Goal: Task Accomplishment & Management: Use online tool/utility

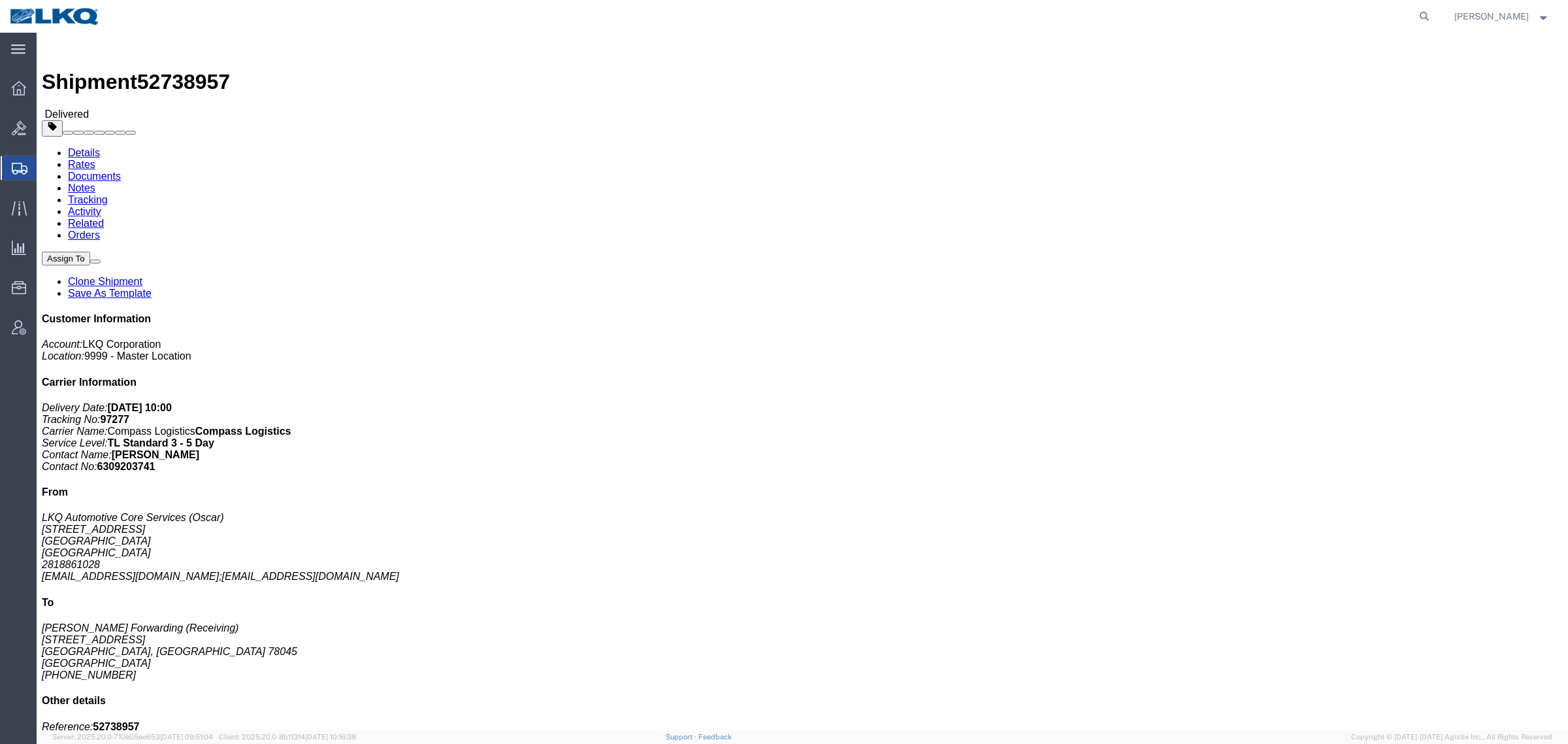
drag, startPoint x: 405, startPoint y: 278, endPoint x: 408, endPoint y: 289, distance: 11.4
click div "Leg 1 - Truckload Number of trucks: 1"
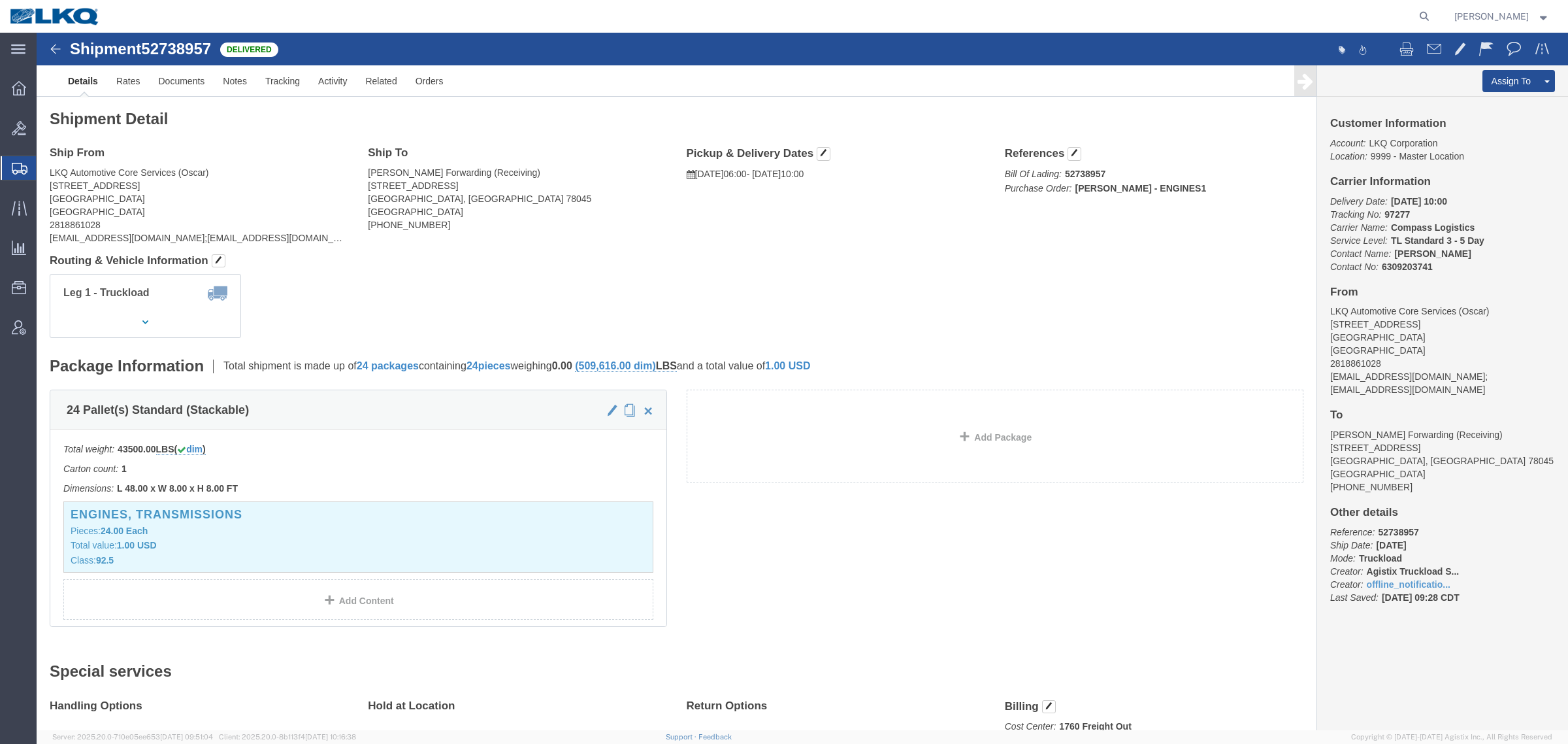
click address "Salazar Forwarding (Receiving) 14406 Export Rd. Laredo, TX 78045 United States …"
click address "LKQ Automotive Core Services (Oscar) 1714 West Mout Houston Rd Houston, TX 7703…"
click div "Leg 1 - Truckload Number of trucks: 1"
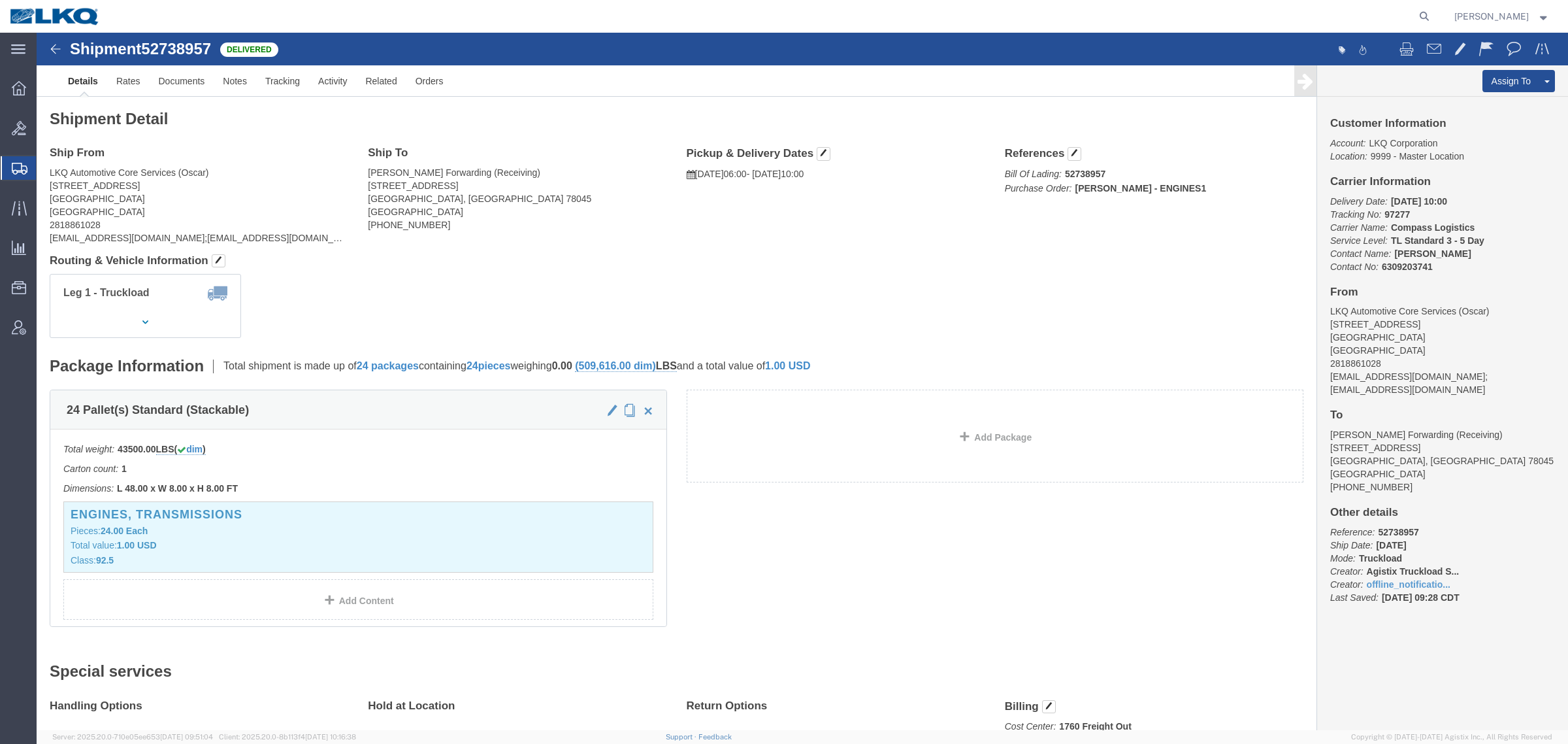
click div "Ship To Salazar Forwarding (Receiving) 14406 Export Rd. Laredo, TX 78045 United…"
click h4 "Routing & Vehicle Information"
click div "Ship From LKQ Automotive Core Services (Oscar) 1714 West Mout Houston Rd Housto…"
click h4 "Routing & Vehicle Information"
click div "Shipment Detail Ship From LKQ Automotive Core Services (Oscar) 1714 West Mout H…"
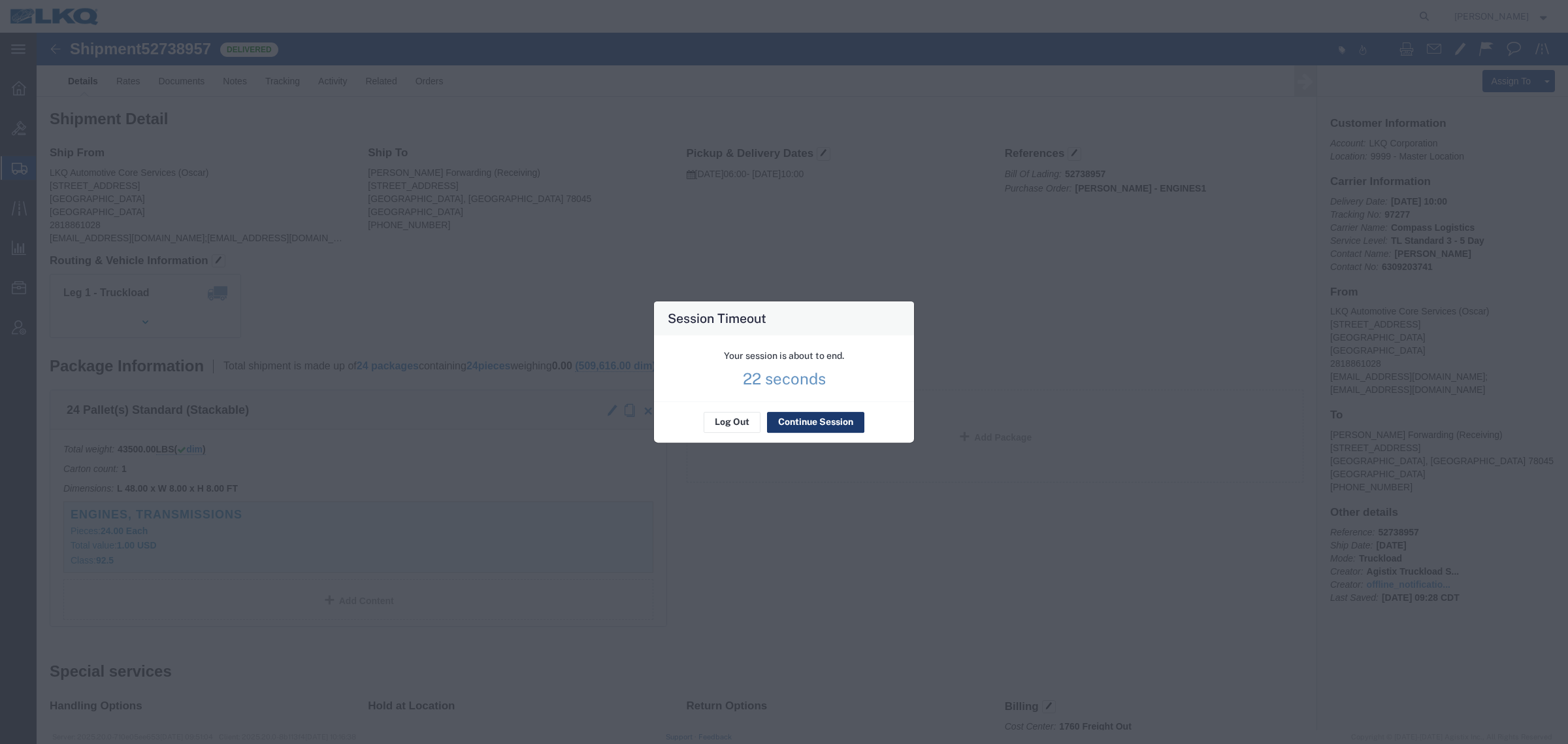
click at [811, 415] on button "Continue Session" at bounding box center [815, 423] width 98 height 21
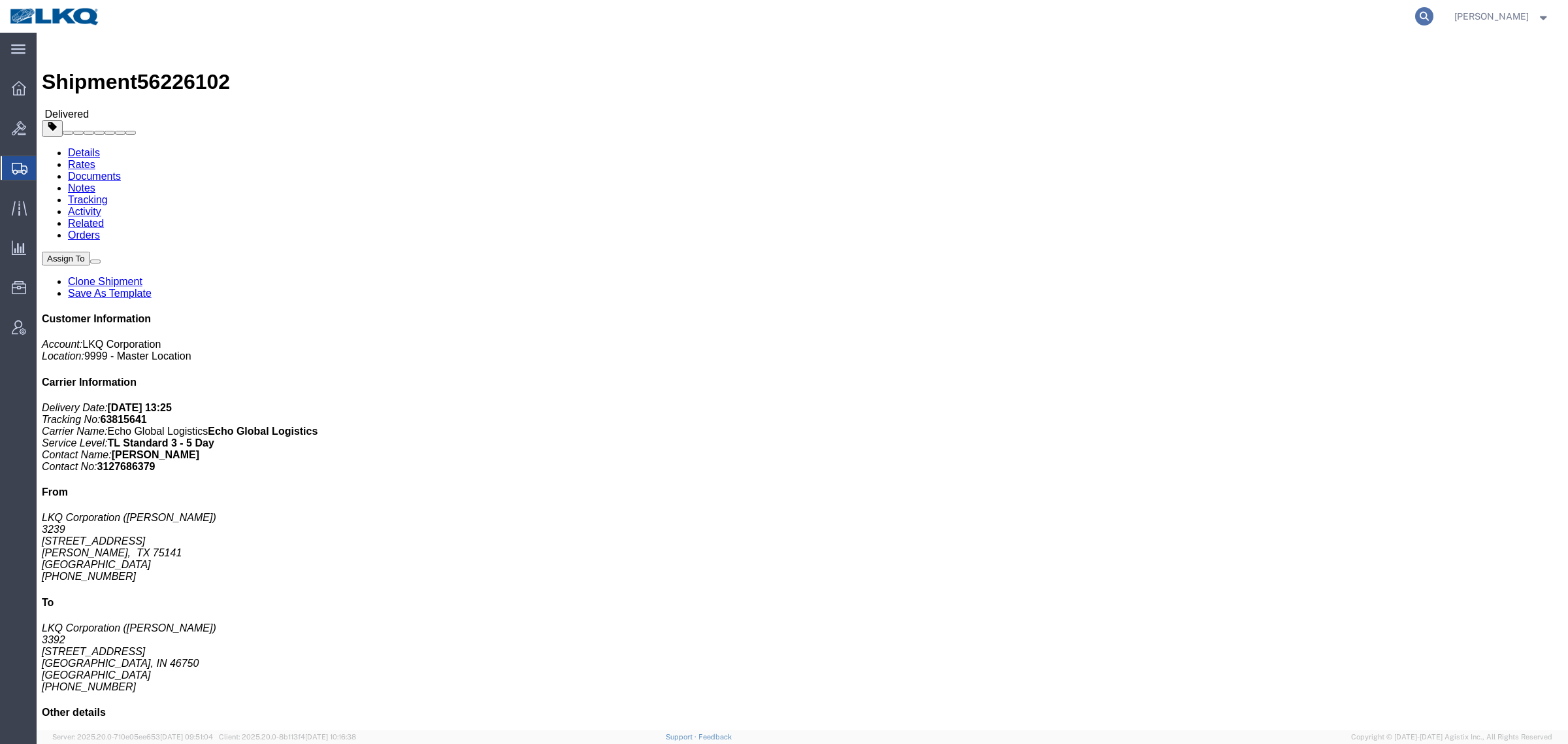
click at [1429, 21] on icon at bounding box center [1424, 16] width 18 height 18
paste input "56939788"
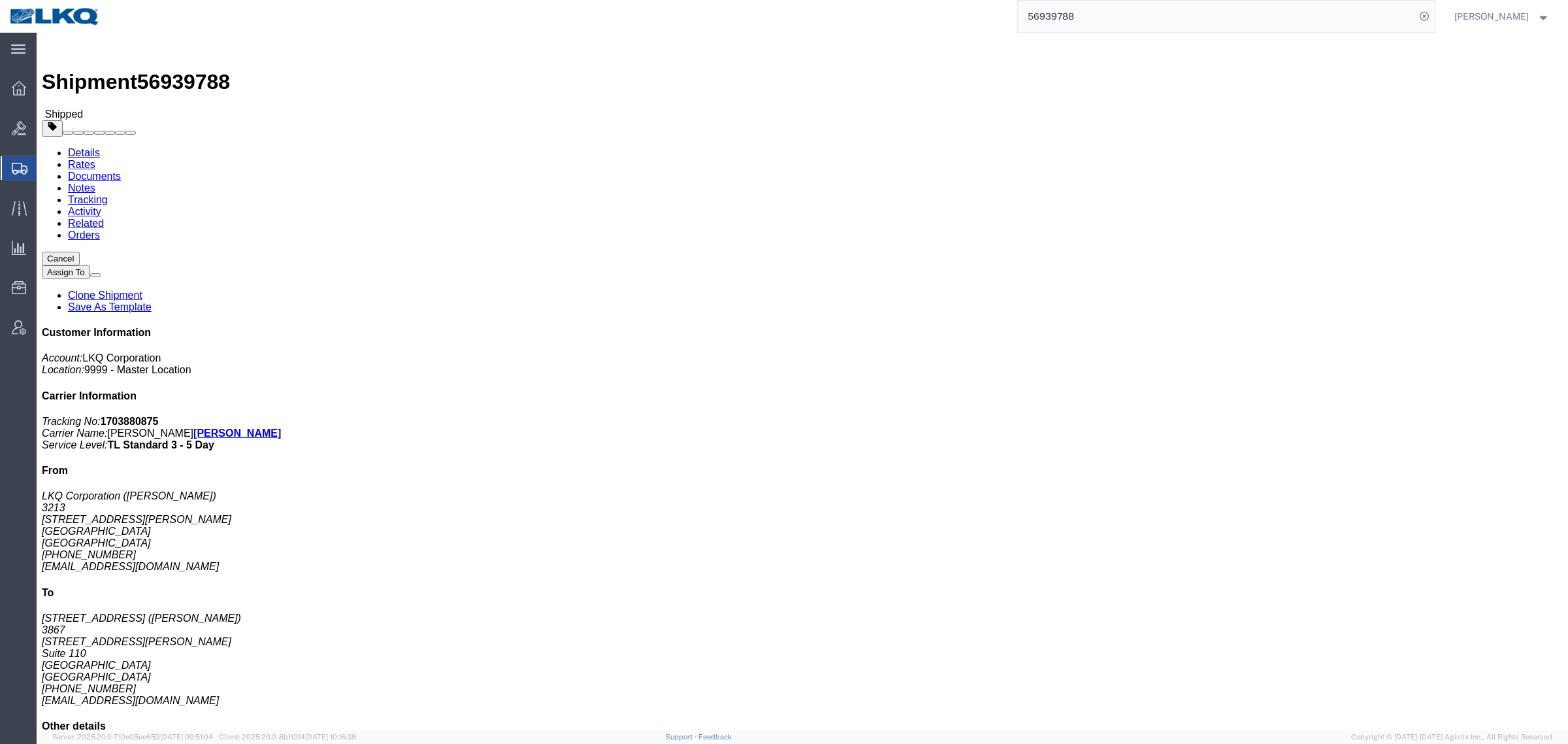
click h4 "Routing & Vehicle Information"
click h4 "Ship From"
click div "Leg 1 - Truckload Vehicle 1: Flat Bed Number of trucks: 1"
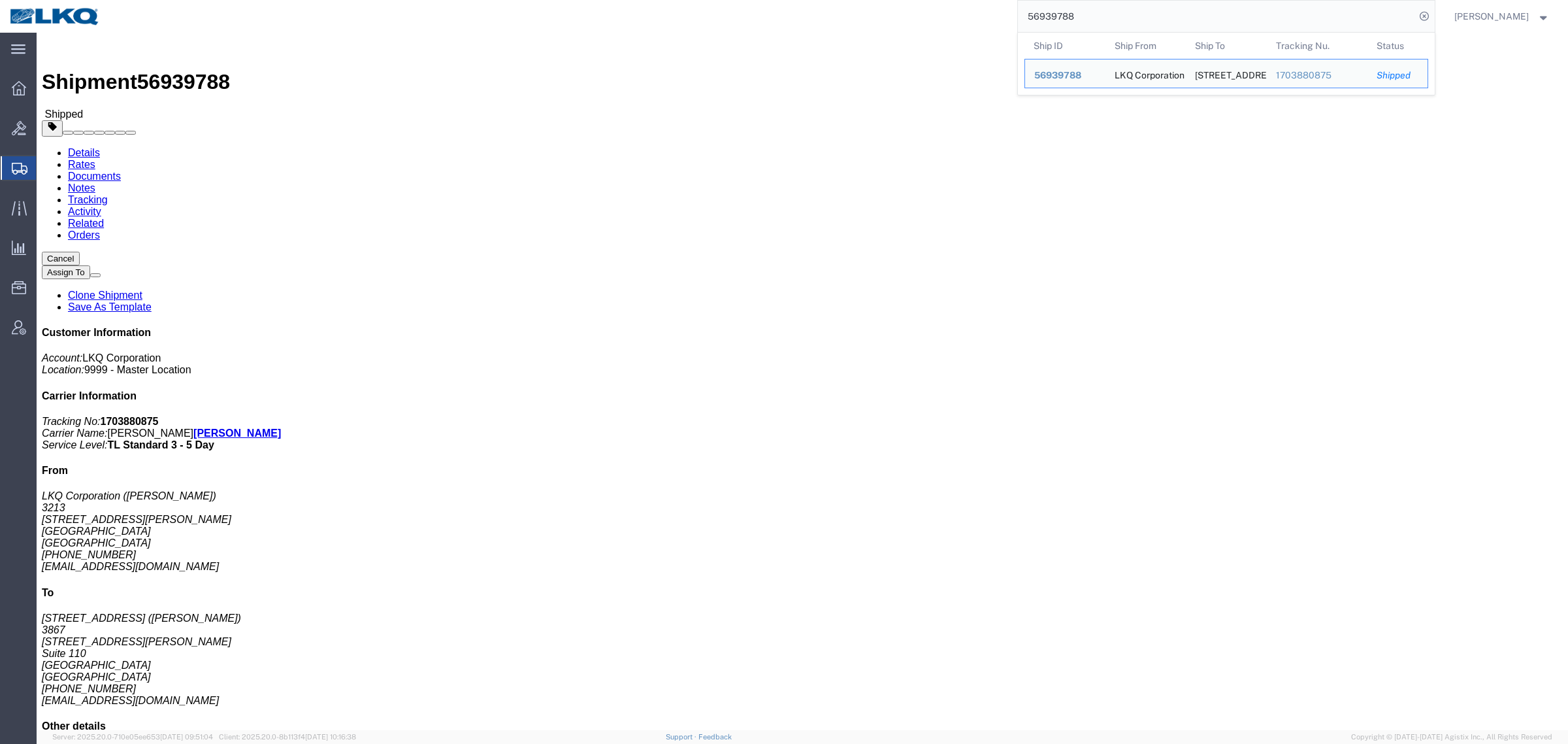
drag, startPoint x: 1111, startPoint y: 17, endPoint x: 880, endPoint y: 15, distance: 231.0
click at [893, 15] on div "56939788 Ship ID Ship From Ship To Tracking Nu. Status Ship ID 56939788 Ship Fr…" at bounding box center [773, 16] width 1325 height 33
paste input "52487"
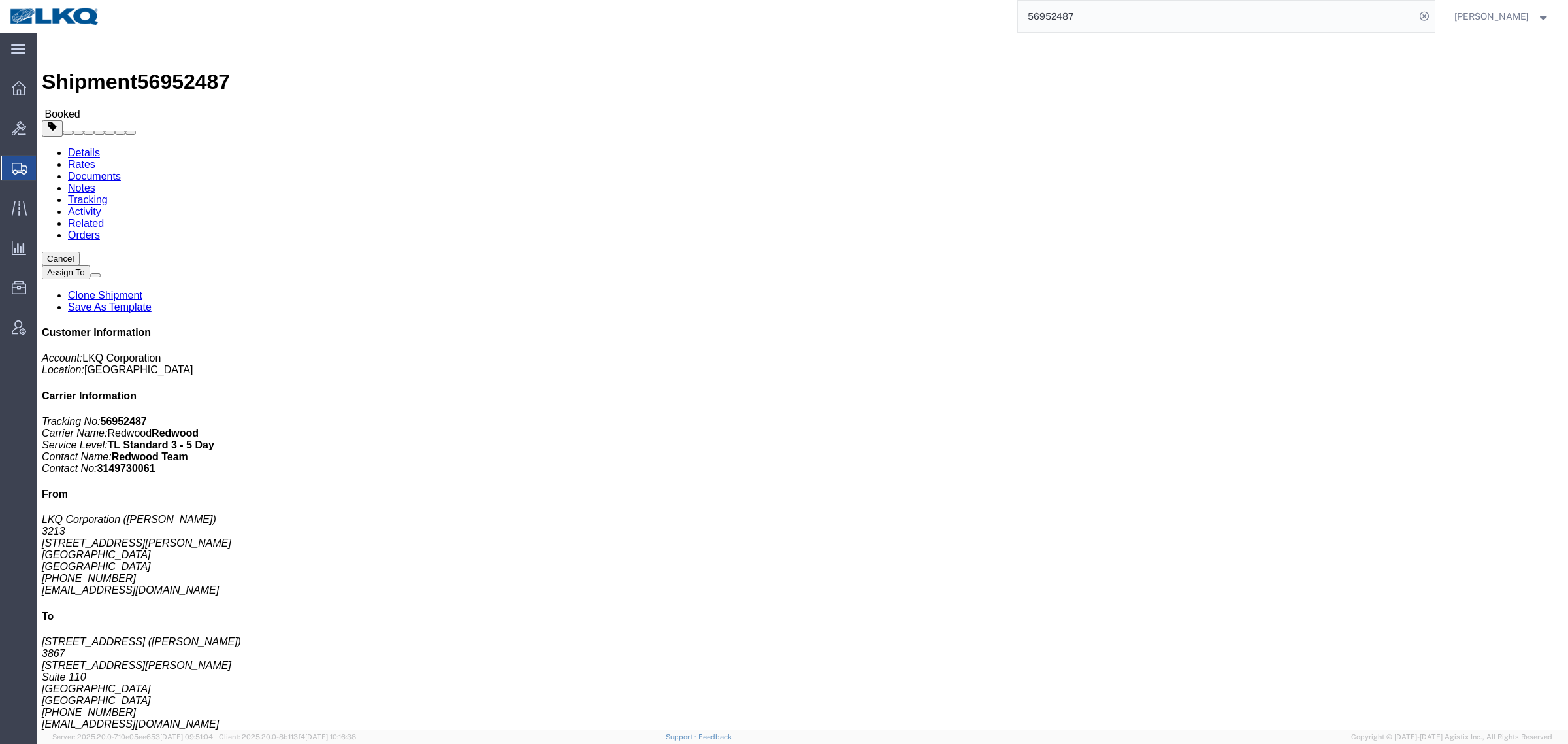
click address "LKQ Corporation (Fernando Junior) 3213 30336 Whipple Rd Union City, CA 94587 Un…"
click div "Leg 1 - Truckload Vehicle 1: Flat Bed Number of trucks: 1"
click address "3867 West Sacramento (Fernando Junior) 3867 3520 Carlin Drive Suite 110 West Sa…"
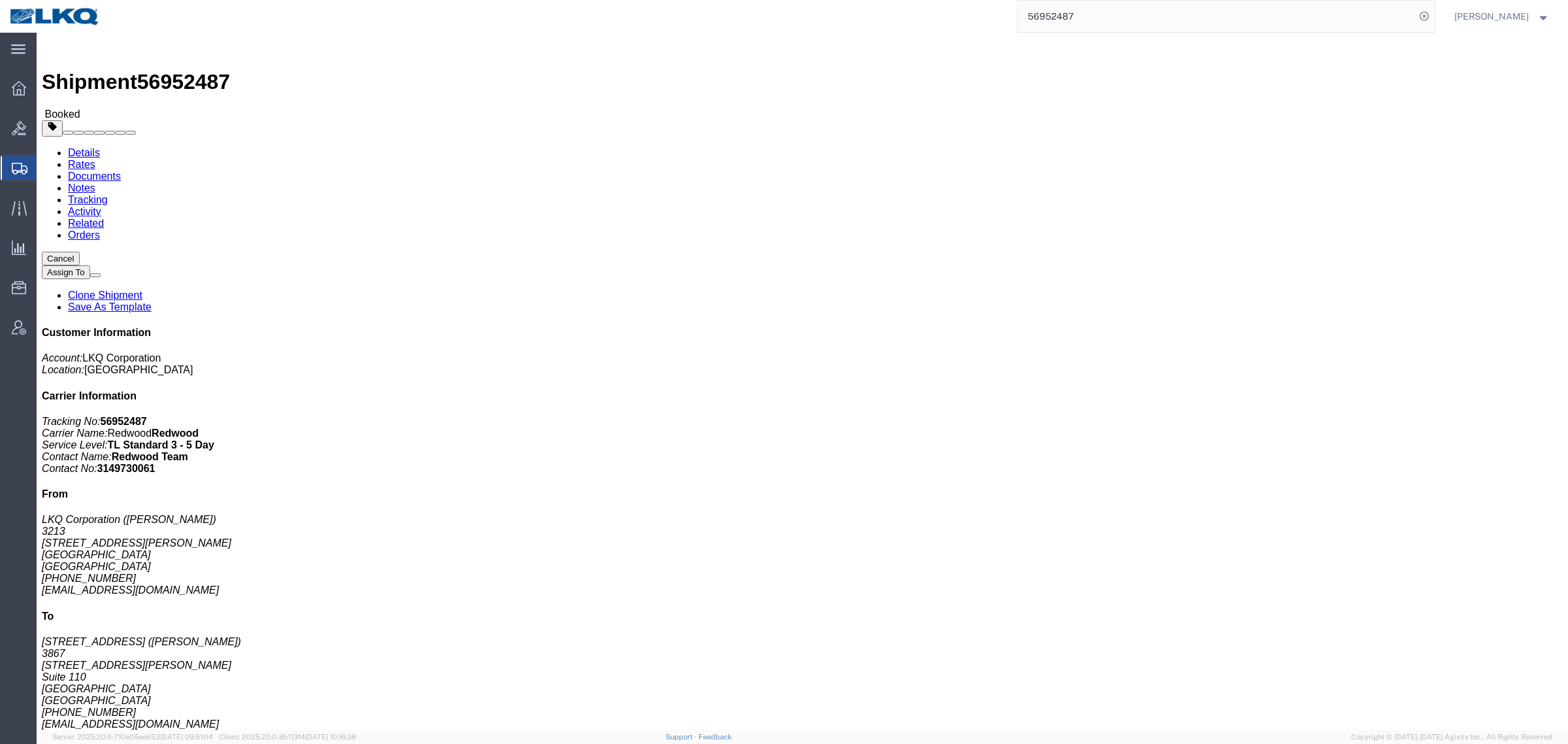
click address "3867 West Sacramento (Fernando Junior) 3867 3520 Carlin Drive Suite 110 West Sa…"
click div "Leg 1 - Truckload Vehicle 1: Flat Bed Number of trucks: 1"
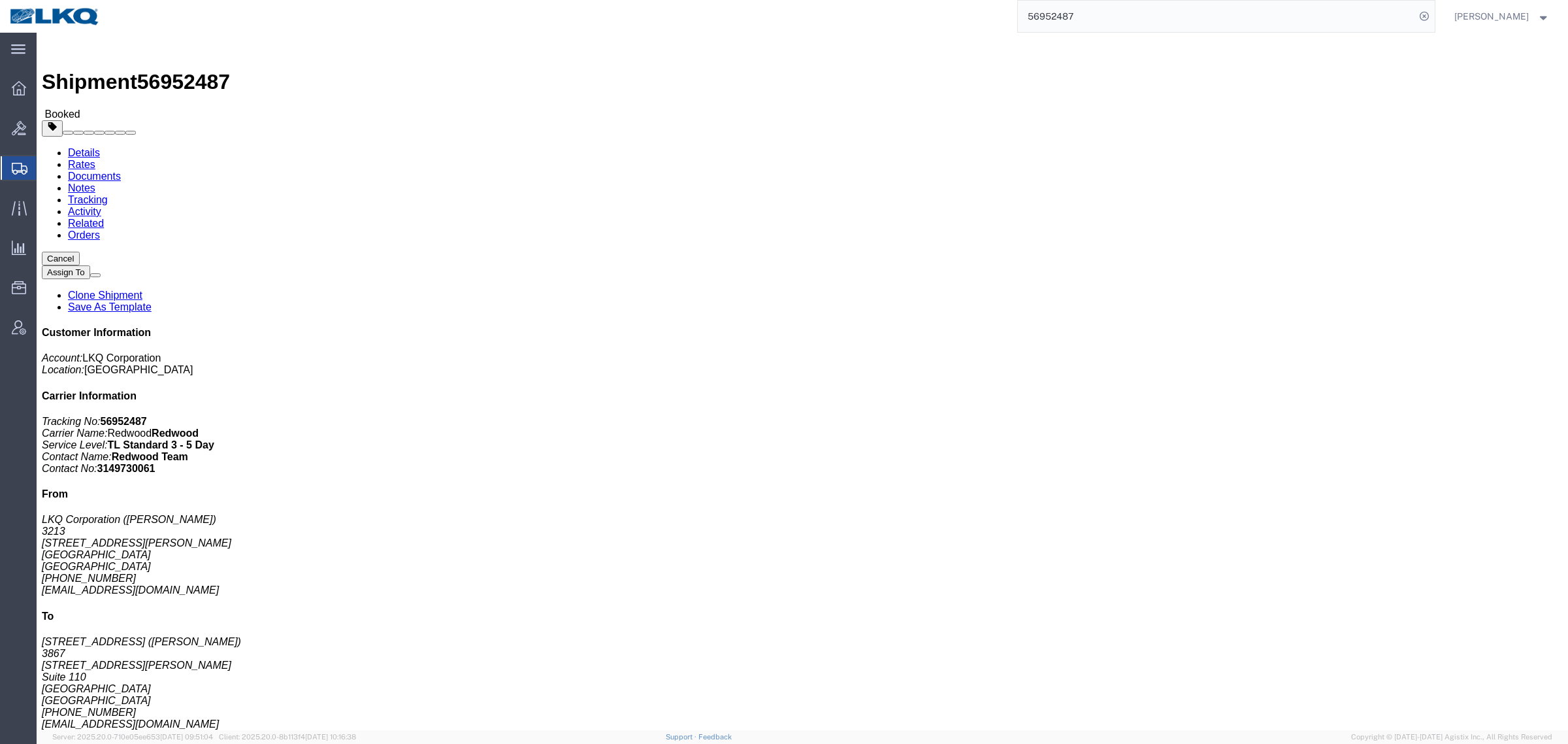
click div "Leg 1 - Truckload Vehicle 1: Flat Bed Number of trucks: 1"
click h4 "Routing & Vehicle Information"
drag, startPoint x: 1104, startPoint y: 11, endPoint x: 911, endPoint y: 31, distance: 194.0
click at [911, 31] on div "56952487" at bounding box center [773, 16] width 1325 height 33
paste input "80891"
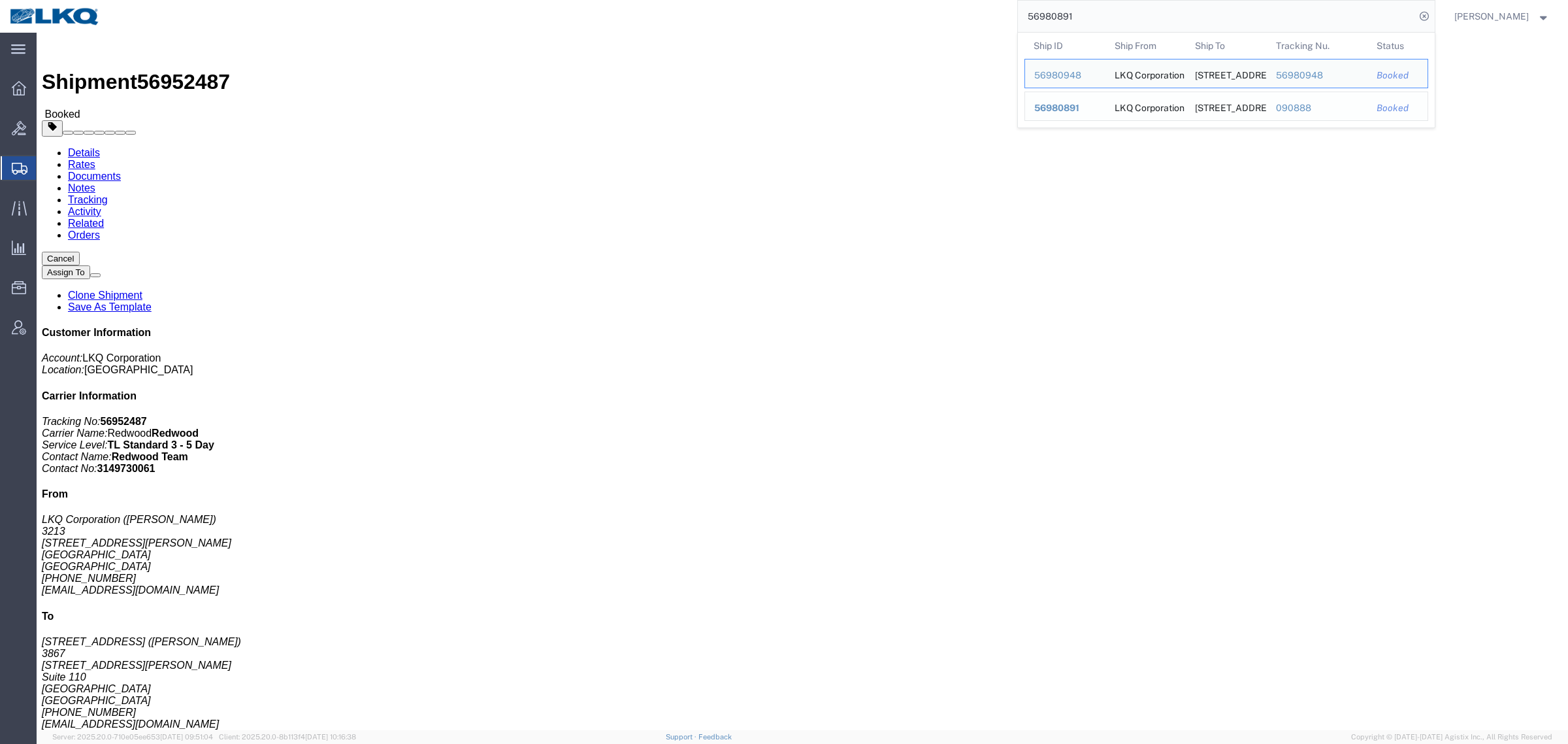
click at [1070, 105] on span "56980891" at bounding box center [1056, 107] width 45 height 10
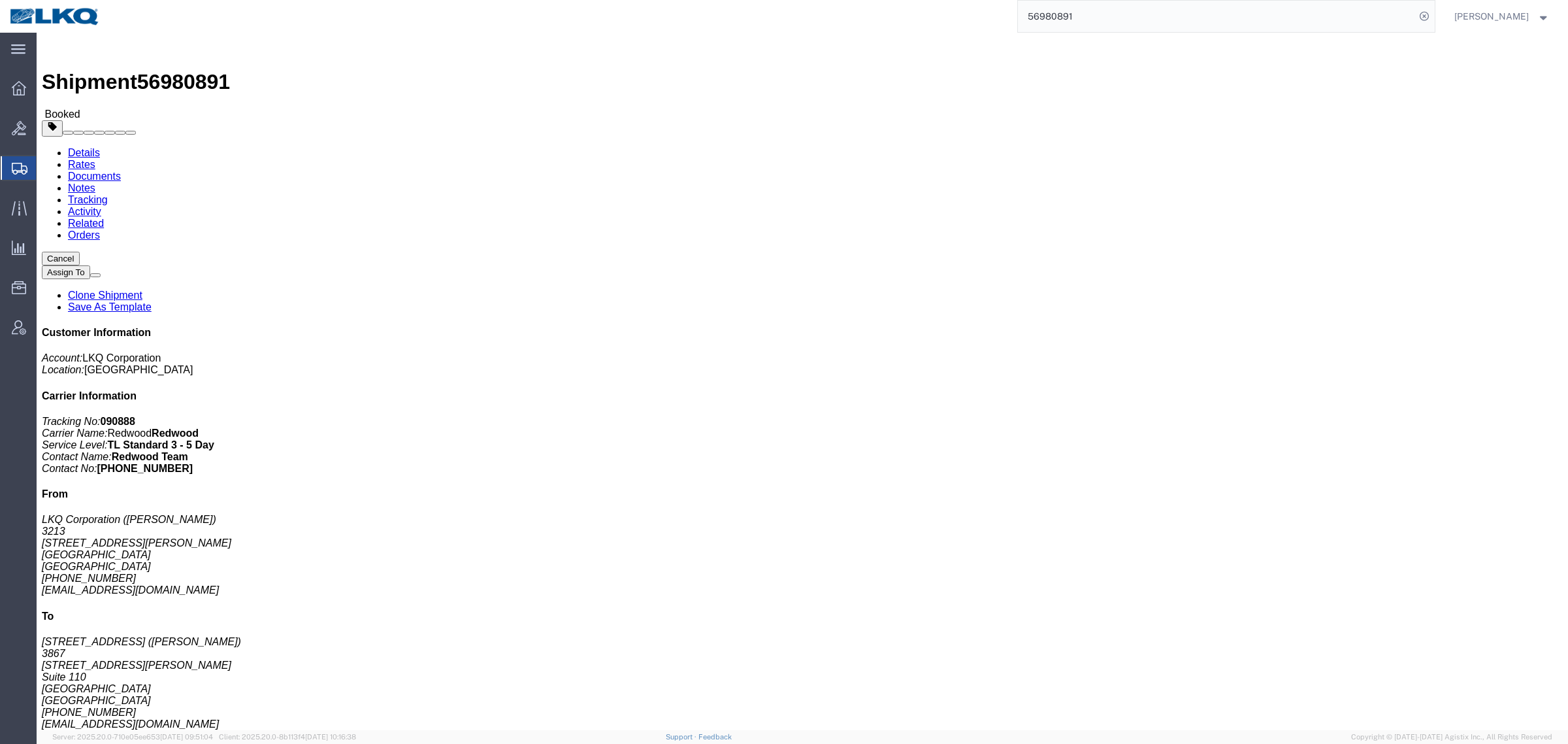
drag, startPoint x: 1001, startPoint y: 17, endPoint x: 968, endPoint y: 18, distance: 33.0
click at [985, 18] on div "56980891" at bounding box center [773, 16] width 1325 height 33
paste input "60708"
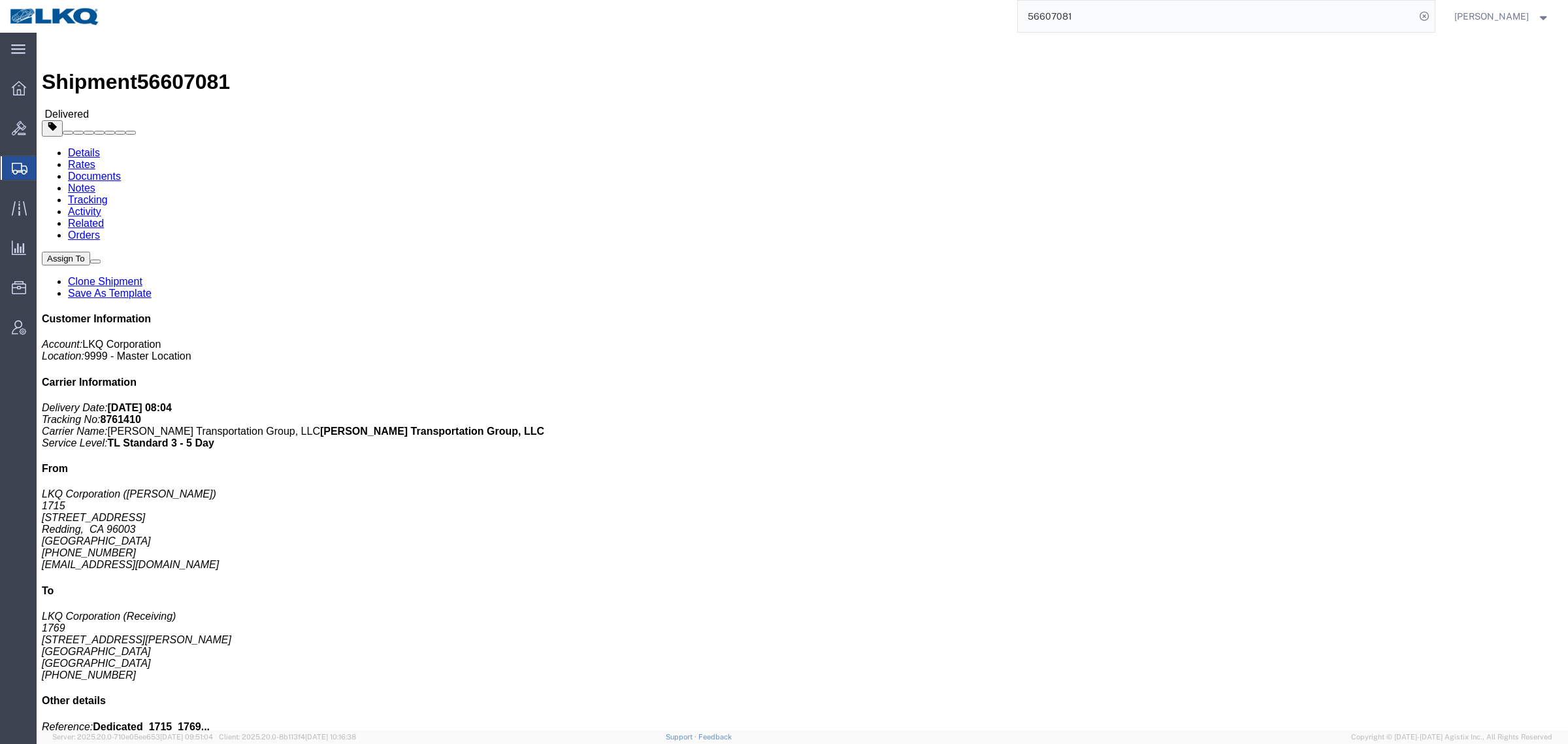
click link "Rates"
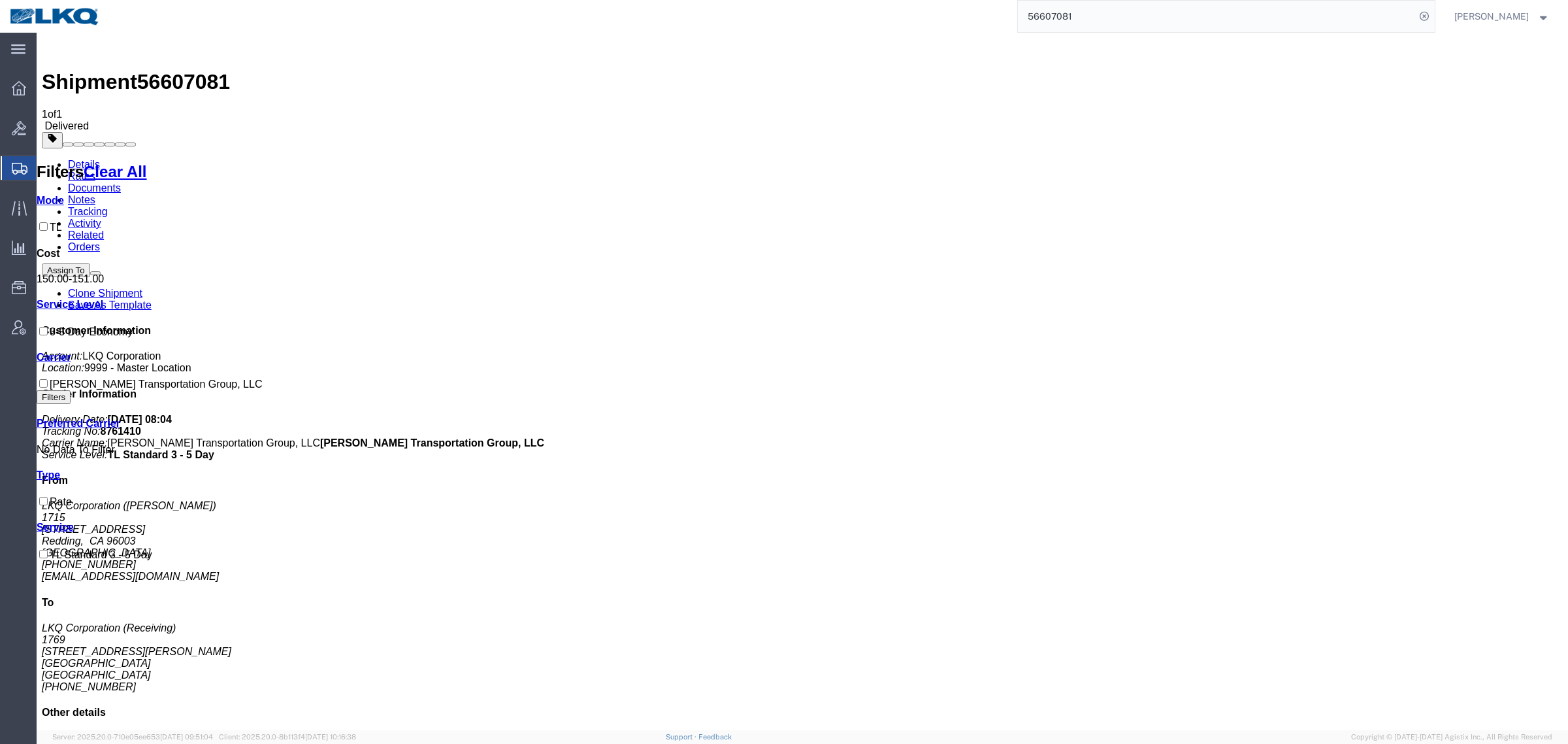
drag, startPoint x: 681, startPoint y: 321, endPoint x: 665, endPoint y: 136, distance: 185.7
drag, startPoint x: 903, startPoint y: 29, endPoint x: 897, endPoint y: 30, distance: 6.1
click at [897, 30] on div "56607081" at bounding box center [773, 16] width 1325 height 33
paste input "991245"
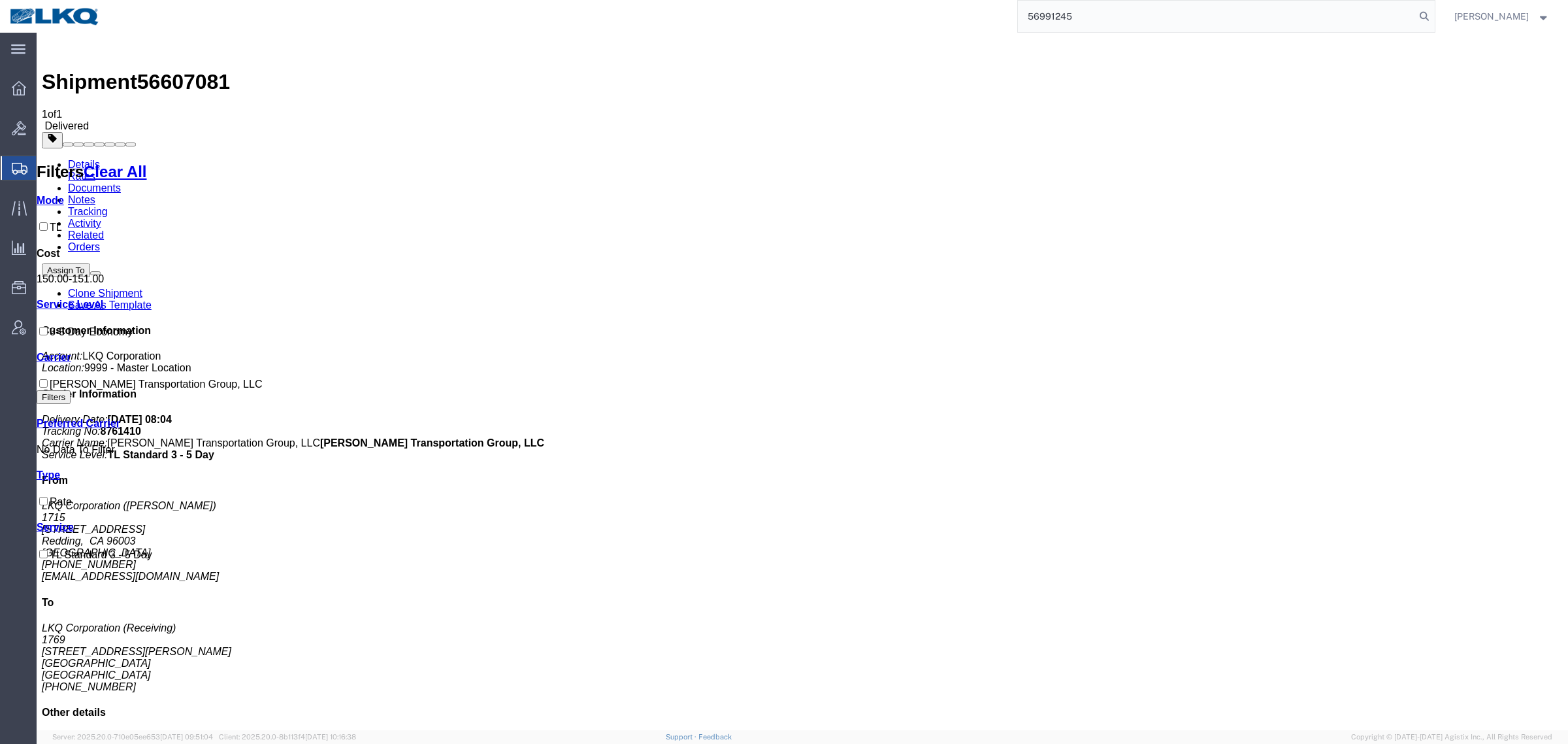
type input "56991245"
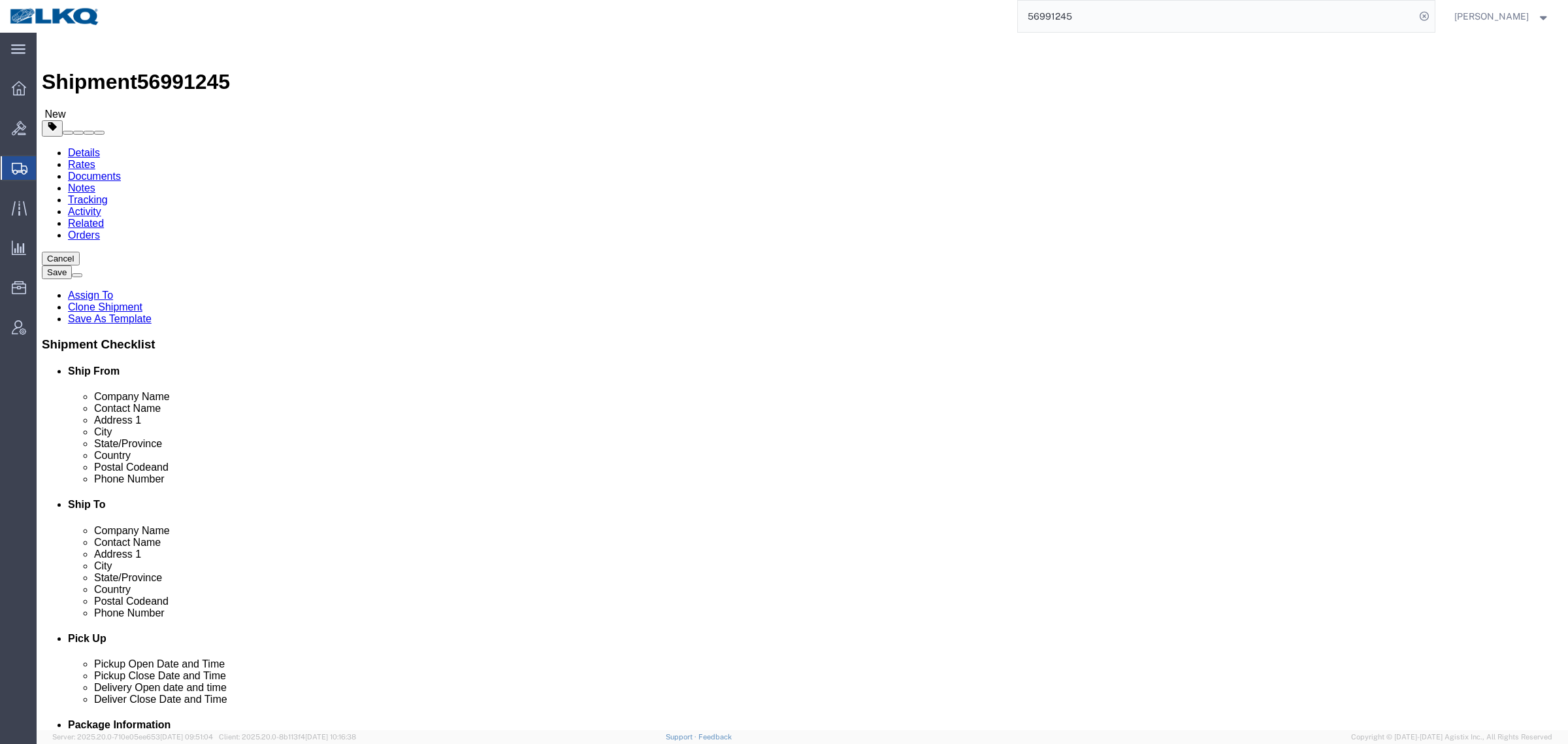
select select "28716"
select select "28712"
click div "Shipment Information Package Information Special Services Loading Routing"
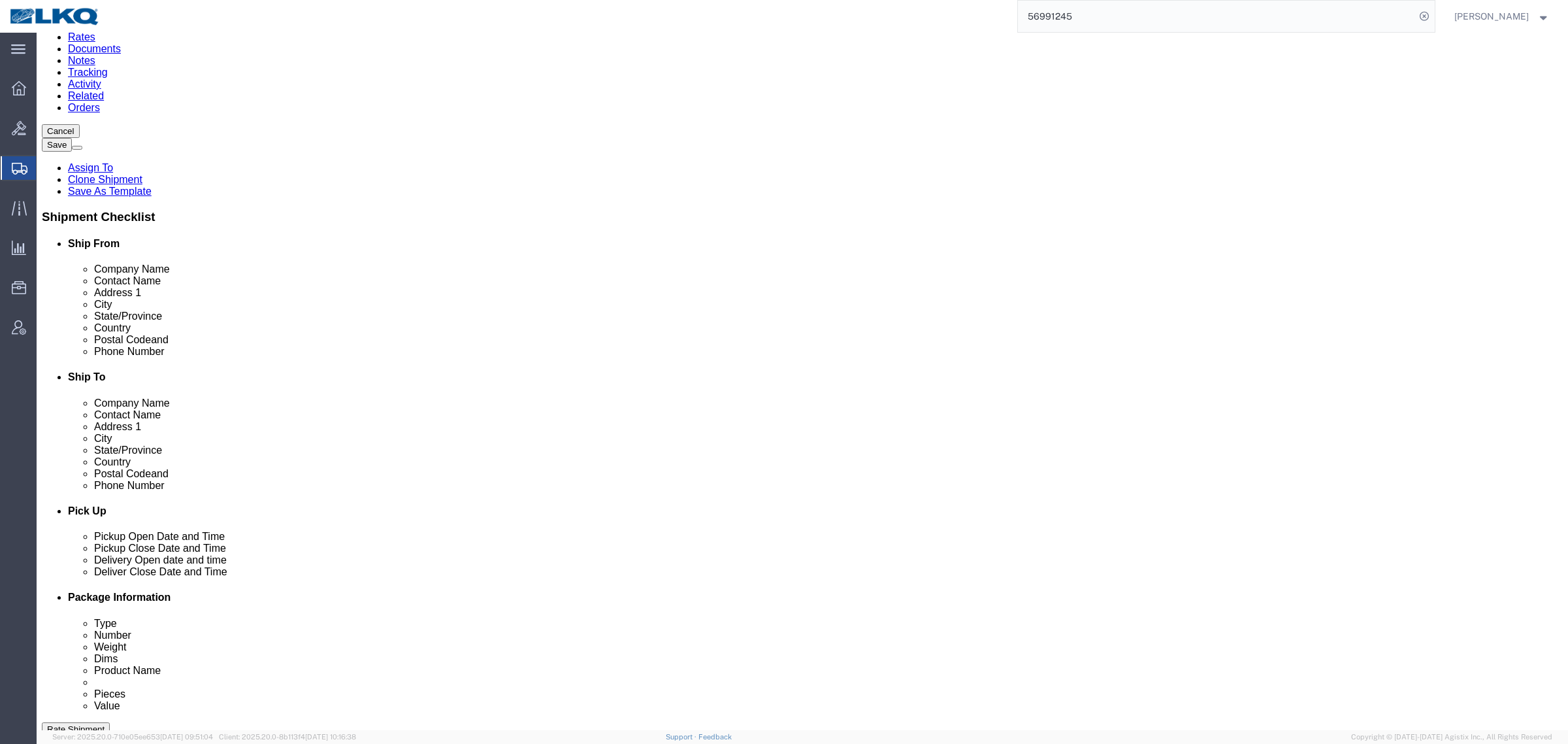
scroll to position [245, 0]
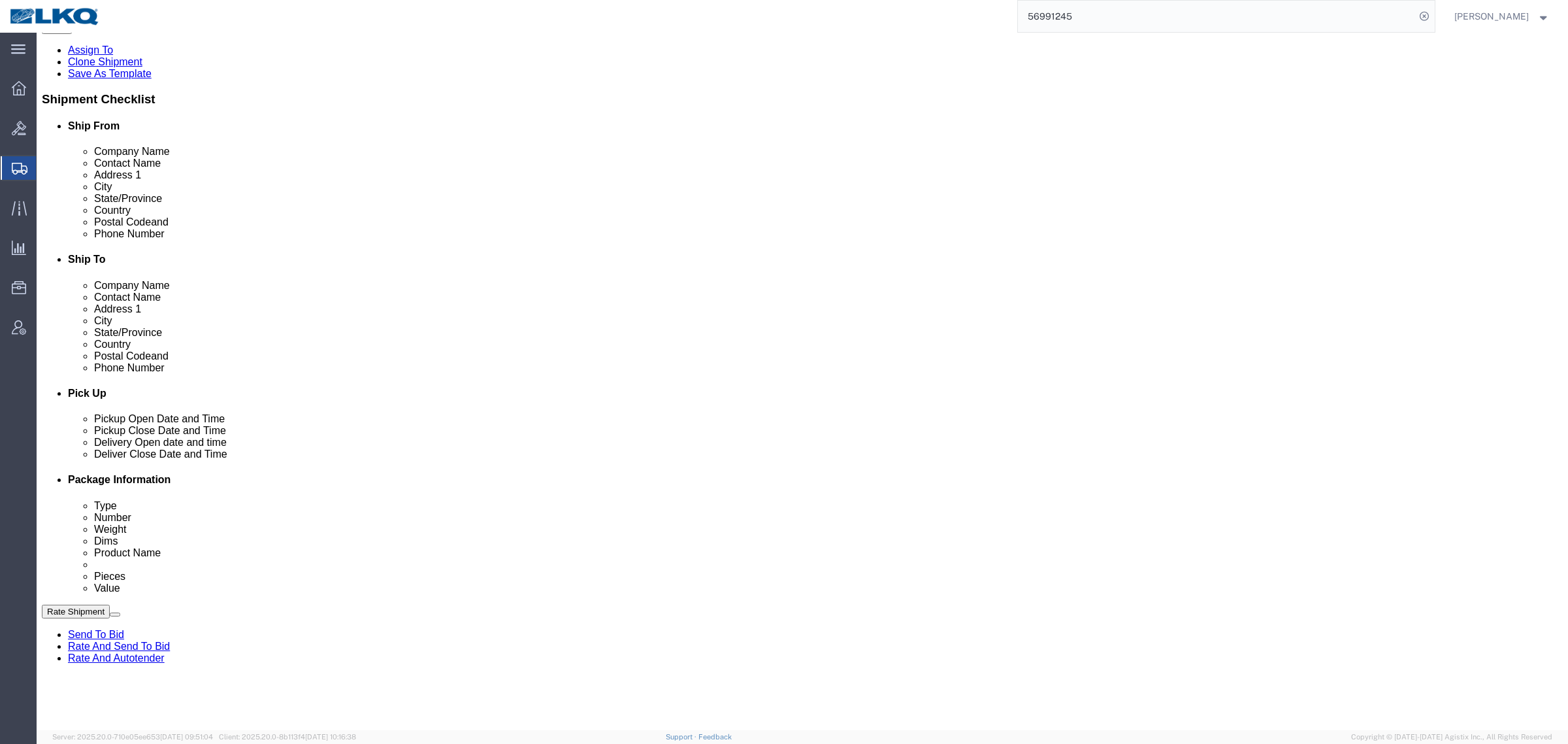
click link "Schedule appointment"
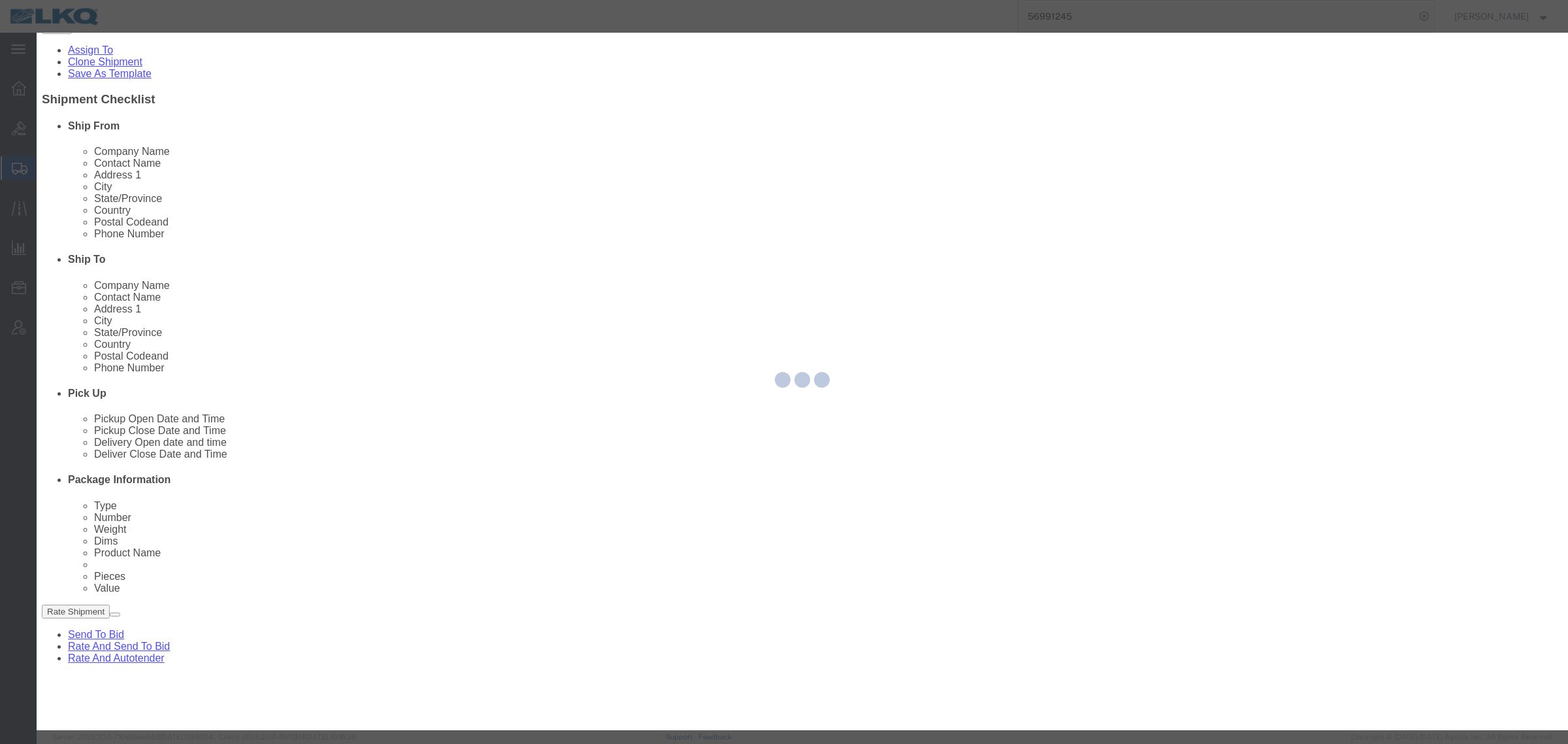
select select
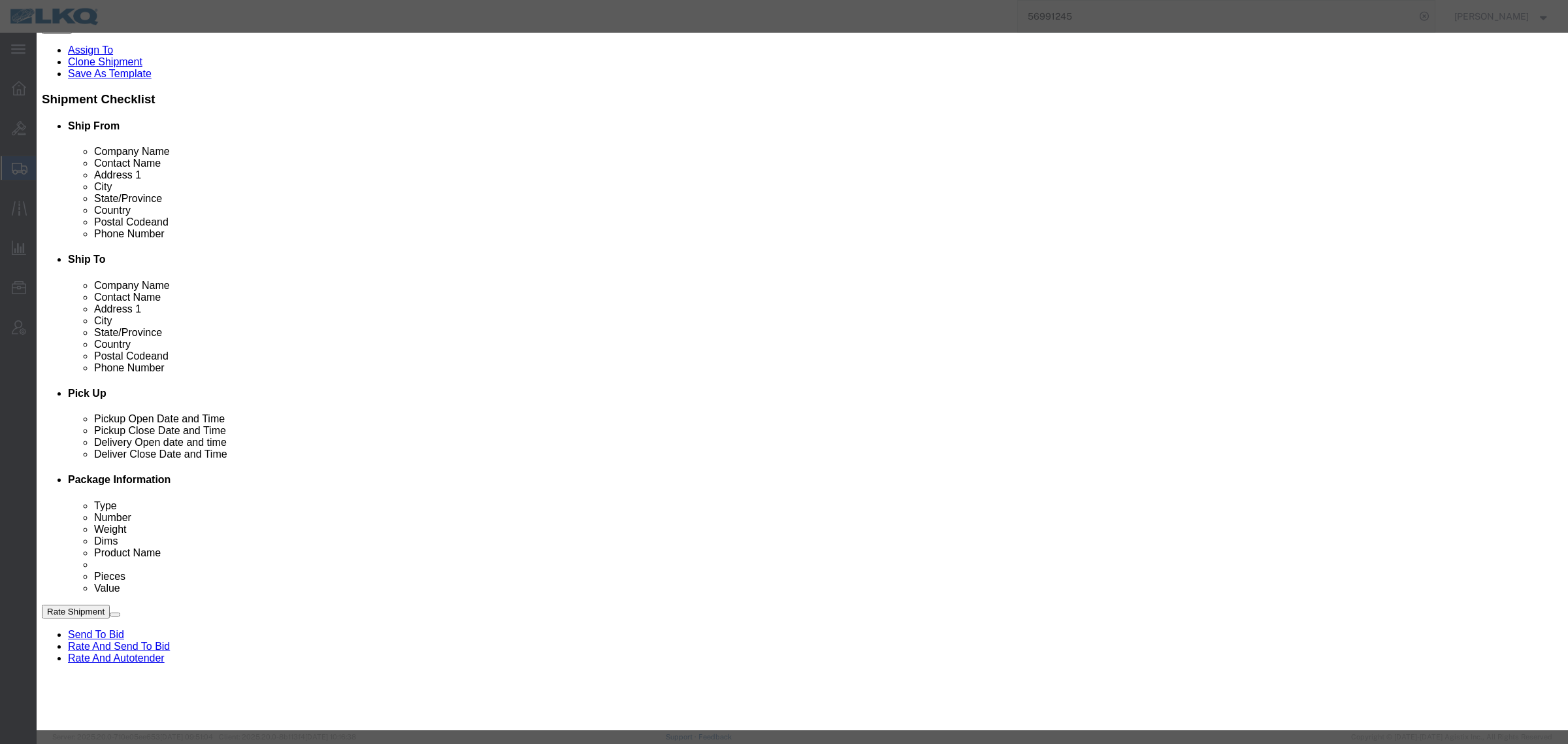
click input "[DATE]"
click td "9"
click div "Event Date 10/02/2025"
click input "[DATE]"
click td "2"
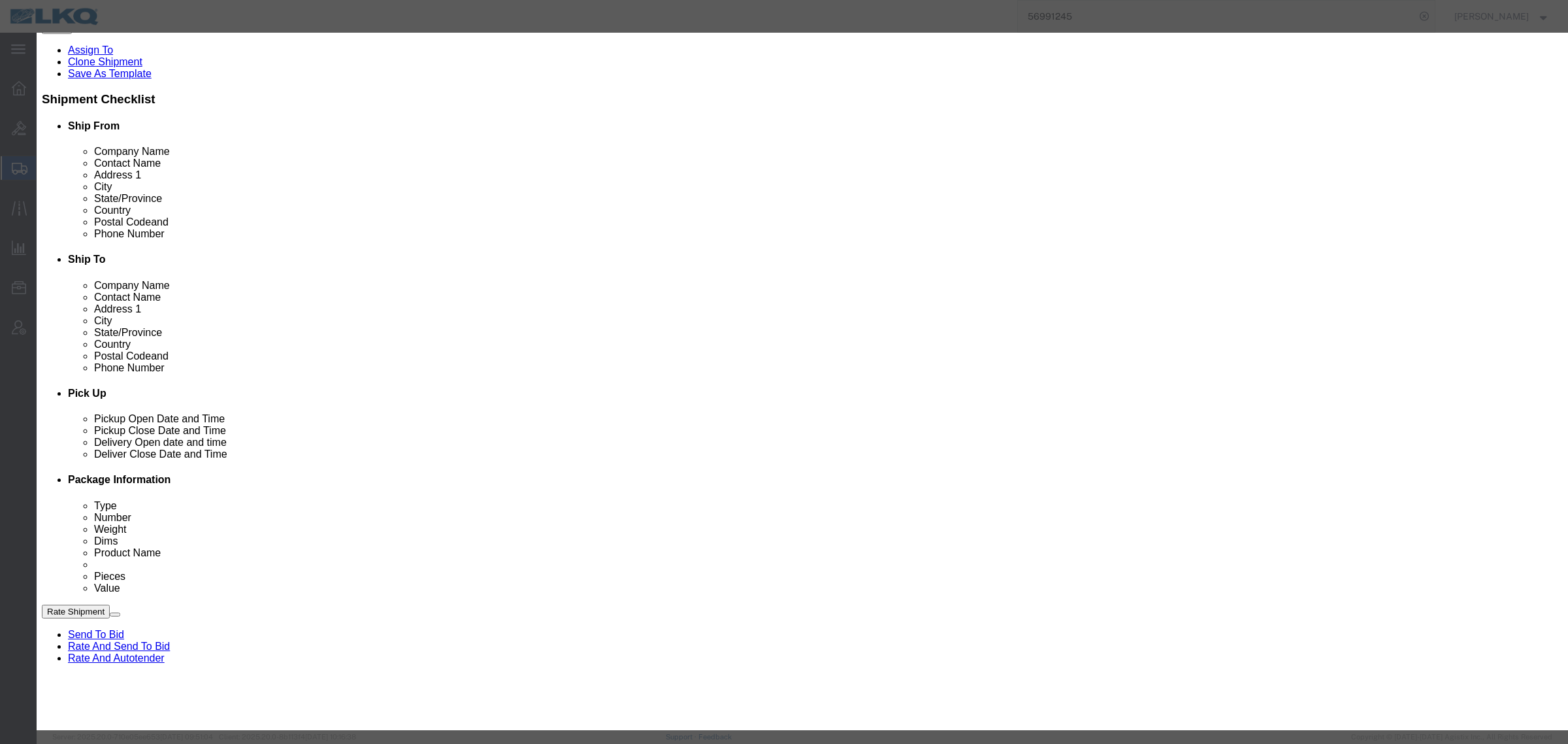
click input "12:00 PM"
click icon "button"
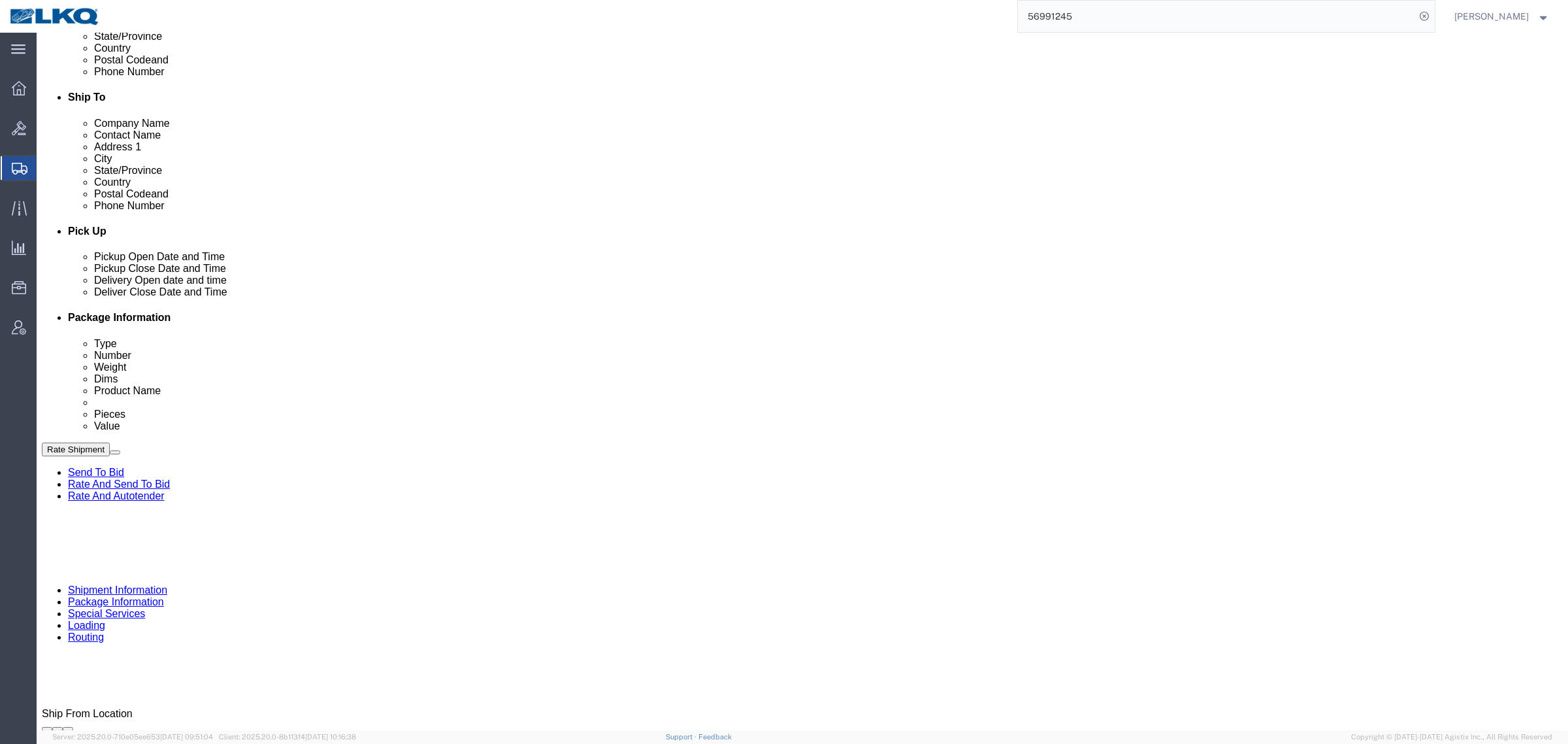
scroll to position [409, 0]
click div "Pickup Date and Time"
click div "Oct 22 2025 1:00 PM"
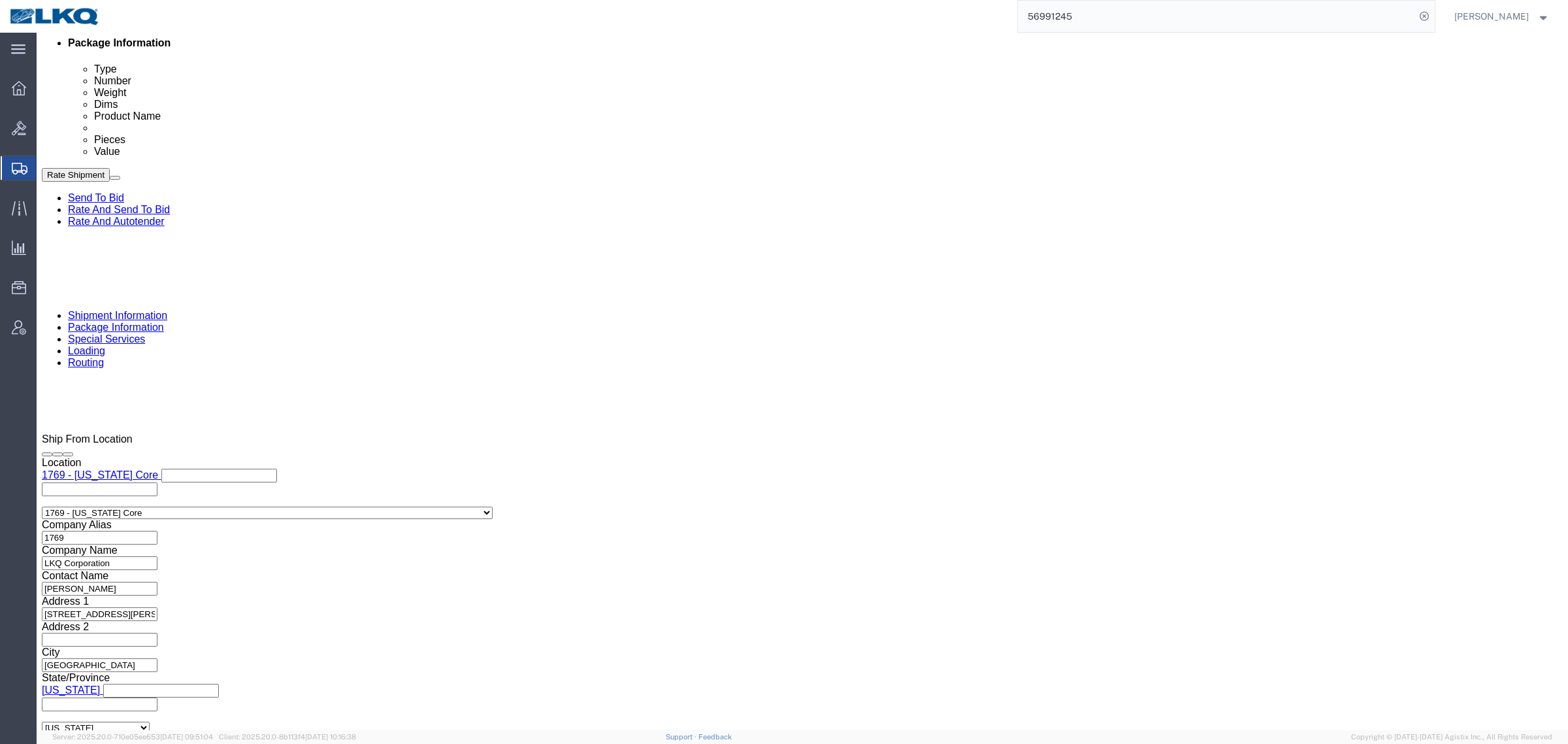
click div "Ship From Location Location 1769 - California Core My Profile Location 1100 - L…"
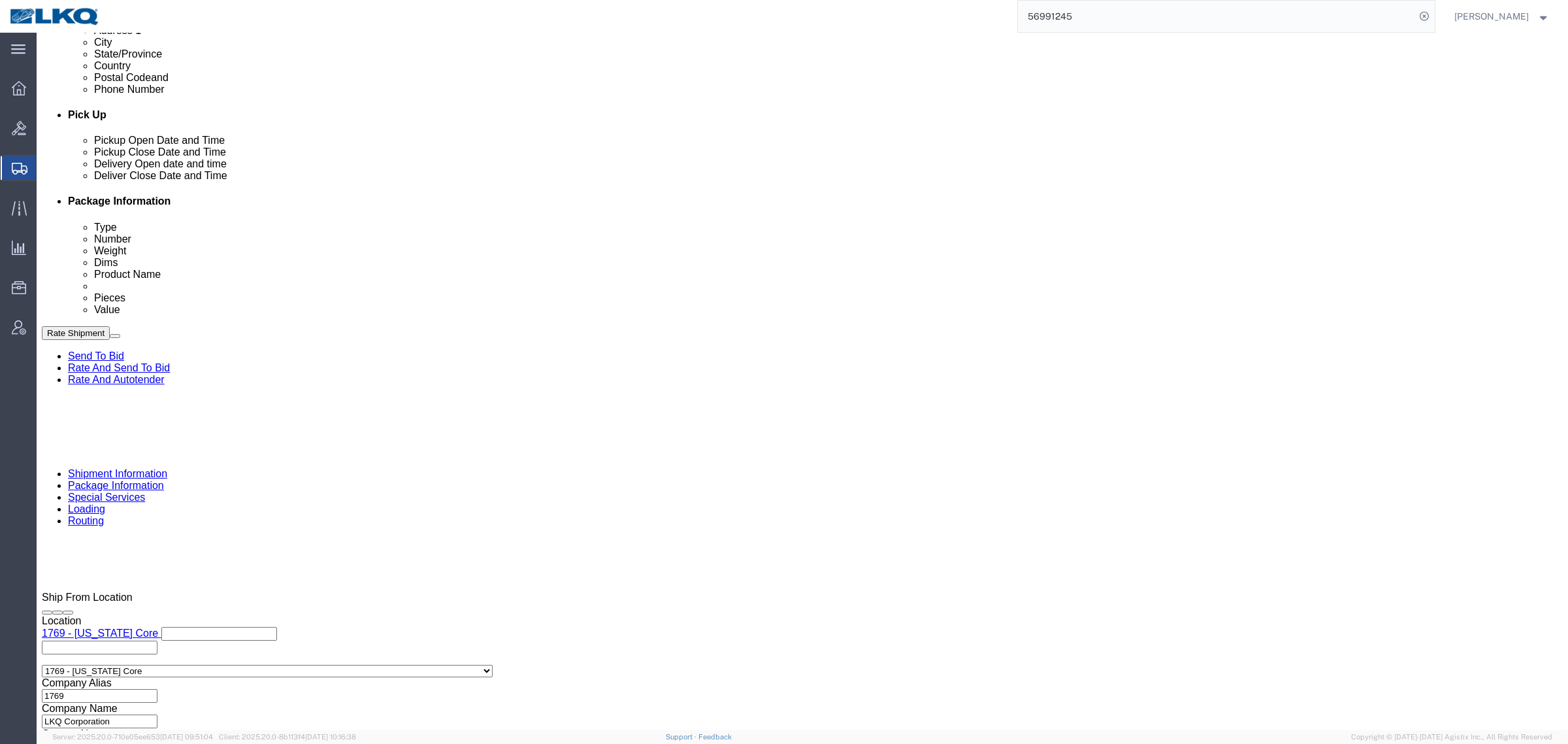
scroll to position [355, 0]
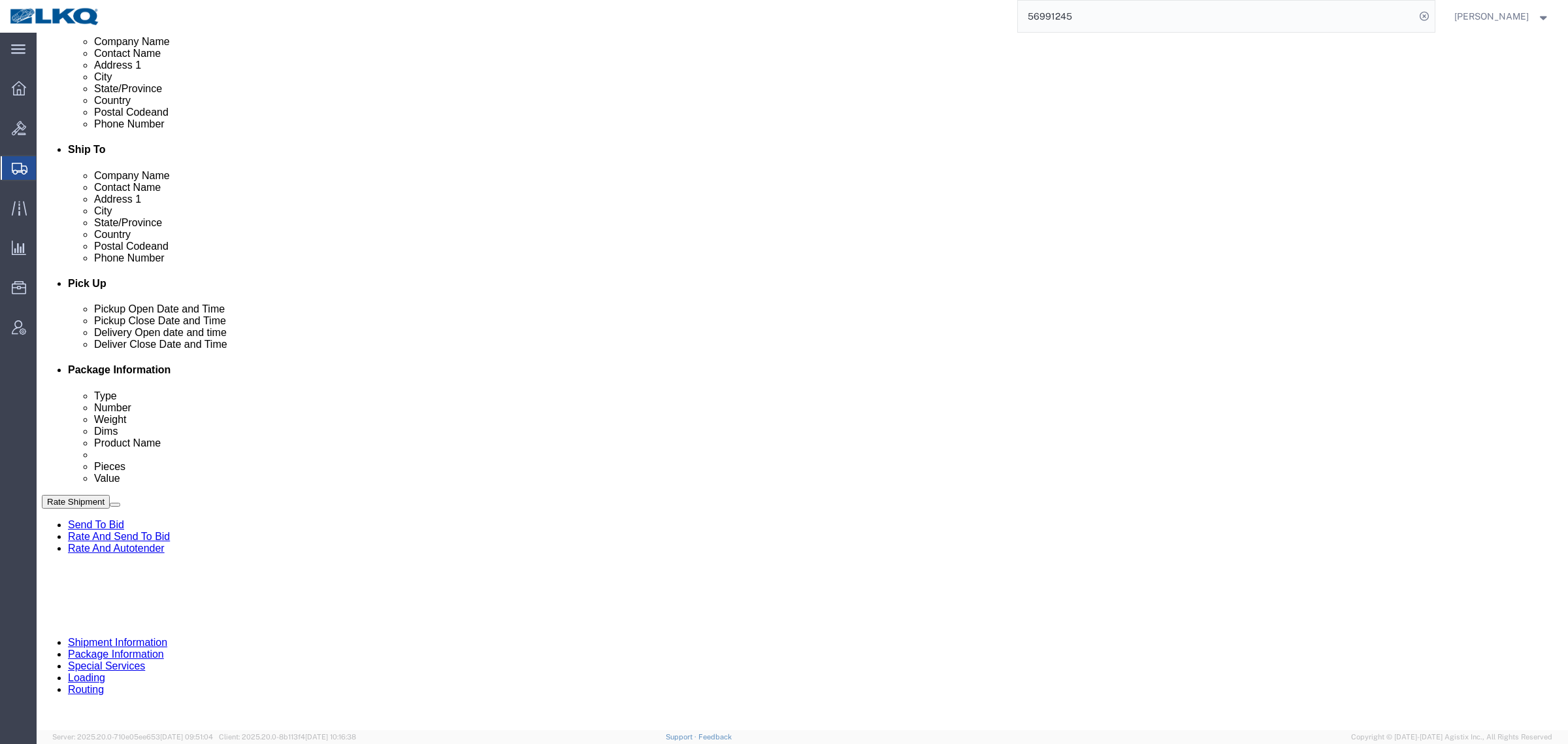
click link "Schedule appointment"
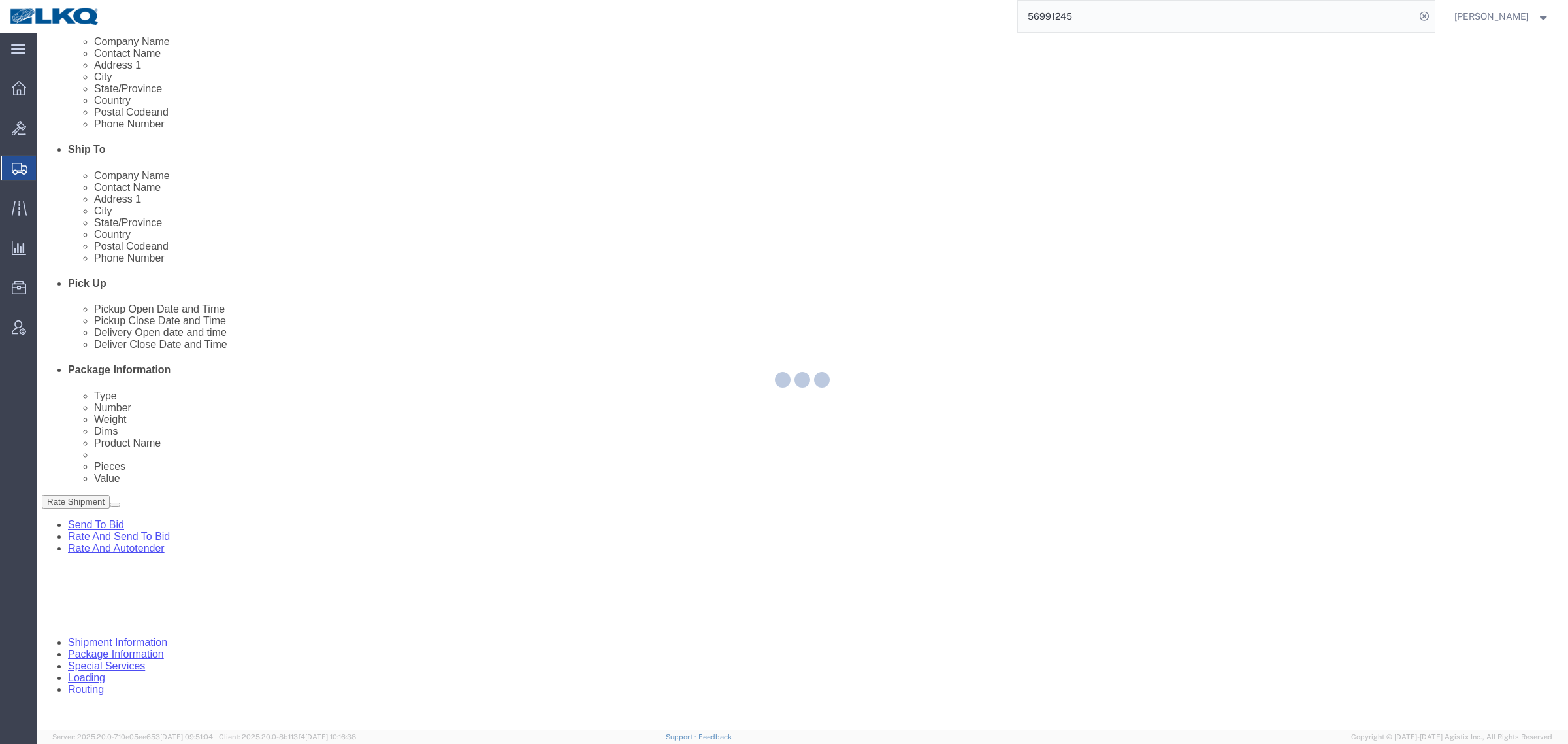
select select
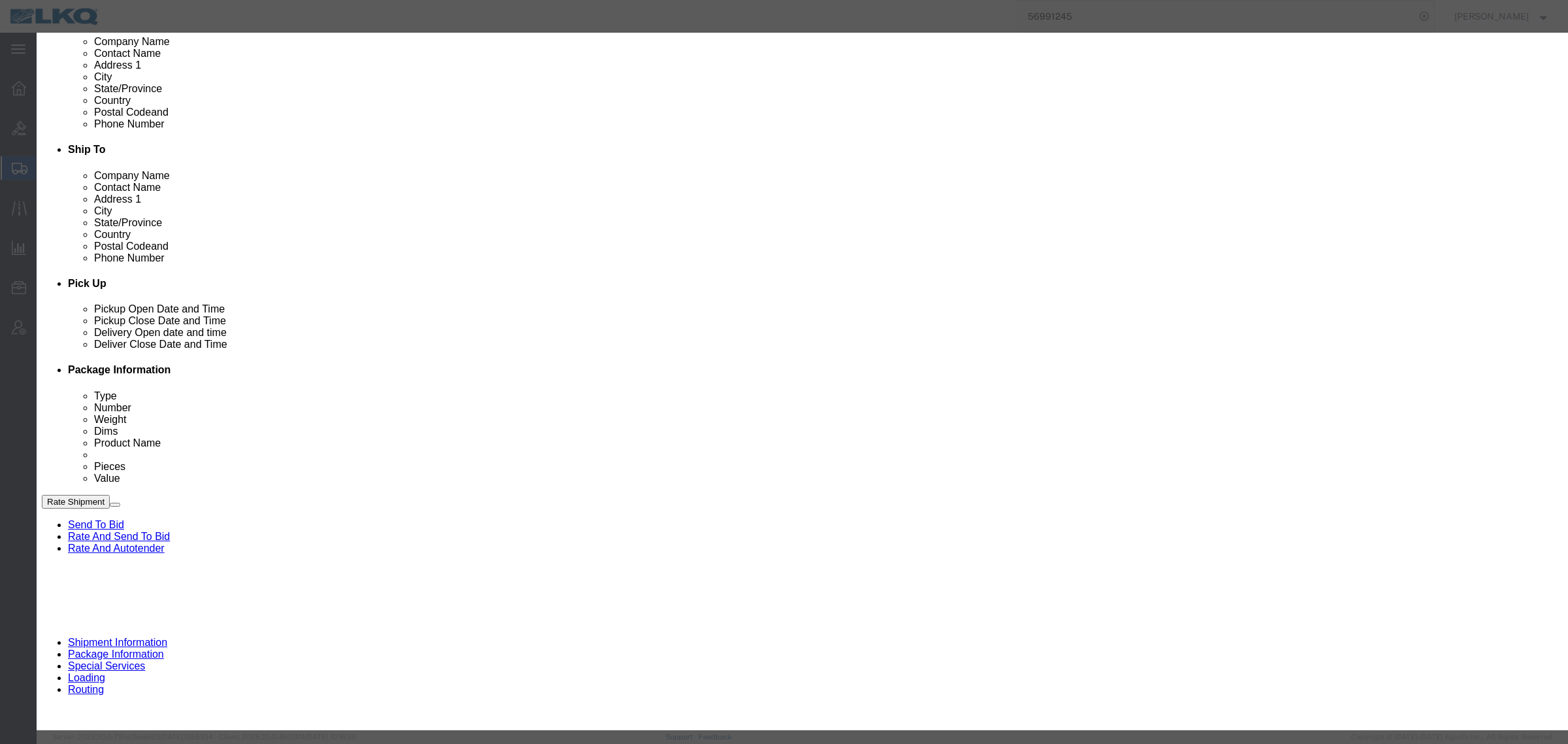
click input "[DATE]"
click td "6"
click link "Availability"
click button "Close"
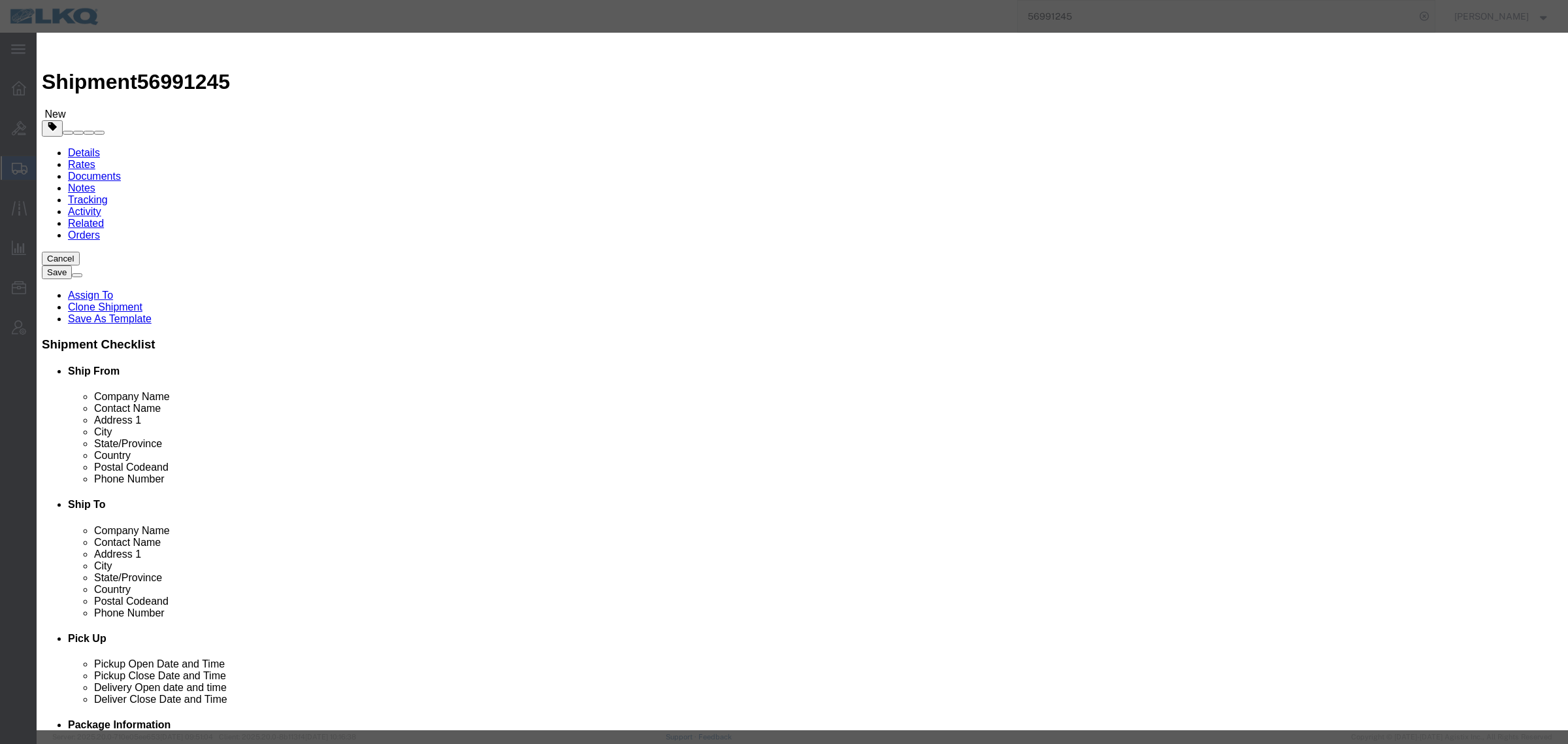
click input "12:00 PM"
type input "8:00 AM"
click select "Select 15 min 30 min 45 min 1 hr 2 hr 3 hr 4 hr"
select select "15"
click select "Select 15 min 30 min 45 min 1 hr 2 hr 3 hr 4 hr"
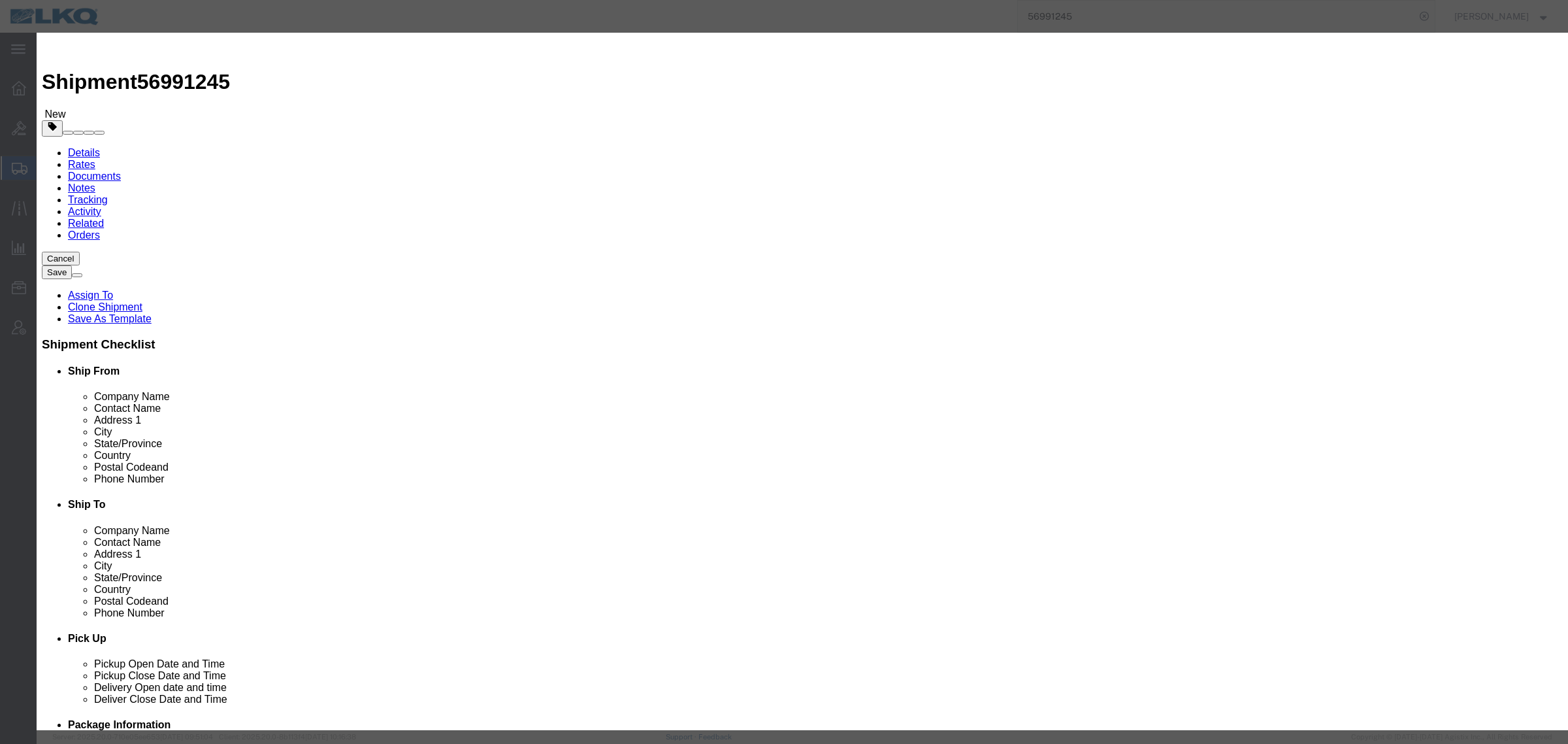
click button "Save"
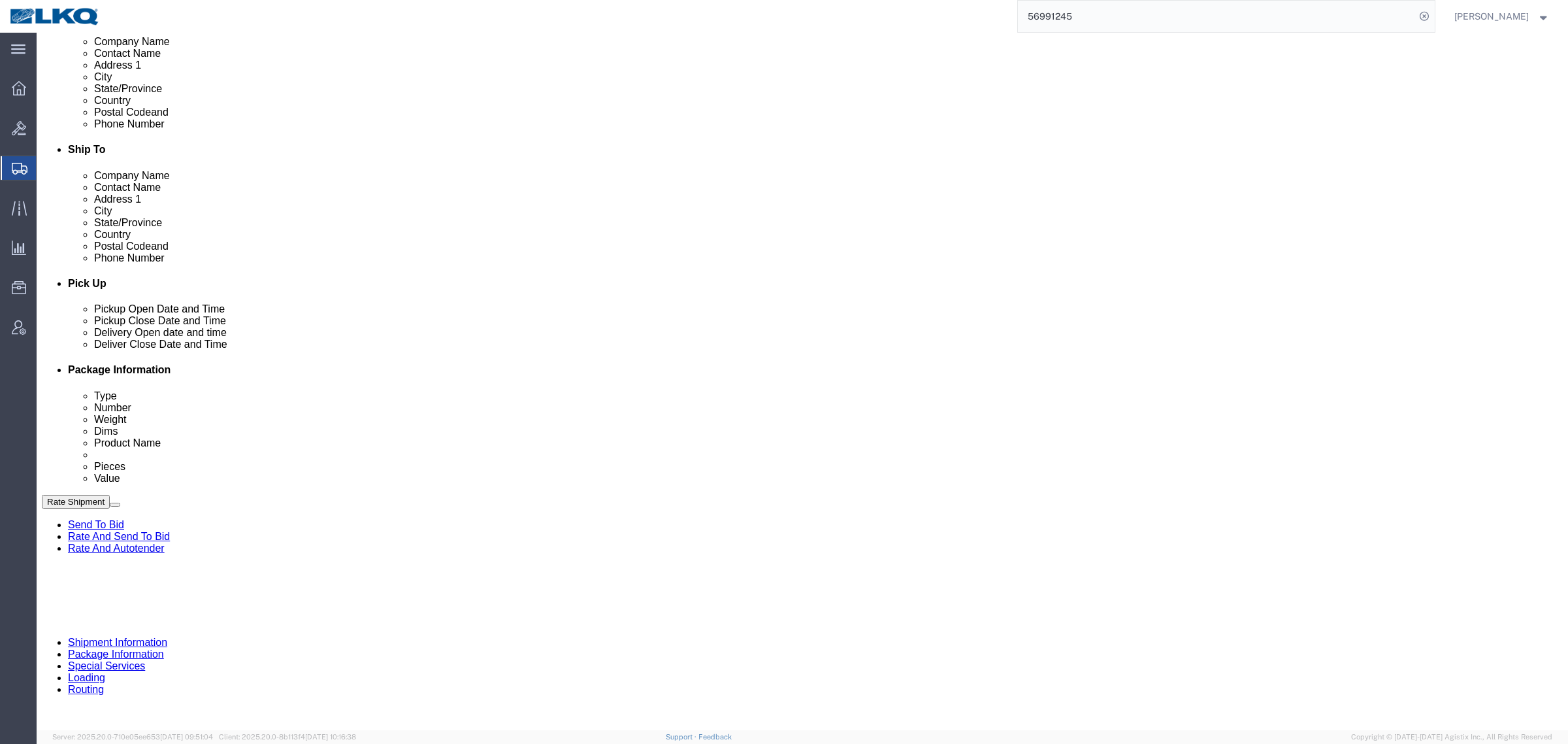
scroll to position [327, 0]
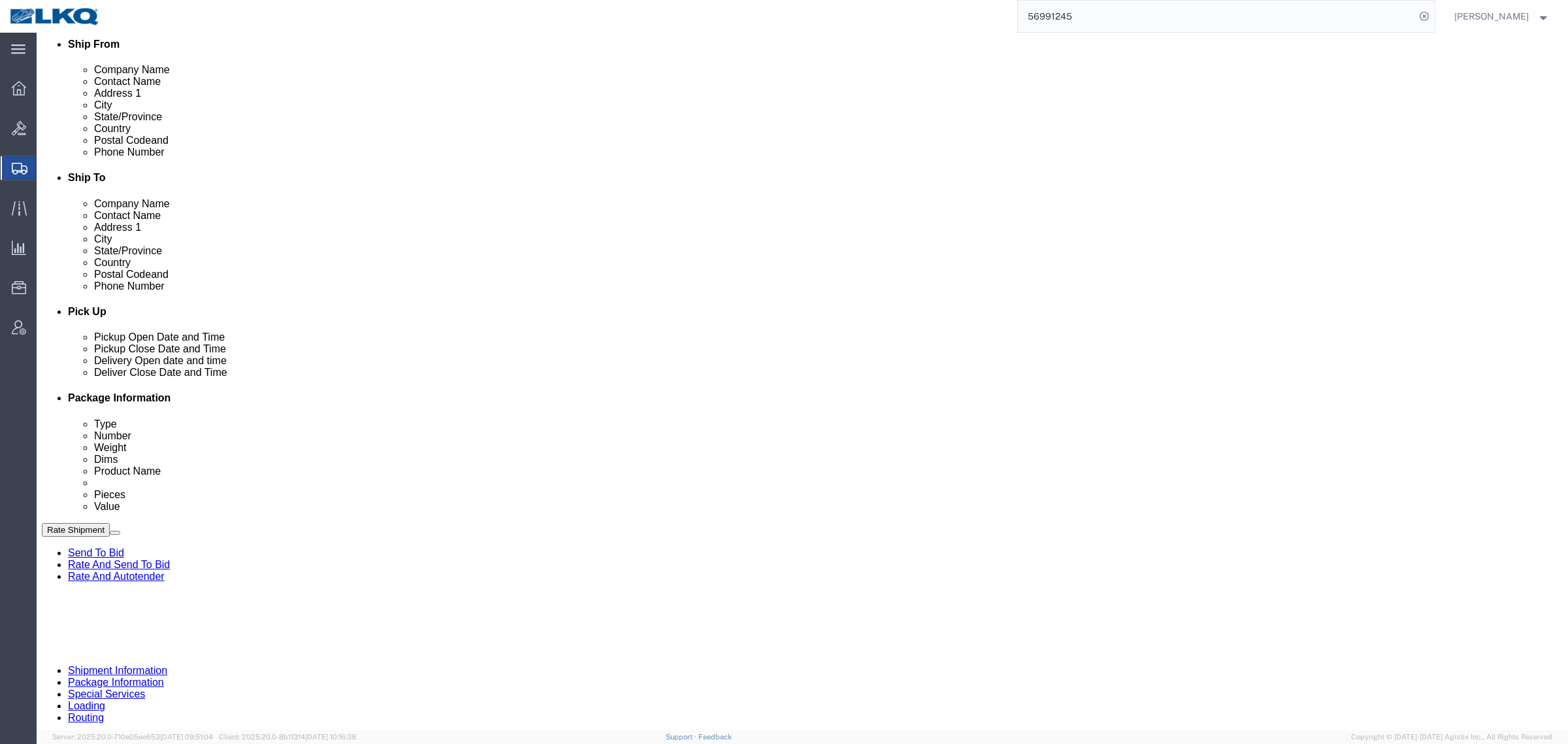
click link "Notes"
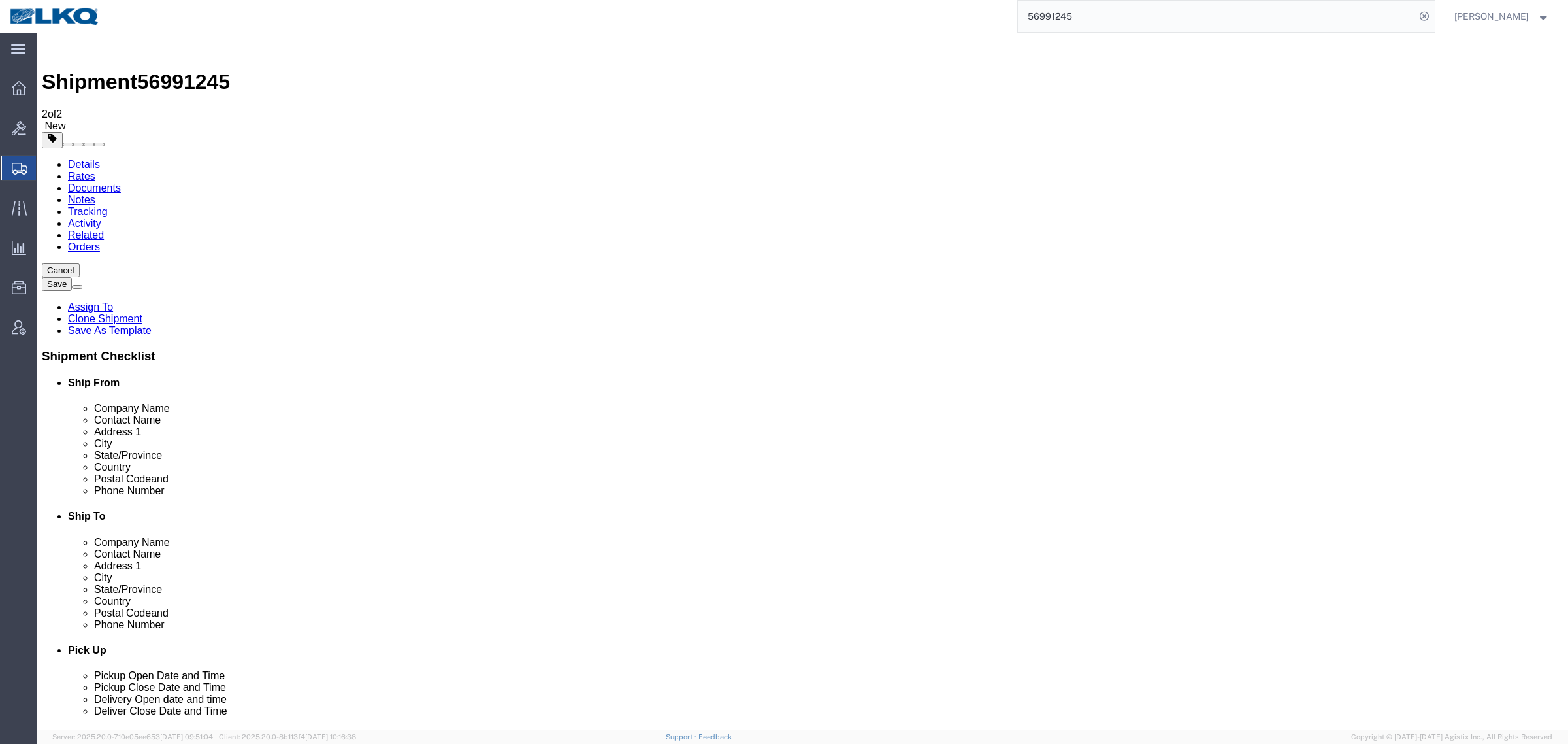
click at [88, 159] on link "Details" at bounding box center [84, 164] width 32 height 11
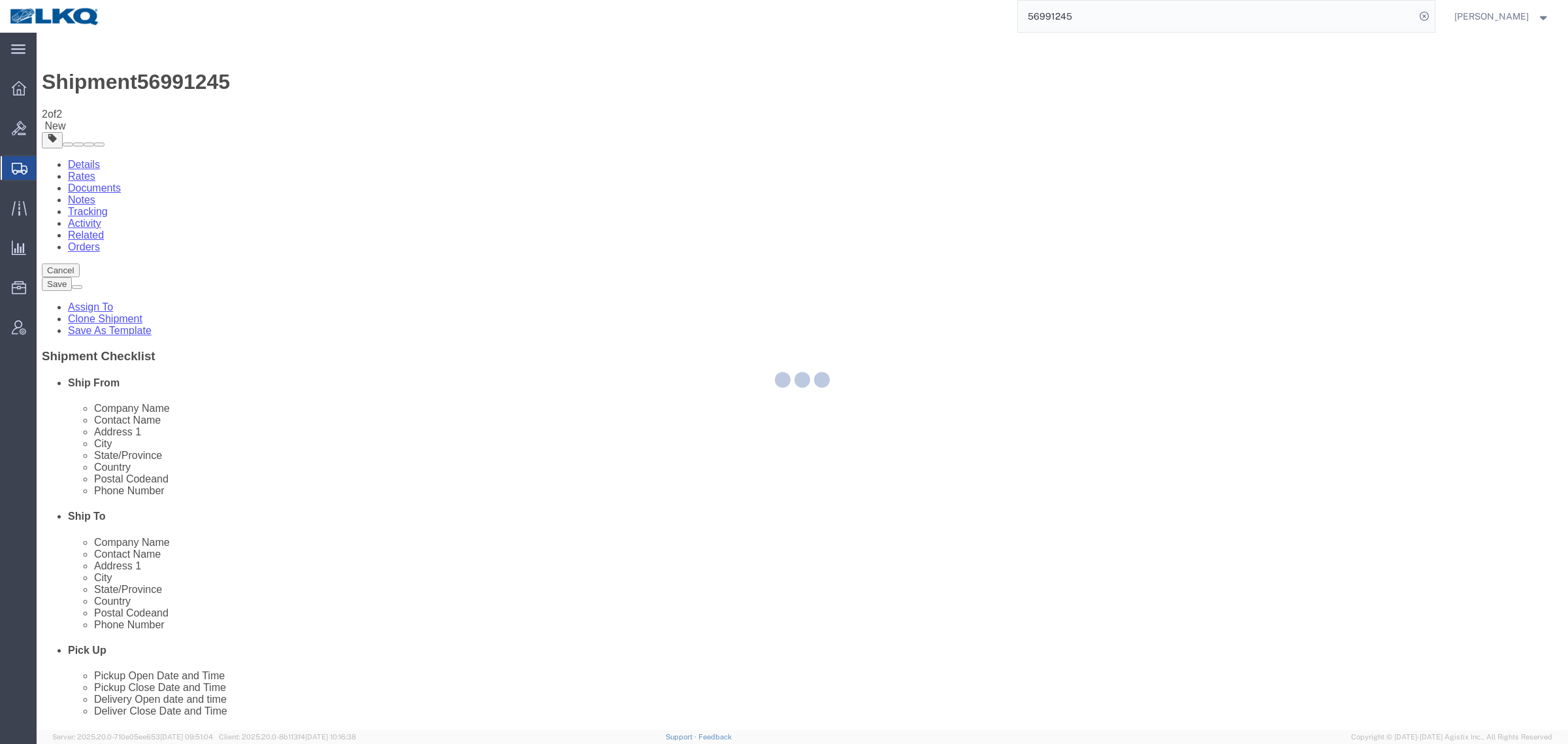
select select "28716"
select select "28712"
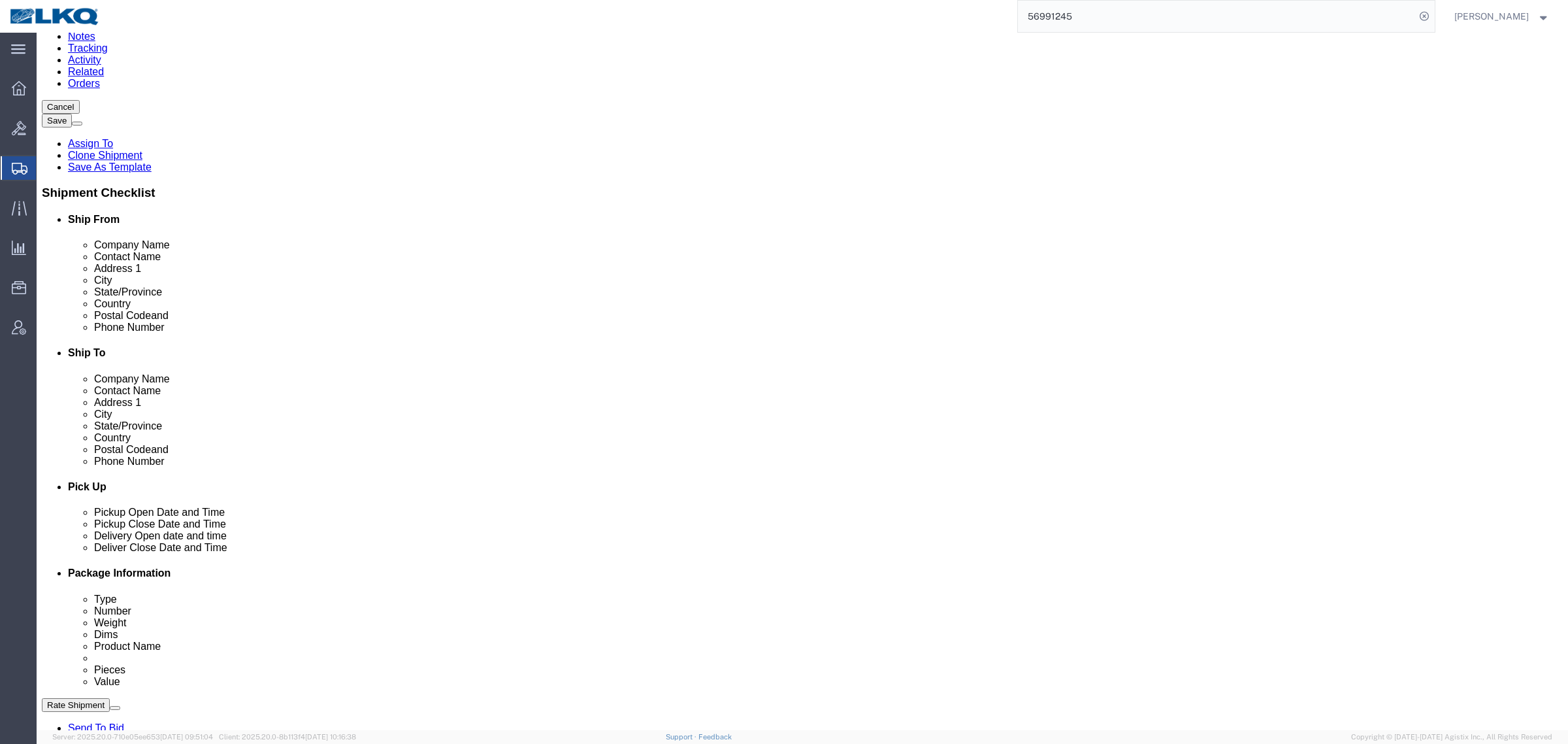
scroll to position [245, 0]
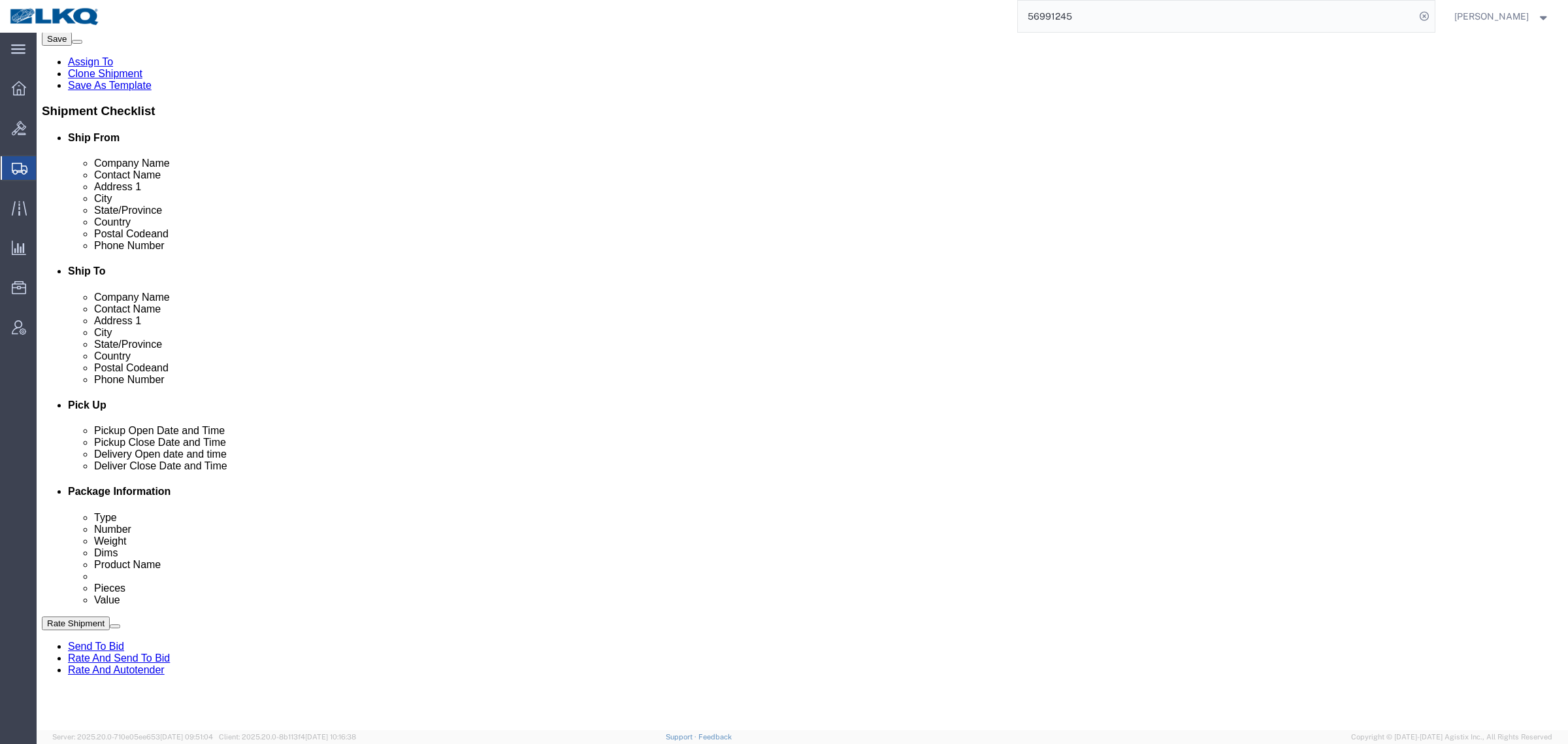
click link "Requested"
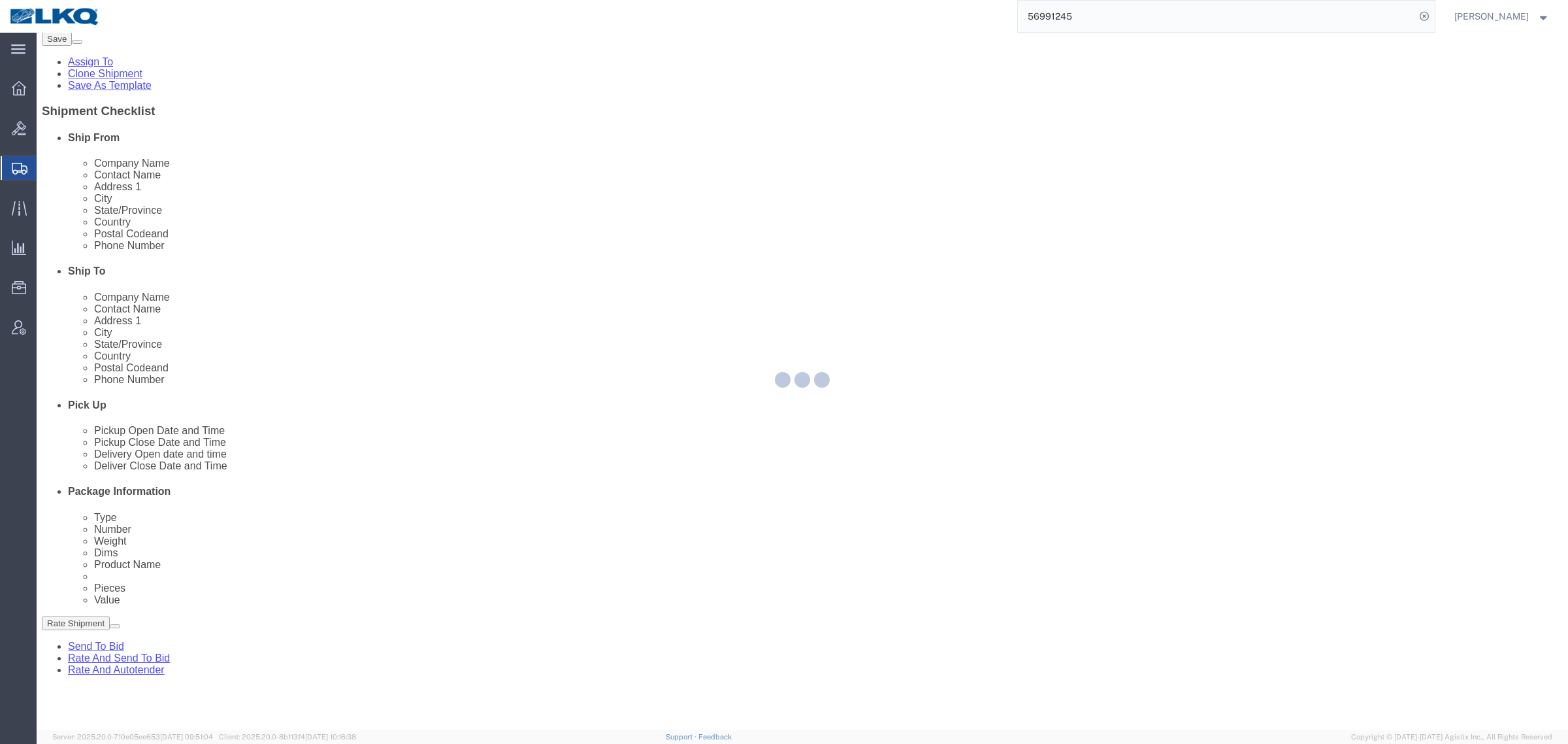
select select "1"
select select
select select "15"
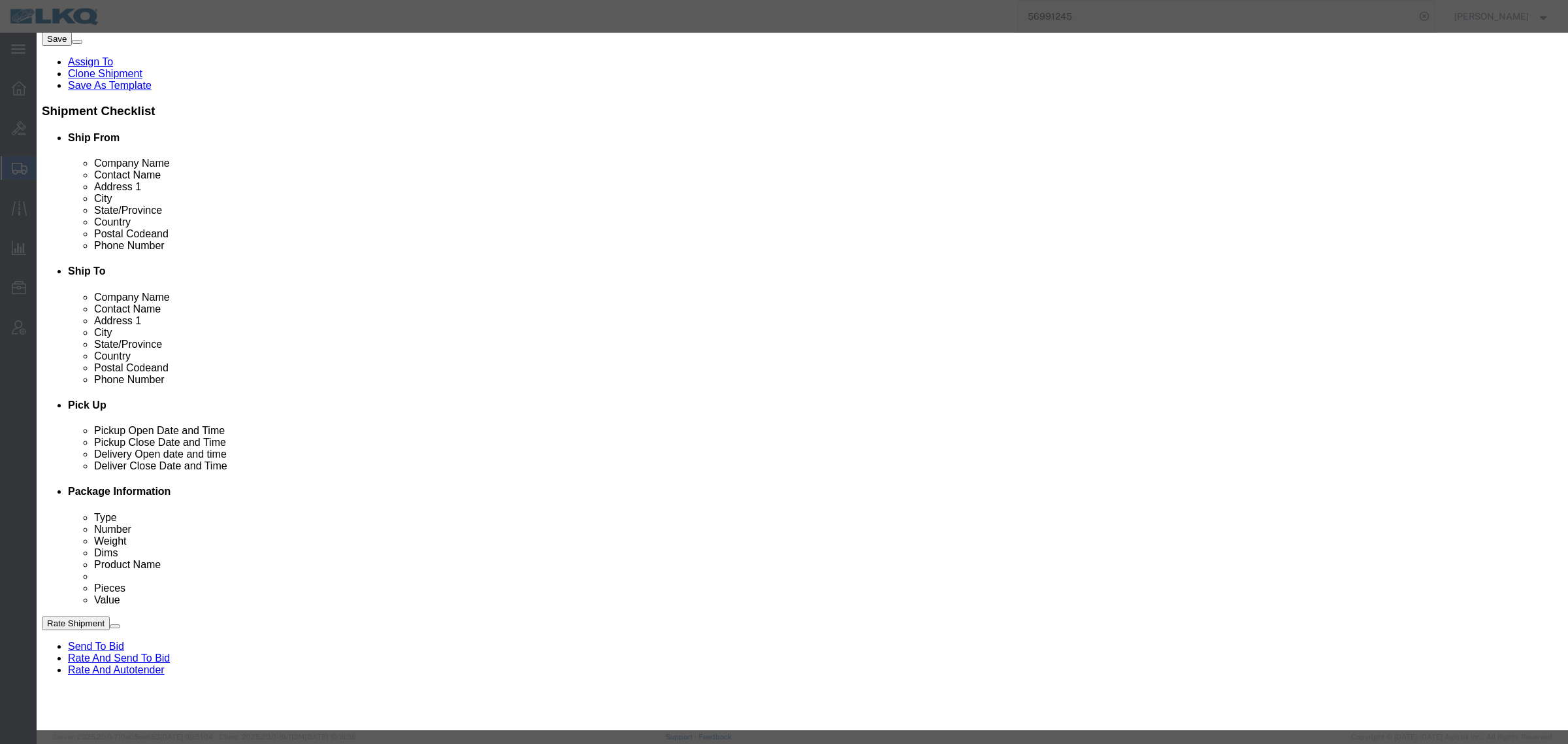
click input "[DATE]"
click td "8"
click link "Availability"
click button "Close"
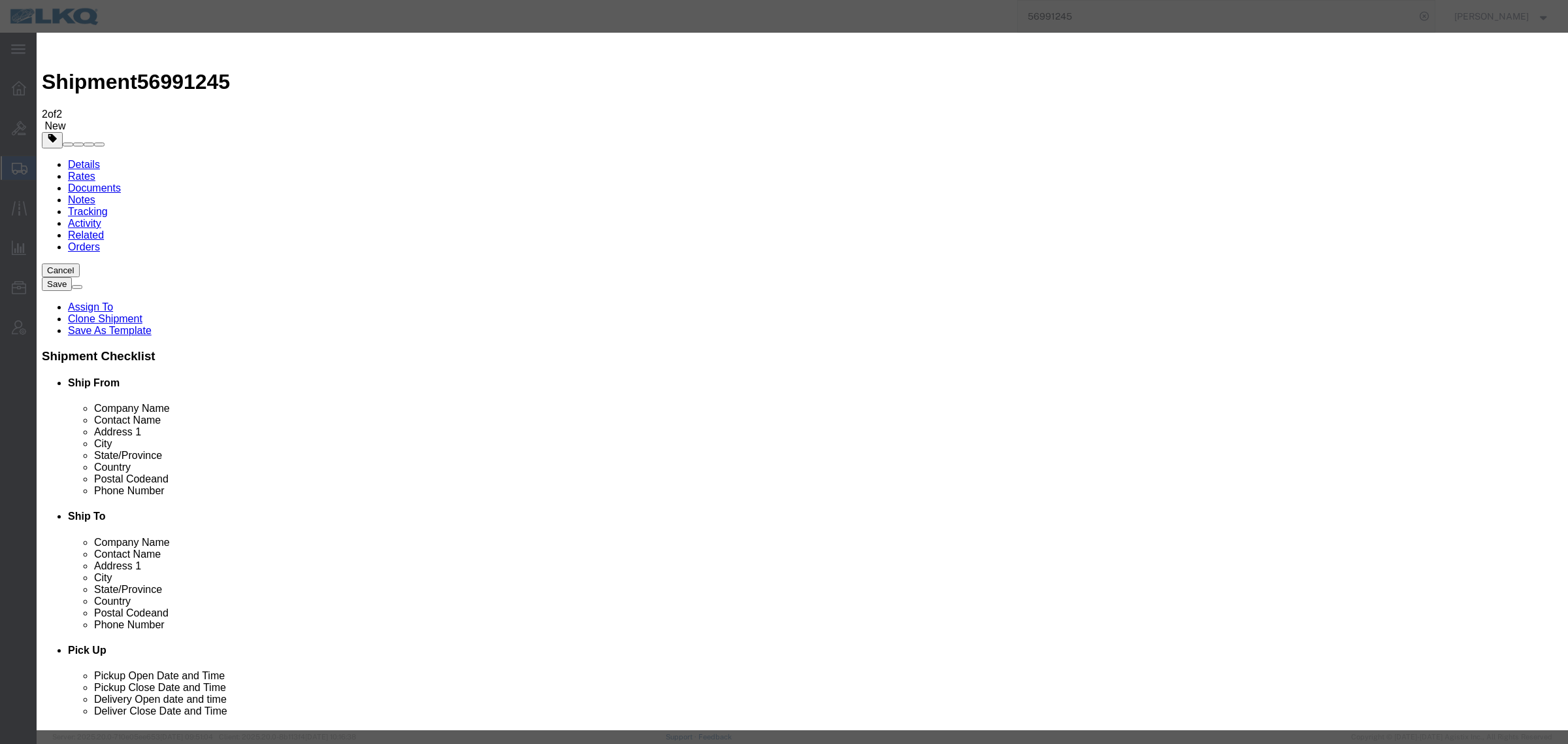
click button "Save"
click button "Ok"
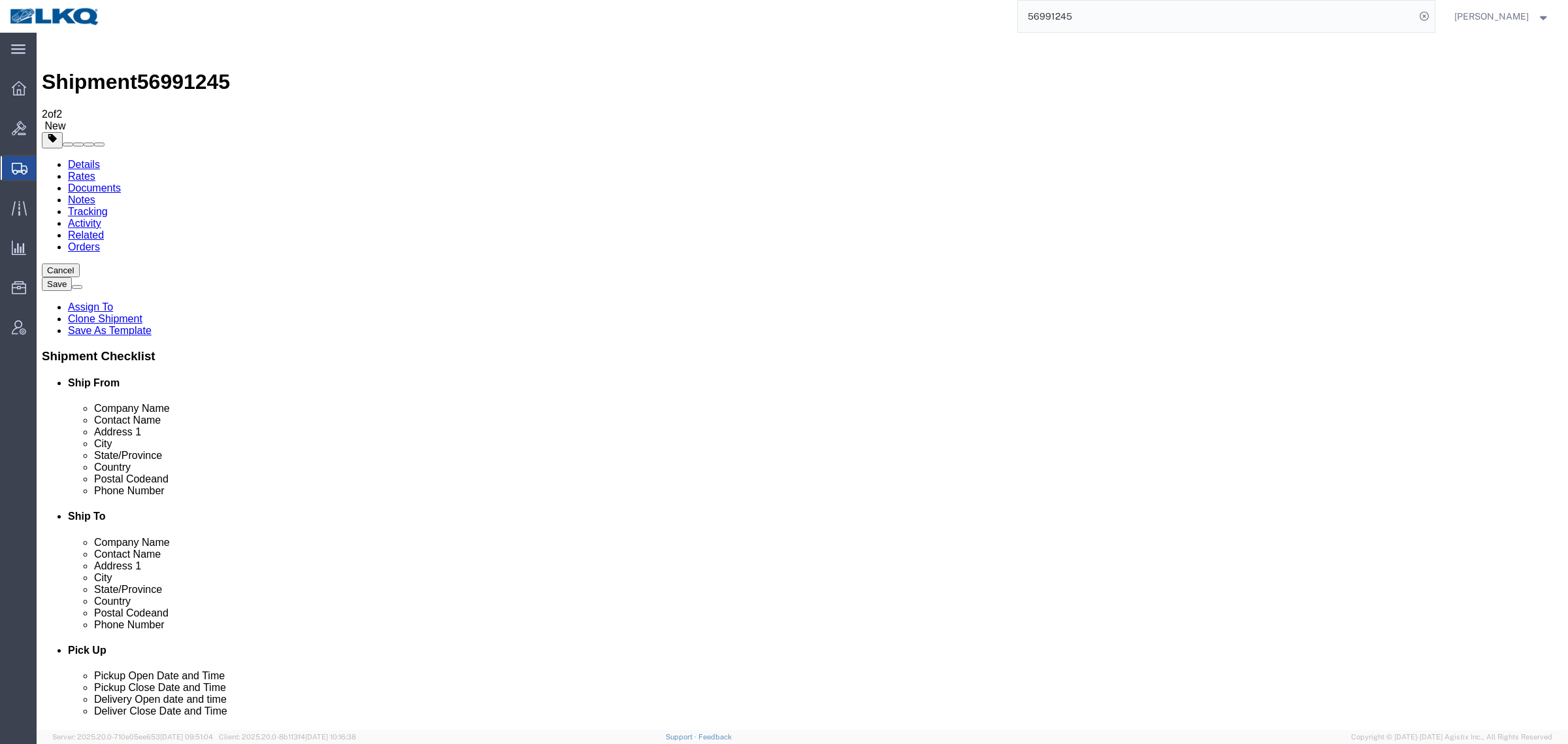
click div "Shipment Information Package Information Special Services Loading Routing"
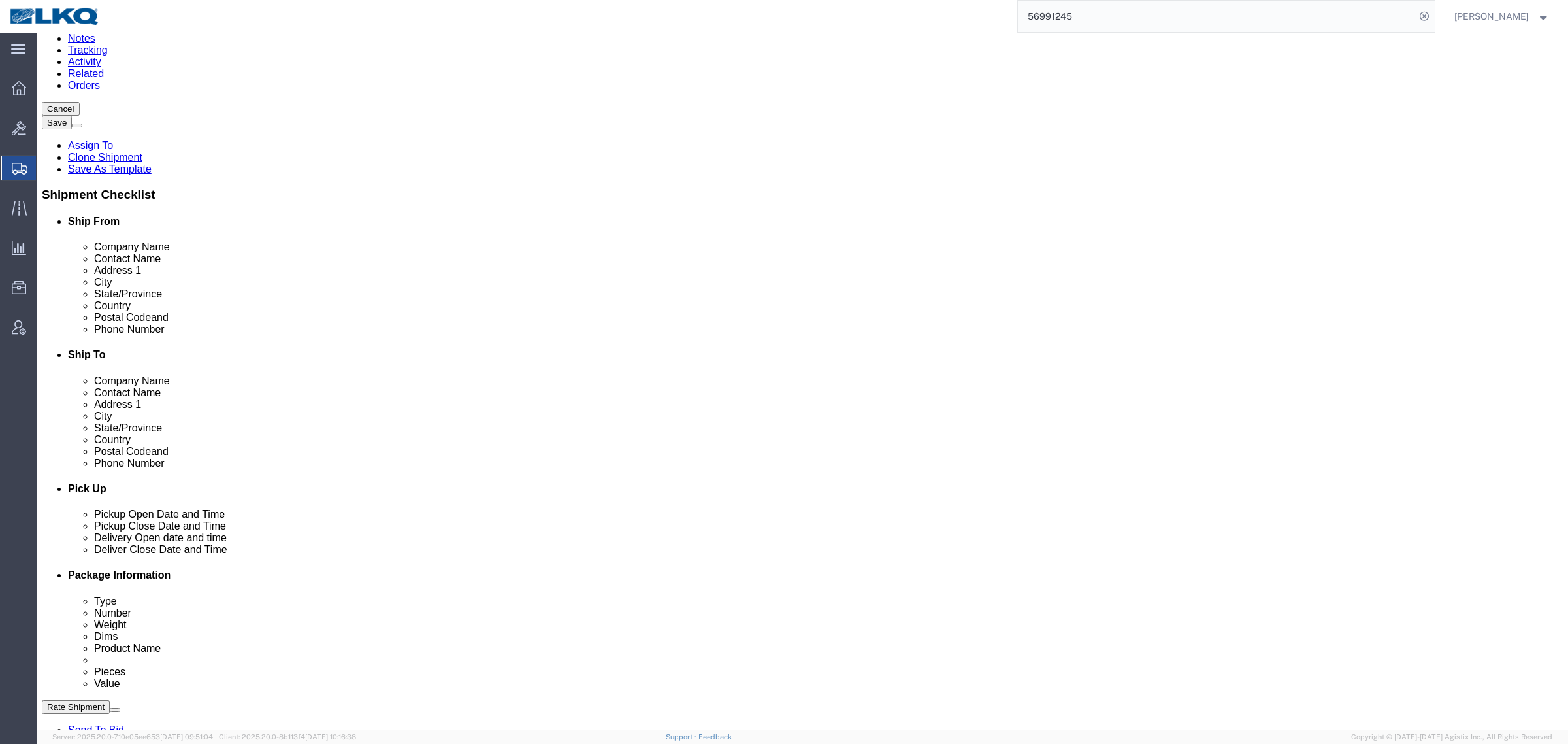
scroll to position [163, 0]
click button "Rate Shipment"
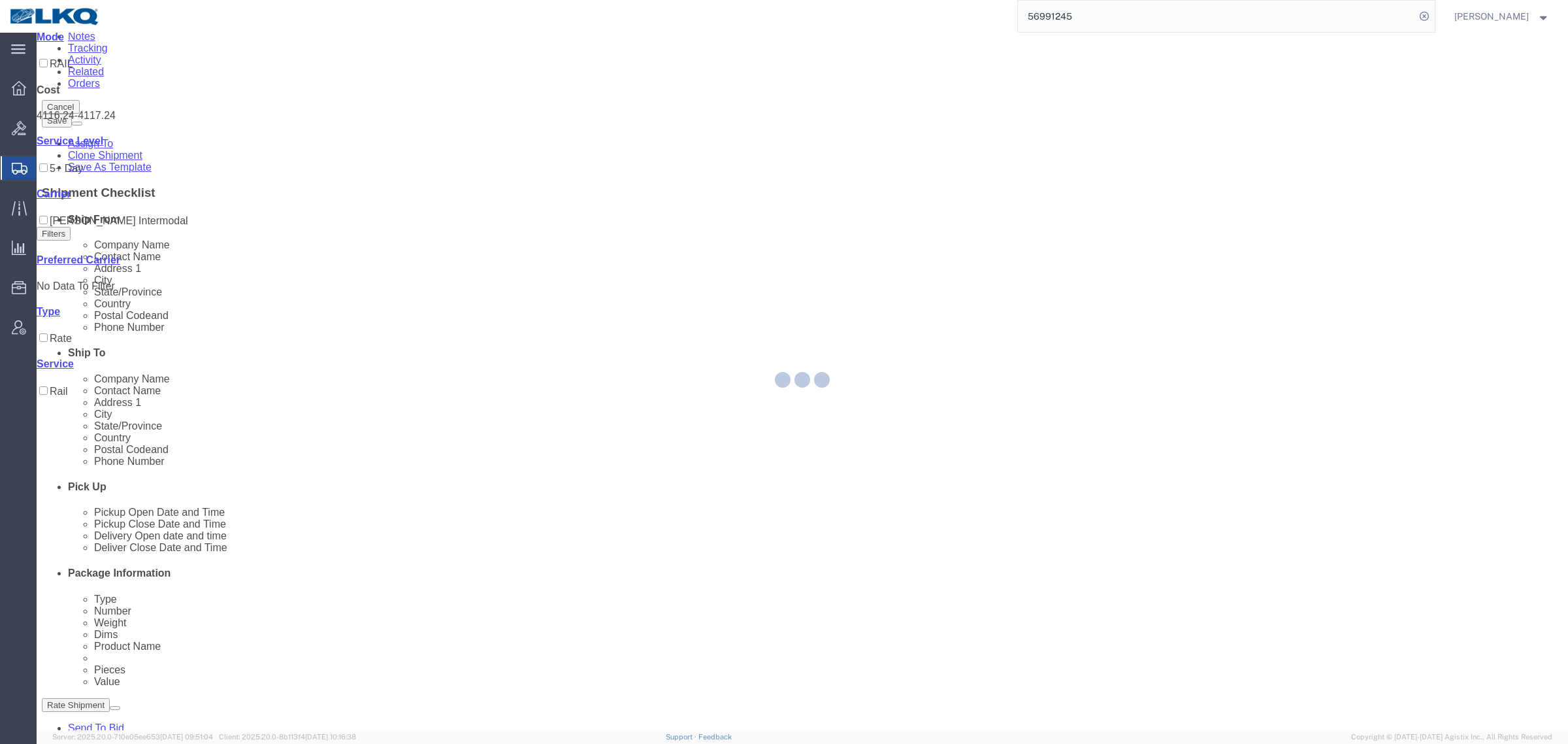
scroll to position [0, 0]
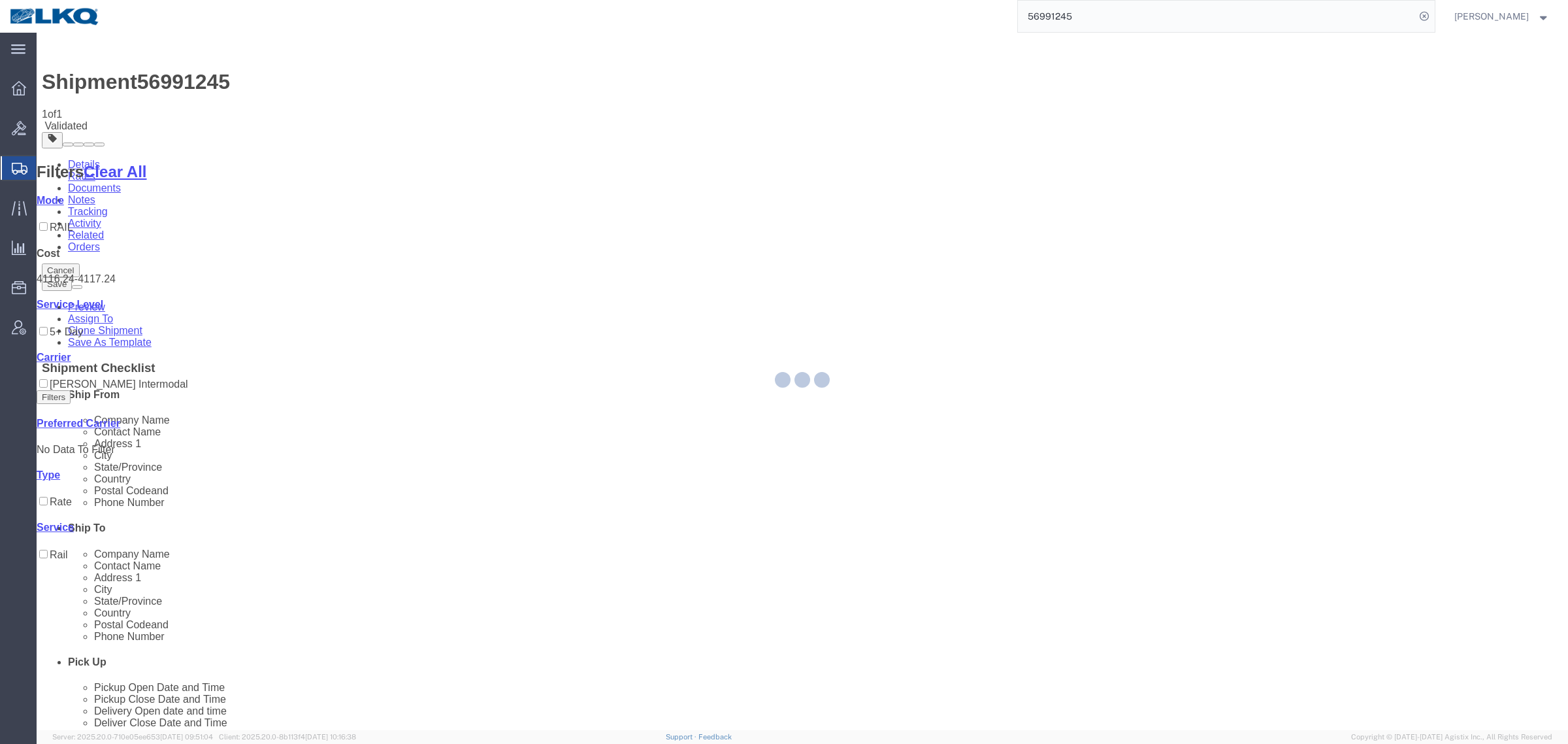
click at [1018, 303] on div at bounding box center [802, 381] width 1531 height 698
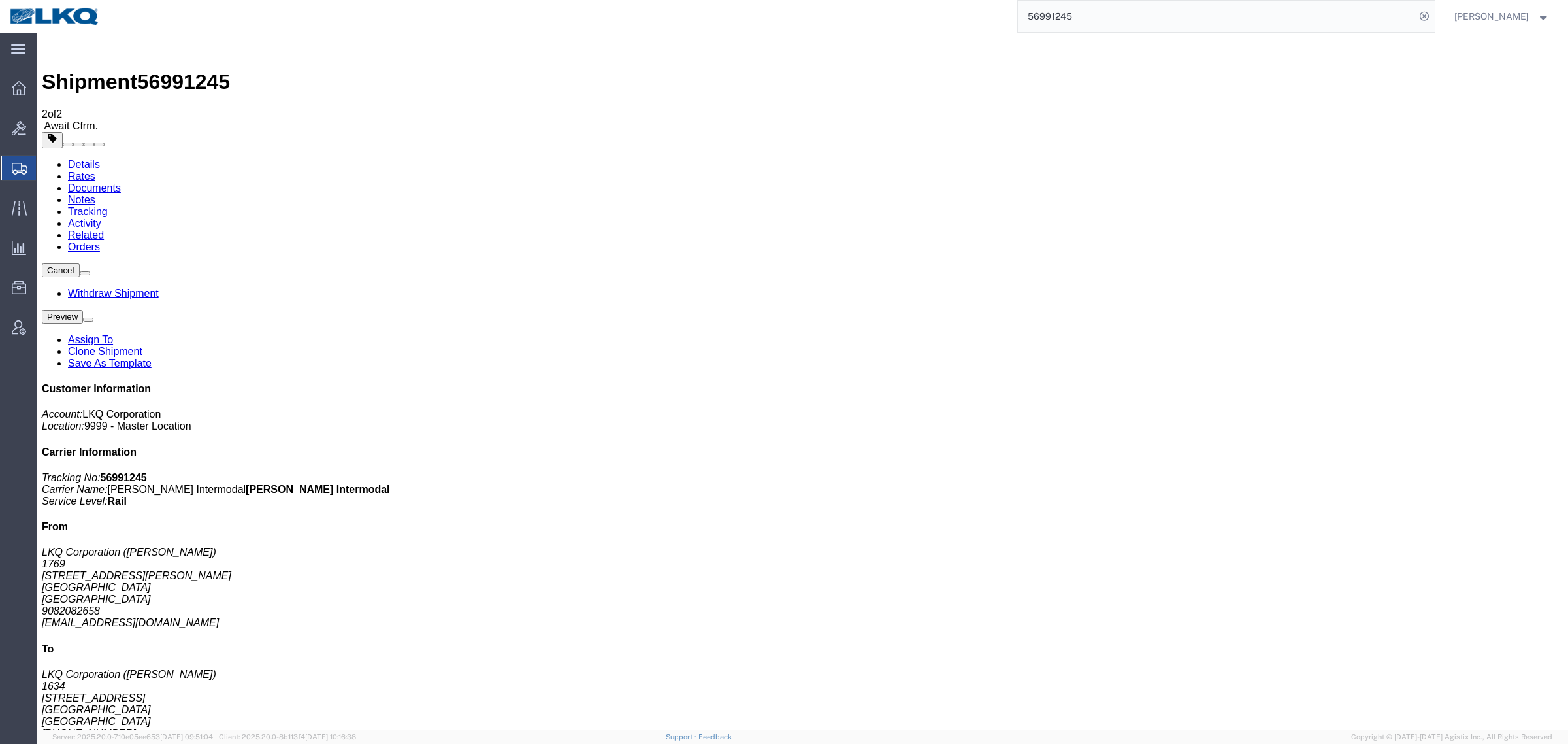
click at [1144, 23] on input "56991245" at bounding box center [1216, 16] width 397 height 31
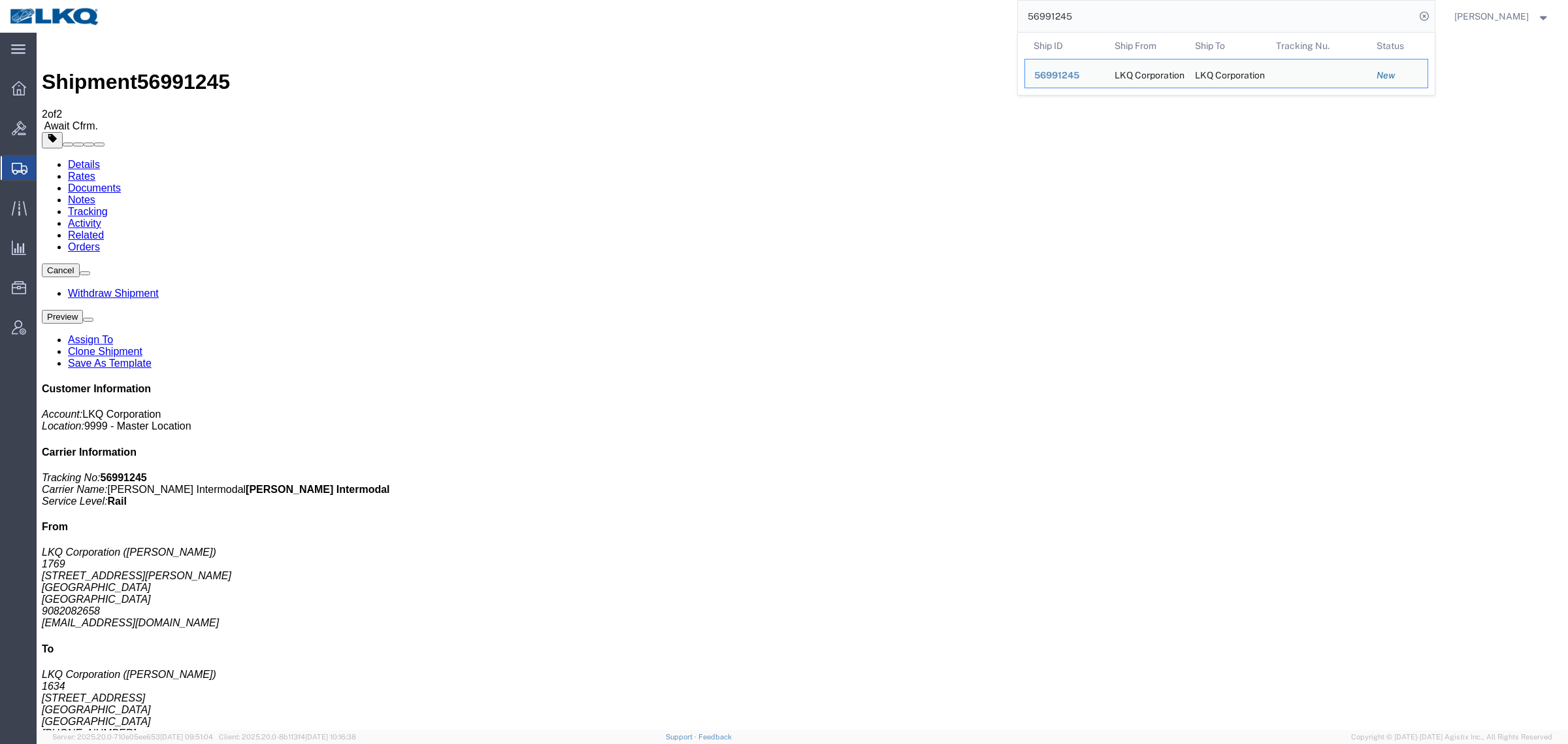
click at [1144, 23] on input "56991245" at bounding box center [1216, 16] width 397 height 31
paste input "3757"
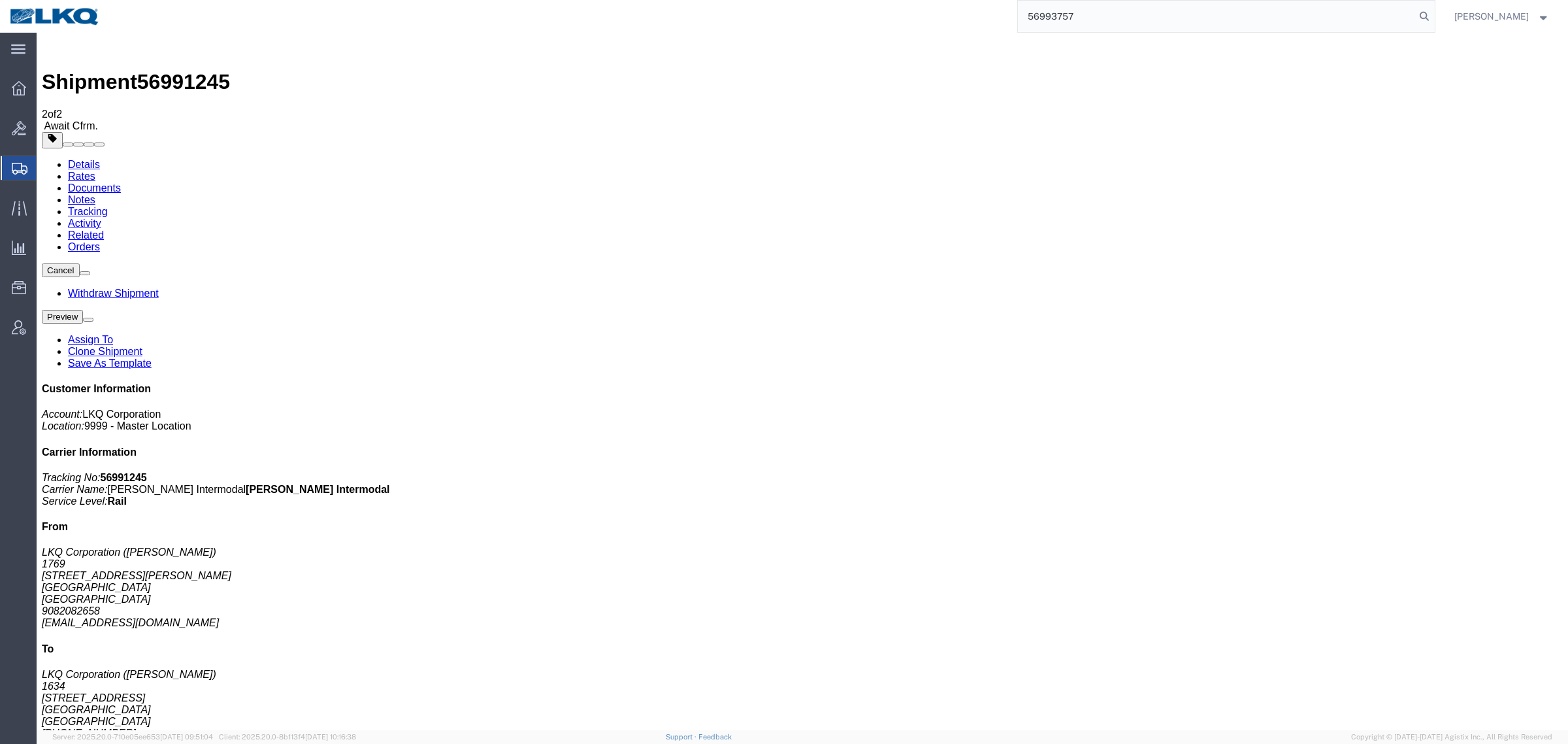
type input "56993757"
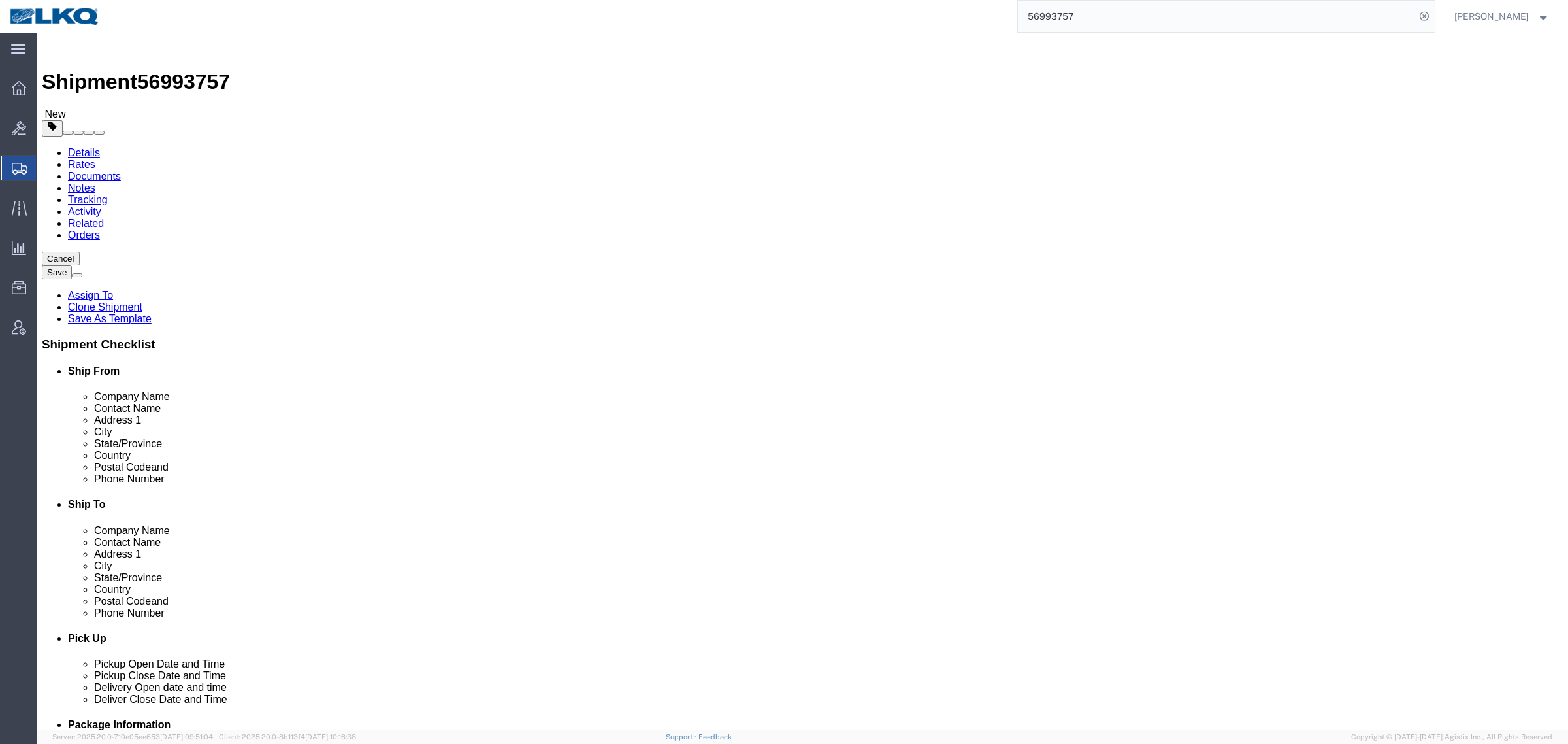
select select "27790"
select select "27344"
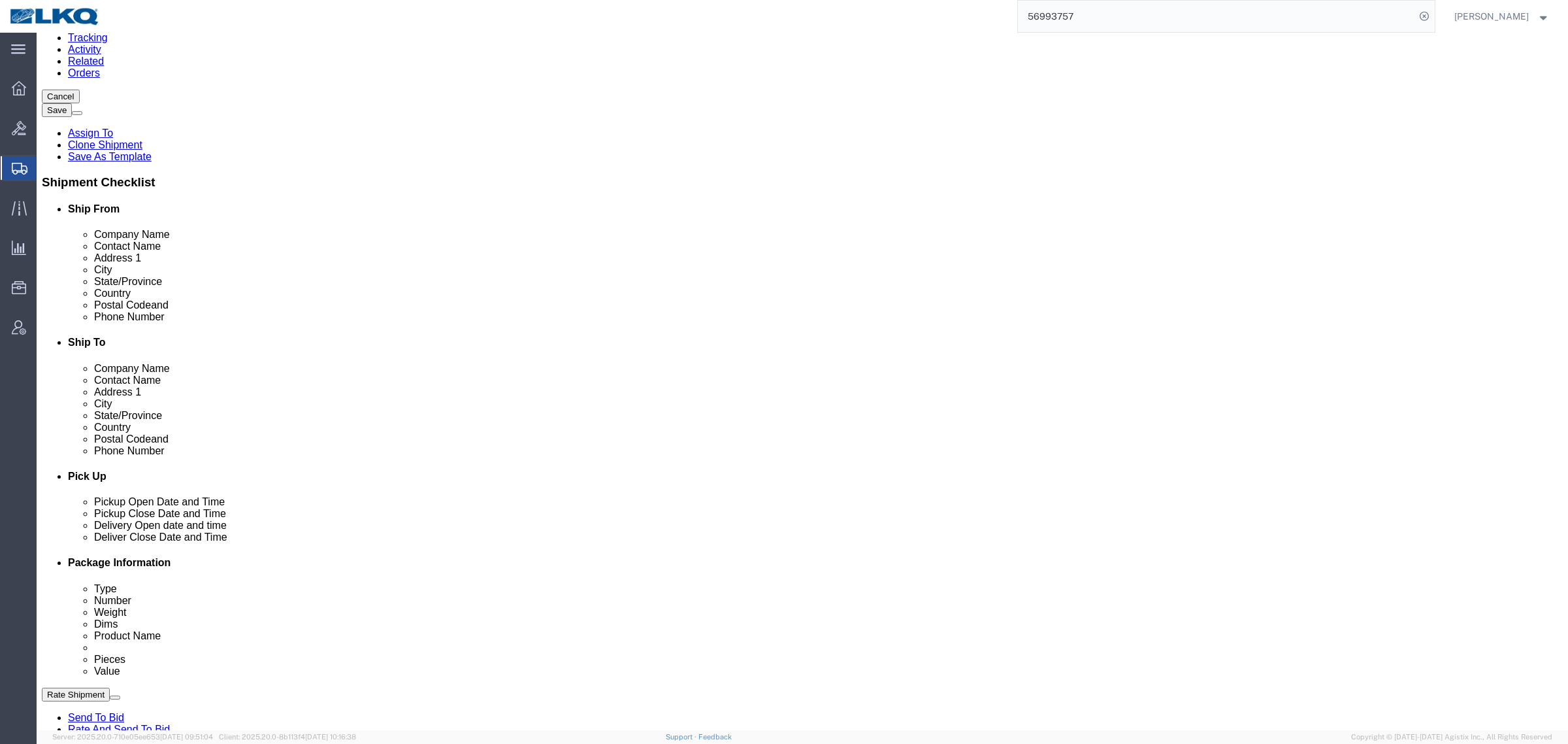
scroll to position [163, 0]
click div "Route Details (Approximate route mileage 399.77 miles) Add Stop"
click link "Notes"
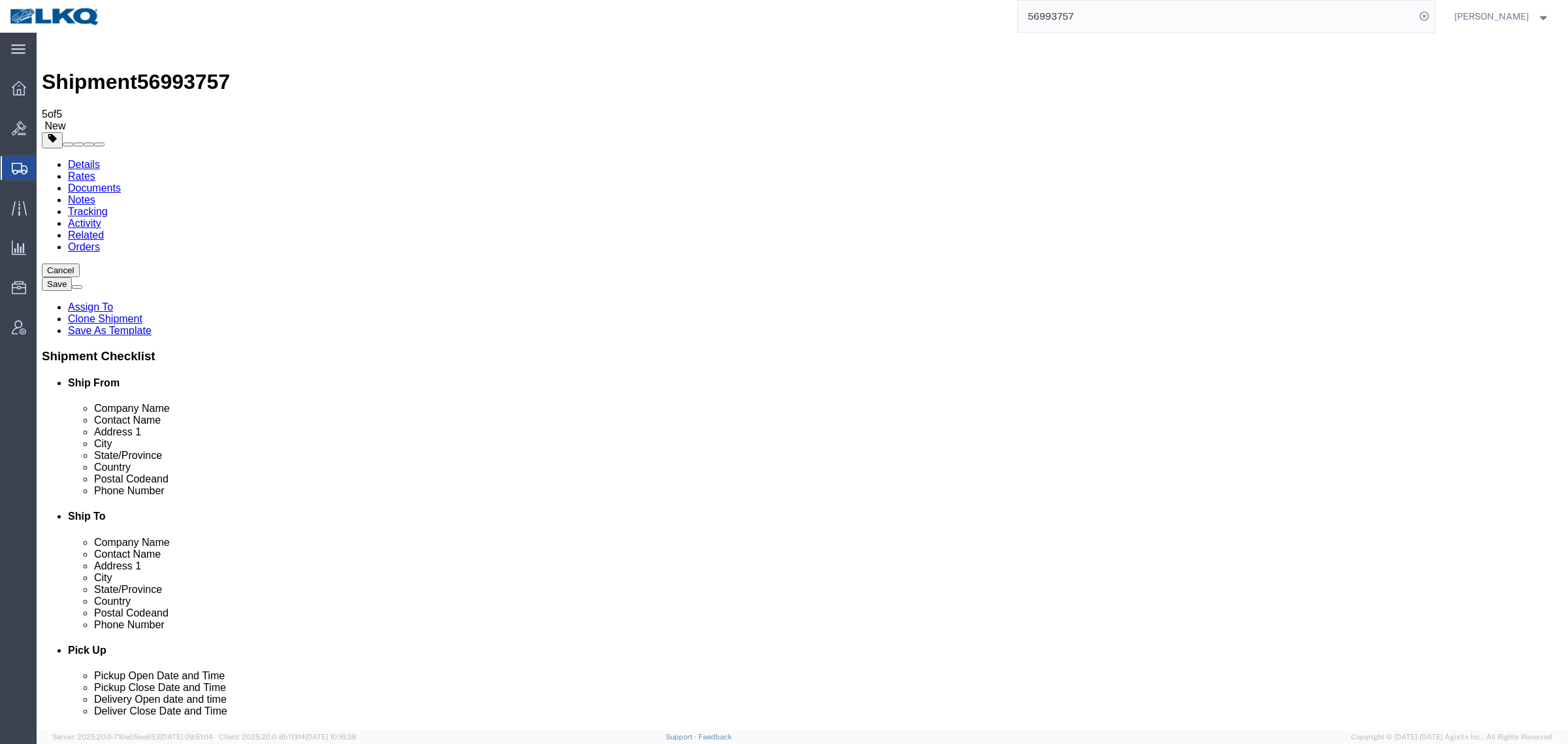
click at [76, 159] on link "Details" at bounding box center [84, 164] width 32 height 11
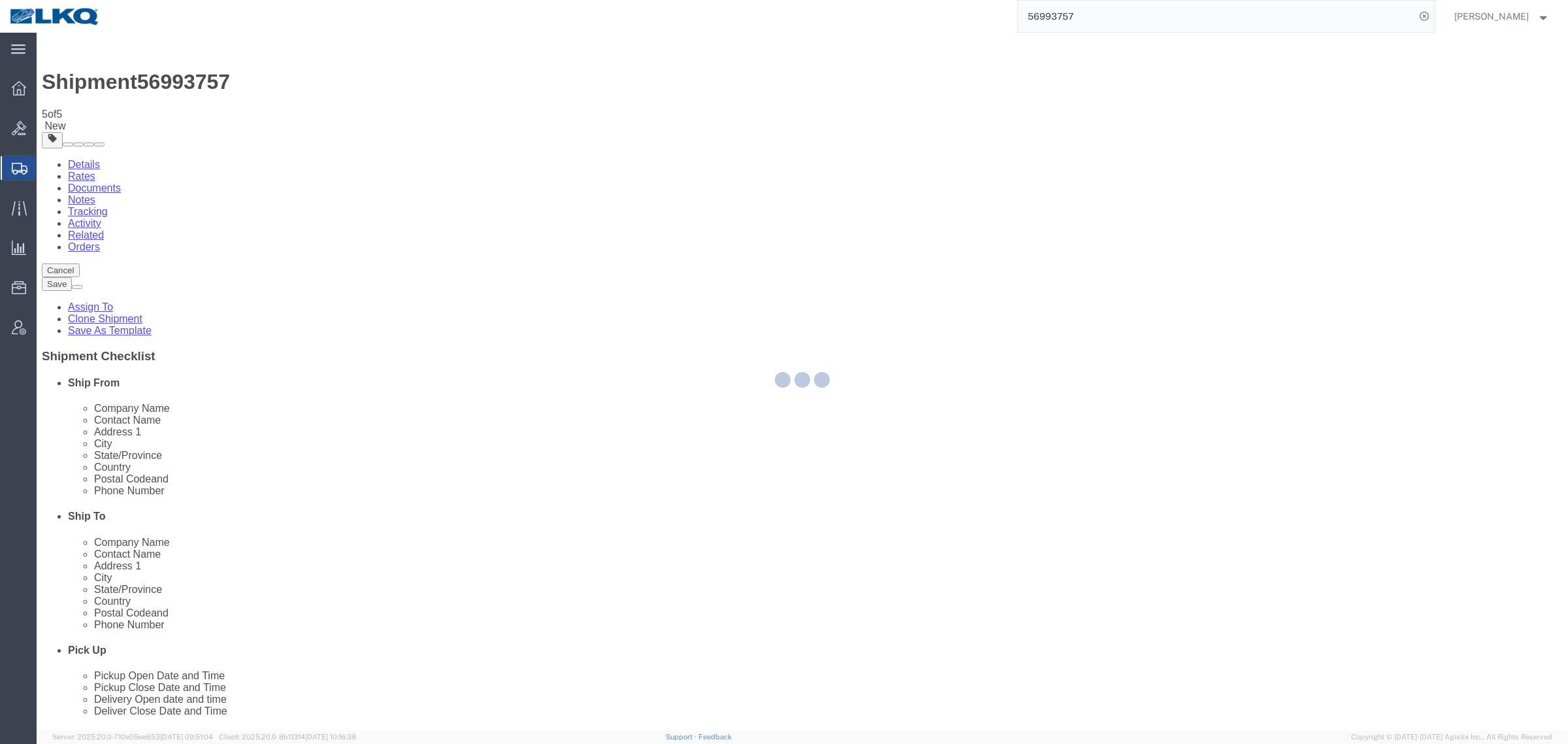
select select "27790"
select select "27344"
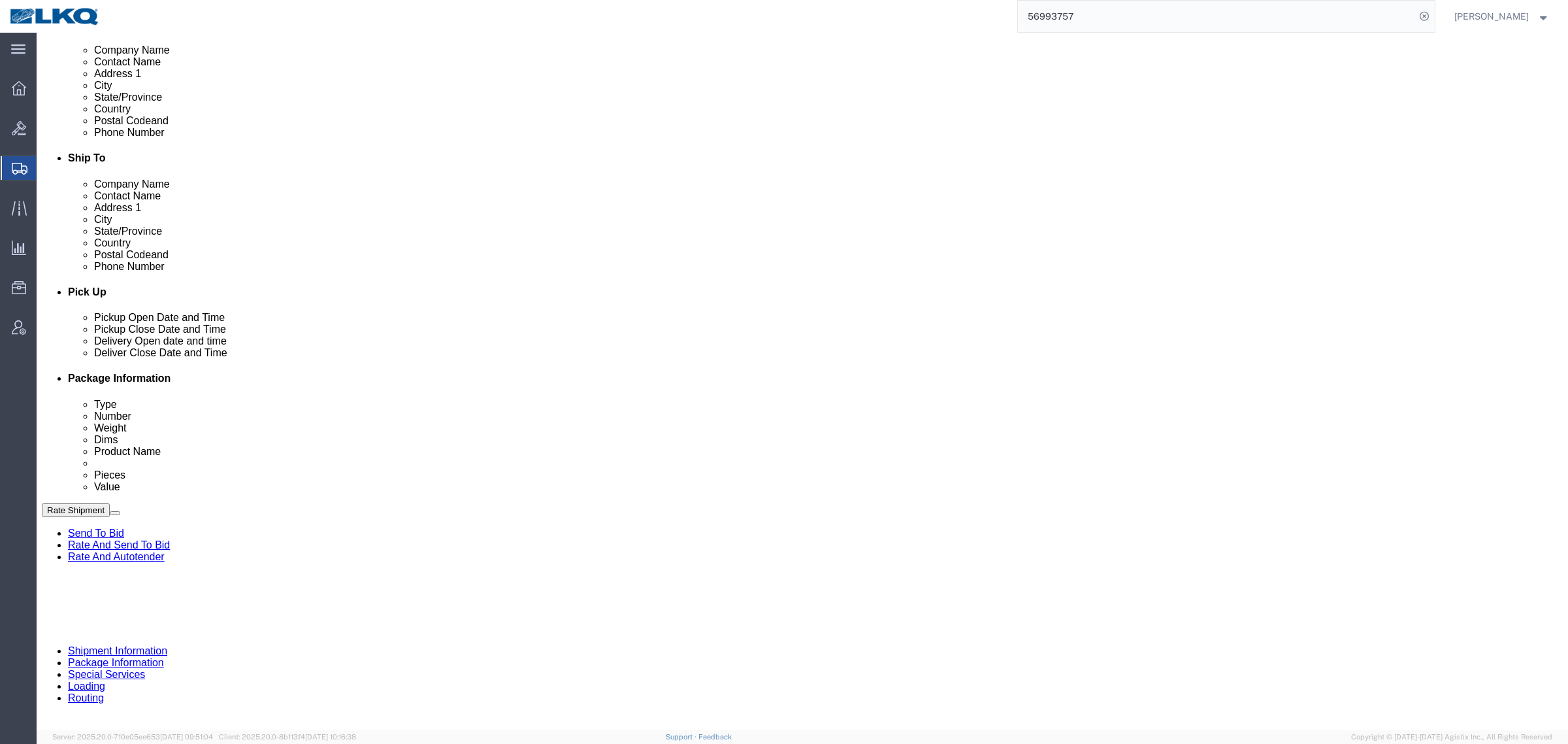
scroll to position [409, 0]
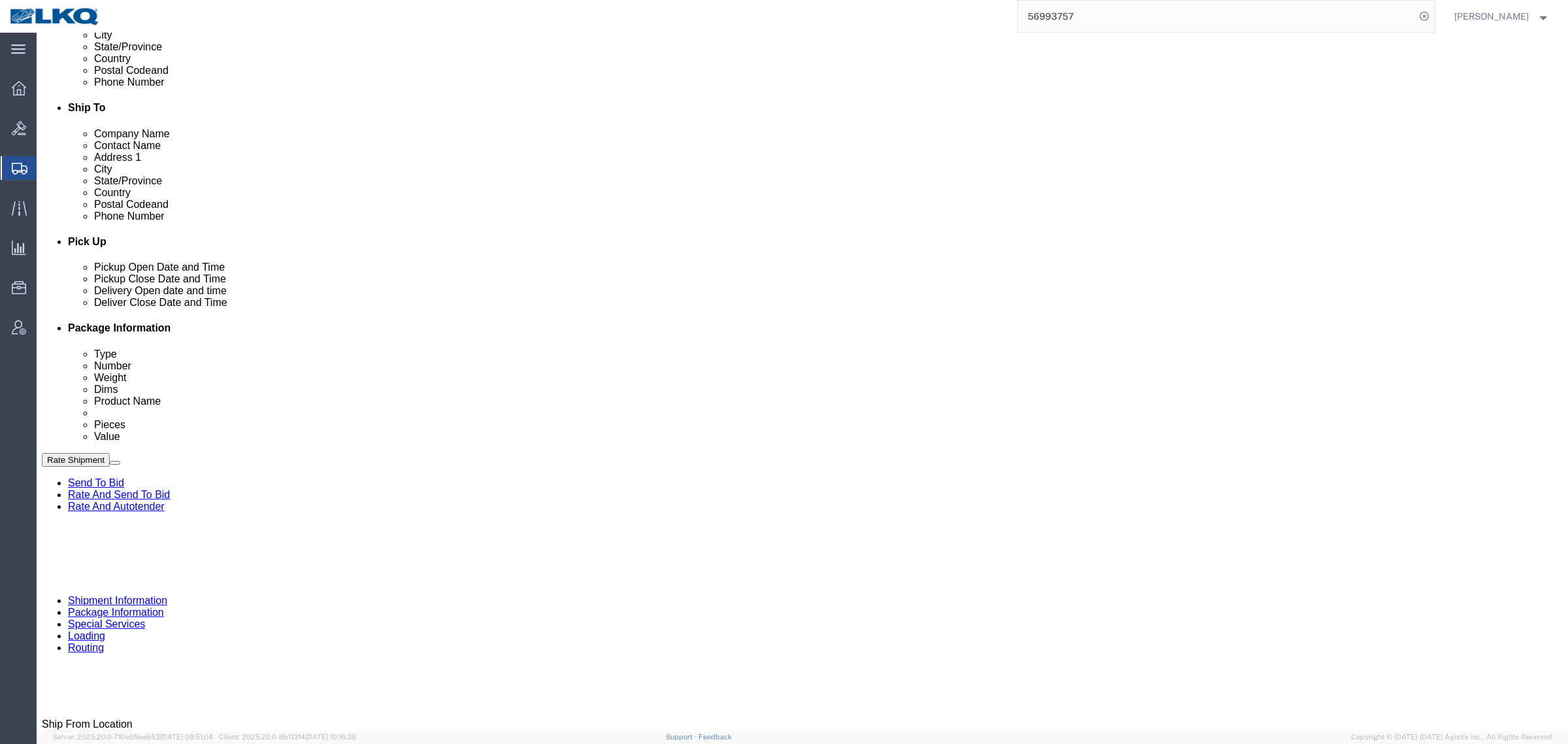
click div
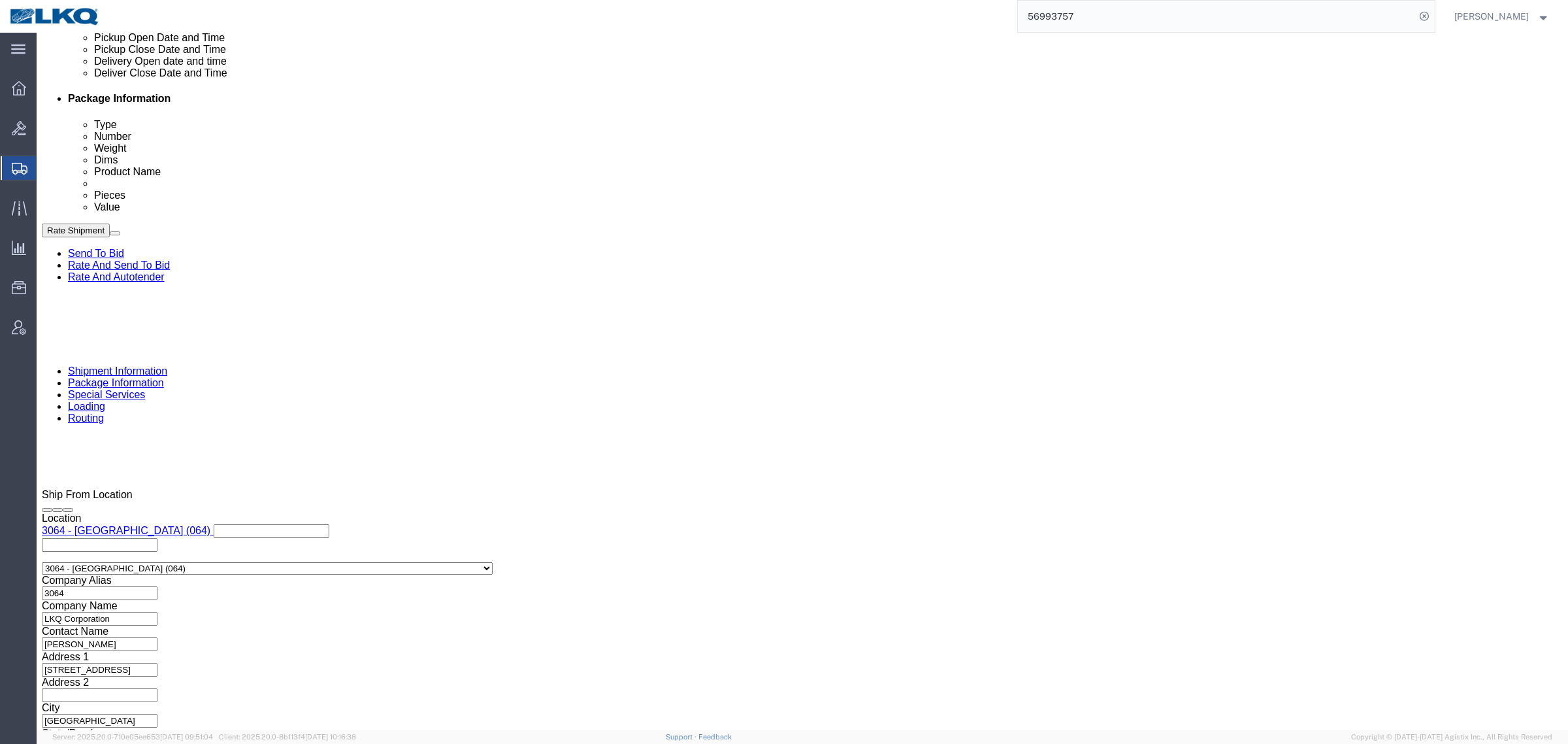
type input "8:00 PM"
click button "Apply"
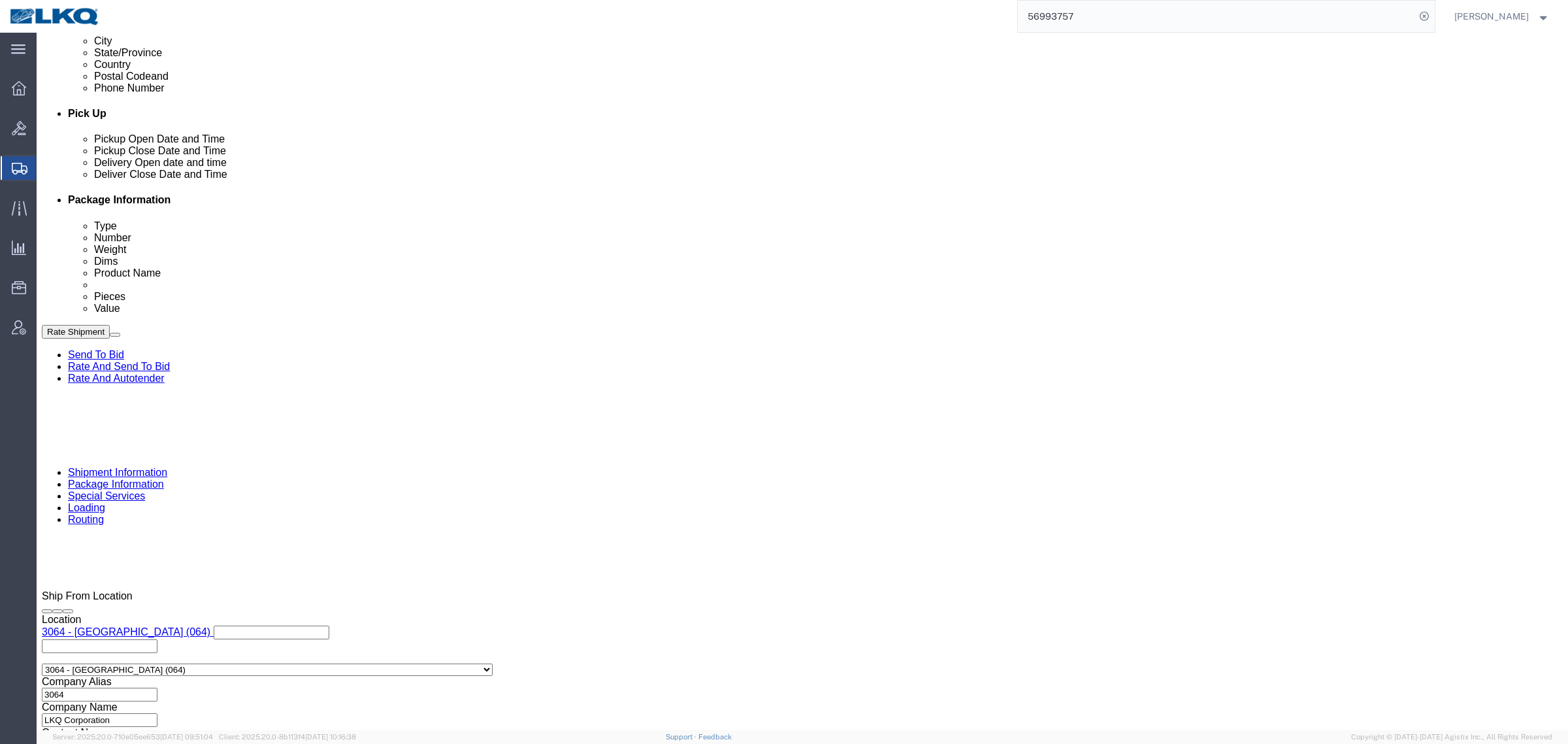
scroll to position [393, 0]
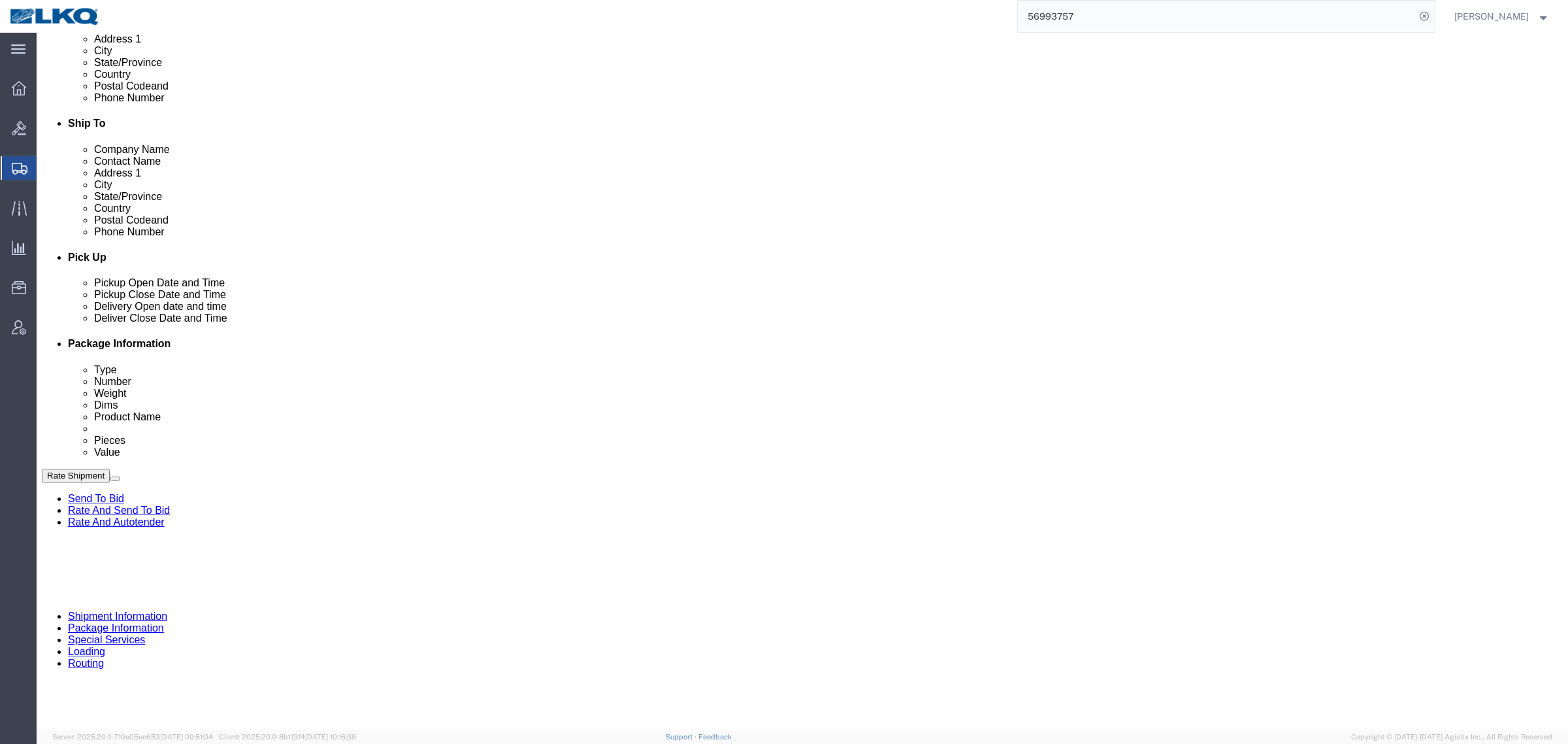
click div "Pickup Date and Time"
drag, startPoint x: 1353, startPoint y: 594, endPoint x: 1351, endPoint y: 626, distance: 32.1
click div "Cancel Save Assign To Clone Shipment Save As Template Shipment Checklist Ship F…"
click button "Rate Shipment"
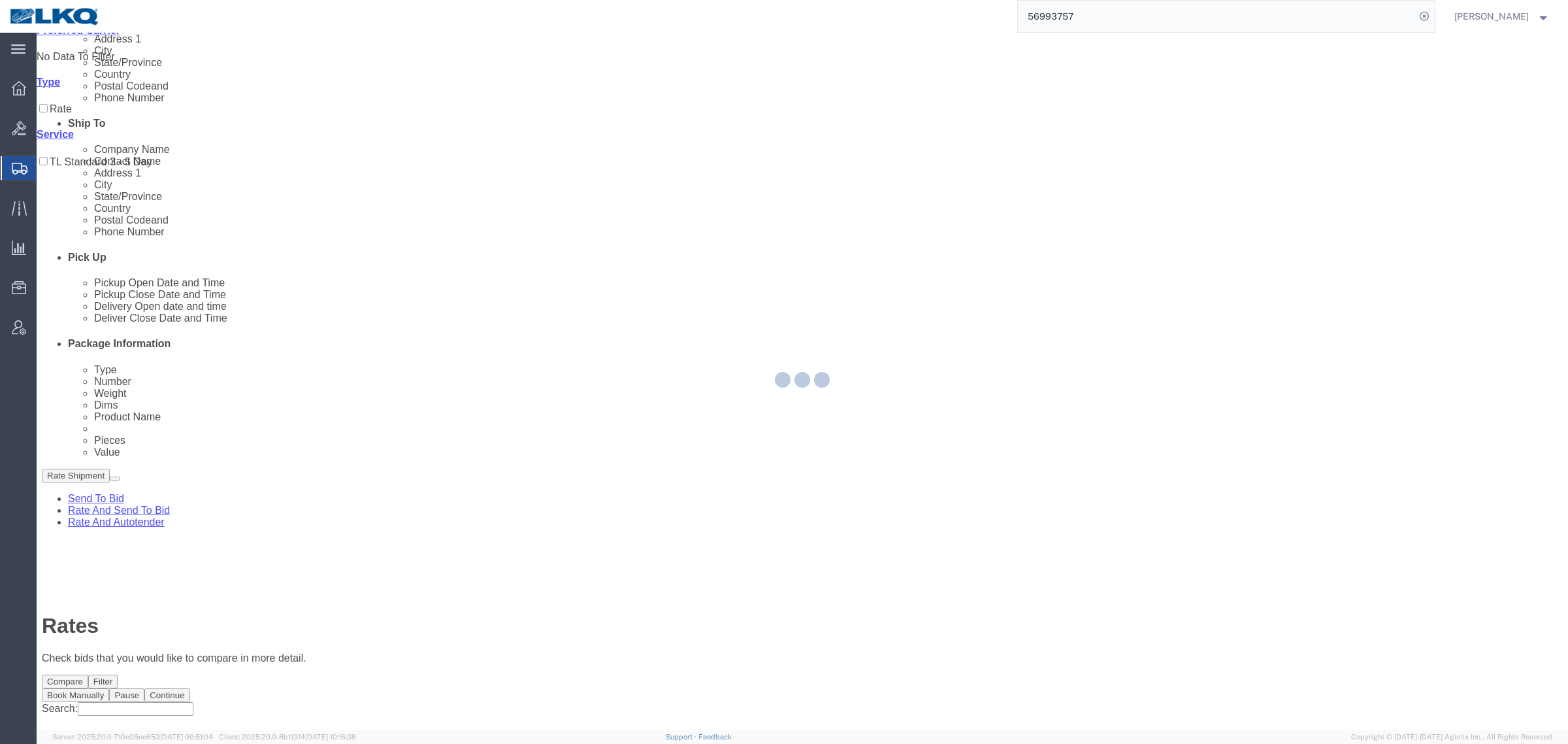
scroll to position [0, 0]
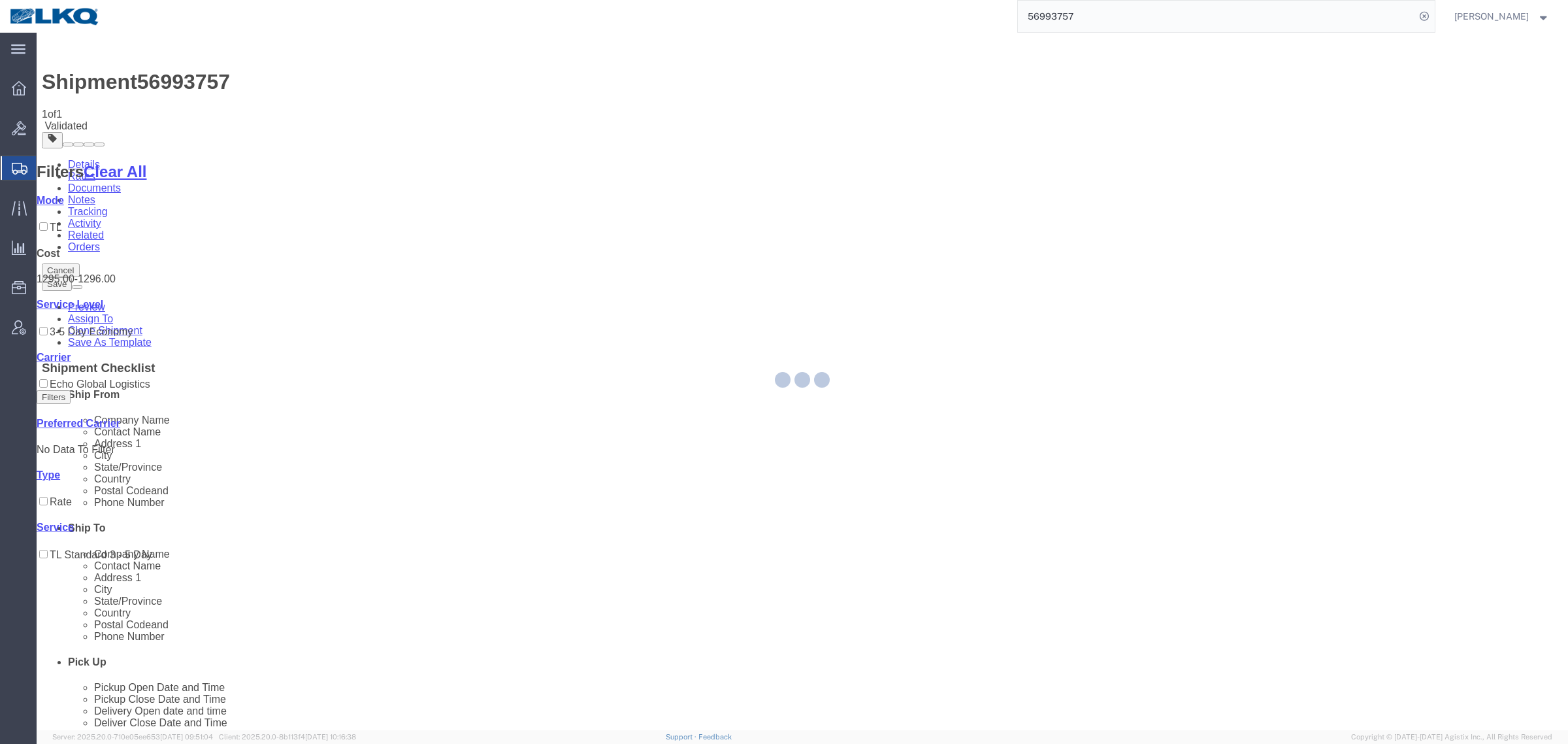
click at [775, 344] on div at bounding box center [802, 381] width 1531 height 698
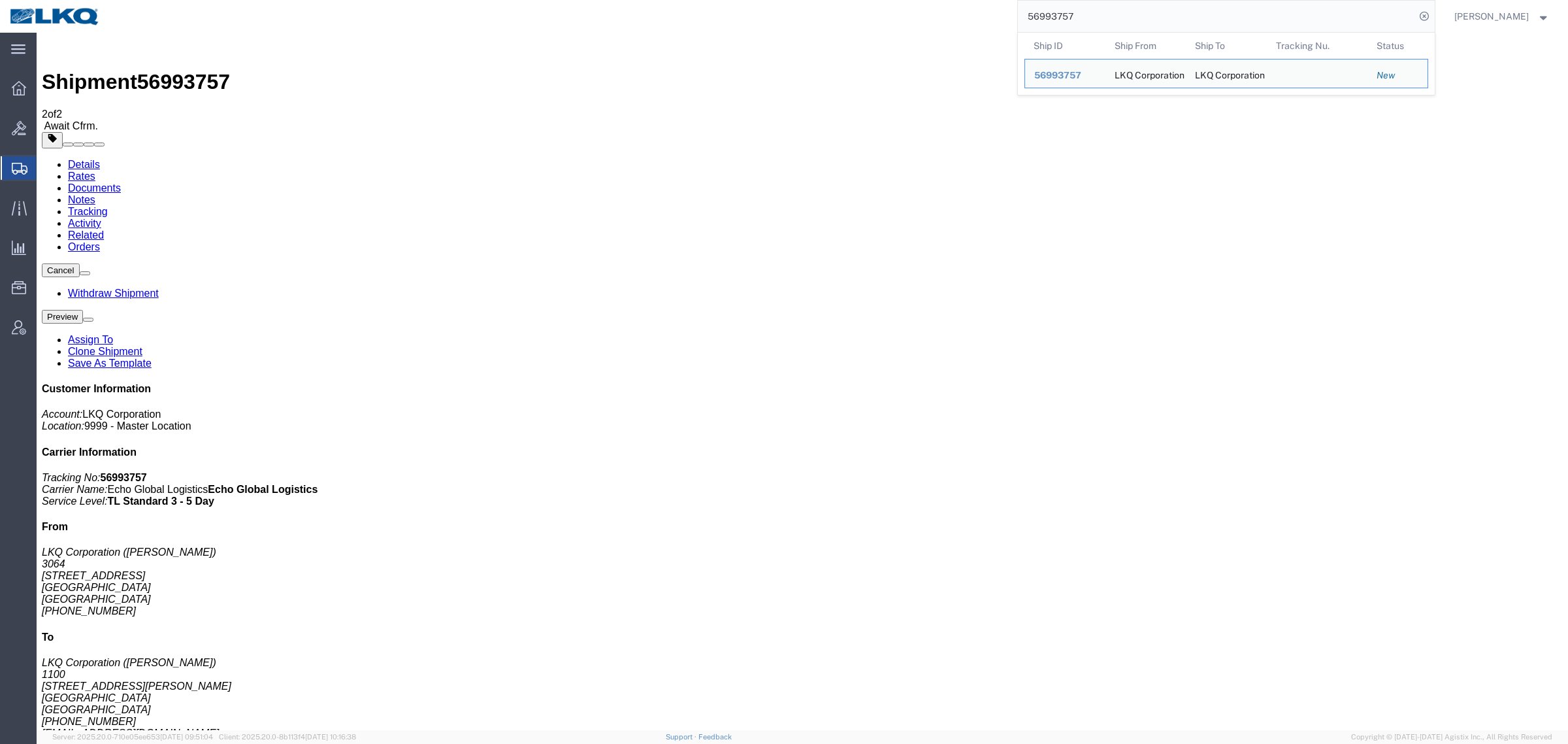
drag, startPoint x: 1089, startPoint y: 23, endPoint x: 930, endPoint y: 28, distance: 159.1
click at [942, 26] on div "56993757 Ship ID Ship From Ship To Tracking Nu. Status Ship ID 56993757 Ship Fr…" at bounding box center [773, 16] width 1325 height 33
paste input "67693"
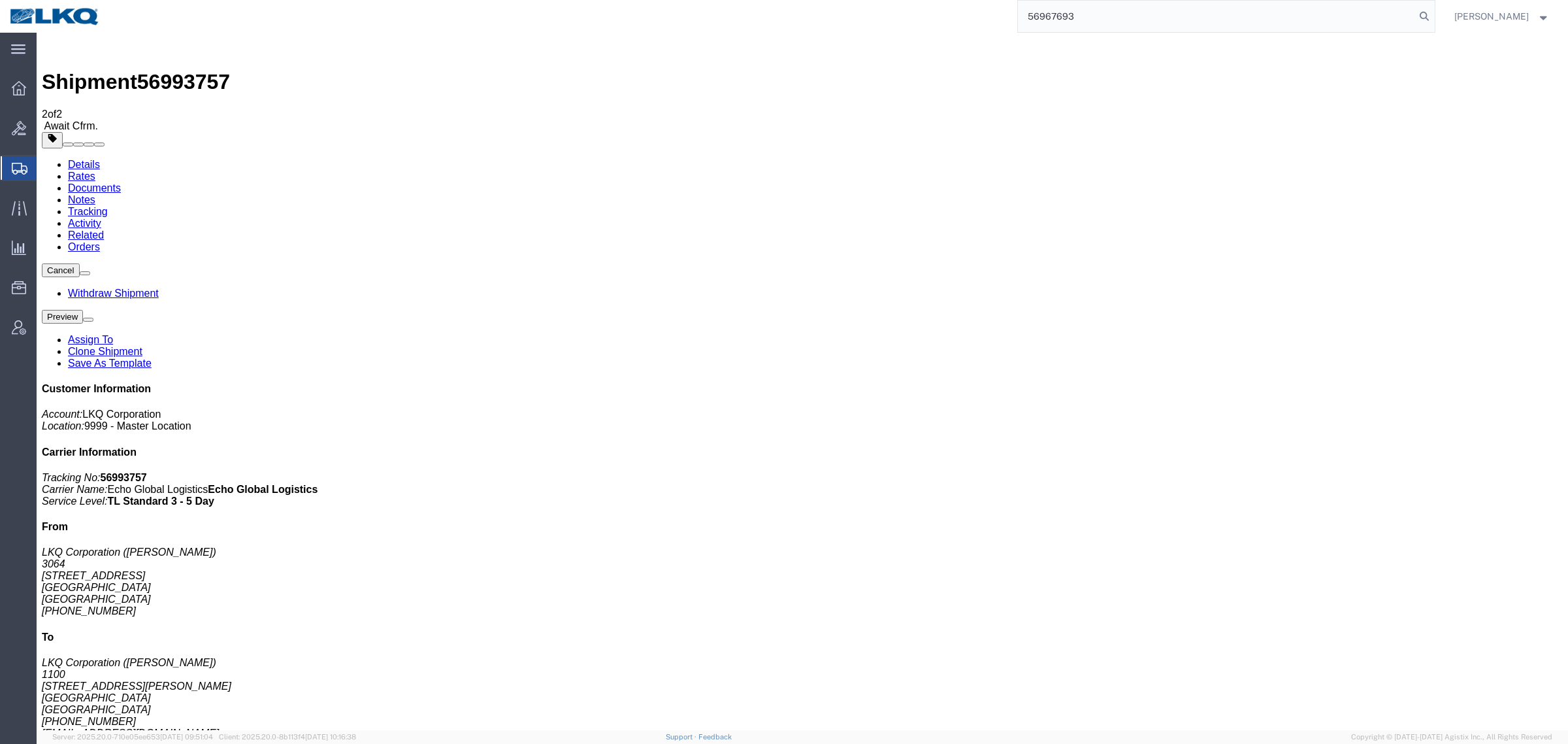
type input "56967693"
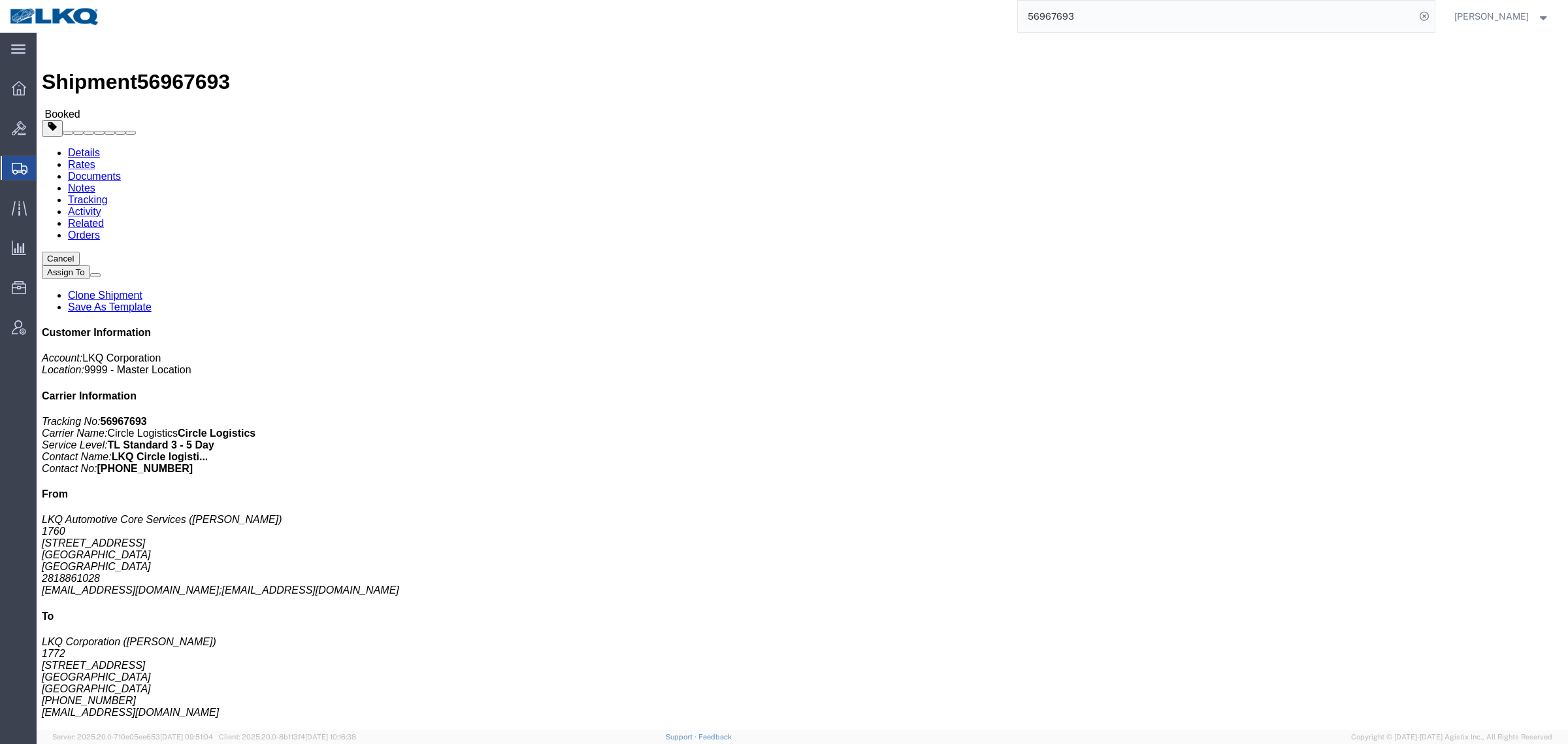
click link "Requested"
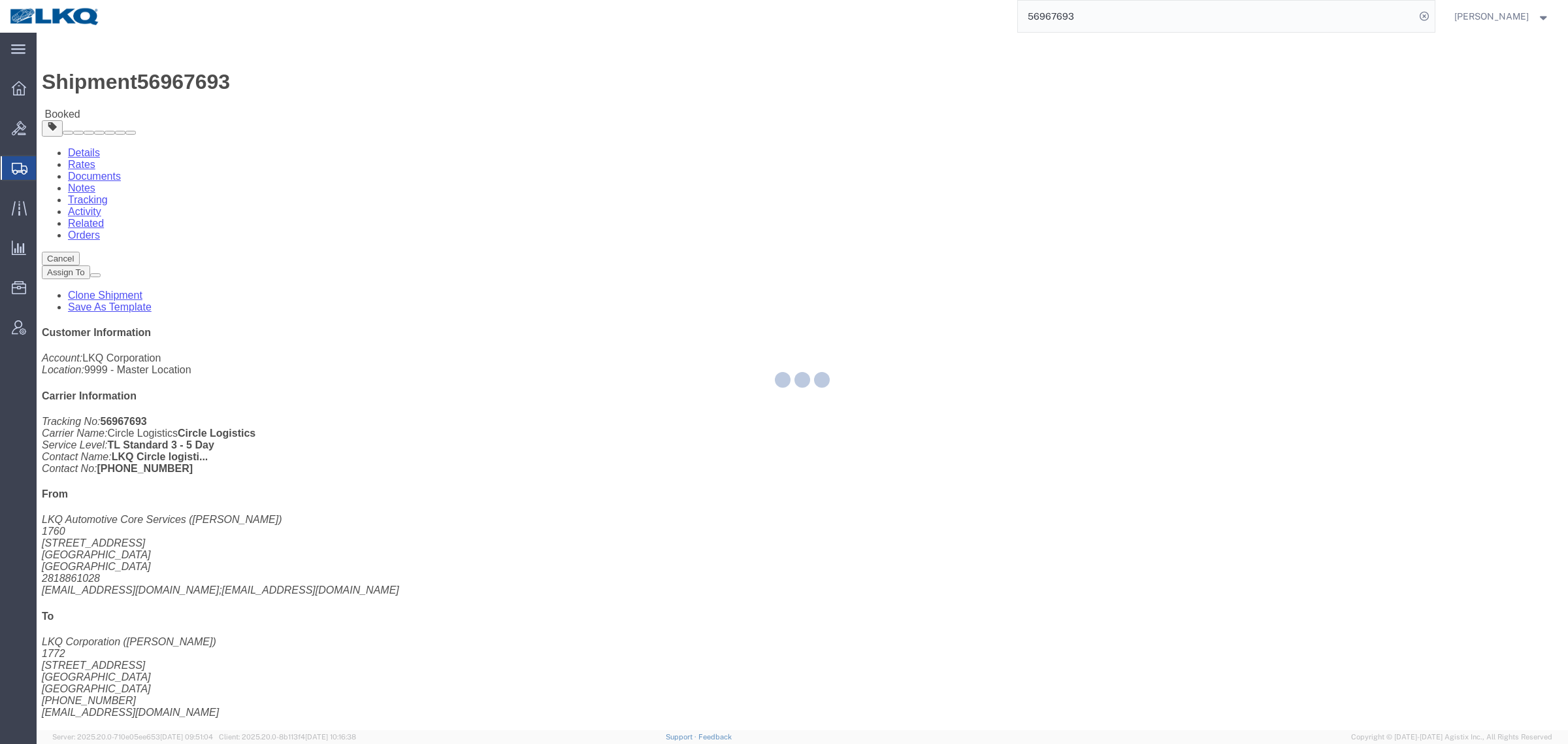
select select "1"
select select
select select "15"
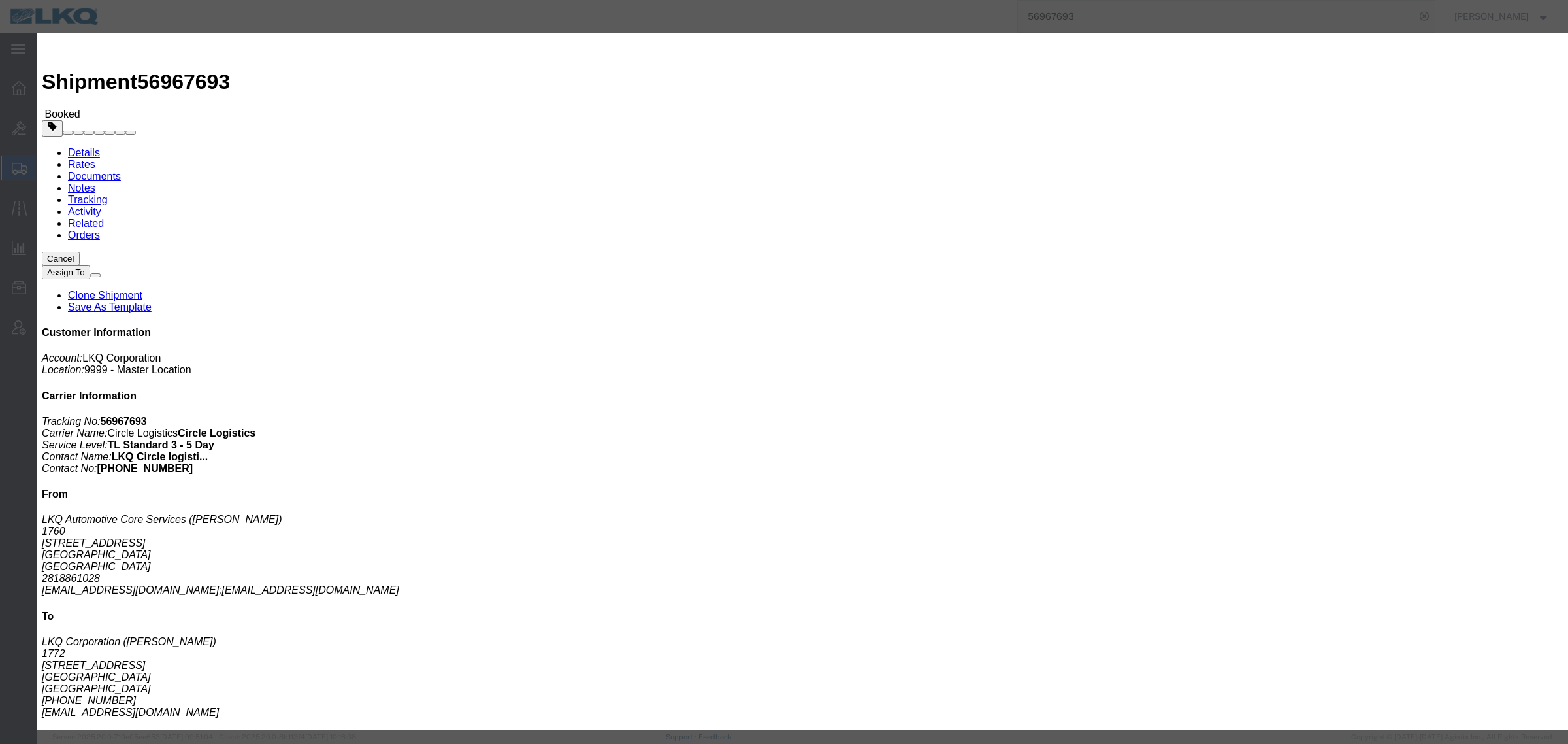
click input "[DATE]"
click td "2"
click input "9:00 AM"
click button "Save"
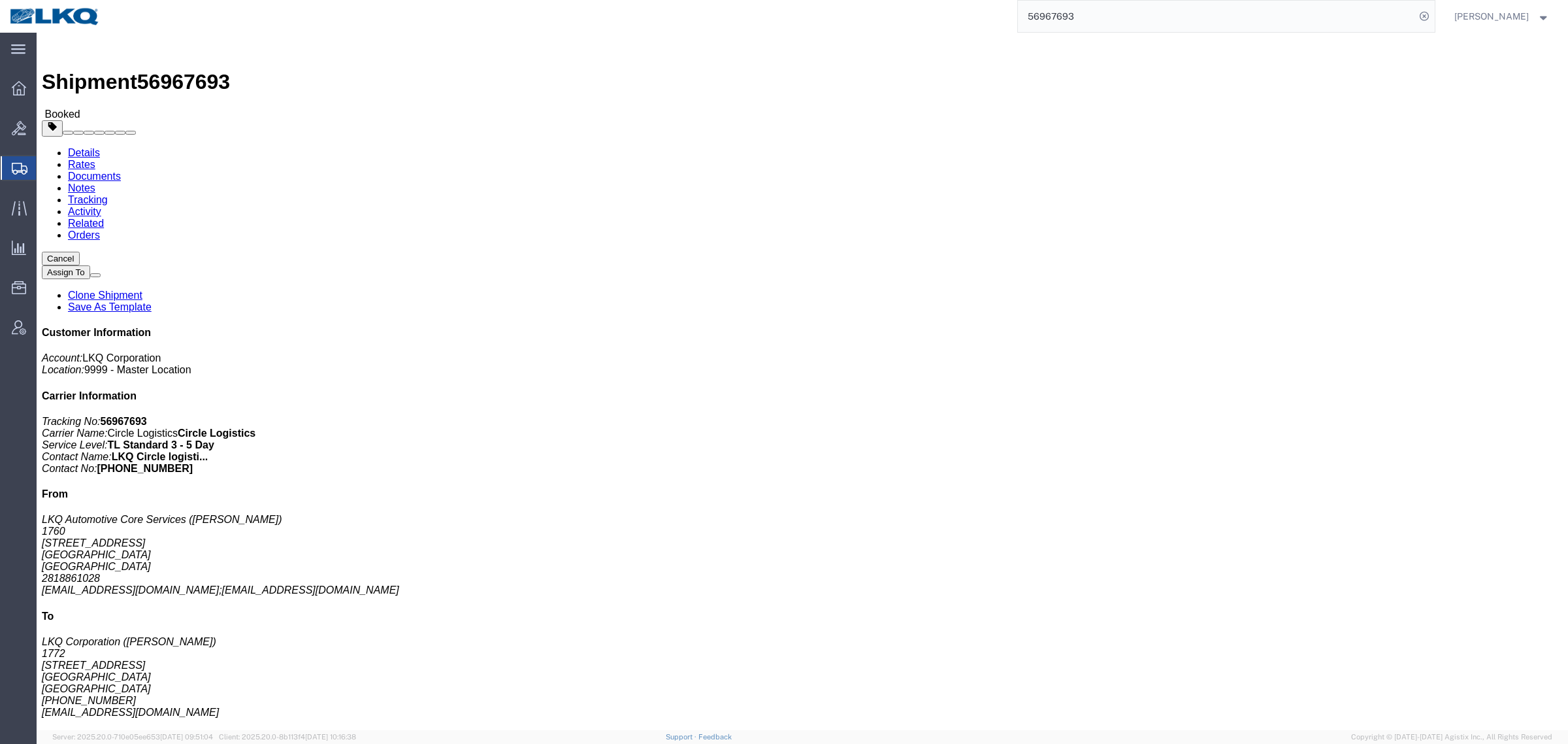
click button "Close"
click h4 "Routing & Vehicle Information"
click div "Leg 1 - Truckload Vehicle 1: Standard Dry Van (53 Feet) Number of trucks: 1"
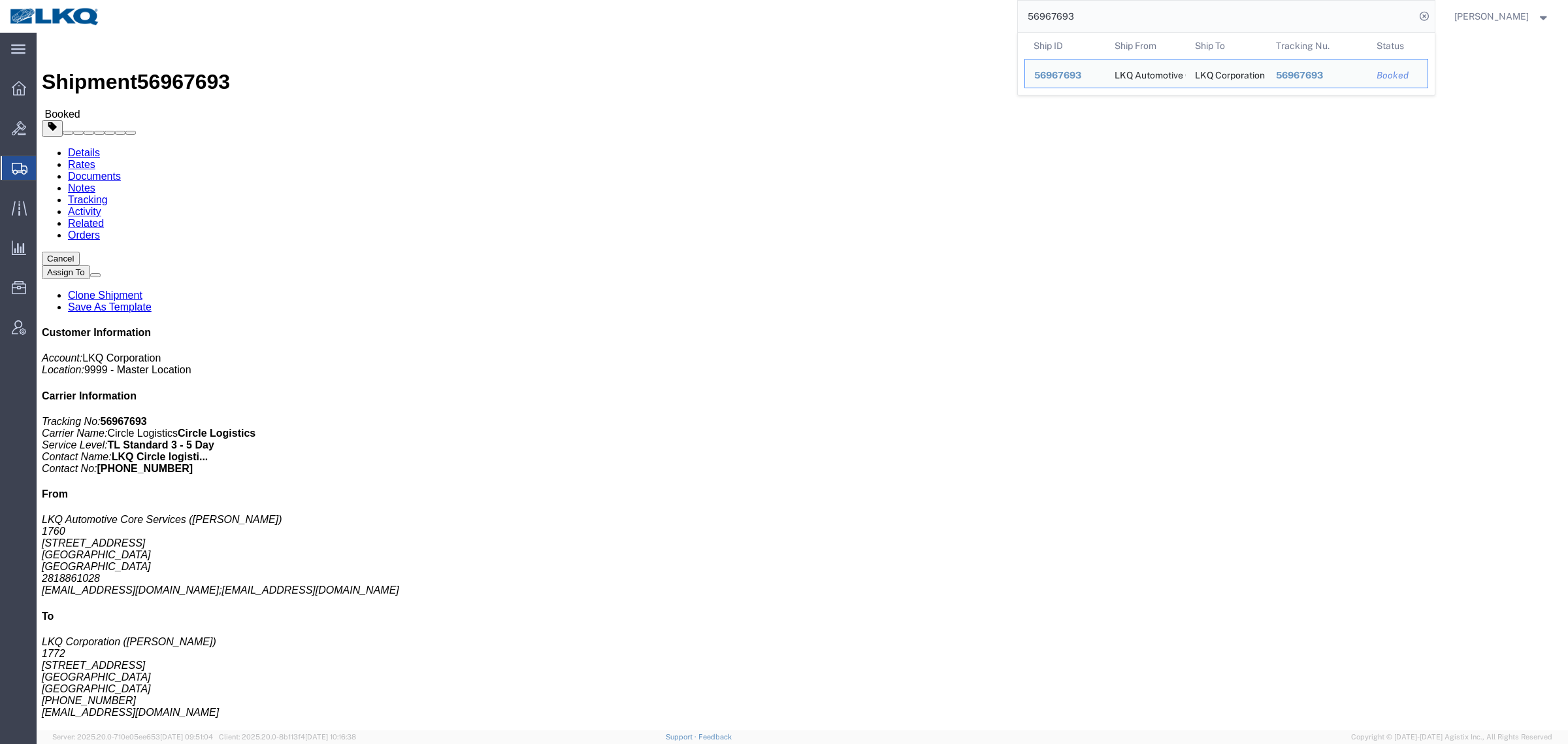
drag, startPoint x: 1101, startPoint y: 15, endPoint x: 978, endPoint y: 28, distance: 123.7
click at [1006, 24] on div "56967693 Ship ID Ship From Ship To Tracking Nu. Status Ship ID 56967693 Ship Fr…" at bounding box center [773, 16] width 1325 height 33
paste input "22908"
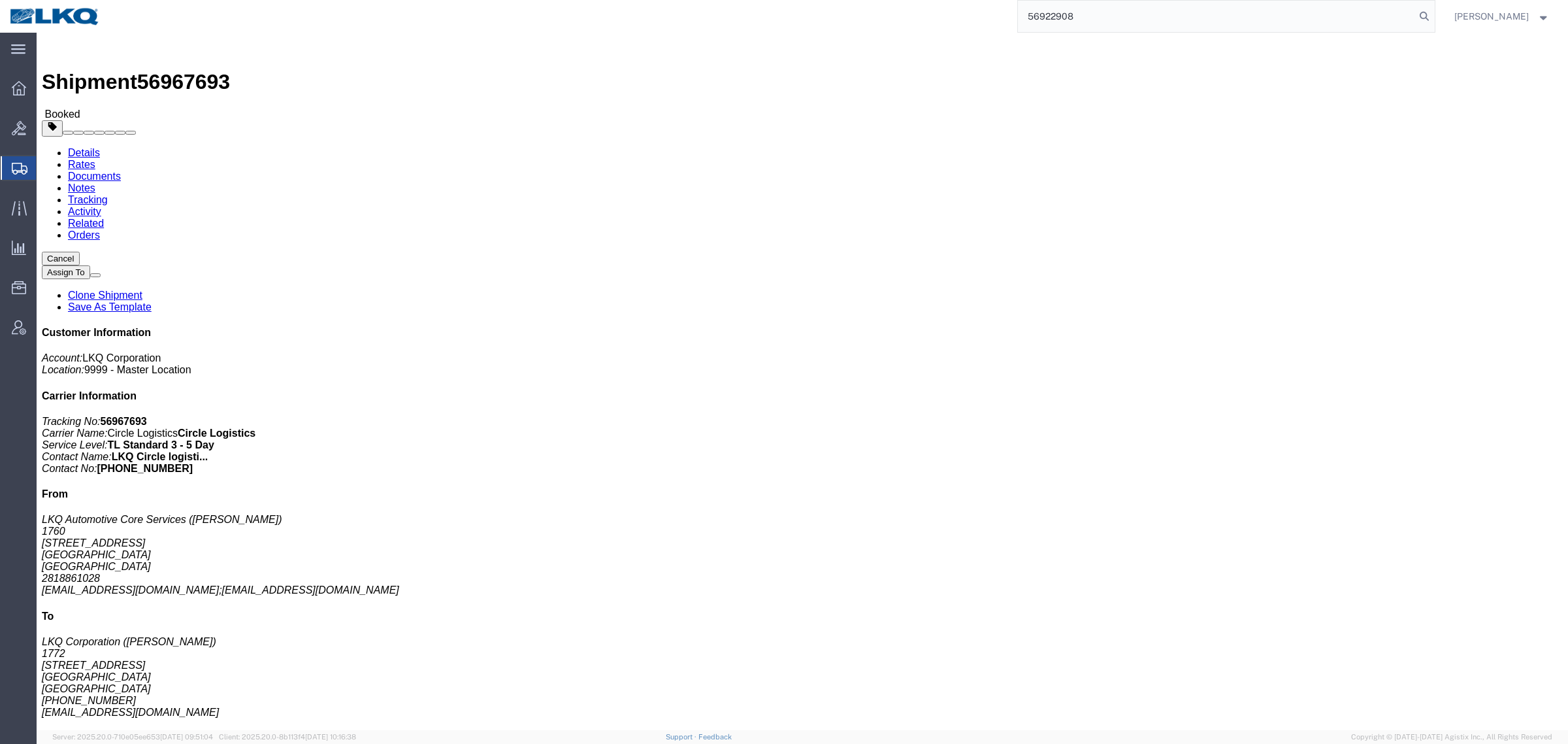
type input "56922908"
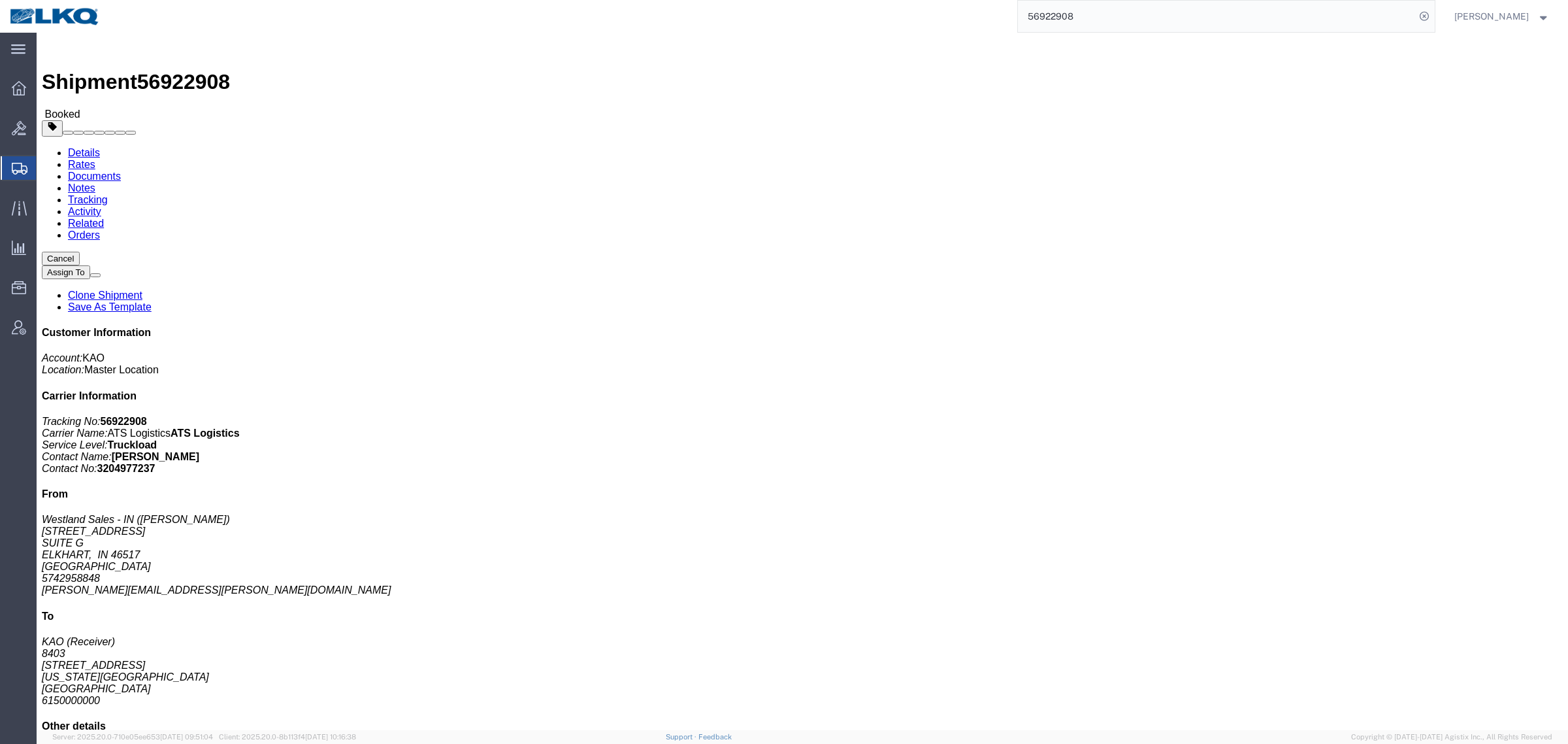
click div "Shipment Detail Ship From Westland Sales - IN (Mark Staggs) 2421 SOUTH NAPPANEE…"
click button "button"
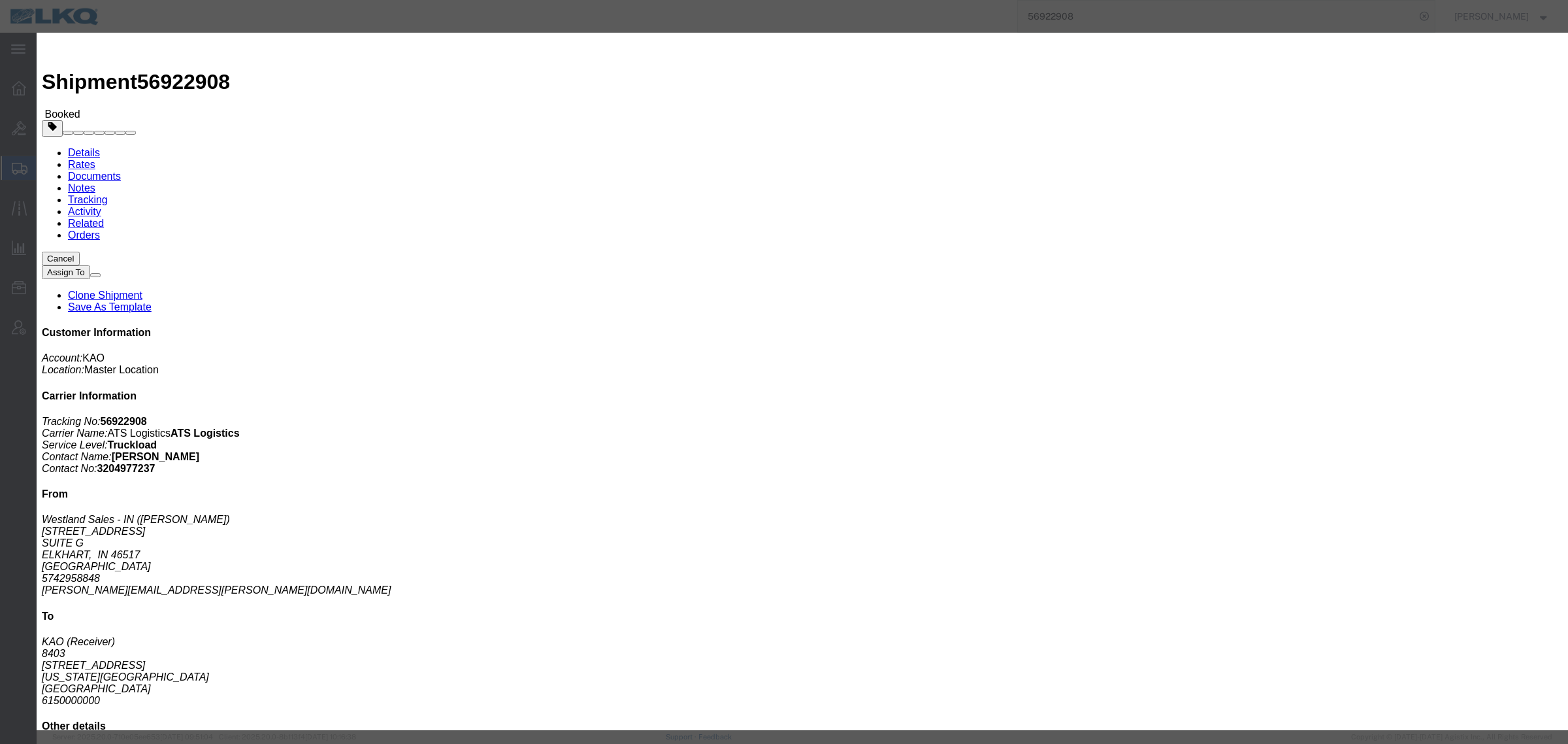
click div
click input "9:00 AM"
type input "8:30 AM"
click button "Apply"
click div
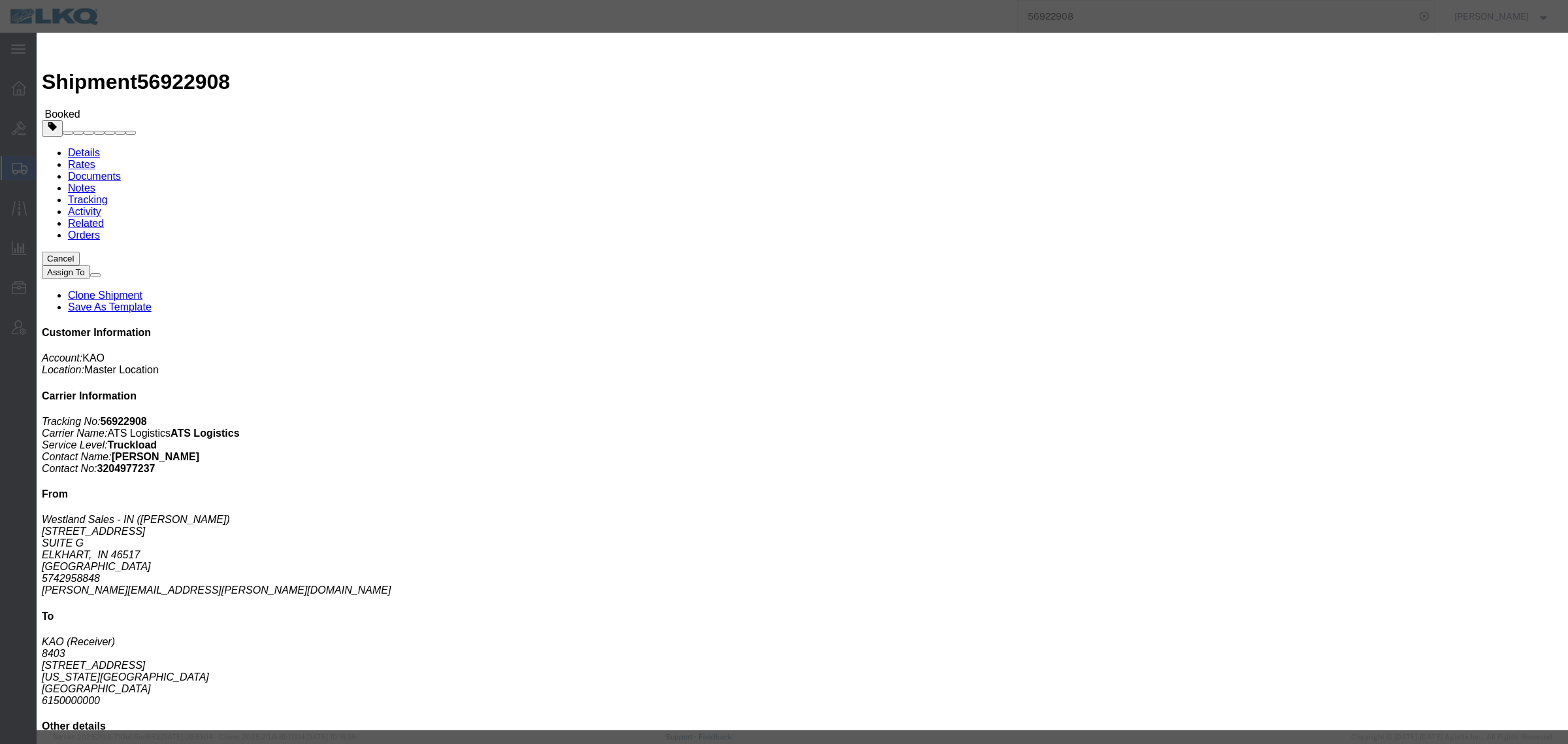
click button "Apply"
click div "Oct 03 2025 9:30 AM"
type input "8:45 AM"
click button "Apply"
click button "Save"
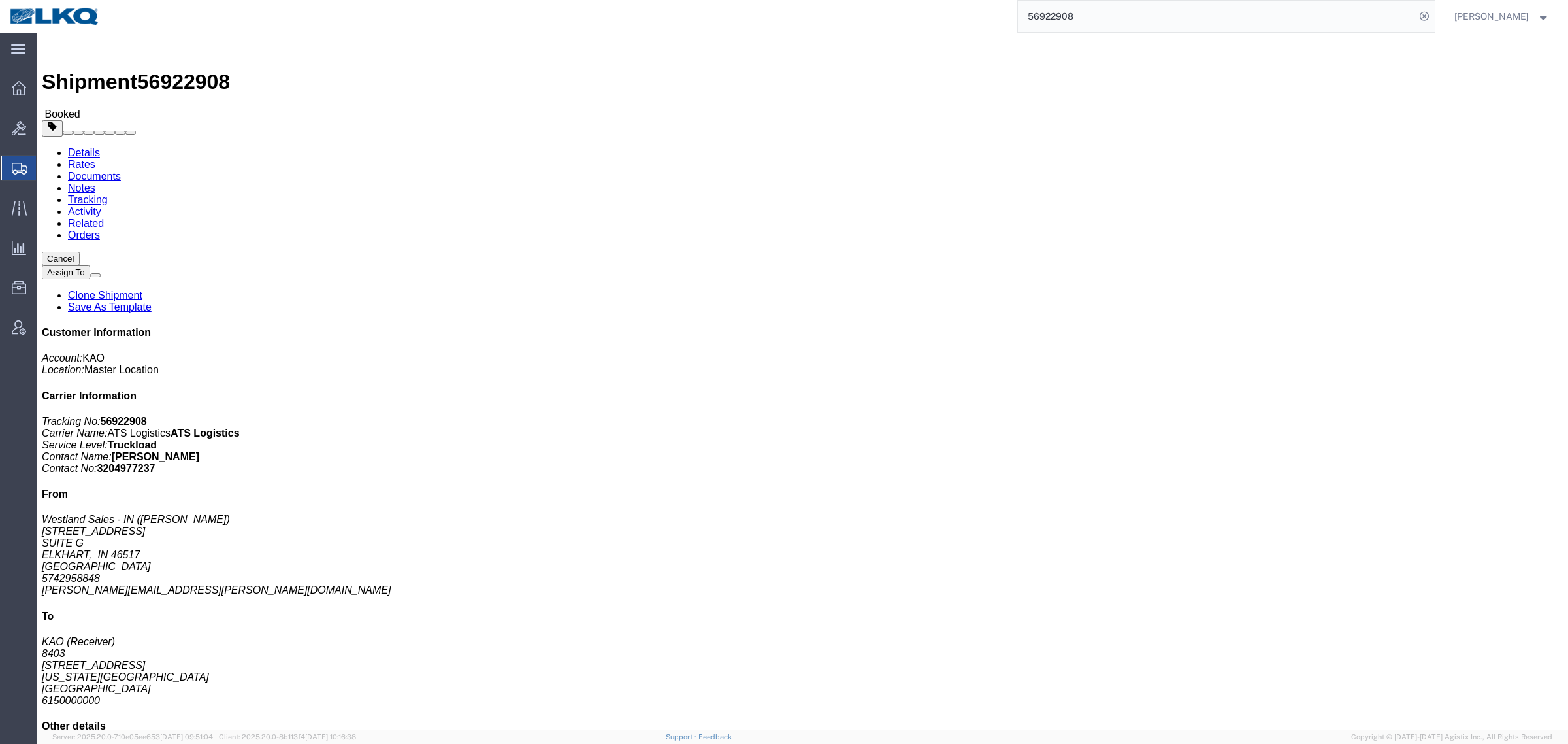
click button "Close"
click div "Leg 1 - Truckload Vehicle 1: Standard Dry Van (53 Feet) Number of trucks: 1"
click span "button"
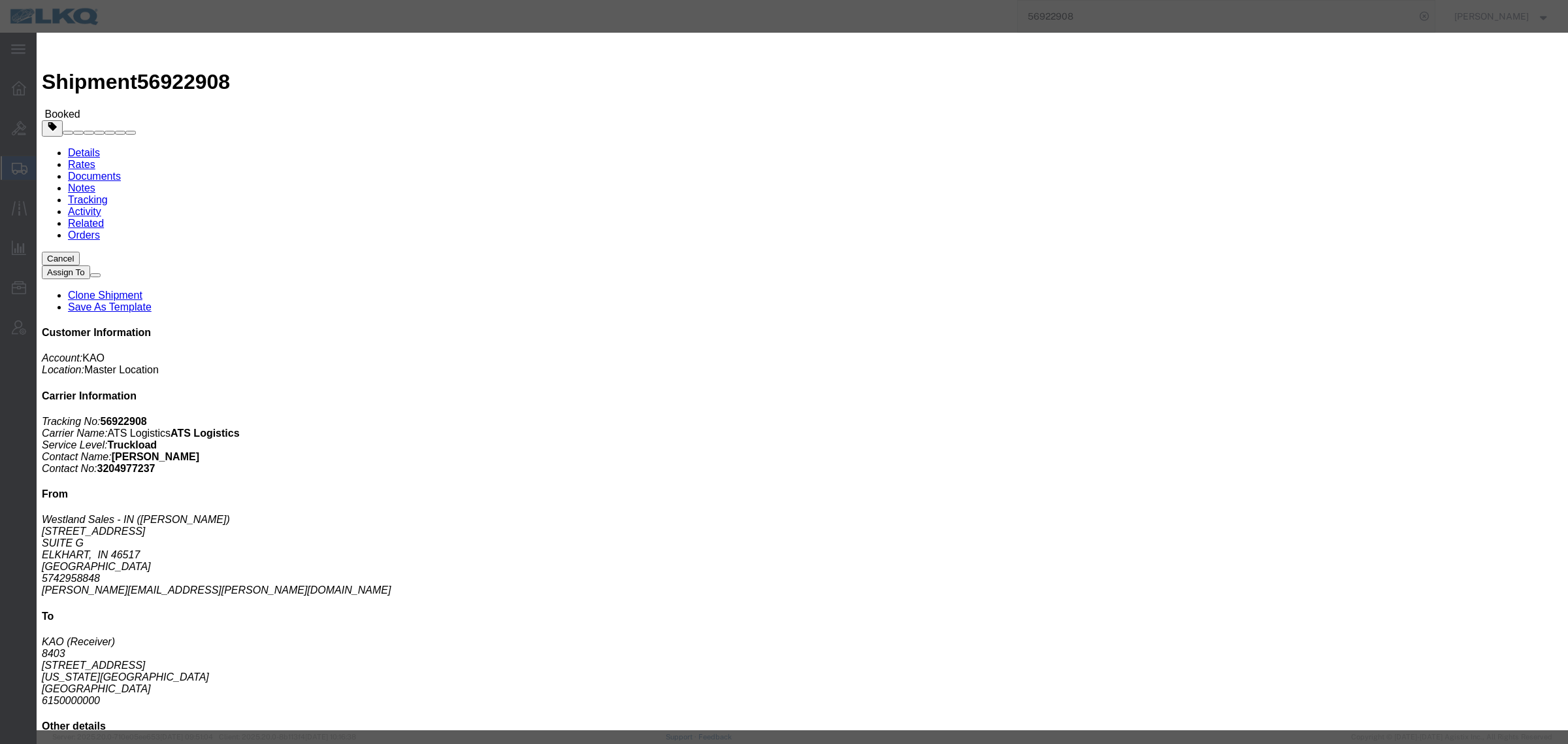
click button "Cancel"
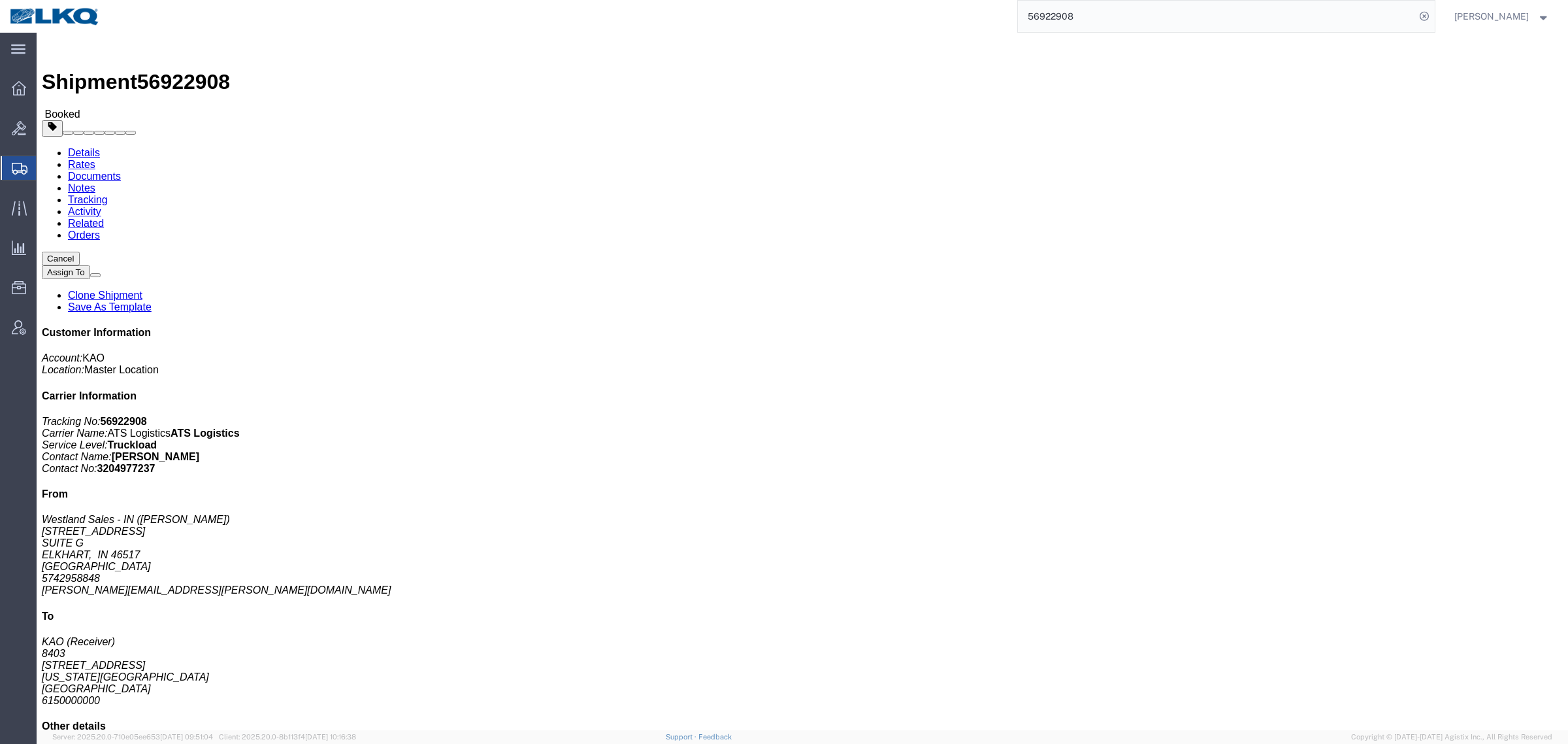
click div "Shipment Detail Ship From Westland Sales - IN (Mark Staggs) 2421 SOUTH NAPPANEE…"
click div "Leg 1 - Truckload Vehicle 1: Standard Dry Van (53 Feet) Number of trucks: 1"
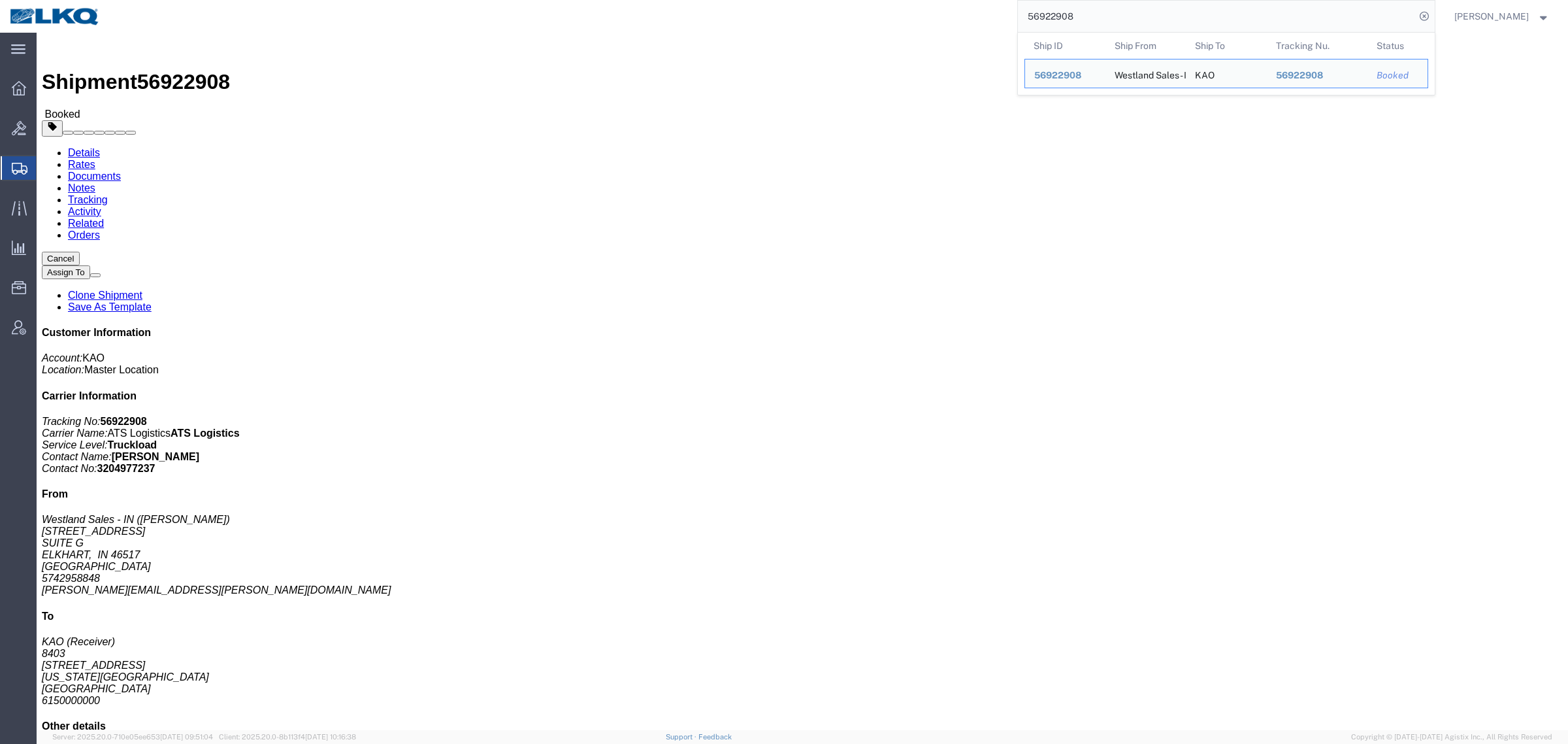
click at [1119, 12] on input "56922908" at bounding box center [1216, 16] width 397 height 31
click at [350, 27] on div "56922908 Ship ID Ship From Ship To Tracking Nu. Status Ship ID 56922908 Ship Fr…" at bounding box center [773, 16] width 1325 height 33
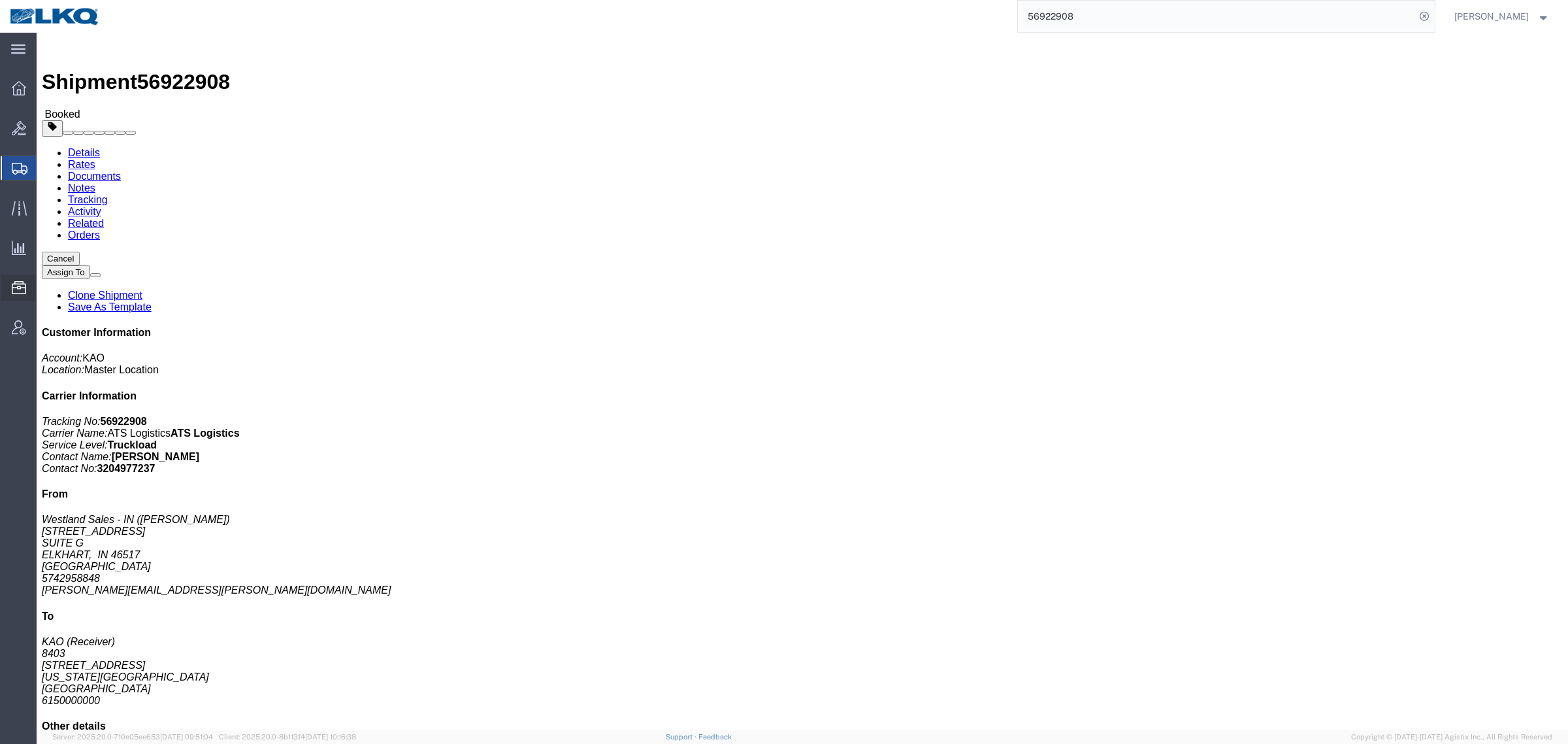
click at [0, 0] on span "Location Appointment" at bounding box center [0, 0] width 0 height 0
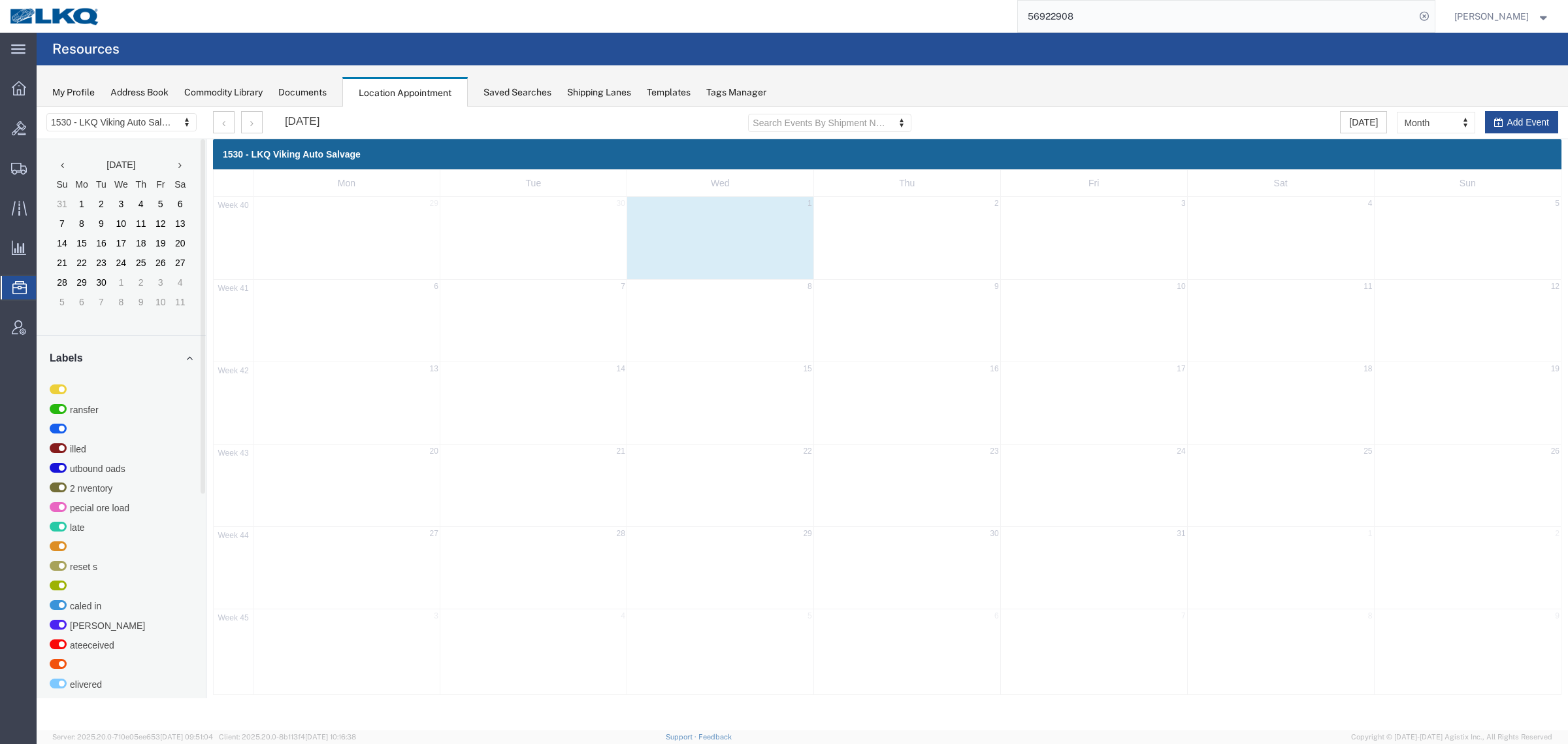
drag, startPoint x: 1038, startPoint y: 84, endPoint x: 924, endPoint y: 89, distance: 114.1
click at [1038, 84] on div "My Profile Address Book Commodity Library Documents Location Appointment Saved …" at bounding box center [802, 85] width 1531 height 41
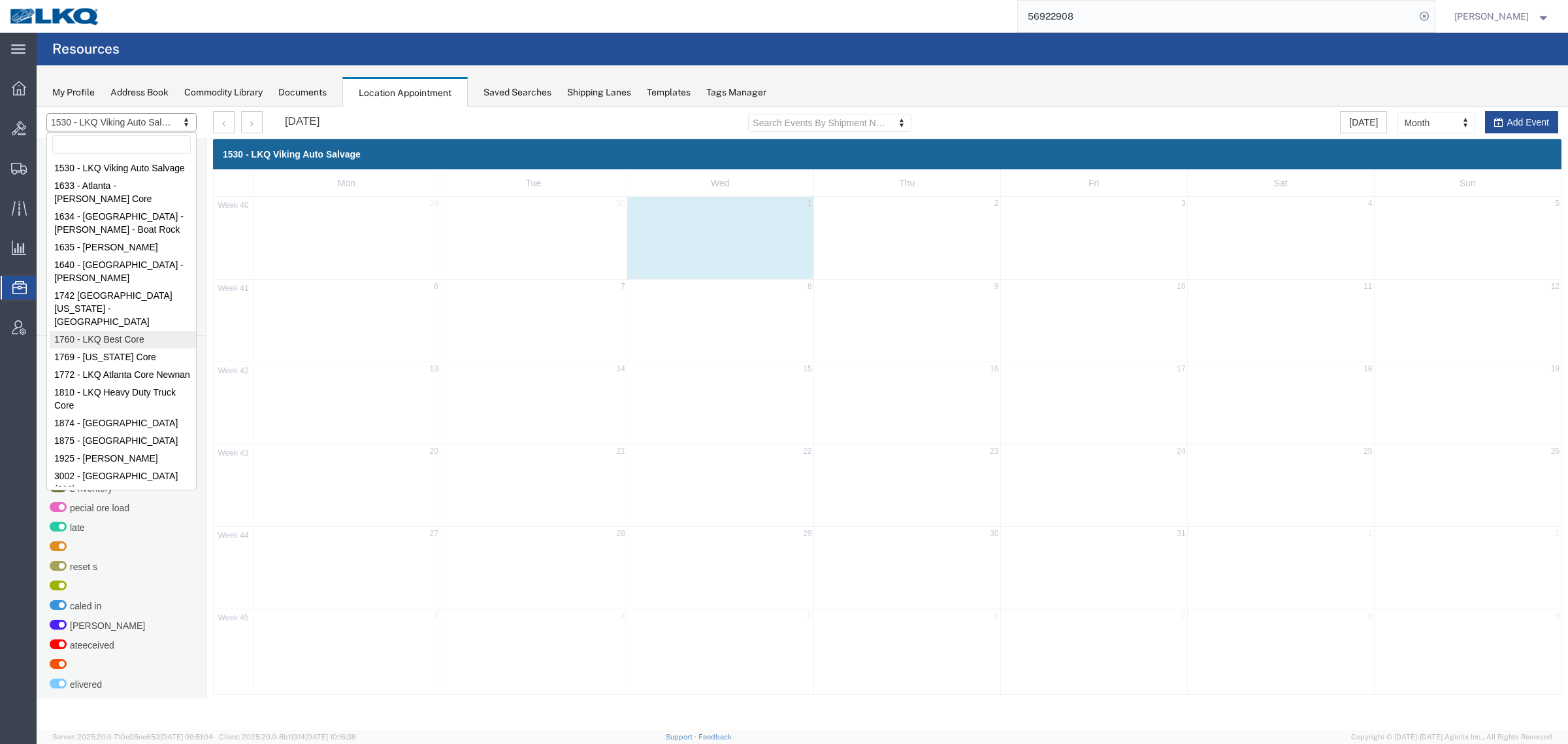
select select "27634"
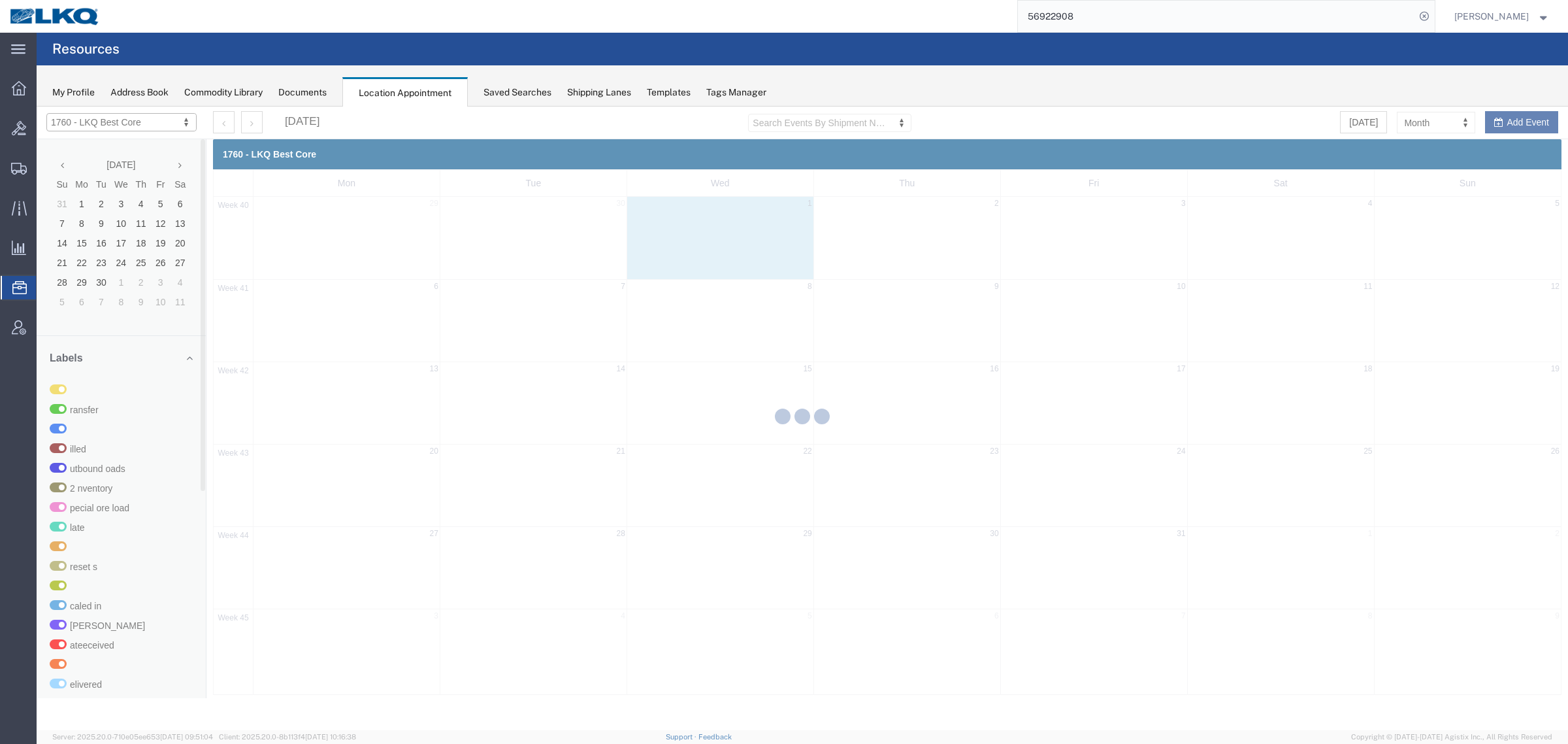
click at [1098, 87] on div "My Profile Address Book Commodity Library Documents Location Appointment Saved …" at bounding box center [802, 85] width 1531 height 41
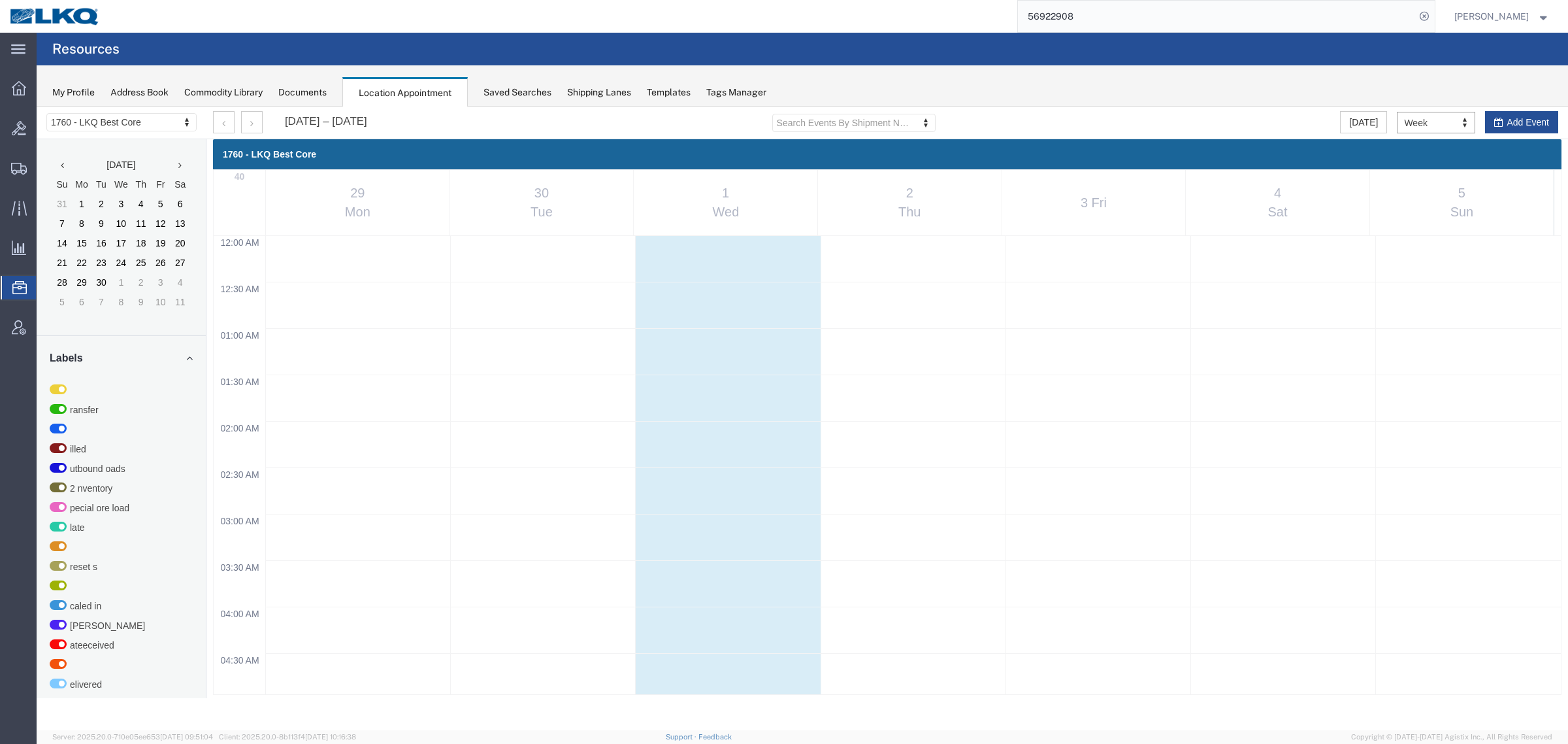
scroll to position [560, 0]
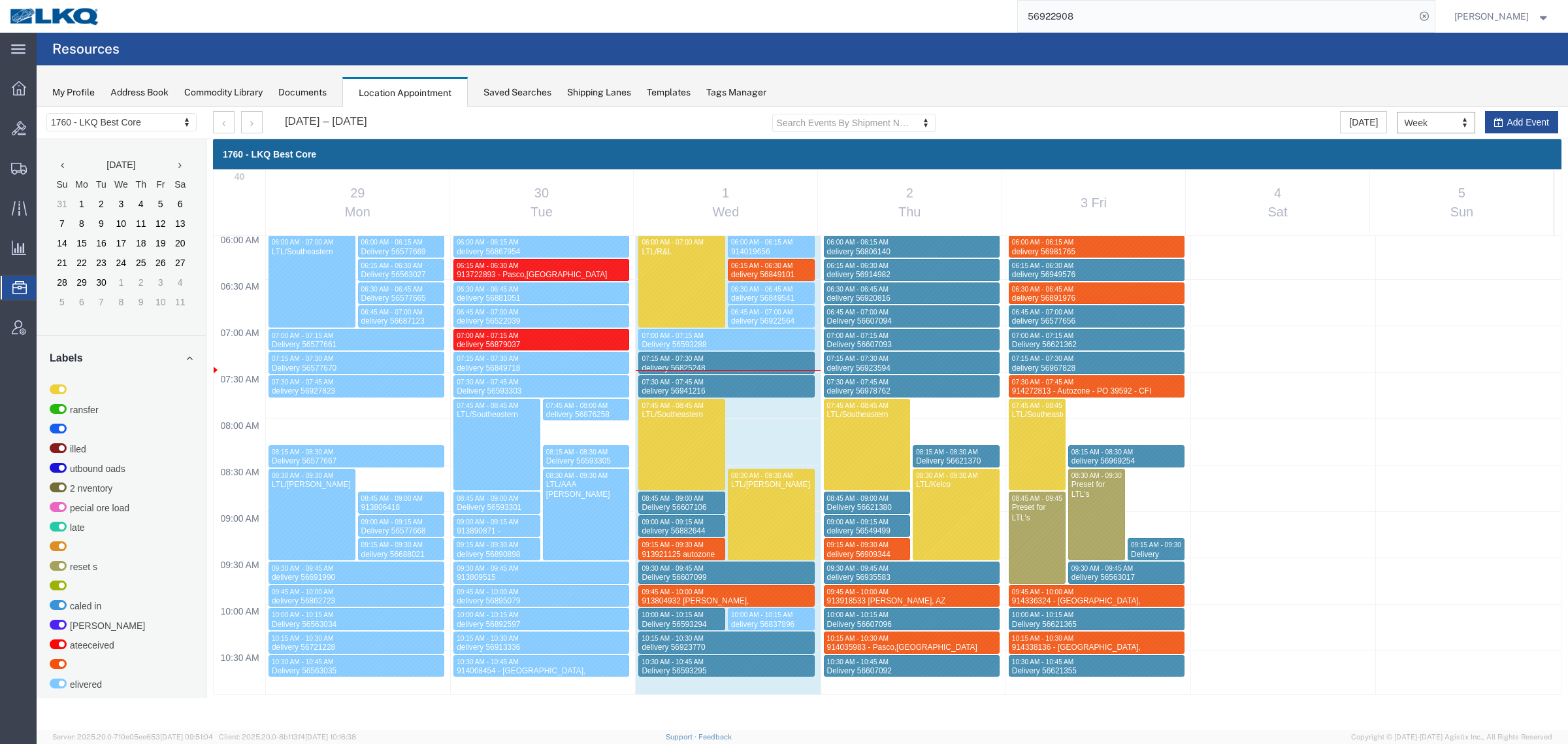
click at [1105, 85] on div "My Profile Address Book Commodity Library Documents Location Appointment Saved …" at bounding box center [802, 85] width 1531 height 41
click at [253, 125] on icon "button" at bounding box center [251, 123] width 3 height 9
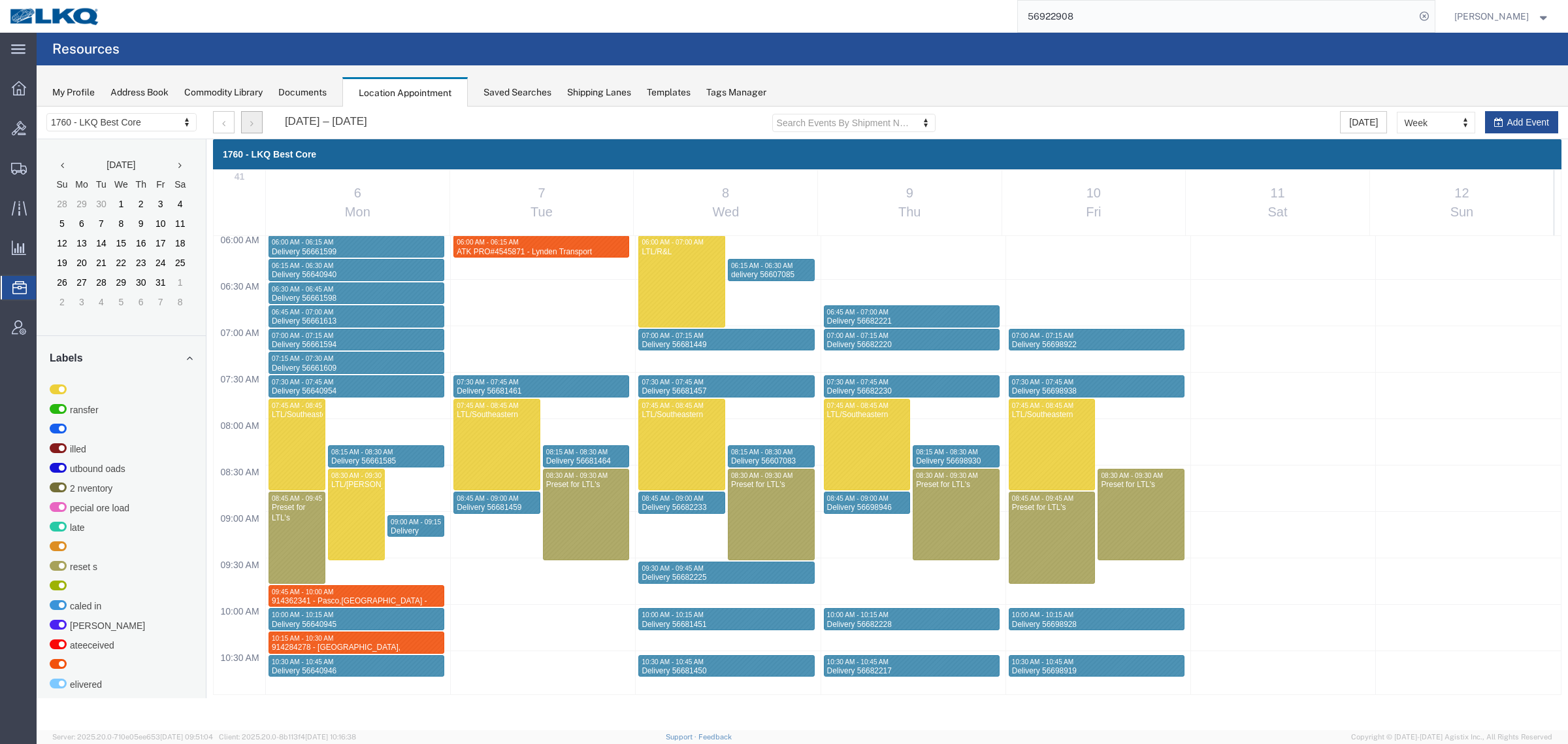
select select "1"
select select
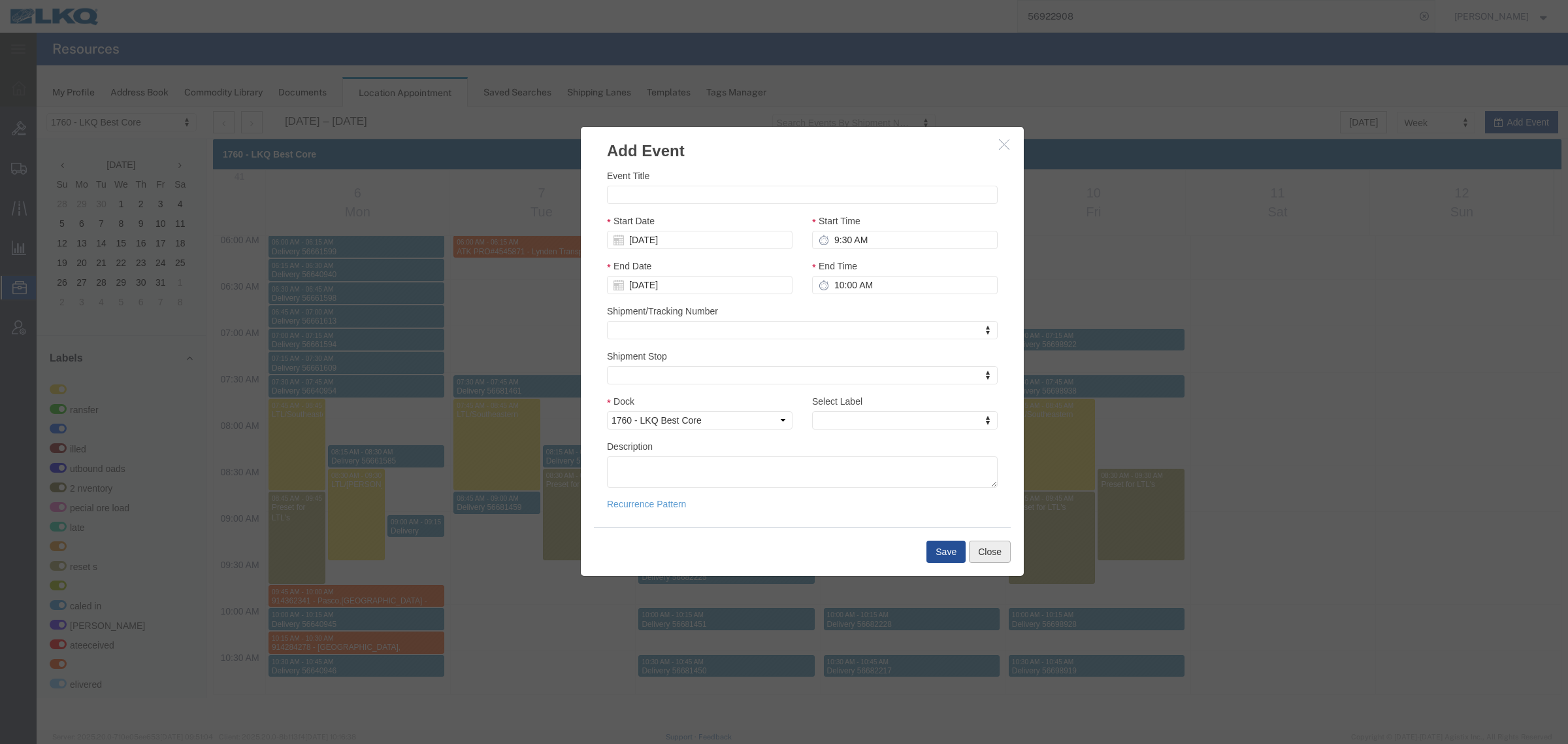
click at [996, 553] on button "Close" at bounding box center [989, 551] width 42 height 22
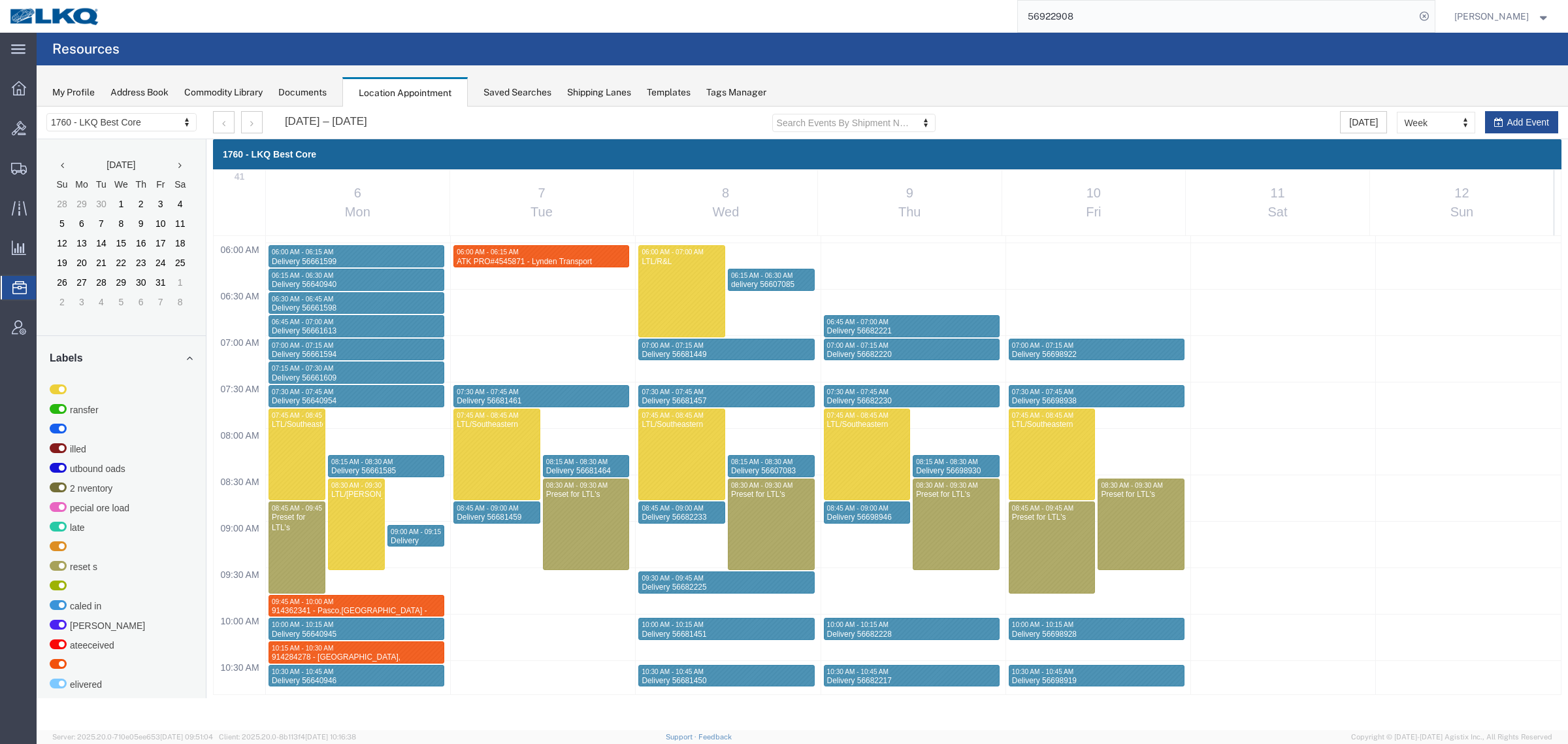
scroll to position [396, 0]
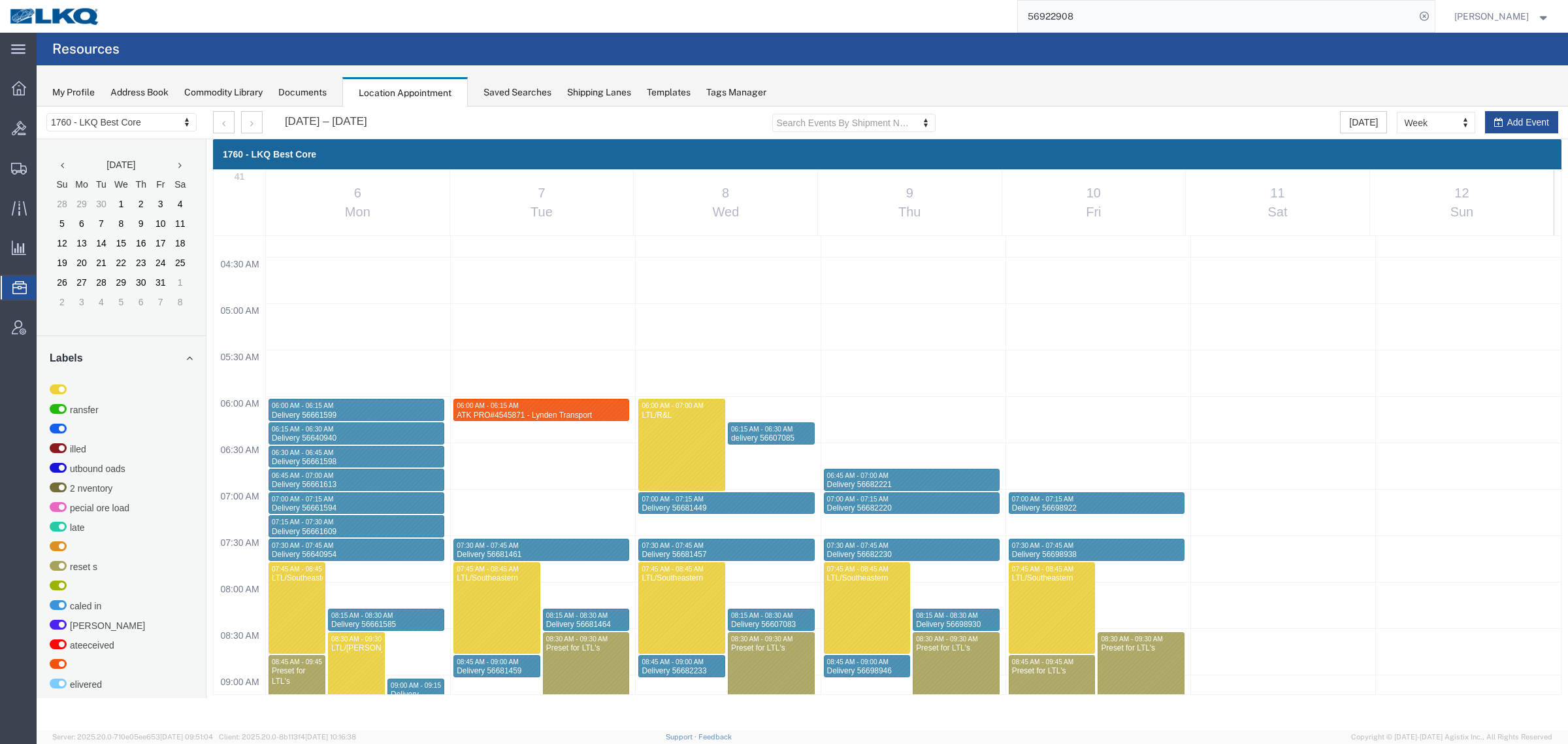
select select "1"
select select
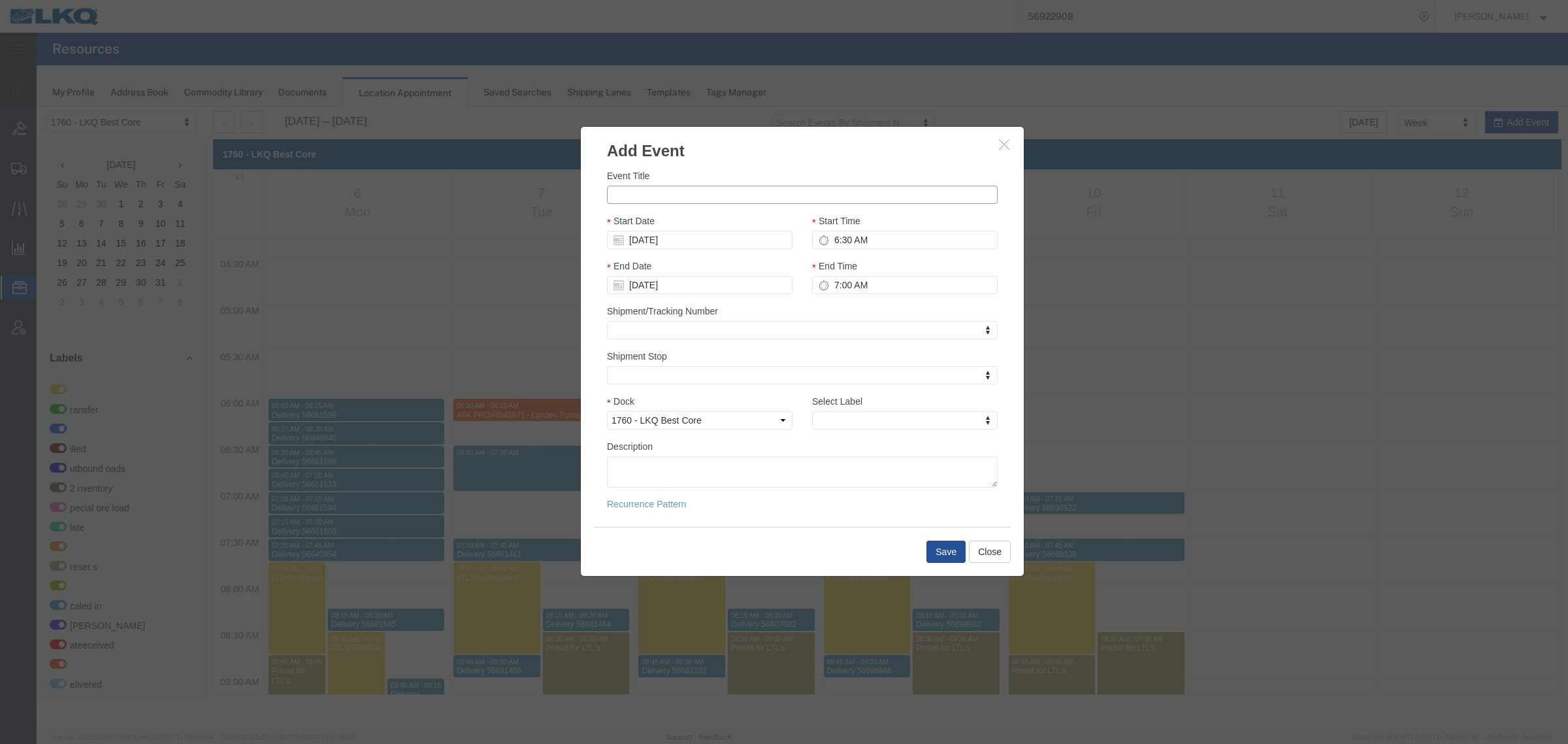
click at [703, 197] on input "Event Title" at bounding box center [802, 195] width 390 height 18
paste input "913816075"
click at [712, 197] on input "Event Title" at bounding box center [802, 195] width 390 height 18
type input "913816075 - Rudolph"
click at [994, 556] on button "Close" at bounding box center [989, 551] width 42 height 22
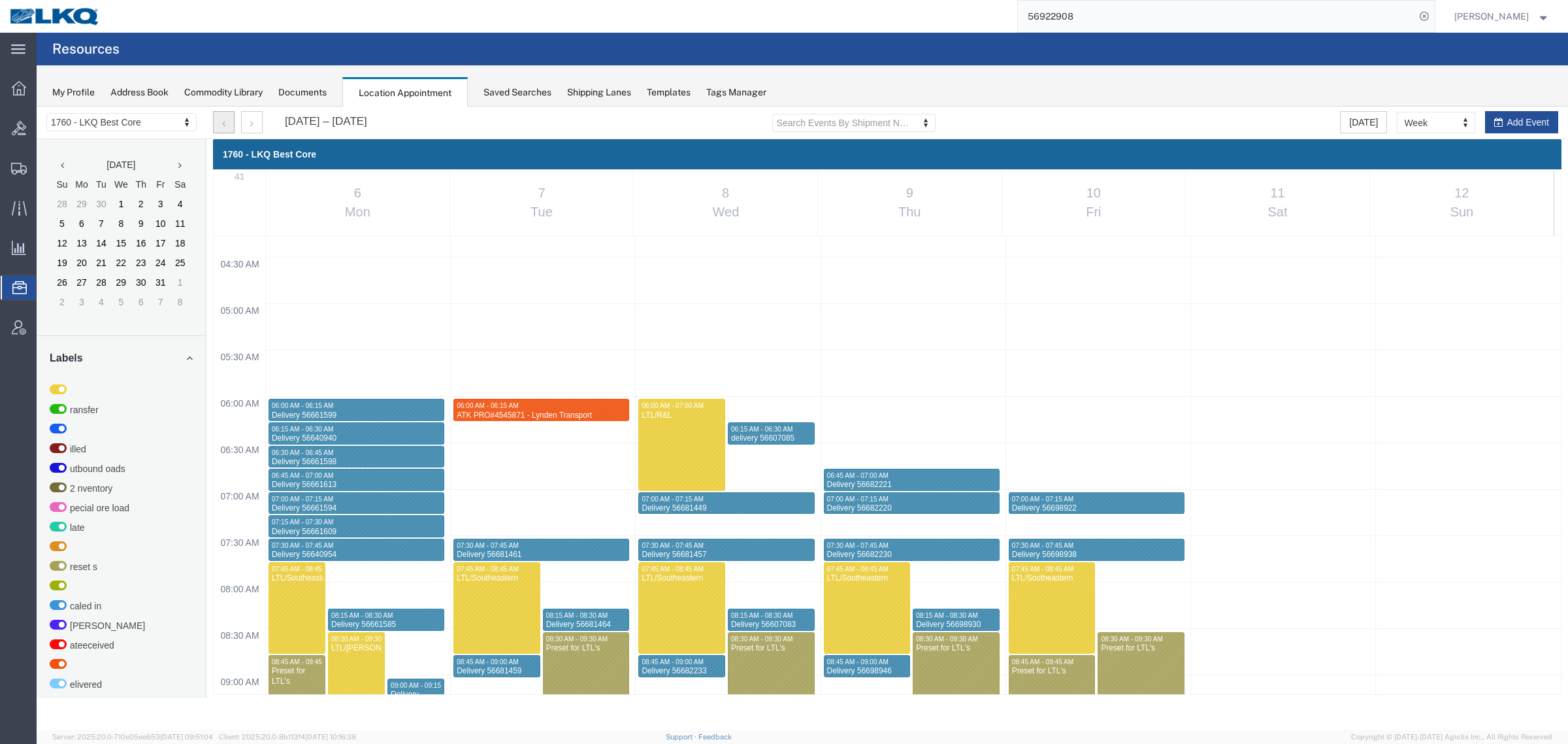
click at [228, 125] on button "button" at bounding box center [224, 122] width 21 height 22
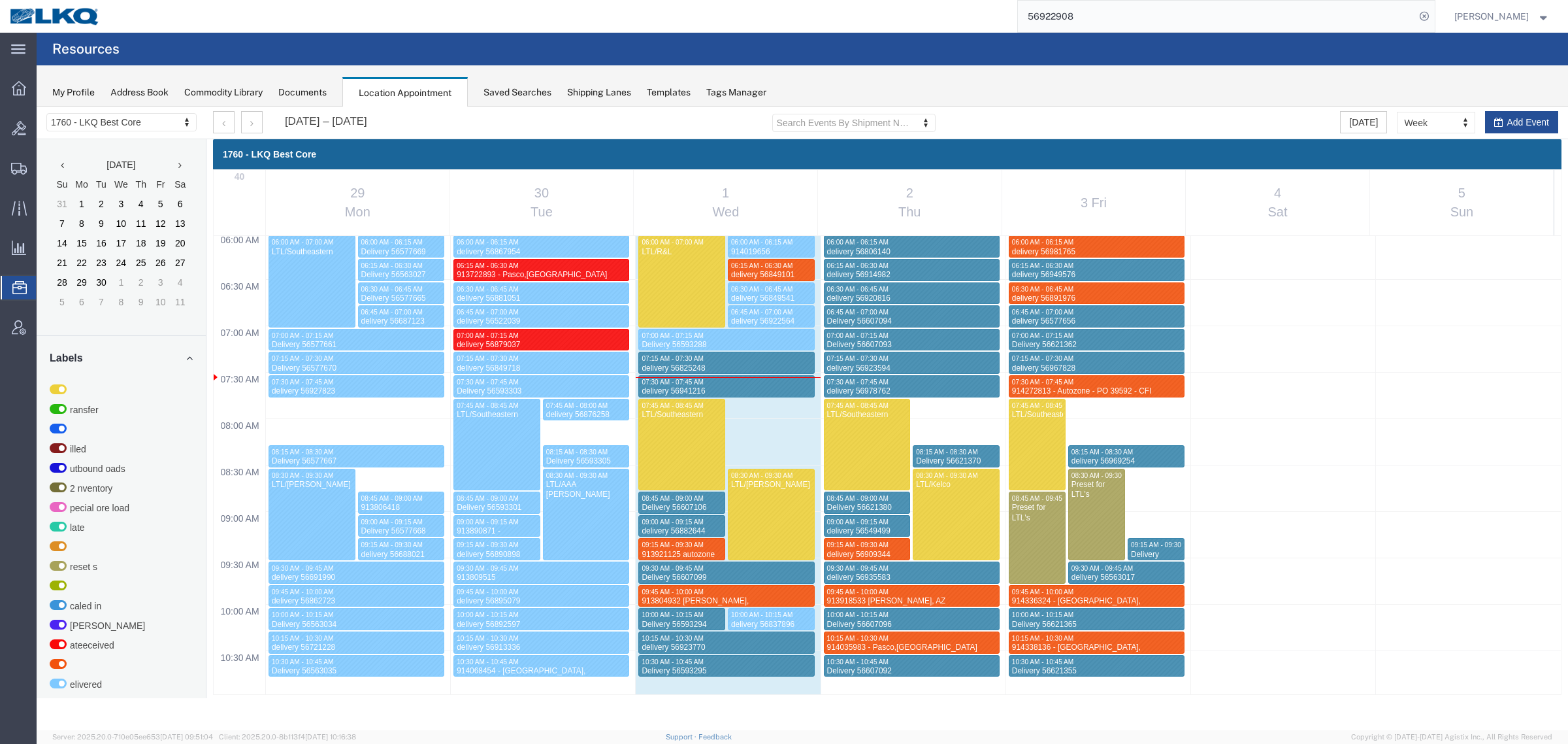
scroll to position [928, 0]
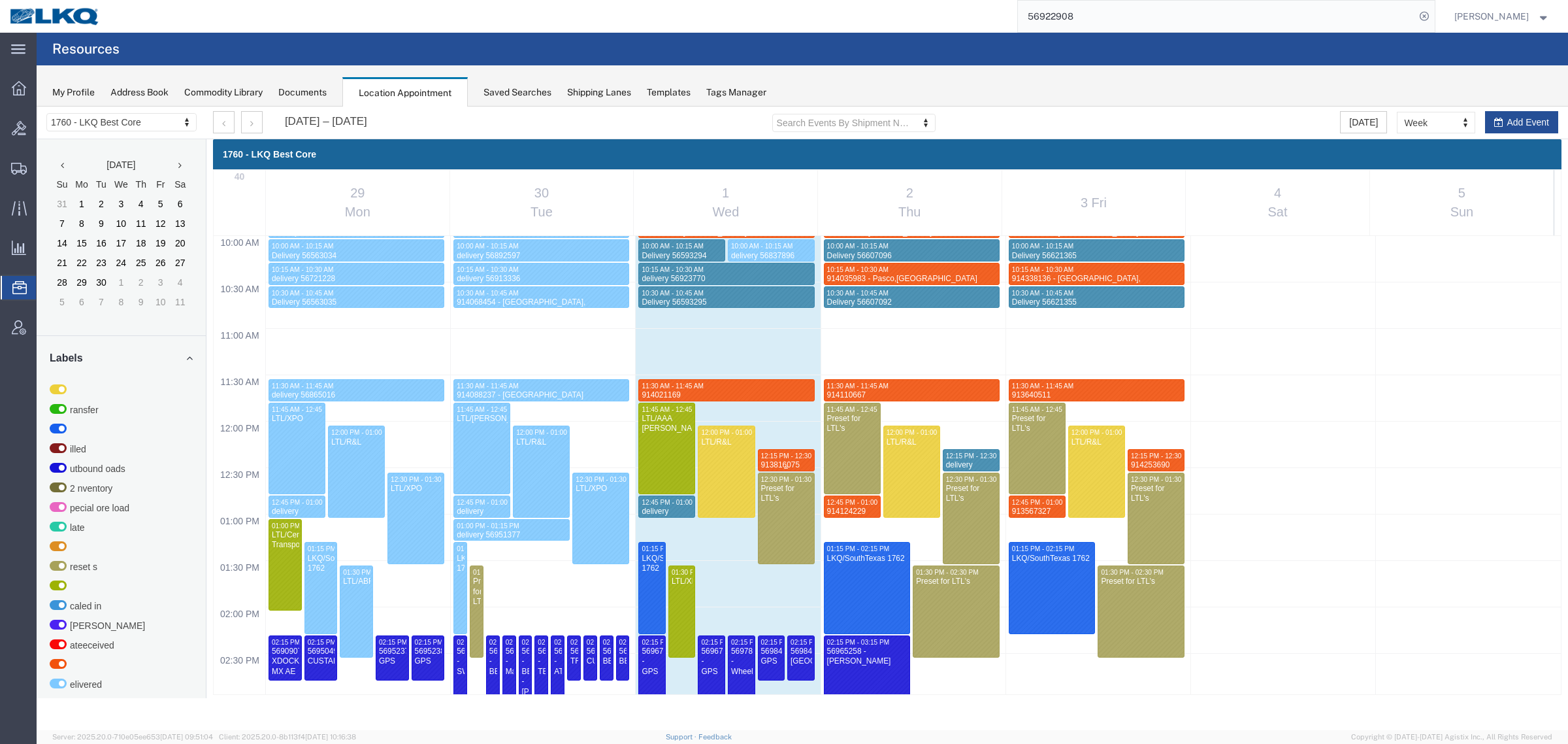
click at [775, 458] on span "12:15 PM - 12:30 PM" at bounding box center [792, 456] width 63 height 7
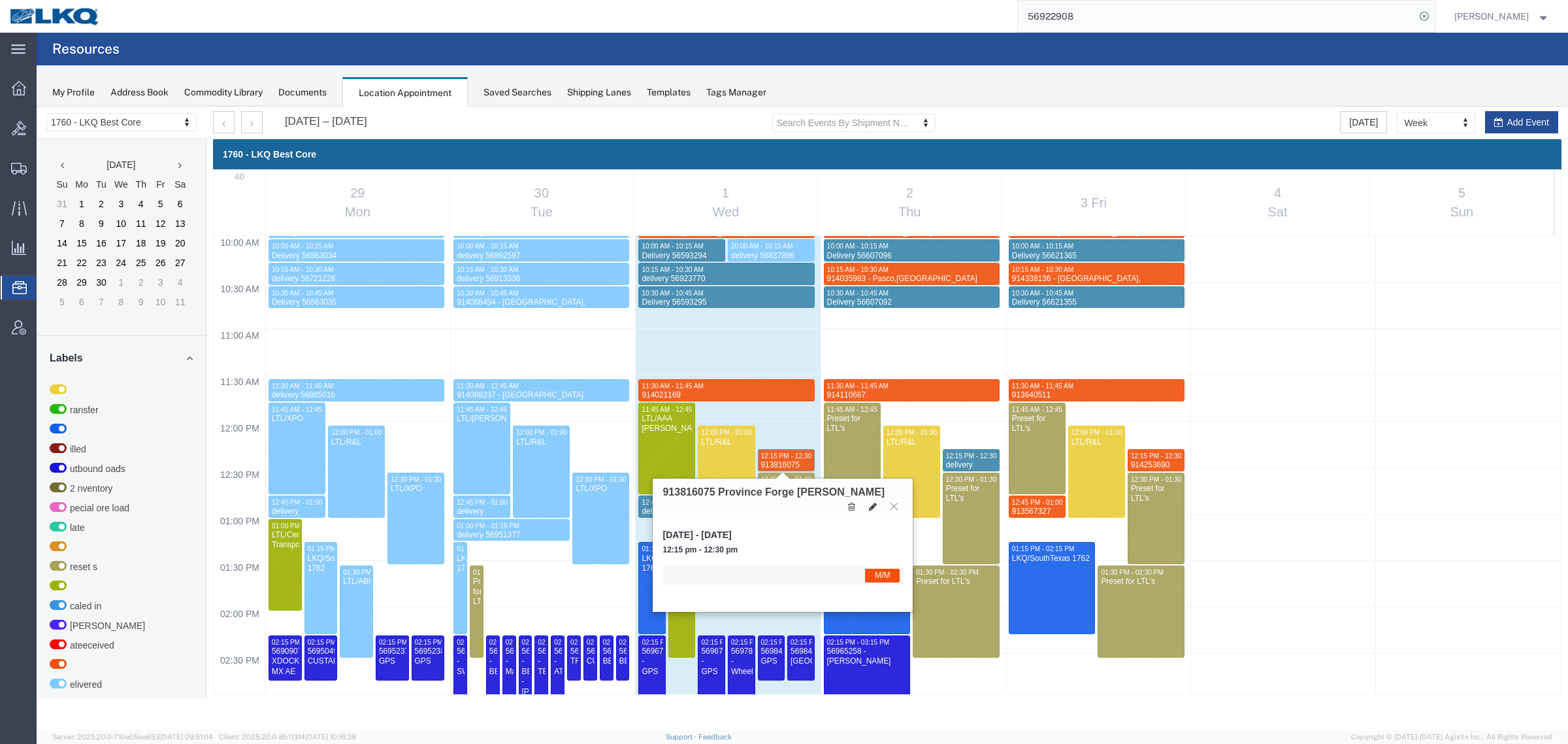
click at [871, 505] on icon at bounding box center [872, 506] width 8 height 9
select select "1"
select select "24"
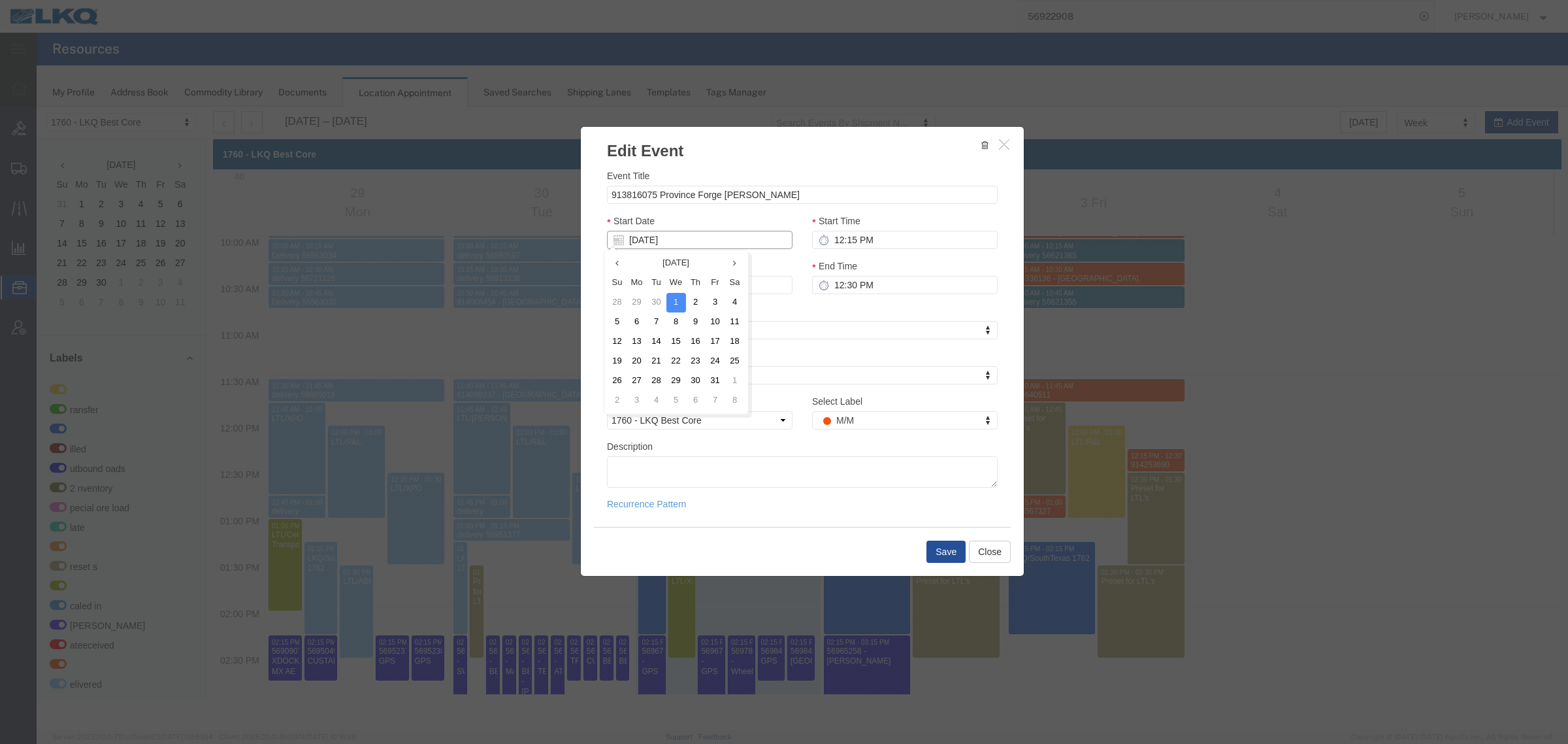
click at [667, 242] on input "[DATE]" at bounding box center [700, 240] width 186 height 18
click at [654, 316] on td "7" at bounding box center [656, 322] width 19 height 19
click at [658, 285] on input "[DATE]" at bounding box center [700, 285] width 186 height 18
click at [658, 367] on td "7" at bounding box center [656, 366] width 19 height 19
click at [867, 238] on input "12:15 PM" at bounding box center [905, 240] width 186 height 18
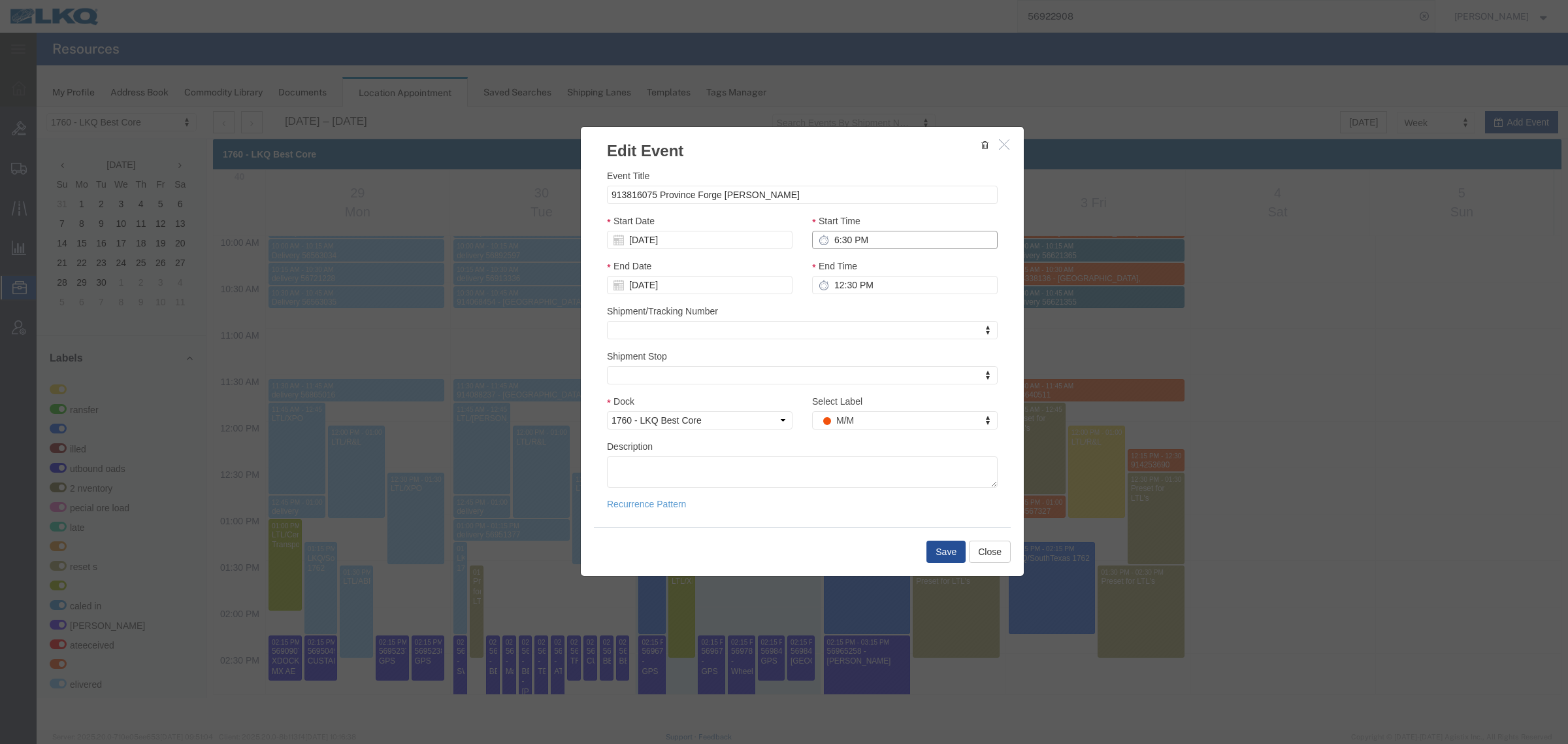
type input "6:30 PM"
type input "6:45 PM"
click at [858, 246] on input "6:30 PM" at bounding box center [905, 240] width 186 height 18
type input "6:30 AM"
type input "6:45 AM"
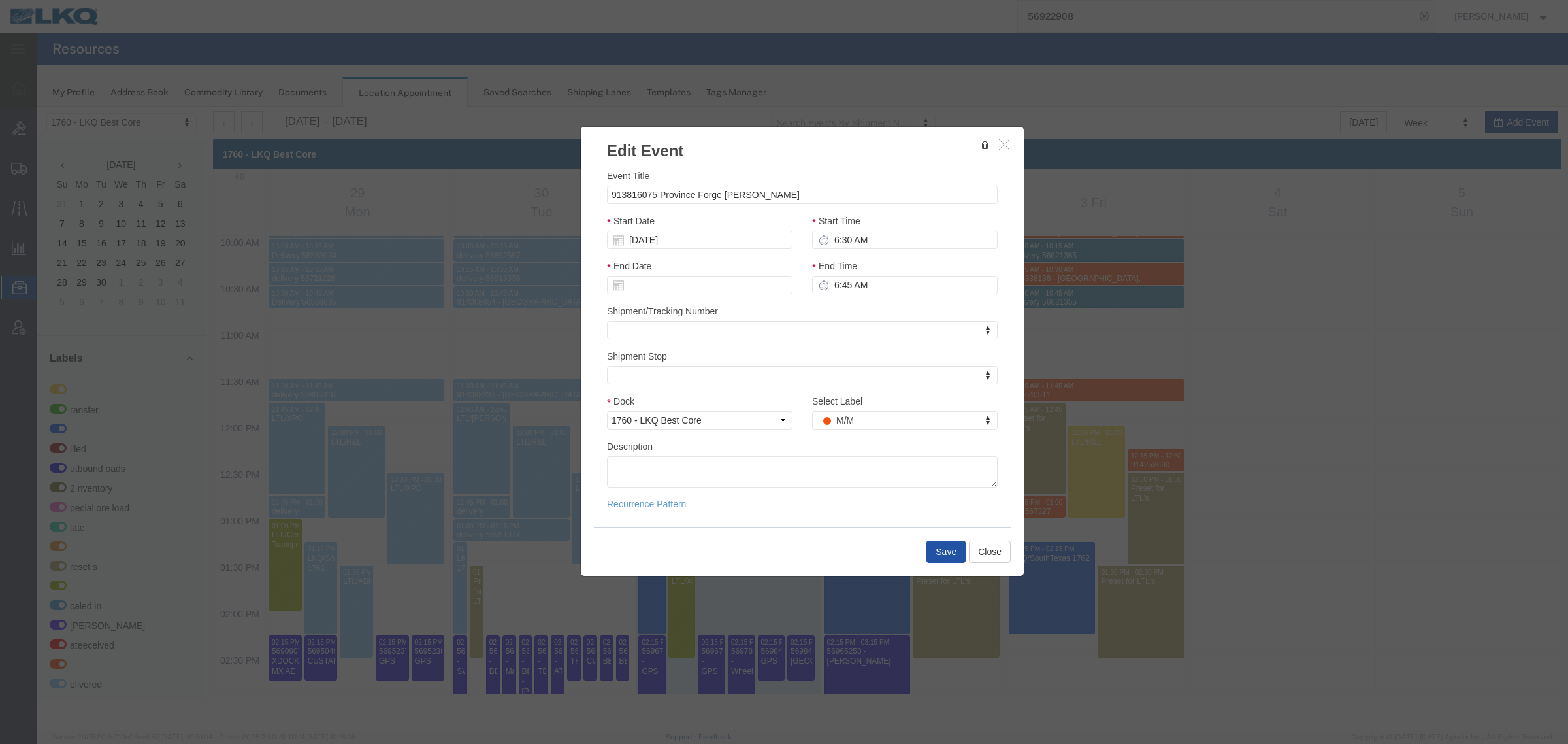
click at [952, 556] on button "Save" at bounding box center [946, 551] width 39 height 22
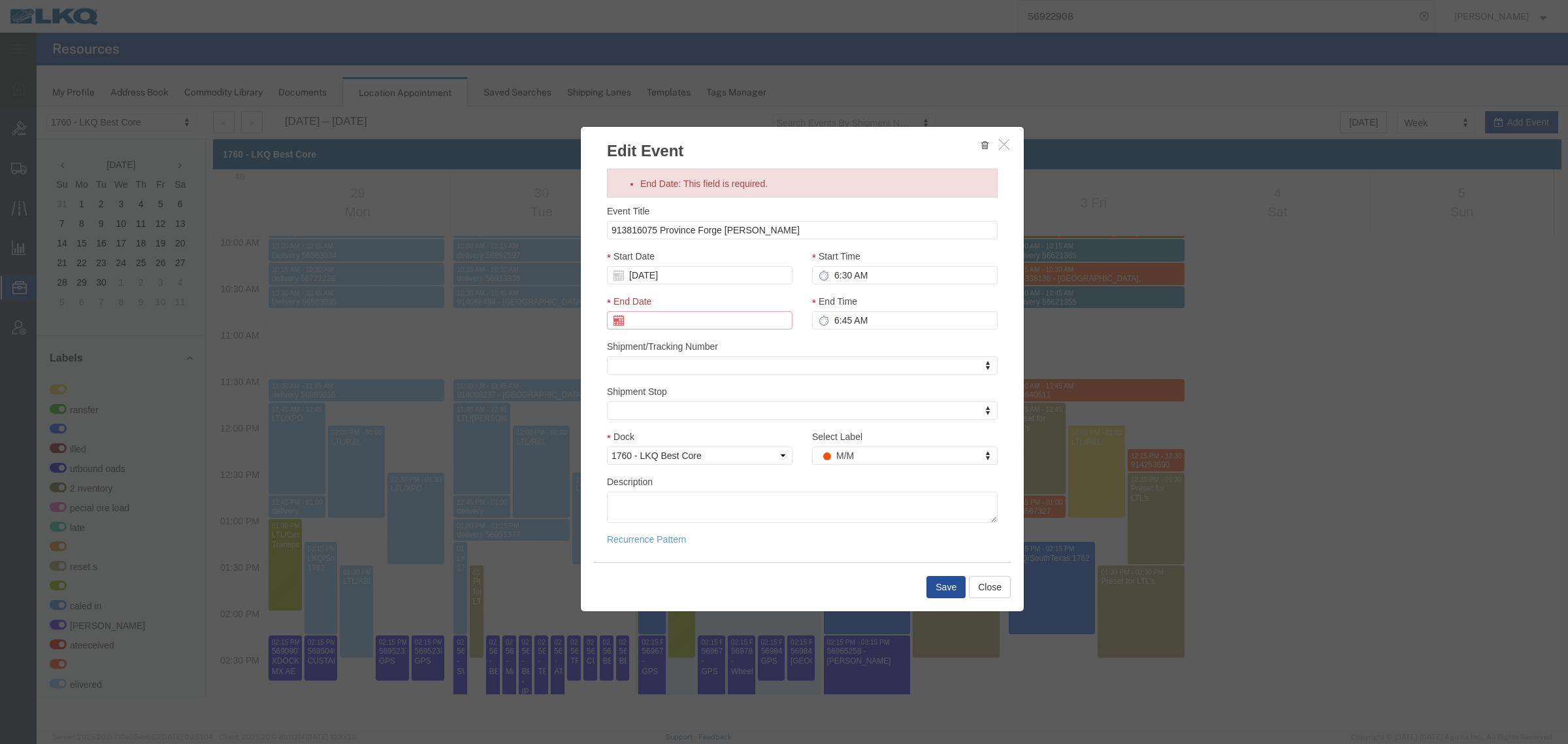
click at [678, 320] on input "End Date: This field is required." at bounding box center [700, 320] width 186 height 18
click at [656, 407] on td "7" at bounding box center [660, 402] width 19 height 19
click at [953, 588] on button "Save" at bounding box center [946, 587] width 39 height 22
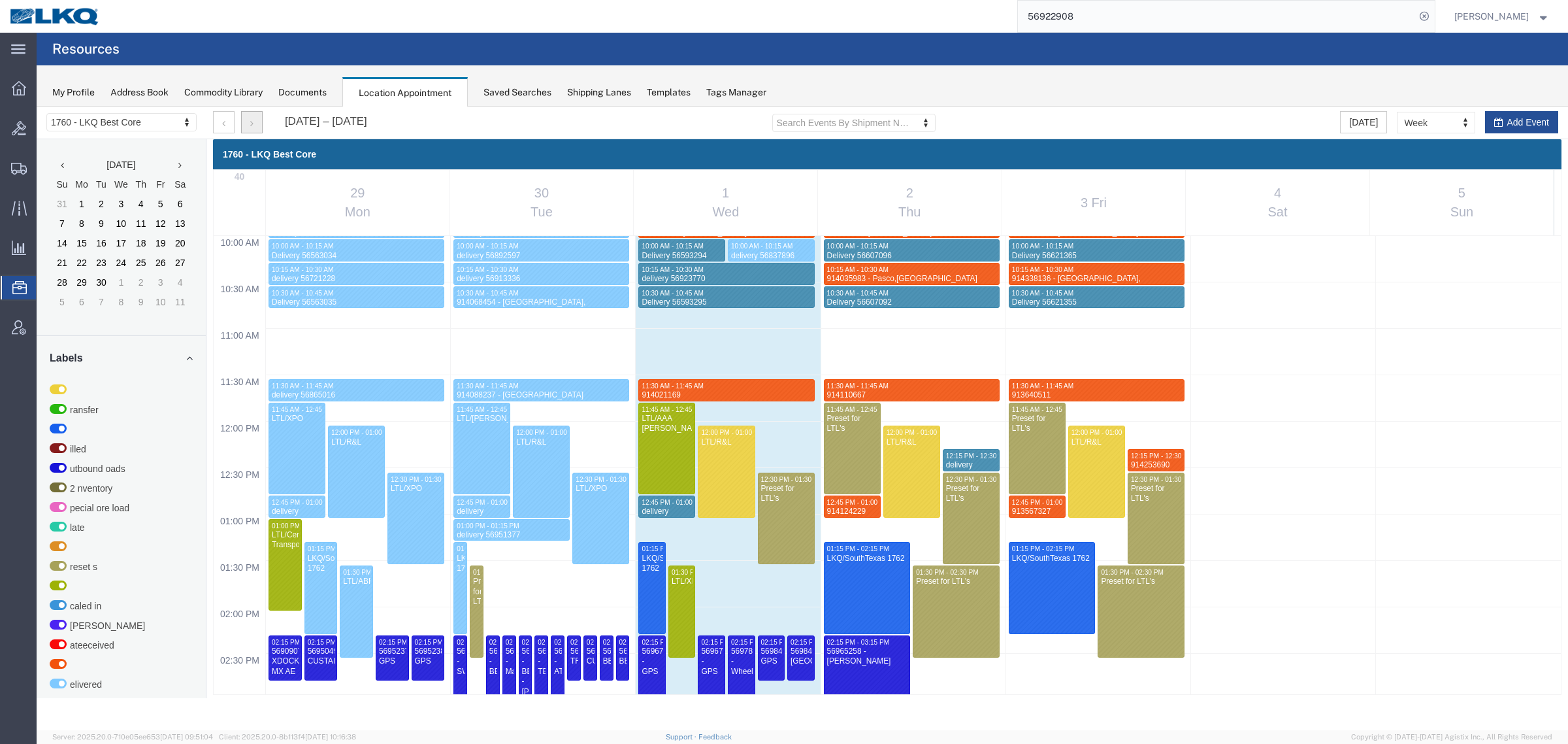
click at [249, 121] on button "button" at bounding box center [251, 122] width 21 height 22
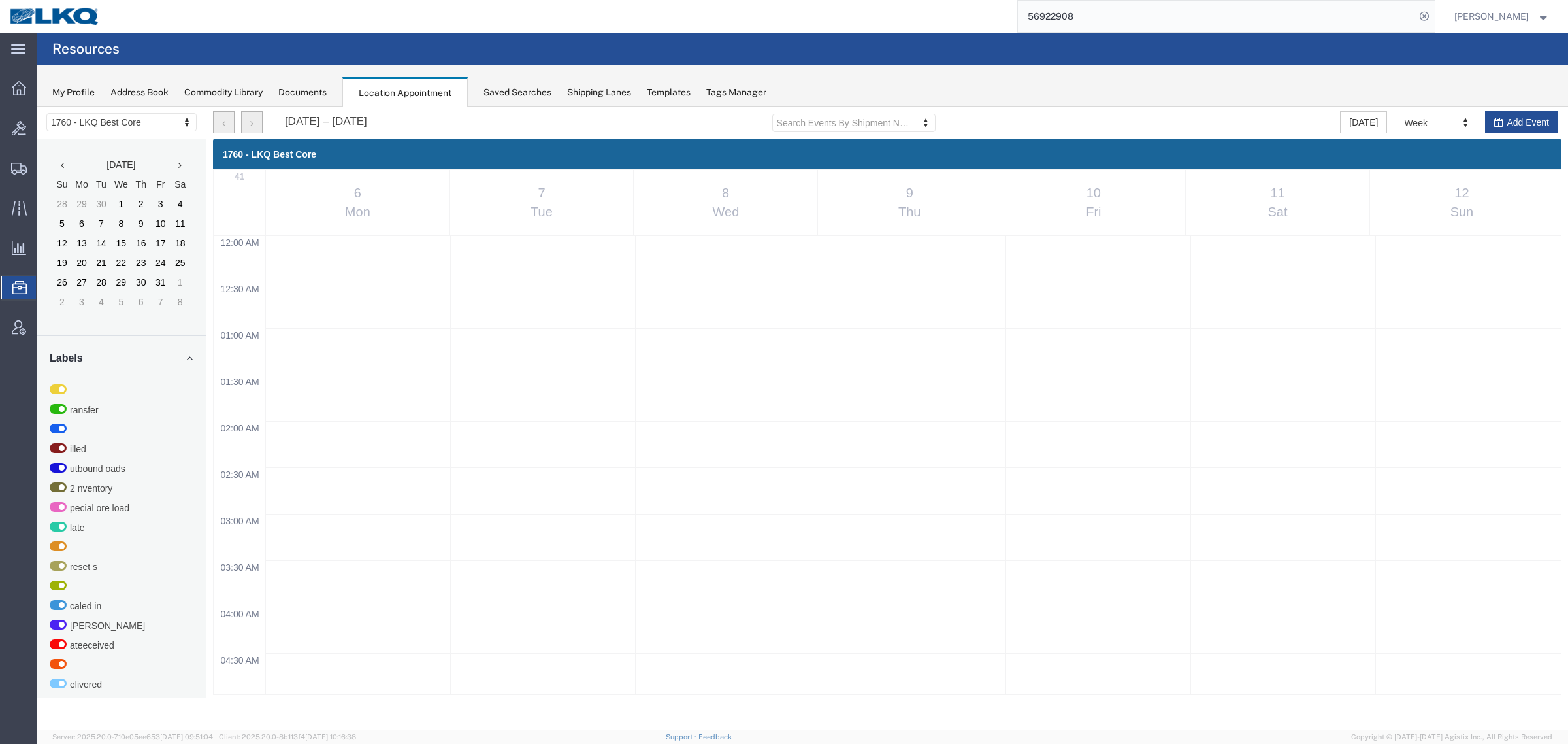
scroll to position [560, 0]
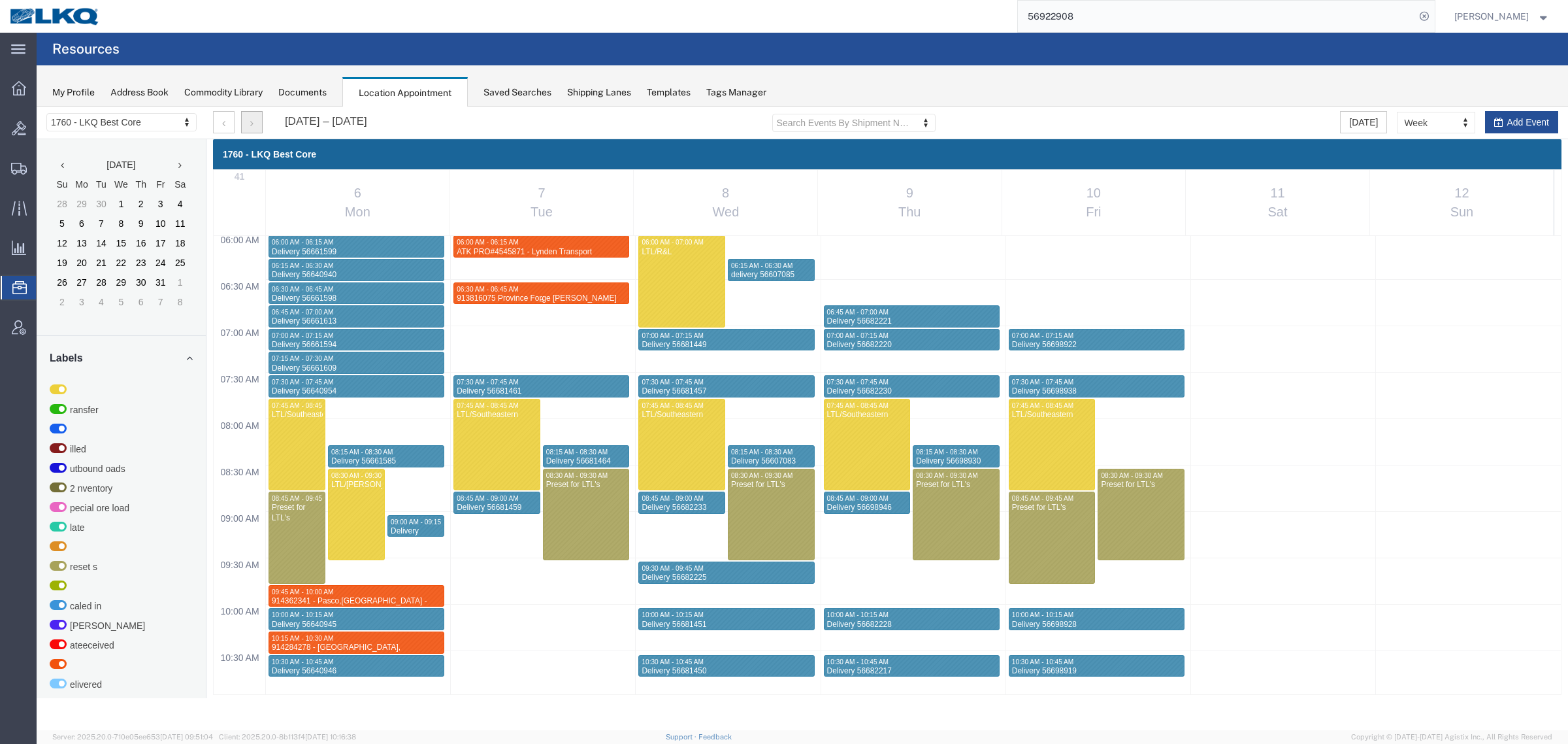
click at [552, 294] on div "913816075 Province Forge Rudolph Freight" at bounding box center [541, 299] width 170 height 10
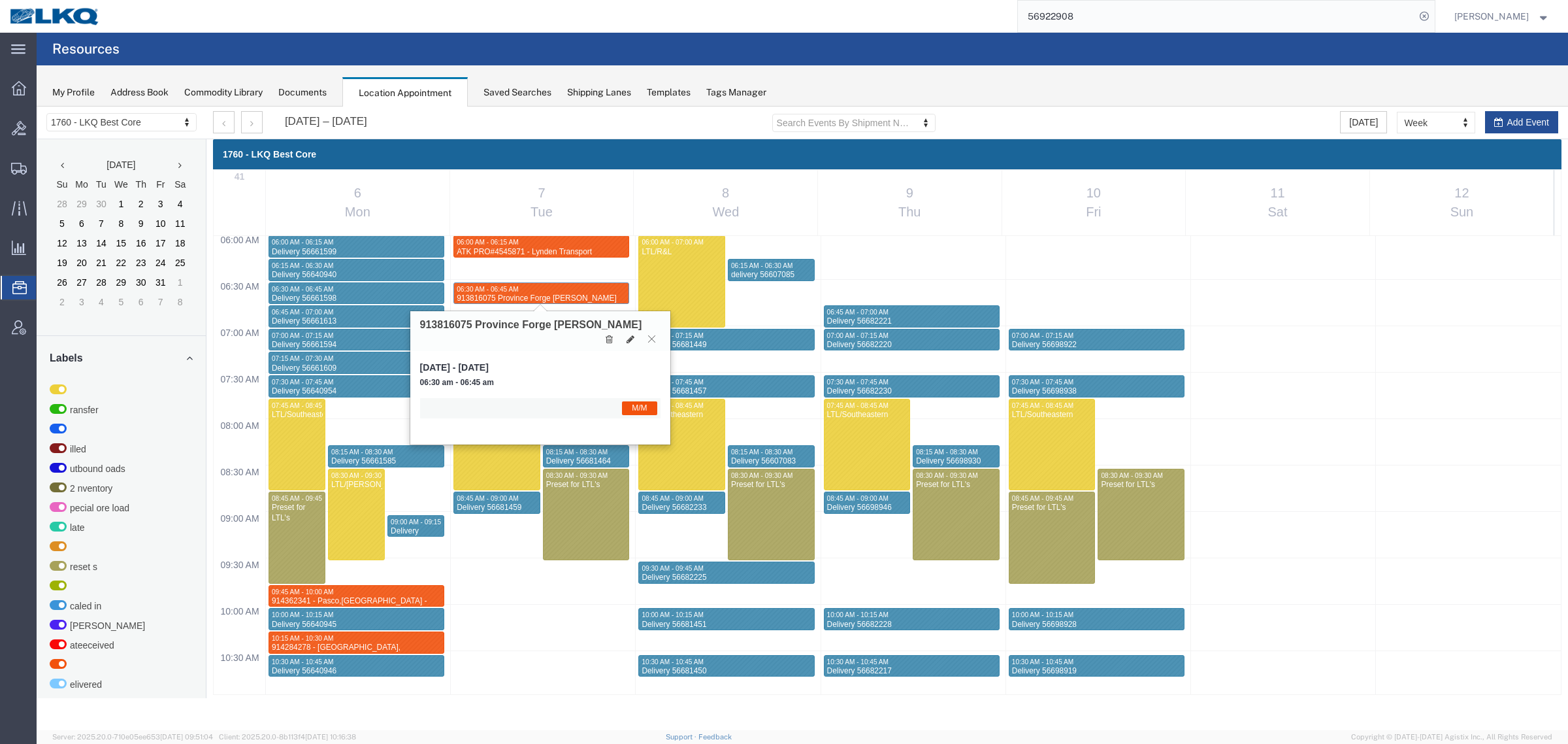
click at [648, 341] on icon at bounding box center [651, 338] width 7 height 8
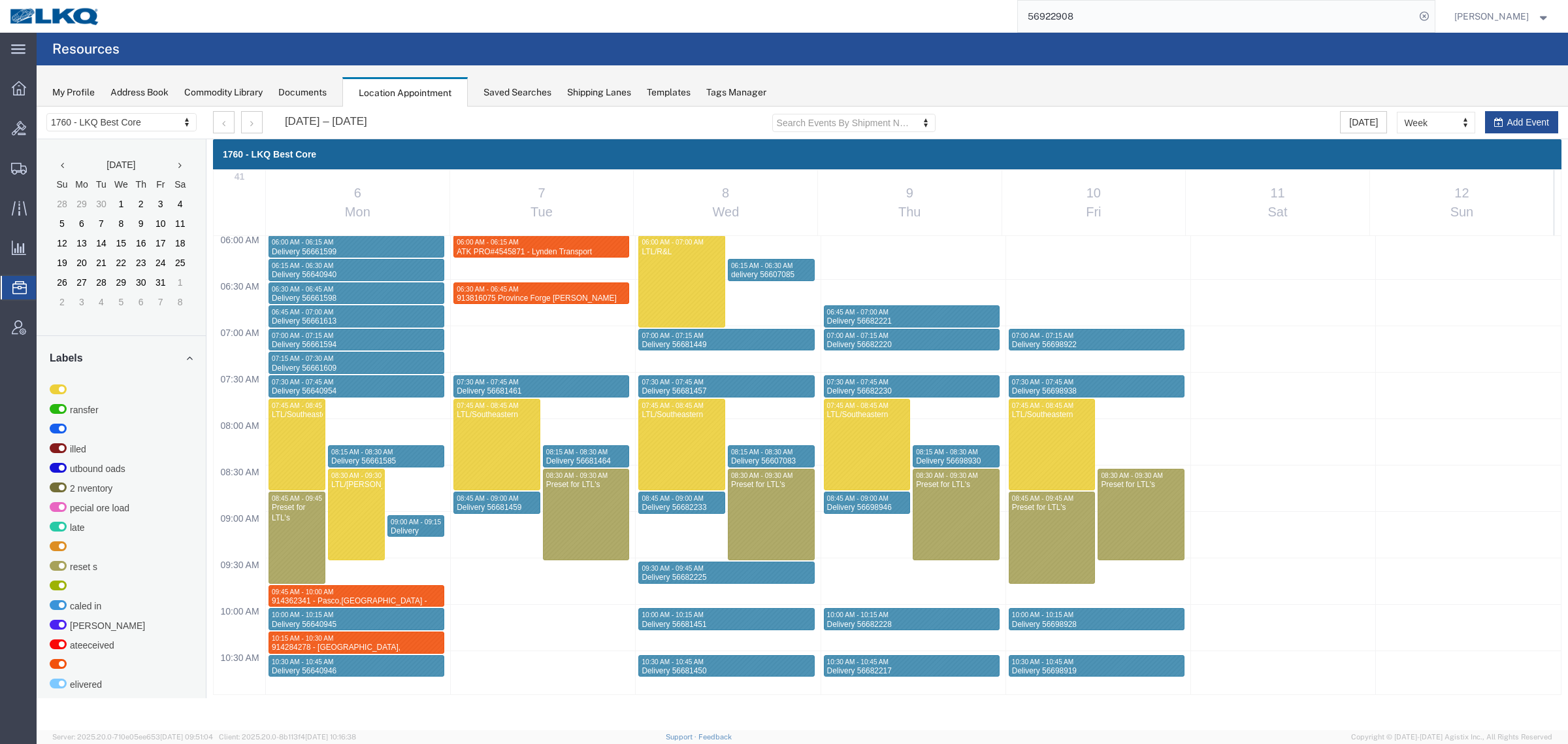
click at [1207, 70] on div "My Profile Address Book Commodity Library Documents Location Appointment Saved …" at bounding box center [802, 85] width 1531 height 41
click at [971, 64] on agx-page-header "Resources" at bounding box center [802, 48] width 1531 height 33
click at [536, 148] on div "1760 - LKQ Best Core" at bounding box center [887, 154] width 1349 height 30
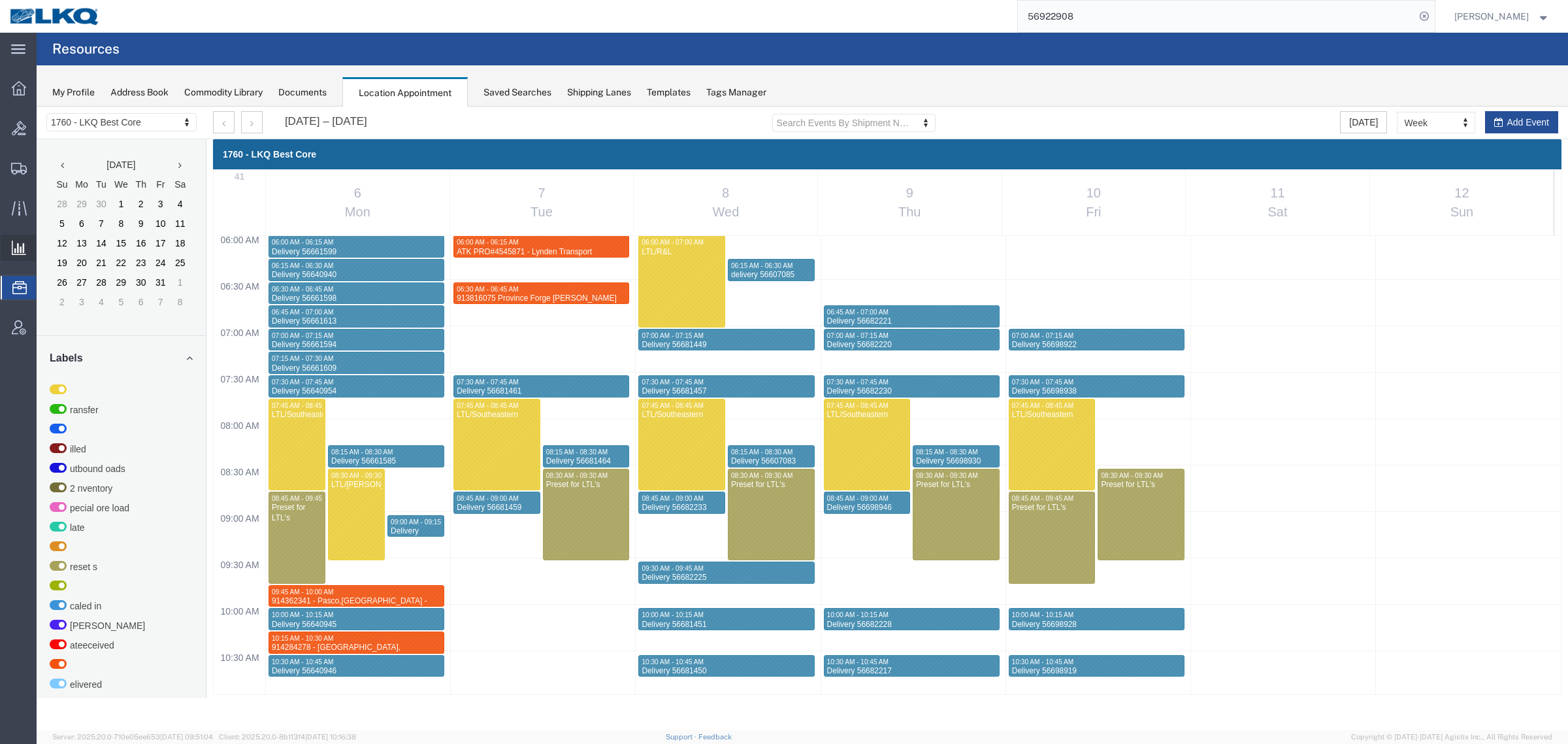
click at [0, 0] on span "Ad Hoc Reports" at bounding box center [0, 0] width 0 height 0
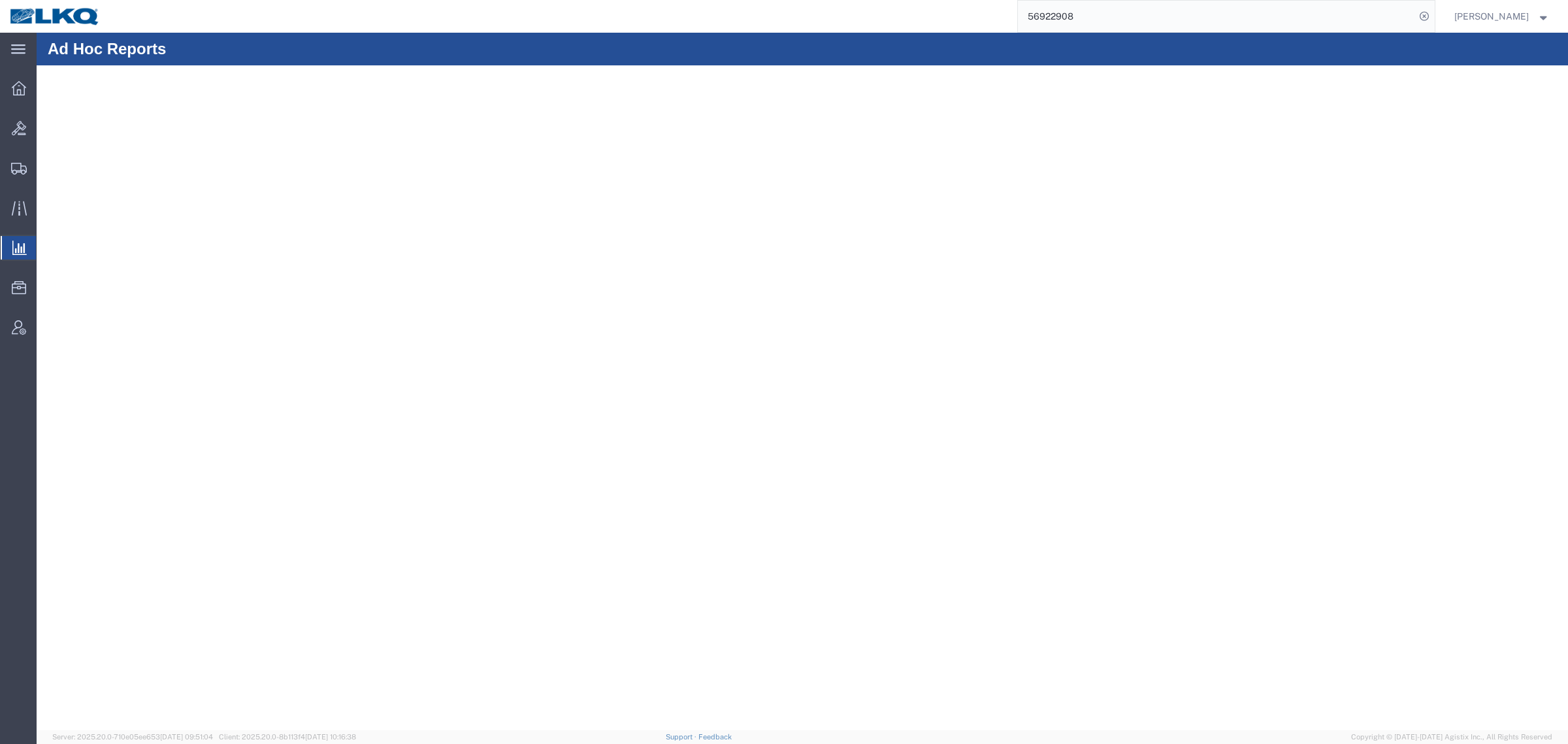
click at [1094, 15] on input "56922908" at bounding box center [1216, 16] width 397 height 31
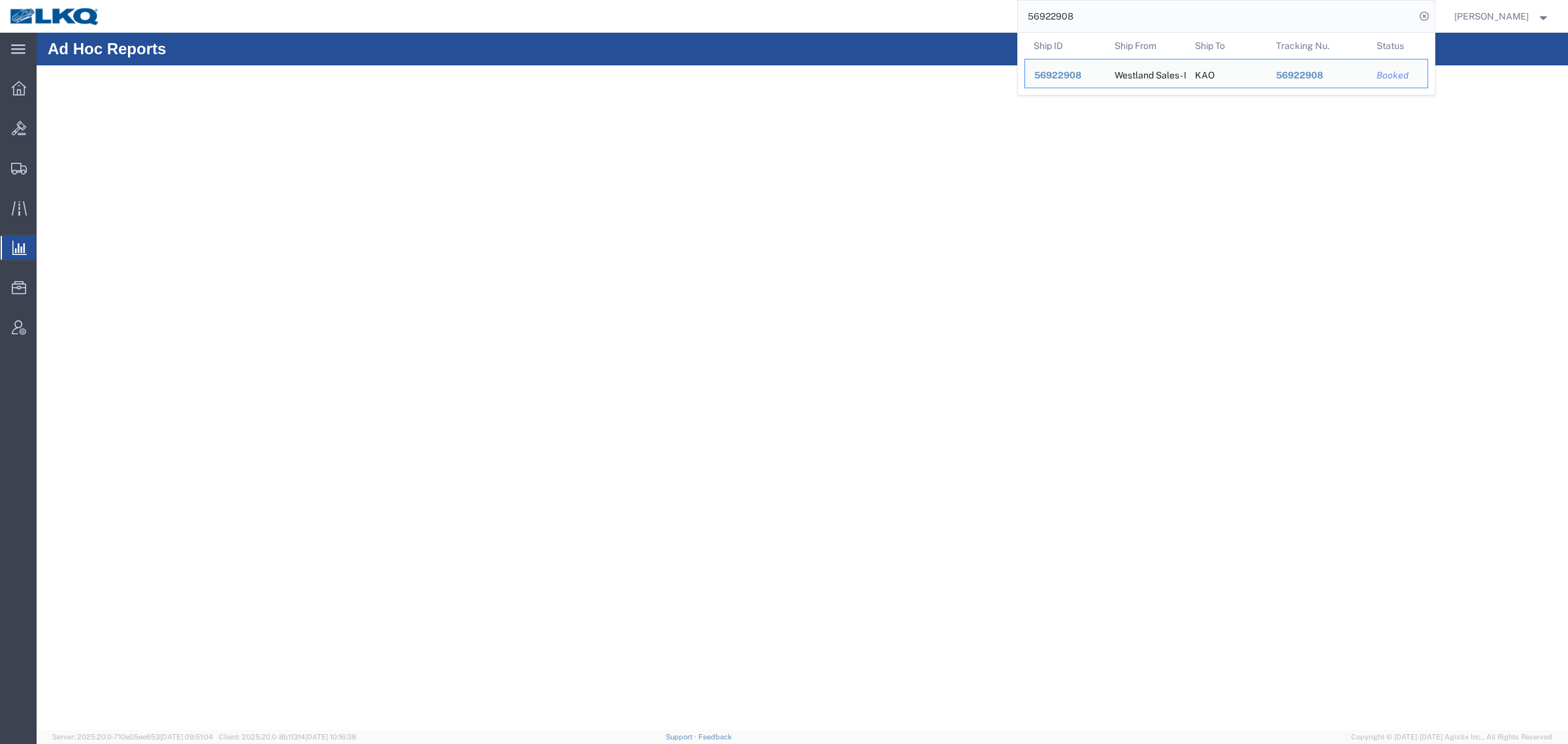
click at [1094, 15] on input "56922908" at bounding box center [1216, 16] width 397 height 31
paste input "94186"
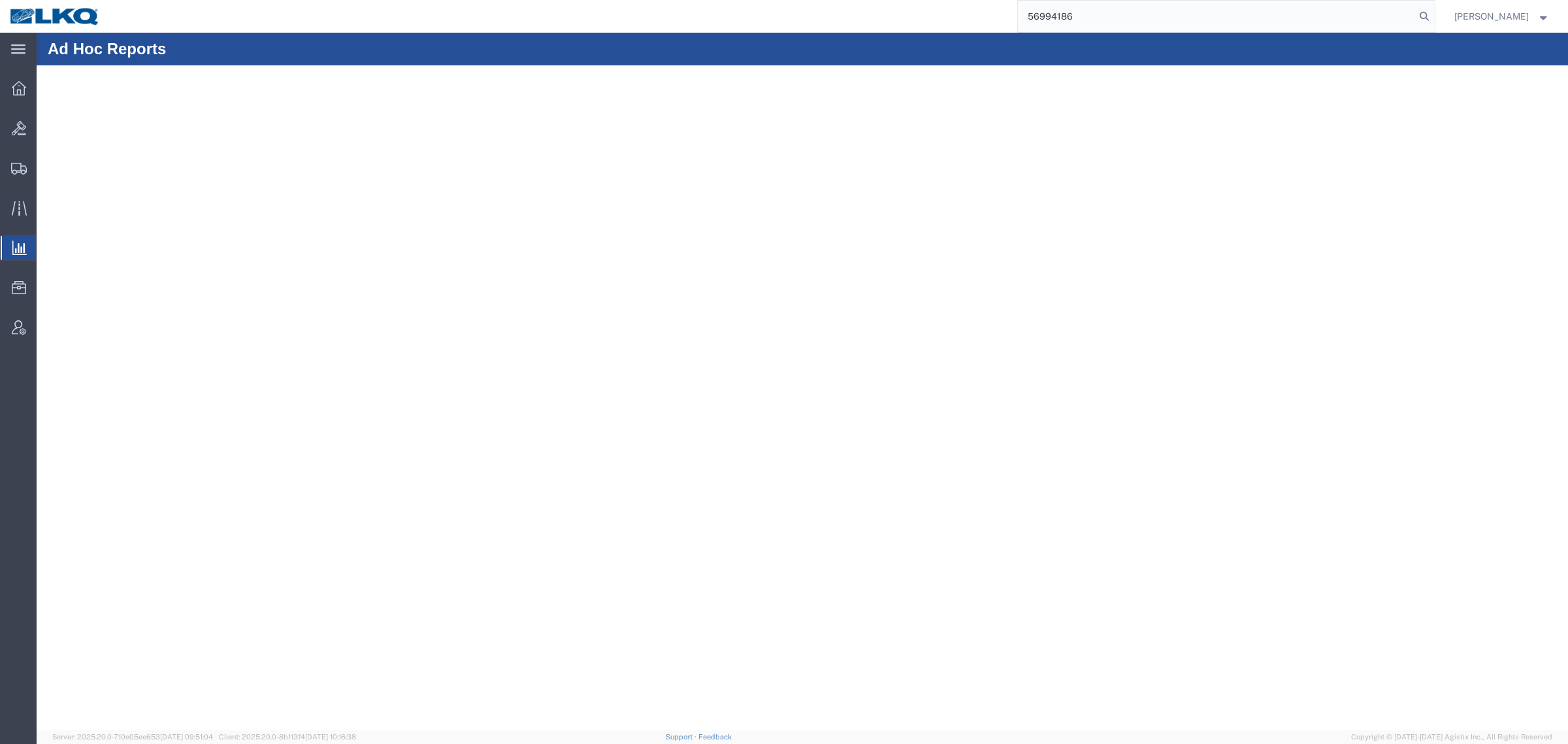
type input "56994186"
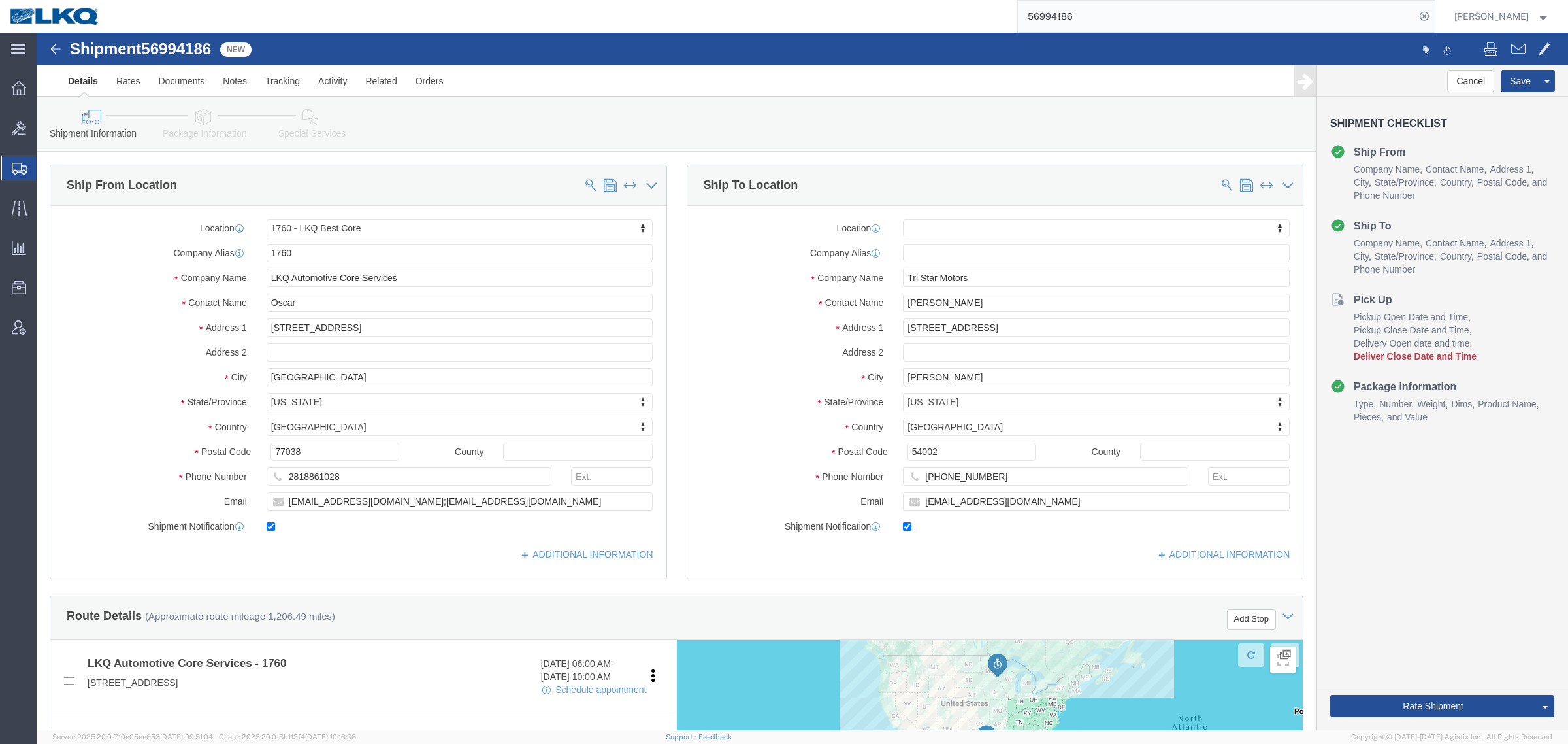
select select "27634"
select select
drag, startPoint x: 1412, startPoint y: 51, endPoint x: 1317, endPoint y: 213, distance: 187.8
click button "Cancel"
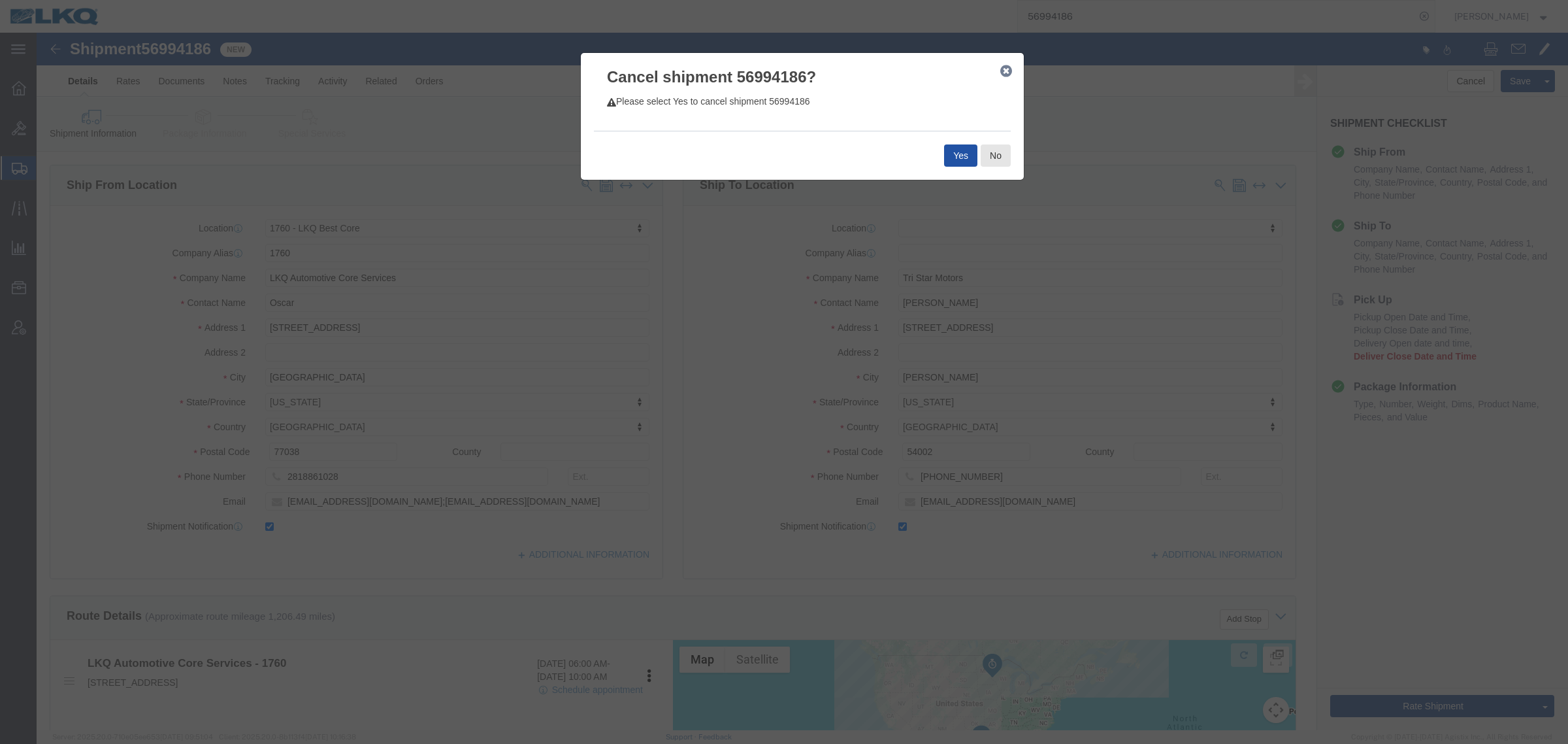
click button "Yes"
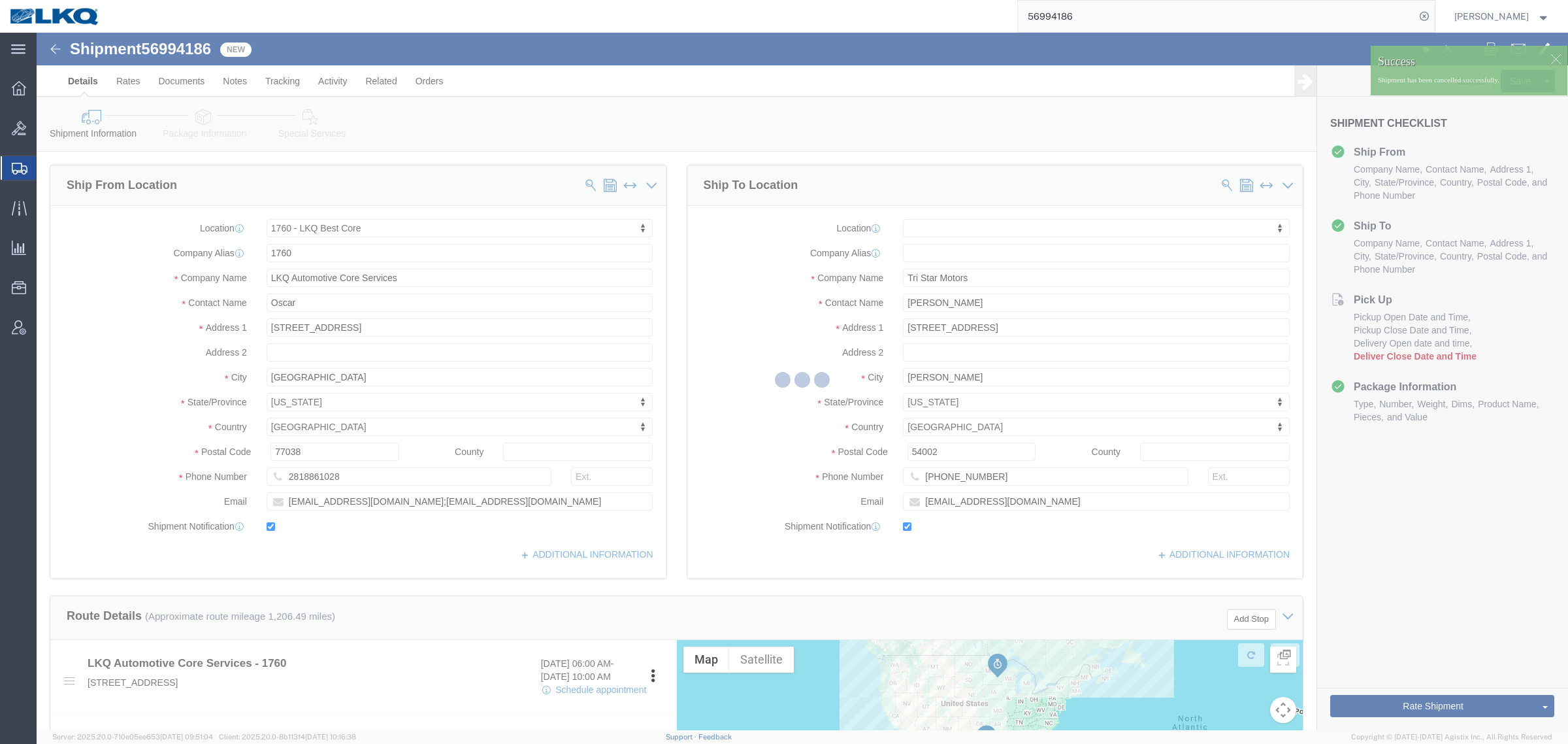
click at [1116, 13] on input "56994186" at bounding box center [1216, 16] width 397 height 31
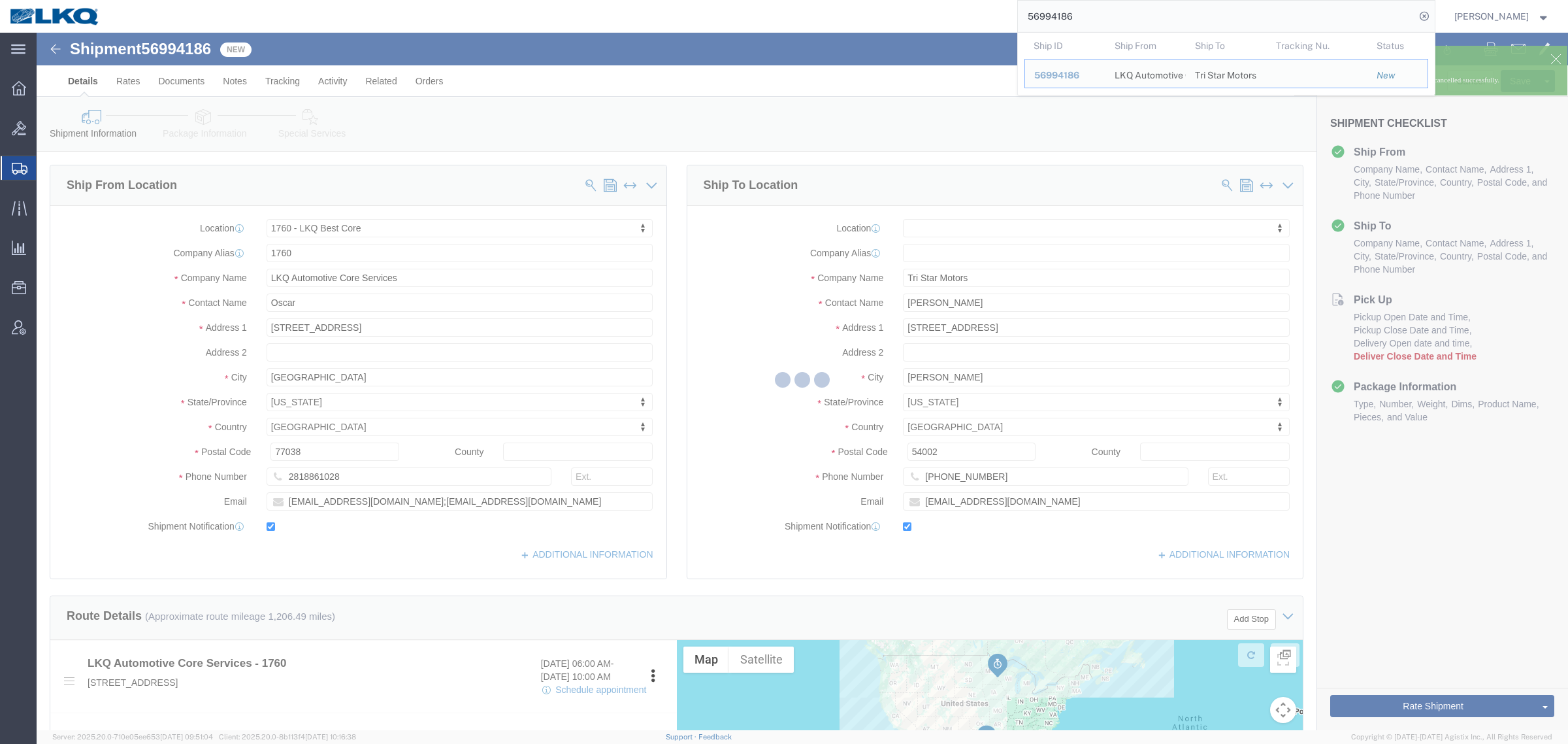
paste input "95"
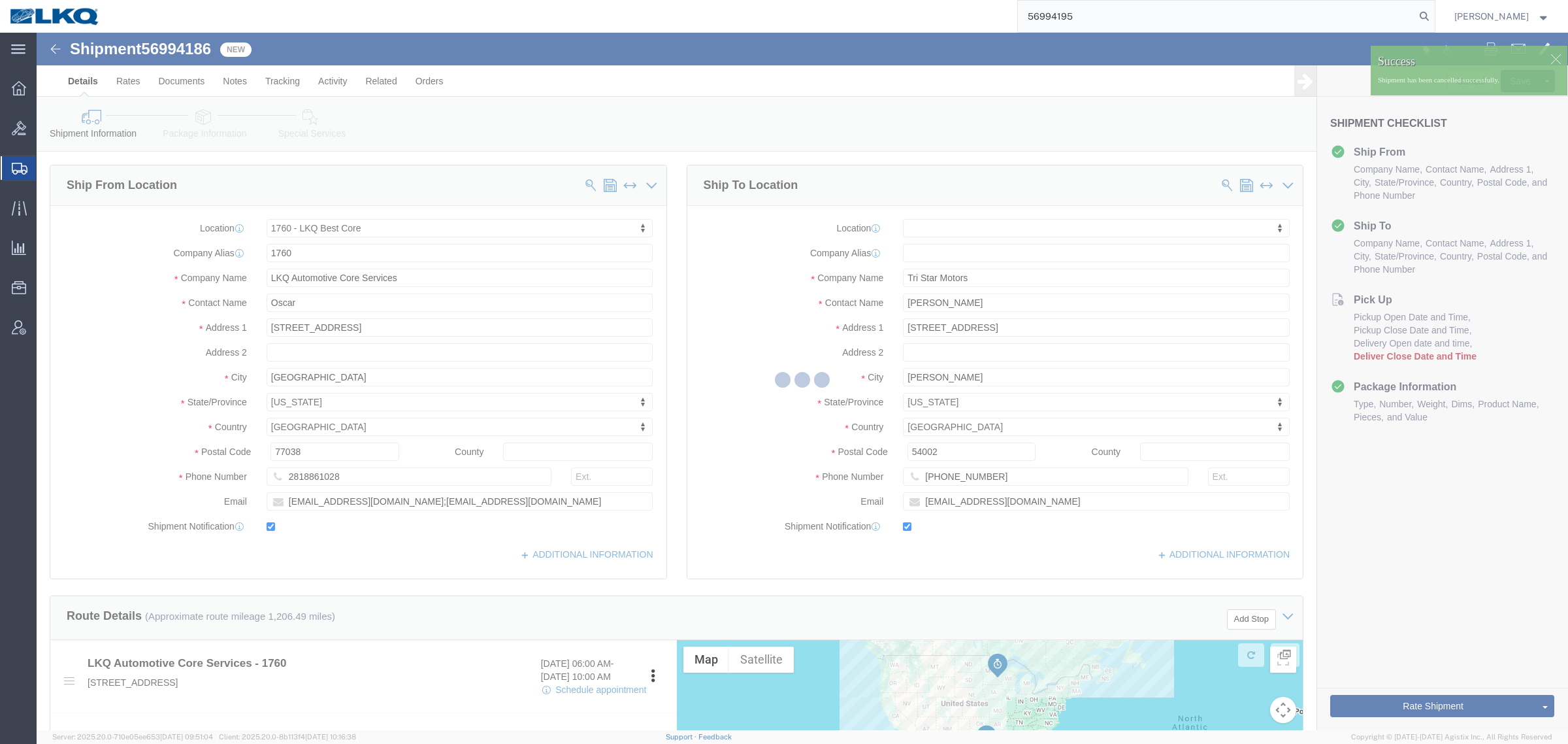
type input "56994195"
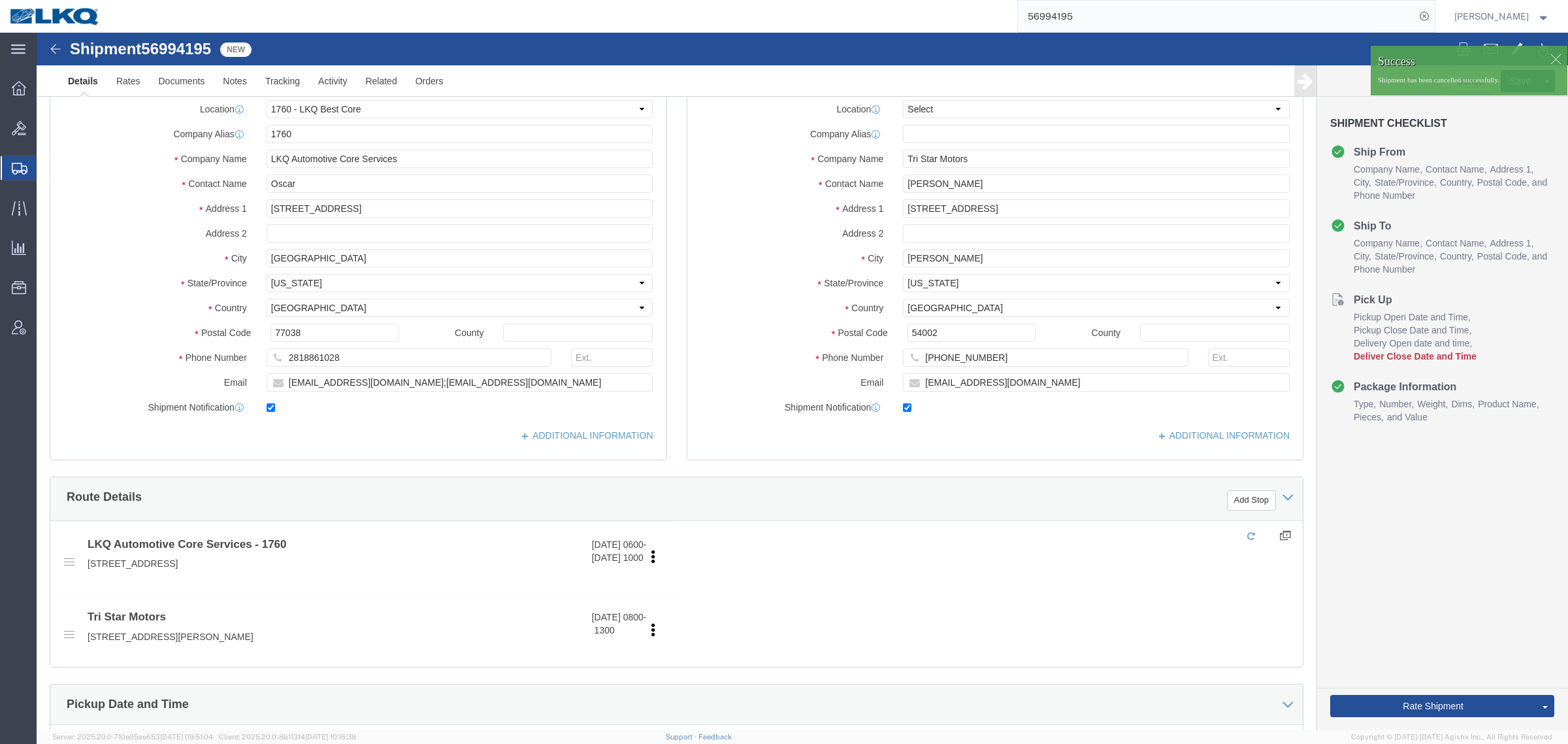
select select "27634"
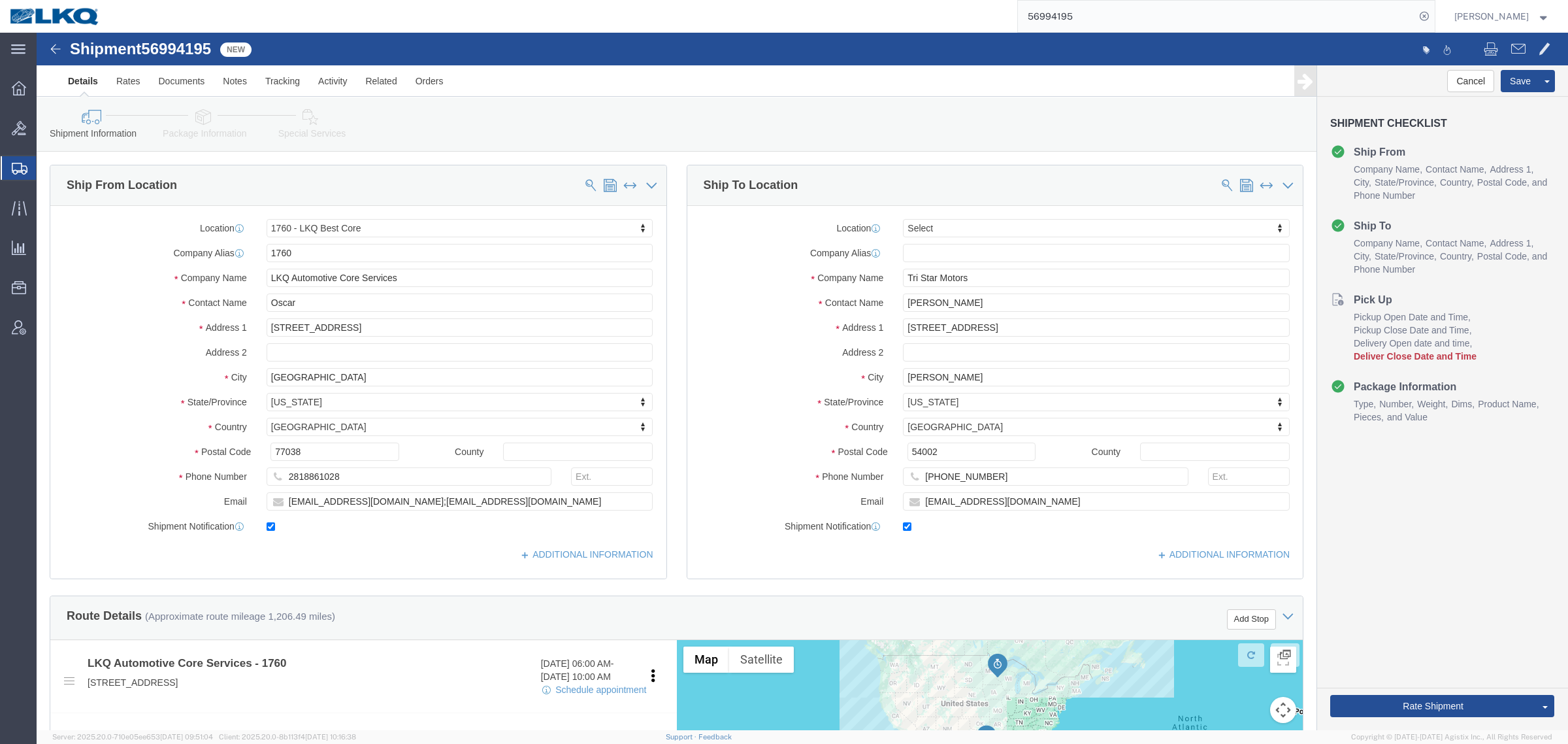
click div "Shipment Information Package Information Special Services Loading Routing"
click button "Cancel"
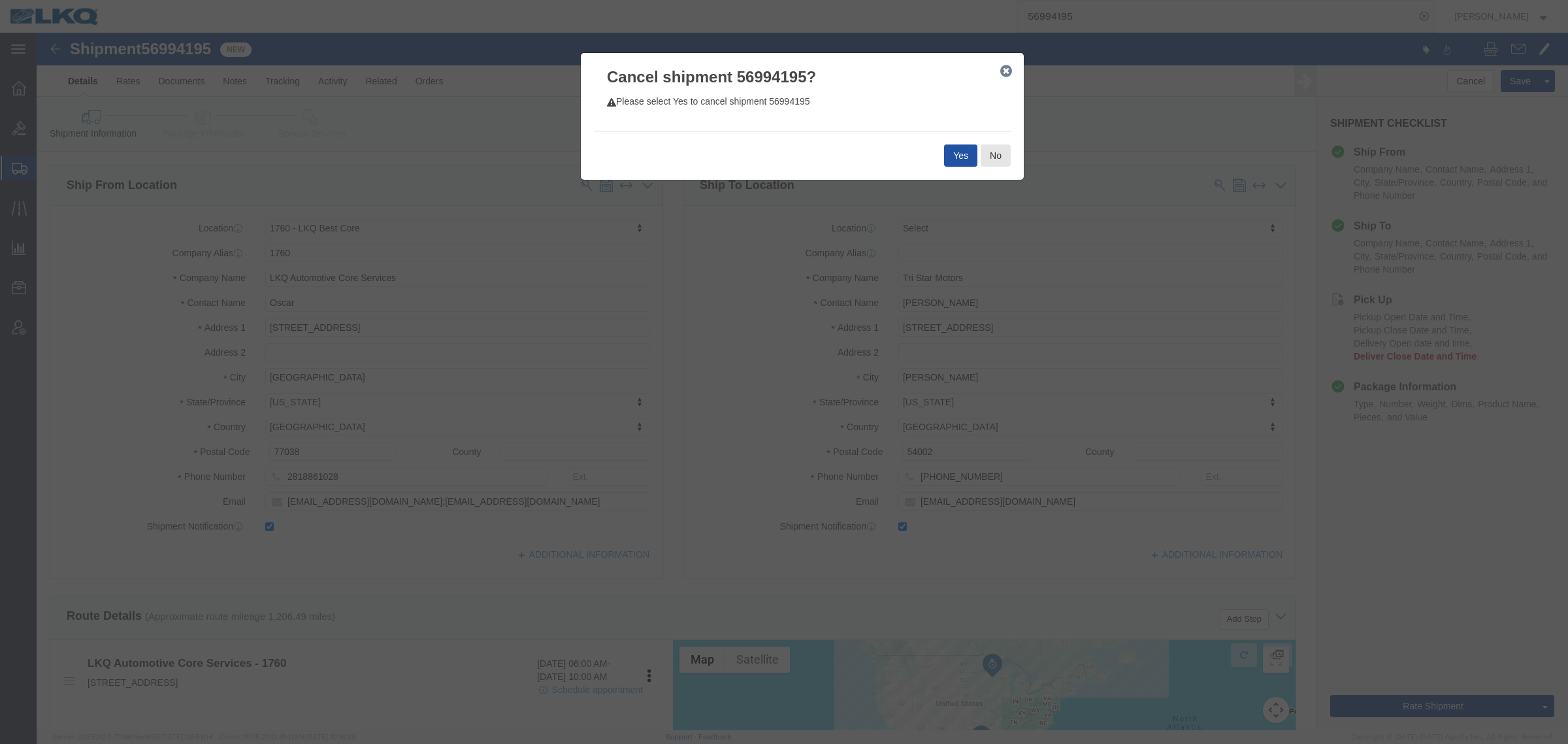
click button "Yes"
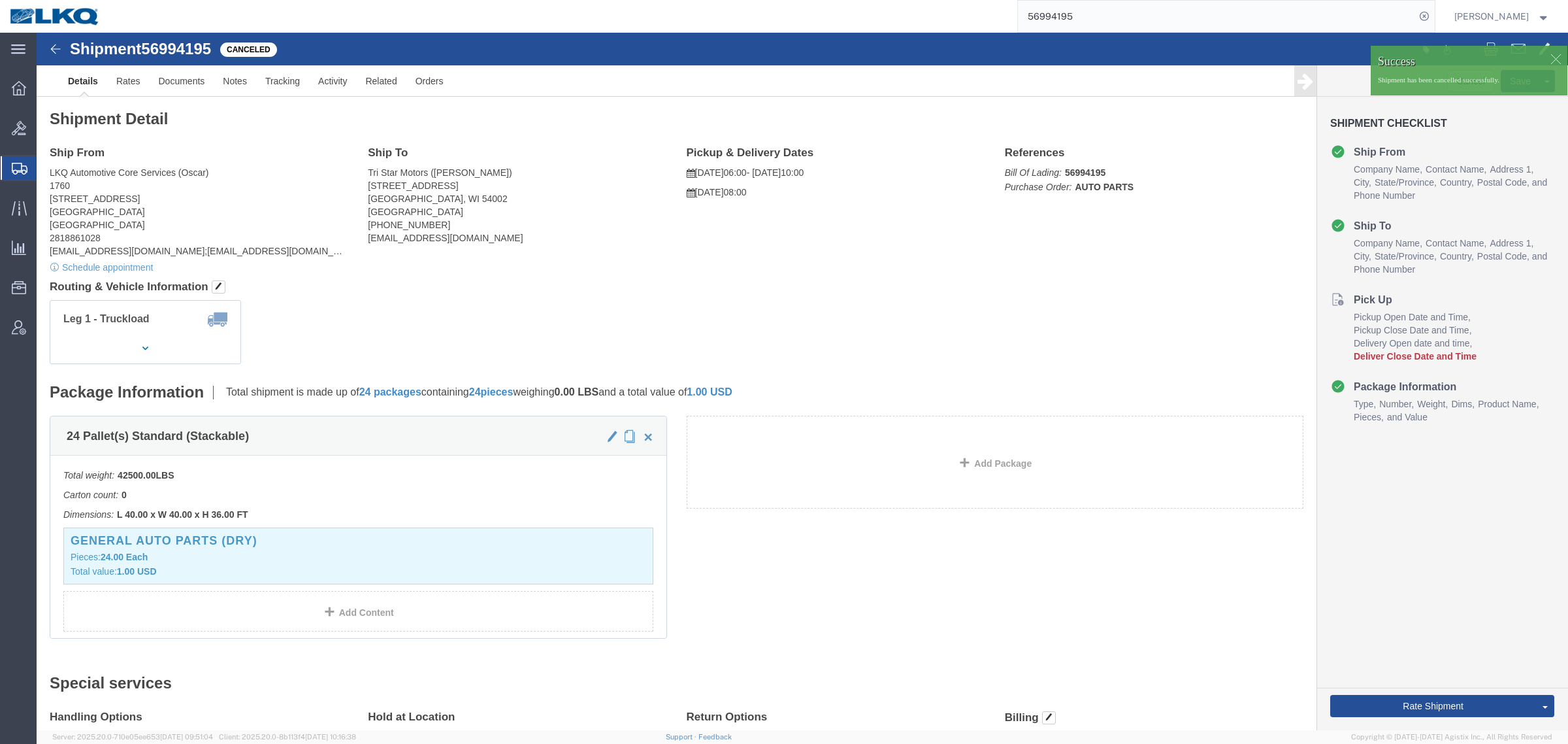
click div "Ship From LKQ Automotive Core Services (Oscar) 1760 1714 West Mount Houston Rd …"
click ul "Details Rates Documents Notes Tracking Activity Related Orders"
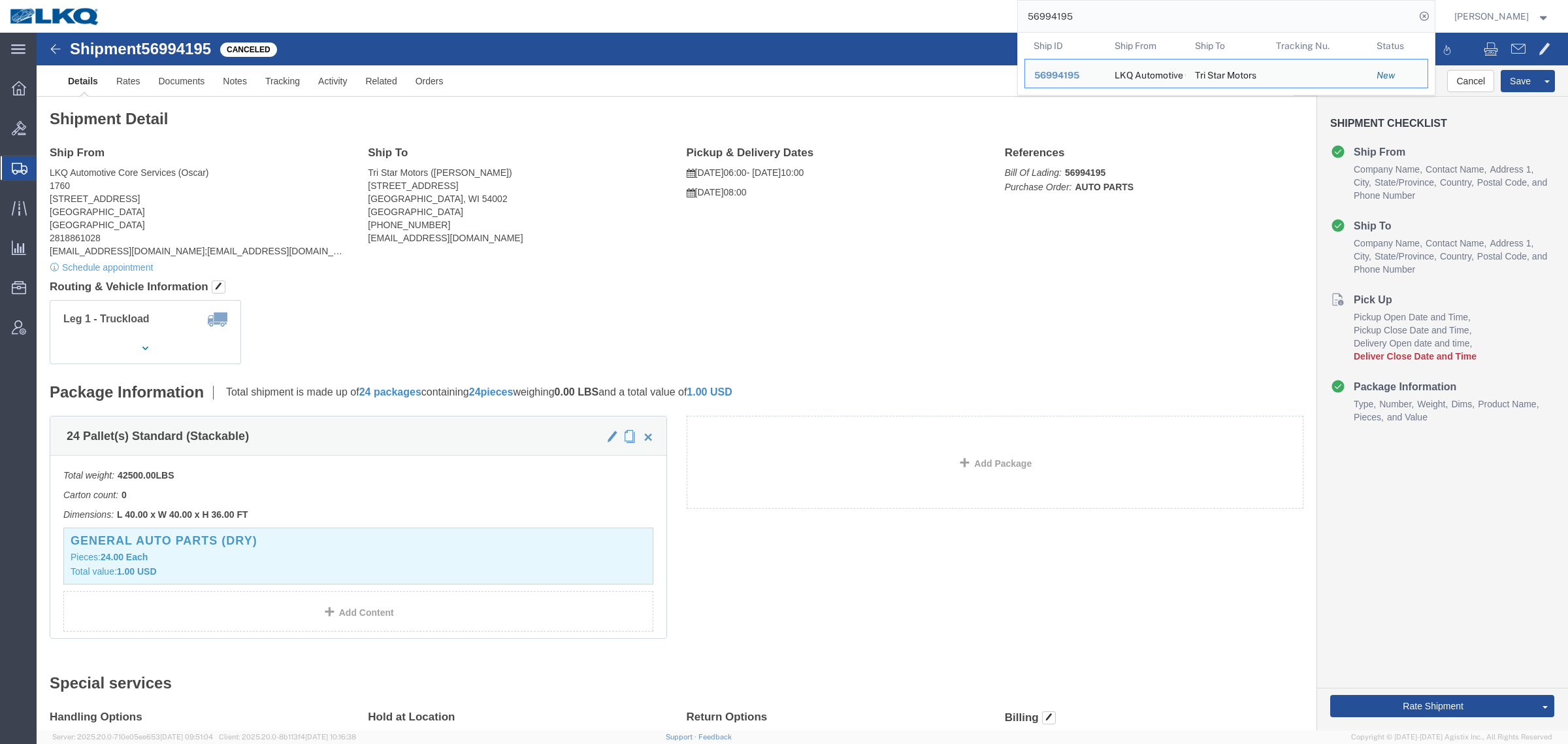
drag, startPoint x: 1104, startPoint y: 14, endPoint x: 984, endPoint y: 17, distance: 120.0
click at [1006, 17] on div "56994195 Ship ID Ship From Ship To Tracking Nu. Status Ship ID 56994195 Ship Fr…" at bounding box center [773, 16] width 1325 height 33
paste input "593287"
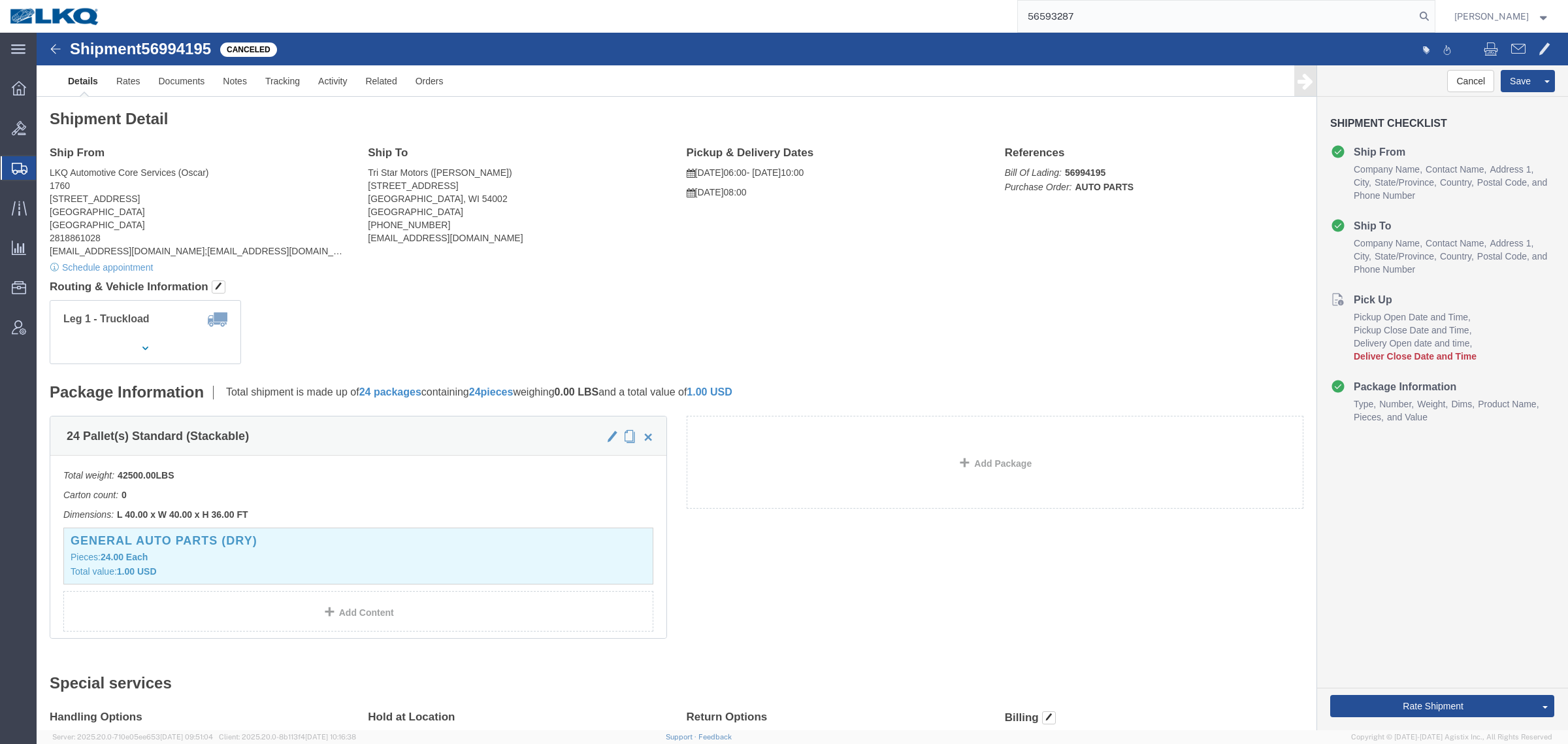
type input "56593287"
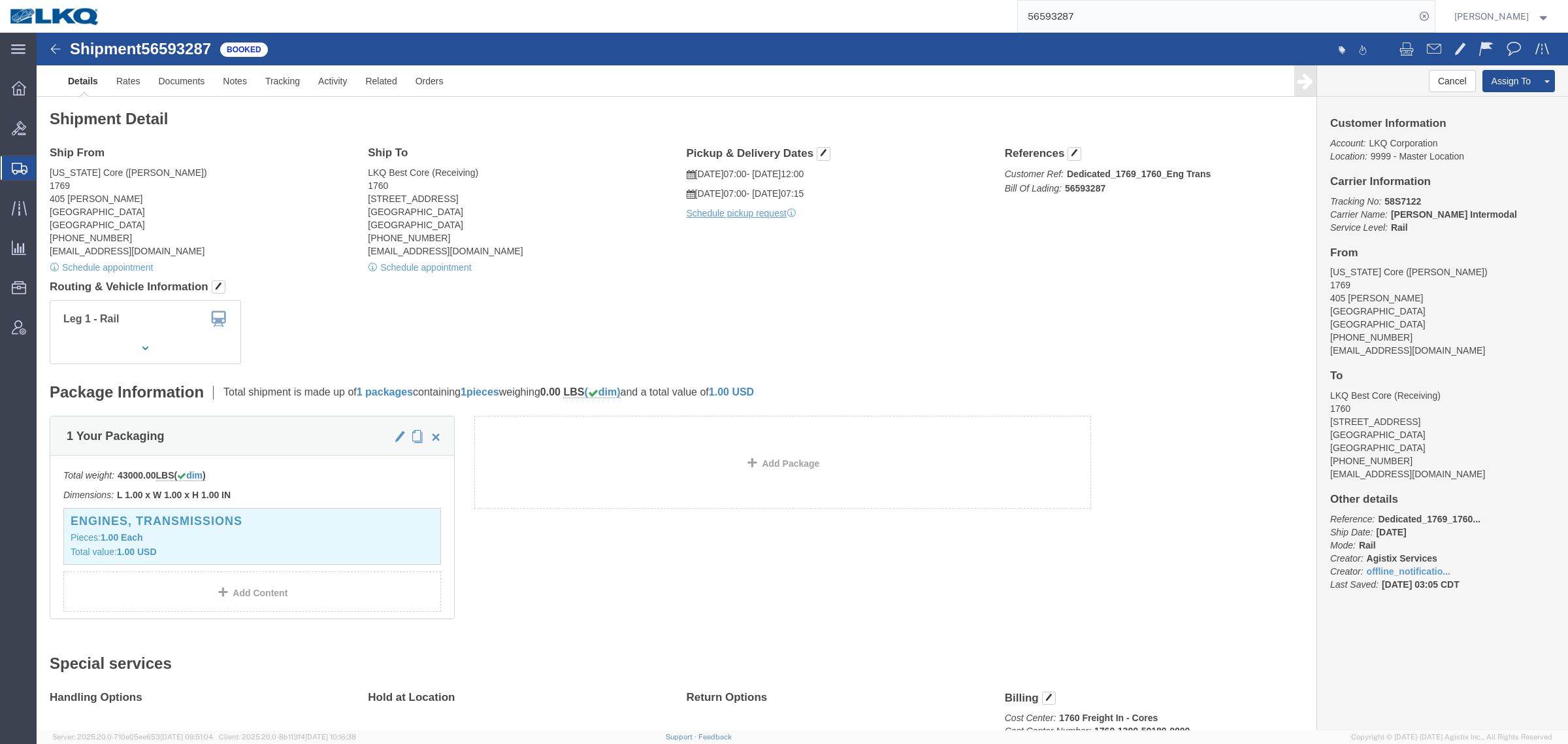
drag, startPoint x: 209, startPoint y: 152, endPoint x: 218, endPoint y: 152, distance: 9.0
click address "California Core (Marc Metzger) 1769 405 S. WANAMAKER Ontario, CA 91761 United S…"
click address "LKQ Best Core (Receiving) 1760 1710 West Mount Houston Road Houston, TX 77038 U…"
click link "Schedule appointment"
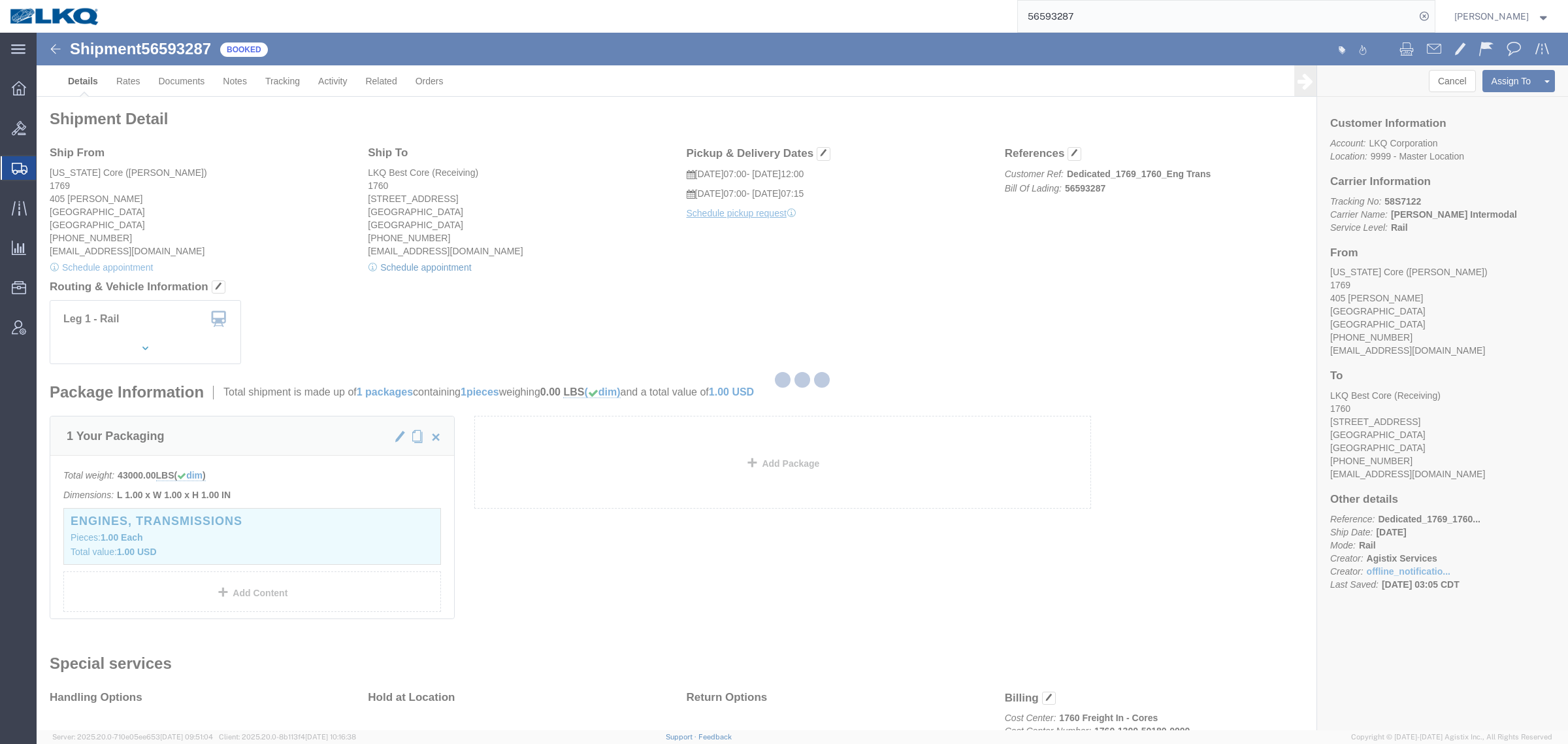
select select
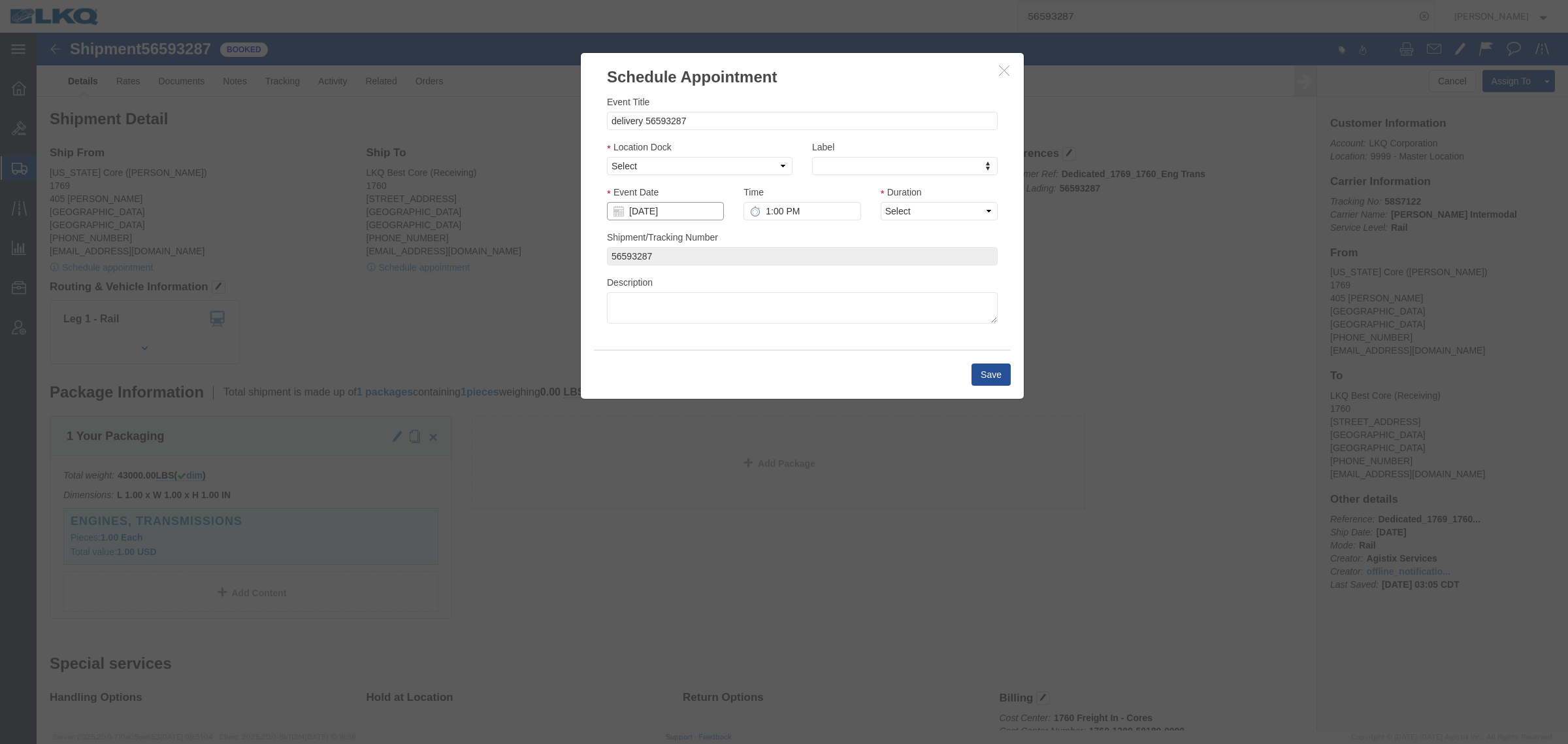
click input "[DATE]"
click icon "button"
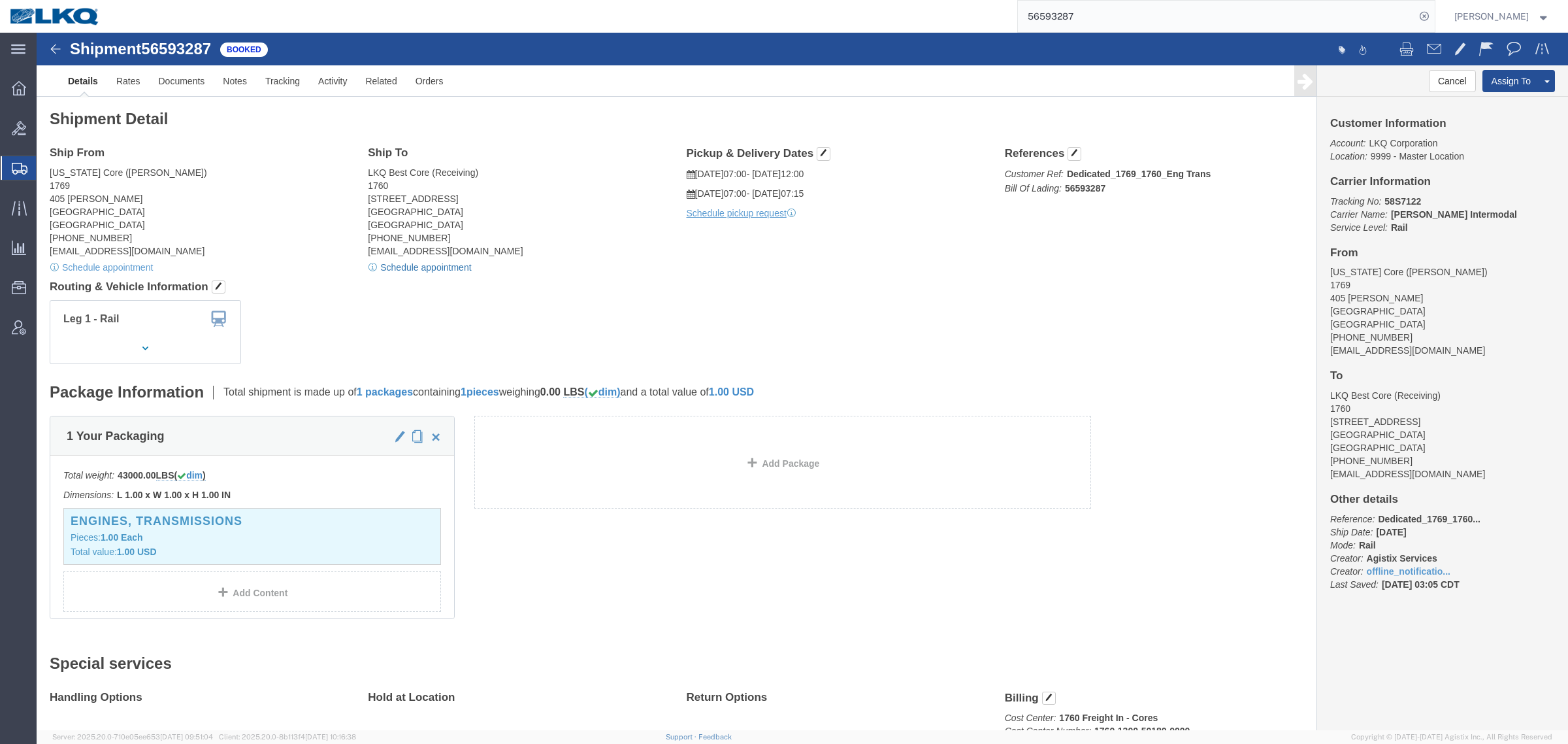
click link "Schedule appointment"
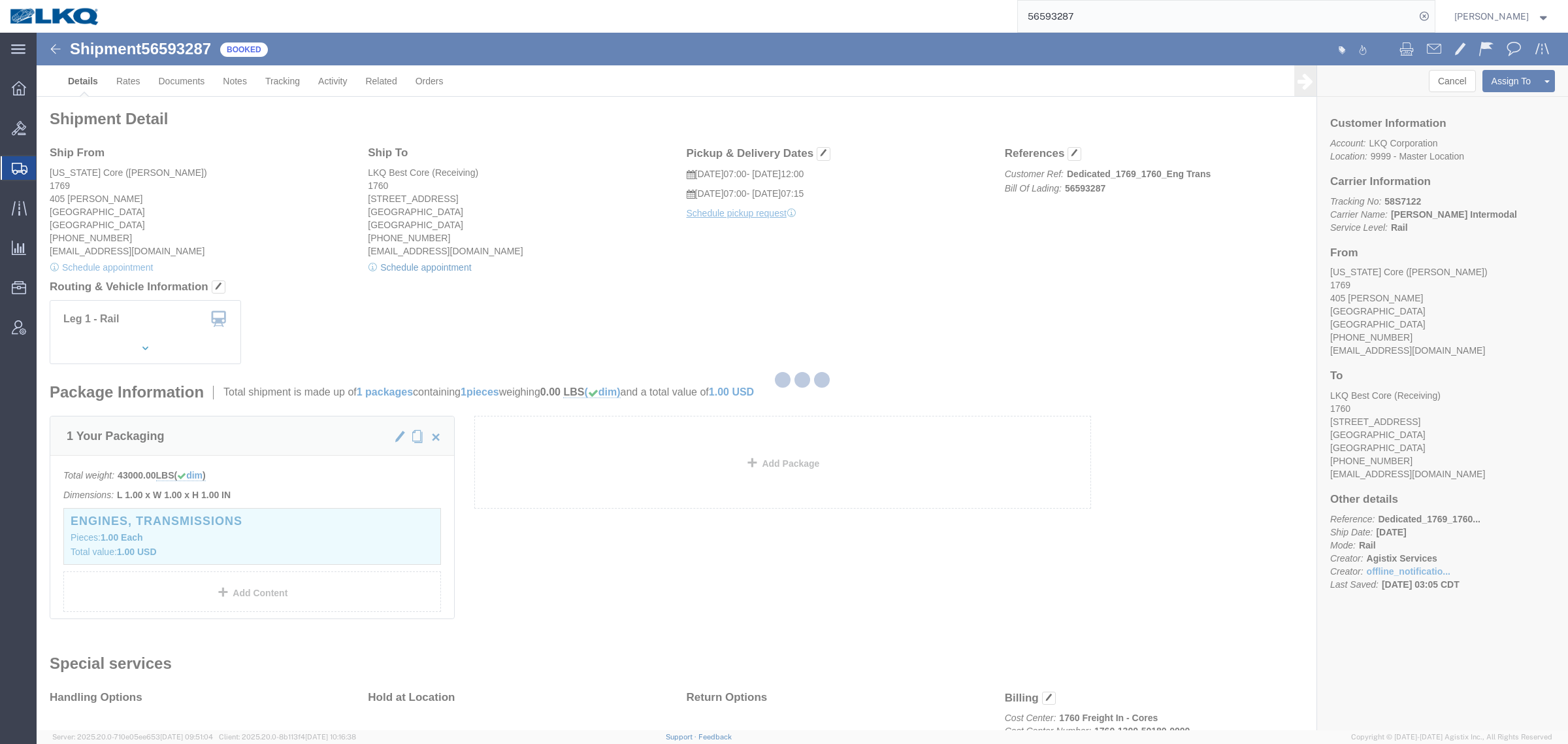
select select
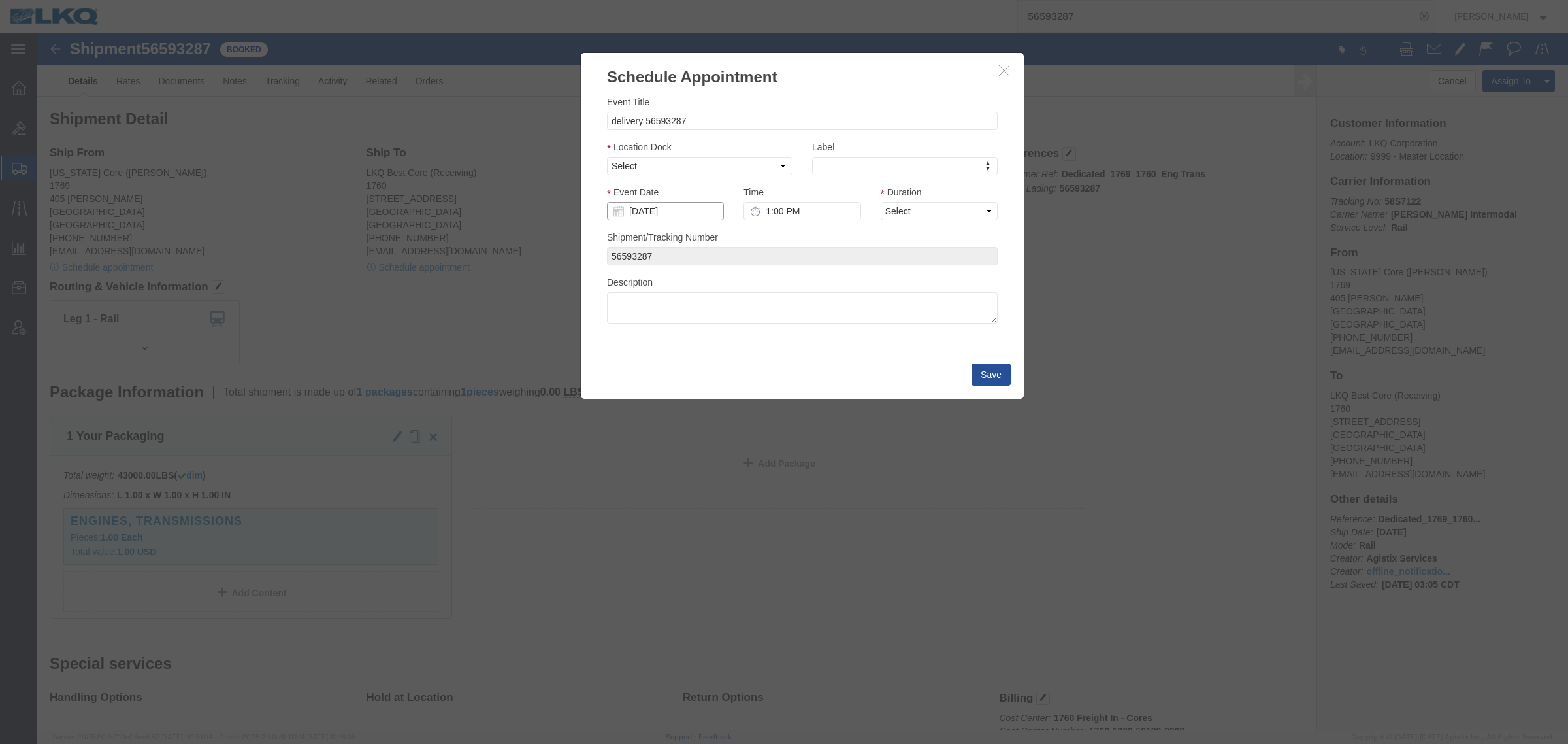
click input "[DATE]"
click td "8"
click select "Select 1760 - LKQ Best Core 1760 - Outbound Loads"
select select "1"
click select "Select 1760 - LKQ Best Core 1760 - Outbound Loads"
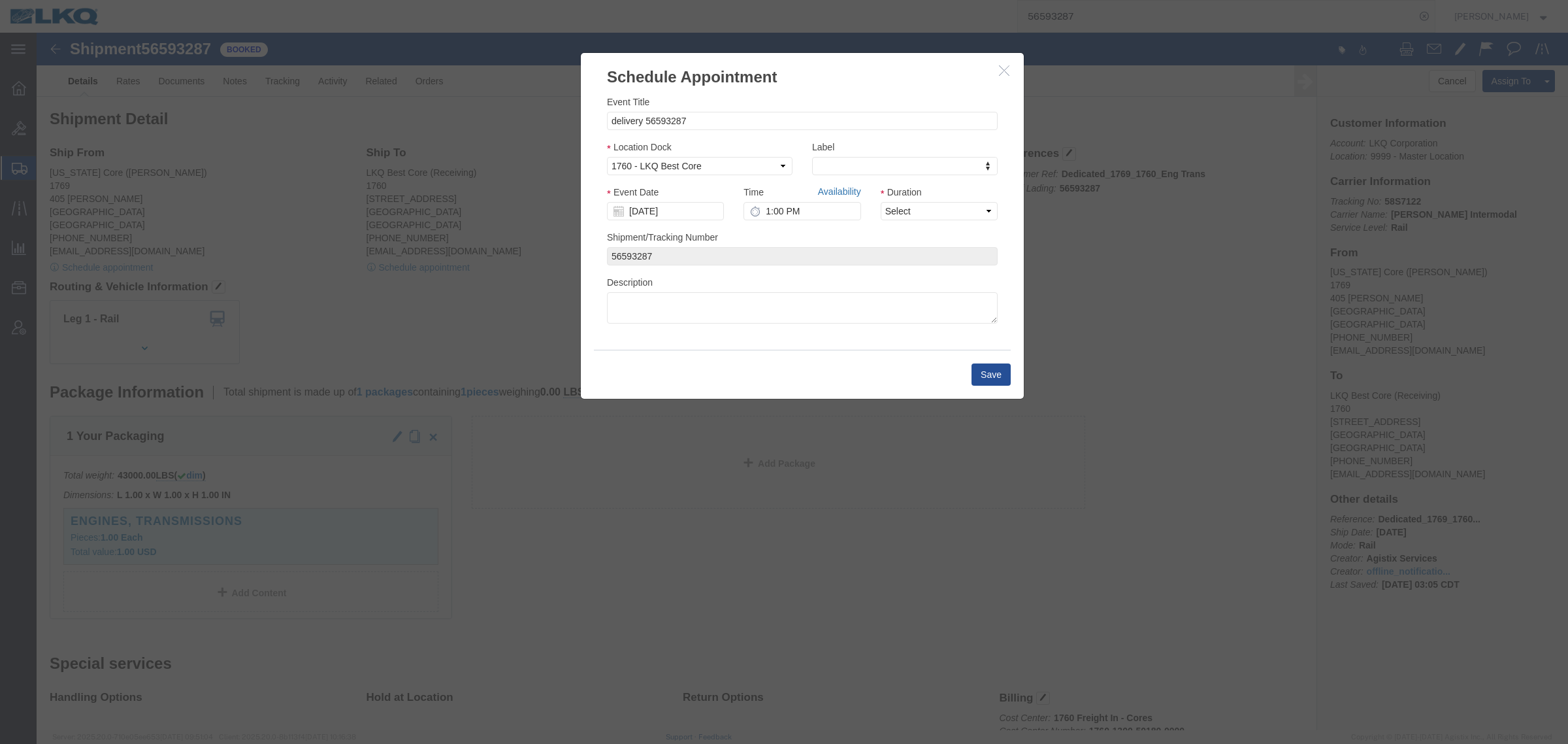
click link "Availability"
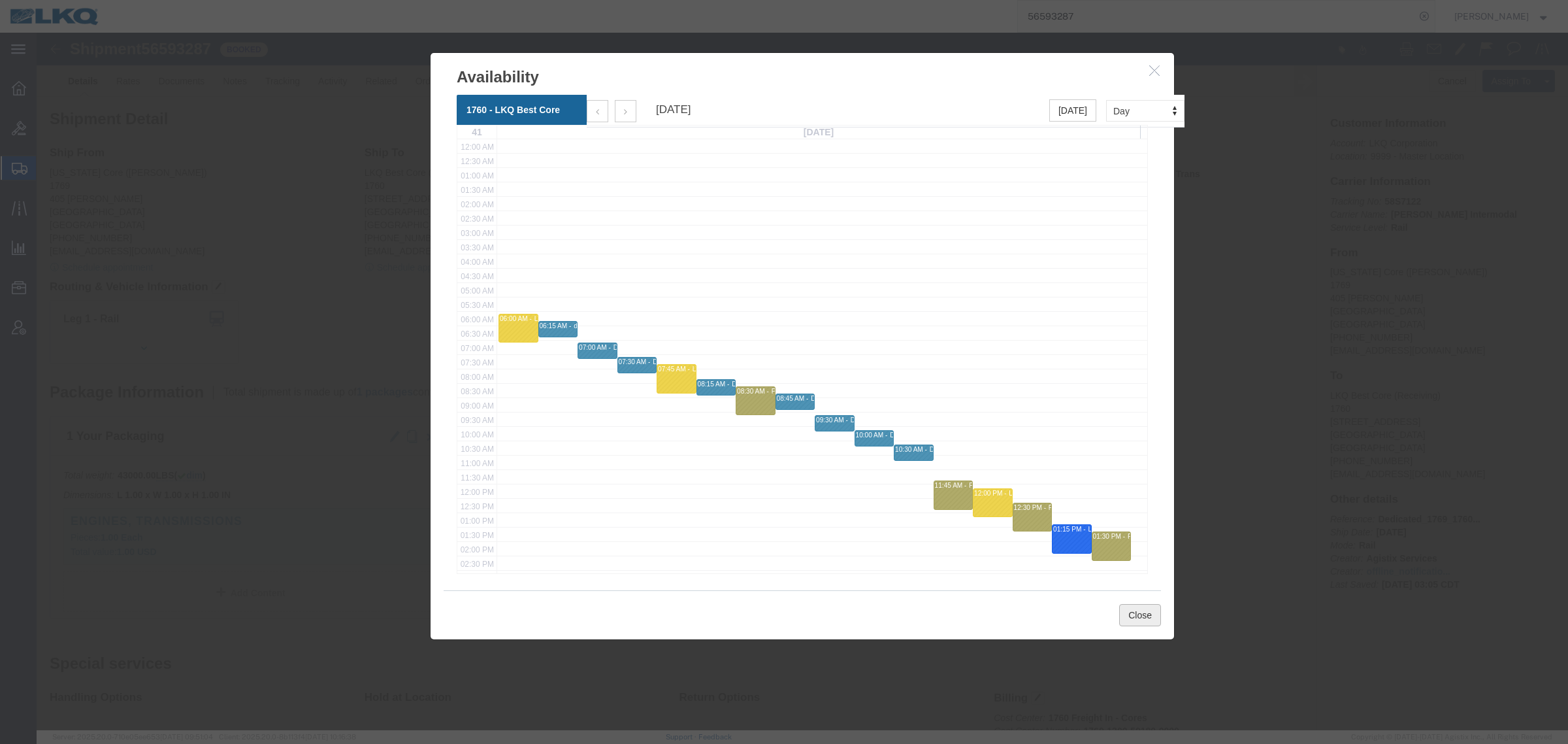
click button "Close"
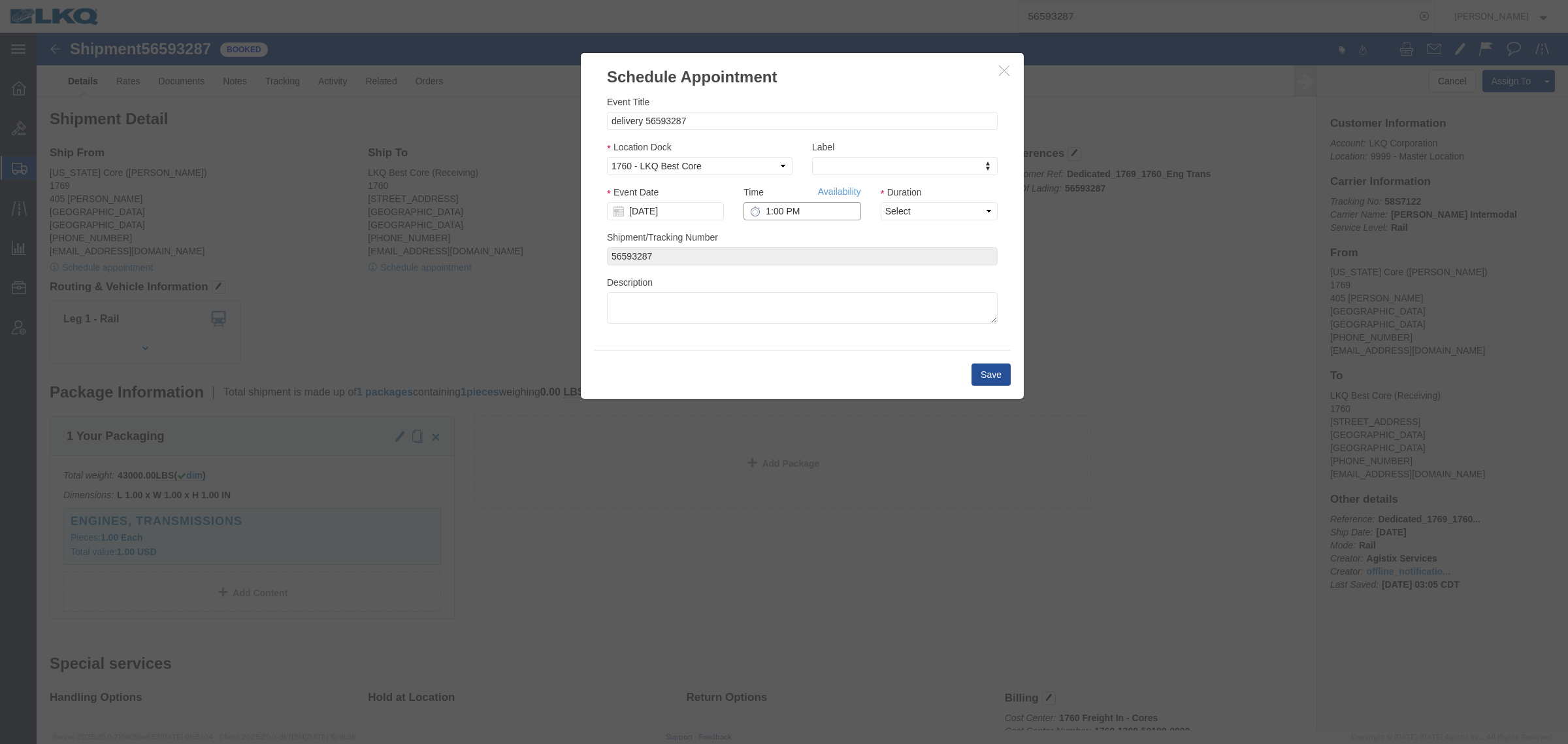
click input "1:00 PM"
type input "6:30 AM"
click select "Select 15 min 30 min 45 min 1 hr 2 hr 3 hr 4 hr"
select select "15"
click select "Select 15 min 30 min 45 min 1 hr 2 hr 3 hr 4 hr"
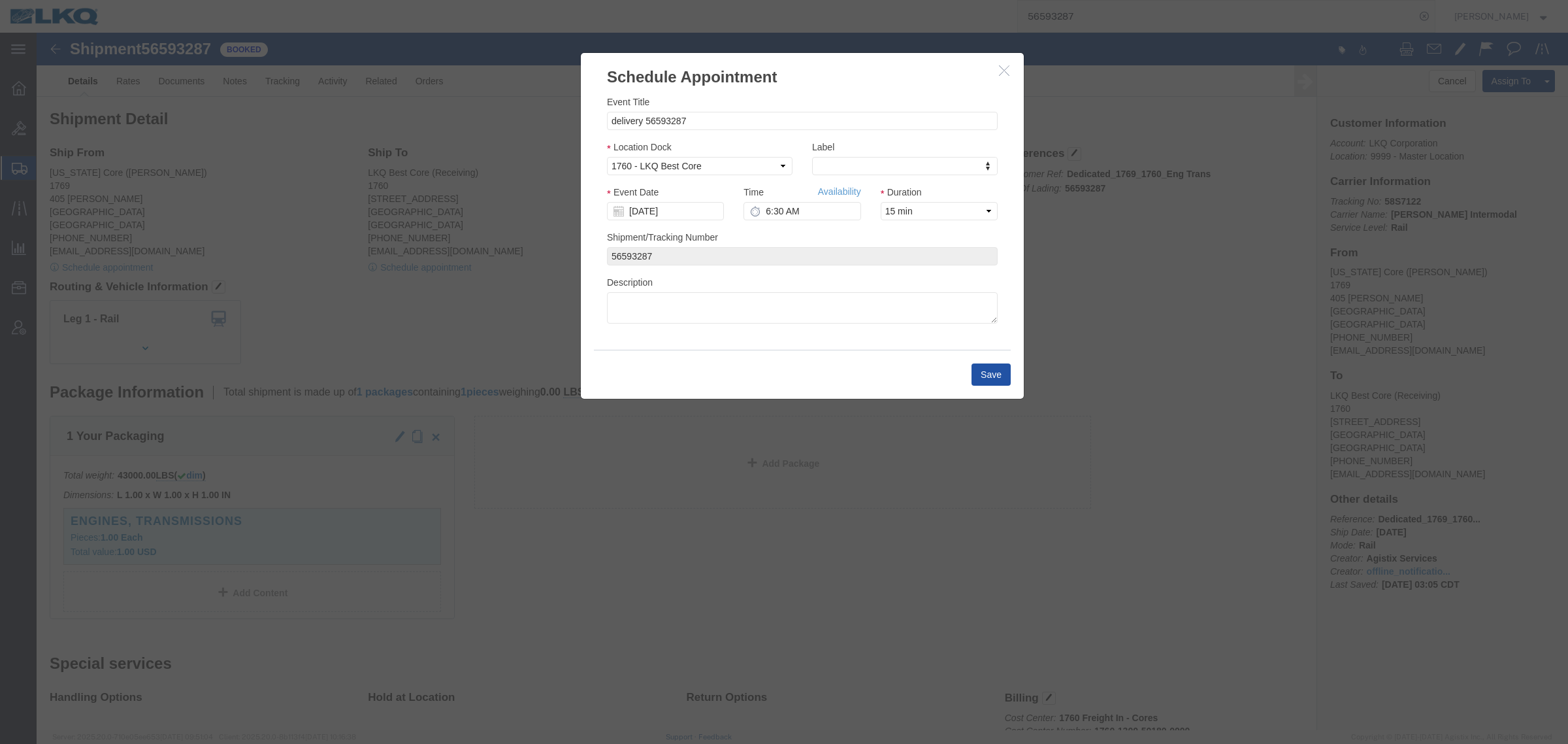
click button "Save"
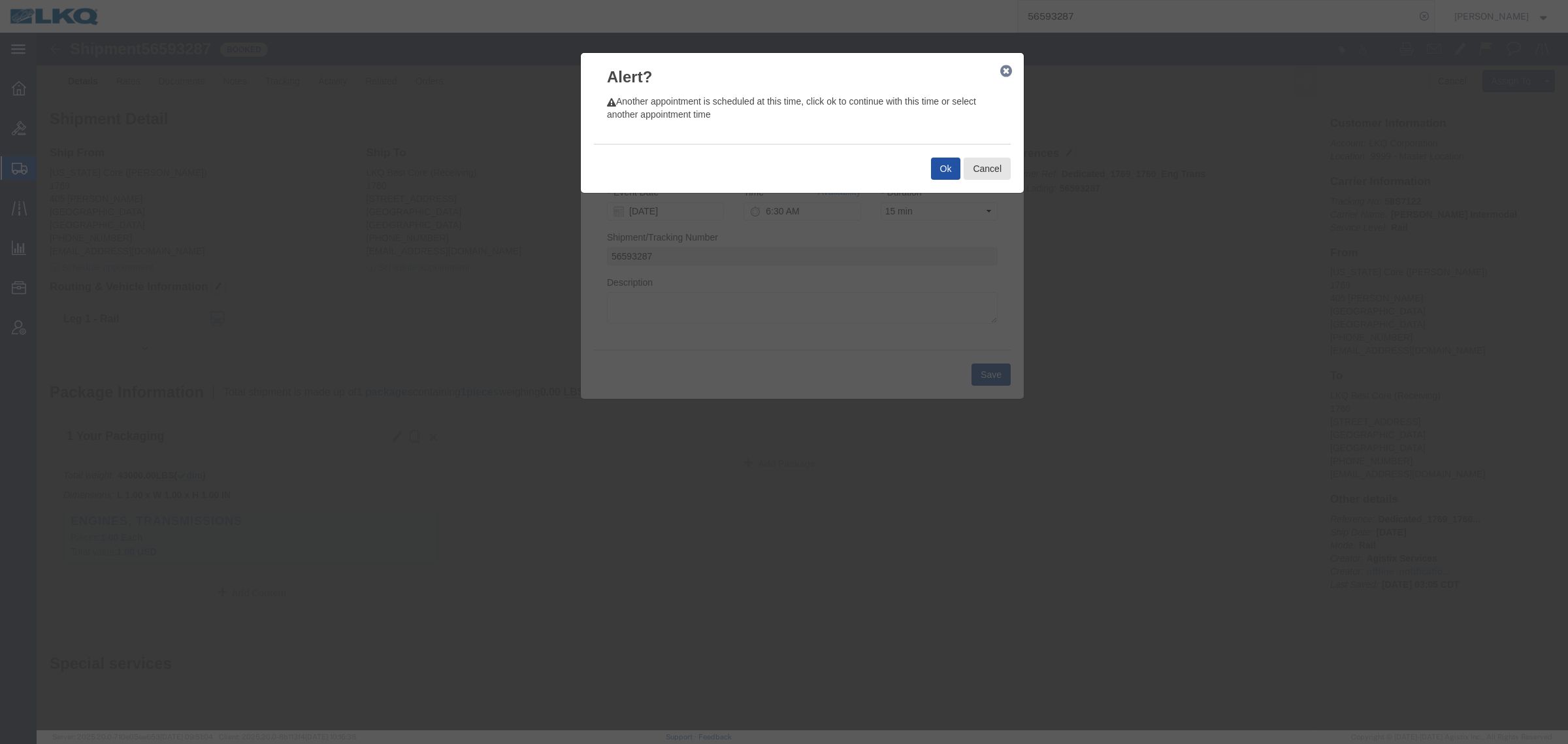
click button "Ok"
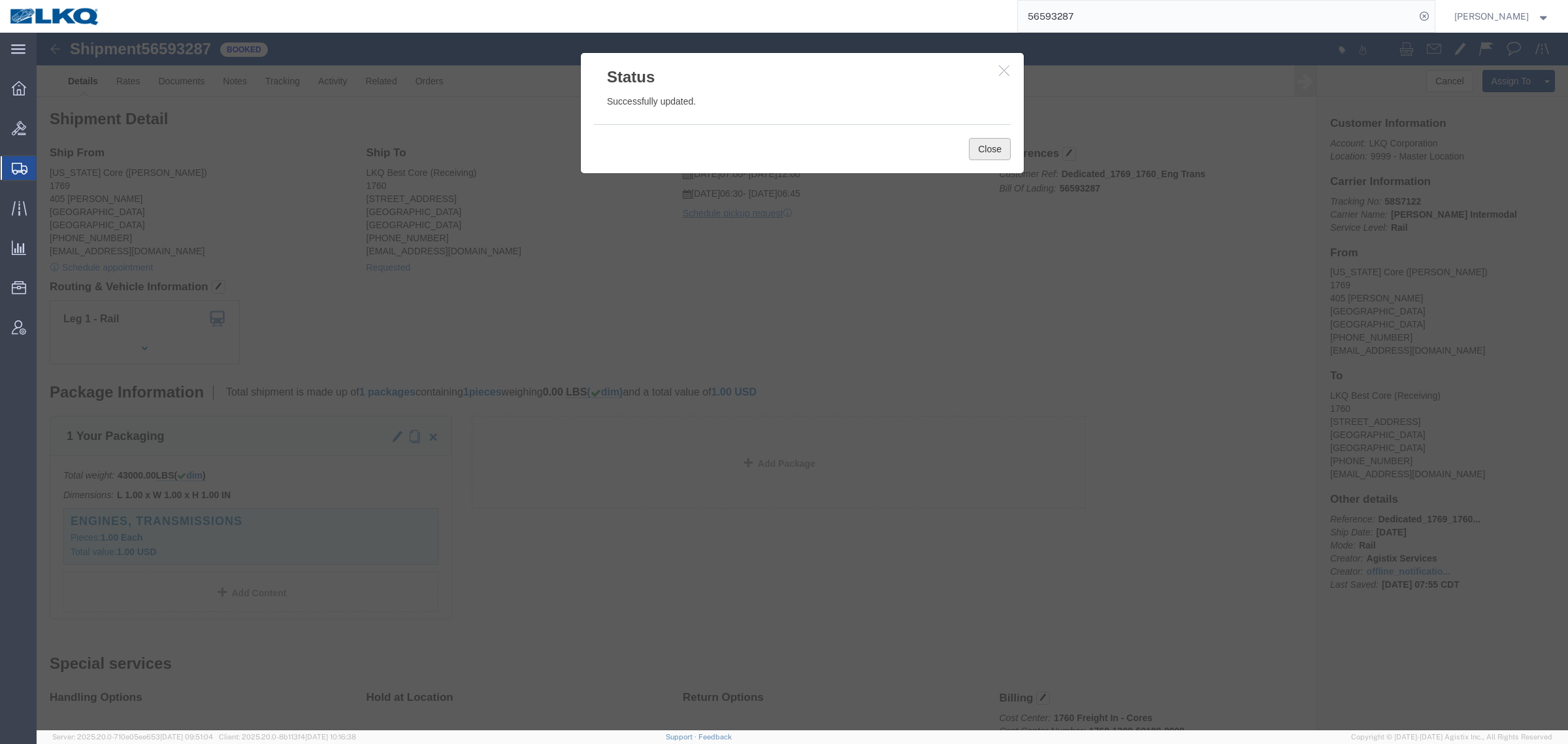
click button "Close"
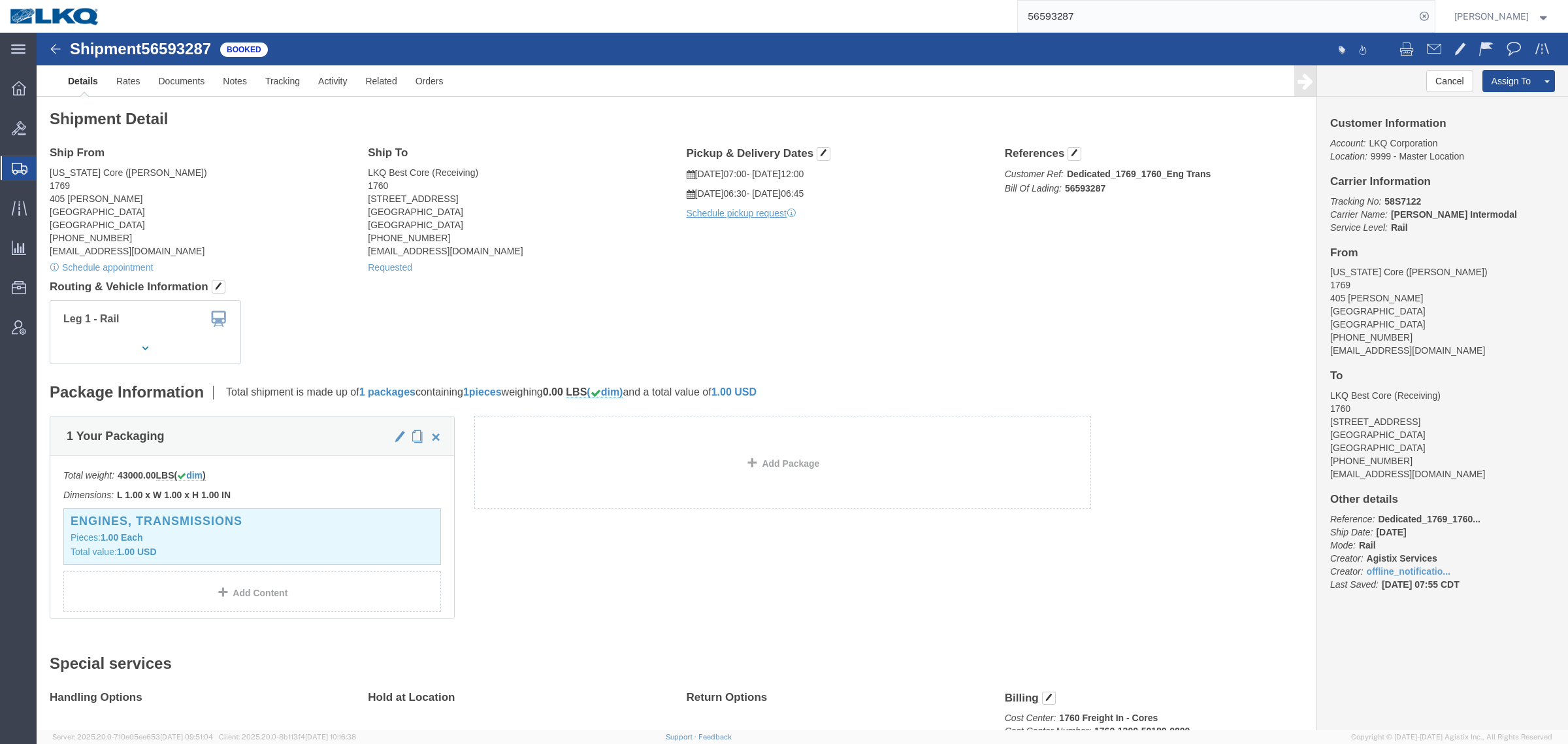
click at [923, 10] on div "56593287" at bounding box center [773, 16] width 1325 height 33
paste input "621360"
type input "56621360"
click link "Rates"
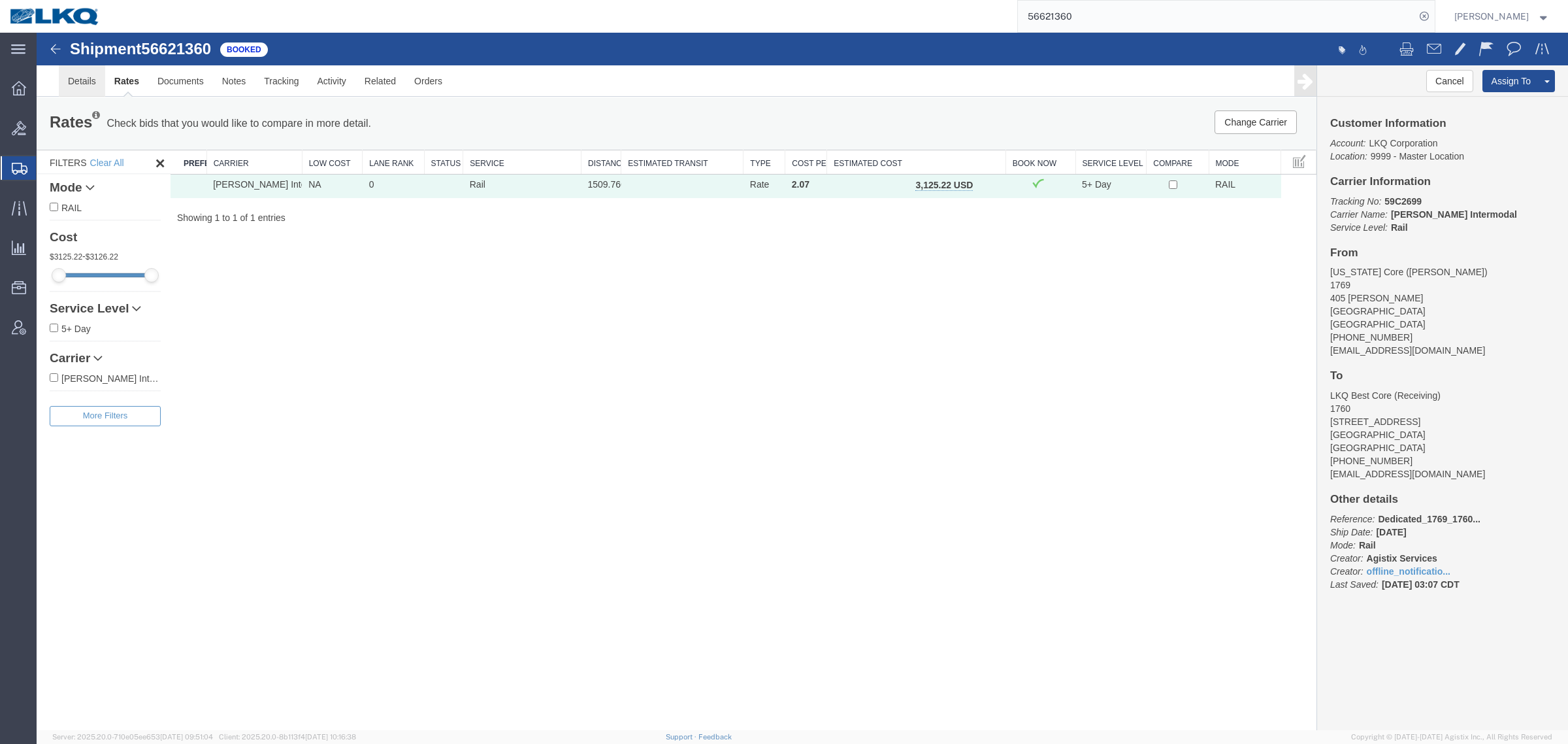
click at [82, 82] on link "Details" at bounding box center [82, 80] width 46 height 31
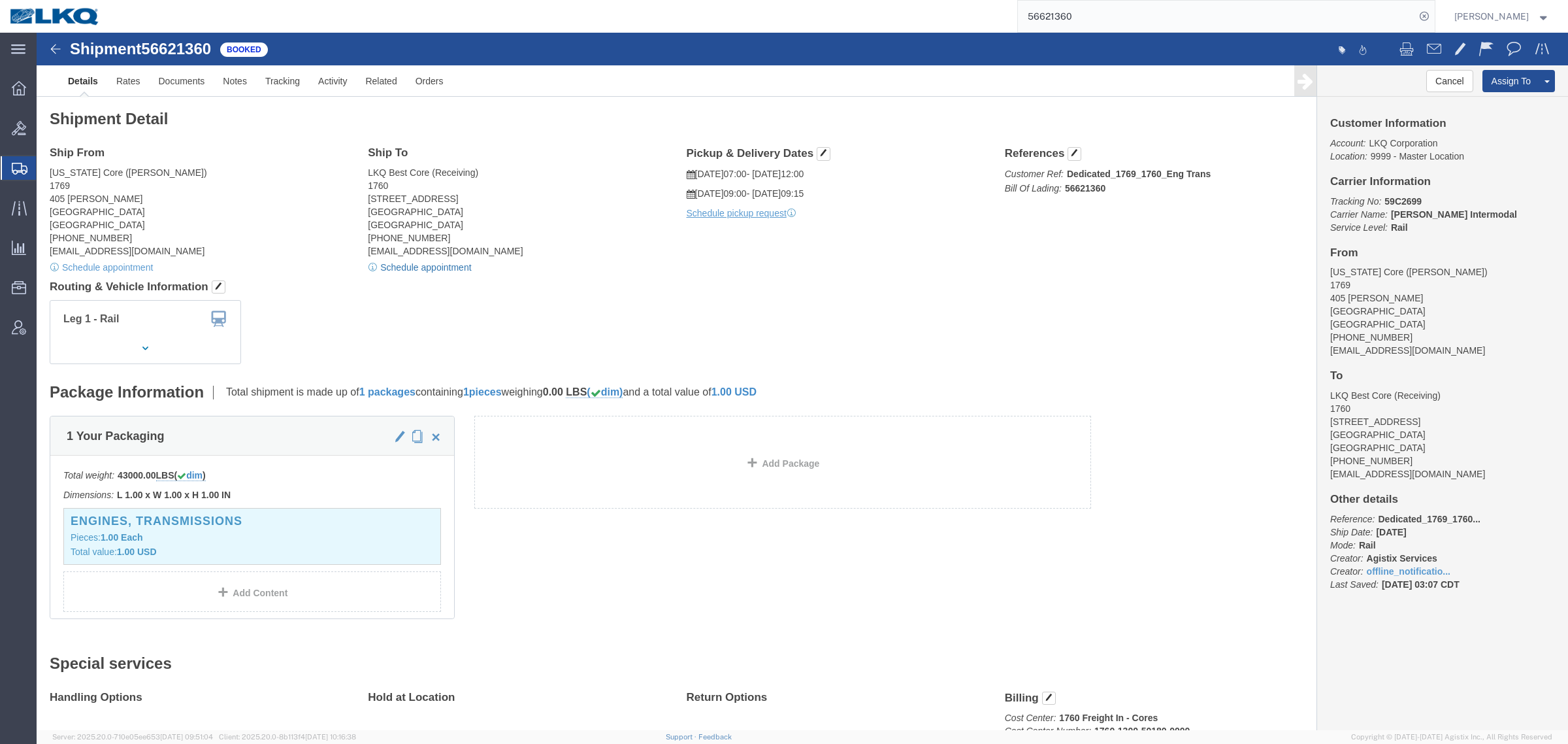
click link "Schedule appointment"
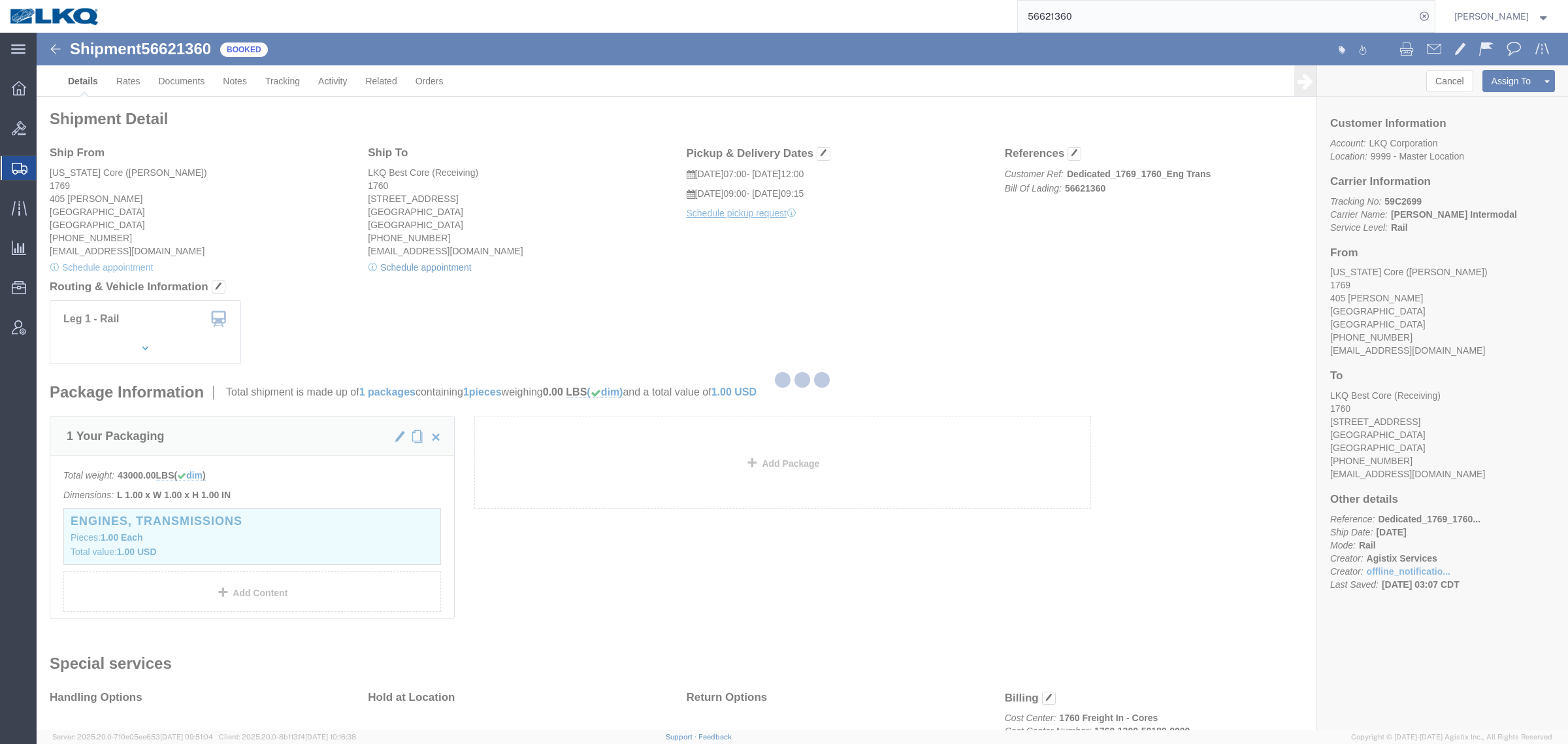
select select
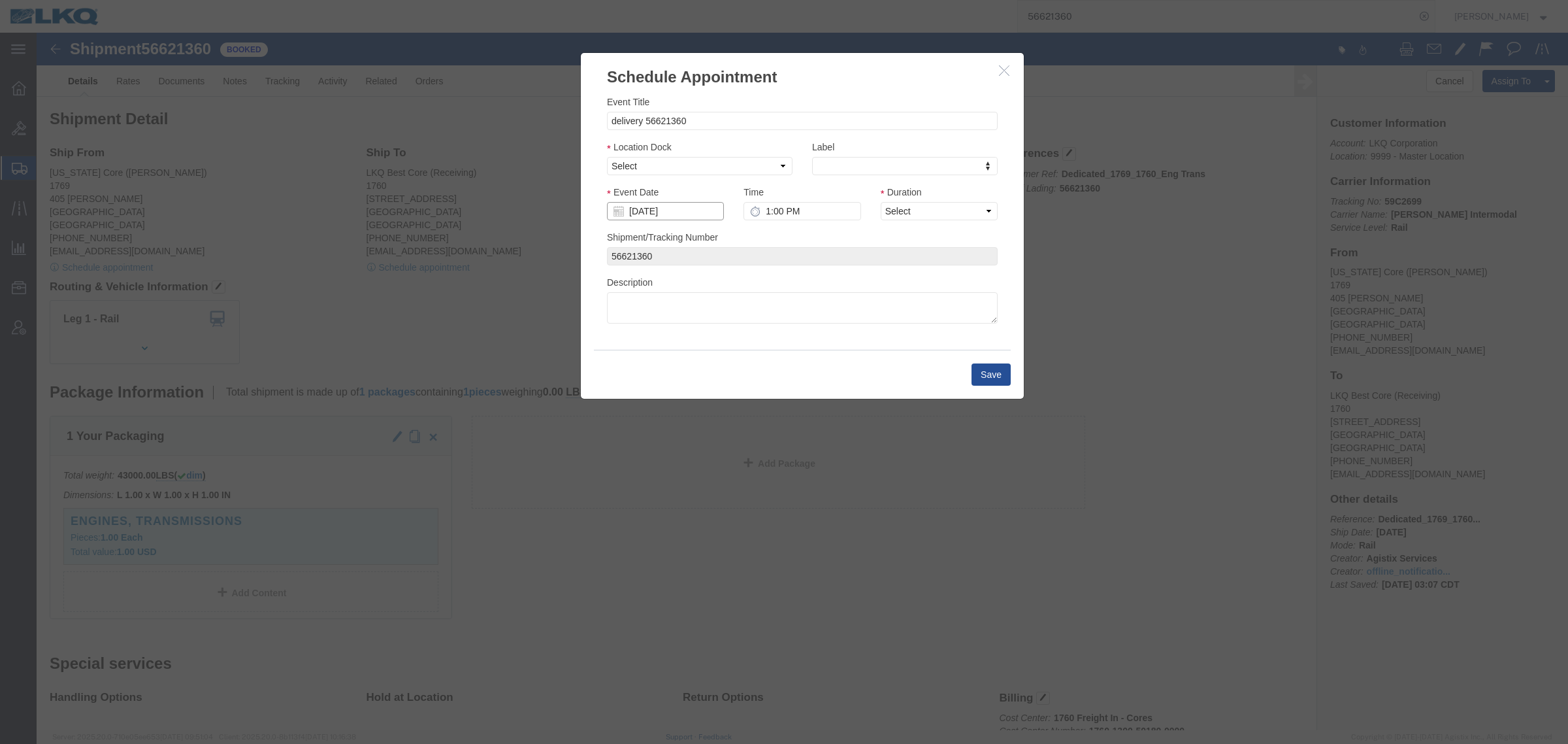
click input "[DATE]"
click td "8"
type input "[DATE]"
click select "Select 1760 - LKQ Best Core 1760 - Outbound Loads"
select select "1"
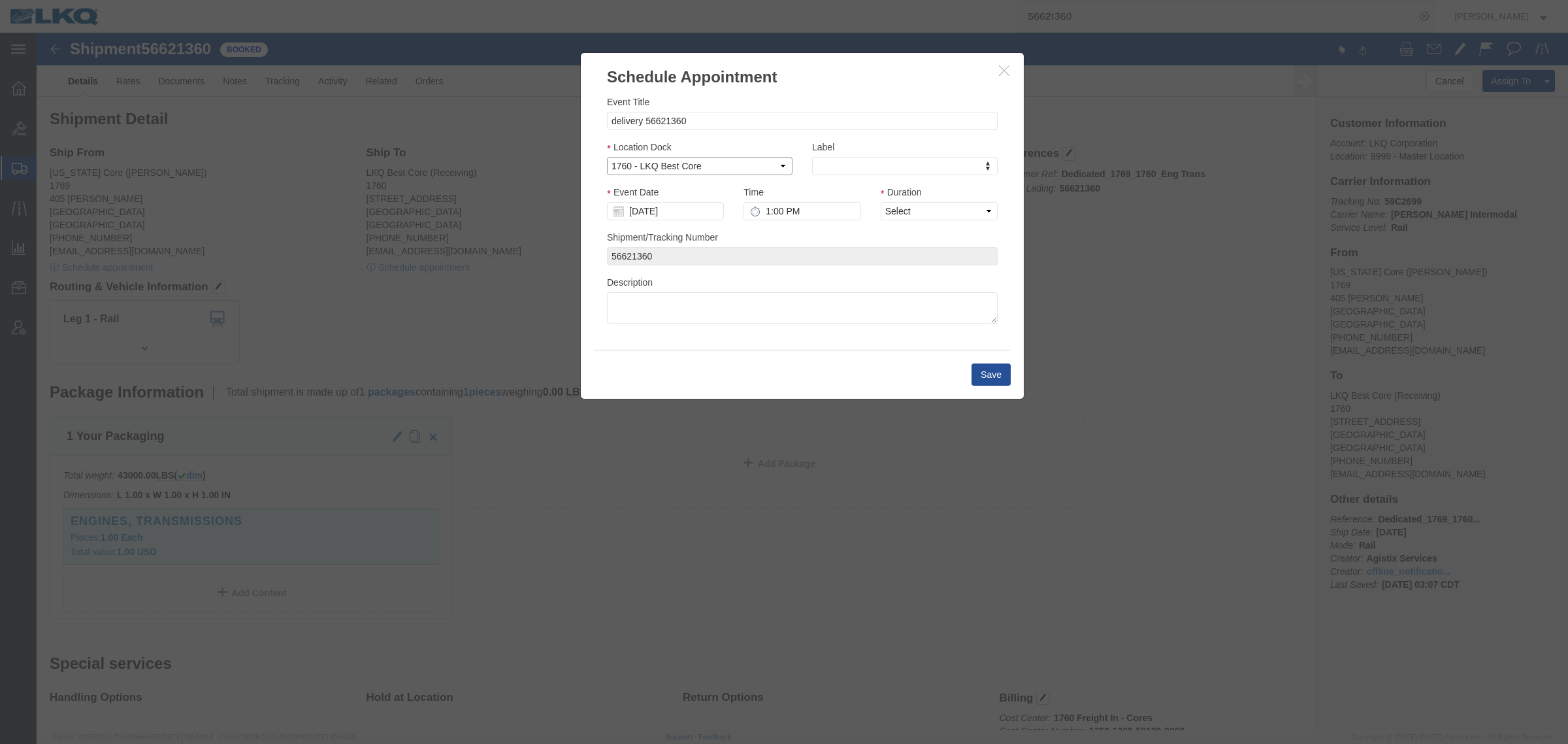
click select "Select 1760 - LKQ Best Core 1760 - Outbound Loads"
click link "Availability"
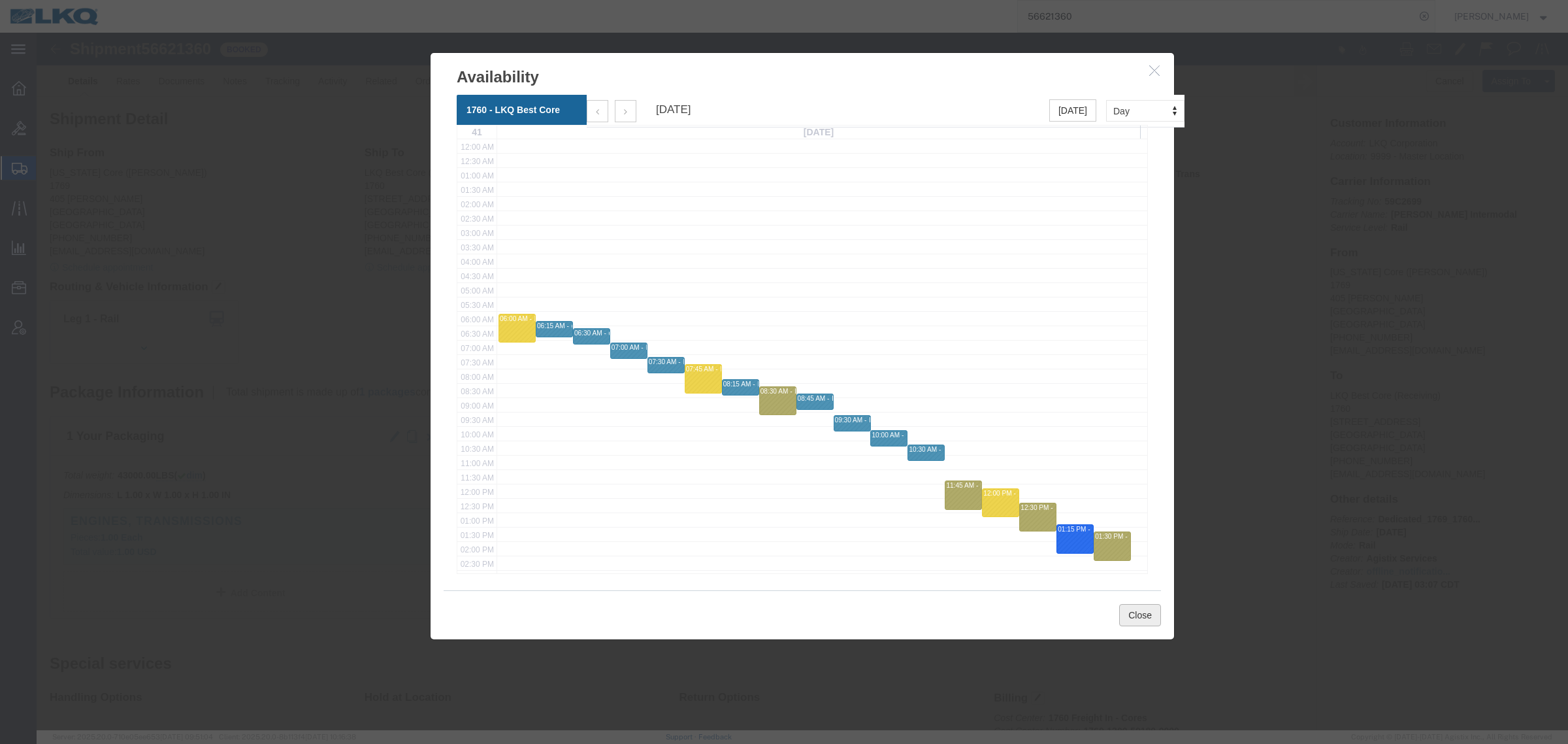
click button "Close"
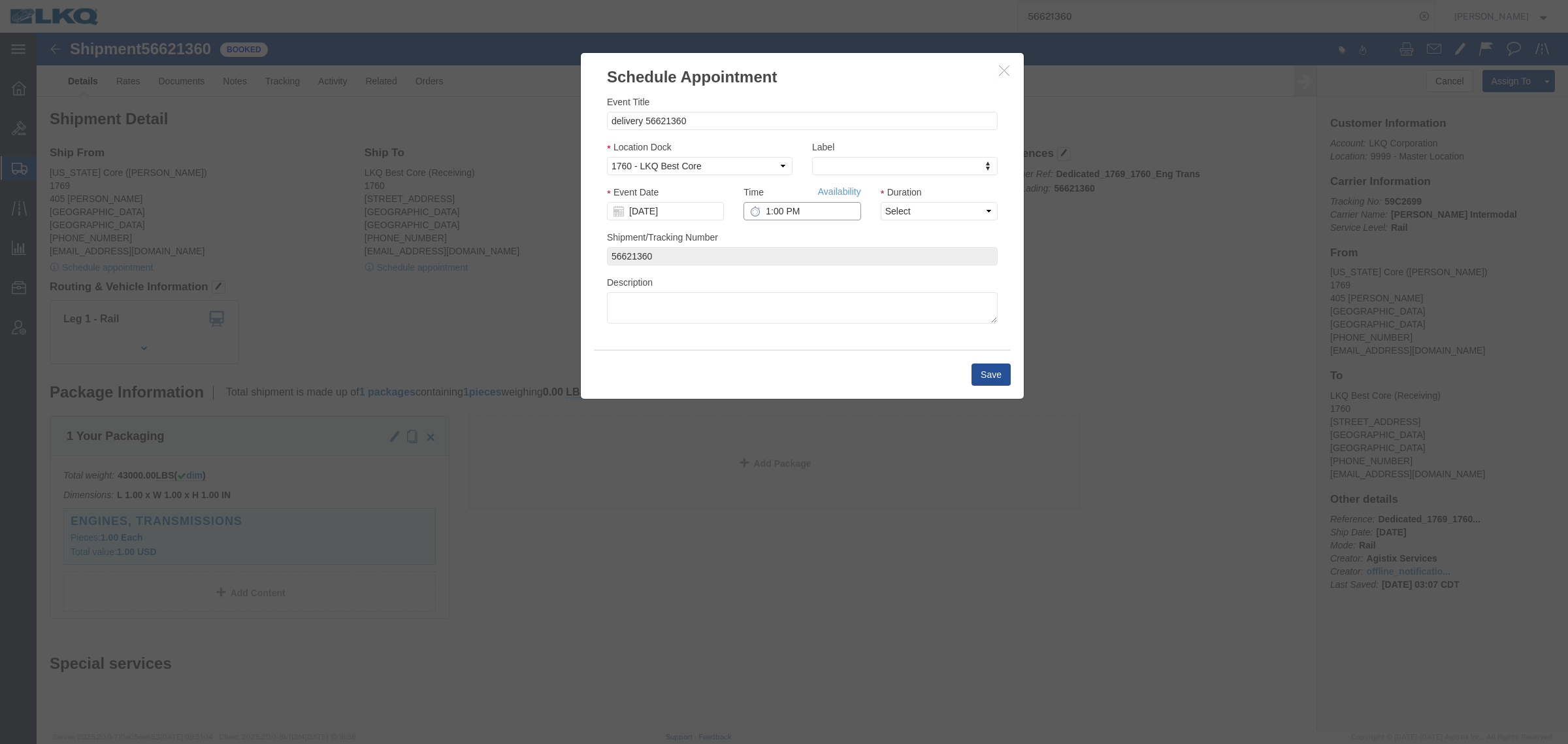
click input "1:00 PM"
type input "7:15 AM"
click select "Select 15 min 30 min 45 min 1 hr 2 hr 3 hr 4 hr"
select select "15"
click select "Select 15 min 30 min 45 min 1 hr 2 hr 3 hr 4 hr"
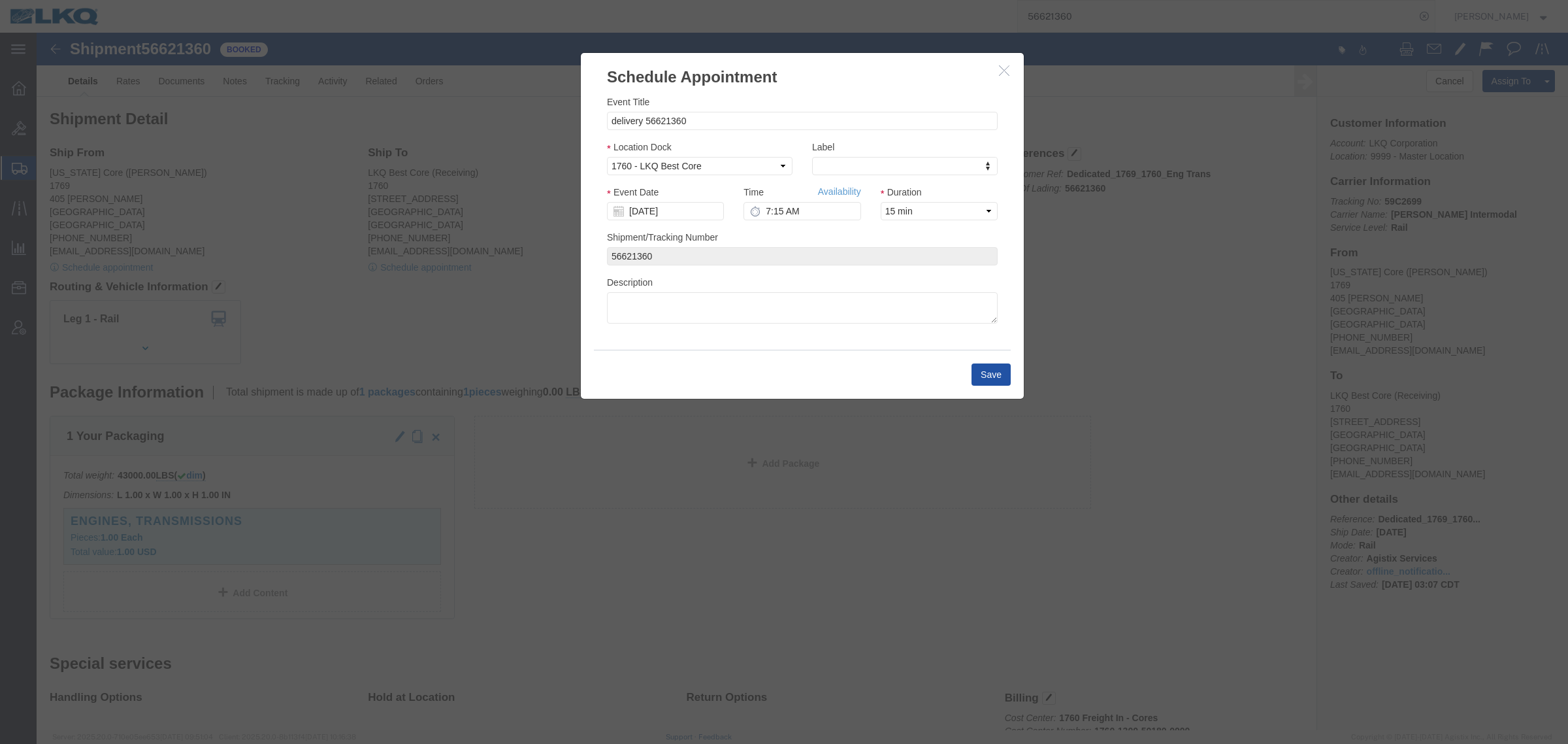
click button "Save"
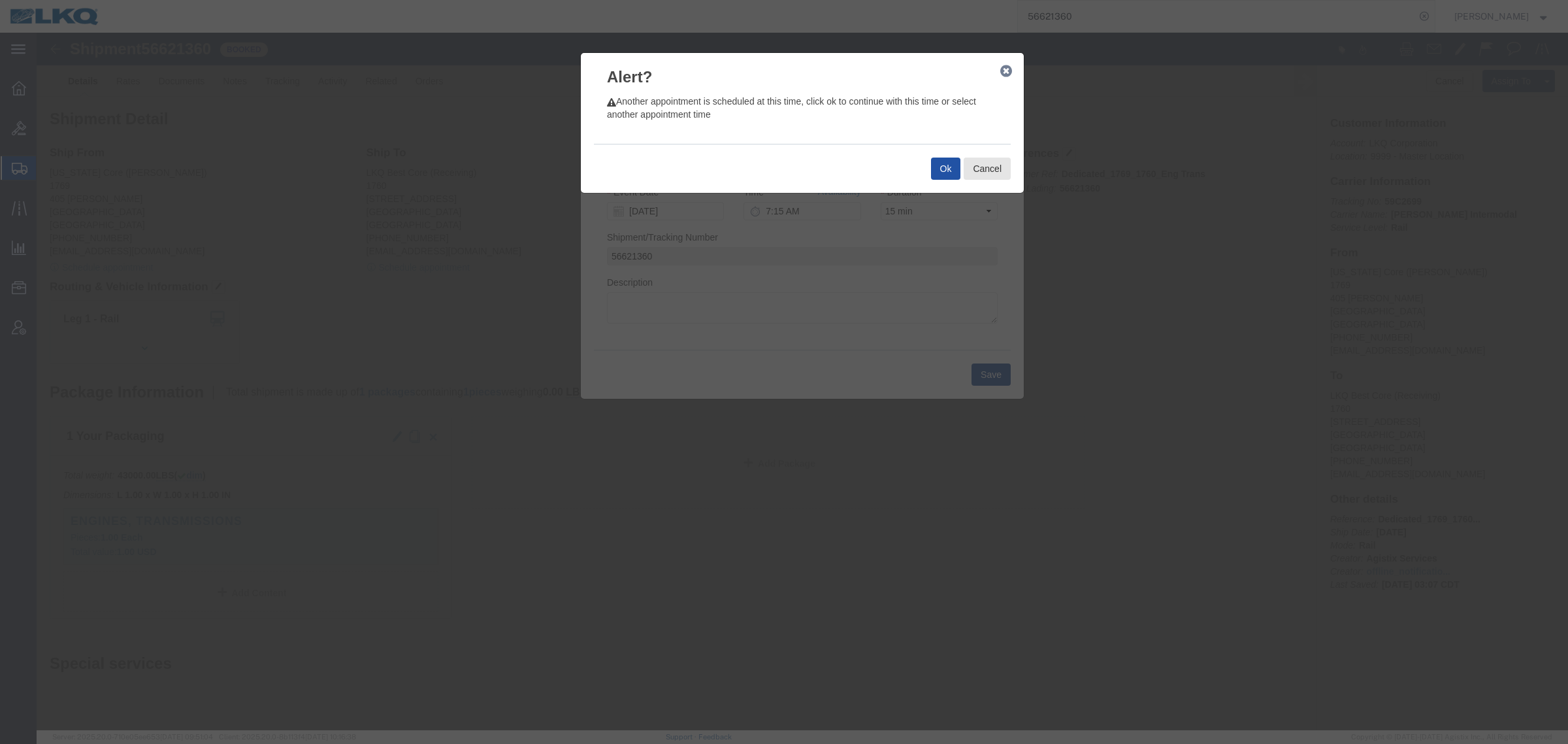
click div "Ok Cancel"
click button "Ok"
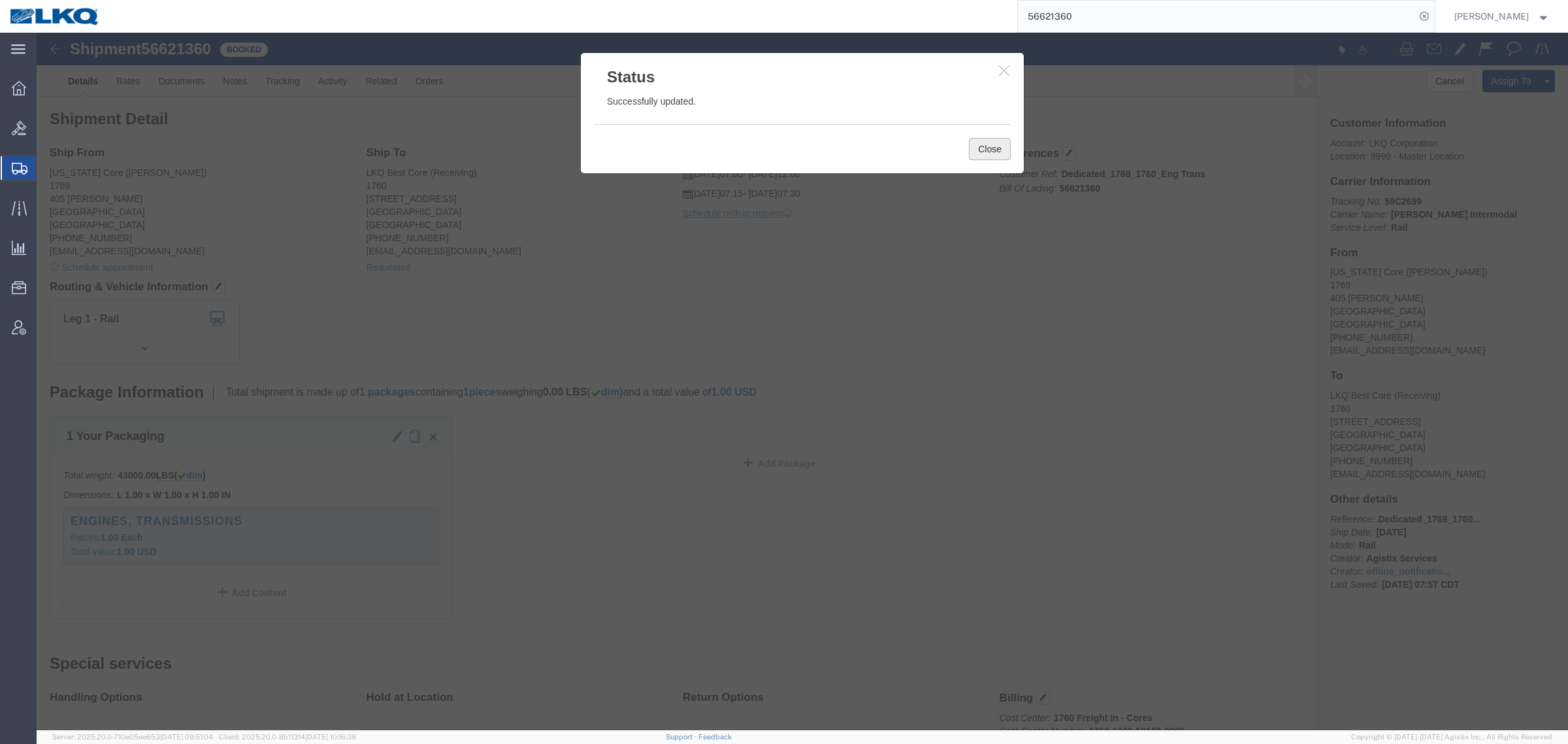
drag, startPoint x: 944, startPoint y: 116, endPoint x: 911, endPoint y: 134, distance: 37.6
click button "Close"
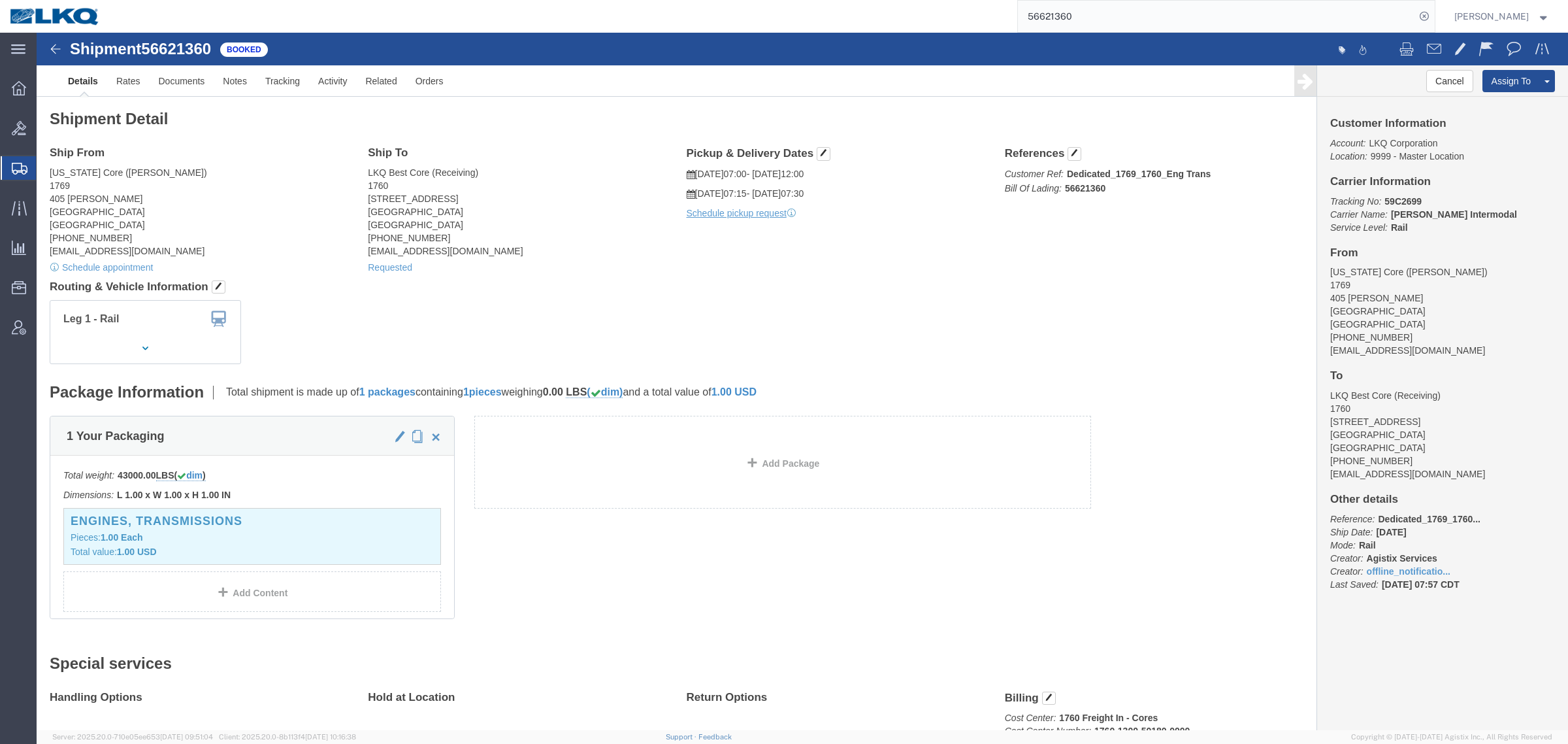
drag, startPoint x: 948, startPoint y: 14, endPoint x: 880, endPoint y: 20, distance: 68.3
click at [881, 19] on div "56621360" at bounding box center [773, 16] width 1325 height 33
paste input "994167"
type input "56994167"
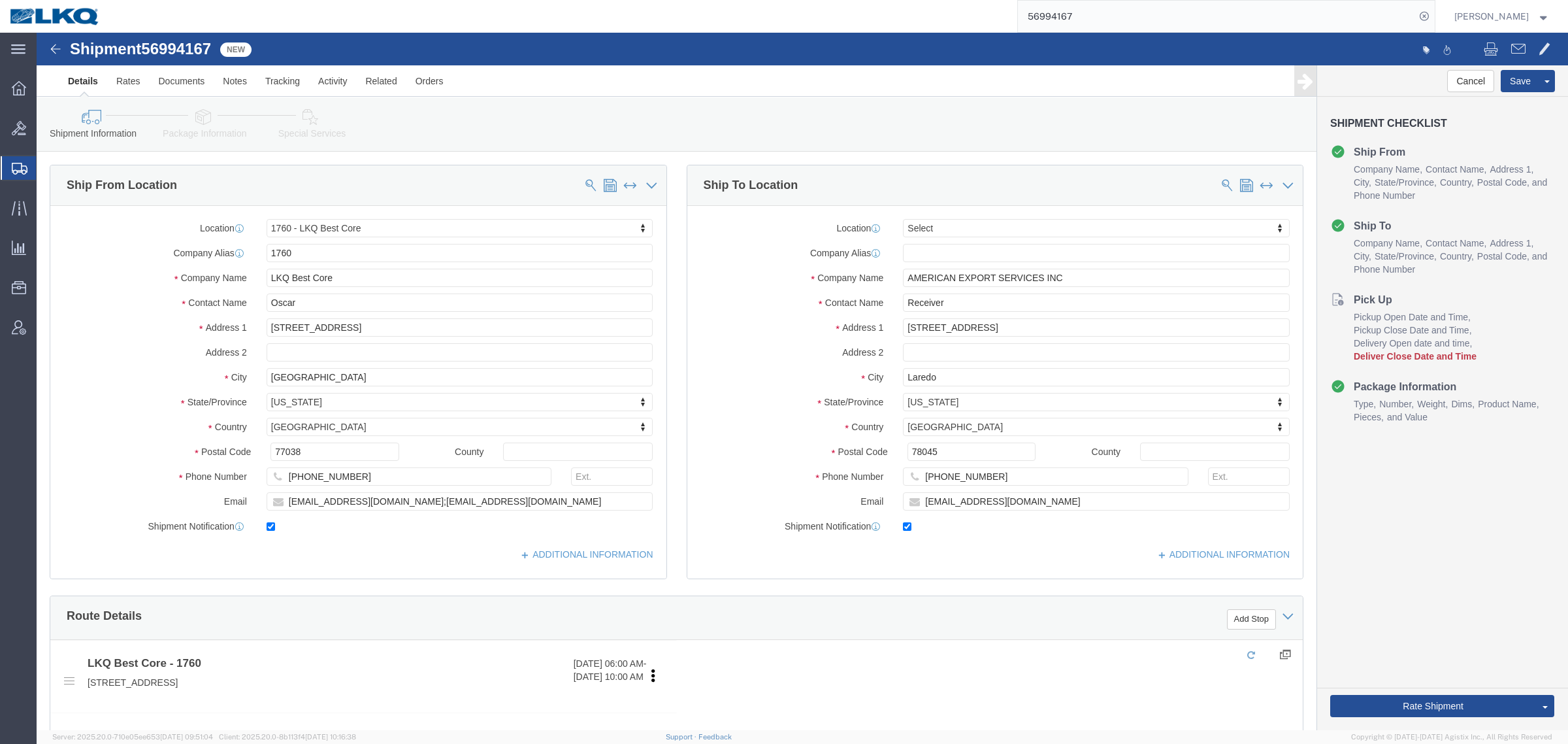
select select "27634"
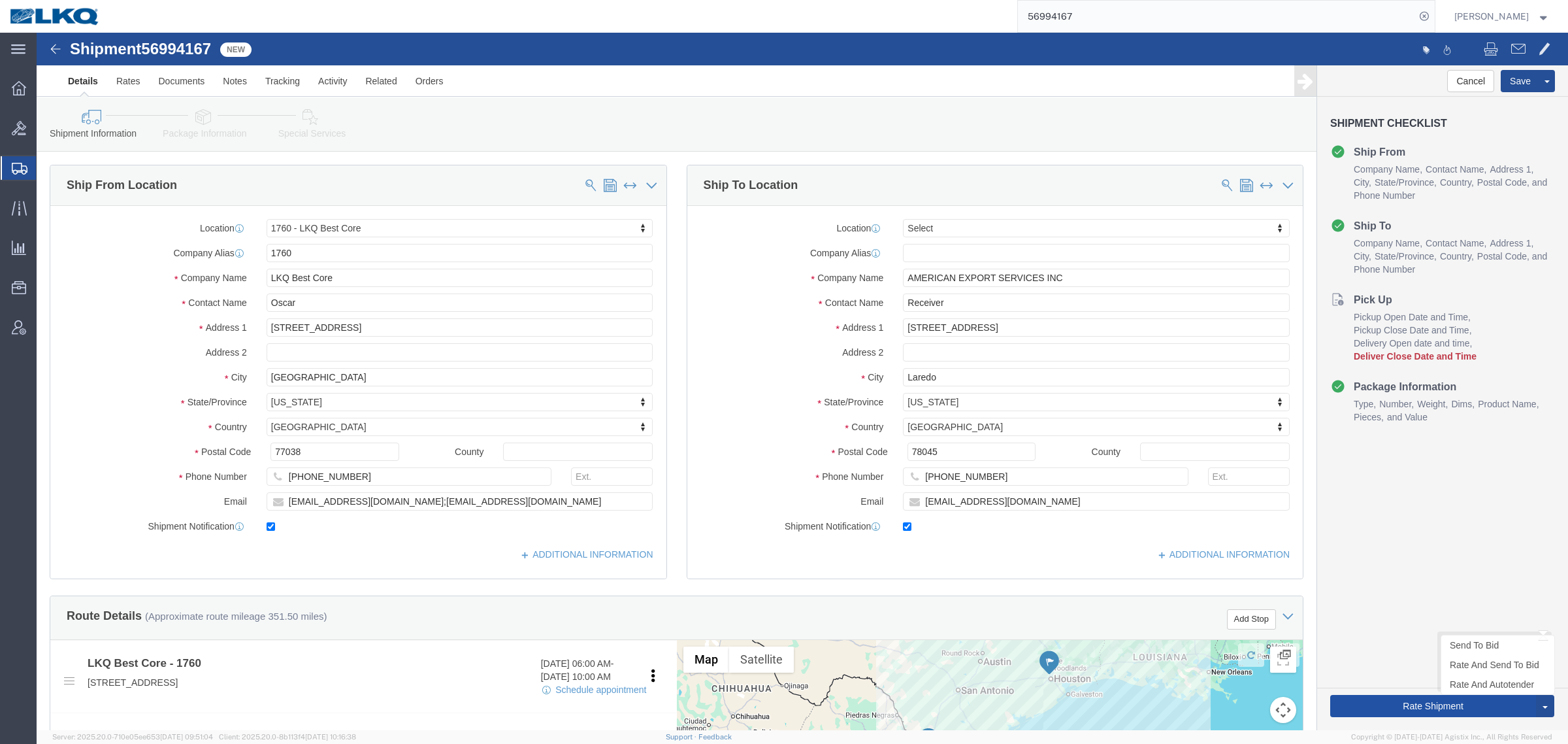
click button "Rate Shipment"
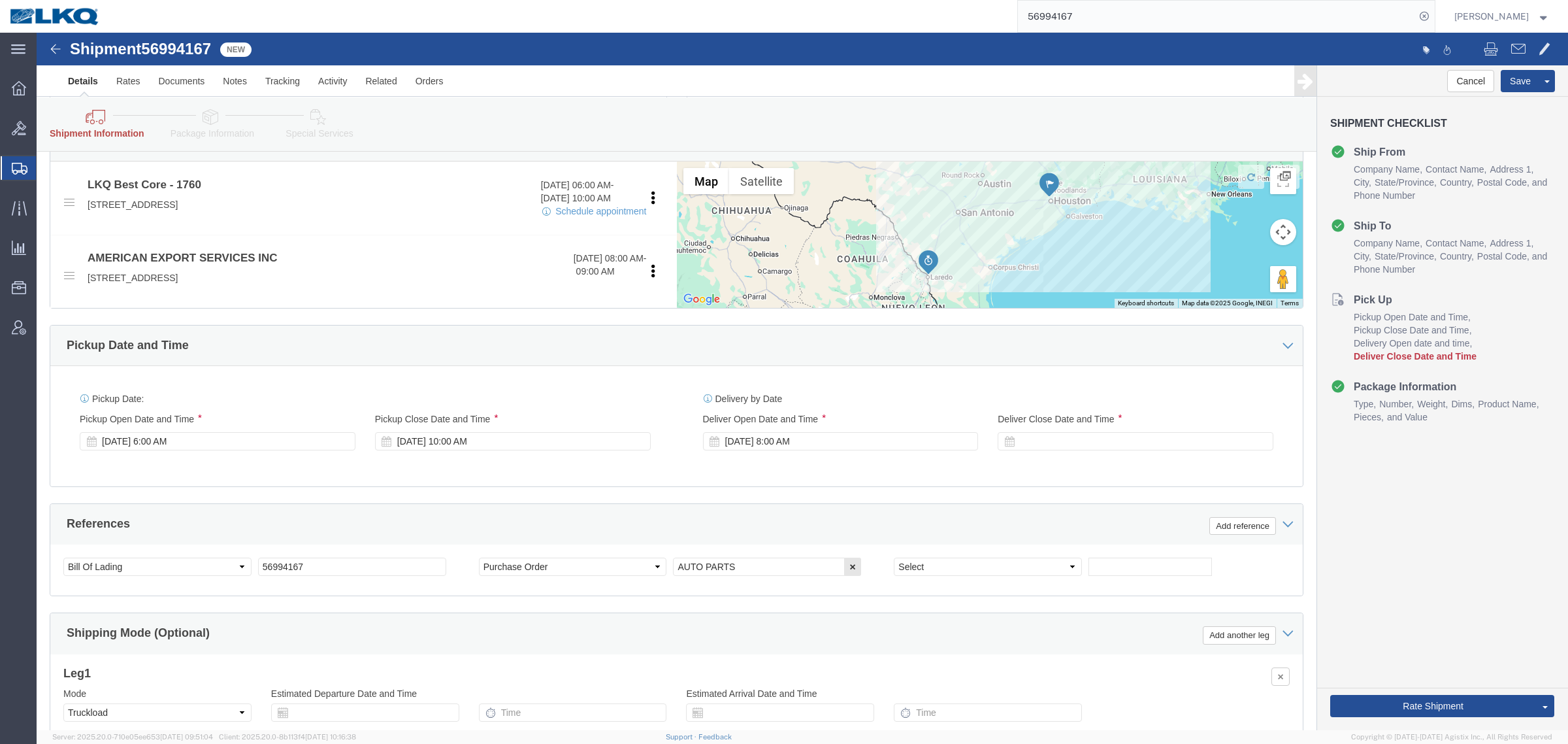
scroll to position [654, 0]
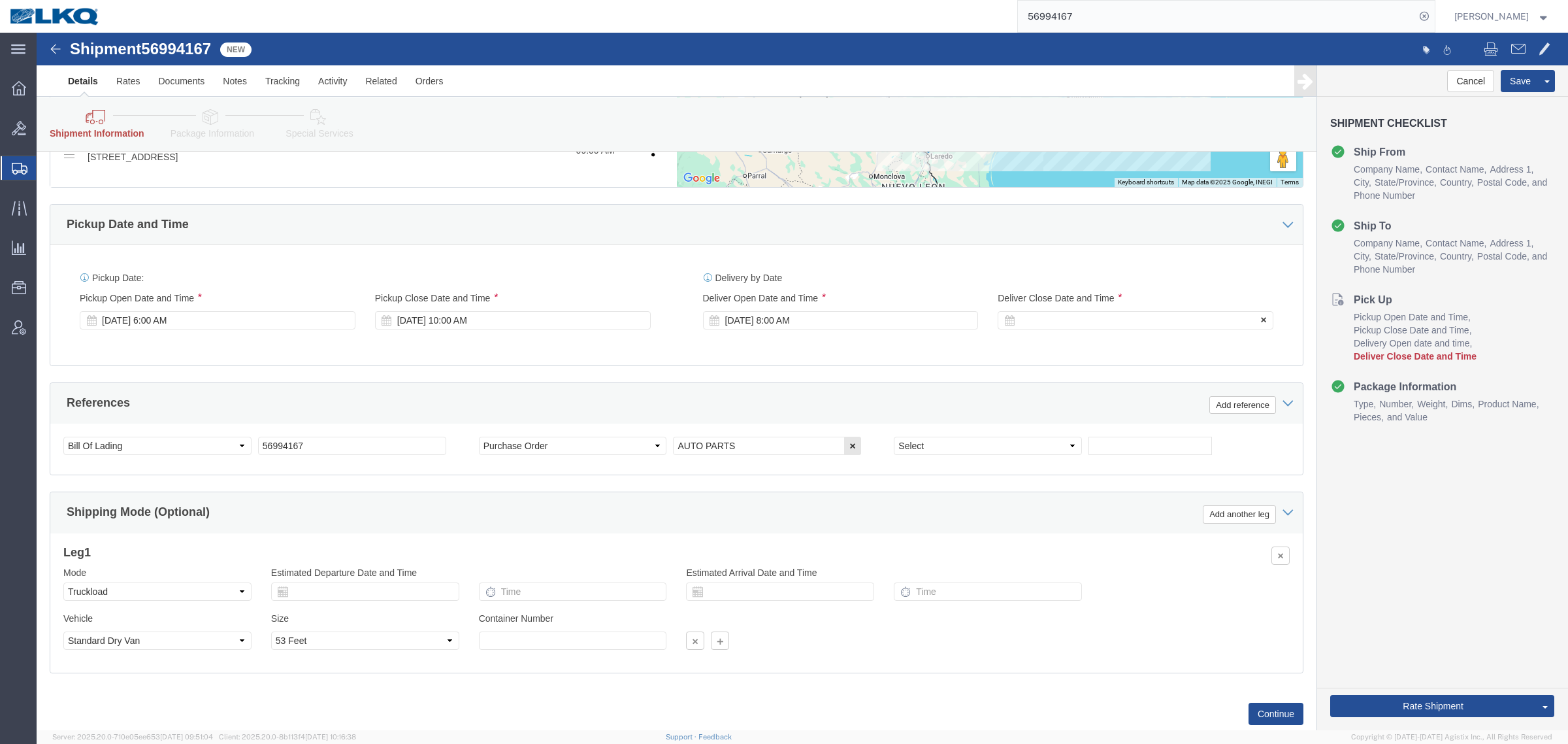
click div
click button "Apply"
click div "Rate Shipment Send To Bid Rate And Send To Bid Rate And Autotender"
drag, startPoint x: 1342, startPoint y: 664, endPoint x: 1543, endPoint y: 657, distance: 201.1
click button "Rate Shipment"
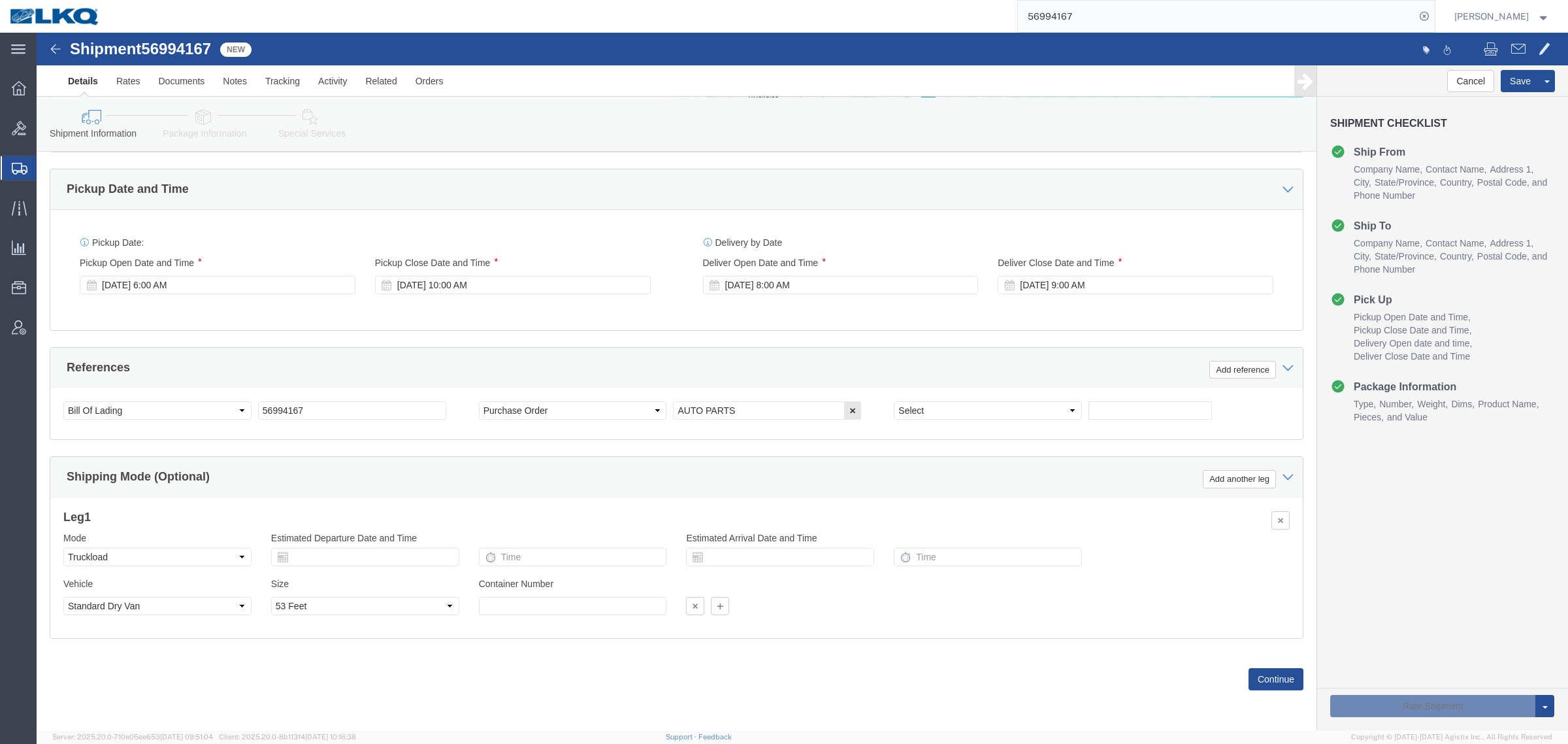
scroll to position [598, 0]
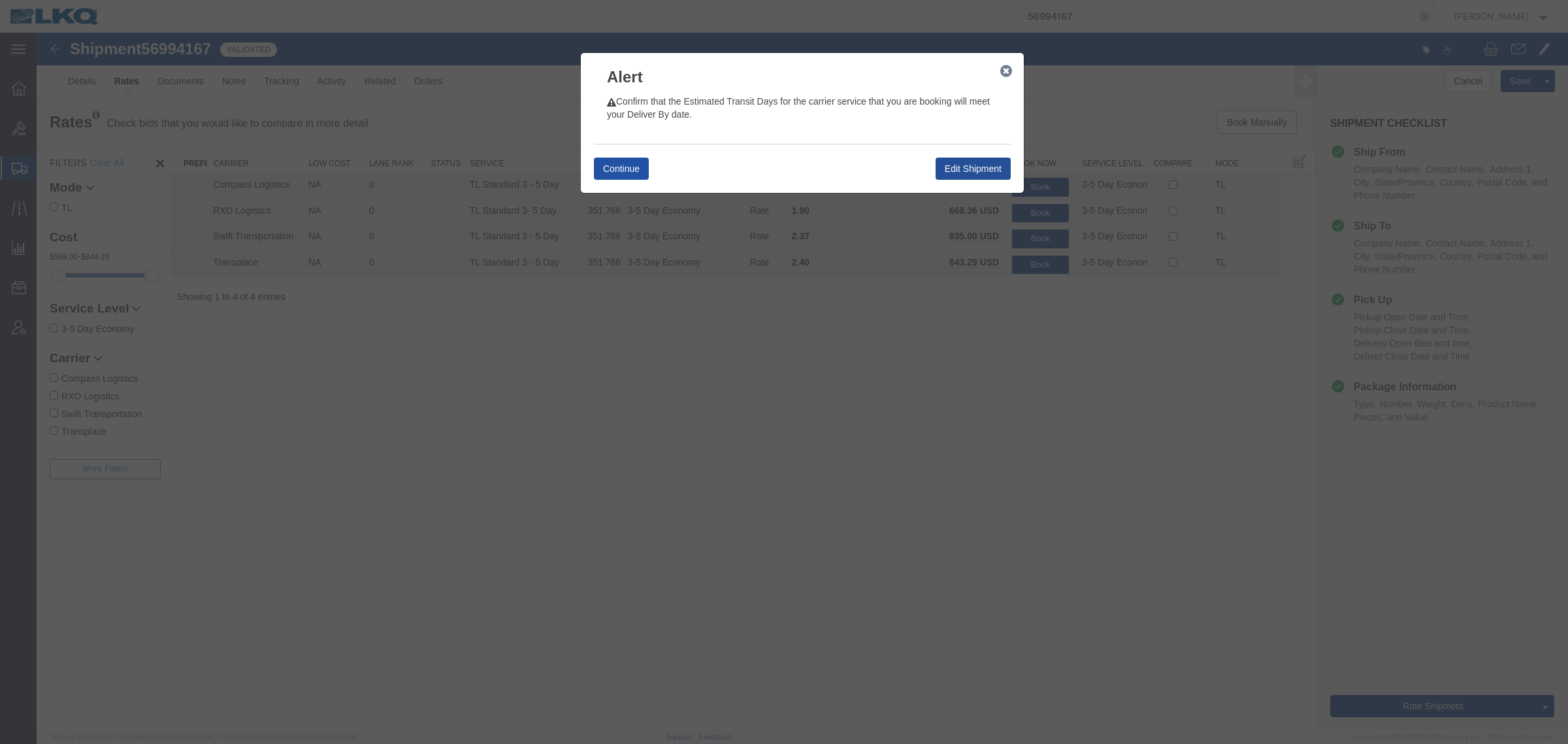
click at [631, 162] on button "Continue" at bounding box center [621, 168] width 55 height 22
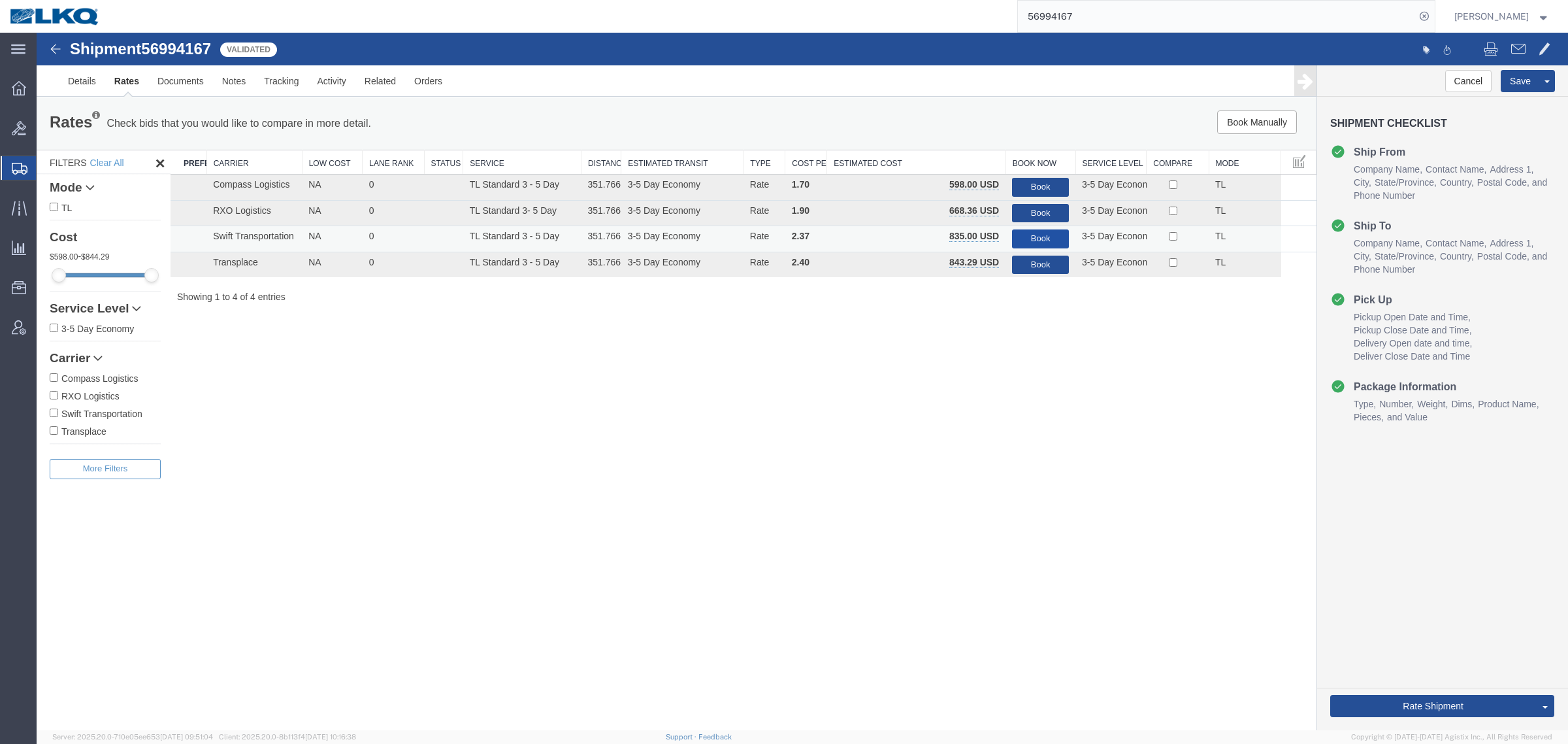
click at [1025, 240] on button "Book" at bounding box center [1040, 238] width 57 height 19
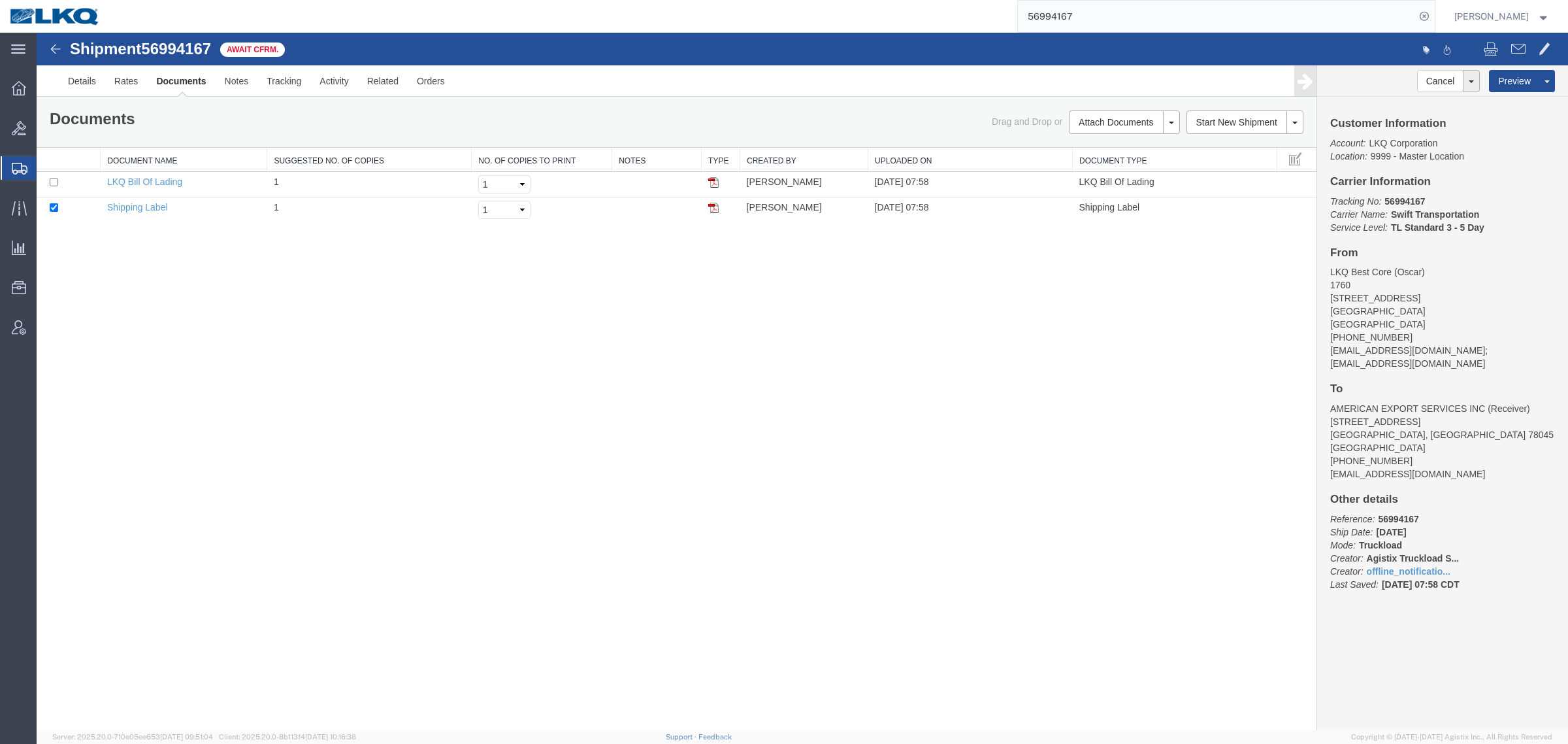
drag, startPoint x: 413, startPoint y: 420, endPoint x: 435, endPoint y: 429, distance: 23.8
click at [413, 420] on div "Shipment 56994167 2 of 2 Await Cfrm. Details Rates Documents Notes Tracking Act…" at bounding box center [802, 381] width 1531 height 698
drag, startPoint x: 831, startPoint y: 319, endPoint x: 847, endPoint y: 310, distance: 18.4
click at [831, 319] on div "Shipment 56994167 2 of 2 Await Cfrm. Details Rates Documents Notes Tracking Act…" at bounding box center [802, 381] width 1531 height 698
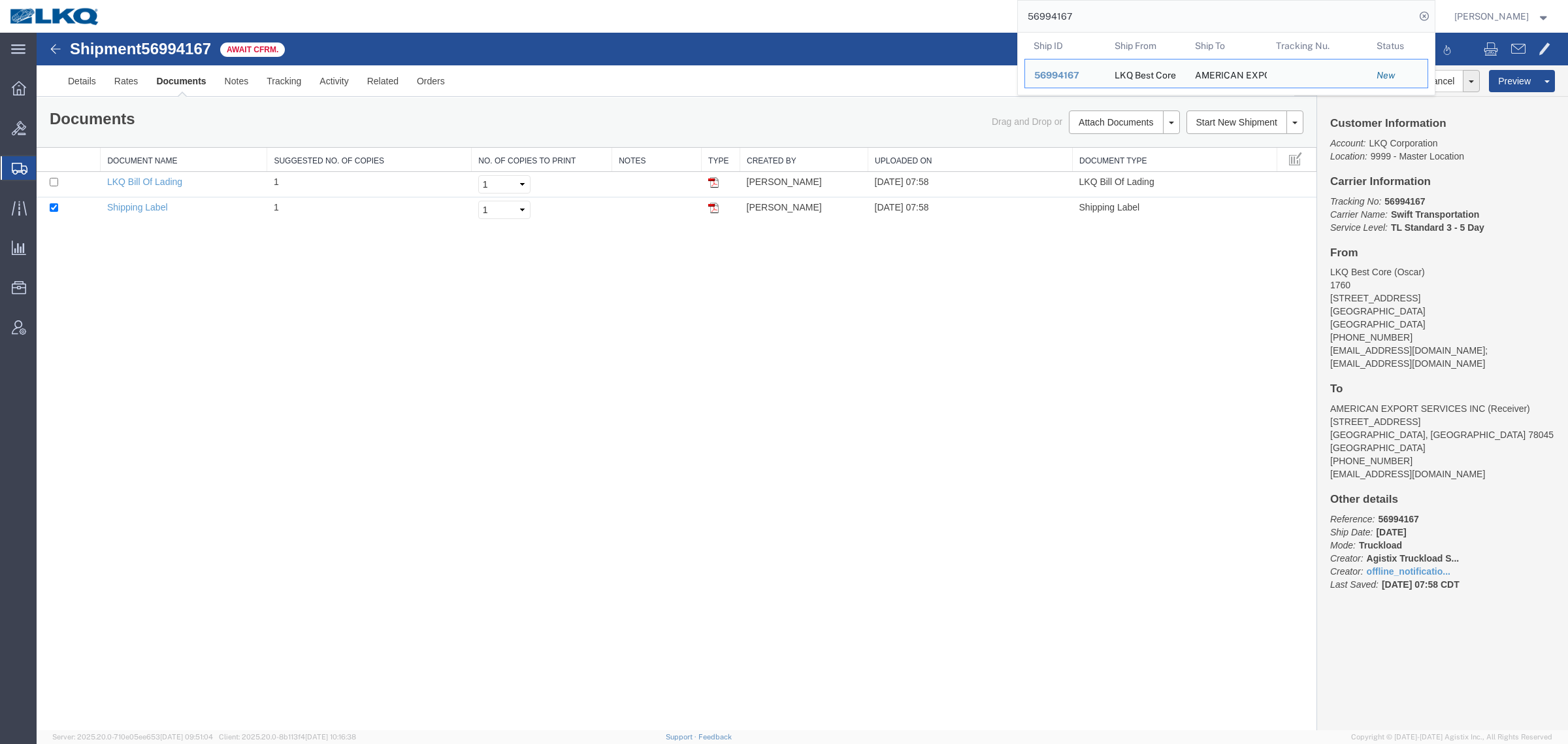
drag, startPoint x: 1218, startPoint y: 42, endPoint x: 795, endPoint y: 33, distance: 423.1
paste input "640930"
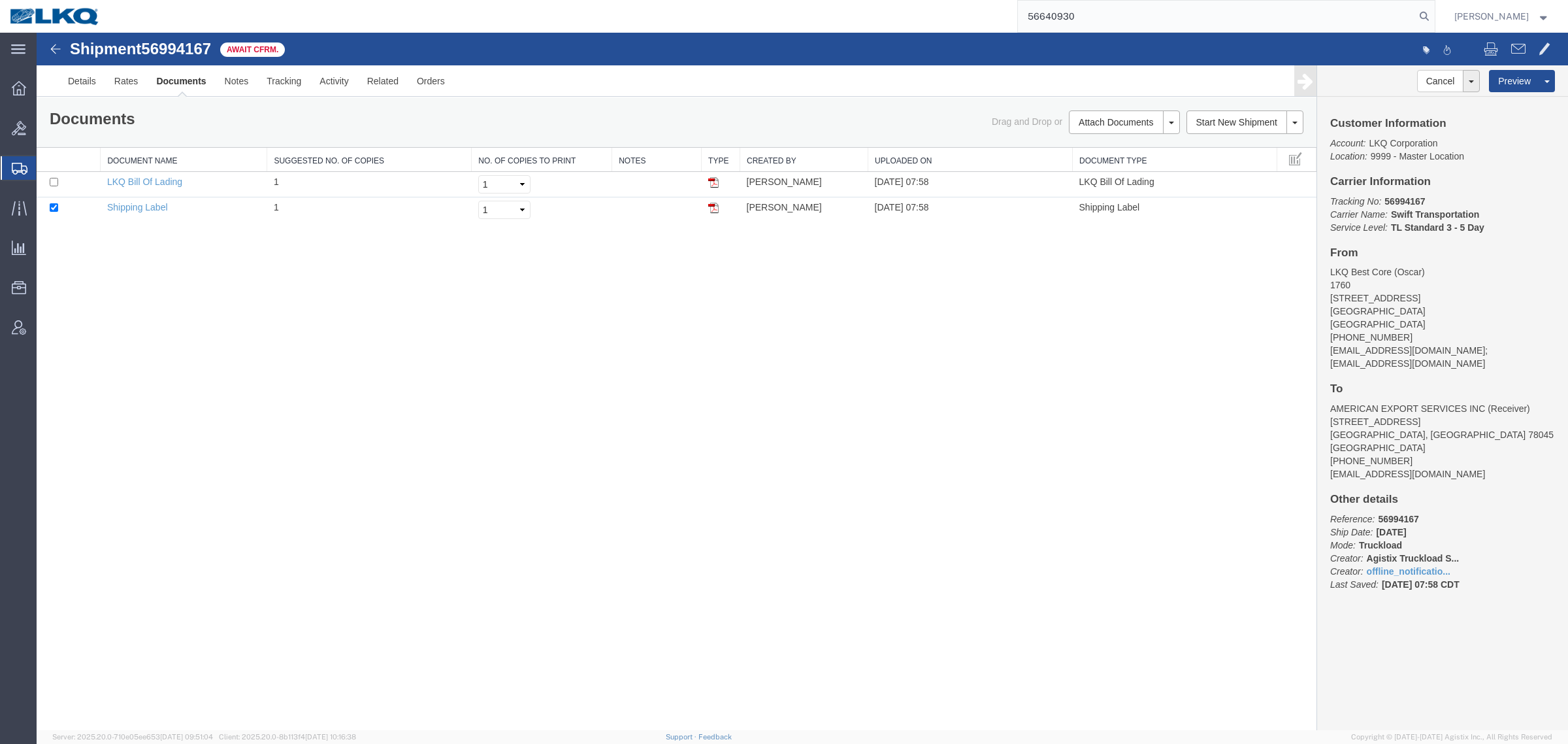
type input "56640930"
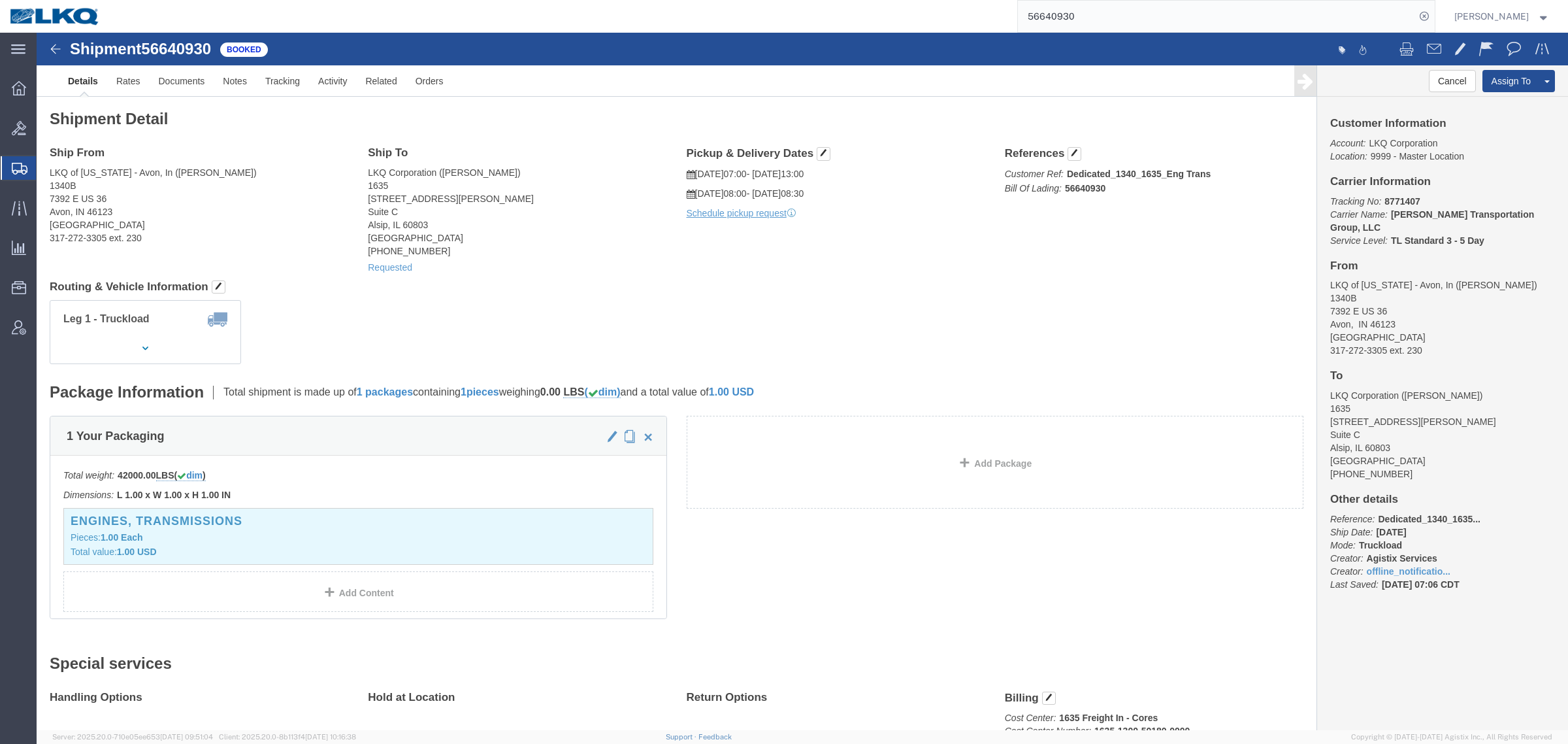
click div "Ship From LKQ of Indiana - Avon, In (Jesse Seyfried) 1340B 7392 E US 36 Avon, I…"
click button "Cancel"
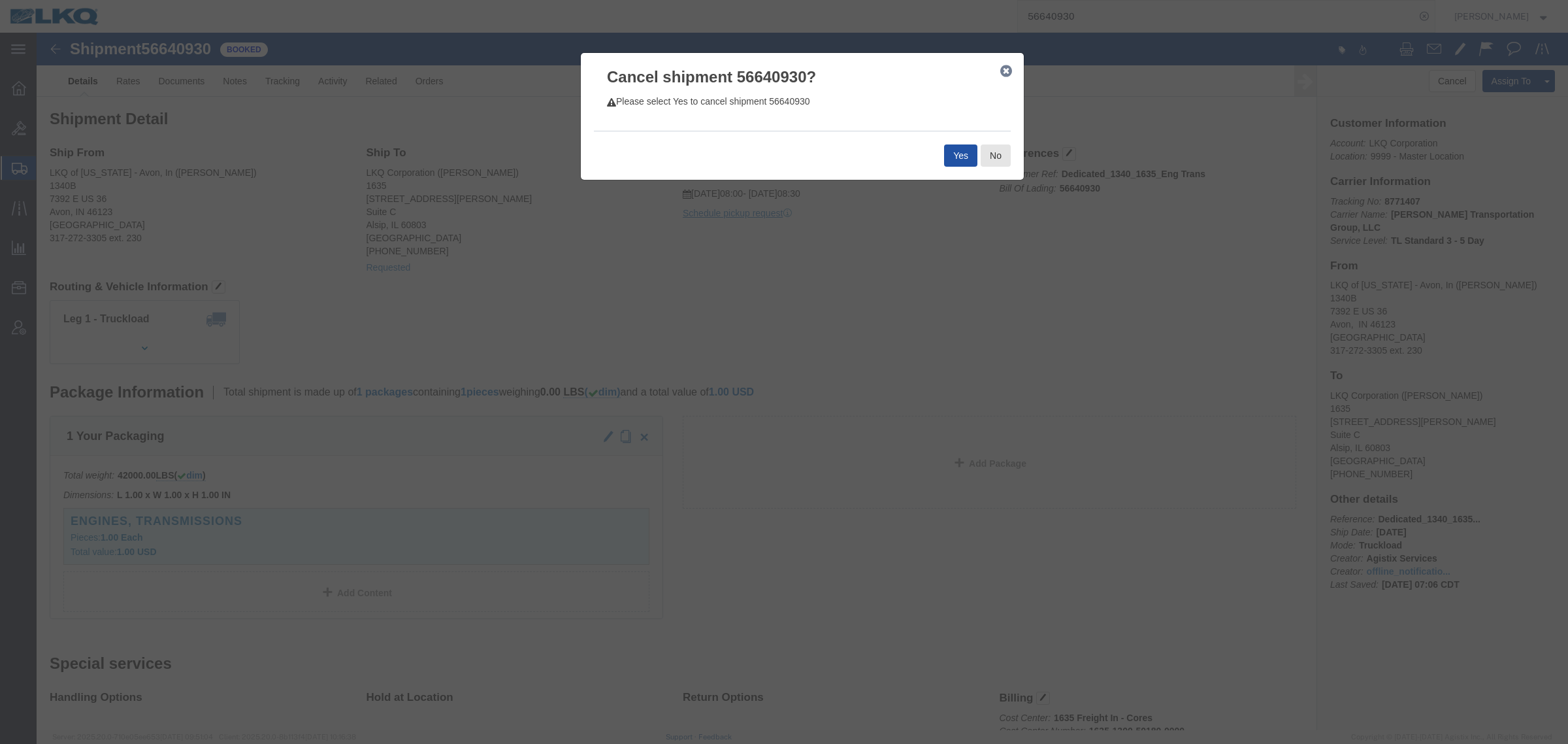
click button "Yes"
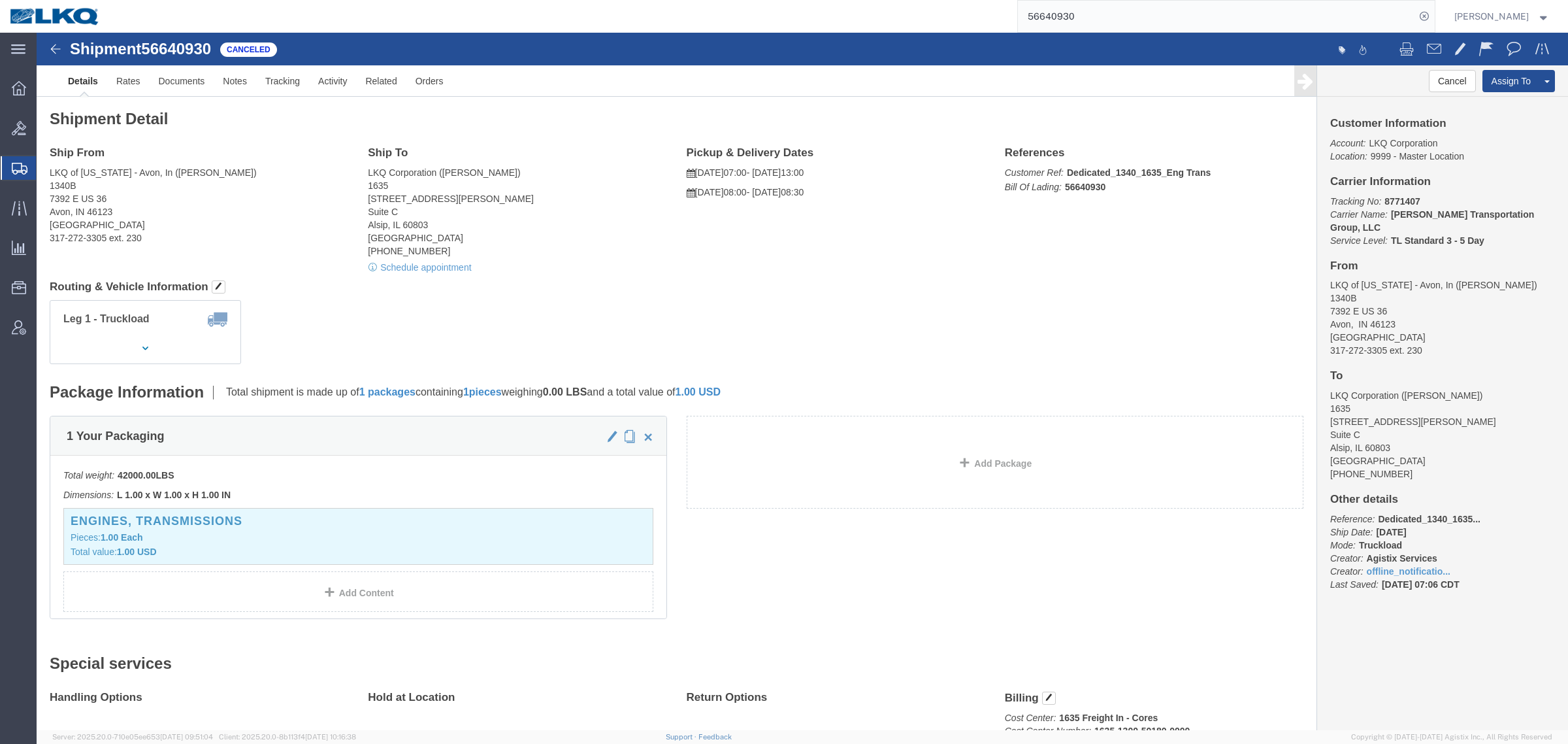
drag, startPoint x: 678, startPoint y: 209, endPoint x: 705, endPoint y: 206, distance: 27.2
click div "Ship From LKQ of Indiana - Avon, In (Jesse Seyfried) 1340B 7392 E US 36 Avon, I…"
click at [0, 0] on span "Location Appointment" at bounding box center [0, 0] width 0 height 0
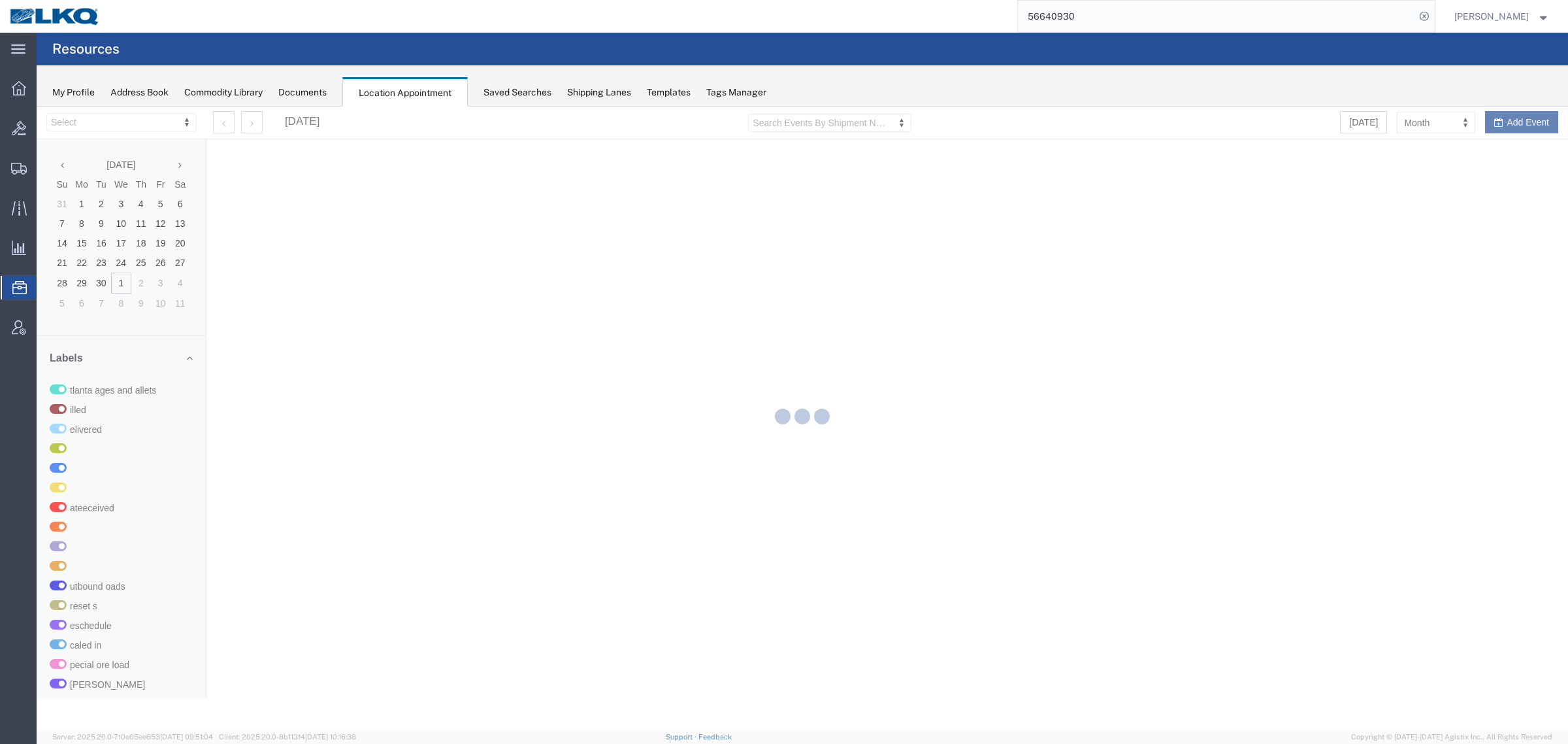
select select "27560"
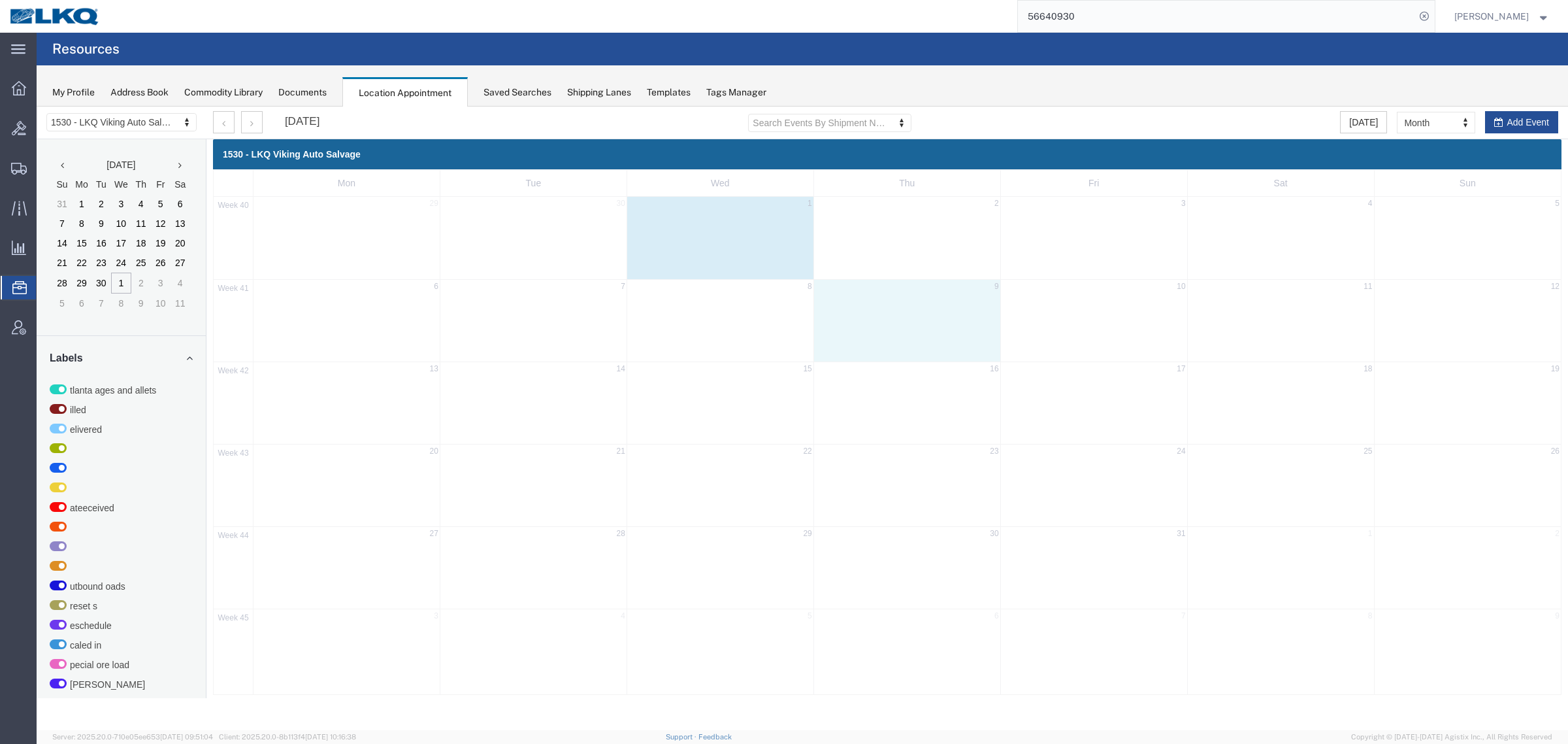
drag, startPoint x: 916, startPoint y: 289, endPoint x: 814, endPoint y: 196, distance: 138.0
click at [916, 289] on td "9" at bounding box center [907, 288] width 187 height 17
select select "1"
select select
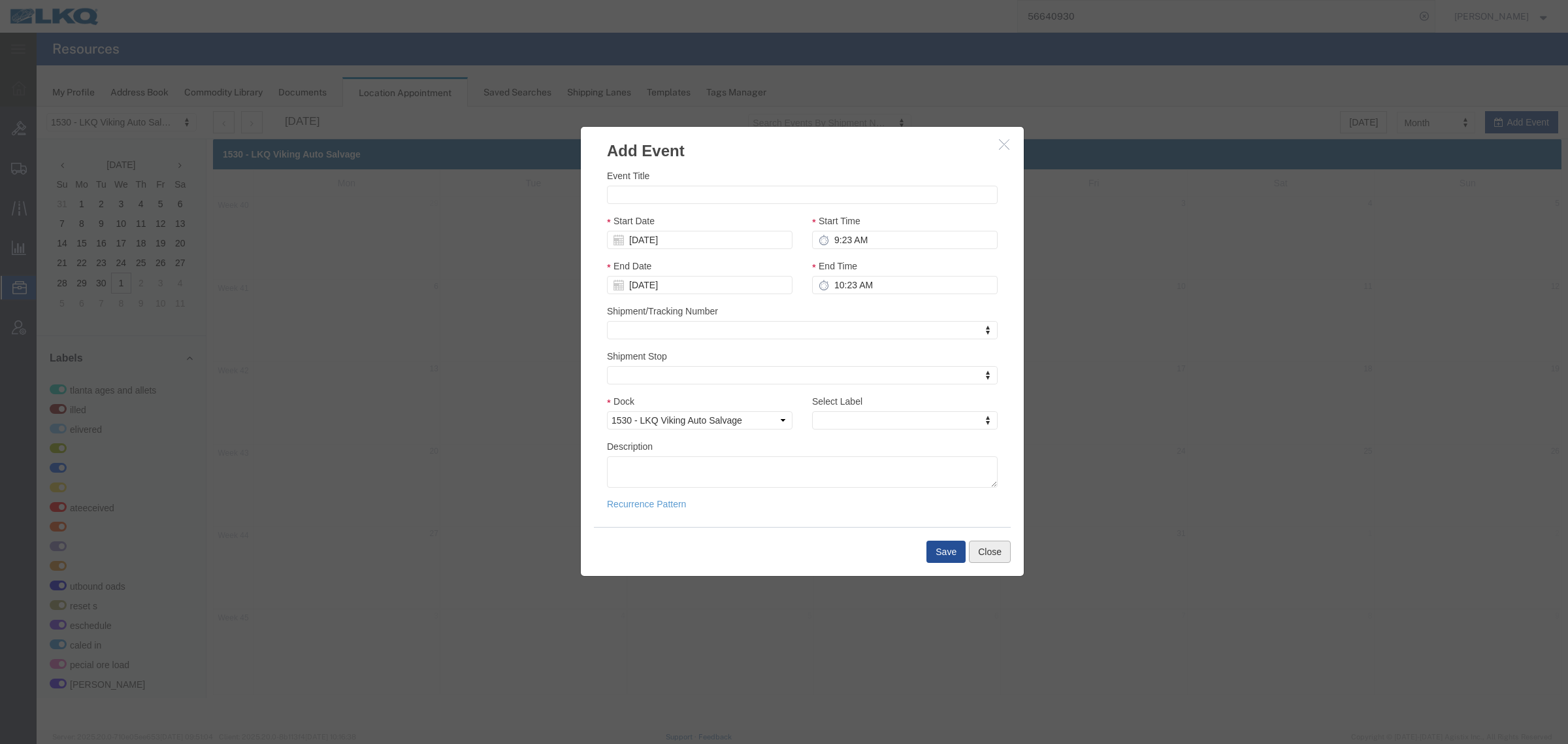
click at [984, 546] on button "Close" at bounding box center [989, 551] width 42 height 22
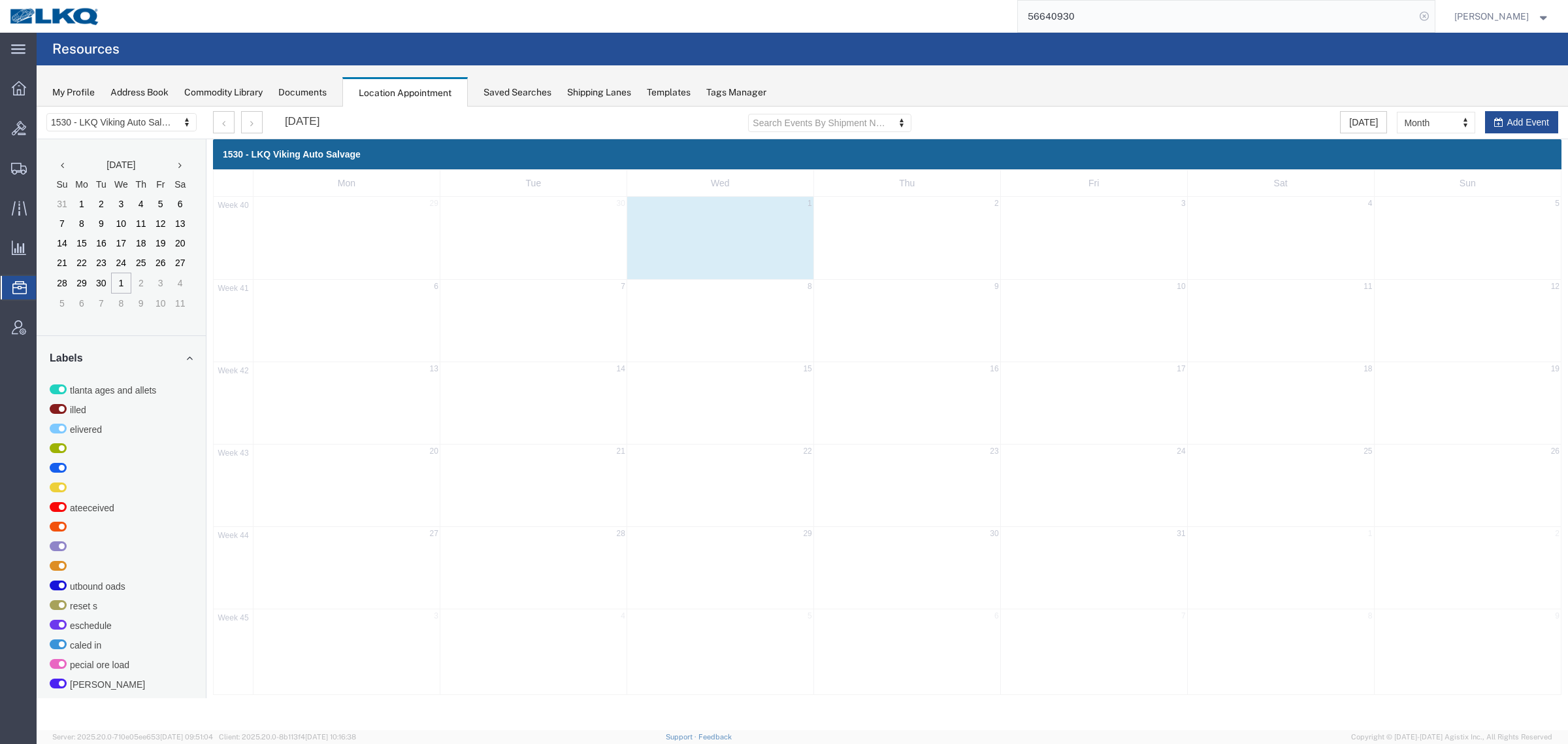
click at [1432, 18] on icon at bounding box center [1424, 16] width 18 height 18
click at [1036, 46] on agx-page-header "Resources" at bounding box center [802, 48] width 1531 height 33
click at [240, 51] on agx-page-header "Resources" at bounding box center [802, 48] width 1531 height 33
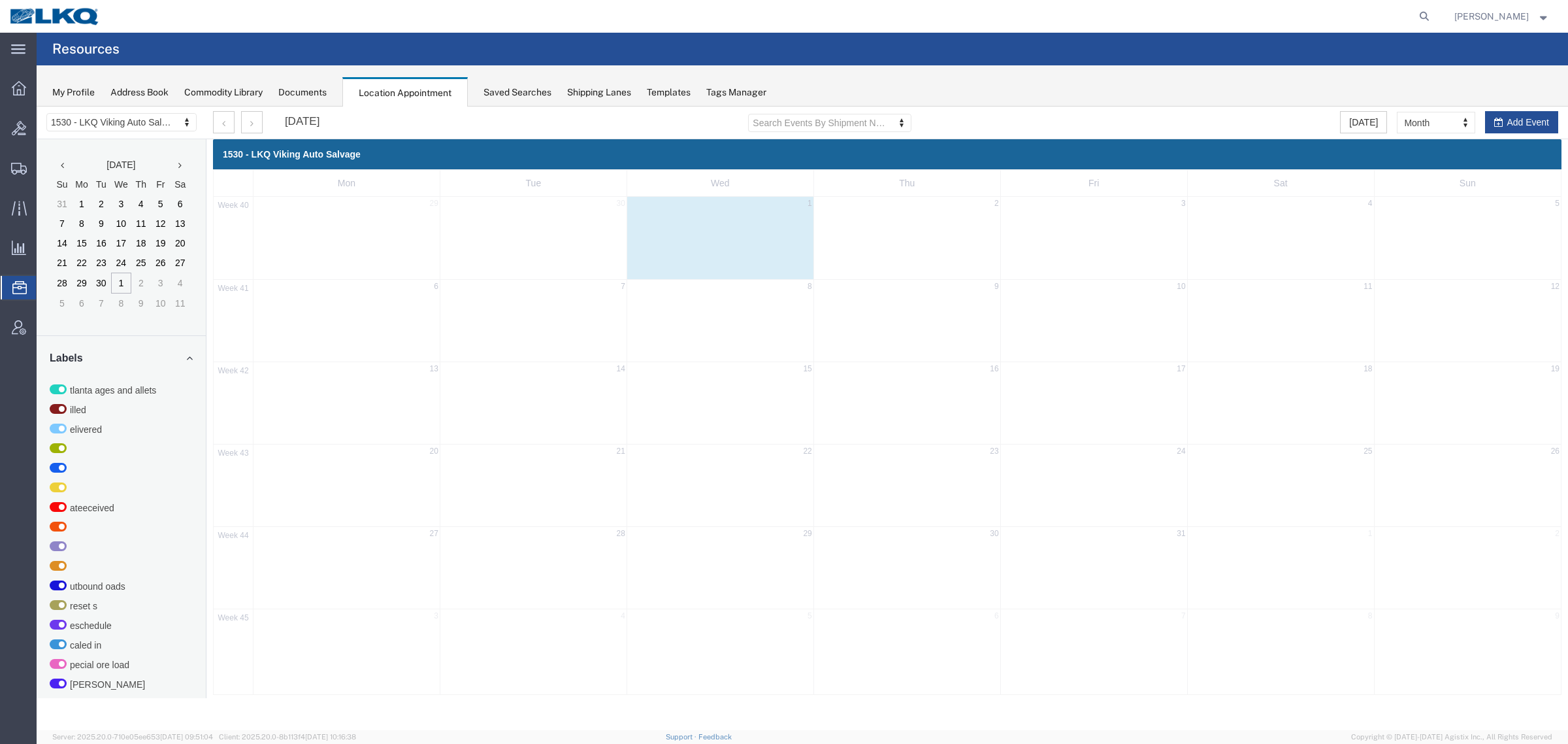
click at [240, 51] on agx-page-header "Resources" at bounding box center [802, 48] width 1531 height 33
click at [318, 51] on agx-page-header "Resources" at bounding box center [802, 48] width 1531 height 33
click at [366, 46] on agx-page-header "Resources" at bounding box center [802, 48] width 1531 height 33
click at [291, 49] on agx-page-header "Resources" at bounding box center [802, 48] width 1531 height 33
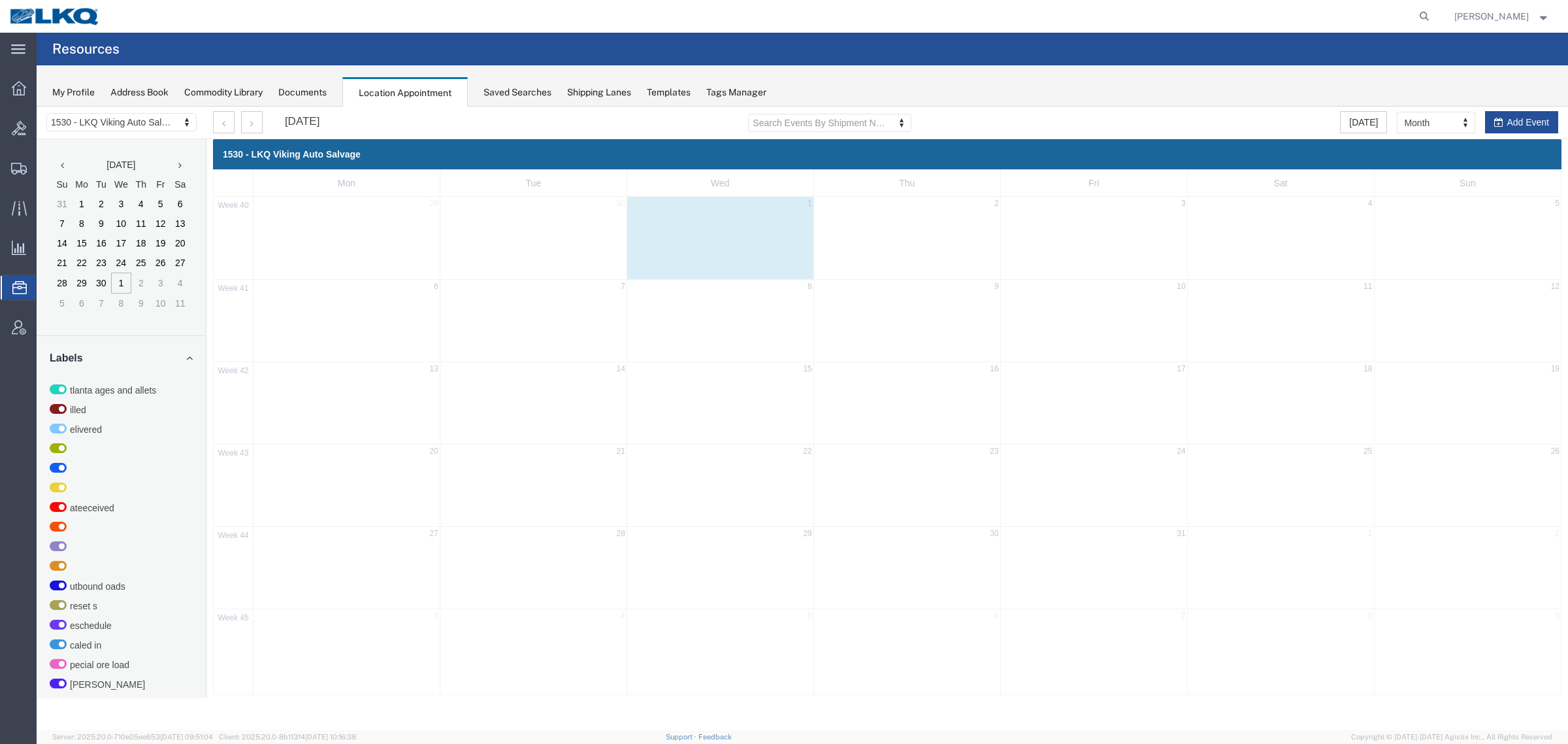
click at [375, 51] on agx-page-header "Resources" at bounding box center [802, 48] width 1531 height 33
click at [318, 53] on agx-page-header "Resources" at bounding box center [802, 48] width 1531 height 33
click at [403, 57] on agx-page-header "Resources" at bounding box center [802, 48] width 1531 height 33
click at [303, 57] on agx-page-header "Resources" at bounding box center [802, 48] width 1531 height 33
click at [397, 47] on agx-page-header "Resources" at bounding box center [802, 48] width 1531 height 33
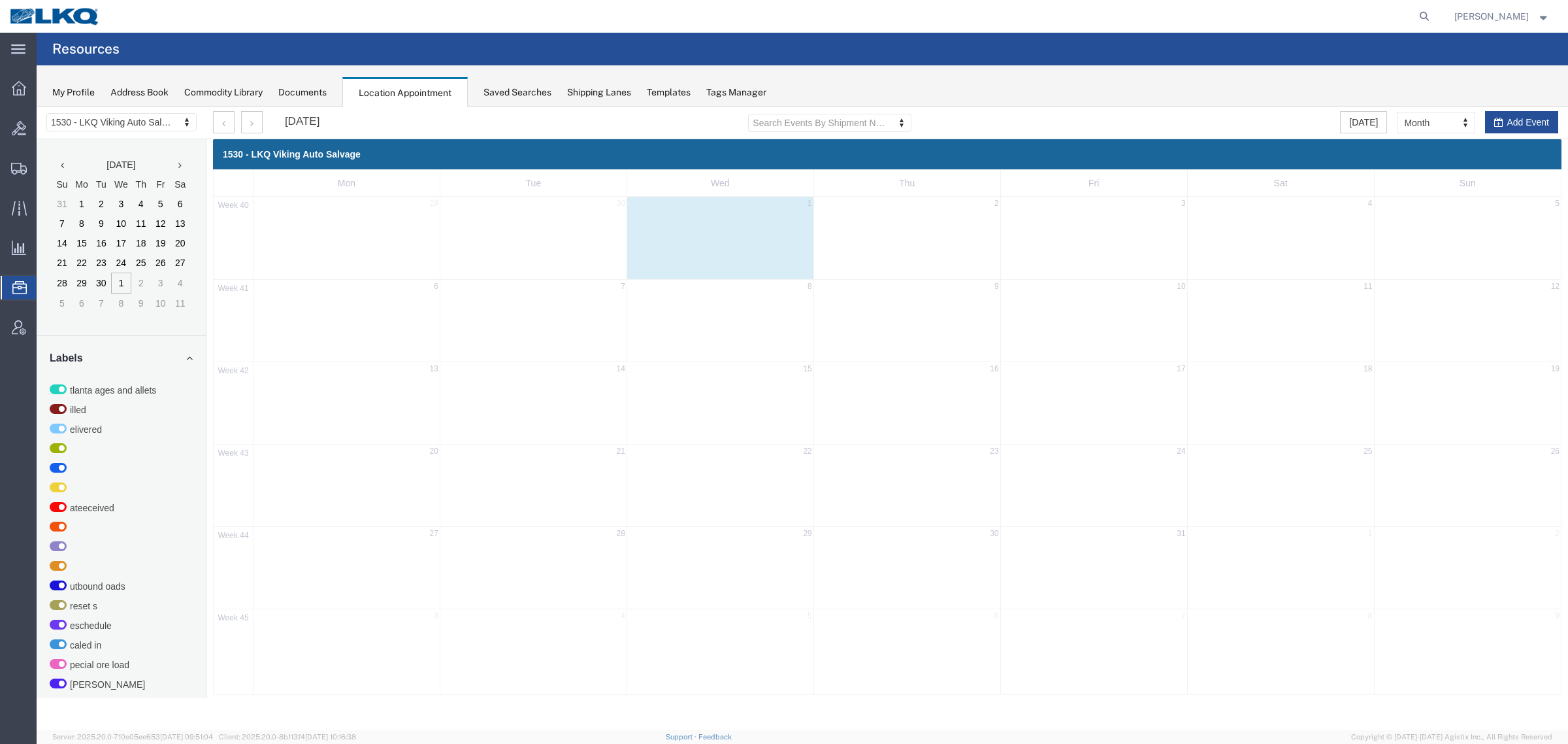
click at [321, 38] on agx-page-header "Resources" at bounding box center [802, 48] width 1531 height 33
click at [288, 49] on agx-page-header "Resources" at bounding box center [802, 48] width 1531 height 33
click at [1433, 17] on icon at bounding box center [1424, 16] width 18 height 18
paste input "56939788"
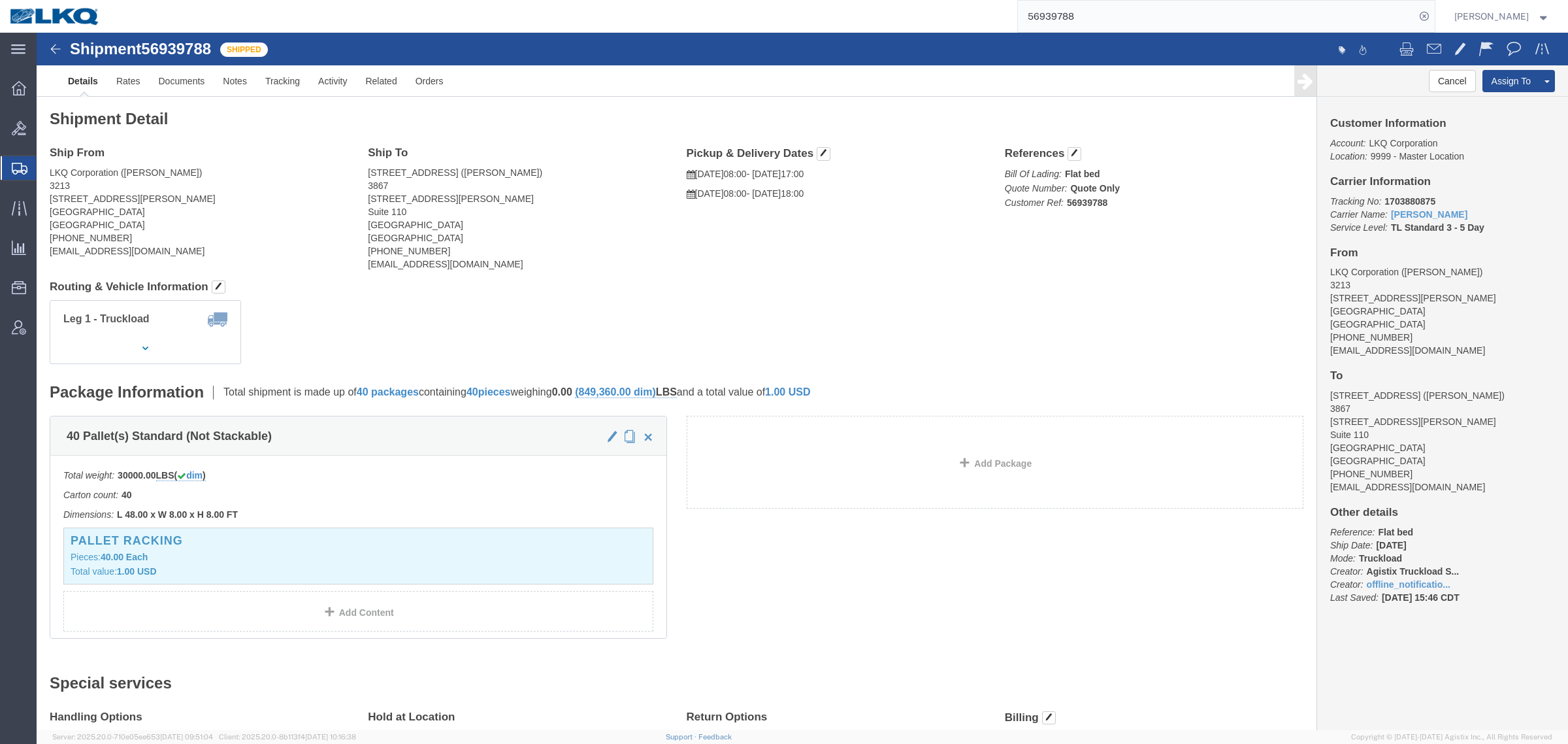
click at [1075, 15] on input "56939788" at bounding box center [1216, 16] width 397 height 31
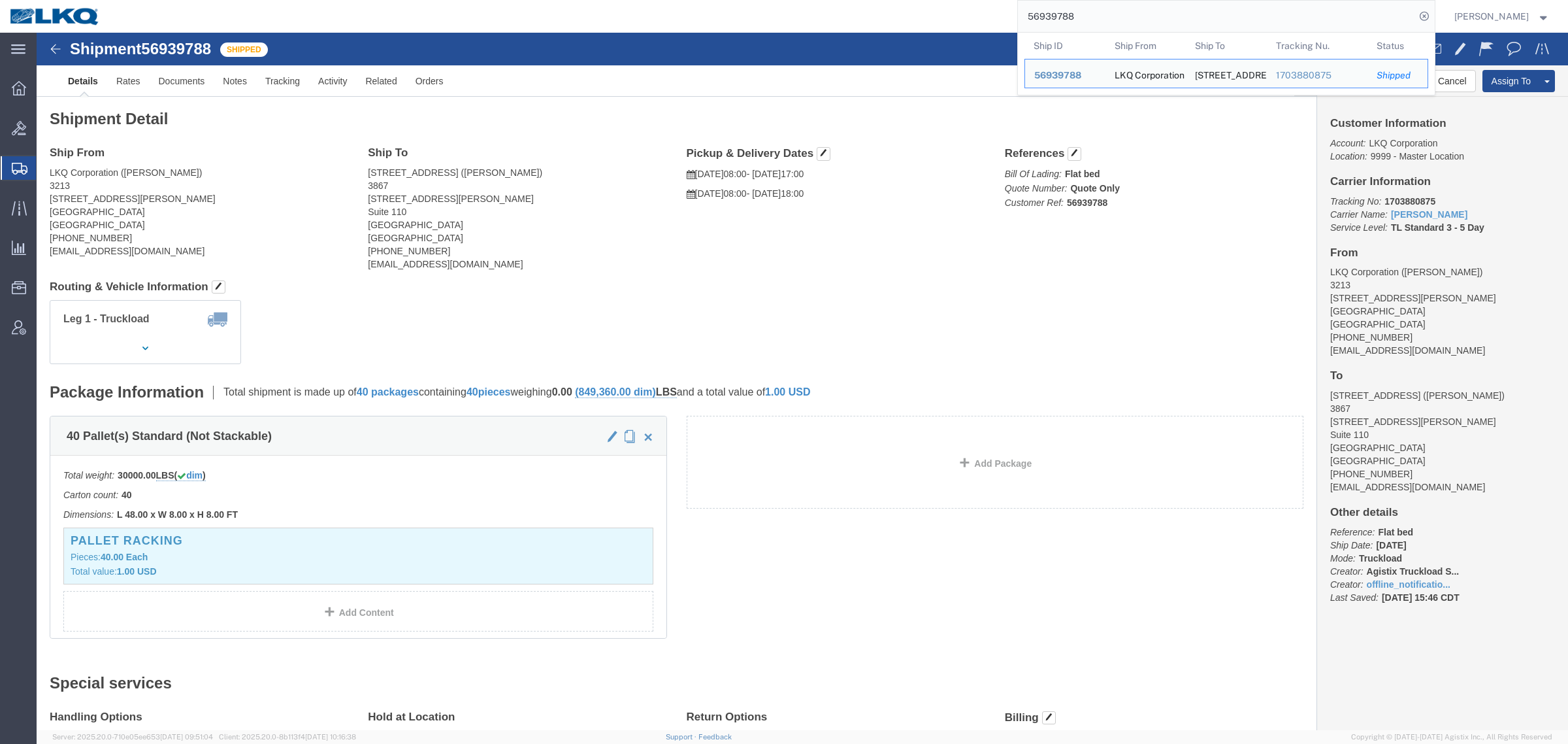
paste input "52487"
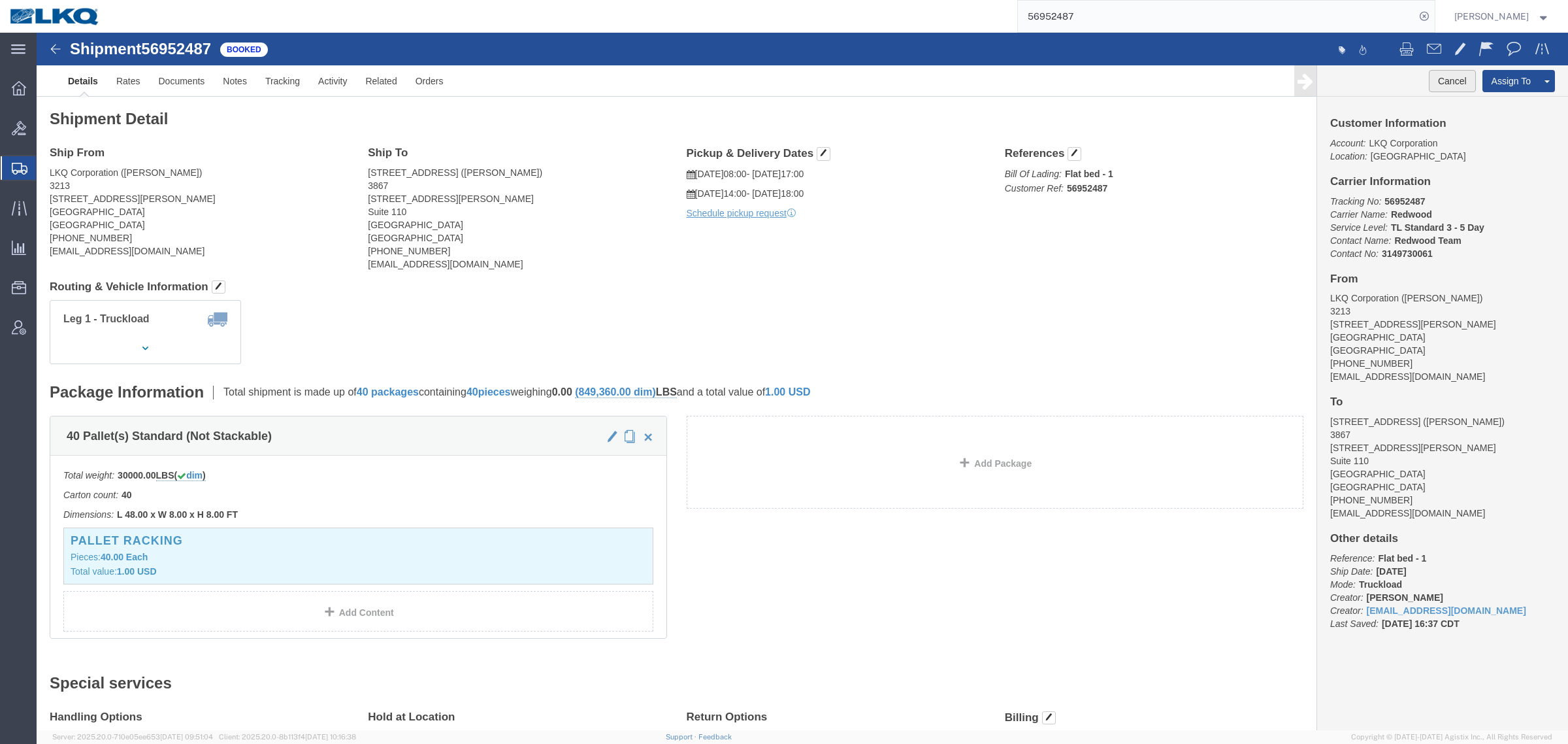
click button "Cancel"
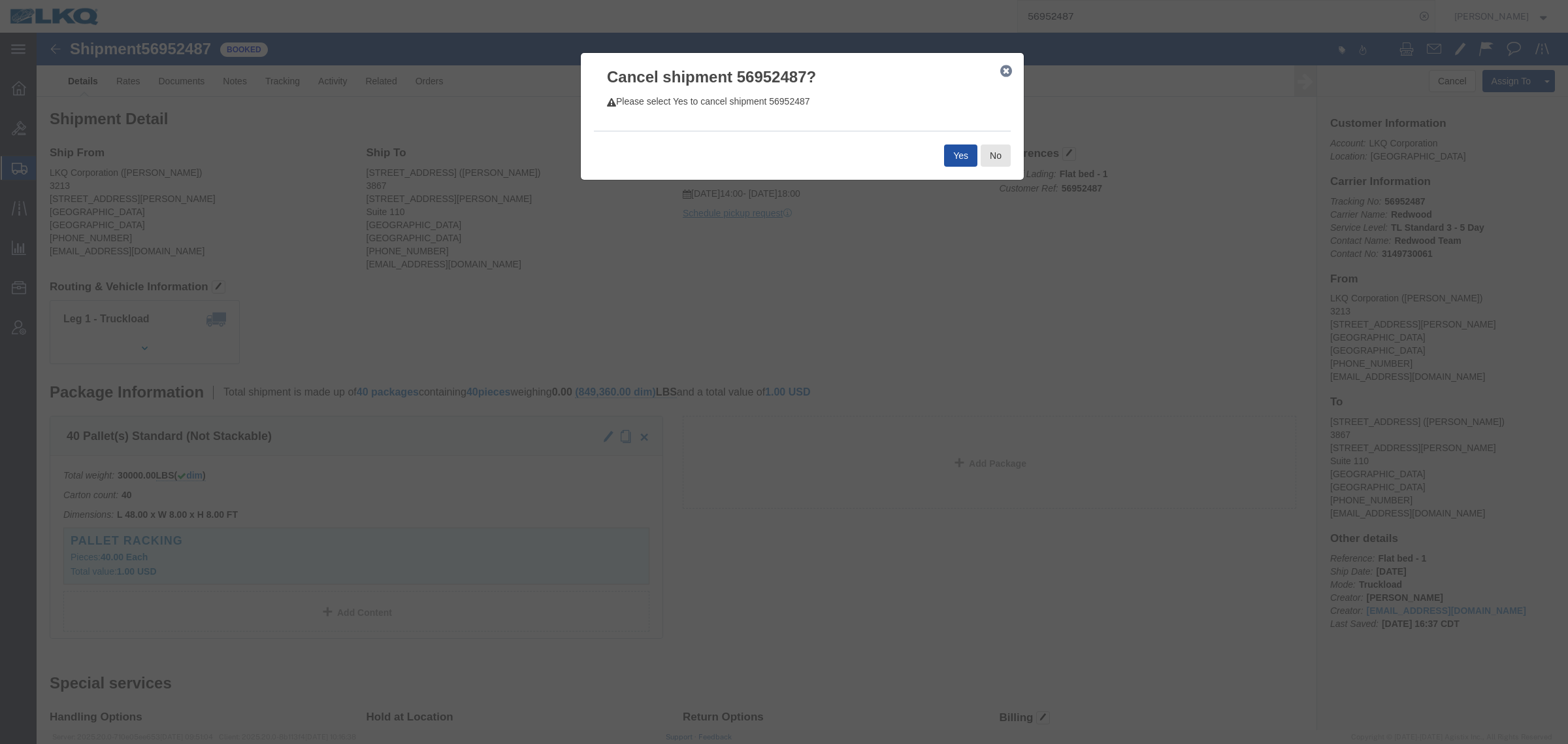
click button "Yes"
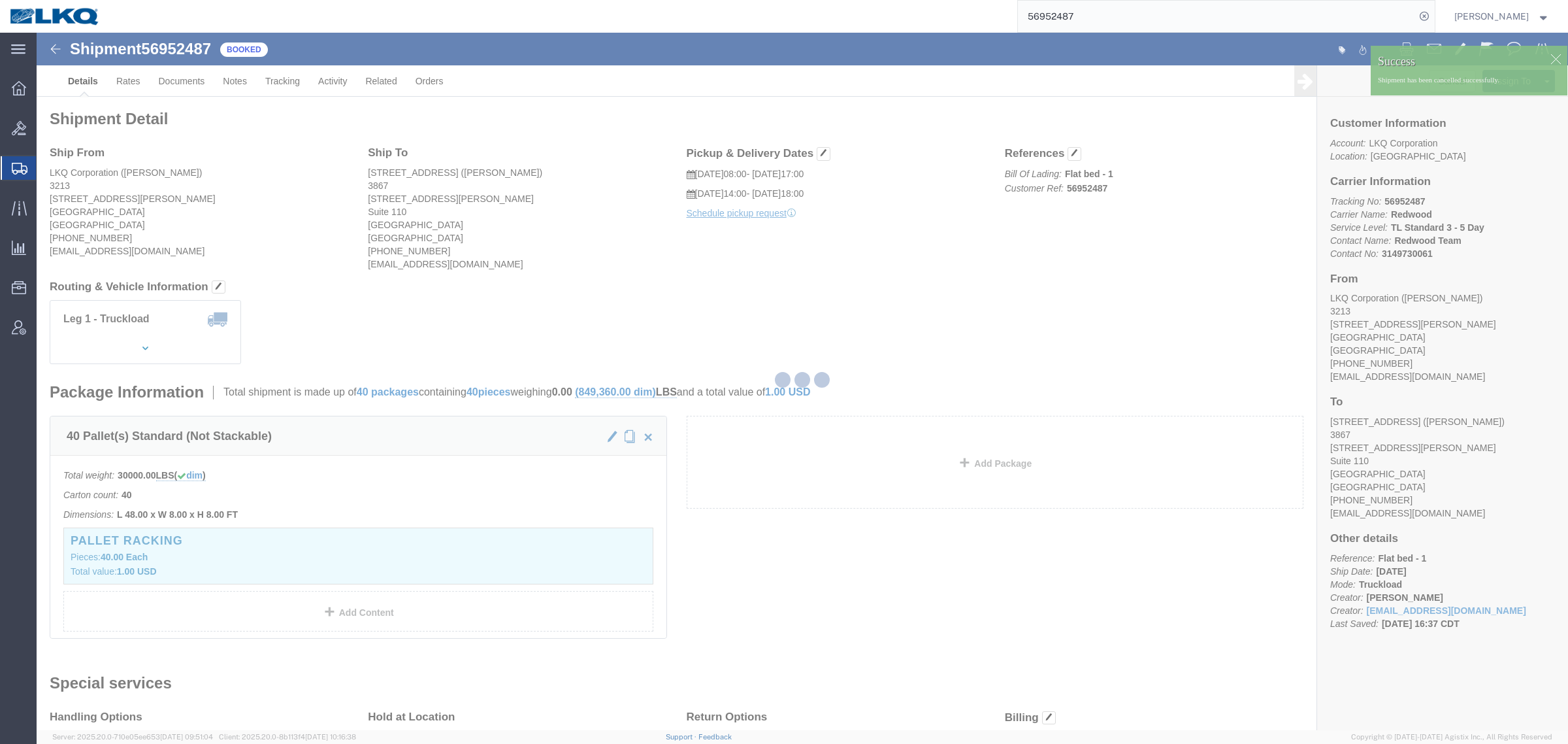
click at [1116, 18] on input "56952487" at bounding box center [1216, 16] width 397 height 31
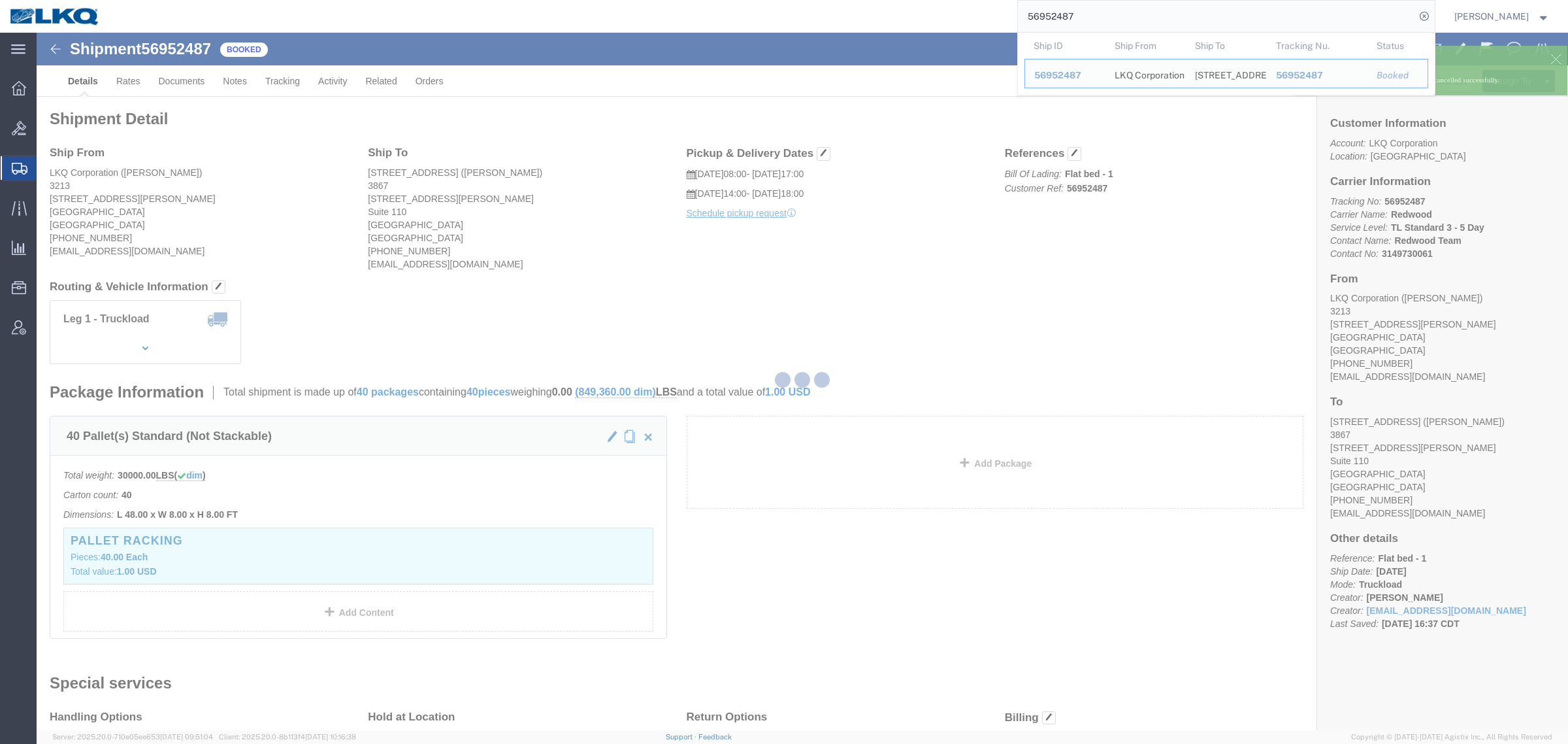
click at [1116, 18] on input "56952487" at bounding box center [1216, 16] width 397 height 31
paste input "543"
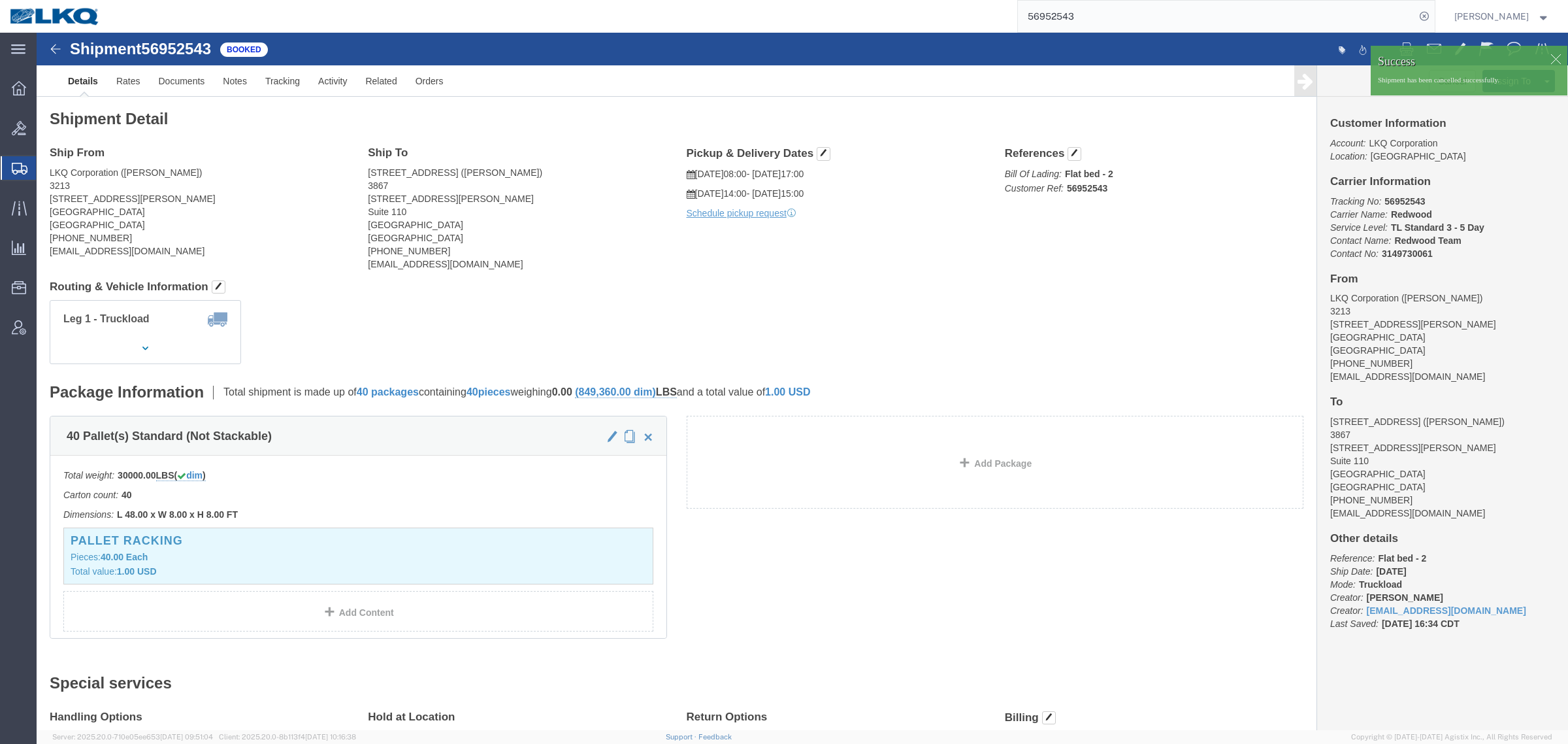
click div "Leg 1 - Truckload Vehicle 1: Flat Bed Number of trucks: 1"
click div
click div "Shipment Detail Ship From LKQ Corporation (Fernando Junior) 3213 30336 Whipple …"
drag, startPoint x: 1411, startPoint y: 53, endPoint x: 1401, endPoint y: 61, distance: 12.8
click button "Cancel"
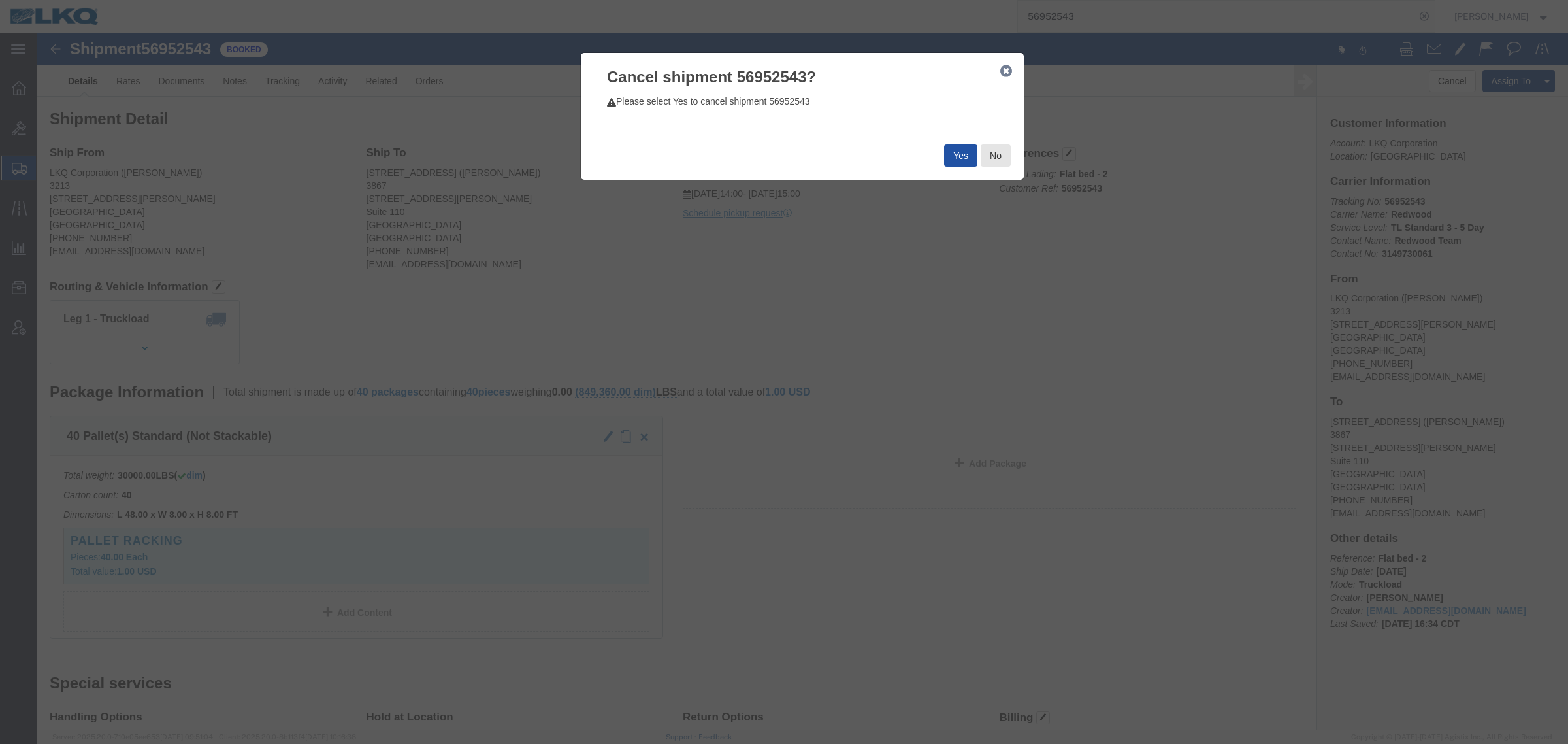
click button "Yes"
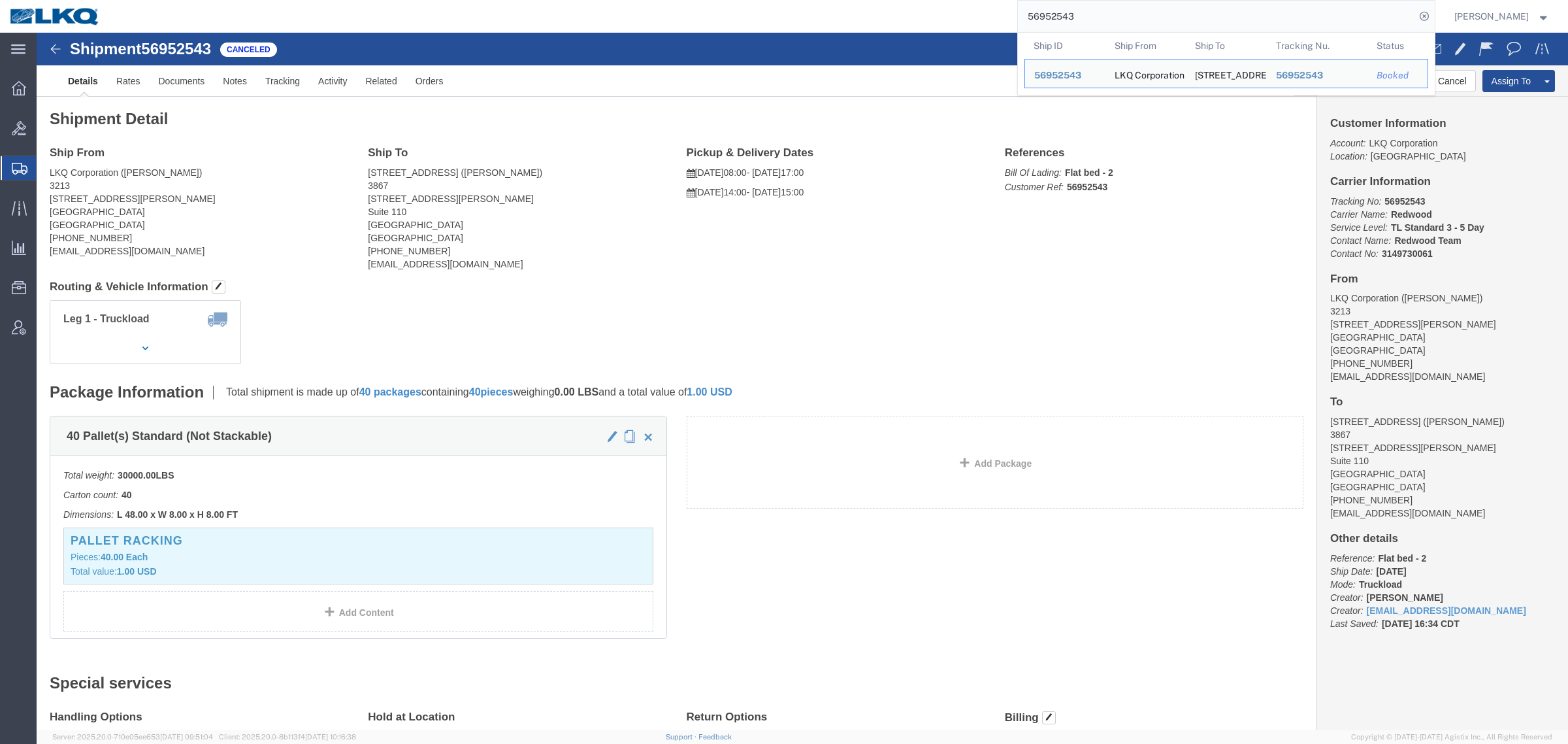
drag, startPoint x: 918, startPoint y: 10, endPoint x: 822, endPoint y: 11, distance: 96.0
click at [838, 8] on div "56952543 Ship ID Ship From Ship To Tracking Nu. Status Ship ID 56952543 Ship Fr…" at bounding box center [773, 16] width 1325 height 33
paste input "94162"
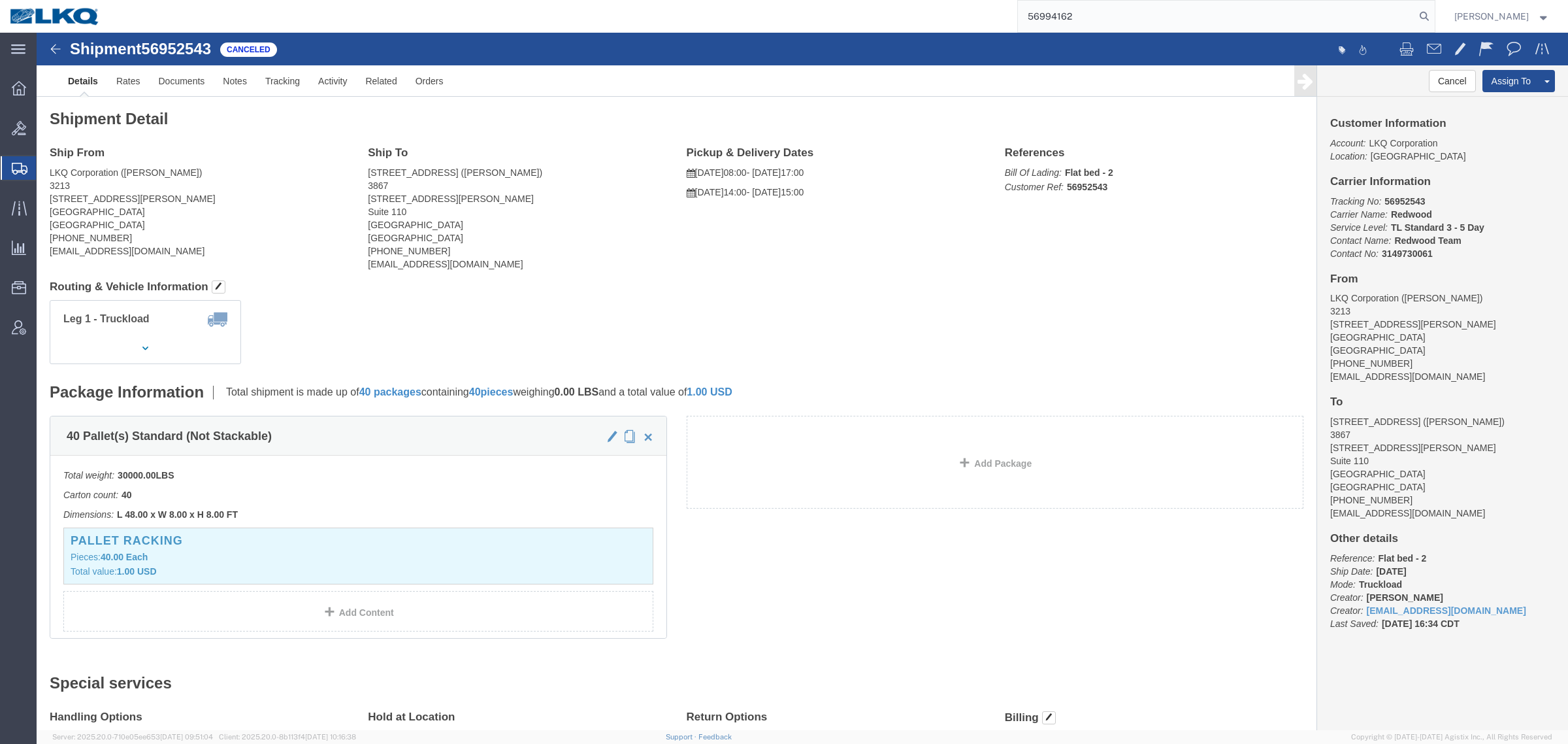
type input "56994162"
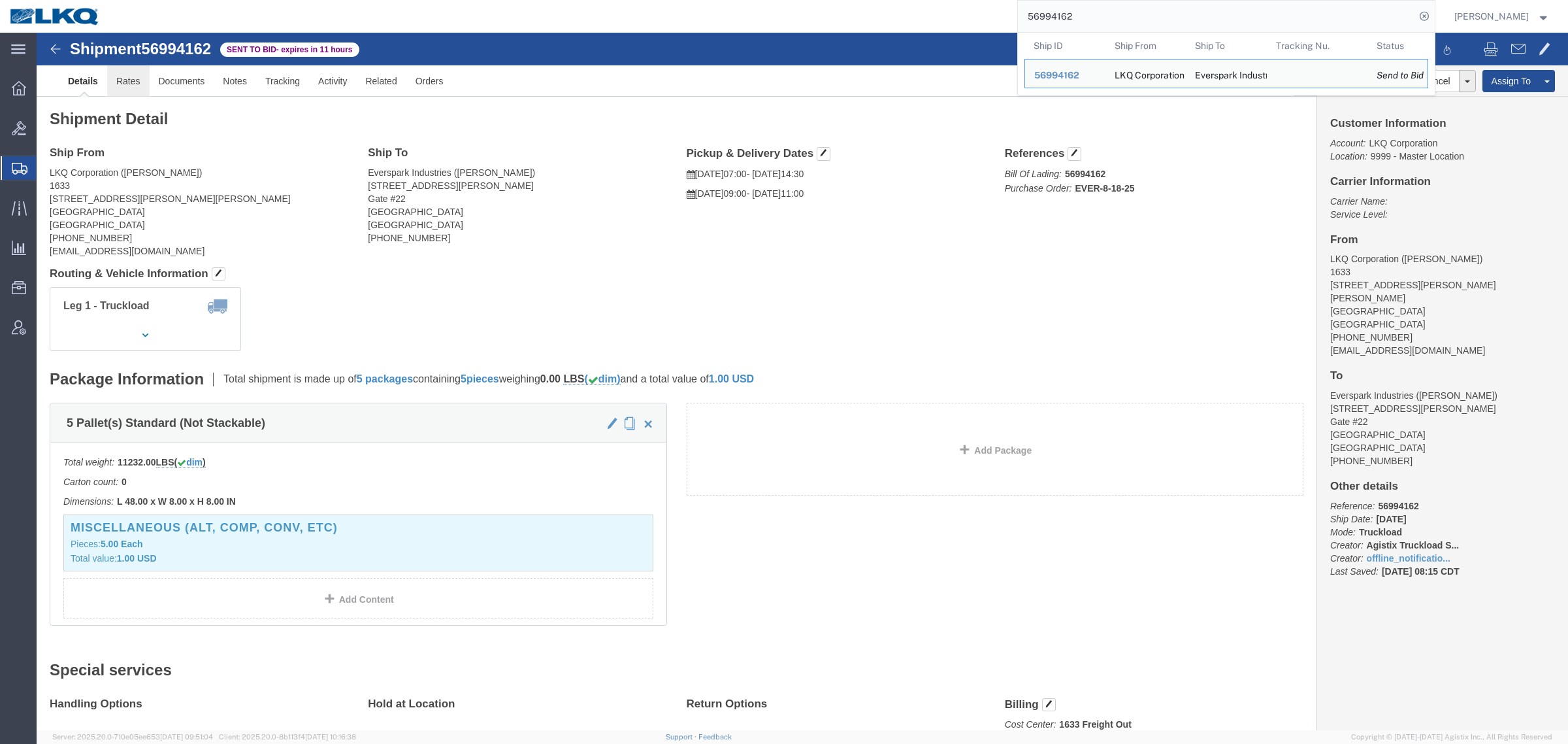
click link "Rates"
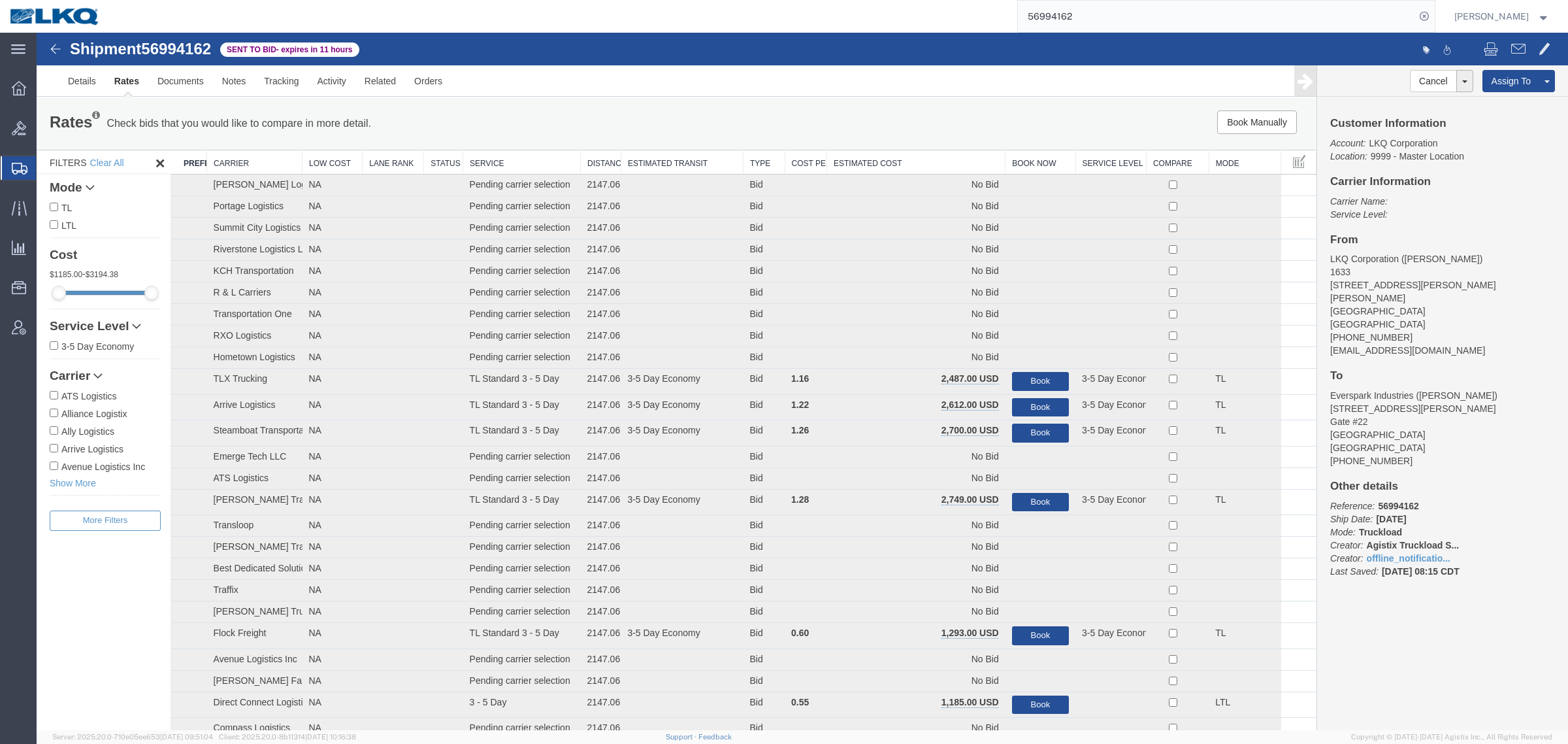
click at [926, 162] on th "Estimated Cost" at bounding box center [917, 162] width 179 height 24
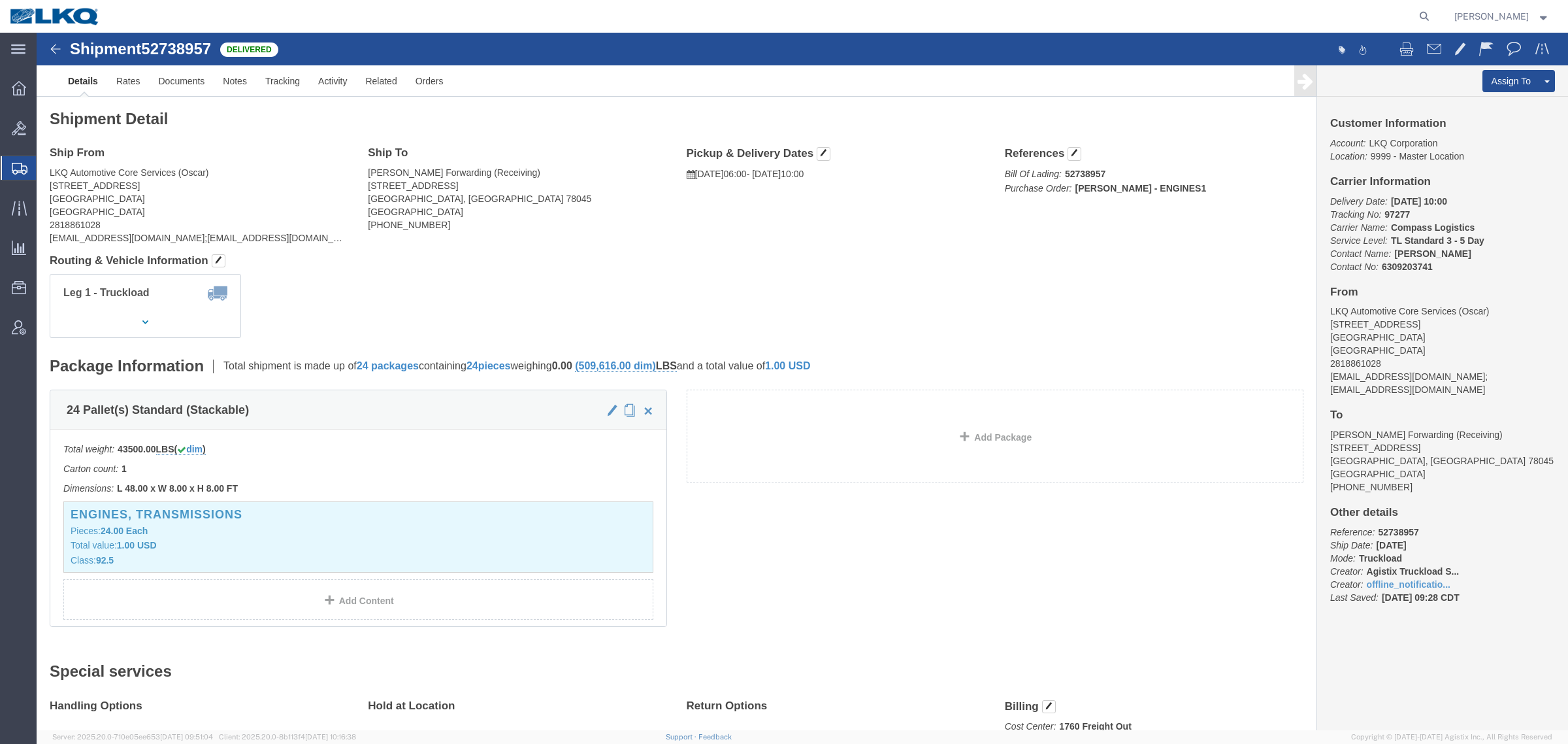
click at [0, 0] on span "Create Shipment" at bounding box center [0, 0] width 0 height 0
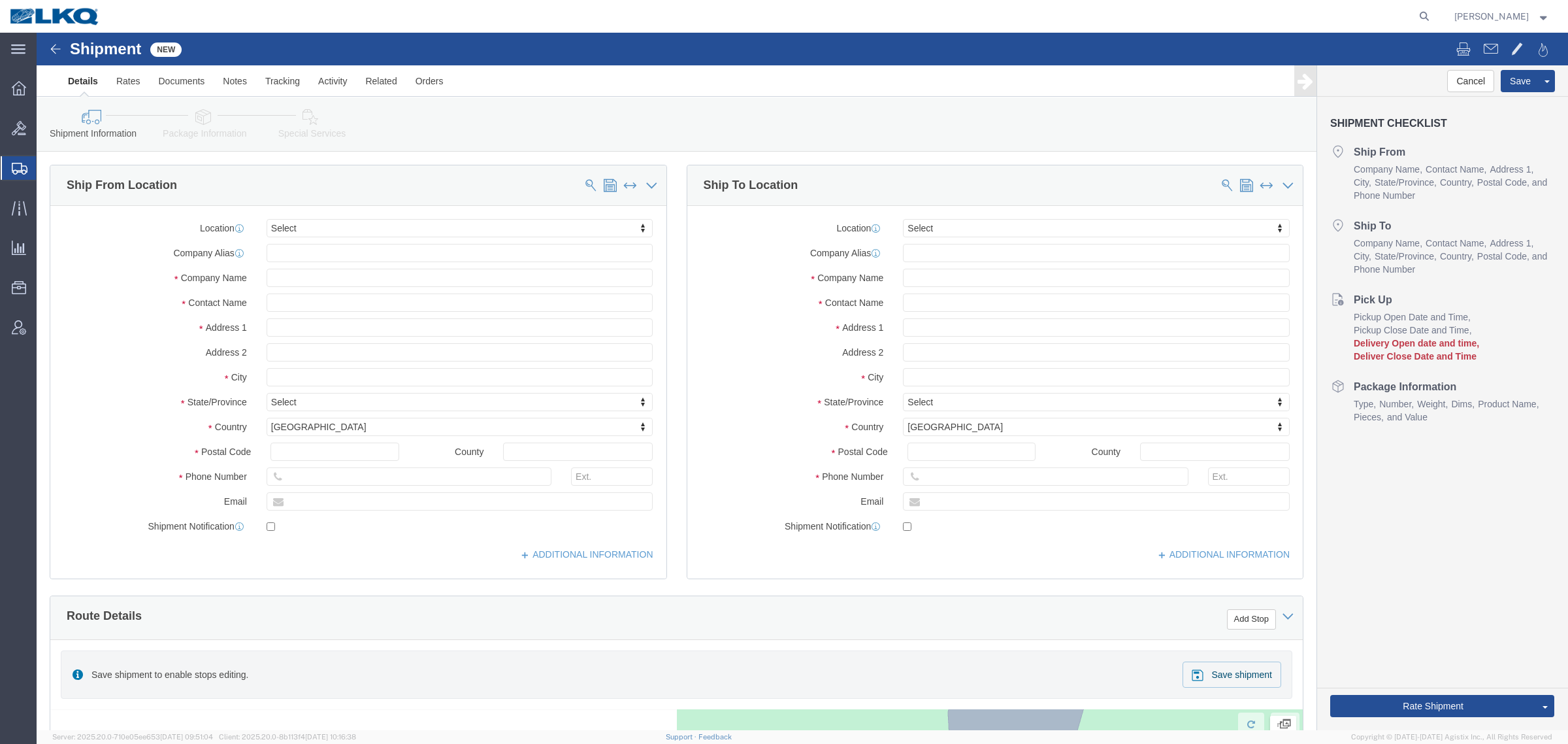
select select
type input "3006"
select select "27722"
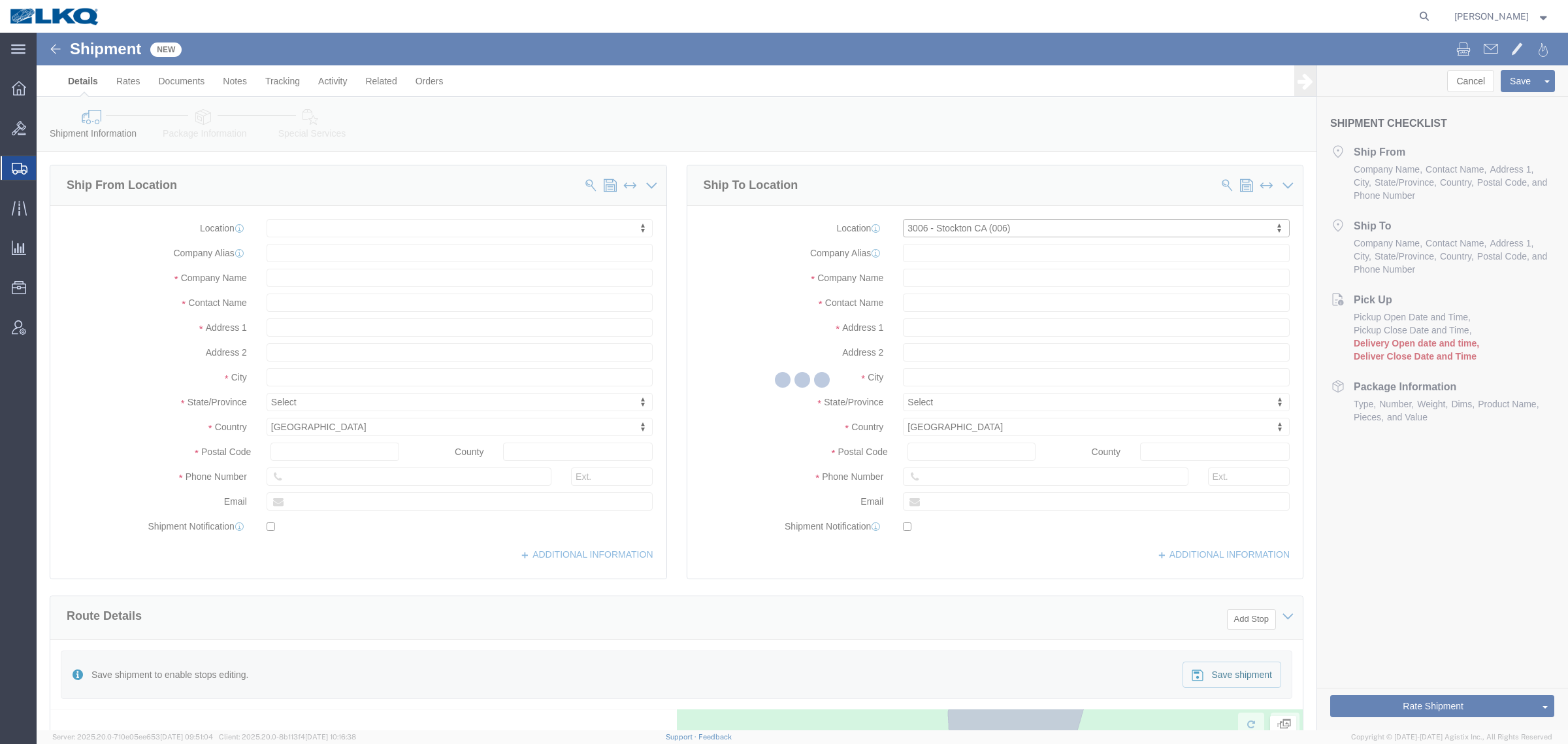
select select "CA"
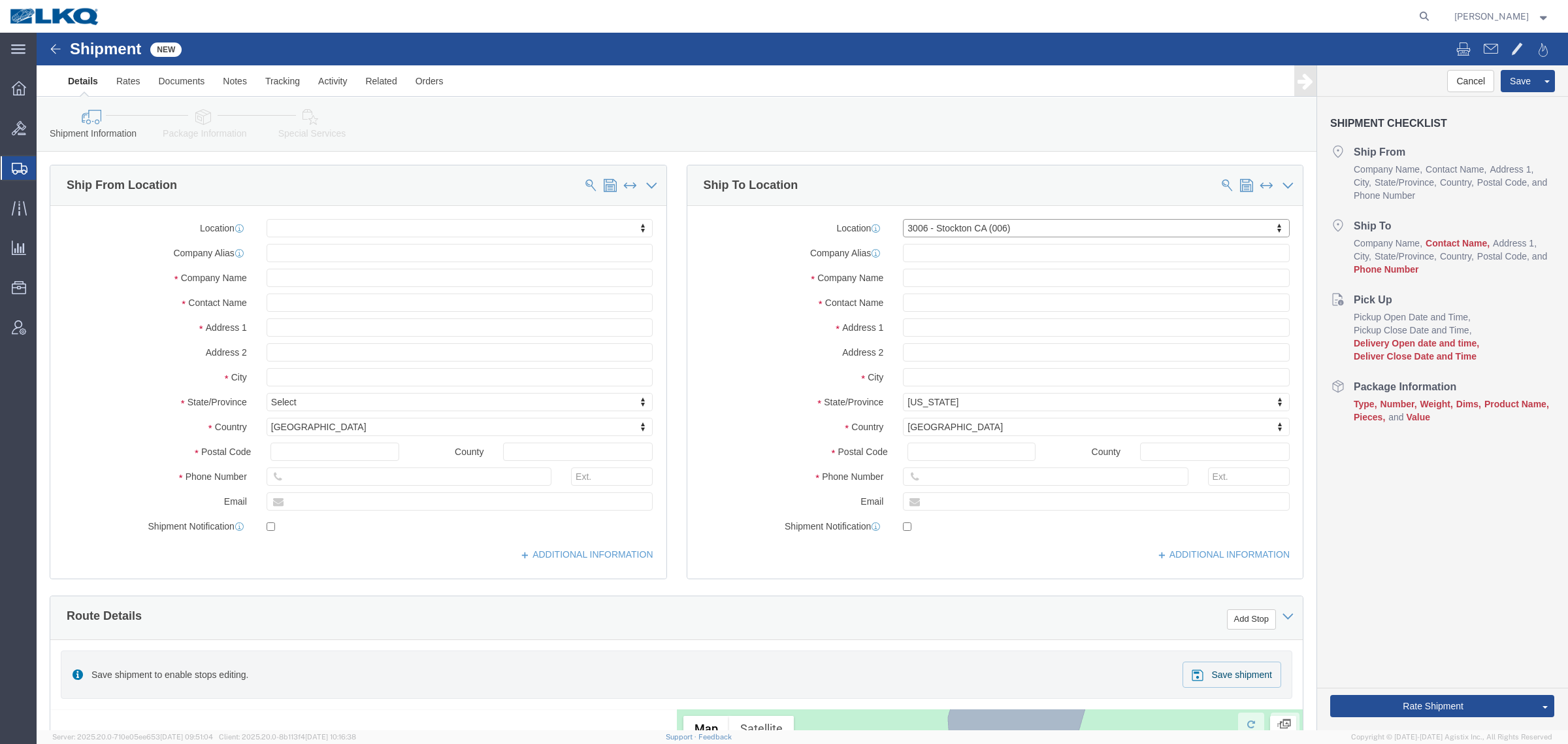
click div "Location 3006 - Stockton CA (006) My Profile Location 1100 - LKQ Crystal River …"
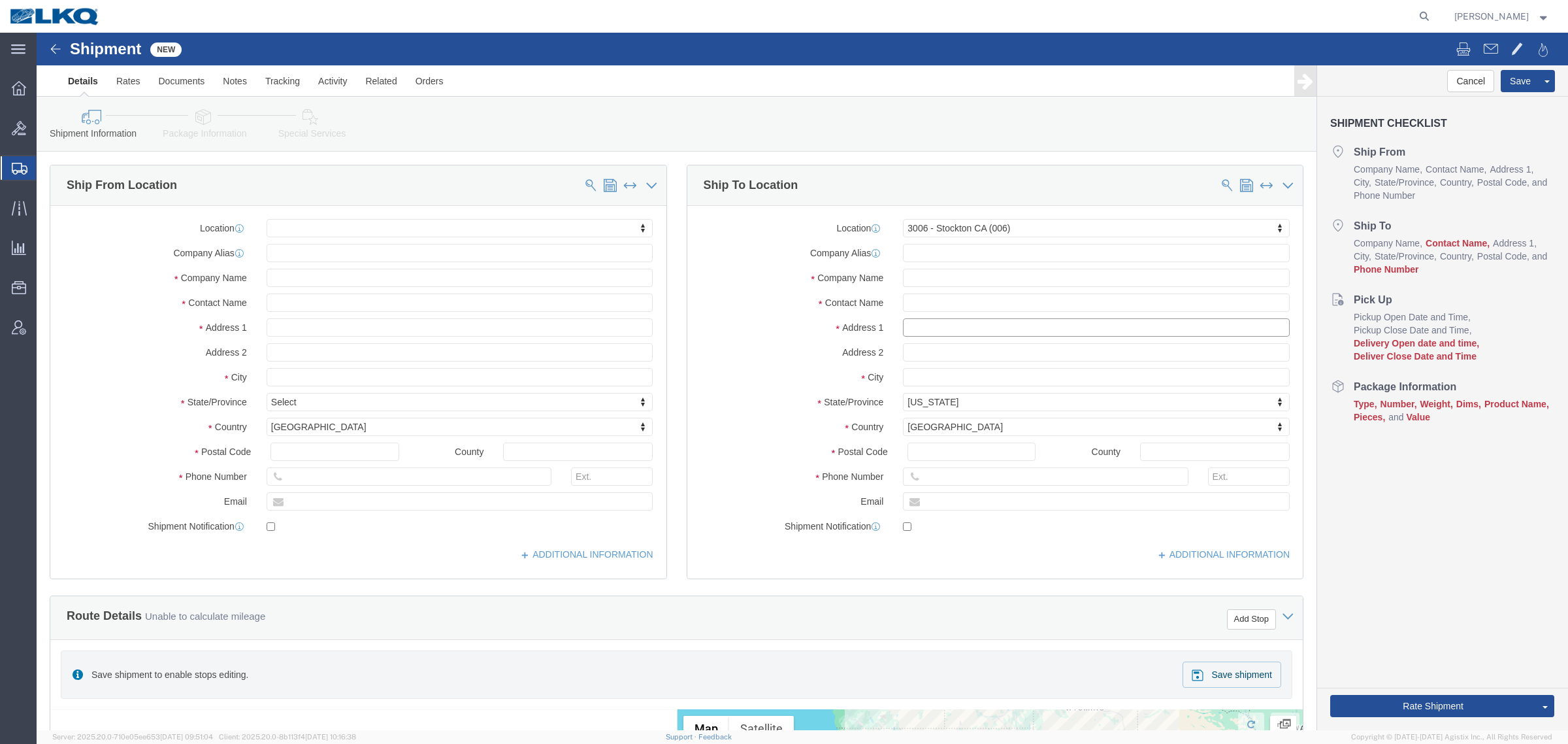
drag, startPoint x: 969, startPoint y: 299, endPoint x: 779, endPoint y: 294, distance: 190.1
click div "Address 1"
type input "1627 Army Court #67 & 8"
drag, startPoint x: 909, startPoint y: 346, endPoint x: 783, endPoint y: 346, distance: 126.0
click div "City"
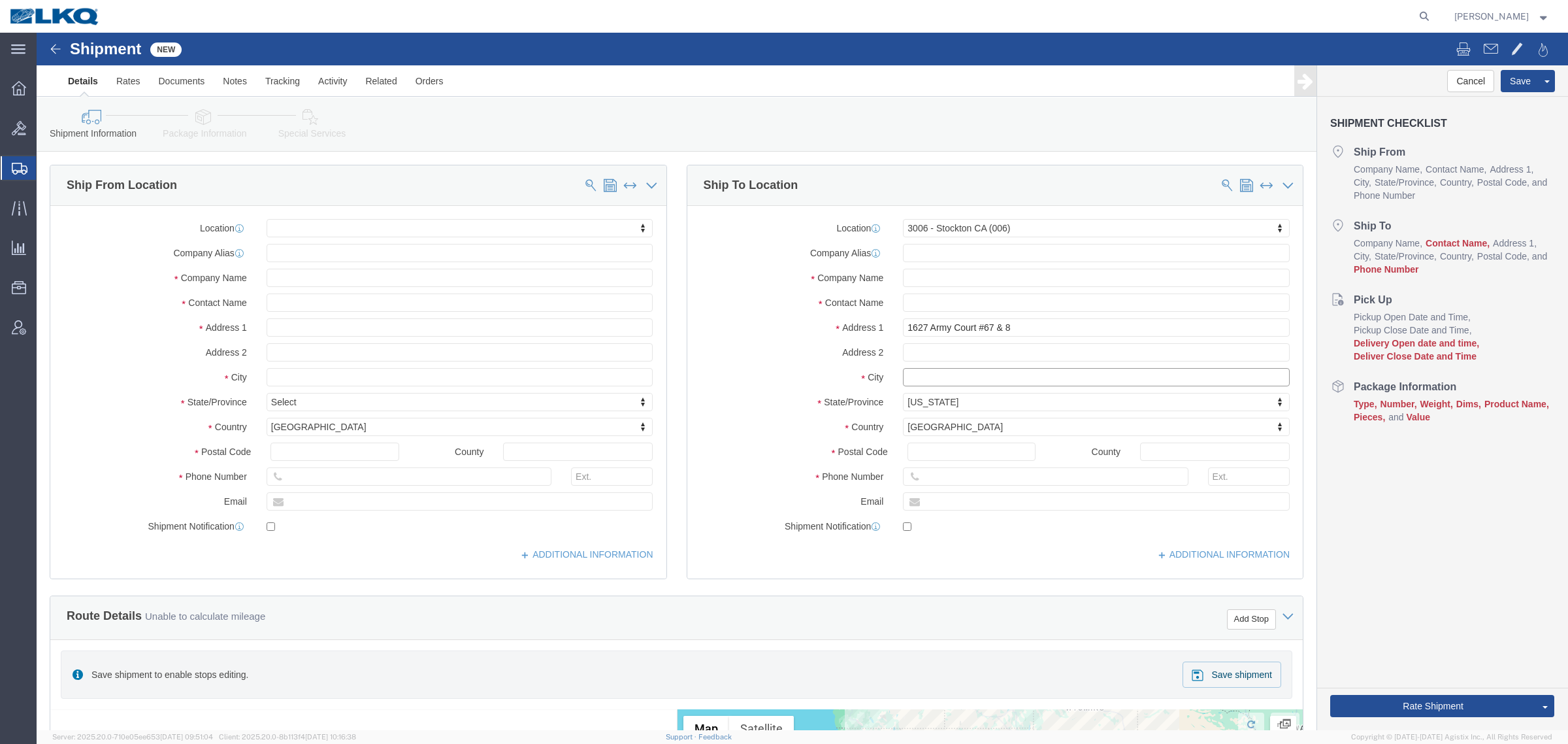
type input "Stockton"
click div "Shipment Information Package Information Special Services Loading Routing"
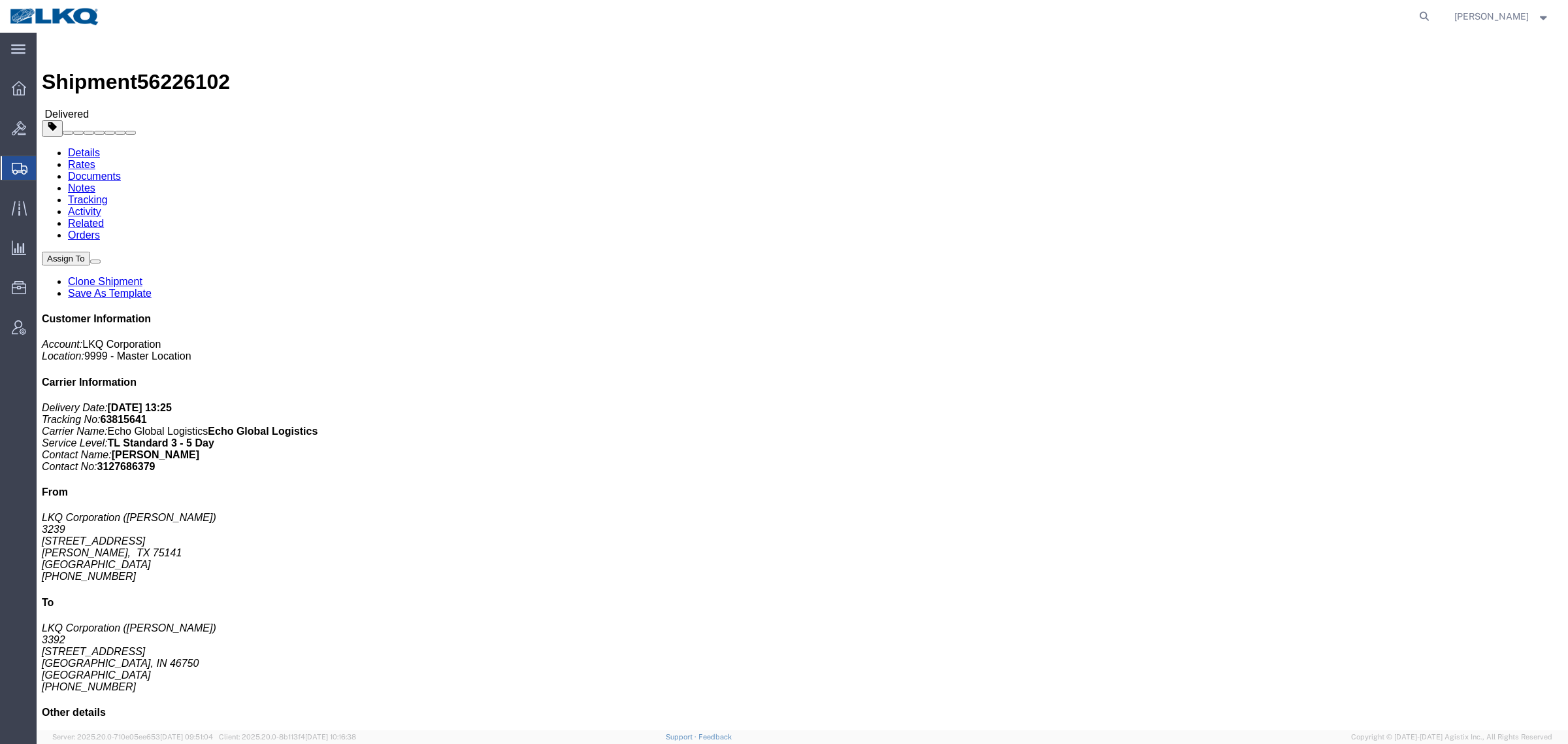
drag, startPoint x: 579, startPoint y: 257, endPoint x: 461, endPoint y: 226, distance: 122.0
click div "Leg 1 - Truckload Vehicle 1: Standard Dry Van (53 Feet) Number of trucks: 1"
click at [0, 0] on span "Shipment Manager" at bounding box center [0, 0] width 0 height 0
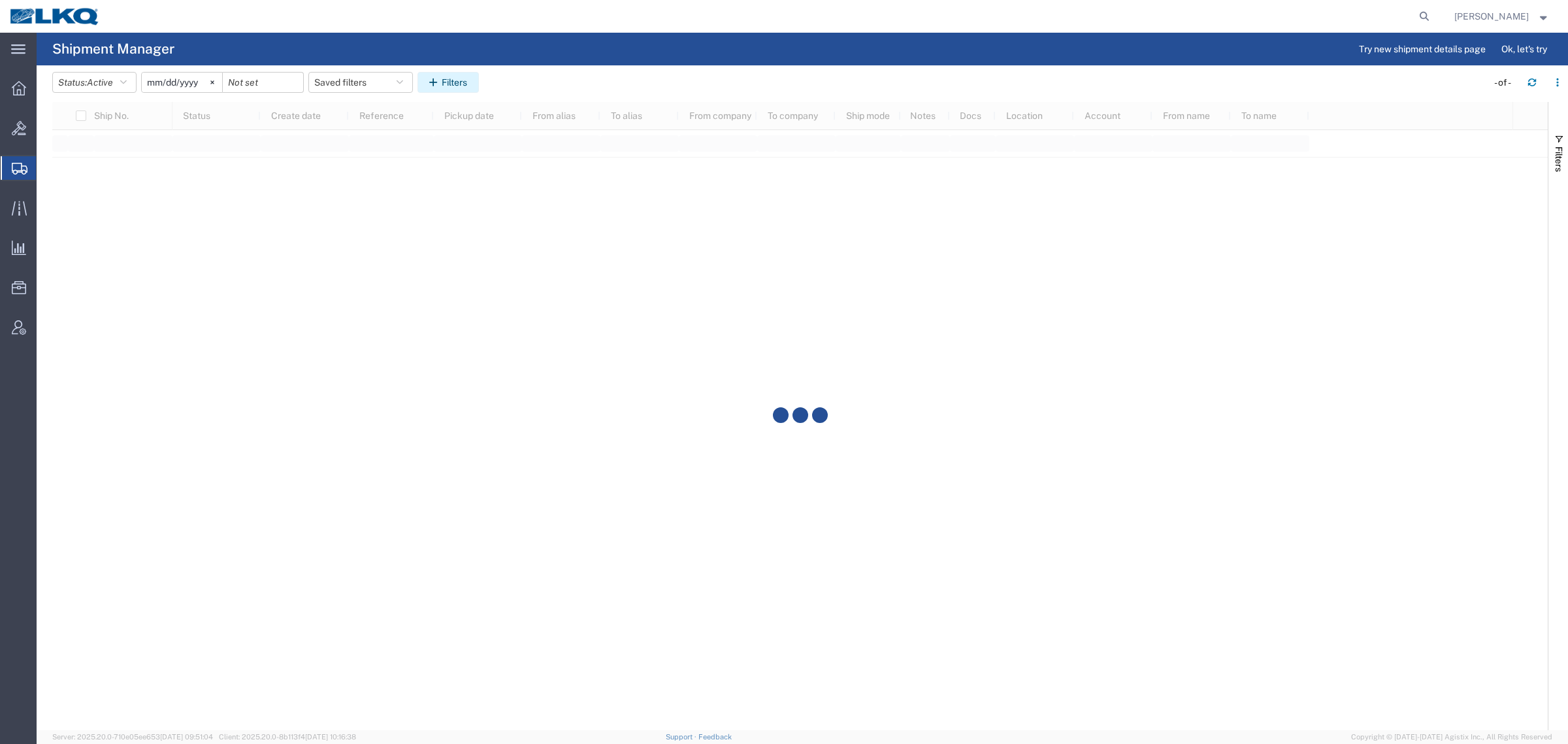
click at [447, 76] on button "Filters" at bounding box center [448, 82] width 62 height 21
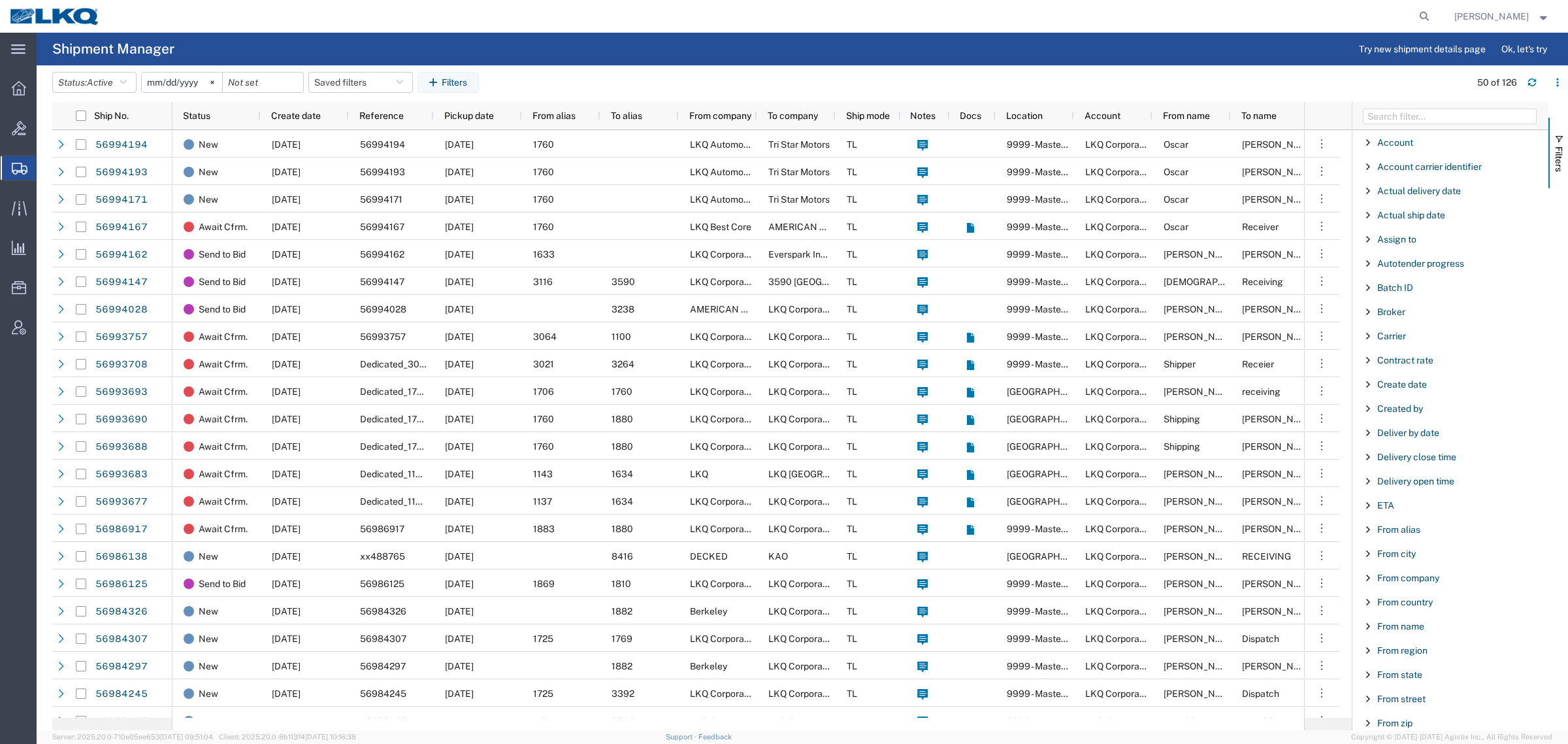
click at [1370, 529] on span "Filter List 66 Filters" at bounding box center [1368, 529] width 10 height 10
click at [1396, 583] on input "Filter Value" at bounding box center [1454, 584] width 171 height 16
click at [1361, 529] on div "From alias" at bounding box center [1450, 529] width 196 height 24
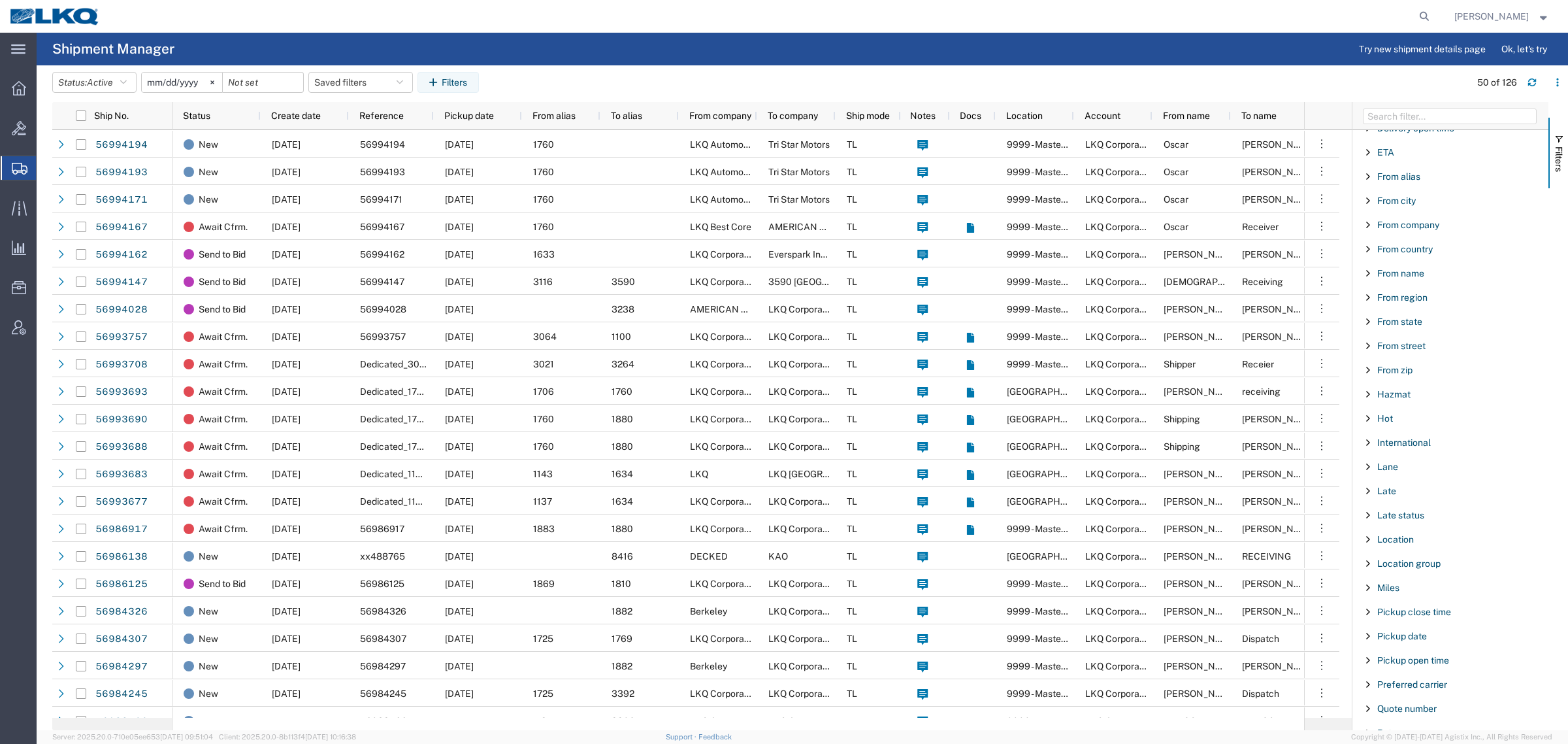
scroll to position [272, 0]
click at [1370, 262] on span "Filter List 66 Filters" at bounding box center [1368, 258] width 10 height 10
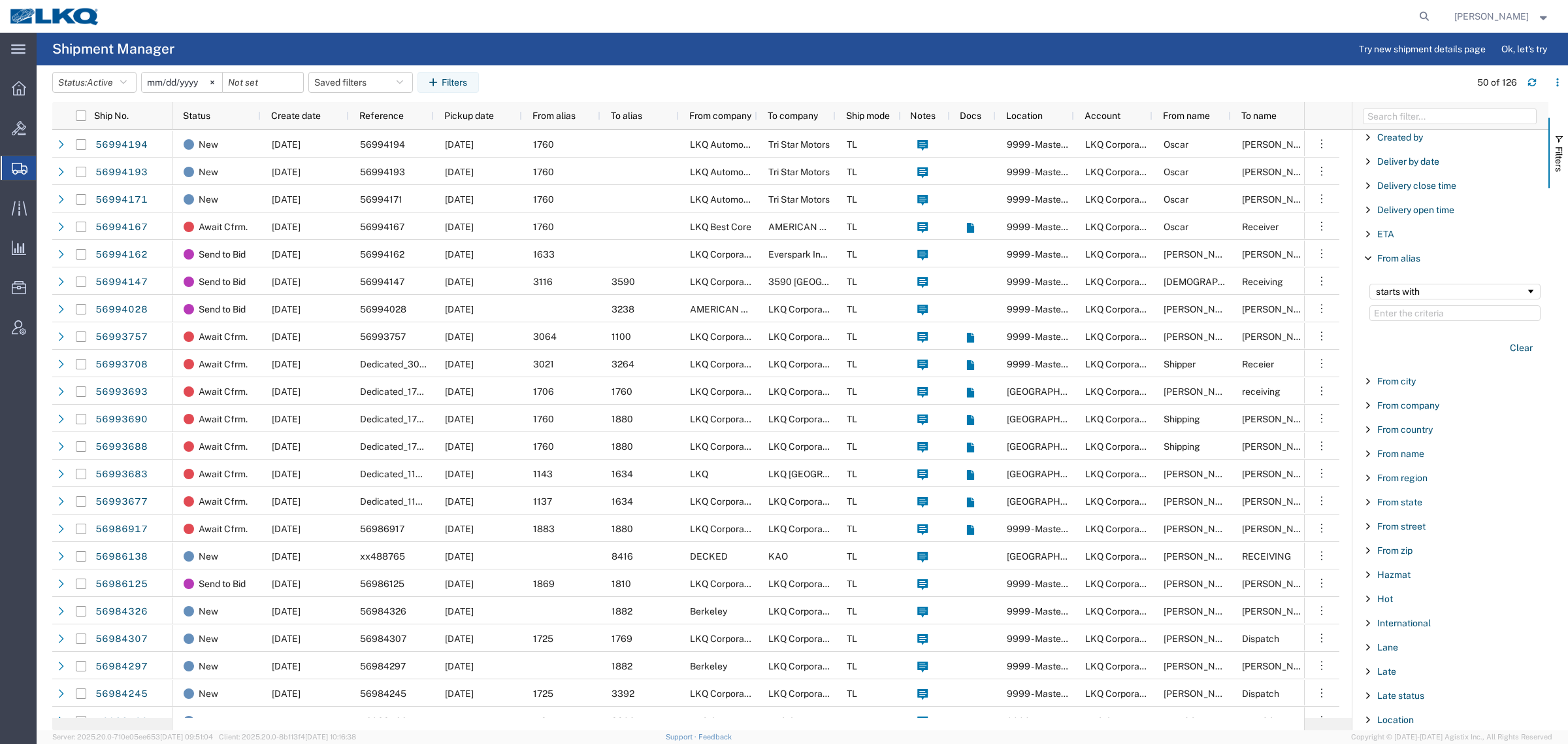
click at [1390, 315] on input "Filter Value" at bounding box center [1454, 313] width 171 height 16
type input "1330"
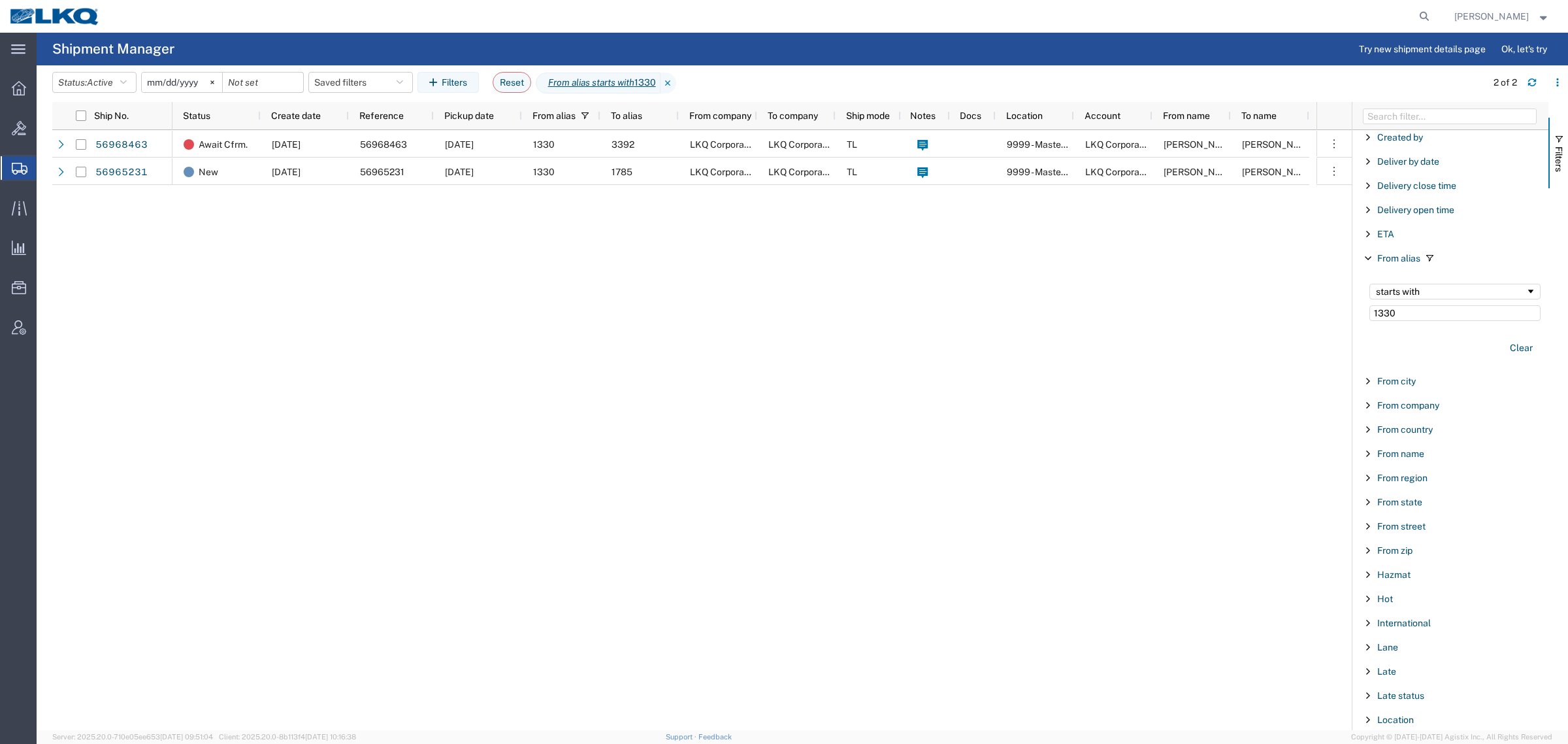
click at [557, 301] on div "Await Cfrm. 09/29/2025 56968463 10/07/2025 1330 3392 LKQ Corporation LKQ Corpor…" at bounding box center [744, 430] width 1144 height 600
click at [89, 87] on button "Status: Active" at bounding box center [94, 82] width 84 height 21
click at [83, 151] on span "All" at bounding box center [129, 151] width 152 height 20
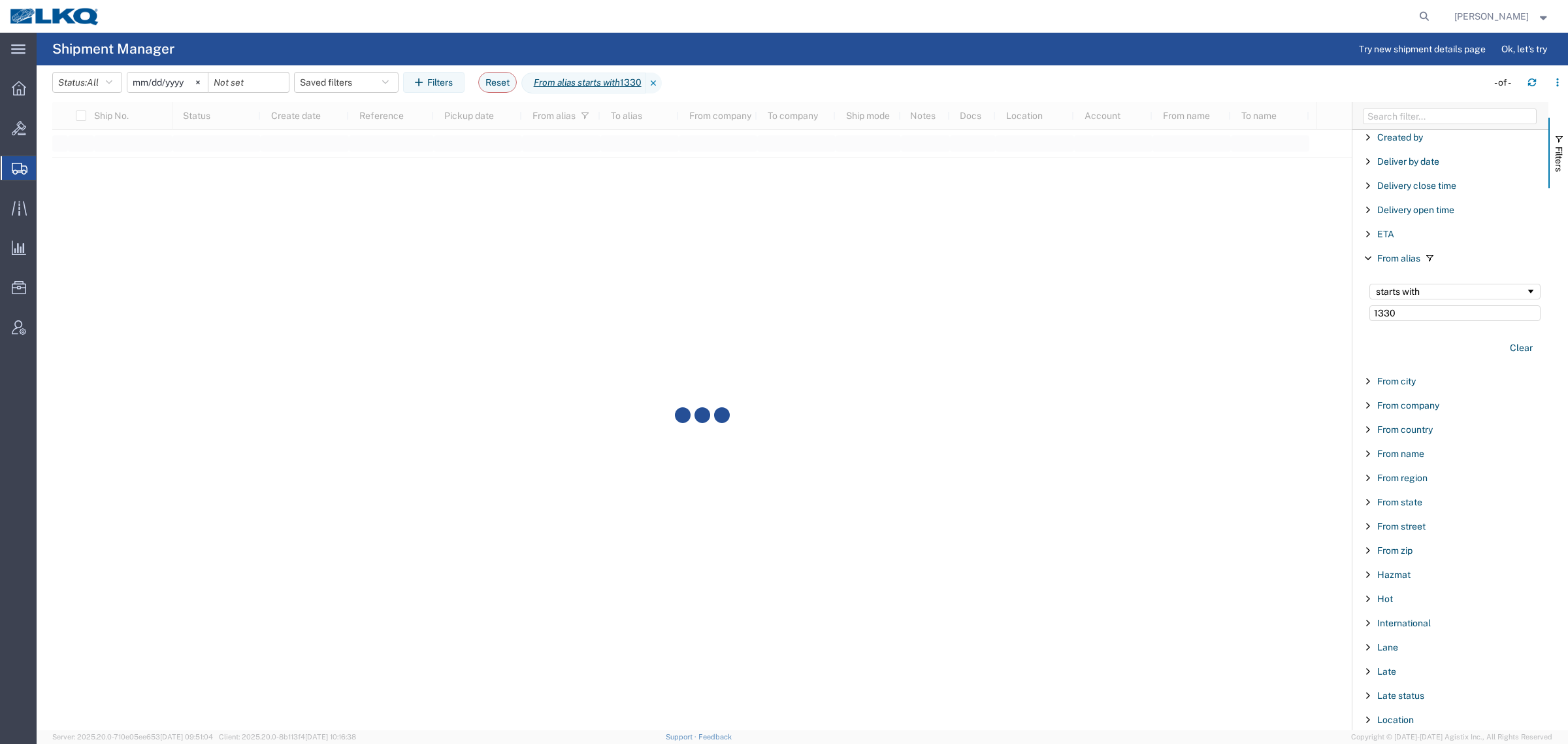
click at [764, 76] on agx-table-filter-chips "Status: All Active All Approved Booked Canceled Delivered Denied New On Hold Pe…" at bounding box center [766, 87] width 1428 height 30
click at [449, 86] on button "Filters" at bounding box center [433, 82] width 62 height 21
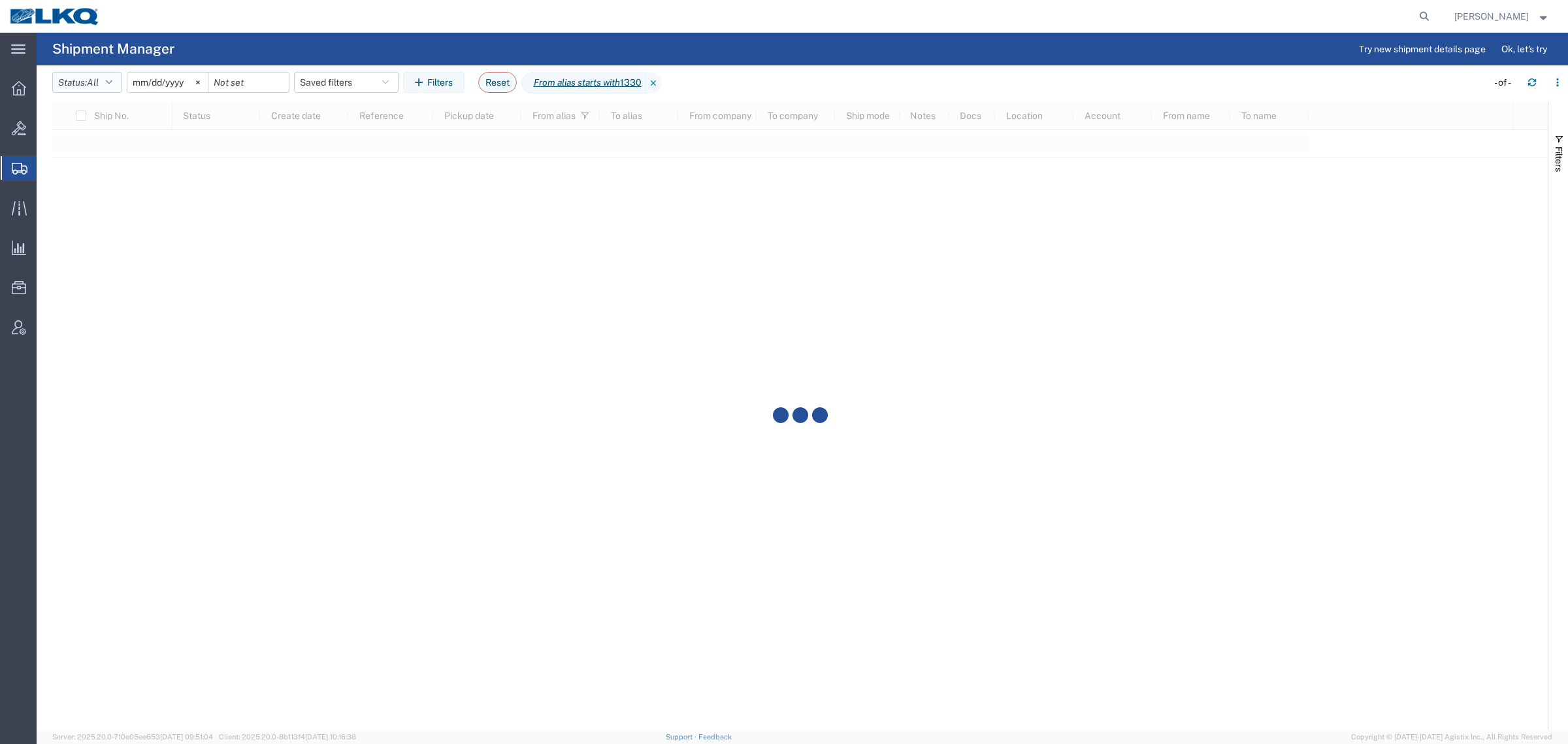
click at [90, 85] on button "Status: All" at bounding box center [87, 82] width 70 height 21
click at [82, 135] on span "Active" at bounding box center [129, 131] width 152 height 20
click at [181, 83] on input "[DATE]" at bounding box center [182, 82] width 80 height 19
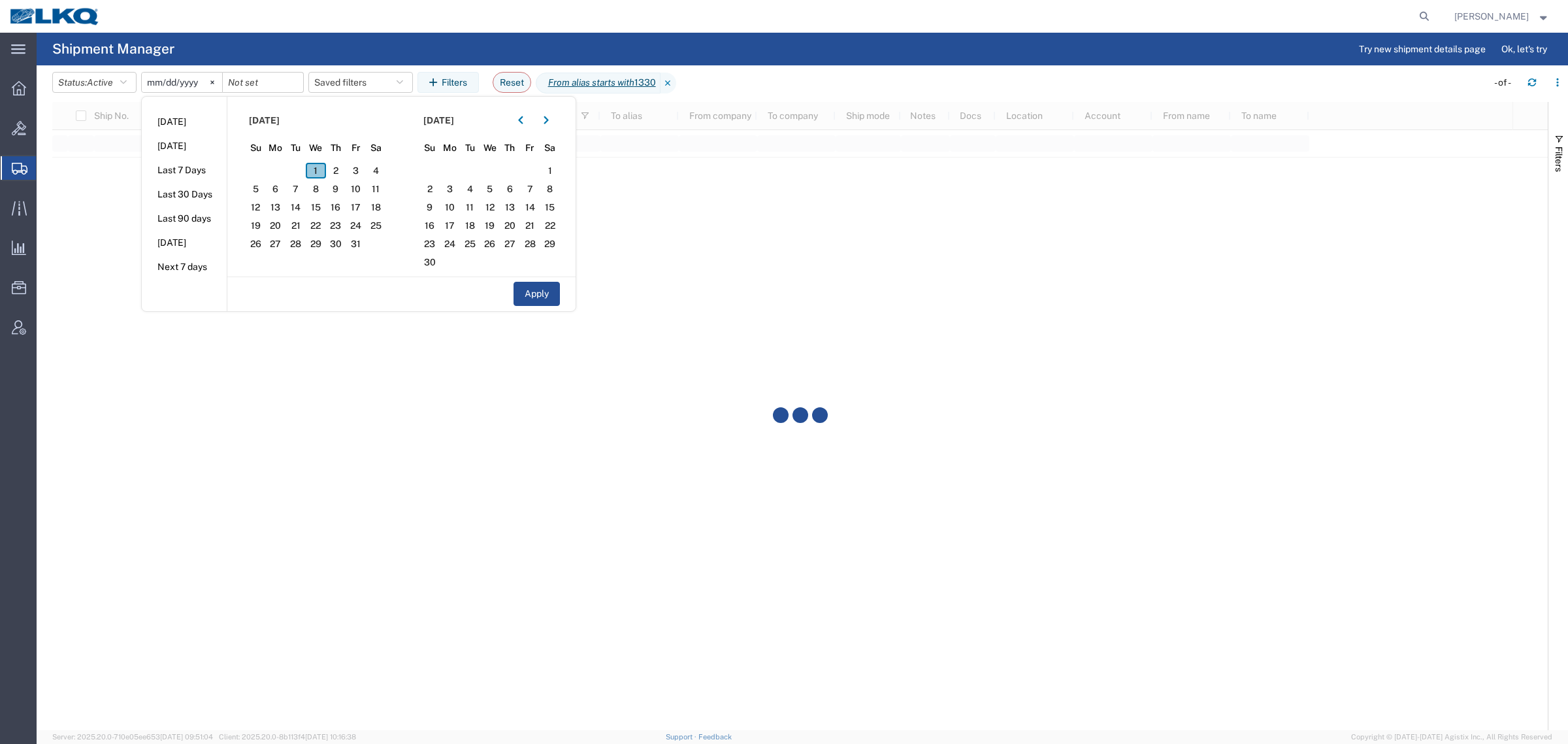
click at [322, 167] on span "1" at bounding box center [316, 170] width 20 height 16
click at [360, 247] on span "31" at bounding box center [355, 244] width 20 height 16
click at [528, 301] on button "Apply" at bounding box center [537, 294] width 46 height 24
type input "2025-10-01"
type input "2025-10-31"
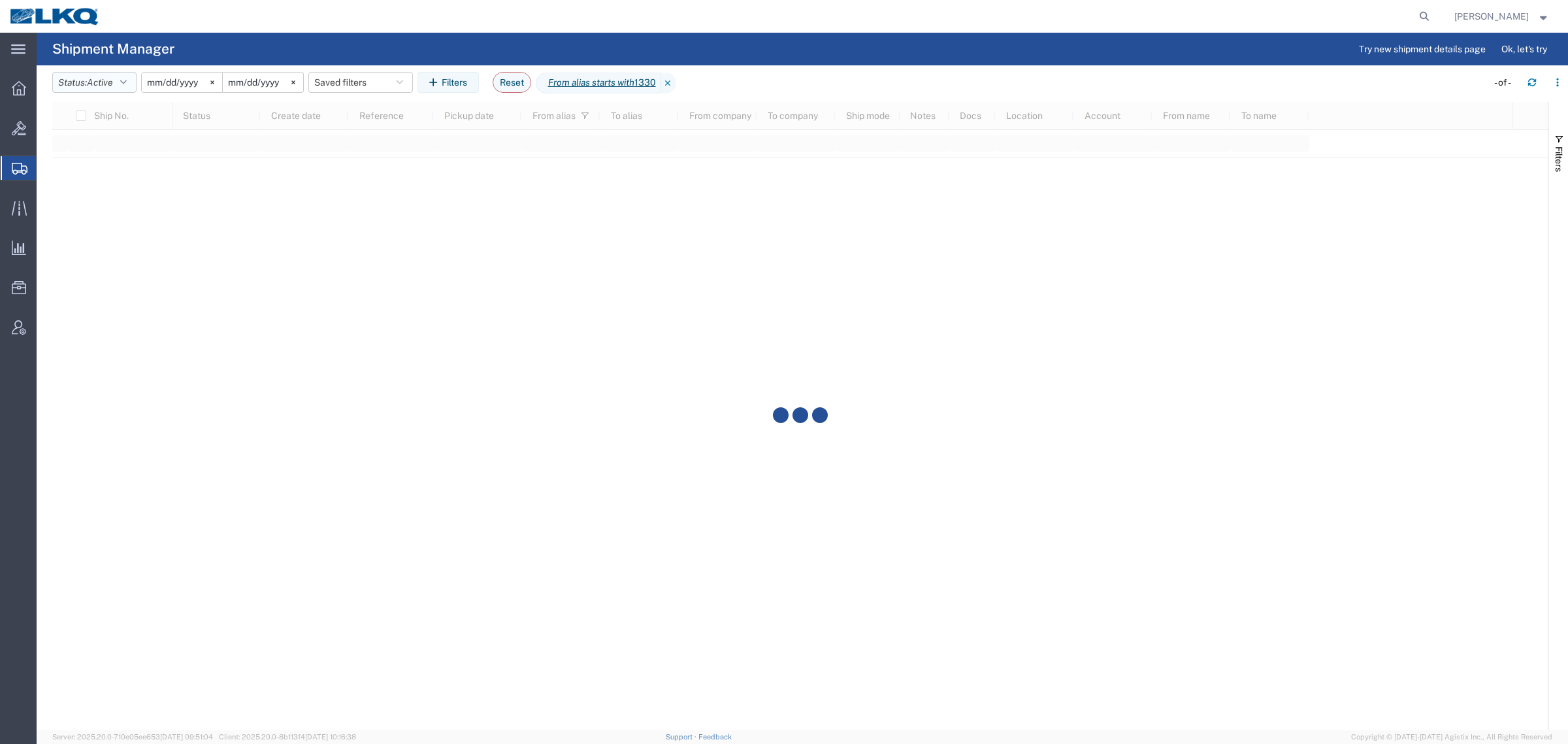
click at [77, 87] on button "Status: Active" at bounding box center [94, 82] width 84 height 21
click at [91, 148] on span "All" at bounding box center [129, 151] width 152 height 20
click at [815, 89] on agx-table-filter-chips "Status: All Active All Approved Booked Canceled Delivered Denied New On Hold Pe…" at bounding box center [766, 87] width 1428 height 30
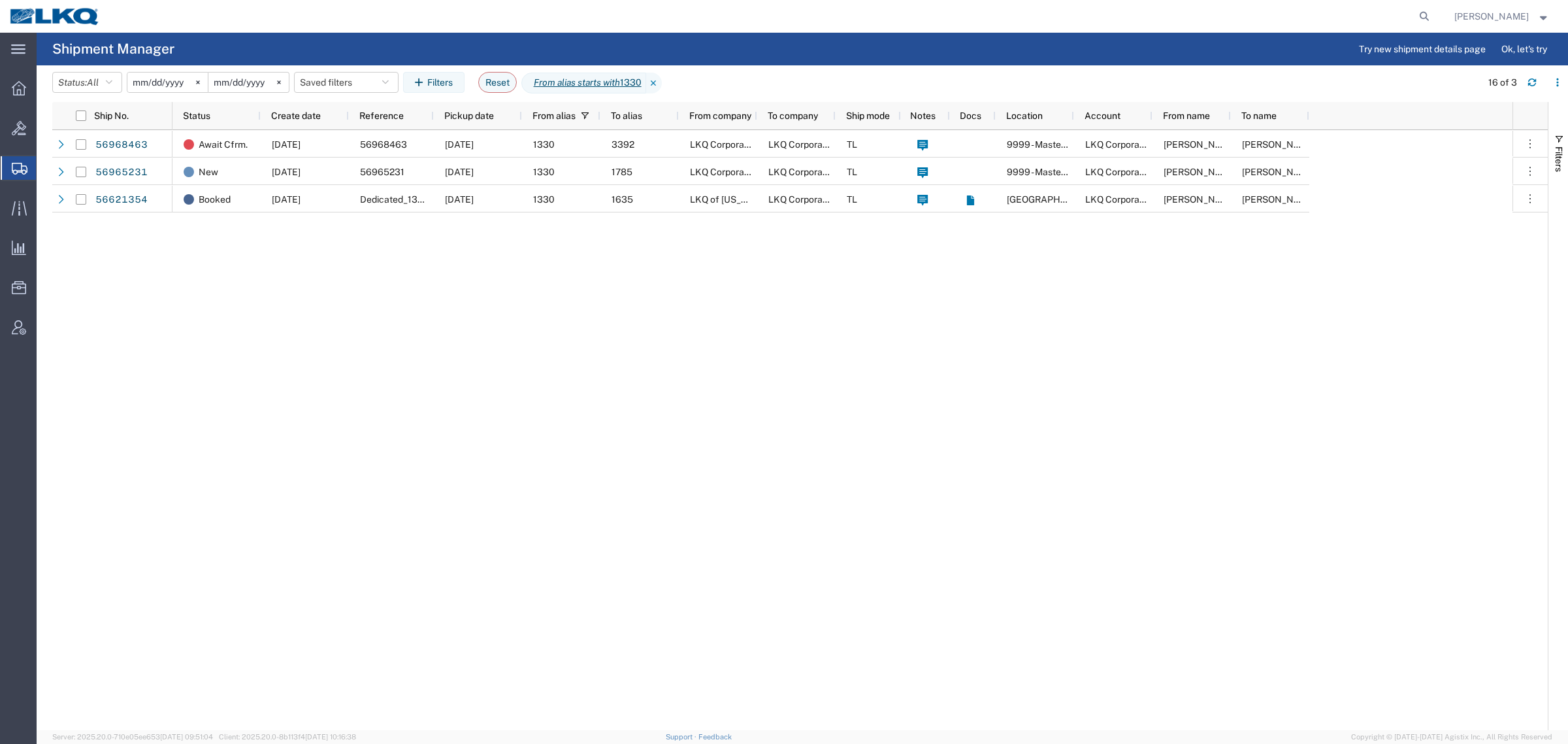
click at [478, 227] on div "Await Cfrm. 09/29/2025 56968463 10/07/2025 1330 3392 LKQ Corporation LKQ Corpor…" at bounding box center [842, 430] width 1340 height 600
click at [428, 351] on div "Await Cfrm. 09/29/2025 56968463 10/07/2025 1330 3392 LKQ Corporation LKQ Corpor…" at bounding box center [842, 430] width 1340 height 600
click at [0, 0] on span "Templates" at bounding box center [0, 0] width 0 height 0
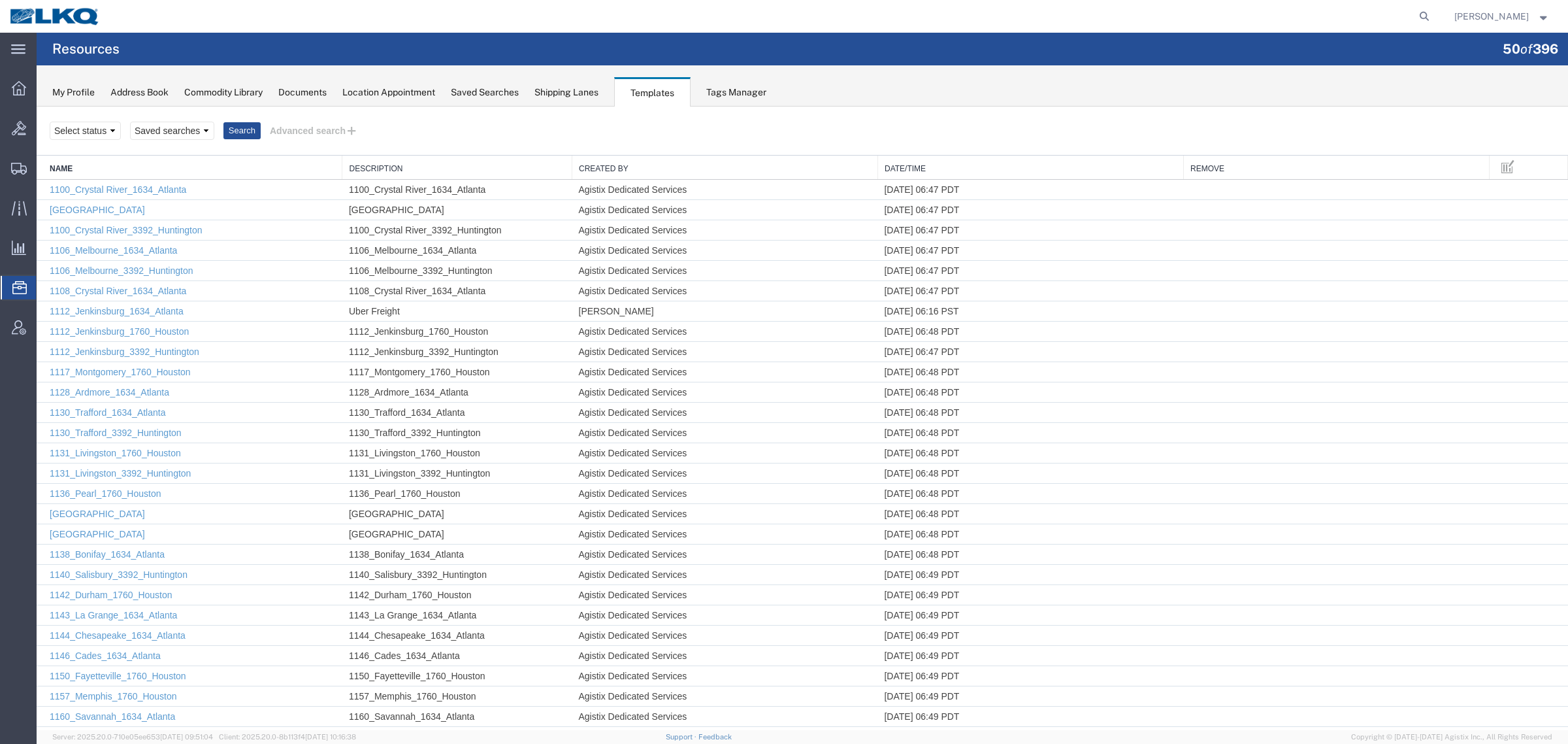
click at [75, 173] on link "Name" at bounding box center [192, 169] width 285 height 11
click at [64, 164] on link "Name" at bounding box center [192, 169] width 285 height 11
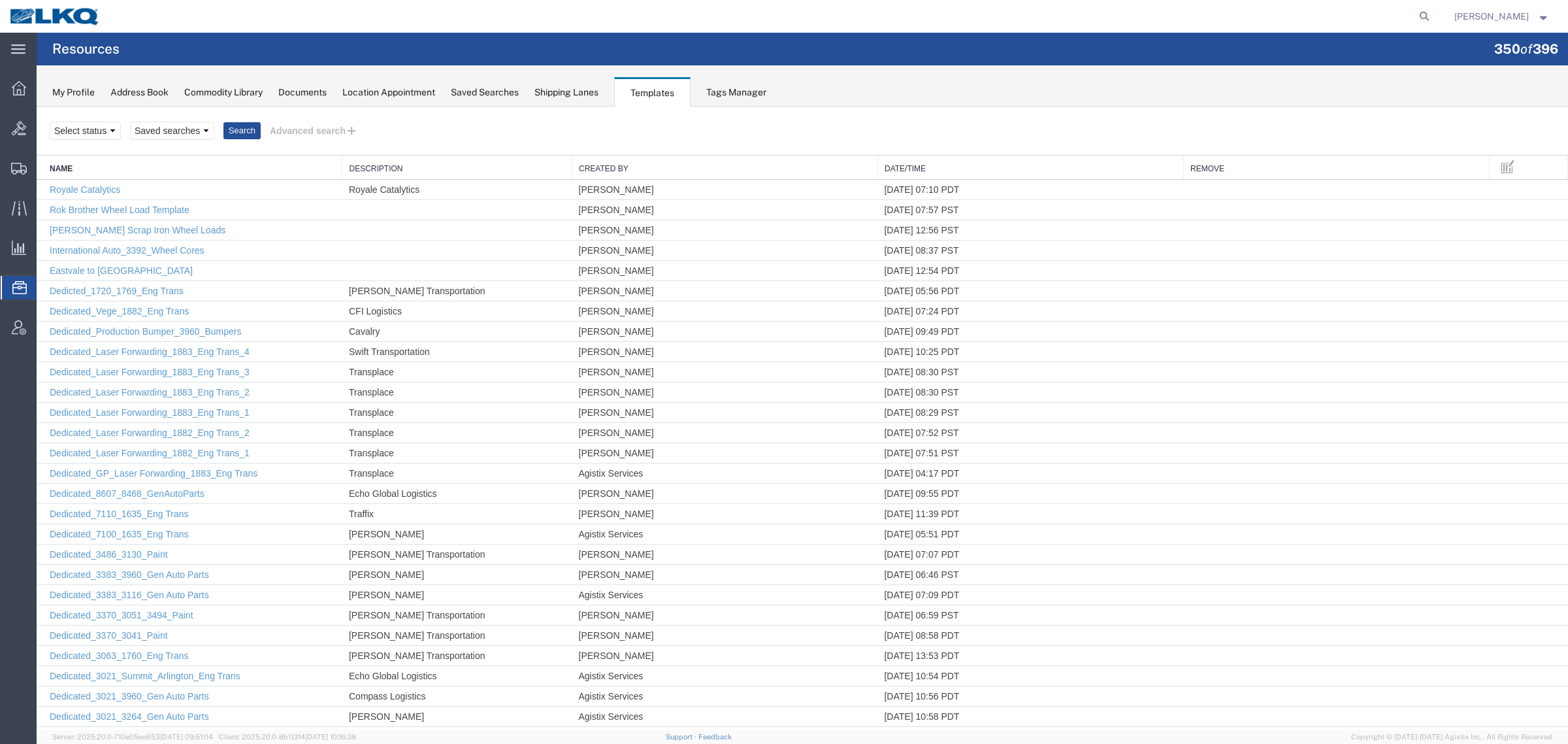
click at [469, 138] on div "Select status Saved searches Search Advanced search" at bounding box center [802, 131] width 1505 height 22
click at [304, 134] on button "Advanced search" at bounding box center [314, 131] width 107 height 22
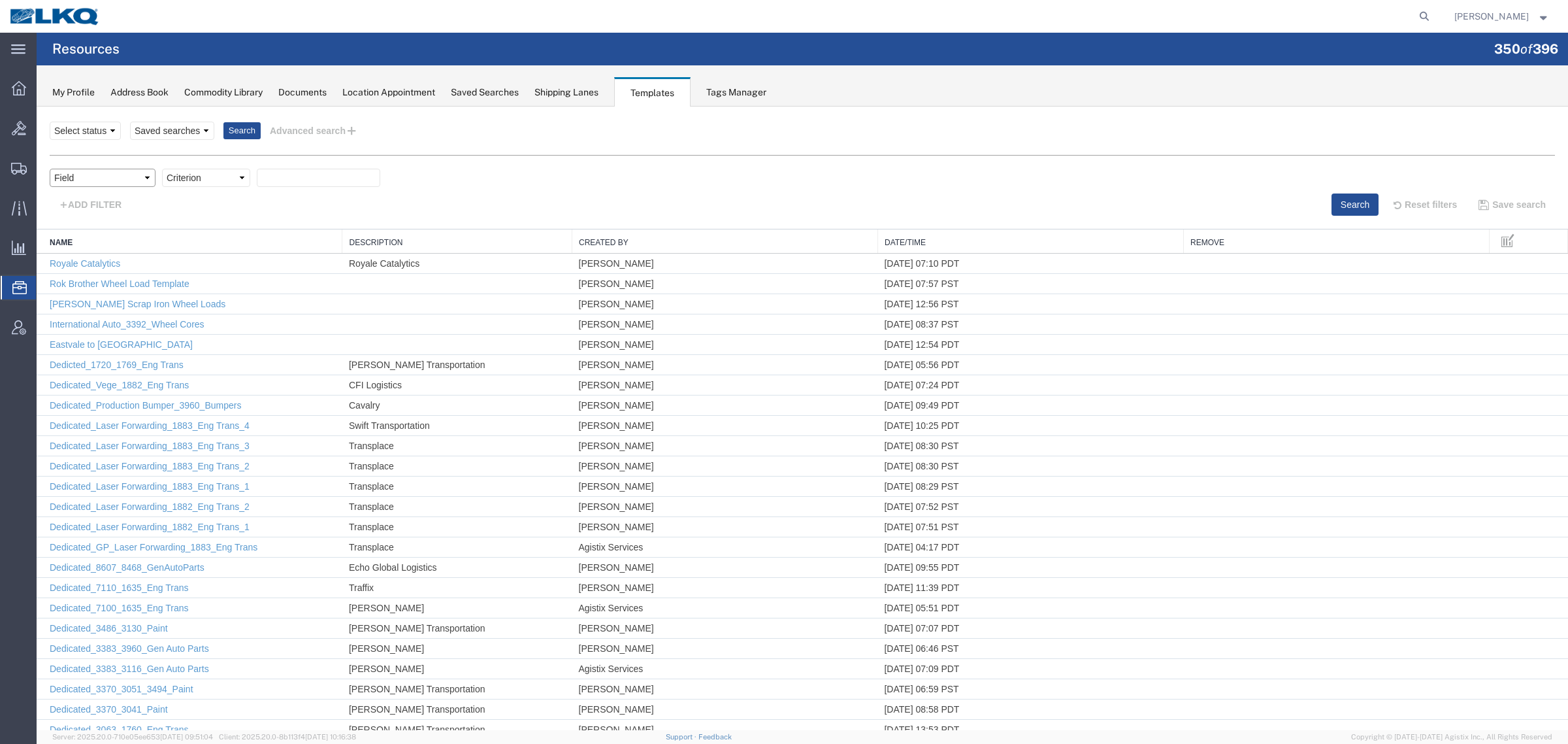
click at [87, 179] on select "Field Create Date Created by Description From Alias From City From Company From…" at bounding box center [102, 177] width 106 height 18
select select "fromAlias"
click at [50, 168] on select "Field Create Date Created by Description From Alias From City From Company From…" at bounding box center [102, 177] width 106 height 18
click at [203, 181] on select "Criterion contains does not contain is is blank is not blank starts with" at bounding box center [206, 177] width 88 height 18
select select "contains"
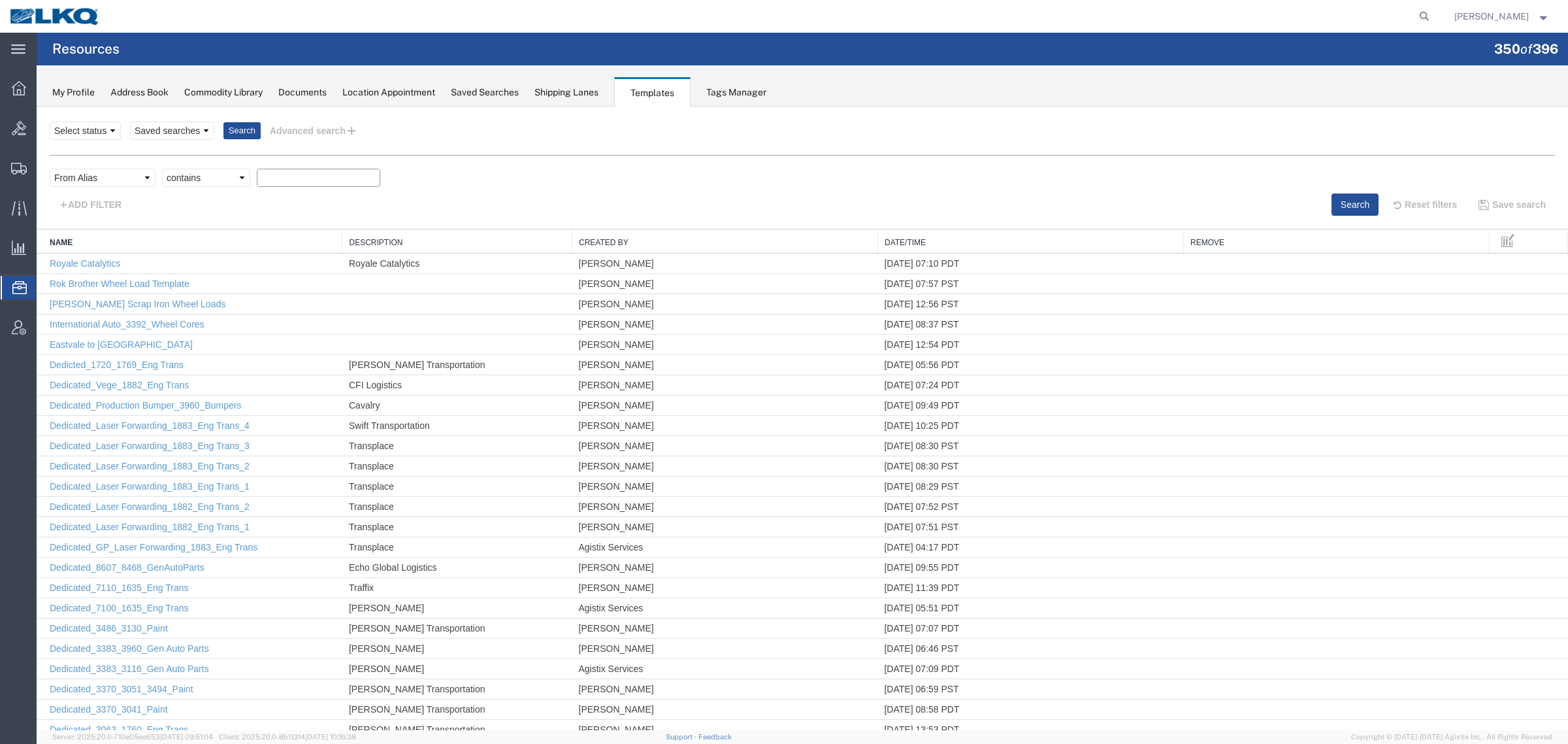
click at [162, 168] on select "Criterion contains does not contain is is blank is not blank starts with" at bounding box center [206, 177] width 88 height 18
click at [286, 174] on input "text" at bounding box center [318, 177] width 123 height 18
type input "1330"
click at [1331, 200] on button "Search" at bounding box center [1355, 204] width 47 height 22
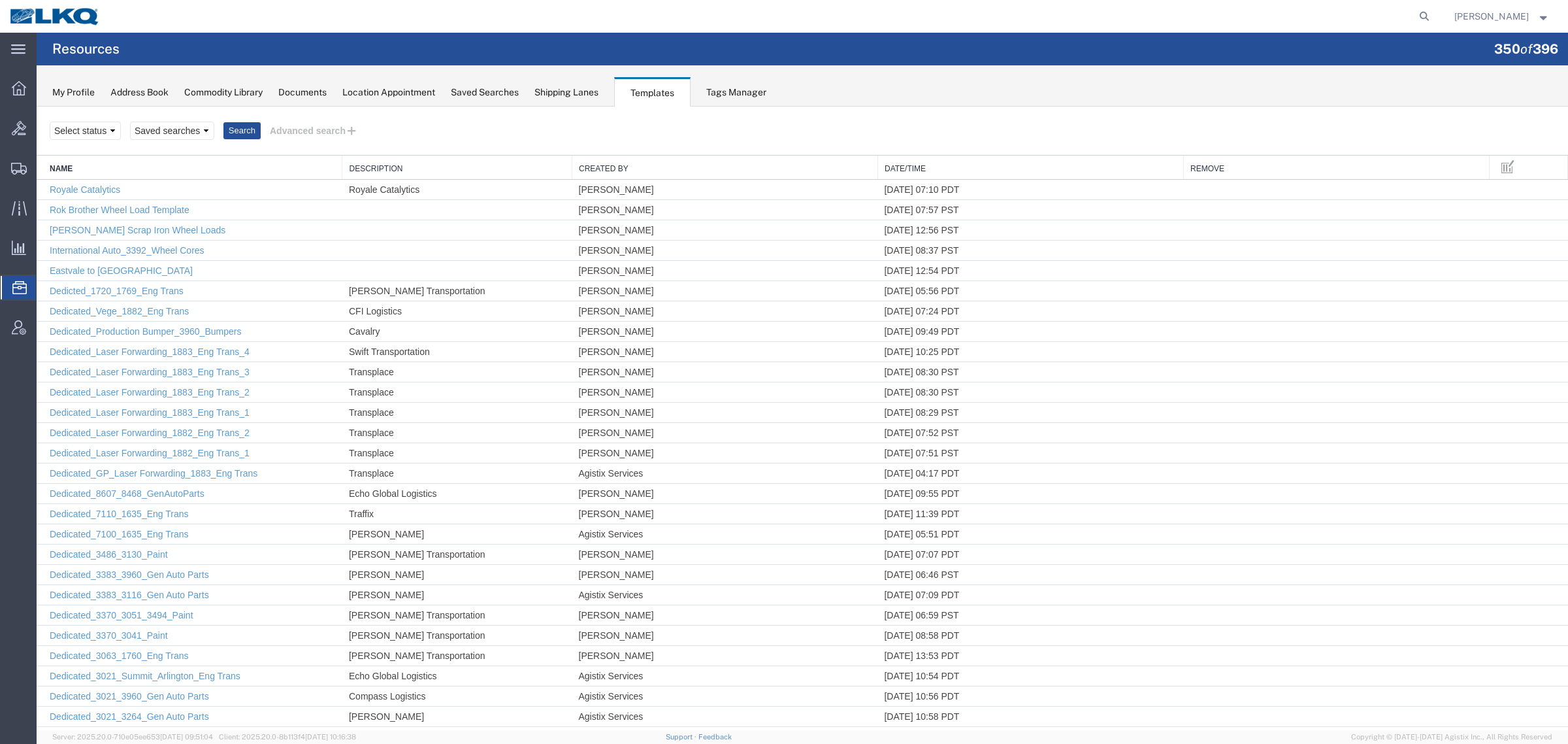
click at [526, 138] on div "Select status Saved searches Search Advanced search" at bounding box center [802, 131] width 1505 height 22
click at [663, 90] on div "Templates" at bounding box center [652, 91] width 76 height 30
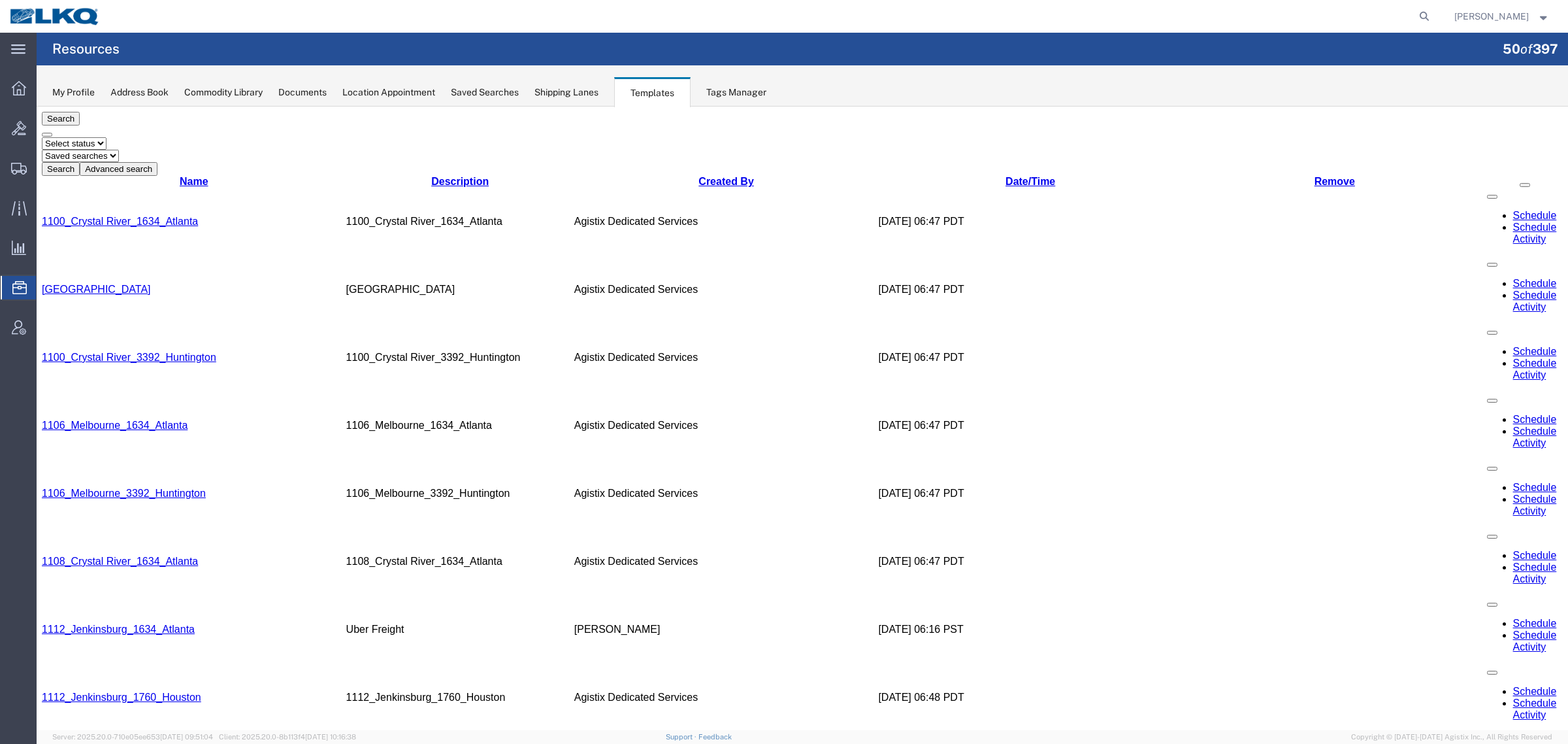
click at [602, 51] on agx-page-header "Resources 50 of 397" at bounding box center [802, 48] width 1531 height 33
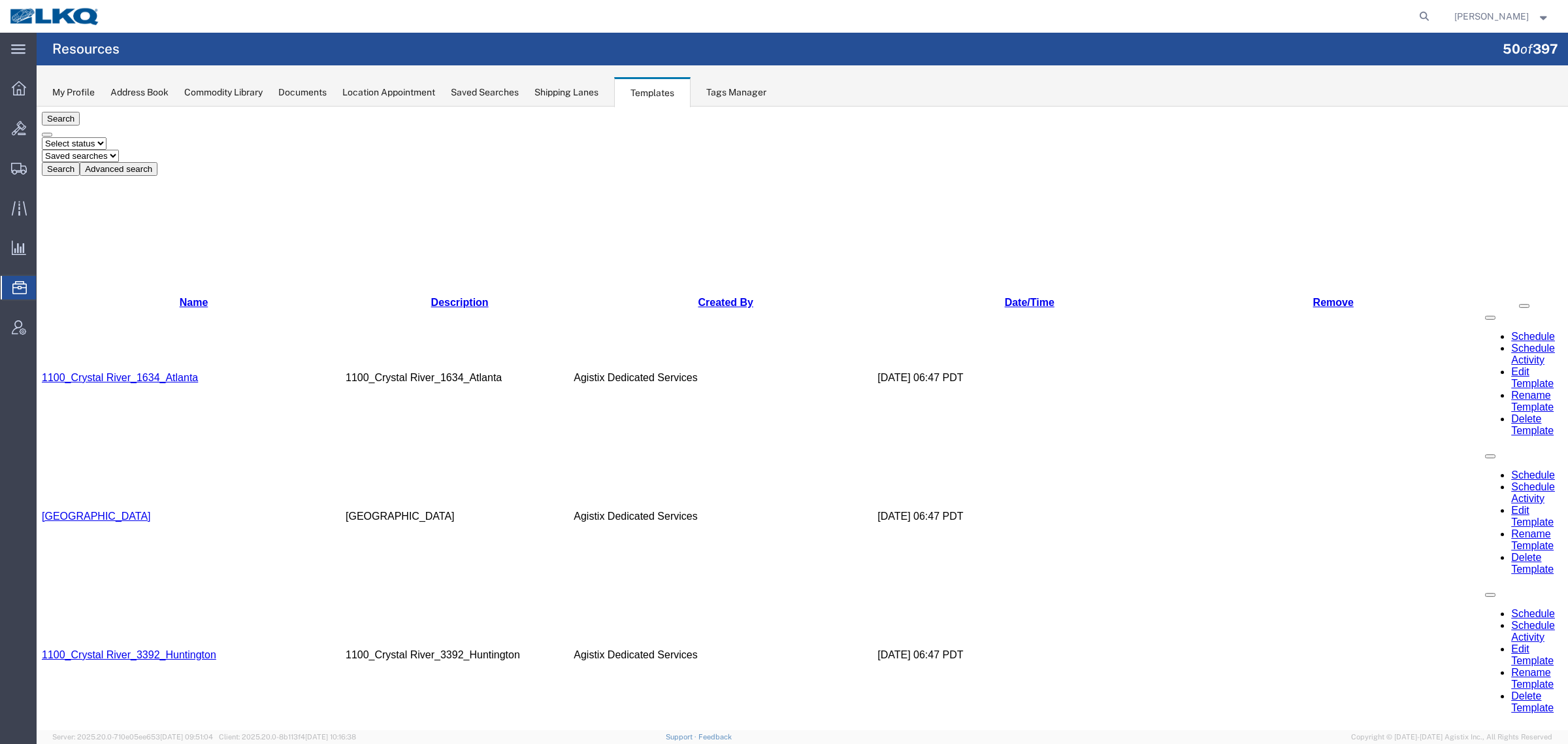
click at [180, 296] on link "Name" at bounding box center [195, 302] width 29 height 11
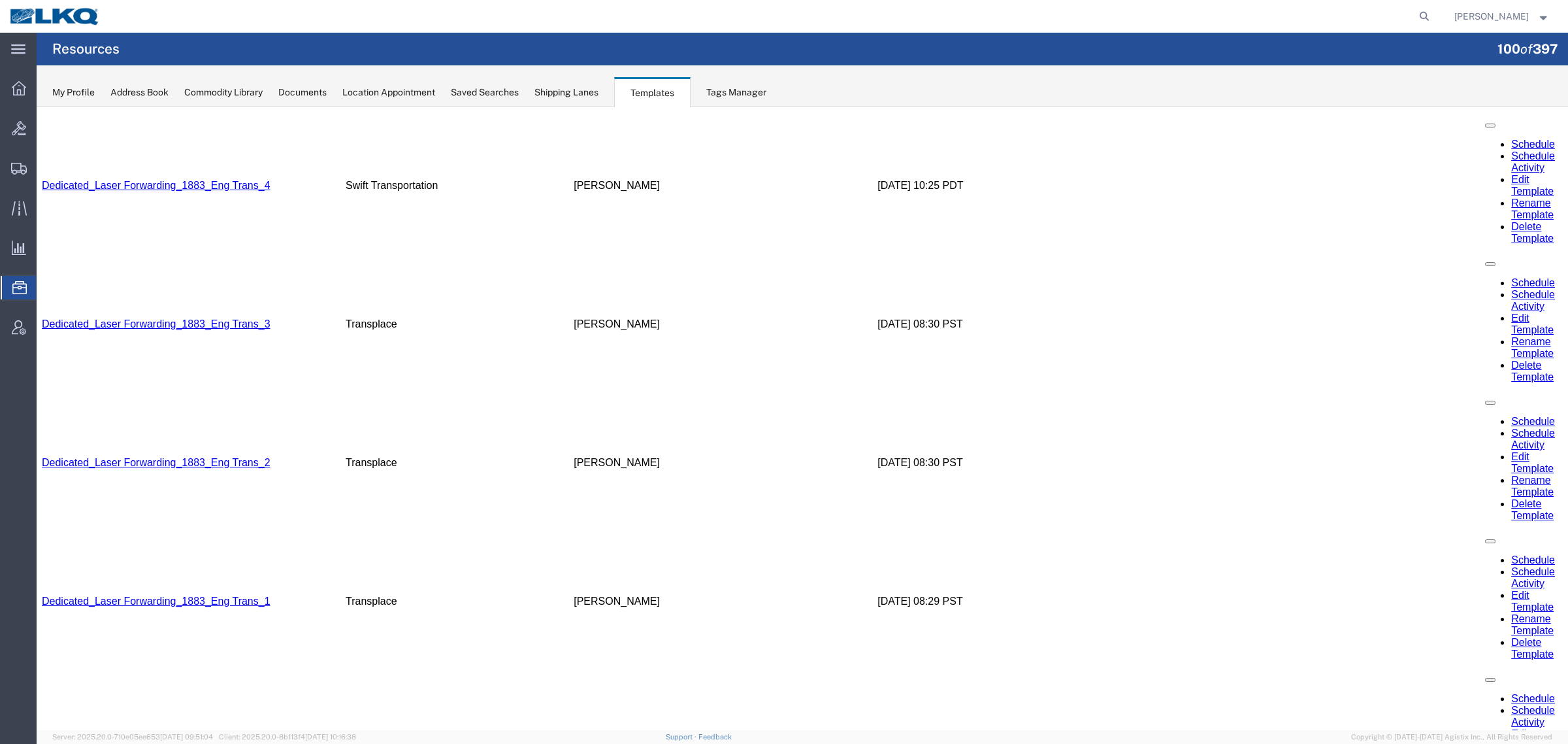
scroll to position [1383, 0]
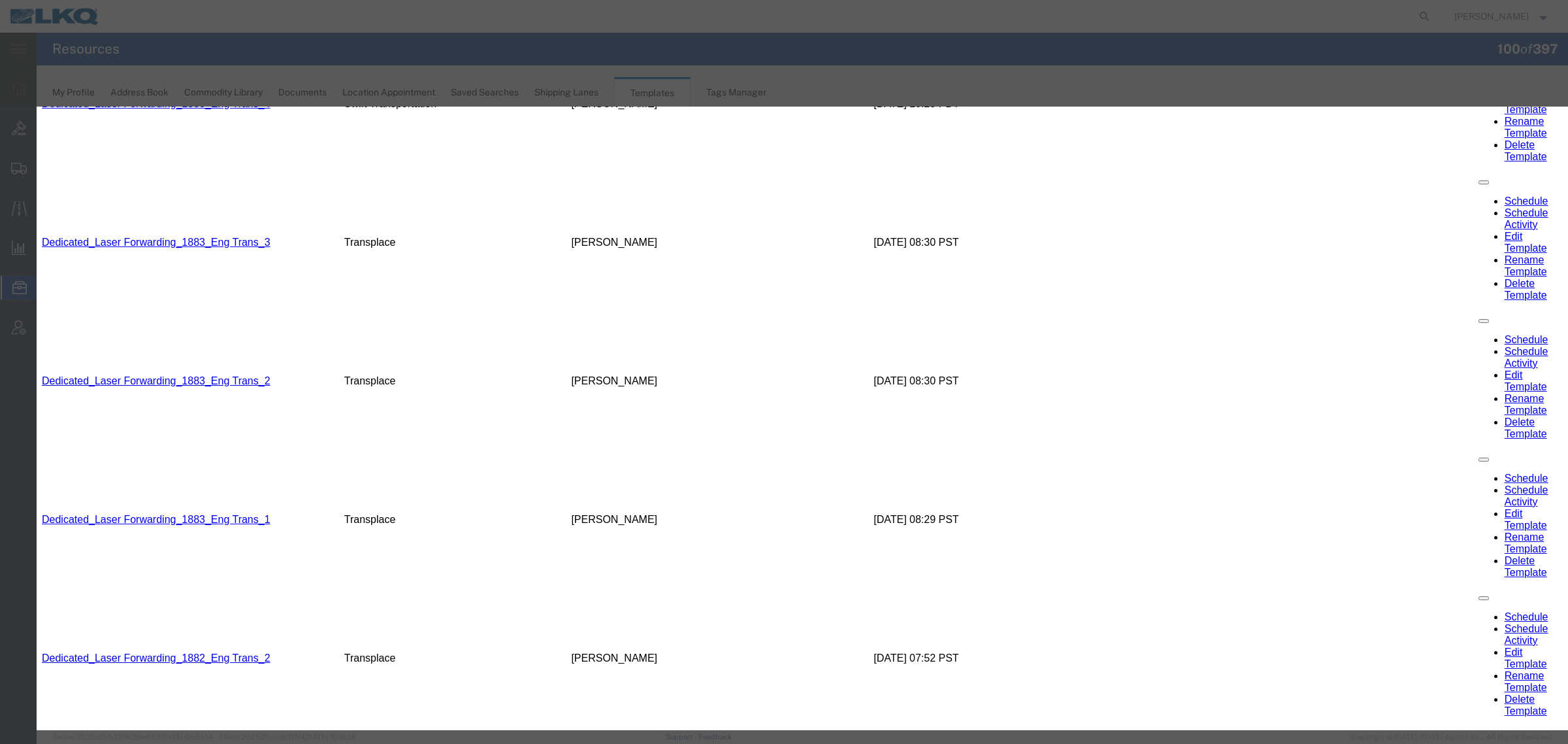
radio input "true"
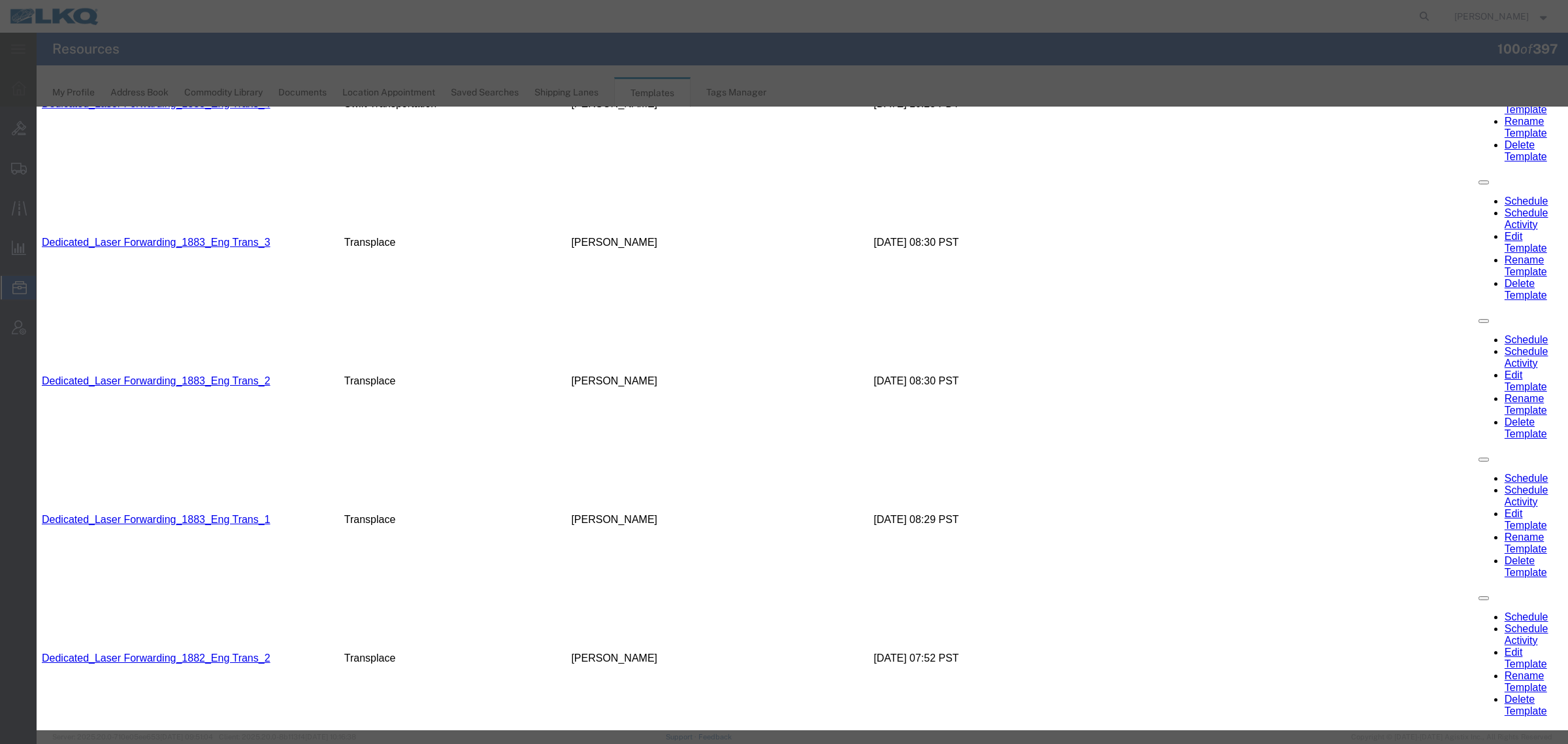
select select "[DATE]"
type input "8:00 AM"
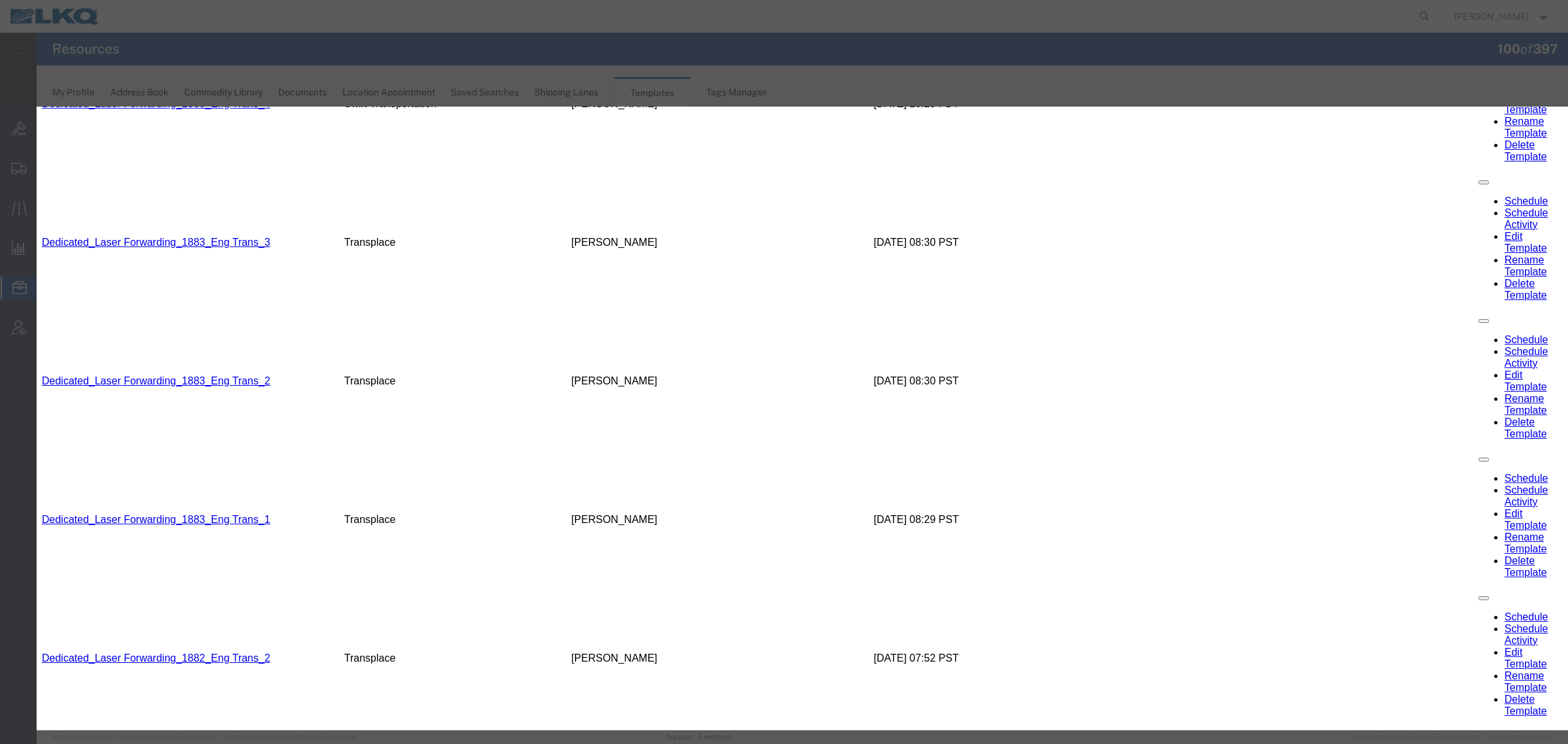
type input "3:00 PM"
select select "[DATE]"
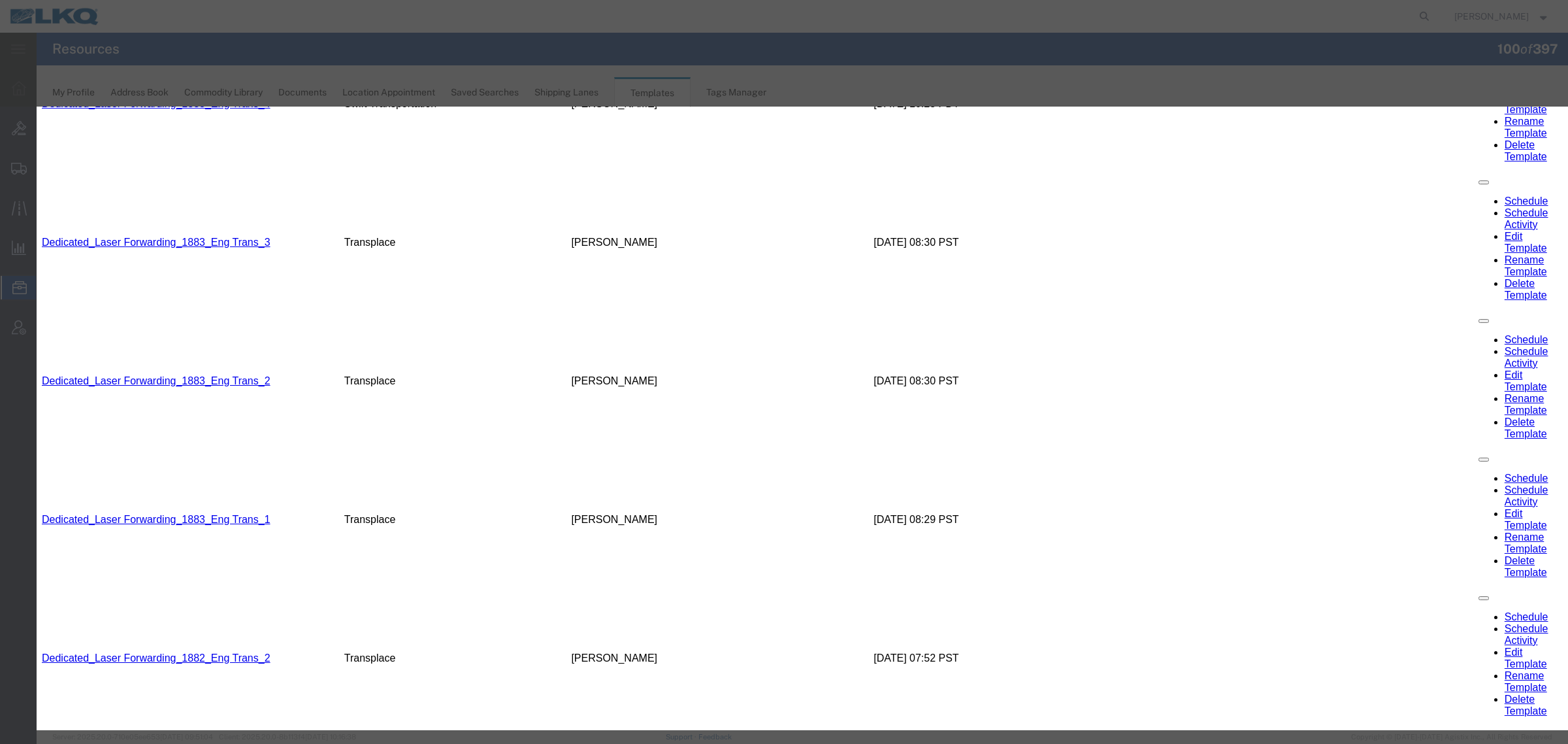
type input "8:00 AM"
type input "8:15 AM"
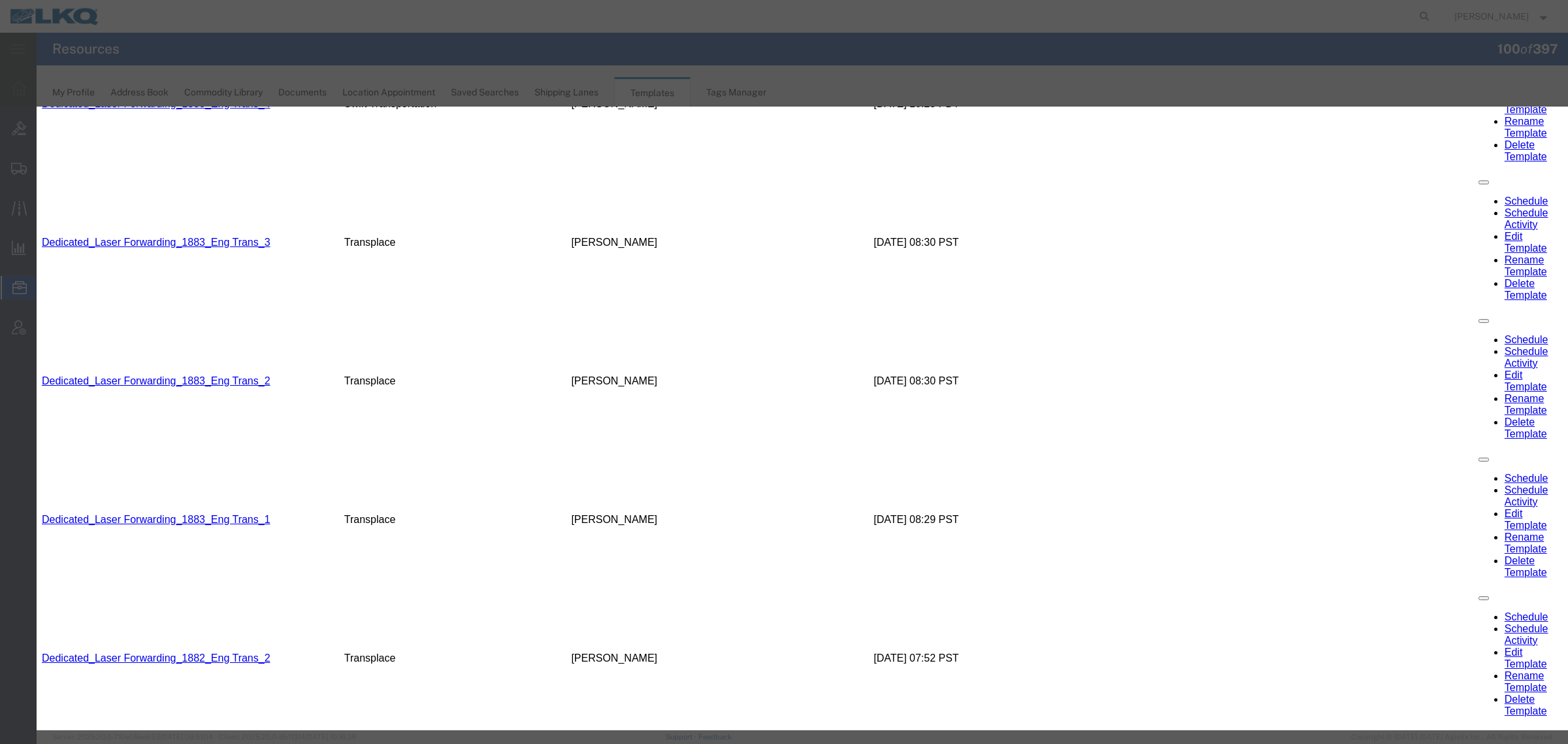
checkbox input "true"
radio input "true"
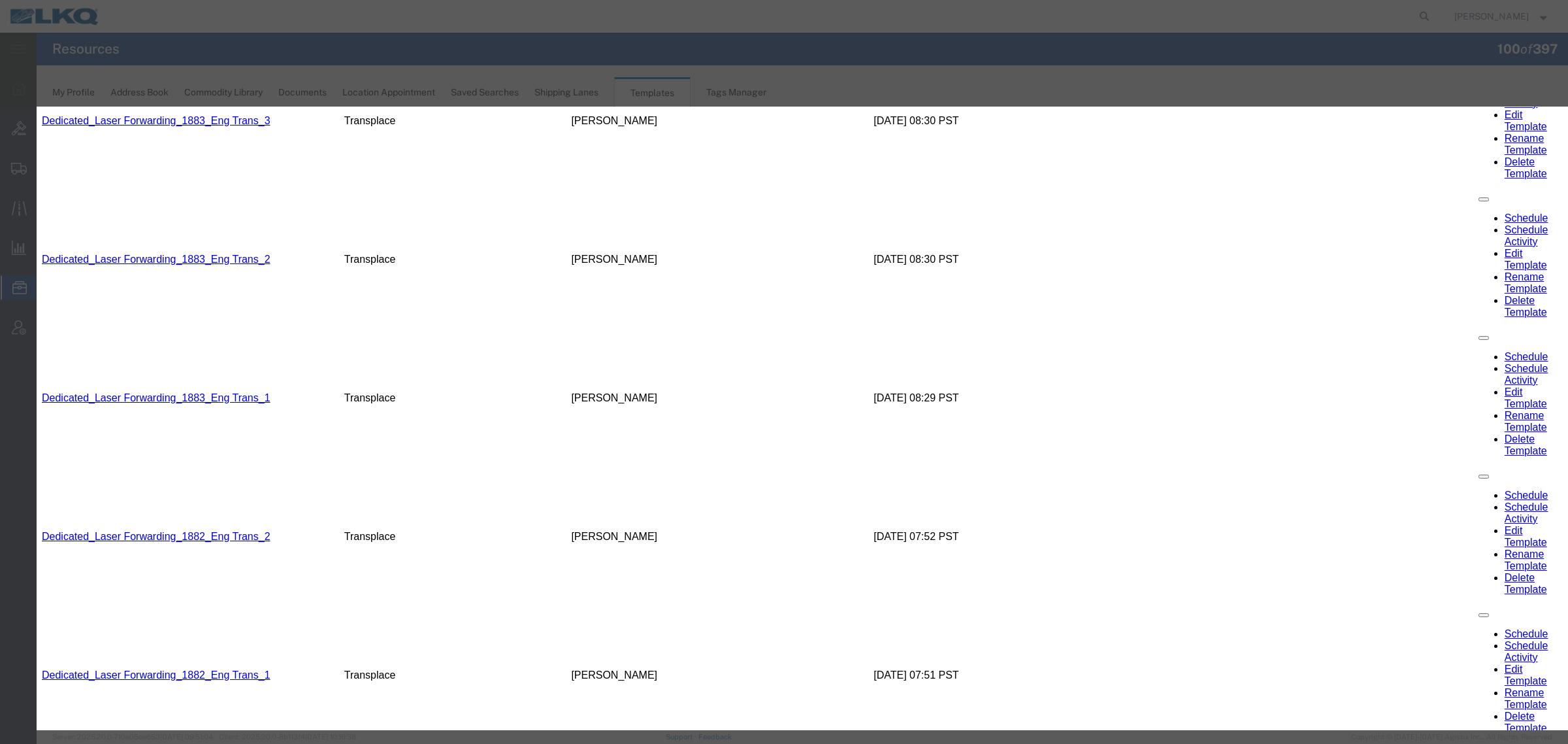
scroll to position [1505, 0]
type input "35"
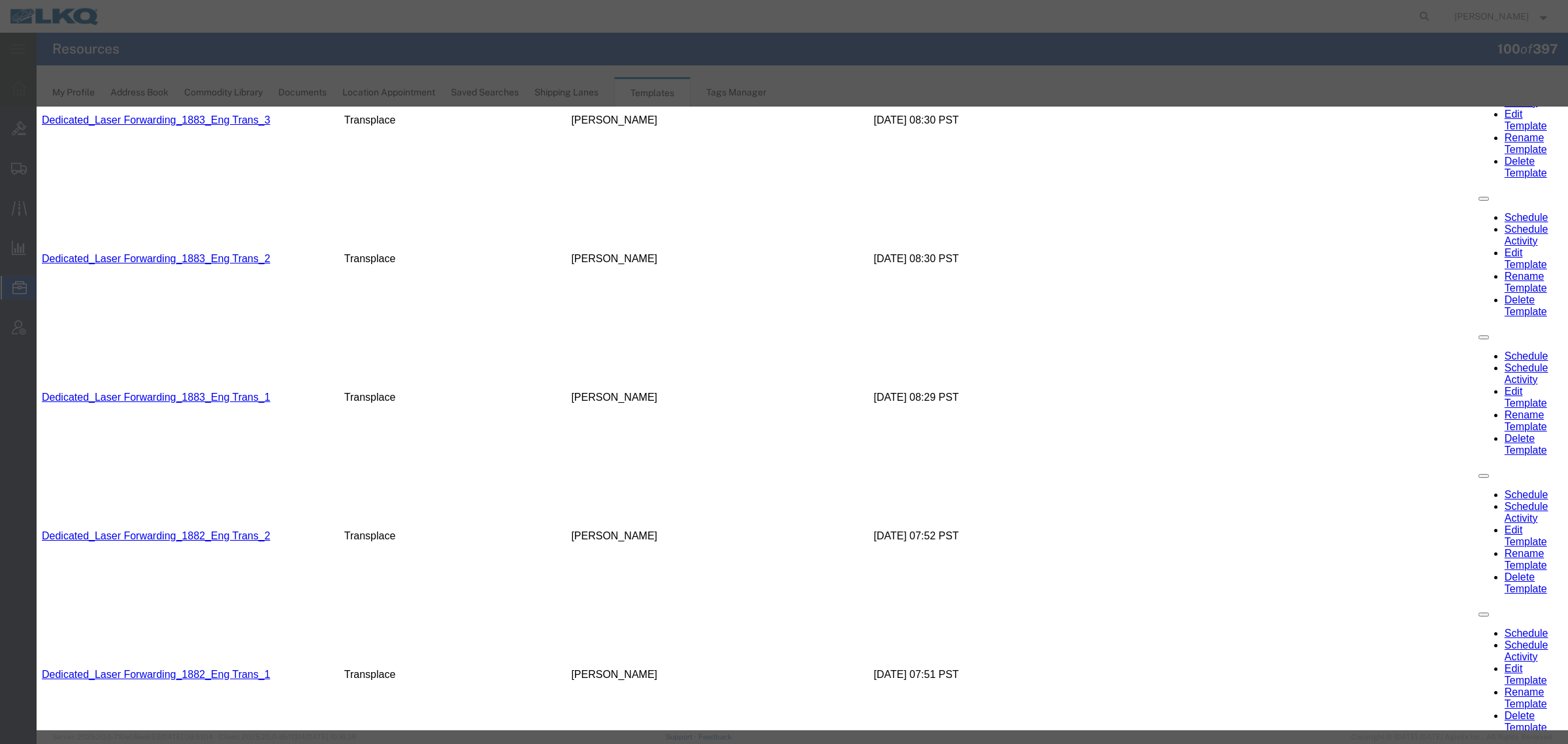
drag, startPoint x: 717, startPoint y: 242, endPoint x: 655, endPoint y: 230, distance: 63.2
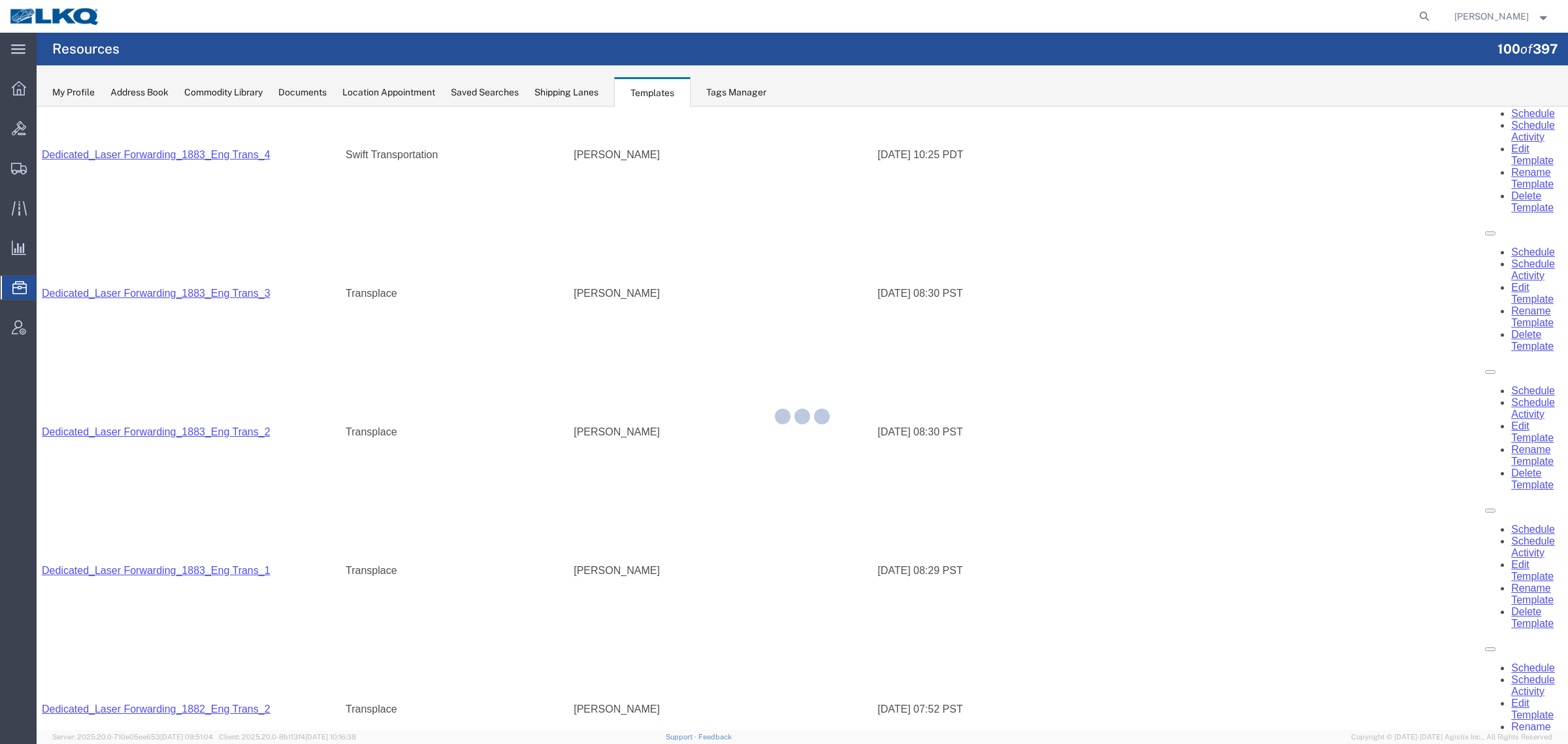
scroll to position [1178, 0]
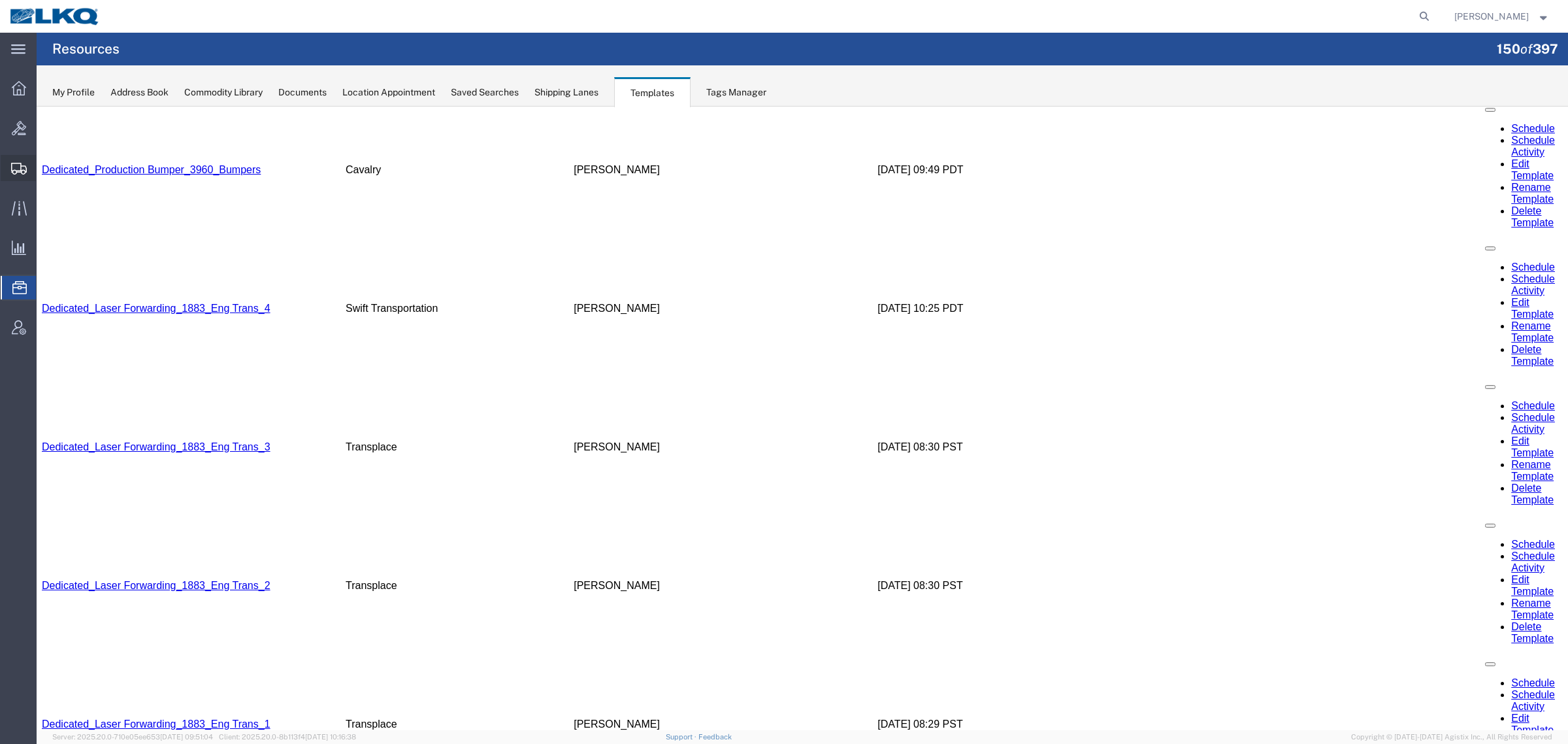
click at [0, 0] on span "Shipment Manager" at bounding box center [0, 0] width 0 height 0
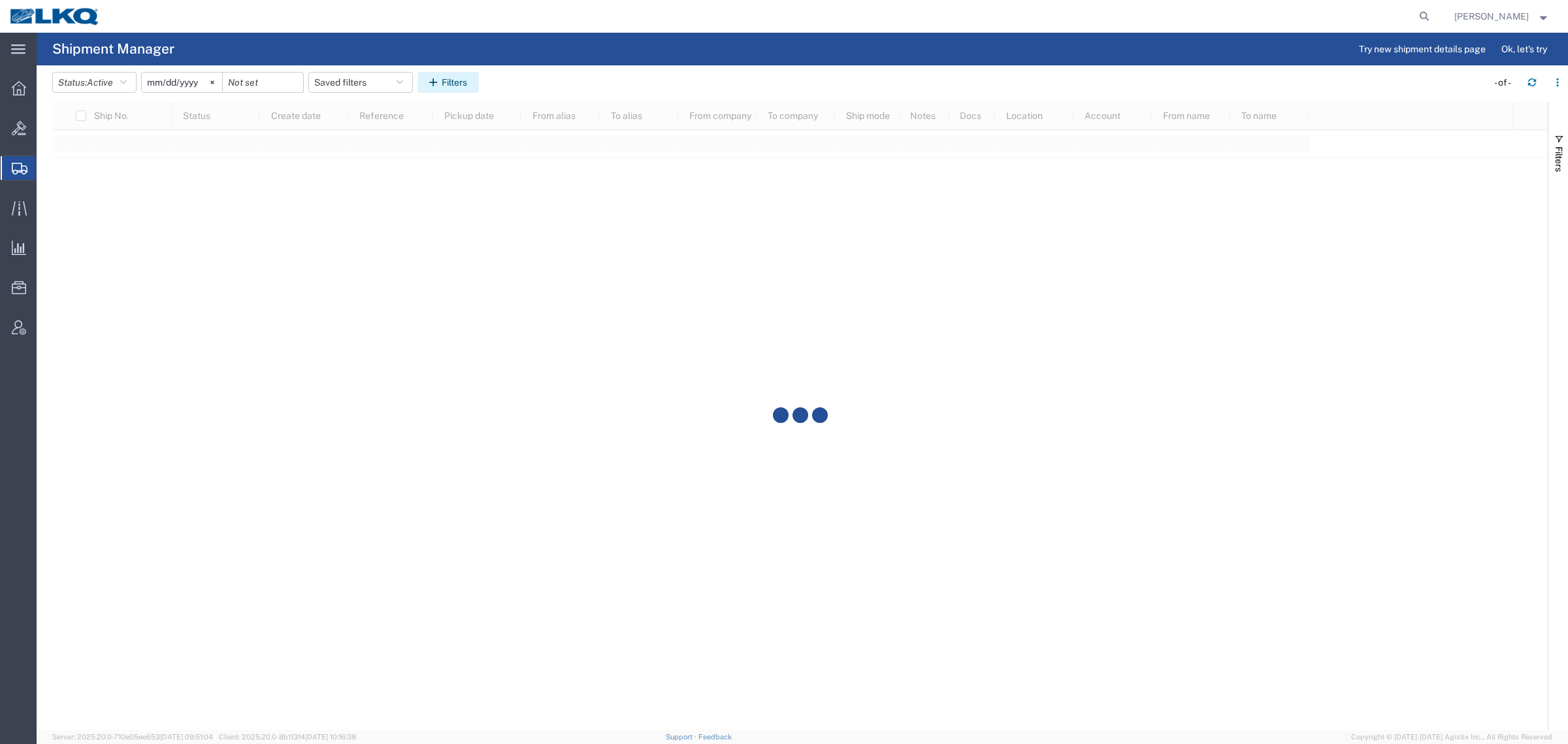
click at [451, 86] on button "Filters" at bounding box center [448, 82] width 62 height 21
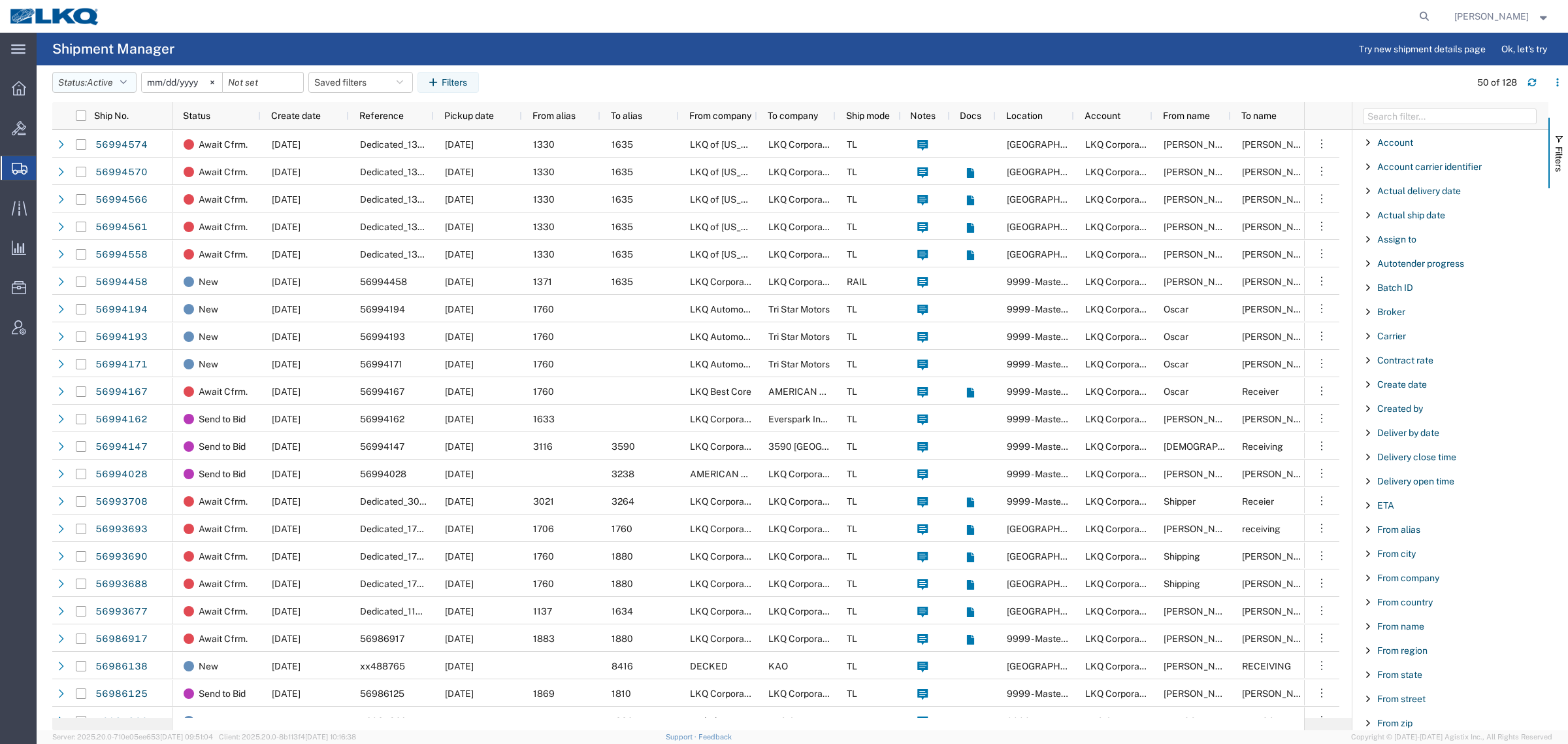
click at [84, 83] on button "Status: Active" at bounding box center [94, 82] width 84 height 21
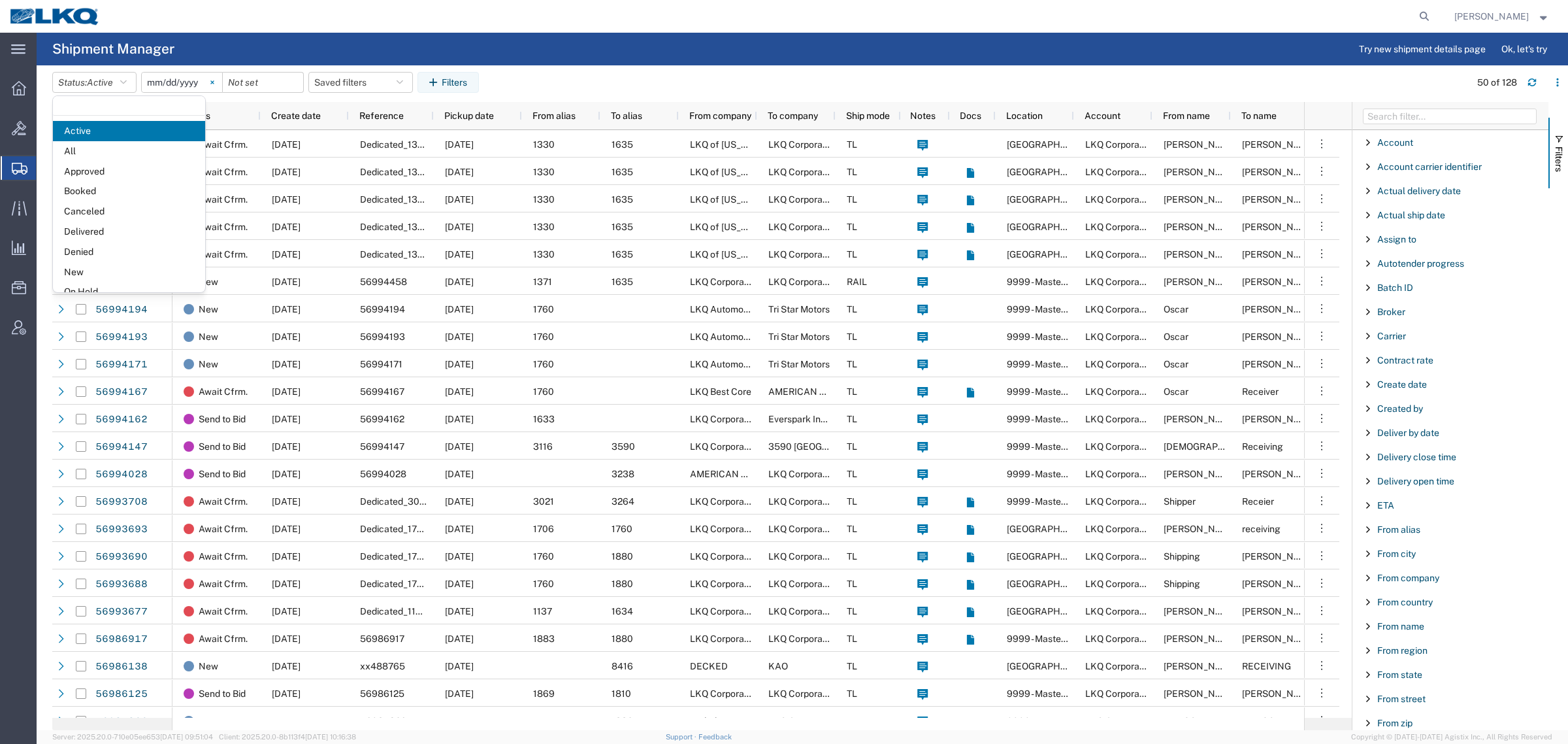
click at [208, 79] on svg-icon at bounding box center [213, 82] width 19 height 19
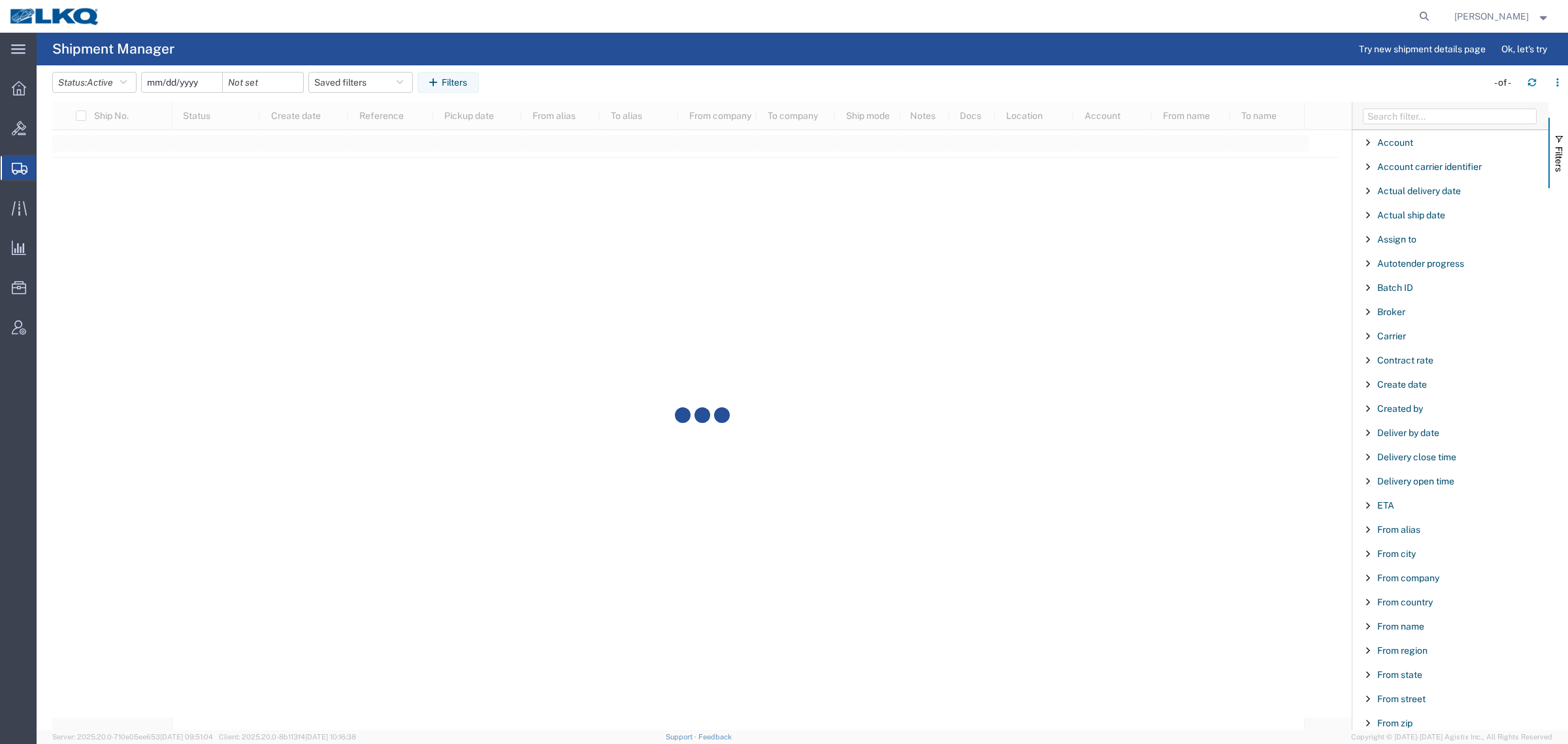
click at [174, 84] on input "date" at bounding box center [182, 82] width 80 height 19
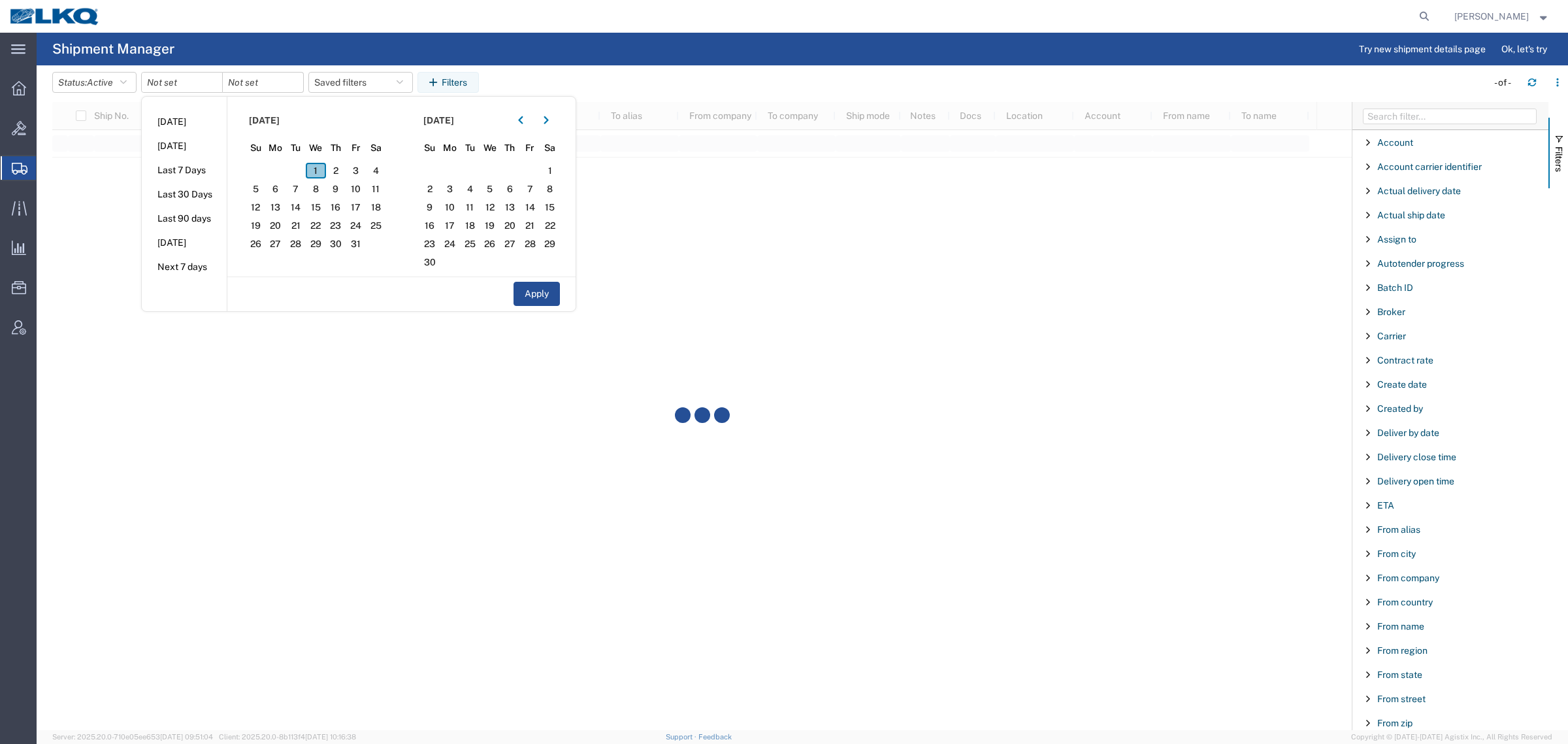
click at [316, 170] on span "1" at bounding box center [316, 170] width 20 height 16
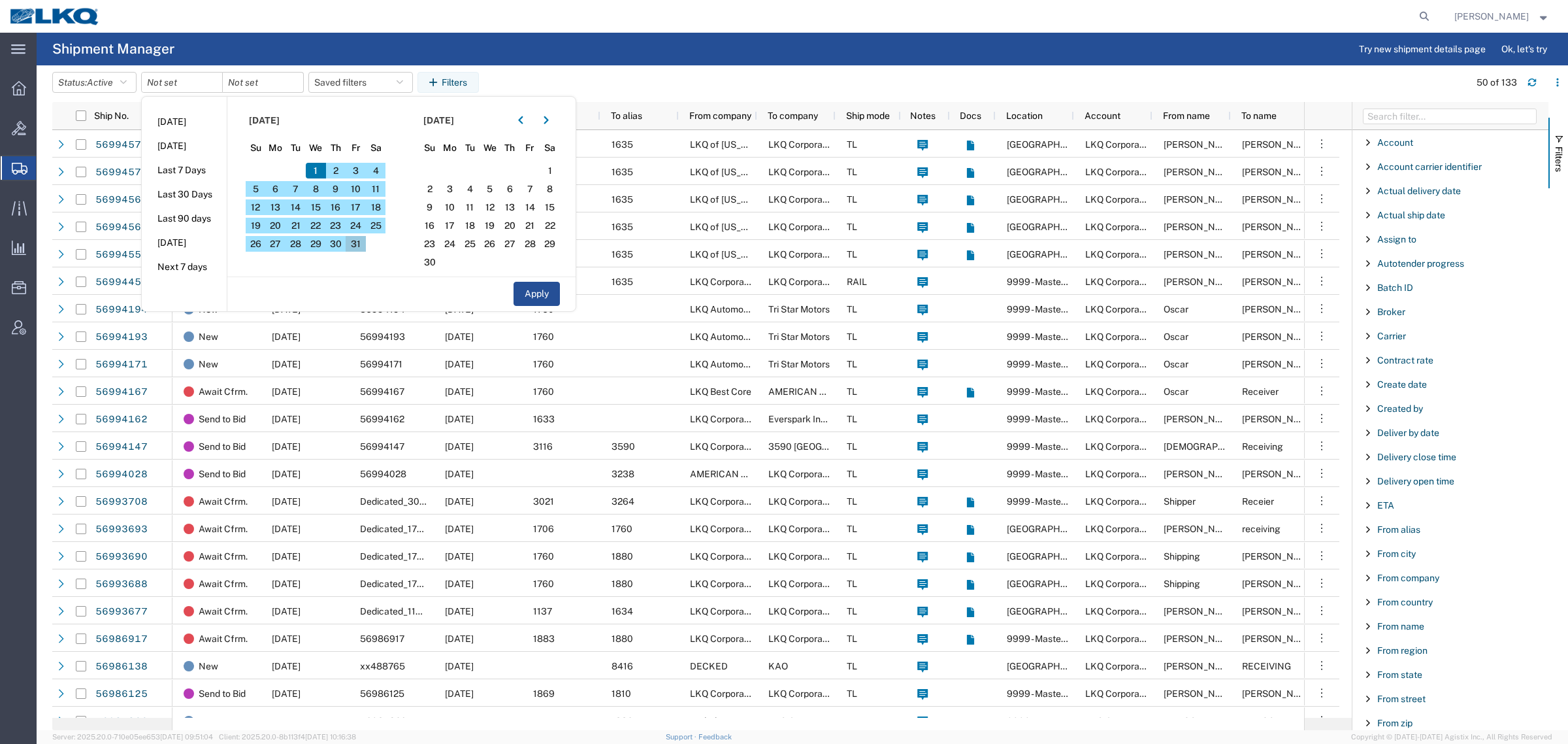
click at [363, 243] on span "31" at bounding box center [355, 244] width 20 height 16
click at [529, 295] on button "Apply" at bounding box center [537, 294] width 46 height 24
type input "2025-10-01"
type input "2025-10-31"
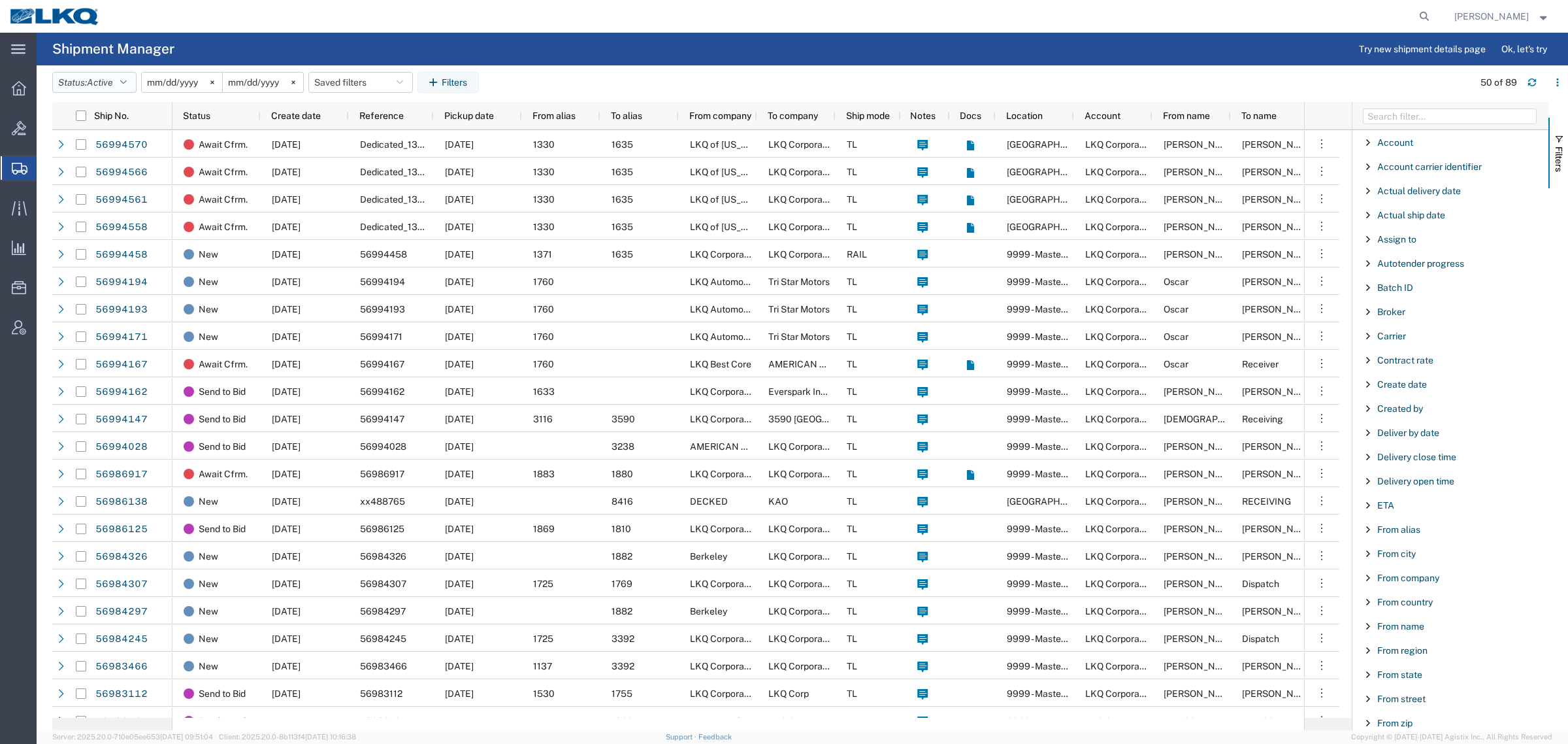
click at [82, 82] on button "Status: Active" at bounding box center [94, 82] width 84 height 21
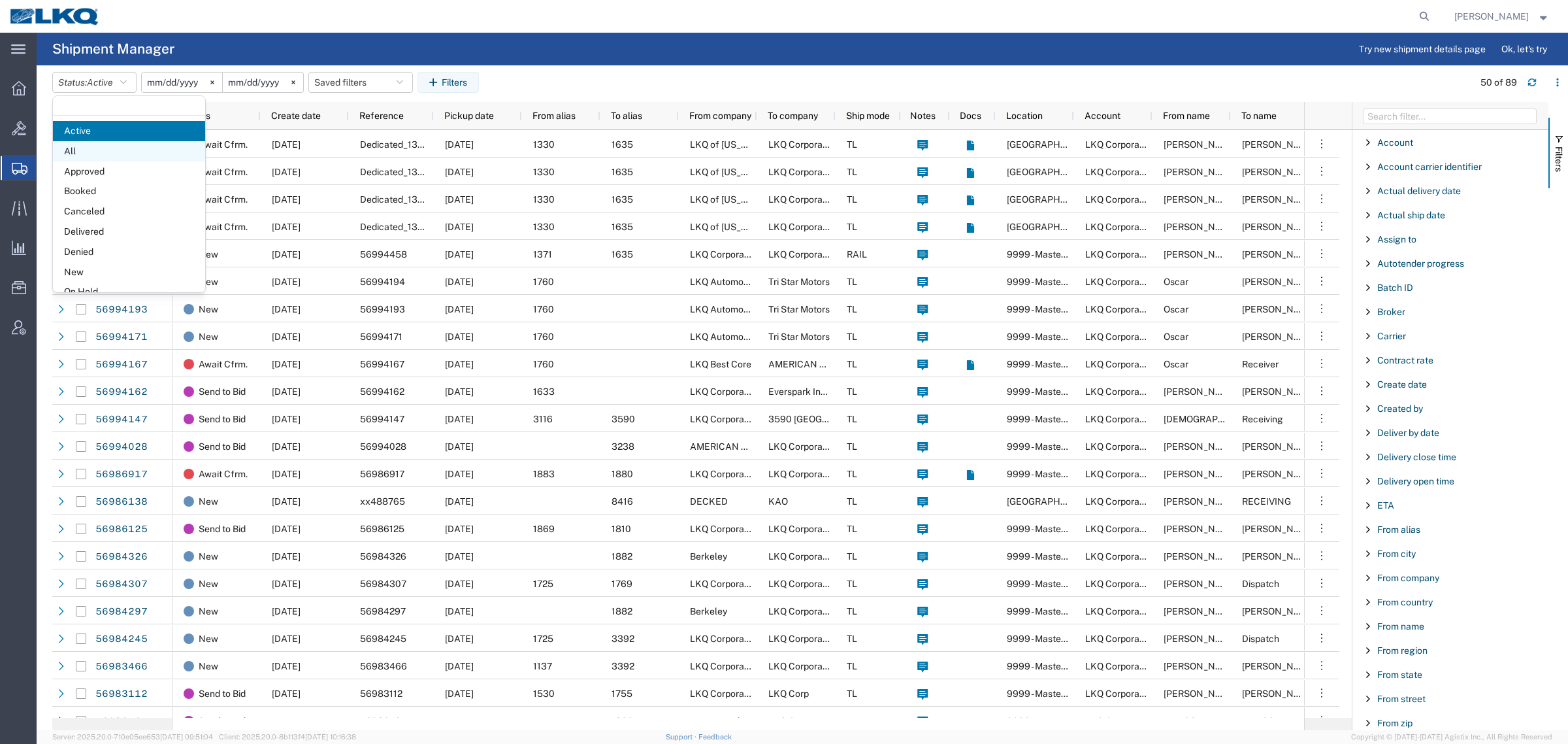
click at [100, 148] on span "All" at bounding box center [129, 151] width 152 height 20
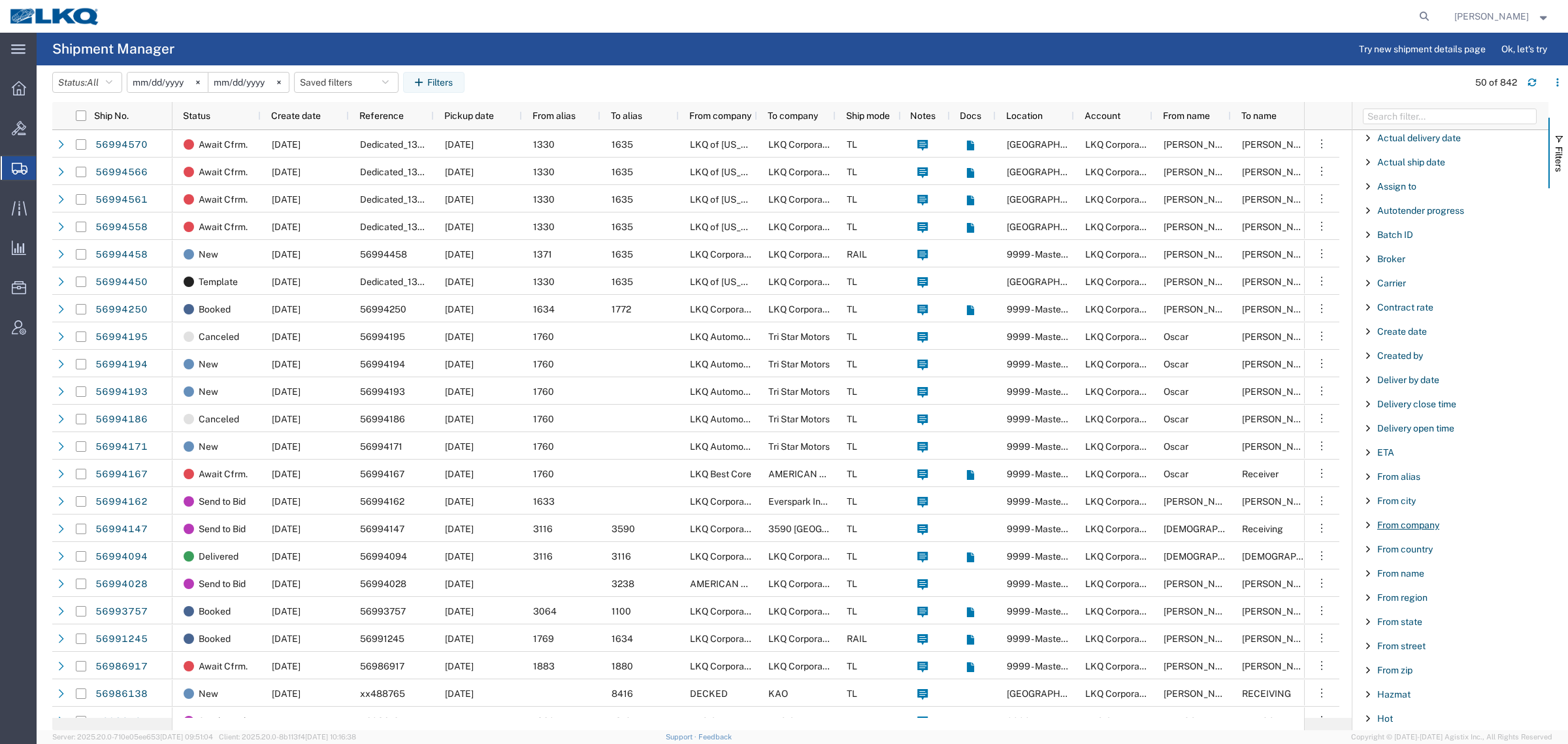
scroll to position [82, 0]
click at [1363, 445] on span "Filter List 66 Filters" at bounding box center [1368, 448] width 10 height 10
click at [1378, 502] on input "Filter Value" at bounding box center [1454, 502] width 171 height 16
type input "1330"
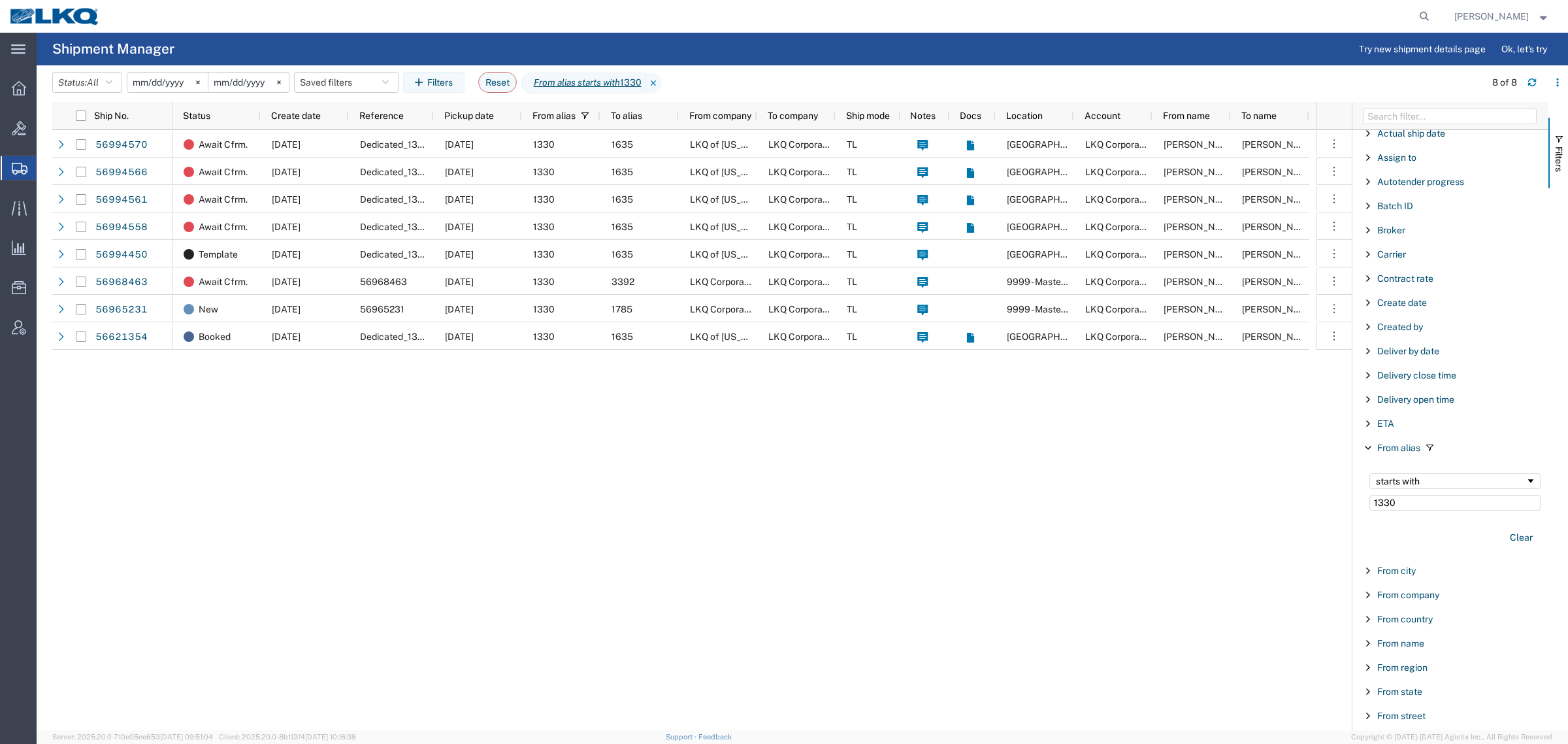
click at [501, 425] on div "Await Cfrm. 10/01/2025 Dedicated_1330_1635_Eng Trans 10/29/2025 1330 1635 LKQ o…" at bounding box center [744, 430] width 1144 height 600
click at [451, 502] on div "Await Cfrm. 10/01/2025 Dedicated_1330_1635_Eng Trans 10/29/2025 1330 1635 LKQ o…" at bounding box center [744, 430] width 1144 height 600
click at [481, 116] on span "Pickup date" at bounding box center [469, 115] width 50 height 10
click at [530, 504] on div "Template 10/01/2025 Dedicated_1330_1635_Eng Trans 10/01/2025 1330 1635 LKQ of M…" at bounding box center [744, 430] width 1144 height 600
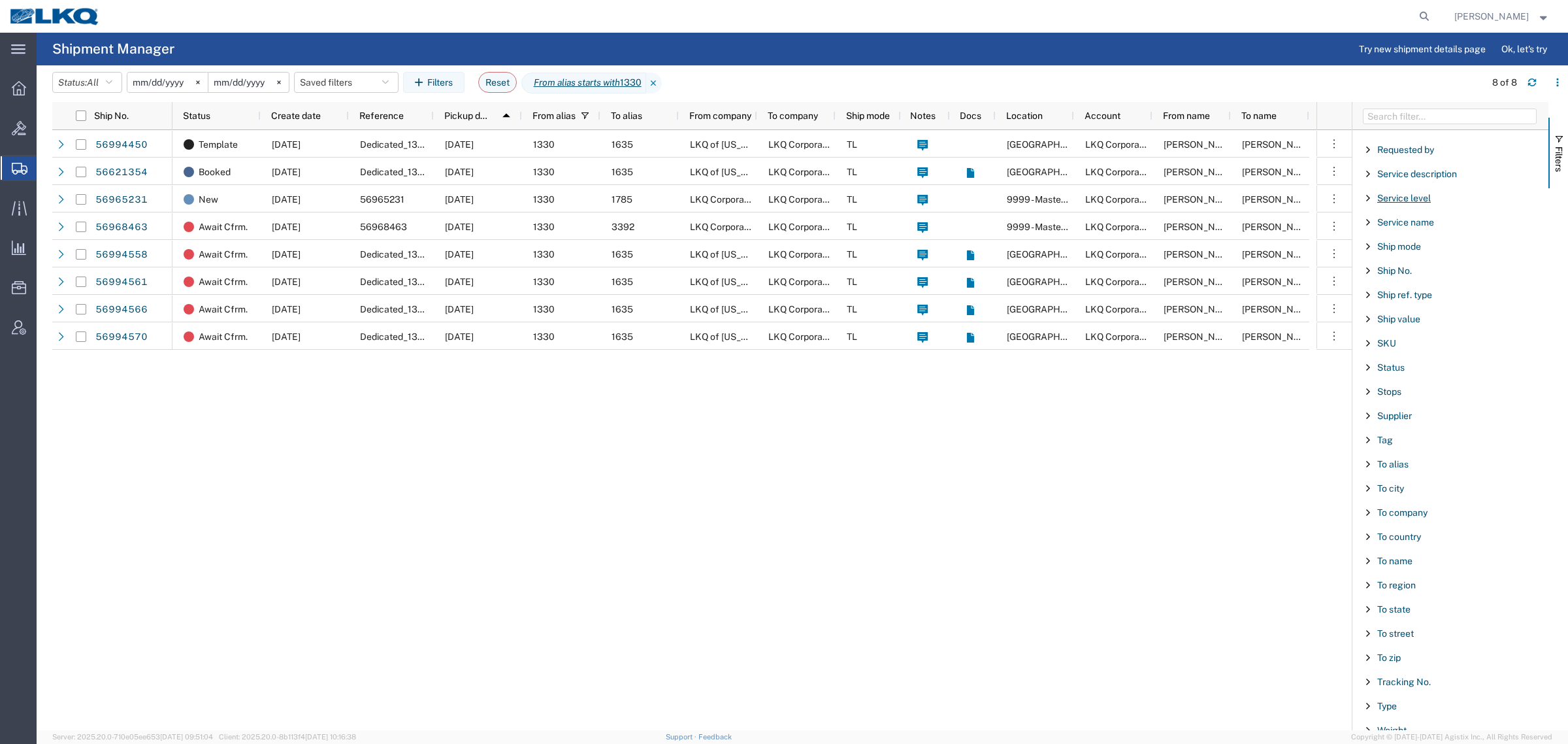
scroll to position [1105, 0]
click at [1365, 448] on span "Filter List 66 Filters" at bounding box center [1368, 452] width 10 height 10
click at [1393, 504] on input "Filter Value" at bounding box center [1454, 497] width 171 height 16
type input "1635"
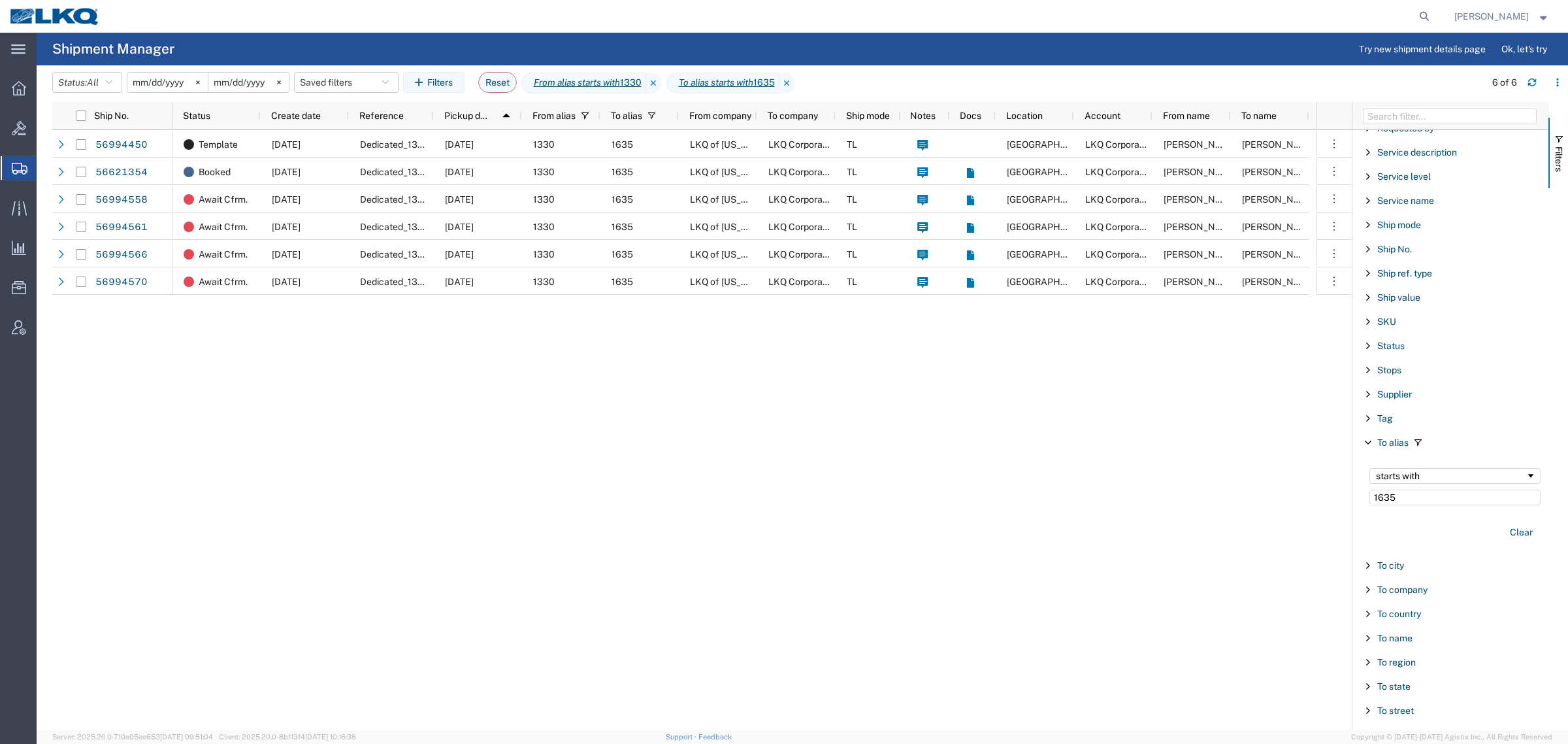
click at [494, 364] on div "Template 10/01/2025 Dedicated_1330_1635_Eng Trans 10/01/2025 1330 1635 LKQ of M…" at bounding box center [744, 430] width 1144 height 600
click at [374, 366] on div "Template 10/01/2025 Dedicated_1330_1635_Eng Trans 10/01/2025 1330 1635 LKQ of M…" at bounding box center [744, 430] width 1144 height 600
click at [492, 447] on div "Template 10/01/2025 Dedicated_1330_1635_Eng Trans 10/01/2025 1330 1635 LKQ of M…" at bounding box center [744, 430] width 1144 height 600
click at [1365, 351] on span "Filter List 66 Filters" at bounding box center [1368, 346] width 10 height 10
click at [1441, 392] on select "includes excludes" at bounding box center [1454, 382] width 171 height 21
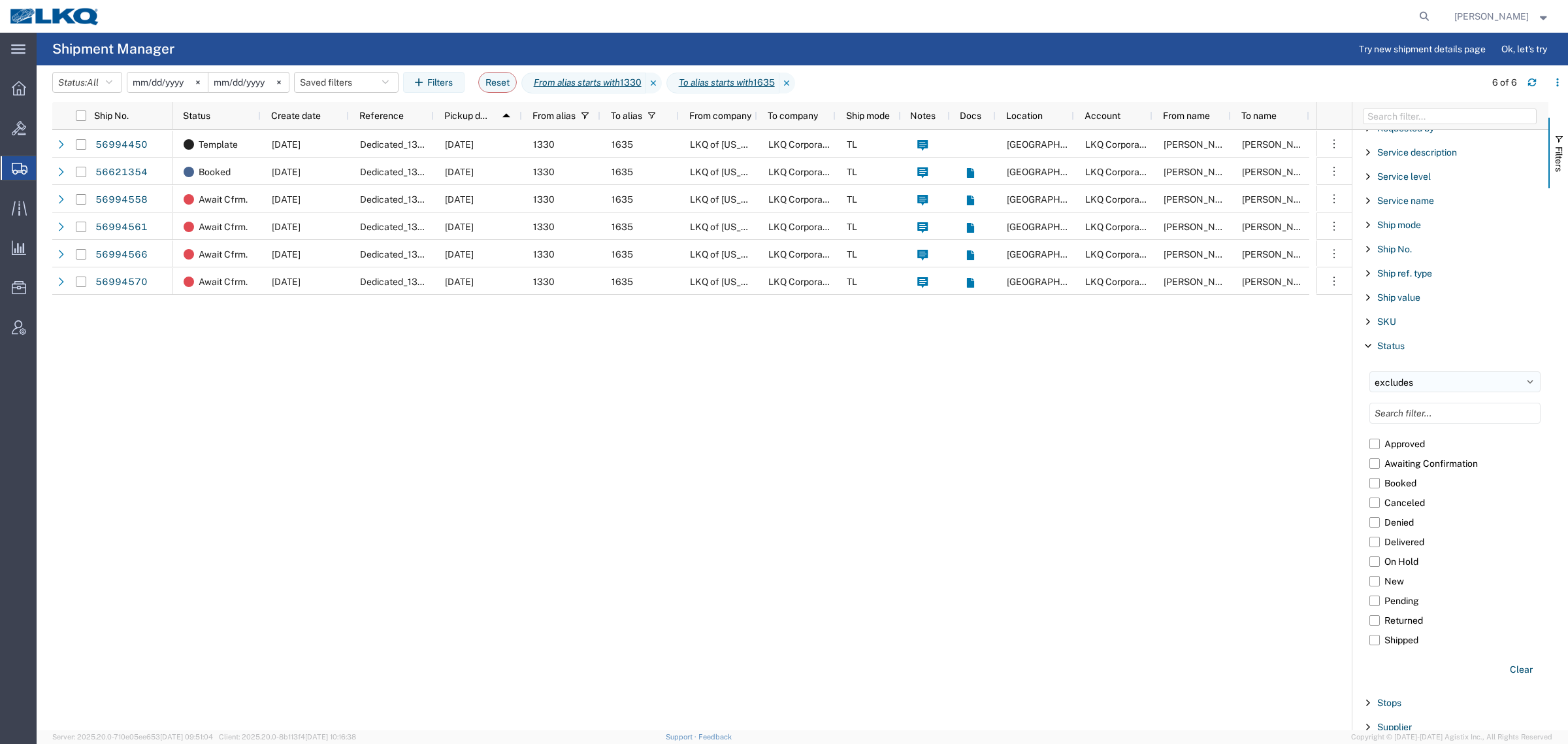
click at [1369, 379] on select "includes excludes" at bounding box center [1454, 382] width 171 height 21
click at [1437, 416] on input "Filter List 66 Filters" at bounding box center [1454, 413] width 171 height 21
click at [1396, 388] on select "includes excludes" at bounding box center [1454, 382] width 171 height 21
select select "in"
click at [1369, 379] on select "includes excludes" at bounding box center [1454, 382] width 171 height 21
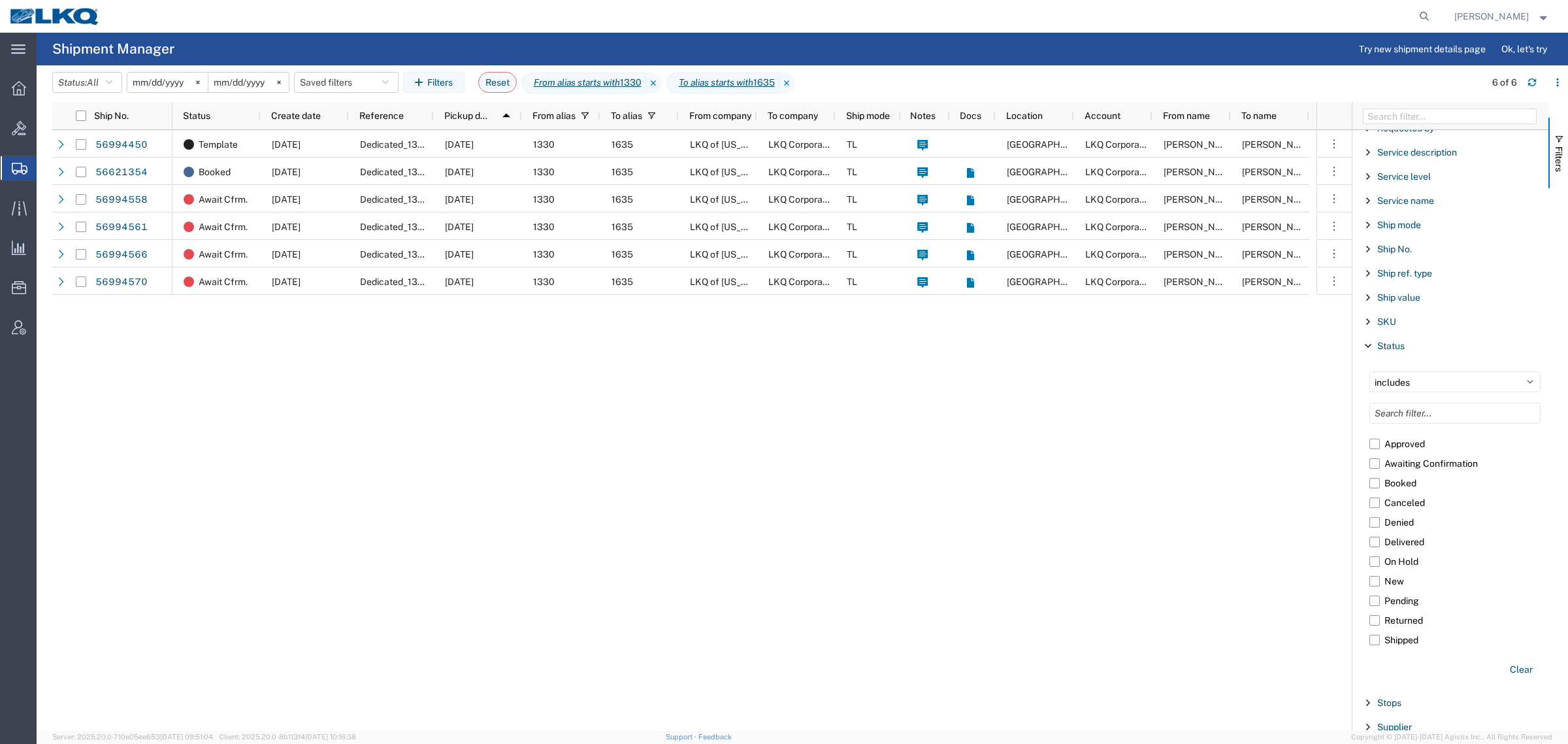
click at [1435, 406] on div "includes excludes Approved Awaiting Confirmation Booked Canceled Denied Deliver…" at bounding box center [1455, 526] width 187 height 325
click at [1434, 418] on input "Filter List 66 Filters" at bounding box center [1454, 413] width 171 height 21
click at [1407, 492] on label "Booked" at bounding box center [1454, 483] width 171 height 19
click at [0, 0] on input "Booked" at bounding box center [0, 0] width 0 height 0
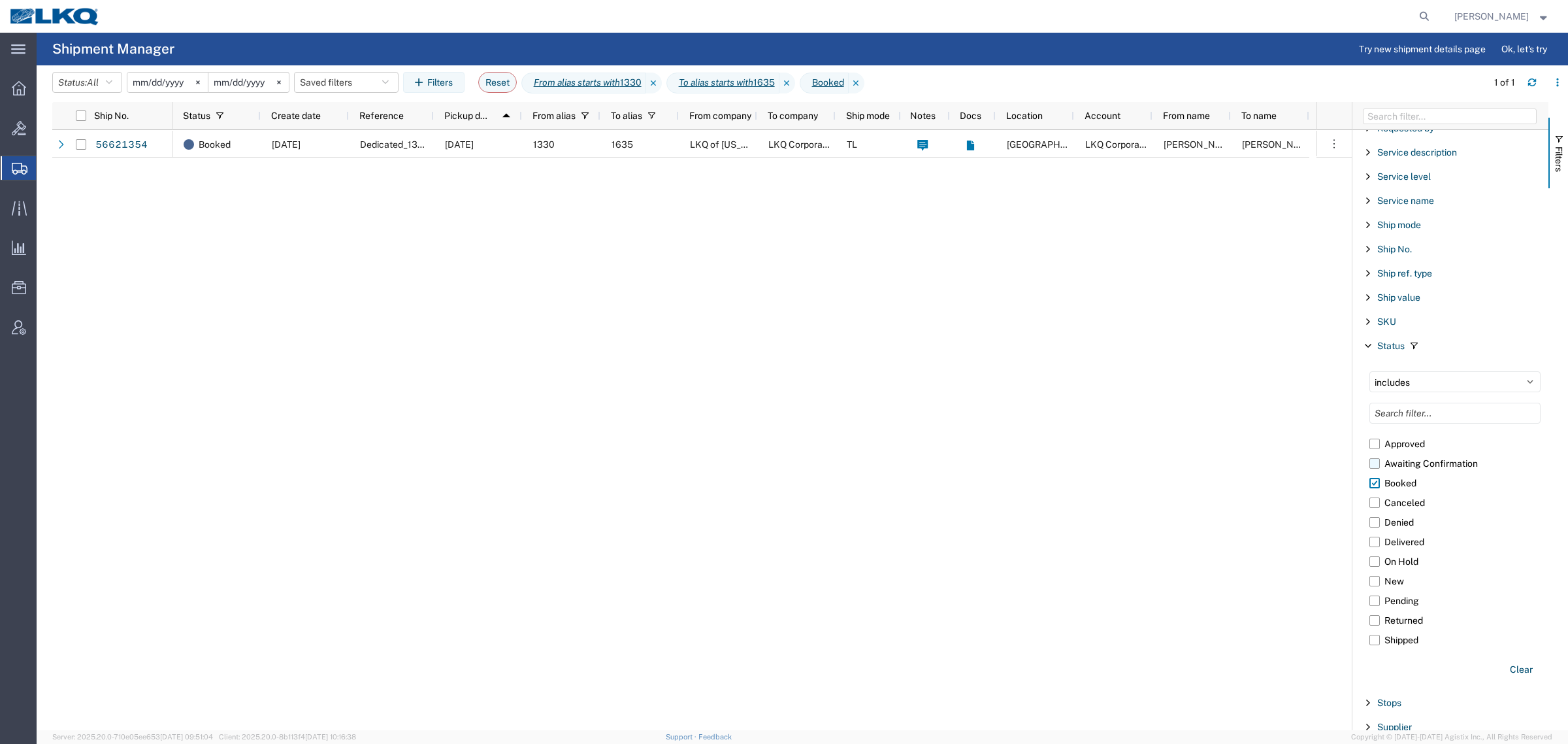
click at [1407, 473] on label "Awaiting Confirmation" at bounding box center [1454, 463] width 171 height 19
click at [0, 0] on input "Awaiting Confirmation" at bounding box center [0, 0] width 0 height 0
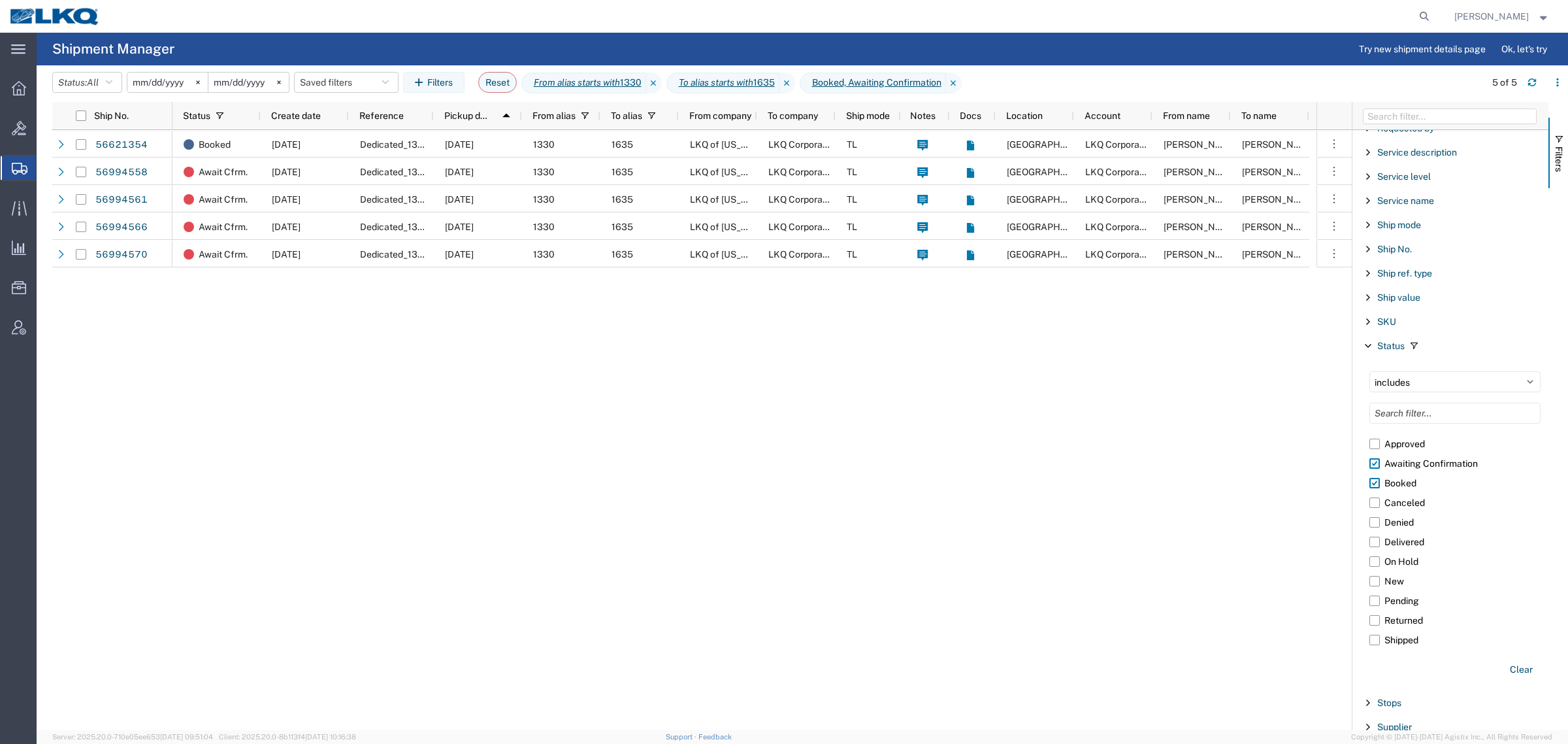
click at [465, 353] on div "Booked 08/27/2025 Dedicated_1330_1635_Eng Trans 10/01/2025 1330 1635 LKQ of Mic…" at bounding box center [744, 430] width 1144 height 600
click at [439, 358] on div "Booked 08/27/2025 Dedicated_1330_1635_Eng Trans 10/01/2025 1330 1635 LKQ of Mic…" at bounding box center [744, 430] width 1144 height 600
click at [537, 413] on div "Booked 08/27/2025 Dedicated_1330_1635_Eng Trans 10/01/2025 1330 1635 LKQ of Mic…" at bounding box center [744, 430] width 1144 height 600
click at [1557, 90] on button "button" at bounding box center [1558, 82] width 21 height 21
click at [1479, 171] on agx-table-column-manager-action "Manage columns" at bounding box center [1489, 170] width 73 height 26
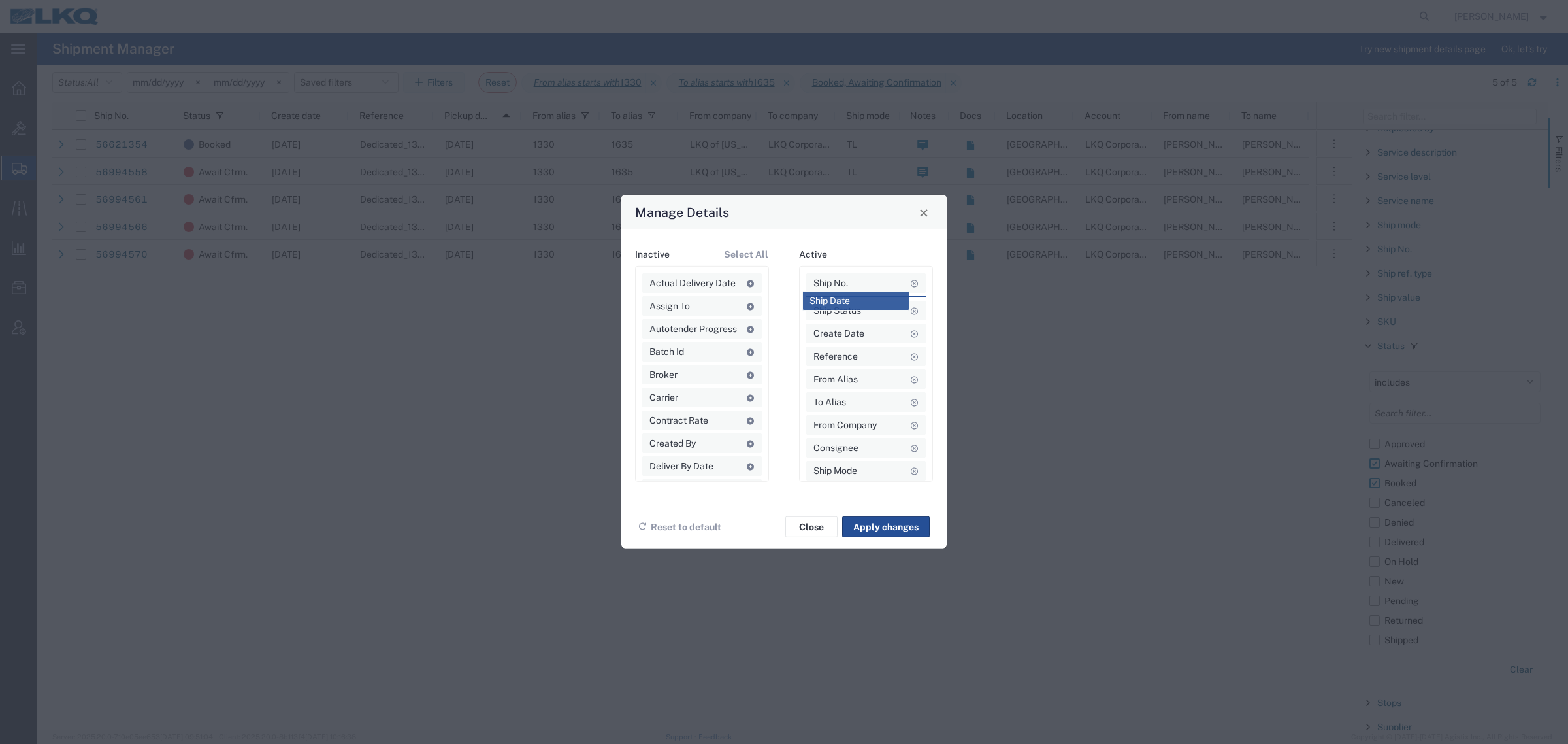
drag, startPoint x: 844, startPoint y: 373, endPoint x: 840, endPoint y: 297, distance: 76.1
click at [876, 527] on button "Apply changes" at bounding box center [885, 527] width 87 height 21
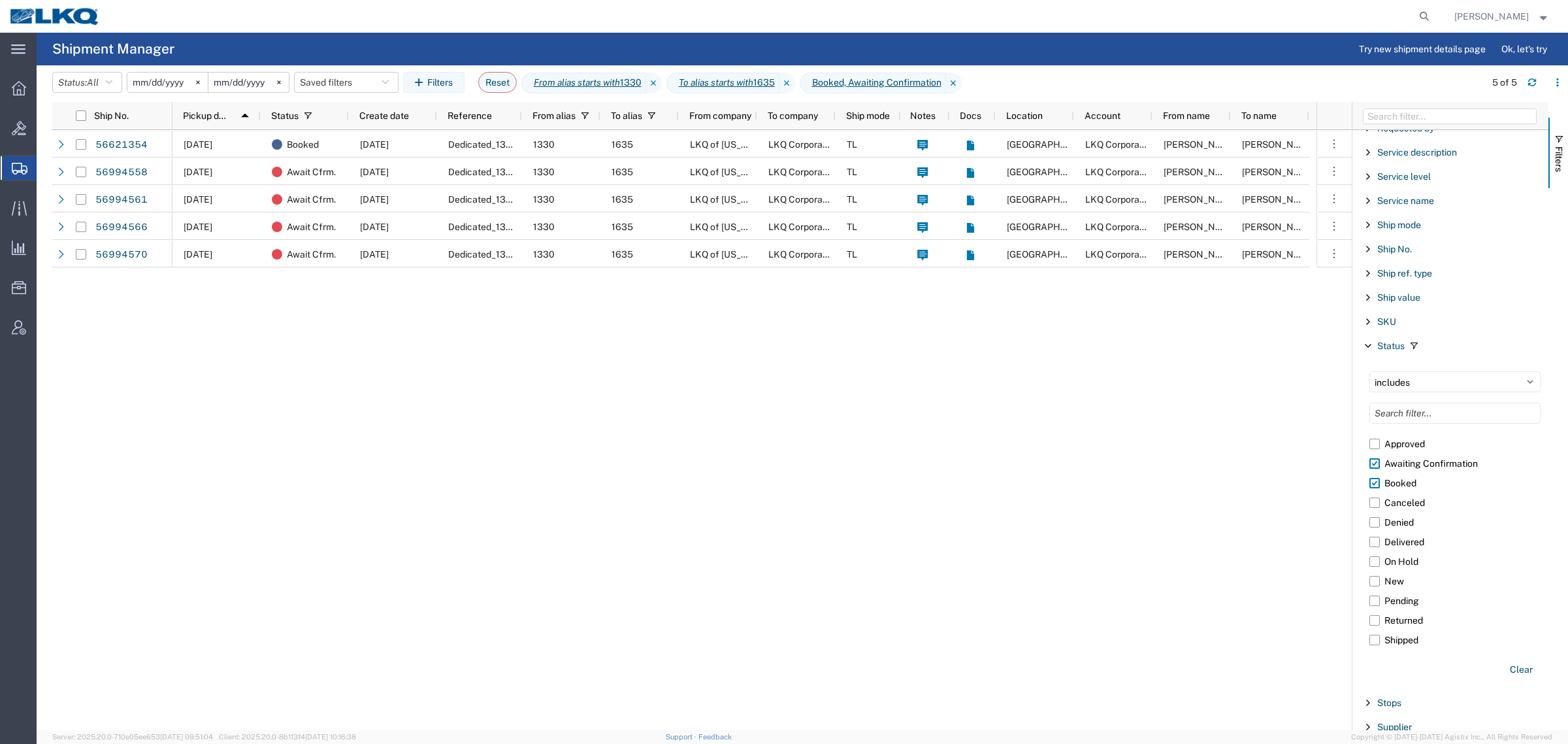
click at [589, 394] on div "Booked 08/27/2025 Dedicated_1330_1635_Eng Trans 10/01/2025 1330 1635 LKQ of Mic…" at bounding box center [744, 430] width 1144 height 600
click at [329, 335] on div "Booked 08/27/2025 Dedicated_1330_1635_Eng Trans 10/01/2025 1330 1635 LKQ of Mic…" at bounding box center [744, 430] width 1144 height 600
click at [775, 504] on div "Booked 08/27/2025 Dedicated_1330_1635_Eng Trans 10/01/2025 1330 1635 LKQ of Mic…" at bounding box center [744, 430] width 1144 height 600
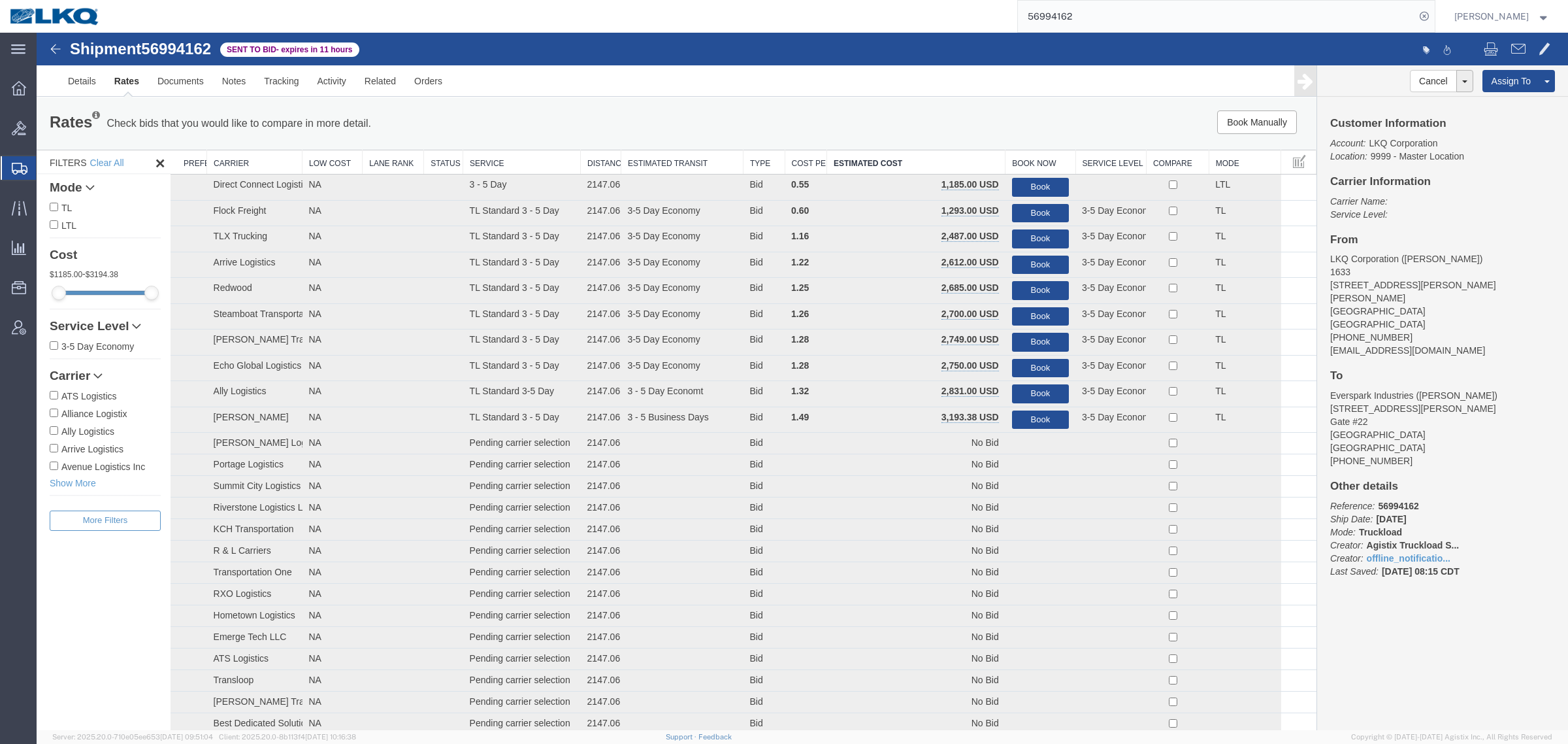
click at [1093, 8] on input "56994162" at bounding box center [1216, 16] width 397 height 31
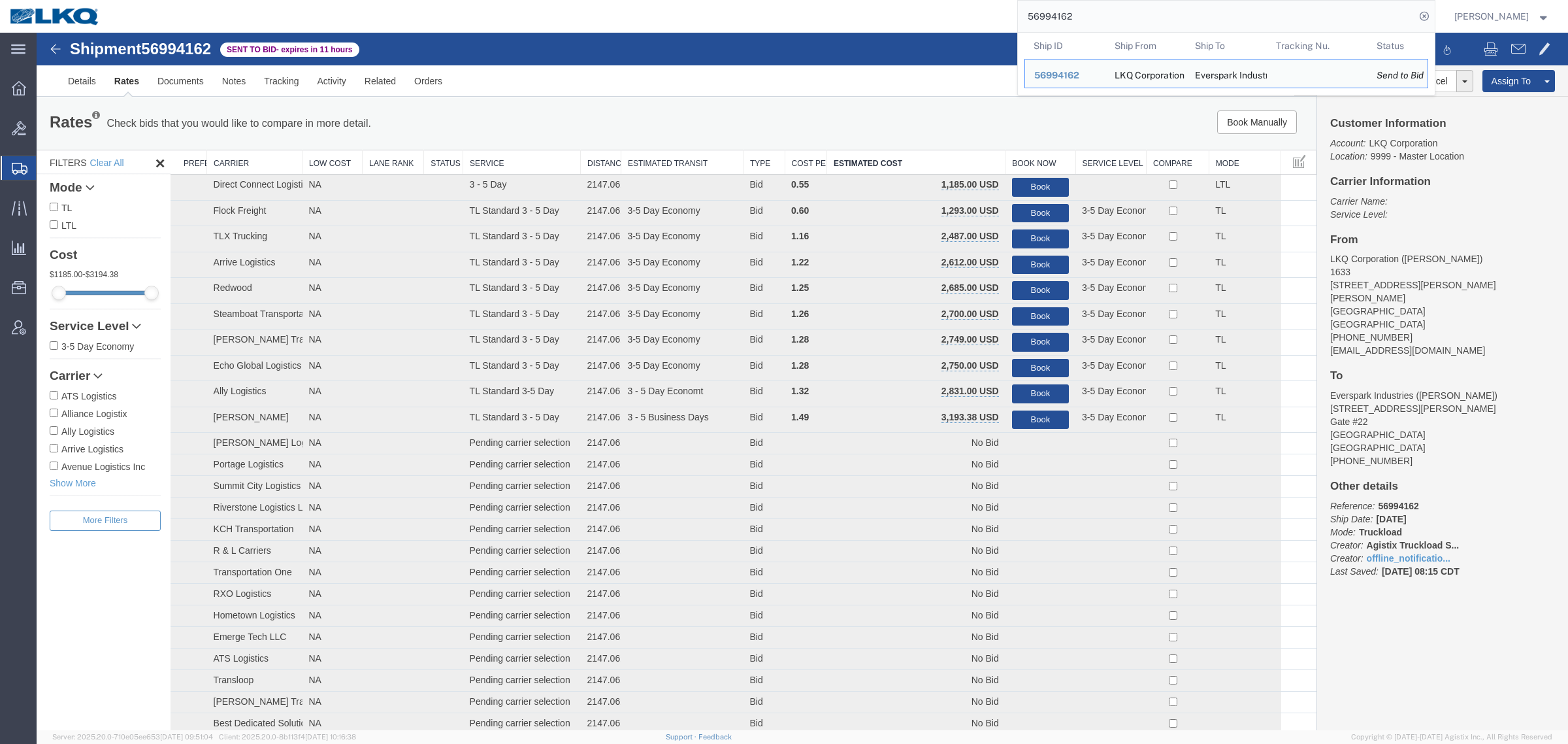
paste input "80854"
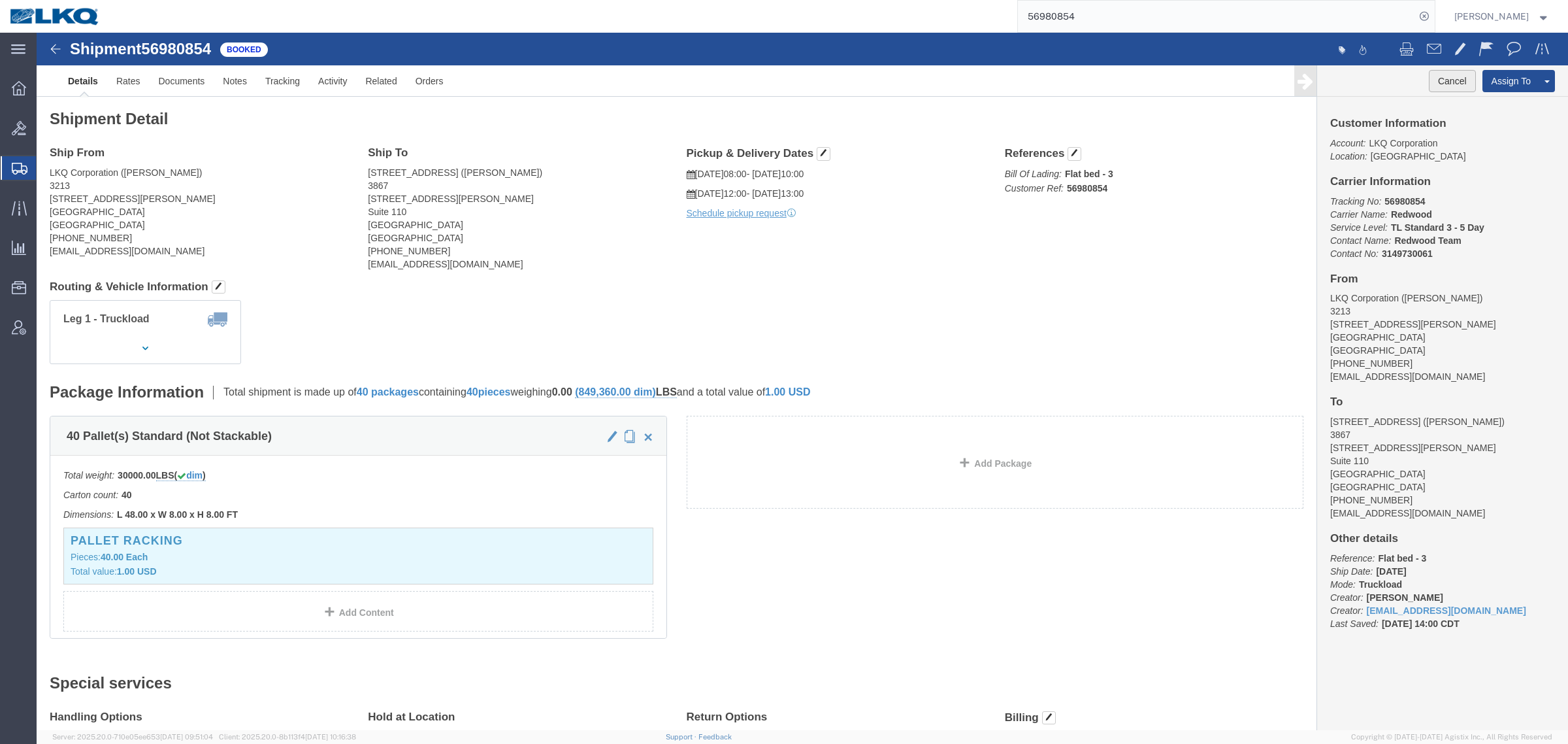
click button "Cancel"
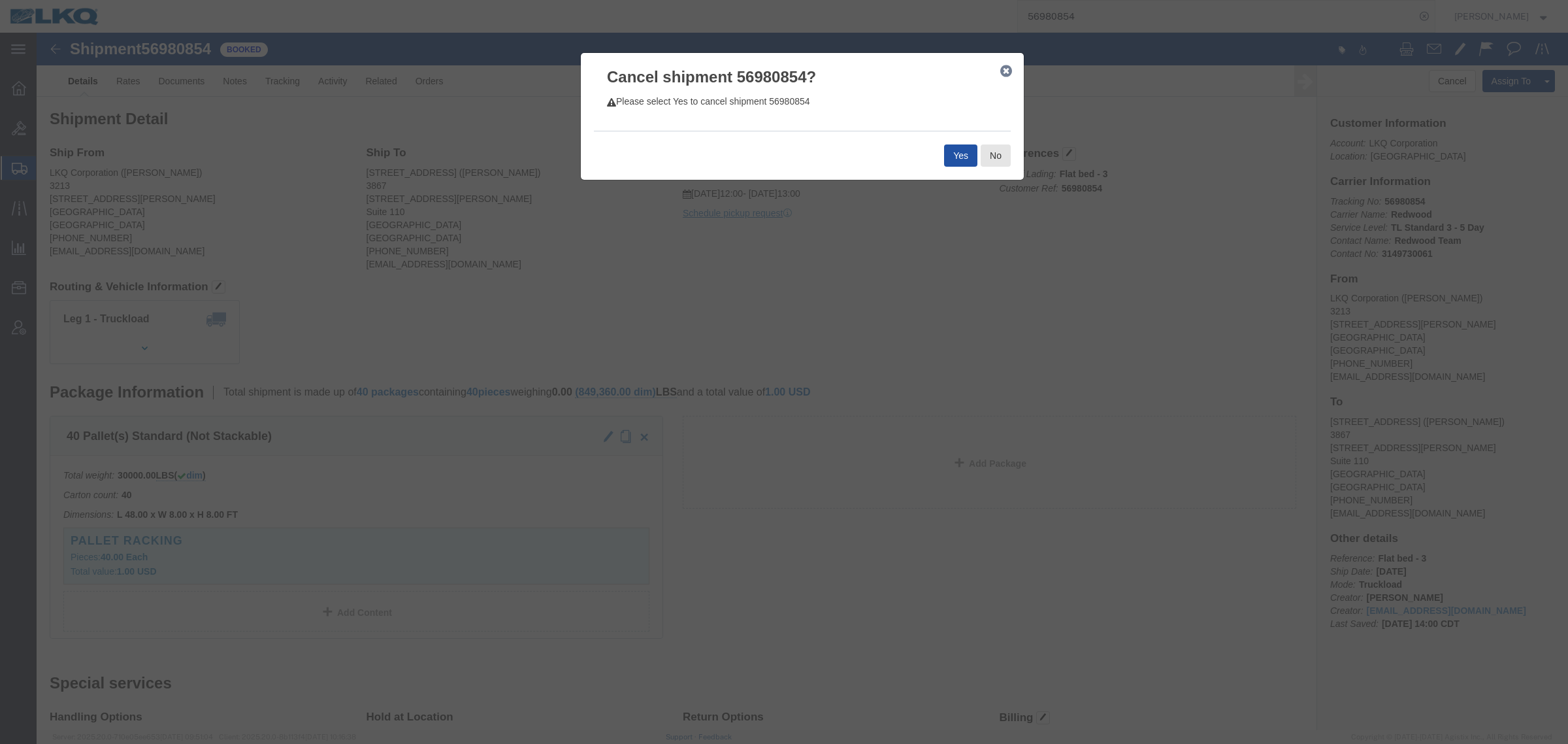
click button "Yes"
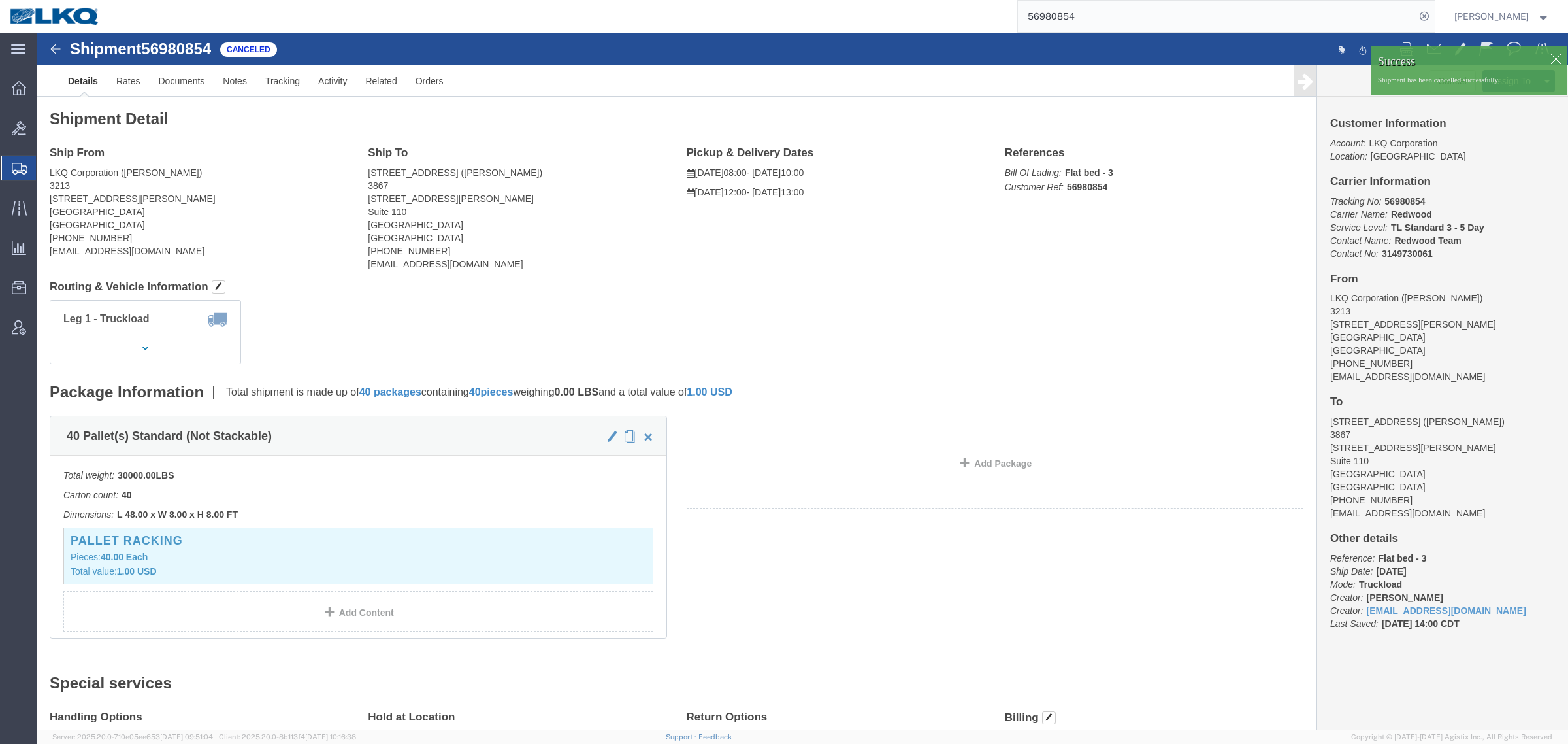
drag, startPoint x: 1104, startPoint y: 8, endPoint x: 876, endPoint y: 13, distance: 228.1
click at [879, 13] on div "56980854" at bounding box center [773, 16] width 1325 height 33
paste input "91"
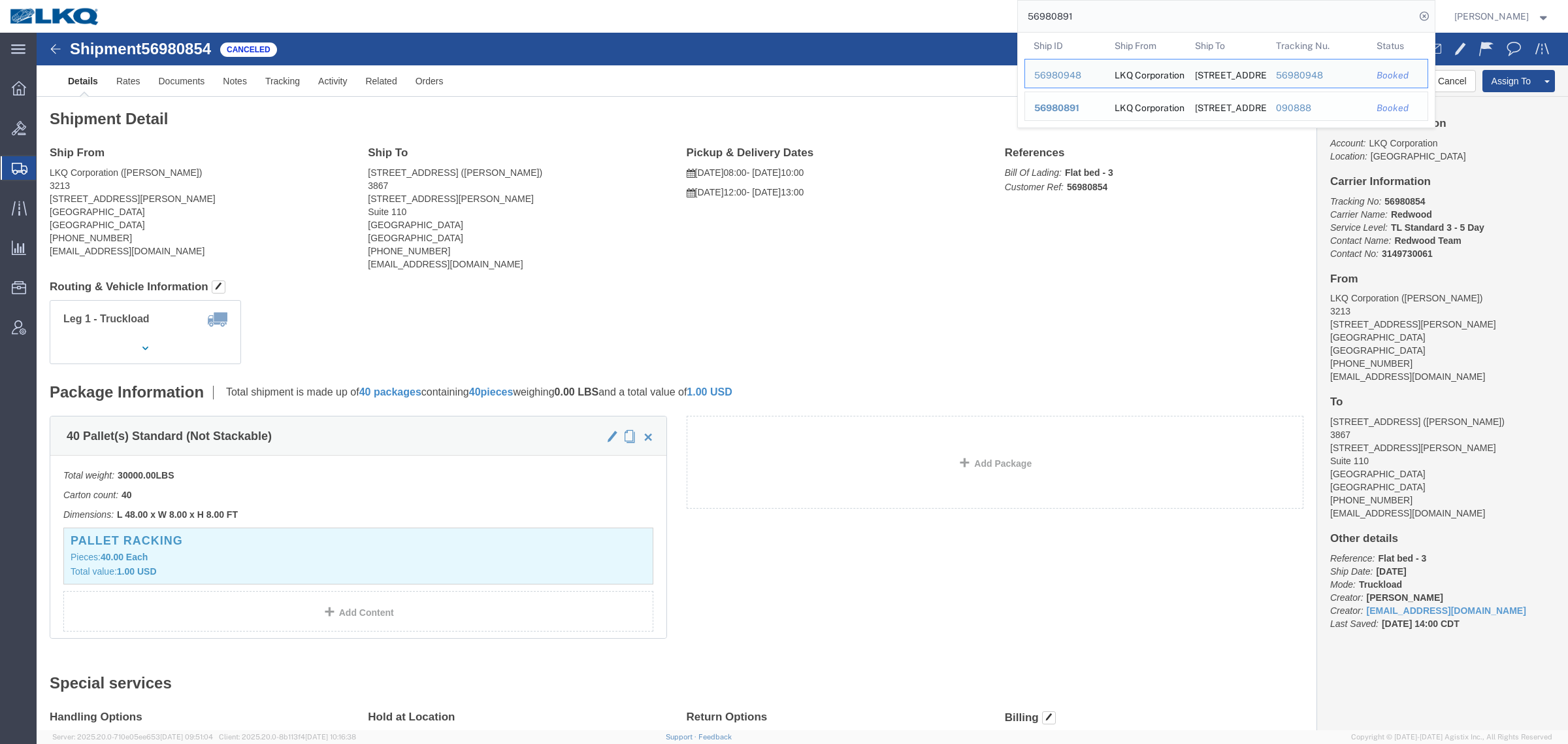
click at [1066, 109] on span "56980891" at bounding box center [1056, 107] width 45 height 10
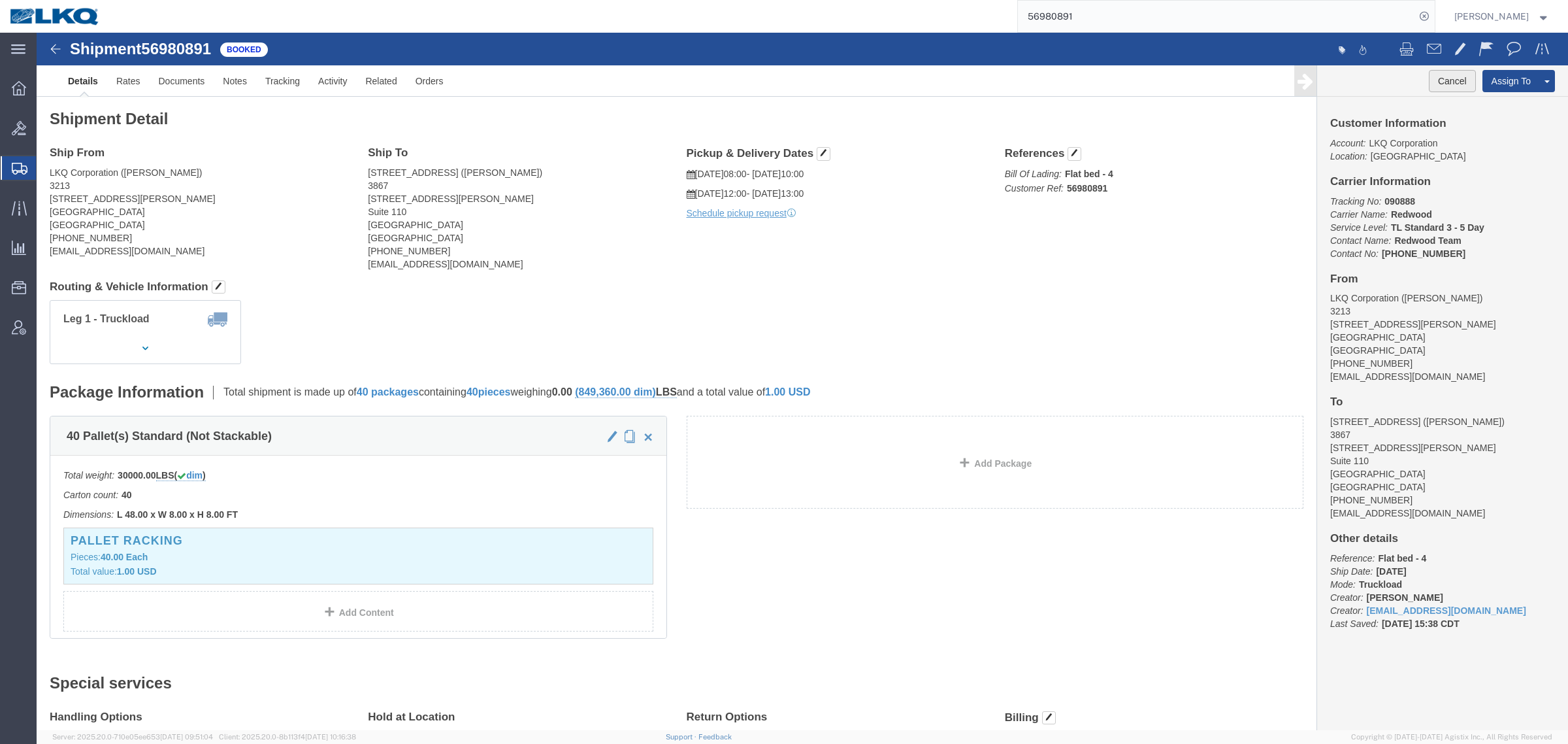
drag, startPoint x: 1395, startPoint y: 49, endPoint x: 1382, endPoint y: 54, distance: 13.9
click button "Cancel"
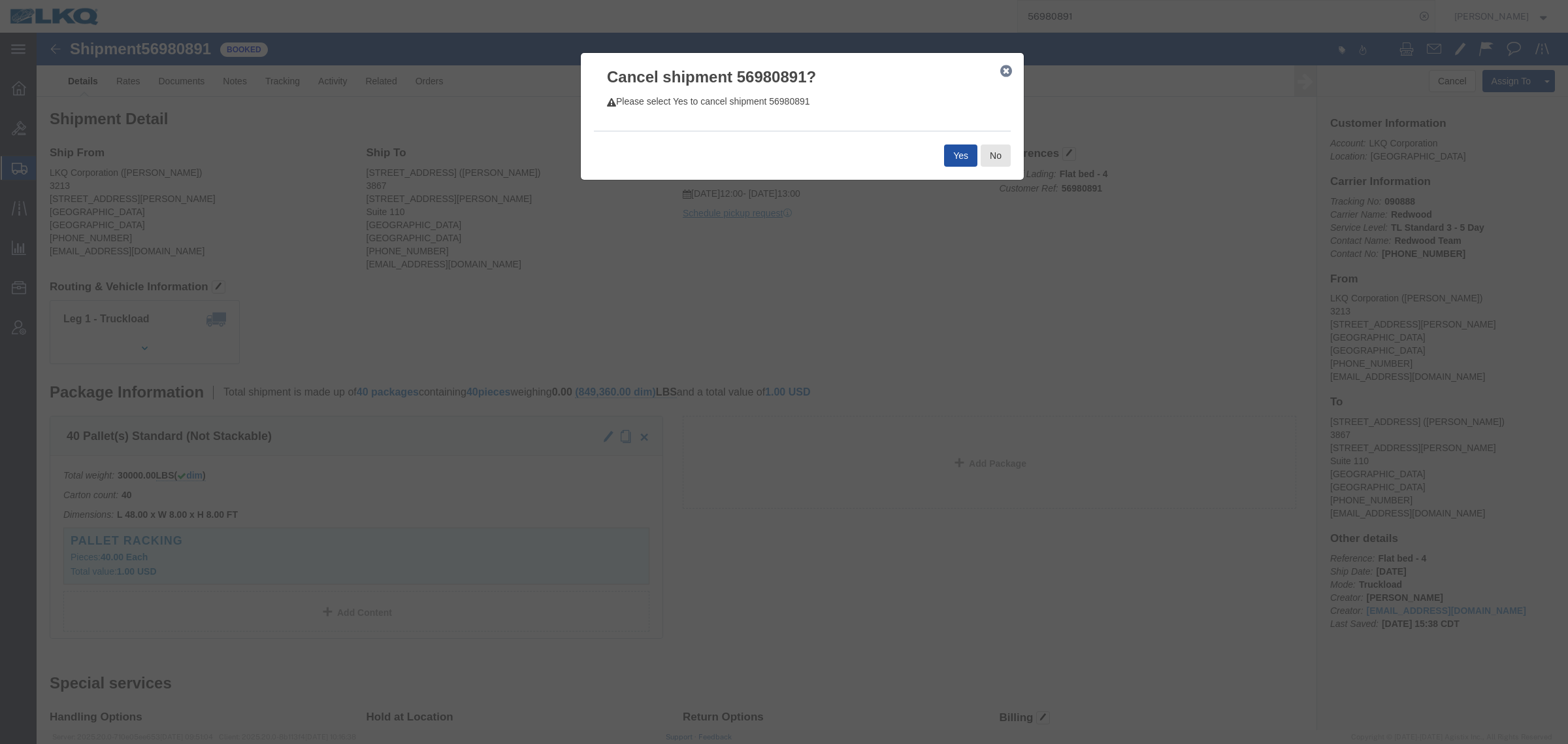
click button "Yes"
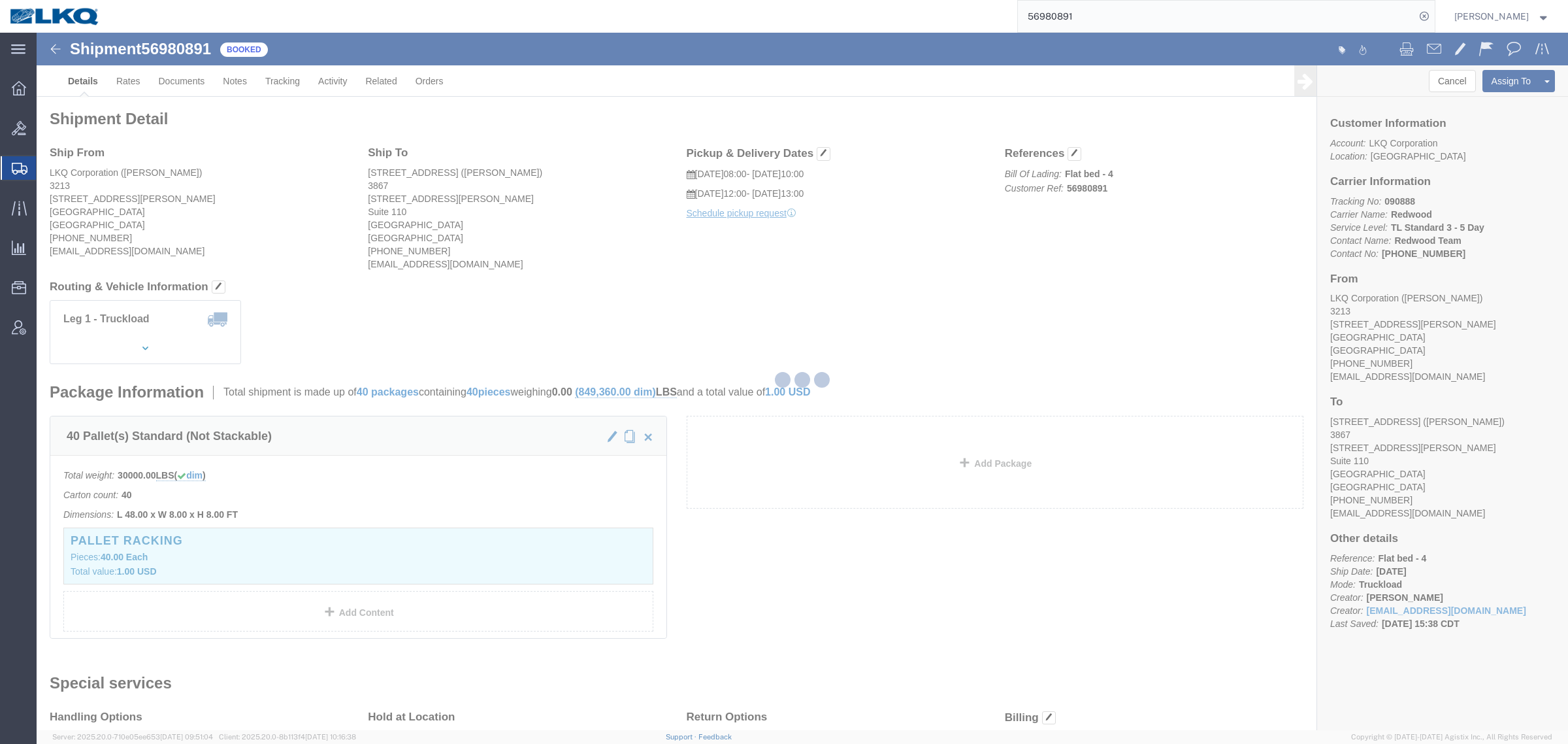
click at [1129, 10] on input "56980891" at bounding box center [1216, 16] width 397 height 31
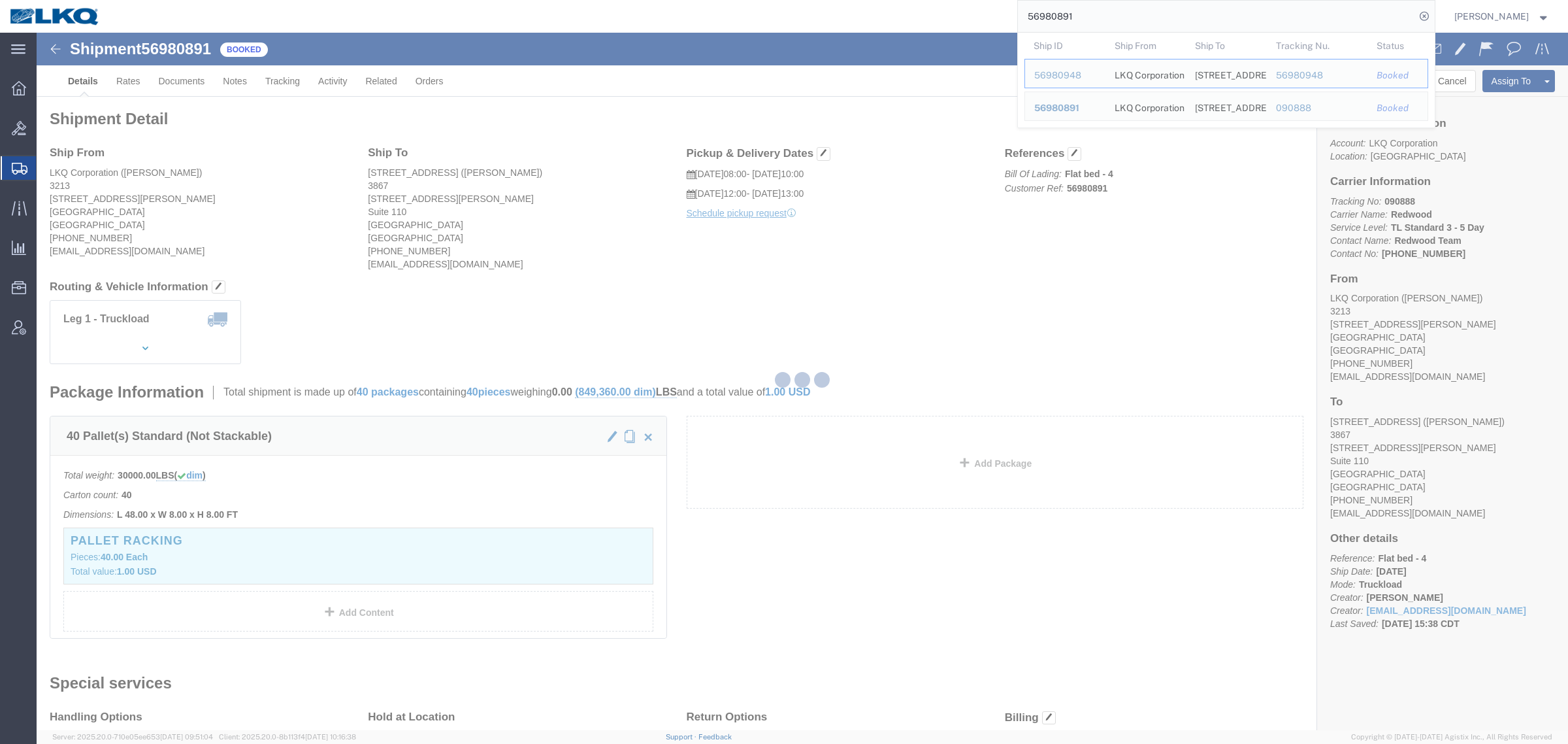
click at [1129, 10] on input "56980891" at bounding box center [1216, 16] width 397 height 31
paste input "948"
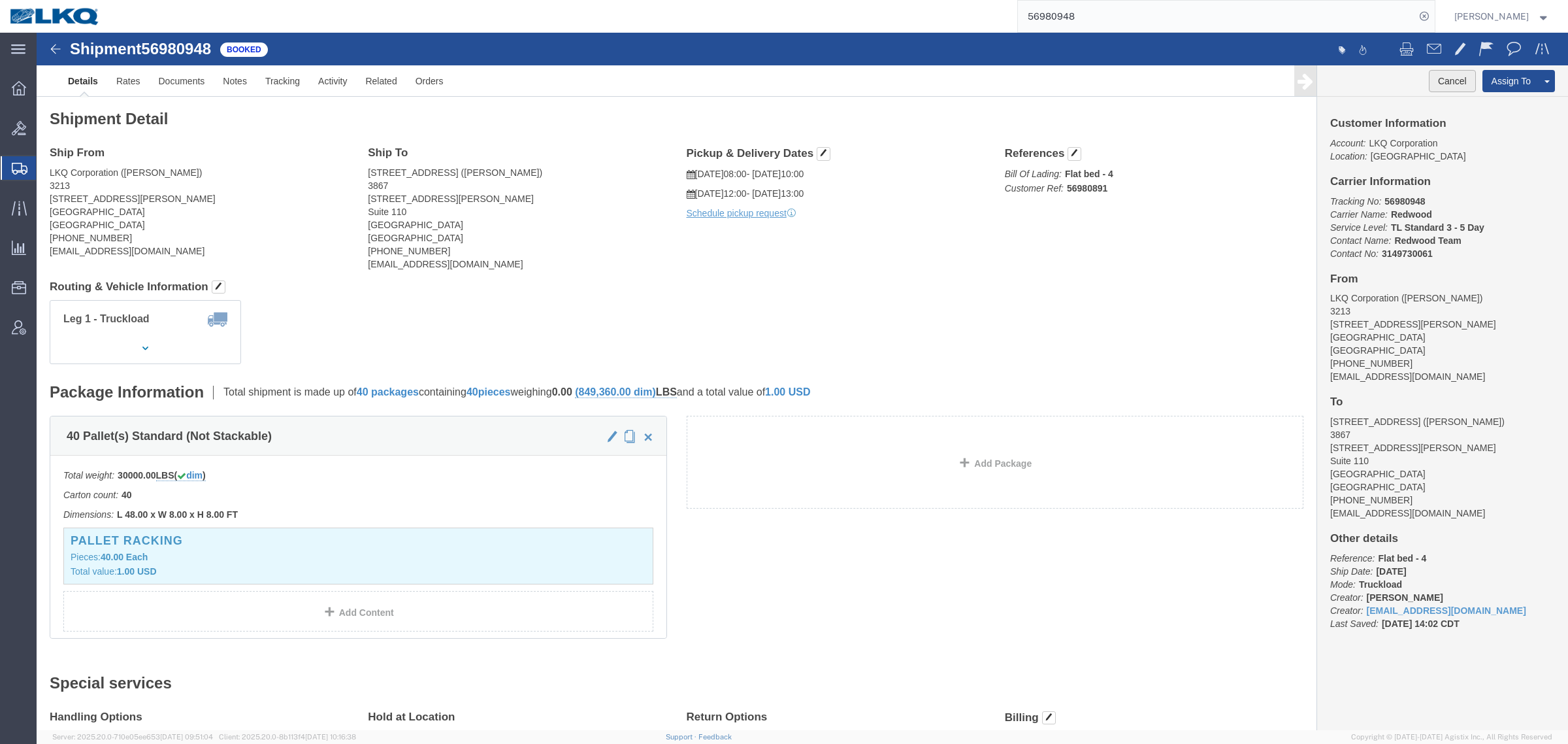
click button "Cancel"
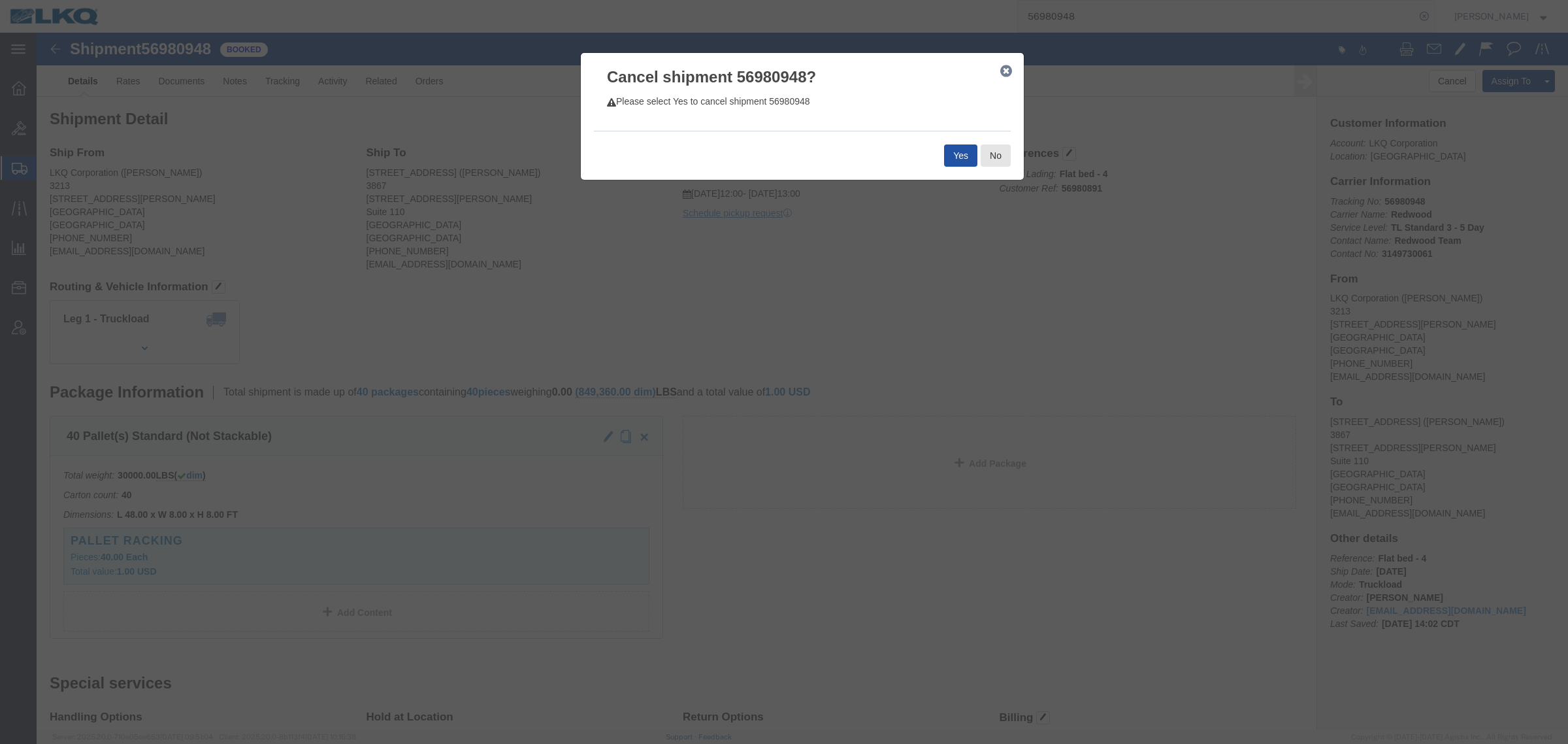
click button "Yes"
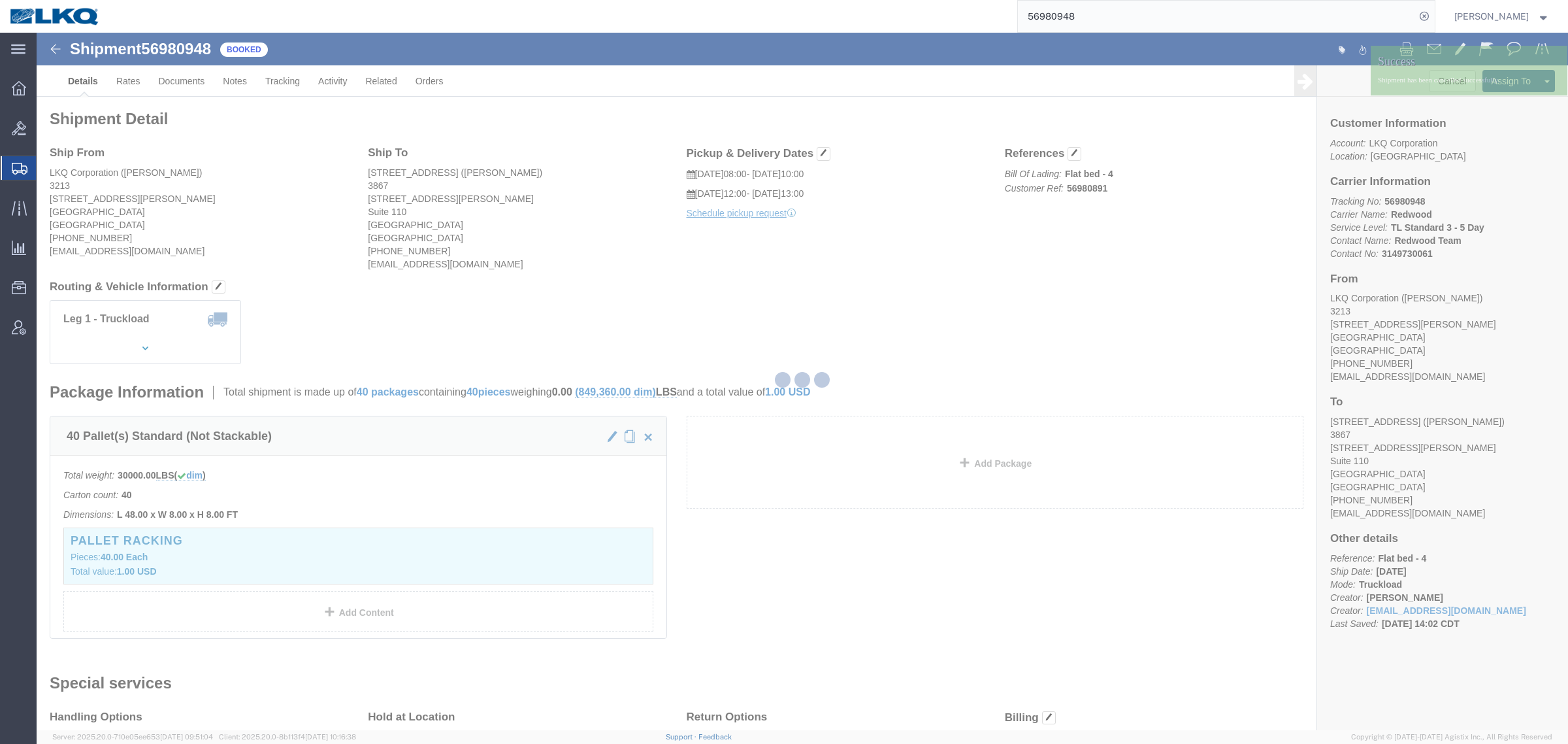
click at [955, 287] on div at bounding box center [802, 381] width 1531 height 698
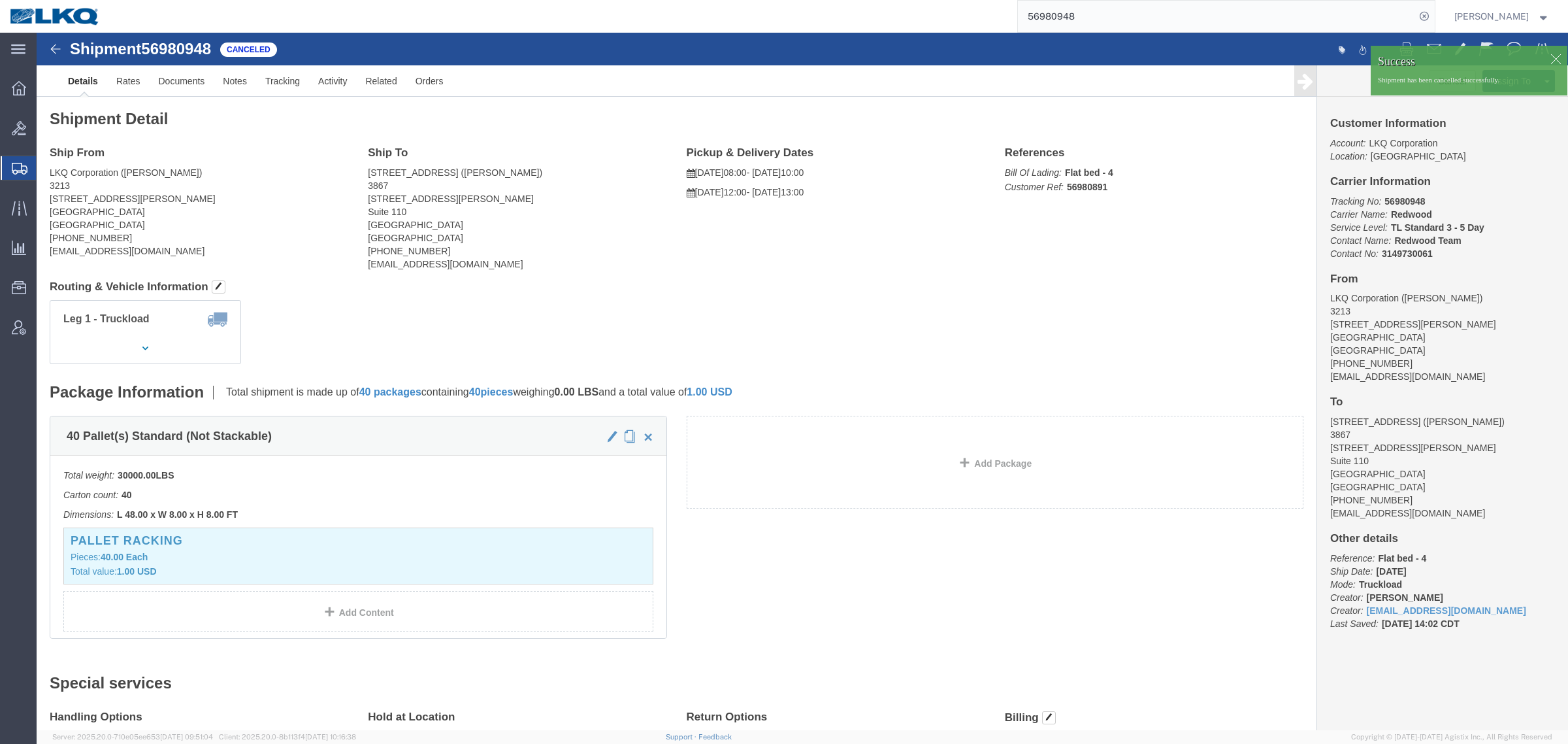
click h4 "Routing & Vehicle Information"
drag, startPoint x: 1093, startPoint y: 17, endPoint x: 914, endPoint y: 3, distance: 179.5
click at [933, 1] on div "56980948" at bounding box center [773, 16] width 1325 height 33
paste input "94162"
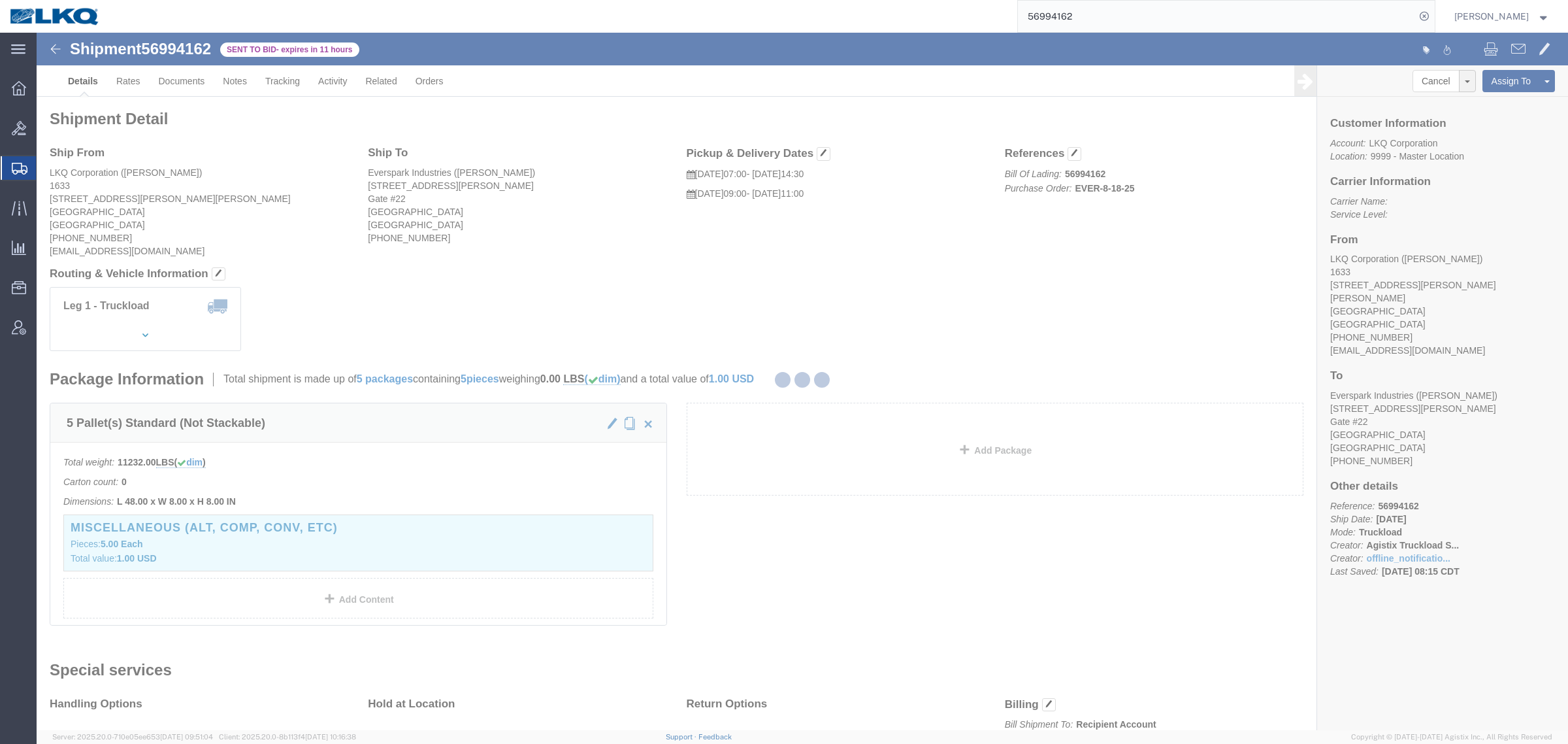
click at [510, 227] on div at bounding box center [802, 381] width 1531 height 698
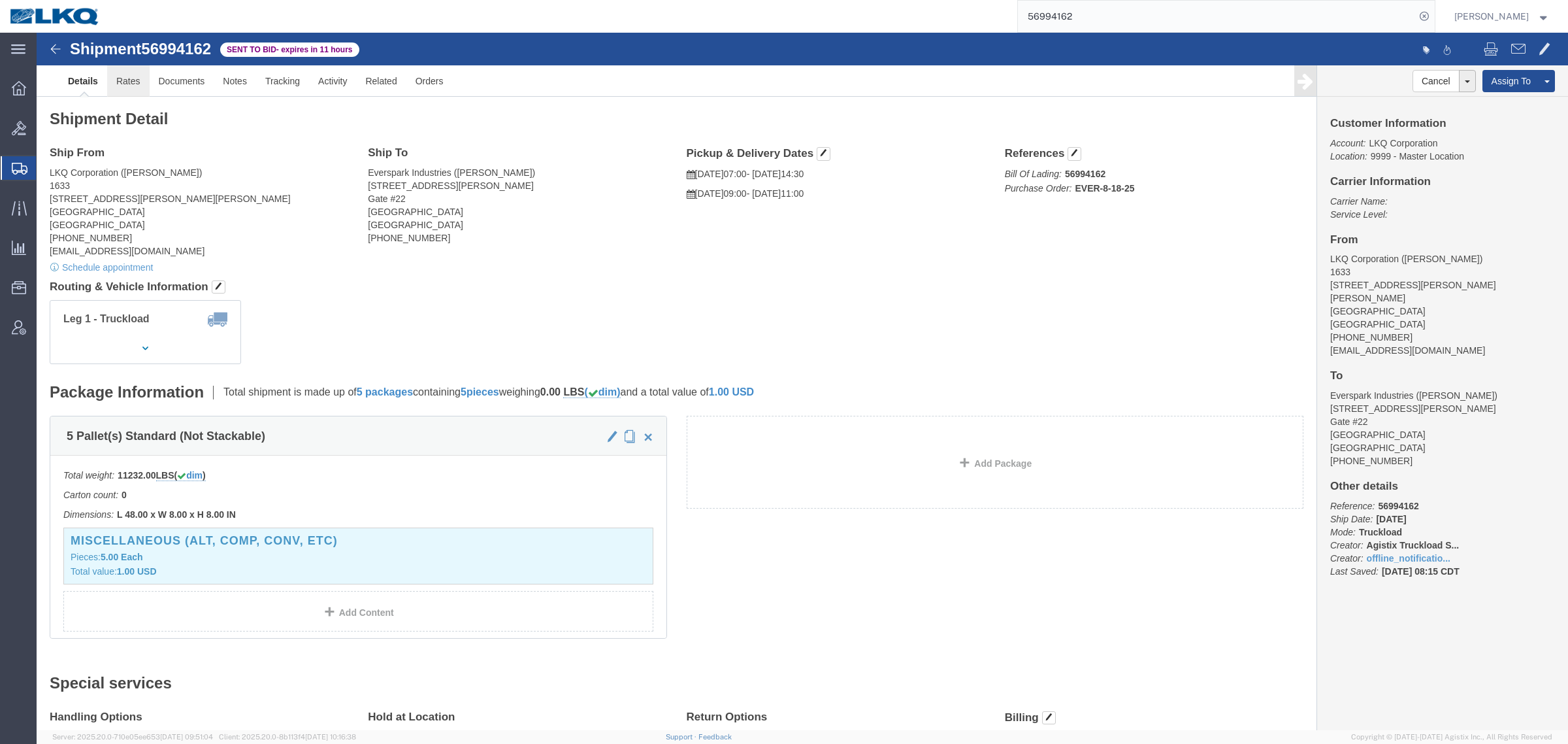
click link "Rates"
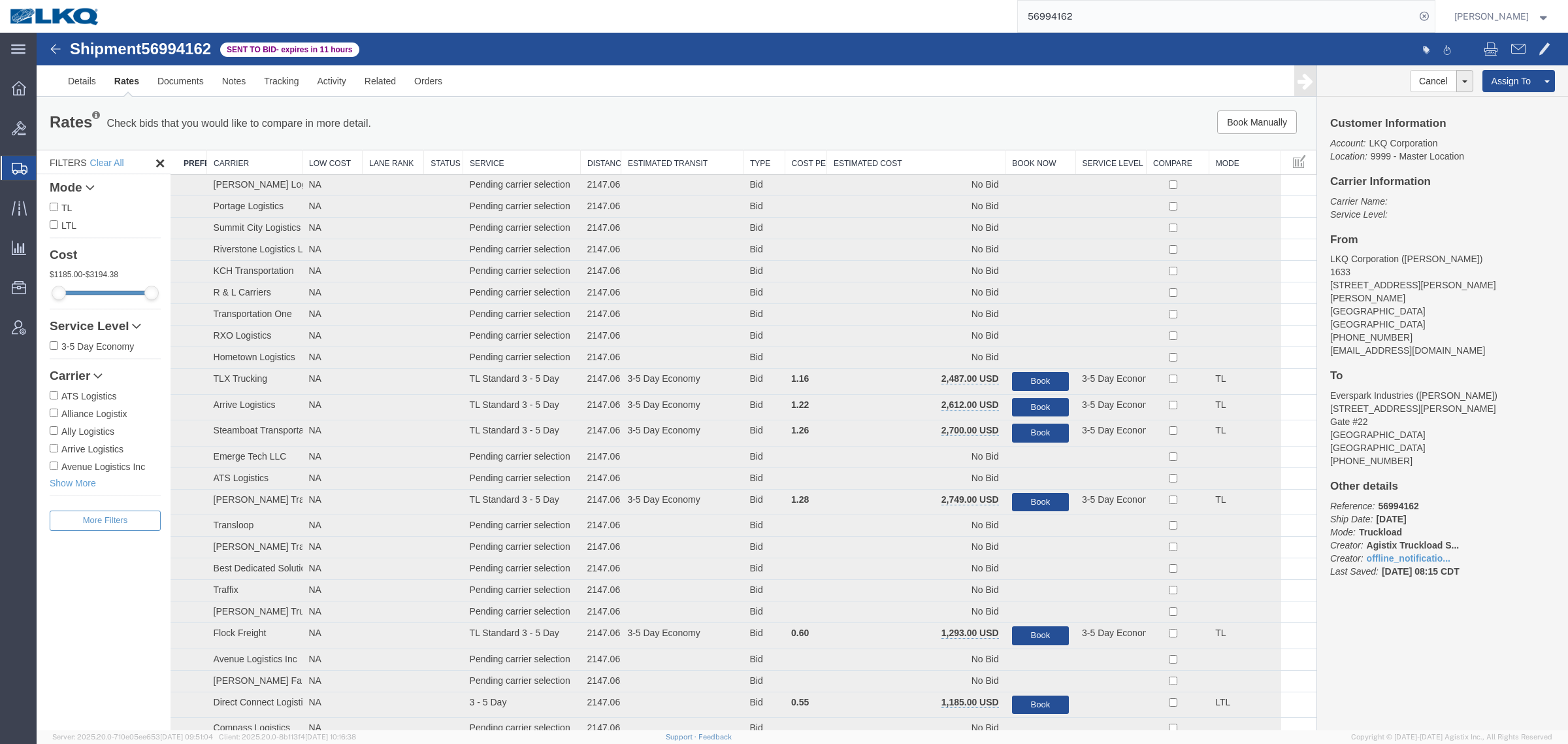
click at [896, 157] on th "Estimated Cost" at bounding box center [917, 162] width 179 height 24
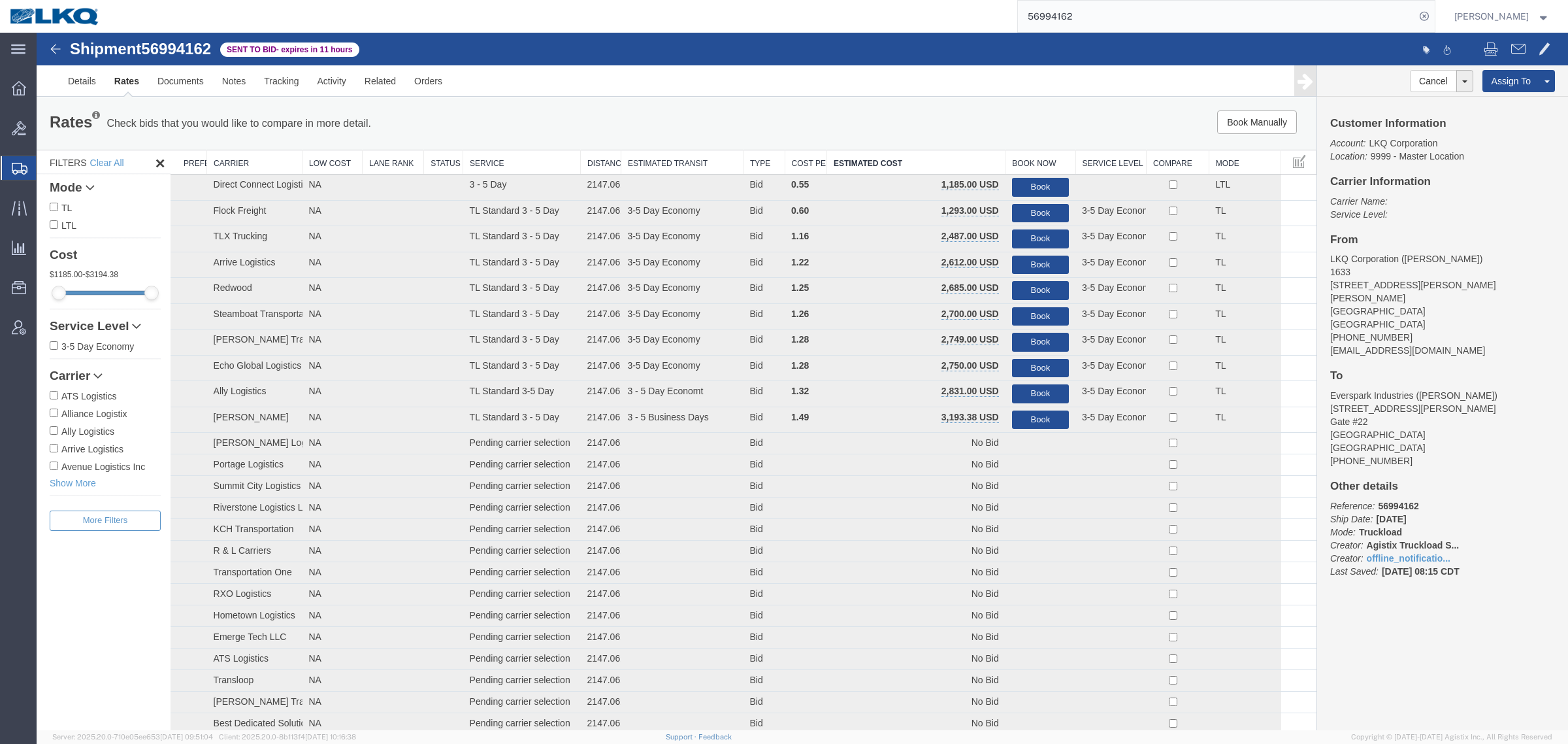
click at [125, 86] on link "Rates" at bounding box center [127, 80] width 43 height 31
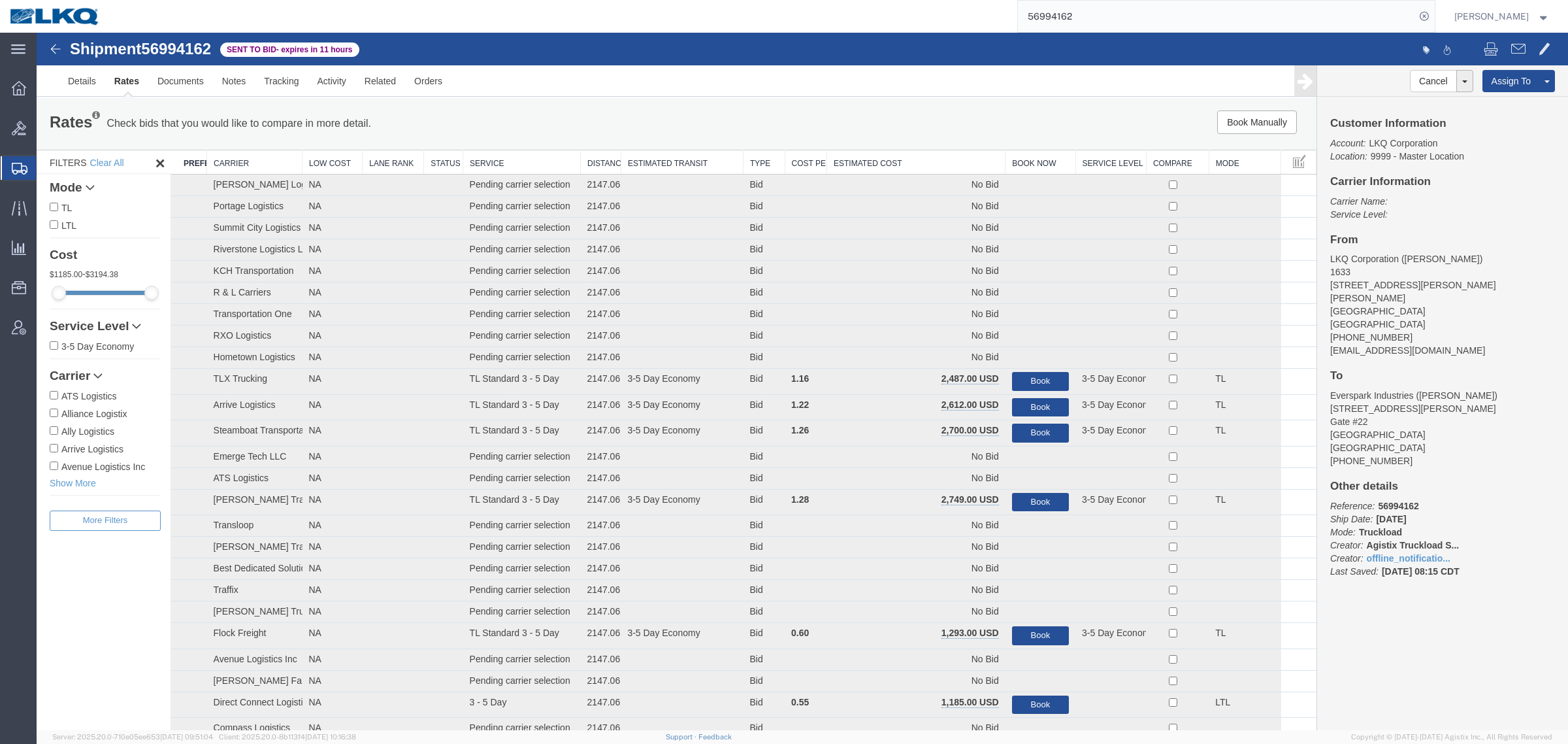
click at [720, 99] on div "Rates Check bids that you would like to compare in more detail. Compare Filter …" at bounding box center [676, 123] width 1280 height 52
click at [873, 160] on th "Estimated Cost" at bounding box center [917, 162] width 179 height 24
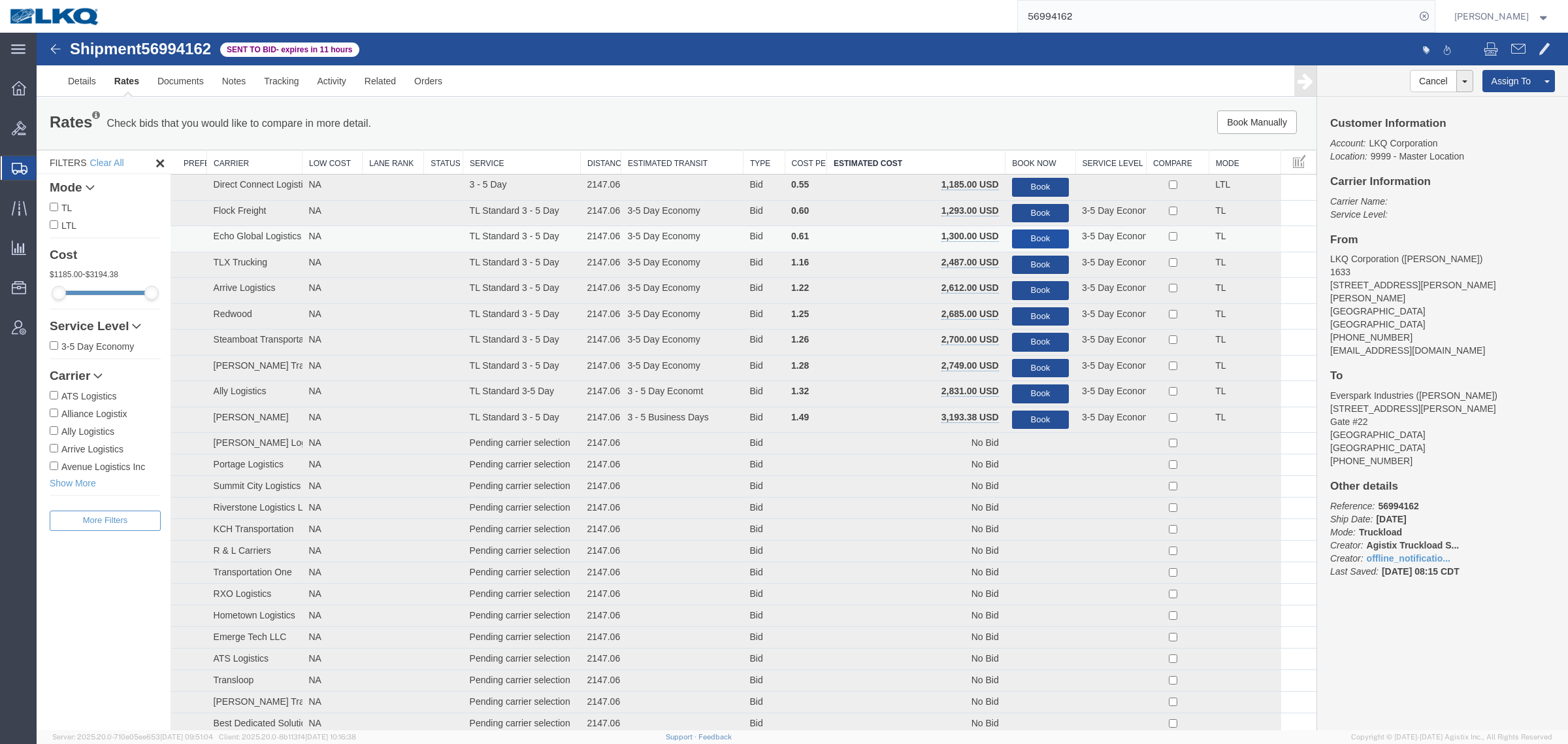
click at [1020, 236] on button "Book" at bounding box center [1040, 238] width 57 height 19
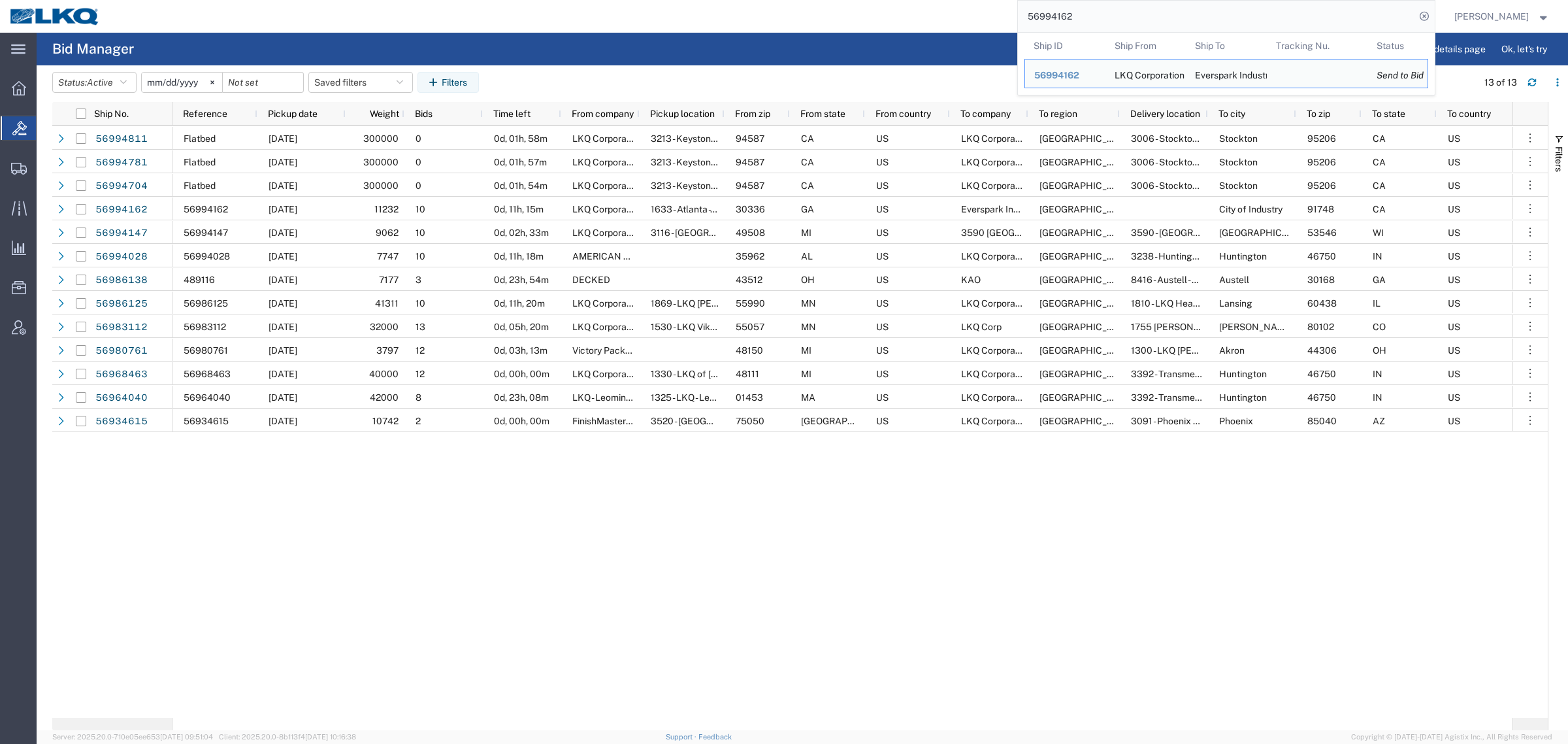
drag, startPoint x: 1086, startPoint y: 12, endPoint x: 941, endPoint y: 17, distance: 145.1
click at [953, 12] on div "56994162 Ship ID Ship From Ship To Tracking Nu. Status Ship ID 56994162 Ship Fr…" at bounding box center [773, 16] width 1325 height 33
paste input "35283"
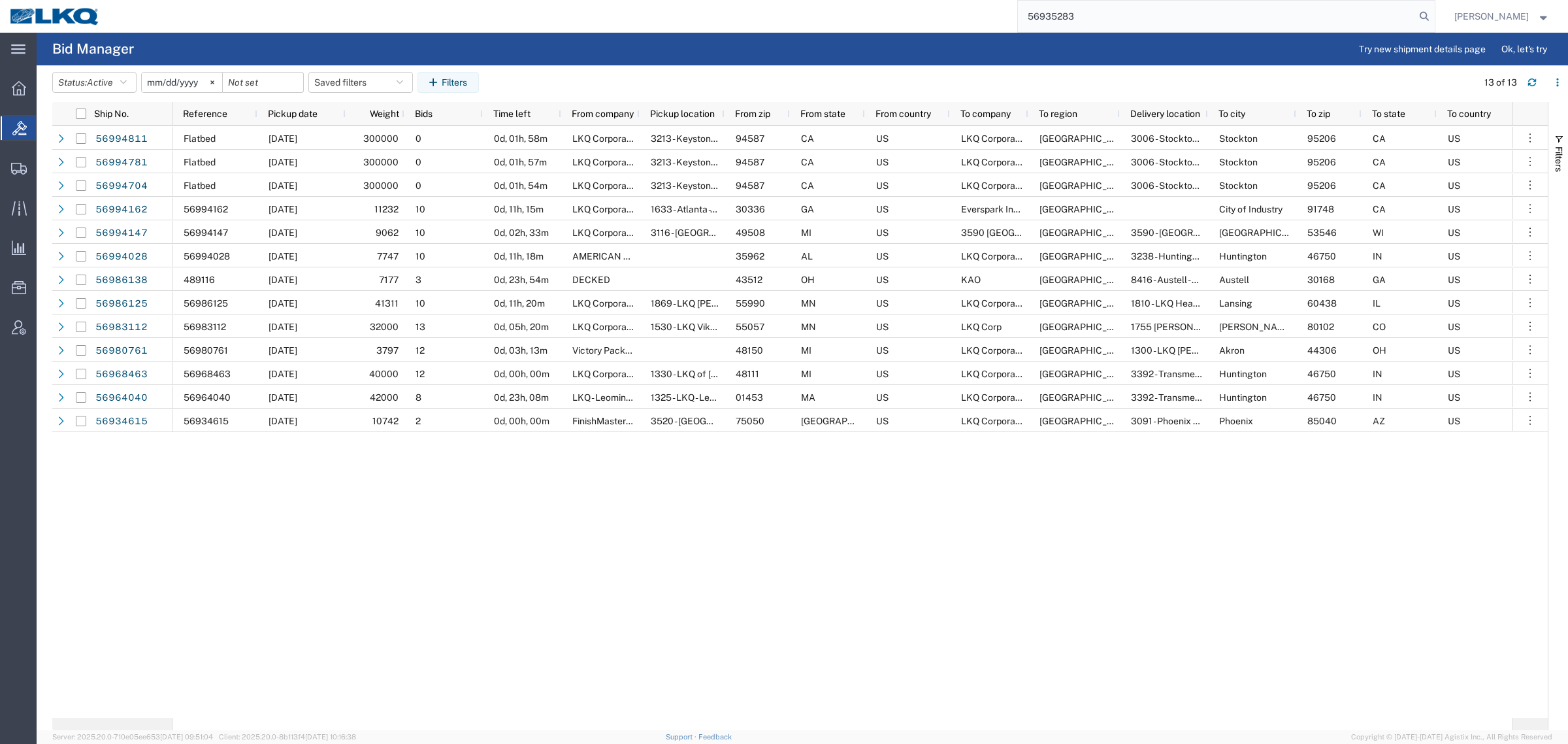
type input "56935283"
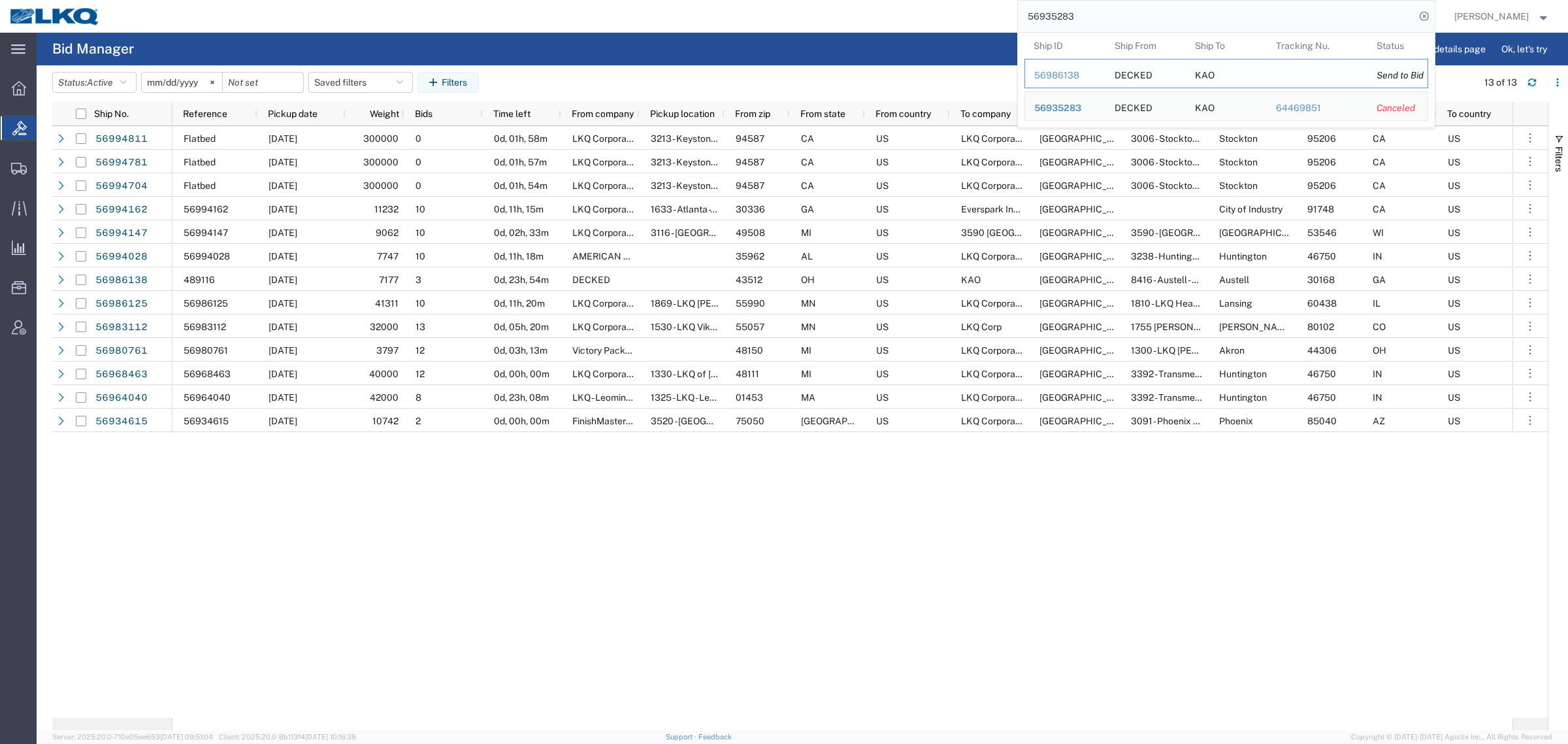
click at [1060, 70] on div "56986138" at bounding box center [1065, 76] width 62 height 14
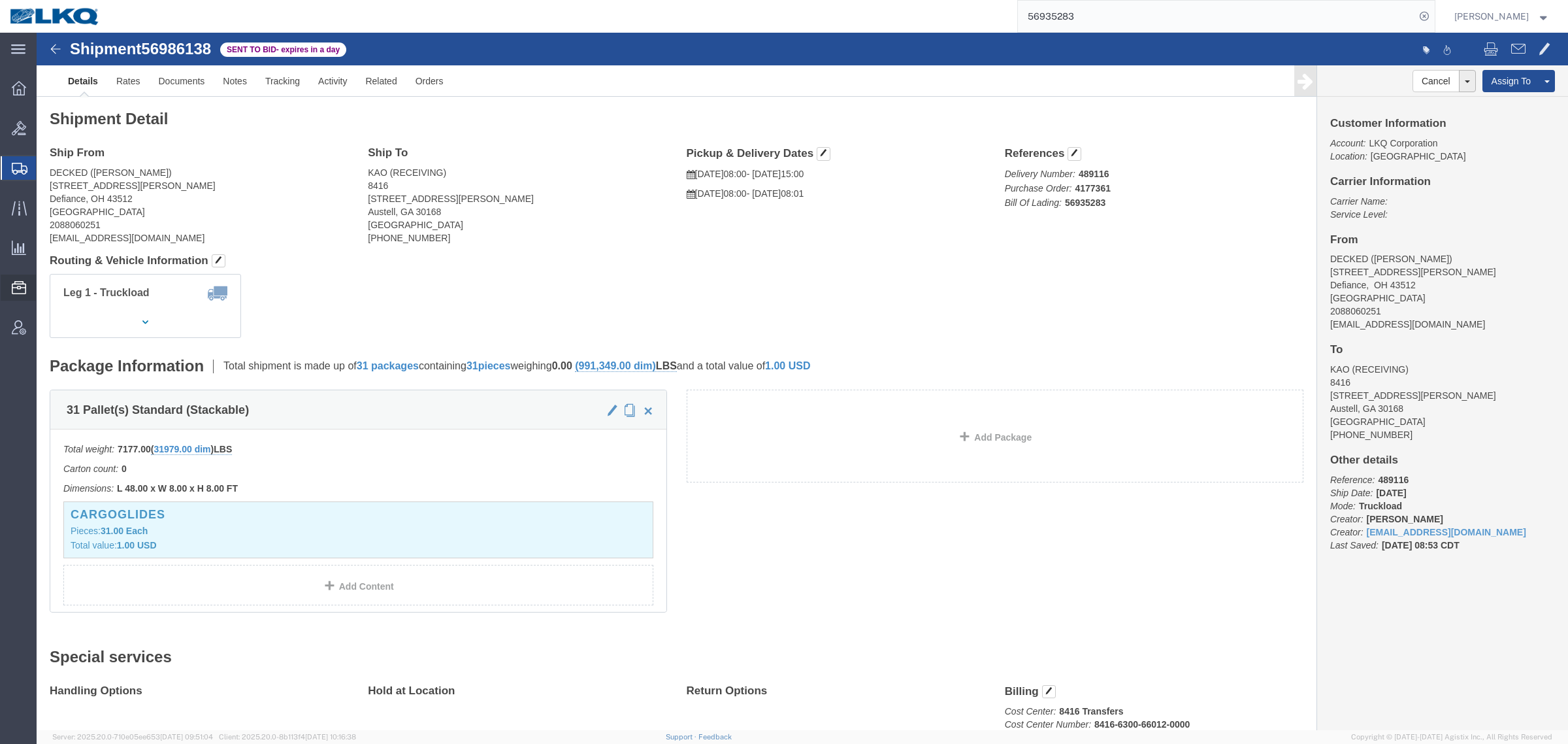
click at [0, 0] on span "Location Appointment" at bounding box center [0, 0] width 0 height 0
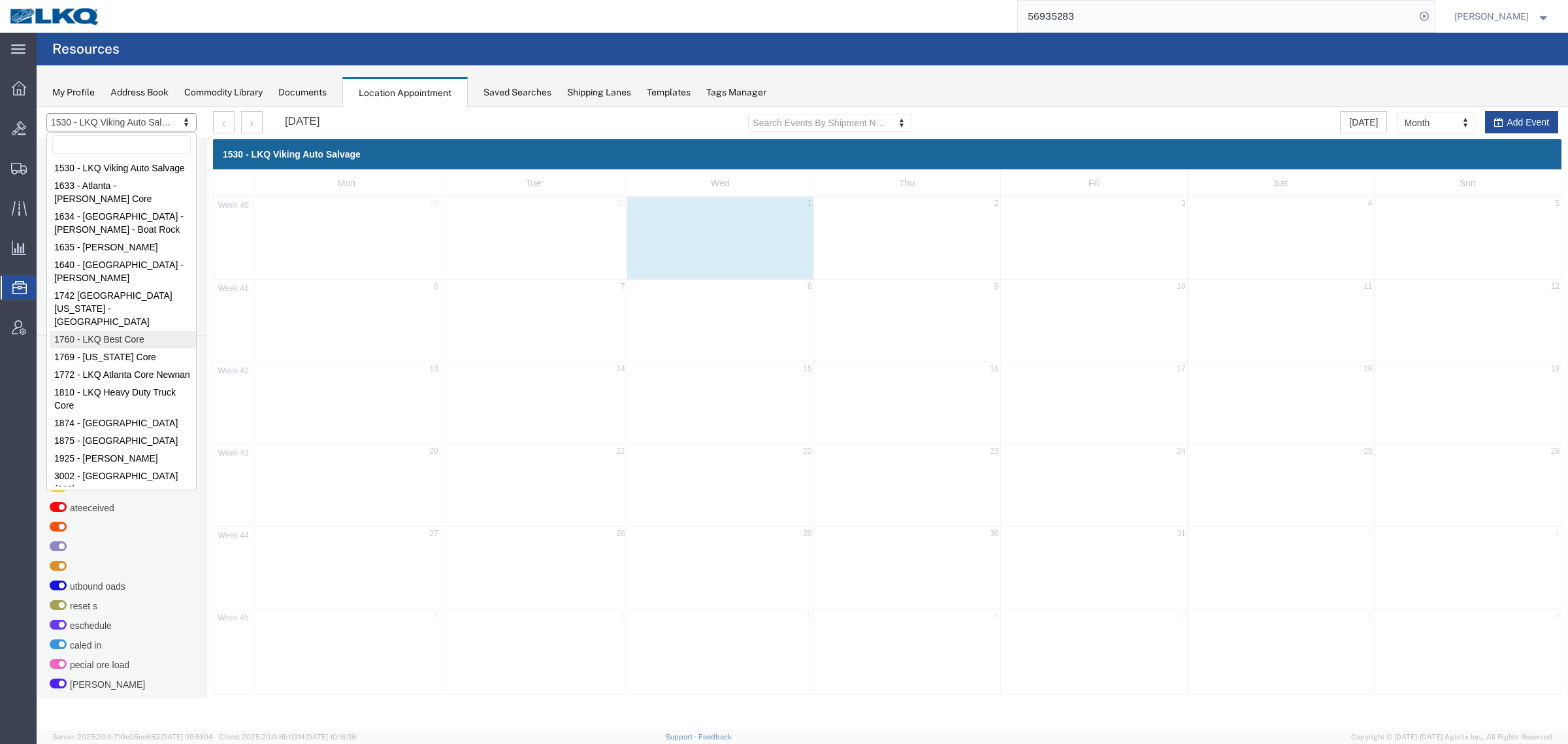
select select "27634"
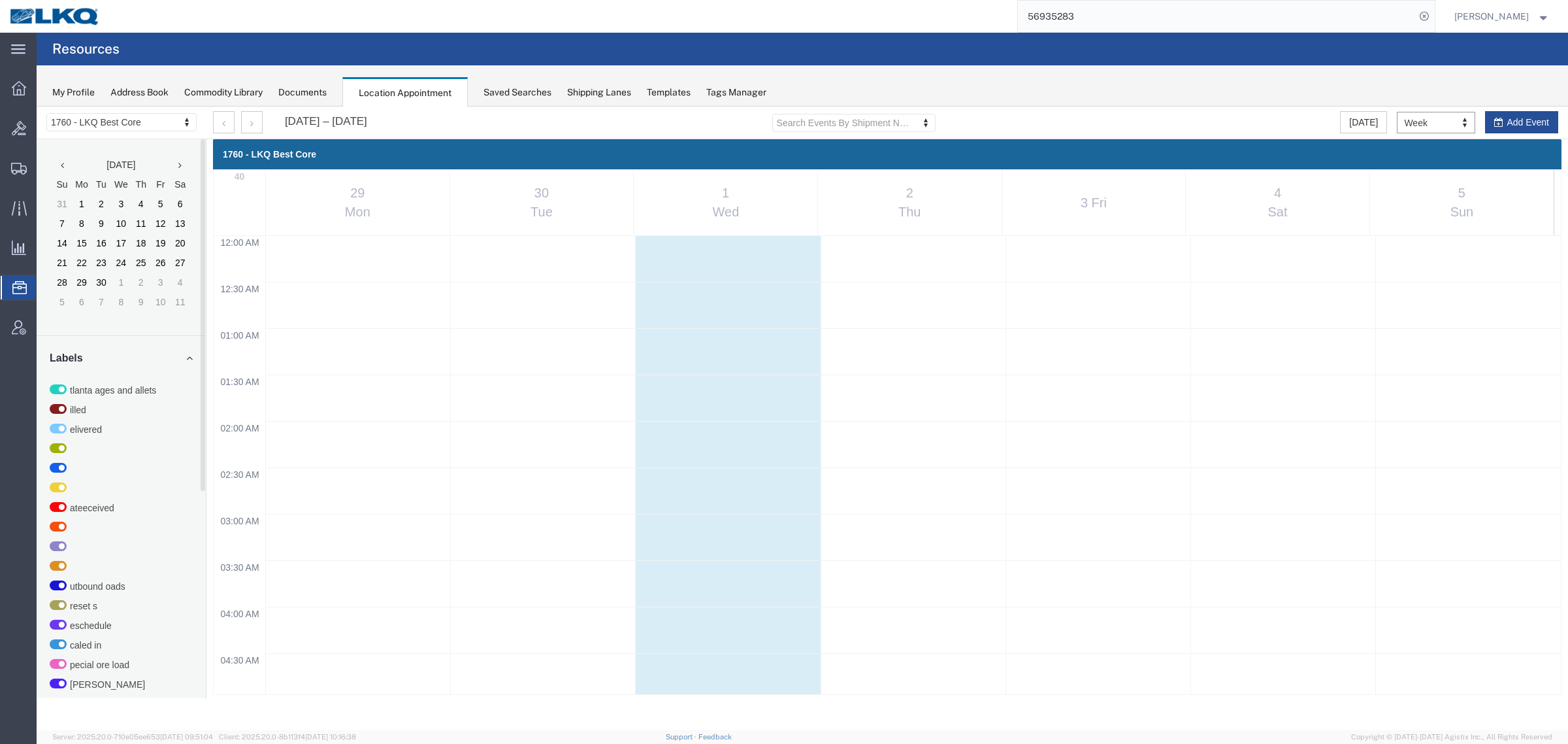
scroll to position [560, 0]
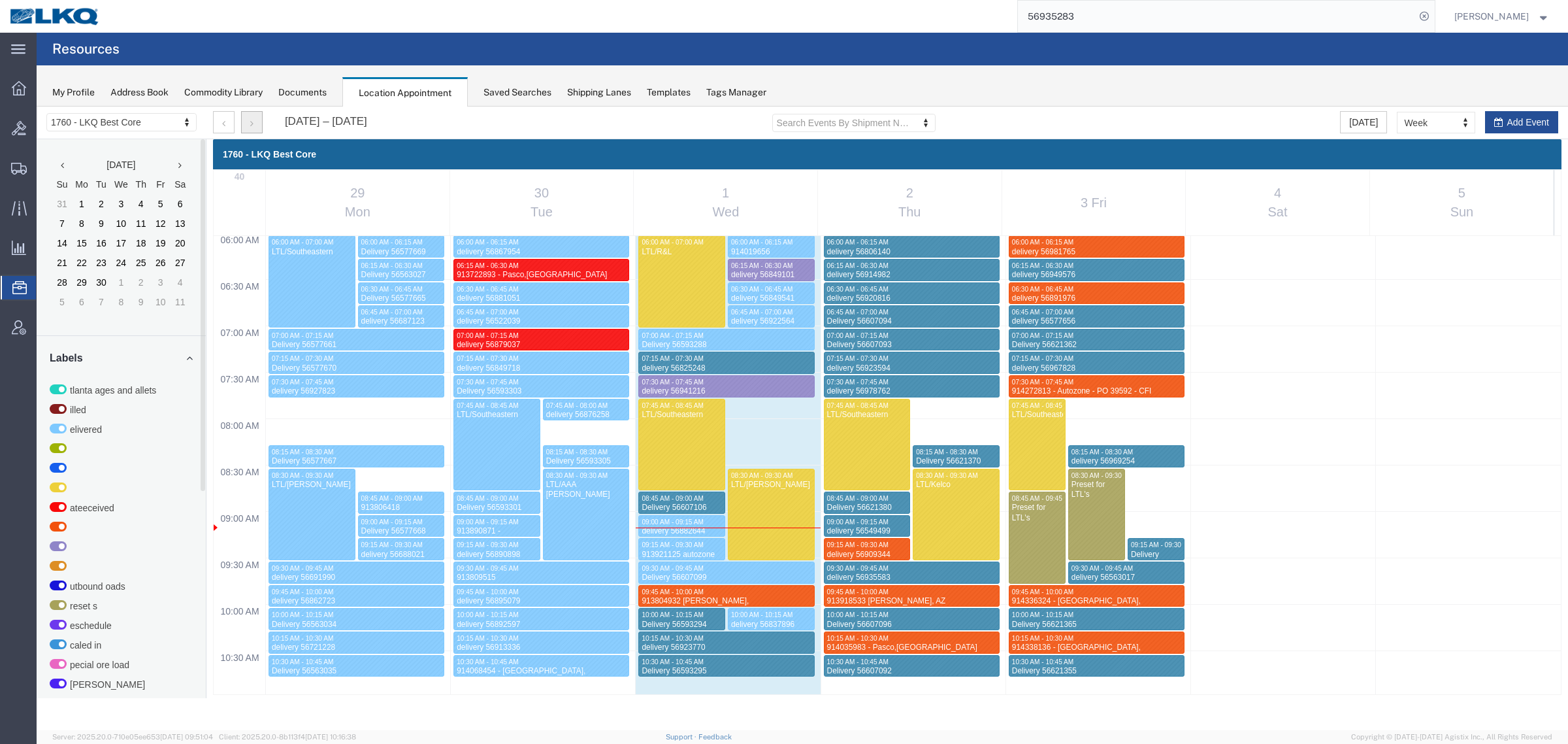
click at [245, 125] on button "button" at bounding box center [251, 122] width 21 height 22
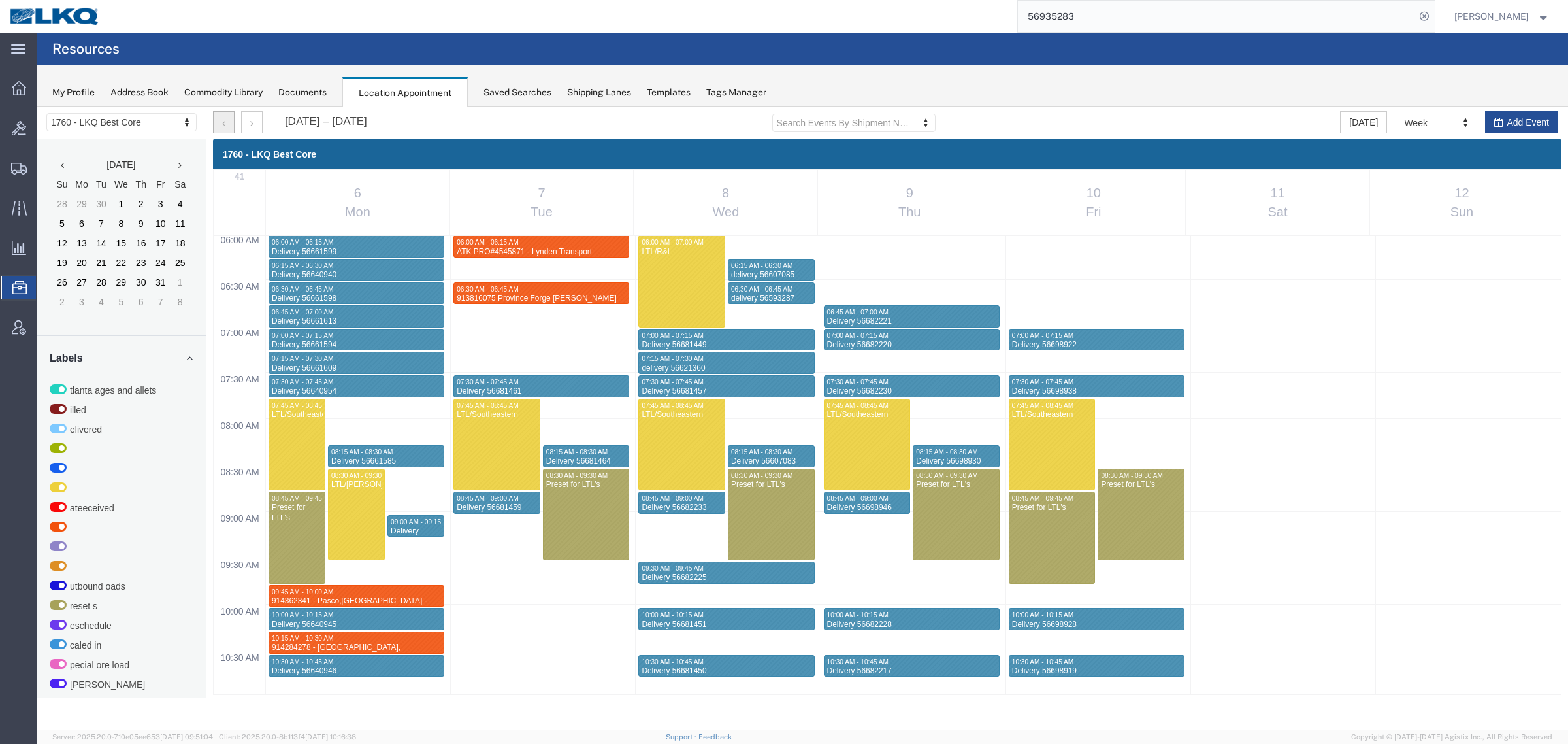
click at [223, 121] on icon "button" at bounding box center [224, 123] width 3 height 9
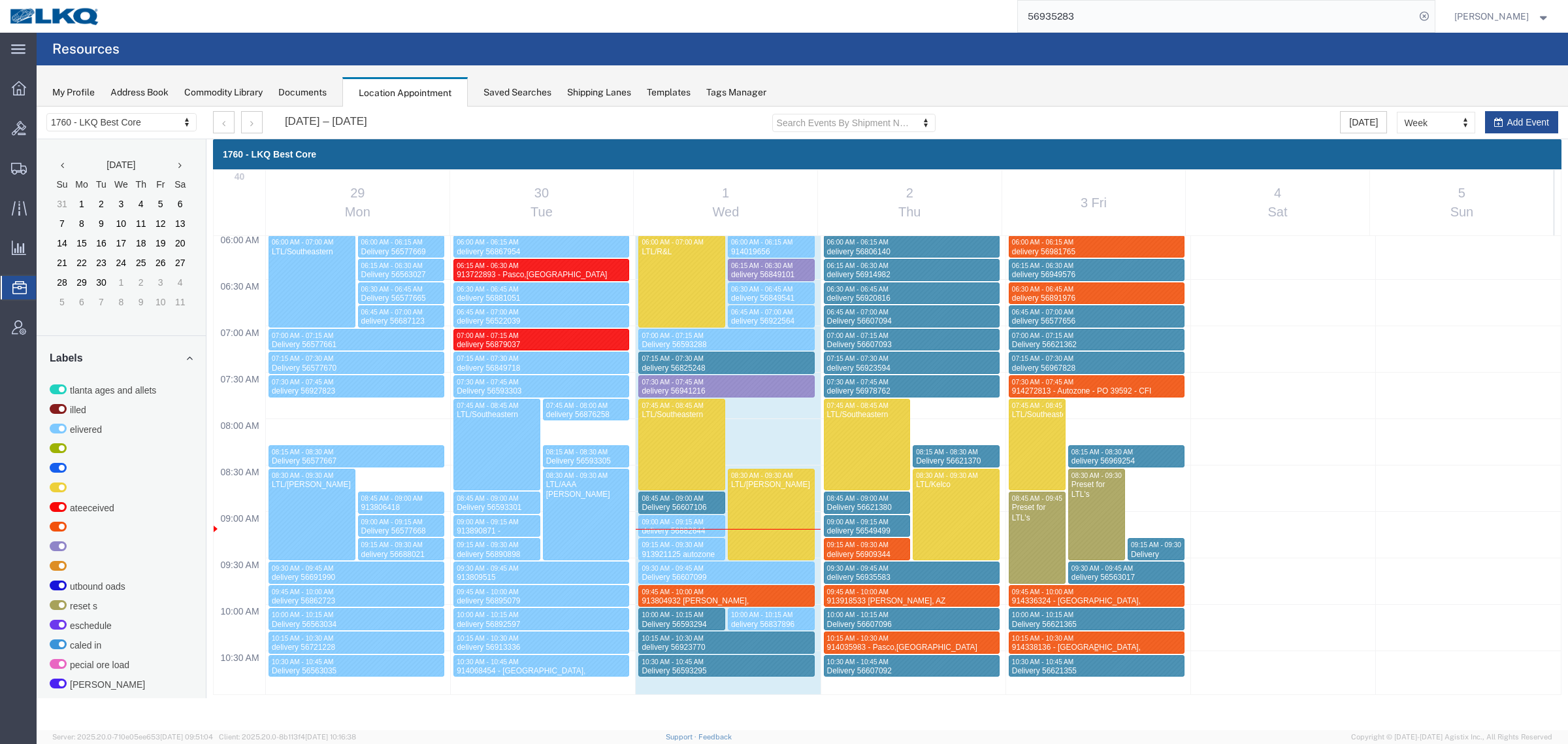
click at [1060, 635] on span "10:15 AM - 10:30 AM" at bounding box center [1043, 638] width 62 height 7
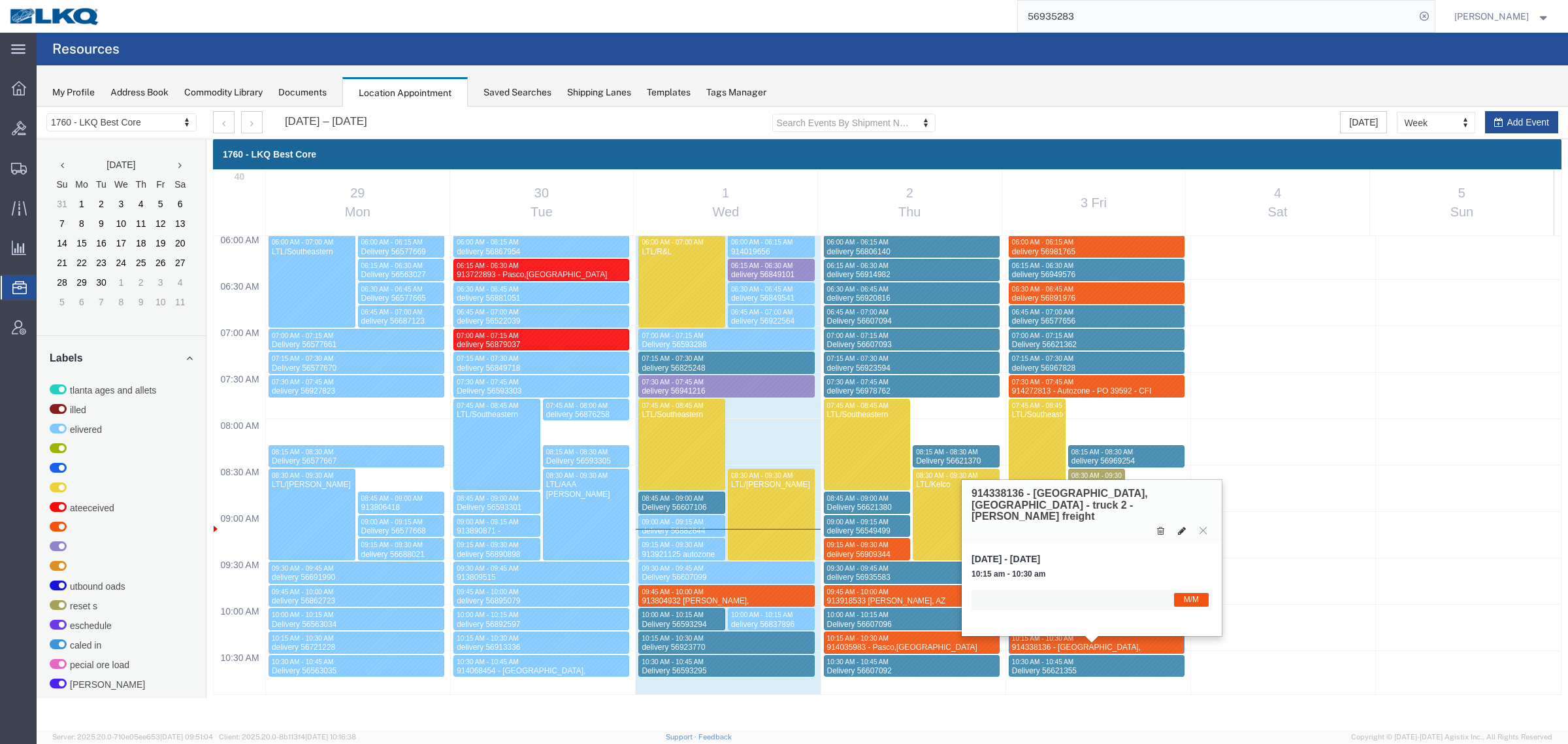
click at [1178, 526] on icon at bounding box center [1181, 531] width 8 height 9
select select "1"
select select "24"
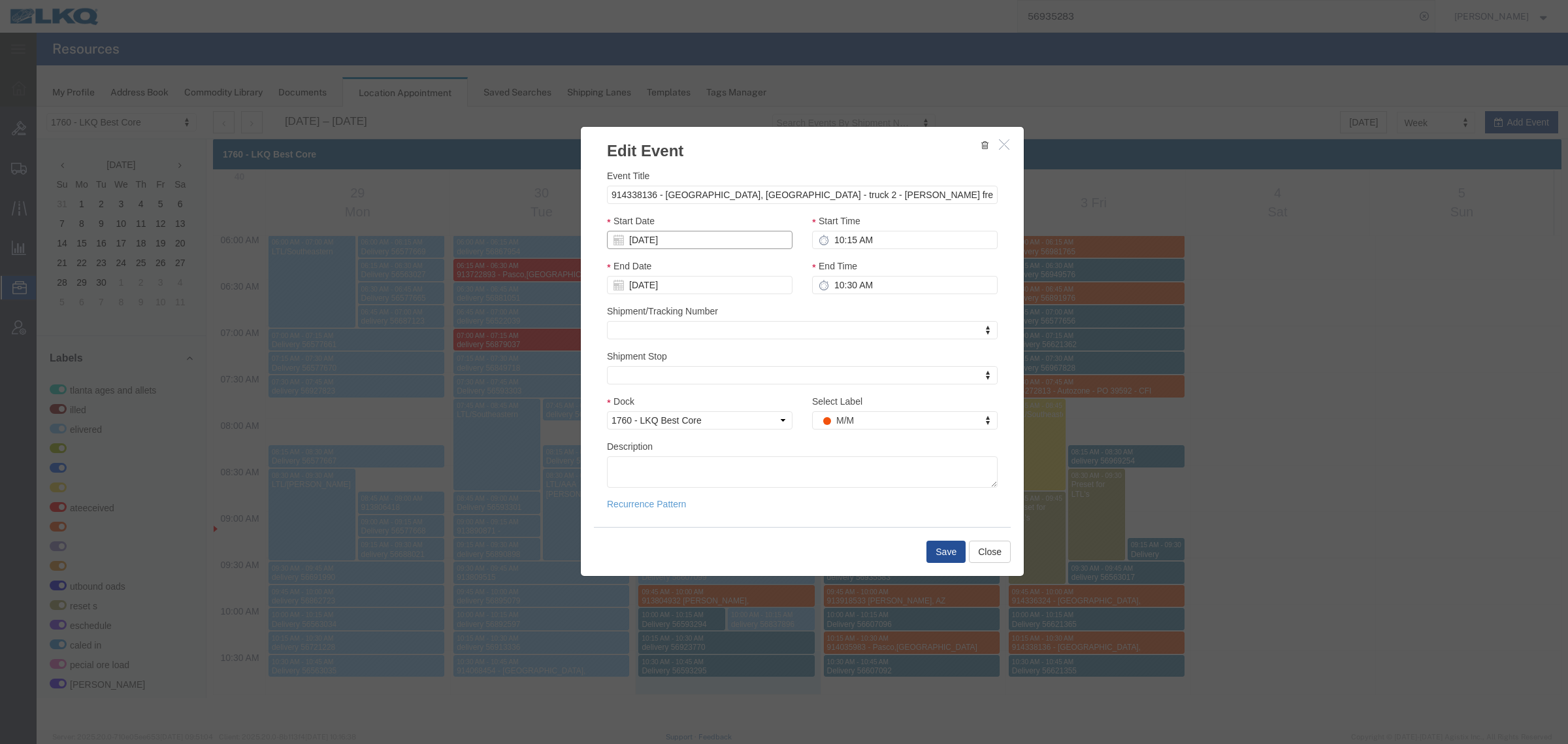
click at [683, 238] on input "[DATE]" at bounding box center [700, 240] width 186 height 18
click at [631, 320] on td "6" at bounding box center [637, 322] width 19 height 19
click at [876, 239] on input "10:15 AM" at bounding box center [905, 240] width 186 height 18
type input "12:15 AM"
type input "[DATE]"
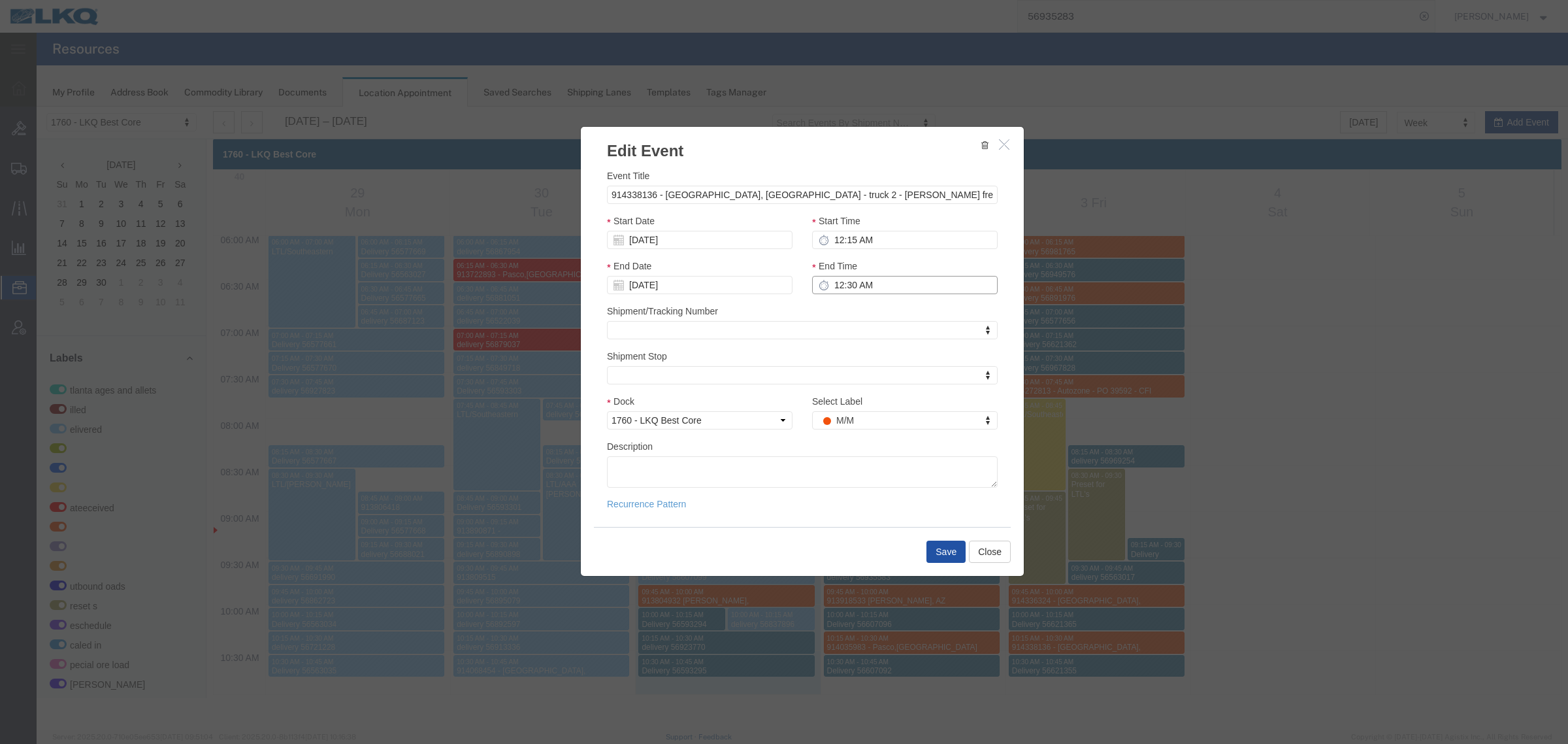
type input "12:30 AM"
click at [944, 554] on button "Save" at bounding box center [946, 551] width 39 height 22
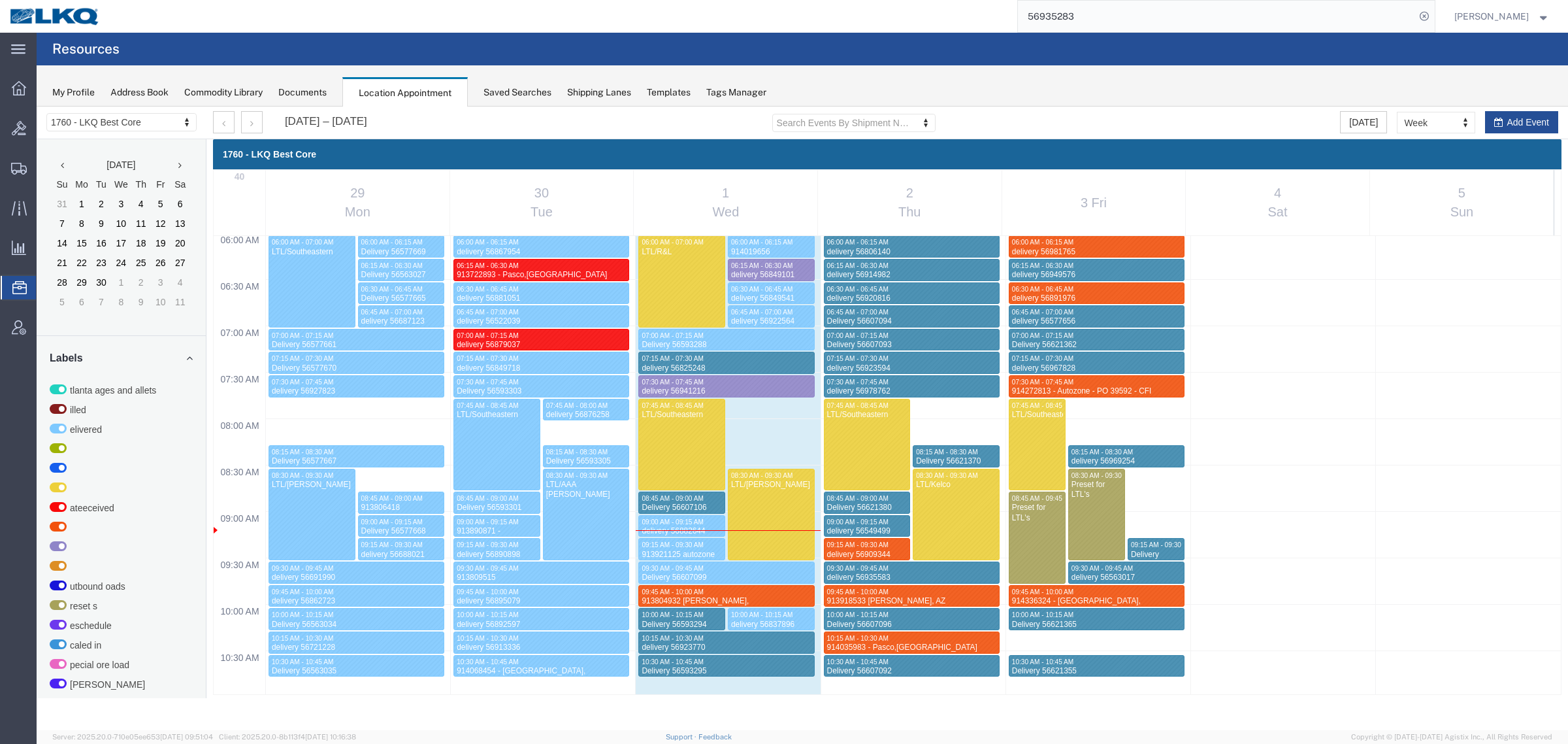
select select "1"
select select
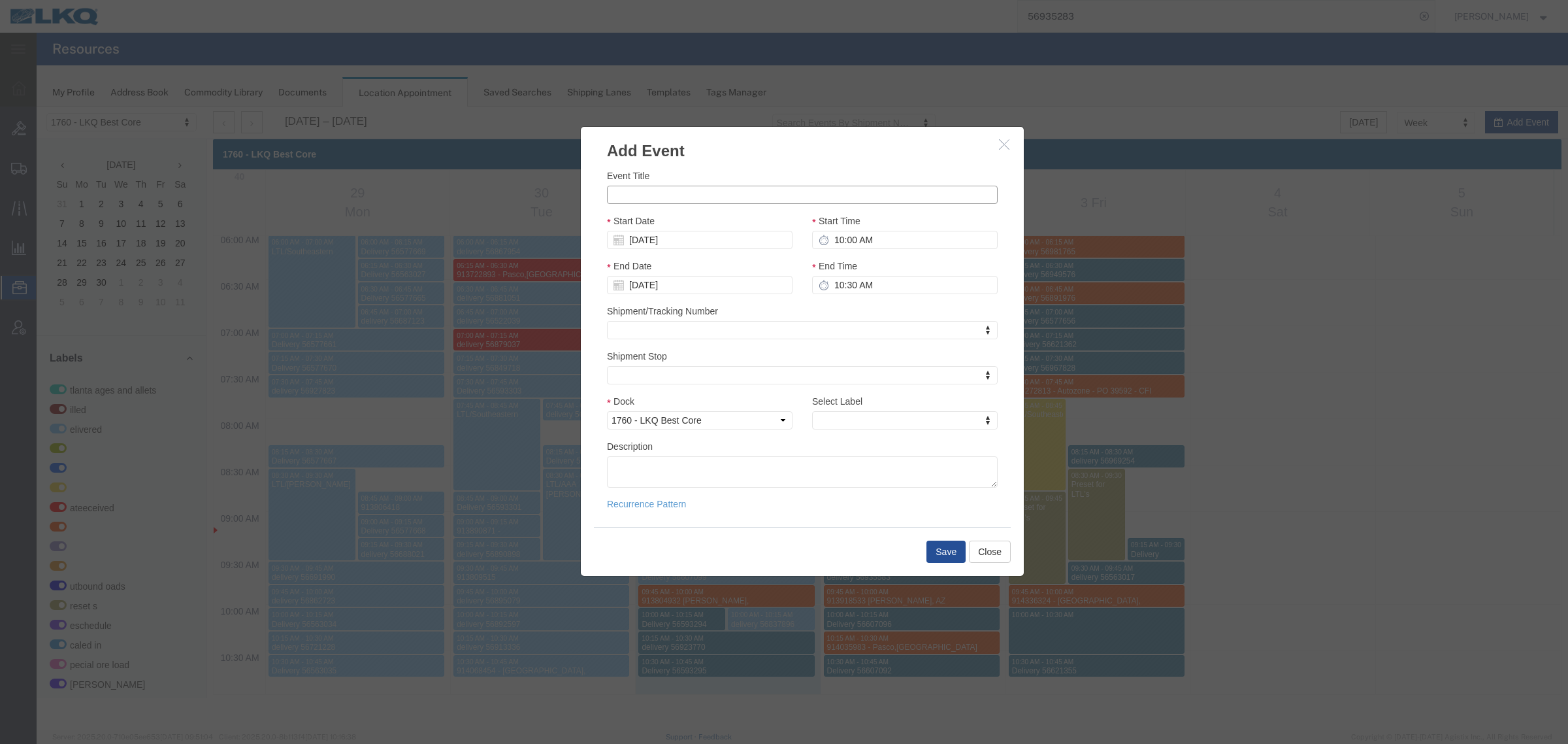
click at [693, 195] on input "Event Title" at bounding box center [802, 195] width 390 height 18
paste input "914362690"
click at [686, 191] on input "914362690 -" at bounding box center [802, 195] width 390 height 18
click at [744, 202] on input "914362690 -" at bounding box center [802, 195] width 390 height 18
paste input "Lexington, TN"
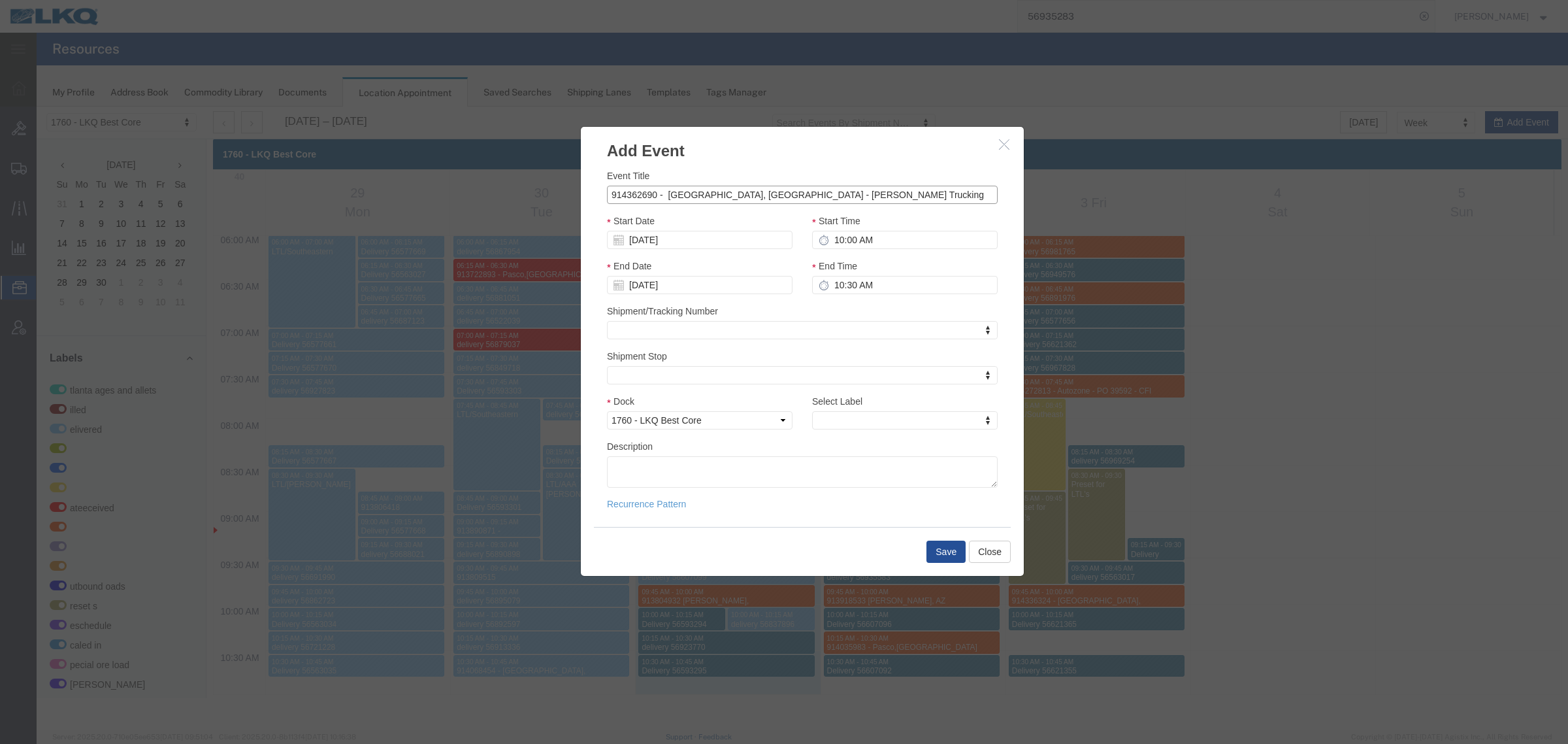
type input "914362690 - Lexington, TN - Rudolph Trucking"
click at [864, 243] on input "10:00 AM" at bounding box center [905, 240] width 186 height 18
type input "10:15 AM"
type input "10:30 AM"
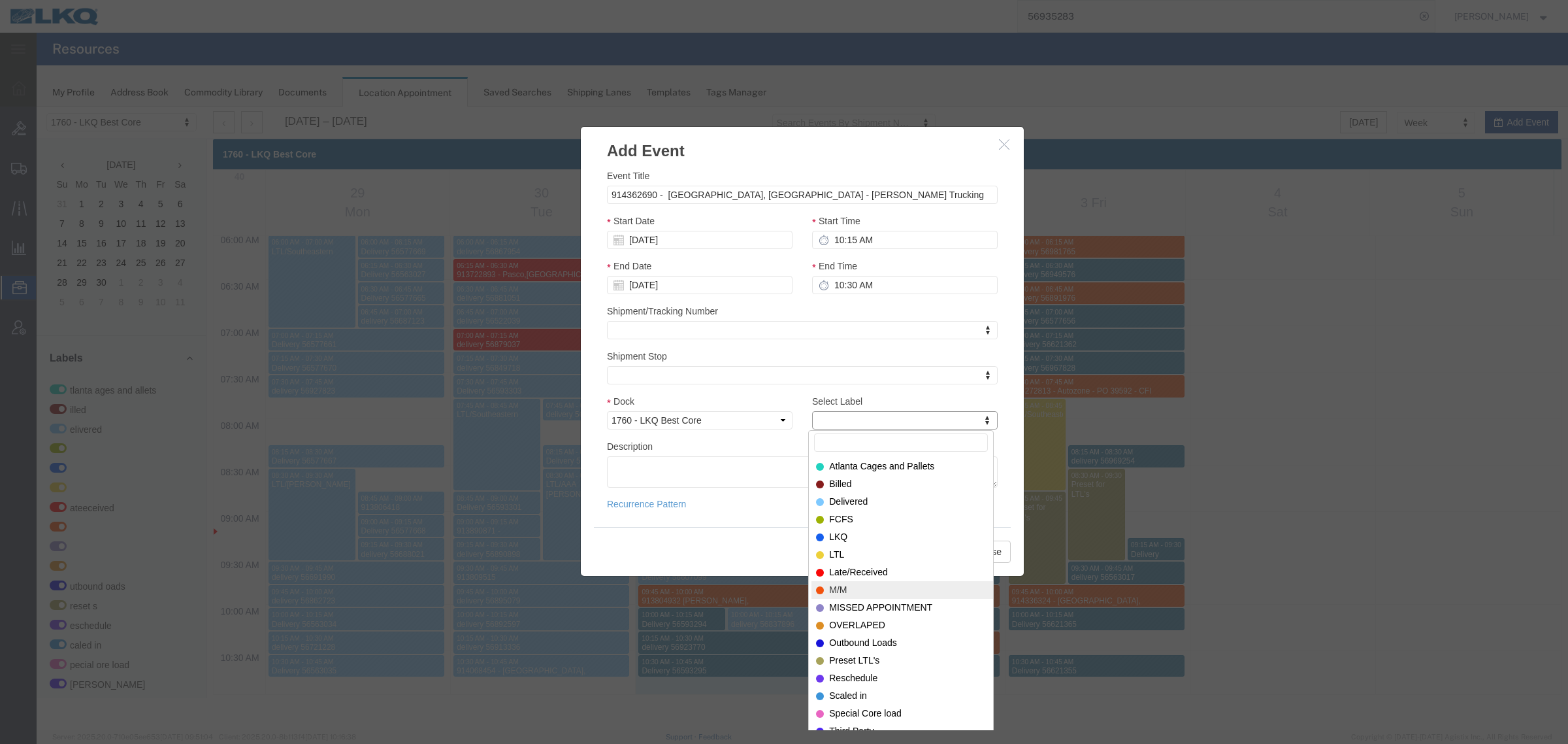
select select "24"
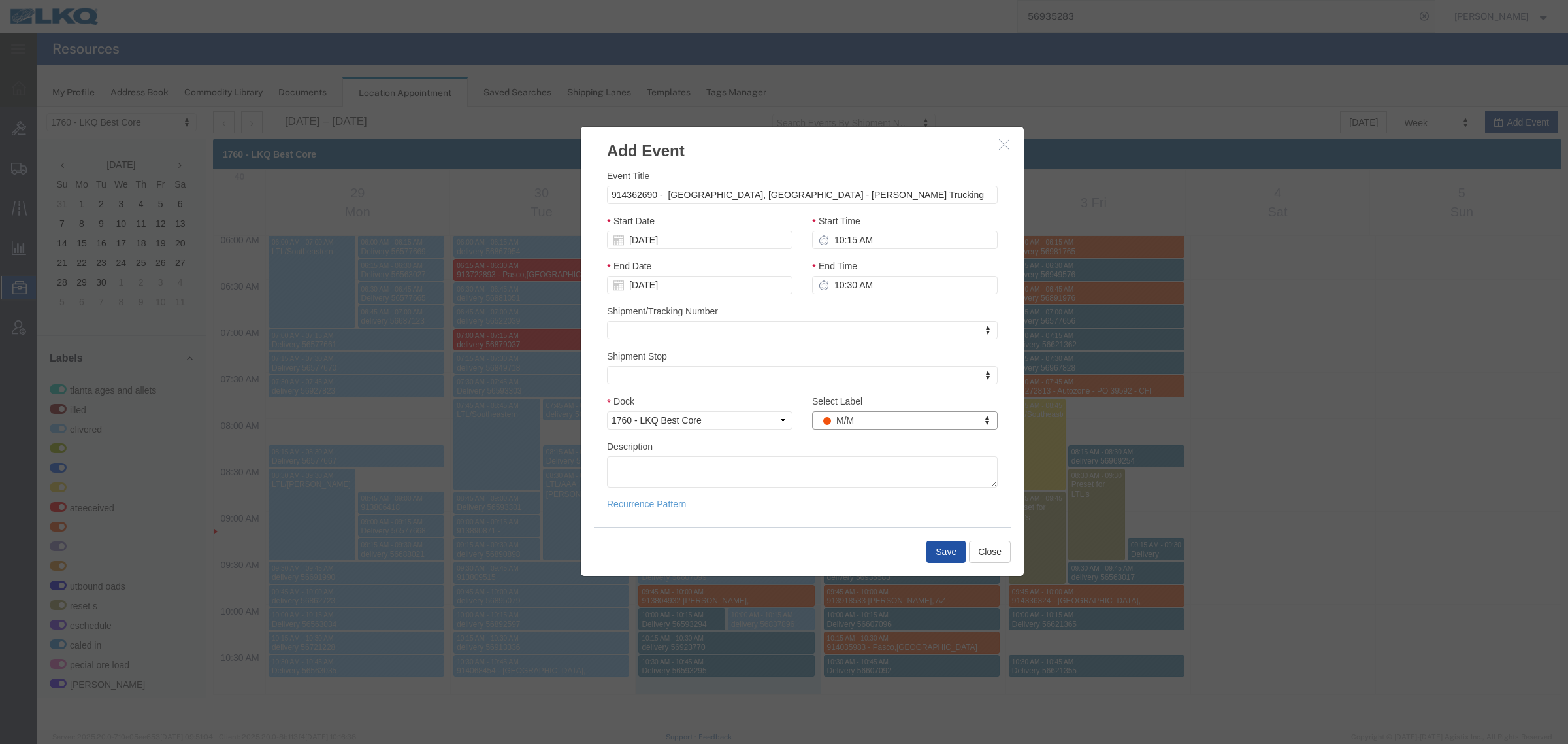
click at [943, 553] on button "Save" at bounding box center [946, 551] width 39 height 22
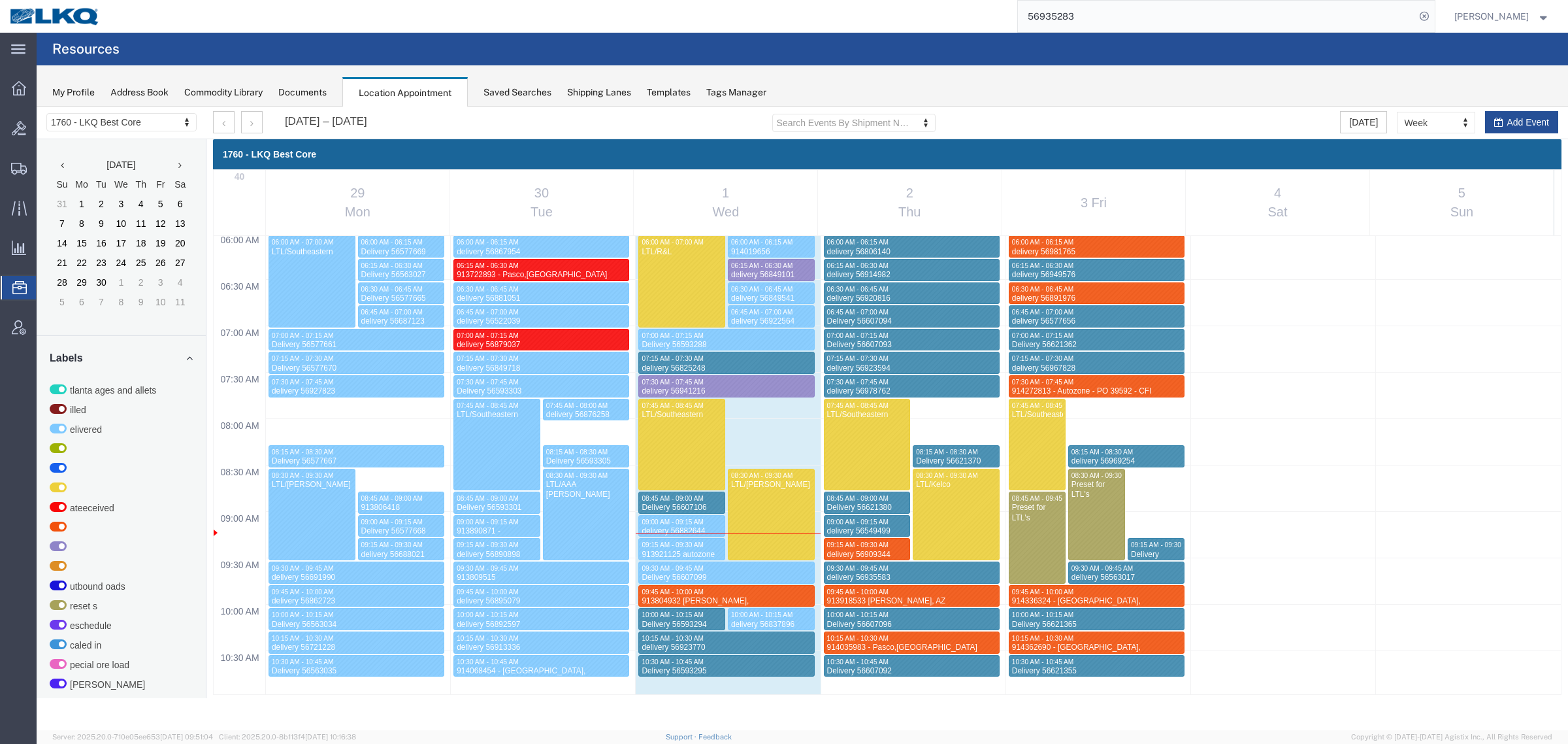
click at [955, 14] on div "56935283" at bounding box center [773, 16] width 1325 height 33
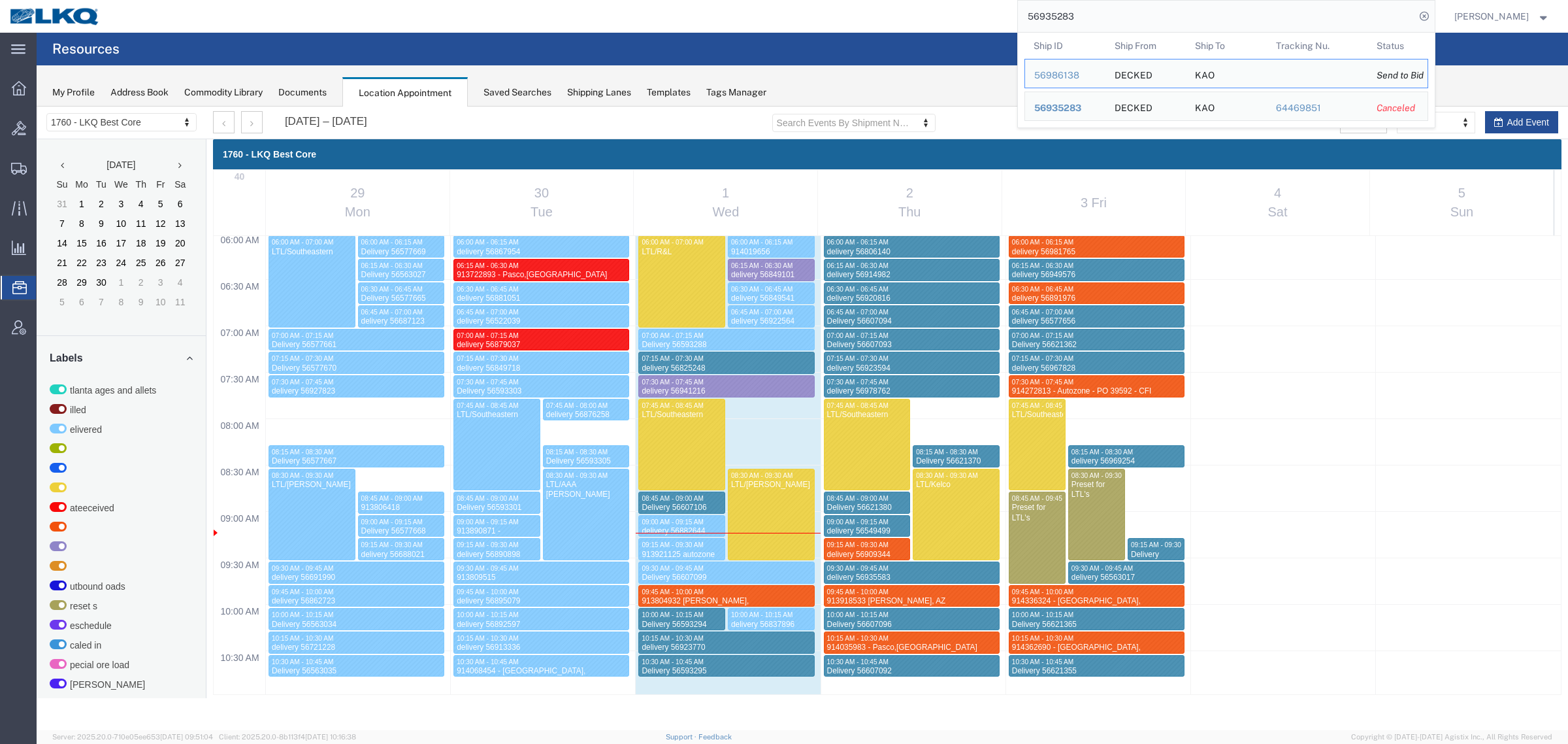
drag, startPoint x: 1139, startPoint y: 8, endPoint x: 1018, endPoint y: 19, distance: 121.5
click at [1040, 17] on input "56935283" at bounding box center [1216, 16] width 397 height 31
paste input "56979159"
click at [1070, 17] on input "556979159" at bounding box center [1216, 16] width 397 height 31
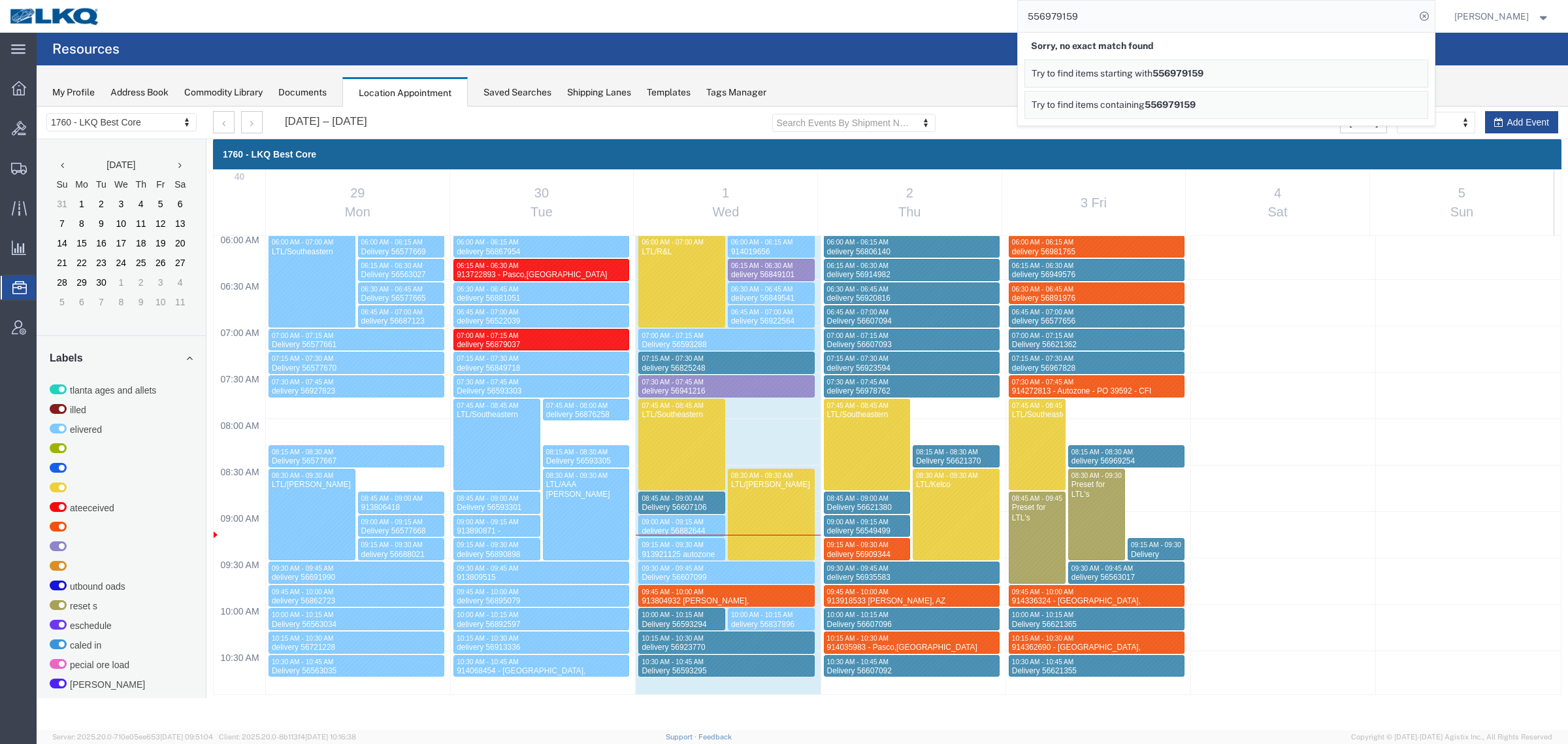
paste input "search"
type input "56979159"
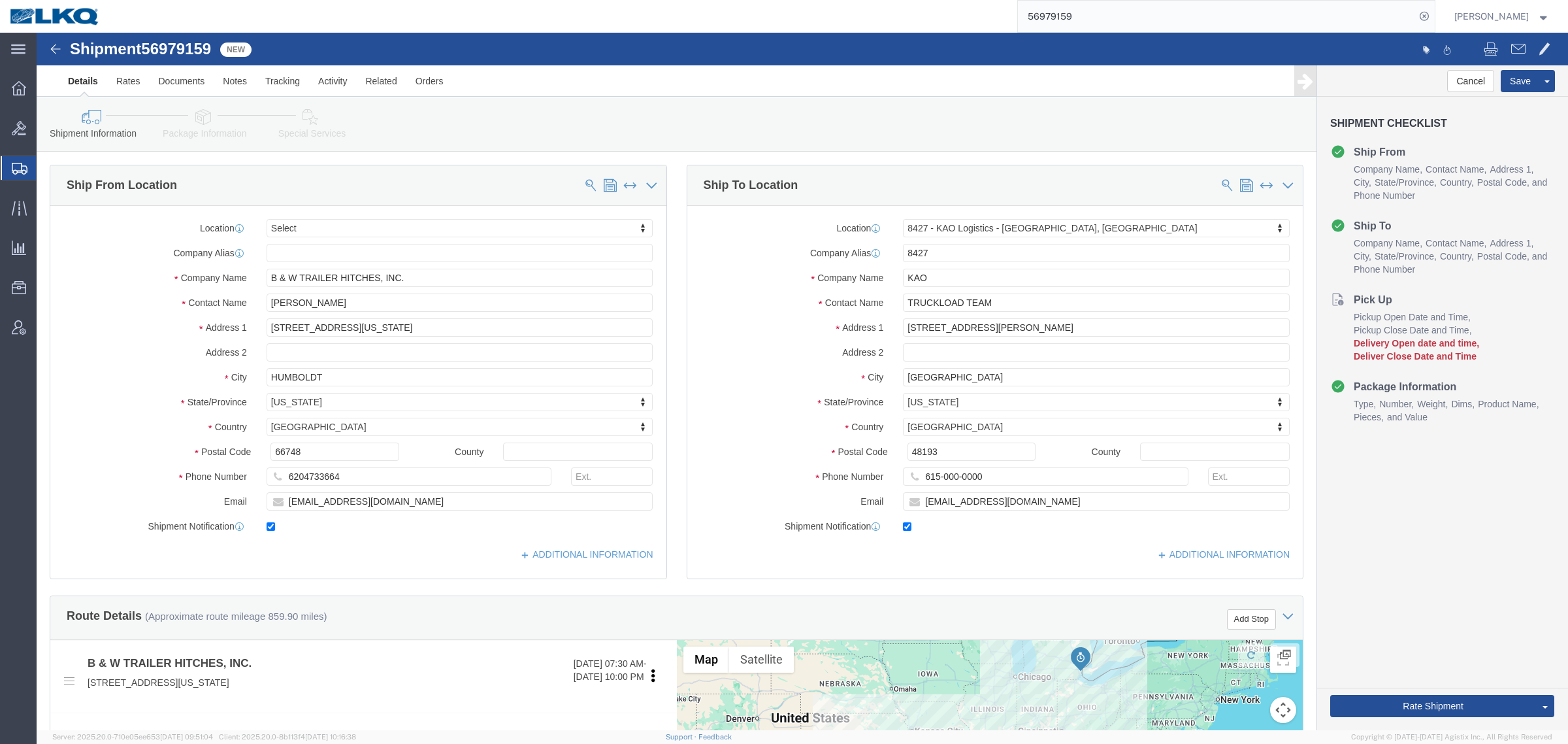
select select
select select "30543"
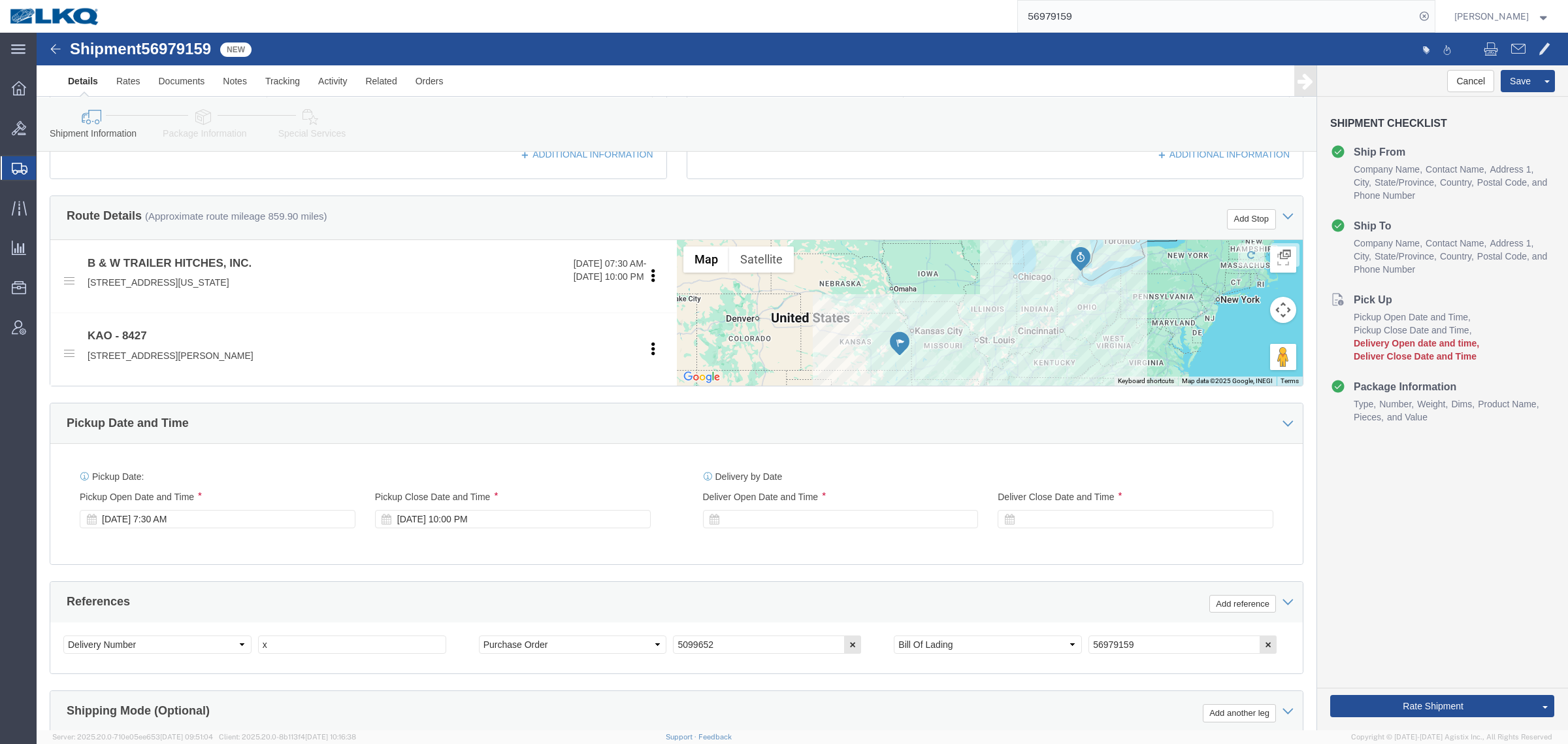
scroll to position [572, 0]
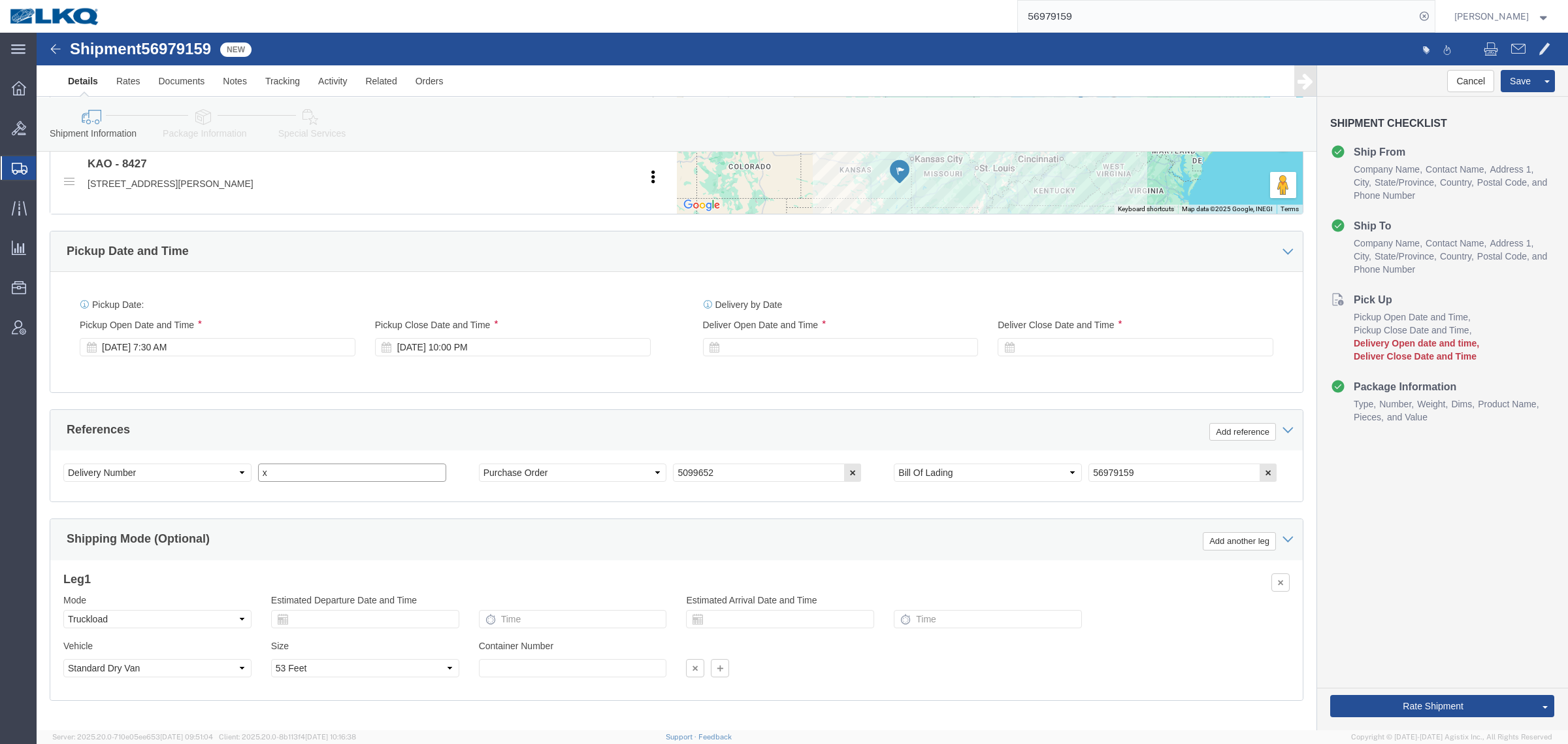
click input "x"
type input "489126"
click div
click input "11:00 PM"
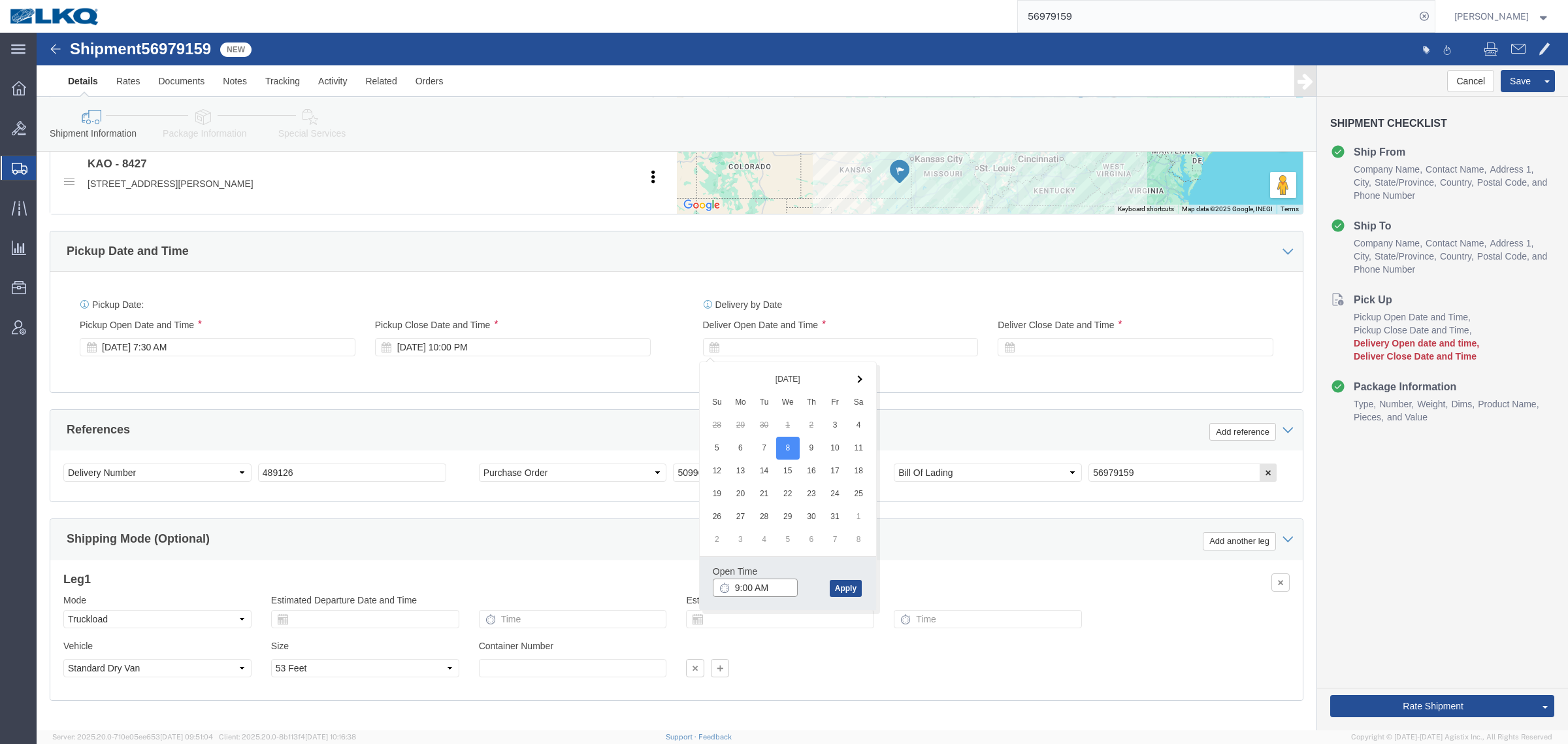
type input "9:00 AM"
drag, startPoint x: 800, startPoint y: 560, endPoint x: 805, endPoint y: 556, distance: 6.4
click button "Apply"
click div
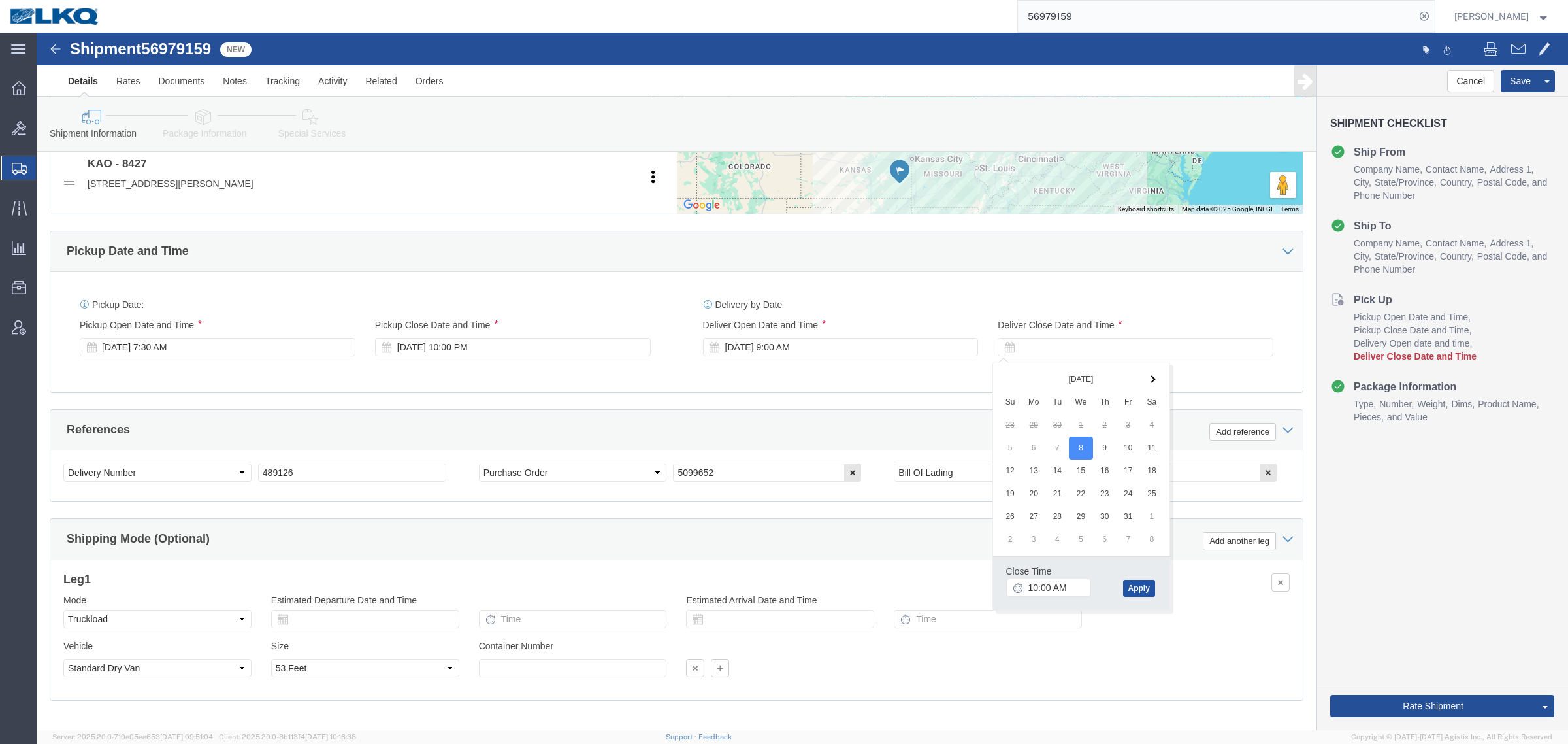
click button "Apply"
drag, startPoint x: 465, startPoint y: 390, endPoint x: 336, endPoint y: 362, distance: 132.0
click div "References Add reference"
click div "Oct 03 2025 7:30 AM"
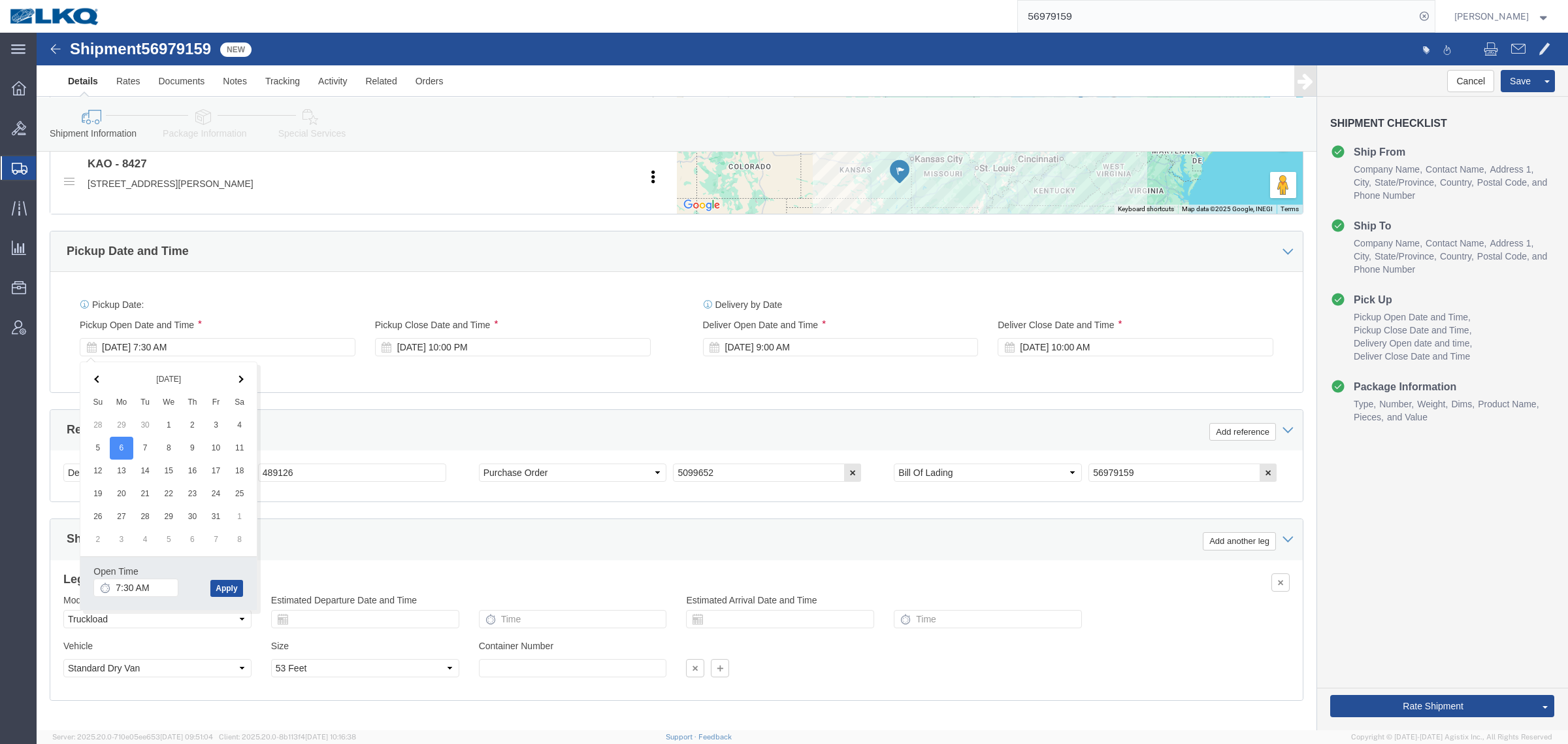
click button "Apply"
drag, startPoint x: 359, startPoint y: 388, endPoint x: 397, endPoint y: 380, distance: 38.8
click div "References Add reference"
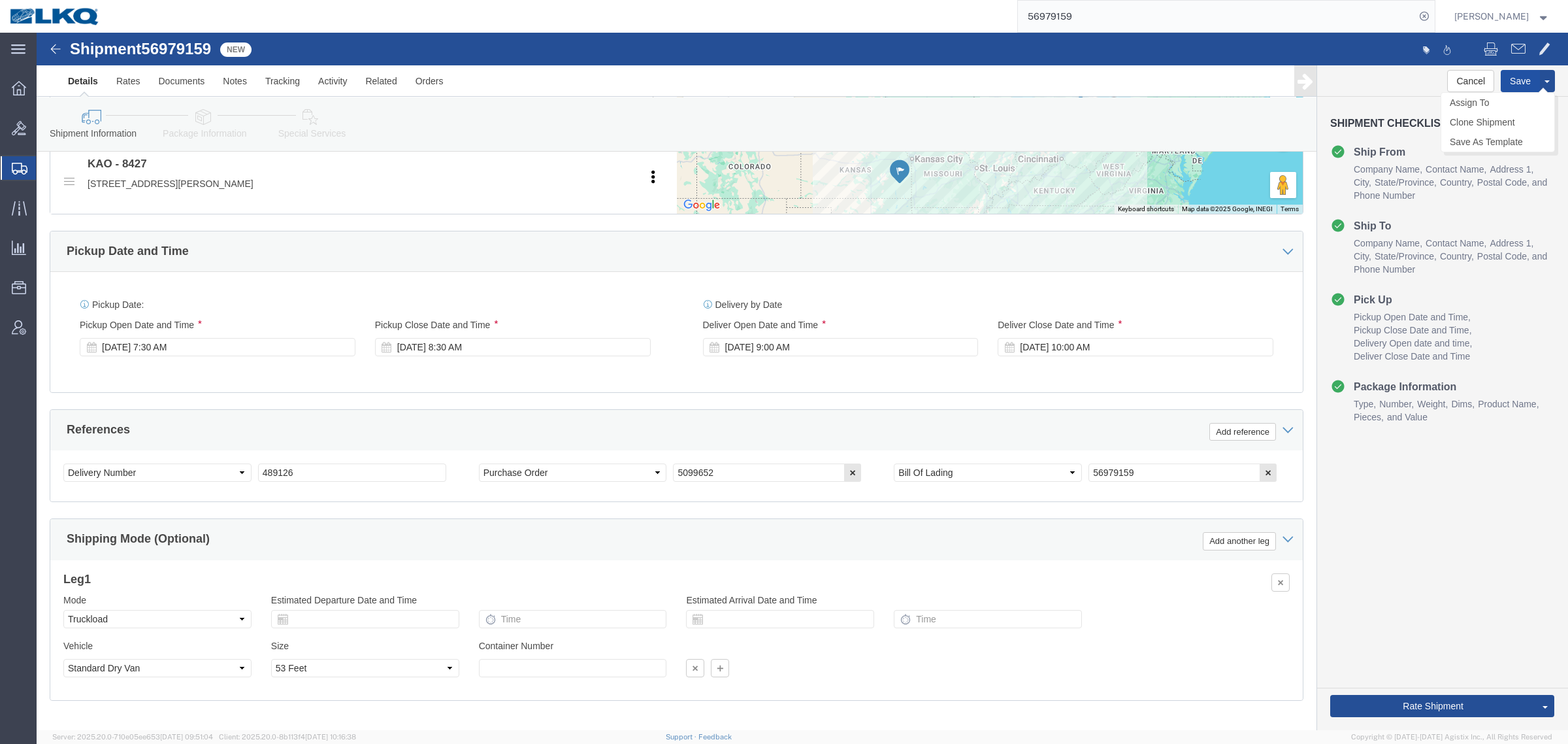
click button "Save"
click icon
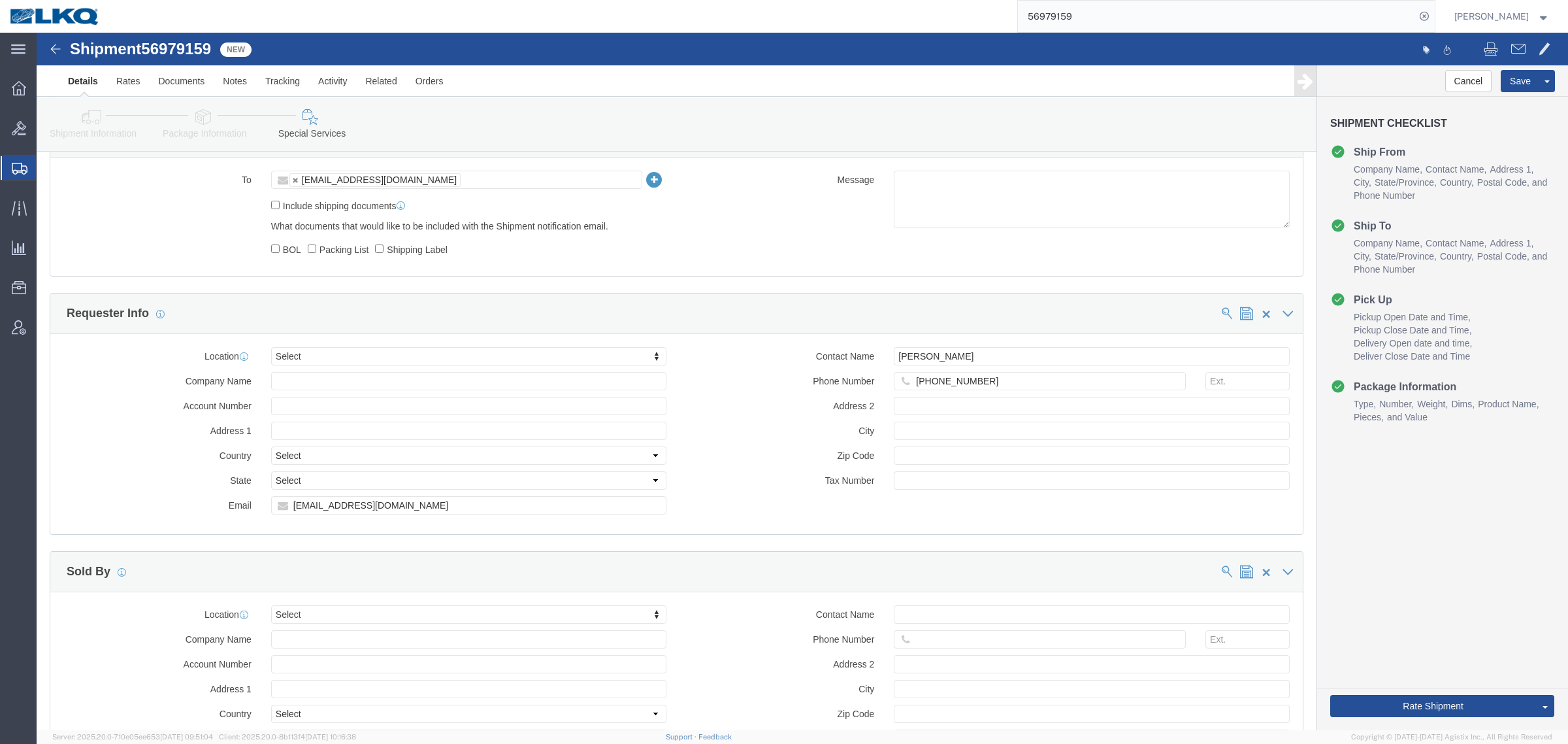
scroll to position [1040, 0]
click input "traffic@turnoverball.com"
drag, startPoint x: 53, startPoint y: 89, endPoint x: 645, endPoint y: 360, distance: 651.1
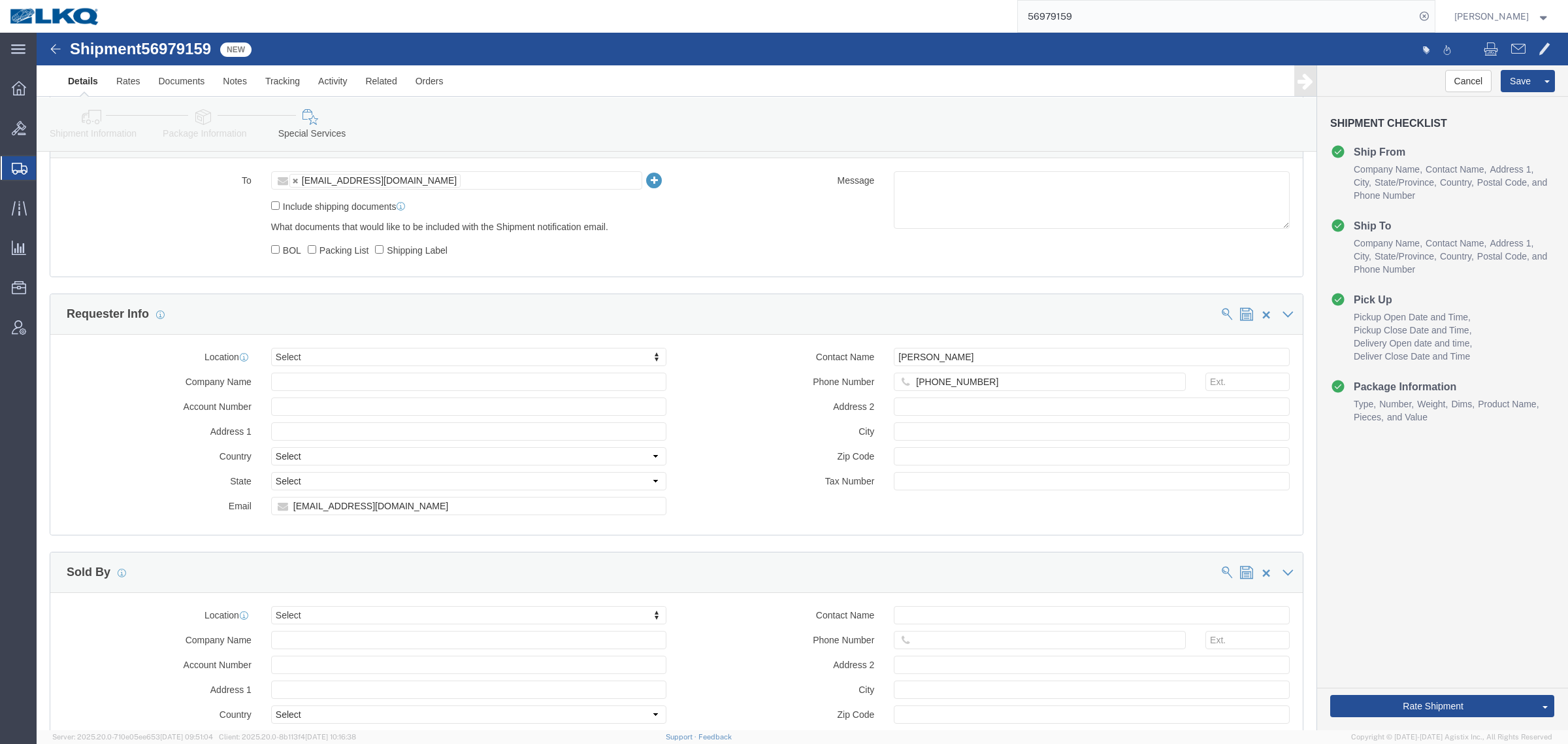
click icon
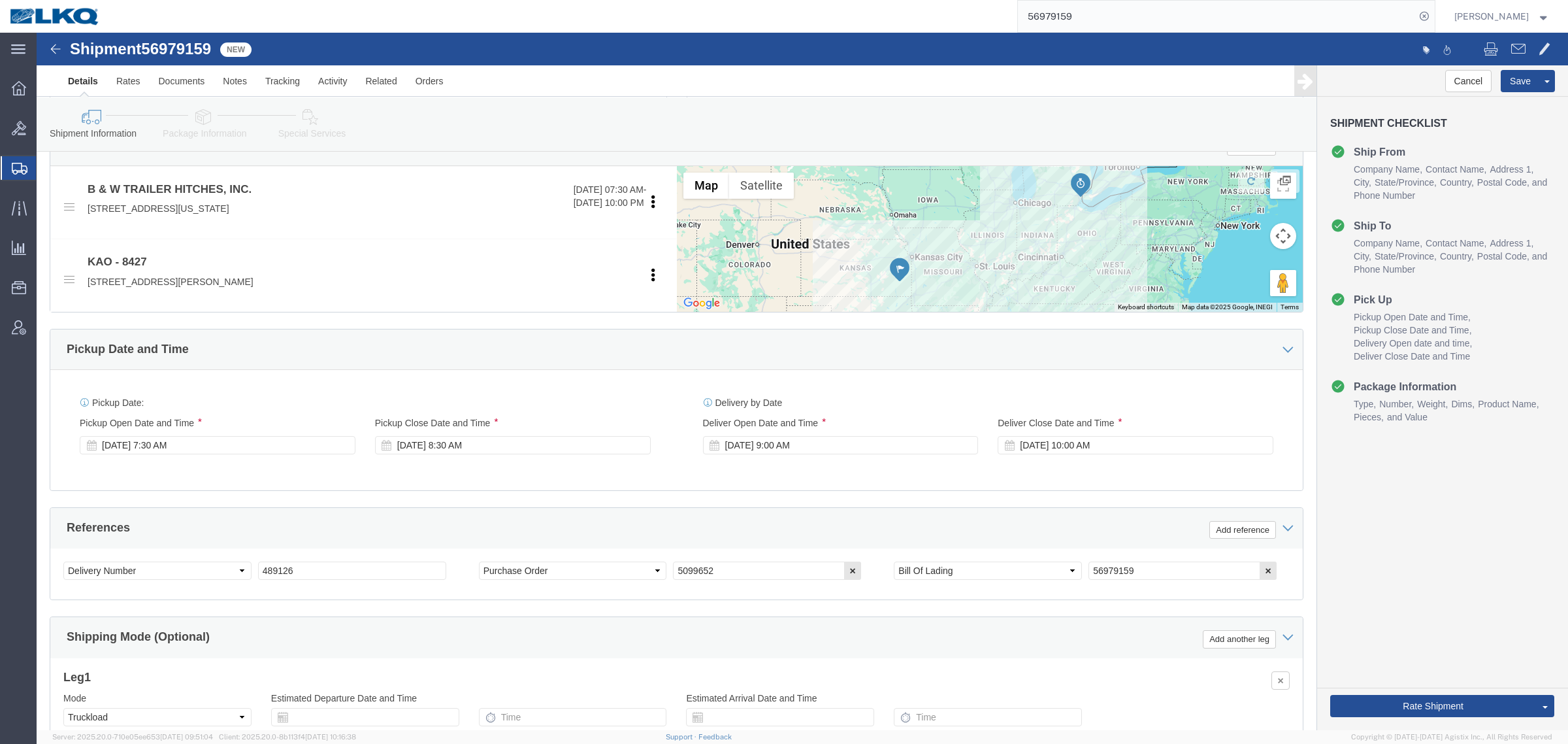
scroll to position [475, 0]
click div "Cancel Save Assign To Clone Shipment Save As Template Shipment Checklist Ship F…"
click button "Rate Shipment"
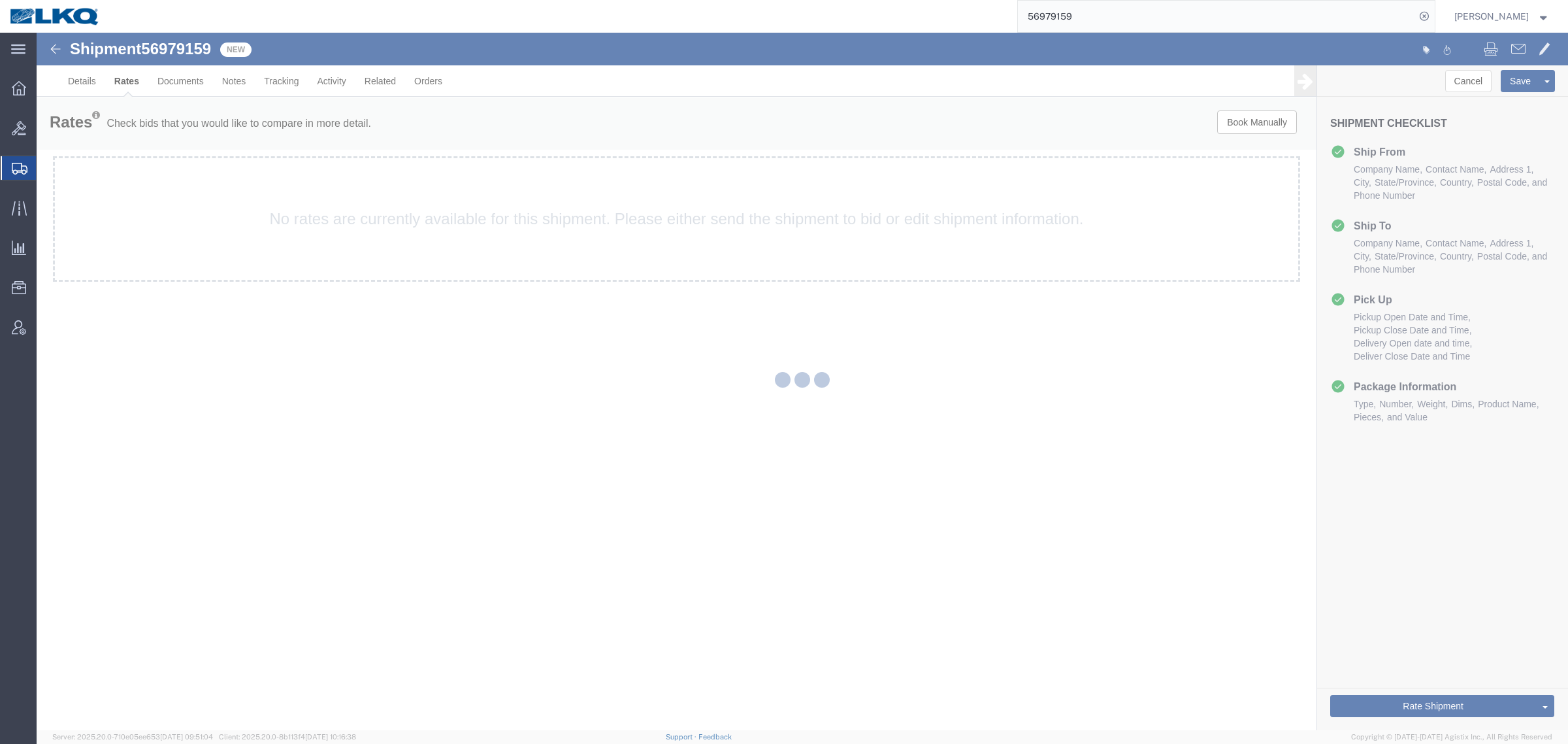
scroll to position [0, 0]
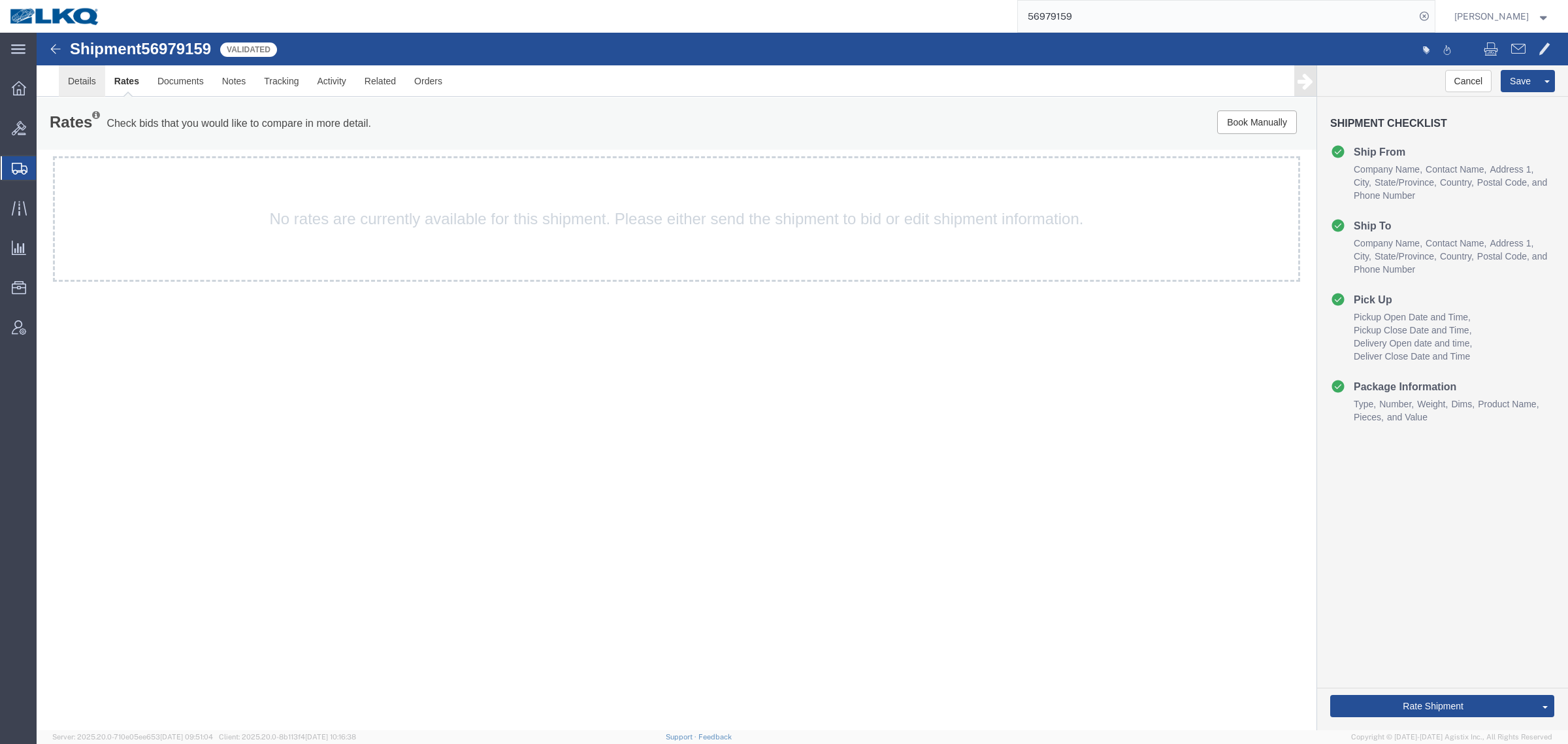
click at [87, 80] on link "Details" at bounding box center [82, 80] width 46 height 31
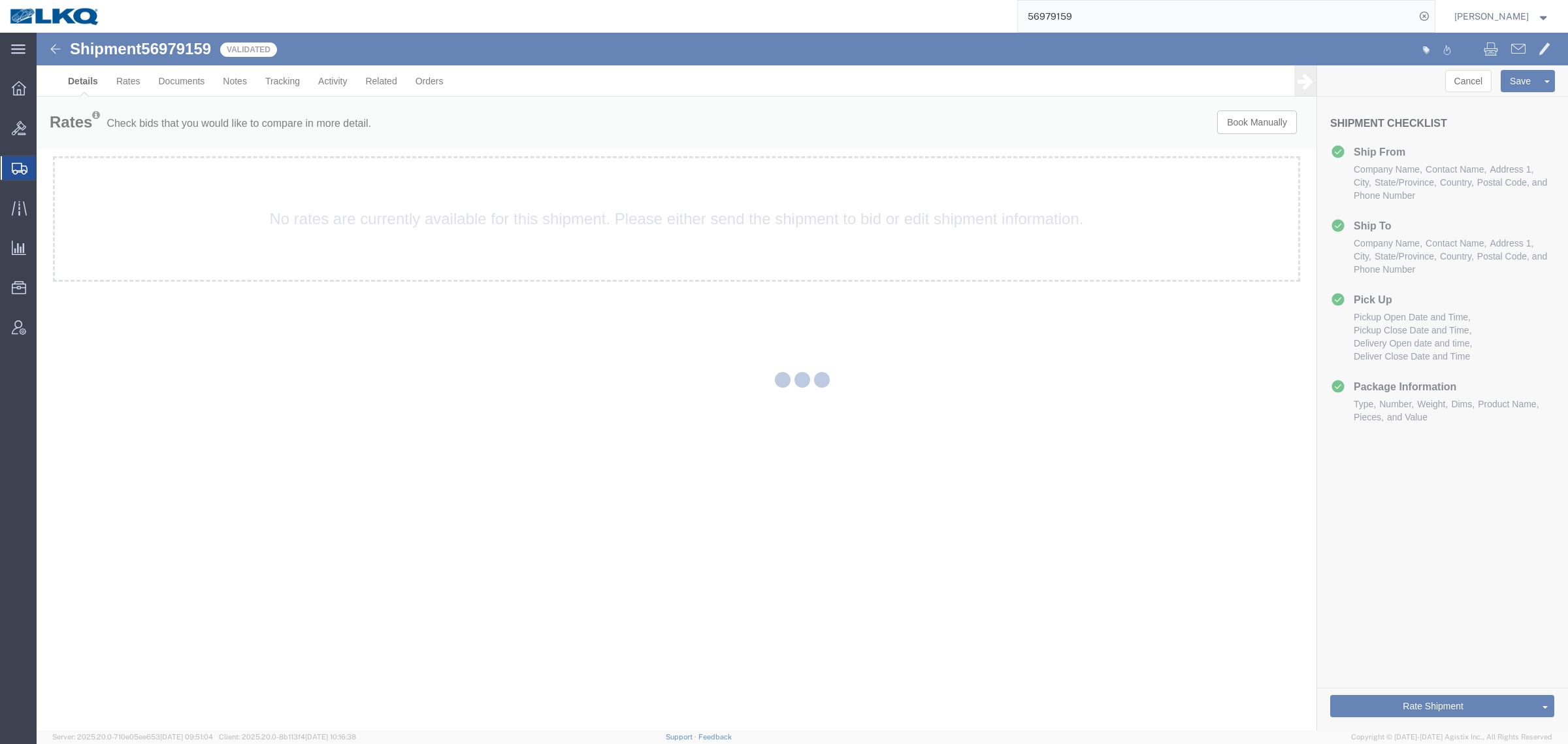
select select "30543"
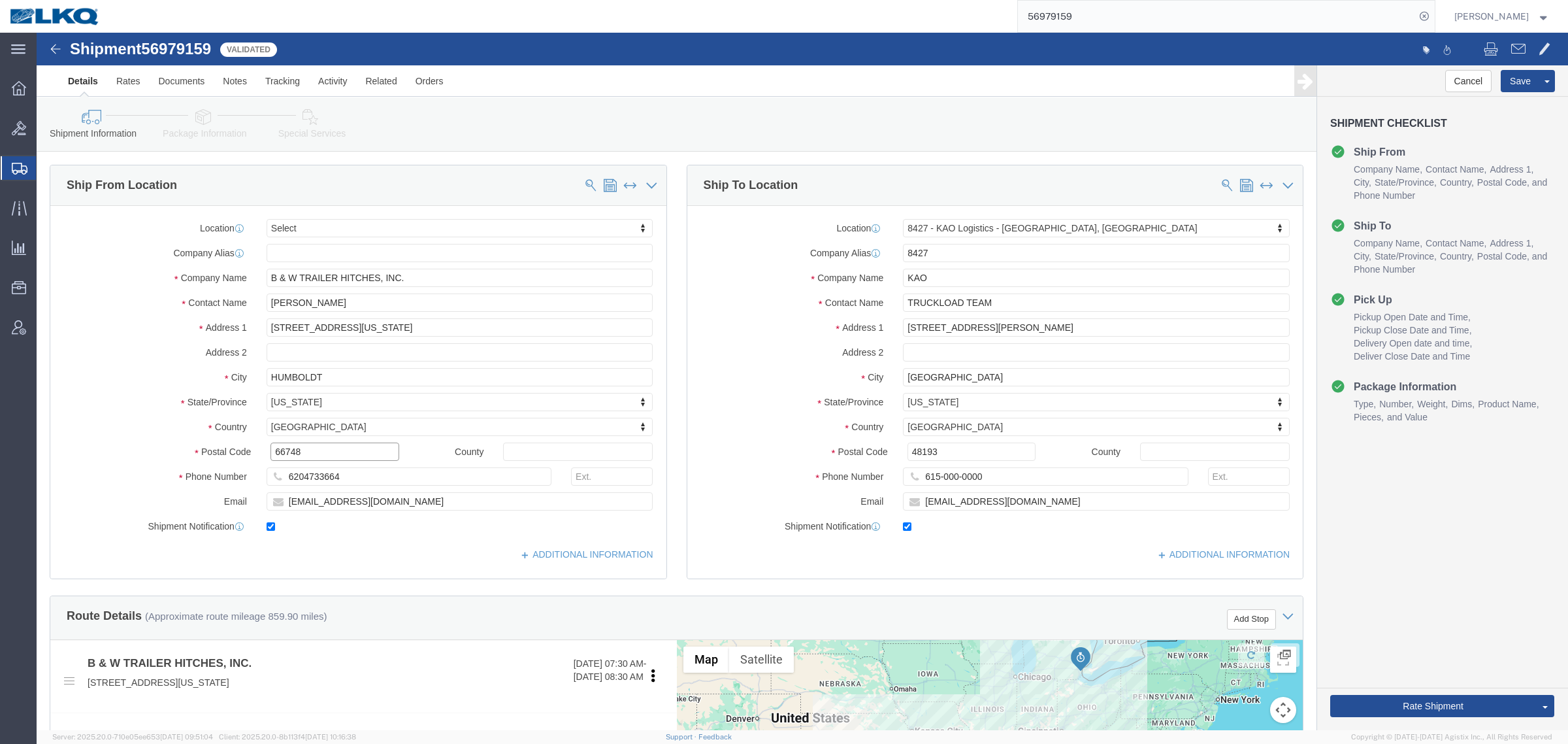
click input "66748"
click input "48193"
click link "Notes"
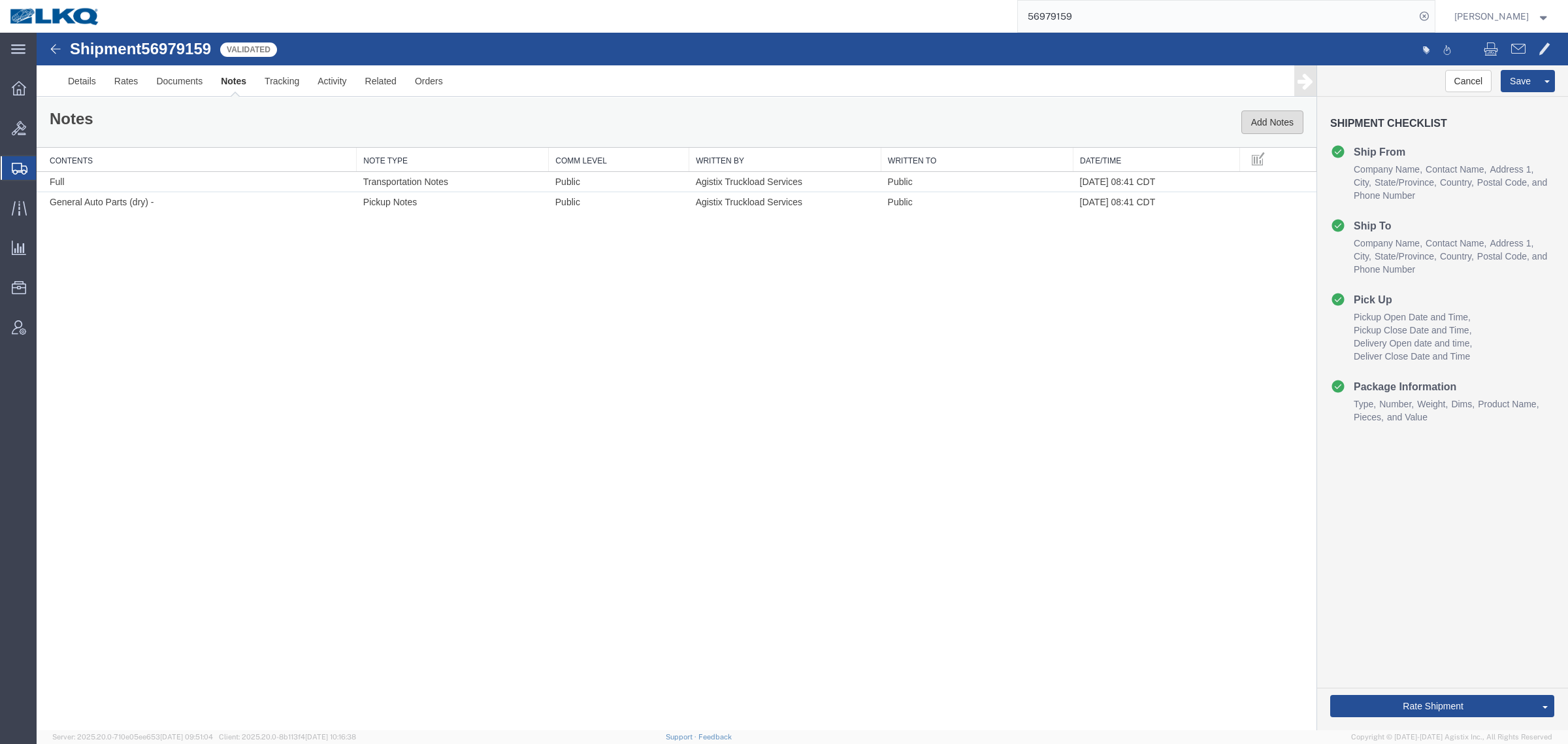
click at [1259, 122] on button "Add Notes" at bounding box center [1272, 122] width 62 height 24
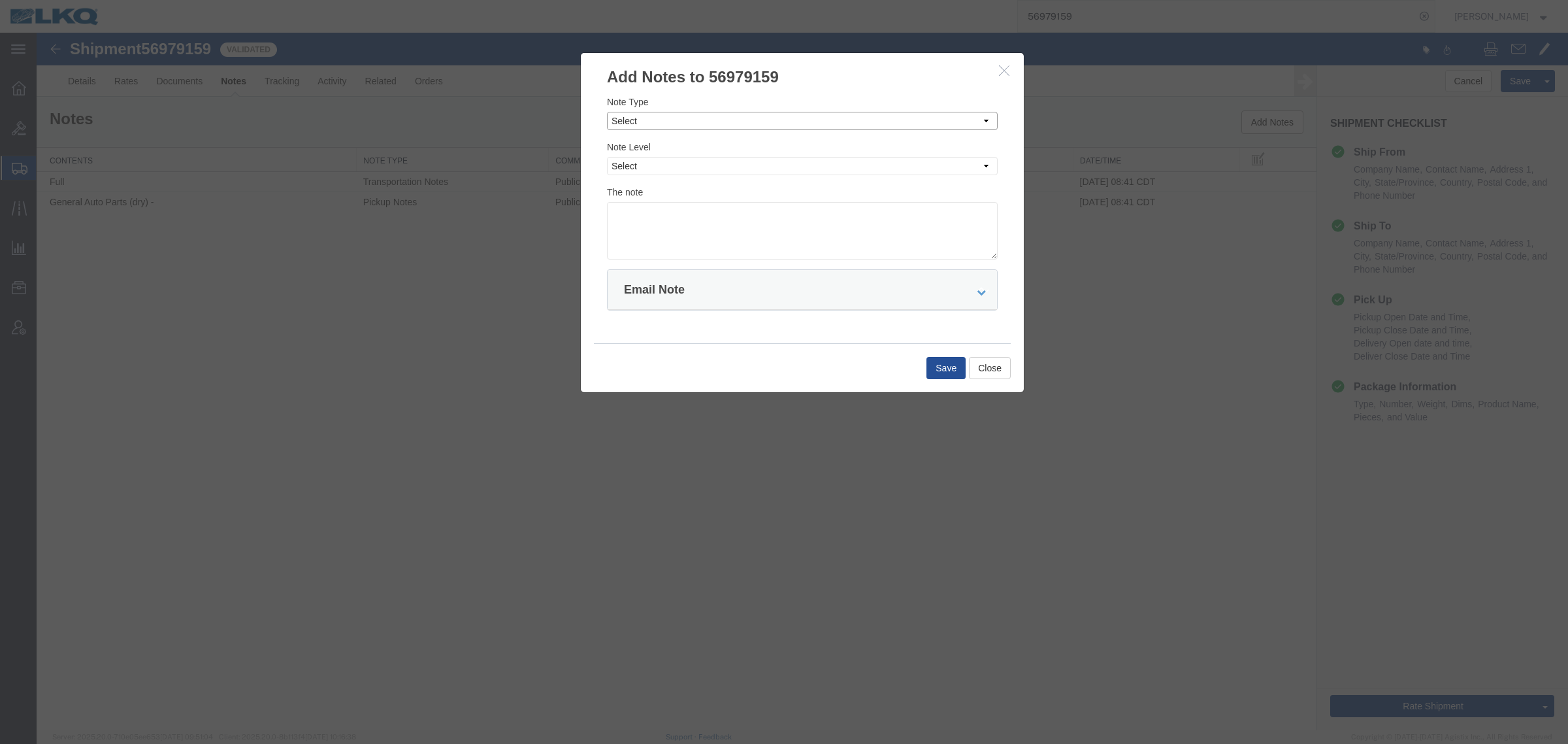
click at [679, 124] on select "Select Approval Bid Notes Carrier Change Notes Claim Notes Content Hazmat Notes…" at bounding box center [802, 121] width 390 height 18
select select "BID_NOTES"
click at [607, 112] on select "Select Approval Bid Notes Carrier Change Notes Claim Notes Content Hazmat Notes…" at bounding box center [802, 121] width 390 height 18
click at [719, 170] on select "Select Private to Account Private to Vendor Public" at bounding box center [802, 166] width 390 height 18
select select "PRIVATE_TO_ACCOUNT"
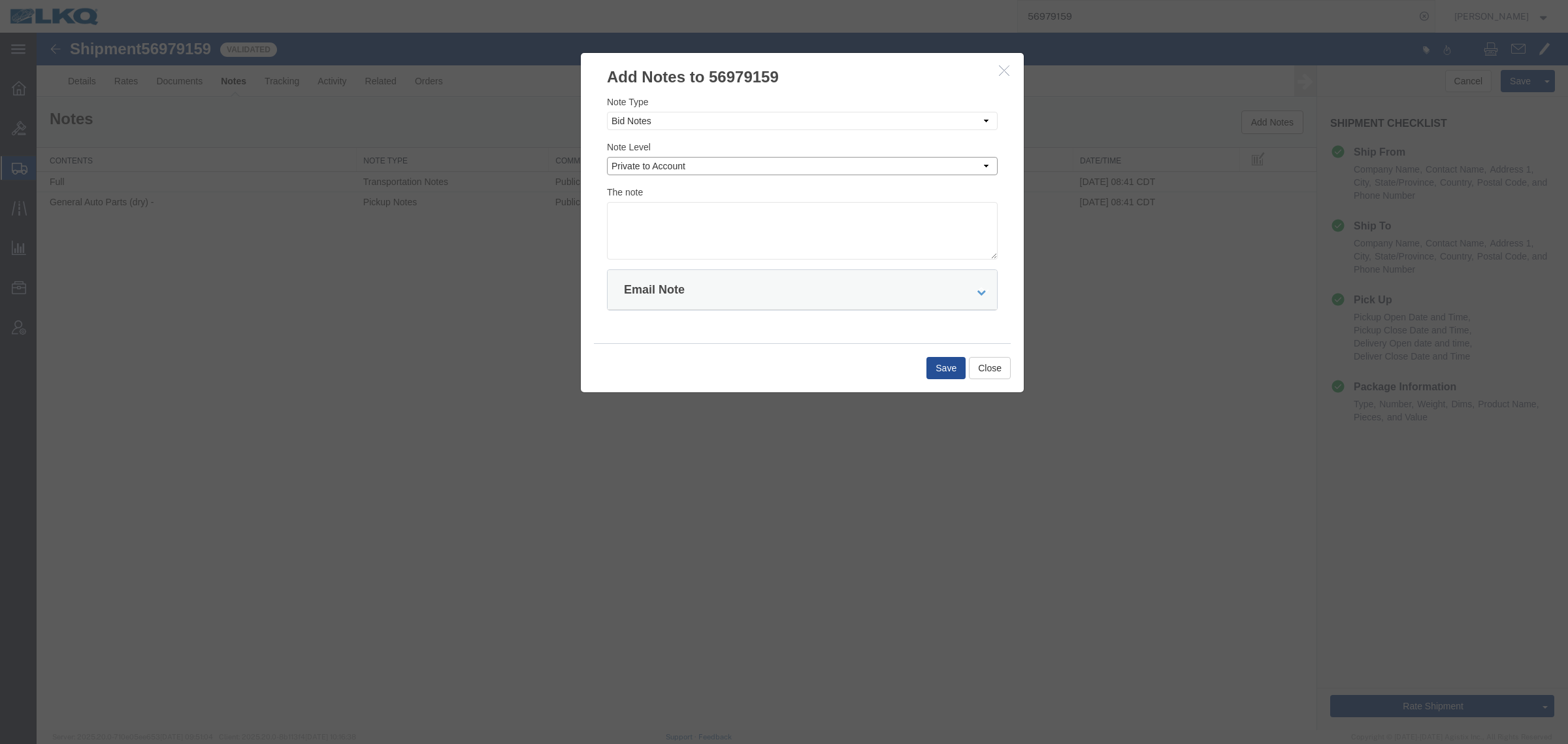
click at [607, 157] on select "Select Private to Account Private to Vendor Public" at bounding box center [802, 166] width 390 height 18
click at [773, 252] on textarea at bounding box center [802, 231] width 390 height 57
type textarea "DAT: $1684"
click at [938, 369] on button "Save" at bounding box center [946, 368] width 39 height 22
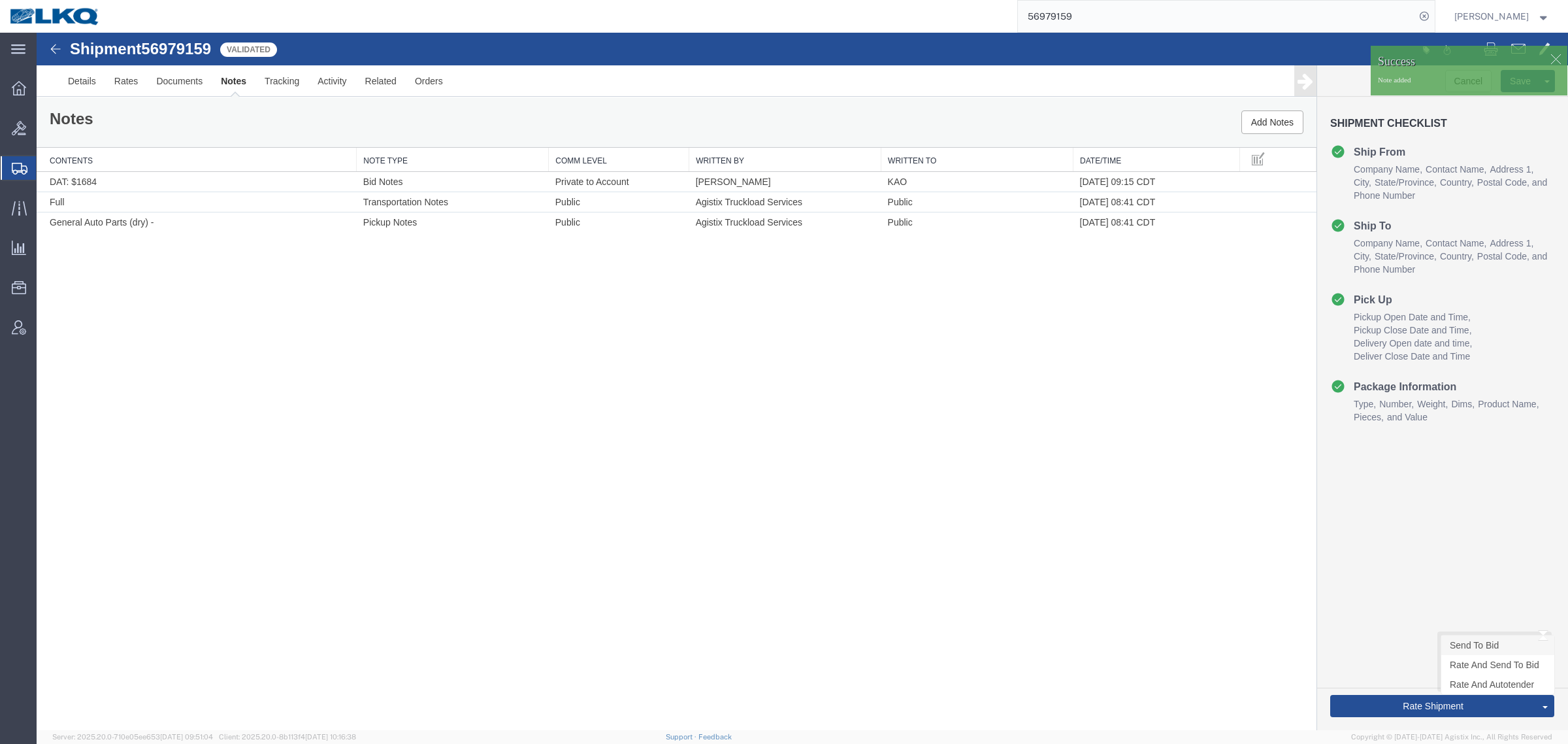
click at [1475, 648] on link "Send To Bid" at bounding box center [1497, 645] width 113 height 19
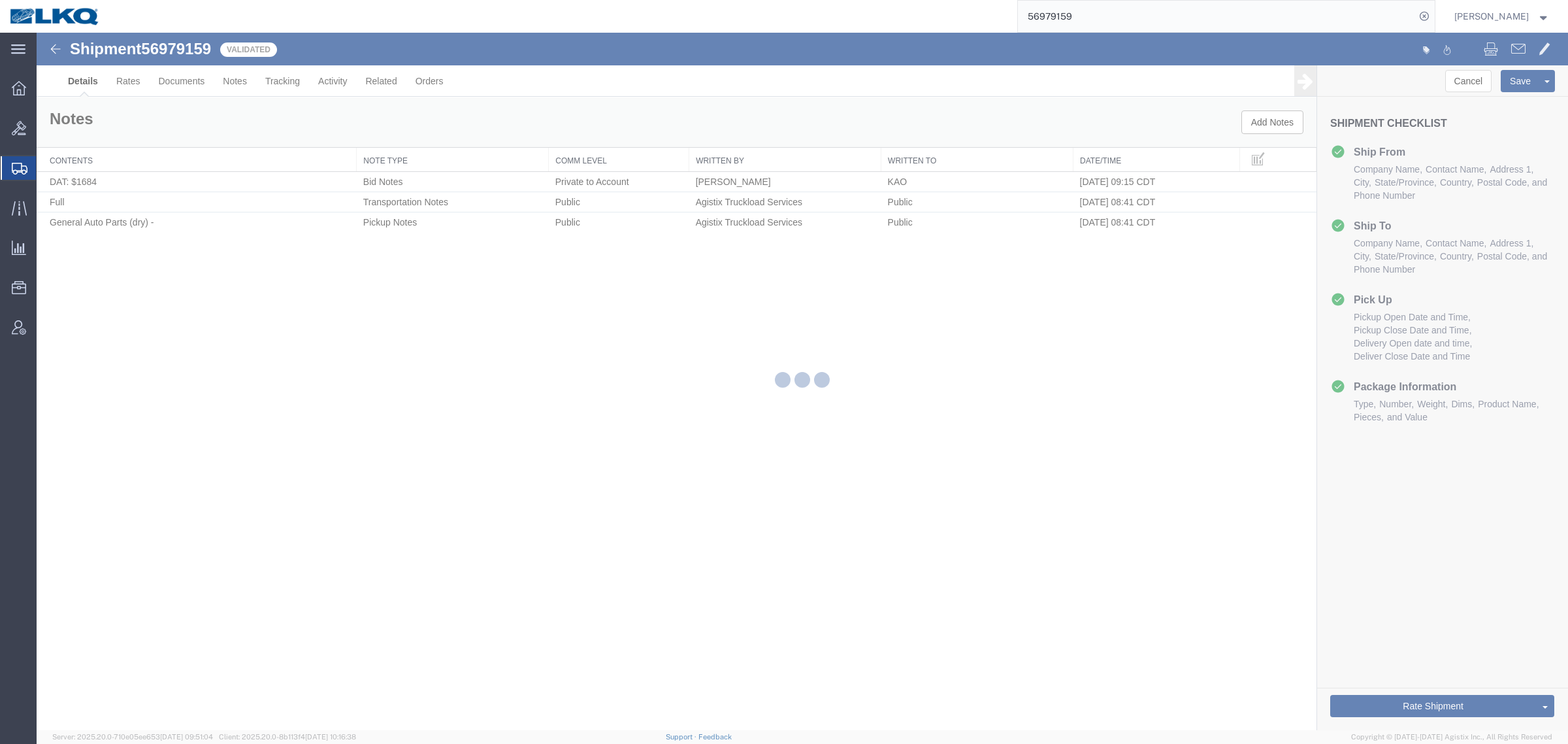
select select "30543"
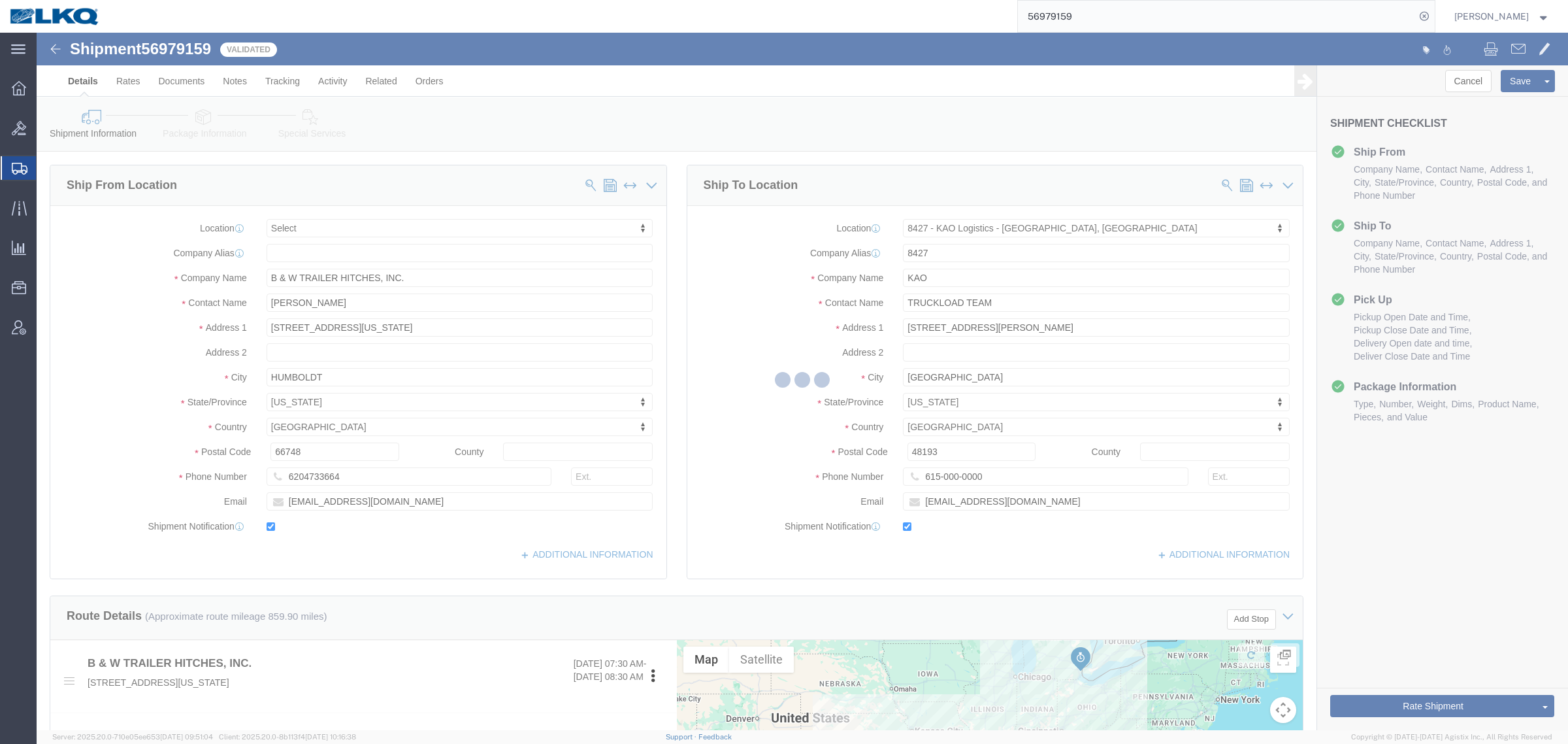
select select "TL"
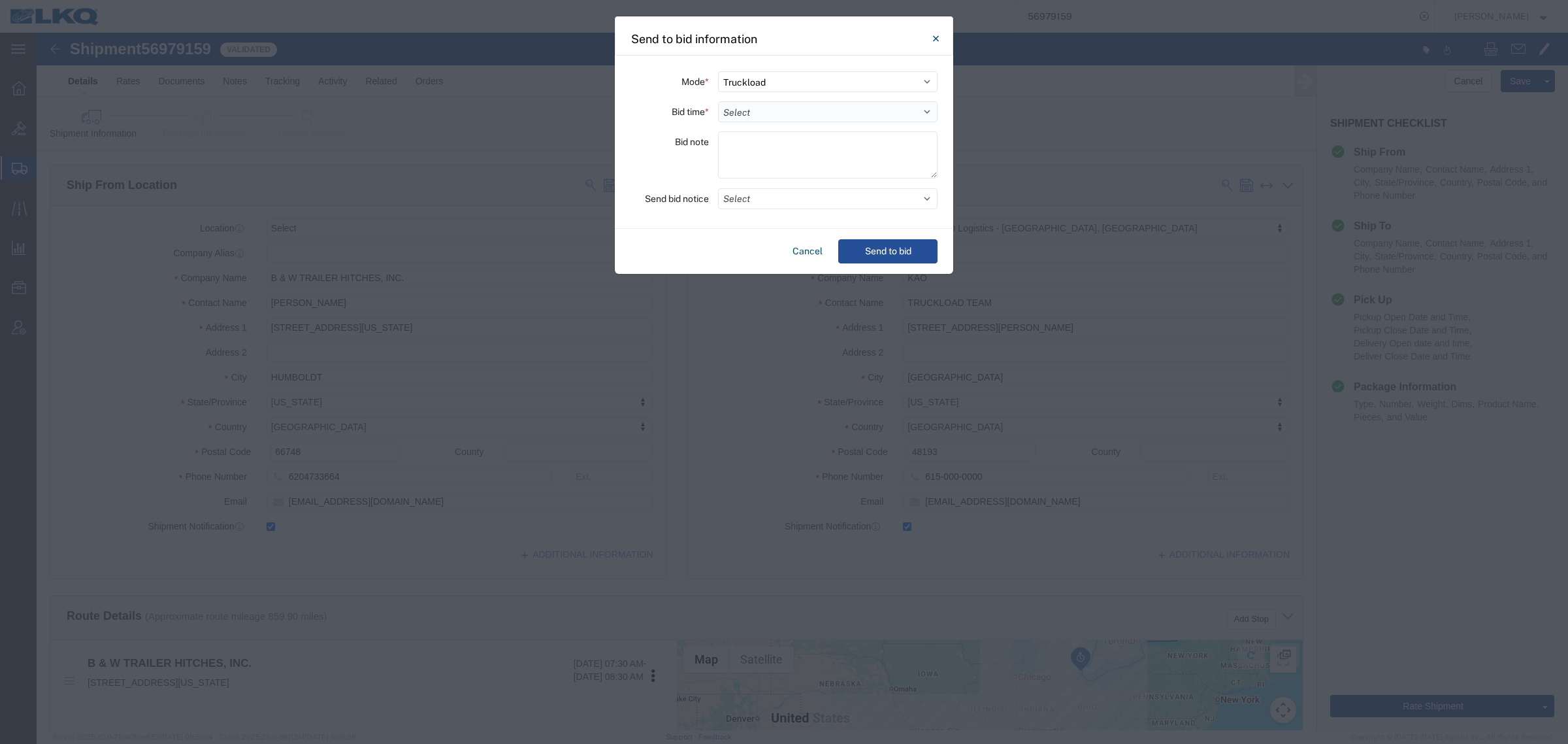
click at [812, 114] on select "Select 30 Min (Rush) 1 Hour (Rush) 2 Hours (Rush) 4 Hours (Rush) 8 Hours (Rush)…" at bounding box center [827, 112] width 219 height 21
select select "24"
click at [718, 101] on select "Select 30 Min (Rush) 1 Hour (Rush) 2 Hours (Rush) 4 Hours (Rush) 8 Hours (Rush)…" at bounding box center [827, 112] width 219 height 21
click at [859, 246] on button "Send to bid" at bounding box center [887, 251] width 99 height 24
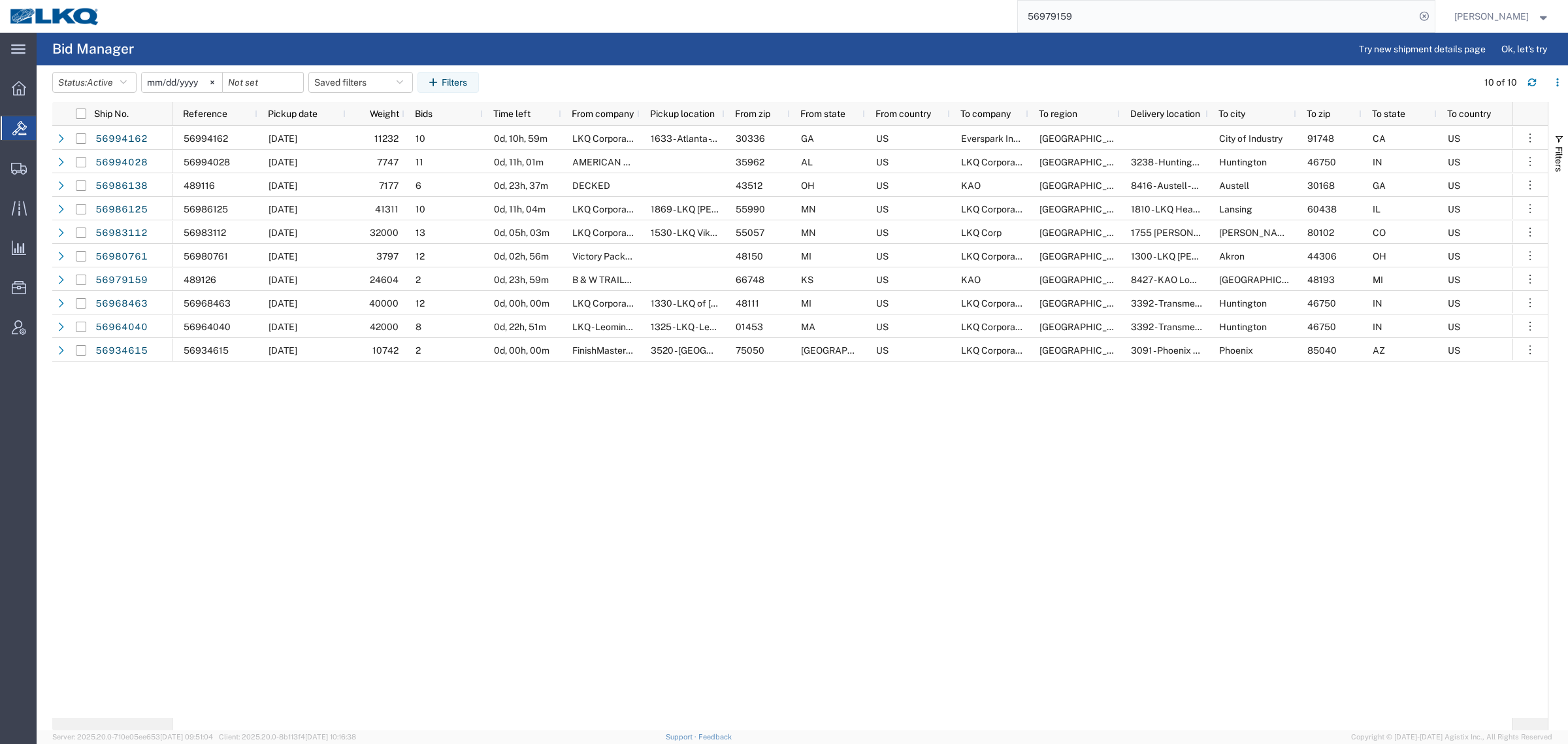
click at [774, 468] on div "56994162 10/02/2025 11232 10 0d, 10h, 59m LKQ Corporation 1633 - Atlanta - Knop…" at bounding box center [842, 422] width 1340 height 592
drag, startPoint x: 923, startPoint y: 29, endPoint x: 730, endPoint y: 43, distance: 193.5
click at [828, 36] on div "main_menu Created with Sketch. Collapse Menu Overview Bids Shipments Shipment M…" at bounding box center [784, 388] width 1568 height 711
paste input "8384"
type input "56978384"
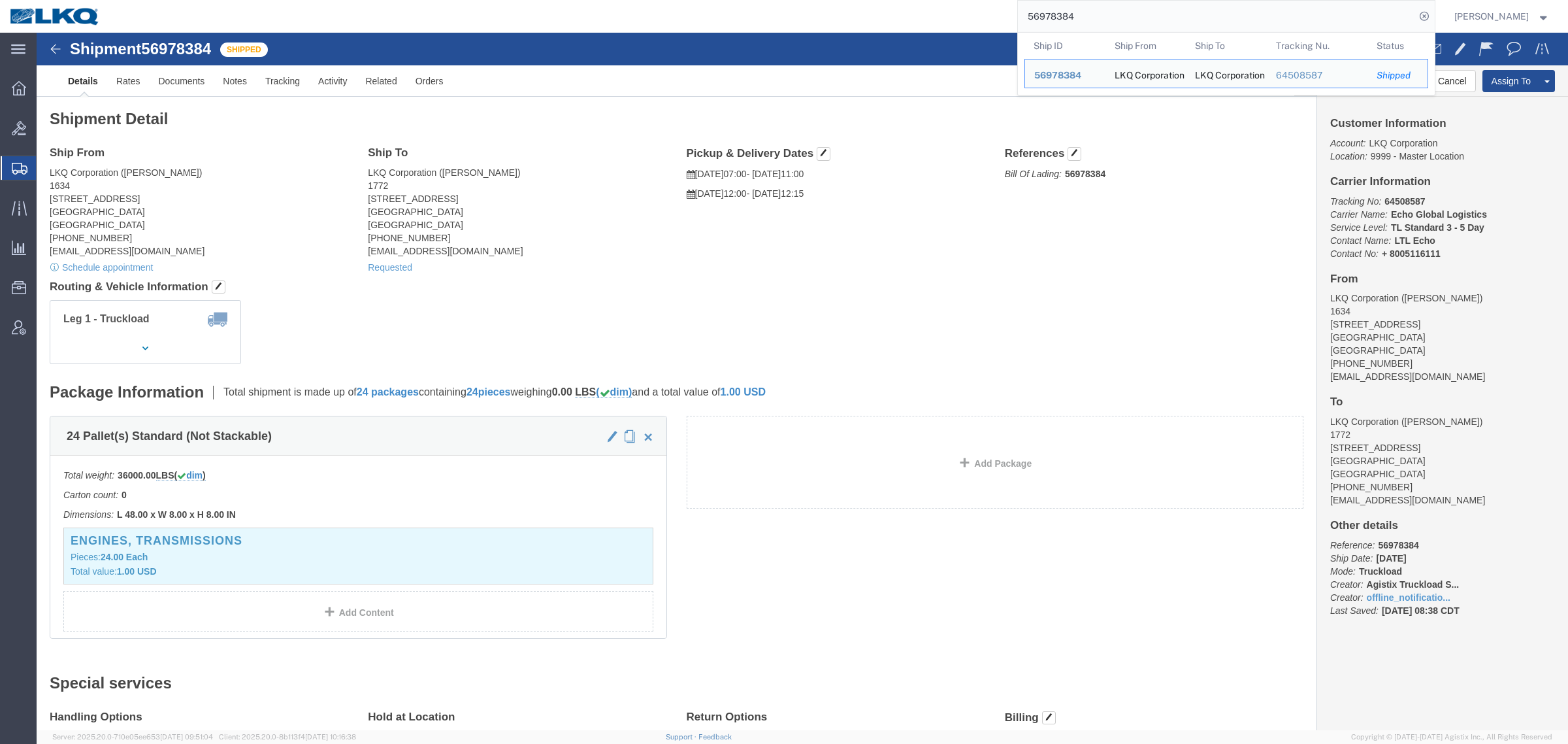
click at [1112, 15] on input "56978384" at bounding box center [1216, 16] width 397 height 31
click at [1112, 15] on input "56978384" at bounding box center [1216, 16] width 397 height 31
paste input "search"
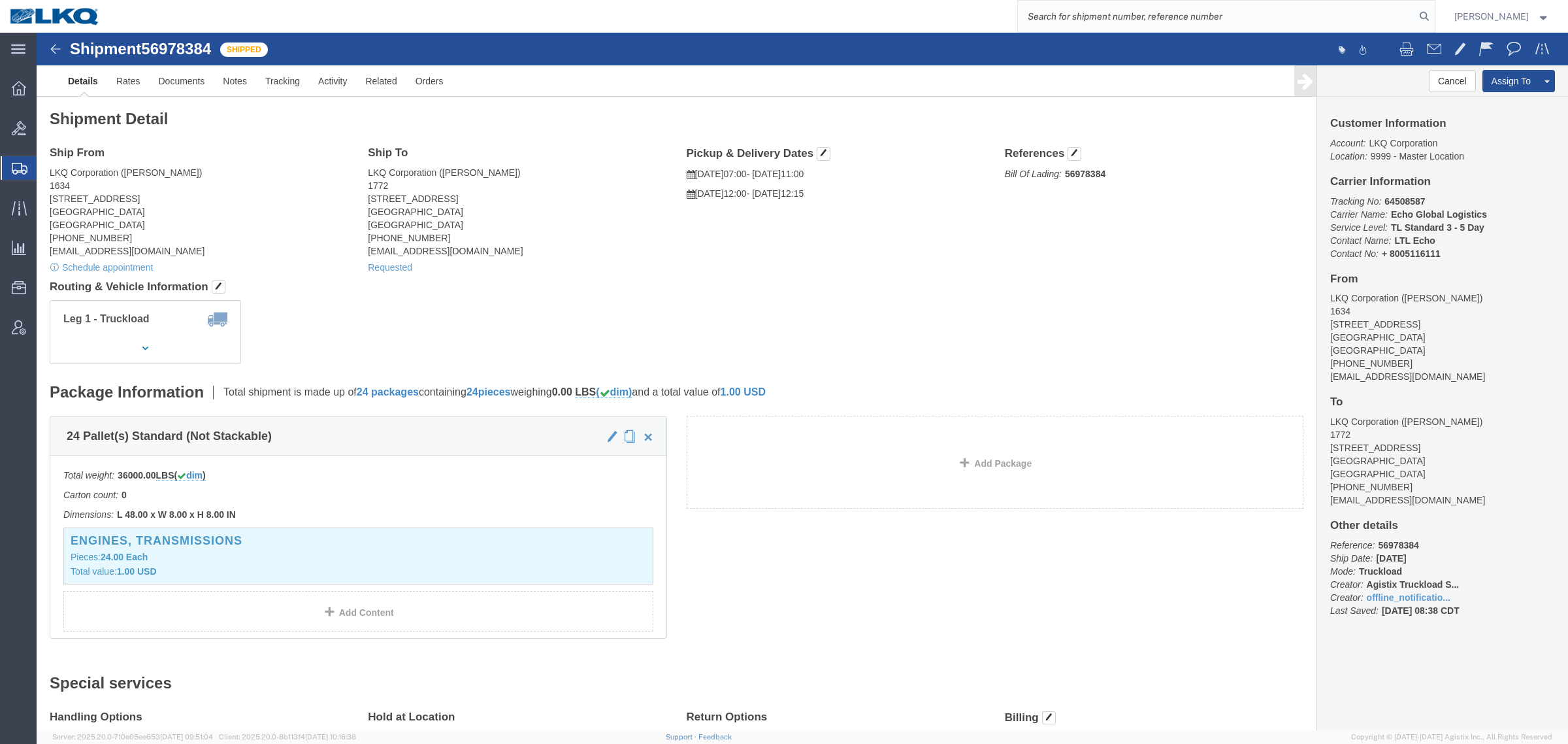
click at [1133, 10] on input "search" at bounding box center [1216, 16] width 397 height 31
paste input "56952360"
type input "56952360"
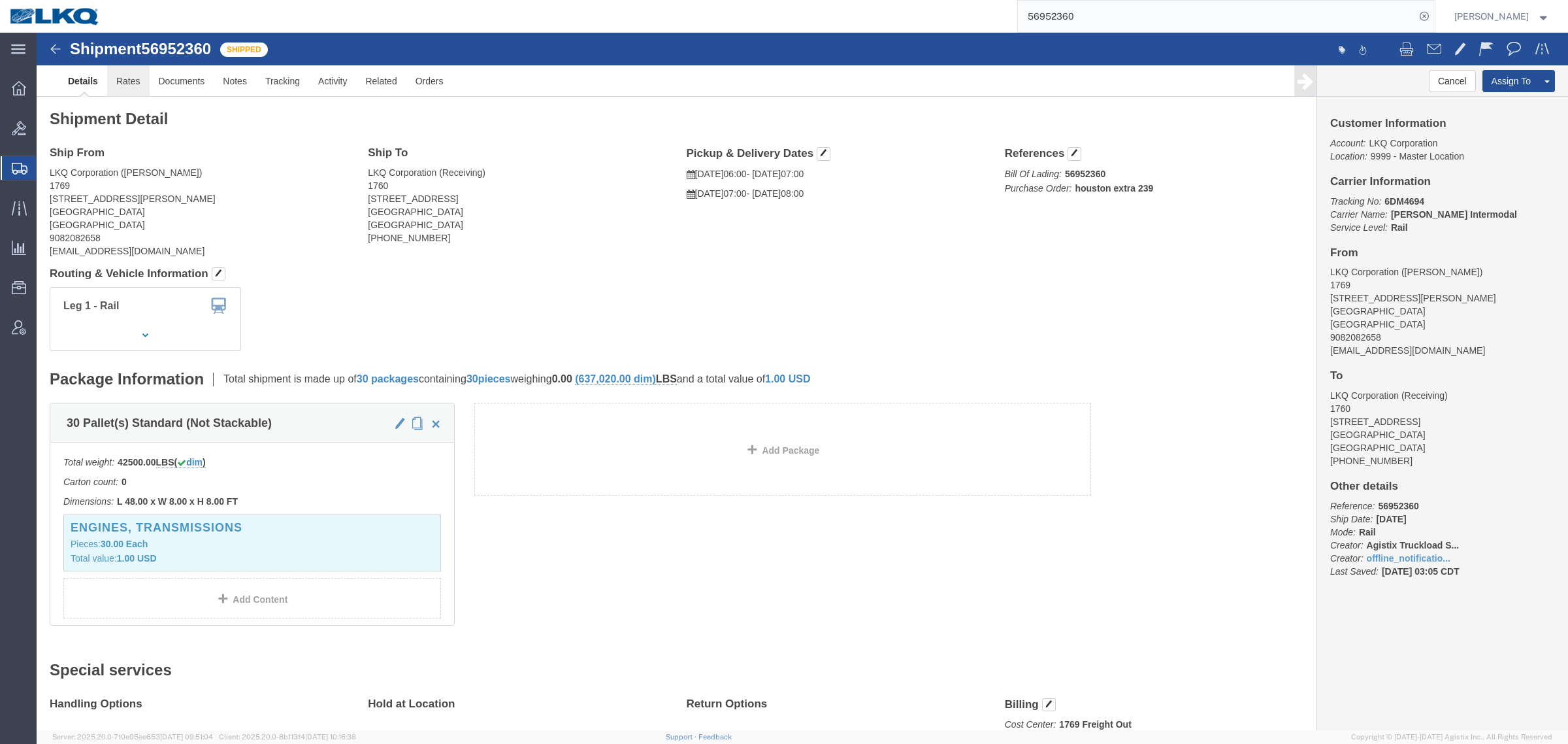
click link "Rates"
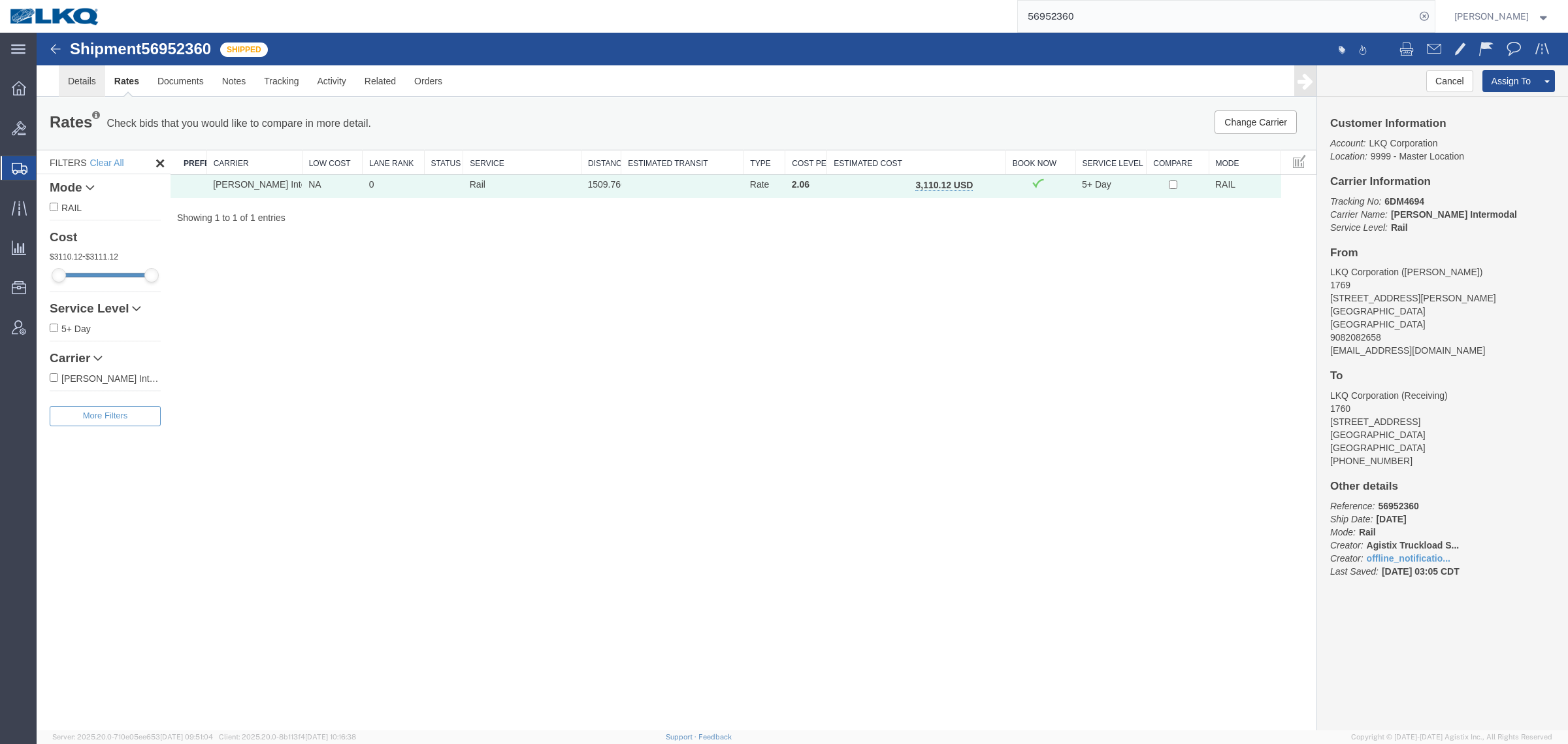
click at [77, 84] on link "Details" at bounding box center [82, 80] width 46 height 31
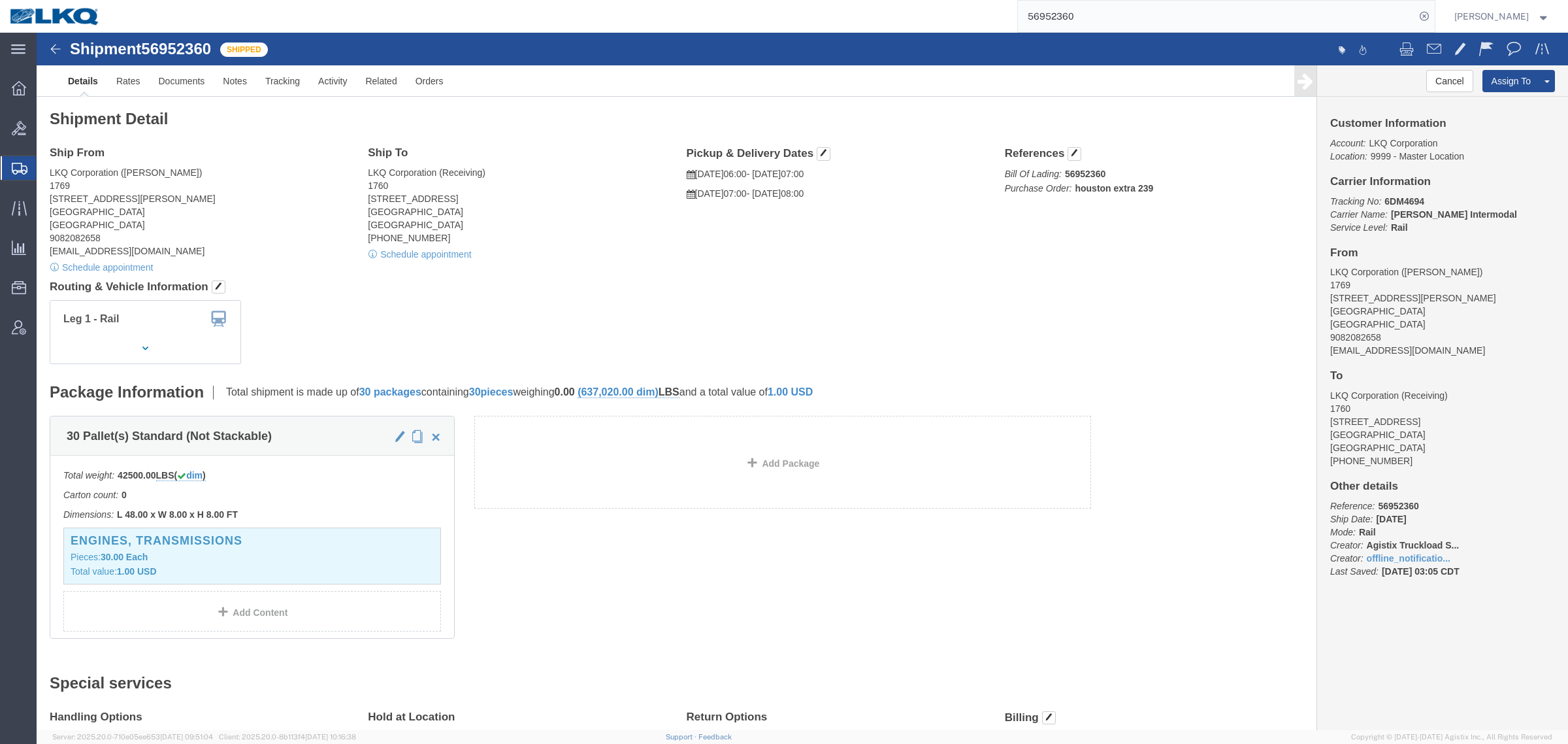
click address "LKQ Corporation (Marc Metzger) 1769 405 S Wanamaker Ave Ontario, CA 91761 Unite…"
click link "Schedule appointment"
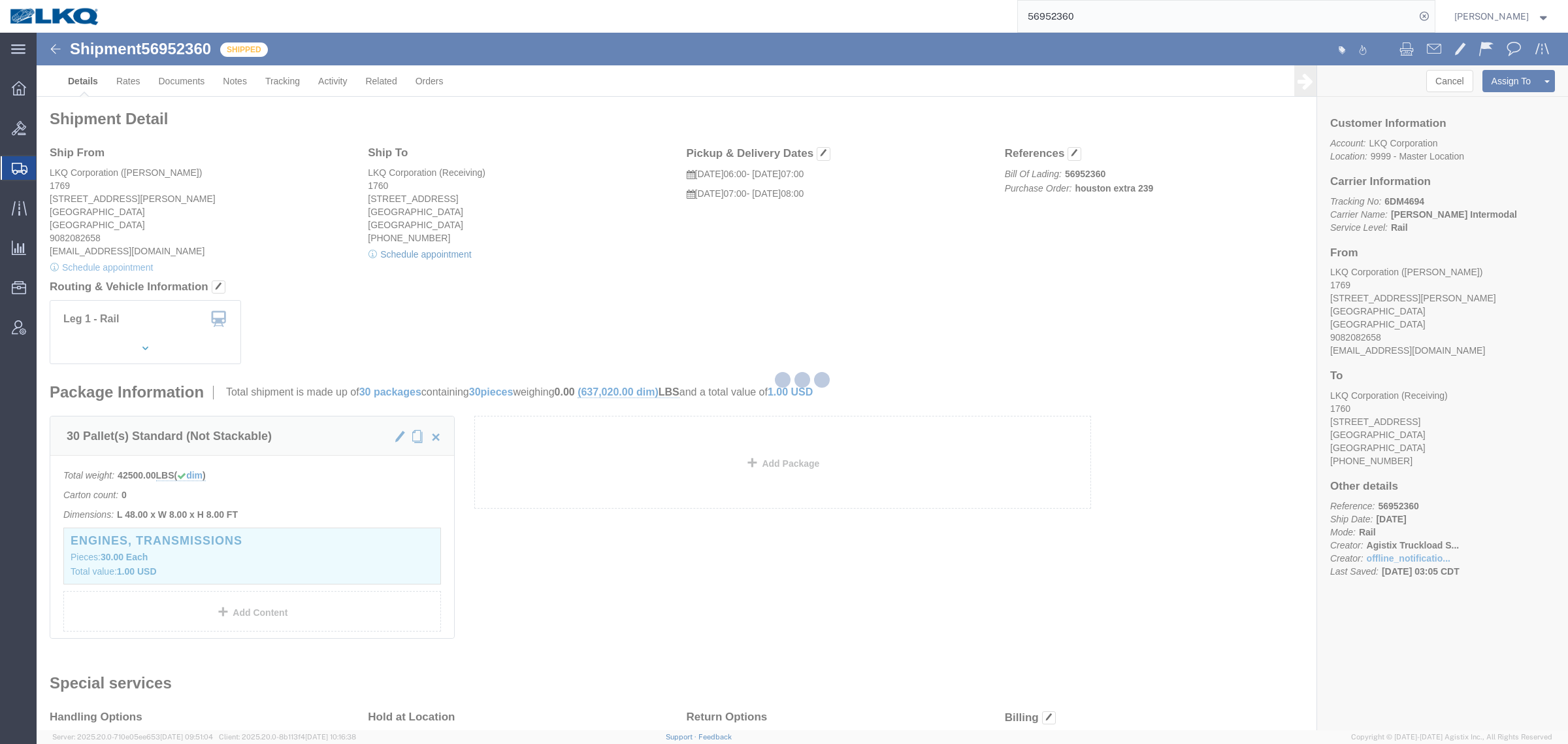
select select
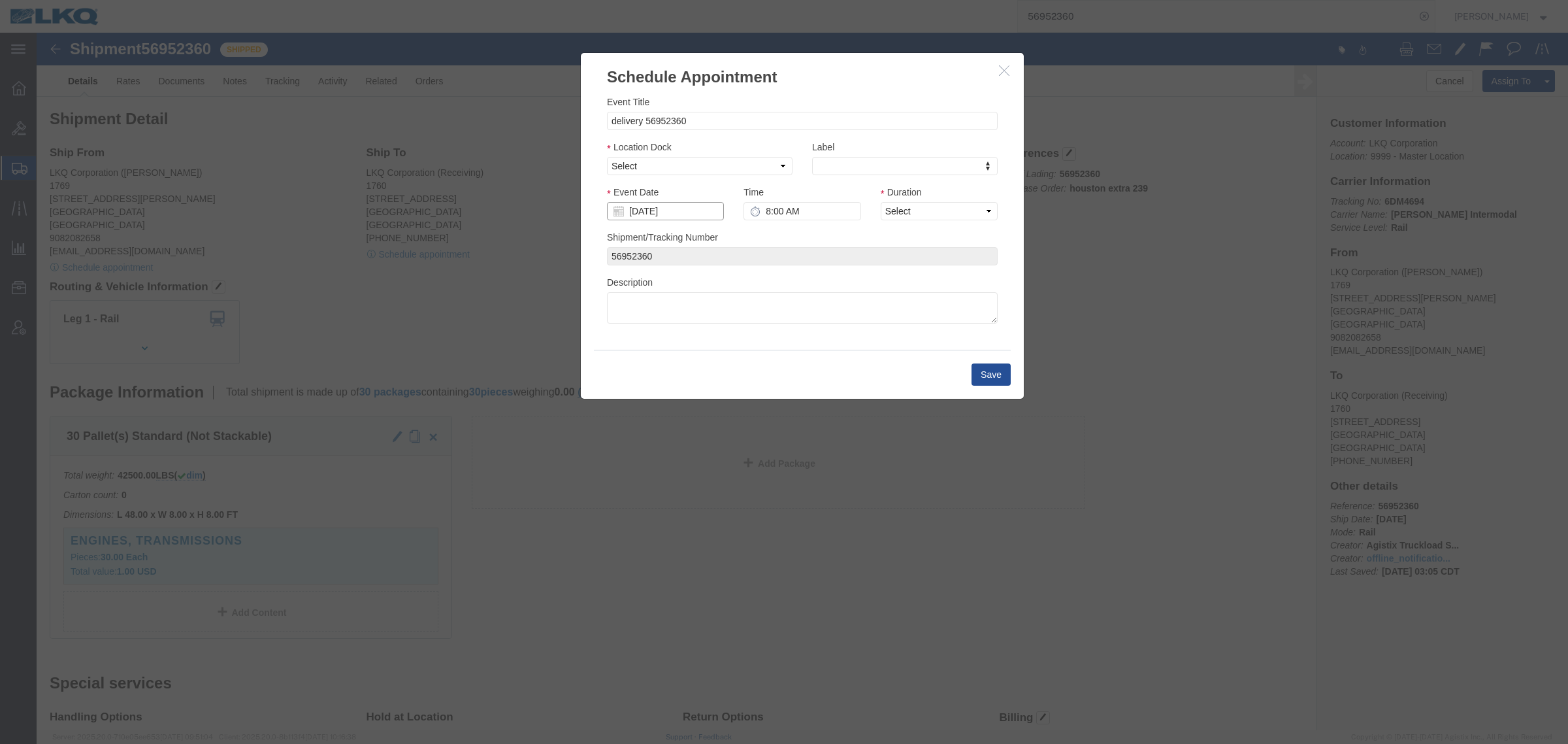
click input "09/29/2025"
click select "Select 1760 - LKQ Best Core 1760 - Outbound Loads"
select select "1"
click select "Select 1760 - LKQ Best Core 1760 - Outbound Loads"
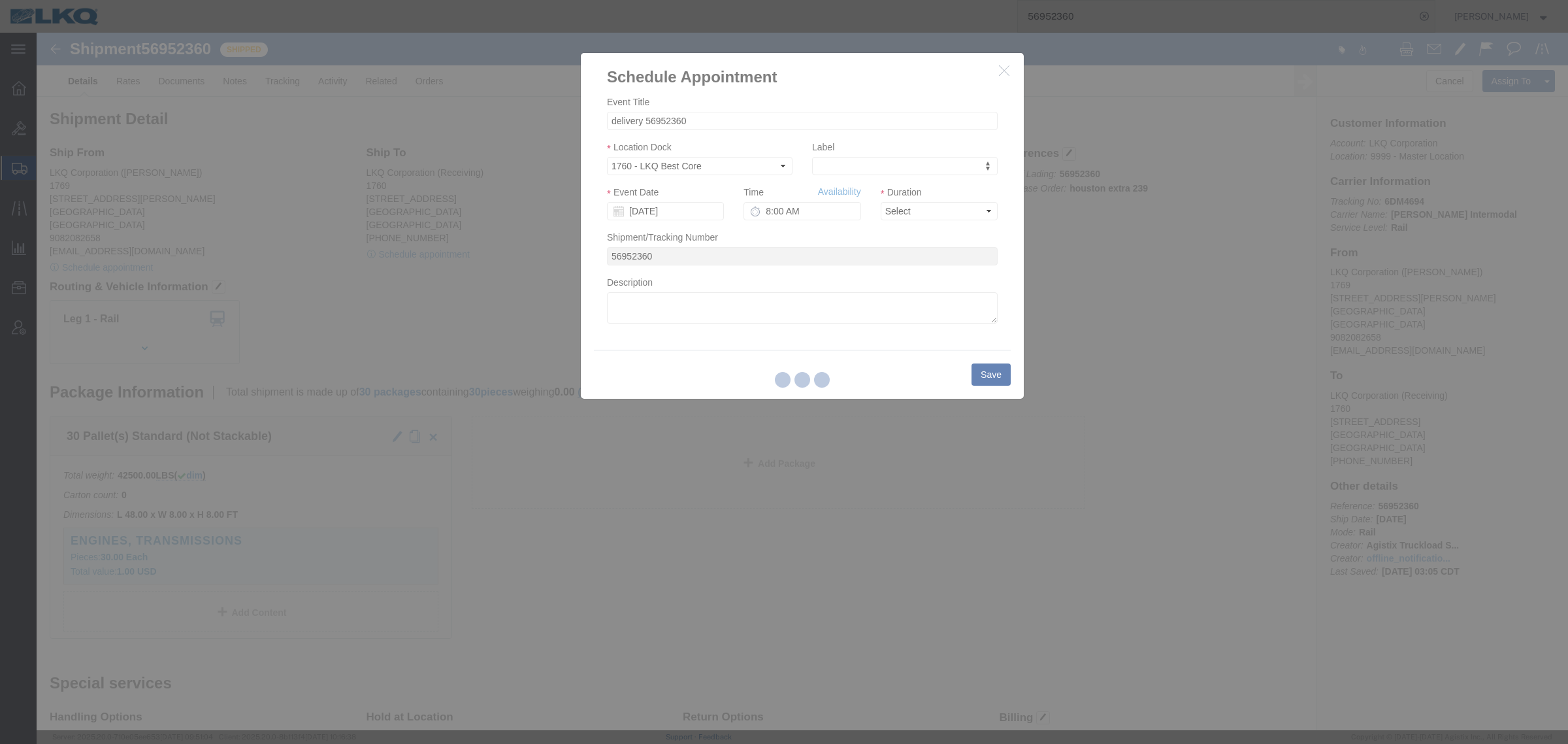
click at [680, 213] on div at bounding box center [802, 381] width 1531 height 698
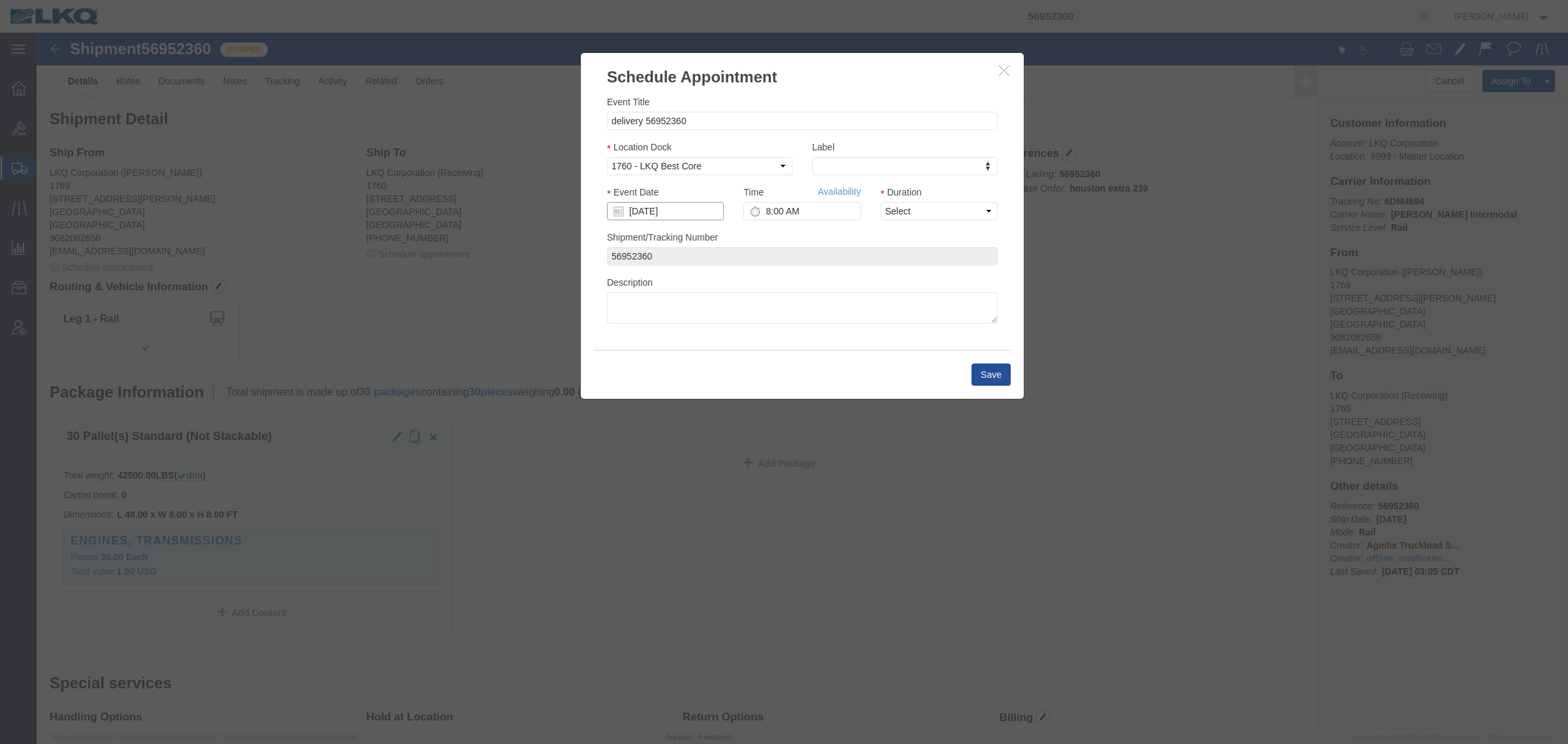
click input "09/29/2025"
click td "6"
type input "10/06/2025"
click link "Availability"
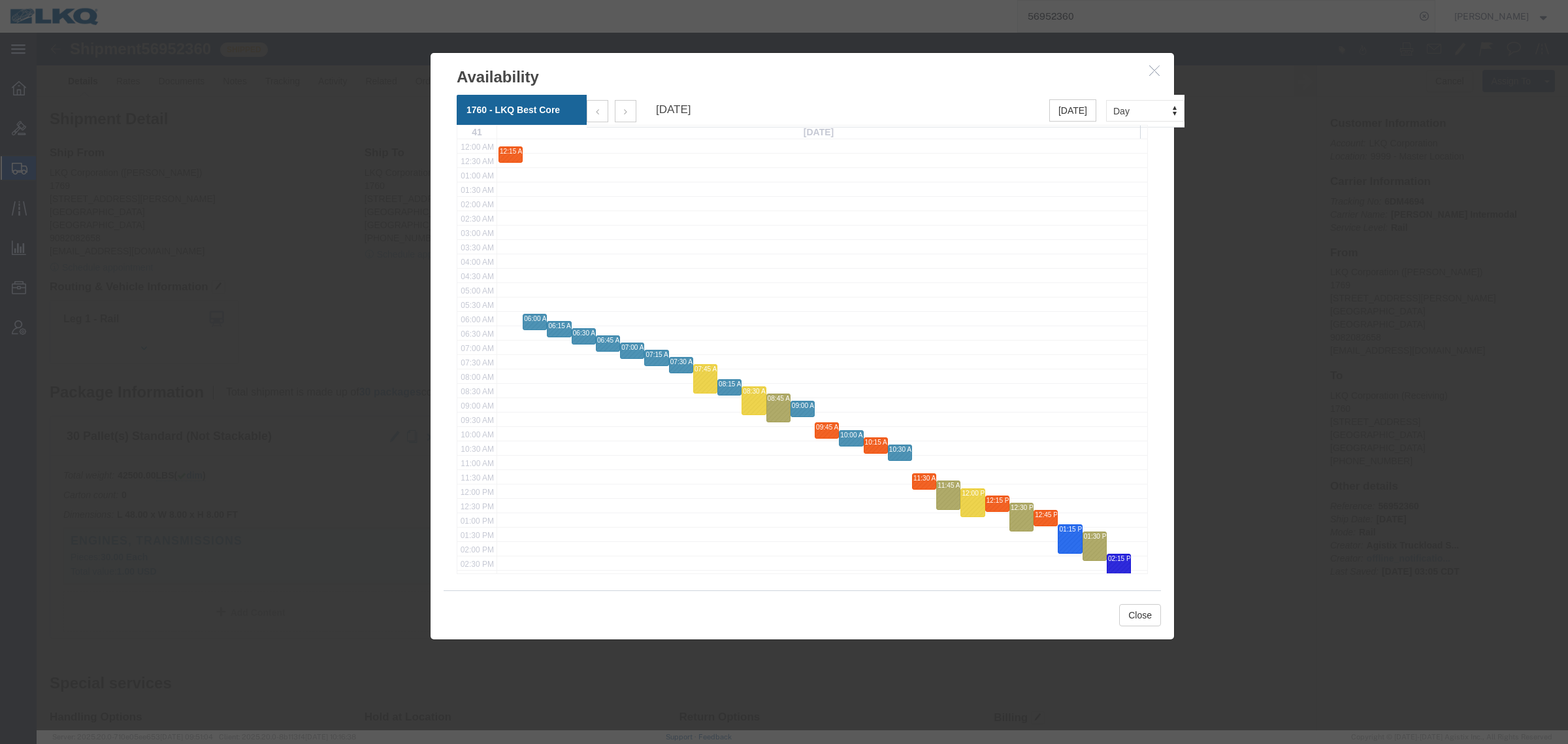
click div
click div "914338136 - Lavonia, GA - truck 2 - Rudolph freight"
drag, startPoint x: 487, startPoint y: 170, endPoint x: 571, endPoint y: 175, distance: 84.1
click div "914338136 - Lavonia, GA - truck 2 - Rudolph freight"
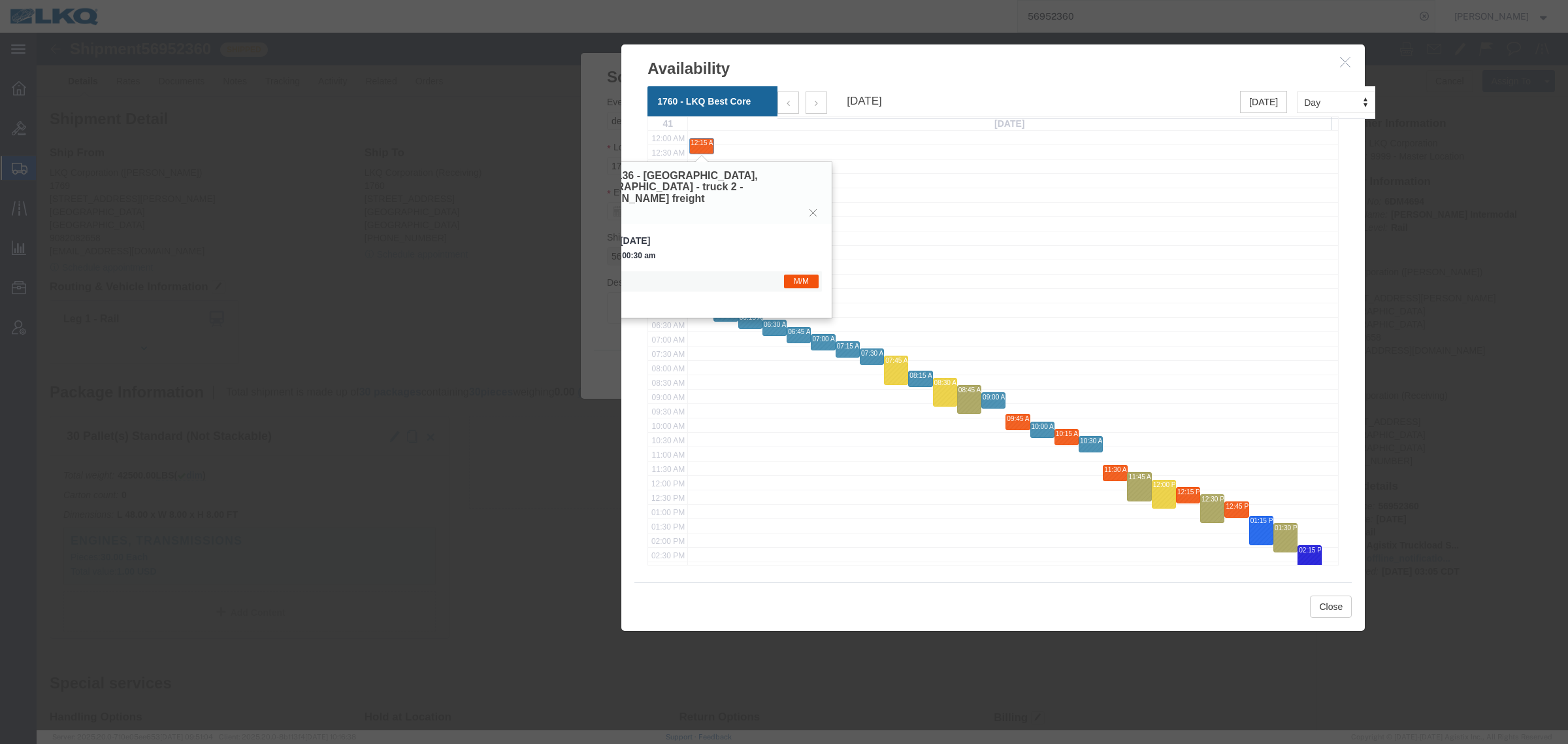
drag, startPoint x: 751, startPoint y: 43, endPoint x: 912, endPoint y: 50, distance: 161.2
click h3 "Availability"
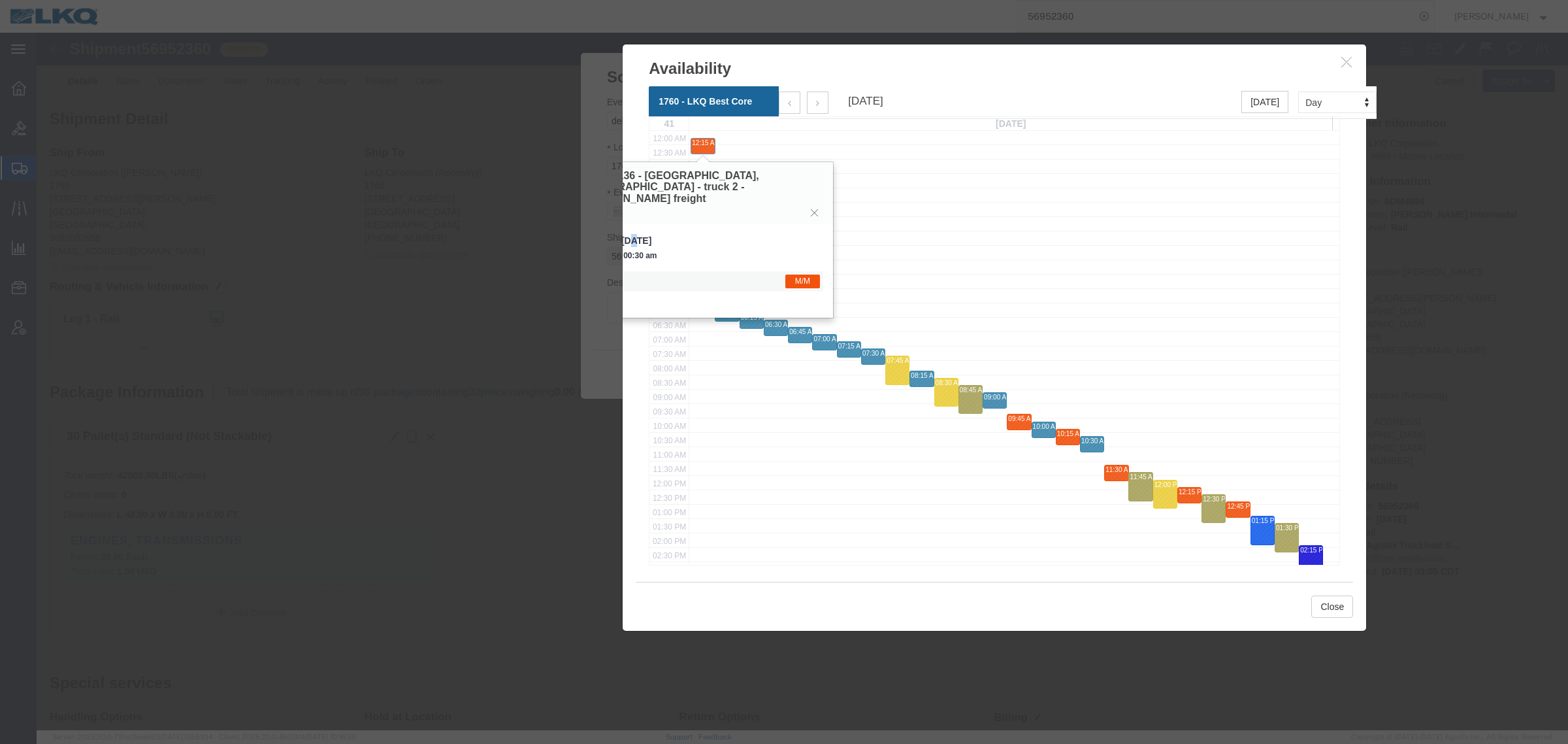
drag, startPoint x: 597, startPoint y: 188, endPoint x: 618, endPoint y: 188, distance: 21.0
click div "Monday, Oct 6, 2025 - Monday, Oct 6, 2025 00:15 am - 00:30 am M/M"
click span "00:15 am - 00:30 am"
click div "914338136 - Lavonia, GA - truck 2 - Rudolph freight"
click div "12:15 PM - 12:30 PM"
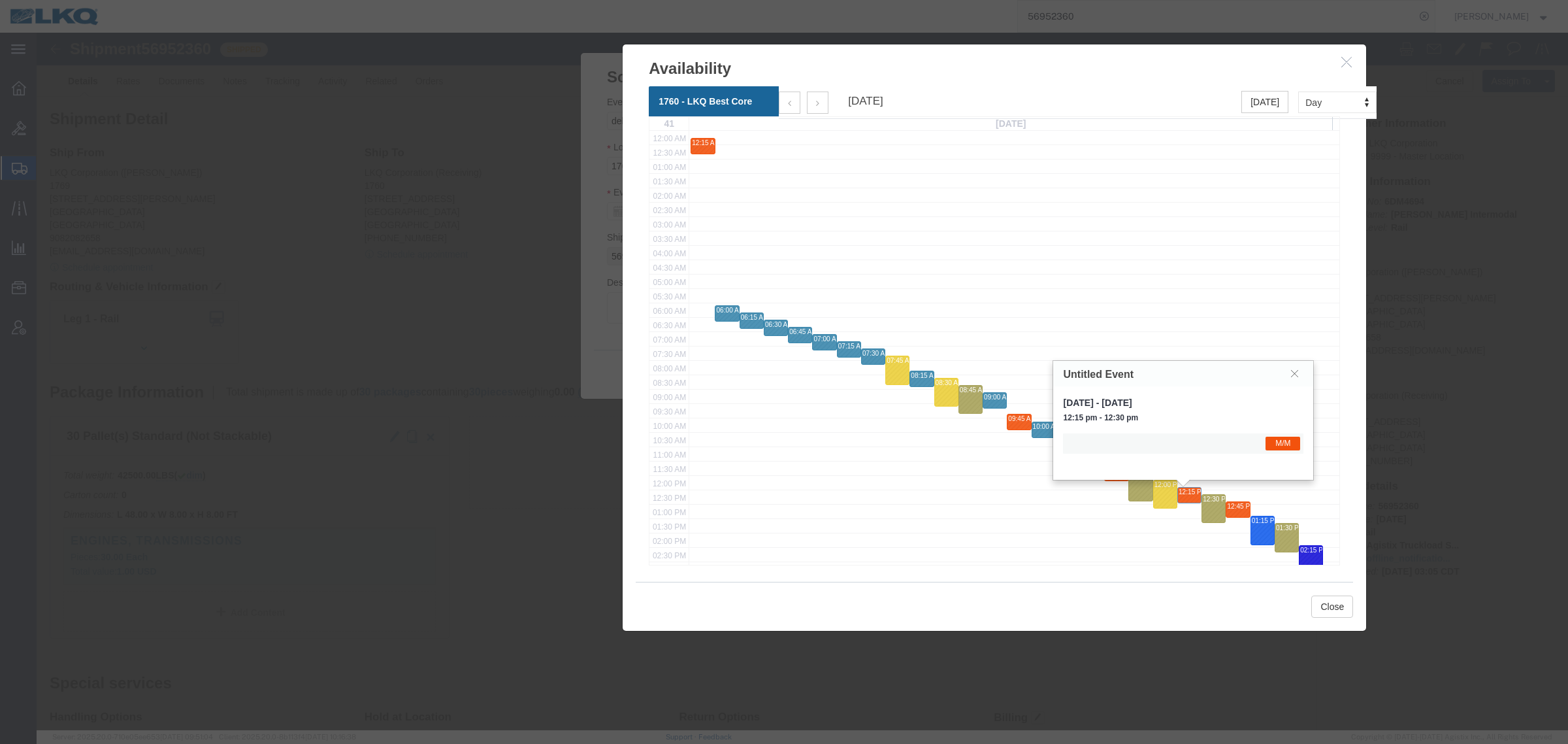
click div "12:15 AM - 12:30 AM"
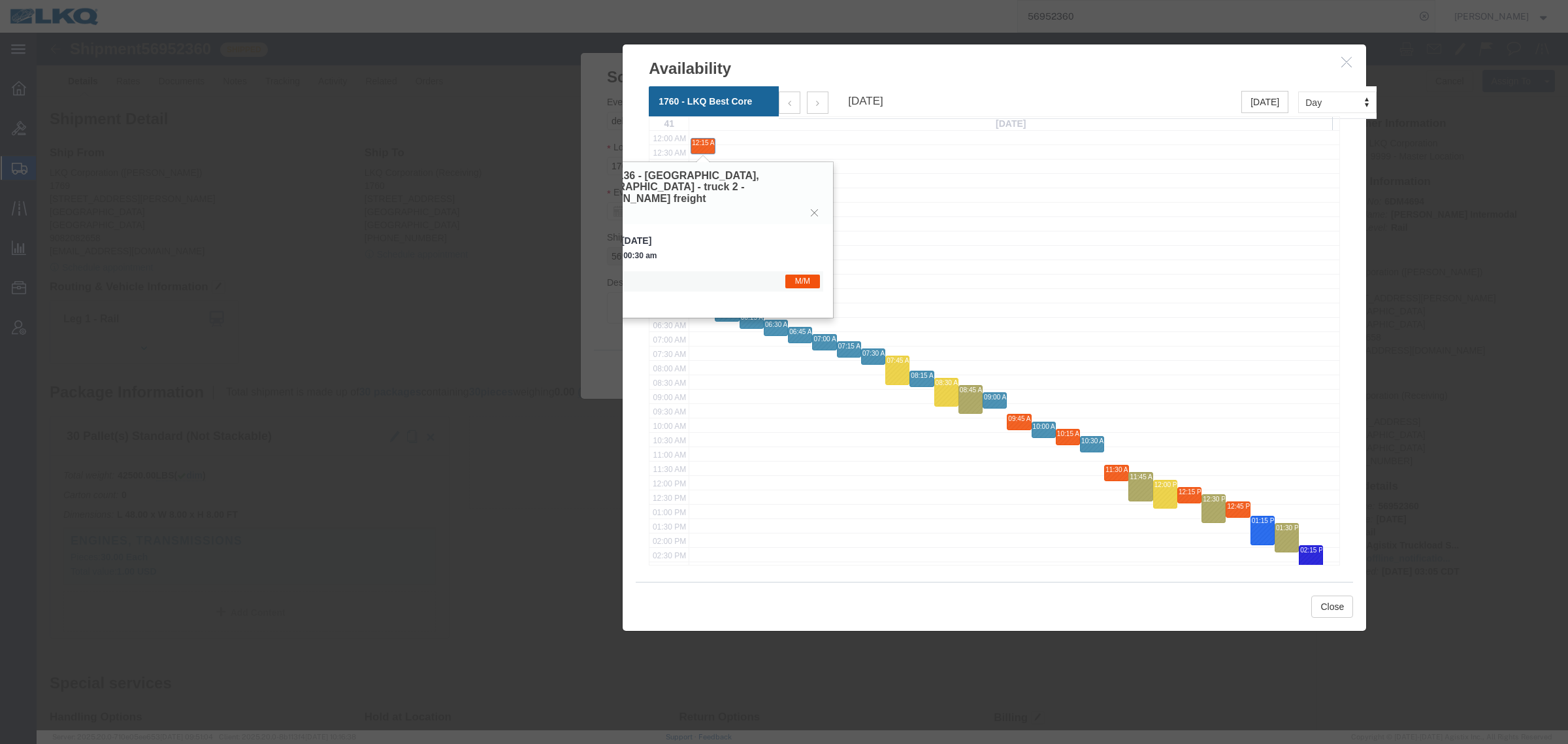
click h3 "914338136 - Lavonia, GA - truck 2 - Rudolph freight"
click div "12:15 AM - 12:30 AM"
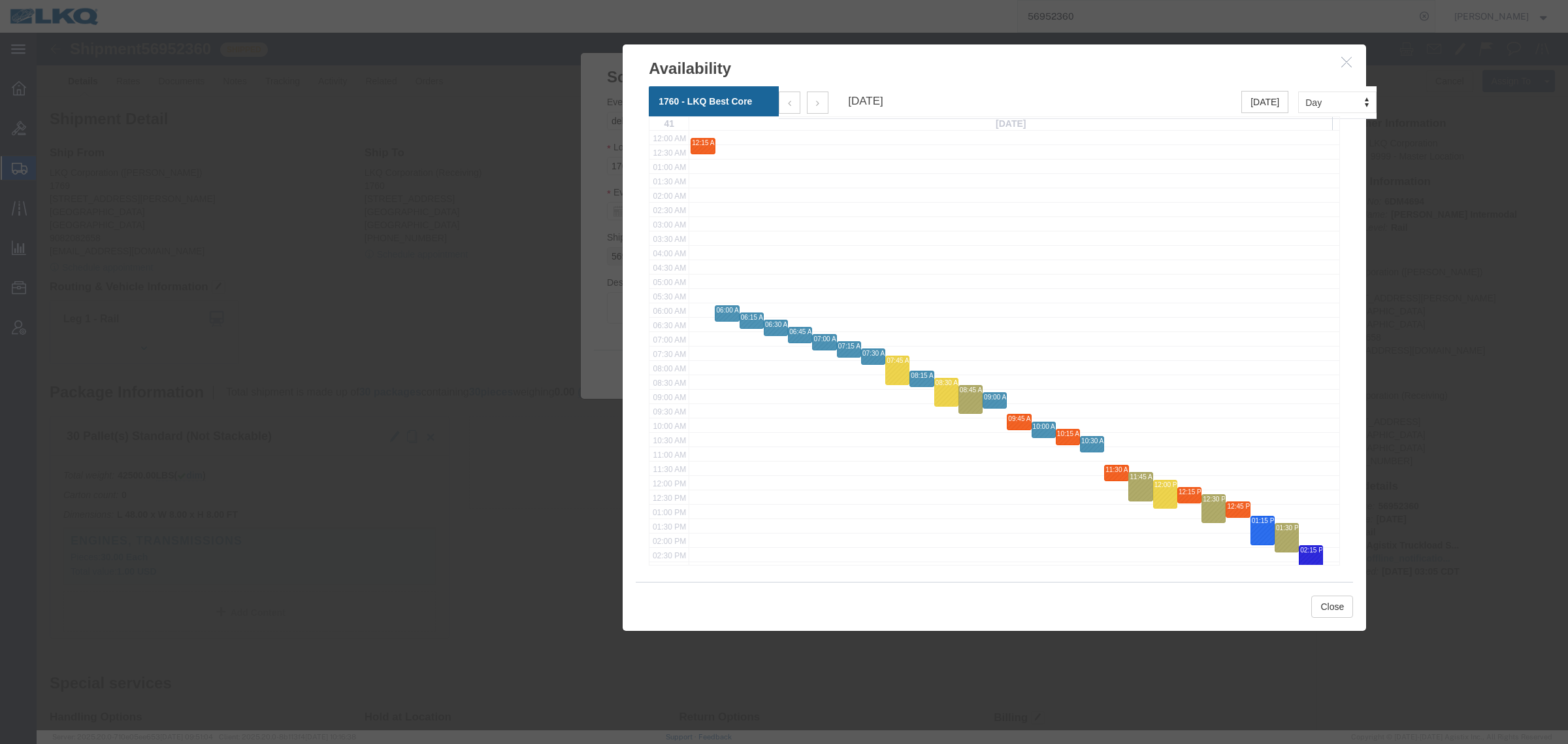
drag, startPoint x: 660, startPoint y: 112, endPoint x: 873, endPoint y: 124, distance: 213.3
click div "12:00 AM 12:30 AM 01:00 AM 01:30 AM 02:00 AM 02:30 AM 03:00 AM 03:30 AM 04:00 A…"
click div "12:15 AM - 12:30 AM"
click h3 "914338136 - Lavonia, GA - truck 2 - Rudolph freight"
click h3 "Availability"
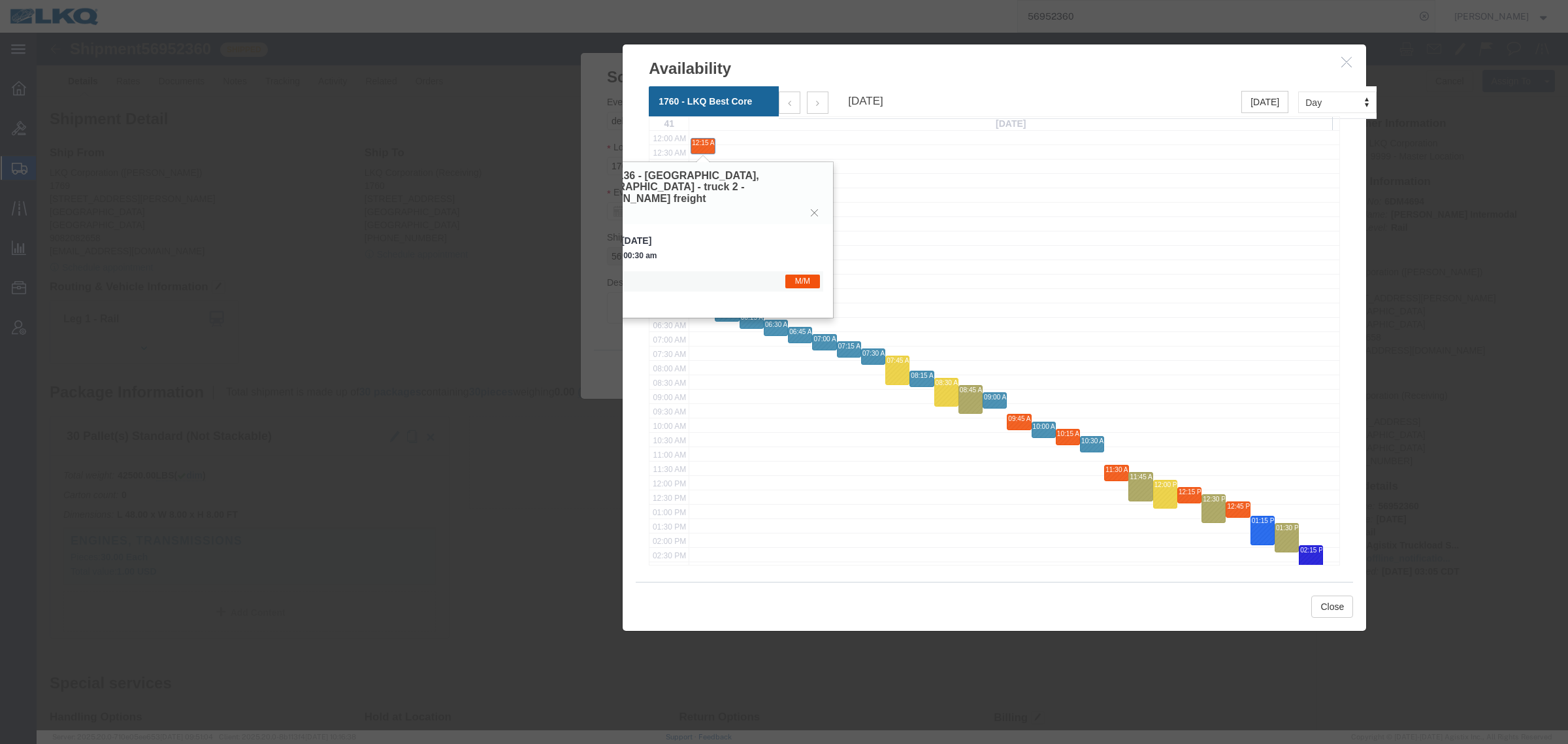
click h3 "Availability"
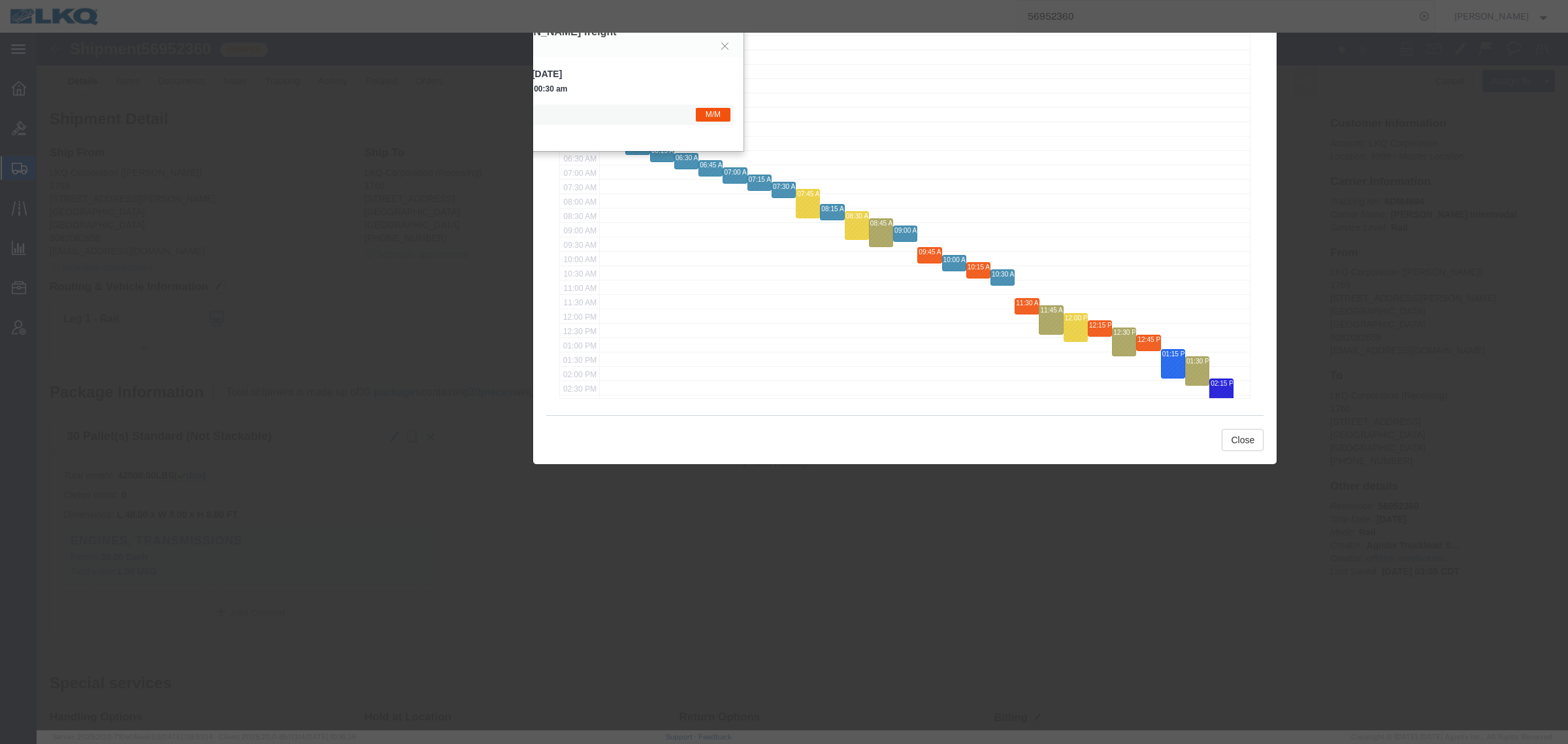
drag, startPoint x: 999, startPoint y: 35, endPoint x: 906, endPoint y: -132, distance: 191.1
click html "Shipment 56952360 1 of 1 Shipped Details Rates Documents Notes Tracking Activit…"
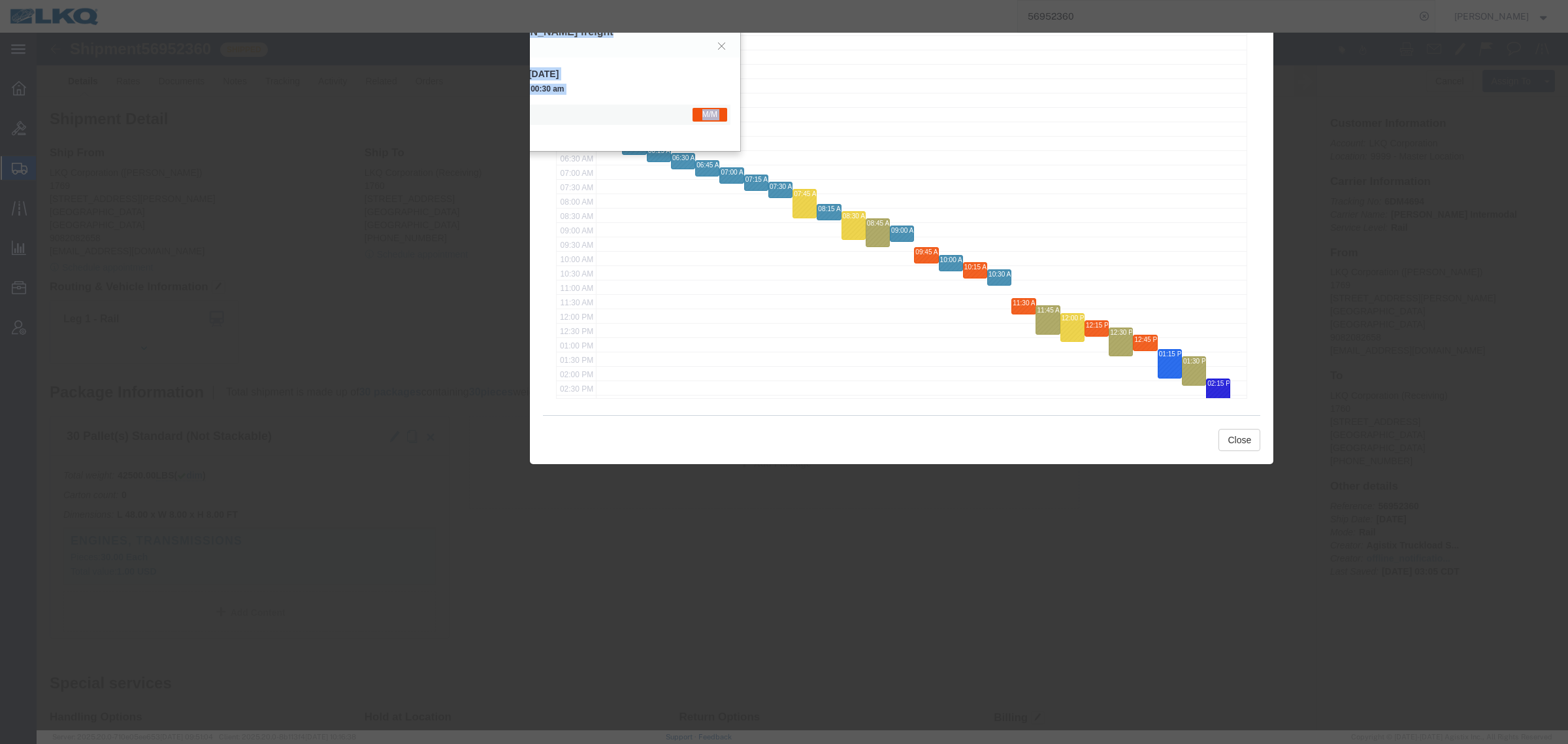
drag, startPoint x: 896, startPoint y: 412, endPoint x: 902, endPoint y: 533, distance: 121.1
click div "Availability October 6, 2025 Today Day Month Week Day 1760 - LKQ Best Core 41 M…"
click button "Close"
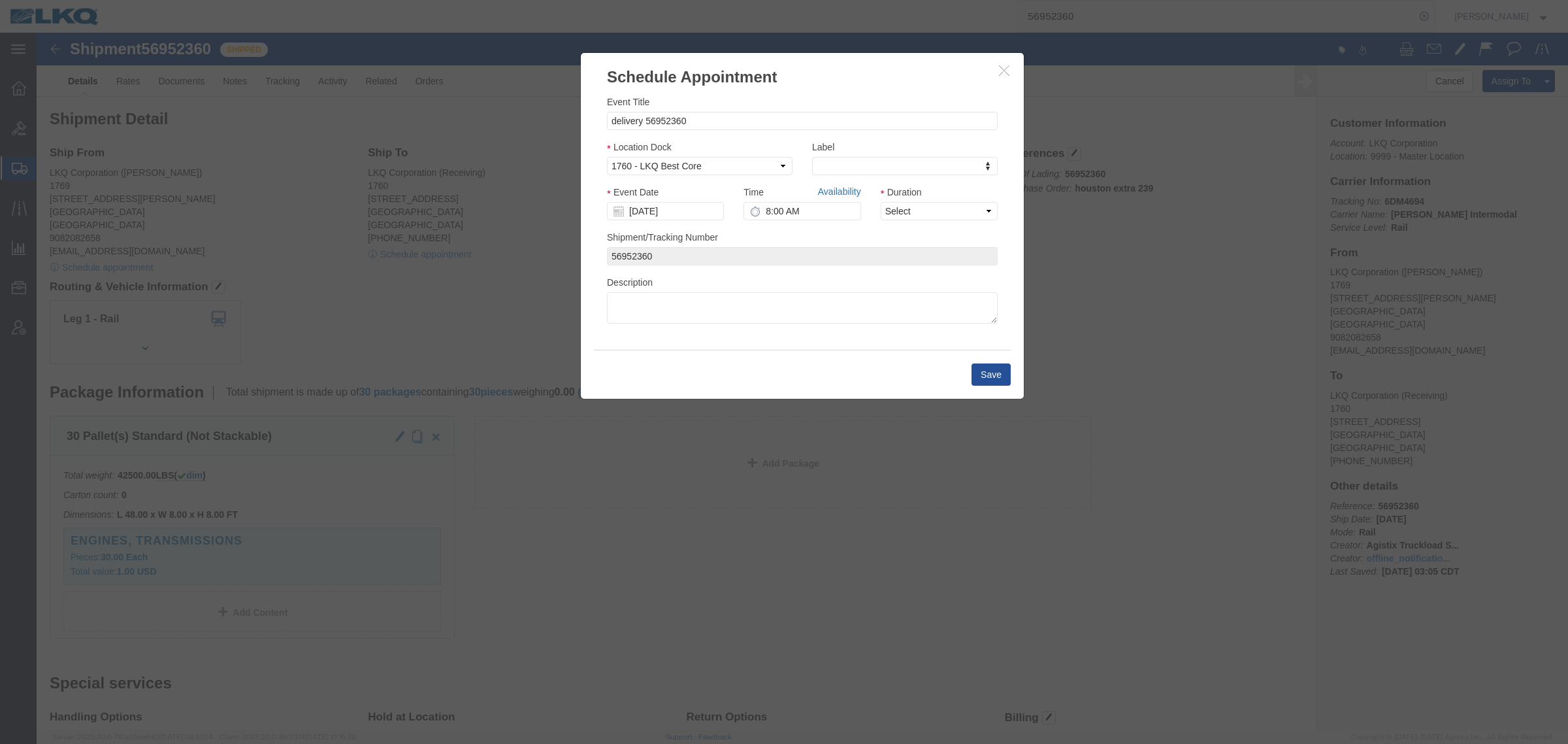
click link "Availability"
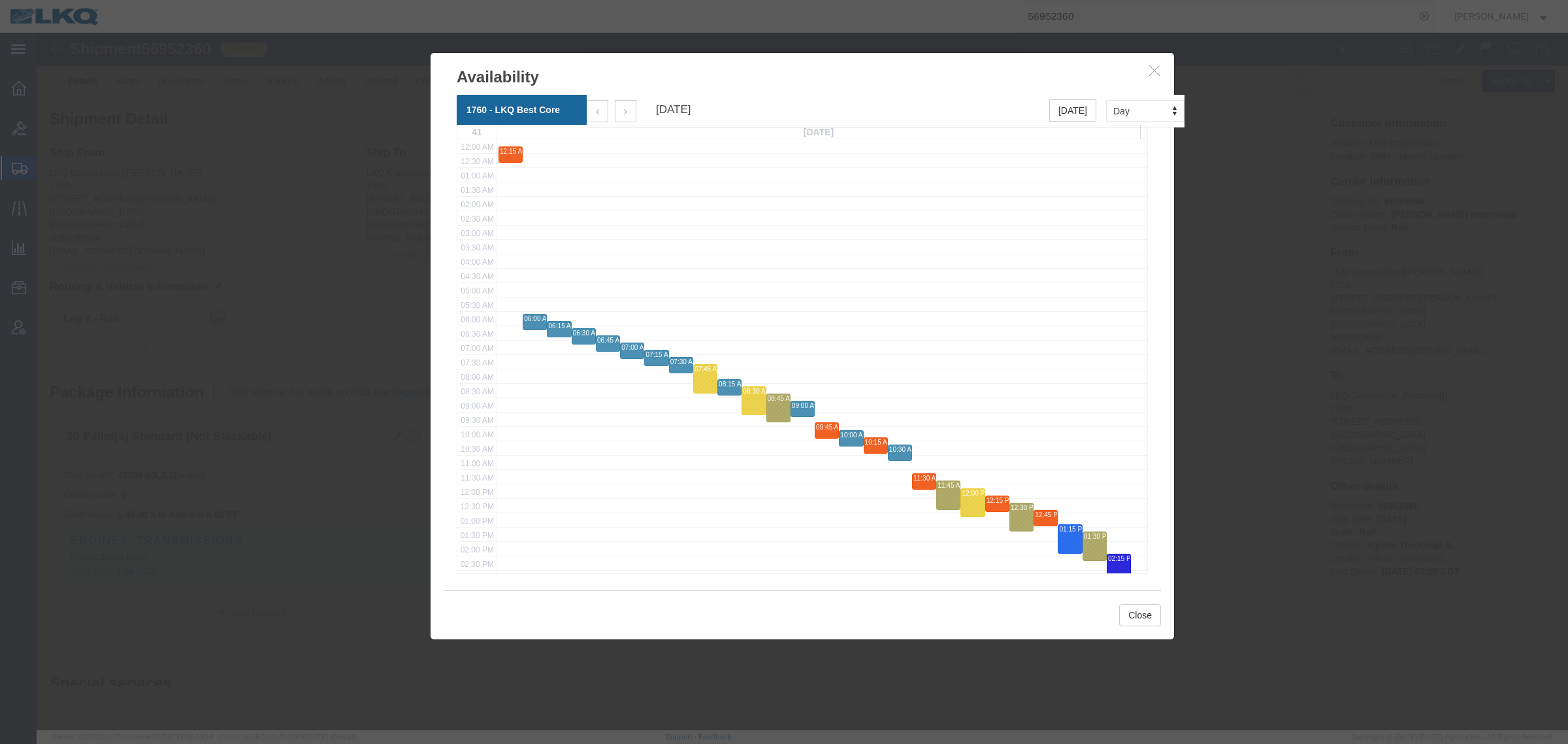
click div
drag, startPoint x: 473, startPoint y: 175, endPoint x: 631, endPoint y: 207, distance: 161.2
click div "October 6, 2025 Today Day Month Week Day 1760 - LKQ Best Core 41 Monday 12:00 A…"
click div "M/M"
click span "M/M"
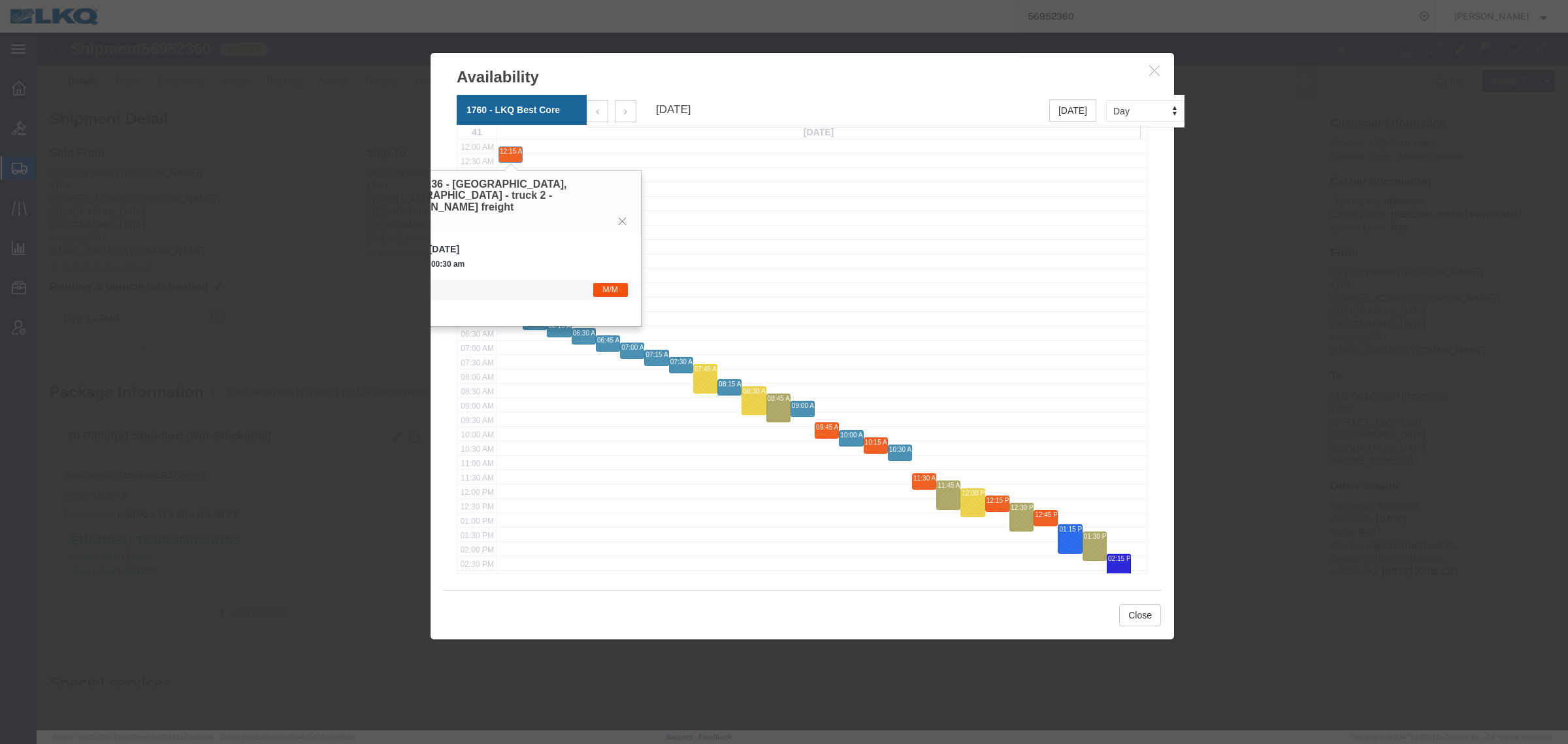
click icon
click div "12:15 AM - 12:30 AM 914338136 - Lavonia, GA - truck 2 - Rudolph freight"
click div "914338136 - Lavonia, GA - truck 2 - Rudolph freight"
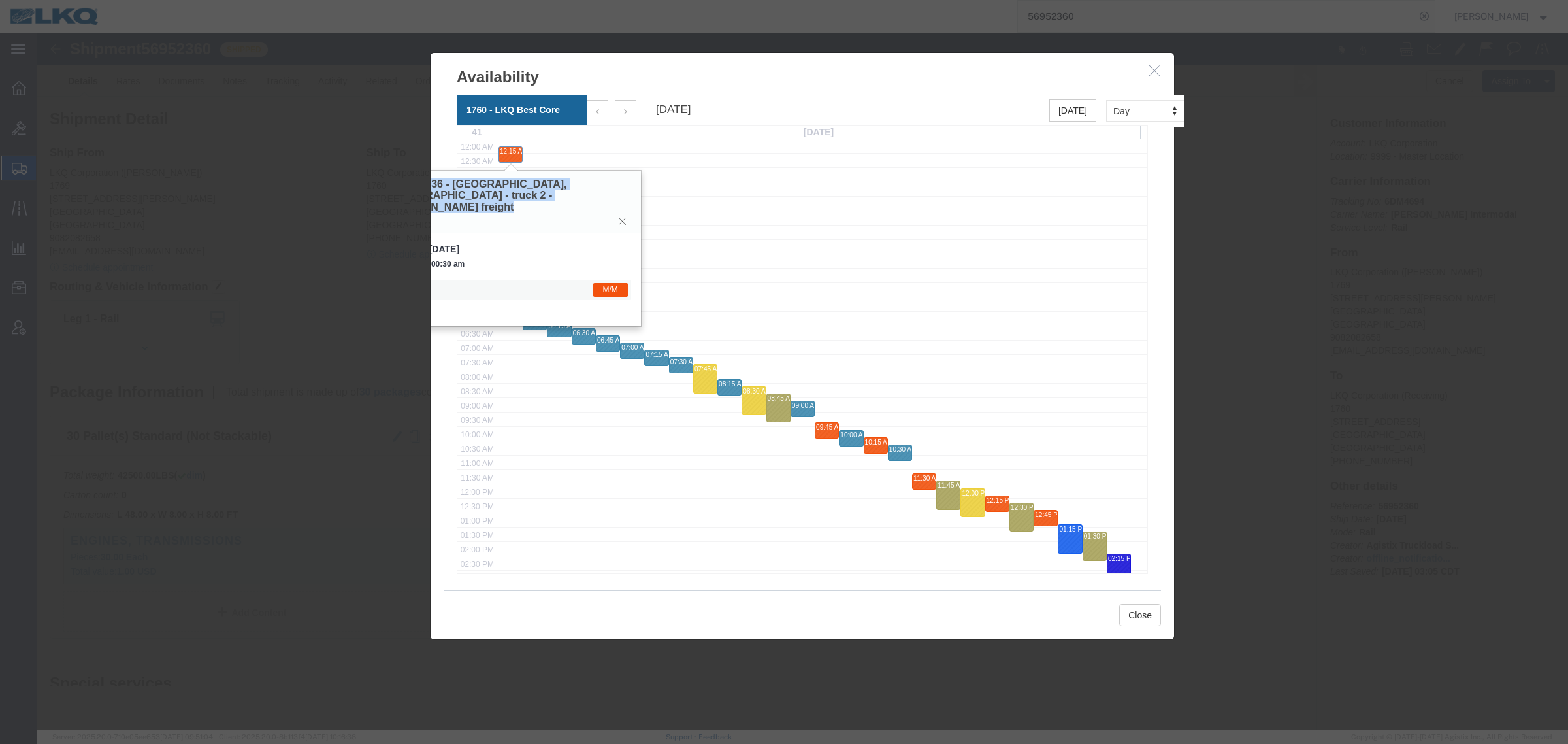
click h3 "914338136 - Lavonia, GA - truck 2 - Rudolph freight"
click button "Close"
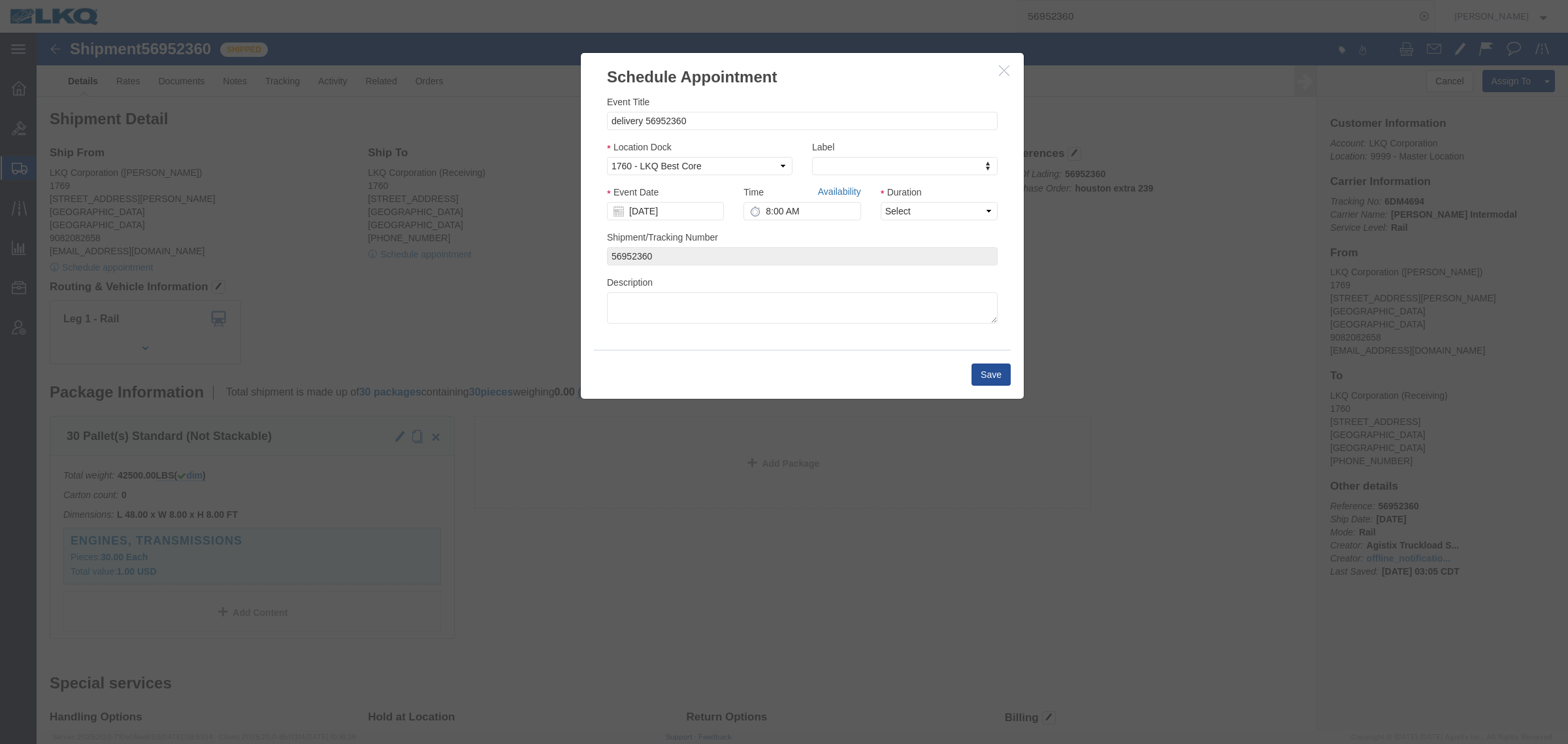
click link "Availability"
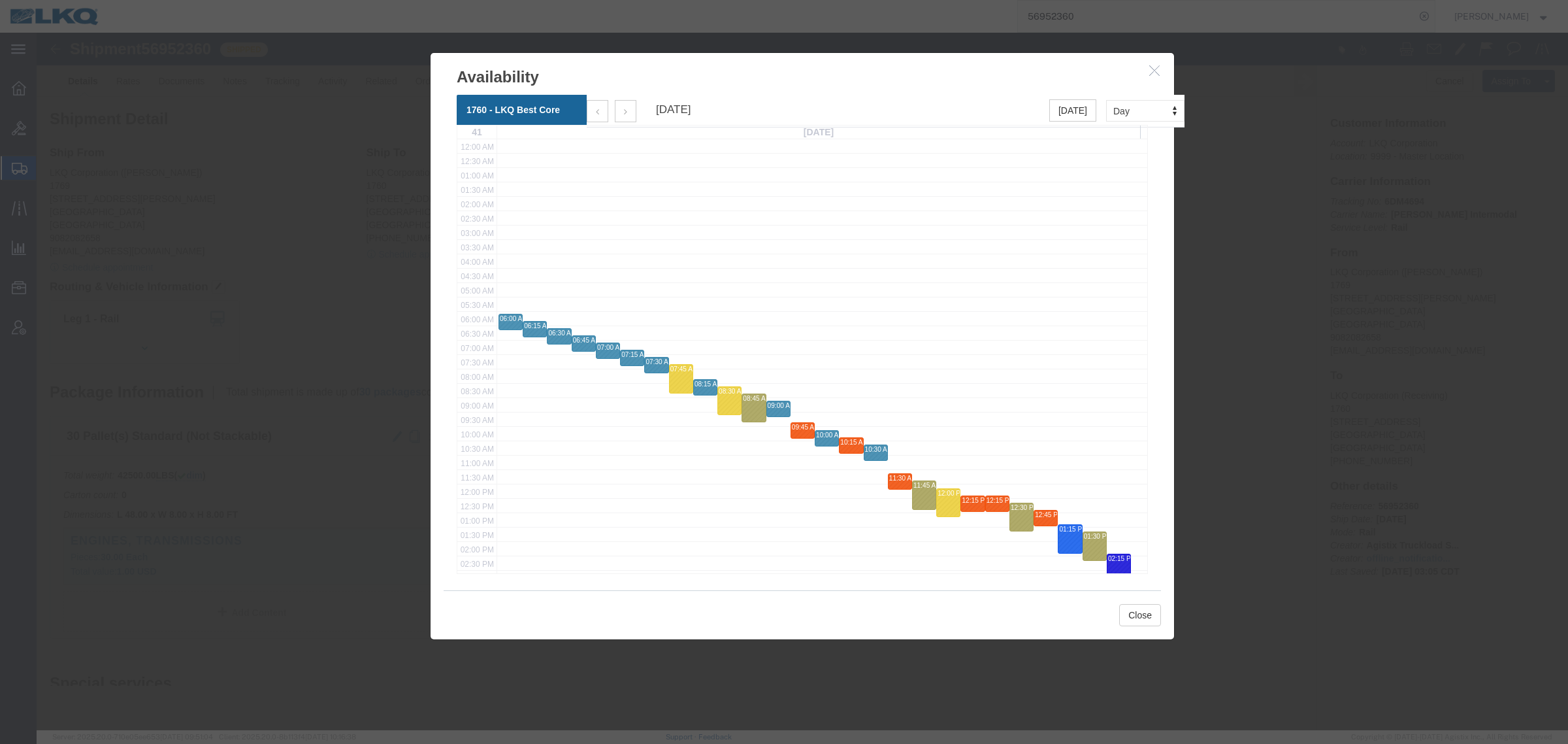
click div "12:15 PM - 12:30 PM"
click span "Monday, Oct 6, 2025 - Monday, Oct 6, 2025"
click button "Close"
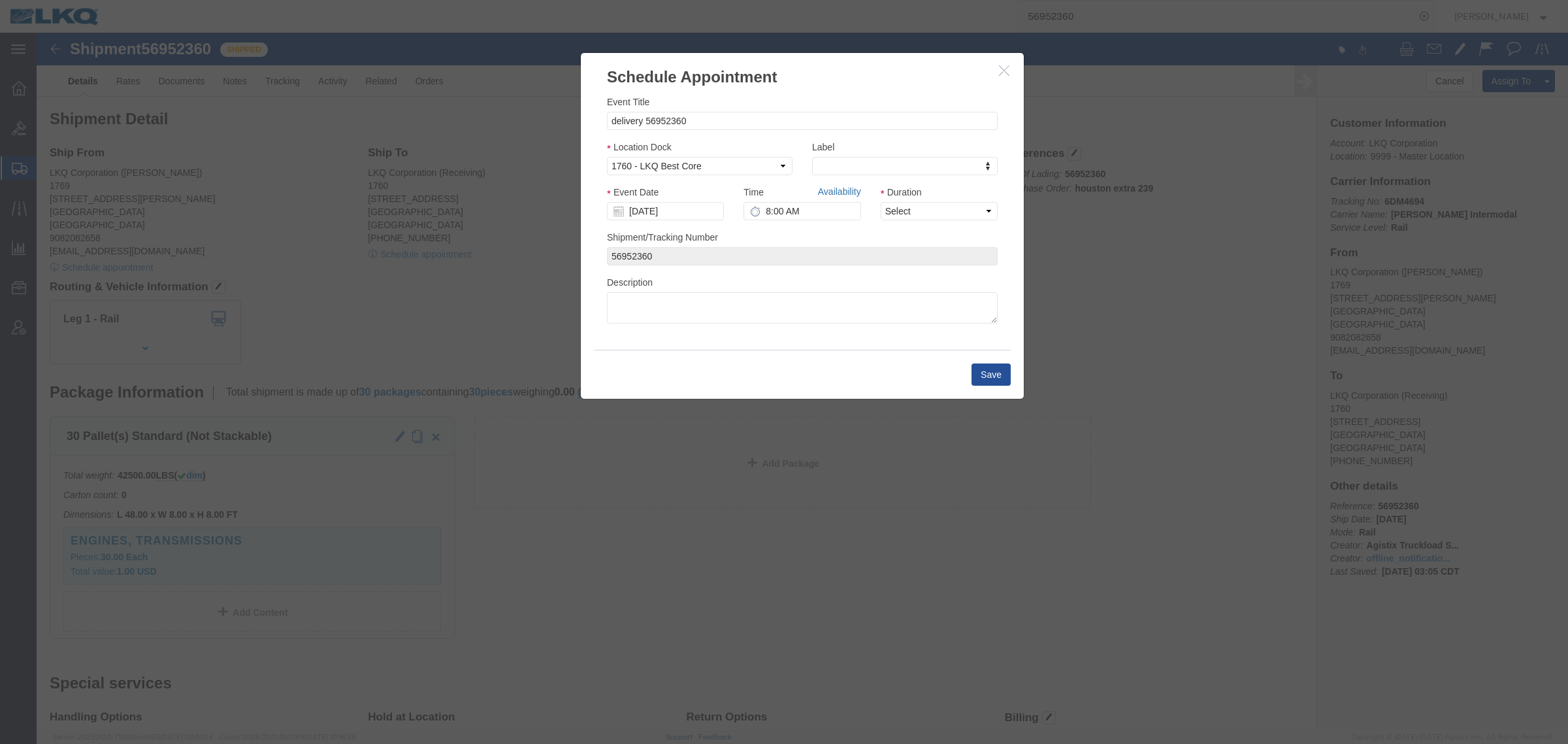
click link "Availability"
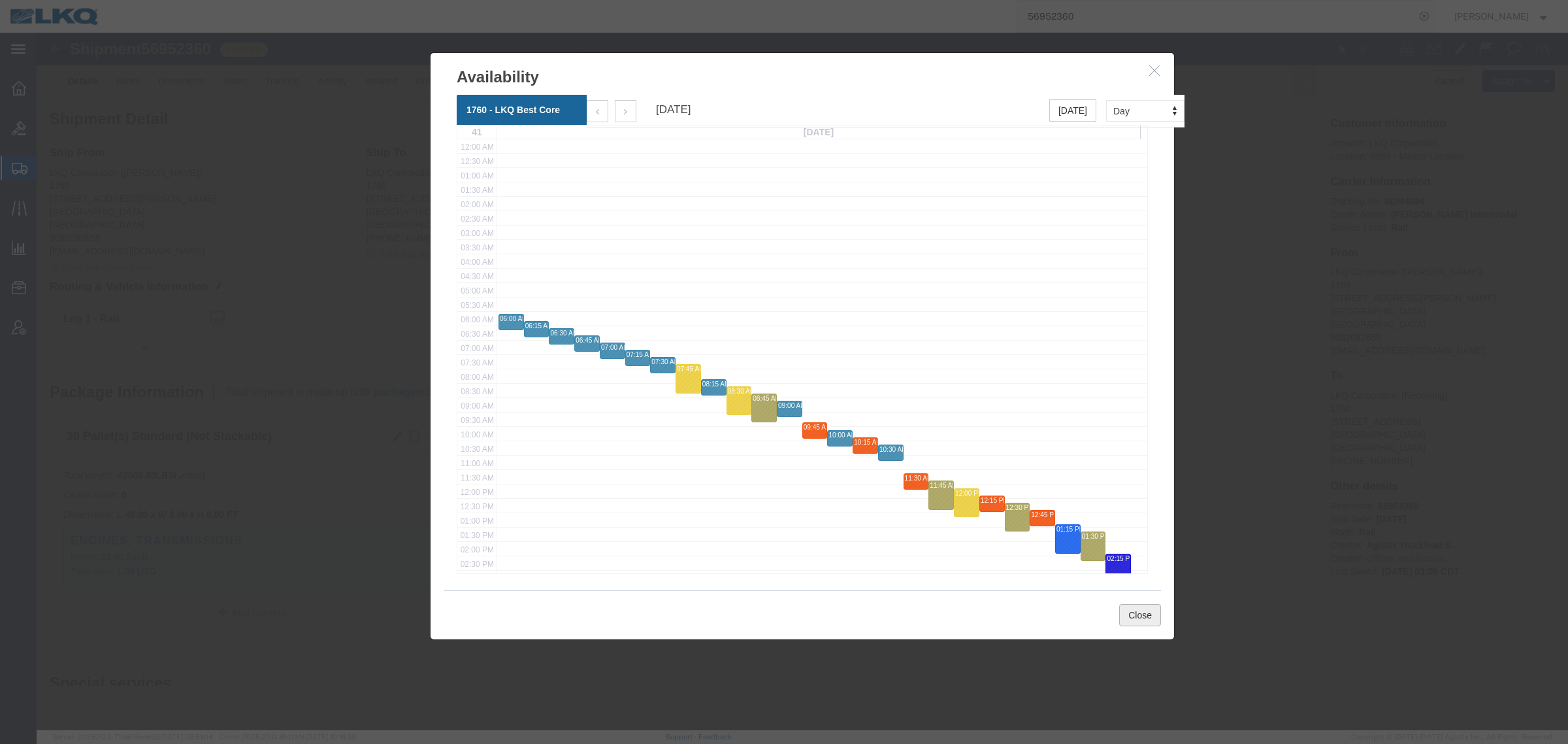
click button "Close"
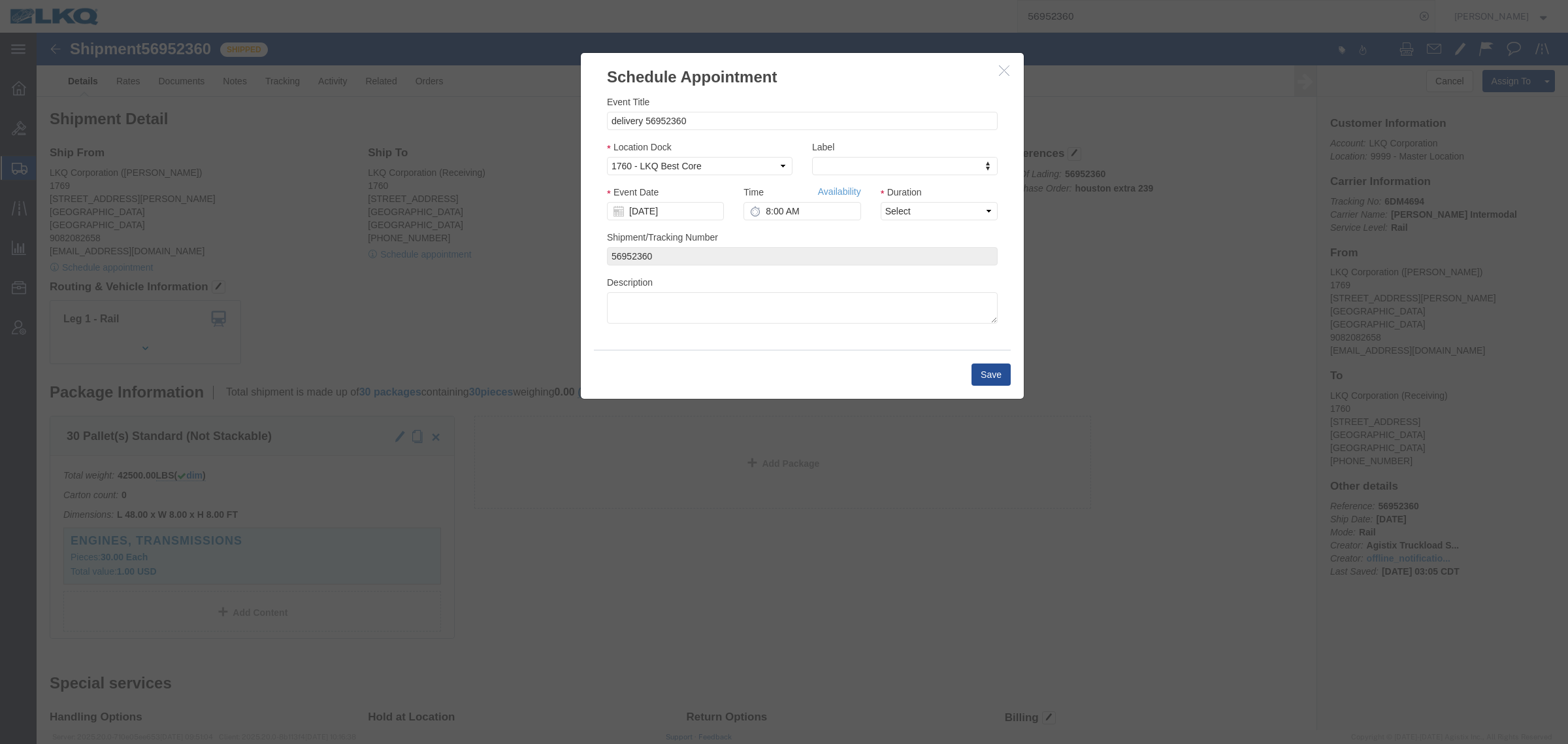
click icon "button"
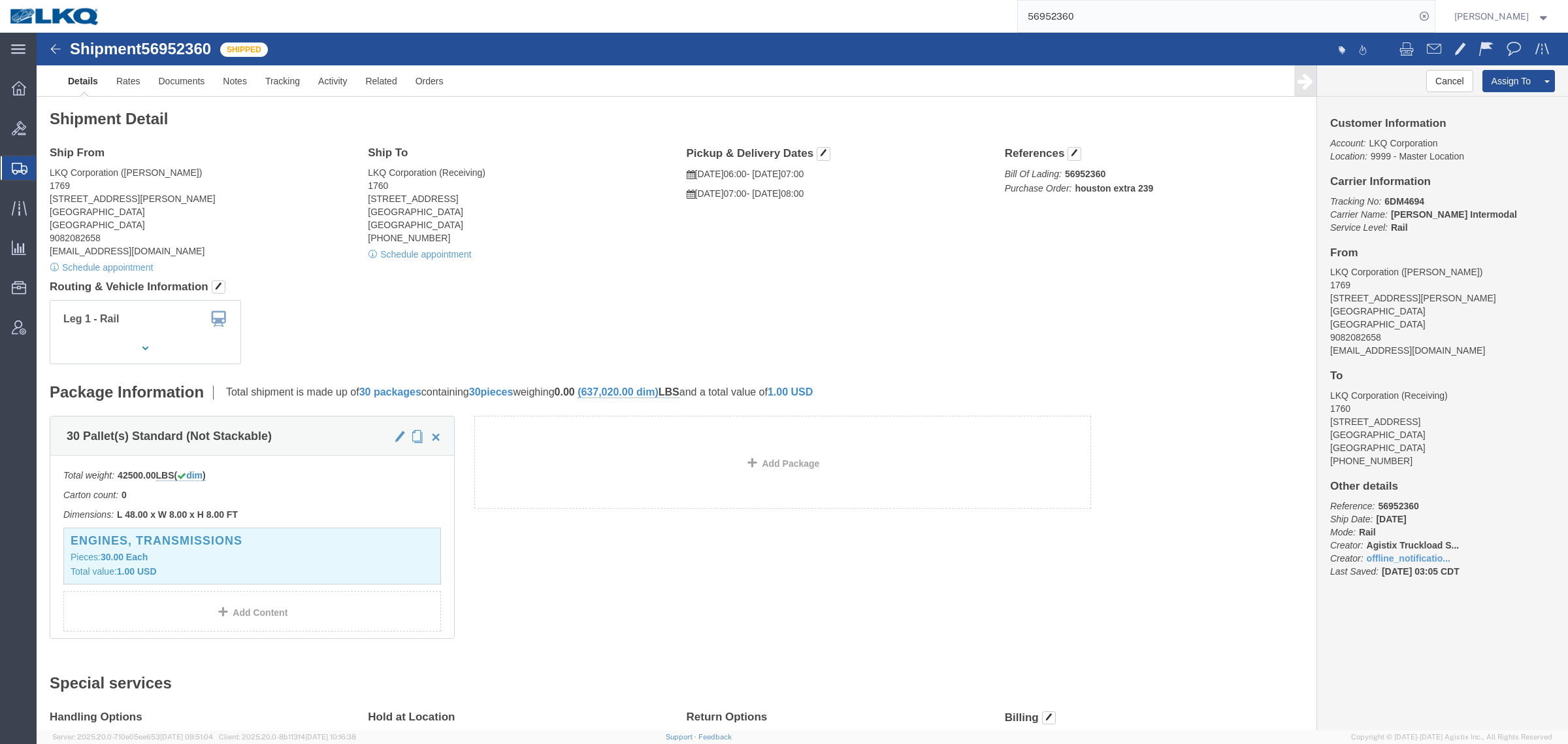
click div "Leg 1 - Rail Vehicle 1: Boxcar"
click address "LKQ Corporation (Marc Metzger) 1769 405 S Wanamaker Ave Ontario, CA 91761 Unite…"
click div "Leg 1 - Rail Vehicle 1: Boxcar"
click div "Ship From LKQ Corporation (Marc Metzger) 1769 405 S Wanamaker Ave Ontario, CA 9…"
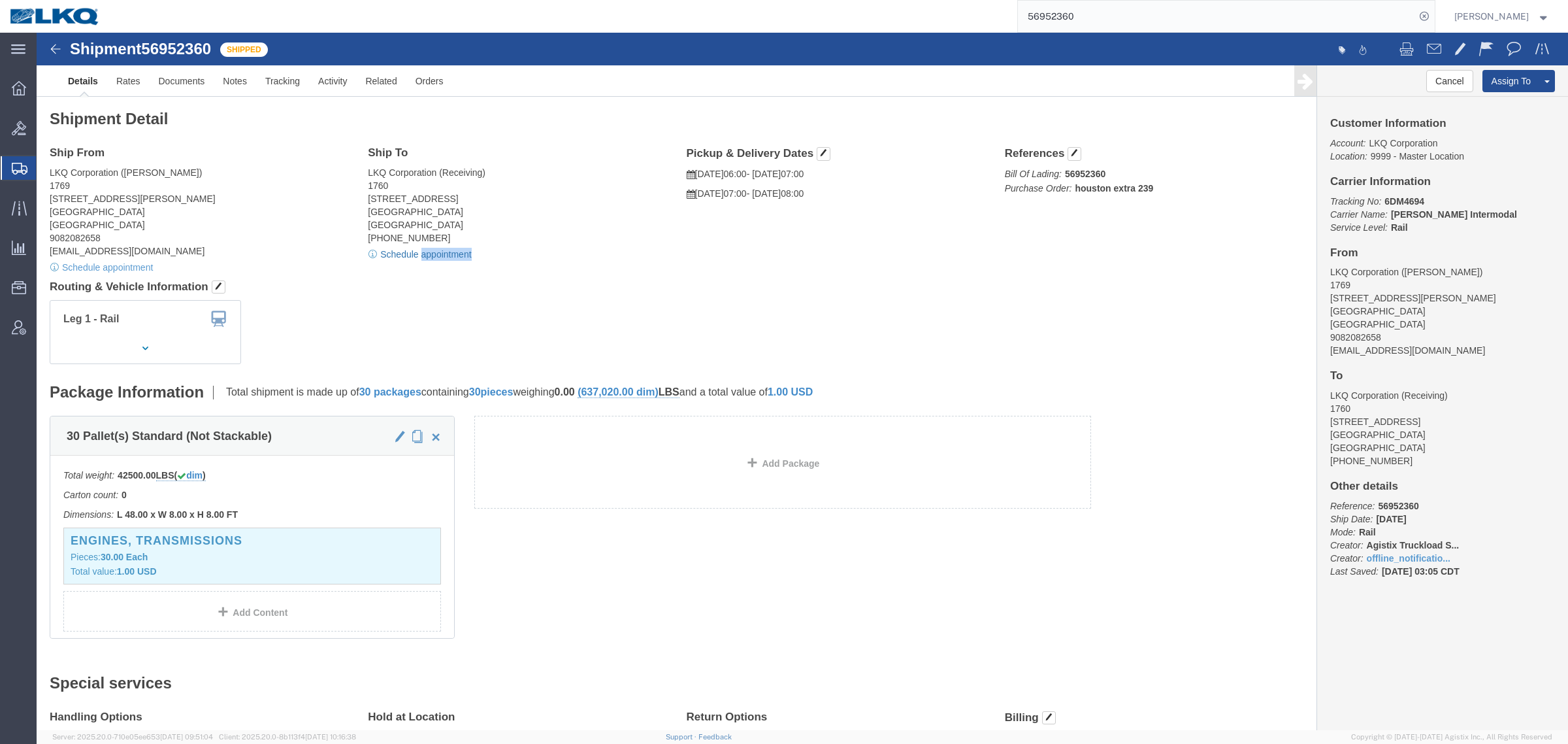
click link "Schedule appointment"
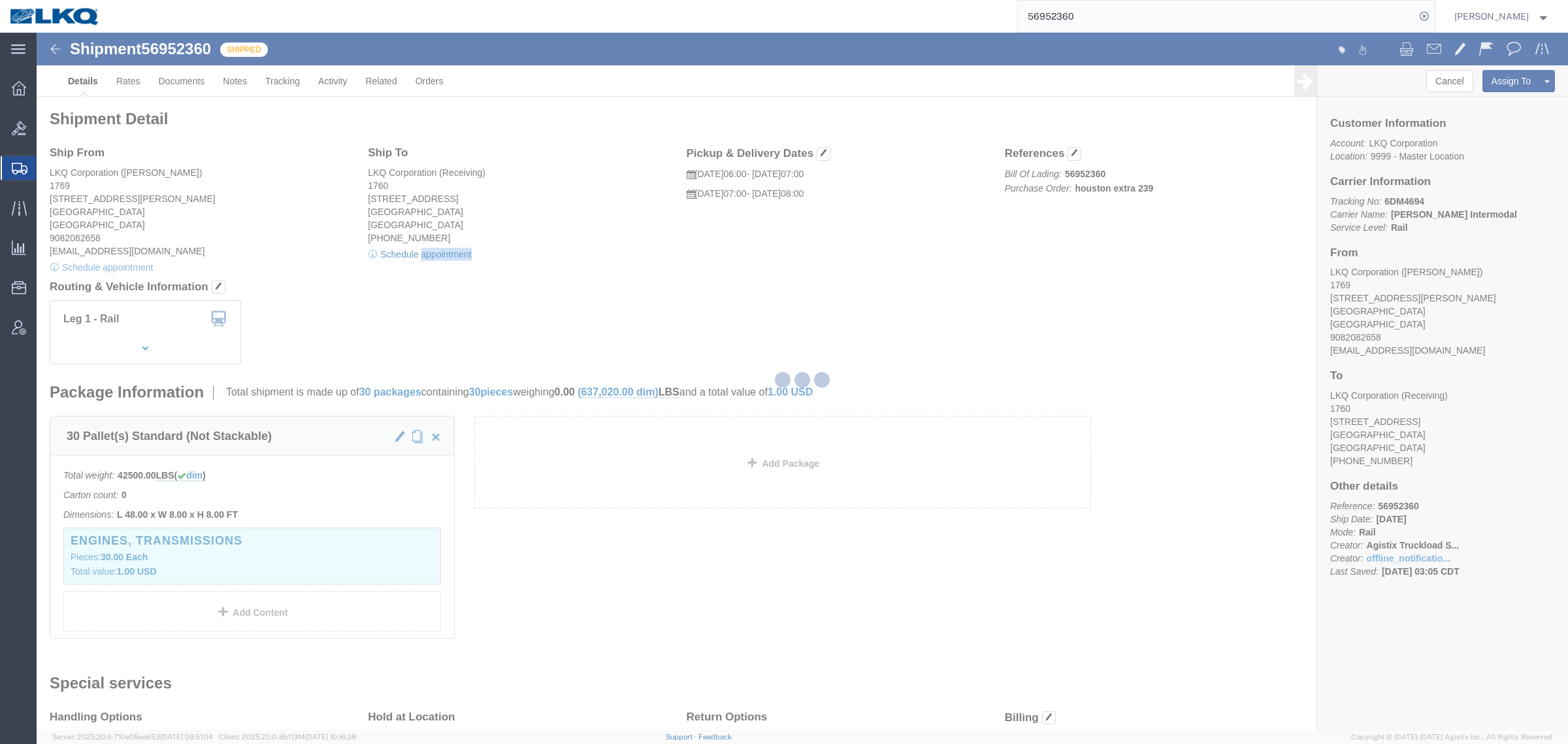
select select
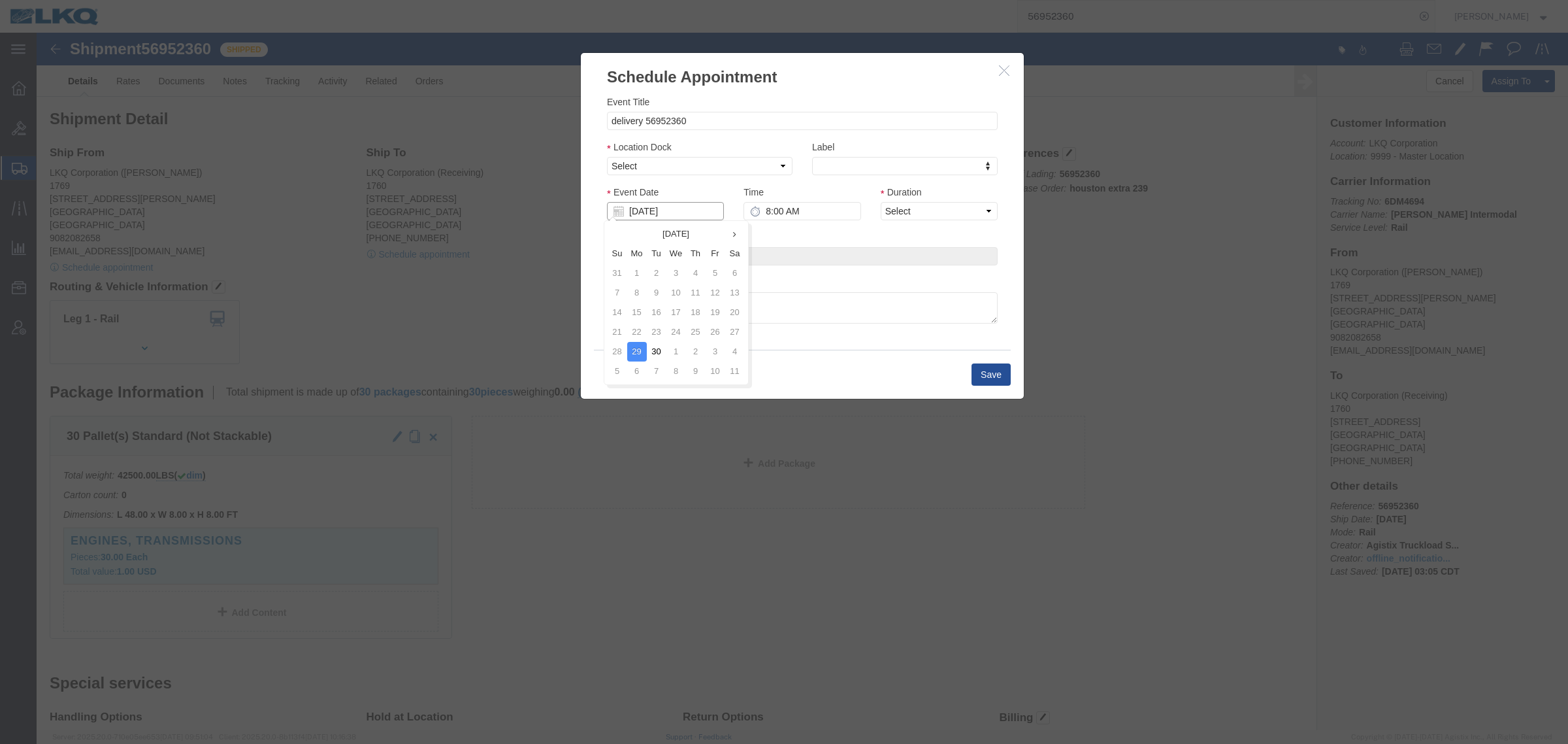
click input "09/29/2025"
click td "6"
type input "10/06/2025"
click select "Select 1760 - LKQ Best Core 1760 - Outbound Loads"
select select "1"
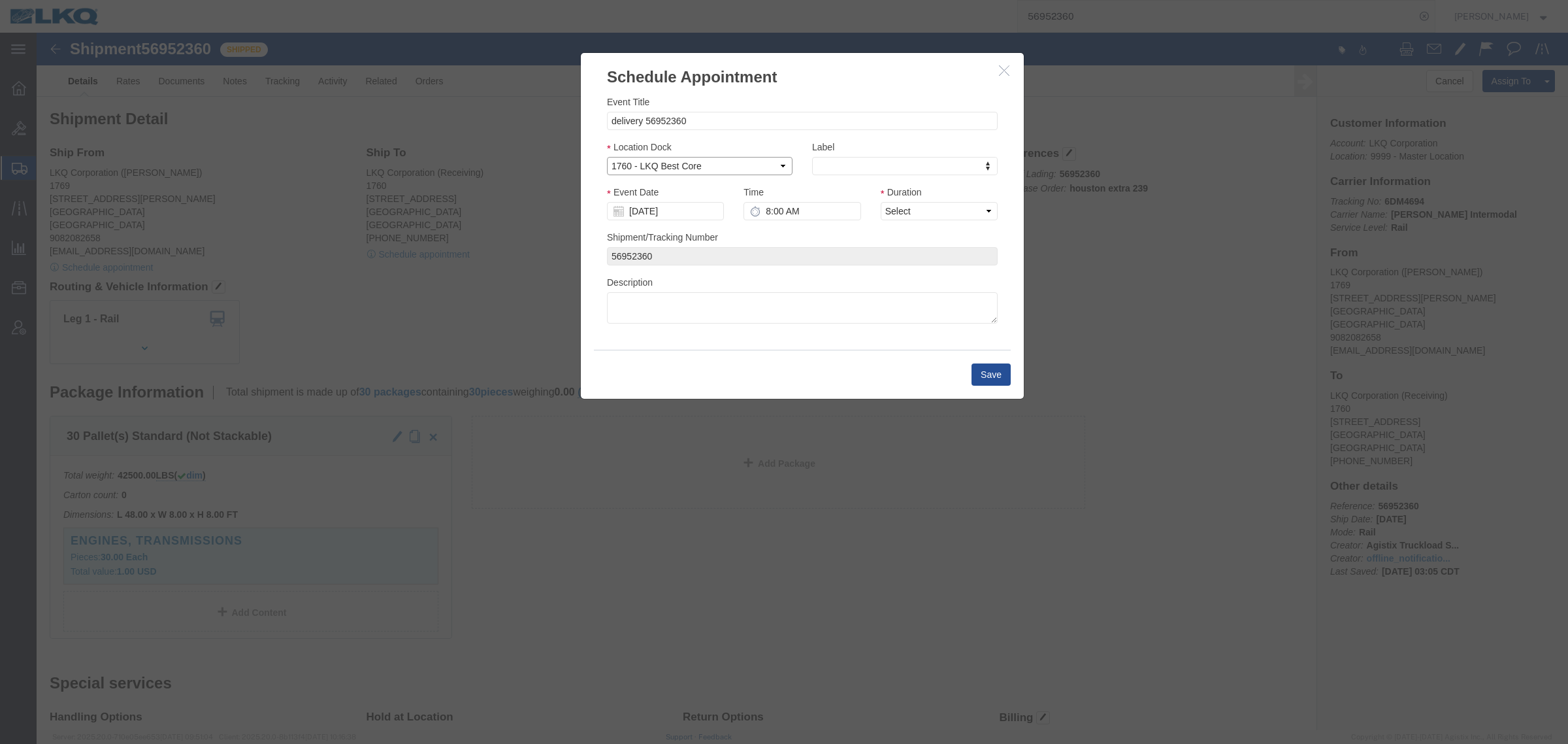
click select "Select 1760 - LKQ Best Core 1760 - Outbound Loads"
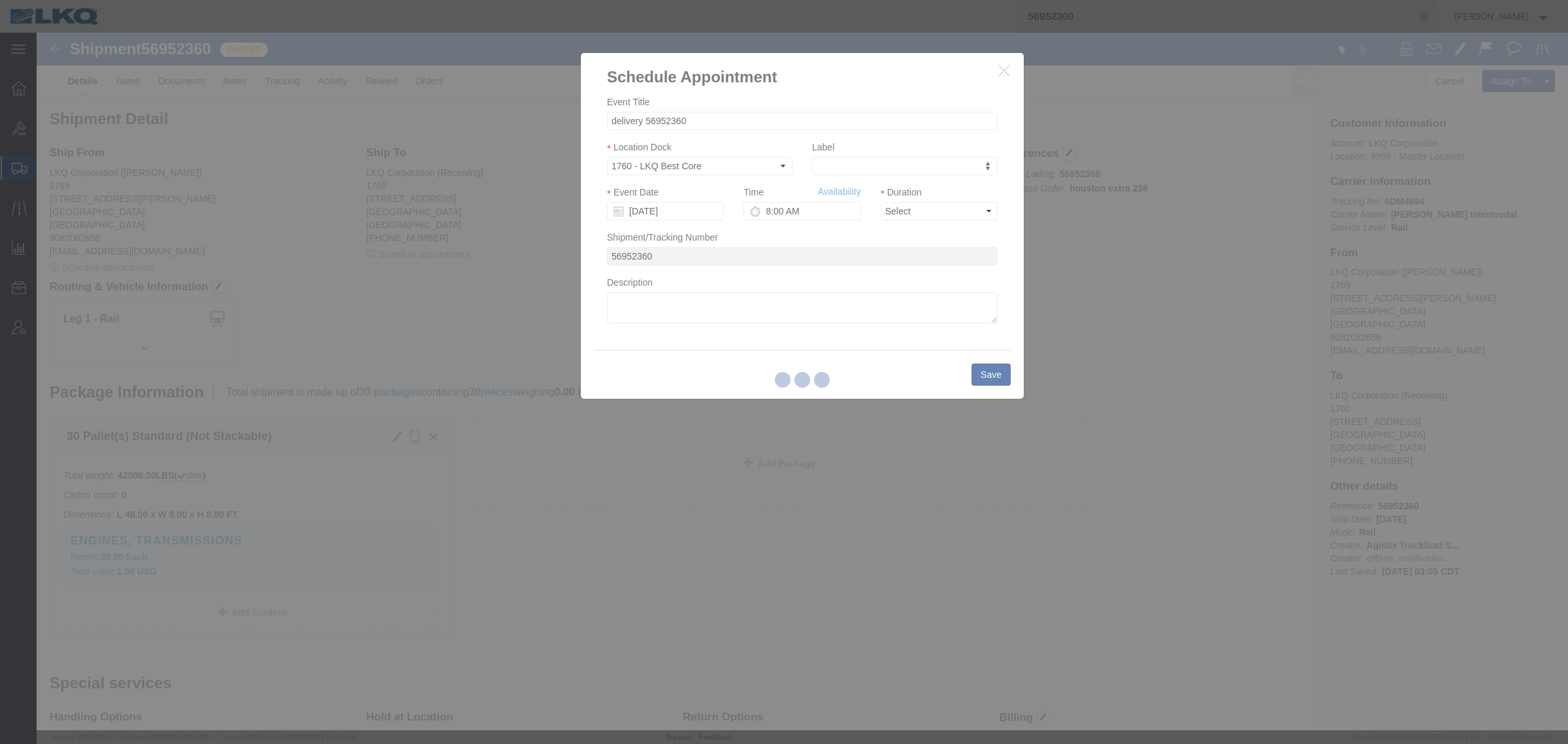
click at [833, 195] on div at bounding box center [802, 381] width 1531 height 698
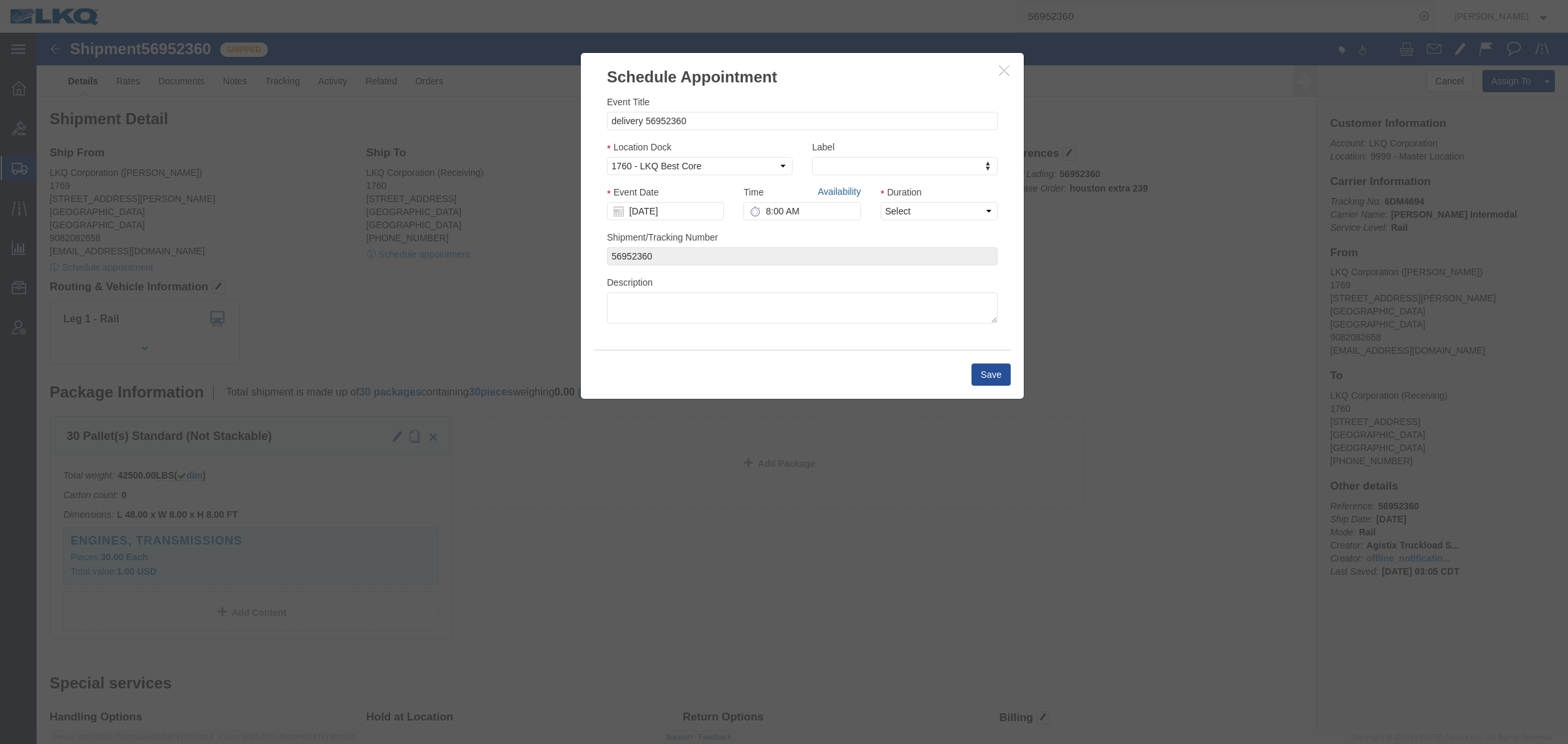
click link "Availability"
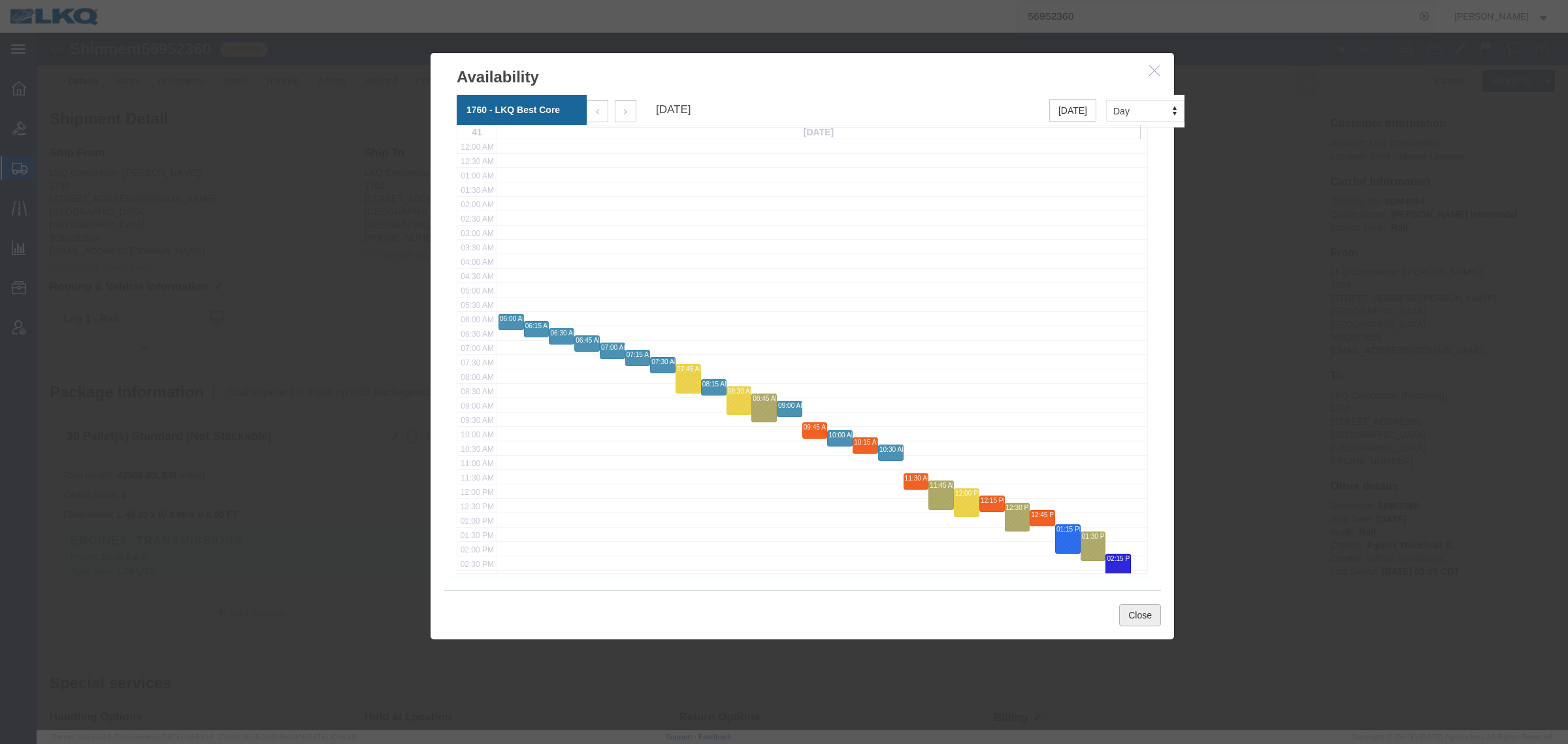
click button "Close"
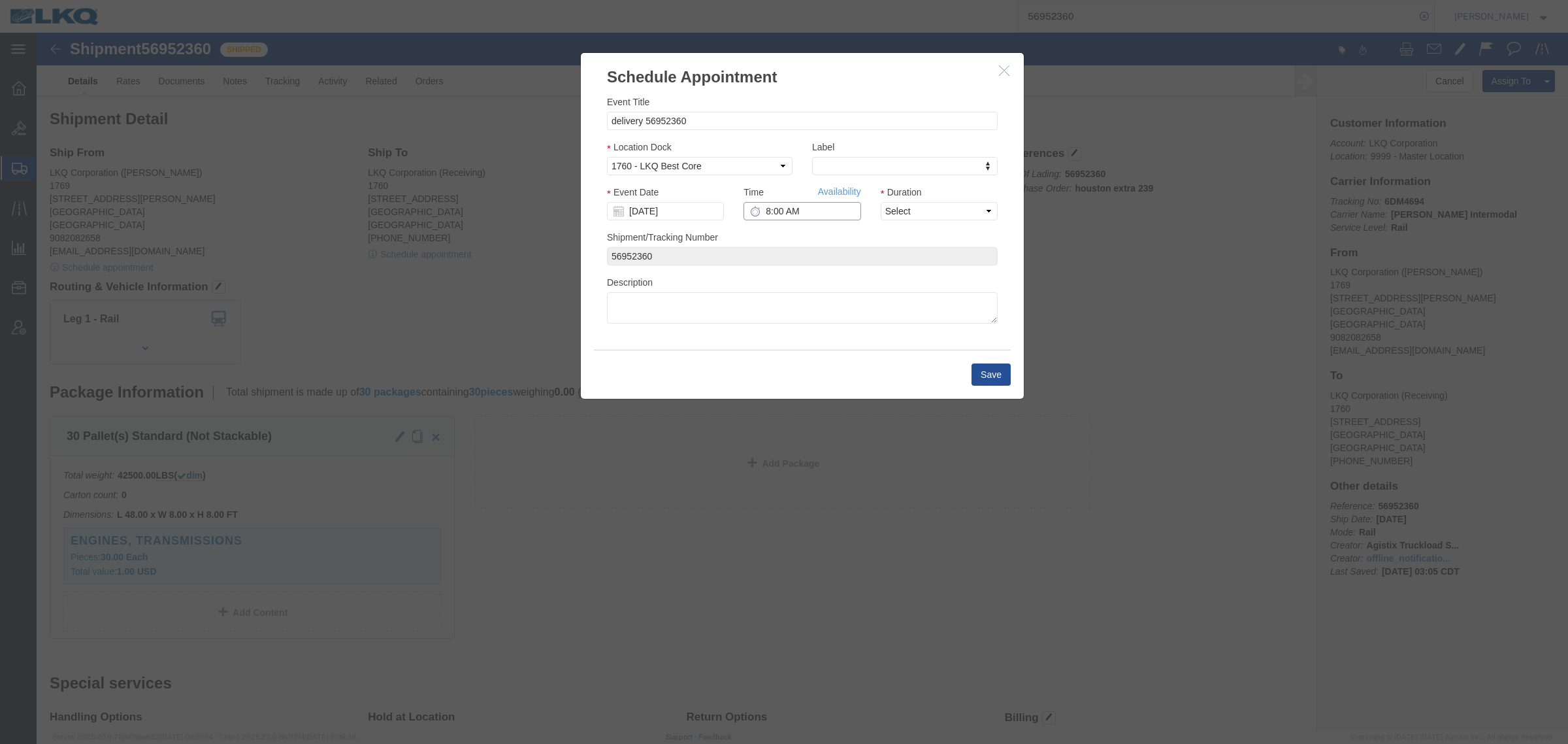
click input "8:00 AM"
type input "9:15 AM"
click select "Select 15 min 30 min 45 min 1 hr 2 hr 3 hr 4 hr"
select select "15"
click select "Select 15 min 30 min 45 min 1 hr 2 hr 3 hr 4 hr"
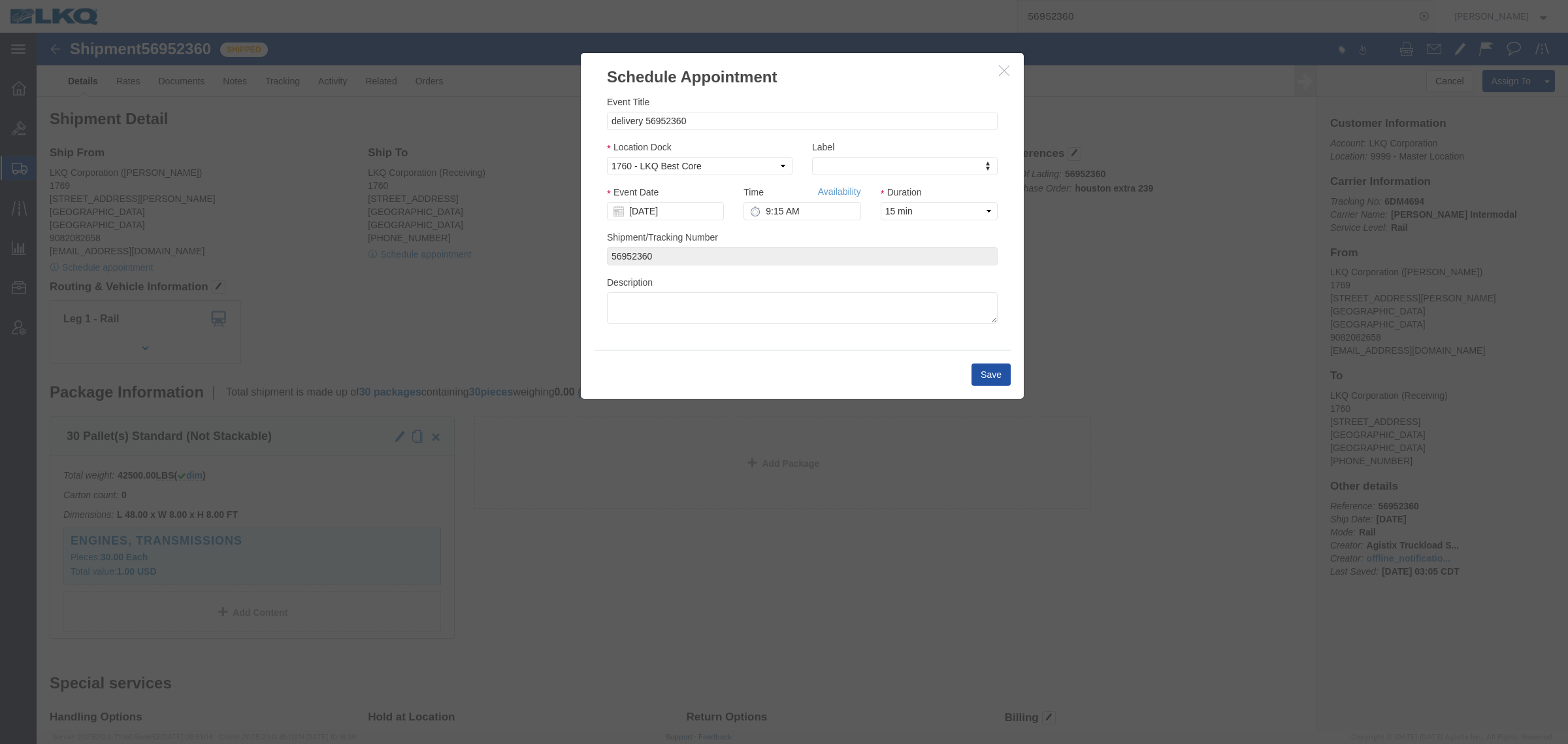
click button "Save"
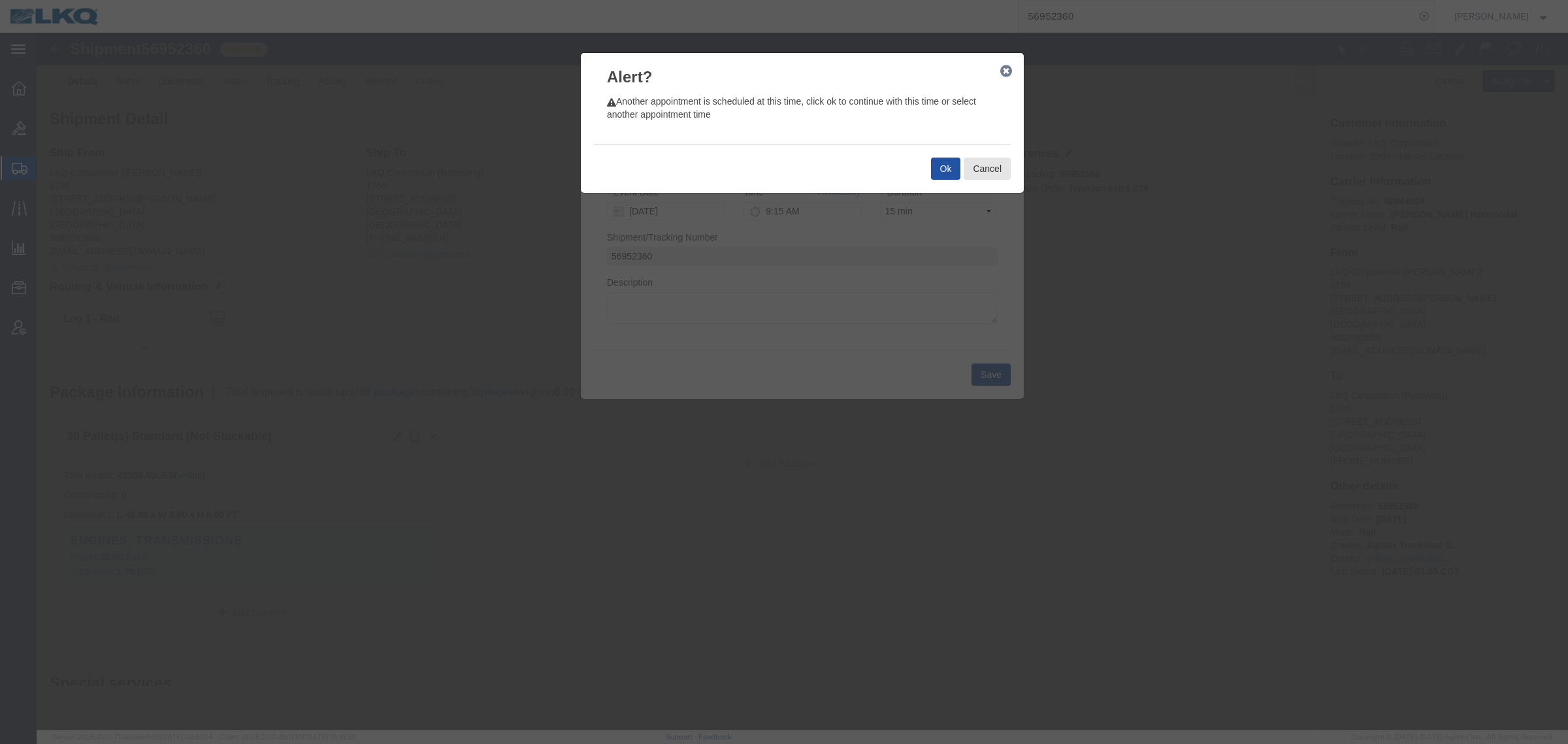
click button "Ok"
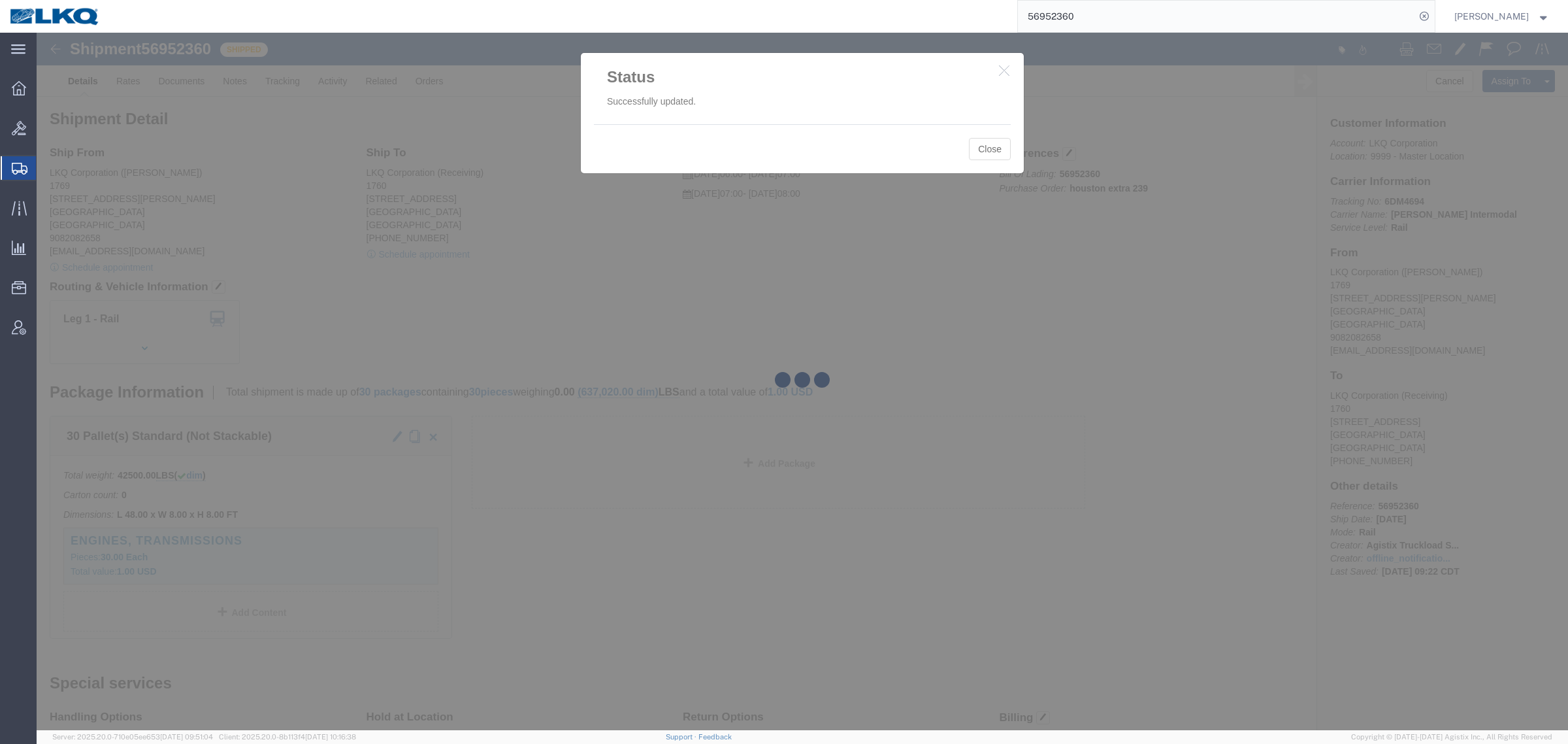
click at [983, 155] on div at bounding box center [802, 381] width 1531 height 698
click at [984, 151] on div at bounding box center [802, 381] width 1531 height 698
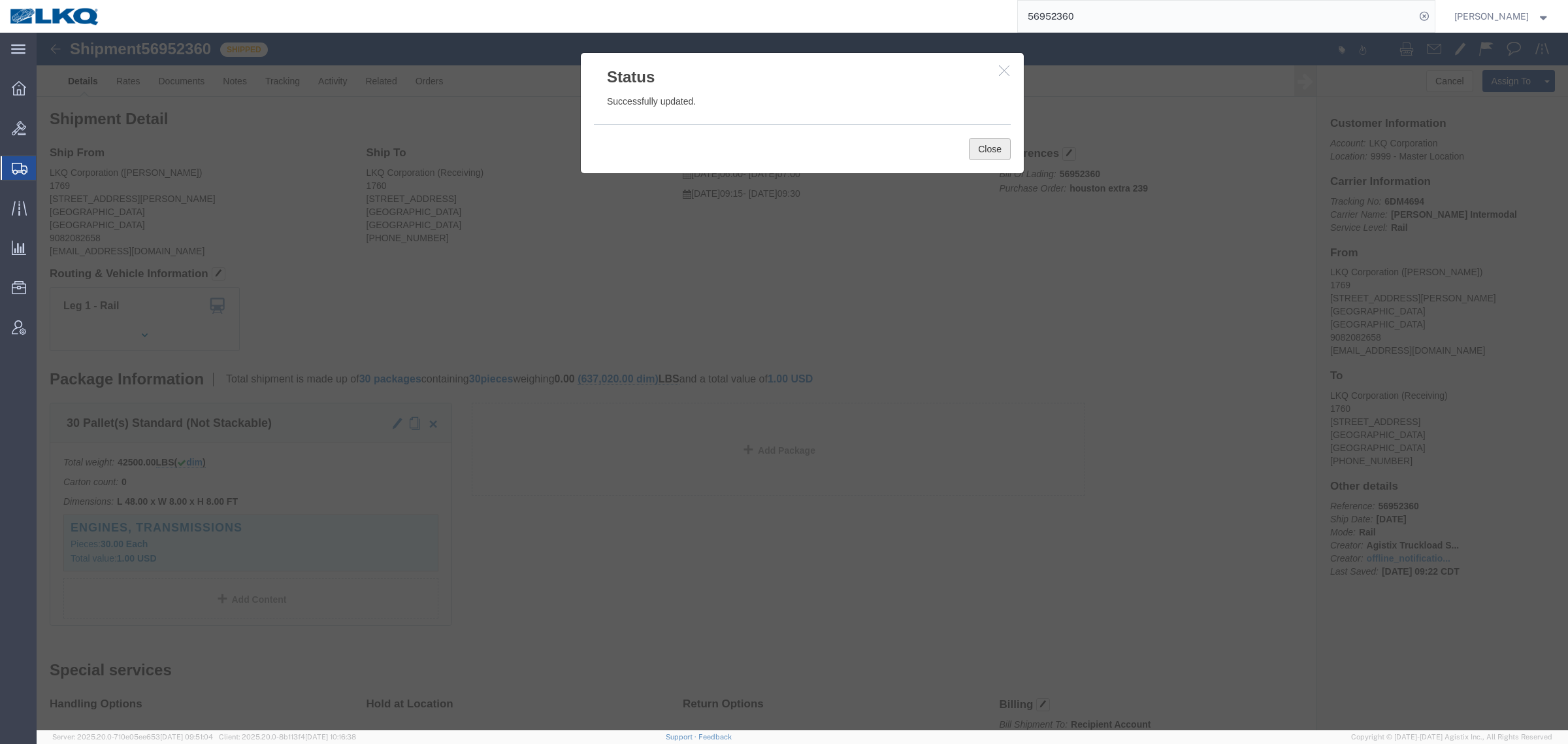
click button "Close"
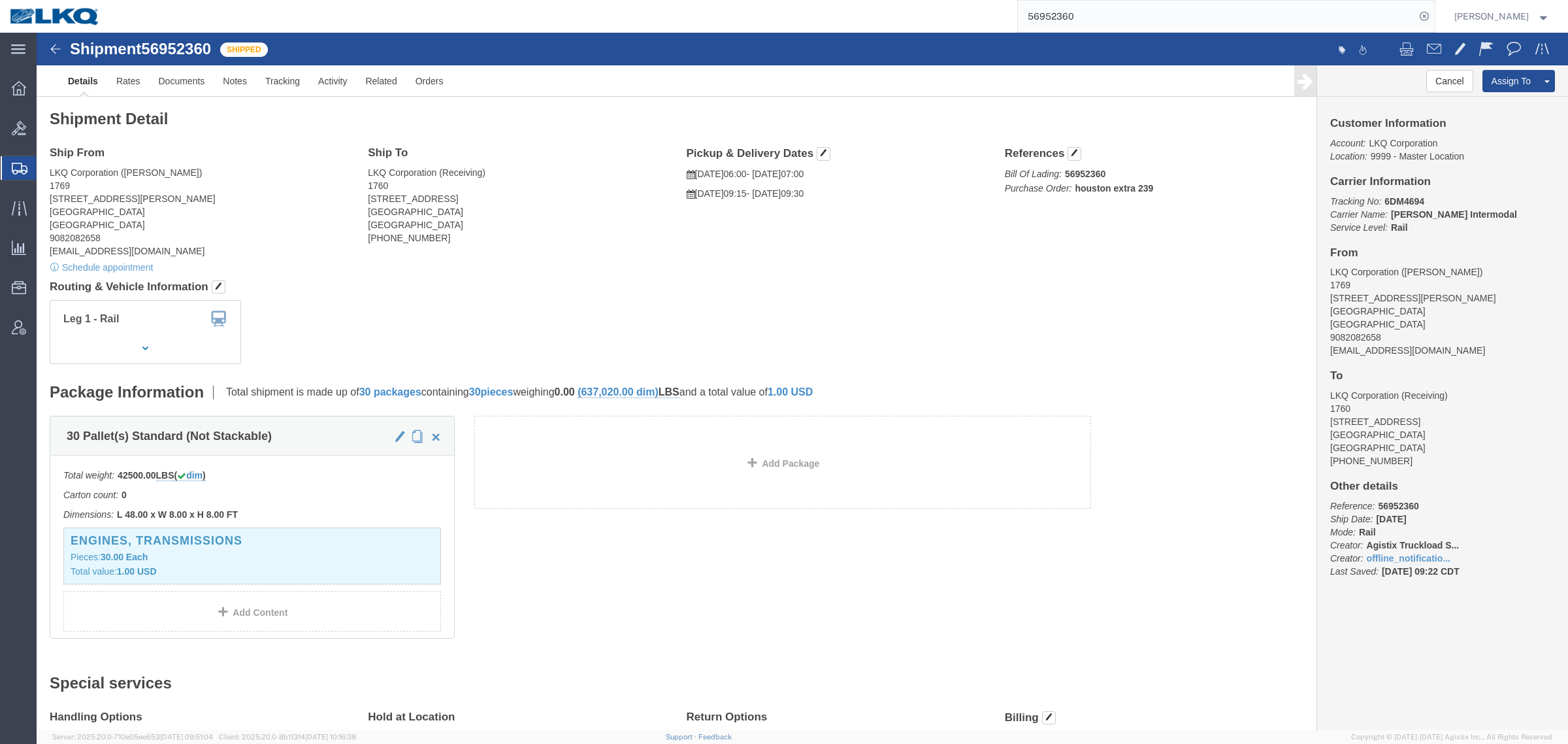
click div "Ship From LKQ Corporation (Marc Metzger) 1769 405 S Wanamaker Ave Ontario, CA 9…"
drag, startPoint x: 1106, startPoint y: 13, endPoint x: 865, endPoint y: 1, distance: 241.3
paste input "712789"
type input "56712789"
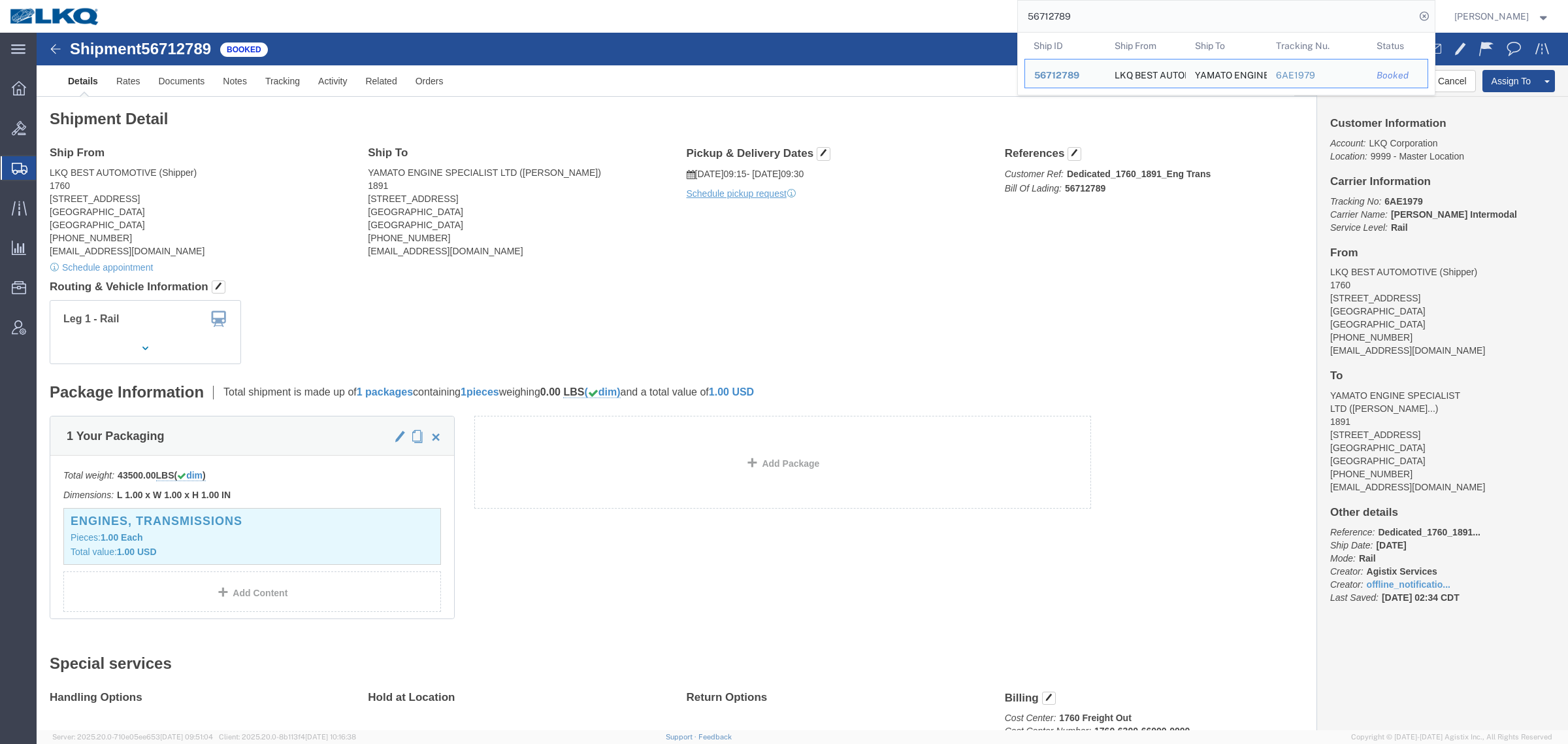
click div
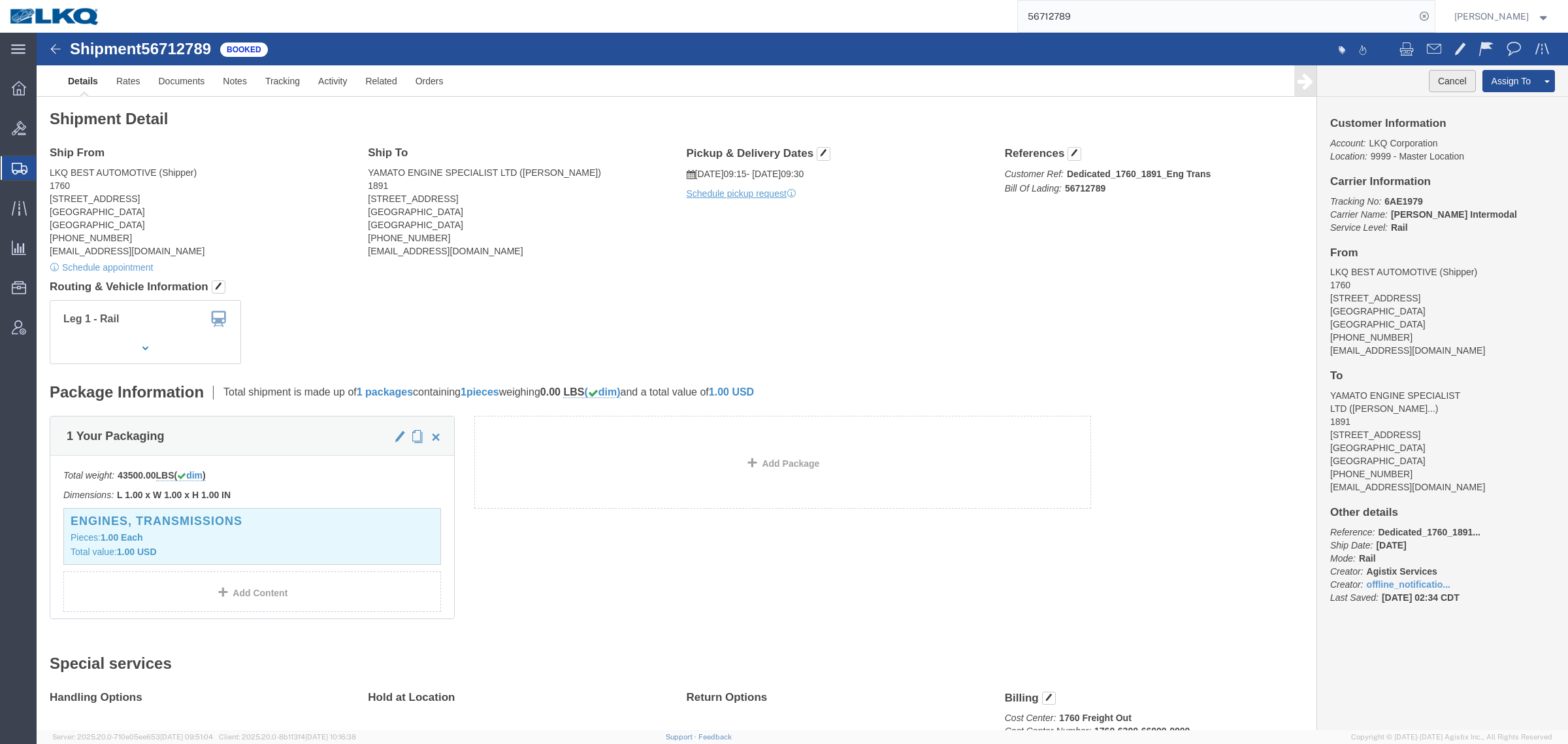
click button "Cancel"
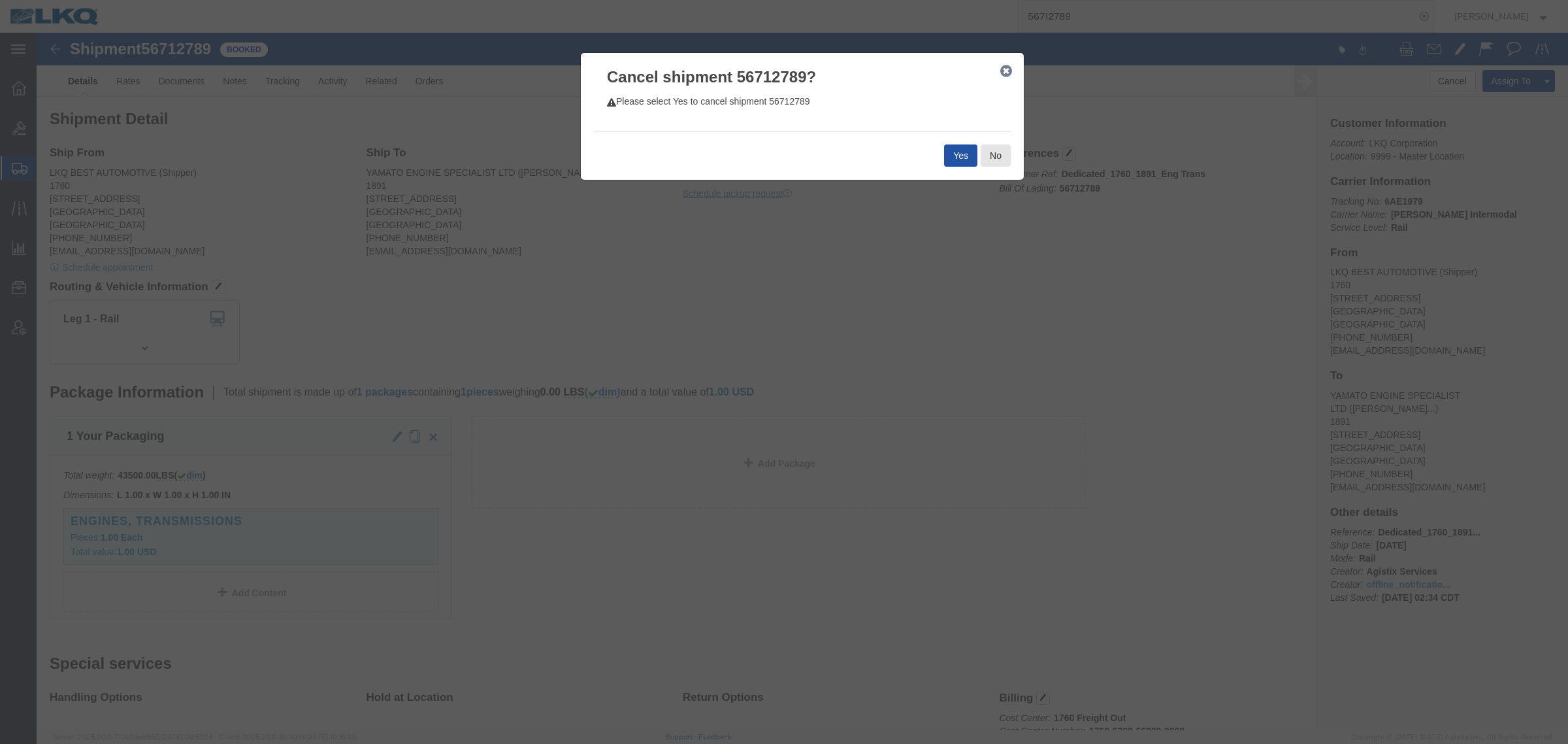
click button "Yes"
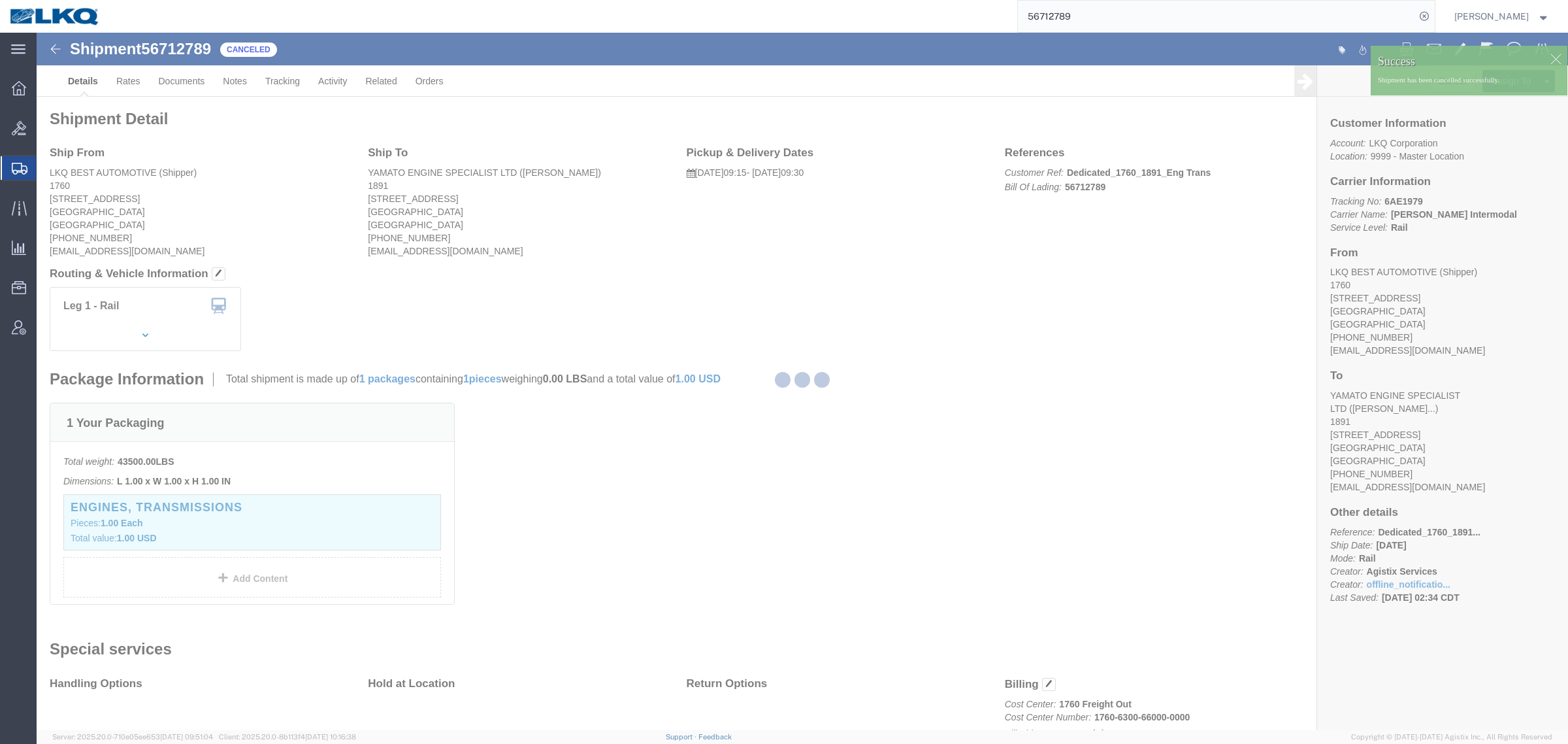
click at [1040, 246] on div at bounding box center [802, 381] width 1531 height 698
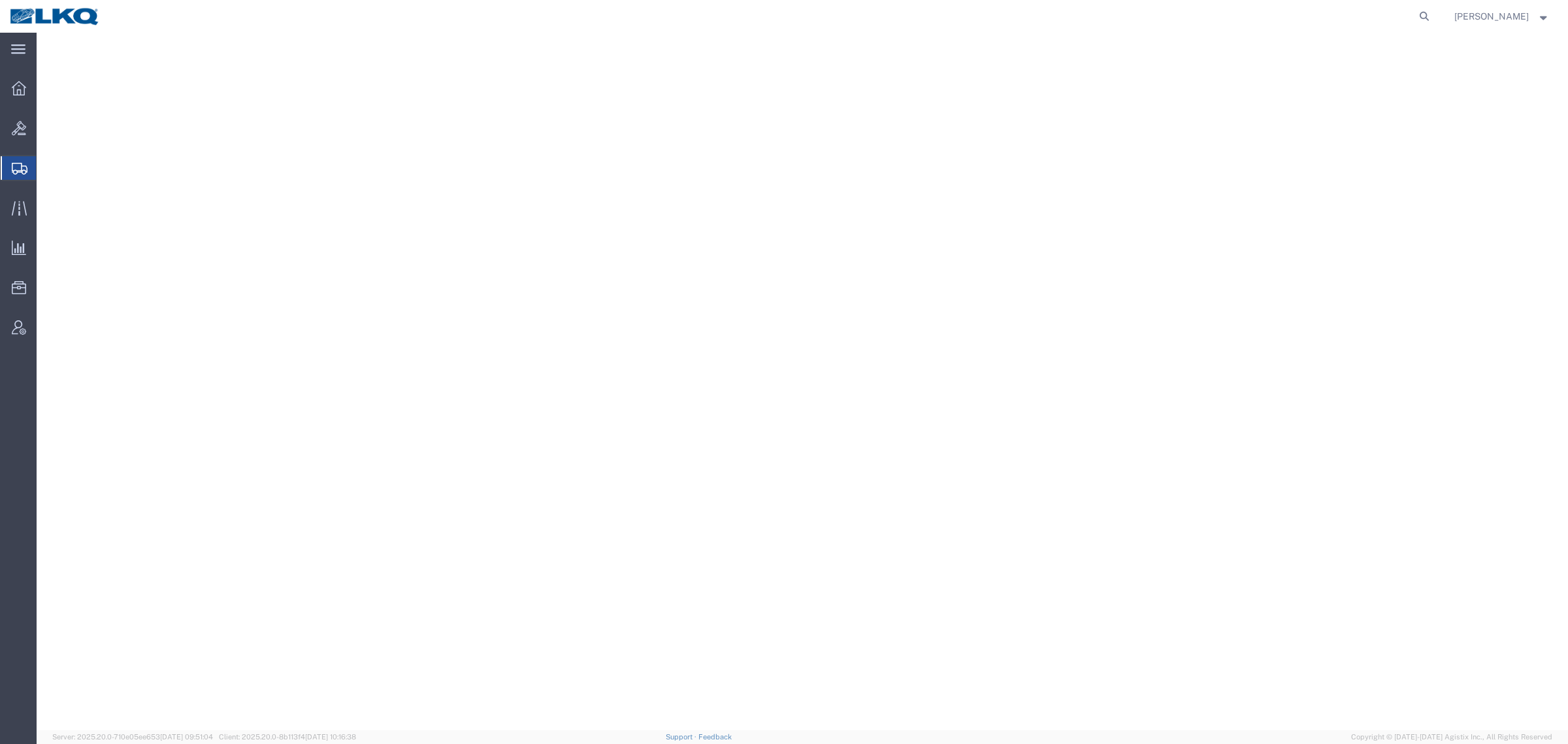
select select
select select "27722"
select select "CA"
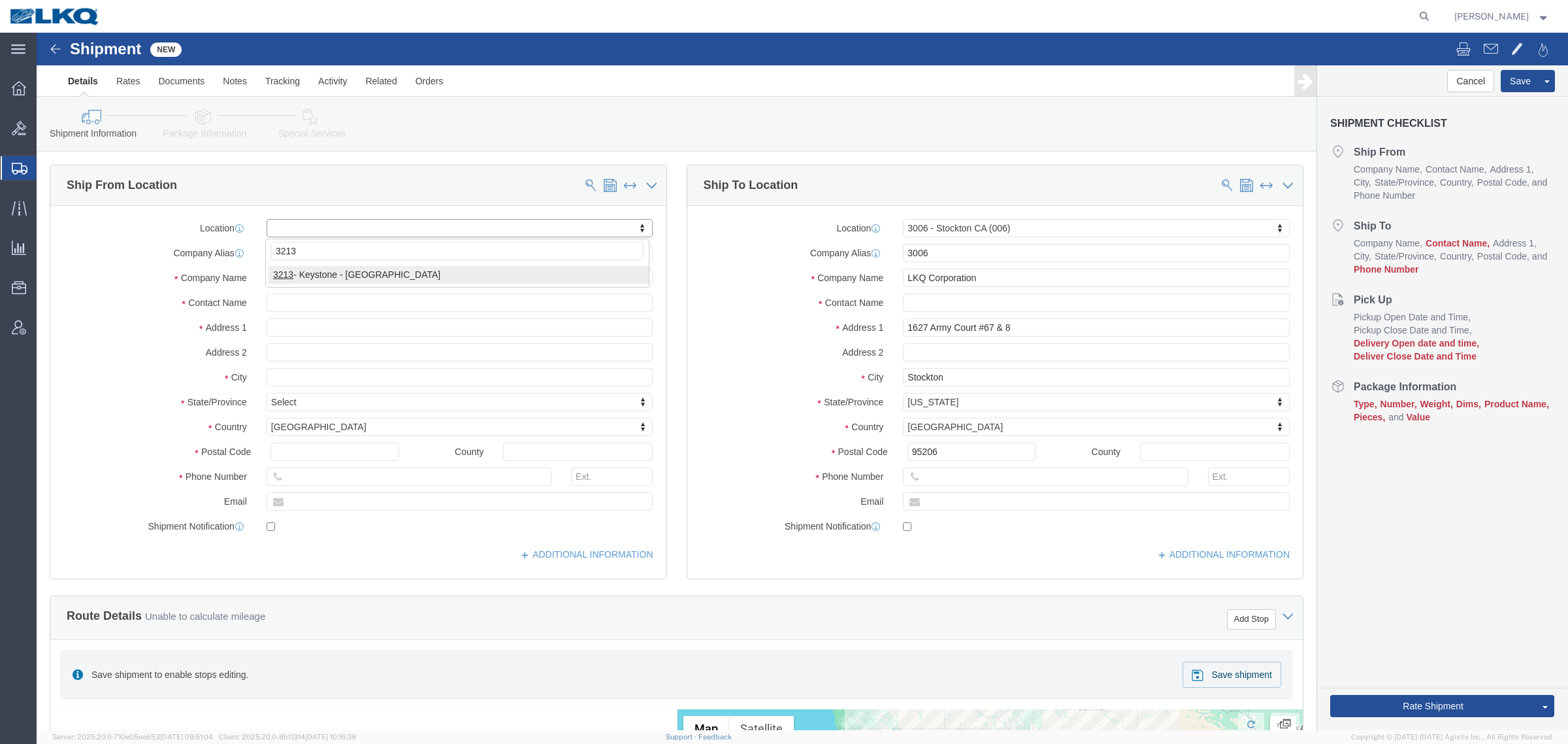
type input "3213"
select select "27924"
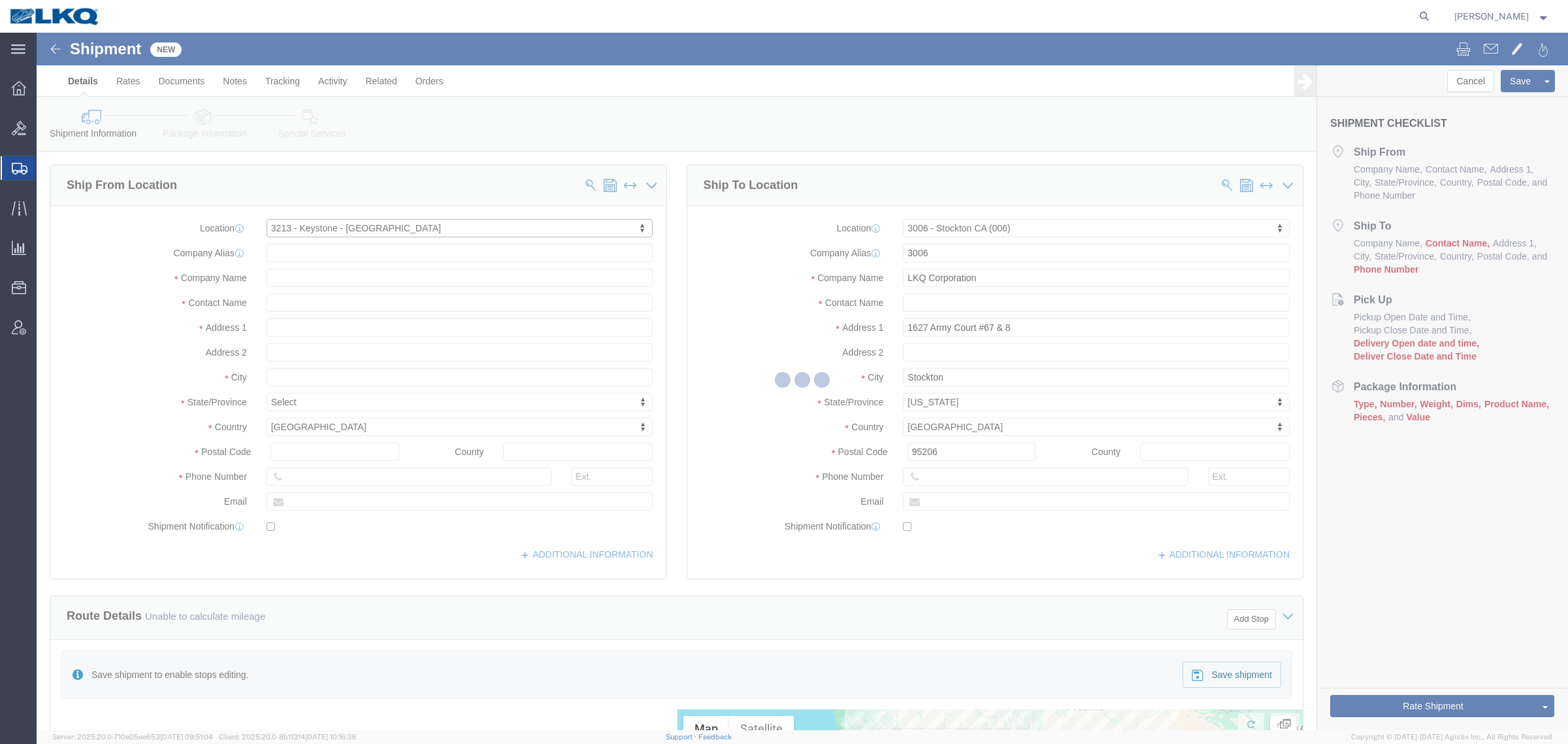
select select "CA"
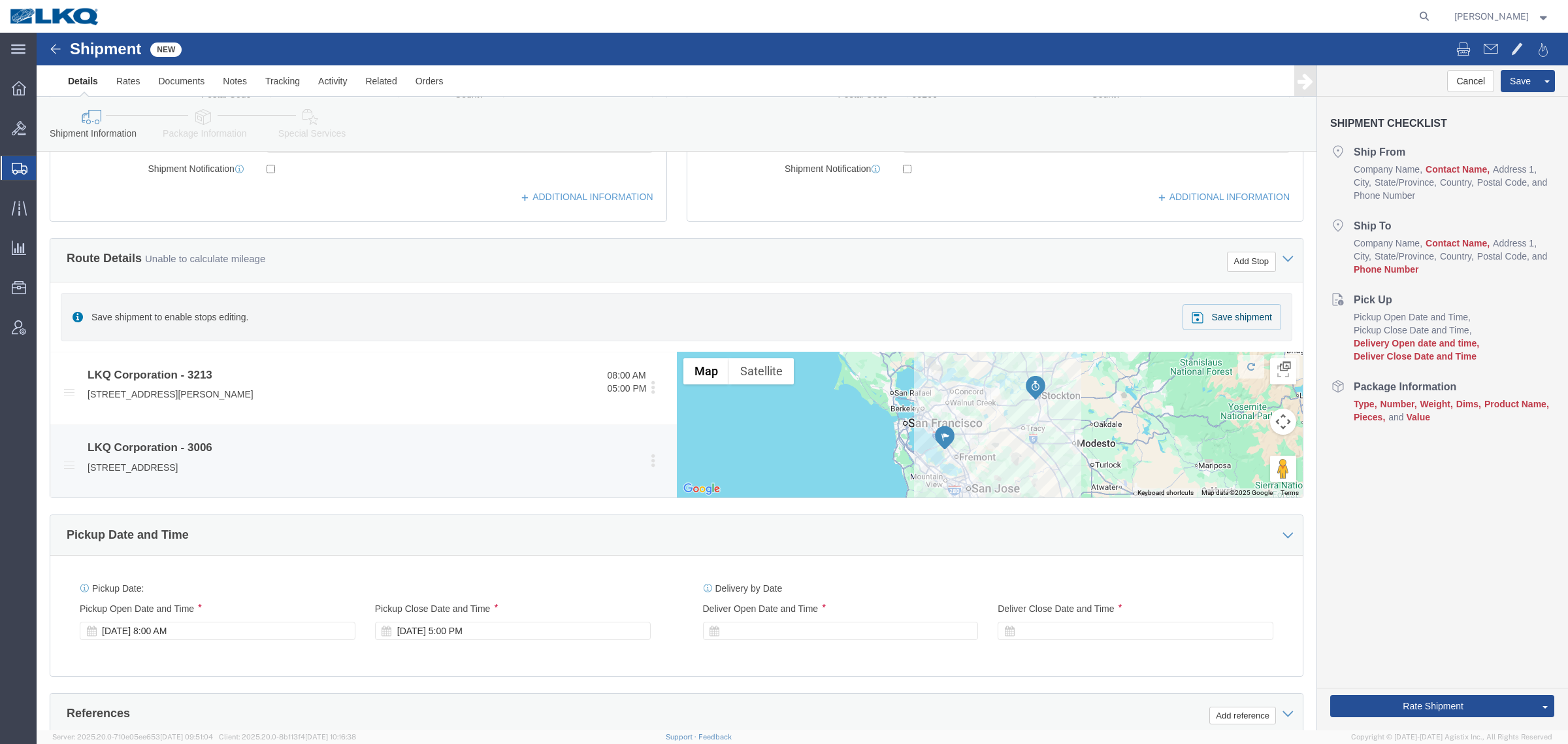
scroll to position [409, 0]
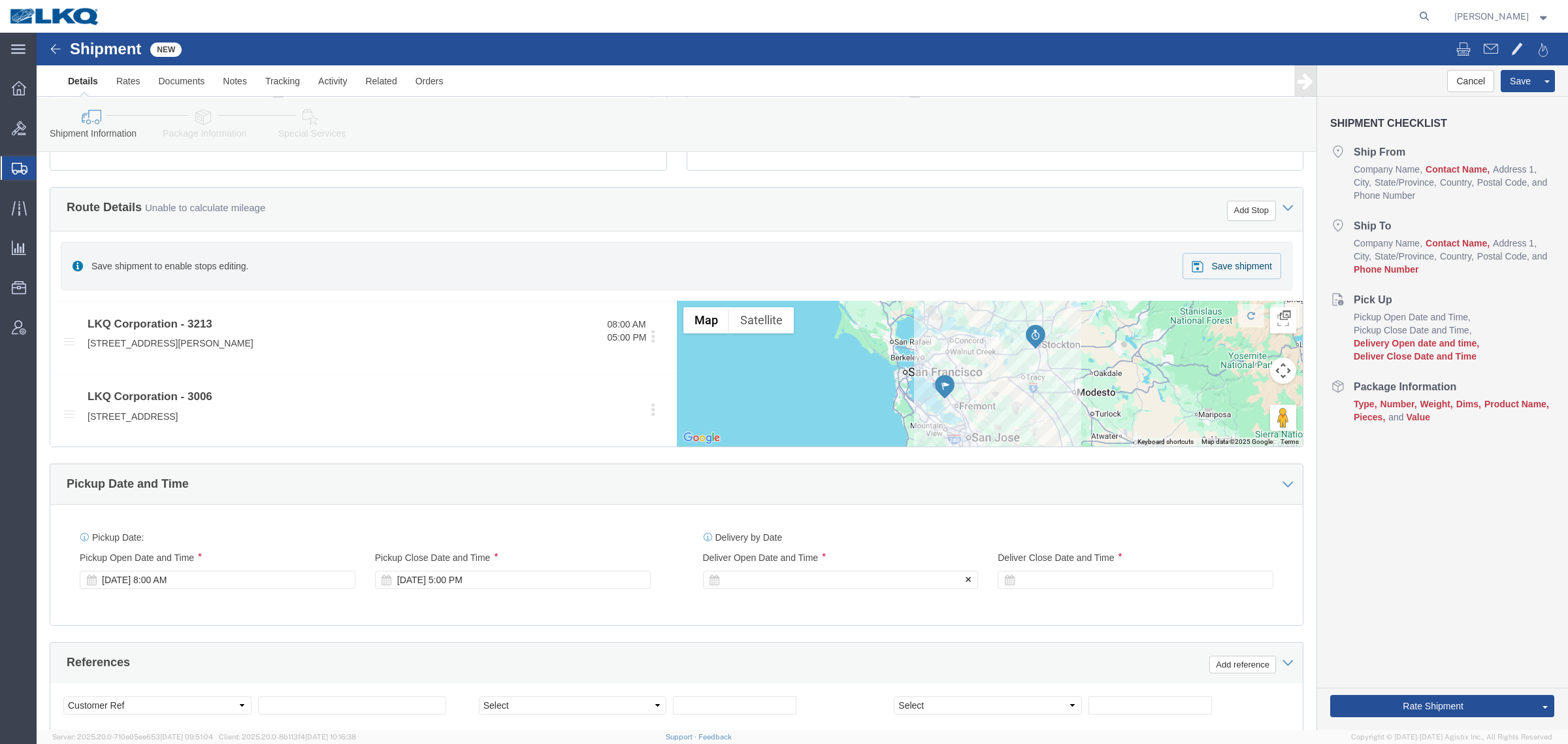
click div
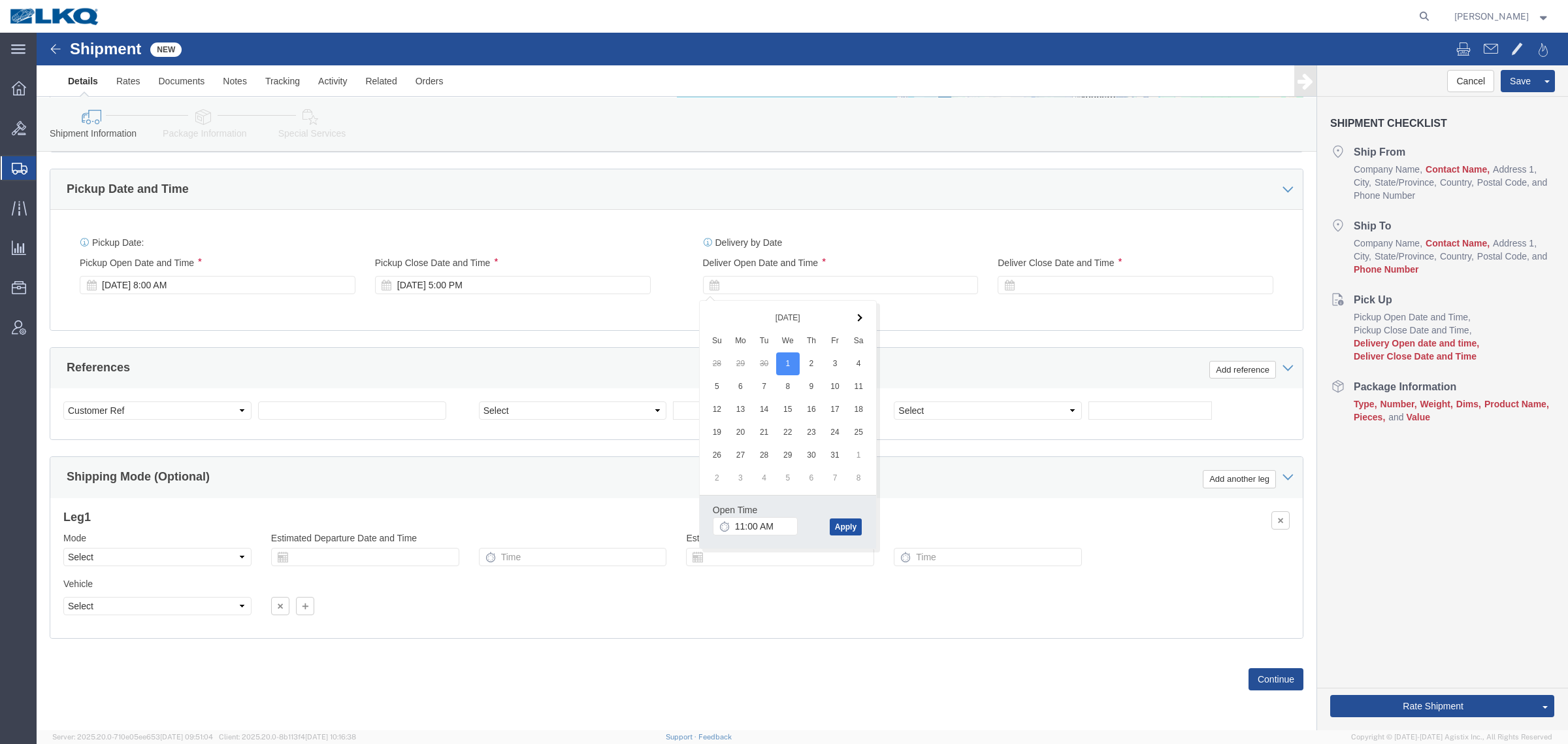
click button "Apply"
click div
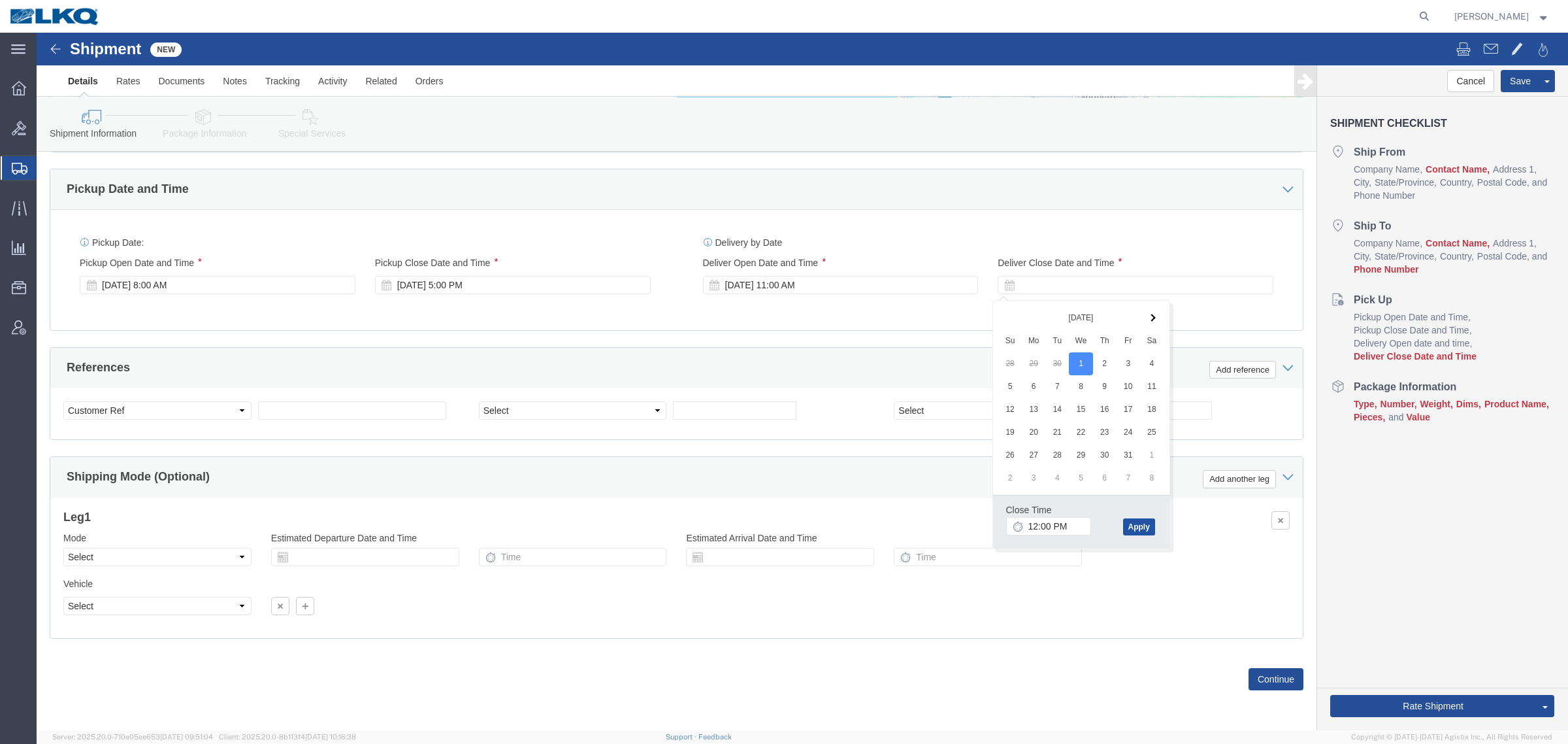
click button "Apply"
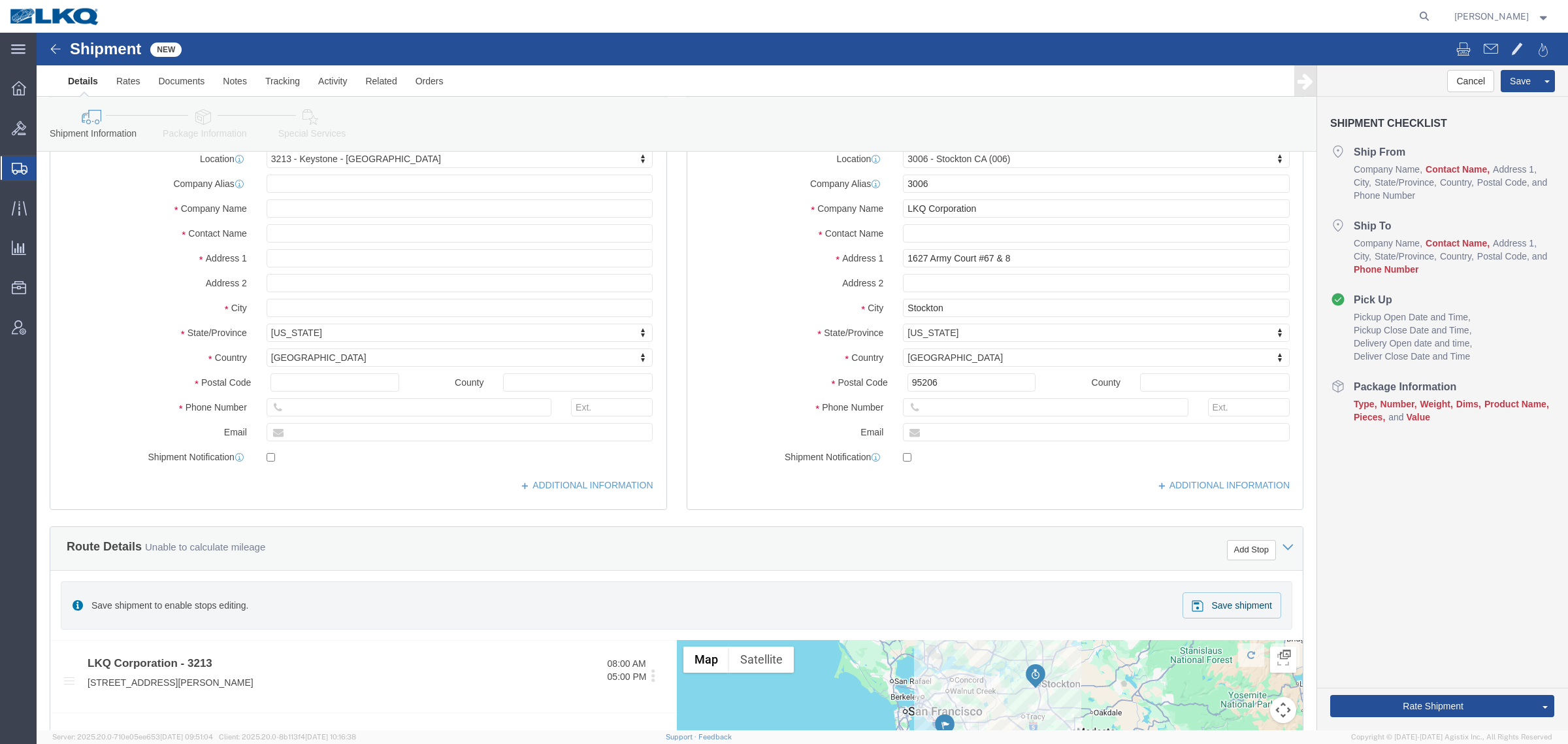
scroll to position [0, 0]
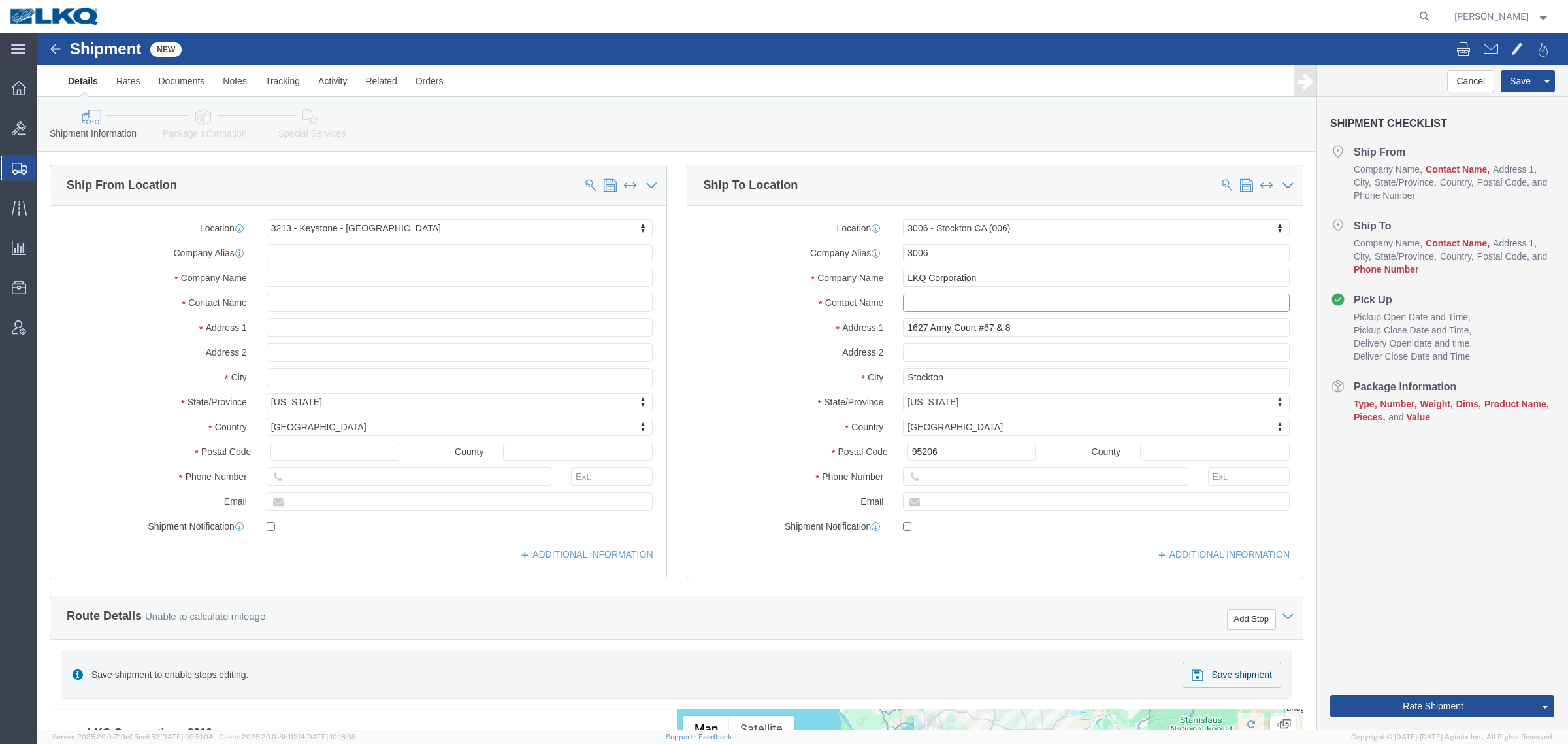
click input "text"
type input "N/A"
click input "text"
type input "N/A"
type input "[STREET_ADDRESS][PERSON_NAME]"
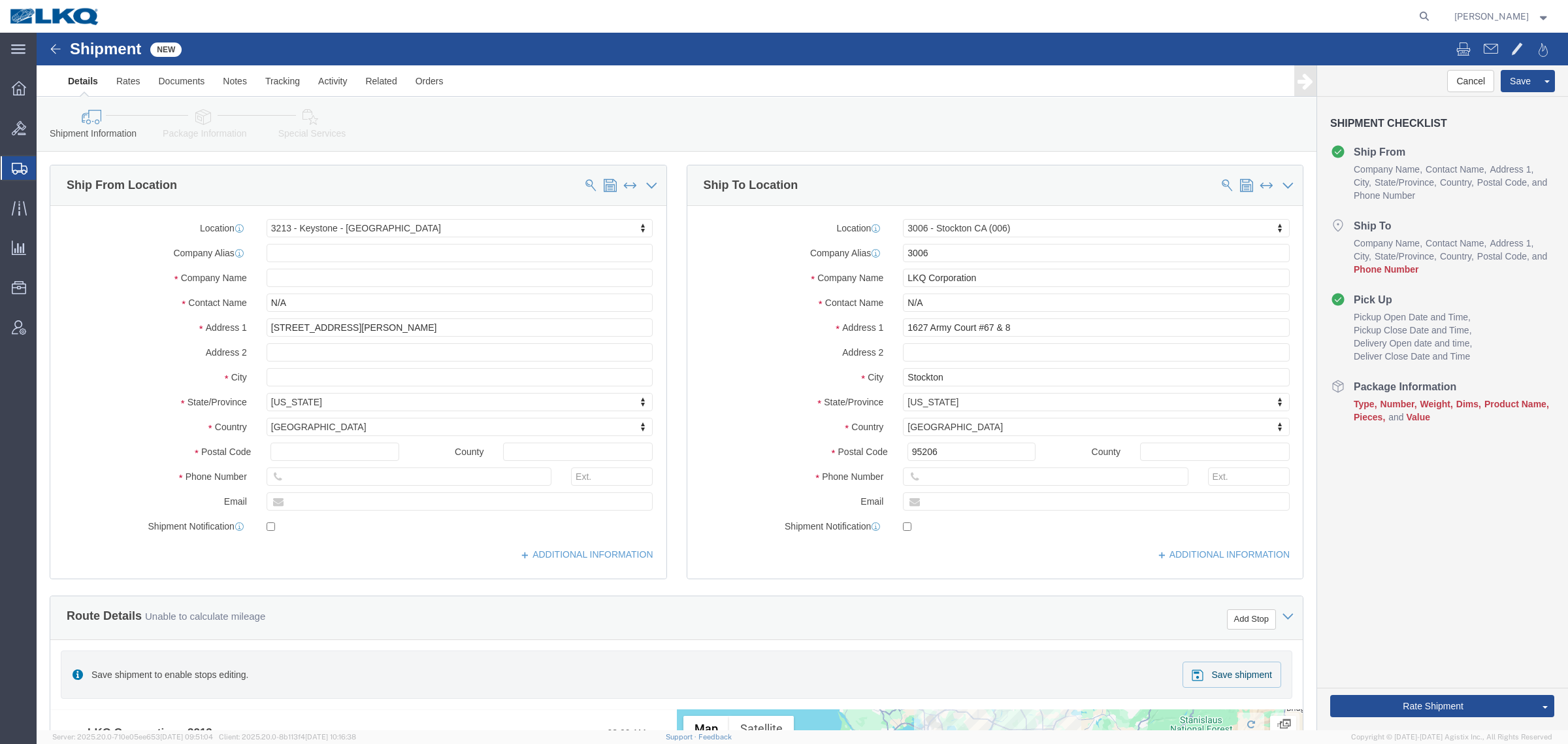
click div "Cancel Save Assign To Save As Template Shipment Checklist Ship From Company Nam…"
click button "Save"
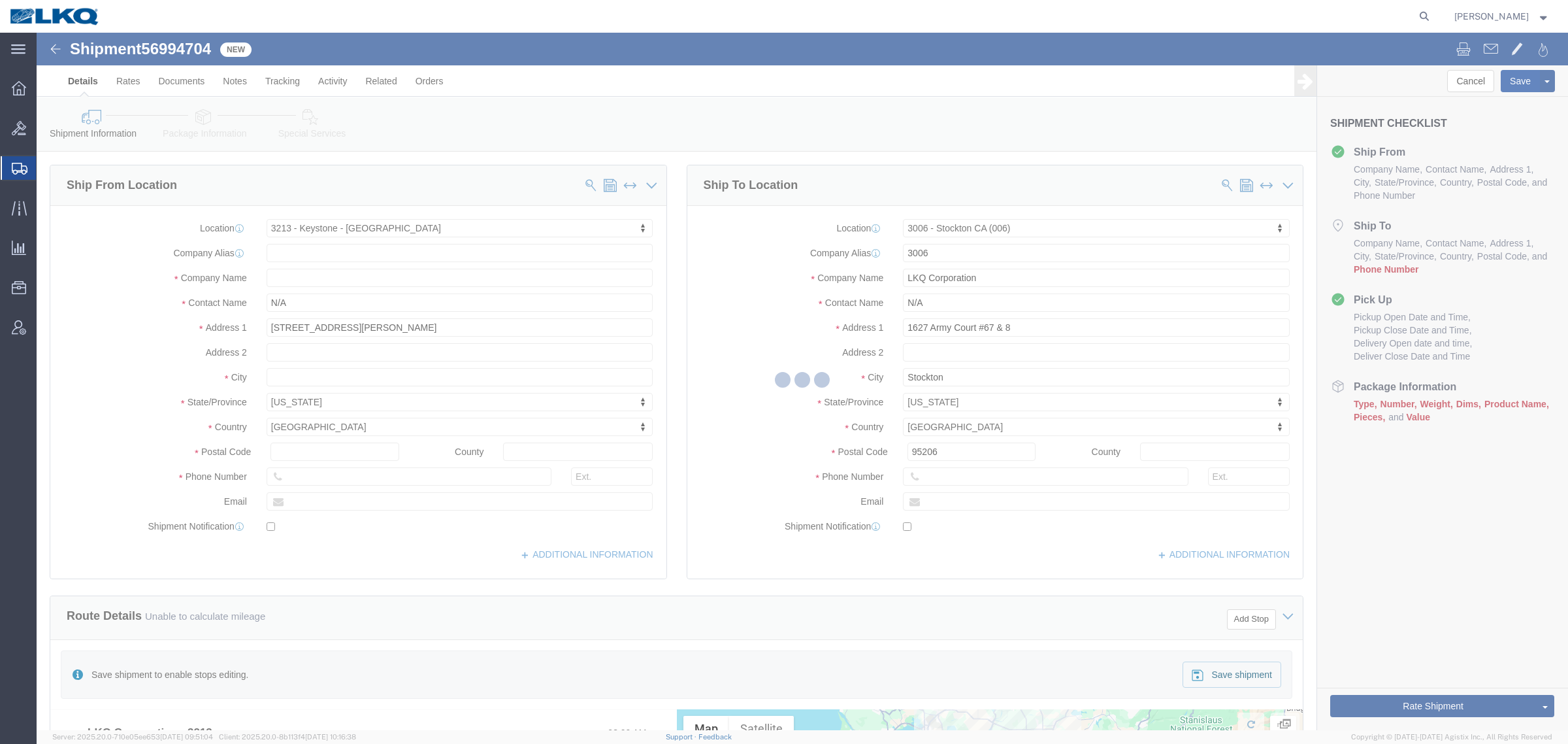
select select "27924"
select select "27722"
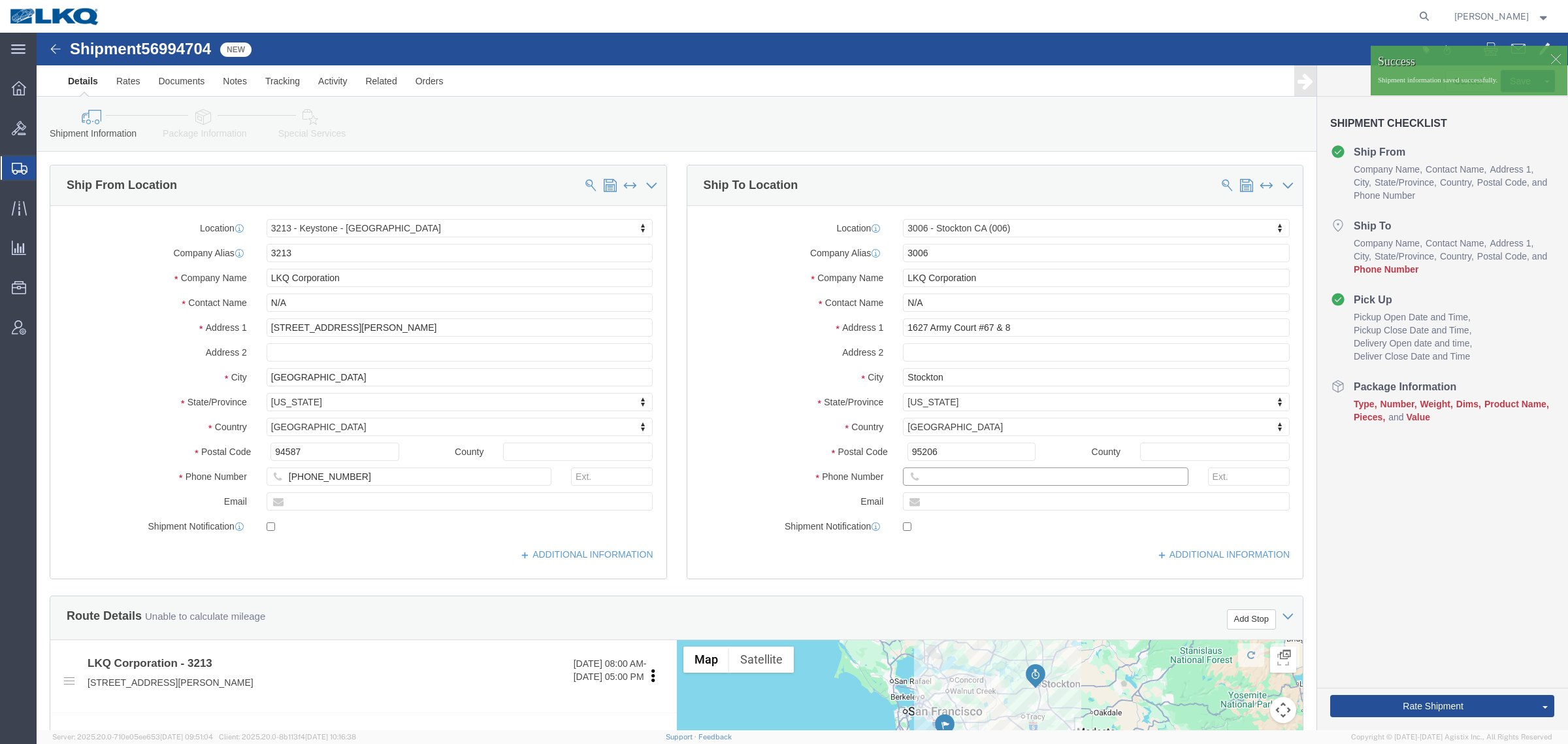
click input "text"
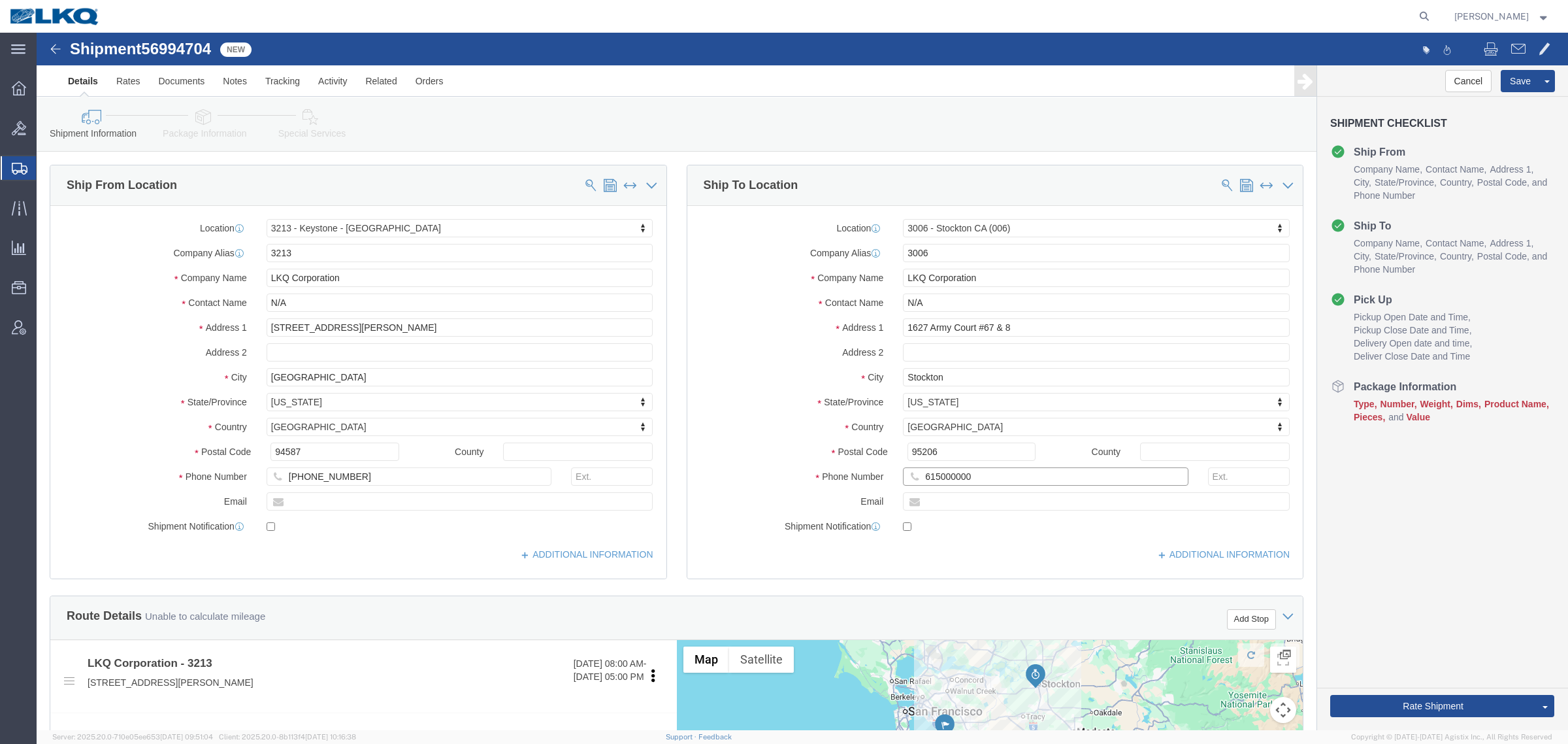
type input "615000000"
click div "Cancel Save Assign To Clone Shipment Save As Template Shipment Checklist Ship F…"
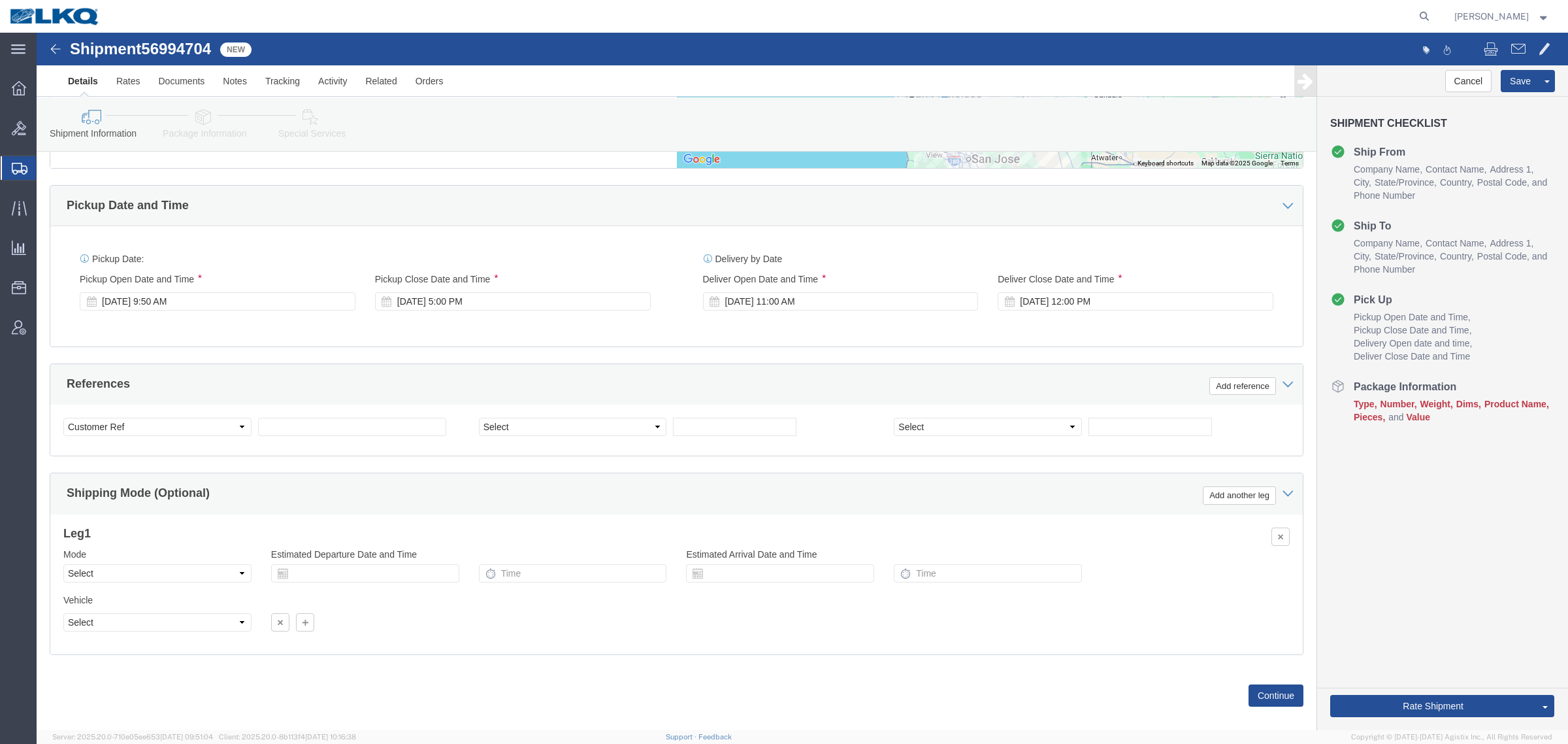
scroll to position [638, 0]
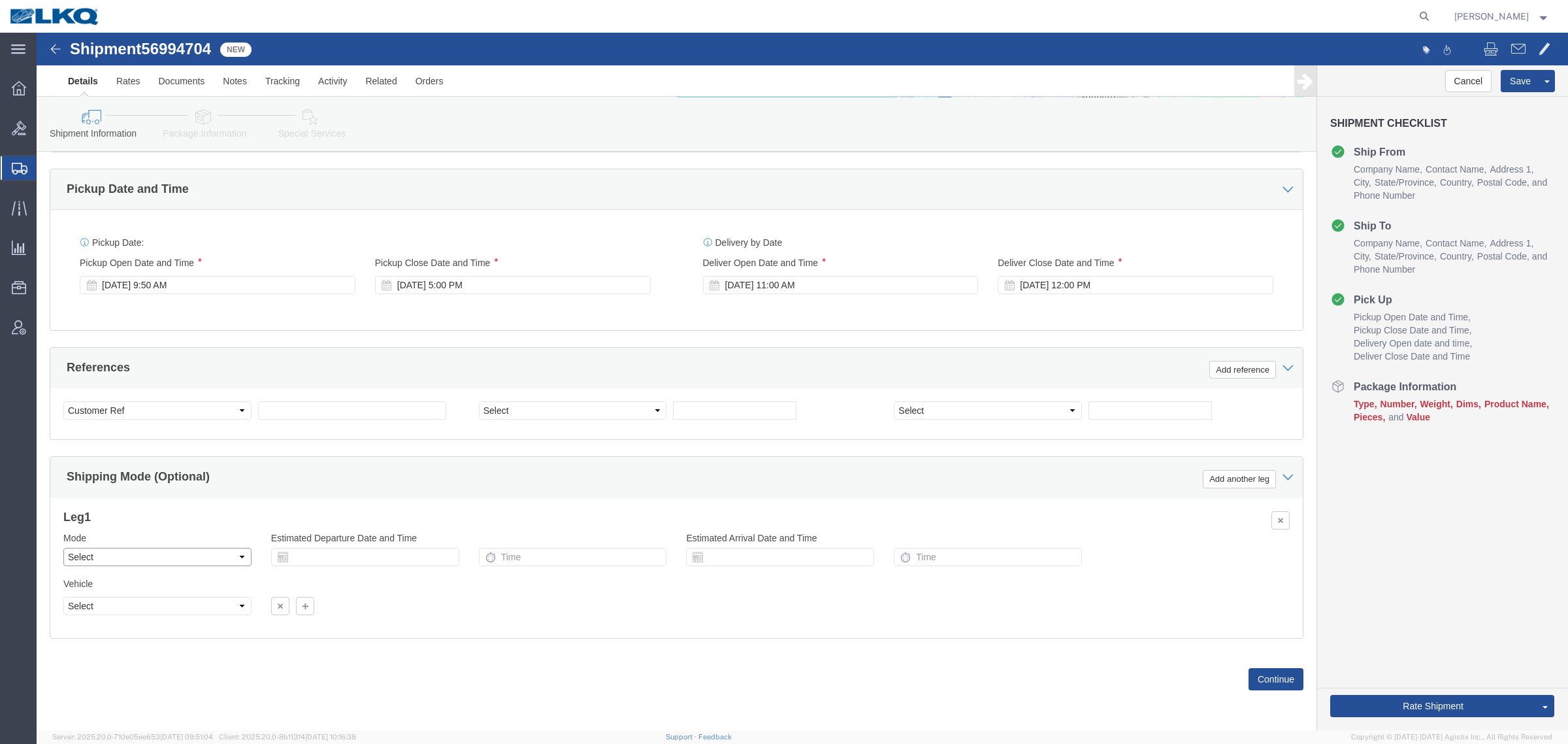
click select "Select Air Less than Truckload Multi-Leg Ocean Freight Rail Small Parcel Truckl…"
select select "TL"
click select "Select Air Less than Truckload Multi-Leg Ocean Freight Rail Small Parcel Truckl…"
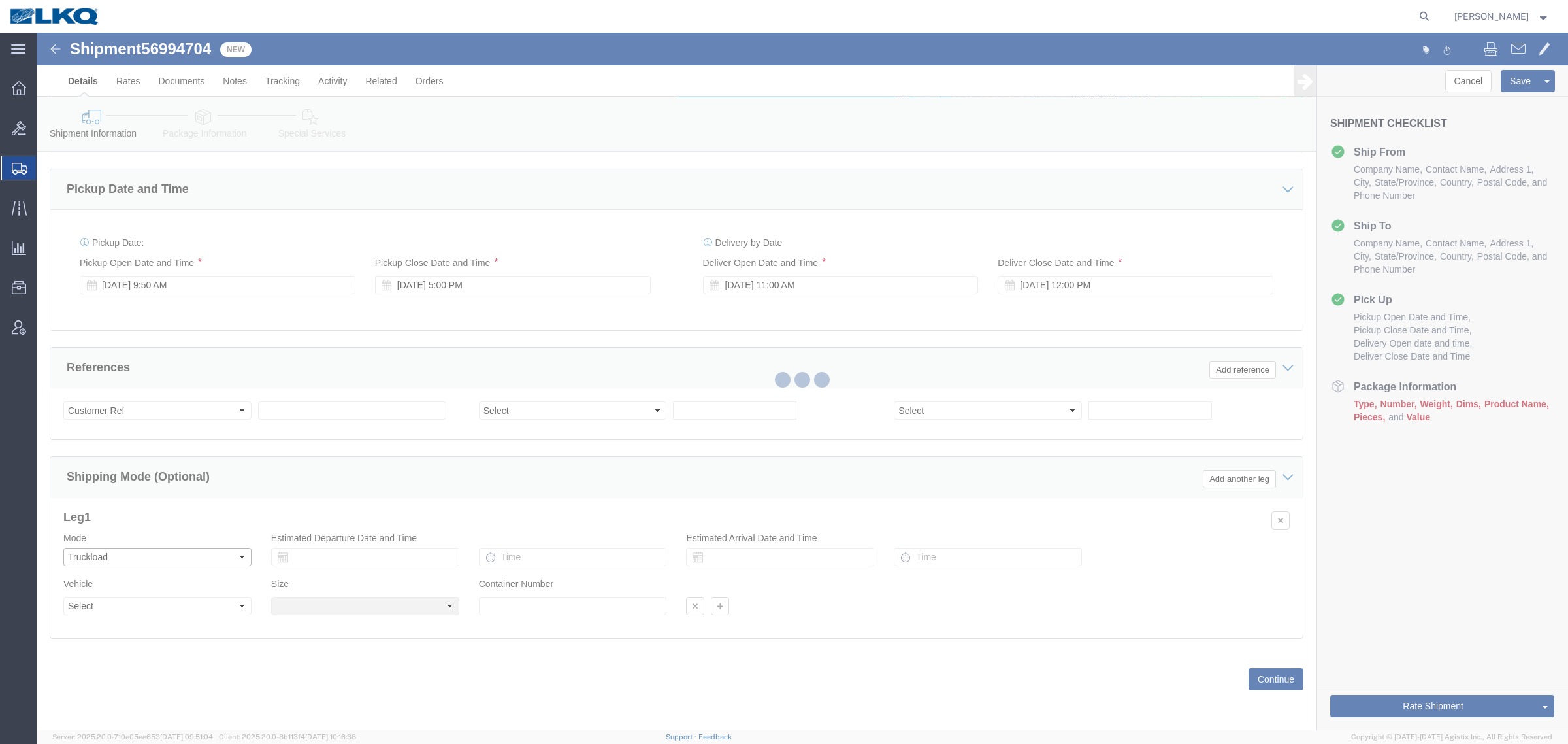
select select
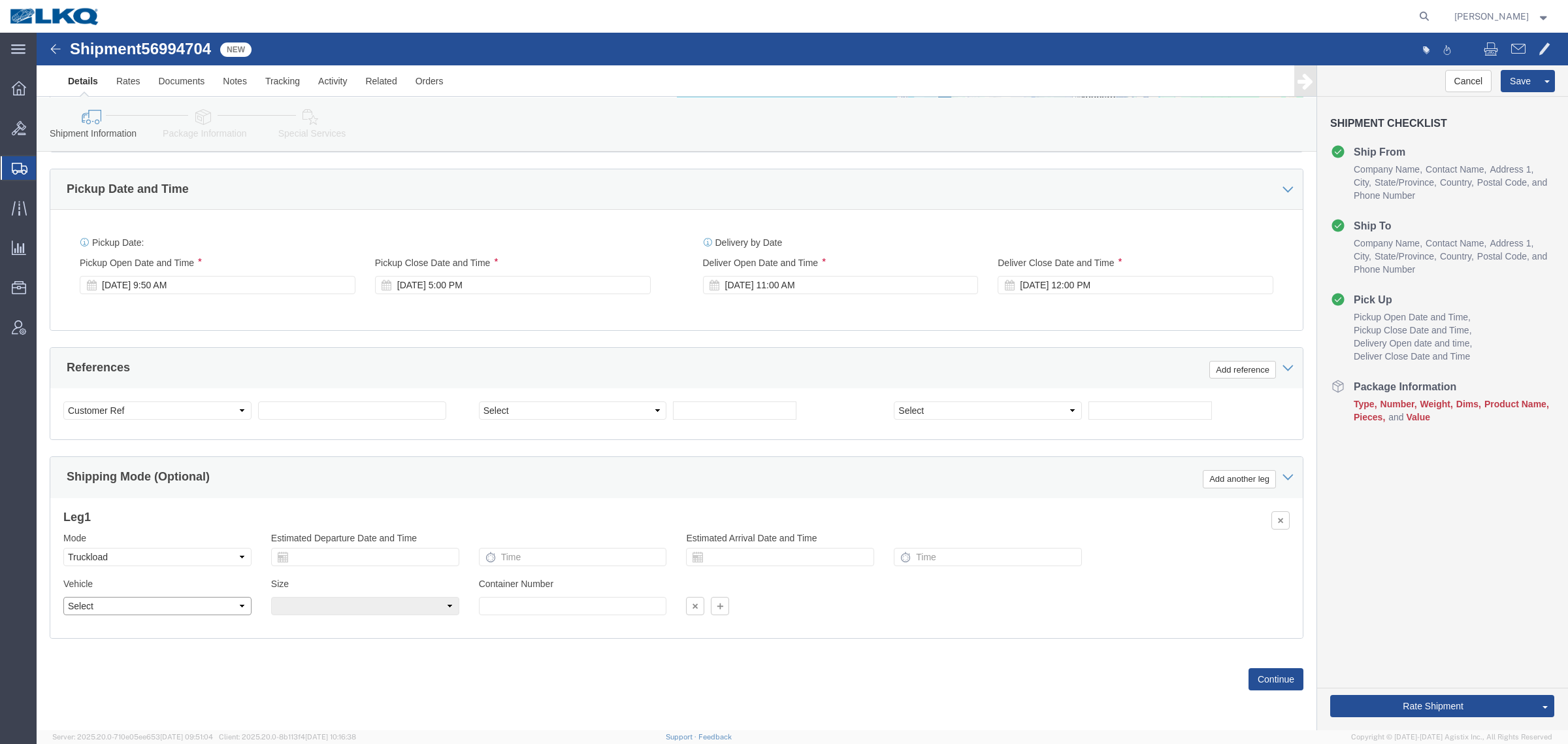
click select "Select 1-Ton (PSS) 10 Wheel 10 Yard Dump Truck 20 Yard Dump Truck Bobtail Botto…"
select select "FLBD"
click select "Select 1-Ton (PSS) 10 Wheel 10 Yard Dump Truck 20 Yard Dump Truck Bobtail Botto…"
click div "Leg 1 Mode Select Air Less than Truckload Multi-Leg Ocean Freight Rail Small Pa…"
click input "text"
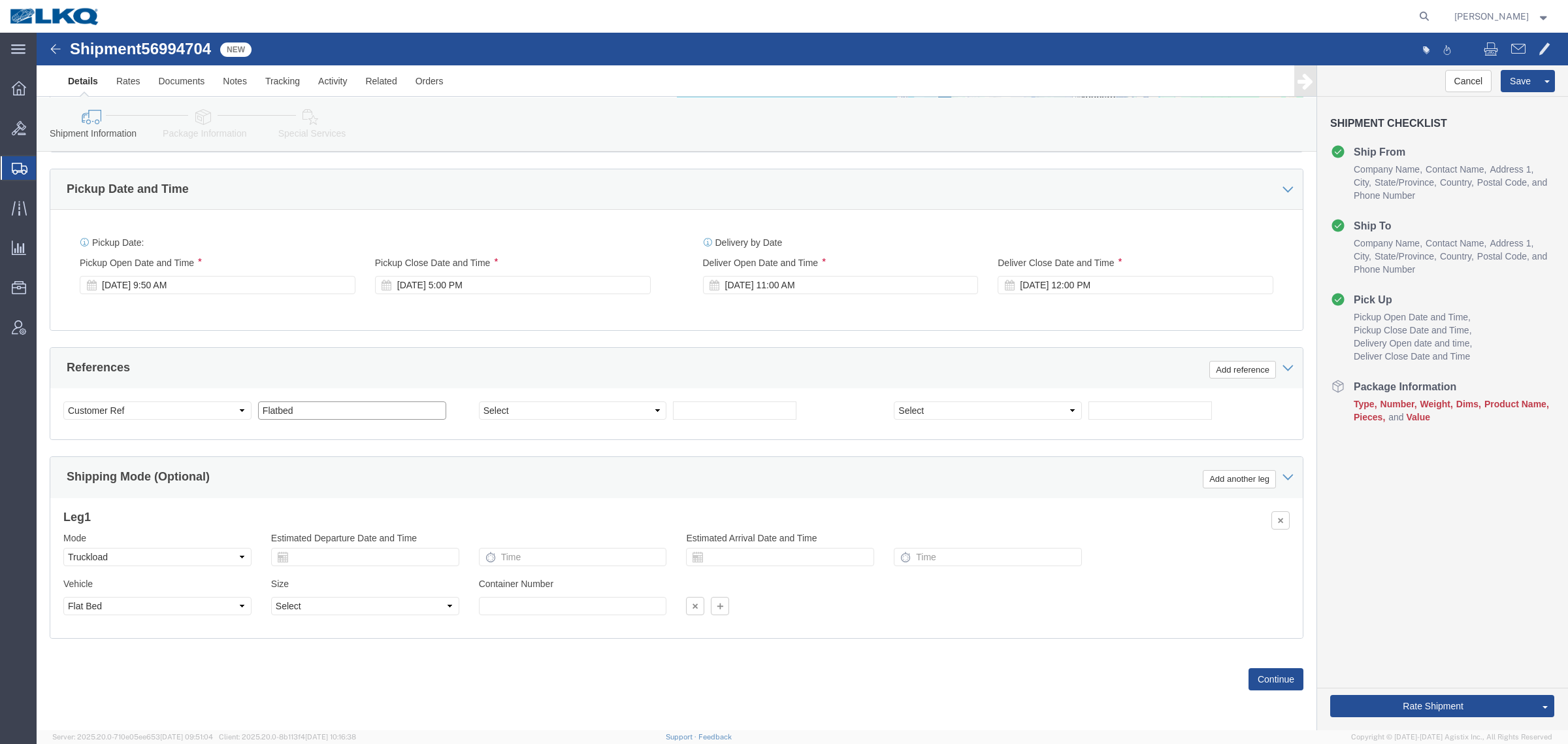
type input "Flatbed"
click icon
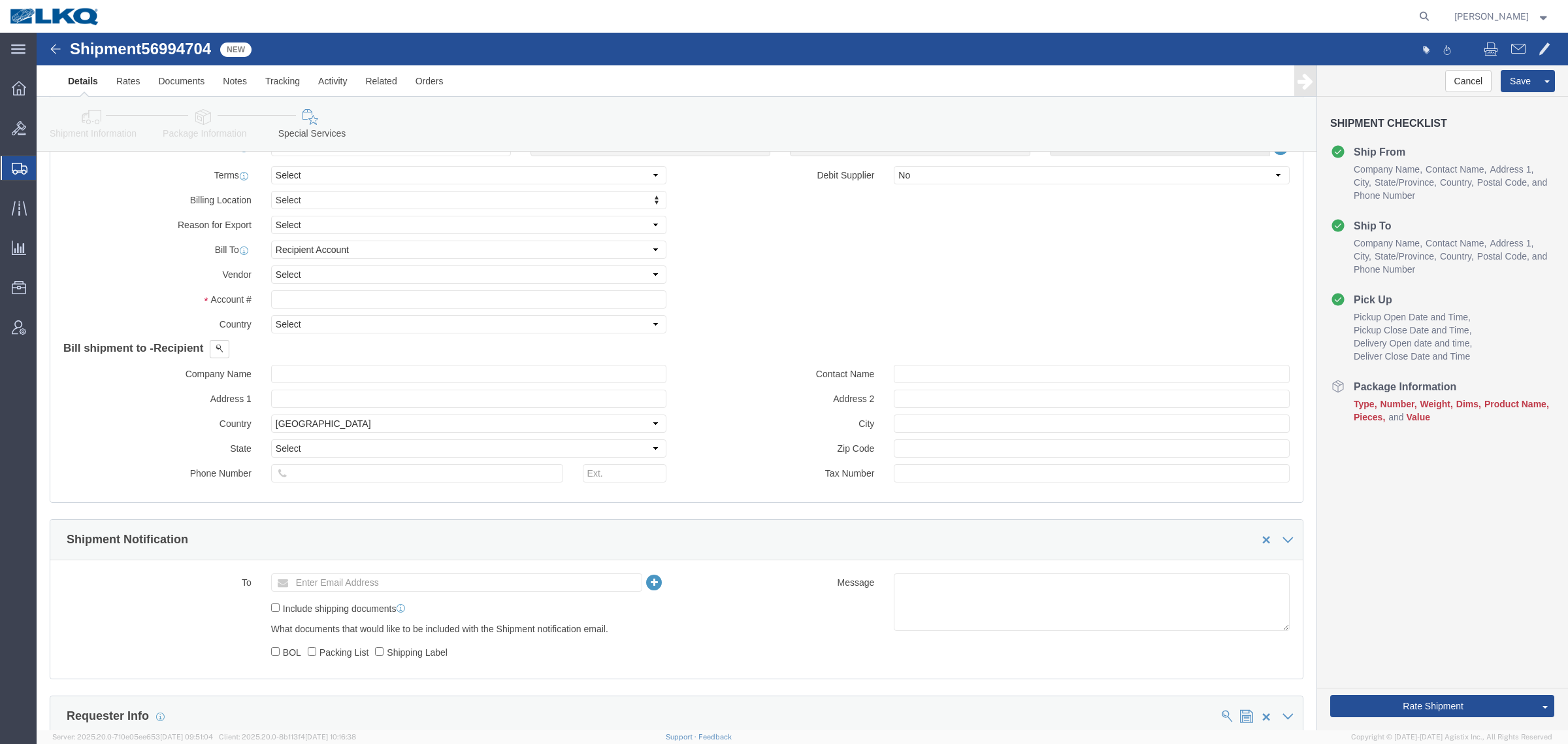
scroll to position [1285, 0]
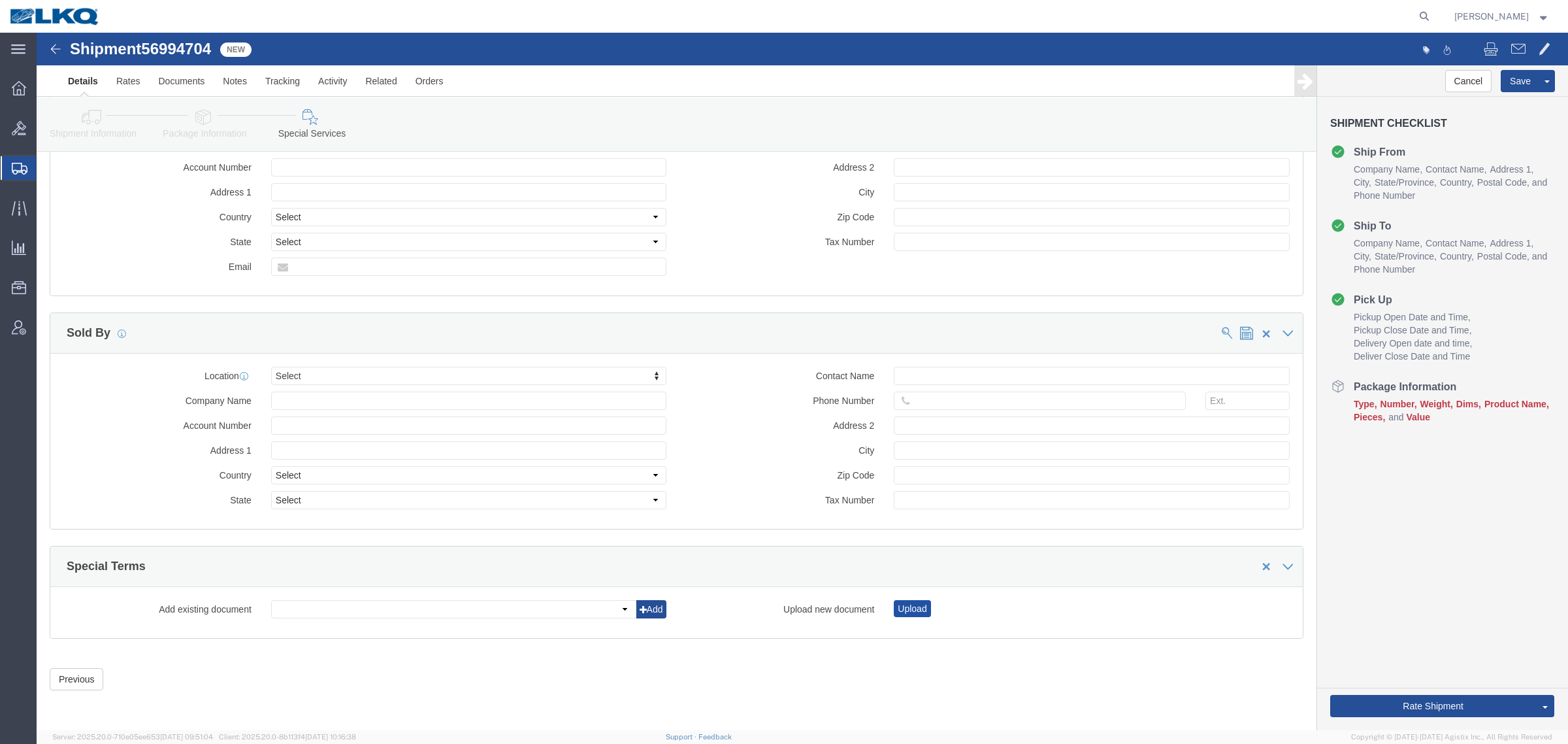
click button "Upload"
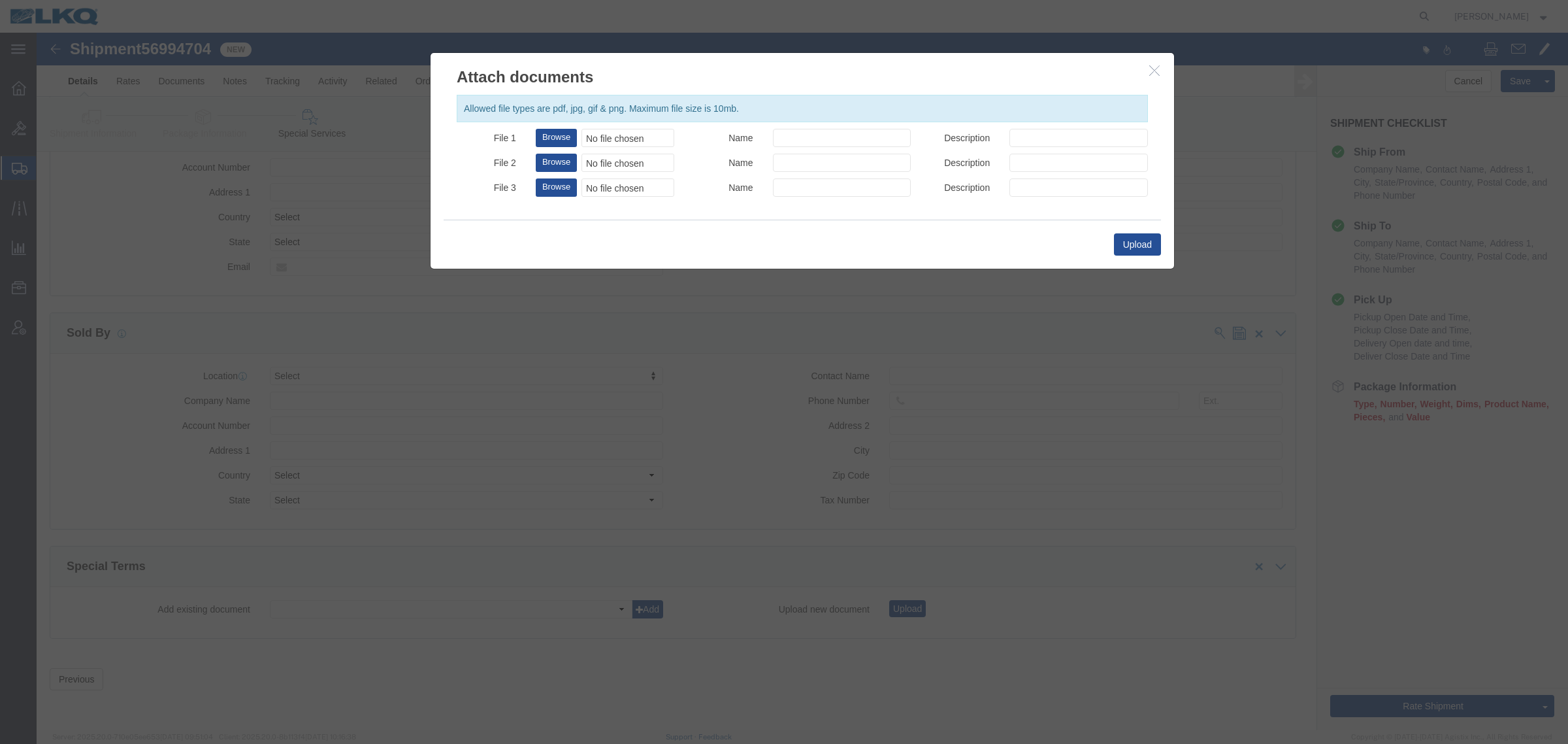
click div "Allowed file types are pdf, jpg, gif & png. Maximum file size is 10mb. File 1 B…"
click div "No file chosen"
type input "C:\fakepath\Flatbed Required.jpg"
drag, startPoint x: 757, startPoint y: 105, endPoint x: 764, endPoint y: 106, distance: 7.1
click input "Name"
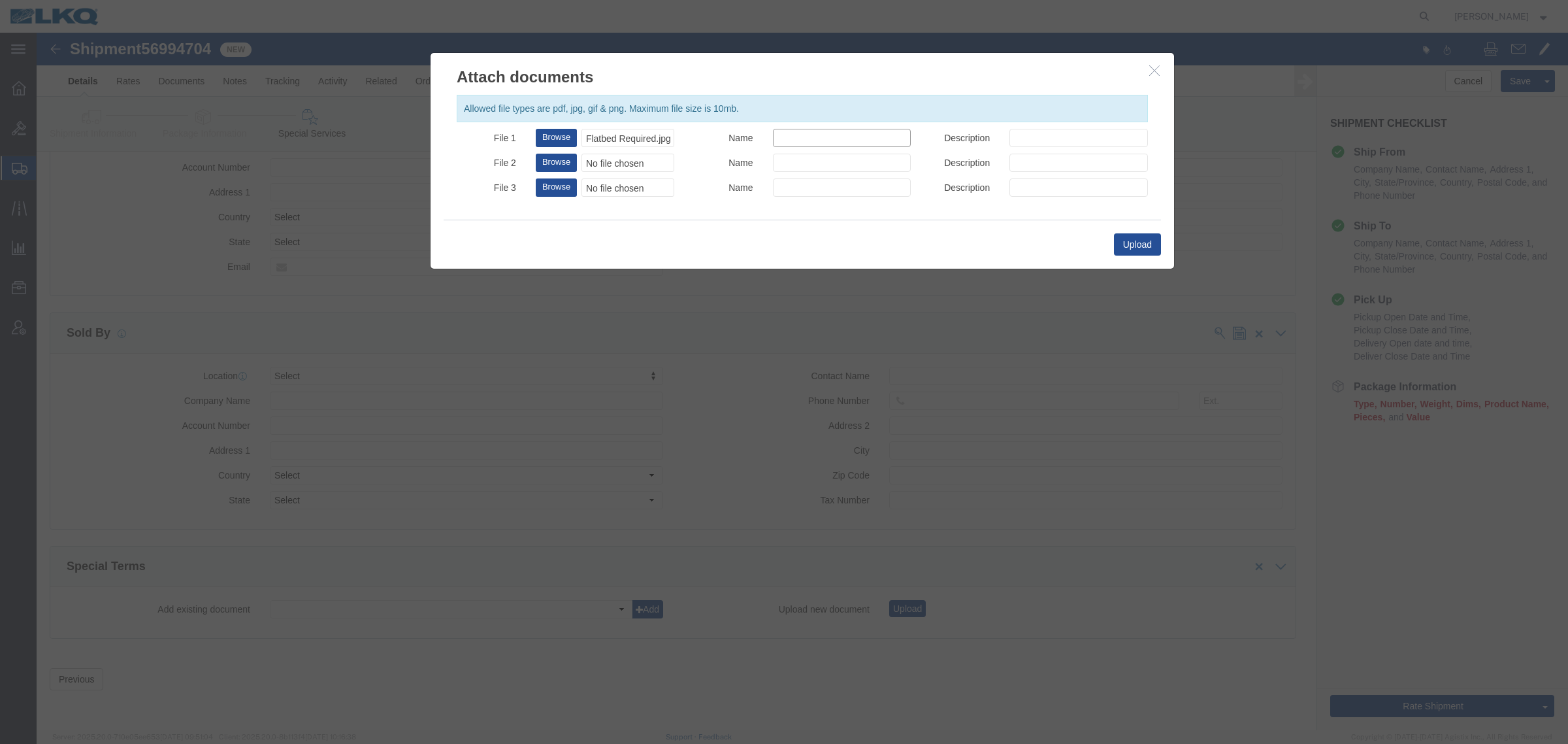
paste input "Flatbed Required"
type input "Flatbed Required"
click button "Upload"
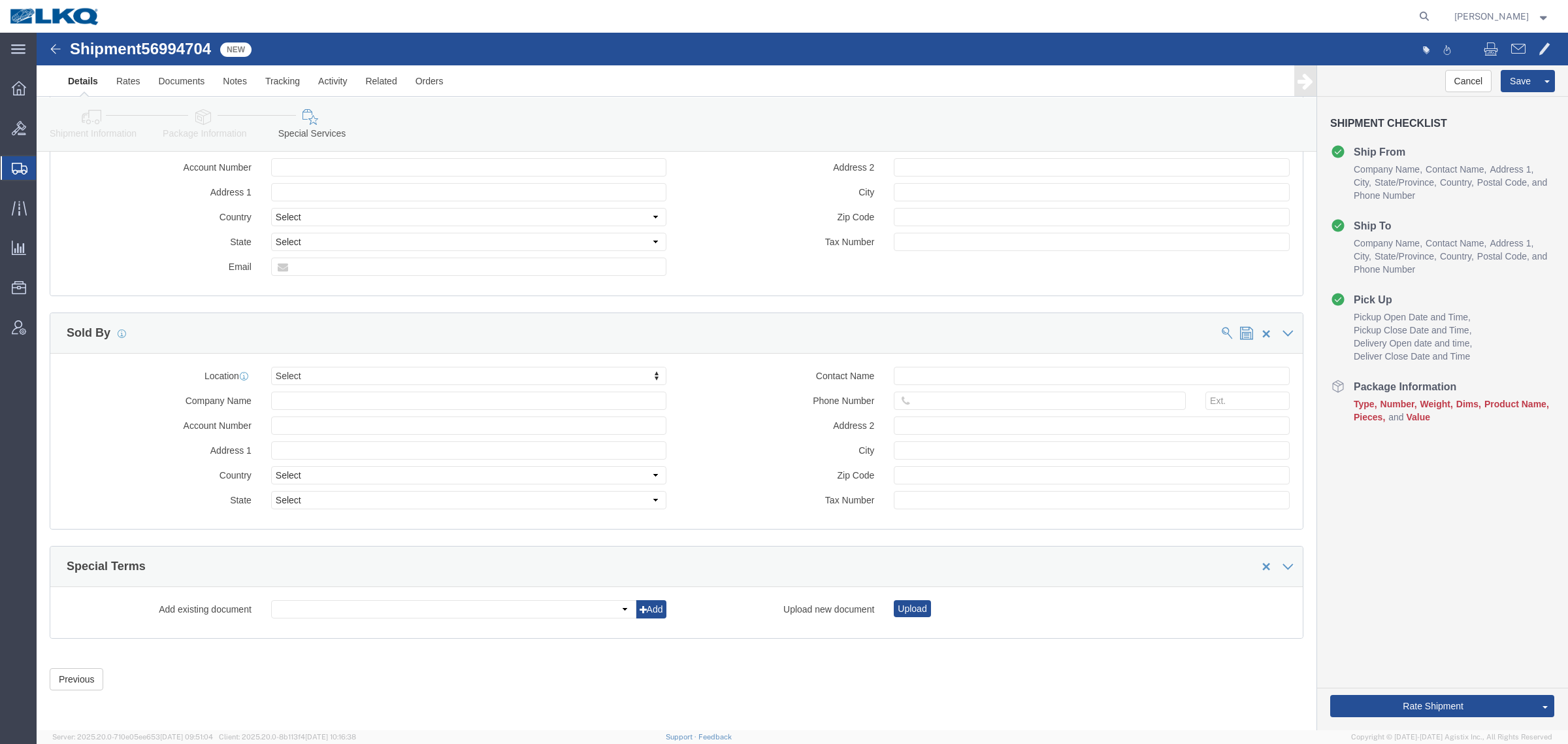
click link "Details"
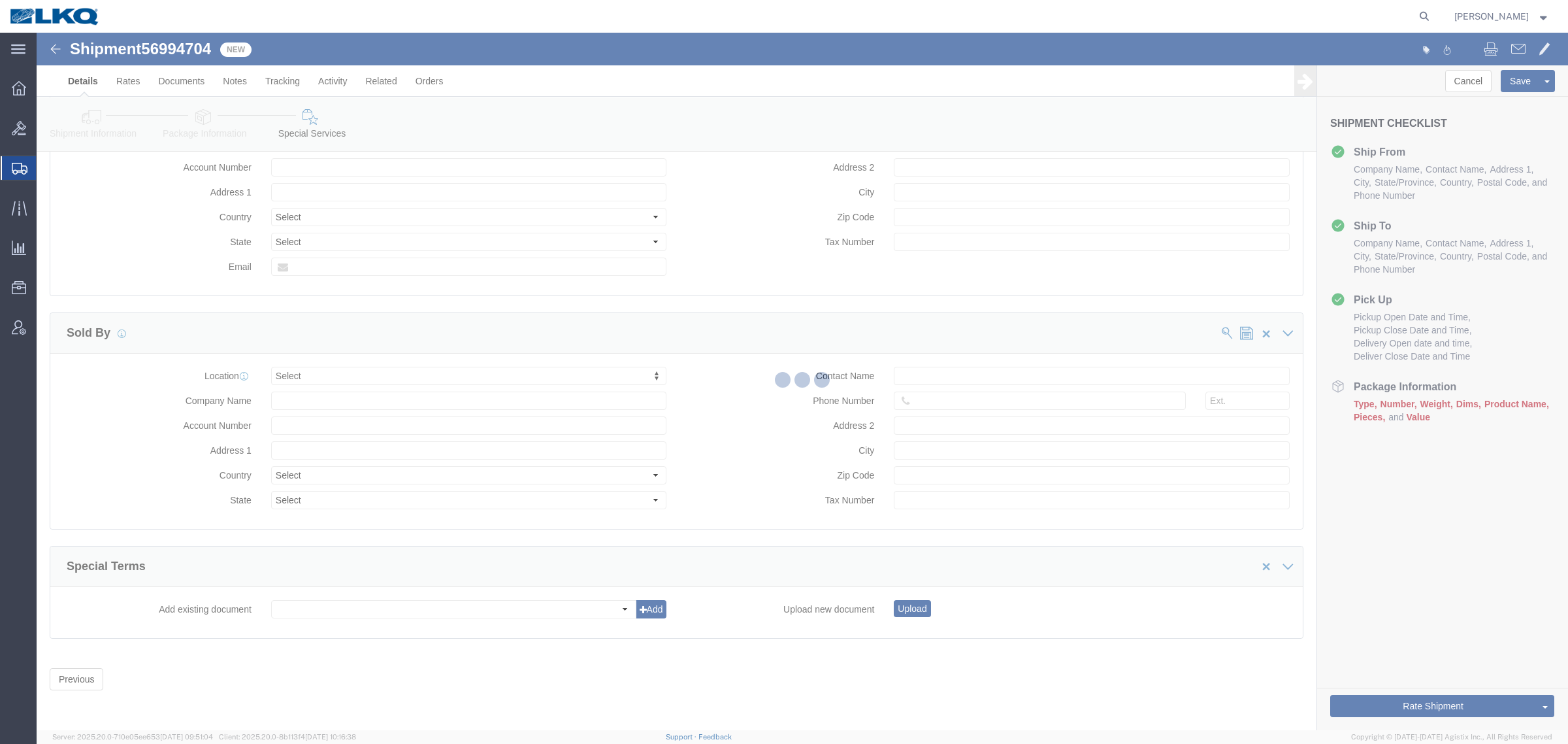
select select "27924"
select select "27722"
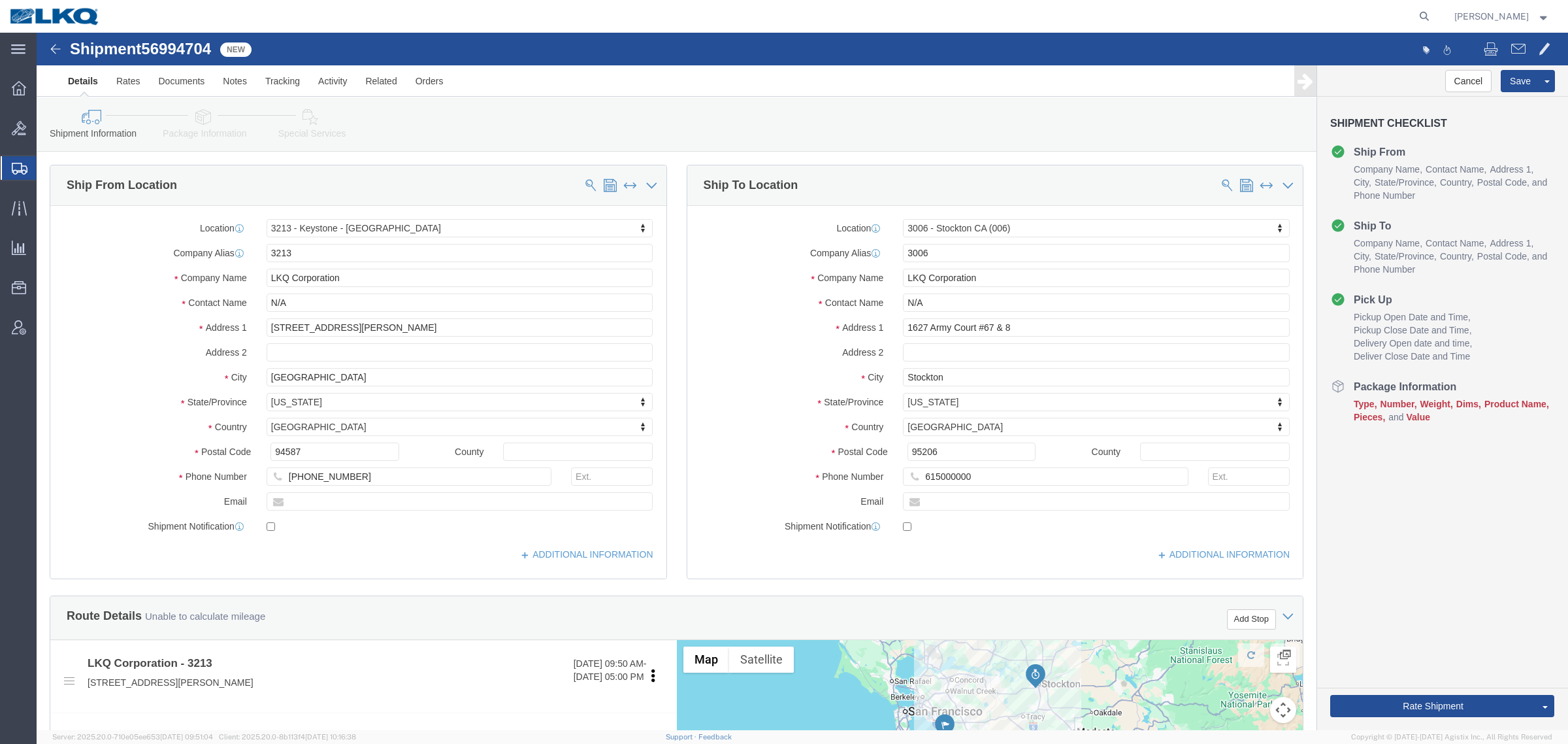
click link "Package Information"
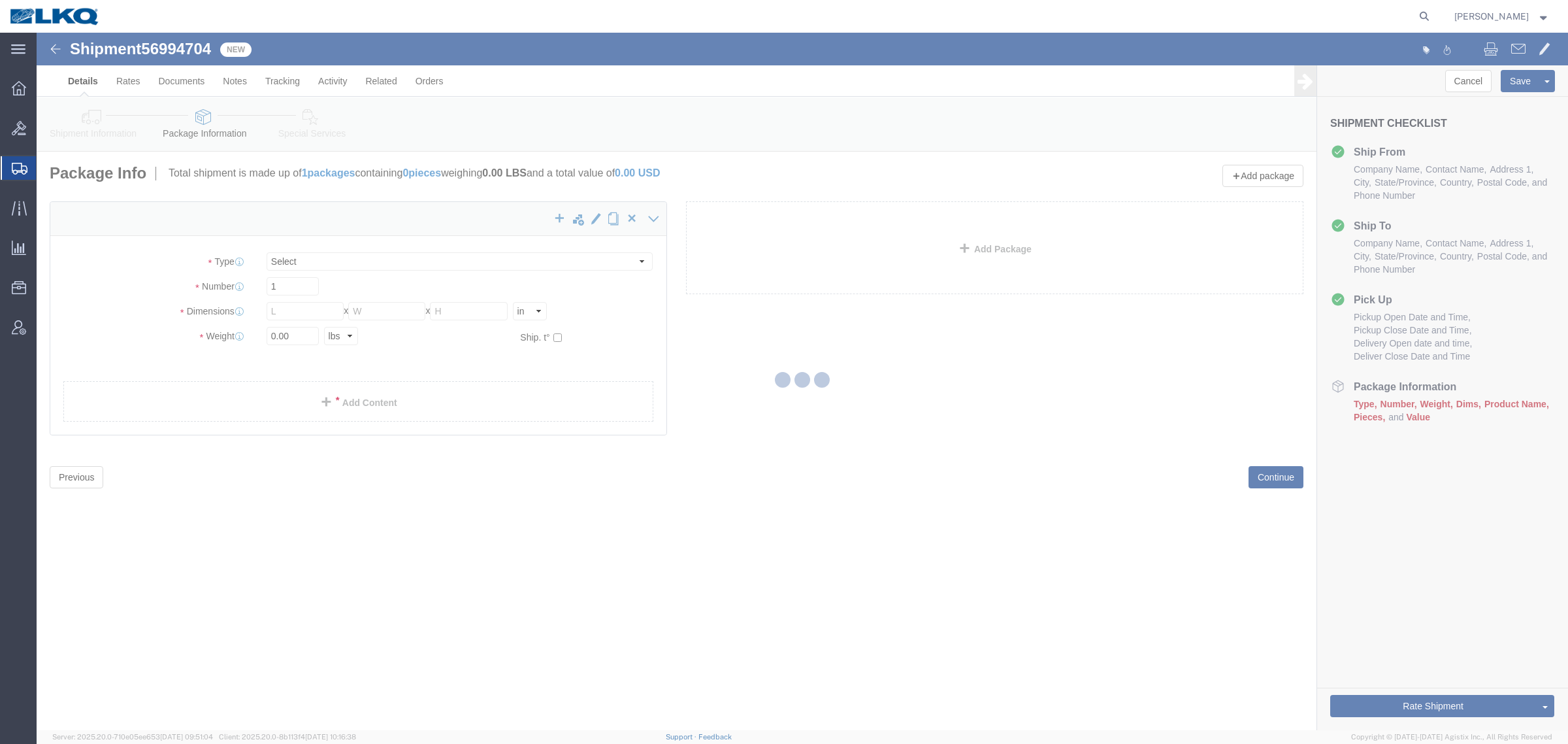
select select "CBOX"
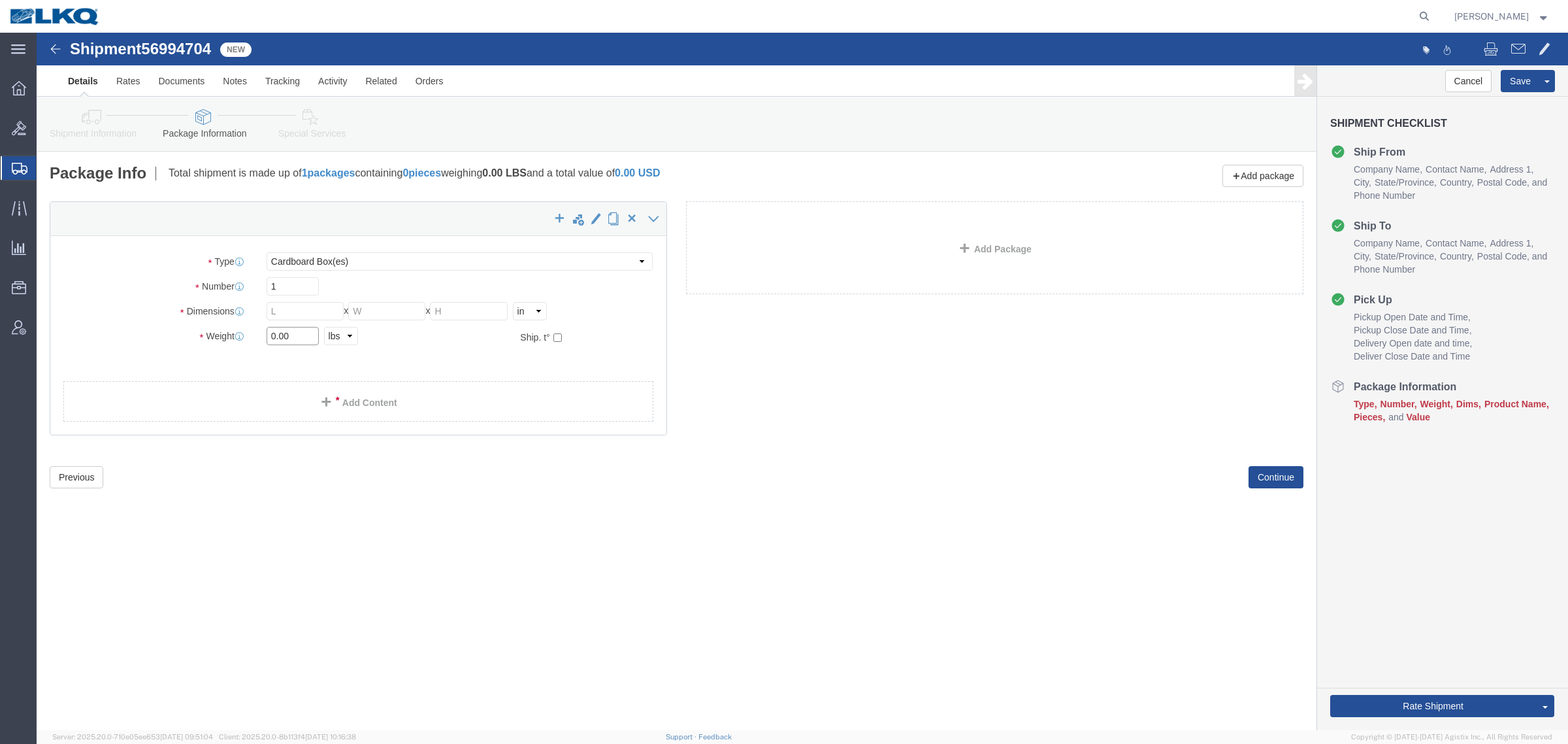
click input "0.00"
type input "0"
type input "300000"
click input "text"
type input "48"
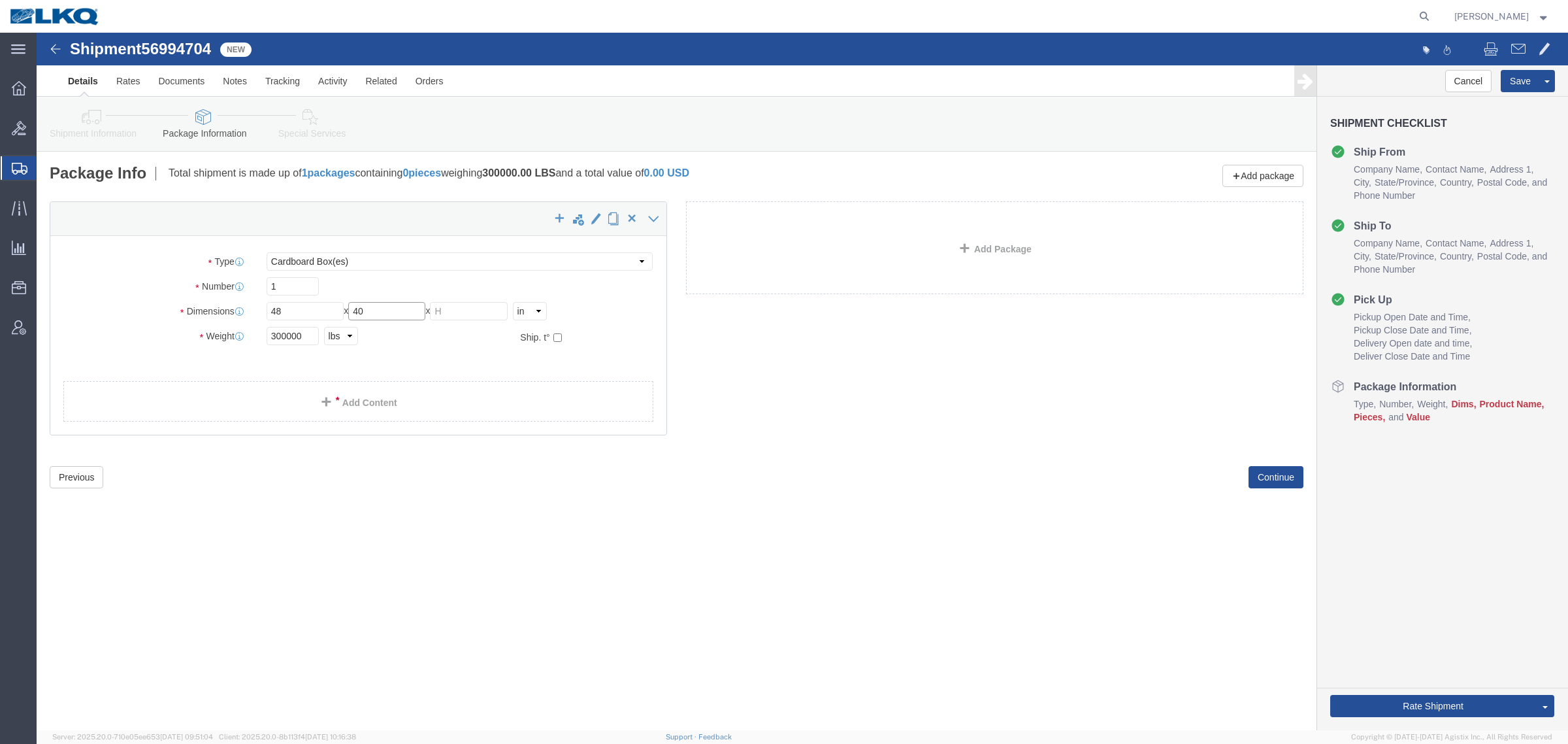
type input "40"
click input "485"
type input "48"
click div "x Package Type Select Bale(s) Basket(s) Bolt(s) Bottle(s) Buckets Bulk Bundle(s…"
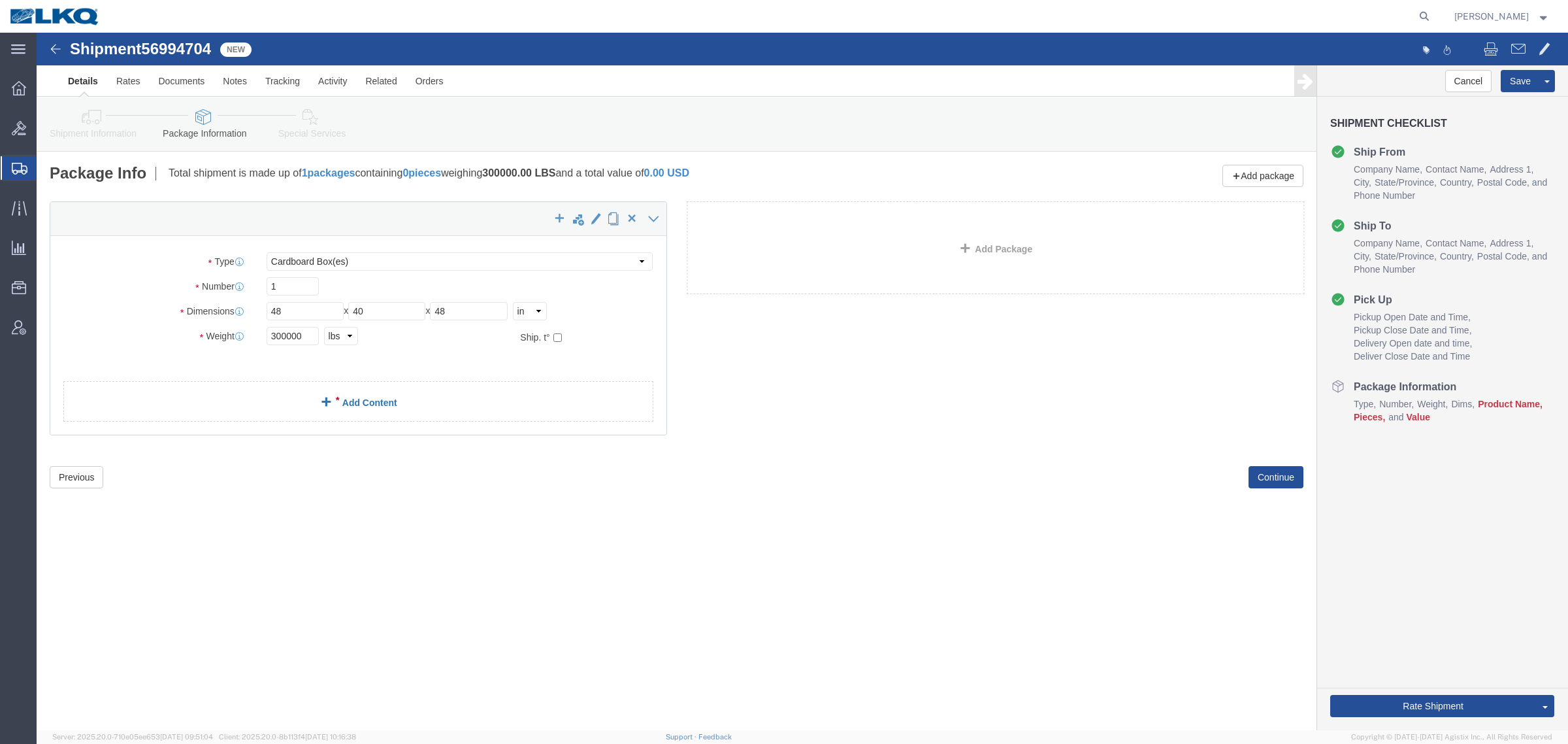
click div "x Package Type Select Bale(s) Basket(s) Bolt(s) Bottle(s) Buckets Bulk Bundle(s…"
click link "Add Content"
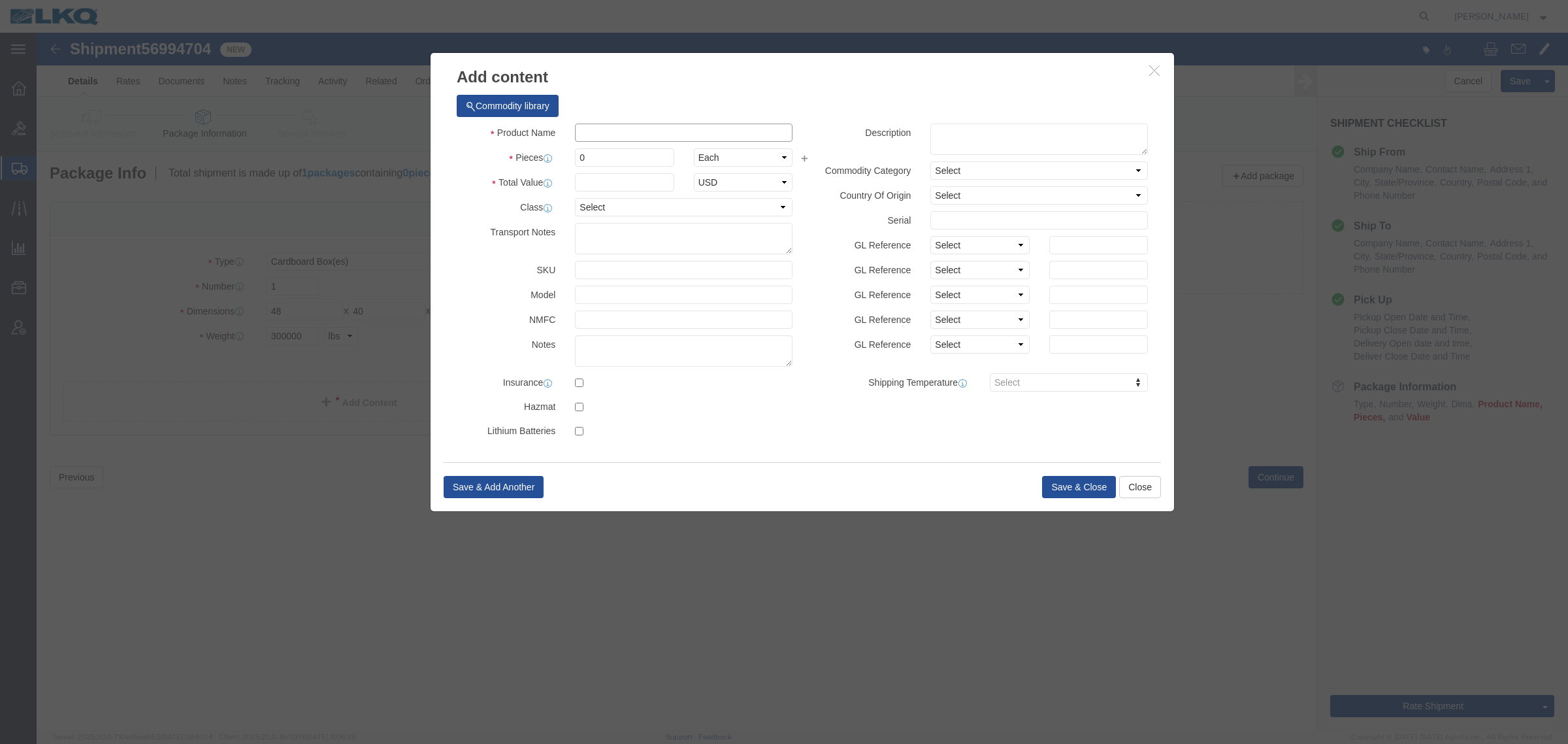
click input "text"
type input "1"
click input "text"
type input "1"
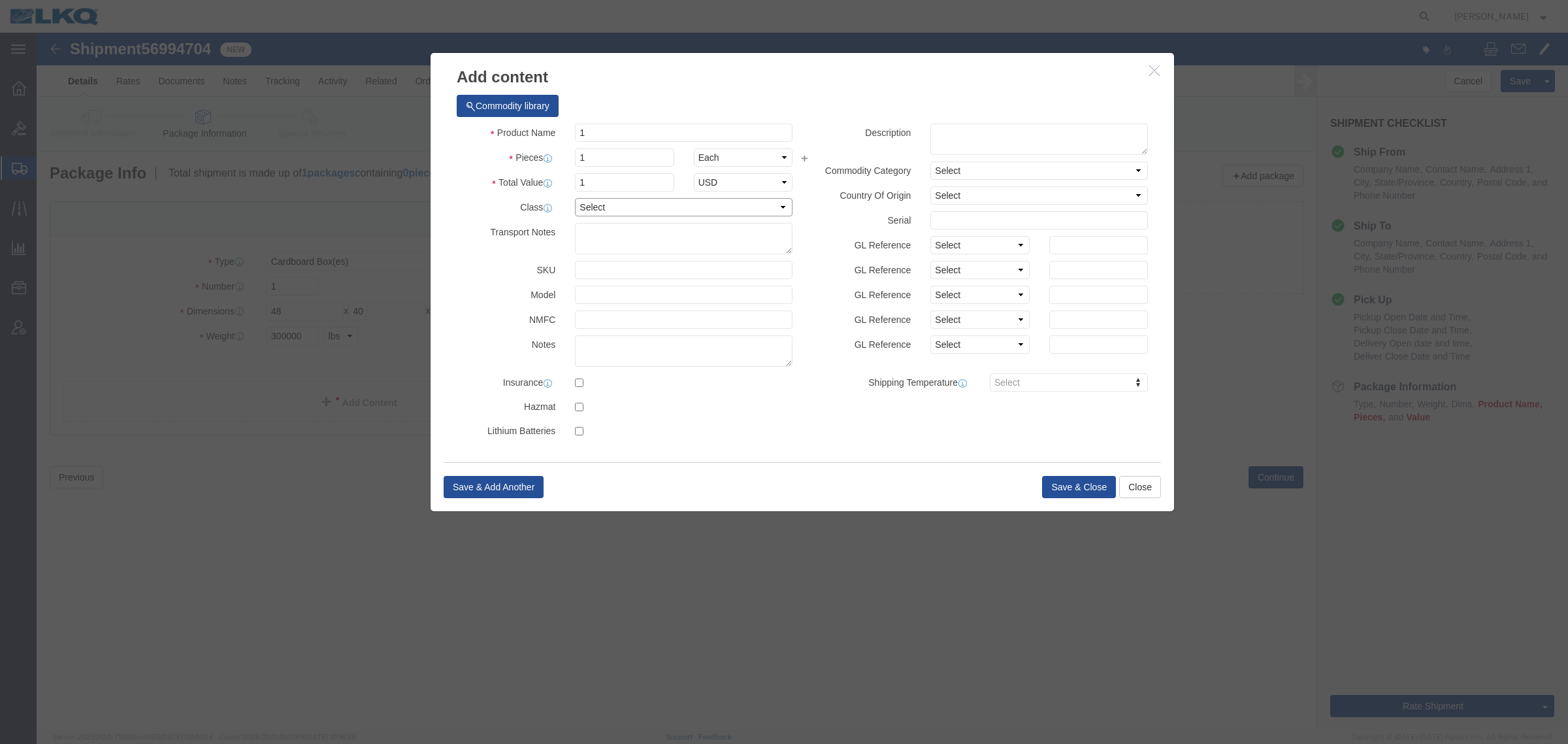
click select "Select 50 55 60 65 70 85 92.5 100 125 175 250 300 400"
select select "92.5"
click select "Select 50 55 60 65 70 85 92.5 100 125 175 250 300 400"
click button "Save & Close"
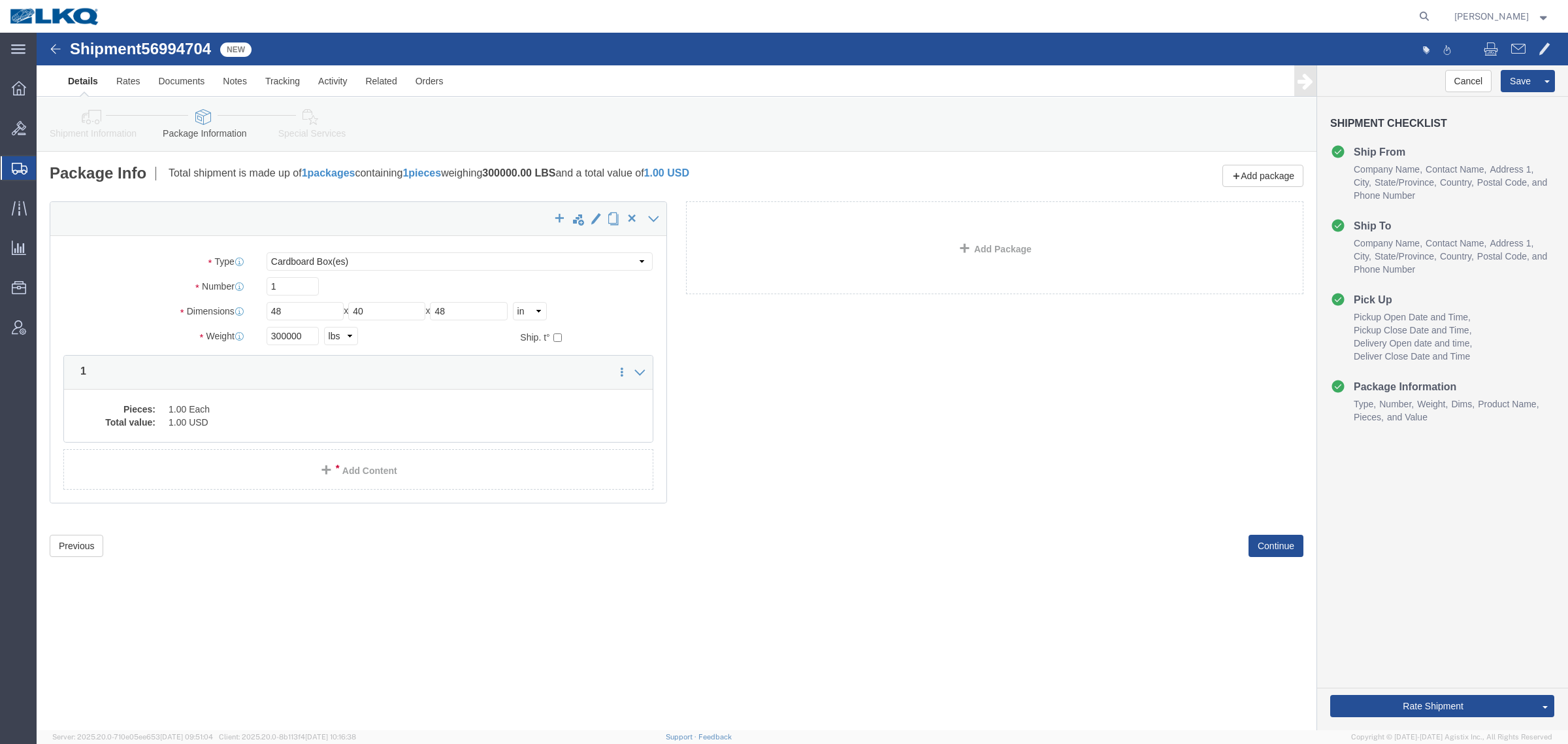
click div "Previous Continue"
click button "Rate Shipment"
click icon
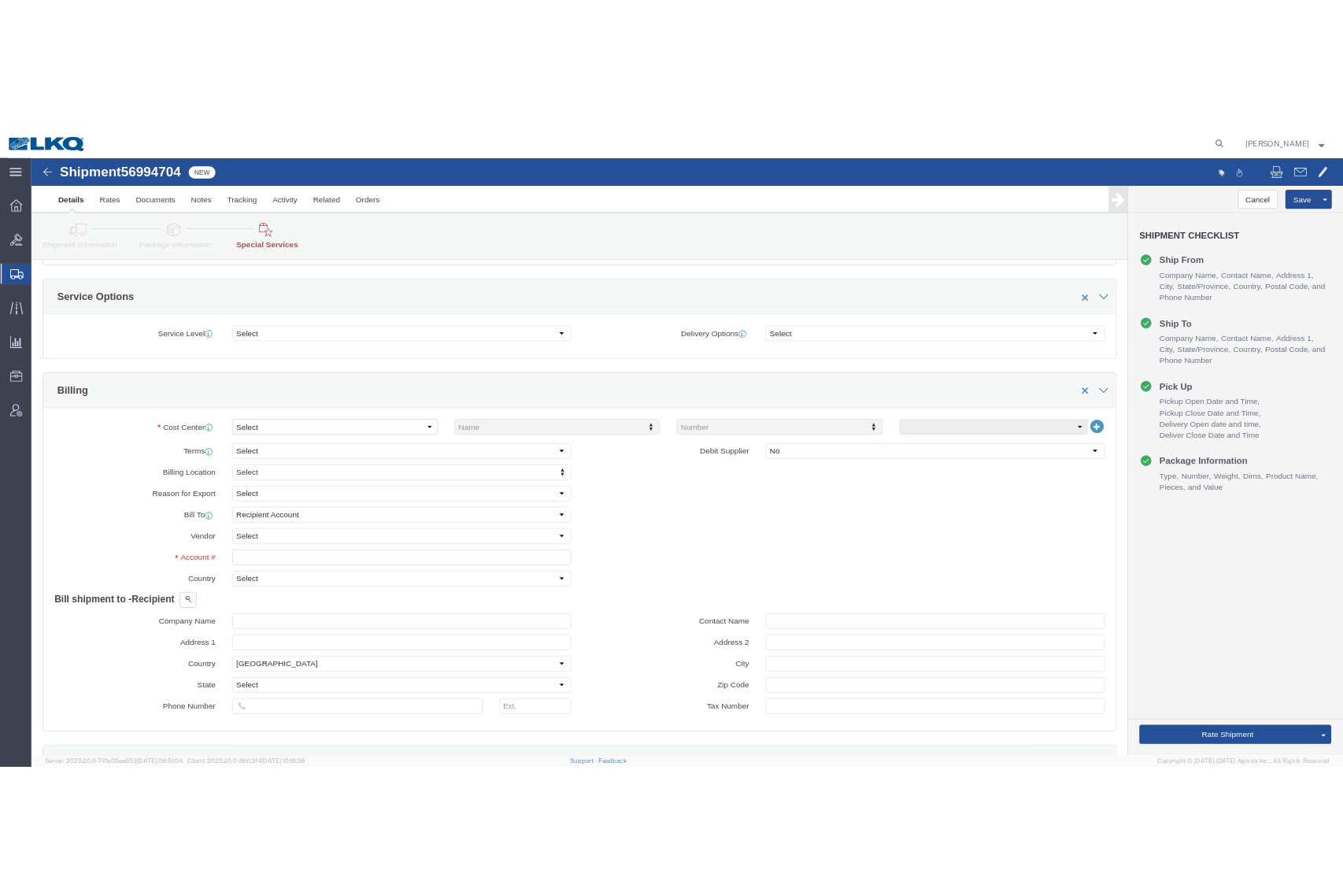
scroll to position [689, 0]
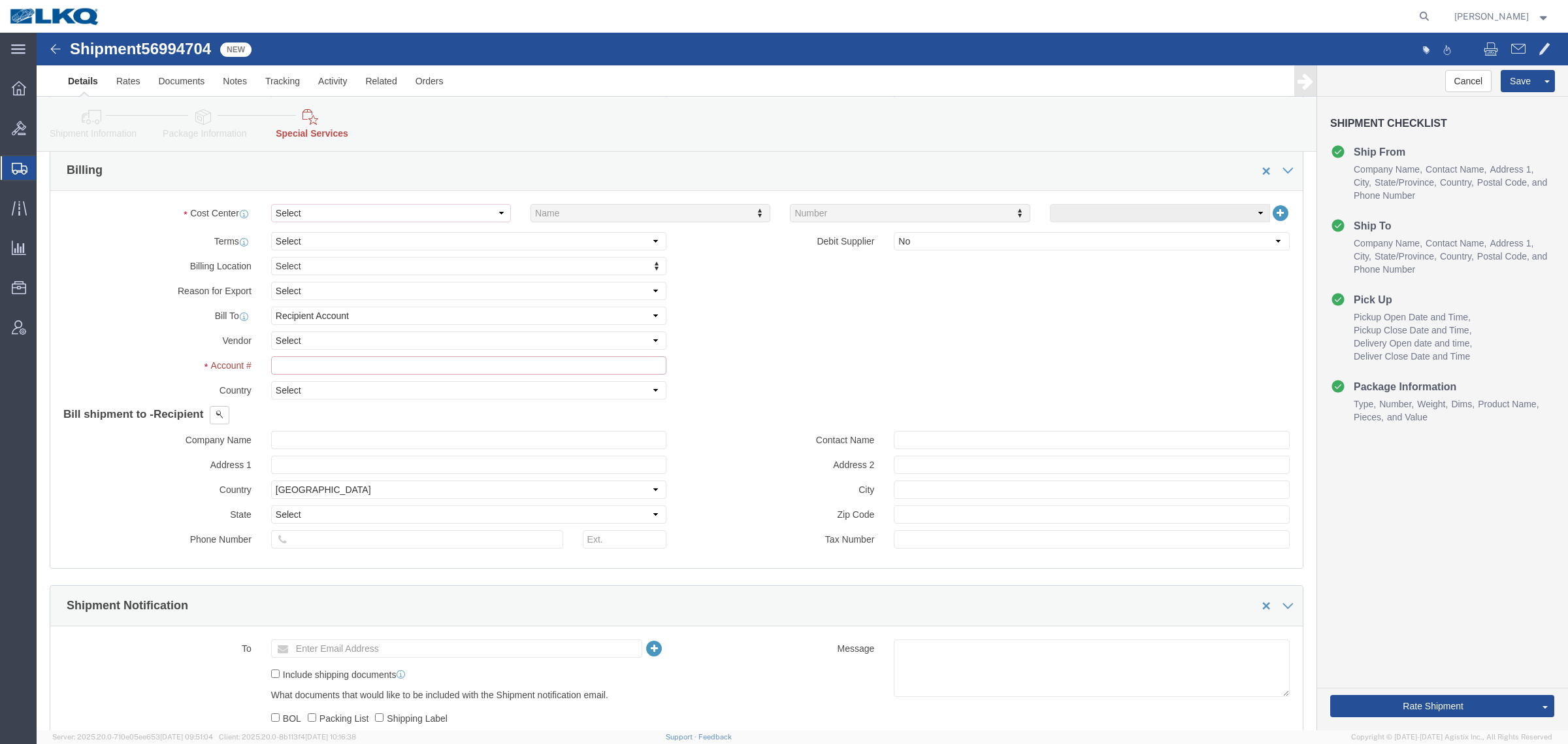
click input "text"
click input "3212"
type input "3213"
click select "Select Buyer Cost Center Department Operations Number Order Number Sales Person"
select select "COSTCENTER"
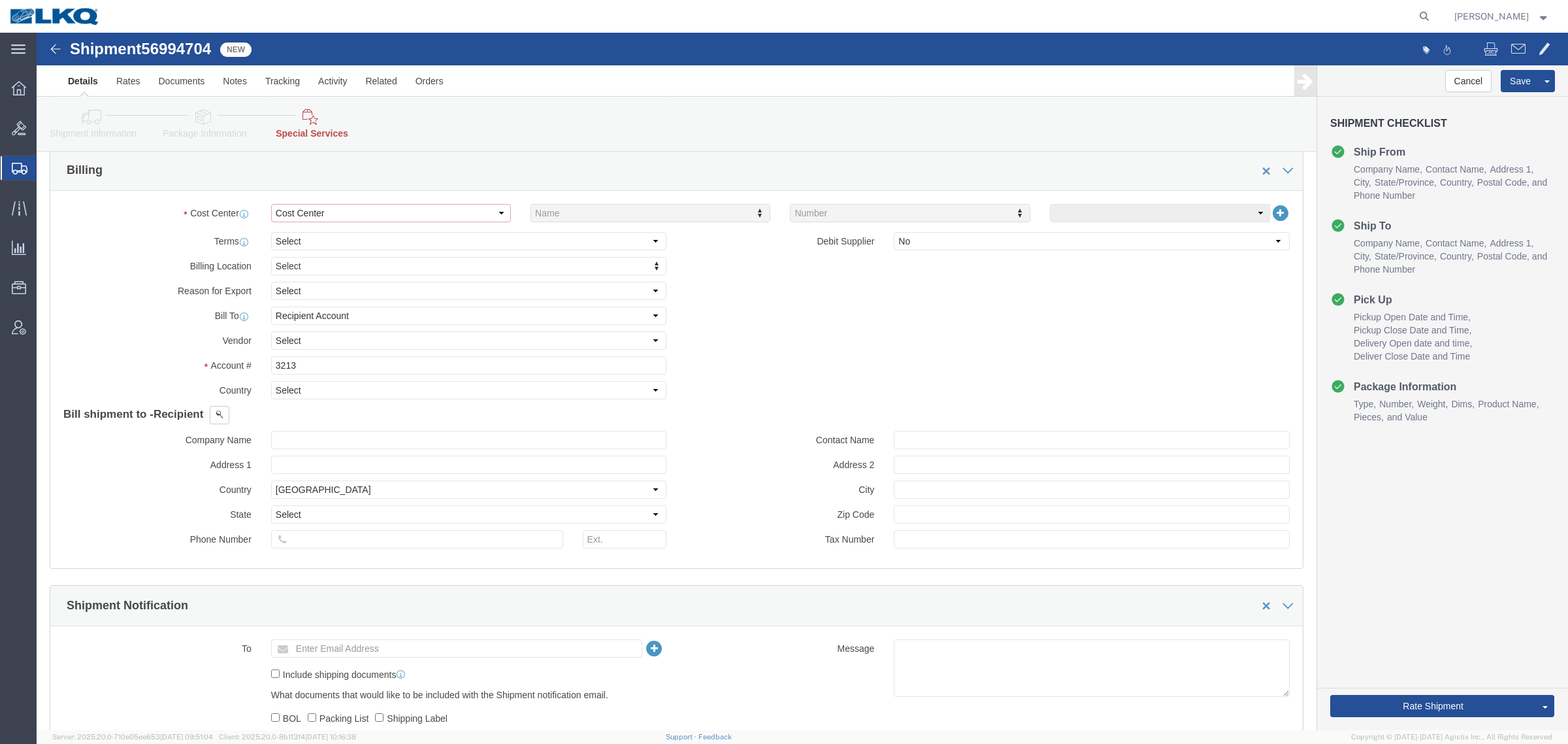
click select "Select Buyer Cost Center Department Operations Number Order Number Sales Person"
type input "3213"
click div "Cancel Save Assign To Clone Shipment Save As Template"
click button "Save"
click link "Notes"
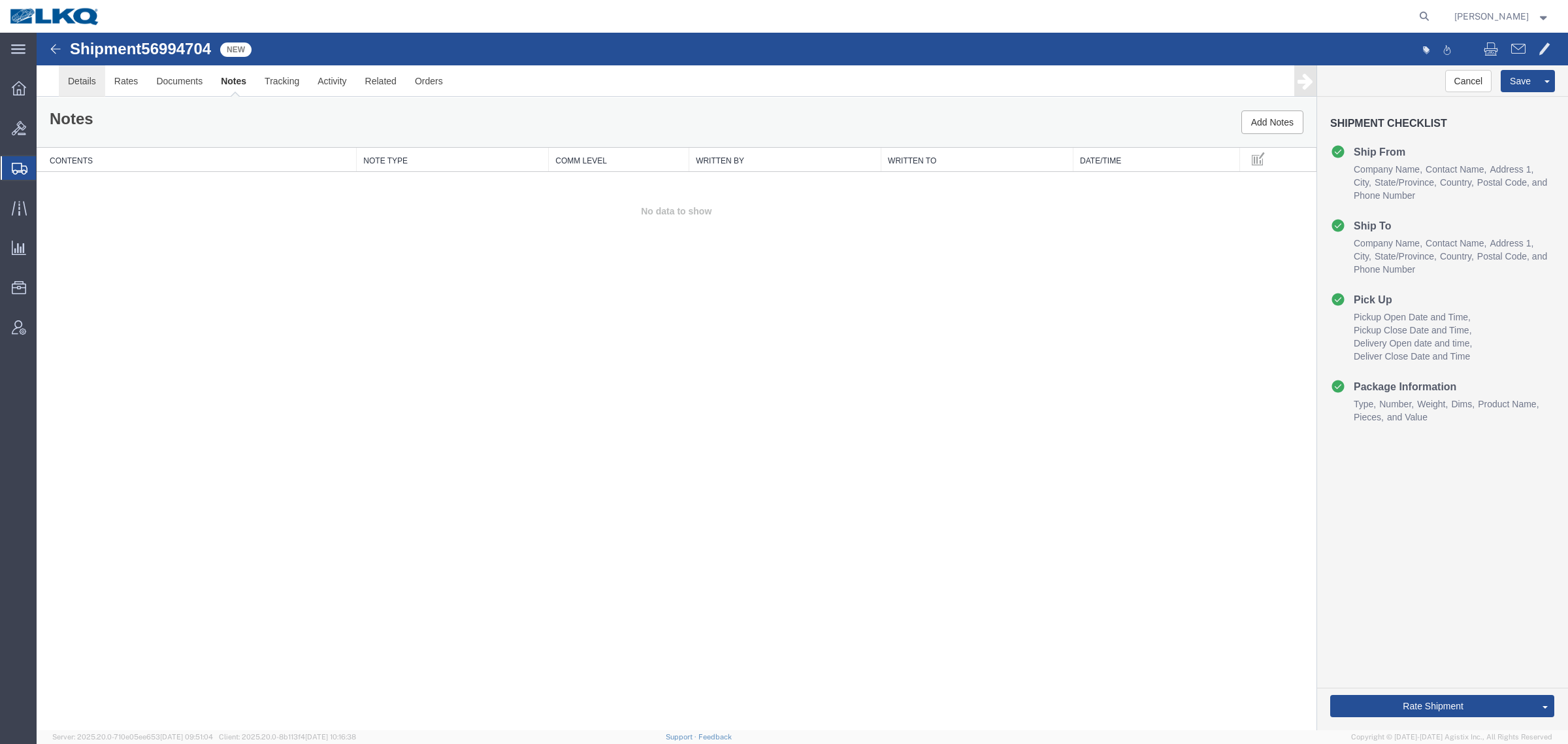
click at [78, 76] on link "Details" at bounding box center [82, 80] width 46 height 31
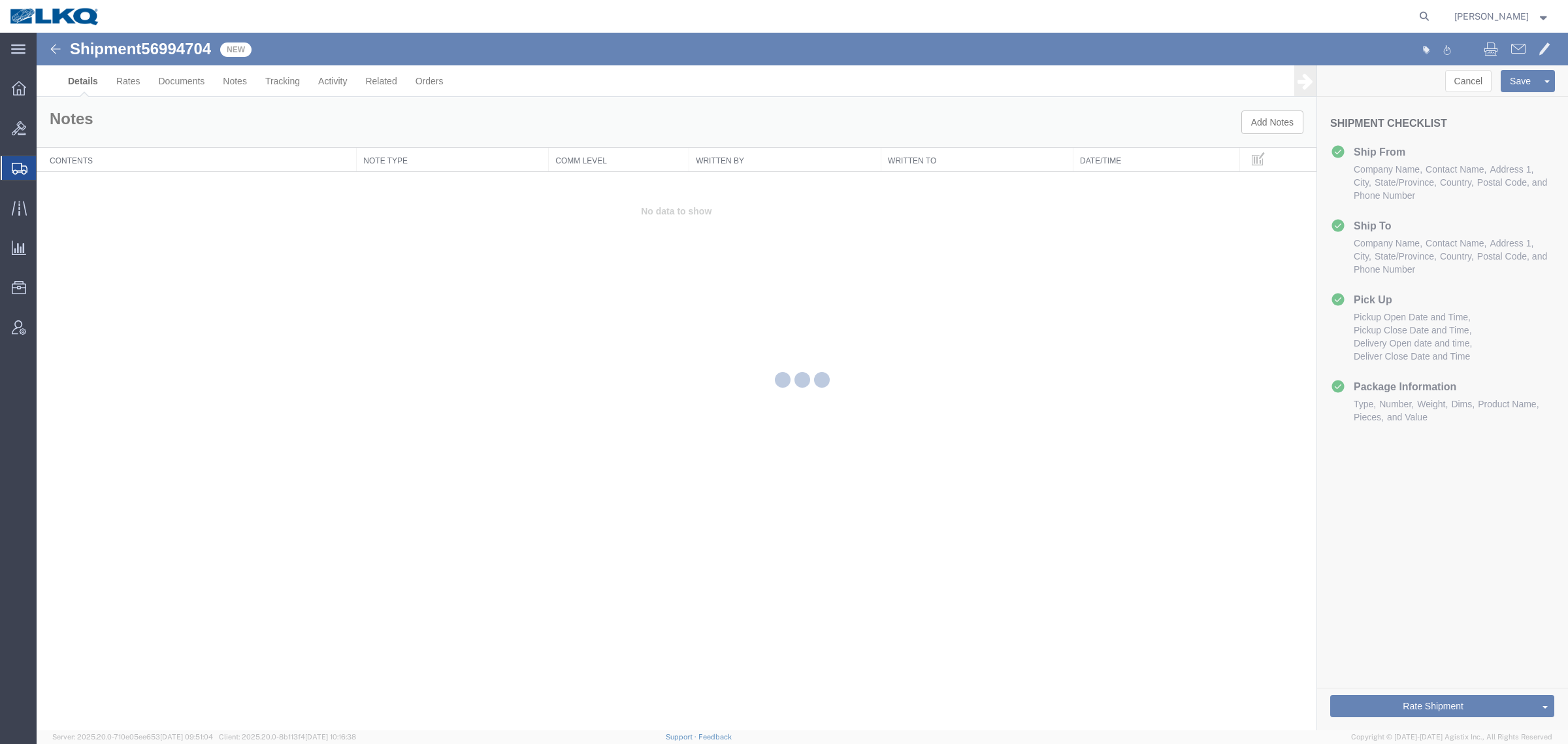
select select "27924"
select select "27722"
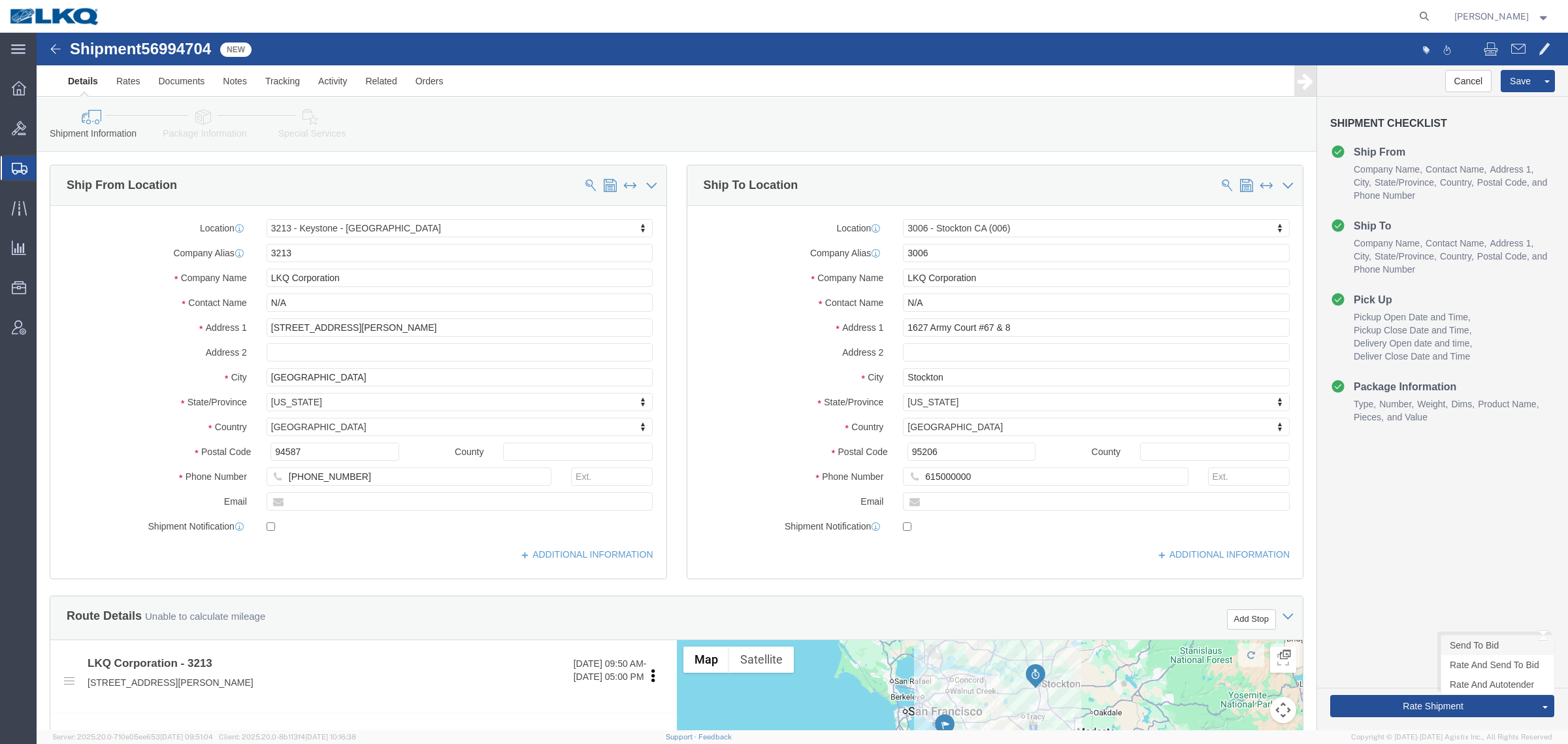
click link "Send To Bid"
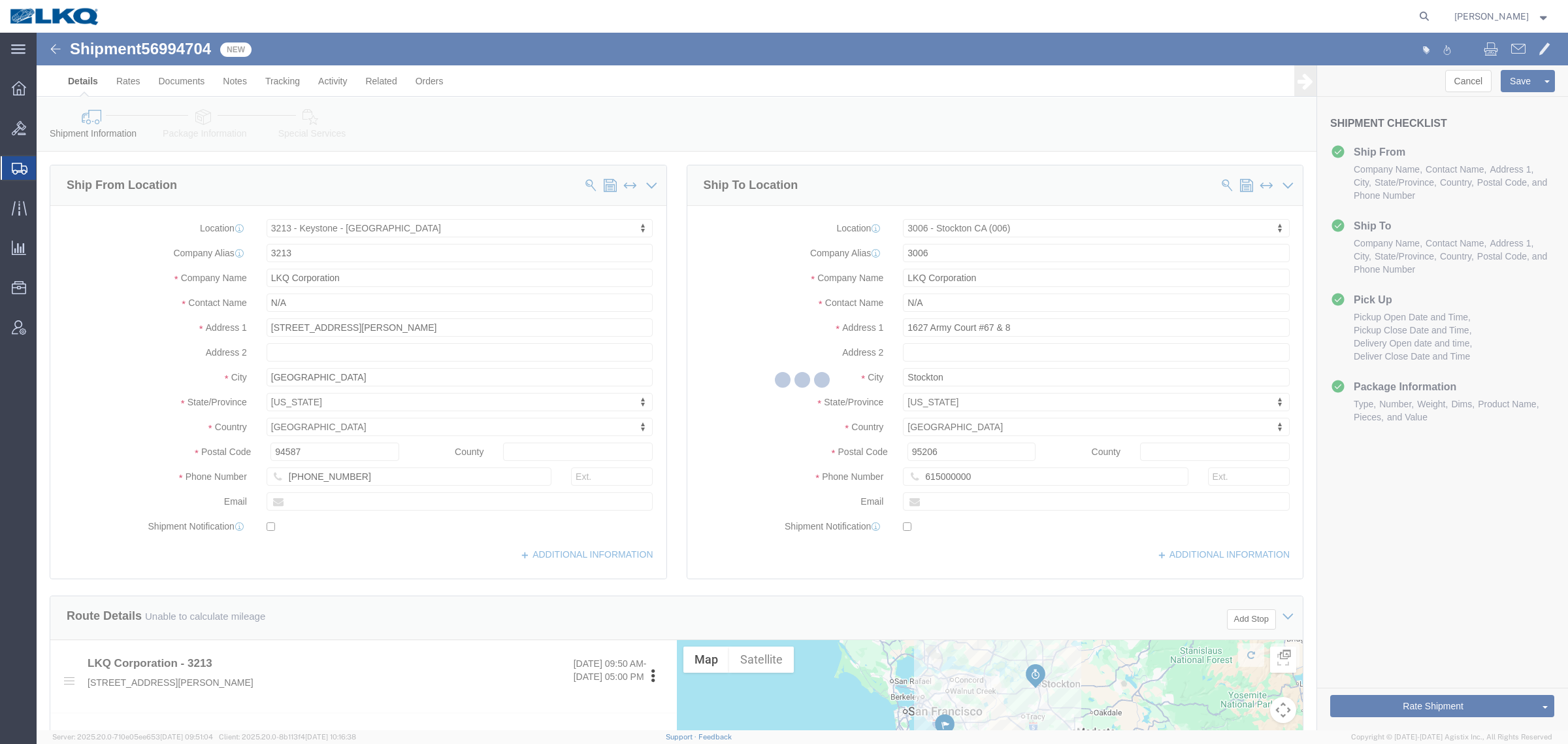
select select "27924"
select select "27722"
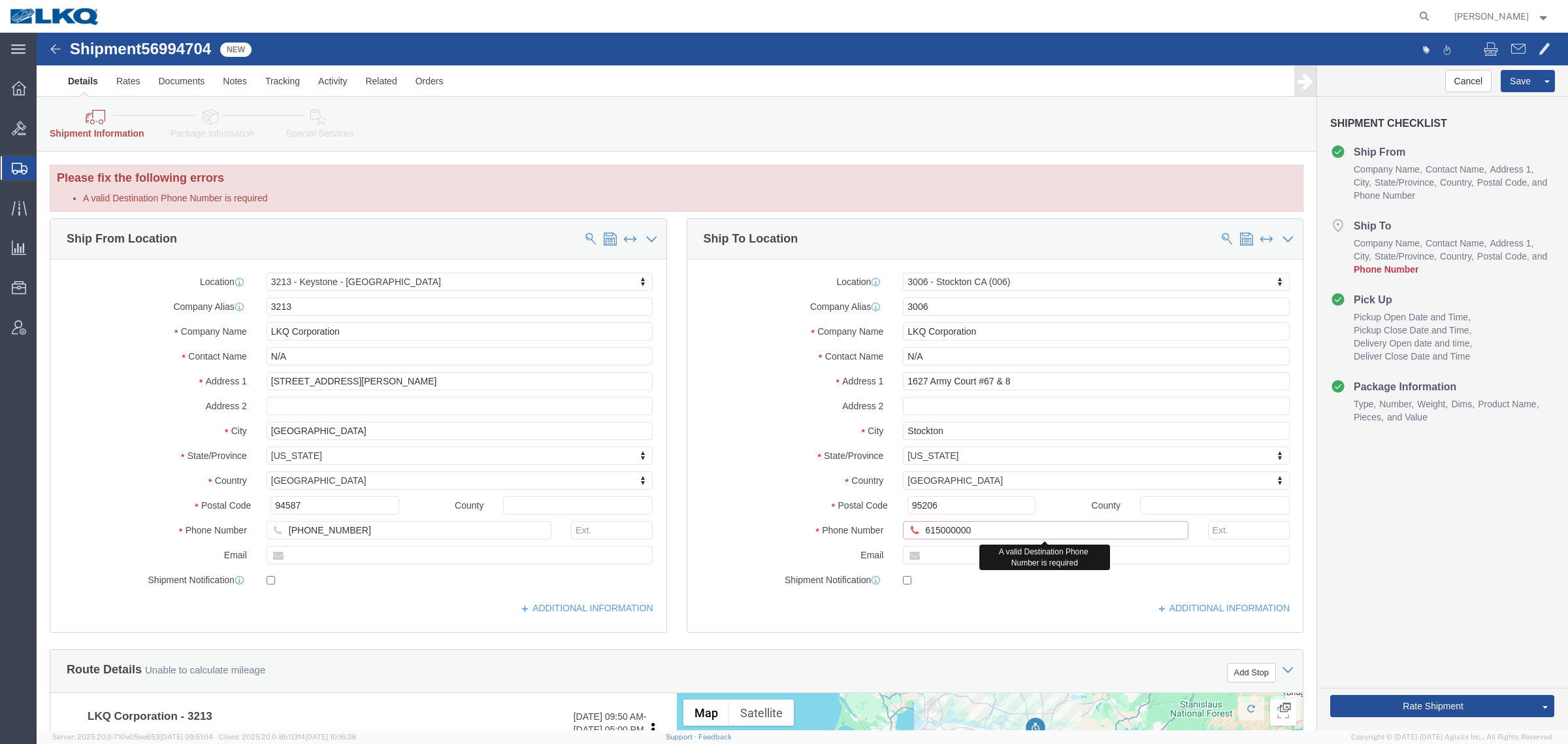
click input "615000000"
type input "6150000000"
click div "Cancel Save Assign To Clone Shipment Save As Template Shipment Checklist Ship F…"
click link "Send To Bid"
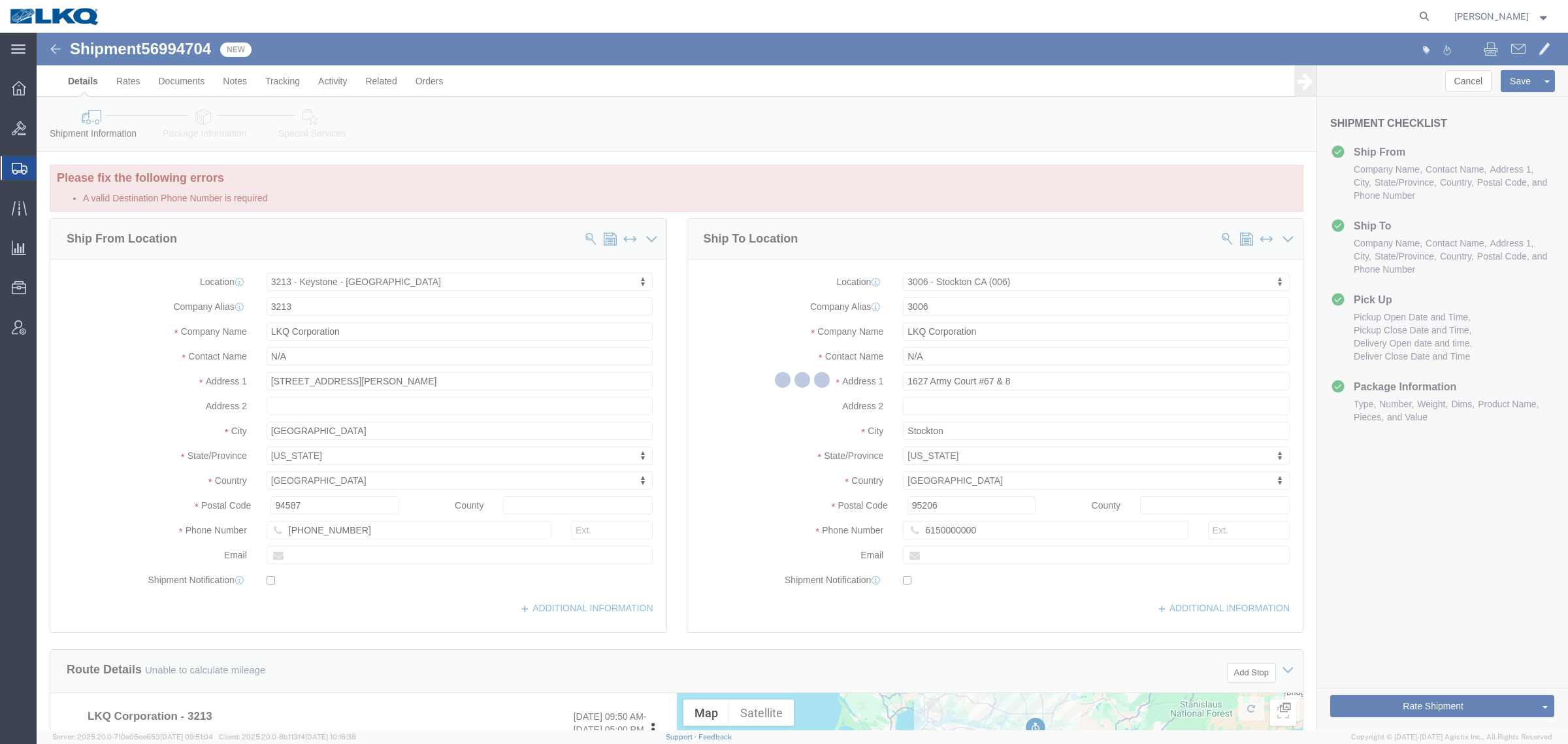
select select "TL"
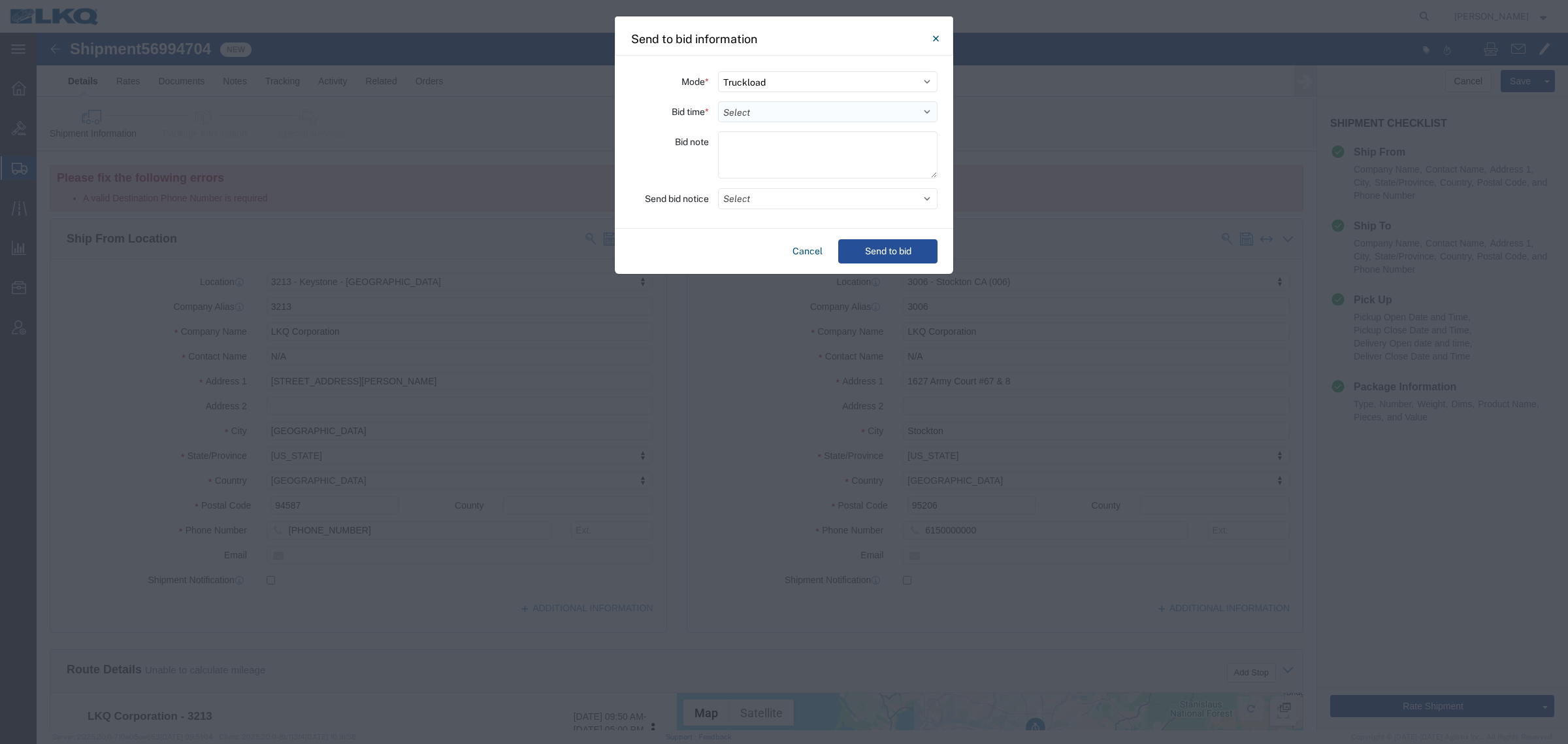
click at [770, 107] on select "Select 30 Min (Rush) 1 Hour (Rush) 2 Hours (Rush) 4 Hours (Rush) 8 Hours (Rush)…" at bounding box center [827, 112] width 219 height 21
click at [718, 101] on select "Select 30 Min (Rush) 1 Hour (Rush) 2 Hours (Rush) 4 Hours (Rush) 8 Hours (Rush)…" at bounding box center [827, 112] width 219 height 21
drag, startPoint x: 730, startPoint y: 114, endPoint x: 733, endPoint y: 121, distance: 7.6
click at [730, 114] on select "Select 30 Min (Rush) 1 Hour (Rush) 2 Hours (Rush) 4 Hours (Rush) 8 Hours (Rush)…" at bounding box center [827, 112] width 219 height 21
select select "4"
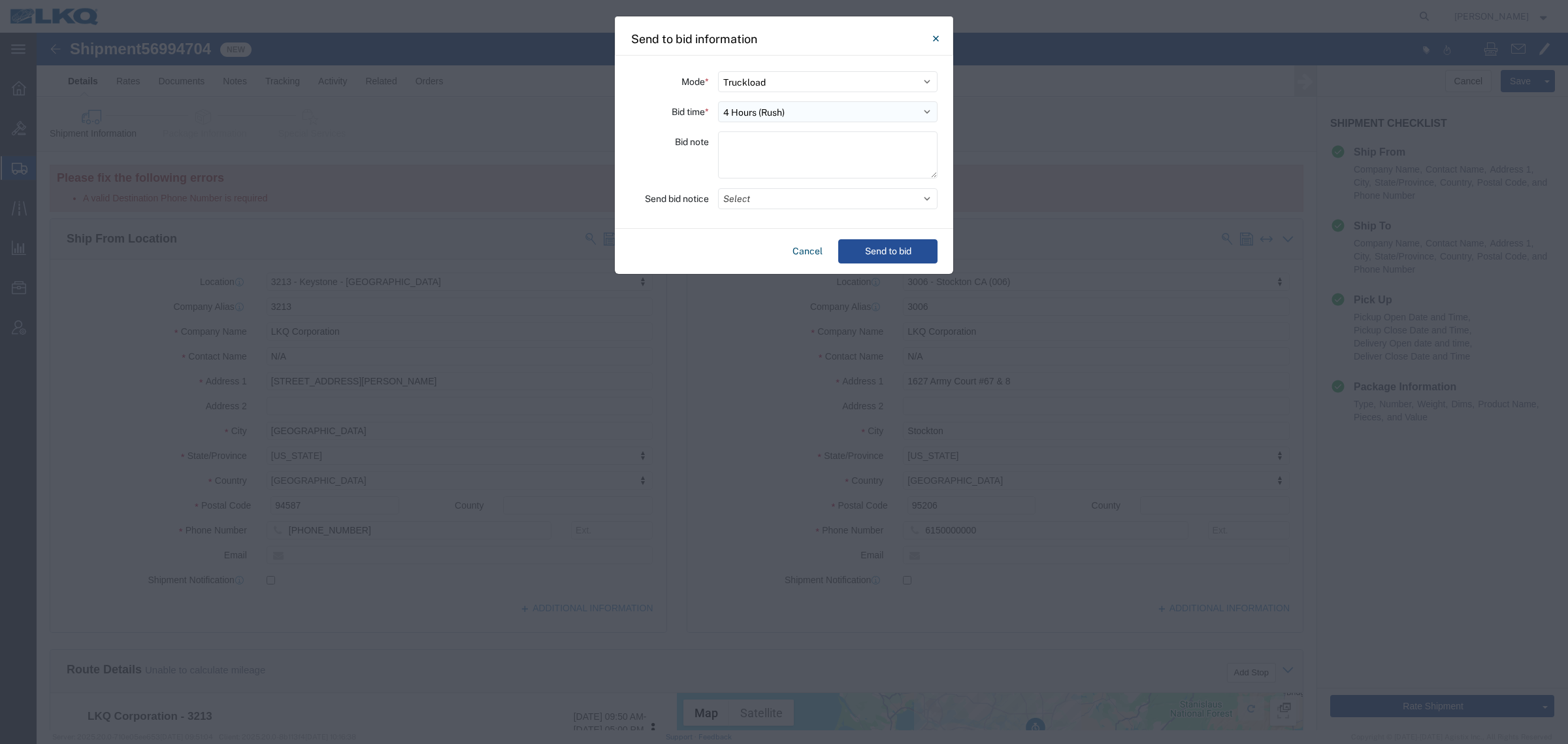
click at [718, 101] on select "Select 30 Min (Rush) 1 Hour (Rush) 2 Hours (Rush) 4 Hours (Rush) 8 Hours (Rush)…" at bounding box center [827, 112] width 219 height 21
drag, startPoint x: 656, startPoint y: 154, endPoint x: 740, endPoint y: 168, distance: 85.2
click at [662, 154] on div "Bid note" at bounding box center [669, 157] width 78 height 51
click at [782, 202] on button "Select" at bounding box center [827, 199] width 219 height 21
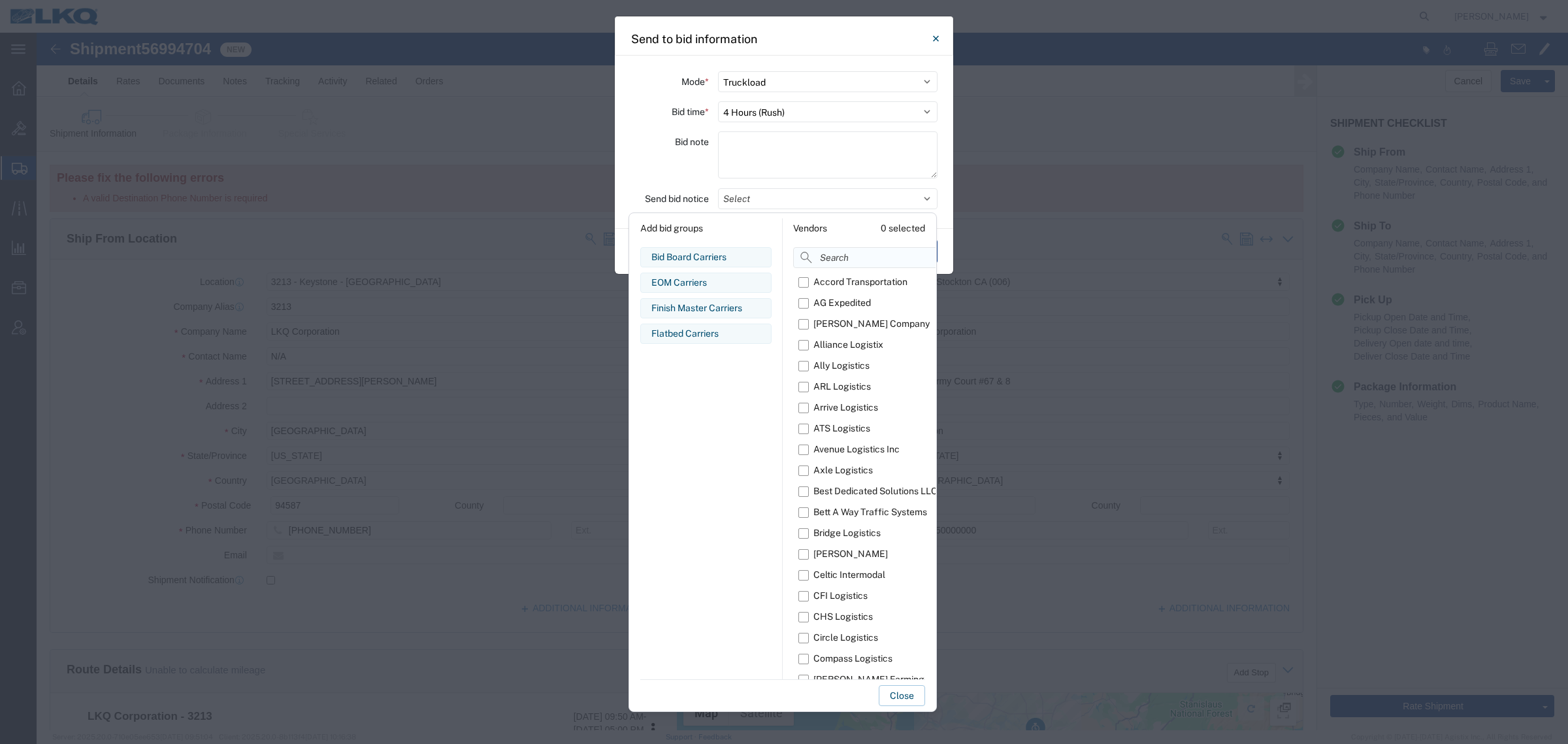
click at [846, 261] on input at bounding box center [896, 258] width 206 height 21
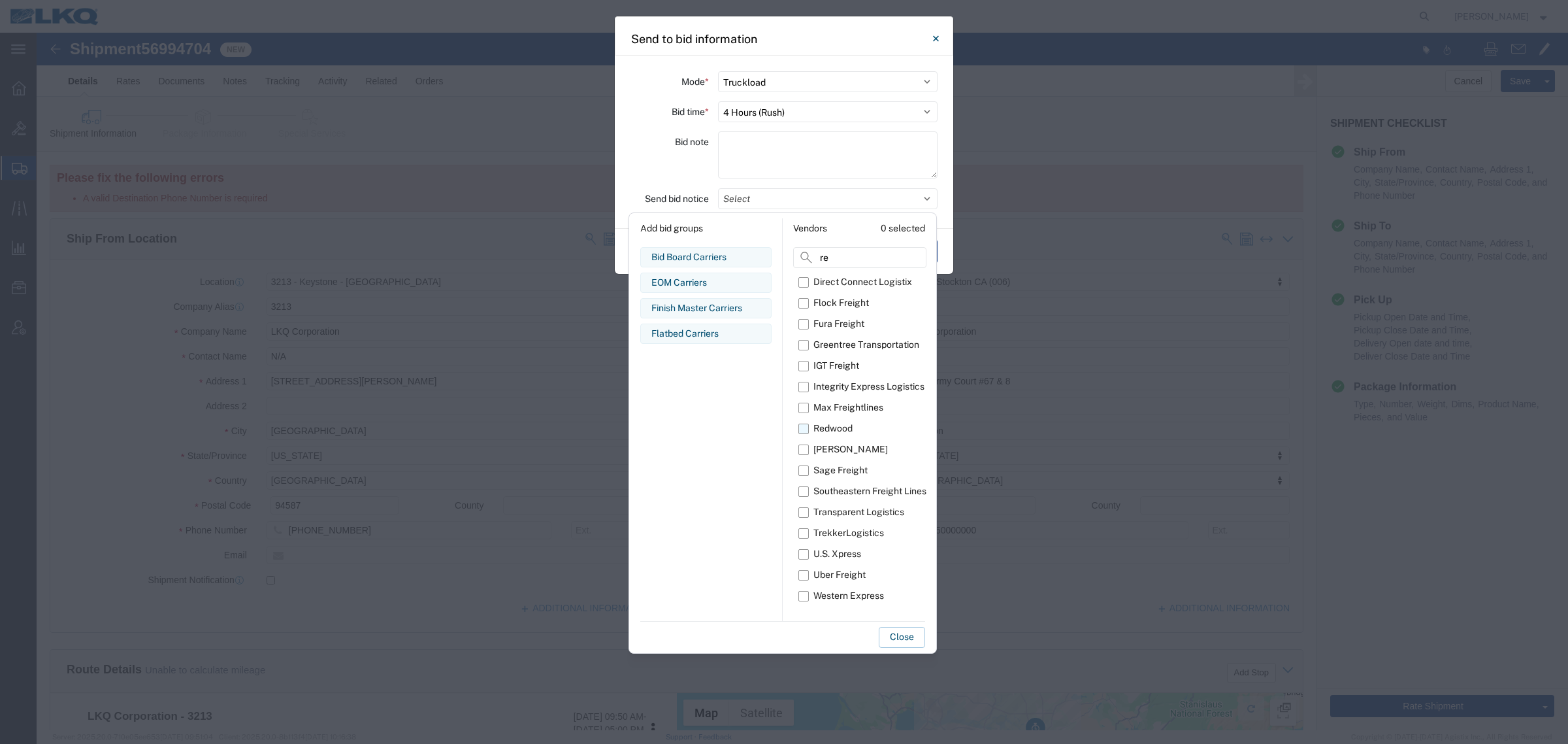
type input "re"
click at [838, 426] on div "Redwood" at bounding box center [833, 429] width 39 height 14
click at [0, 0] on input "Redwood" at bounding box center [0, 0] width 0 height 0
click at [906, 639] on button "Close" at bounding box center [901, 637] width 46 height 21
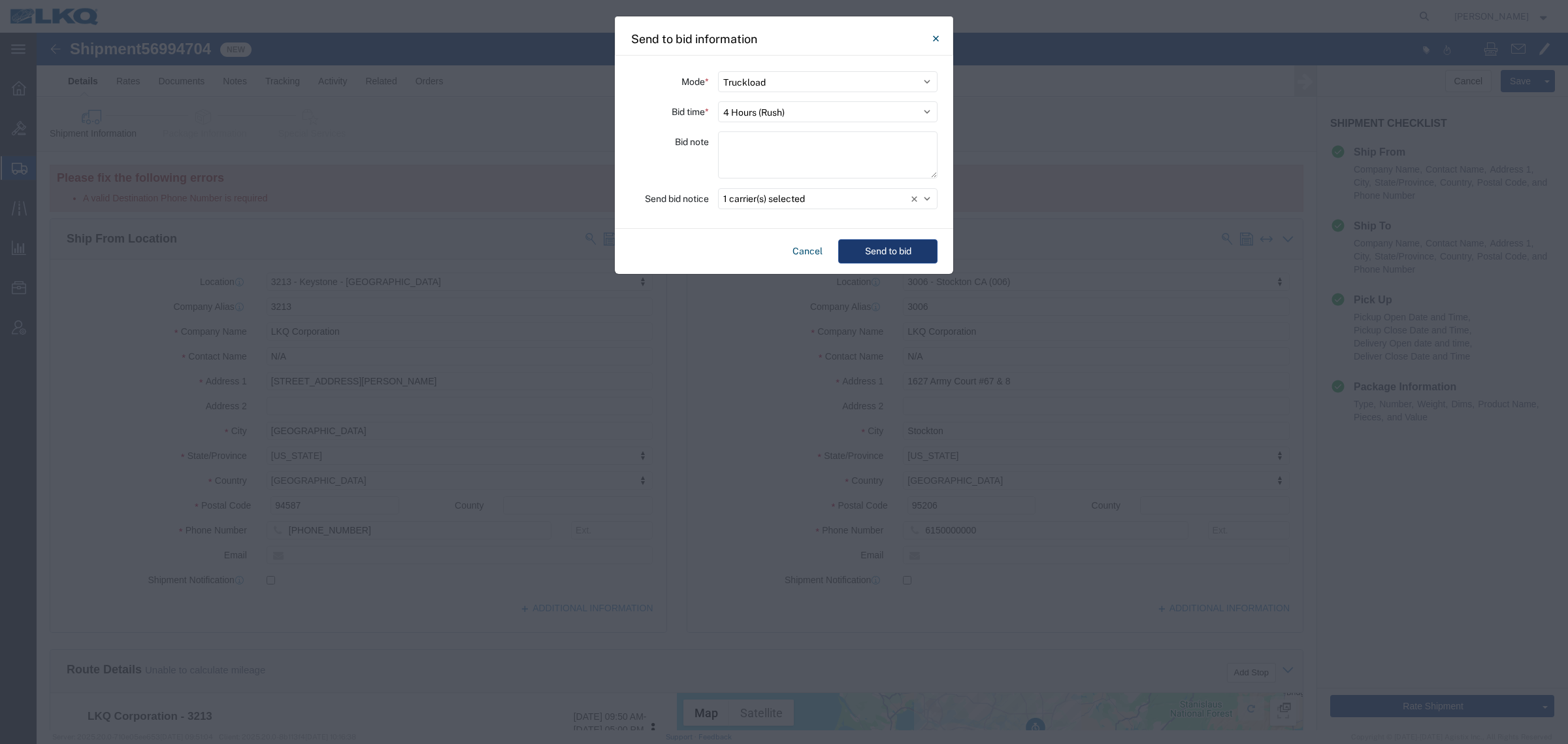
click at [889, 252] on button "Send to bid" at bounding box center [887, 251] width 99 height 24
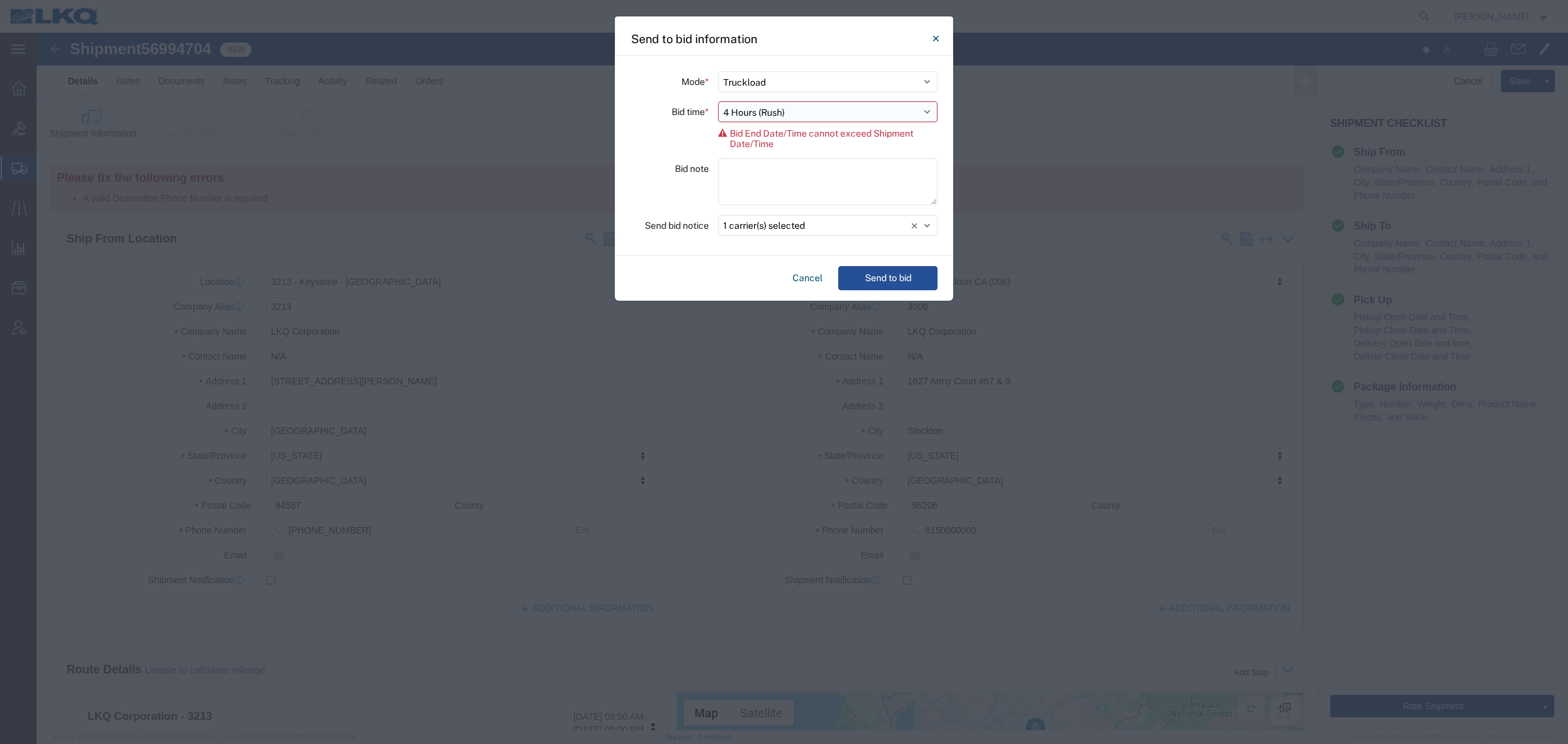
click at [778, 116] on select "Select 30 Min (Rush) 1 Hour (Rush) 2 Hours (Rush) 4 Hours (Rush) 8 Hours (Rush)…" at bounding box center [827, 112] width 219 height 21
select select "2"
click at [718, 101] on select "Select 30 Min (Rush) 1 Hour (Rush) 2 Hours (Rush) 4 Hours (Rush) 8 Hours (Rush)…" at bounding box center [827, 112] width 219 height 21
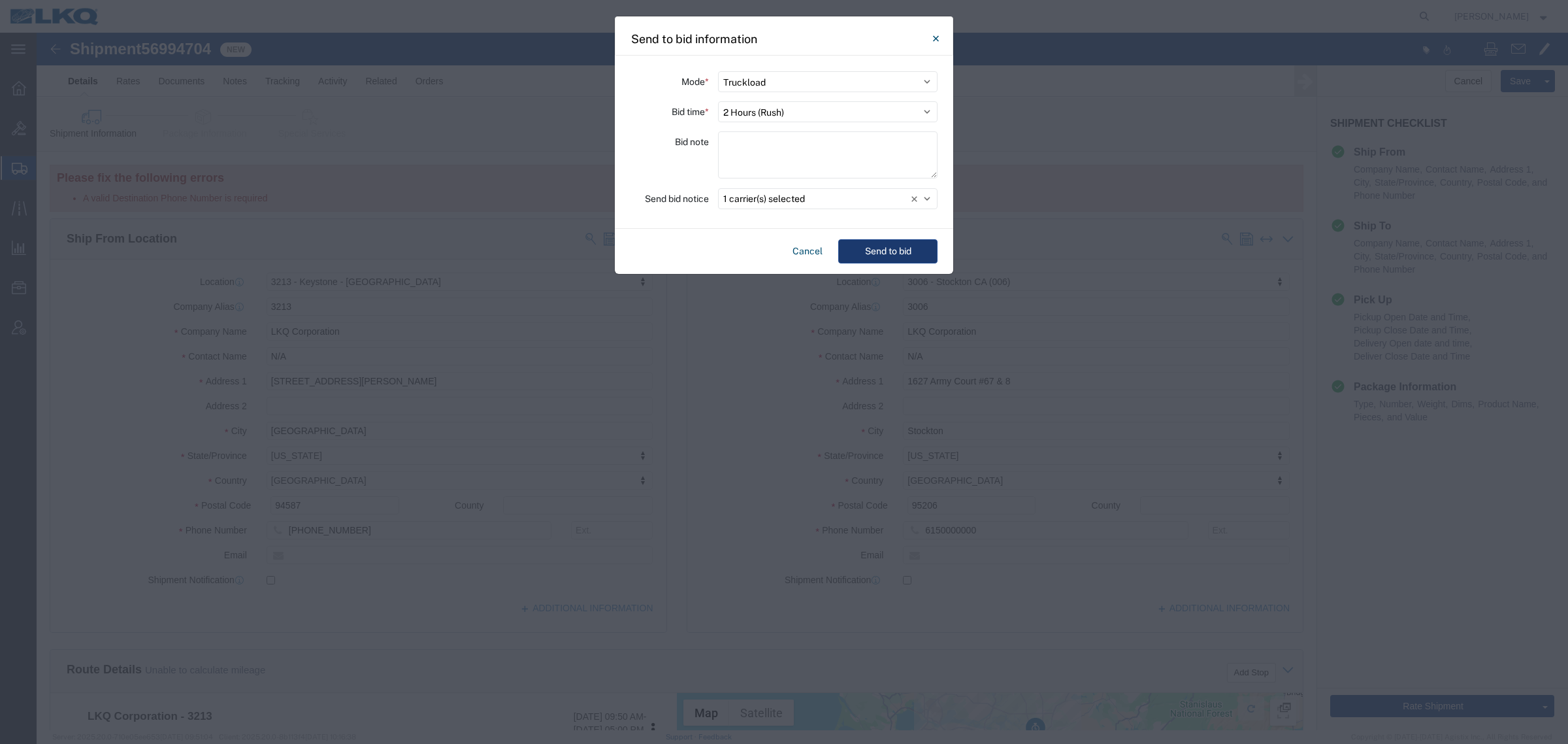
click at [870, 249] on button "Send to bid" at bounding box center [887, 251] width 99 height 24
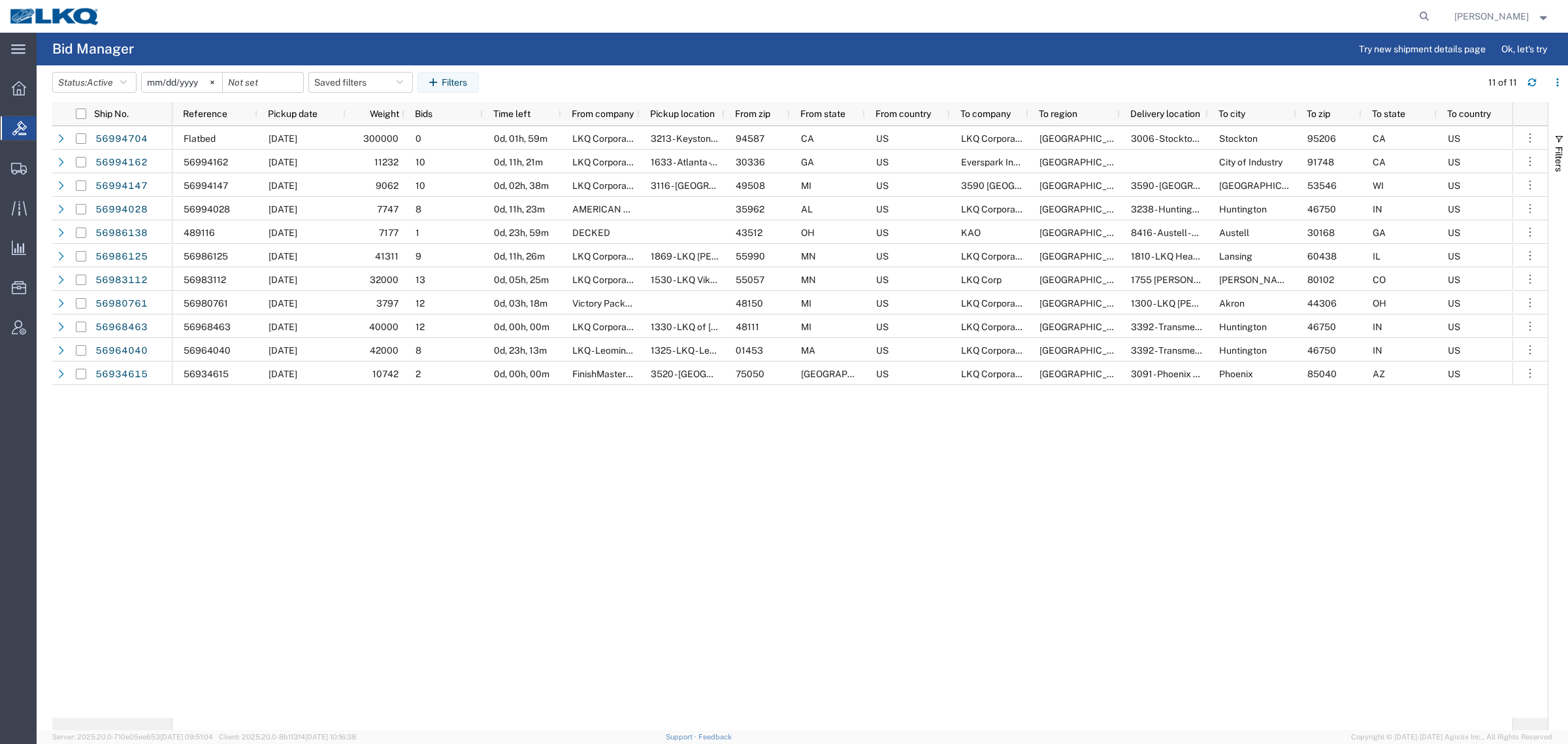
click at [567, 481] on div "Flatbed 10/01/2025 300000 0 0d, 01h, 59m LKQ Corporation 3213 - Keystone - San …" at bounding box center [842, 422] width 1340 height 592
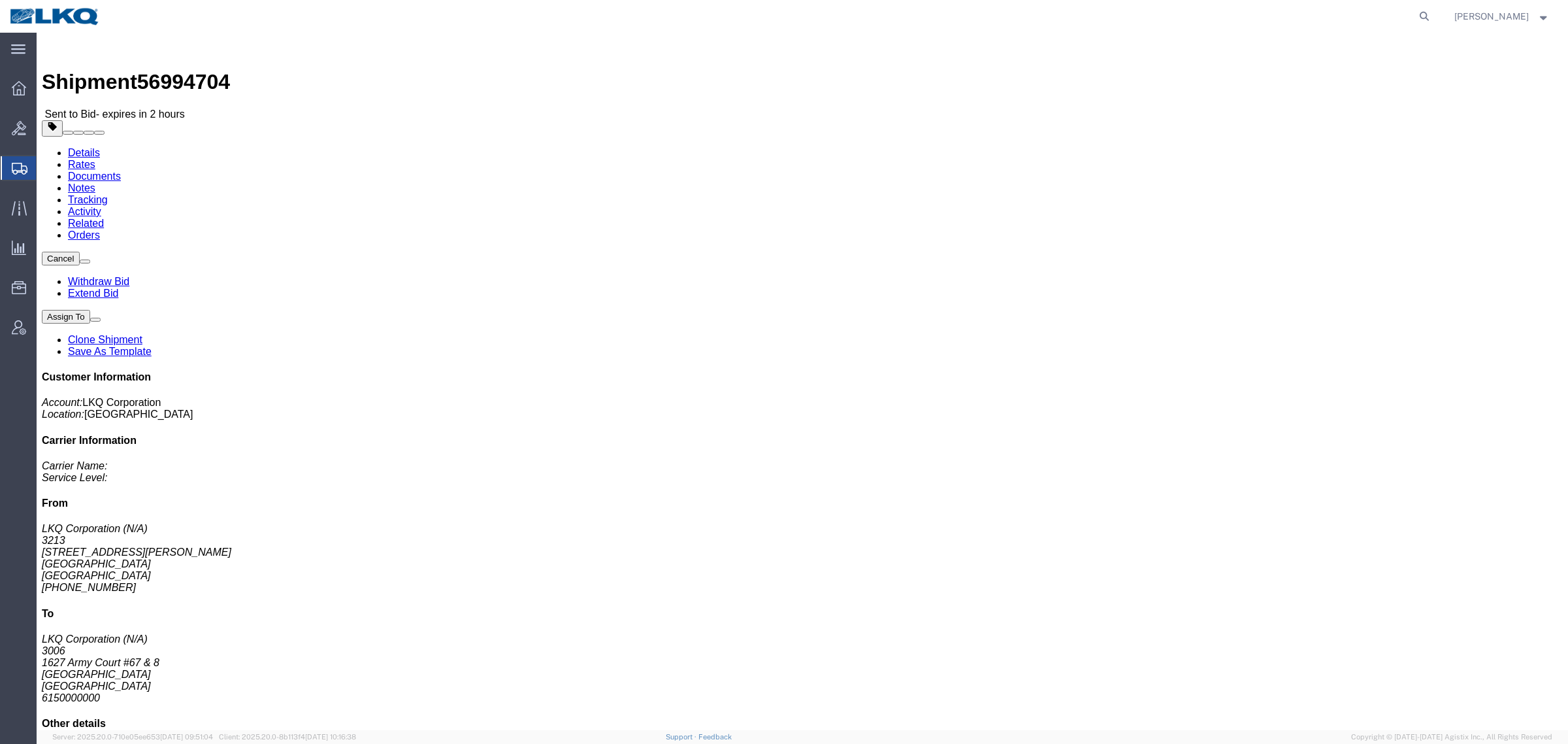
click link "Clone Shipment"
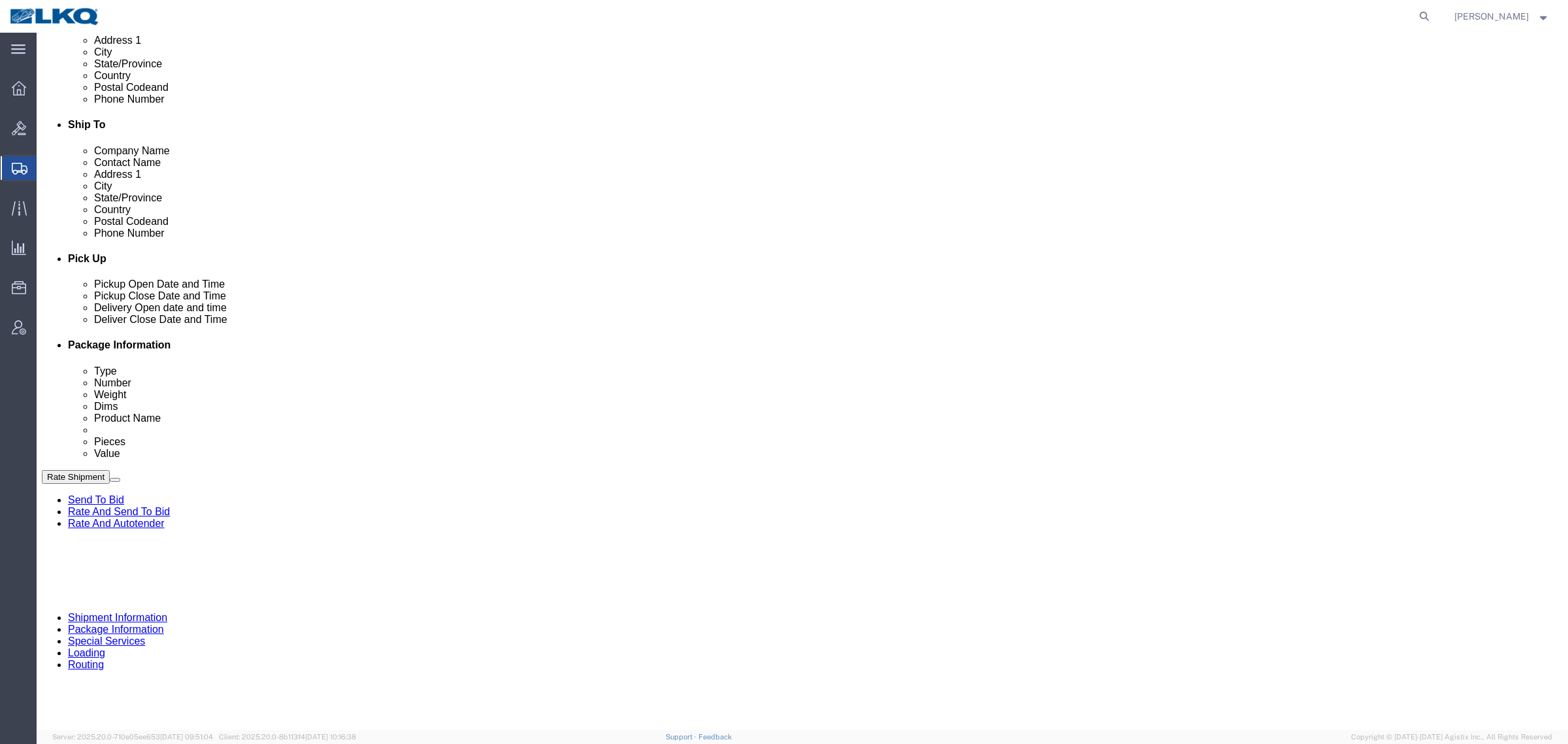
scroll to position [409, 0]
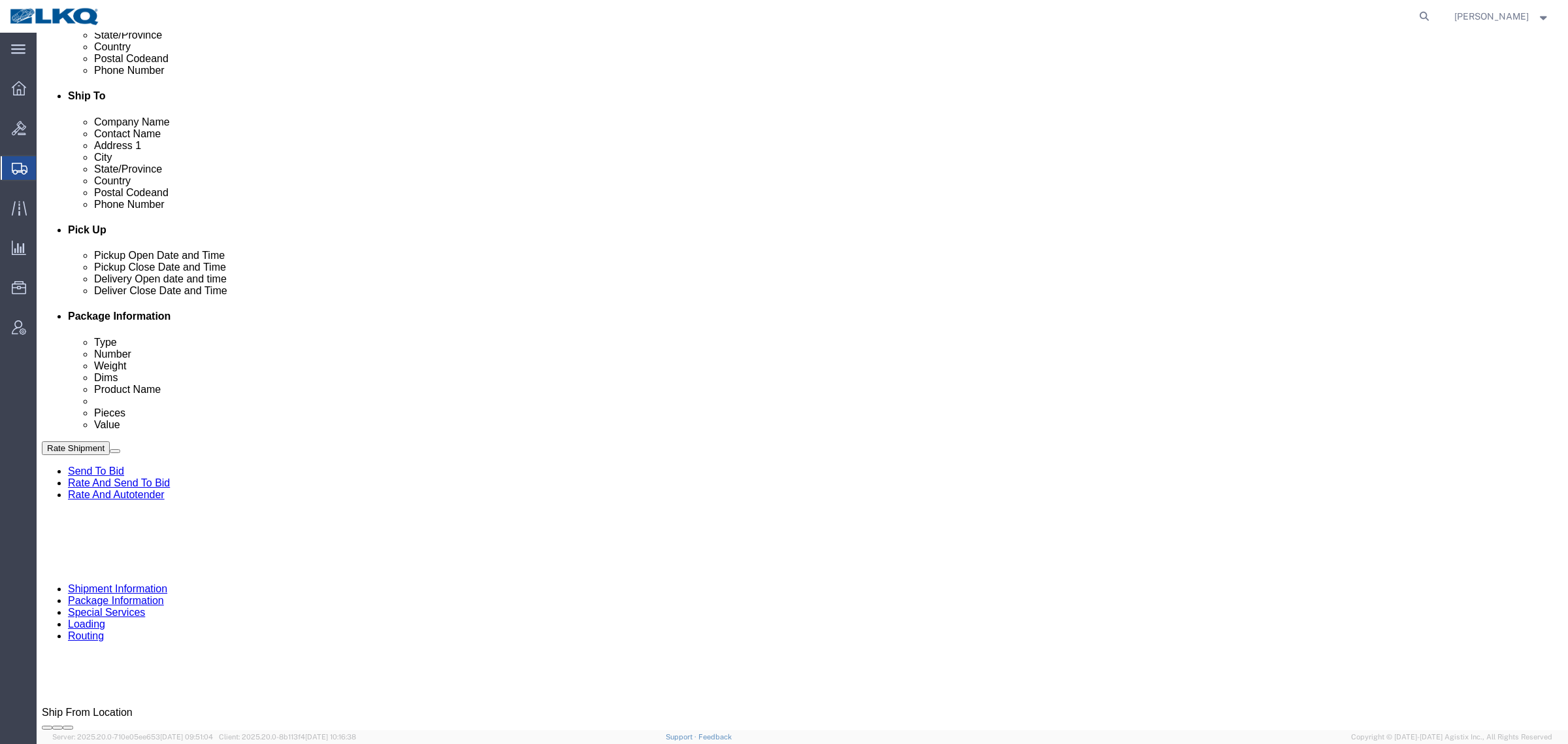
select select "27924"
select select "27722"
click div "Oct 01 2025 9:50 AM"
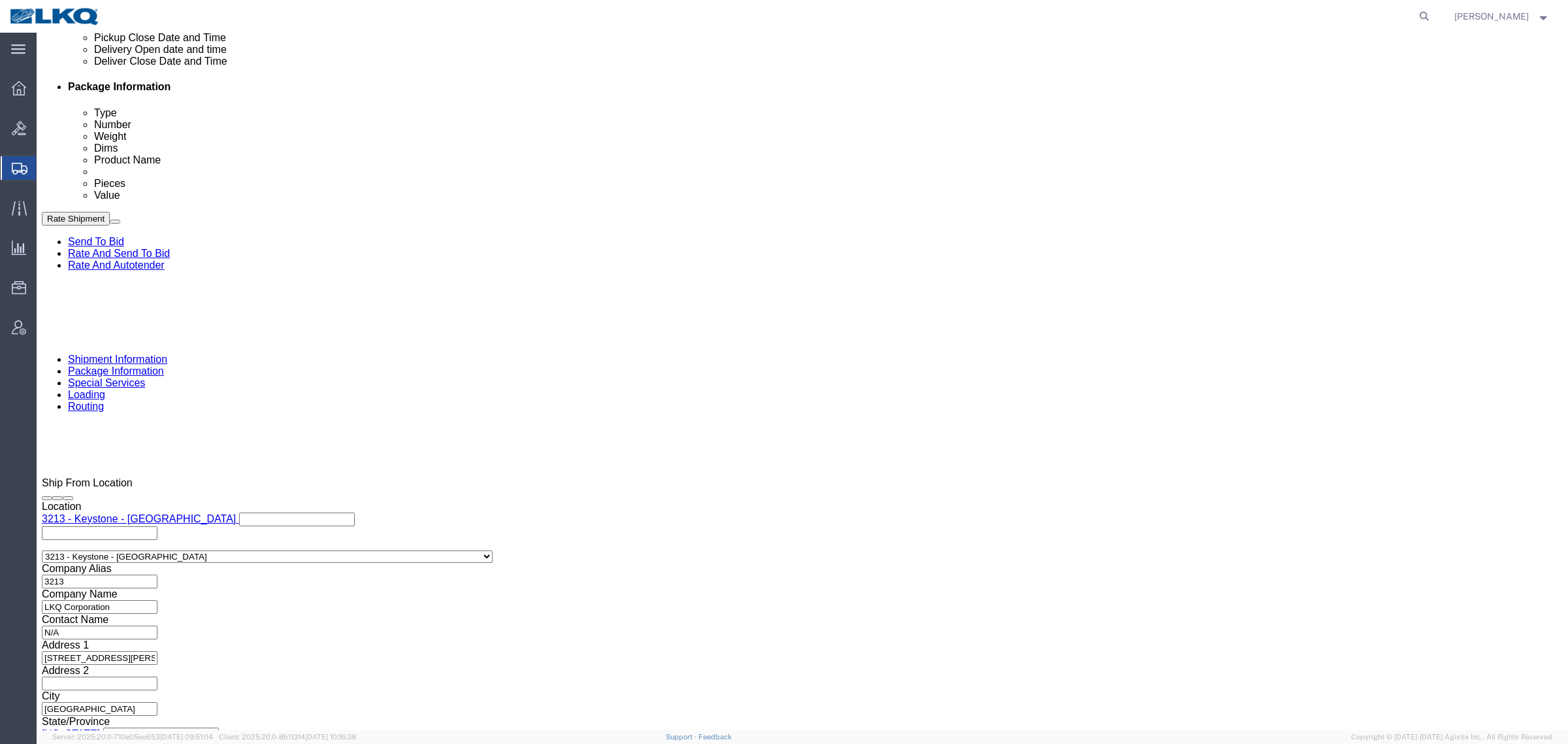
type input "9:00 AM"
click button "Apply"
click div "[DATE] 5:00 PM"
click button "Apply"
click div "Delivery Start Date Delivery Start Time Deliver Open Date and Time"
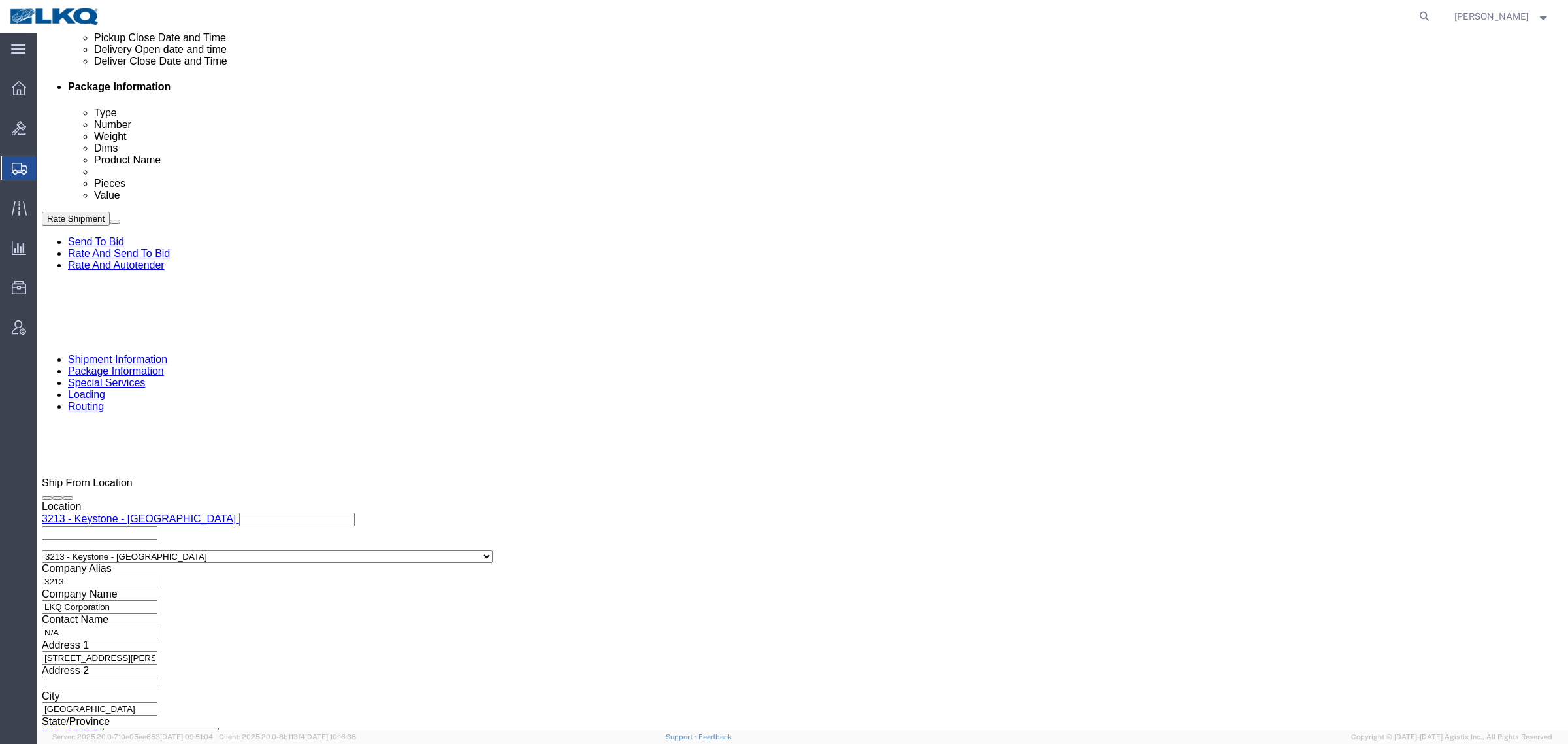
click div
click button "Apply"
click div
click button "Apply"
click div "References Add reference"
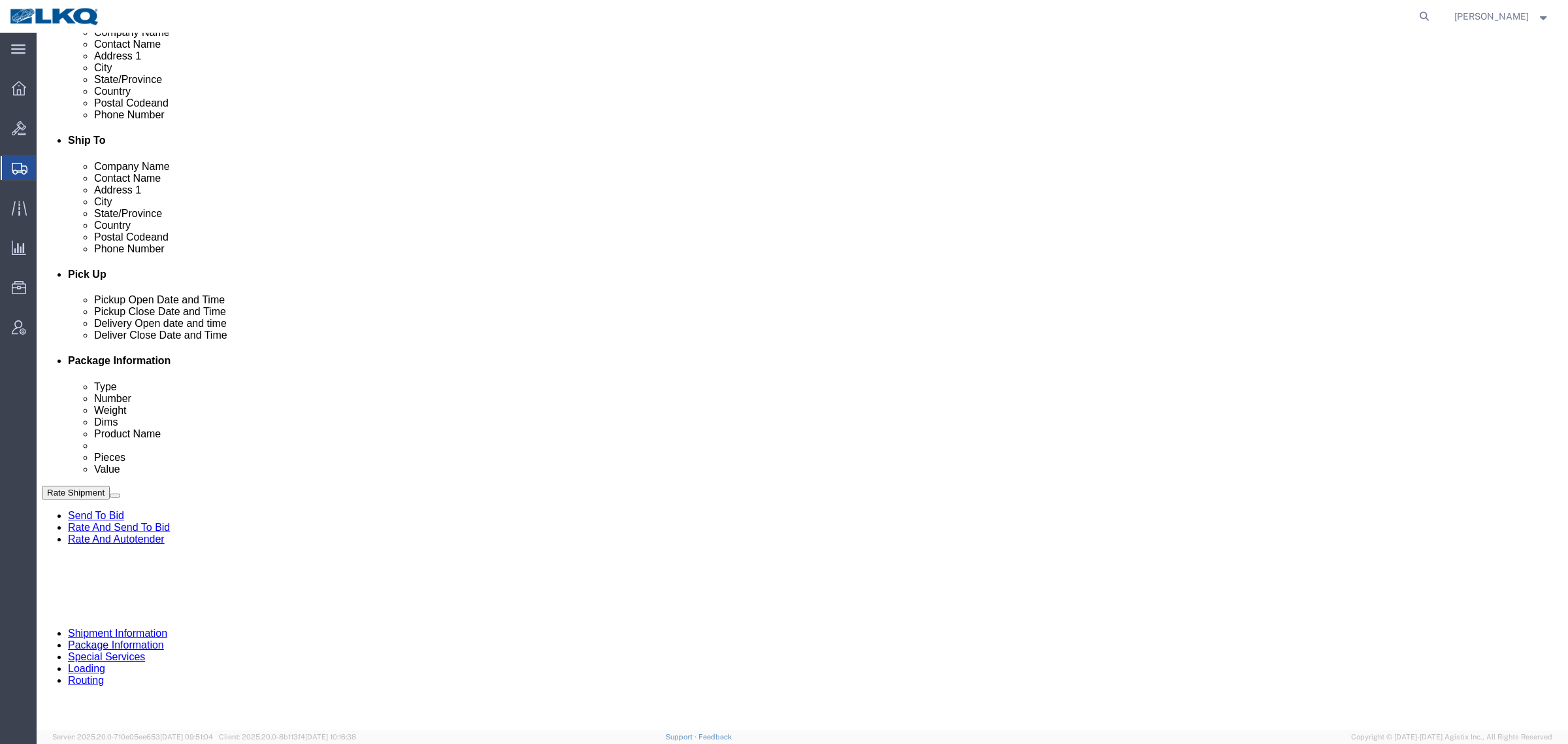
scroll to position [393, 0]
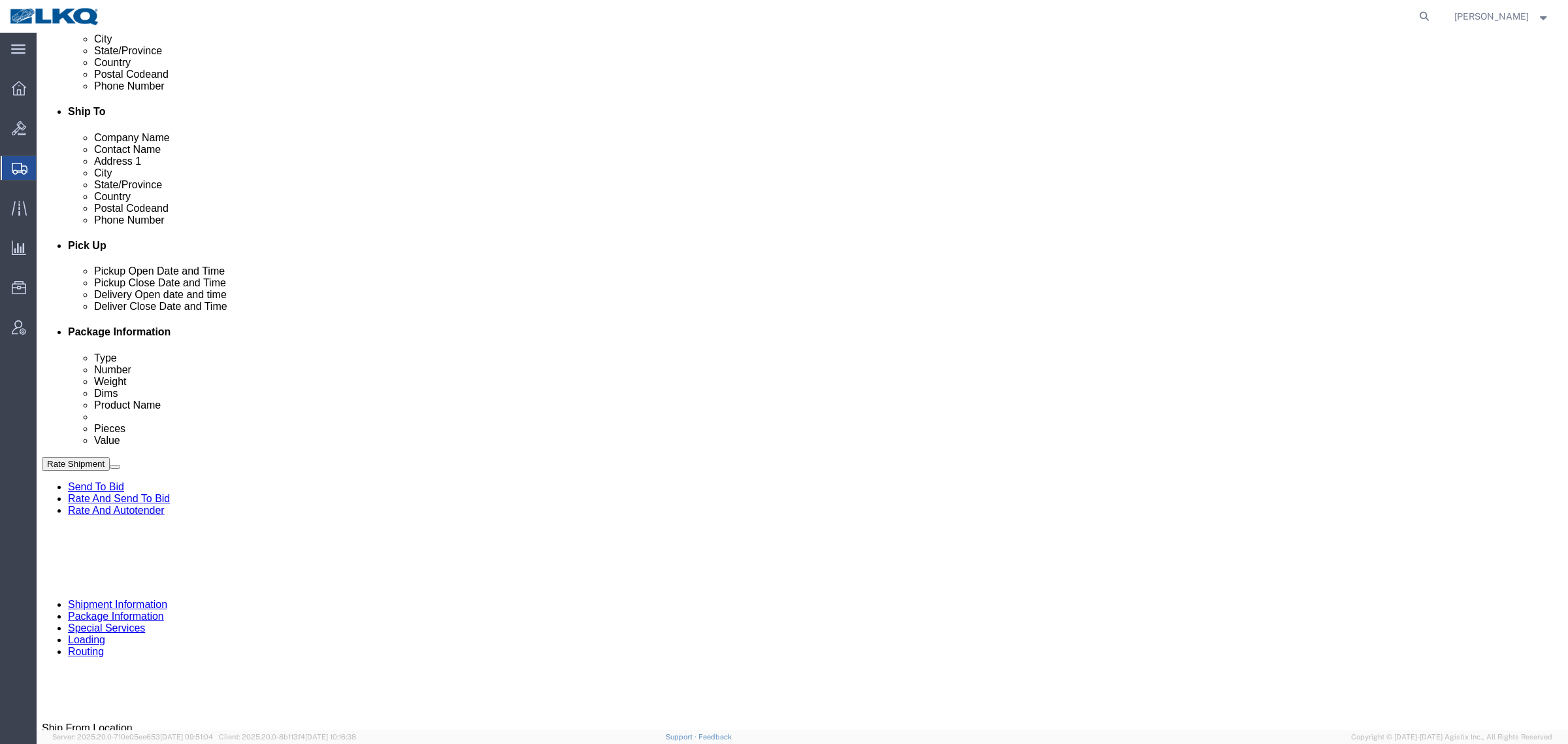
click link "Send To Bid"
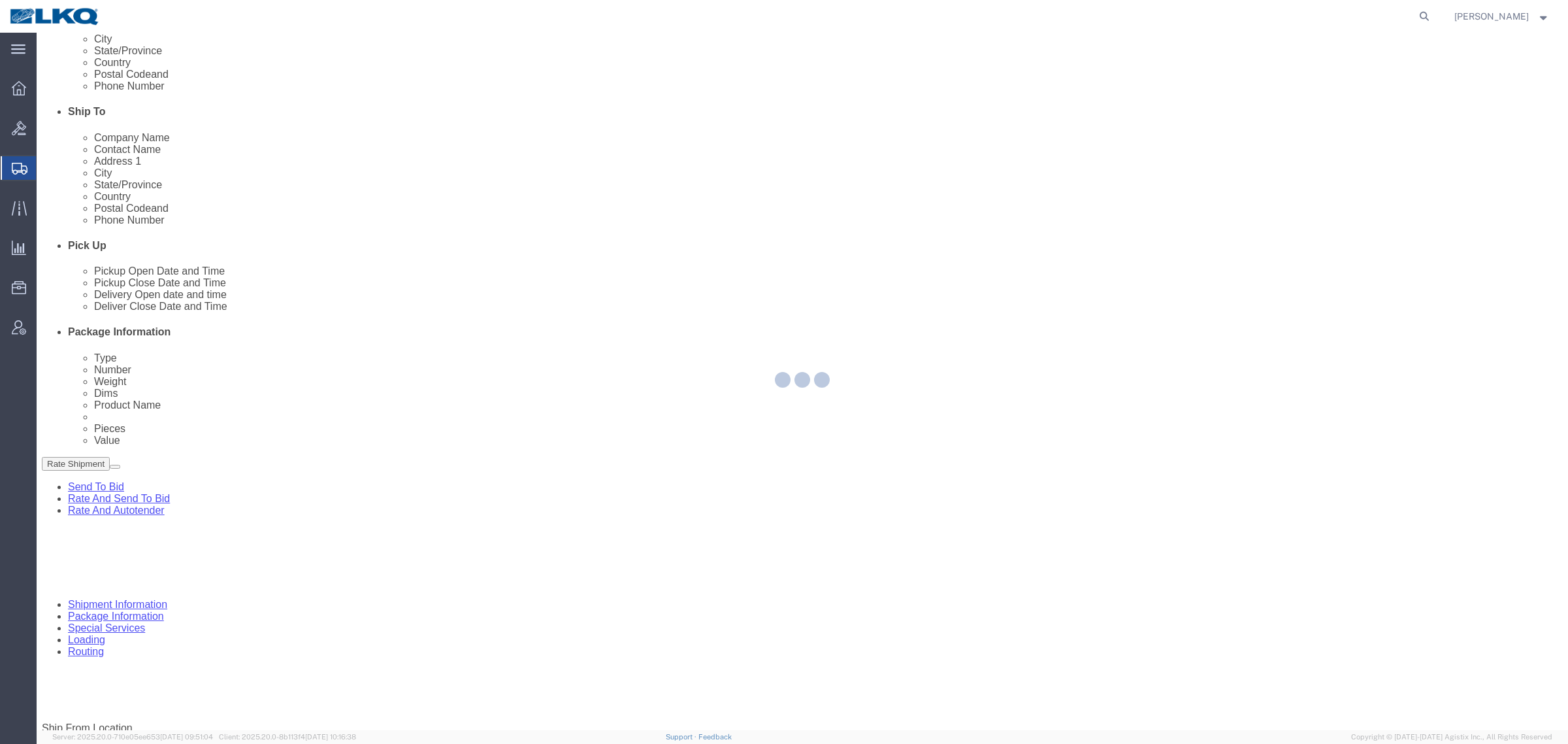
select select "TL"
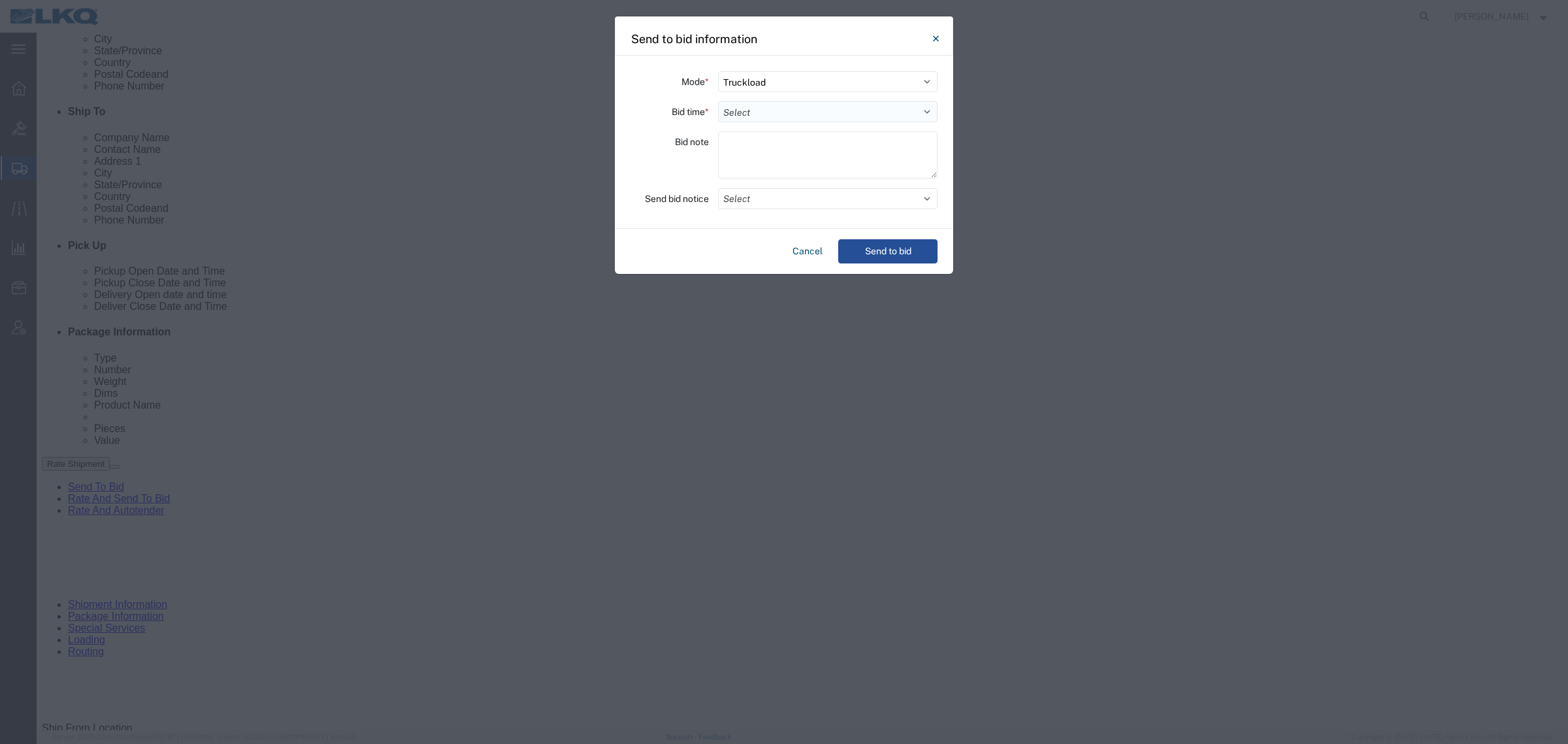
click at [771, 111] on select "Select 30 Min (Rush) 1 Hour (Rush) 2 Hours (Rush) 4 Hours (Rush) 8 Hours (Rush)…" at bounding box center [827, 112] width 219 height 21
select select "2"
click at [718, 101] on select "Select 30 Min (Rush) 1 Hour (Rush) 2 Hours (Rush) 4 Hours (Rush) 8 Hours (Rush)…" at bounding box center [827, 112] width 219 height 21
click at [791, 193] on button "Select" at bounding box center [827, 199] width 219 height 21
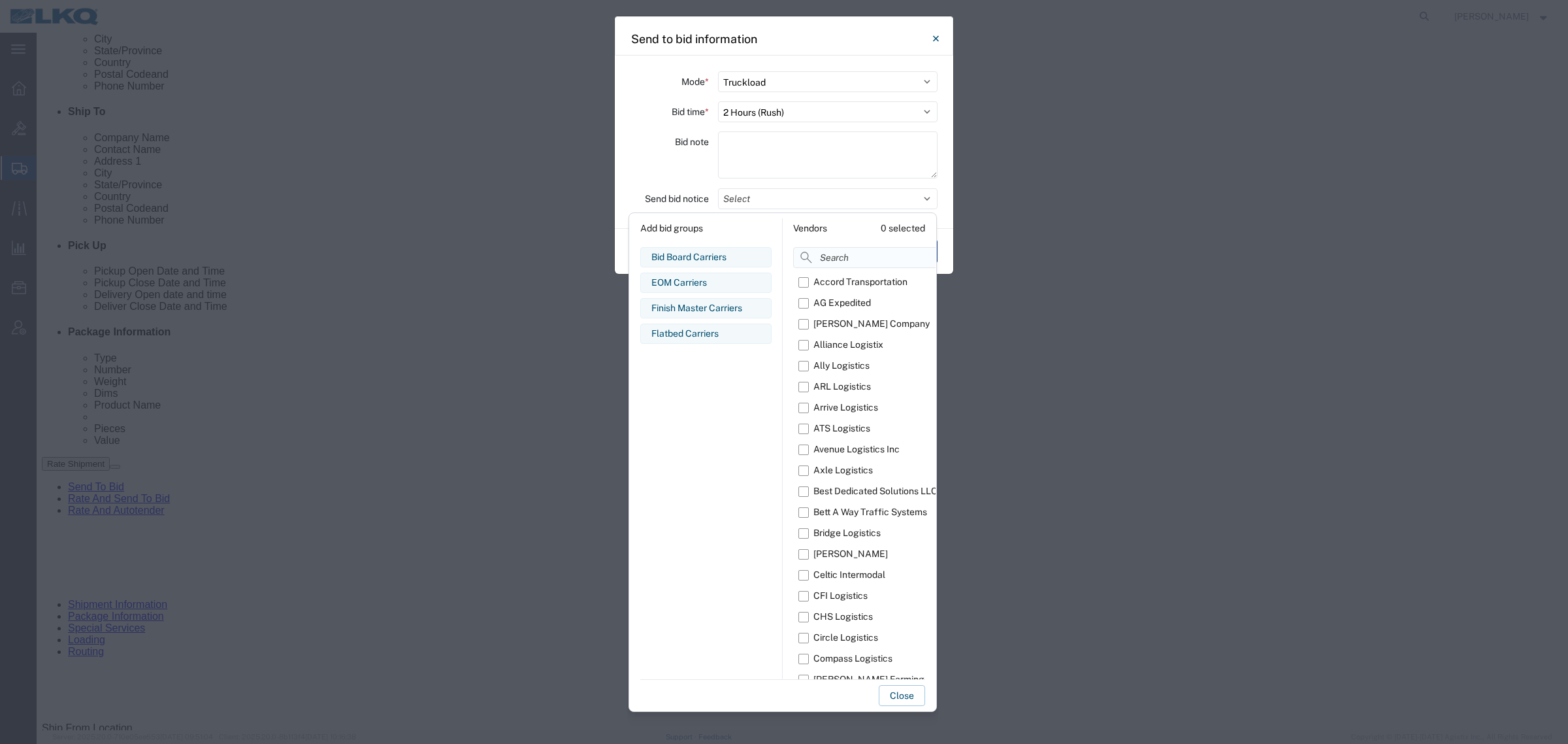
click at [835, 249] on input at bounding box center [896, 258] width 206 height 21
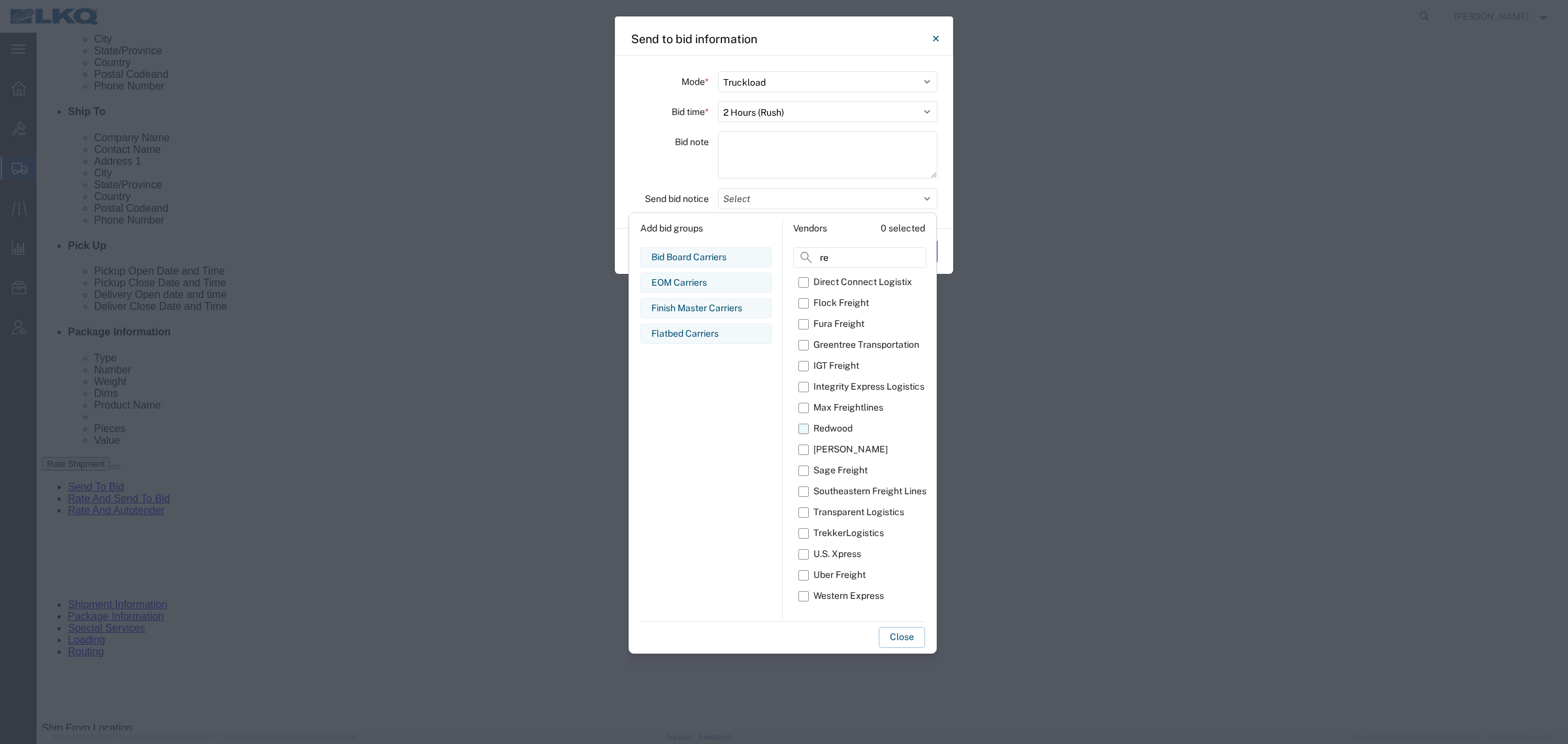
type input "re"
click at [830, 426] on div "Redwood" at bounding box center [833, 429] width 39 height 14
click at [0, 0] on input "Redwood" at bounding box center [0, 0] width 0 height 0
click at [892, 639] on button "Close" at bounding box center [901, 637] width 46 height 21
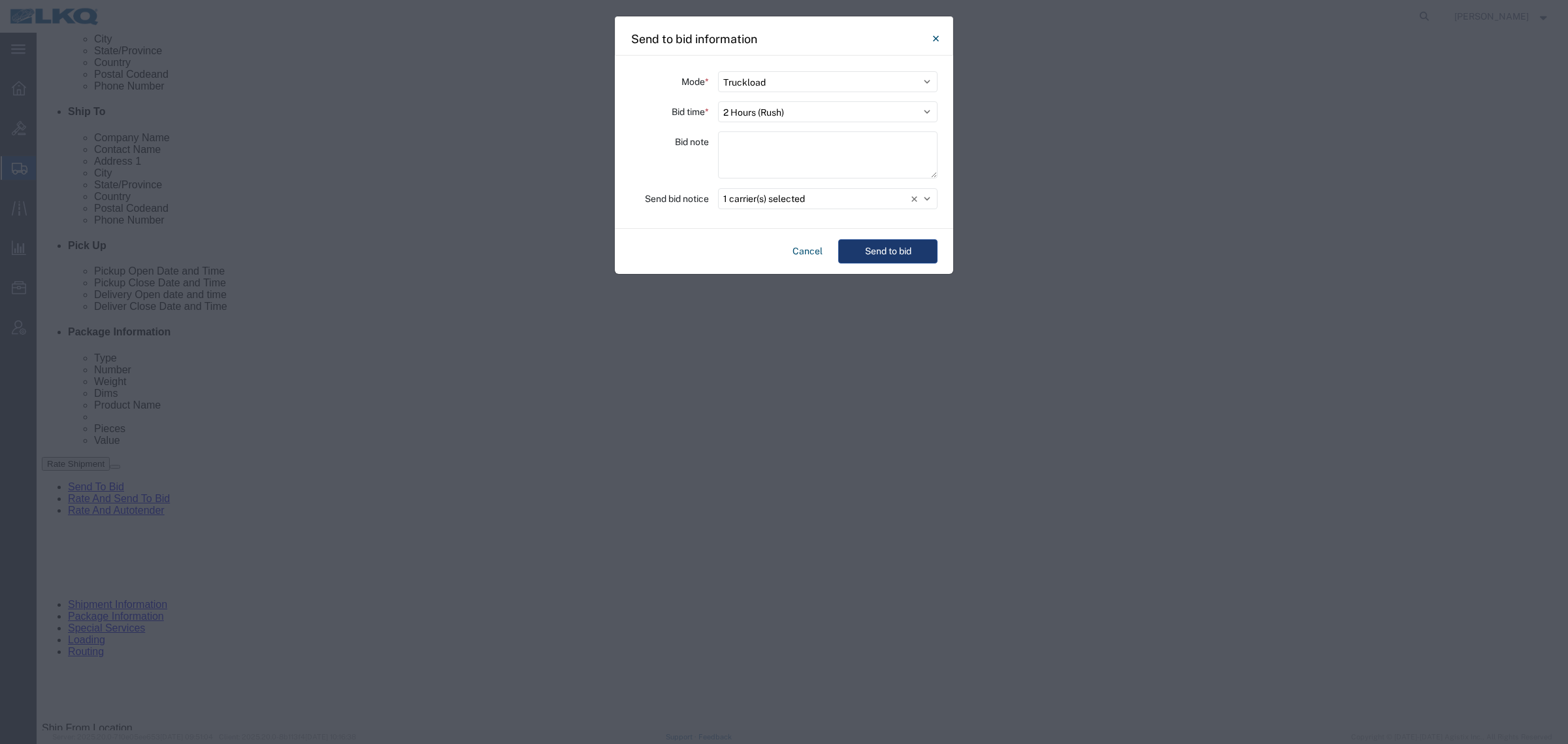
click at [874, 249] on button "Send to bid" at bounding box center [887, 251] width 99 height 24
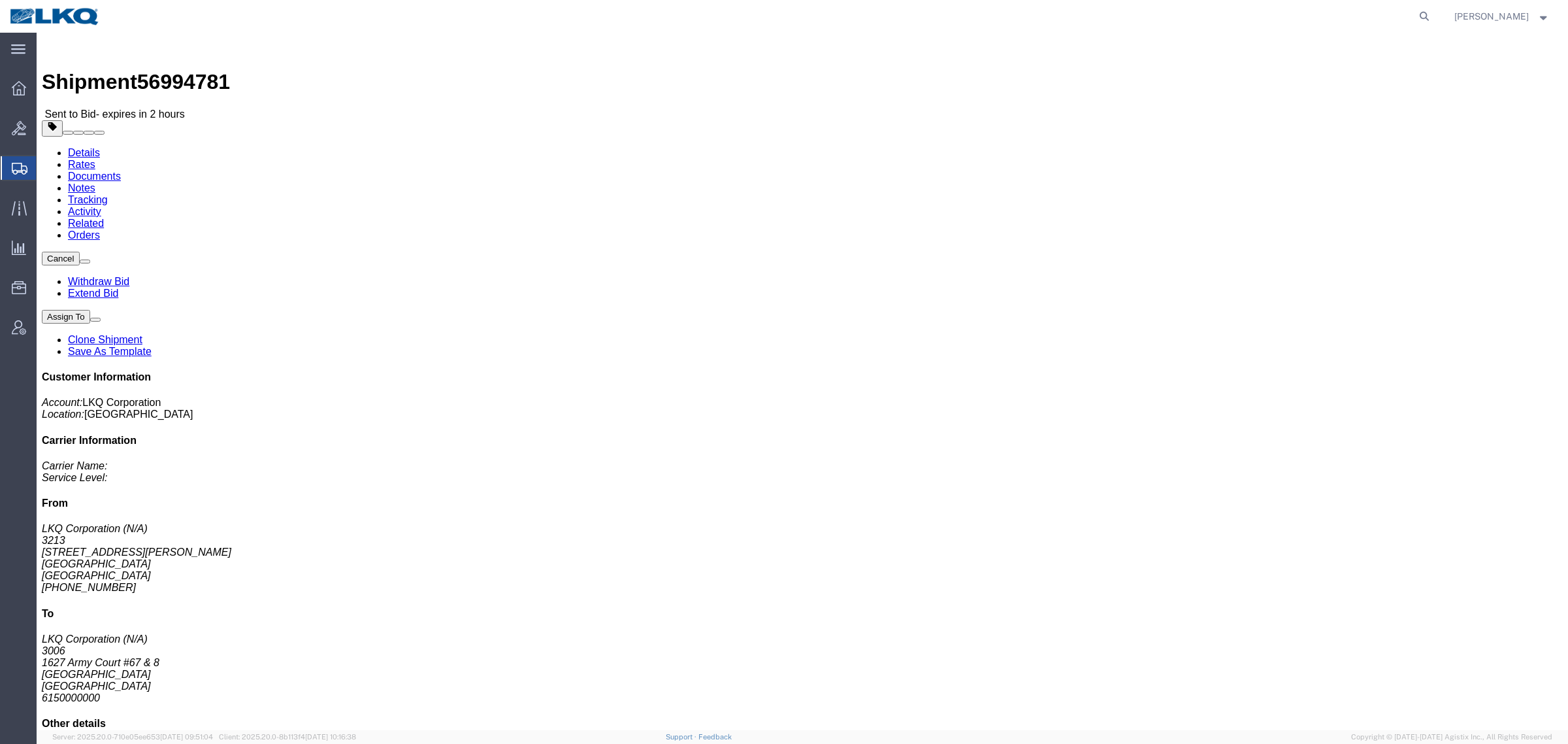
click link "Clone Shipment"
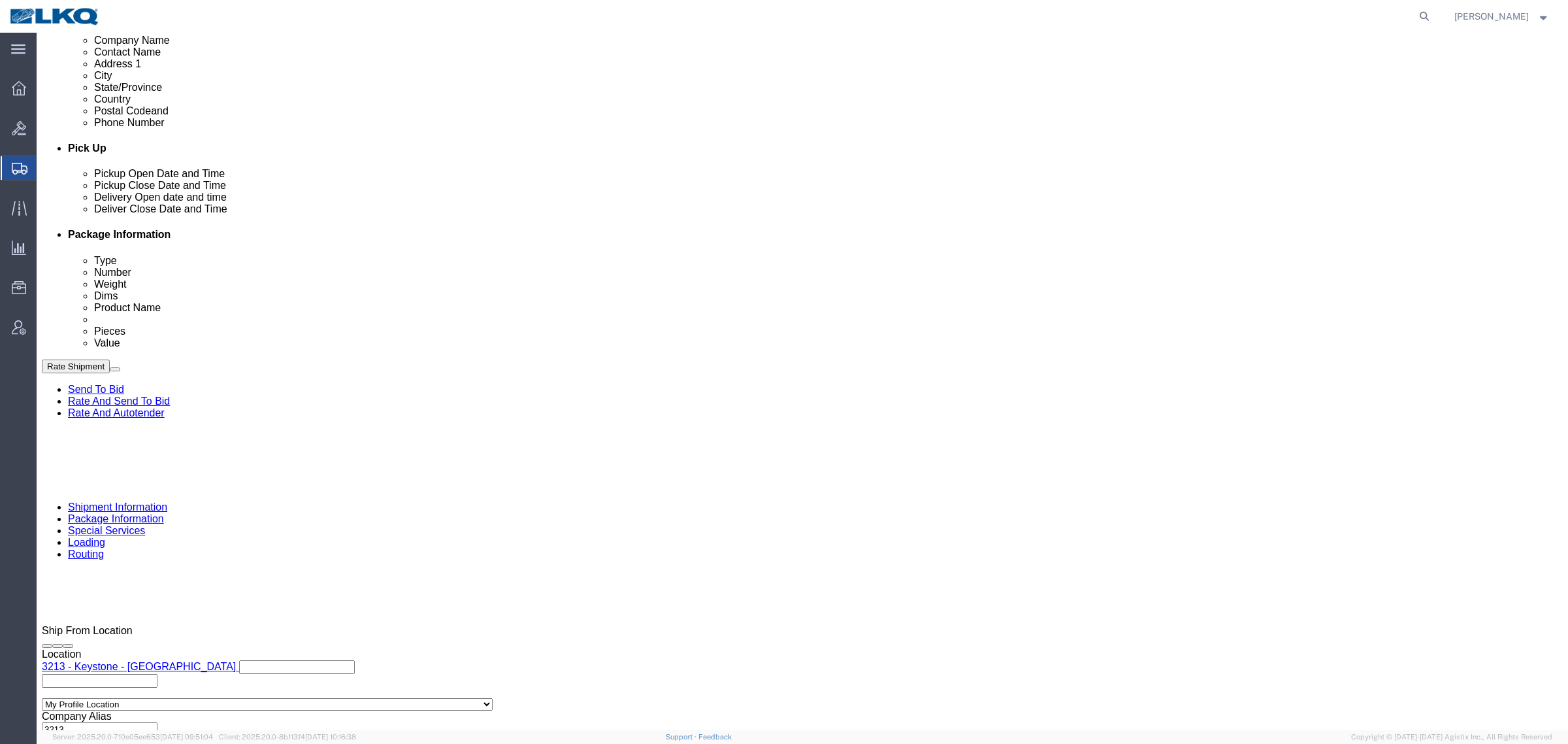
select select "27924"
select select "27722"
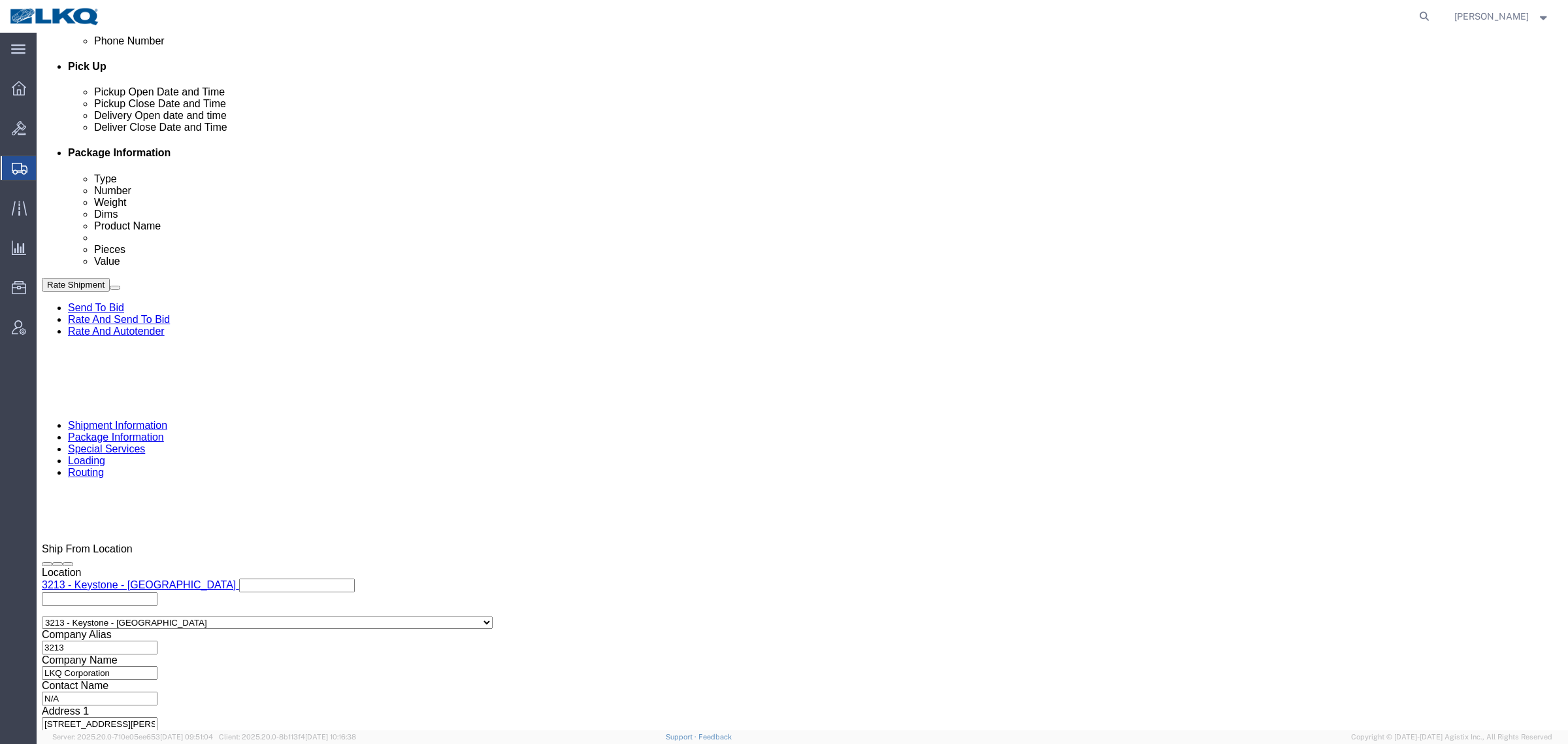
click div
click button "Apply"
drag, startPoint x: 1068, startPoint y: 314, endPoint x: 1065, endPoint y: 328, distance: 14.3
click div
click button "Apply"
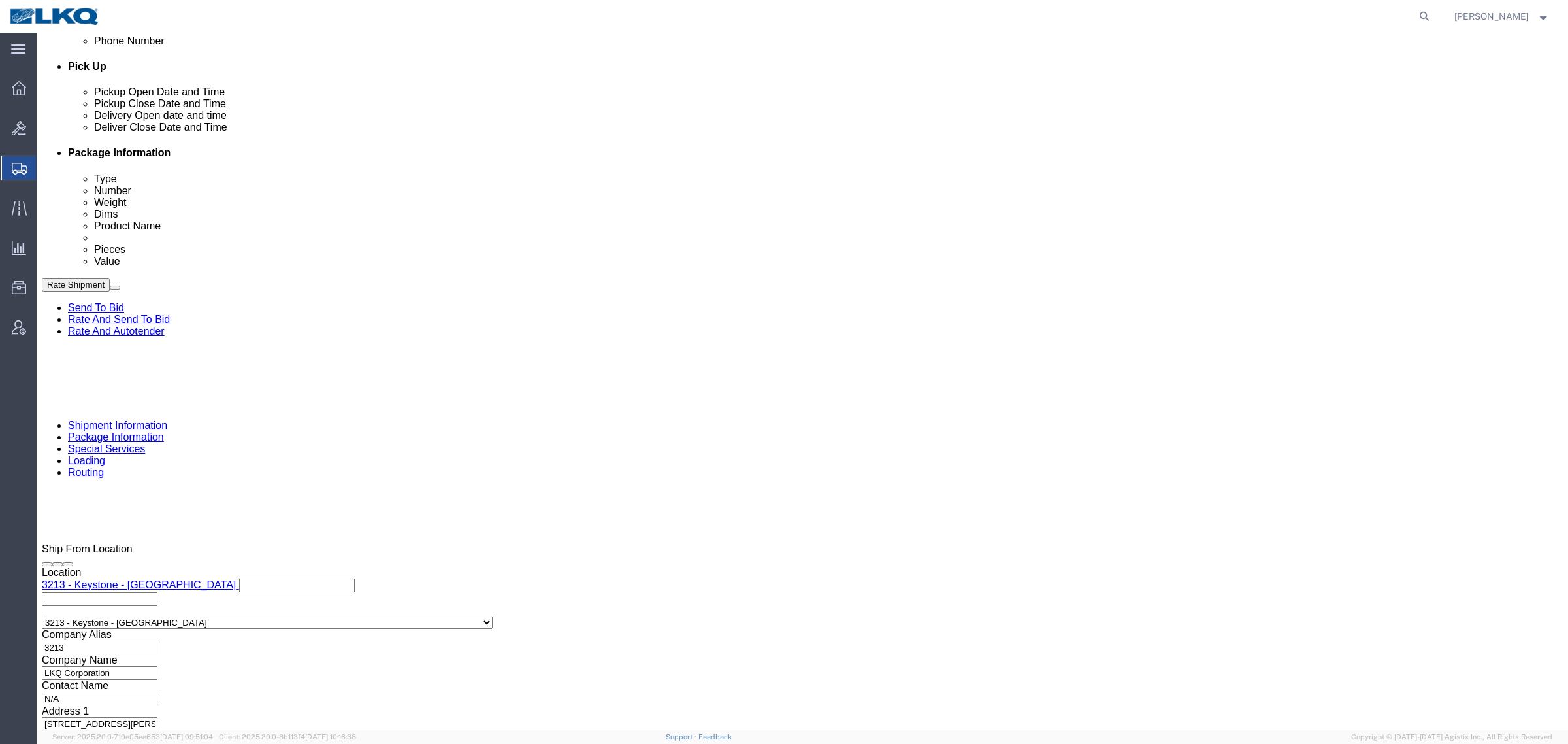
drag, startPoint x: 743, startPoint y: 370, endPoint x: 1094, endPoint y: 530, distance: 385.7
click div "Ship From Location Location 3213 - [GEOGRAPHIC_DATA] - [GEOGRAPHIC_DATA] My Pro…"
click link "Send To Bid"
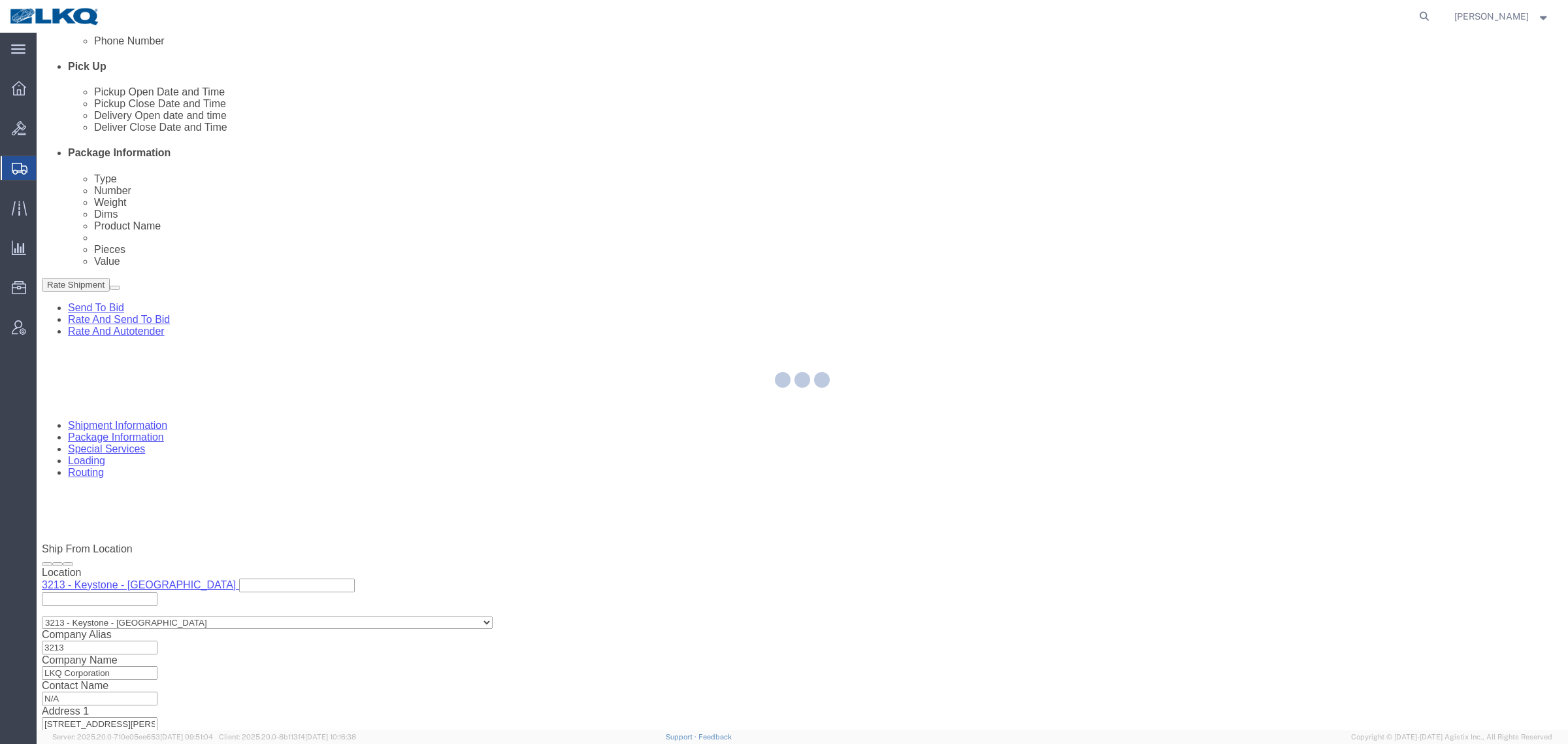
select select "TL"
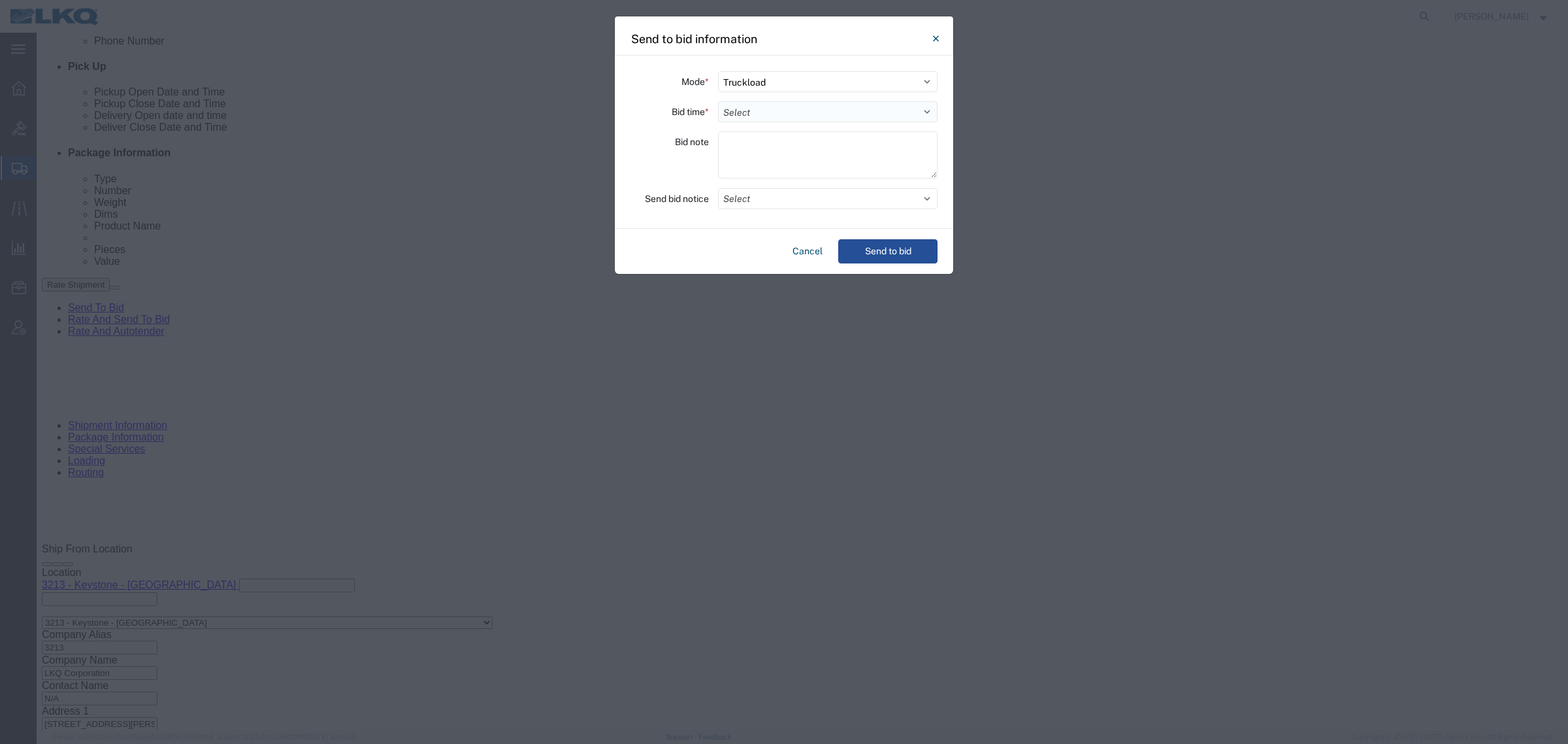
click at [807, 110] on select "Select 30 Min (Rush) 1 Hour (Rush) 2 Hours (Rush) 4 Hours (Rush) 8 Hours (Rush)…" at bounding box center [827, 112] width 219 height 21
select select "2"
click at [718, 101] on select "Select 30 Min (Rush) 1 Hour (Rush) 2 Hours (Rush) 4 Hours (Rush) 8 Hours (Rush)…" at bounding box center [827, 112] width 219 height 21
click at [778, 196] on button "Select" at bounding box center [827, 199] width 219 height 21
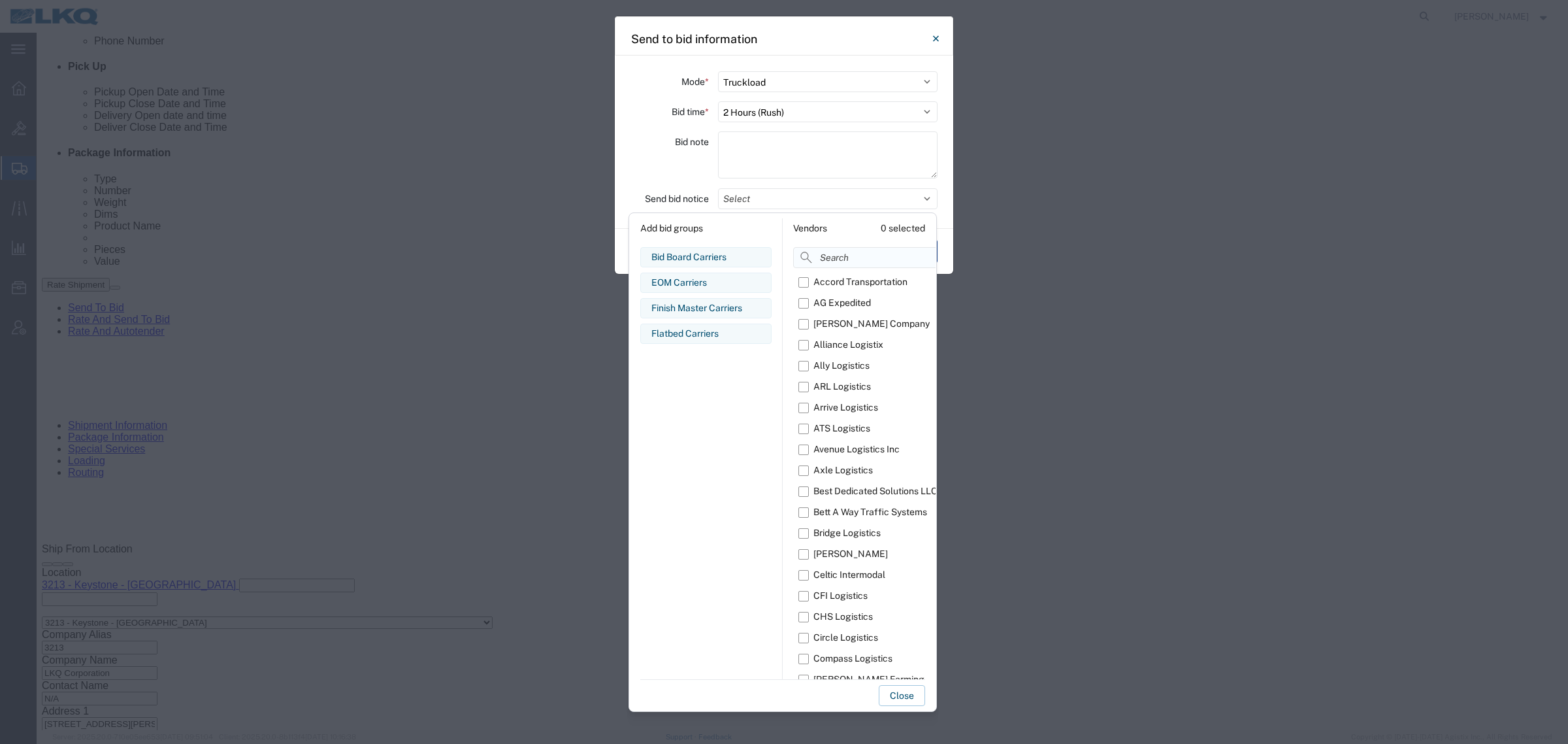
click at [847, 259] on input at bounding box center [896, 258] width 206 height 21
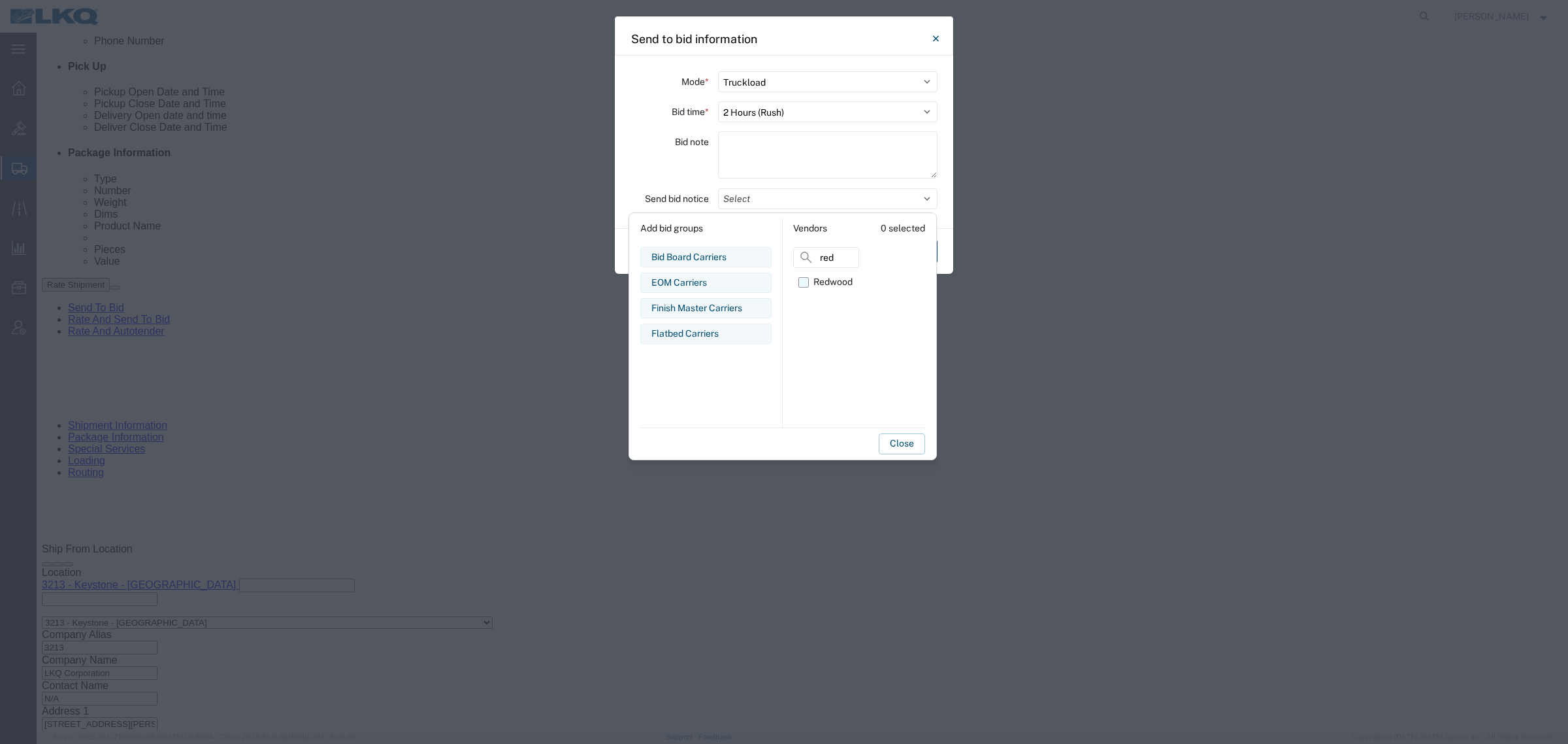
type input "red"
click at [840, 284] on div "Redwood" at bounding box center [833, 282] width 39 height 14
click at [0, 0] on input "Redwood" at bounding box center [0, 0] width 0 height 0
click at [895, 442] on button "Close" at bounding box center [901, 444] width 46 height 21
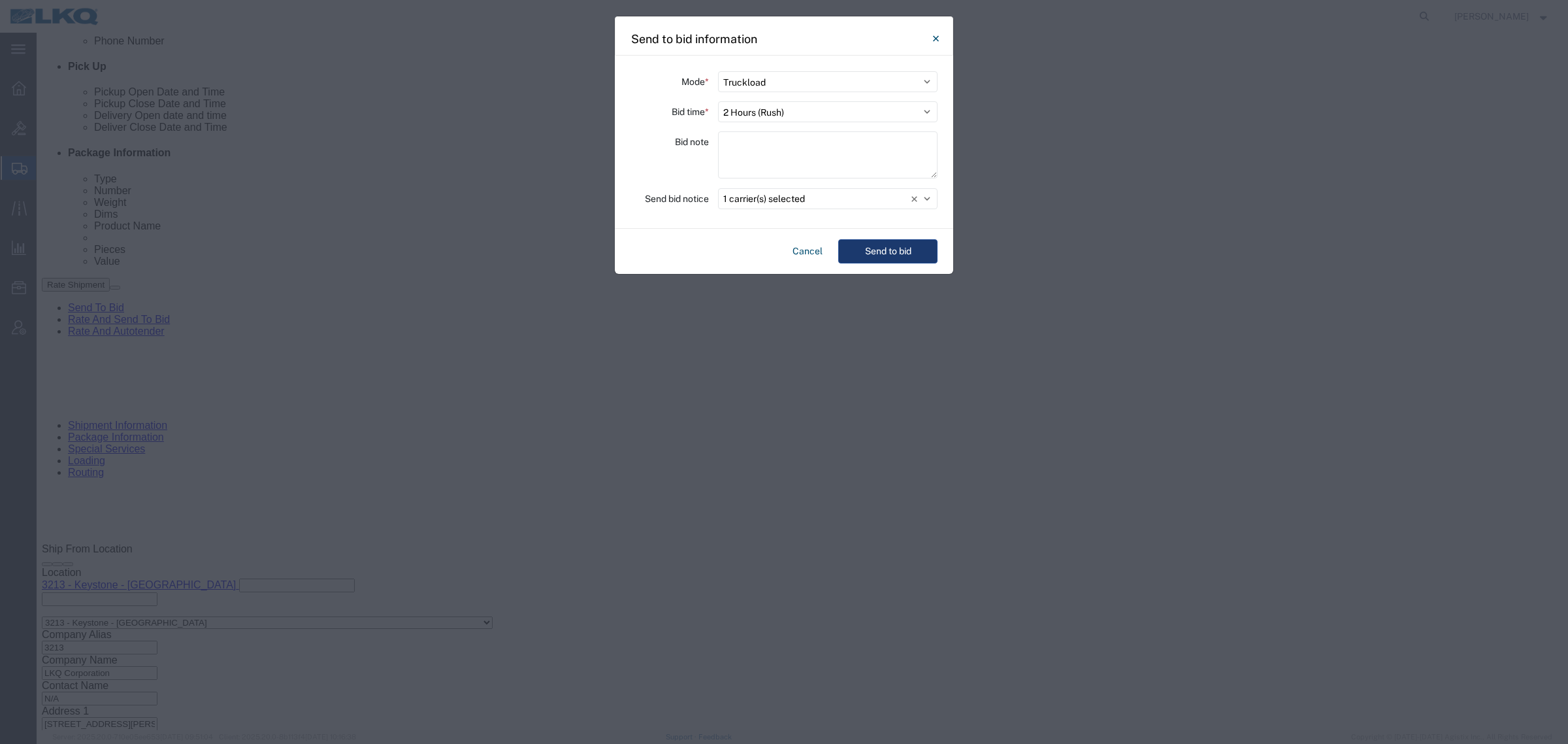
click at [883, 262] on button "Send to bid" at bounding box center [887, 251] width 99 height 24
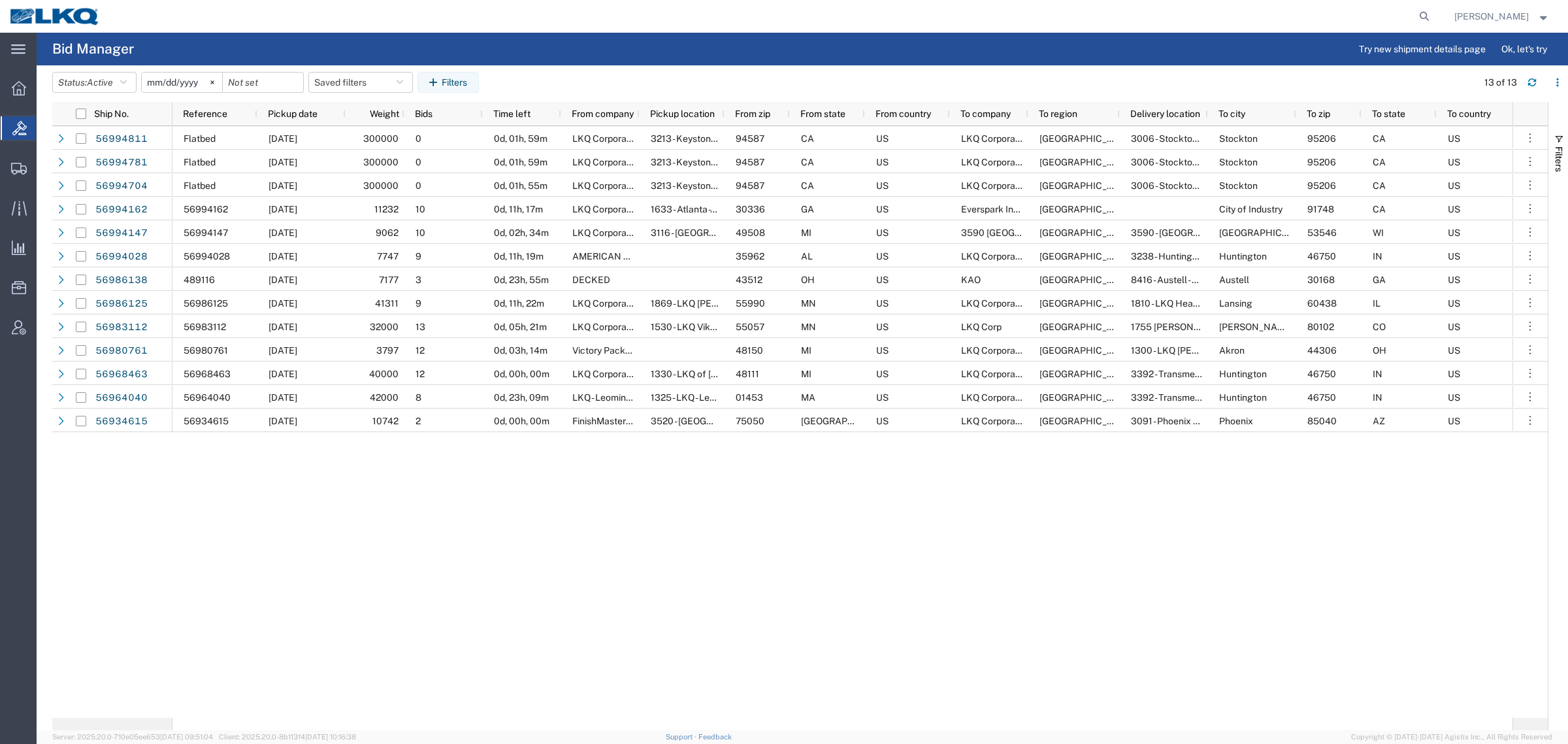
click at [580, 84] on agx-table-filter-chips "Status: Active Active All Awaiting Confirmation Awarded Closed Expired Open Wit…" at bounding box center [761, 87] width 1418 height 30
click at [351, 83] on button "Saved filters" at bounding box center [360, 82] width 105 height 21
click at [358, 143] on span "Bid Board" at bounding box center [395, 139] width 171 height 24
type input "[DATE]"
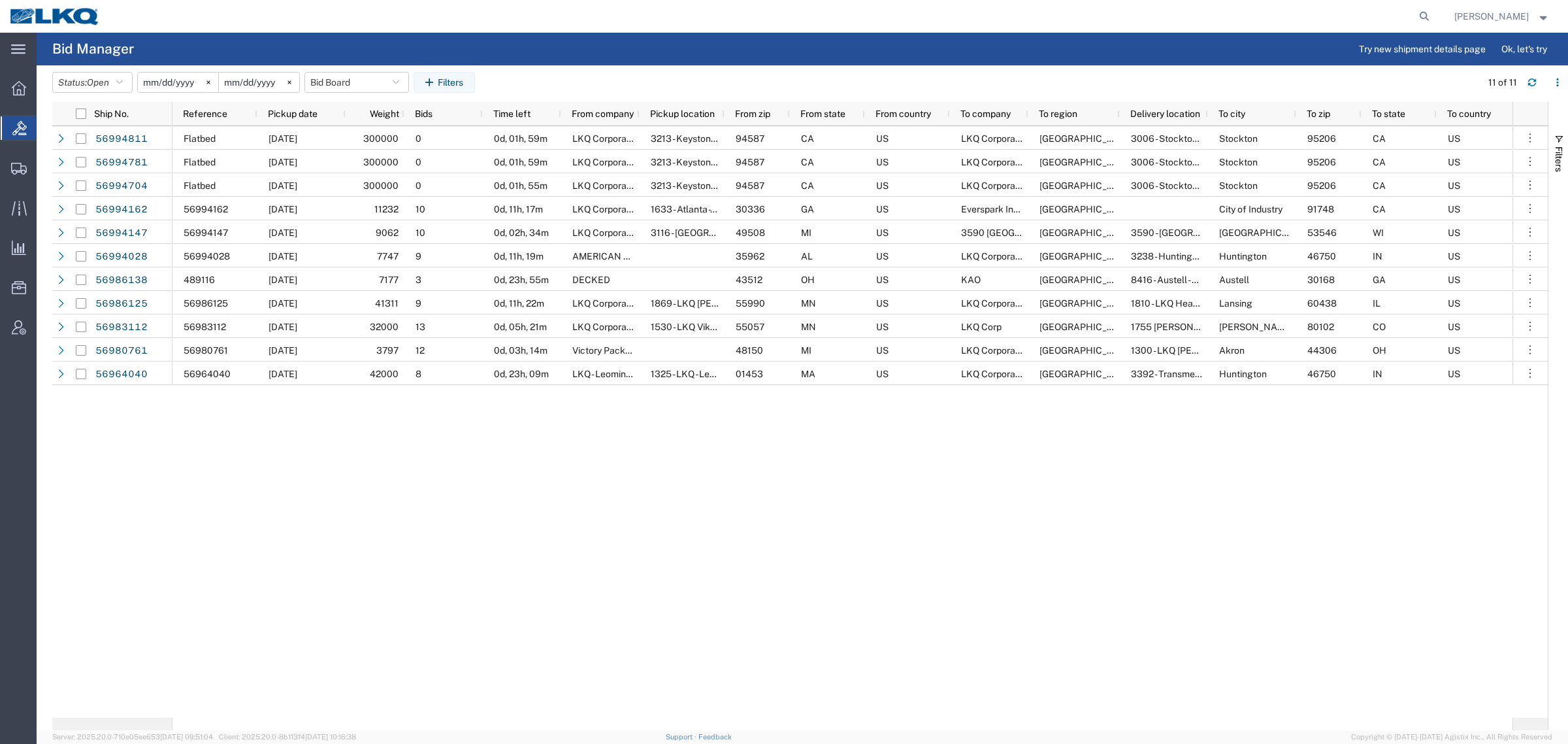
click at [593, 69] on header "Status: Open Active All Awaiting Confirmation Awarded Closed Expired Open Withd…" at bounding box center [809, 83] width 1515 height 37
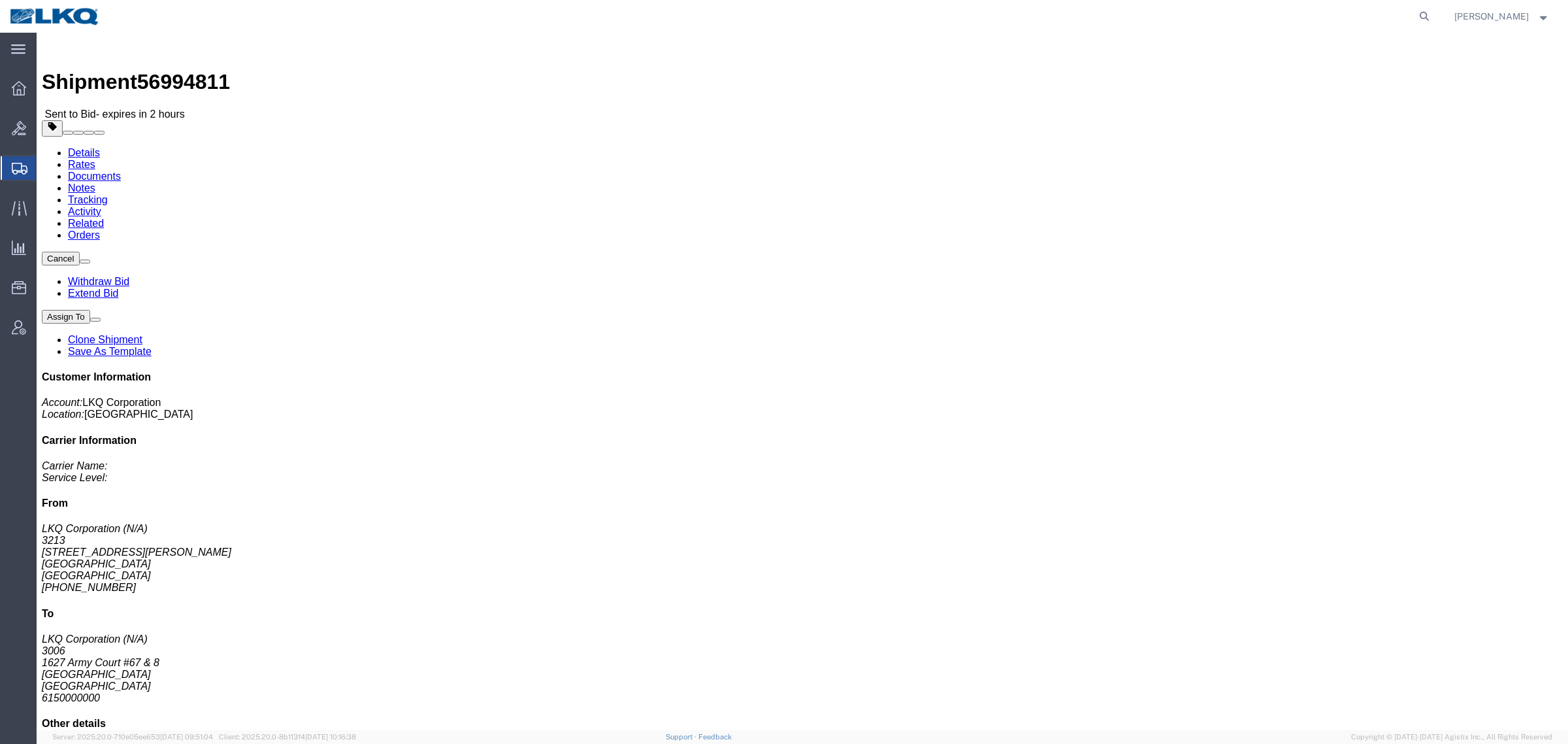
click link "Clone Shipment"
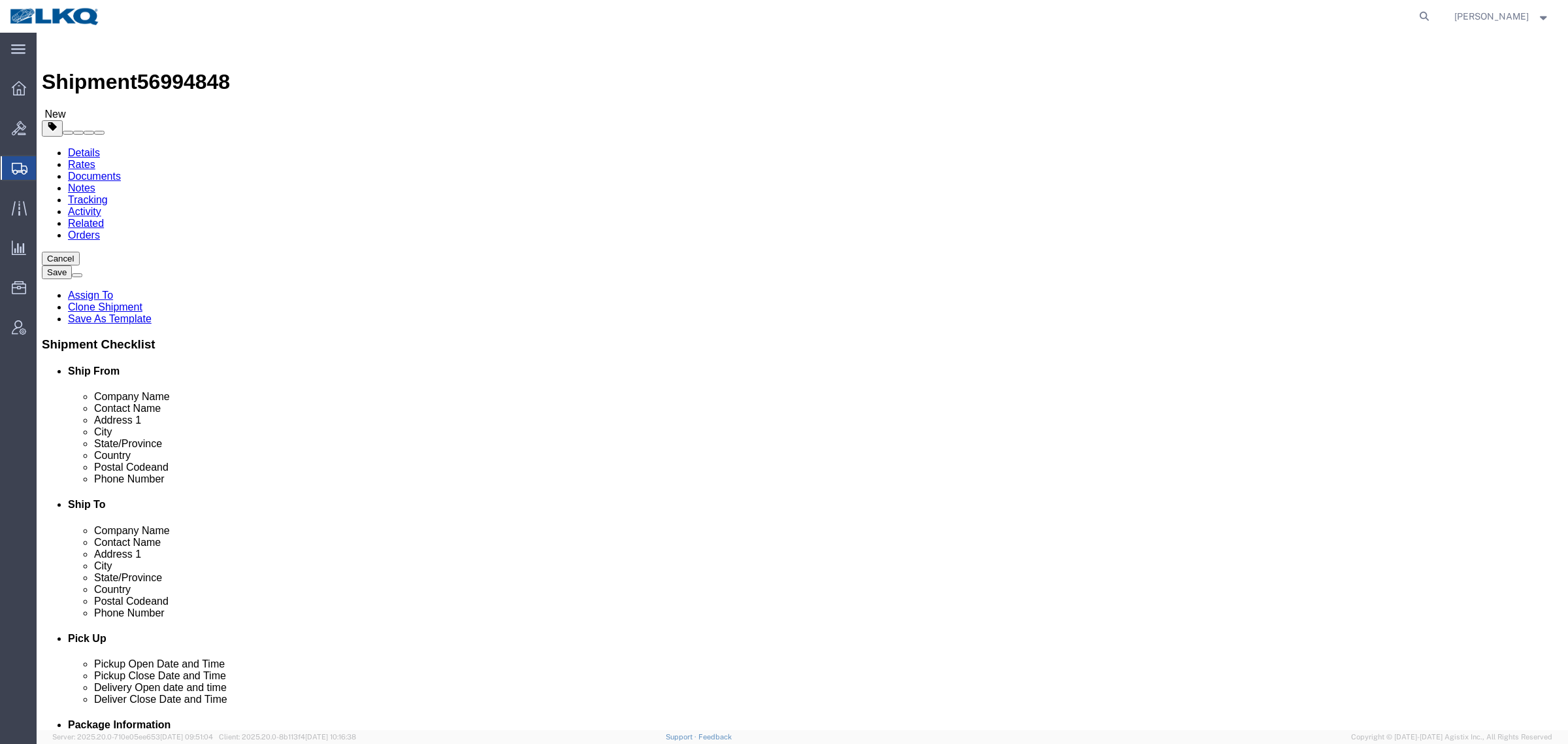
select select "27924"
select select "27722"
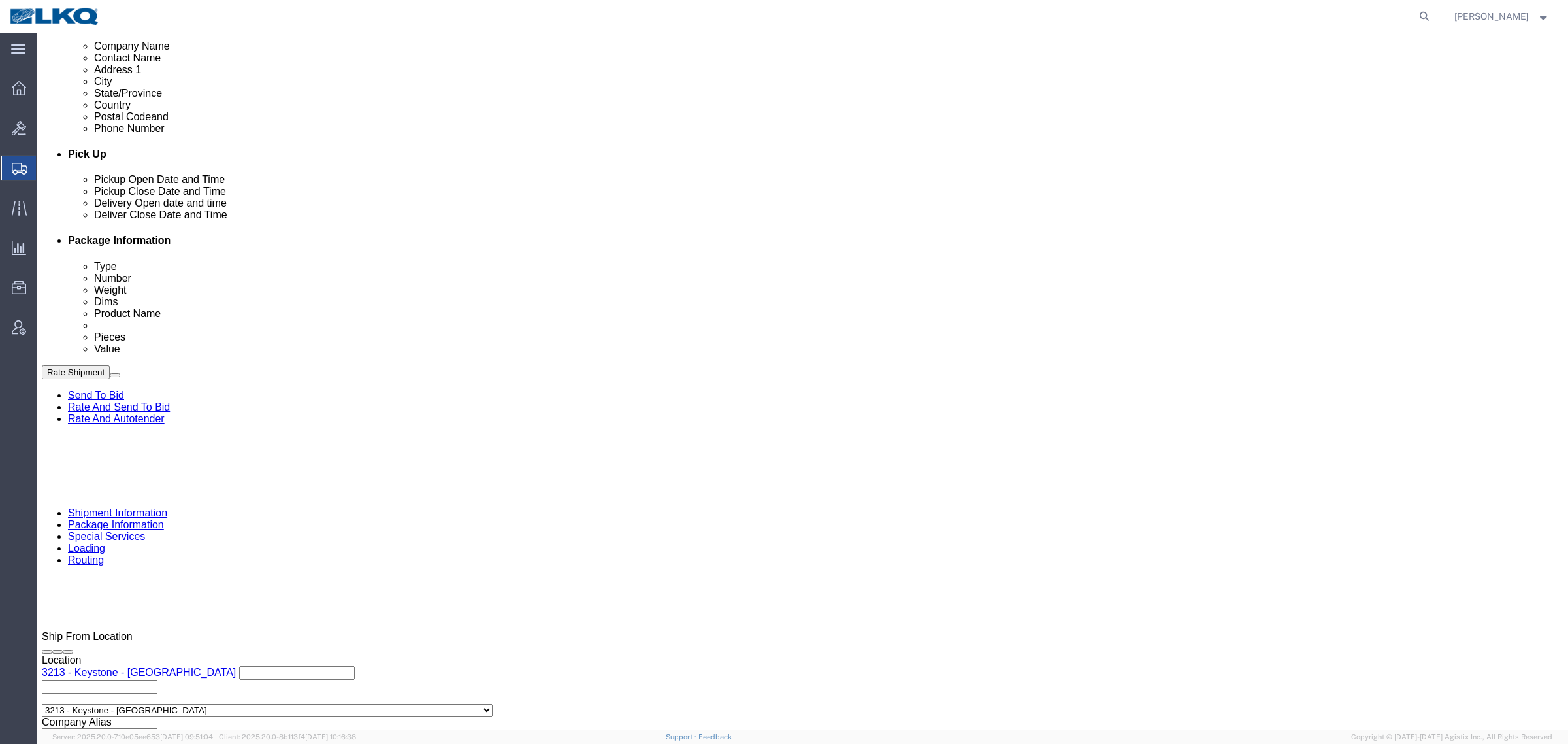
scroll to position [490, 0]
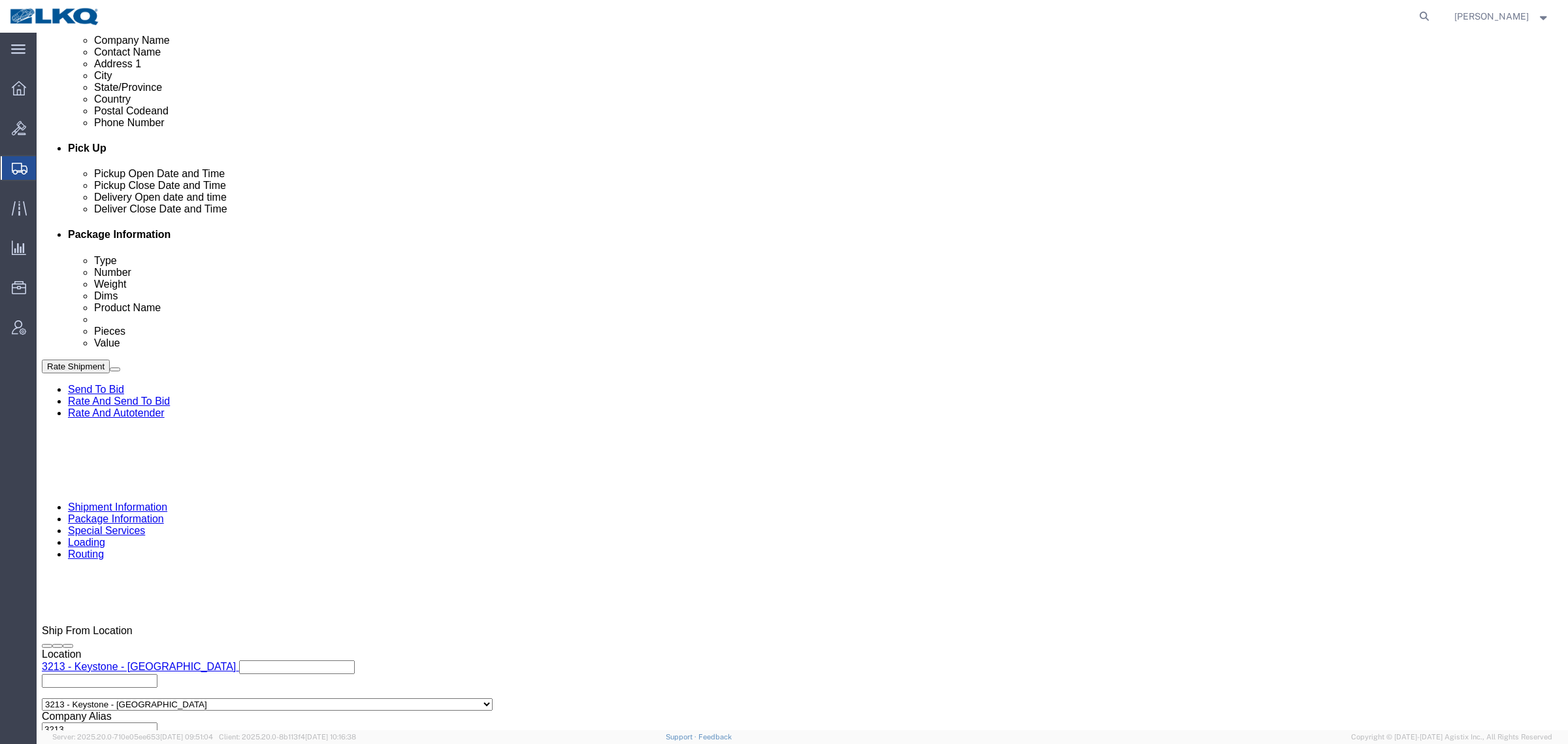
click div
click button "Apply"
click div
click button "Apply"
drag, startPoint x: 797, startPoint y: 469, endPoint x: 788, endPoint y: 468, distance: 9.1
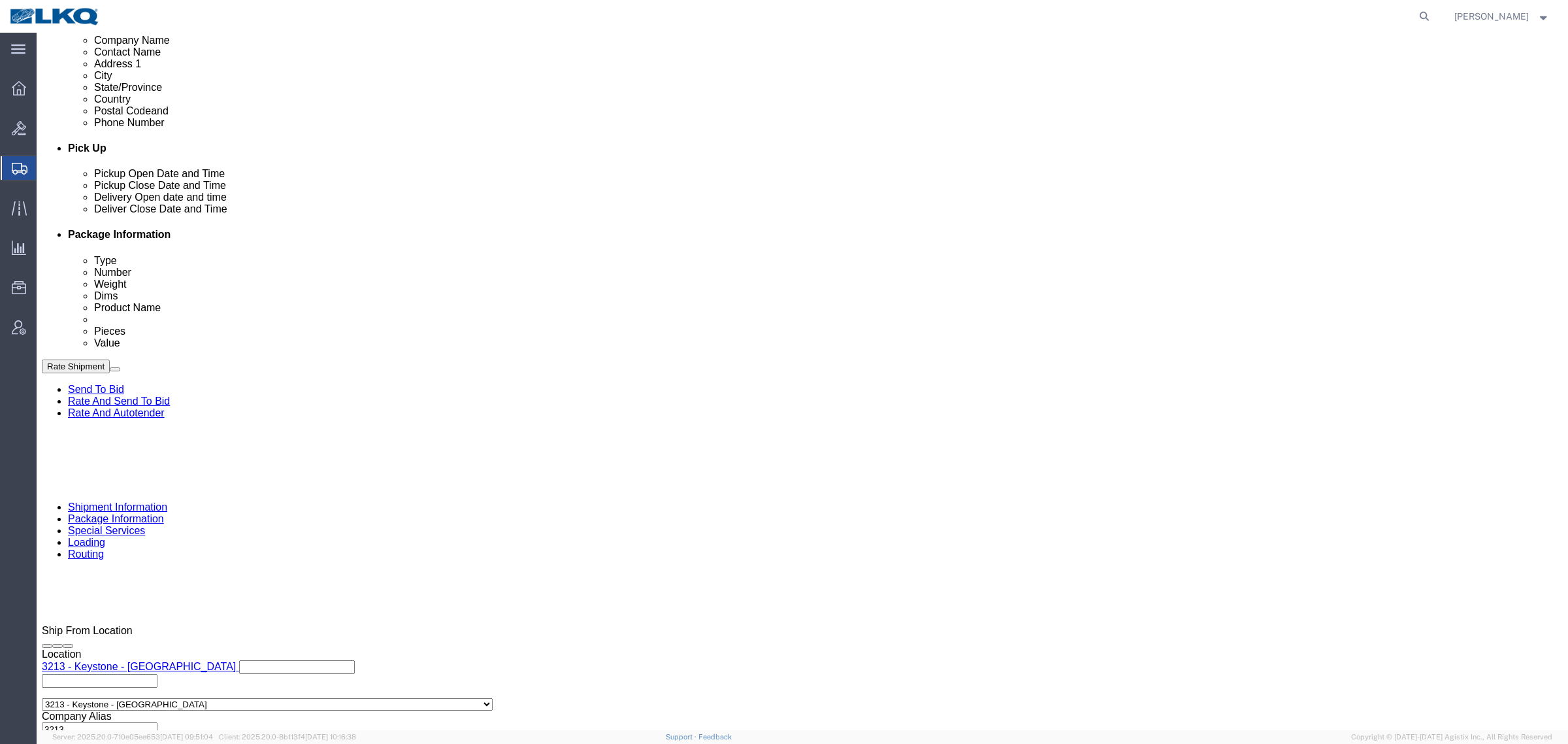
click div "References Add reference"
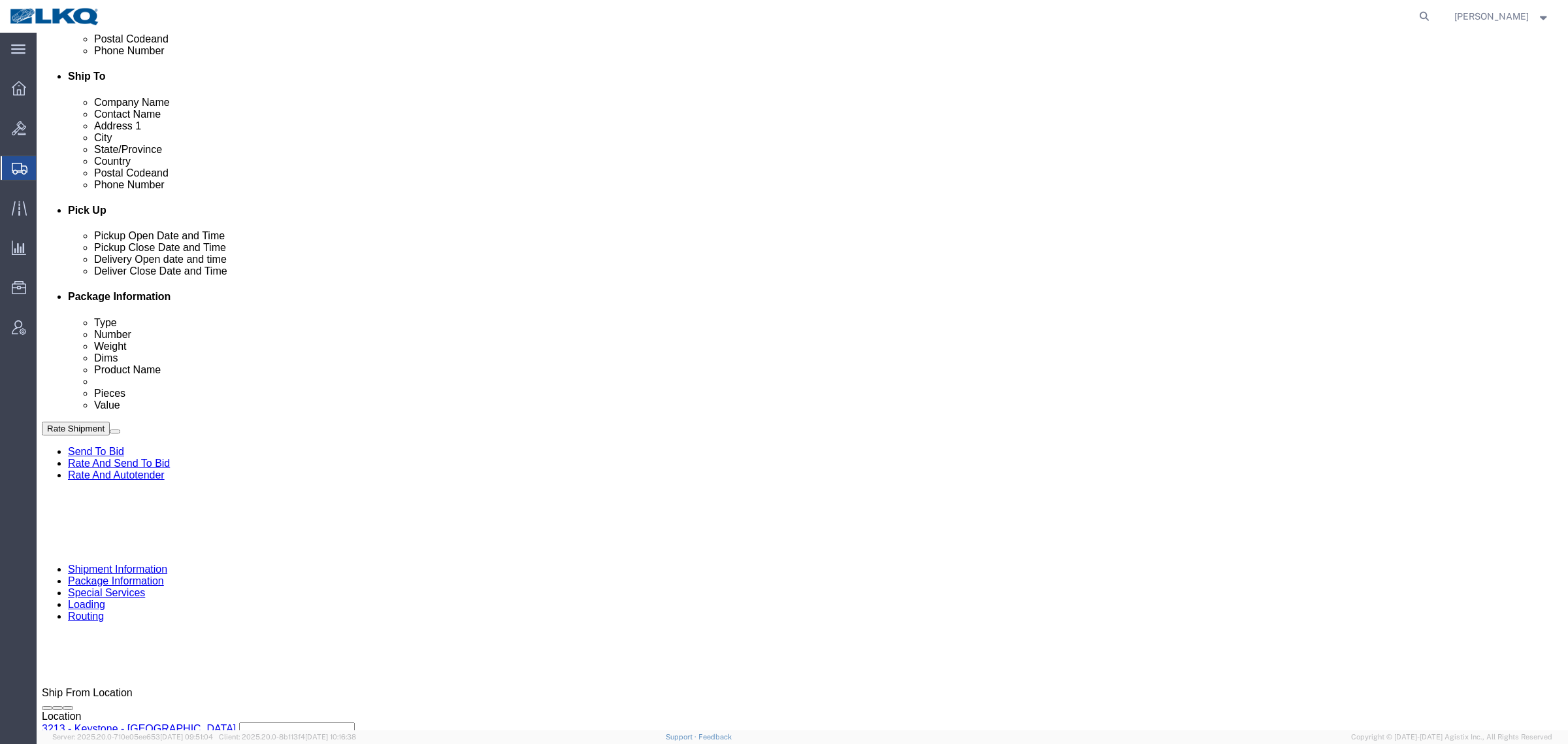
scroll to position [327, 0]
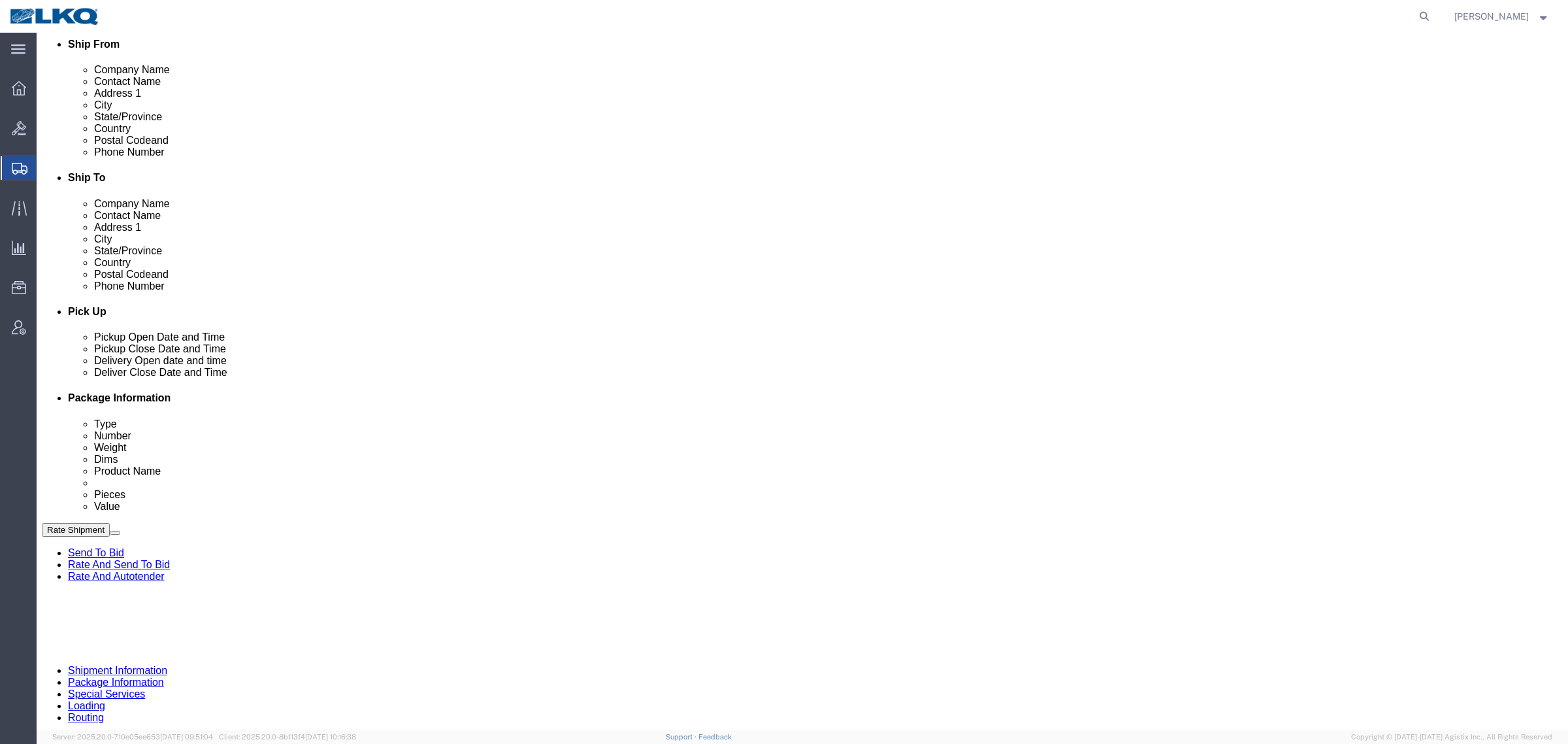
click button "Rate Shipment"
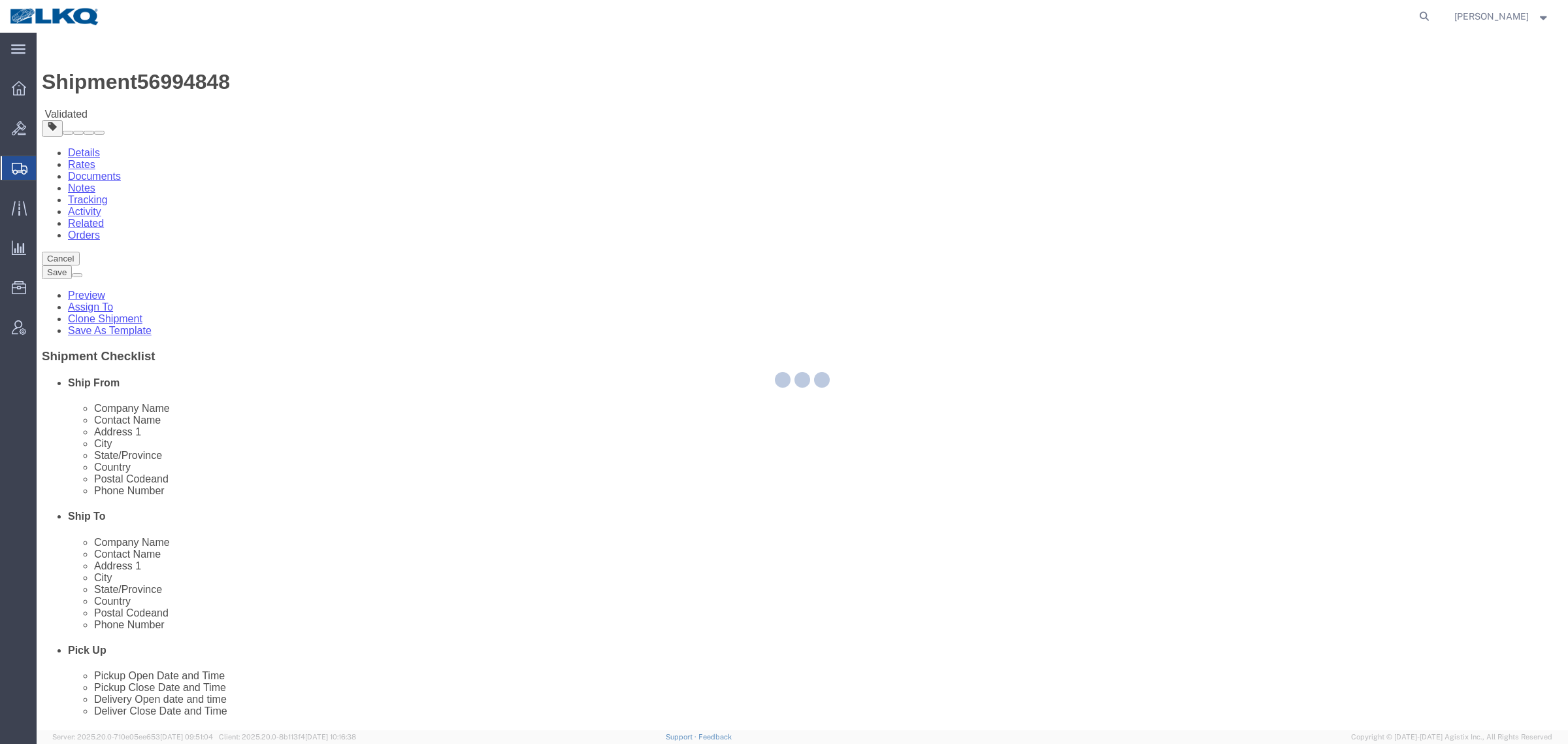
select select "27924"
select select "27722"
select select "TL"
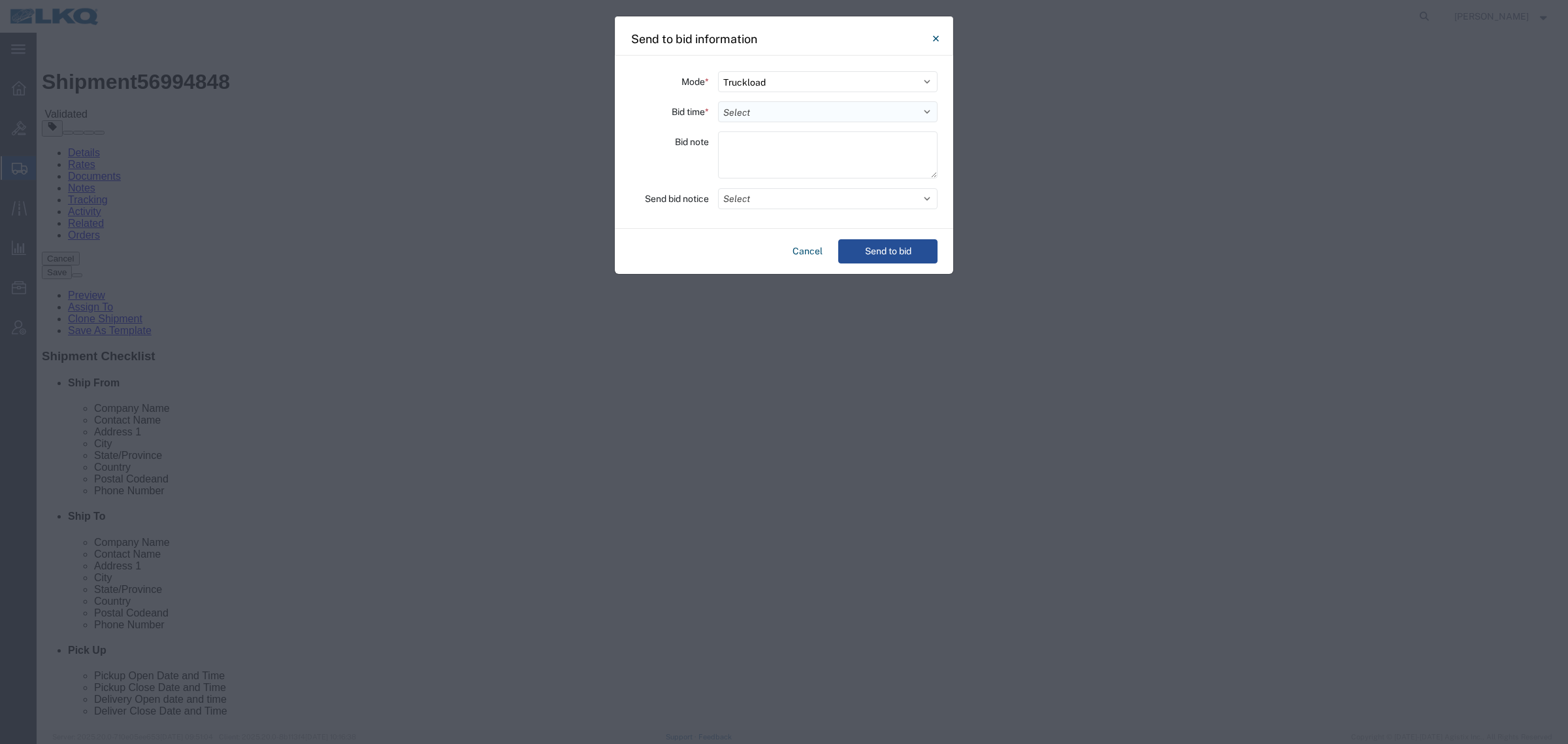
click at [758, 112] on select "Select 30 Min (Rush) 1 Hour (Rush) 2 Hours (Rush) 4 Hours (Rush) 8 Hours (Rush)…" at bounding box center [827, 112] width 219 height 21
select select "2"
click at [718, 101] on select "Select 30 Min (Rush) 1 Hour (Rush) 2 Hours (Rush) 4 Hours (Rush) 8 Hours (Rush)…" at bounding box center [827, 112] width 219 height 21
click at [778, 193] on button "Select" at bounding box center [827, 199] width 219 height 21
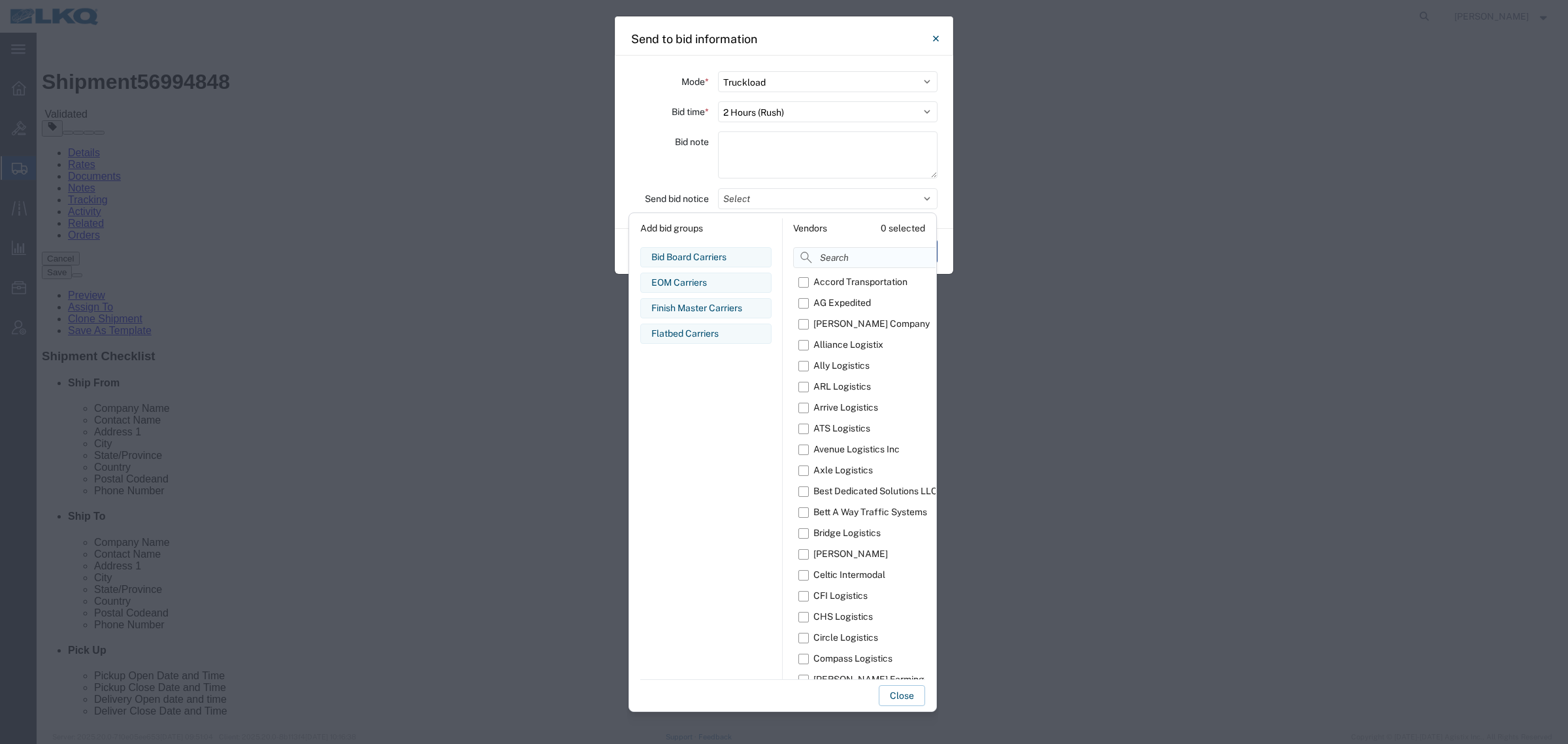
click at [843, 255] on input at bounding box center [896, 258] width 206 height 21
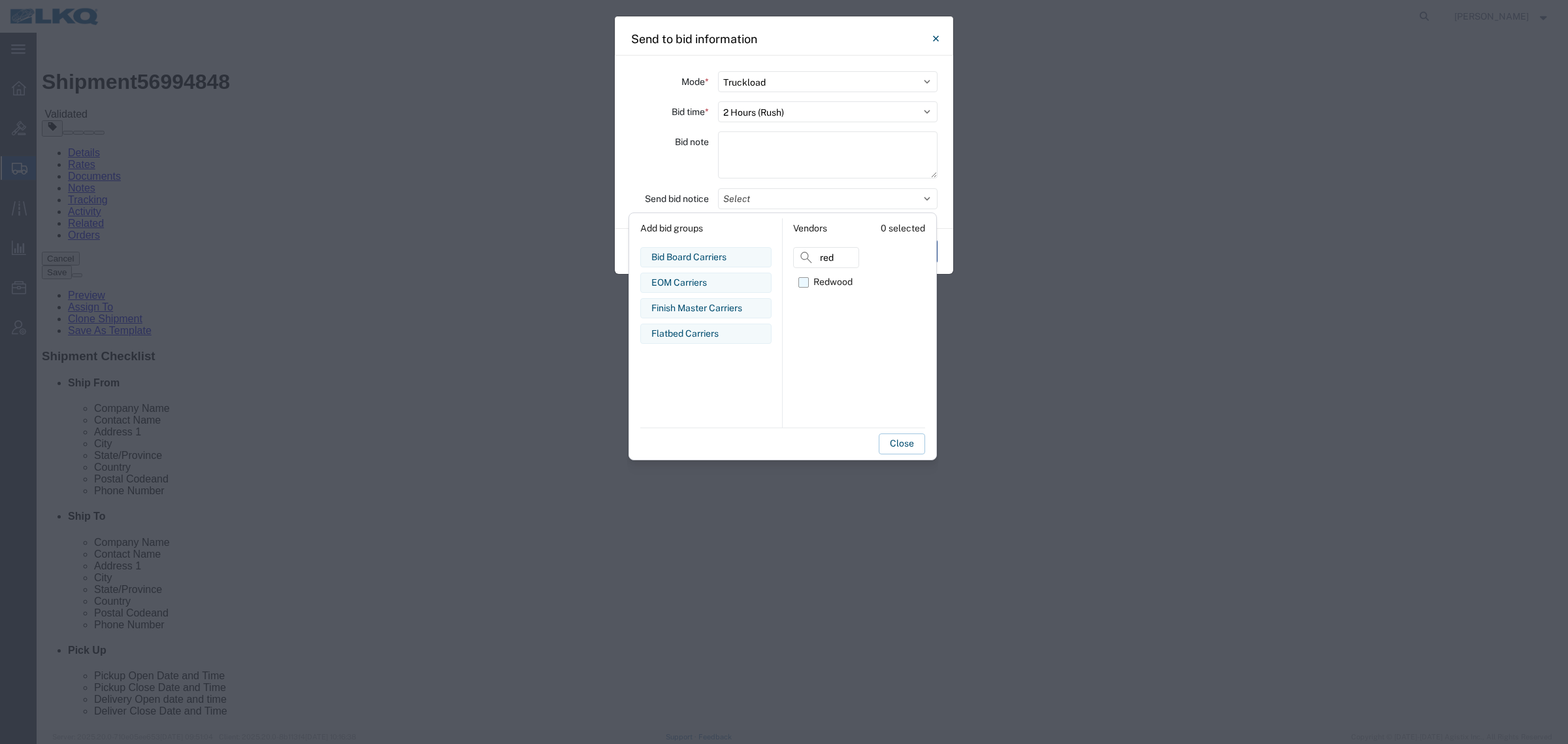
type input "red"
click at [831, 272] on label "Redwood" at bounding box center [829, 283] width 61 height 21
click at [0, 0] on input "Redwood" at bounding box center [0, 0] width 0 height 0
click at [888, 443] on button "Close" at bounding box center [901, 444] width 46 height 21
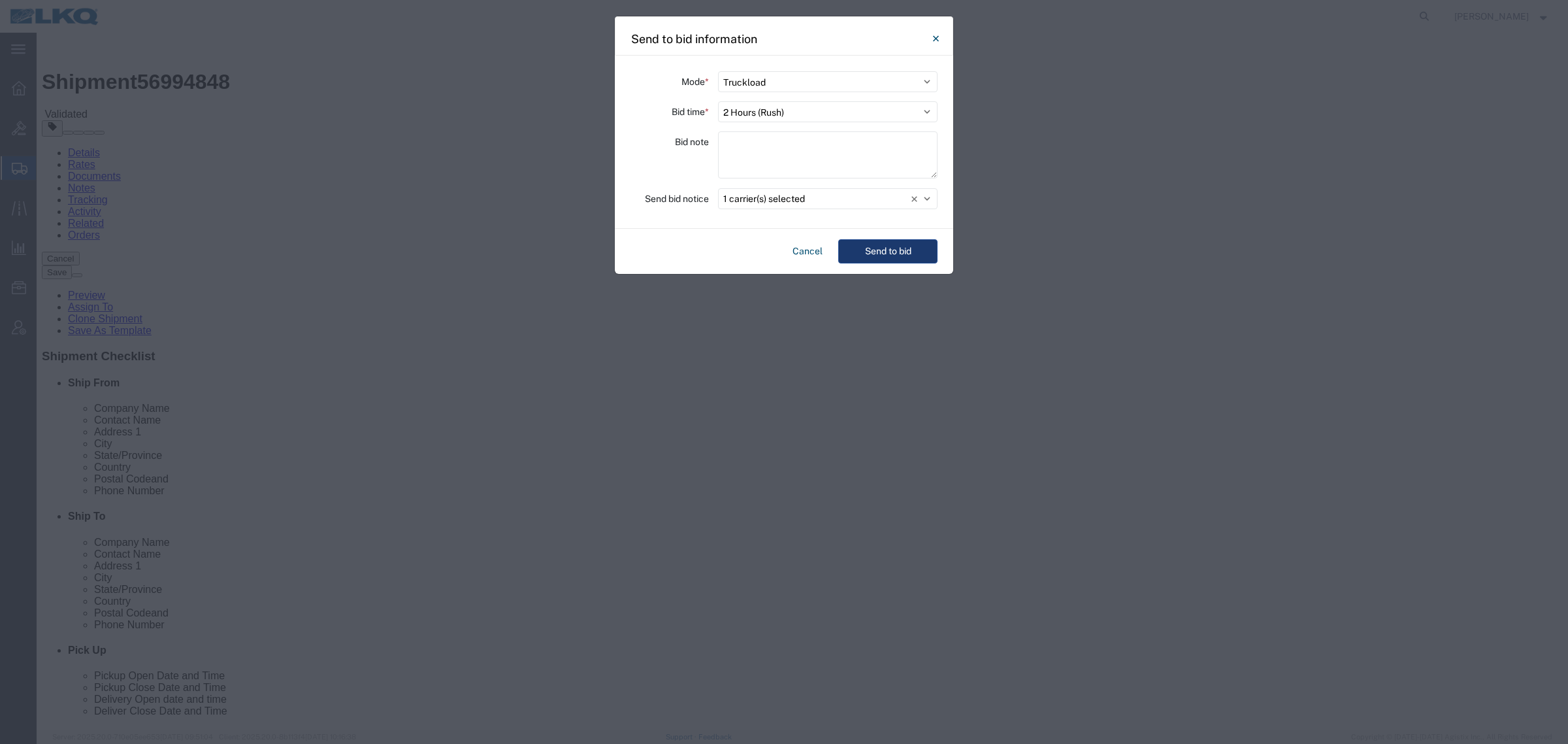
click at [874, 252] on button "Send to bid" at bounding box center [887, 251] width 99 height 24
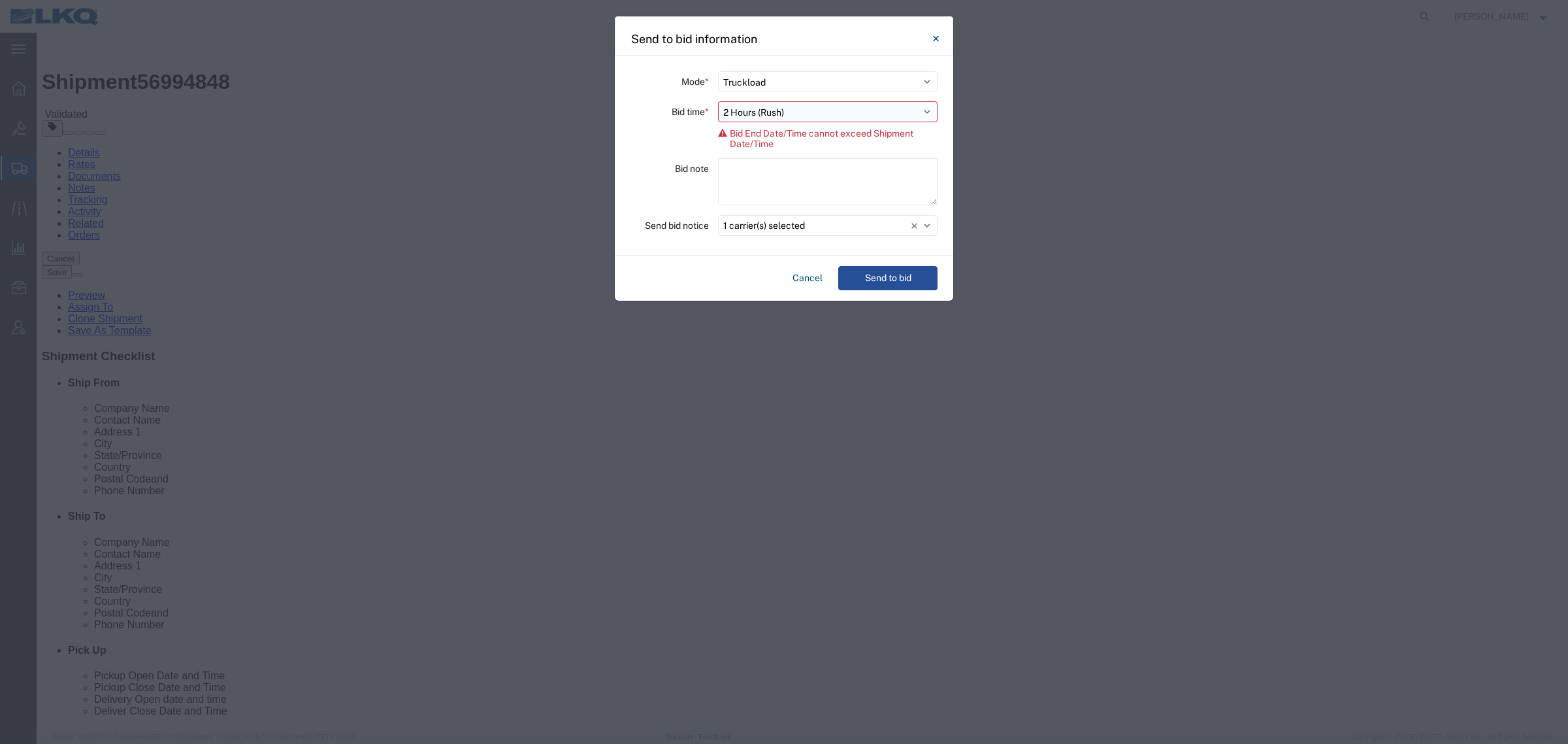
click at [764, 118] on select "Select 30 Min (Rush) 1 Hour (Rush) 2 Hours (Rush) 4 Hours (Rush) 8 Hours (Rush)…" at bounding box center [827, 112] width 219 height 21
click at [676, 137] on div "Bid time * Select 30 Min (Rush) 1 Hour (Rush) 2 Hours (Rush) 4 Hours (Rush) 8 H…" at bounding box center [784, 125] width 307 height 48
click at [797, 279] on button "Cancel" at bounding box center [807, 278] width 41 height 24
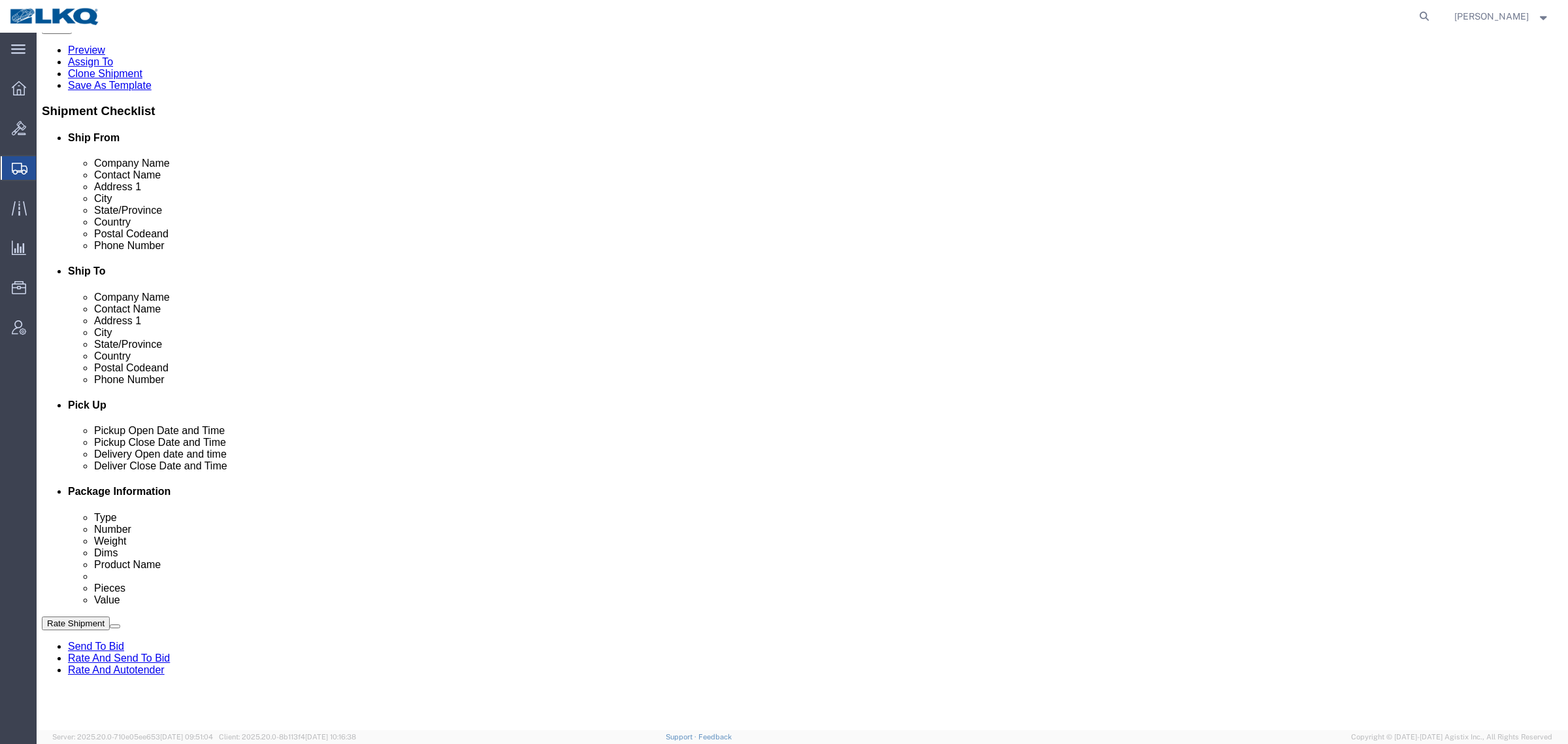
scroll to position [327, 0]
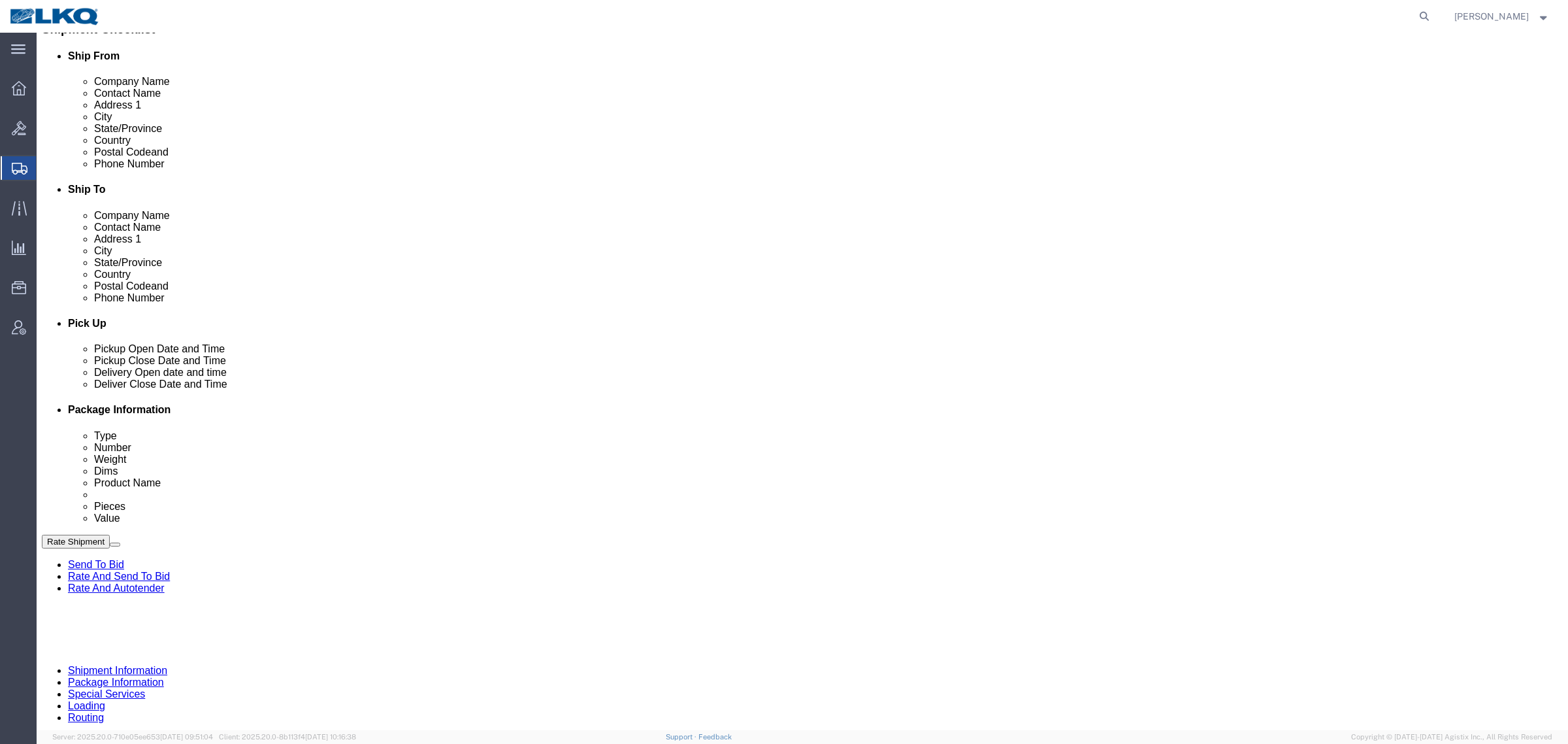
click div "[DATE] 9:00 AM"
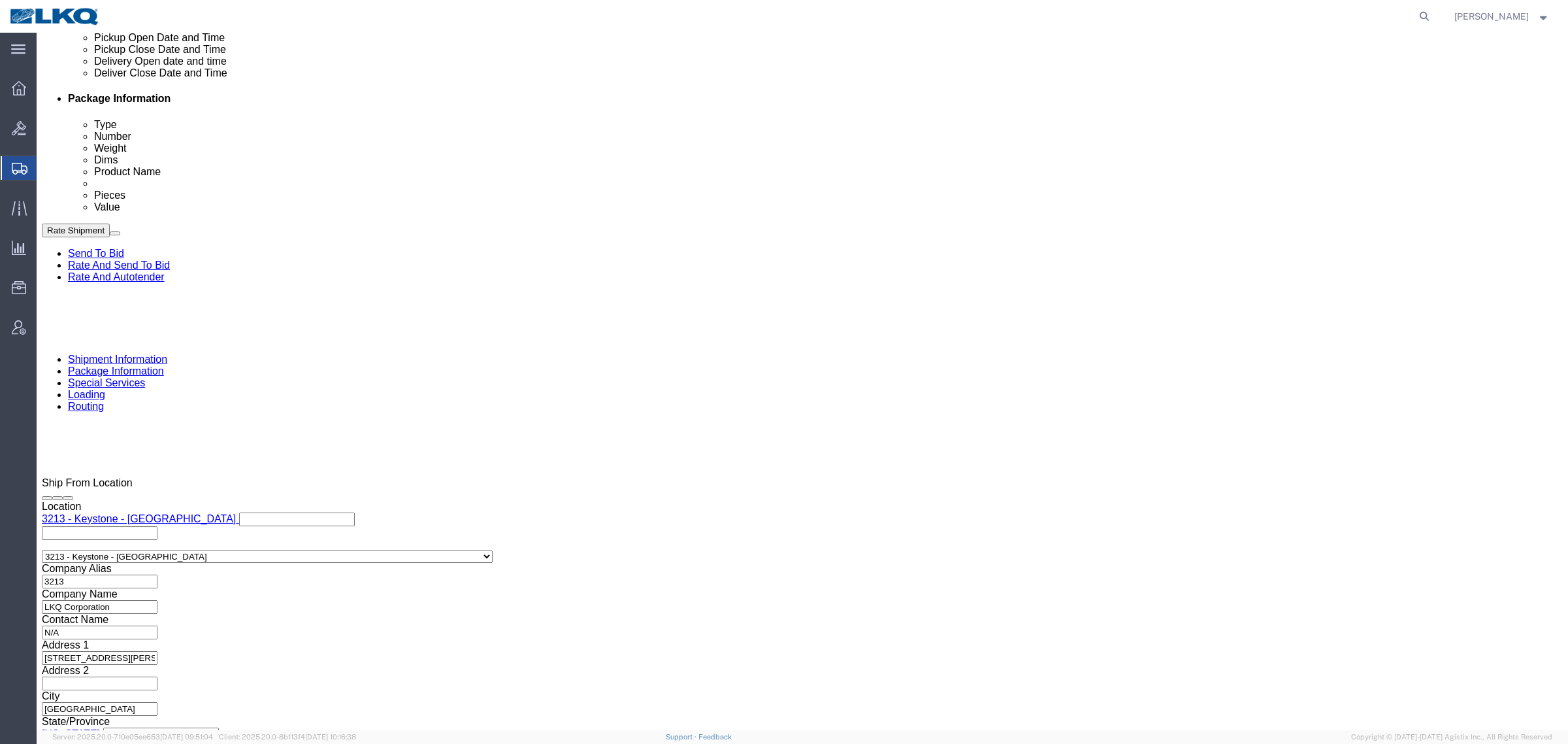
type input "10:00 AM"
click button "Apply"
click link "Send To Bid"
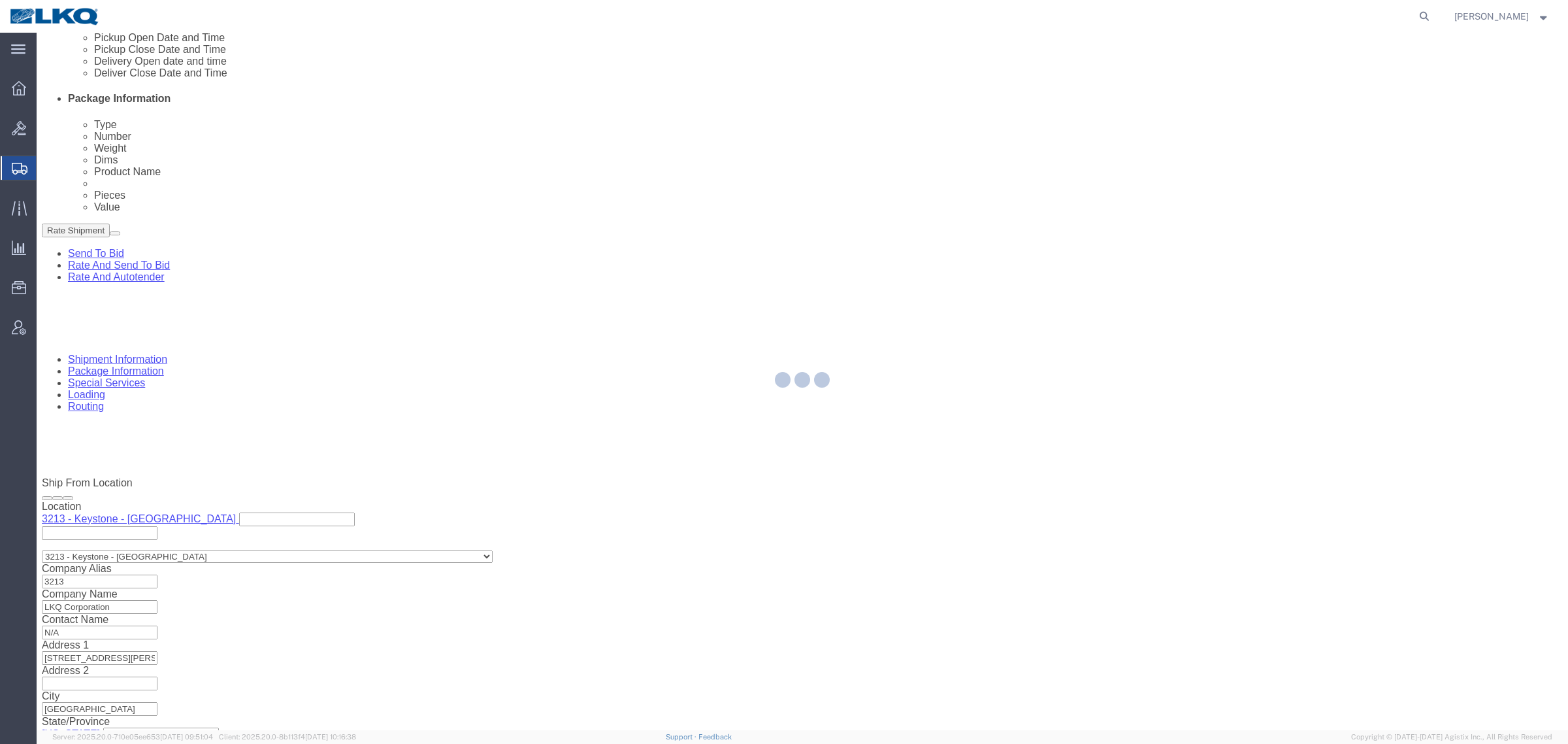
select select "TL"
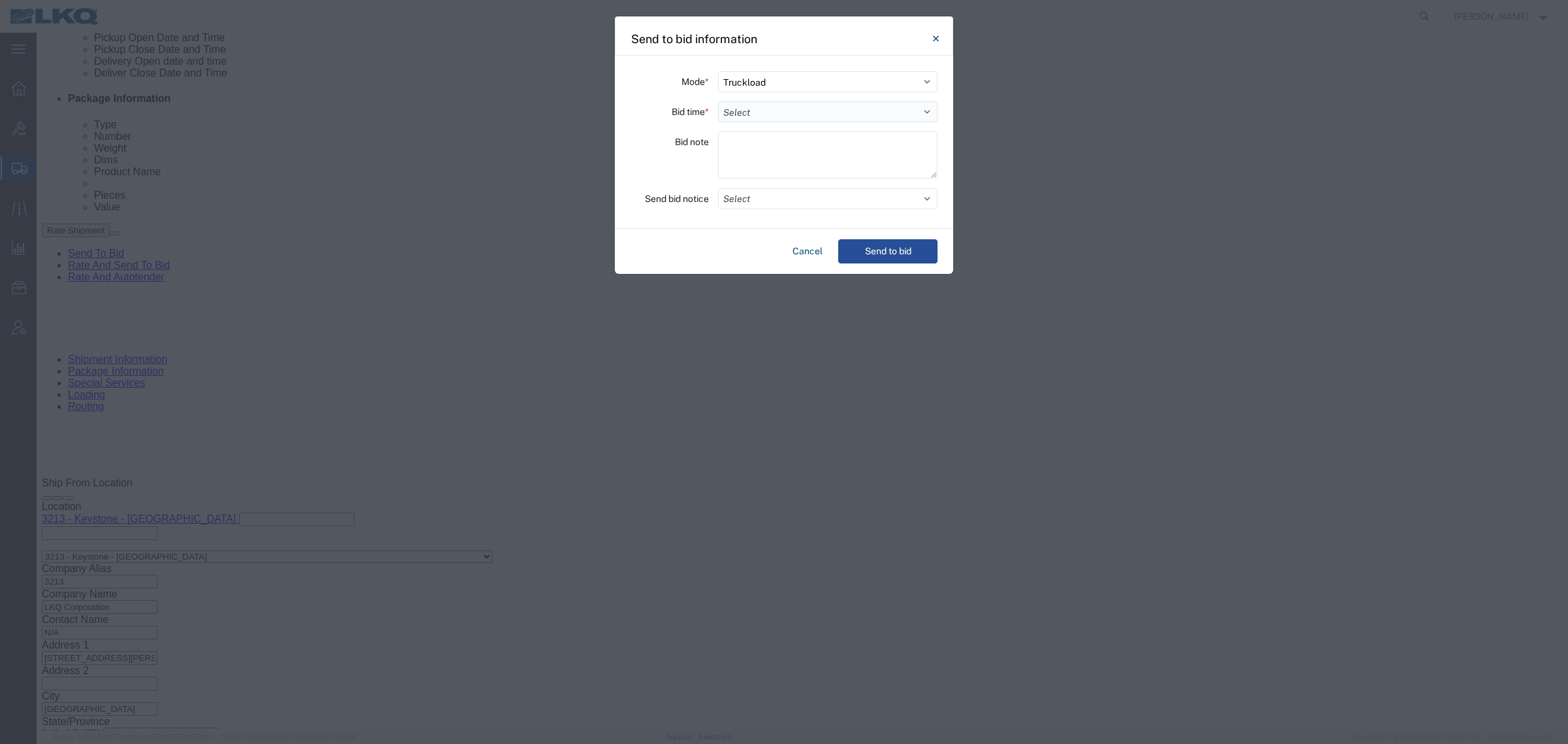
click at [788, 111] on select "Select 30 Min (Rush) 1 Hour (Rush) 2 Hours (Rush) 4 Hours (Rush) 8 Hours (Rush)…" at bounding box center [827, 112] width 219 height 21
click at [718, 101] on select "Select 30 Min (Rush) 1 Hour (Rush) 2 Hours (Rush) 4 Hours (Rush) 8 Hours (Rush)…" at bounding box center [827, 112] width 219 height 21
click at [771, 123] on div "Mode * Select Small Parcel Truckload Air Rail Less than Truckload Ocean Freight…" at bounding box center [784, 142] width 339 height 173
click at [782, 115] on select "Select 30 Min (Rush) 1 Hour (Rush) 2 Hours (Rush) 4 Hours (Rush) 8 Hours (Rush)…" at bounding box center [827, 112] width 219 height 21
select select "2"
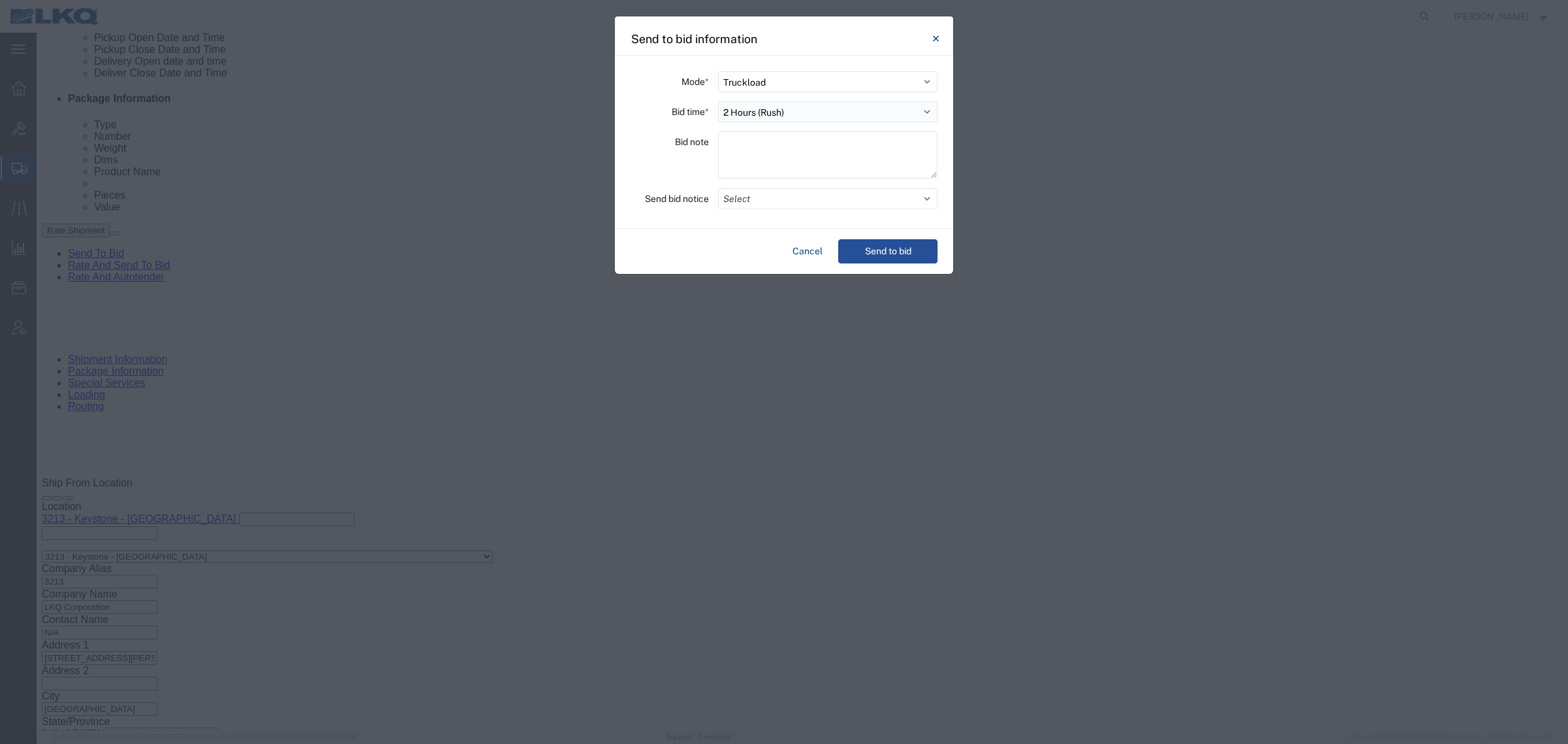
click at [718, 101] on select "Select 30 Min (Rush) 1 Hour (Rush) 2 Hours (Rush) 4 Hours (Rush) 8 Hours (Rush)…" at bounding box center [827, 112] width 219 height 21
click at [751, 195] on button "Select" at bounding box center [827, 199] width 219 height 21
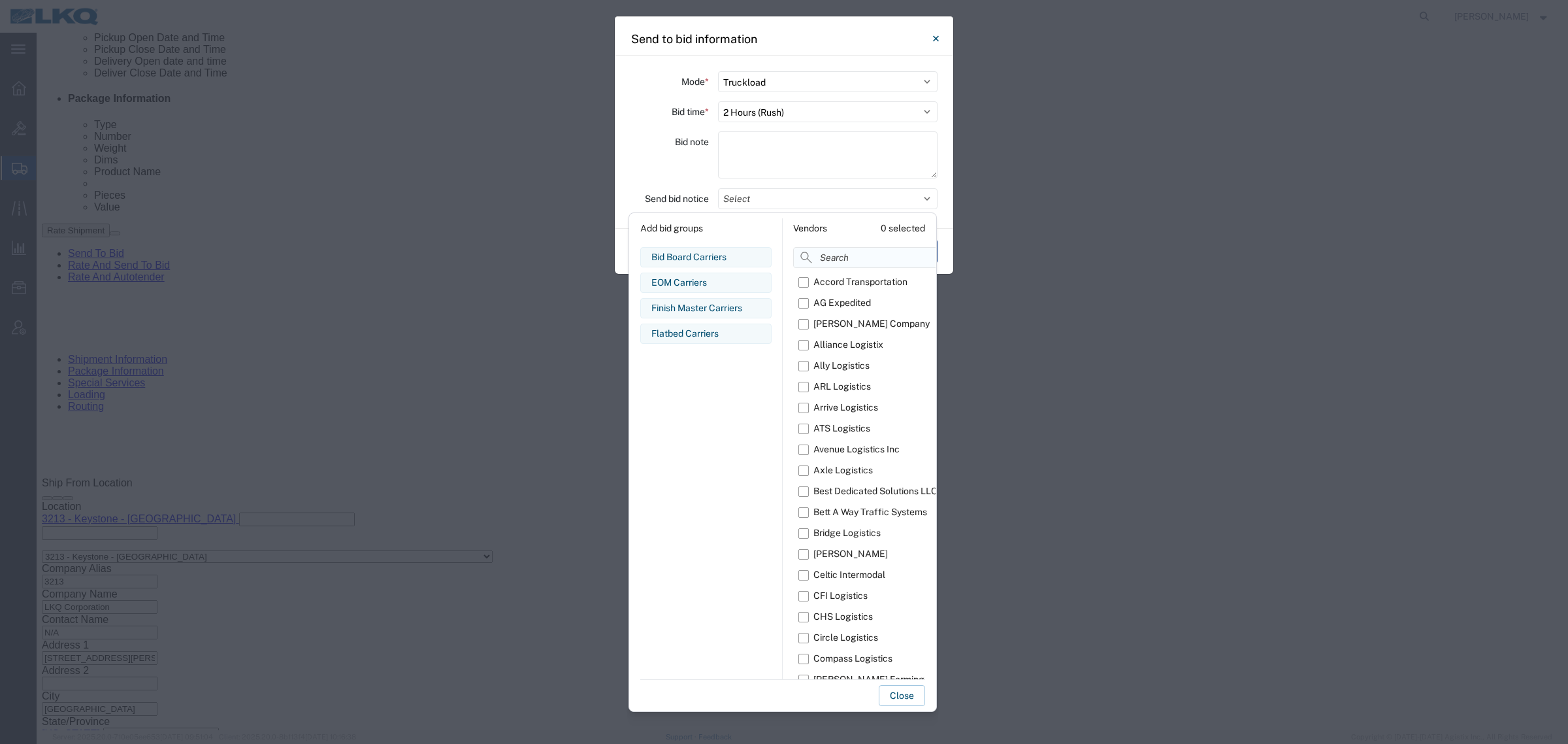
click at [829, 254] on input at bounding box center [896, 258] width 206 height 21
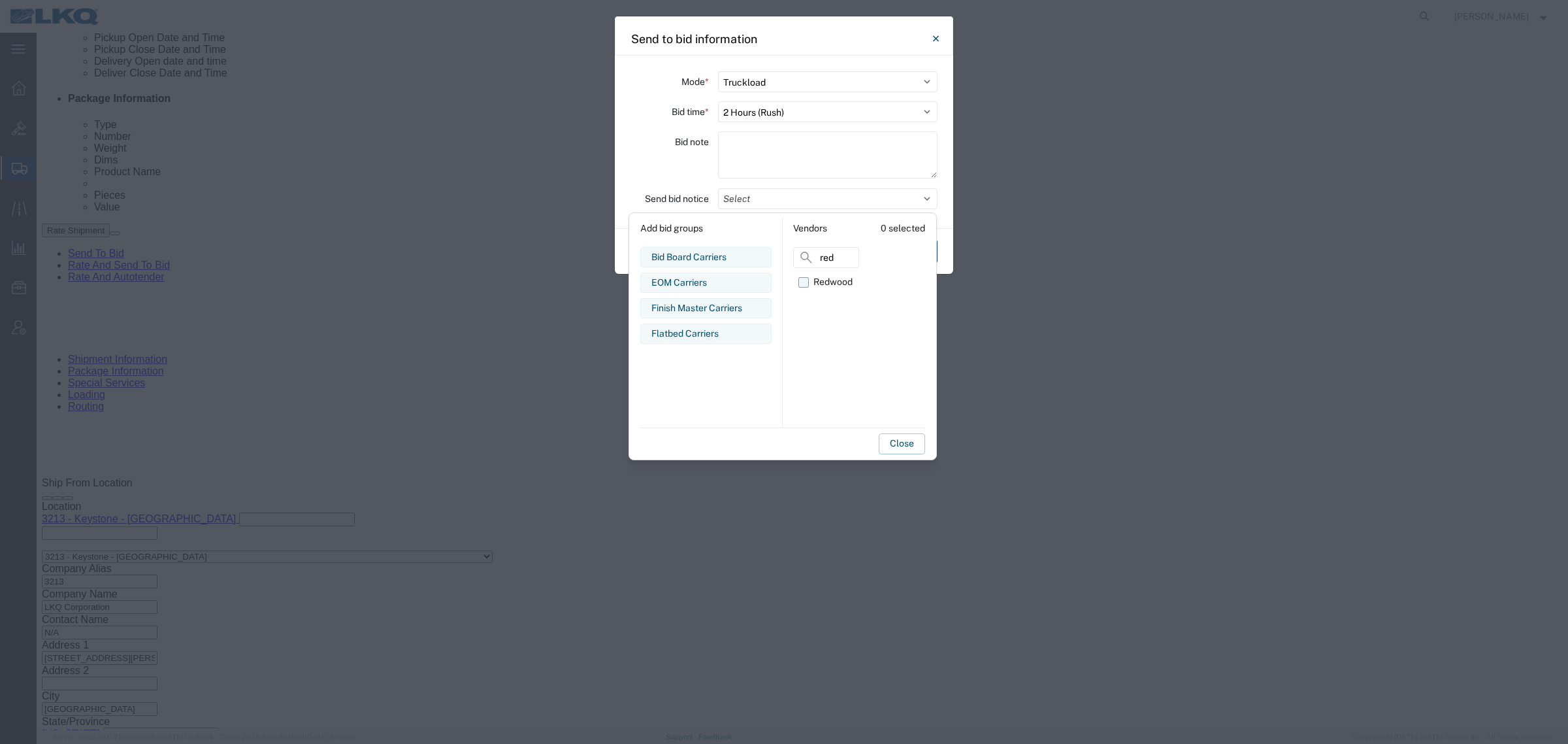
type input "red"
click at [838, 285] on div "Redwood" at bounding box center [833, 282] width 39 height 14
click at [0, 0] on input "Redwood" at bounding box center [0, 0] width 0 height 0
click at [901, 443] on button "Close" at bounding box center [901, 444] width 46 height 21
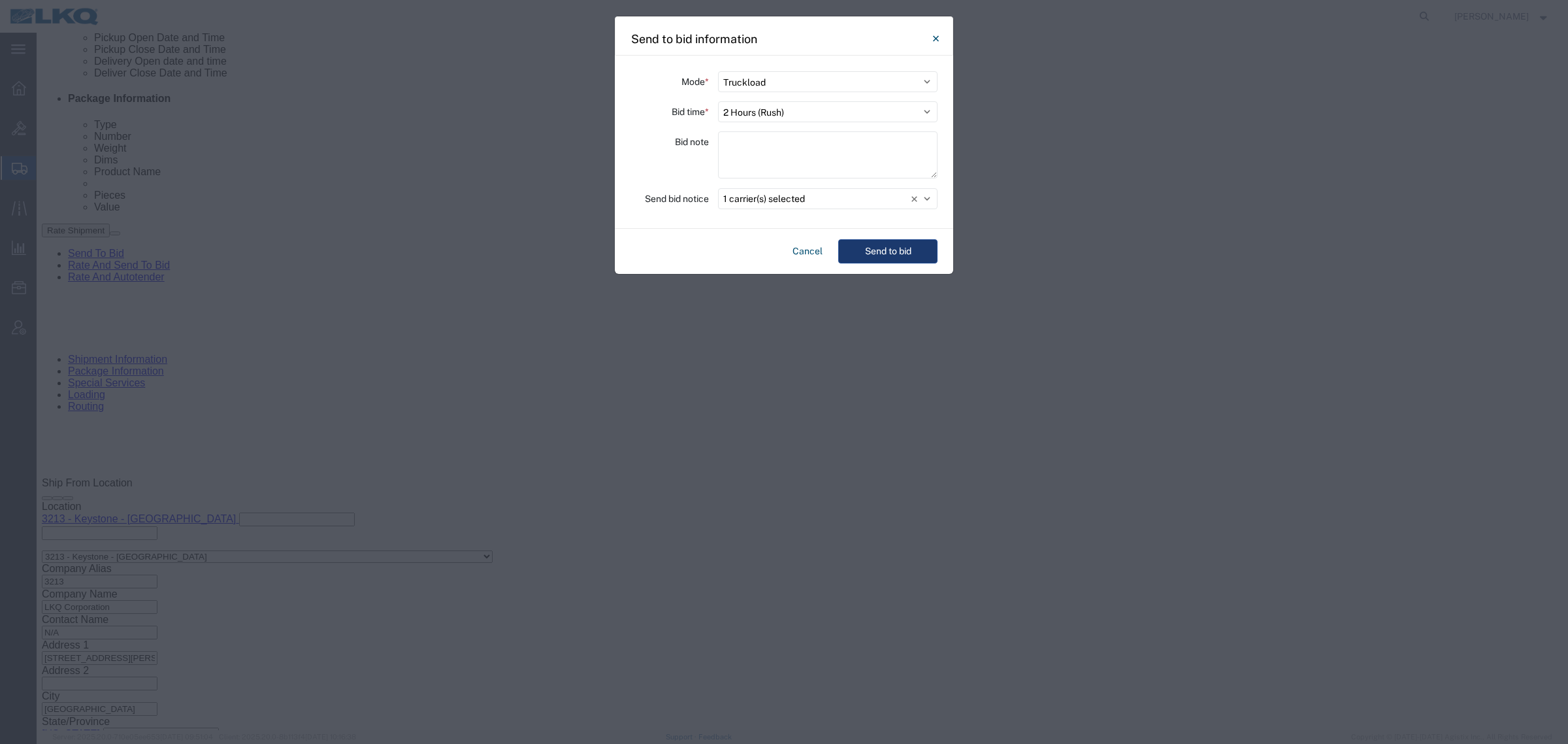
click at [890, 247] on button "Send to bid" at bounding box center [887, 251] width 99 height 24
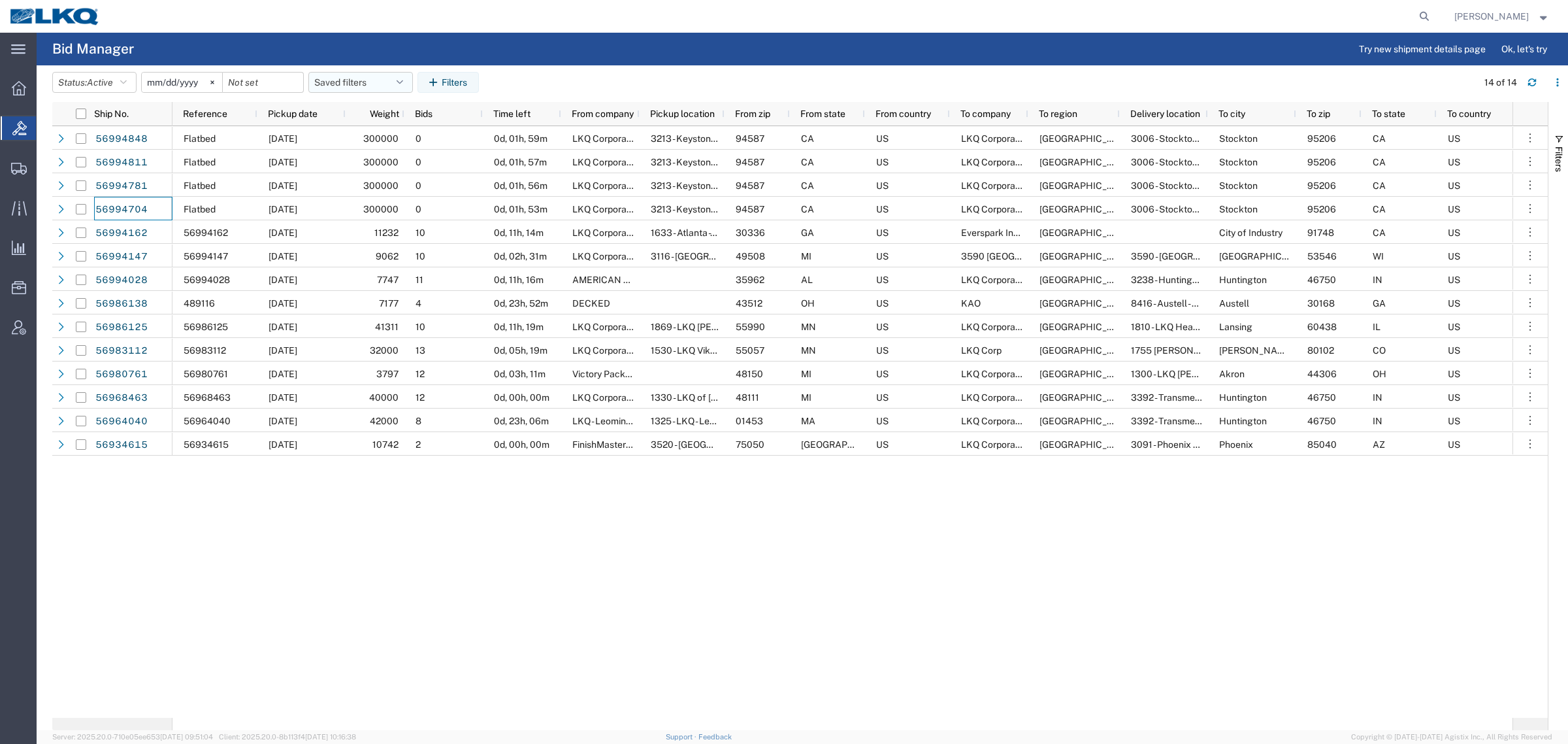
click at [368, 80] on button "Saved filters" at bounding box center [360, 82] width 105 height 21
click at [373, 142] on span "Bid Board" at bounding box center [395, 139] width 171 height 24
type input "[DATE]"
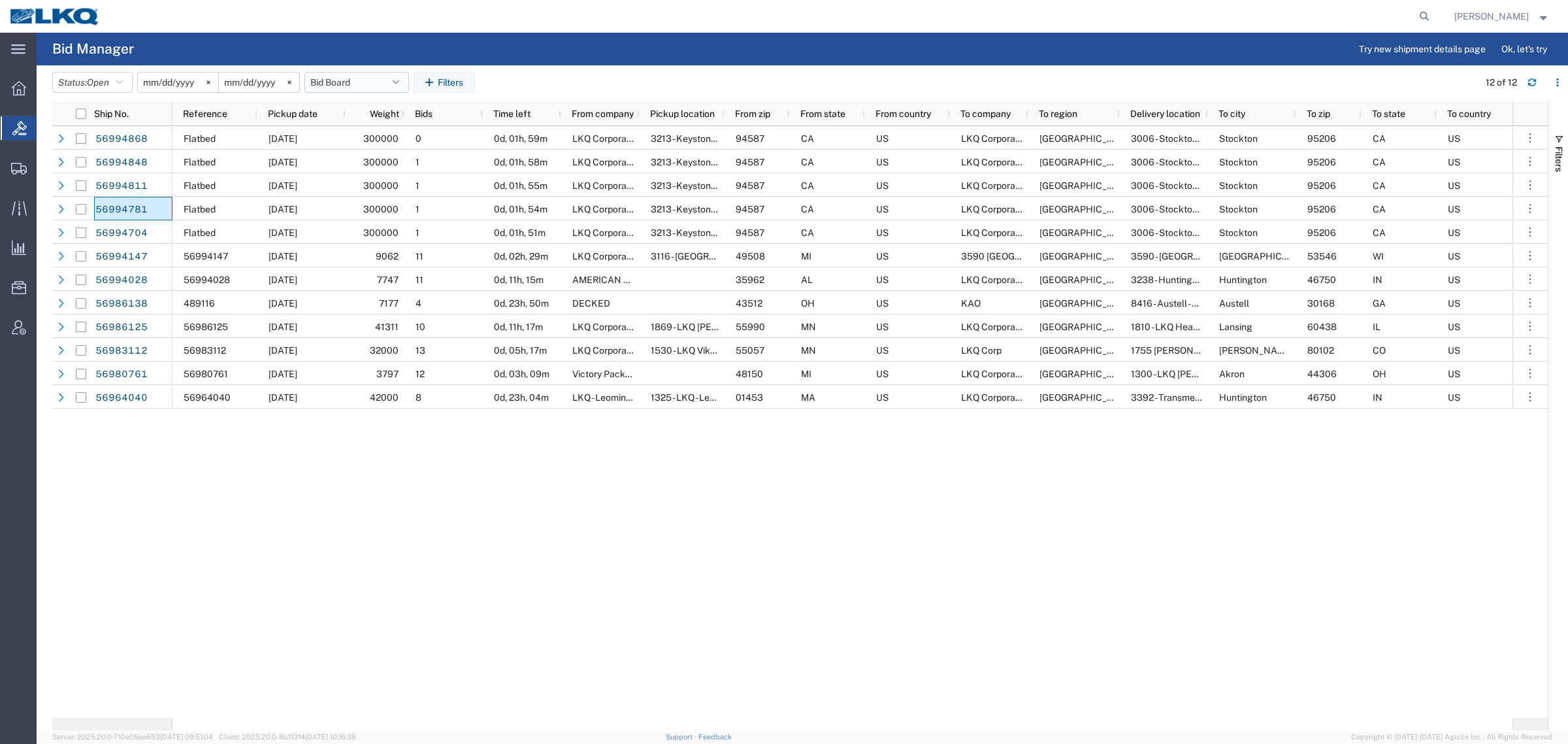
click at [353, 83] on button "Bid Board" at bounding box center [357, 82] width 105 height 21
click at [348, 139] on span "Bid Board" at bounding box center [392, 139] width 171 height 24
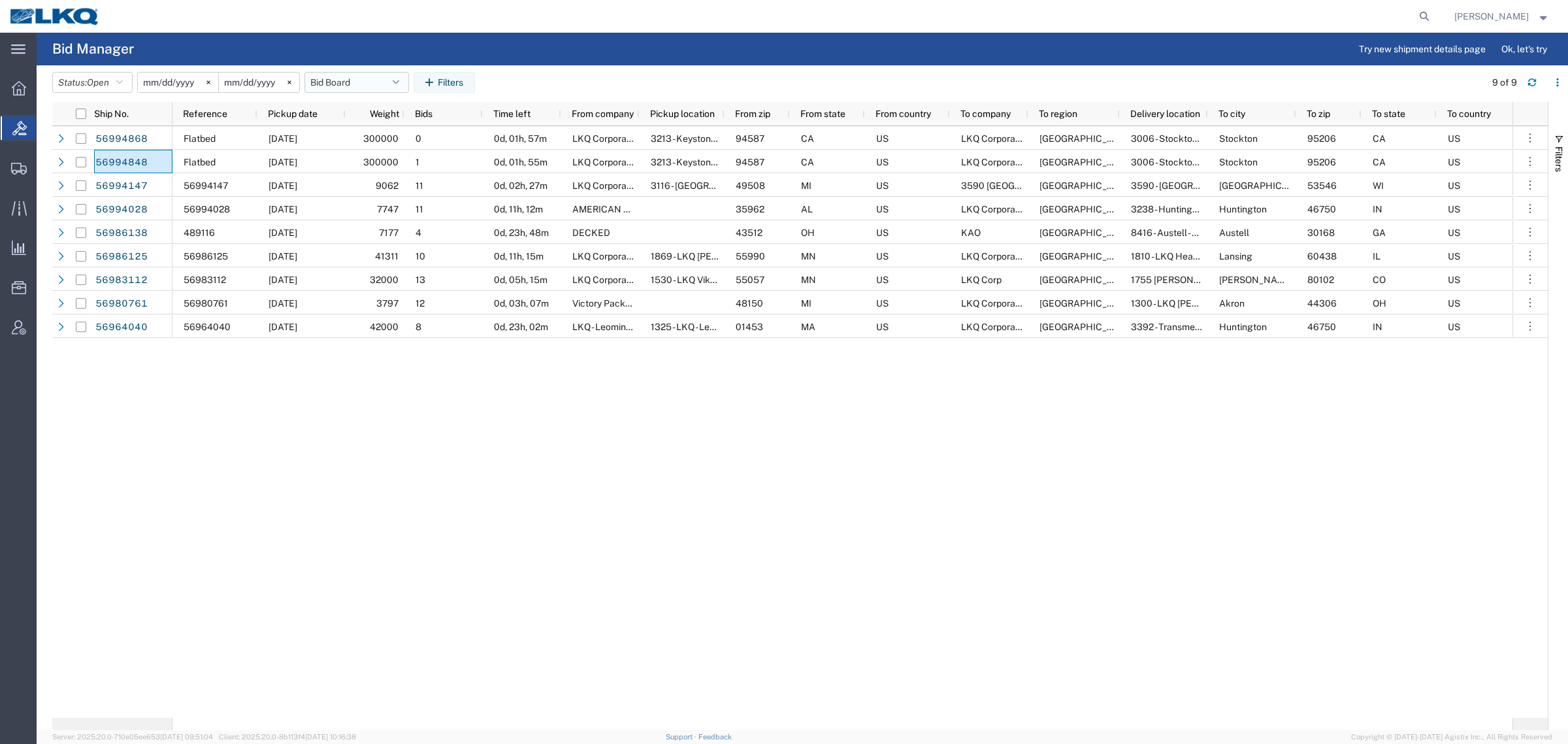
click at [357, 89] on button "Bid Board" at bounding box center [357, 82] width 105 height 21
click at [360, 143] on span "Bid Board" at bounding box center [392, 139] width 171 height 24
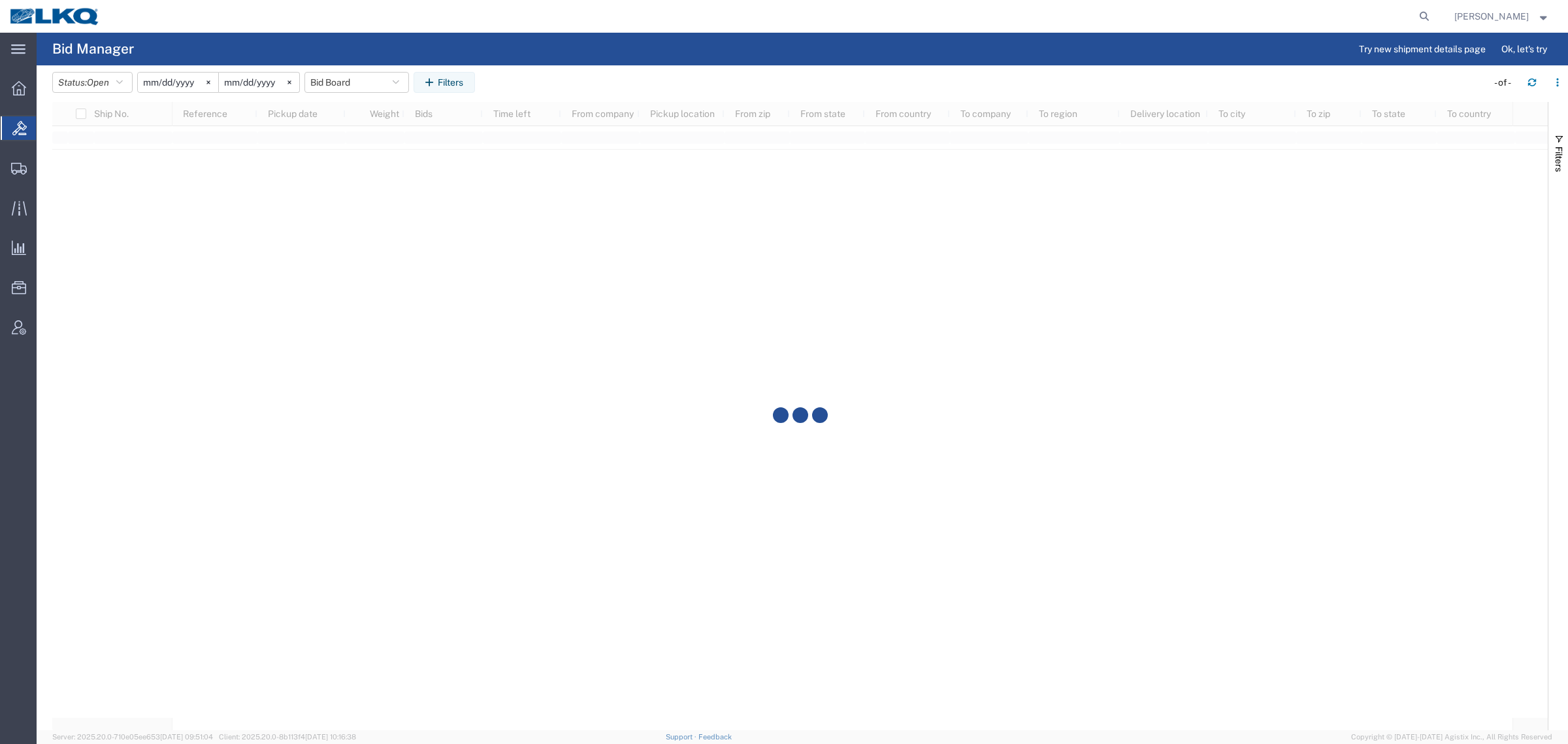
click at [611, 97] on agx-table-filter-chips "Status: Open Active All Awaiting Confirmation Awarded Closed Expired Open Withd…" at bounding box center [766, 87] width 1428 height 30
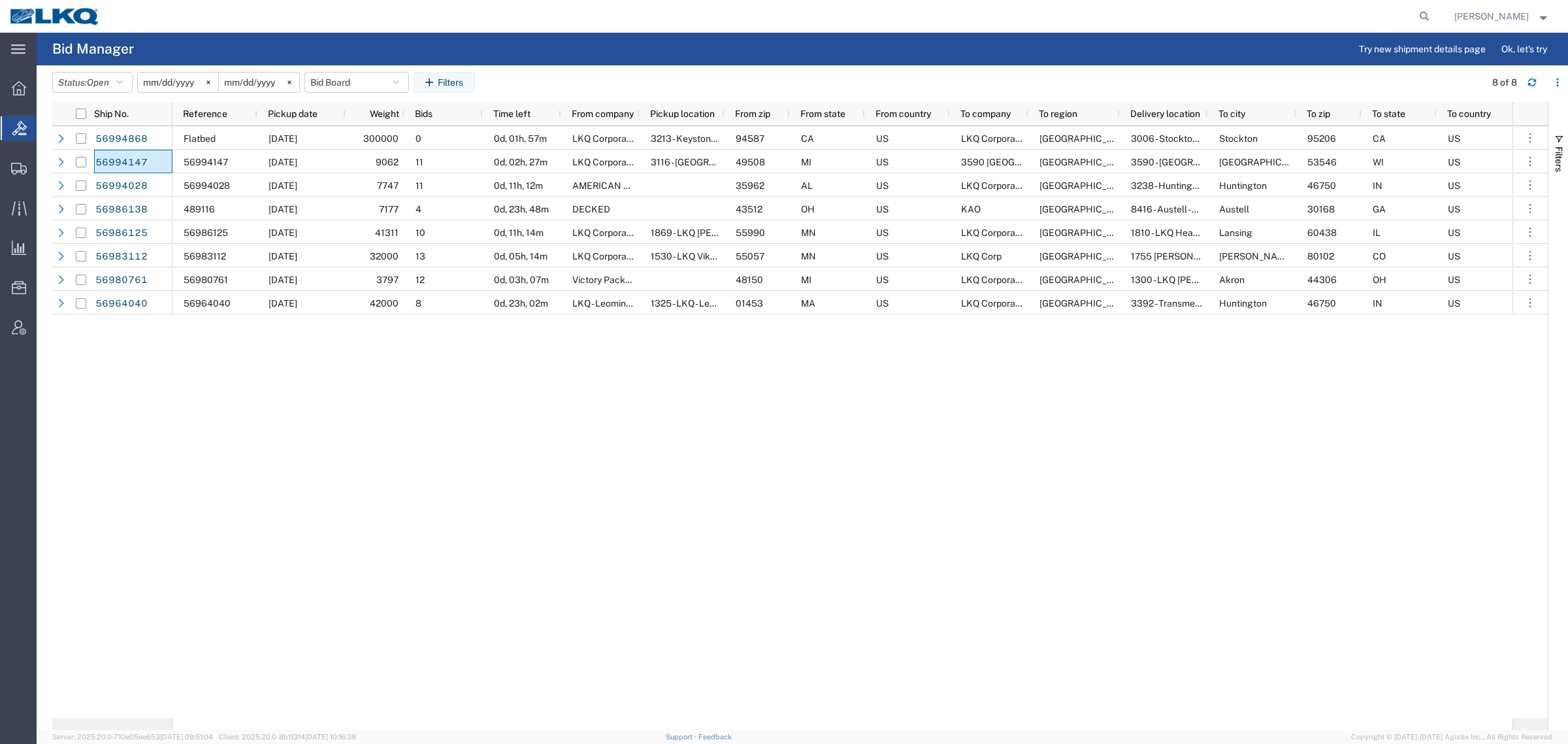
click at [595, 80] on agx-table-filter-chips "Status: Open Active All Awaiting Confirmation Awarded Closed Expired Open Withd…" at bounding box center [765, 87] width 1426 height 30
click at [354, 89] on button "Bid Board" at bounding box center [357, 82] width 105 height 21
click at [359, 134] on span "Bid Board" at bounding box center [392, 139] width 171 height 24
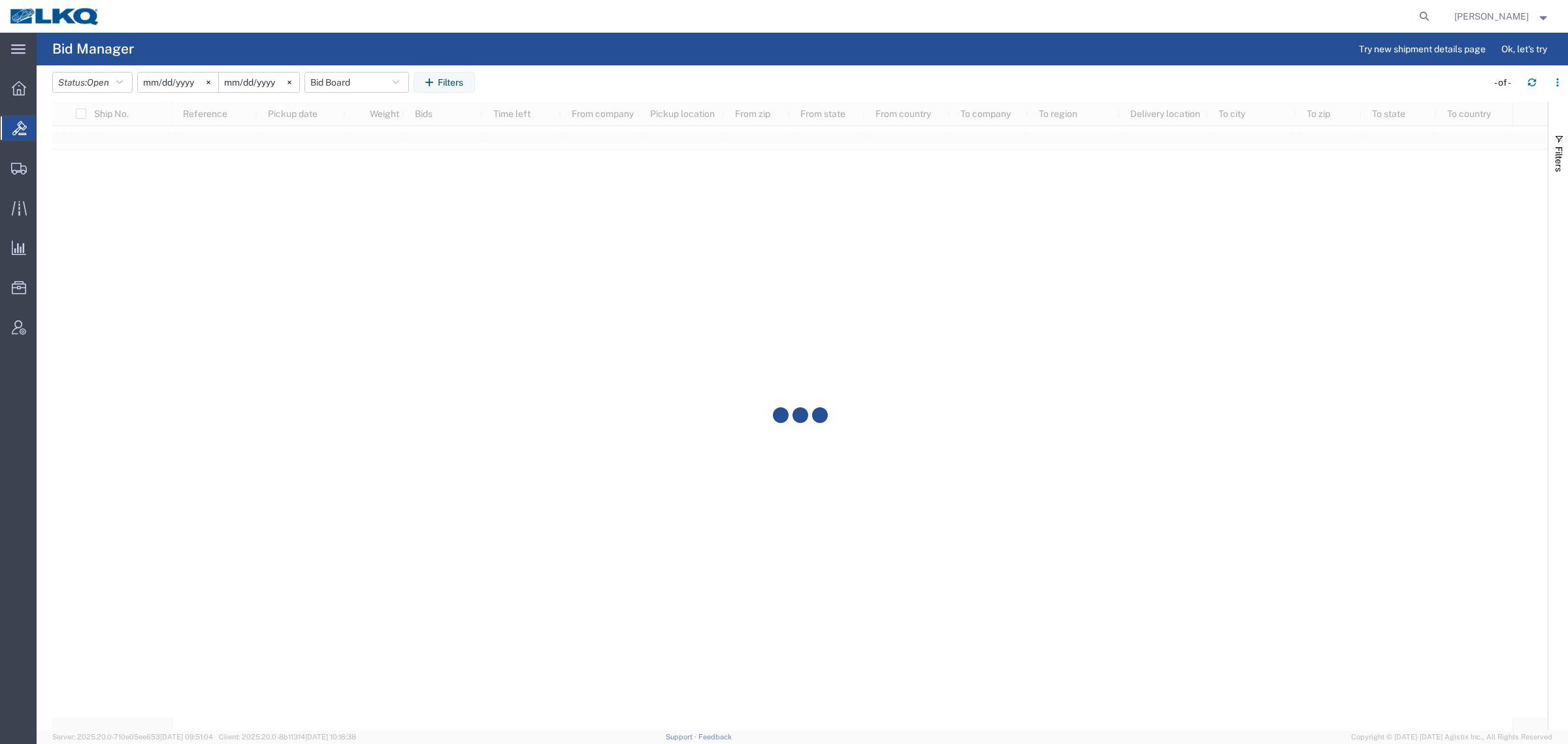
click at [566, 76] on agx-table-filter-chips "Status: Open Active All Awaiting Confirmation Awarded Closed Expired Open Withd…" at bounding box center [766, 87] width 1428 height 30
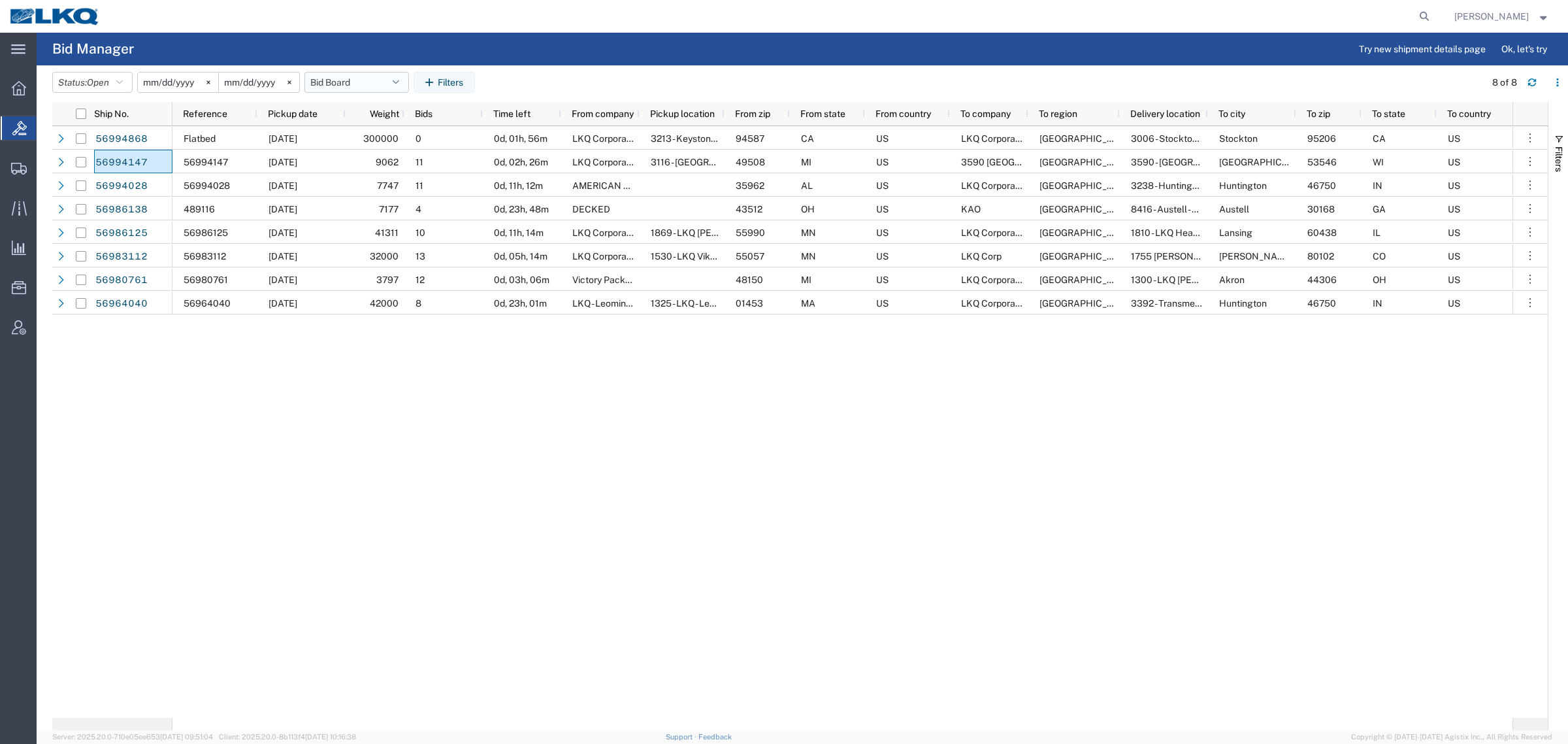
click at [343, 79] on button "Bid Board" at bounding box center [357, 82] width 105 height 21
click at [341, 135] on span "Bid Board" at bounding box center [392, 139] width 171 height 24
click at [582, 79] on agx-table-filter-chips "Status: Open Active All Awaiting Confirmation Awarded Closed Expired Open Withd…" at bounding box center [765, 87] width 1426 height 30
click at [815, 445] on div "Flatbed 10/01/2025 300000 1 0d, 01h, 56m LKQ Corporation 3213 - Keystone - San …" at bounding box center [842, 422] width 1340 height 592
click at [346, 85] on button "Bid Board" at bounding box center [357, 82] width 105 height 21
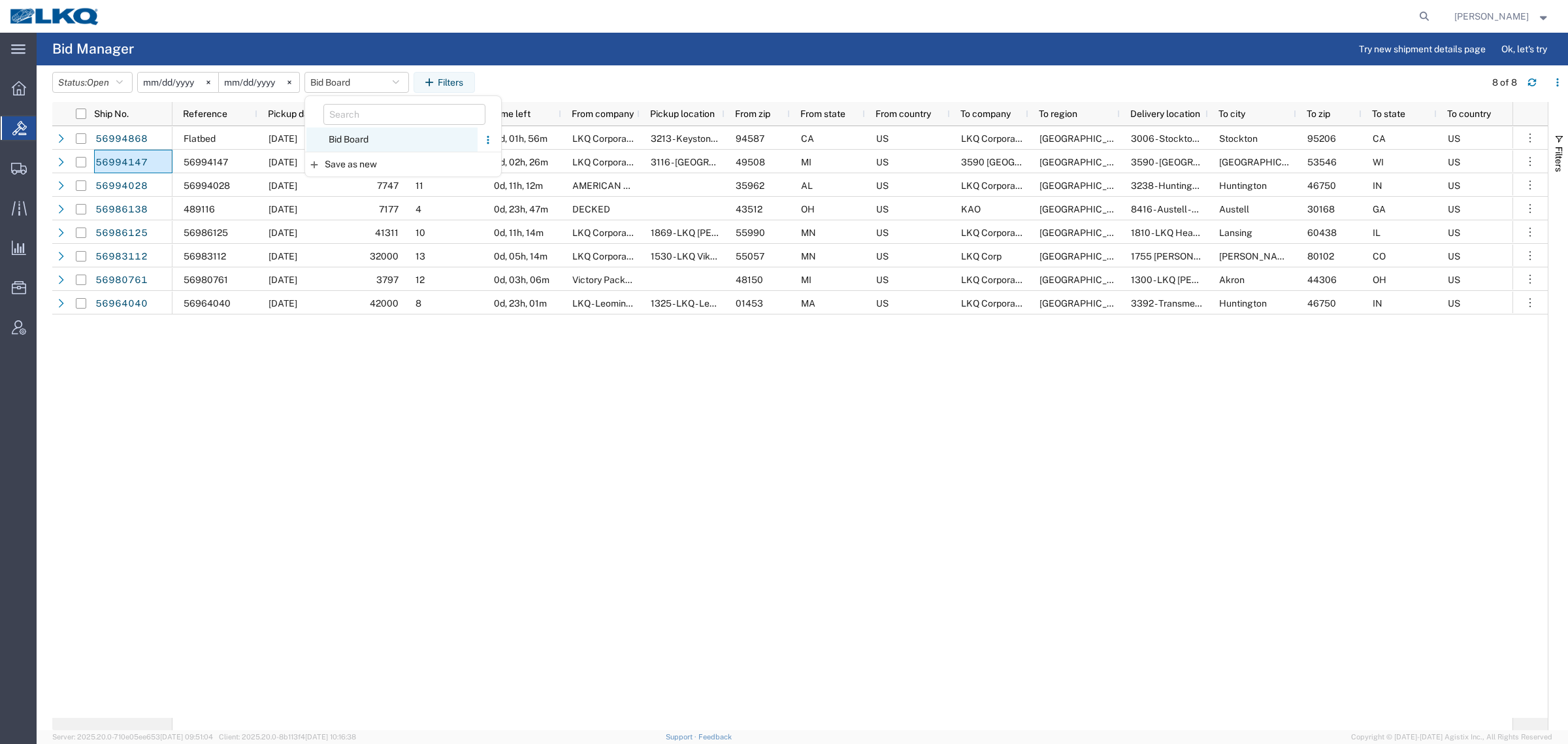
click at [354, 141] on span "Bid Board" at bounding box center [392, 139] width 171 height 24
click at [348, 76] on button "Bid Board" at bounding box center [357, 82] width 105 height 21
click at [363, 134] on span "Bid Board" at bounding box center [392, 139] width 171 height 24
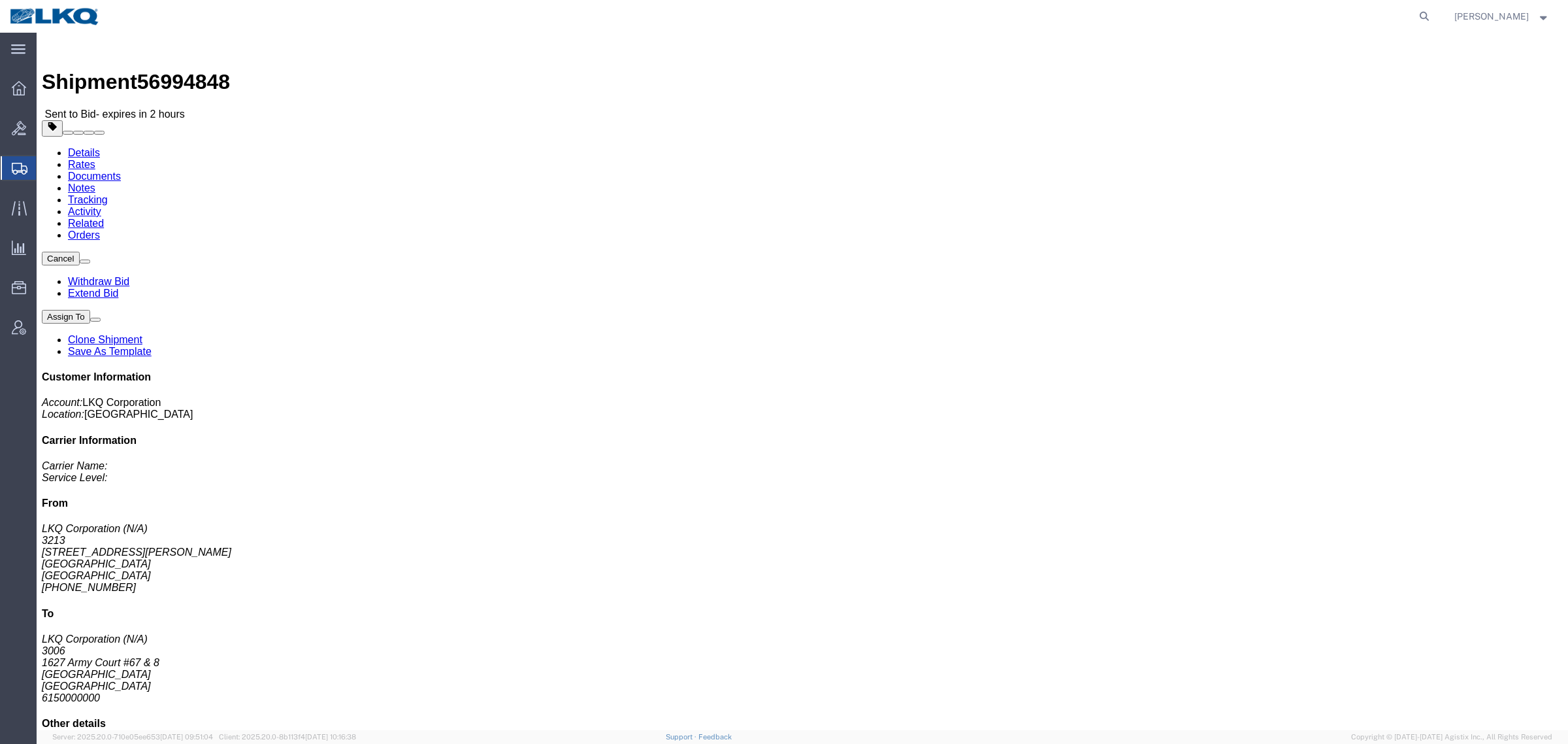
click link "Rates"
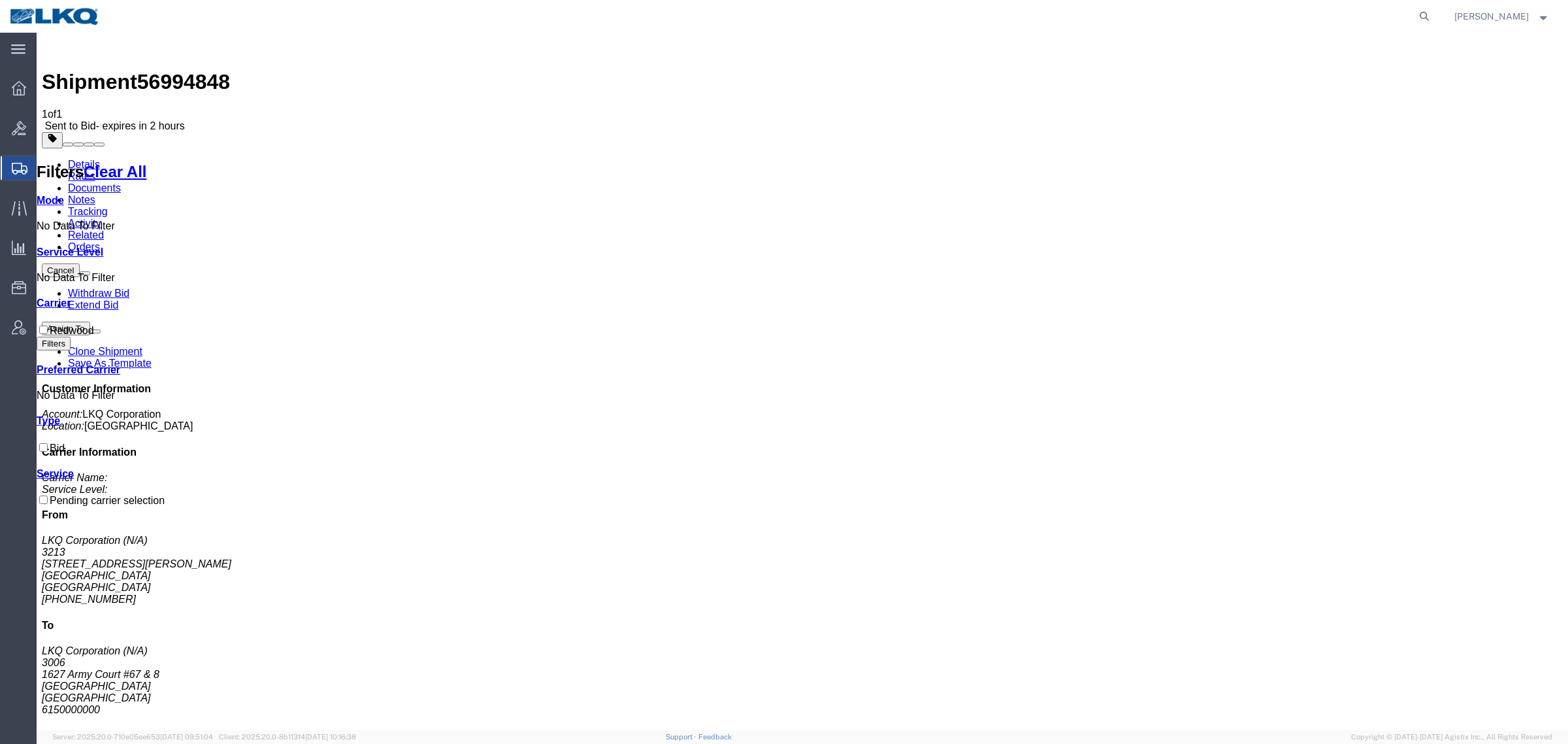
click at [72, 159] on link "Details" at bounding box center [84, 164] width 32 height 11
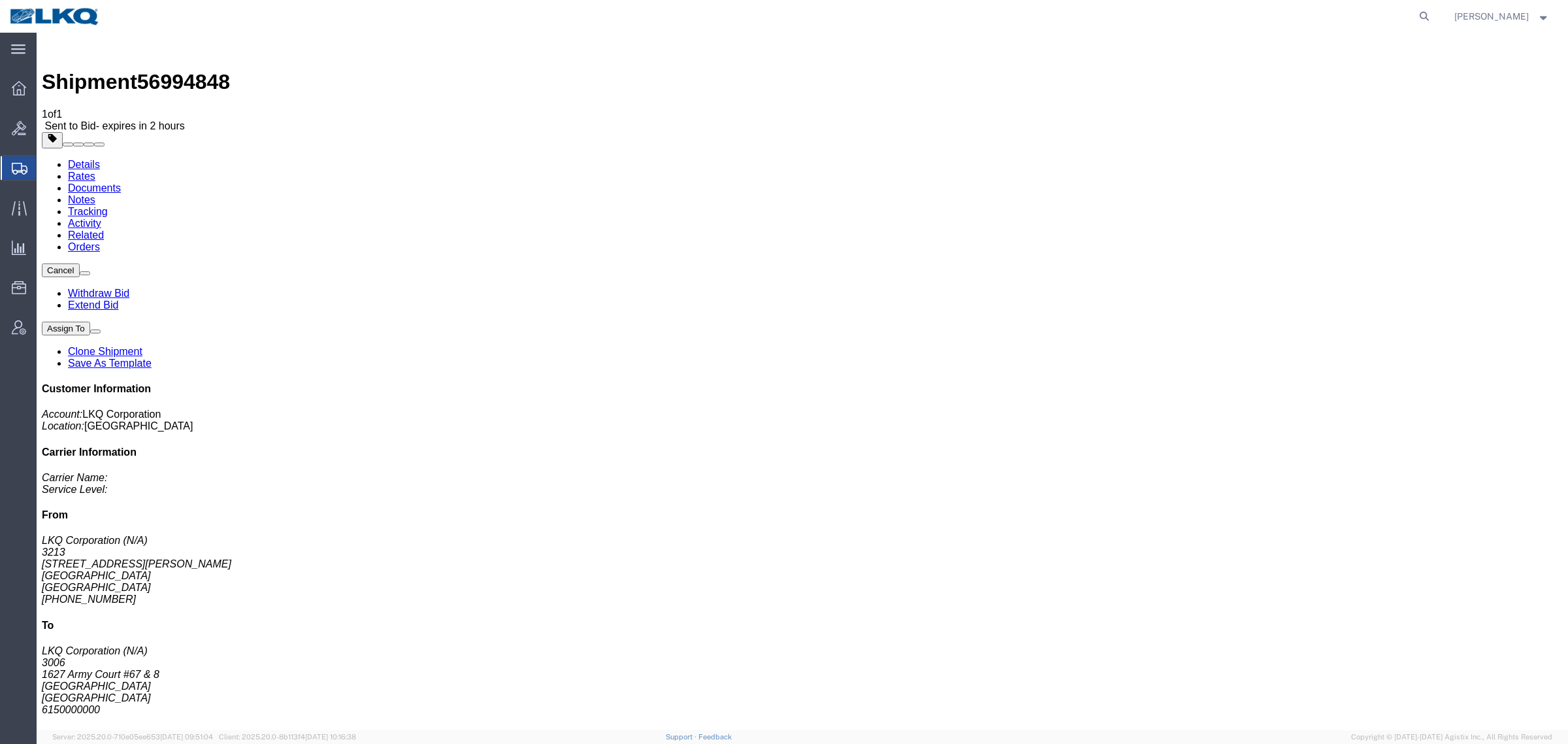
click div "Leg 1 - Truckload Vehicle 1: Flat Bed Number of trucks: 1"
click link "Clone Shipment"
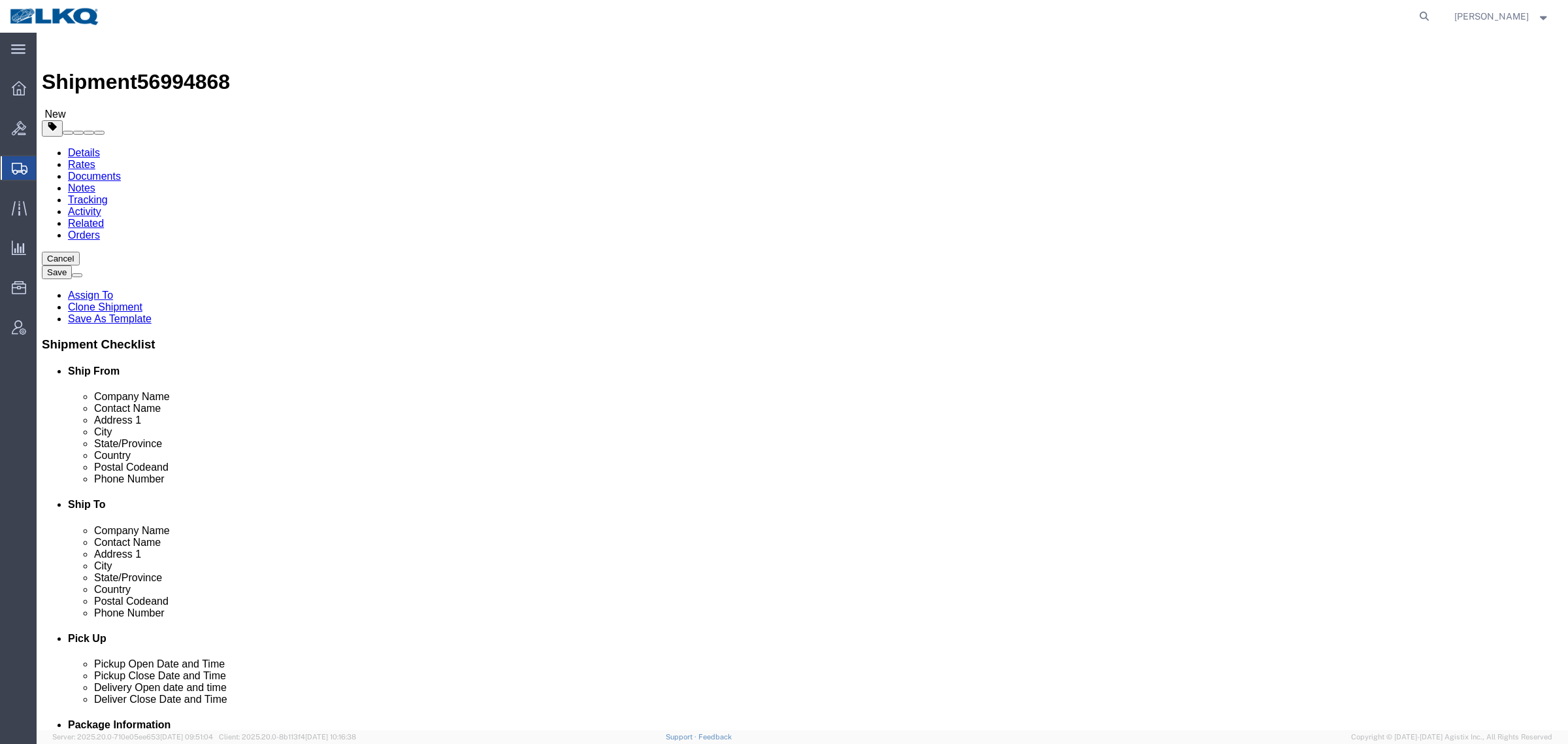
click div "Shipment Information Package Information Special Services Loading Routing"
select select "27924"
select select "27722"
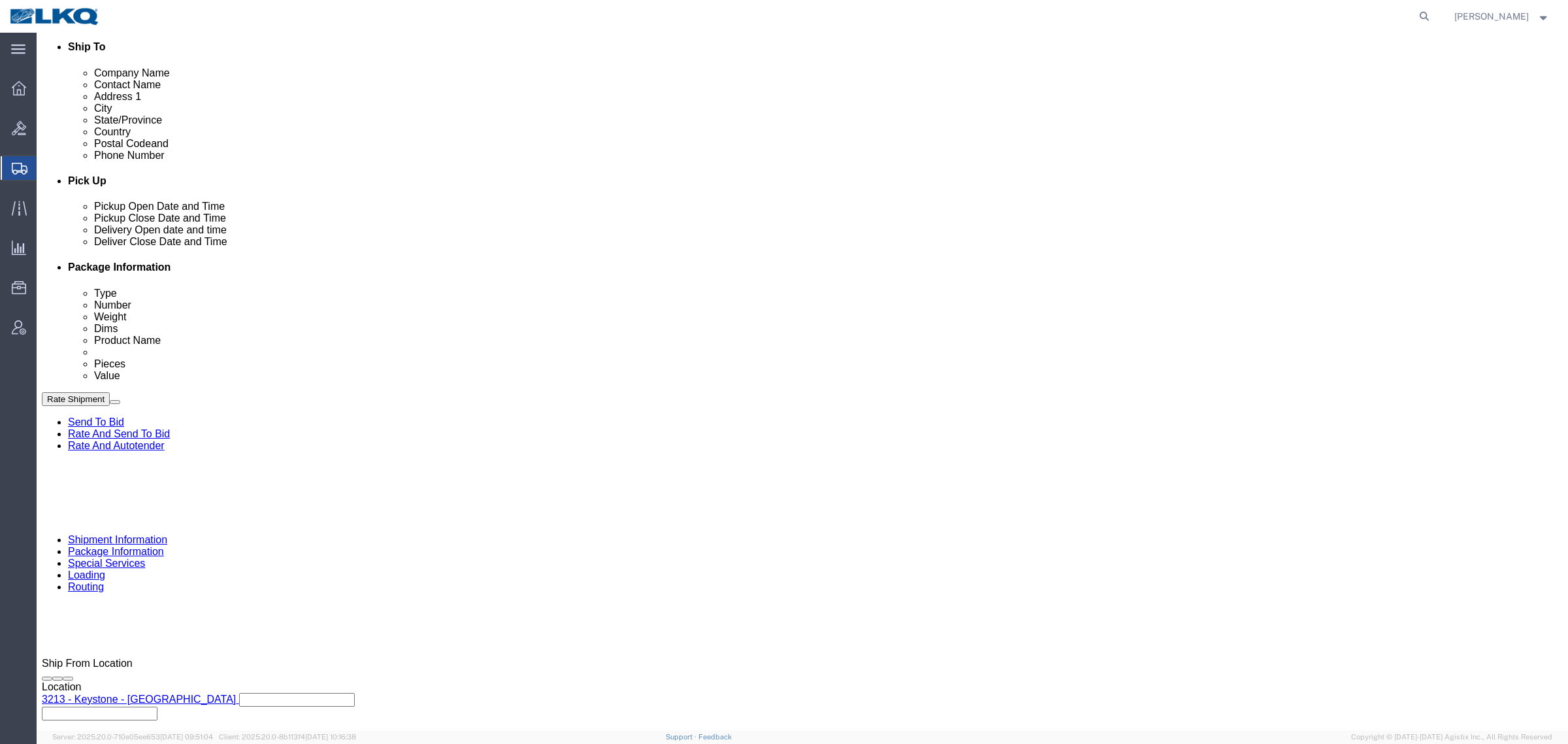
scroll to position [490, 0]
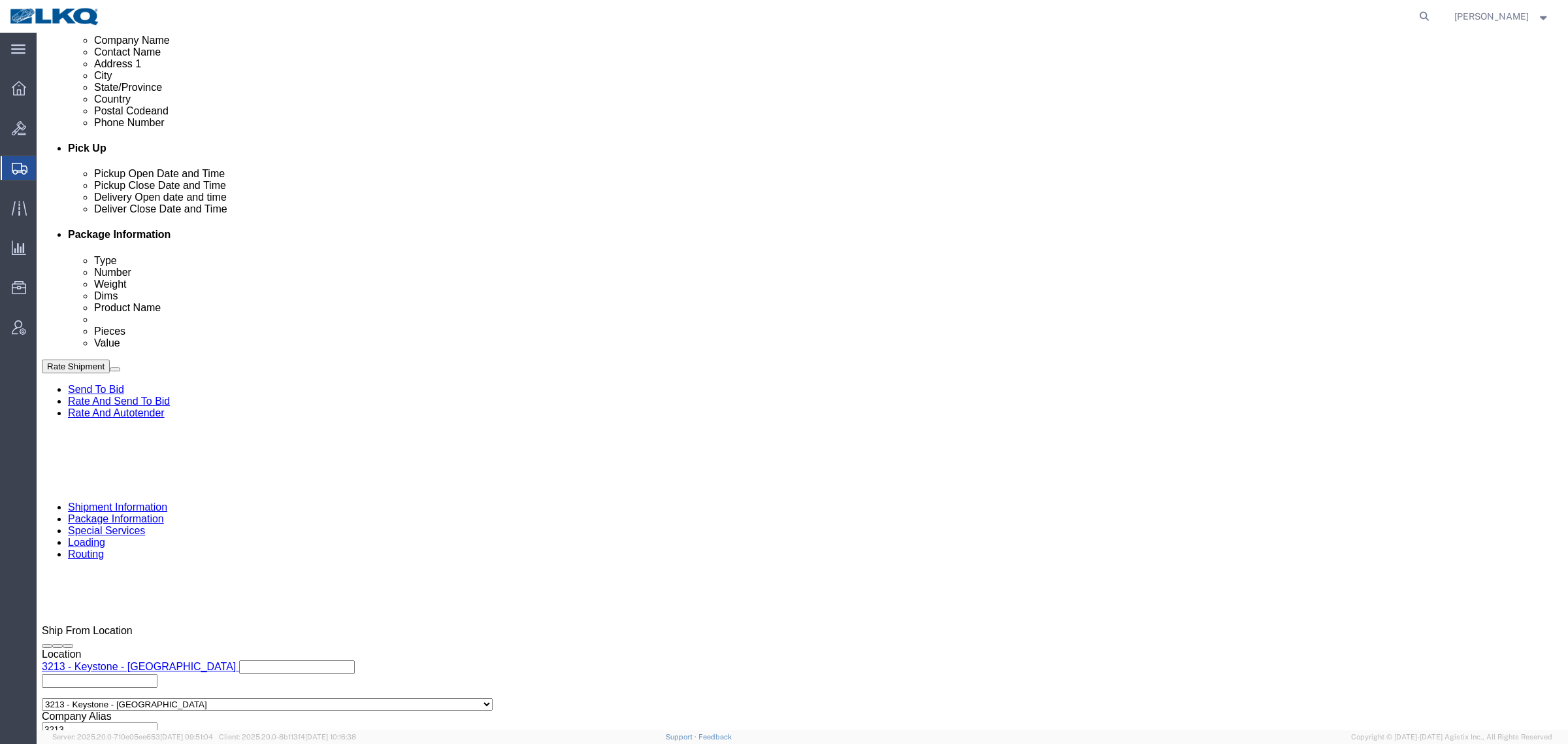
drag, startPoint x: 278, startPoint y: 87, endPoint x: 291, endPoint y: 98, distance: 17.0
click icon
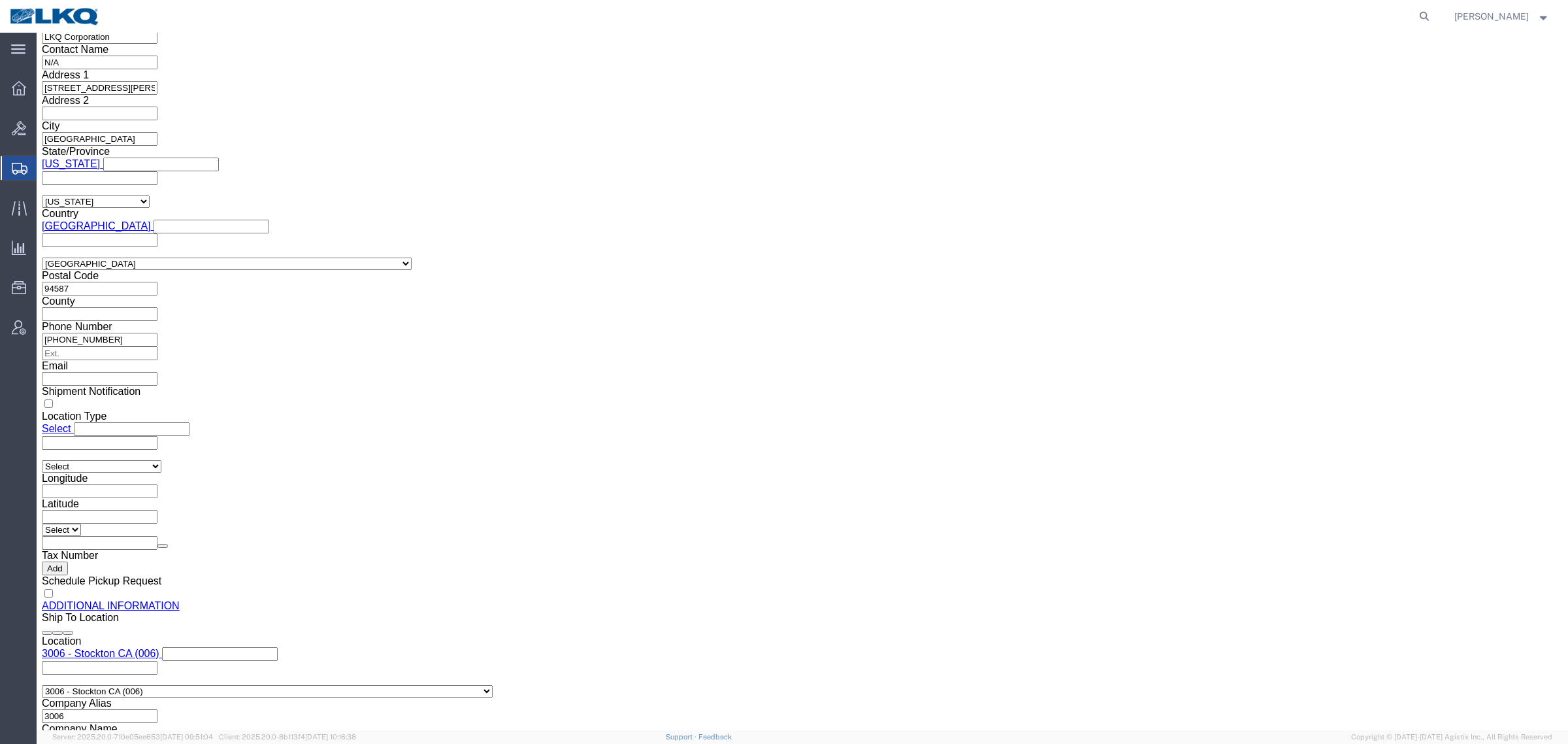
scroll to position [1285, 0]
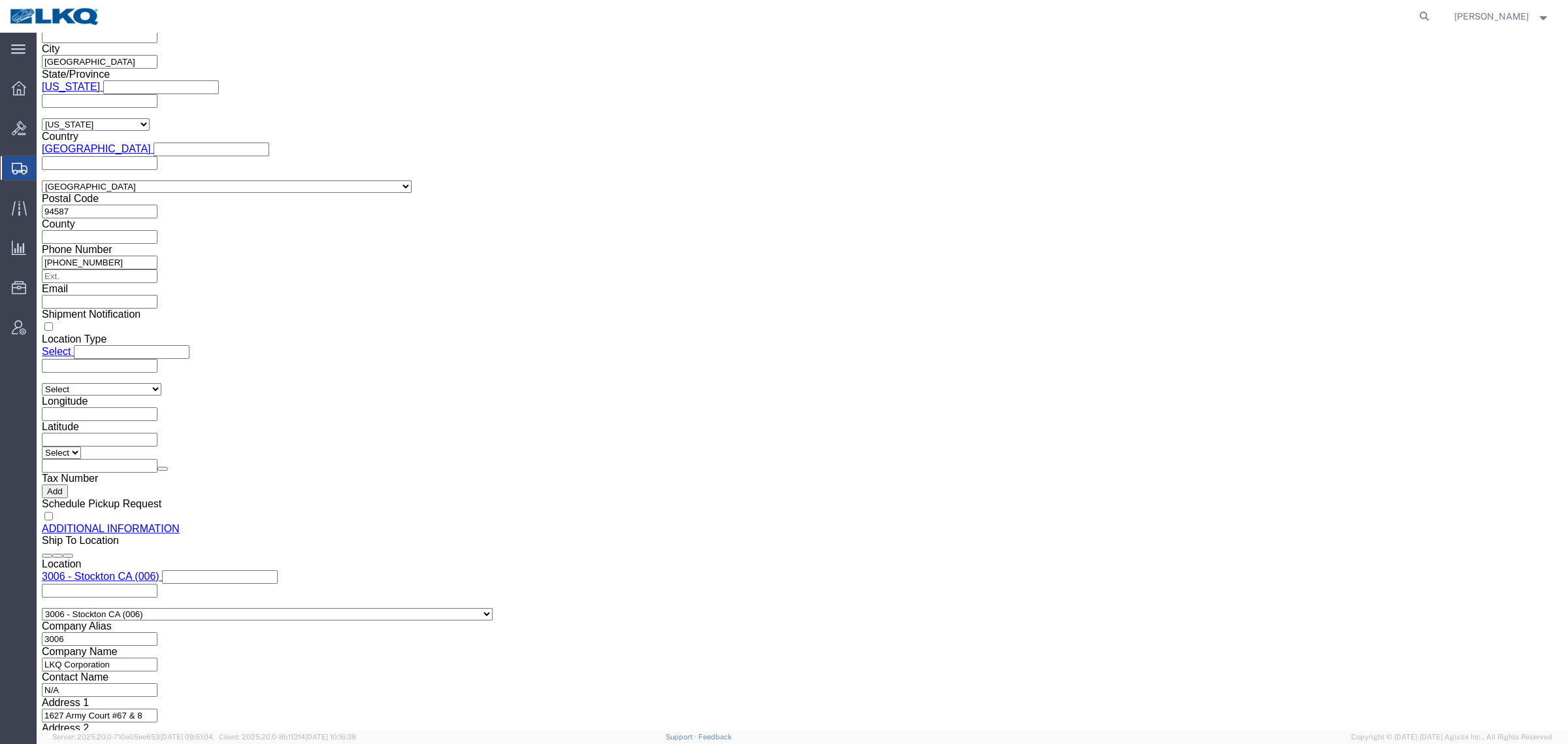
click button "Upload"
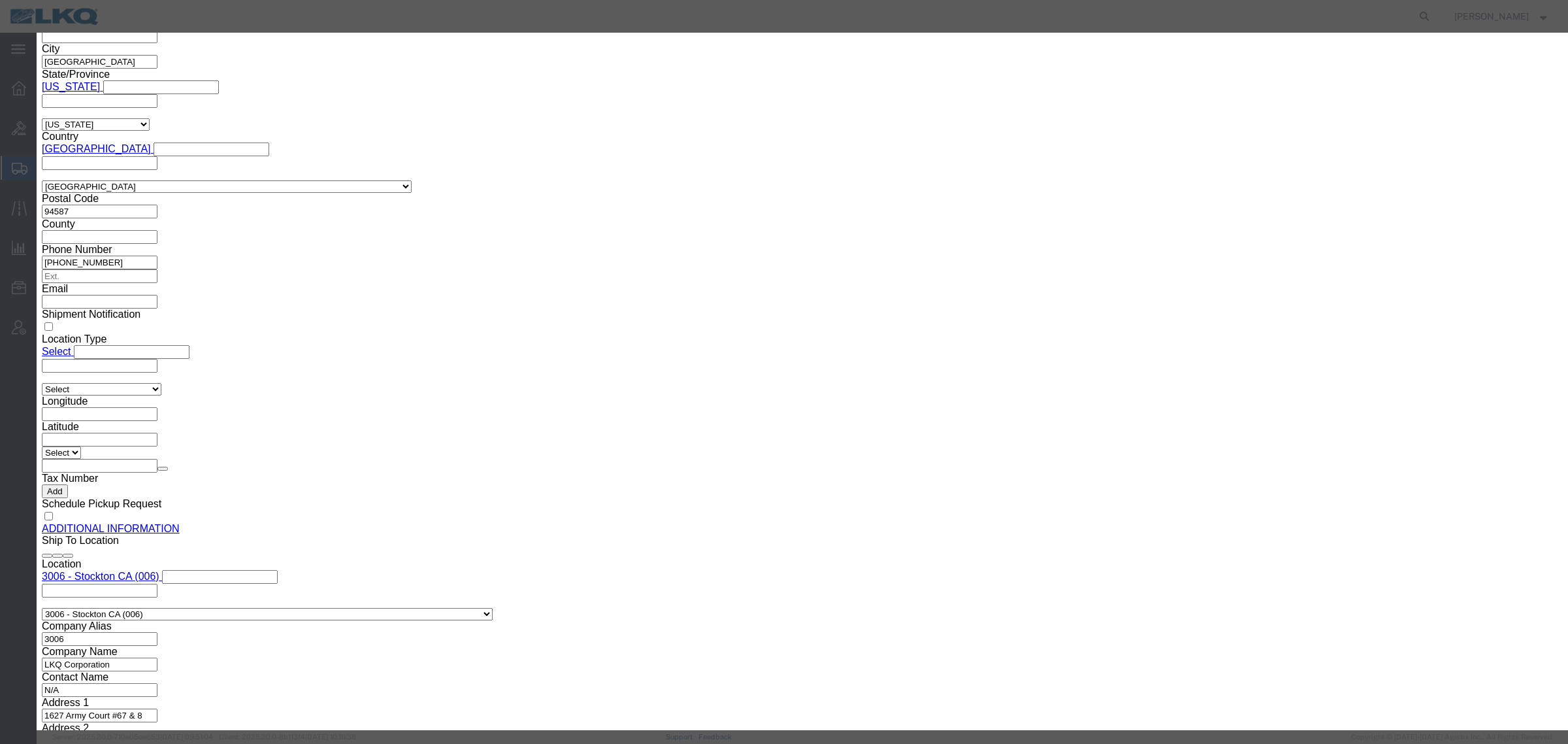
click div "No file chosen"
type input "C:\fakepath\Flatbed Required.jpg"
click input "Name"
paste input "Flatbed Required"
type input "Flatbed Required"
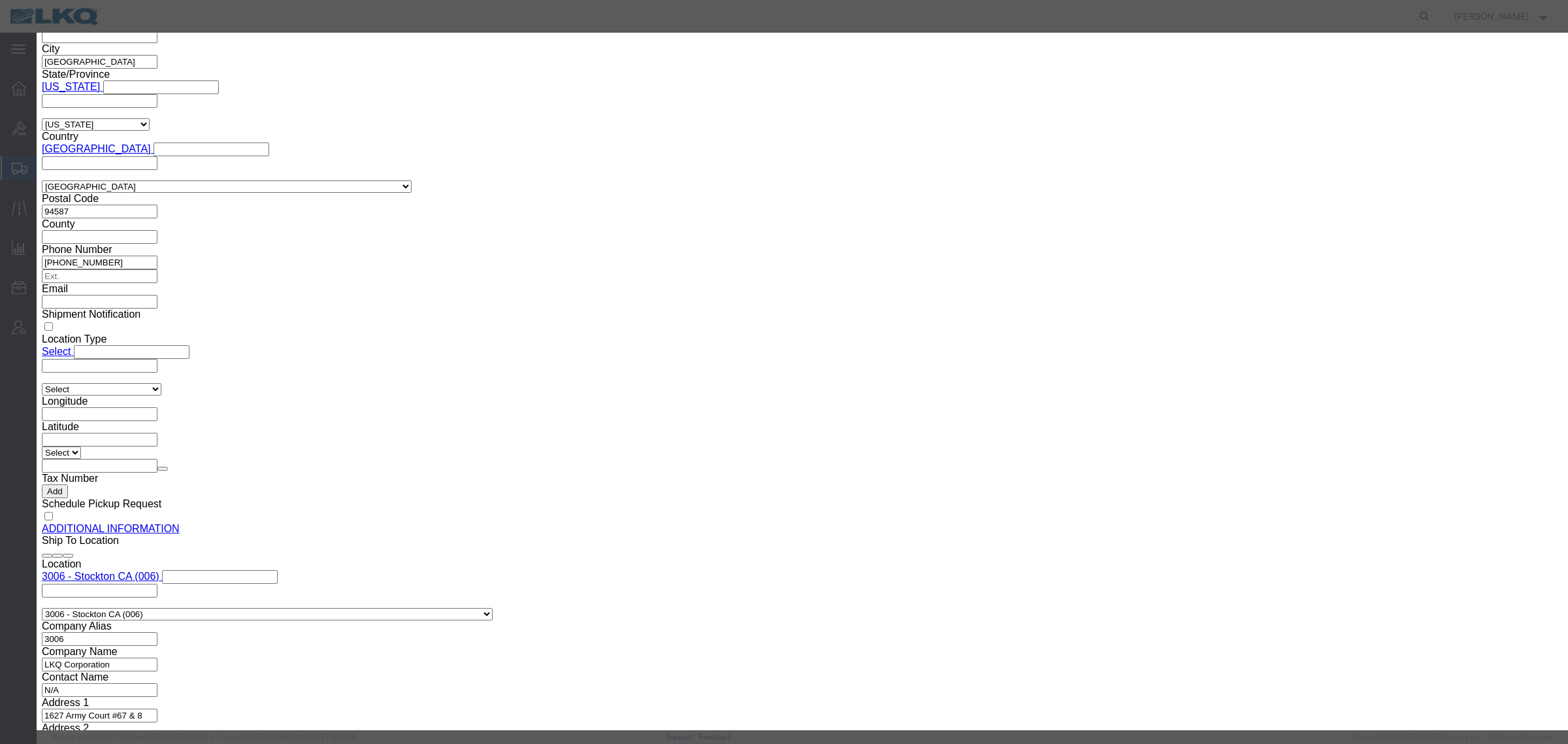
click button "Upload"
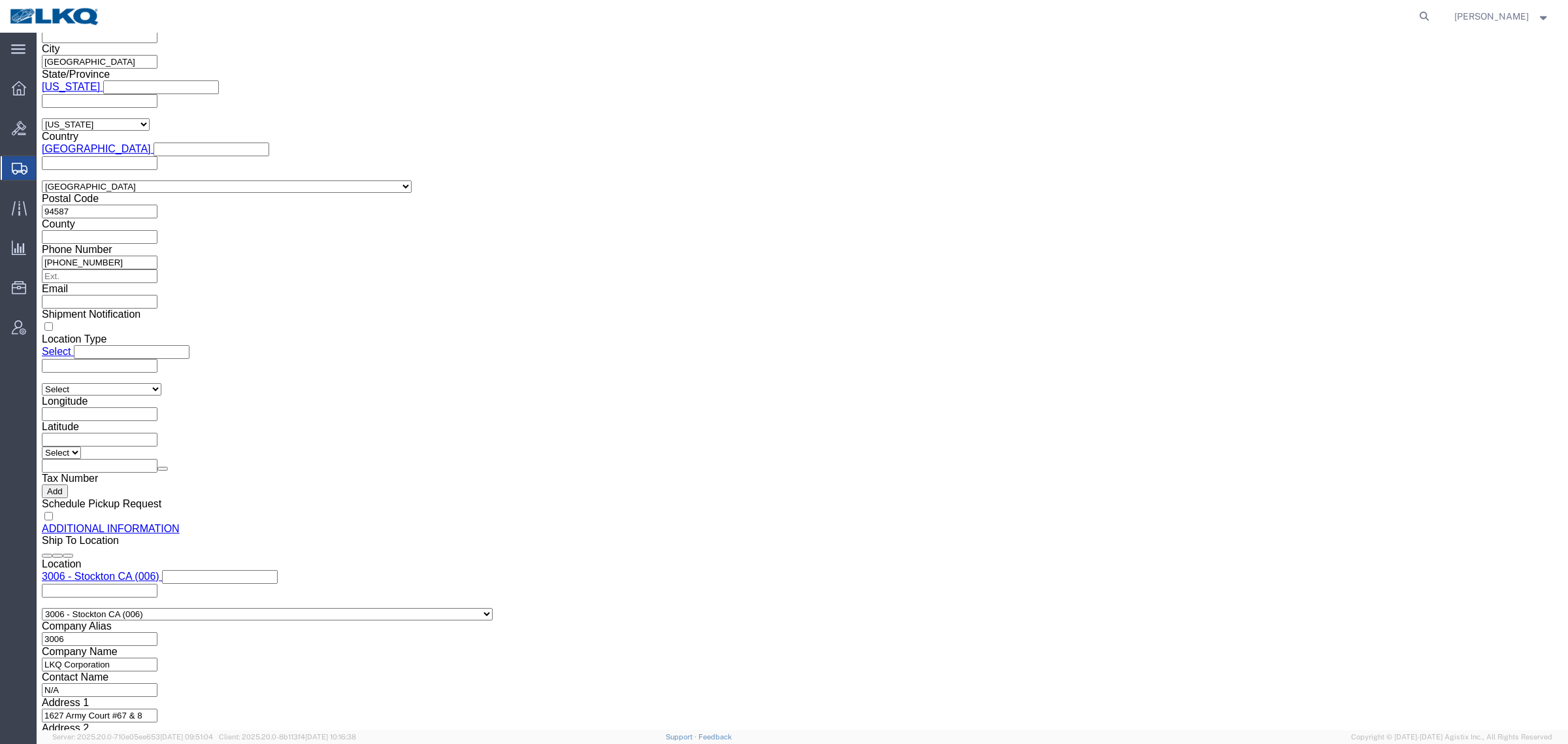
click link "Details"
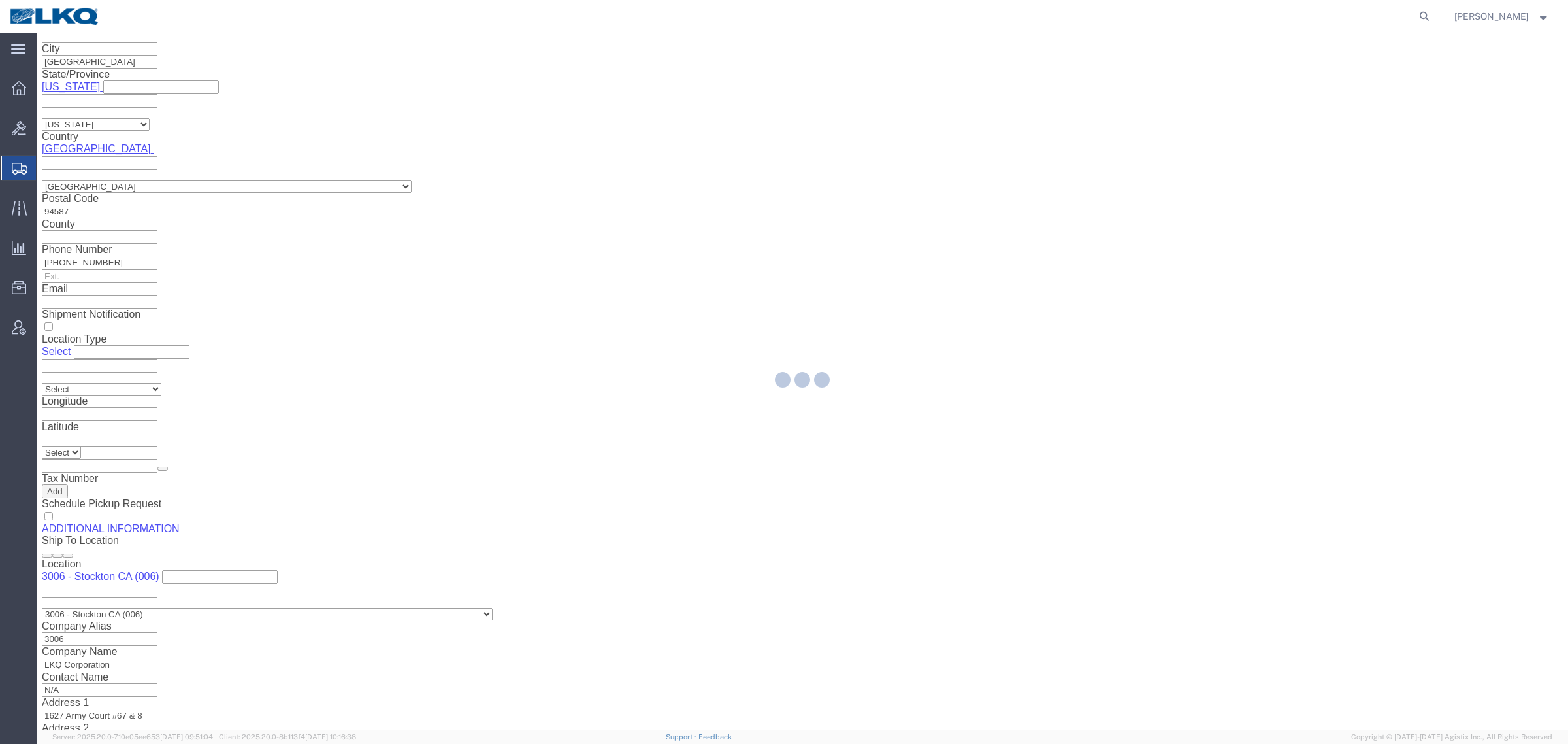
select select "27924"
select select "27722"
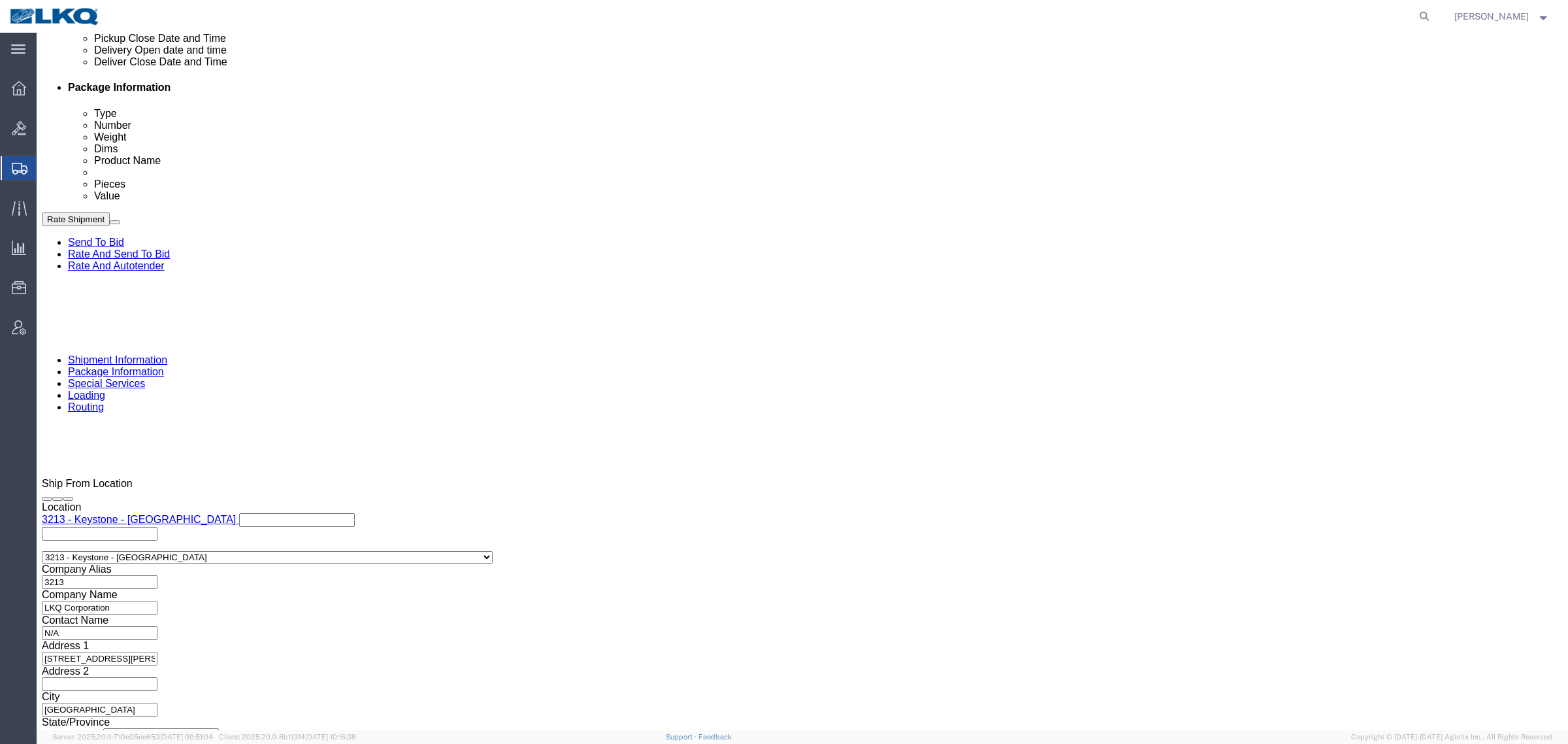
click link "Send To Bid"
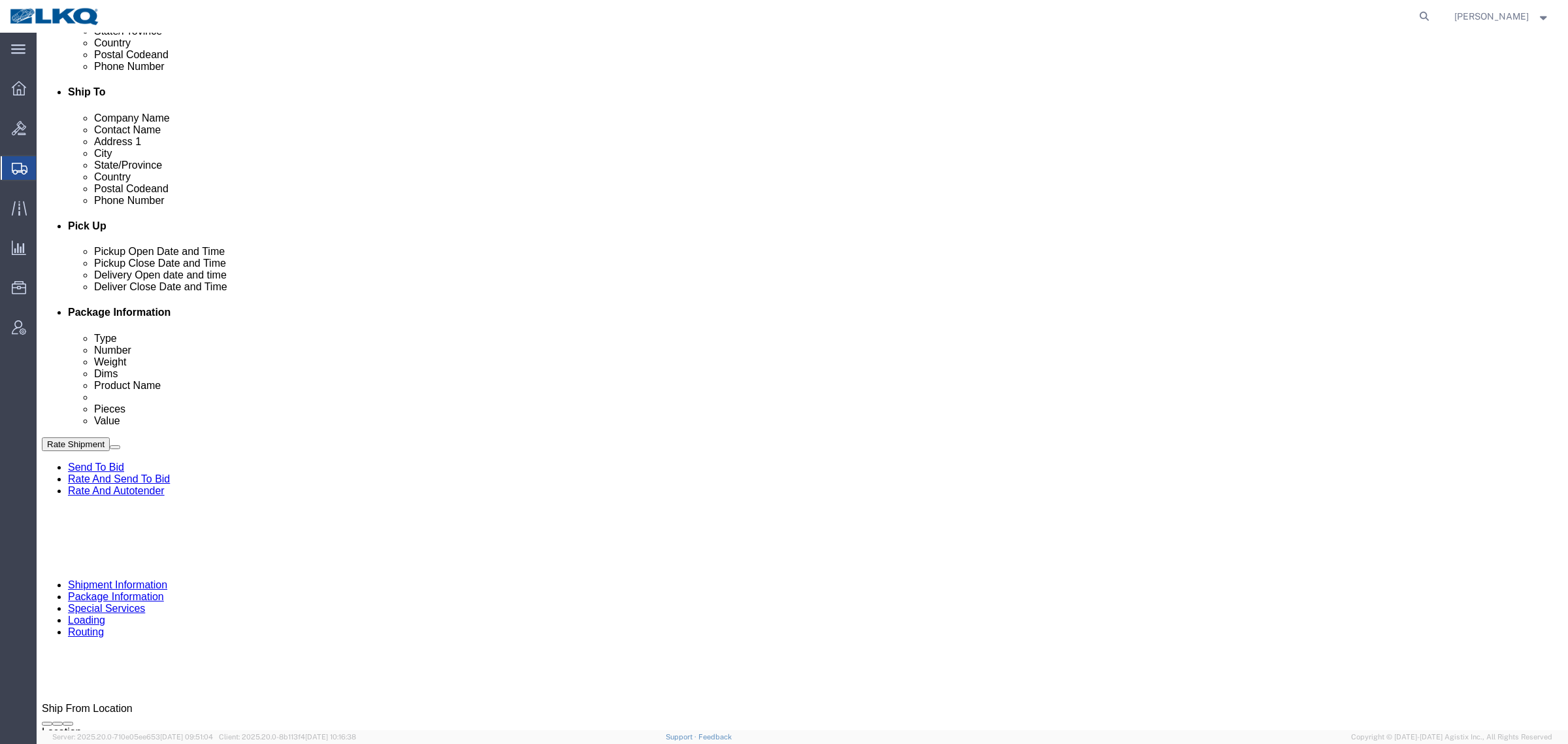
scroll to position [572, 0]
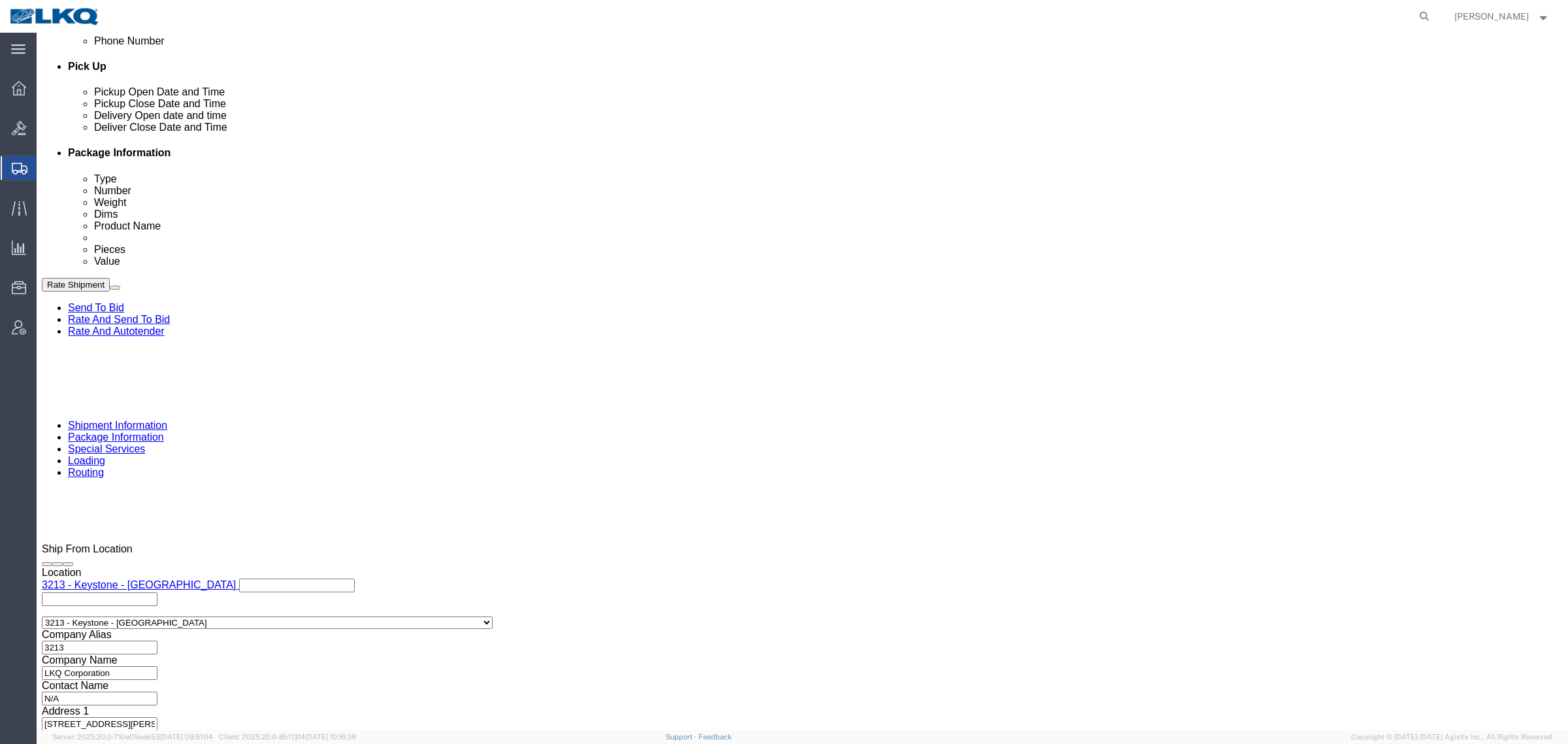
click div
click div "Open Time 6:00 PM Oct 01 2025 6:00 PM - Oct 01 2025 6:00 PM Cancel Apply"
click button "Apply"
click div
click button "Apply"
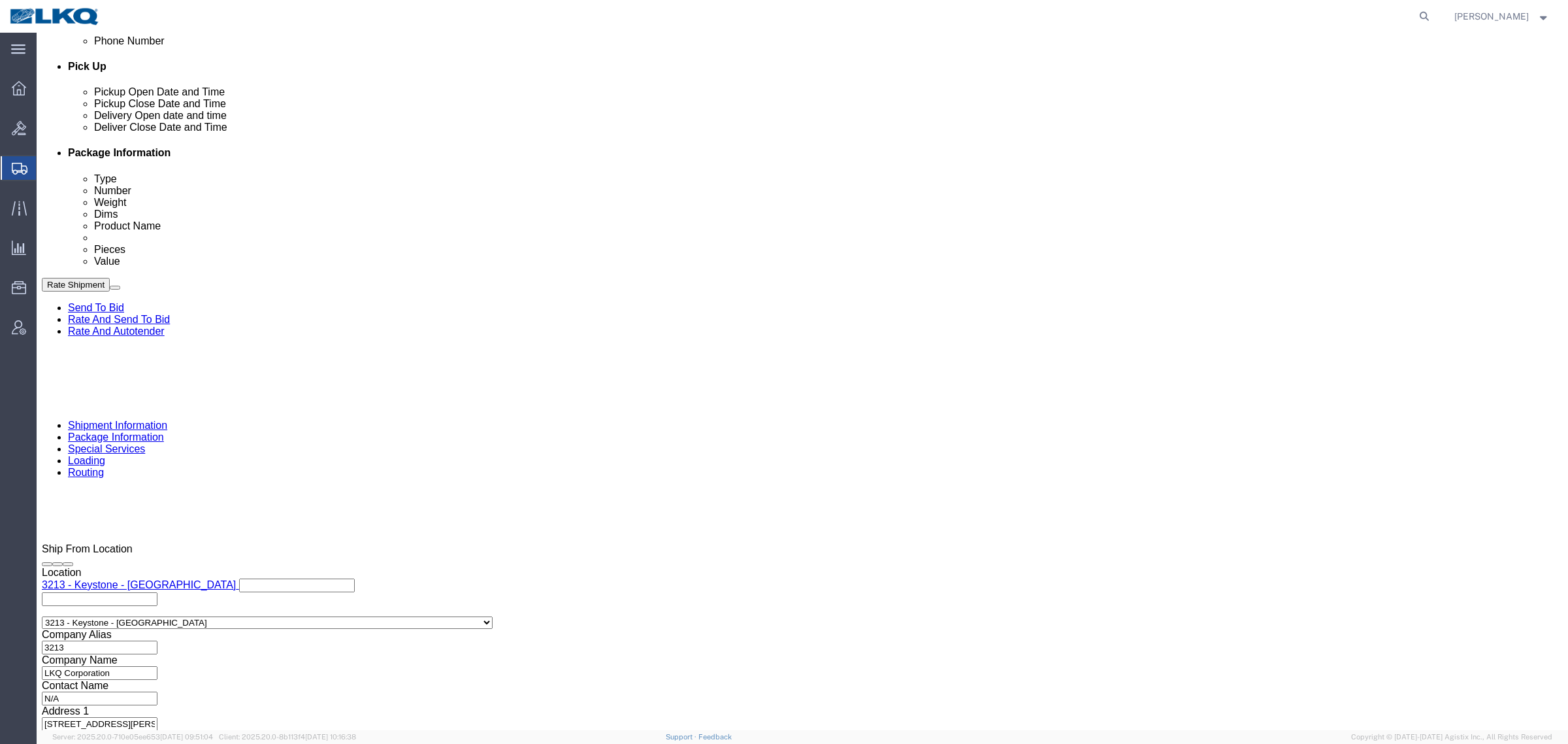
click div "Cancel Save Assign To Clone Shipment Save As Template Shipment Checklist Ship F…"
click link "Send To Bid"
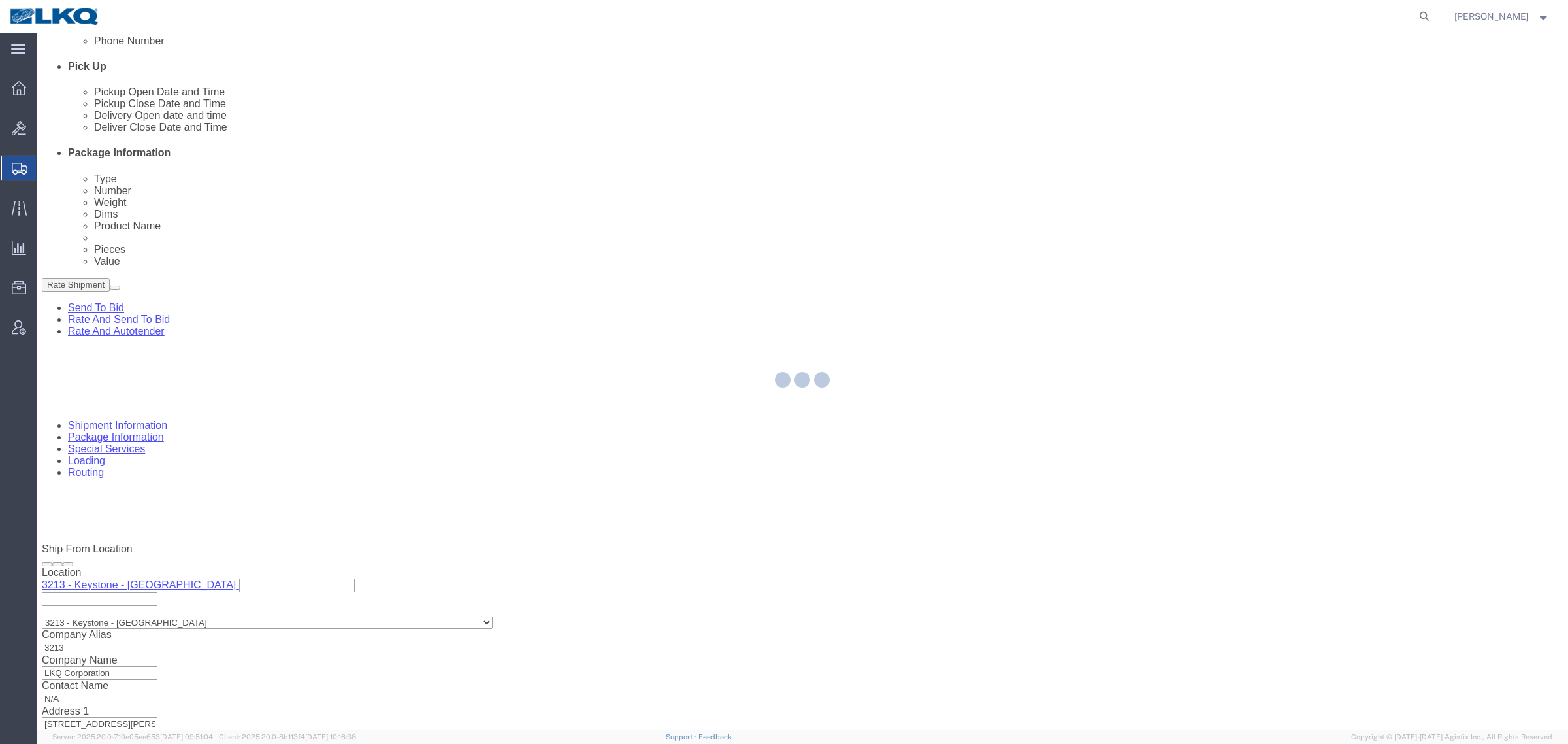
select select "TL"
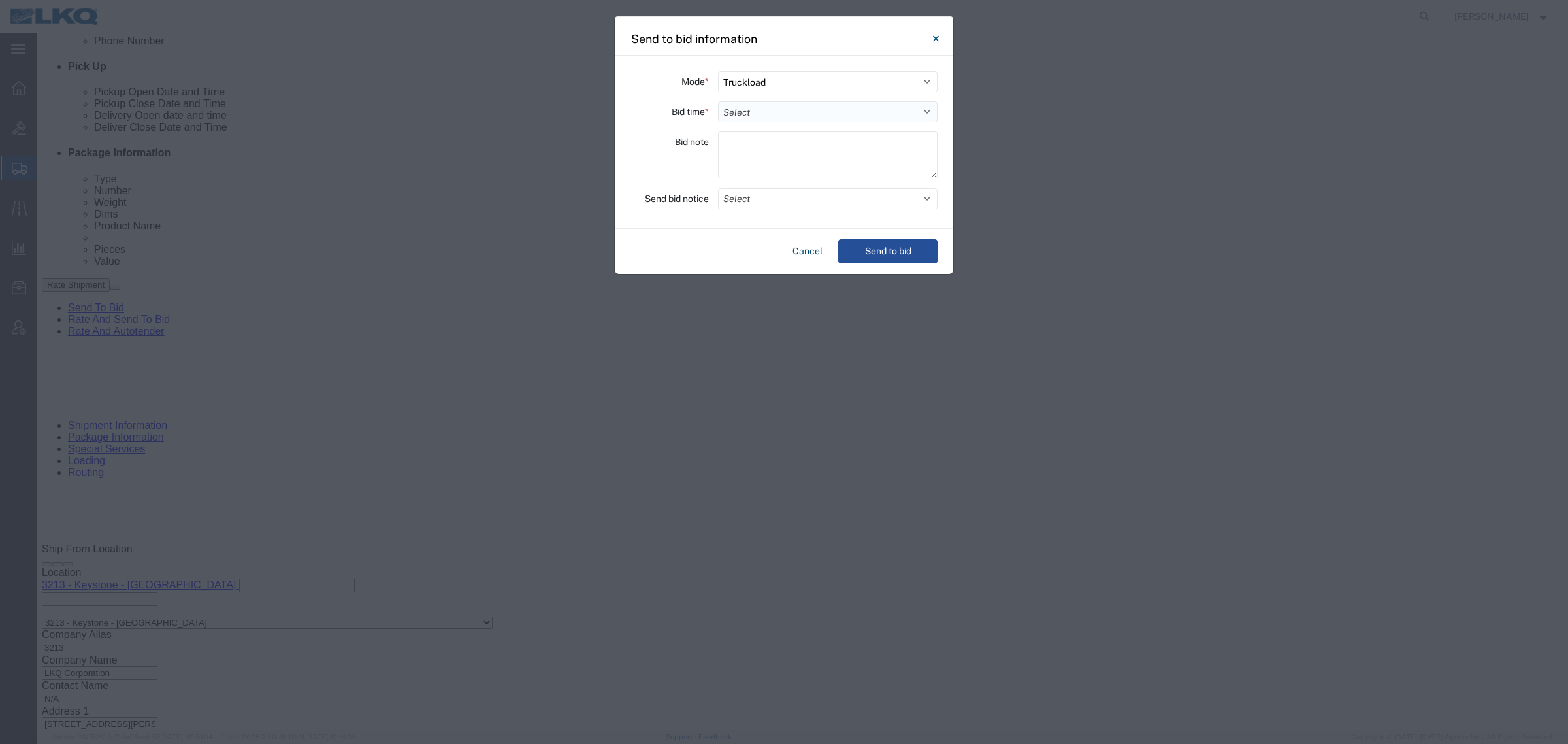
click at [764, 107] on select "Select 30 Min (Rush) 1 Hour (Rush) 2 Hours (Rush) 4 Hours (Rush) 8 Hours (Rush)…" at bounding box center [827, 112] width 219 height 21
select select "2"
click at [718, 101] on select "Select 30 Min (Rush) 1 Hour (Rush) 2 Hours (Rush) 4 Hours (Rush) 8 Hours (Rush)…" at bounding box center [827, 112] width 219 height 21
click at [774, 177] on textarea at bounding box center [827, 155] width 219 height 47
click at [771, 206] on button "Select" at bounding box center [827, 199] width 219 height 21
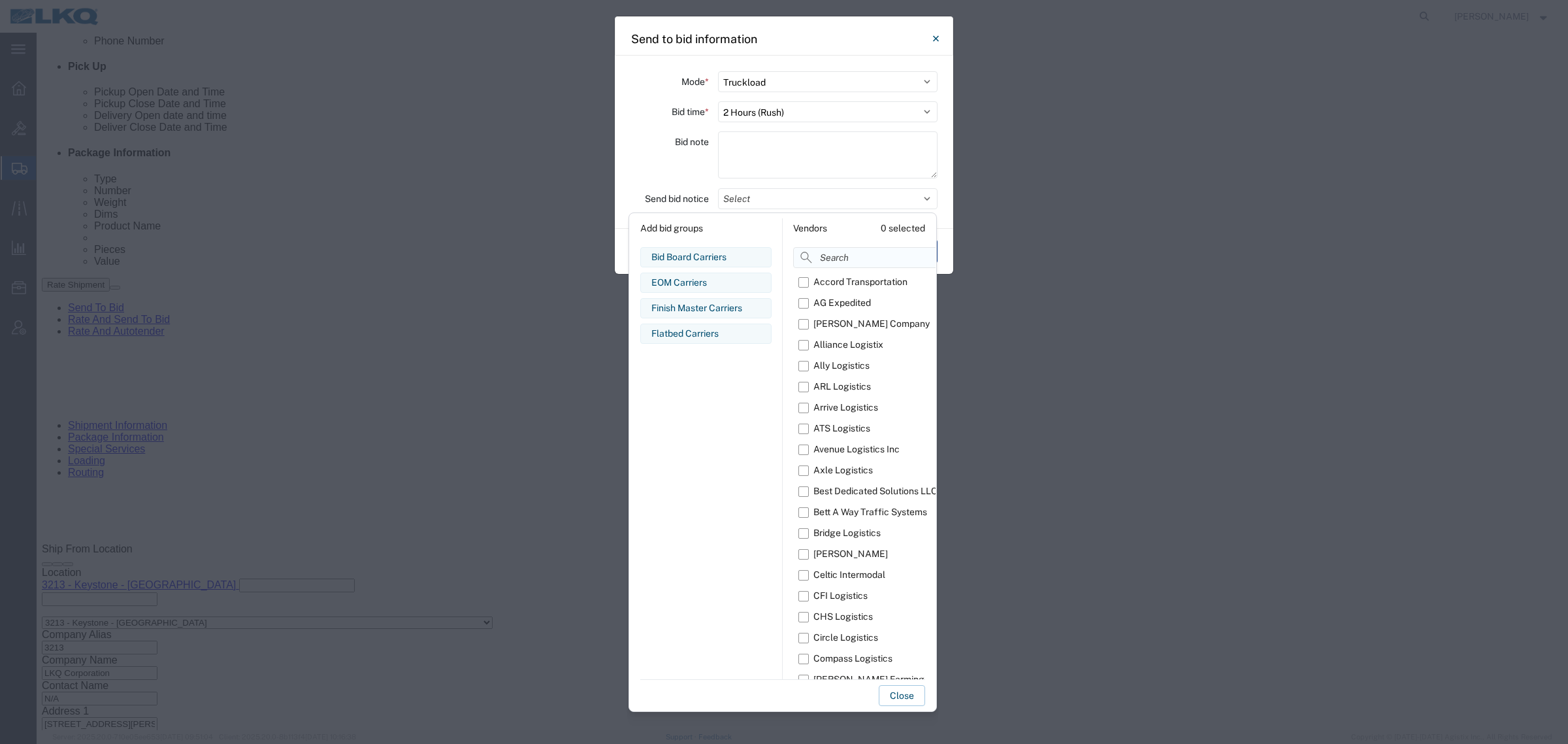
click at [829, 260] on input at bounding box center [896, 258] width 206 height 21
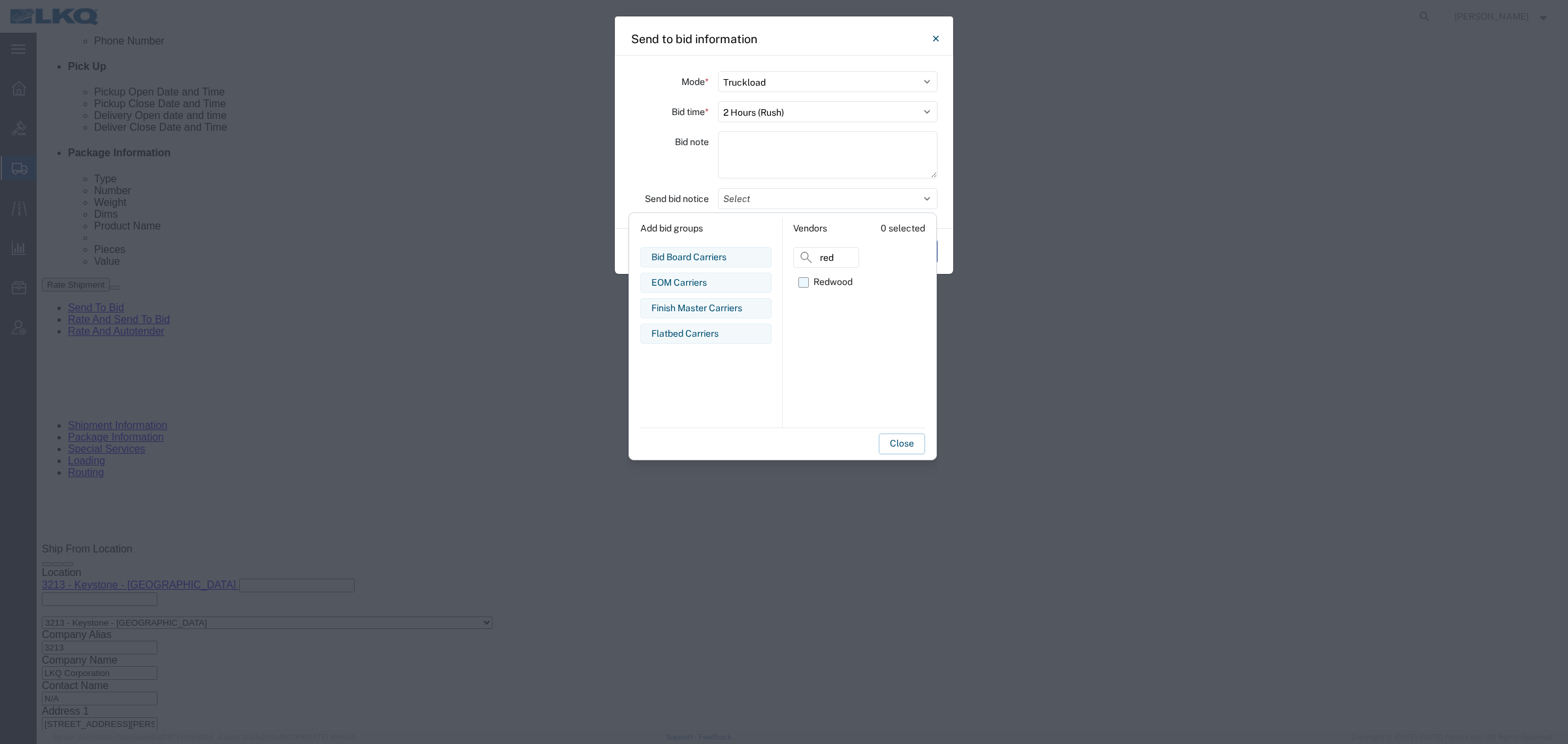
type input "red"
click at [840, 278] on div "Redwood" at bounding box center [833, 282] width 39 height 14
click at [0, 0] on input "Redwood" at bounding box center [0, 0] width 0 height 0
click at [895, 440] on button "Close" at bounding box center [901, 444] width 46 height 21
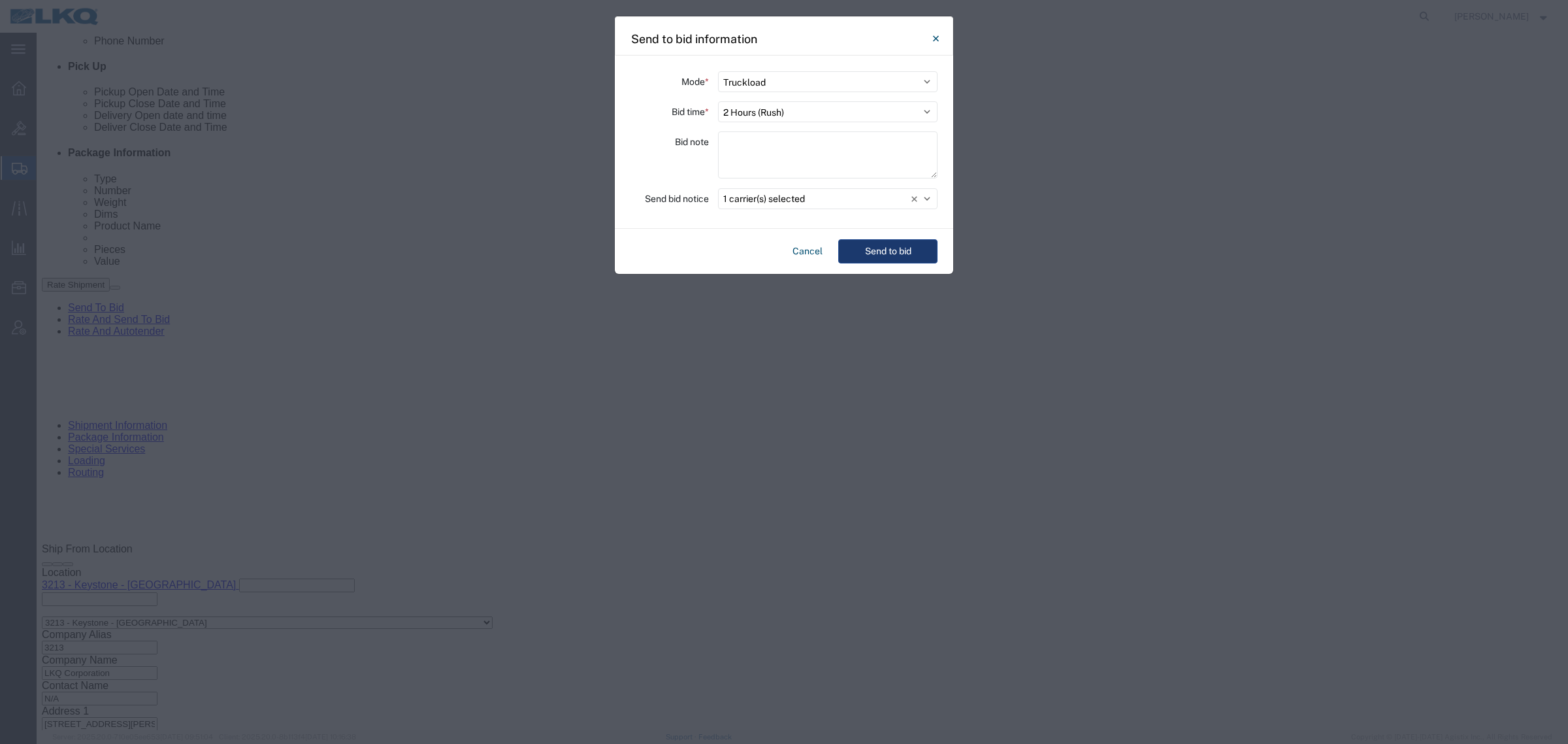
click at [885, 255] on button "Send to bid" at bounding box center [887, 251] width 99 height 24
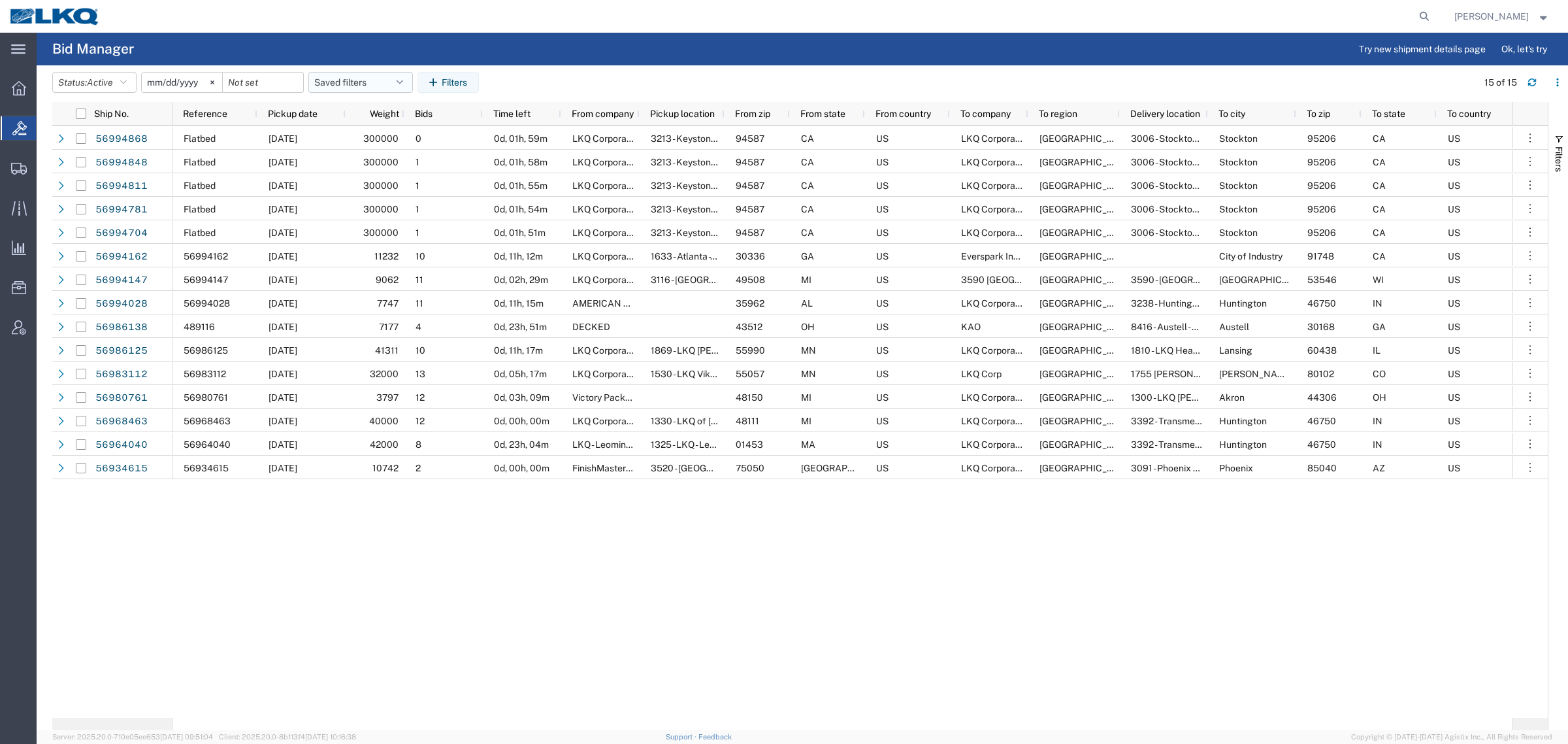
click at [367, 82] on button "Saved filters" at bounding box center [360, 82] width 105 height 21
click at [383, 135] on span "Bid Board" at bounding box center [395, 139] width 171 height 24
type input "2024-12-01"
type input "2025-12-31"
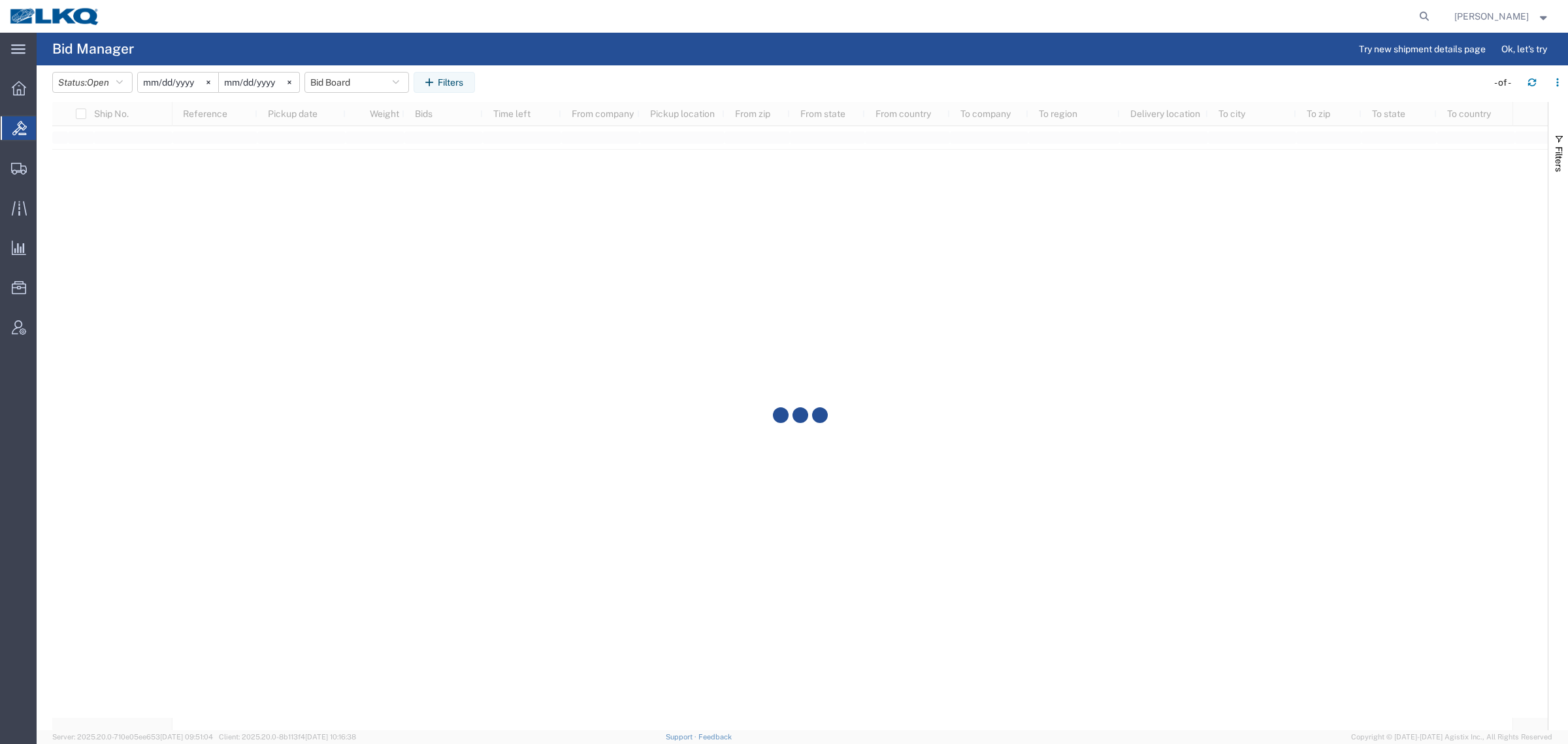
click at [507, 33] on agx-page-header "Bid Manager Try new shipment details page Ok, let's try" at bounding box center [802, 48] width 1531 height 33
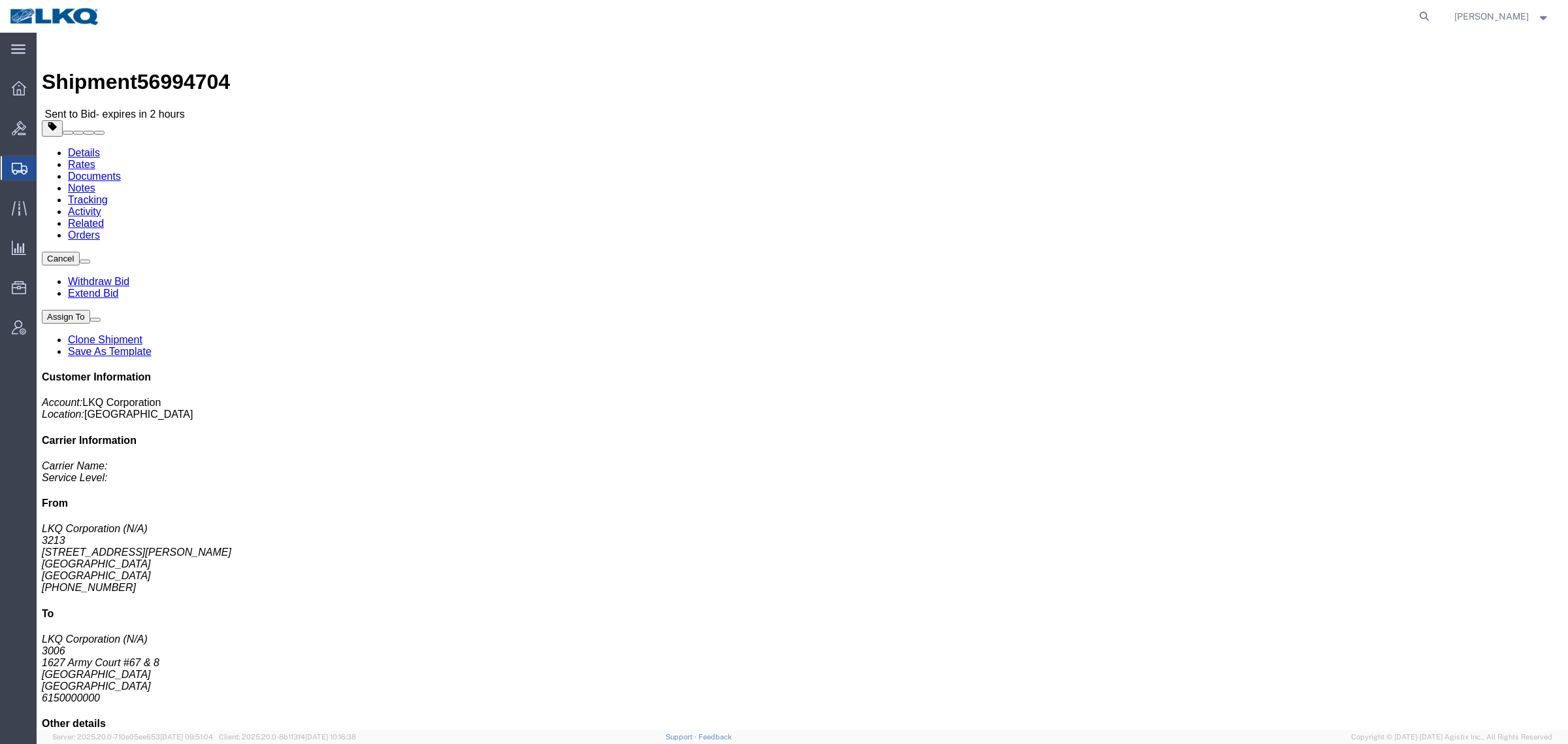
click link "Rates"
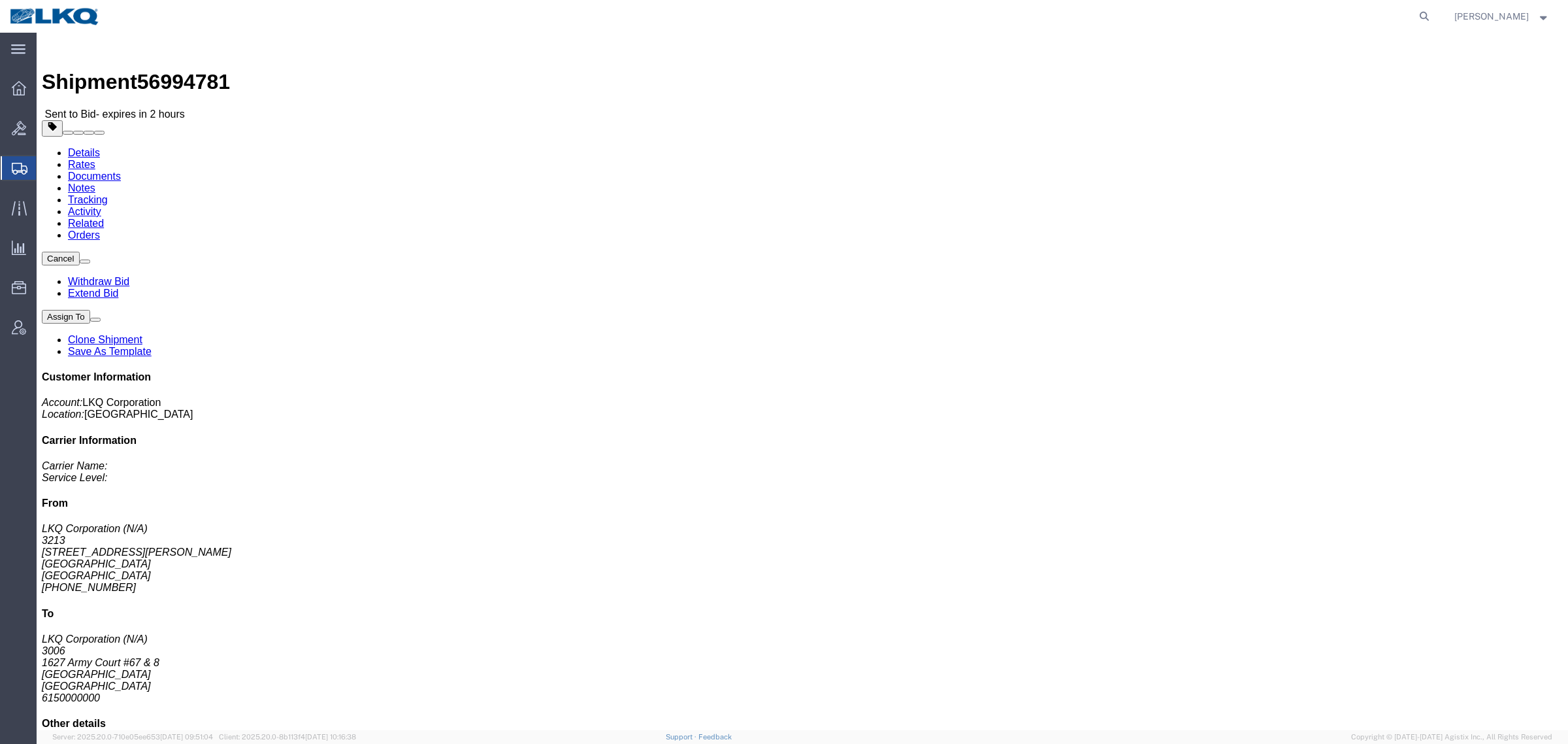
click link "Rates"
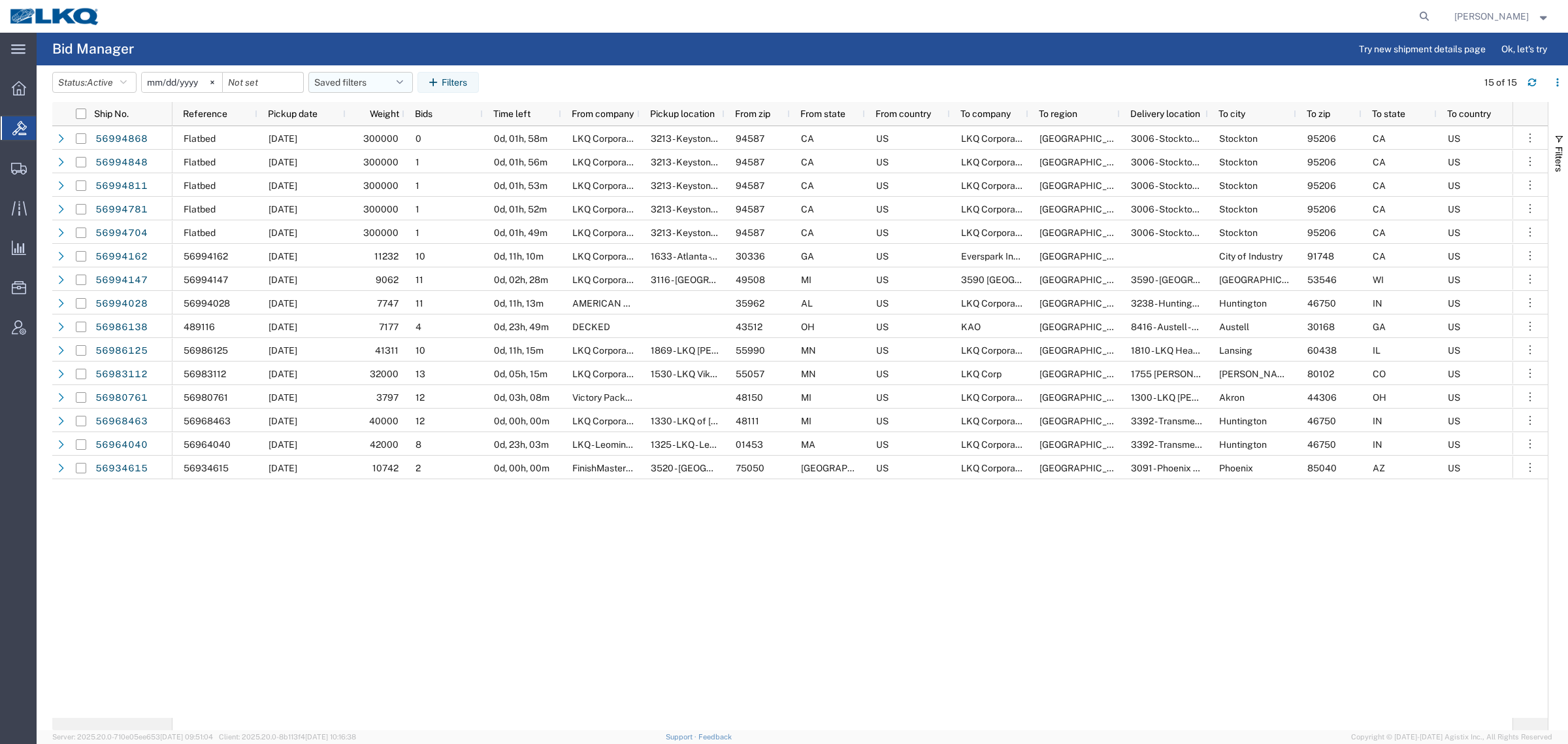
click at [351, 84] on button "Saved filters" at bounding box center [360, 82] width 105 height 21
click at [353, 145] on span "Bid Board" at bounding box center [395, 139] width 171 height 24
type input "[DATE]"
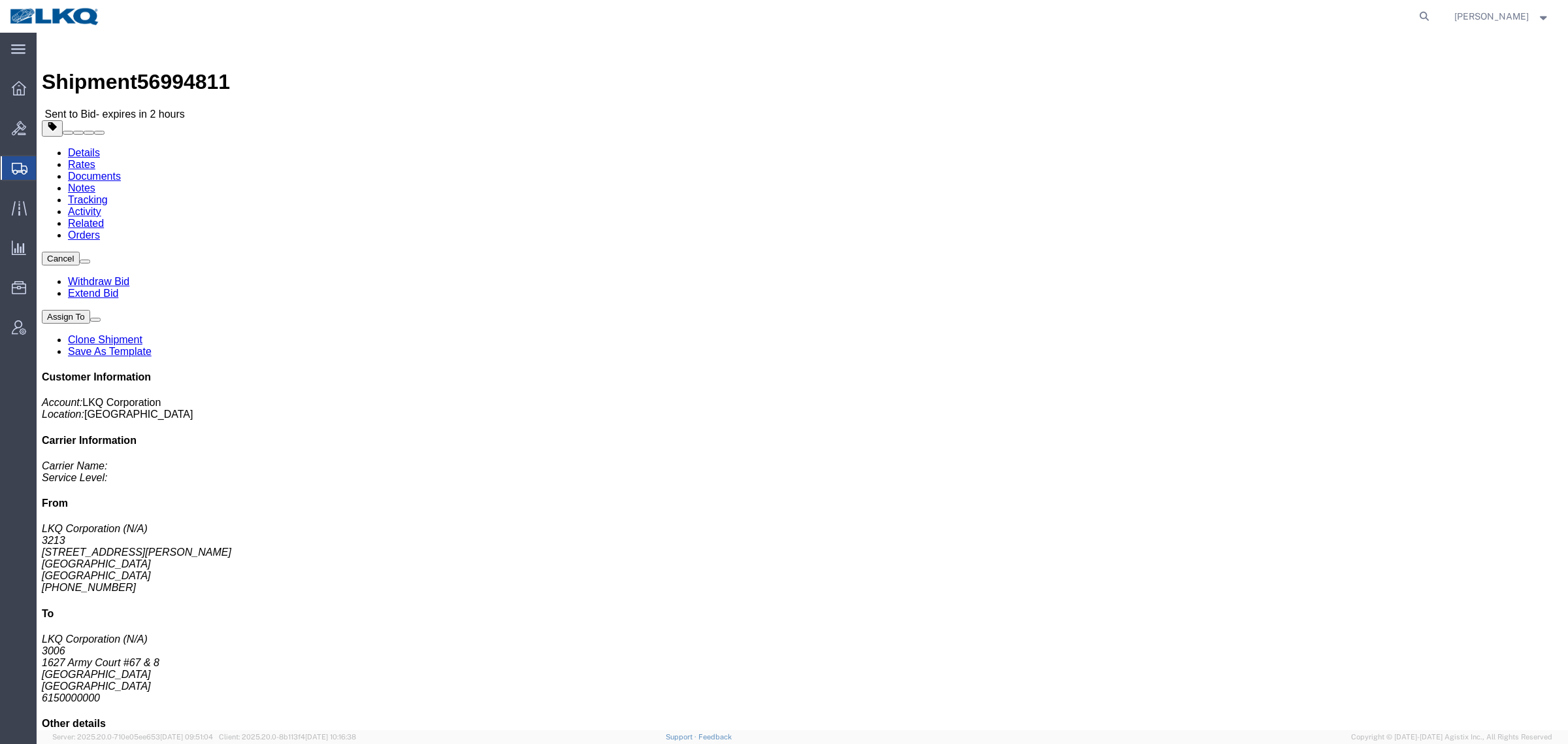
click link "Rates"
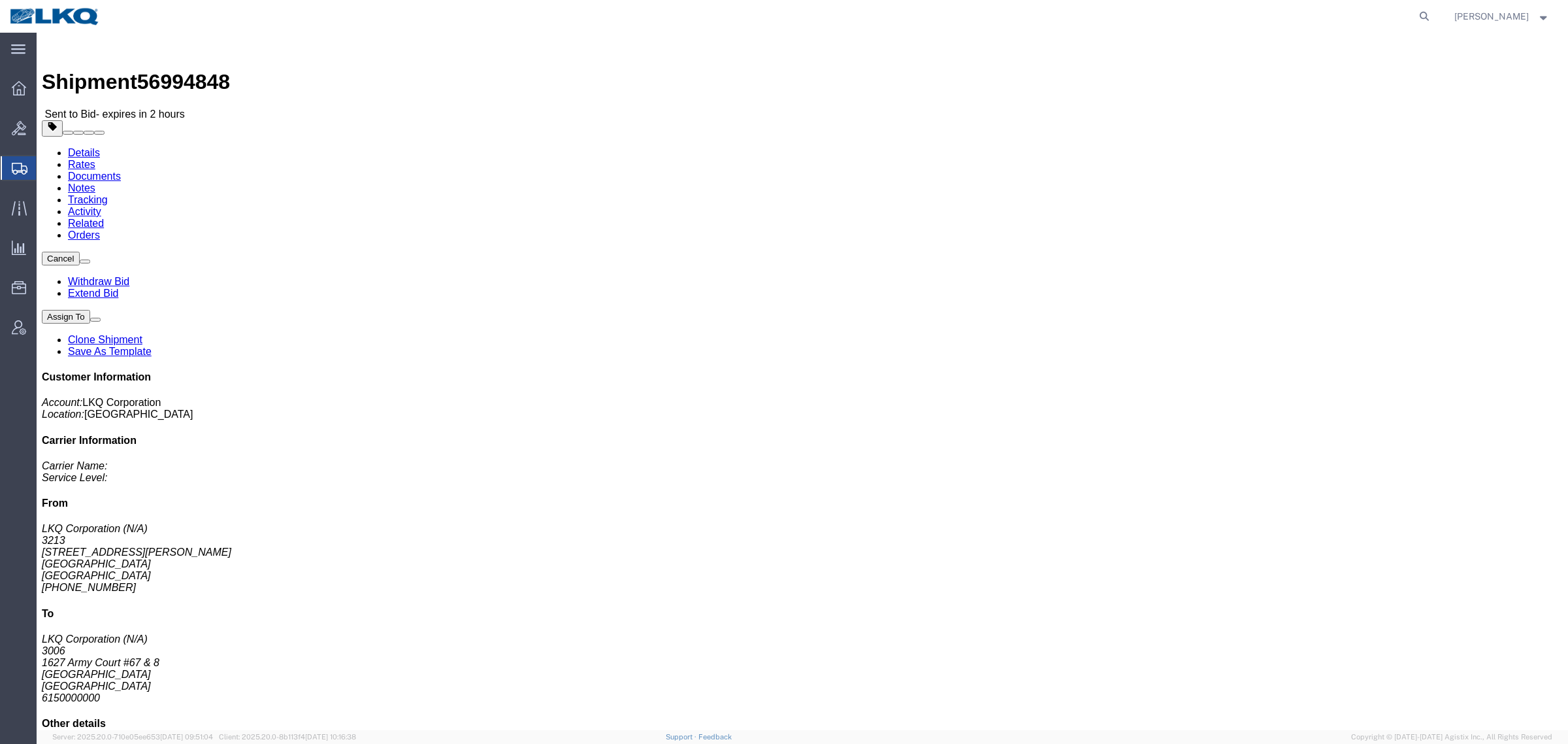
click link "Rates"
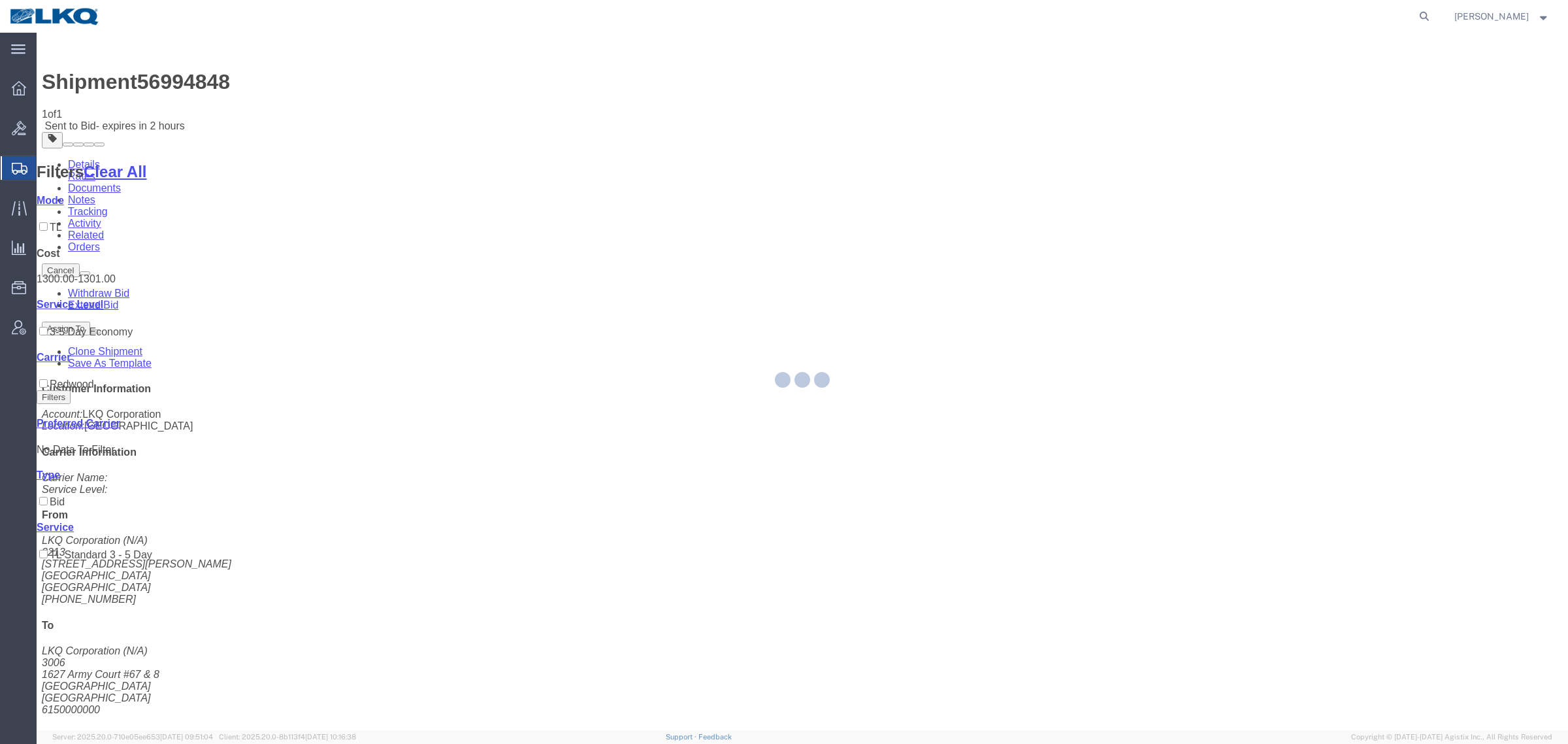
click at [833, 373] on div at bounding box center [802, 381] width 1531 height 698
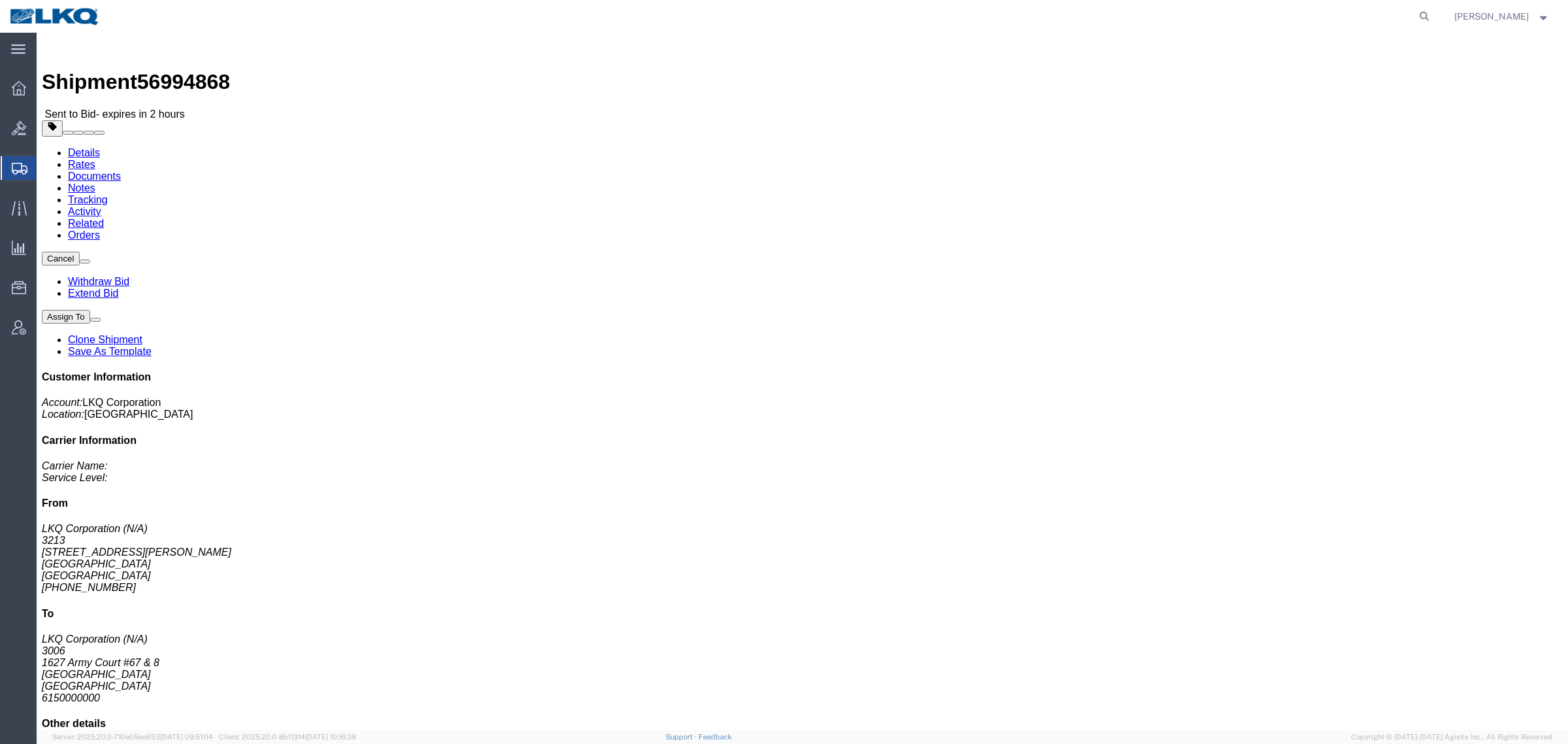
click link "Details"
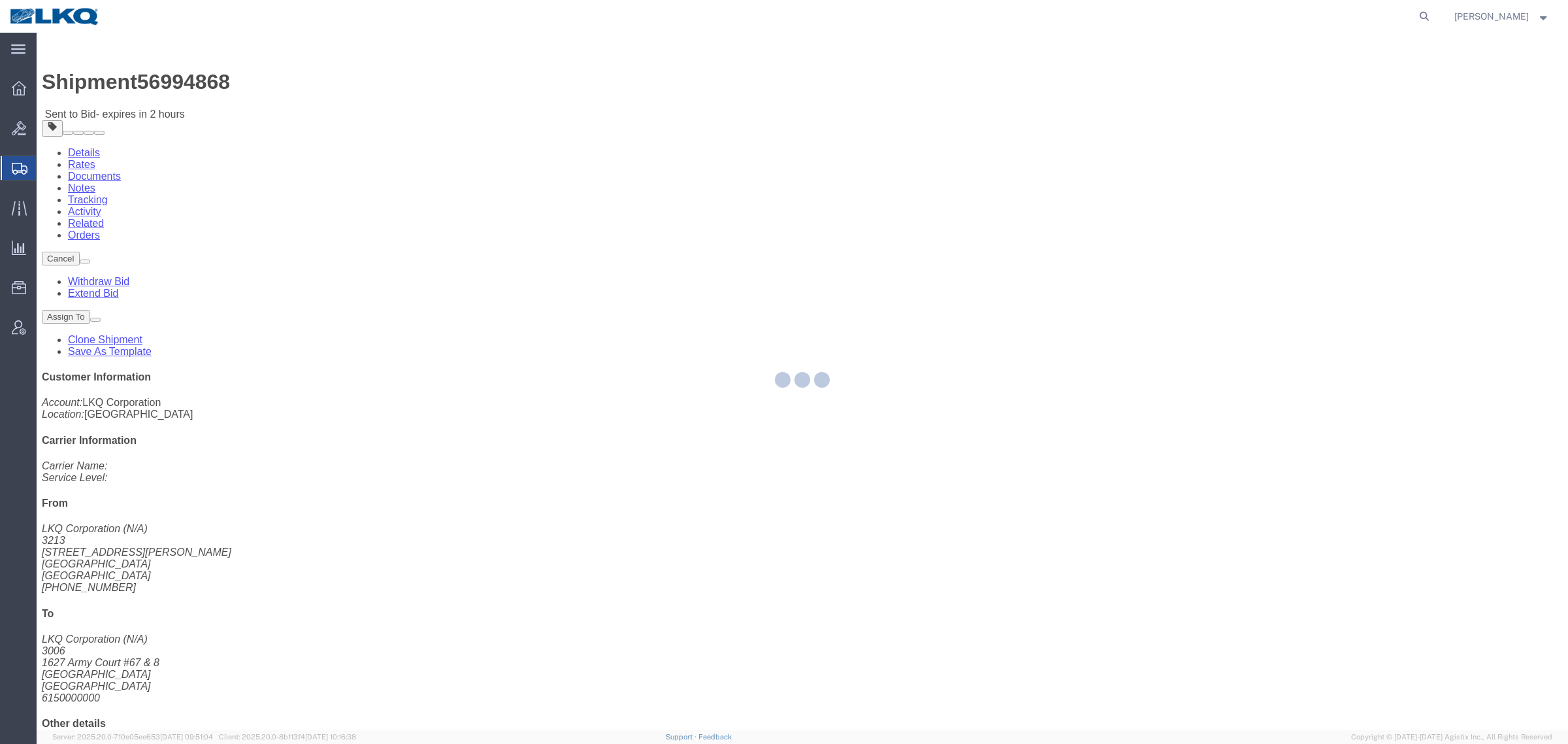
click at [126, 80] on div at bounding box center [802, 381] width 1531 height 698
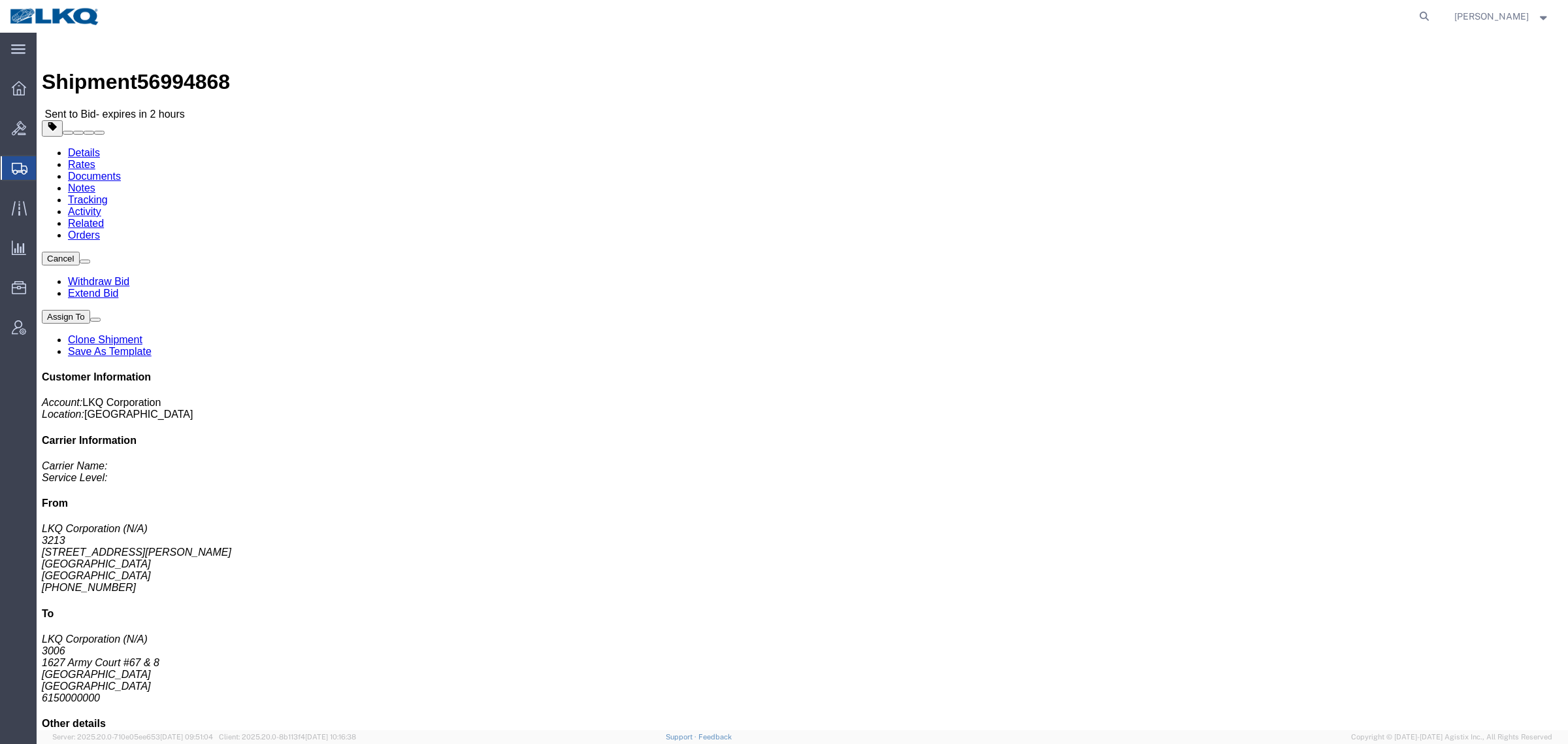
click link "Rates"
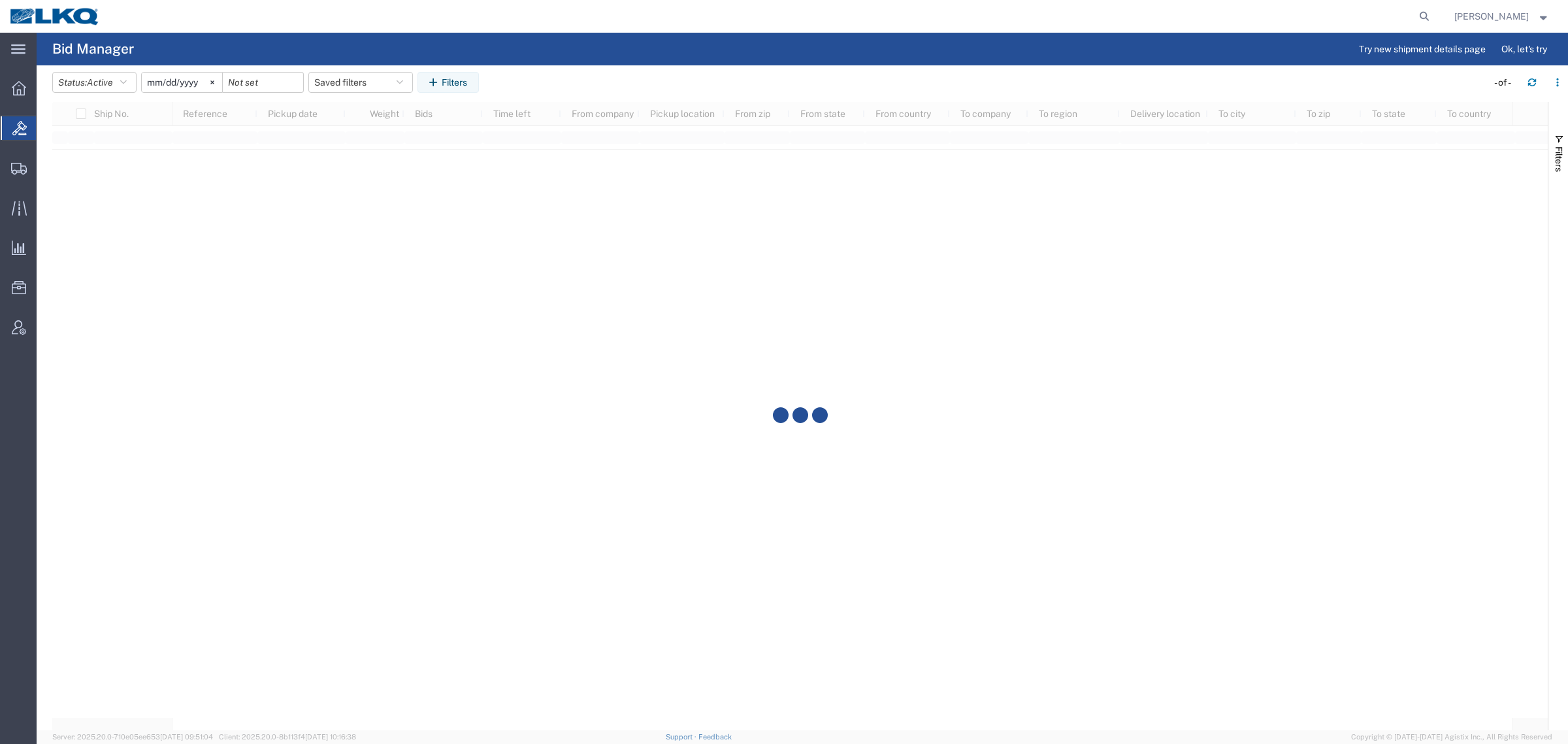
click at [559, 285] on div at bounding box center [800, 416] width 1495 height 628
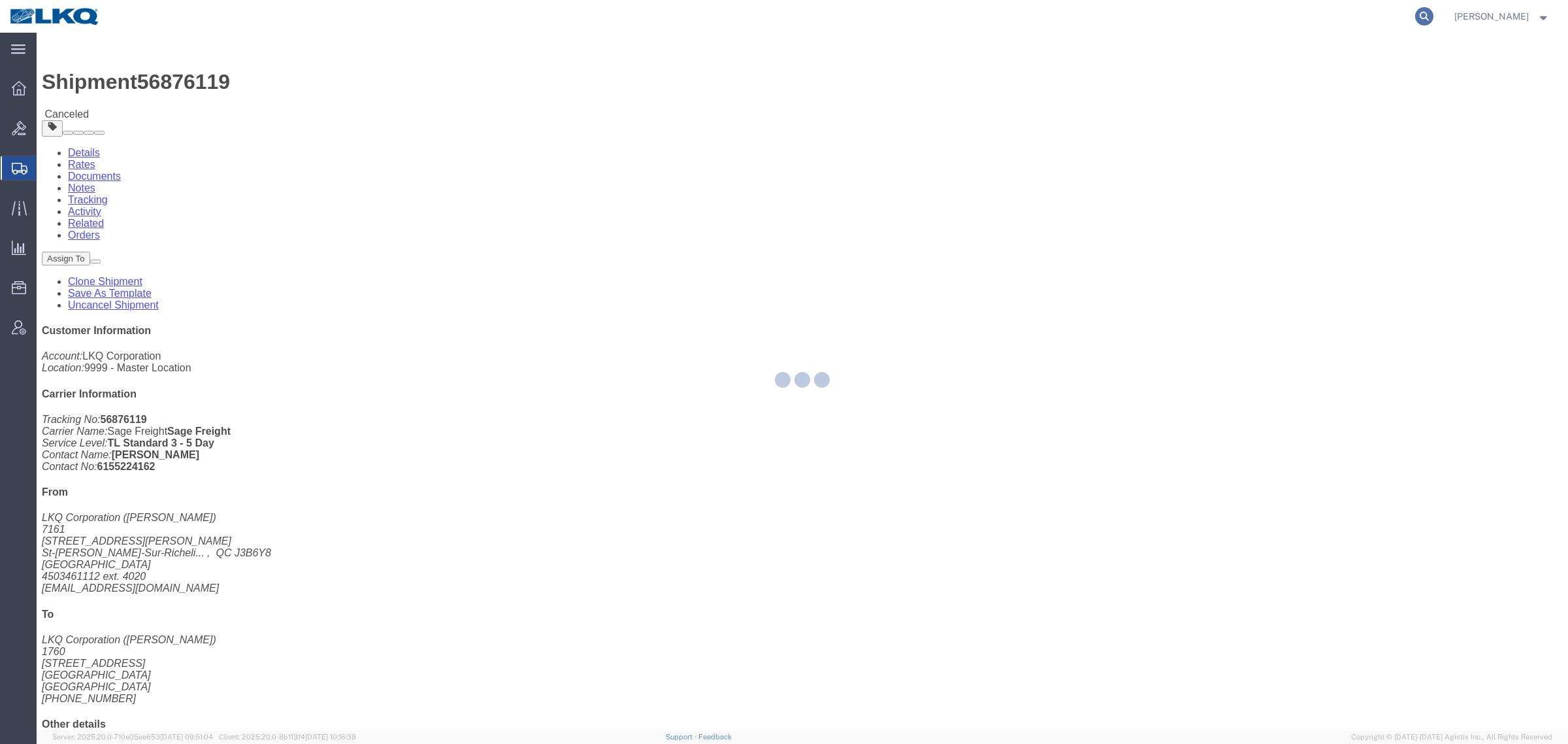
click at [1429, 11] on icon at bounding box center [1424, 16] width 18 height 18
paste input "914362690"
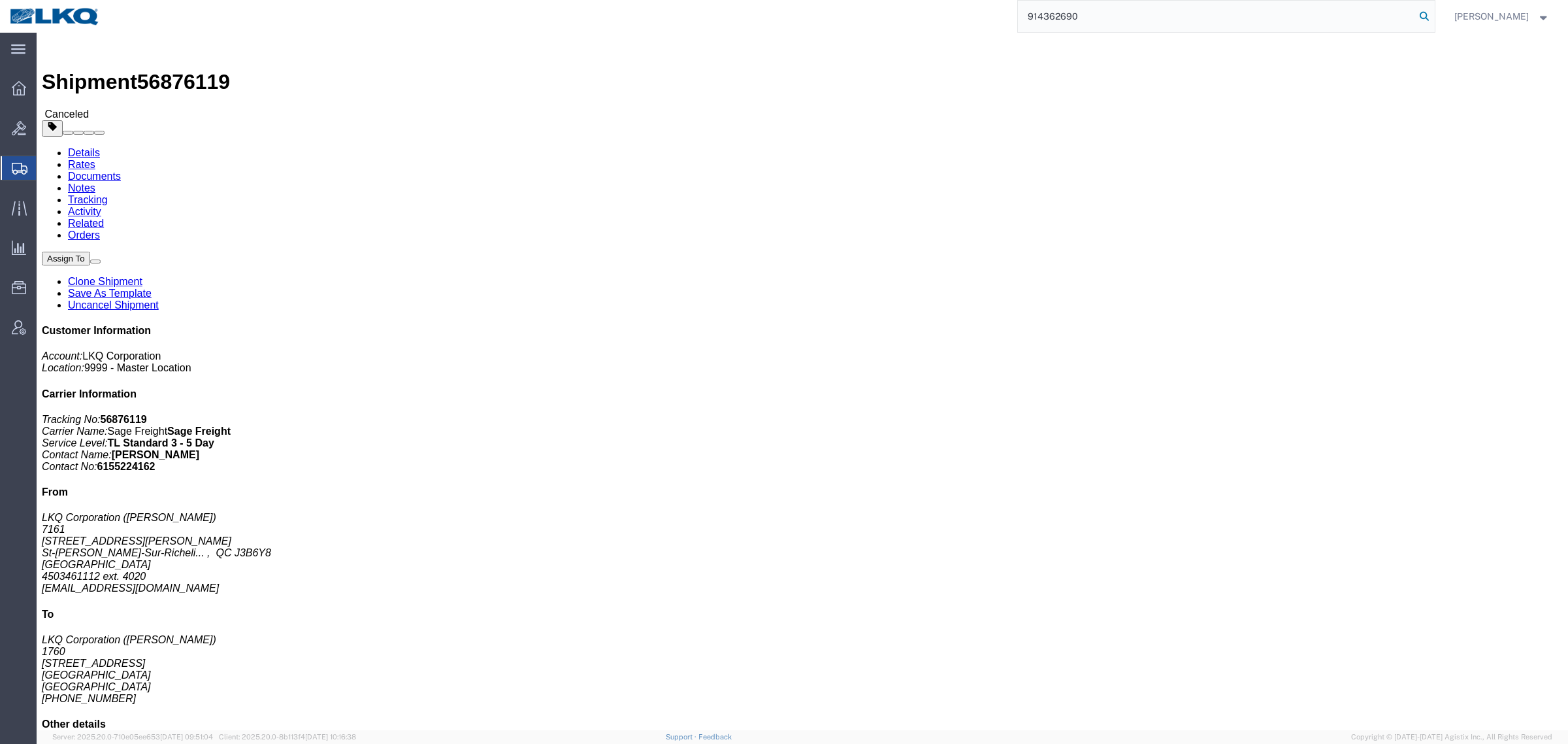
type input "914362690"
click at [0, 0] on span "Location Appointment" at bounding box center [0, 0] width 0 height 0
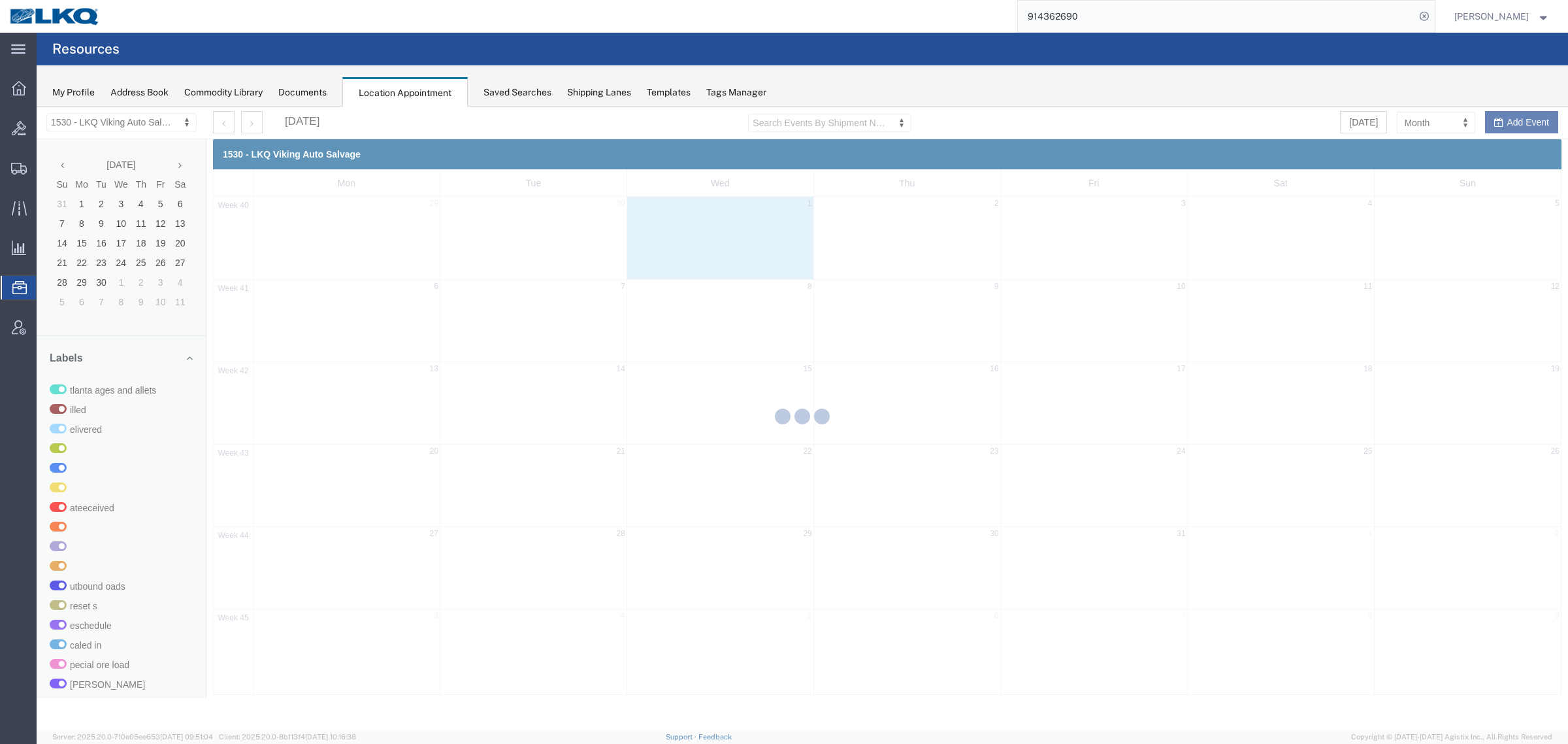
click at [95, 119] on div at bounding box center [802, 418] width 1531 height 623
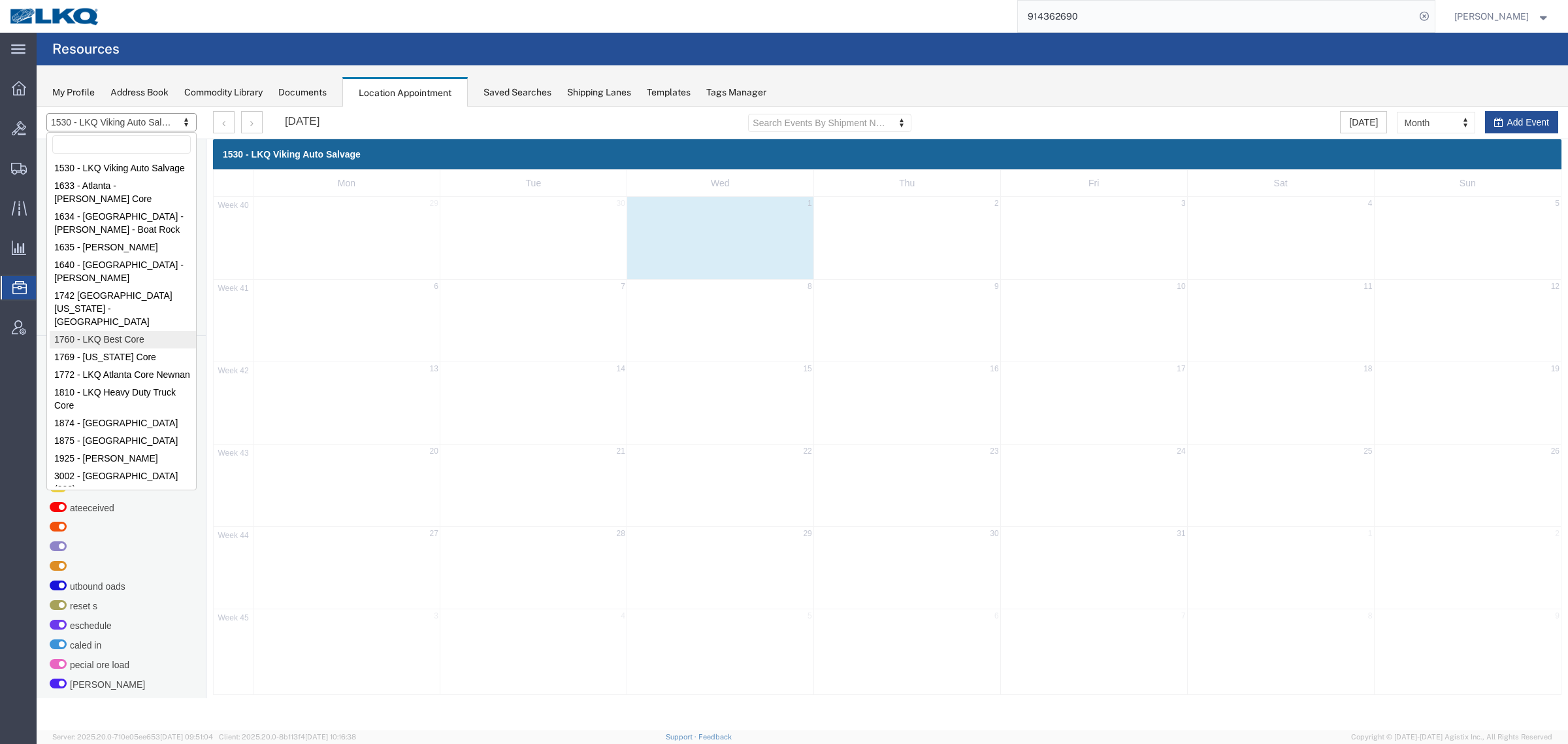
select select "27634"
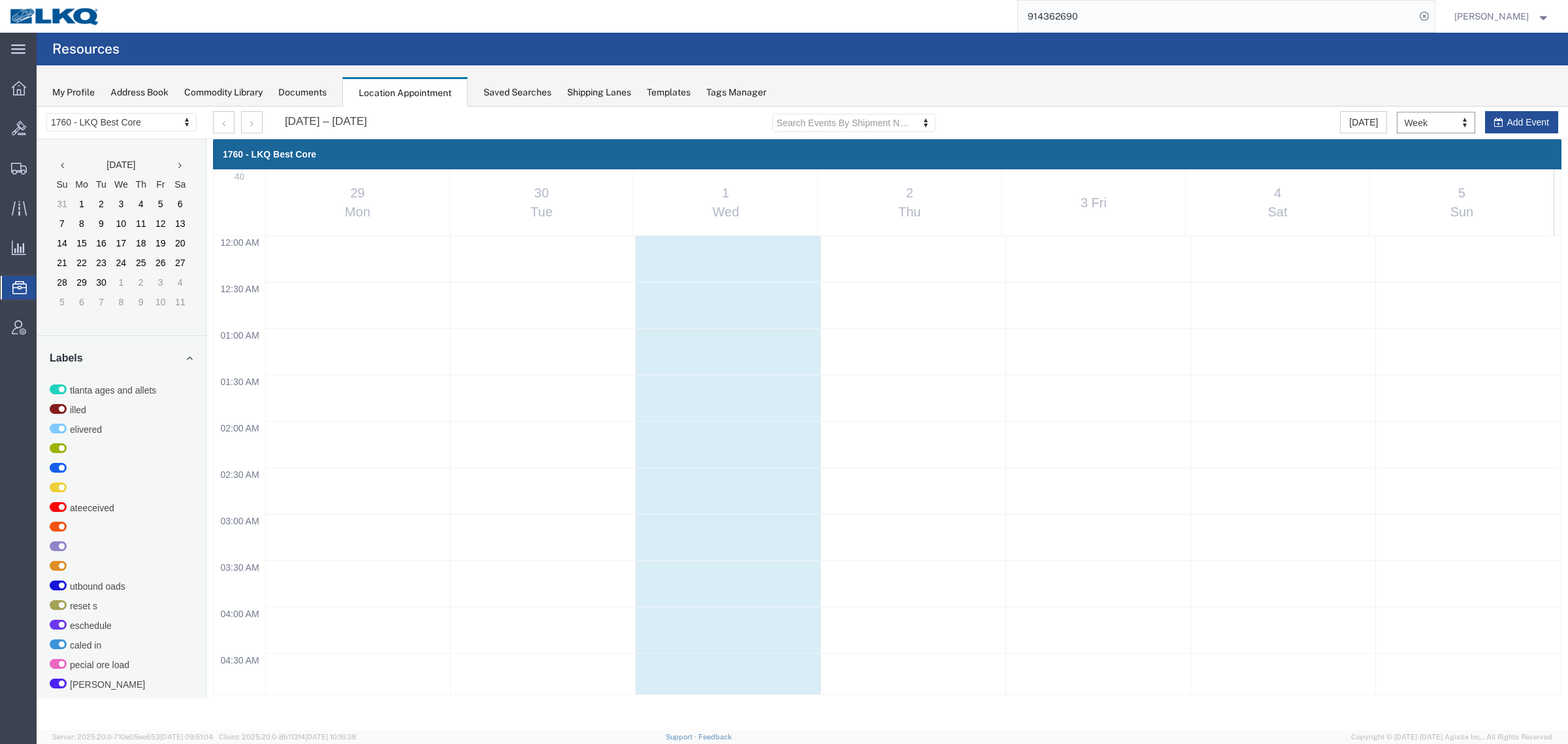
scroll to position [560, 0]
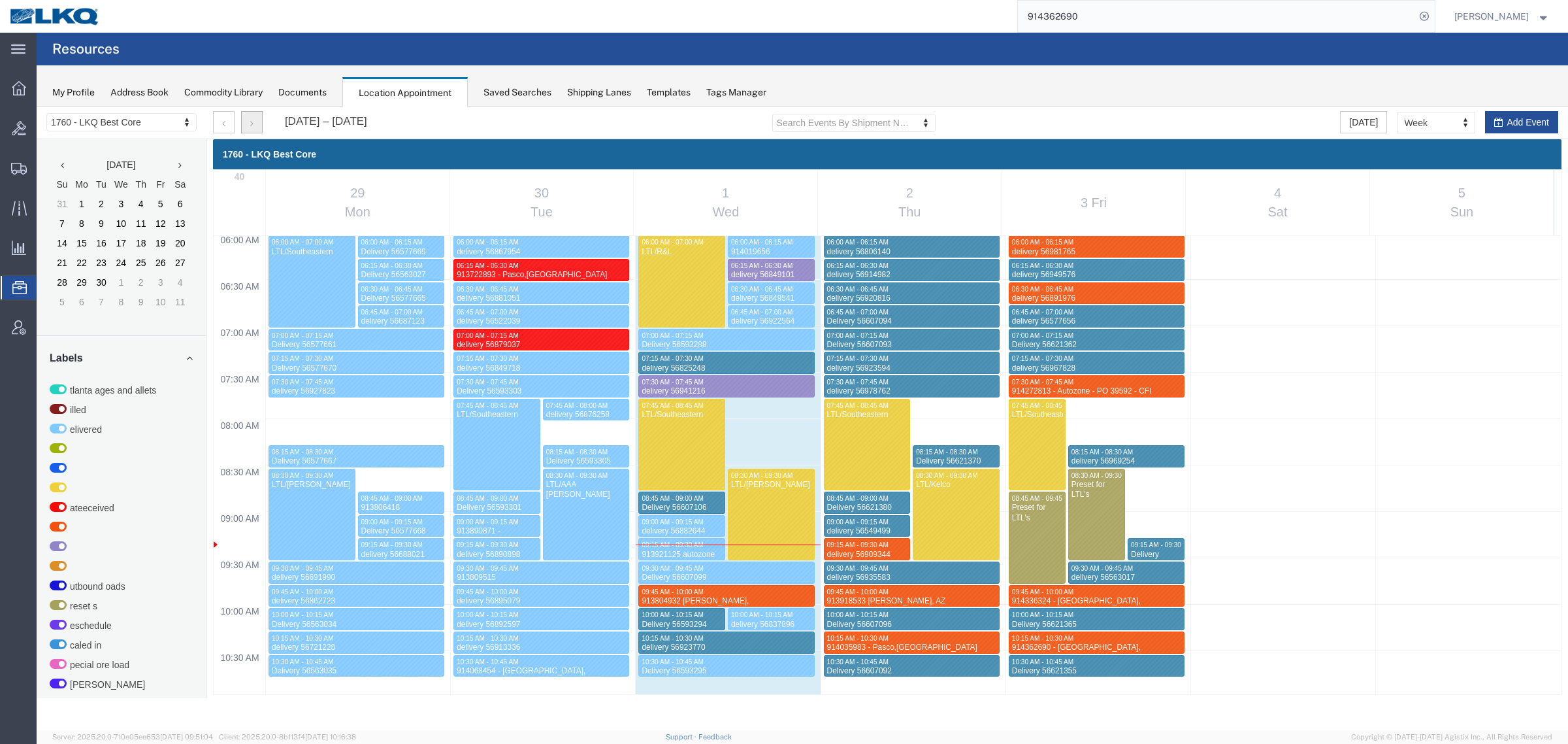
click at [259, 129] on button "button" at bounding box center [251, 122] width 21 height 22
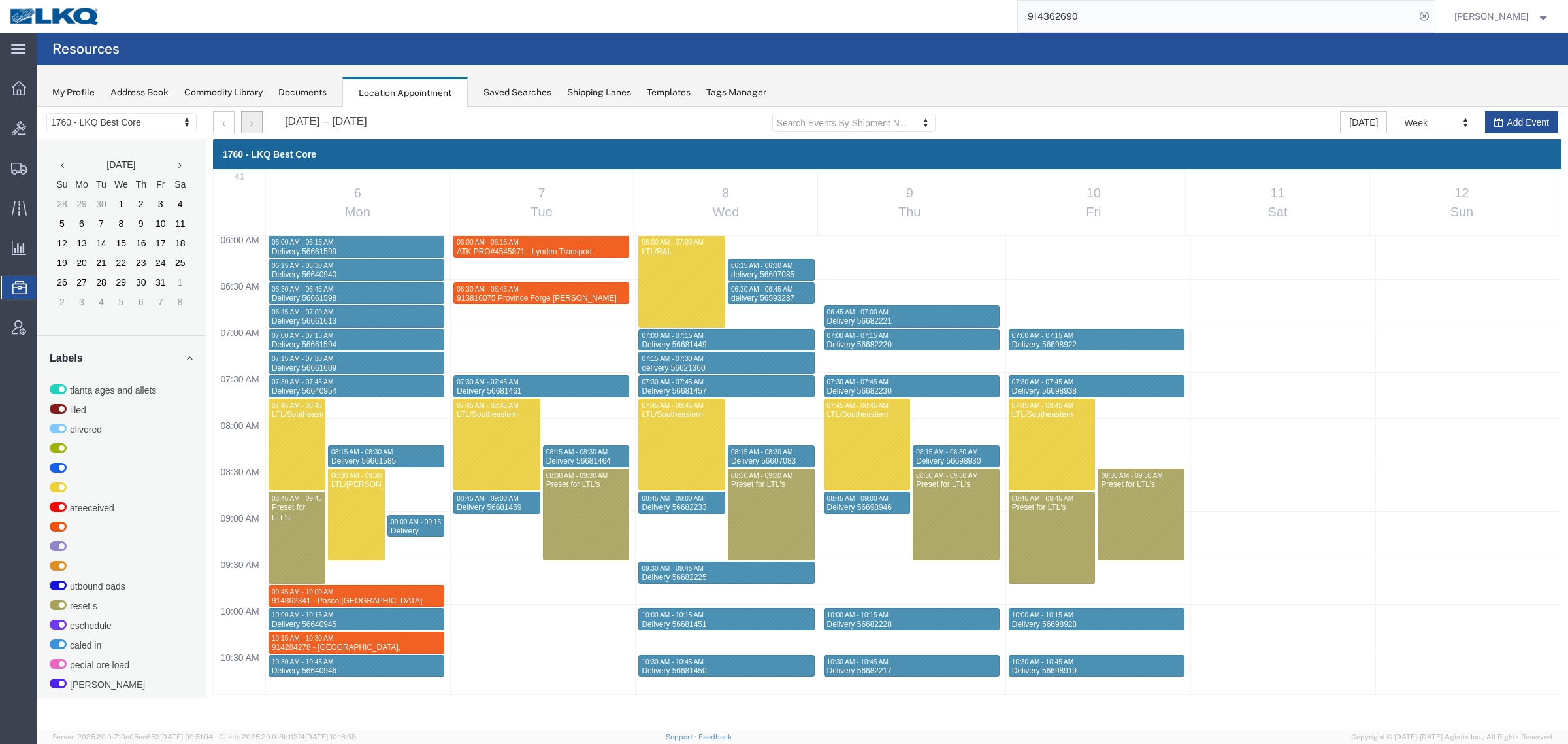
click at [241, 111] on button "button" at bounding box center [251, 122] width 21 height 22
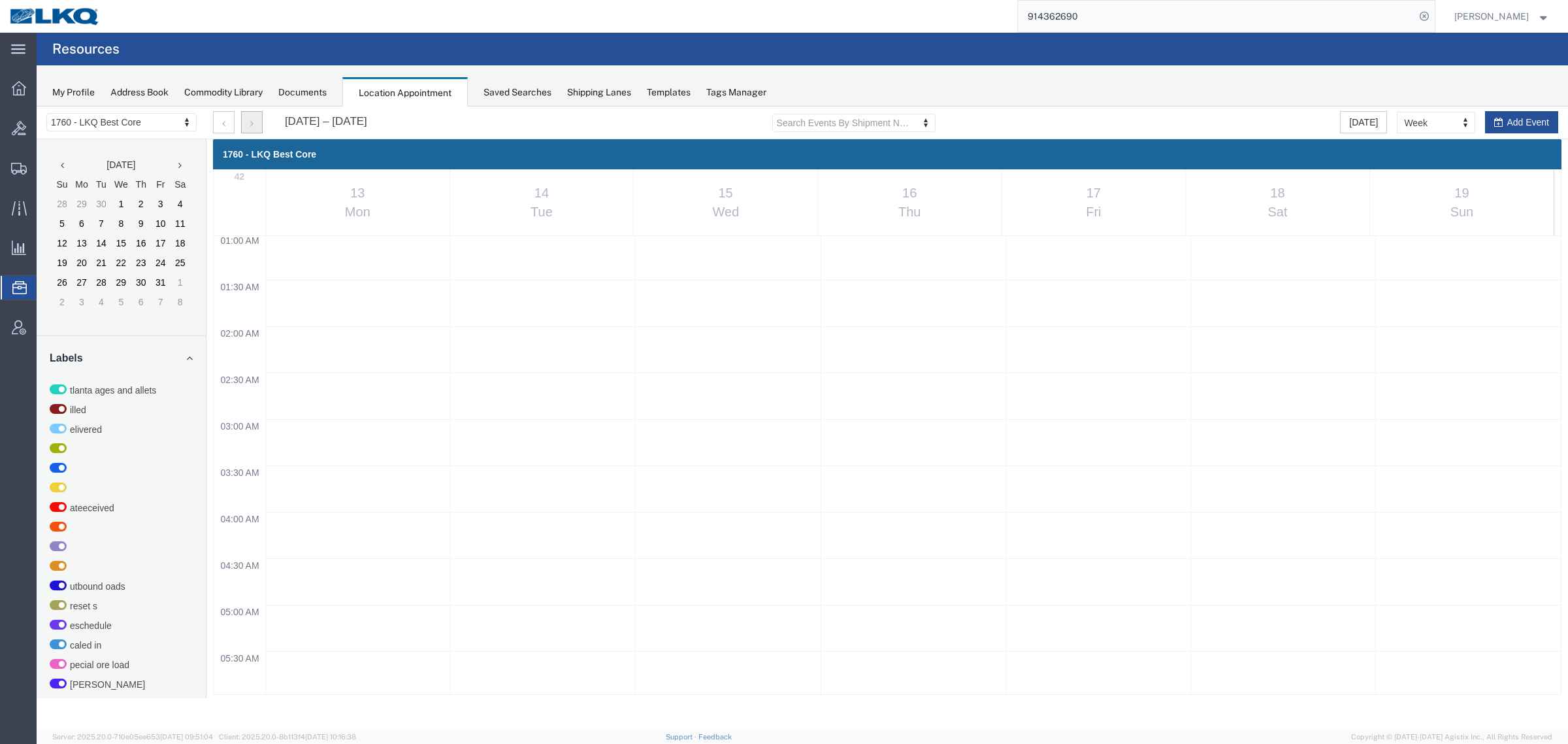
scroll to position [0, 0]
click at [216, 127] on button "button" at bounding box center [224, 122] width 21 height 22
click at [343, 273] on div "914338136 - [GEOGRAPHIC_DATA], [GEOGRAPHIC_DATA] - truck 2 - [PERSON_NAME] frei…" at bounding box center [357, 286] width 170 height 30
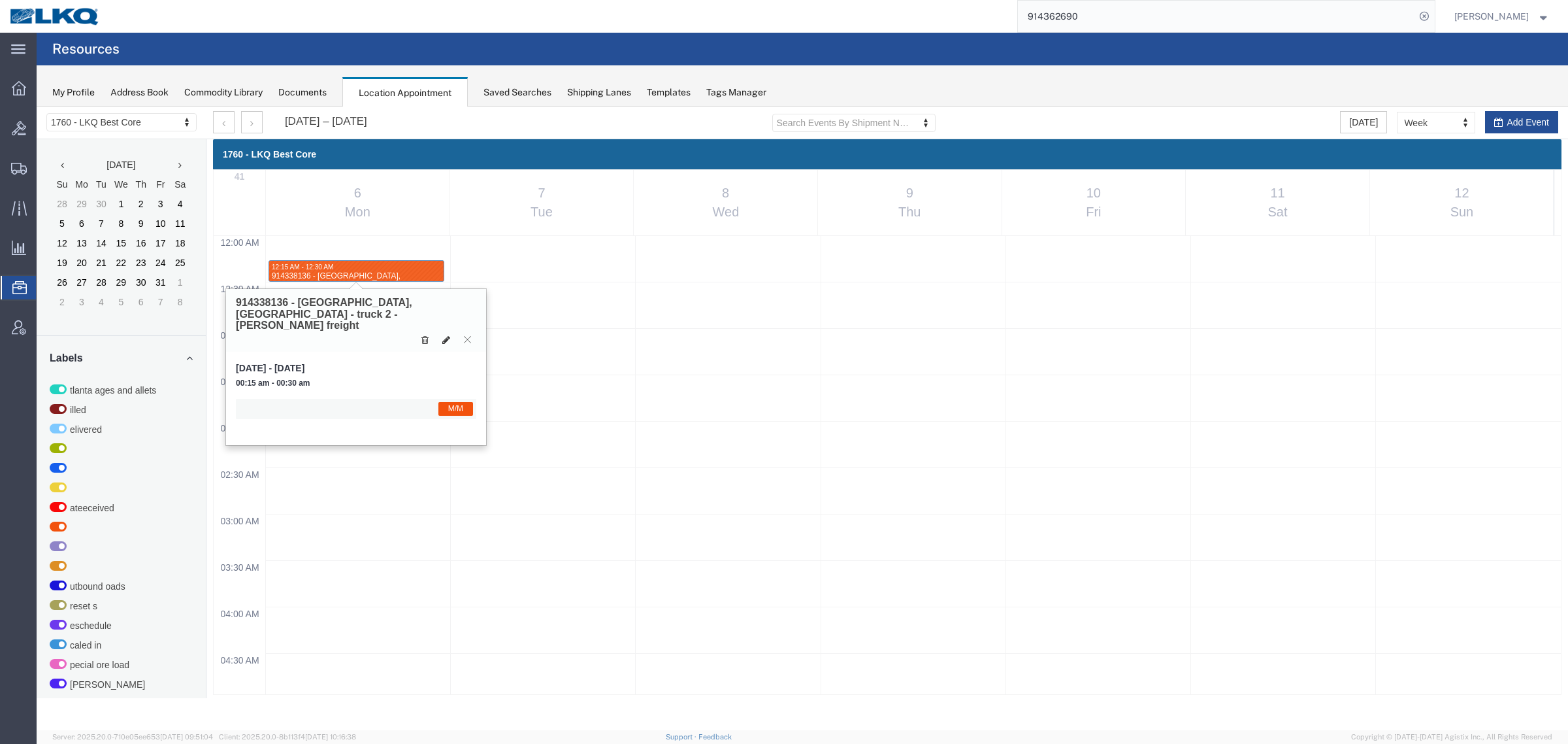
click at [441, 333] on button at bounding box center [446, 339] width 18 height 14
select select "1"
select select "24"
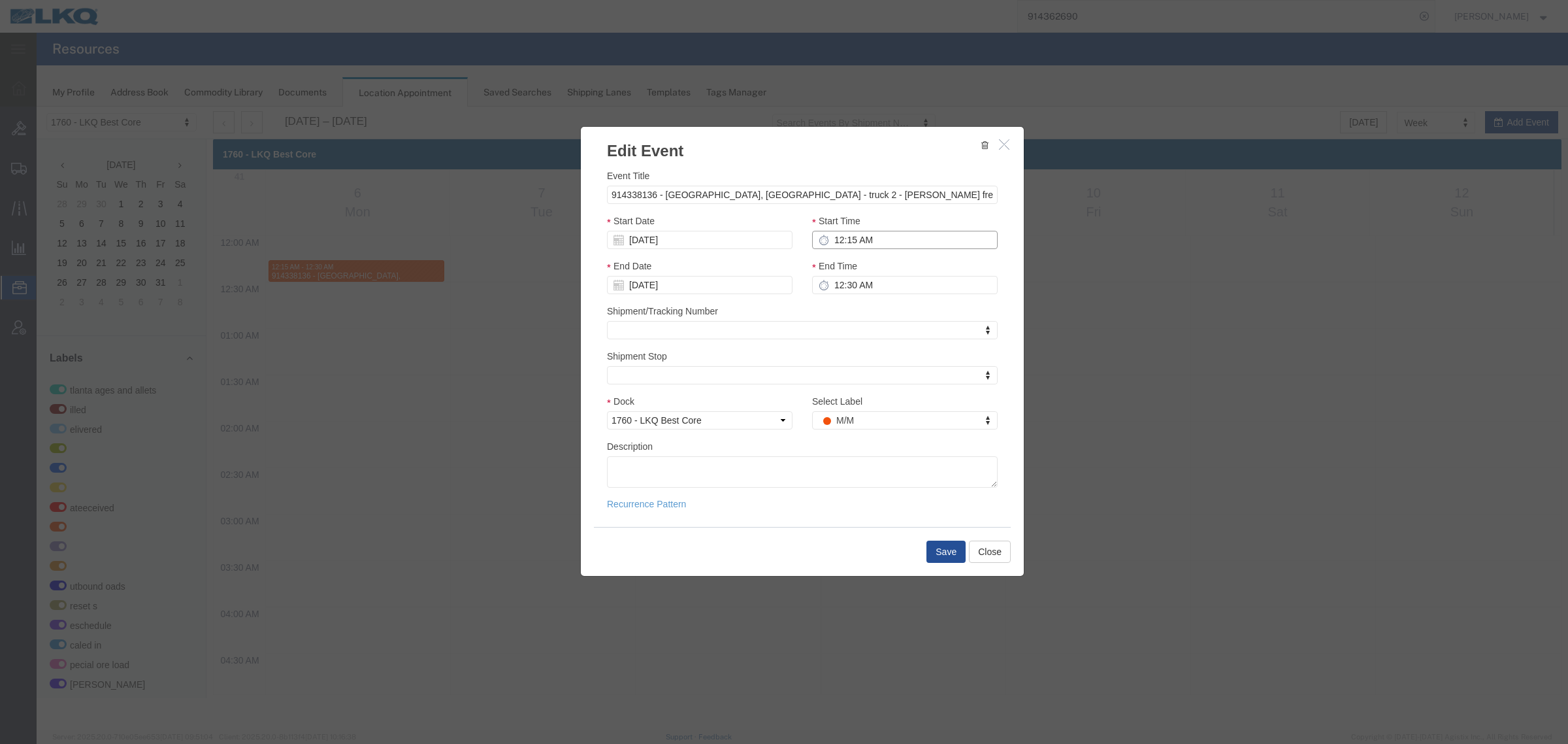
click at [872, 243] on input "12:15 AM" at bounding box center [905, 240] width 186 height 18
type input "12:15 PM"
type input "12:30 PM"
click at [932, 551] on button "Save" at bounding box center [946, 551] width 39 height 22
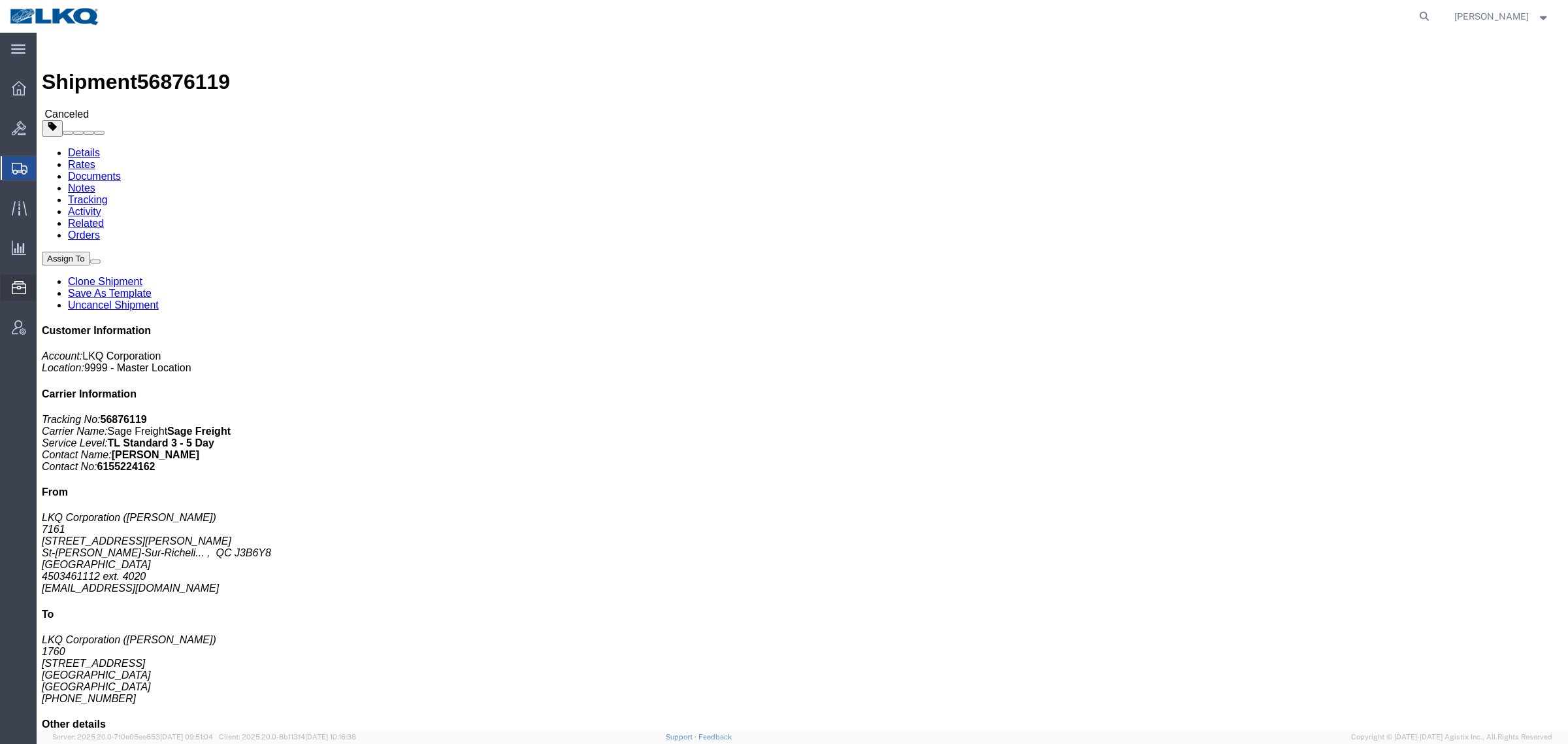
click at [0, 0] on span "Location Appointment" at bounding box center [0, 0] width 0 height 0
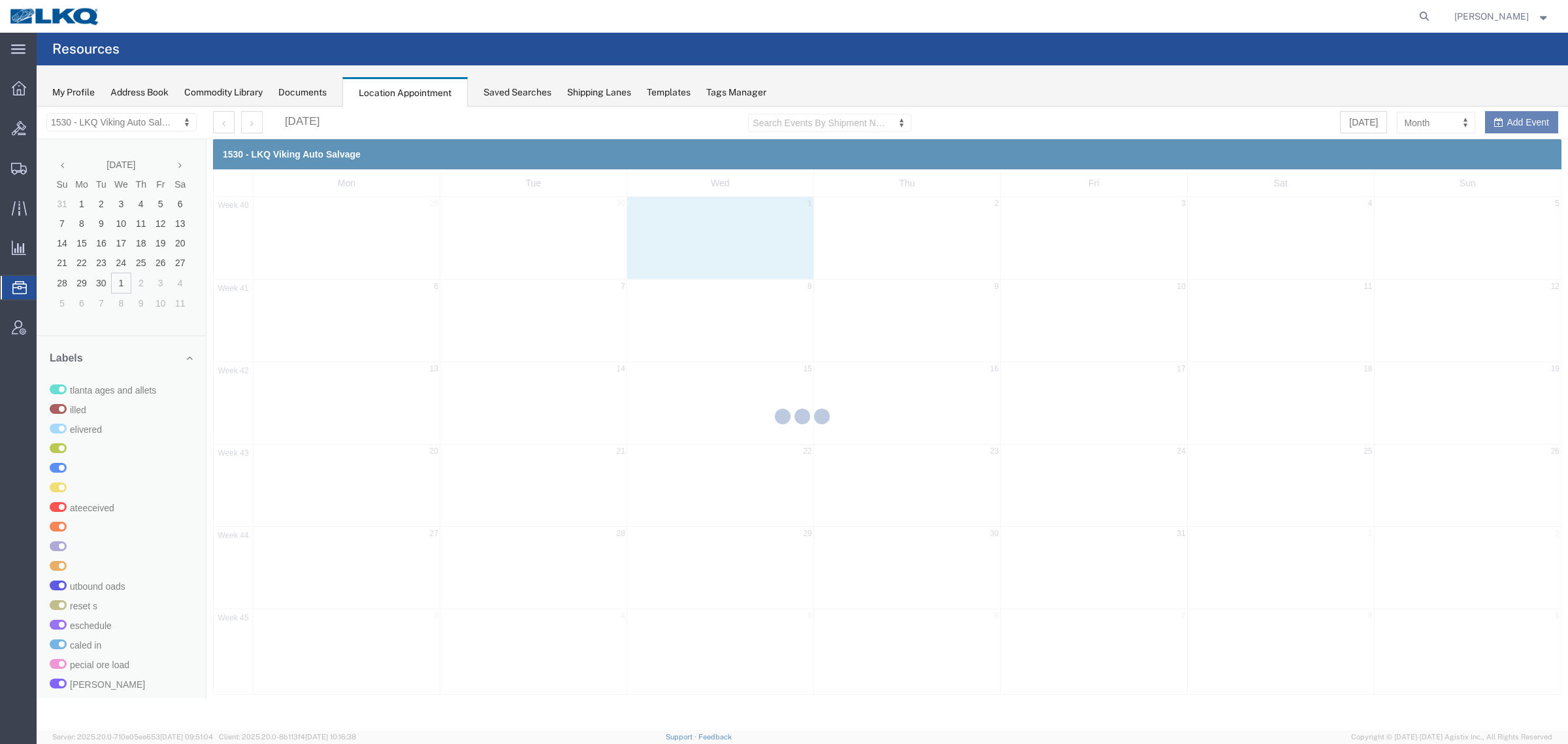
click at [1428, 123] on div at bounding box center [802, 418] width 1531 height 623
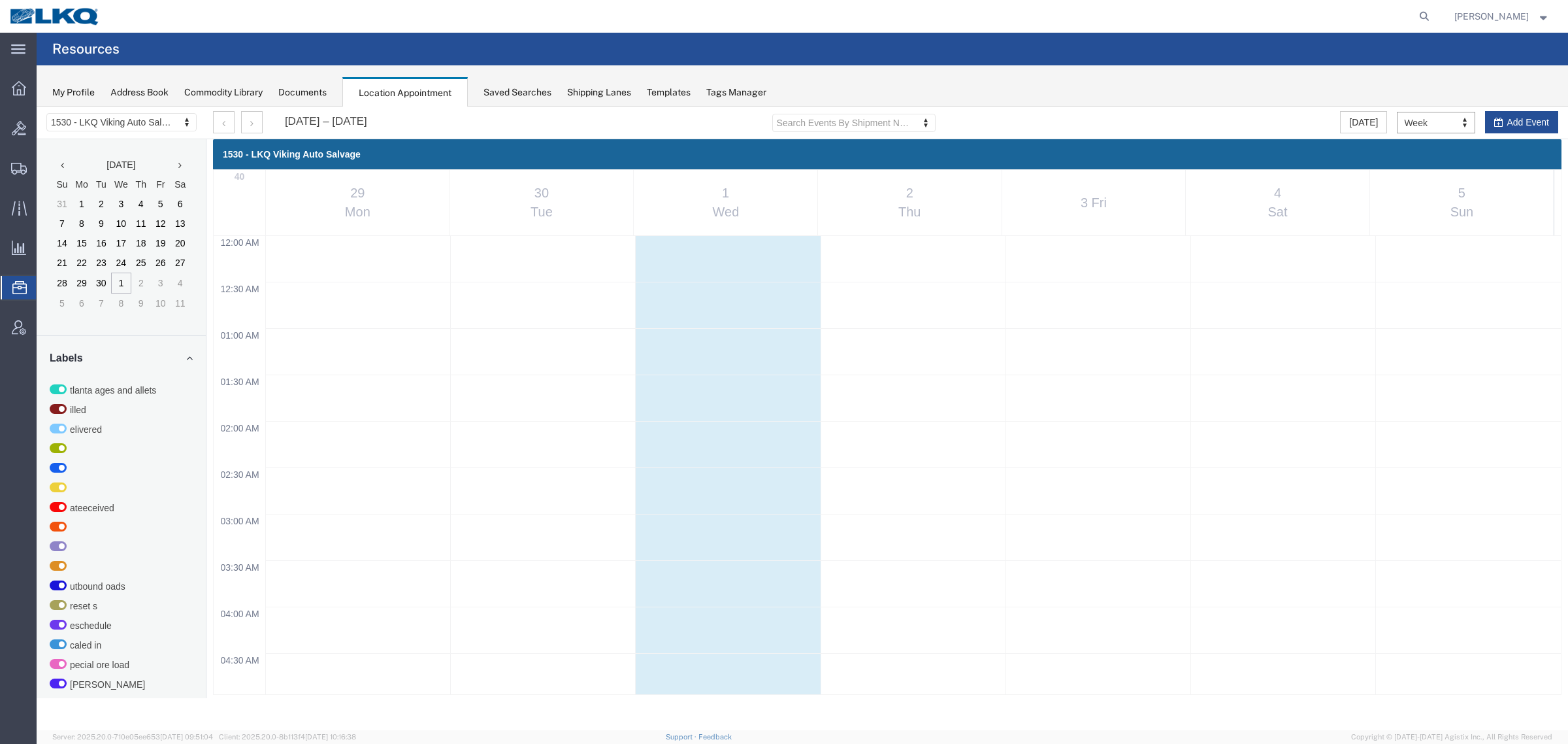
scroll to position [560, 0]
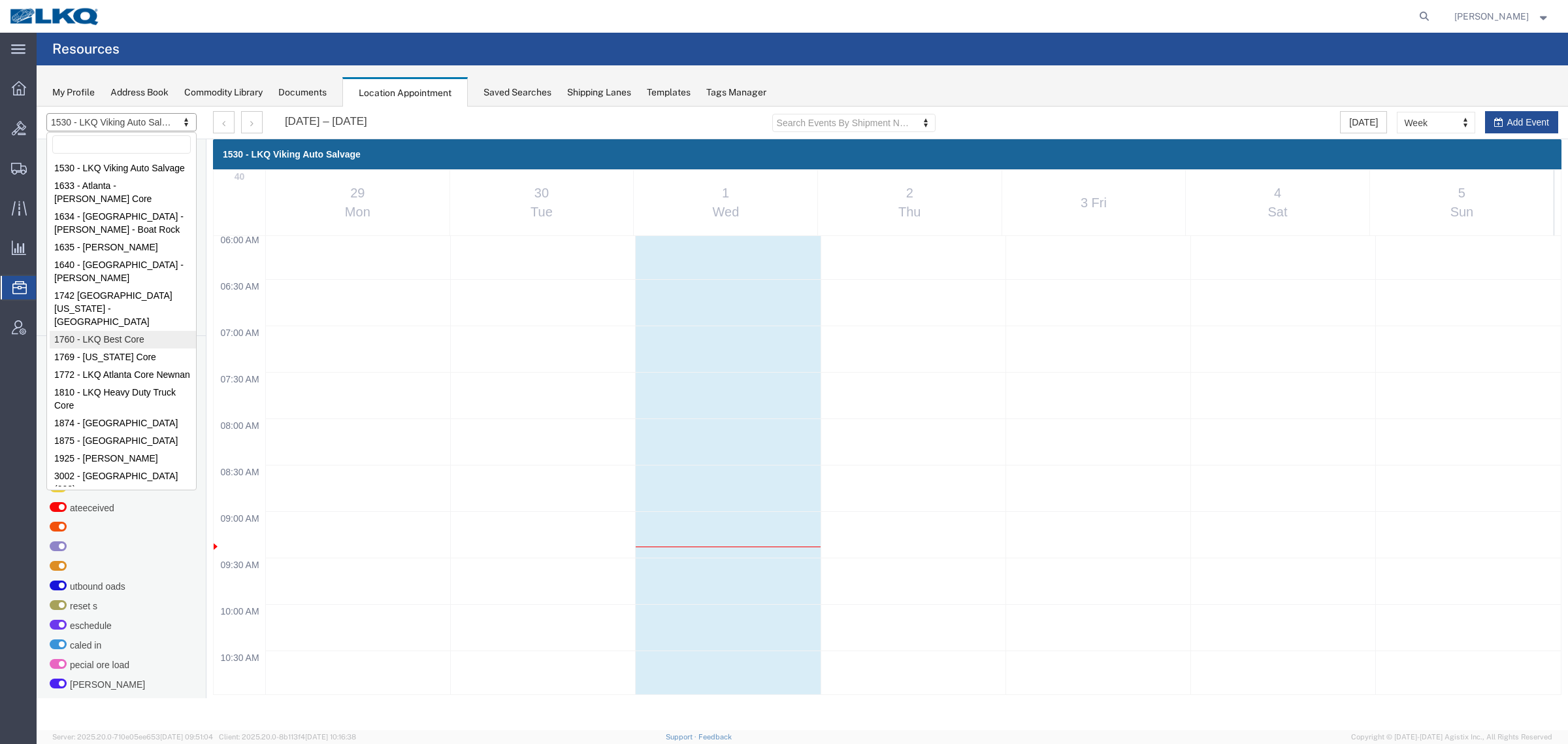
select select "27634"
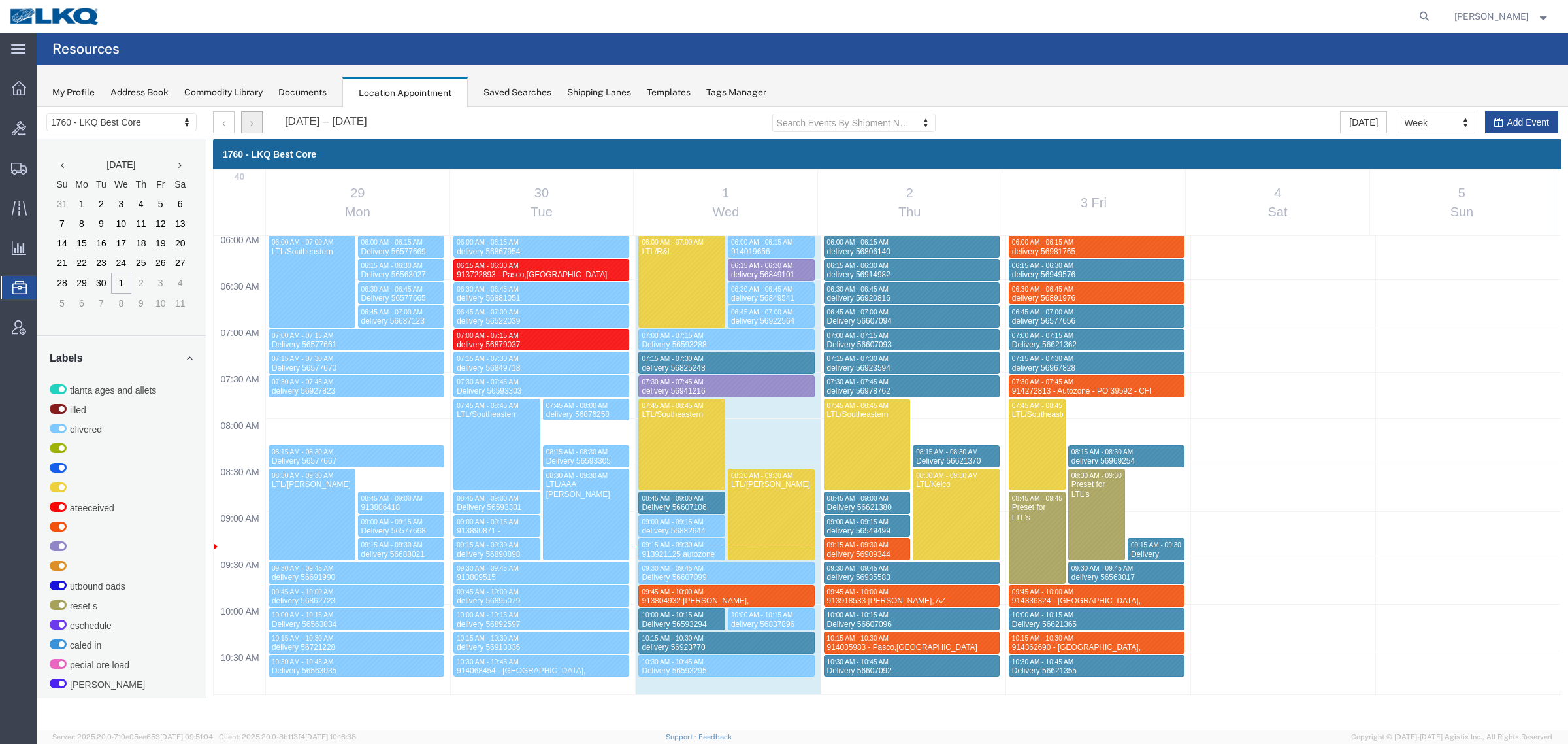
click at [252, 127] on icon "button" at bounding box center [251, 123] width 3 height 9
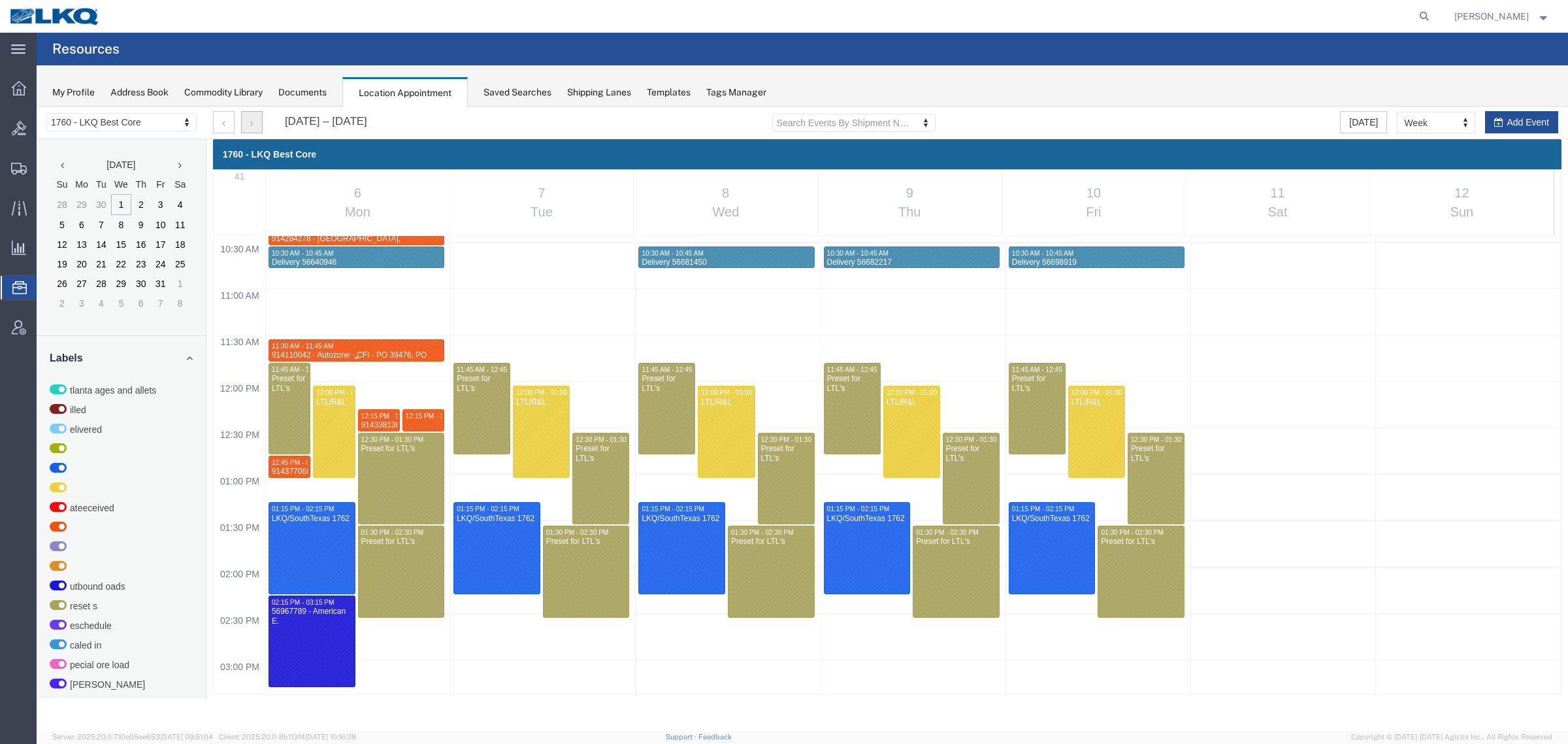
scroll to position [1050, 0]
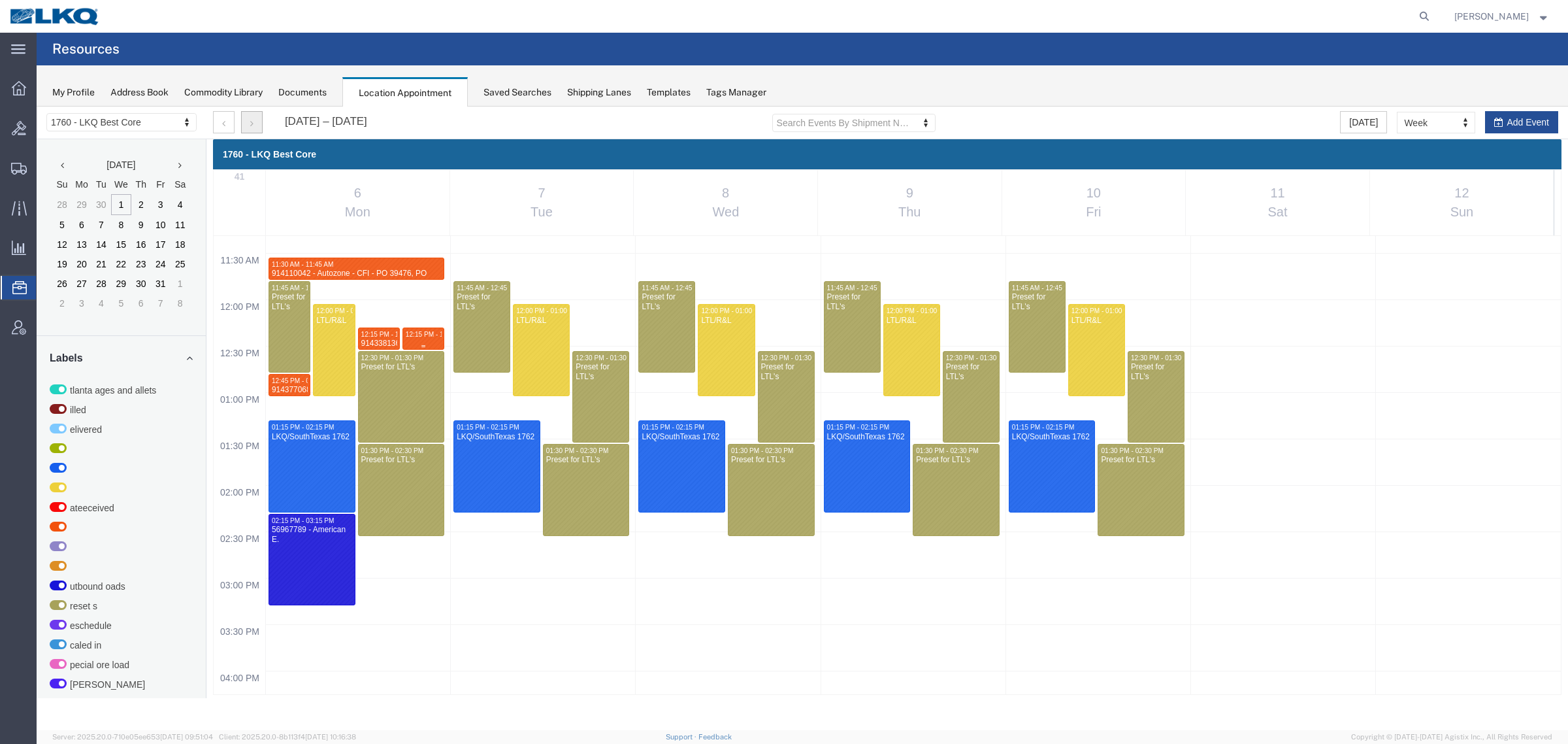
click at [417, 335] on span "12:15 PM - 12:30 PM" at bounding box center [437, 334] width 63 height 7
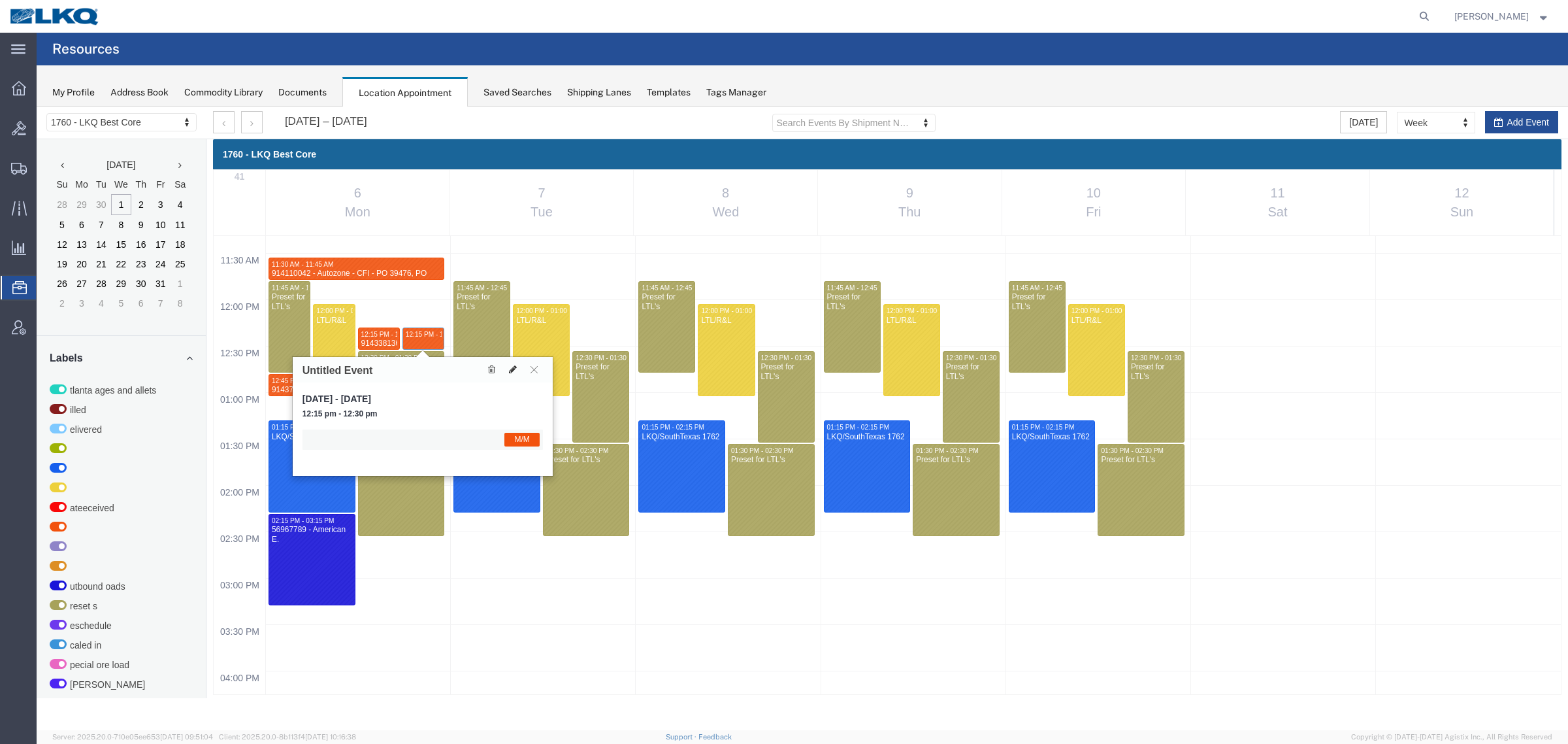
click at [515, 367] on icon at bounding box center [512, 369] width 8 height 9
select select "1"
select select "24"
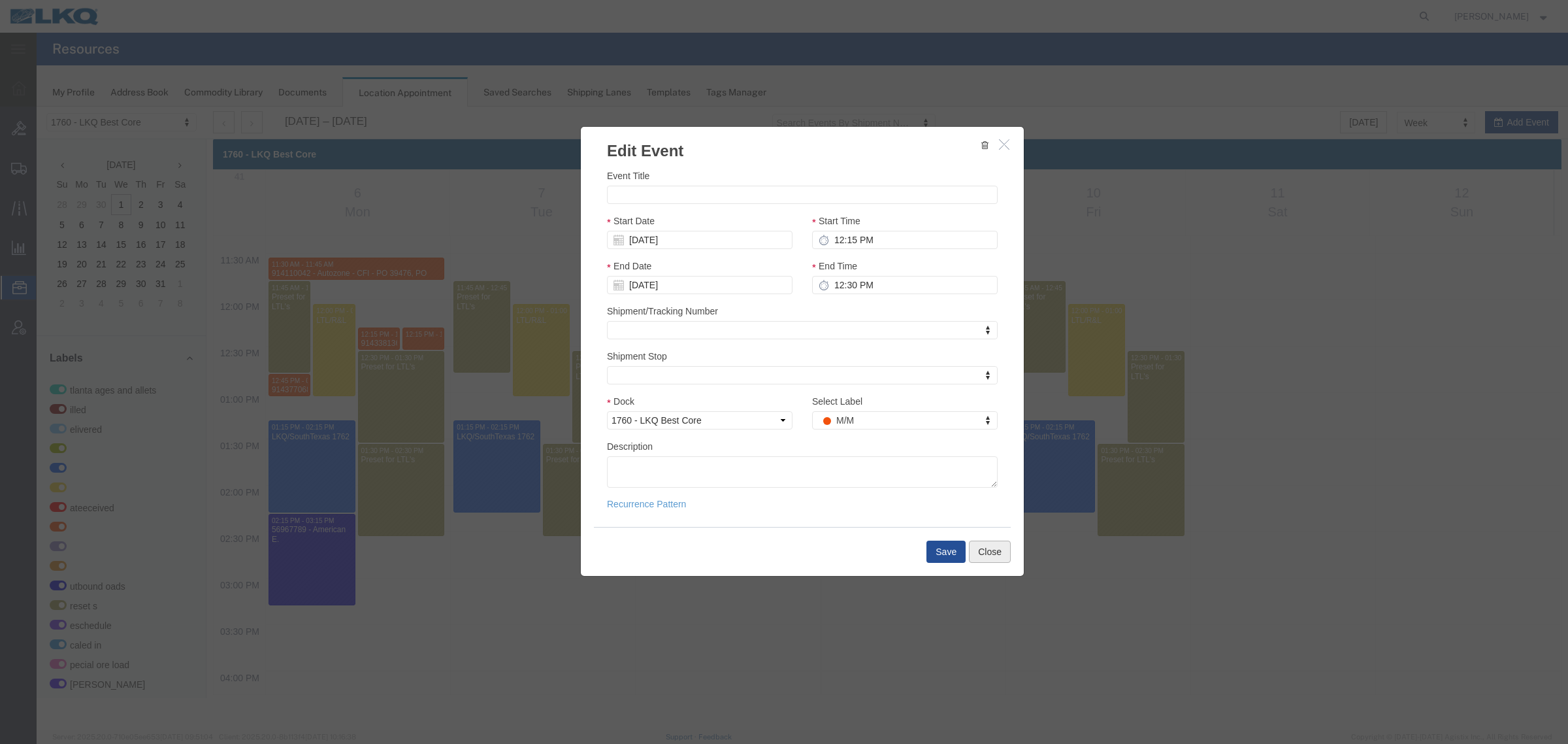
click at [991, 554] on button "Close" at bounding box center [989, 551] width 42 height 22
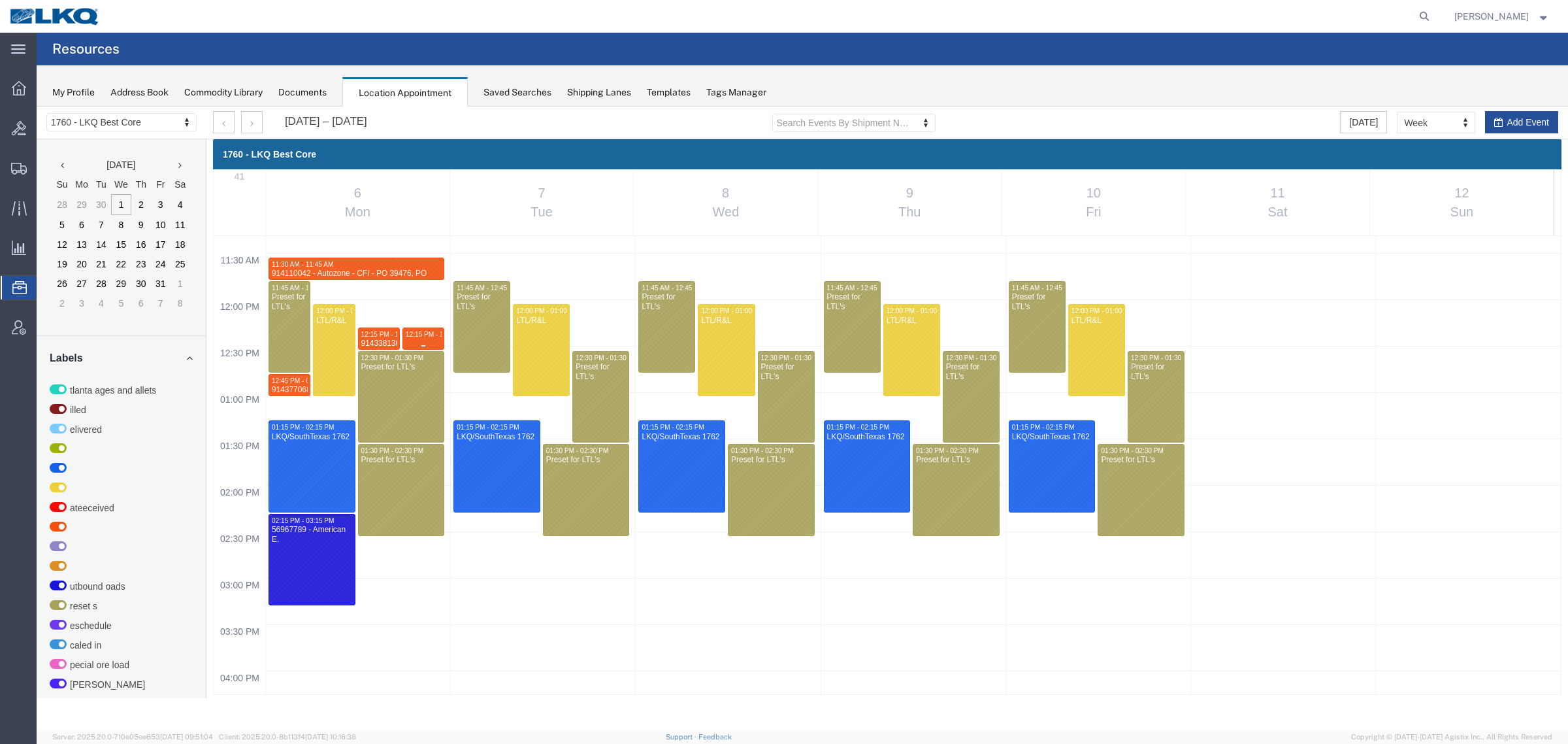
click at [408, 334] on span "12:15 PM - 12:30 PM" at bounding box center [437, 334] width 63 height 7
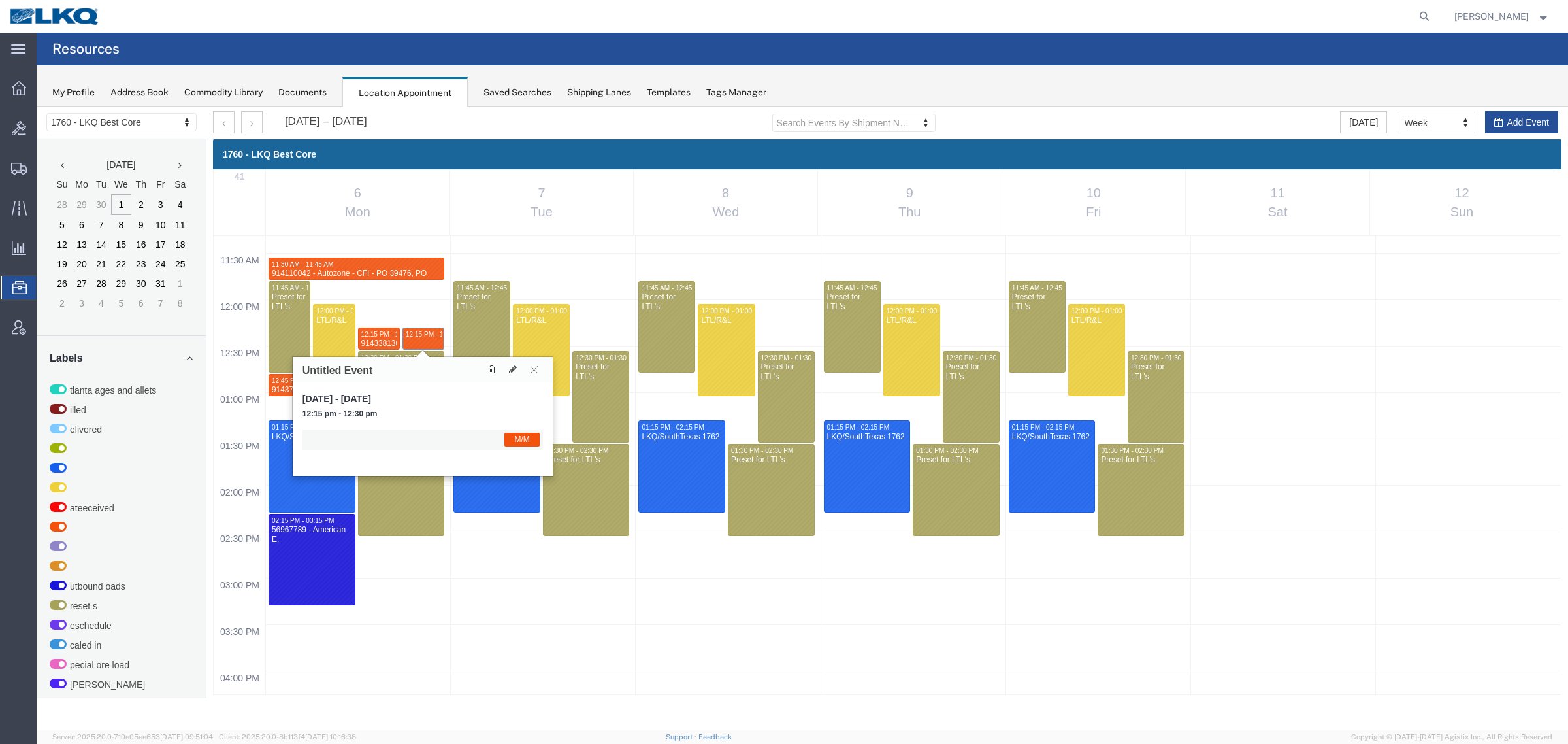
click at [488, 370] on icon at bounding box center [492, 369] width 7 height 9
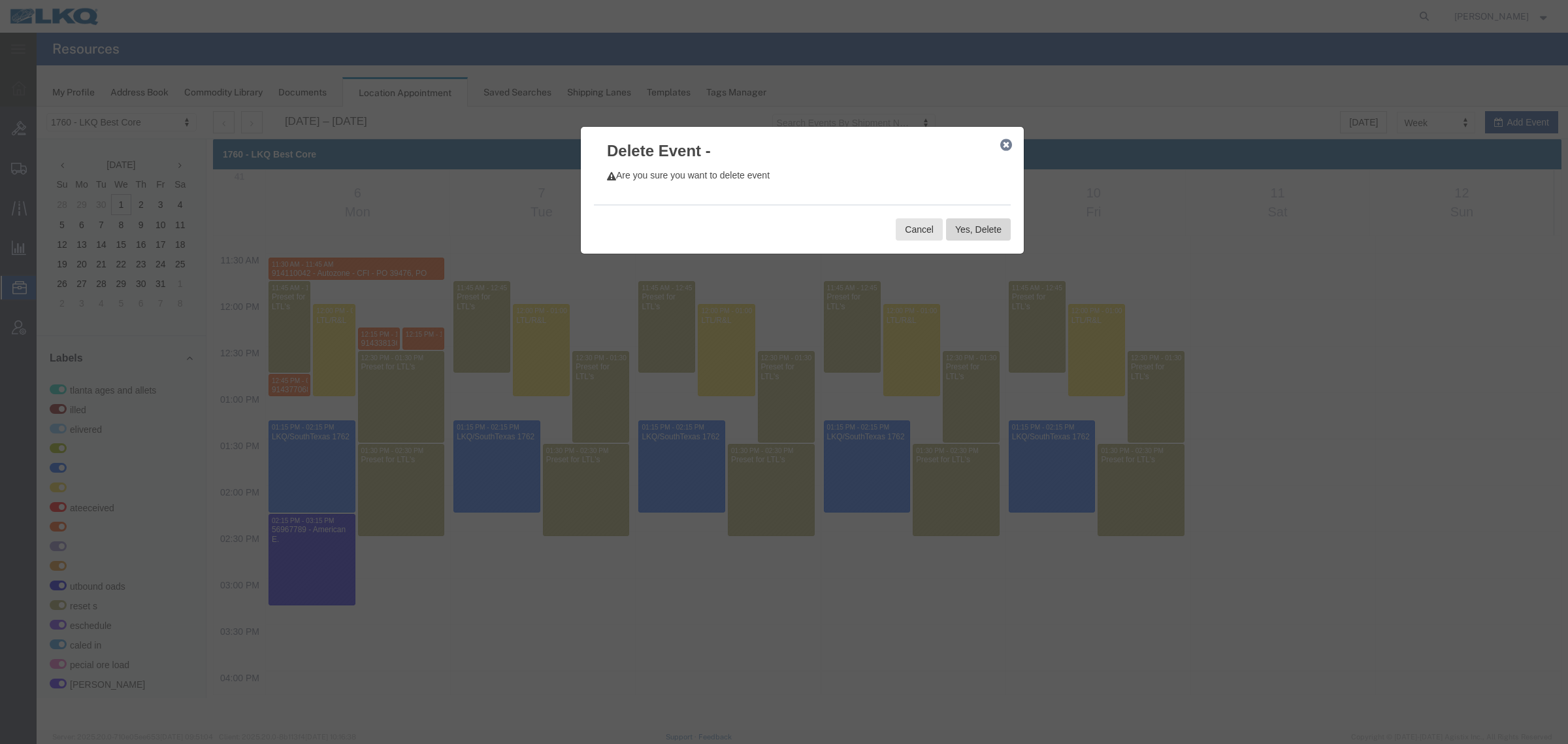
click at [975, 238] on button "Yes, Delete" at bounding box center [977, 229] width 64 height 22
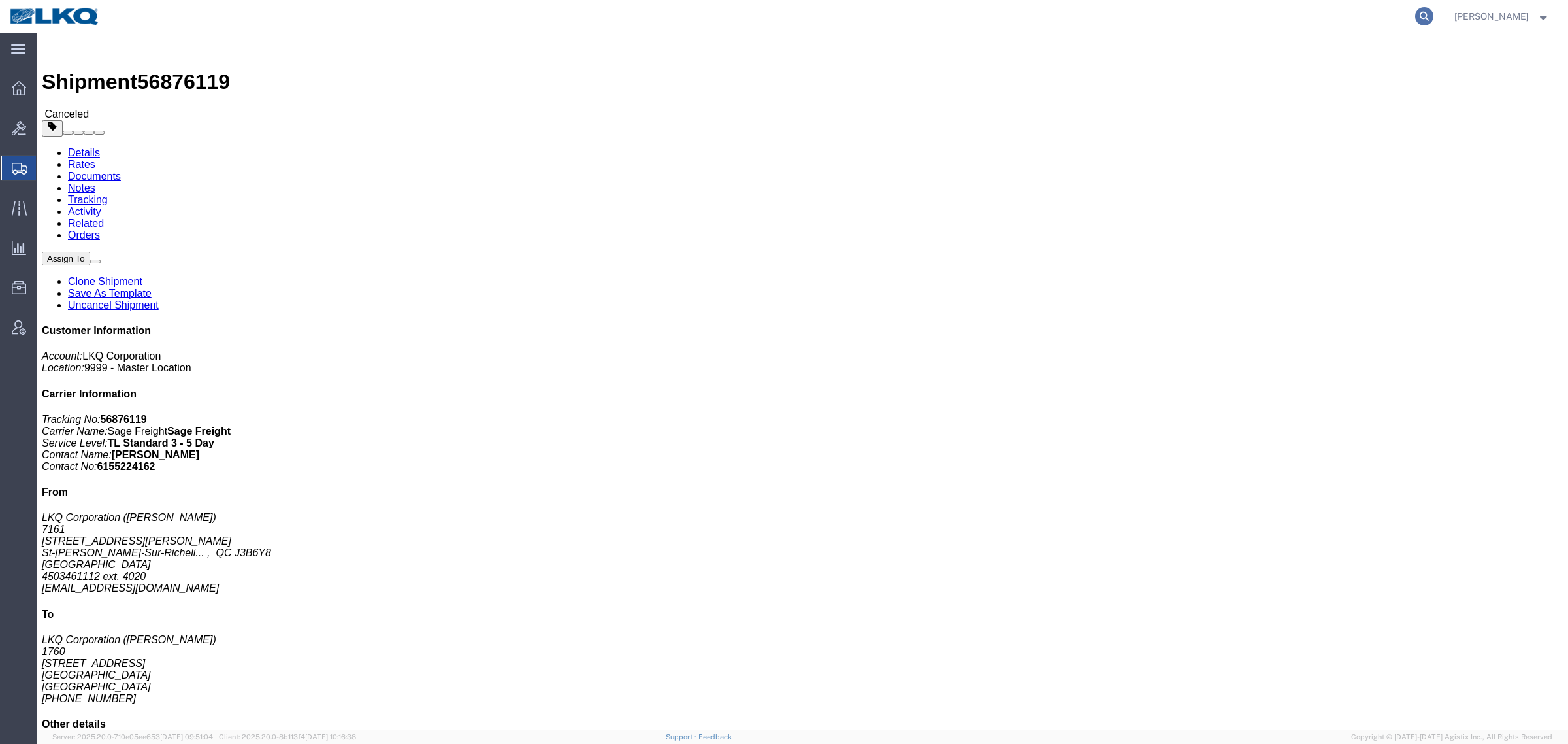
click at [1428, 11] on icon at bounding box center [1424, 16] width 18 height 18
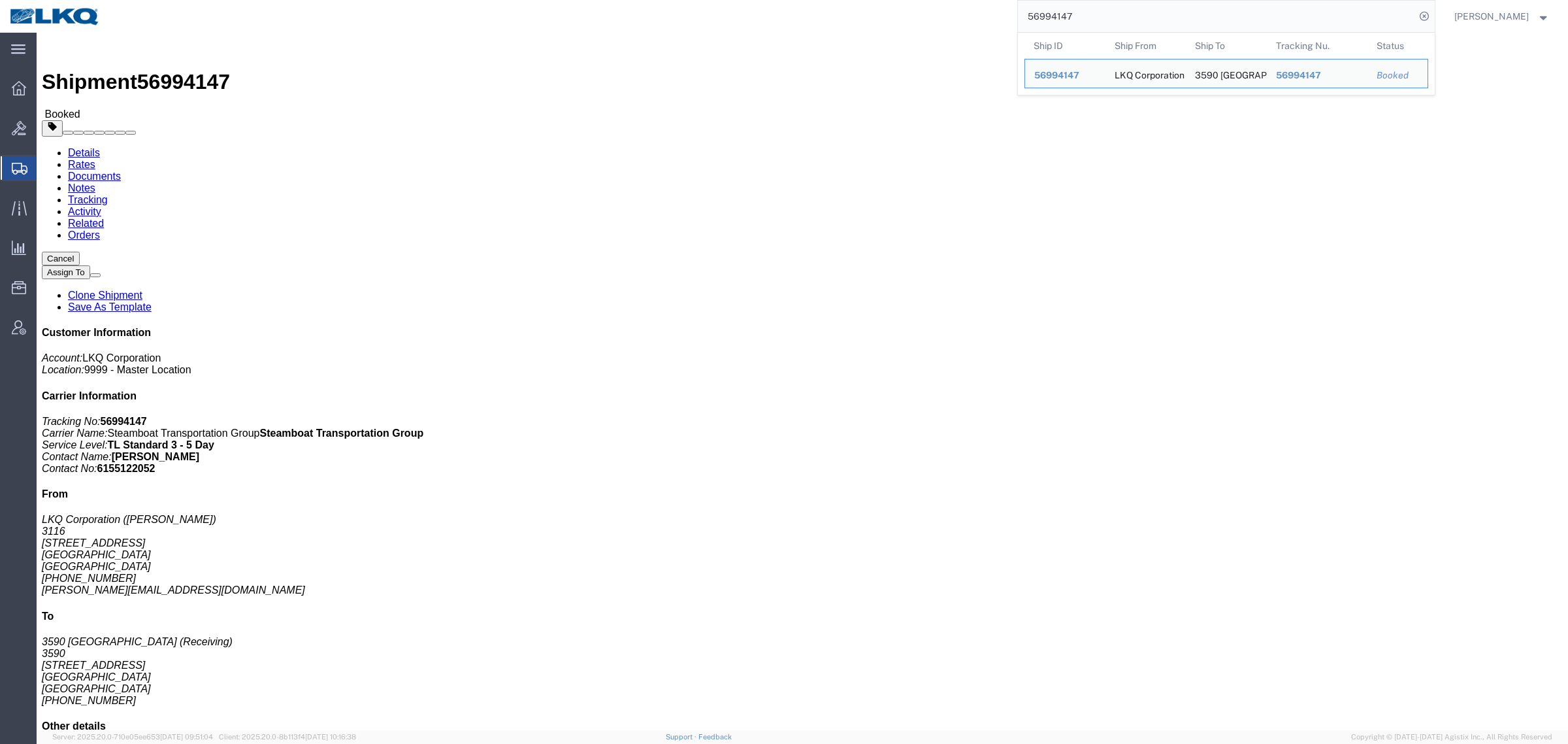
click address "LKQ Corporation ([PERSON_NAME]) [STREET_ADDRESS] [PHONE_NUMBER] [PERSON_NAME][E…"
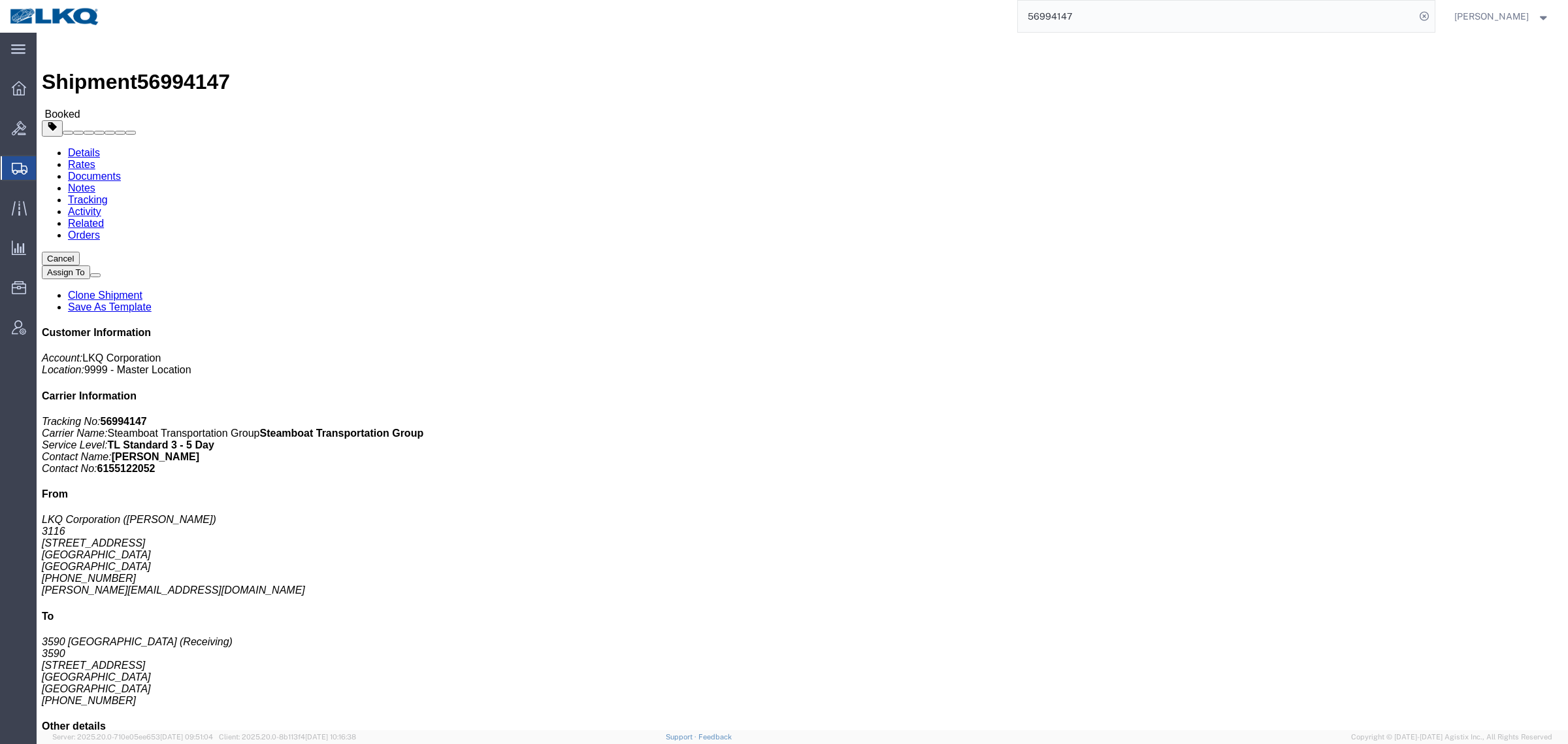
click link "Rates"
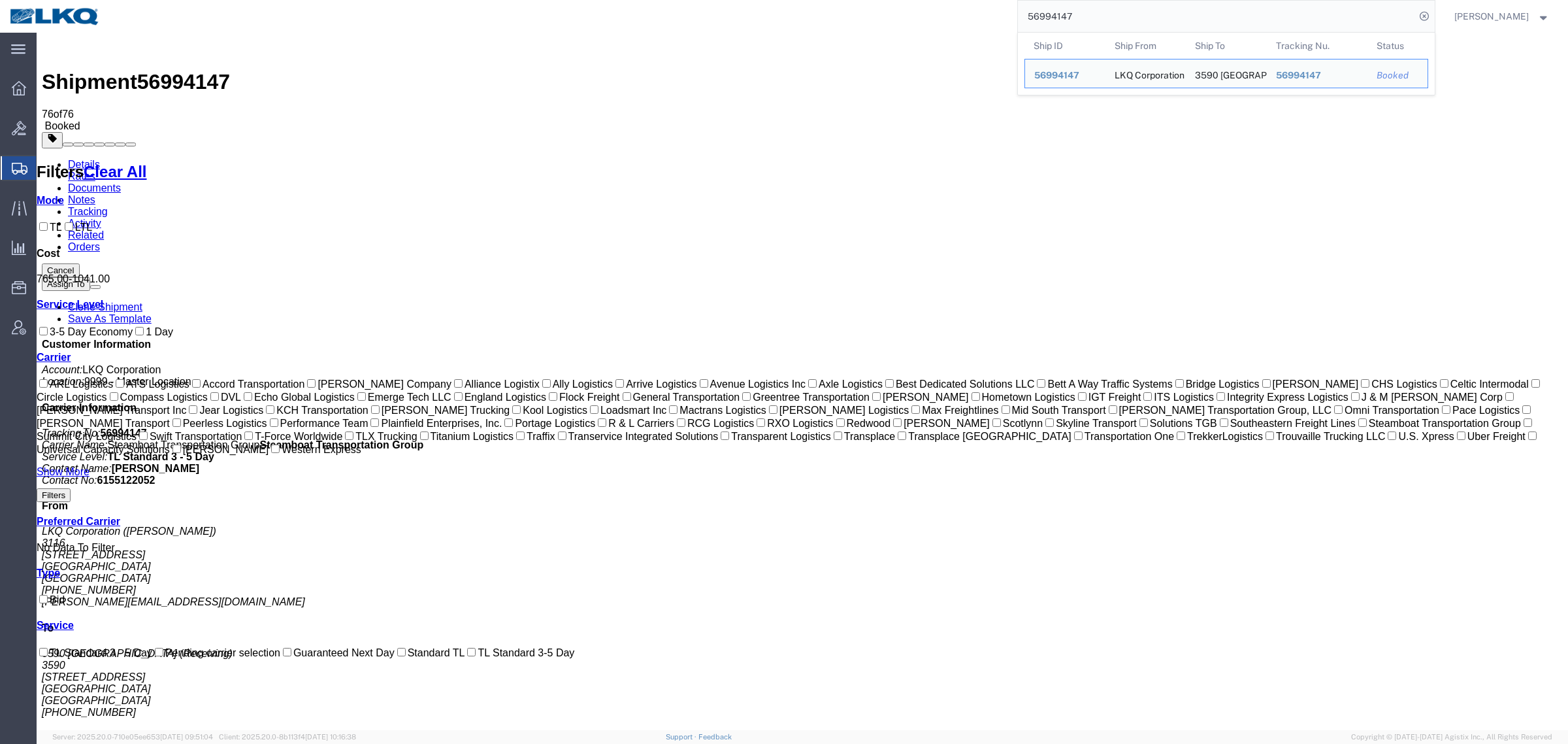
drag, startPoint x: 1104, startPoint y: 6, endPoint x: 866, endPoint y: 28, distance: 239.0
click at [873, 28] on div "56994147 Ship ID Ship From Ship To Tracking Nu. Status Ship ID 56994147 Ship Fr…" at bounding box center [773, 16] width 1325 height 33
paste input "79033"
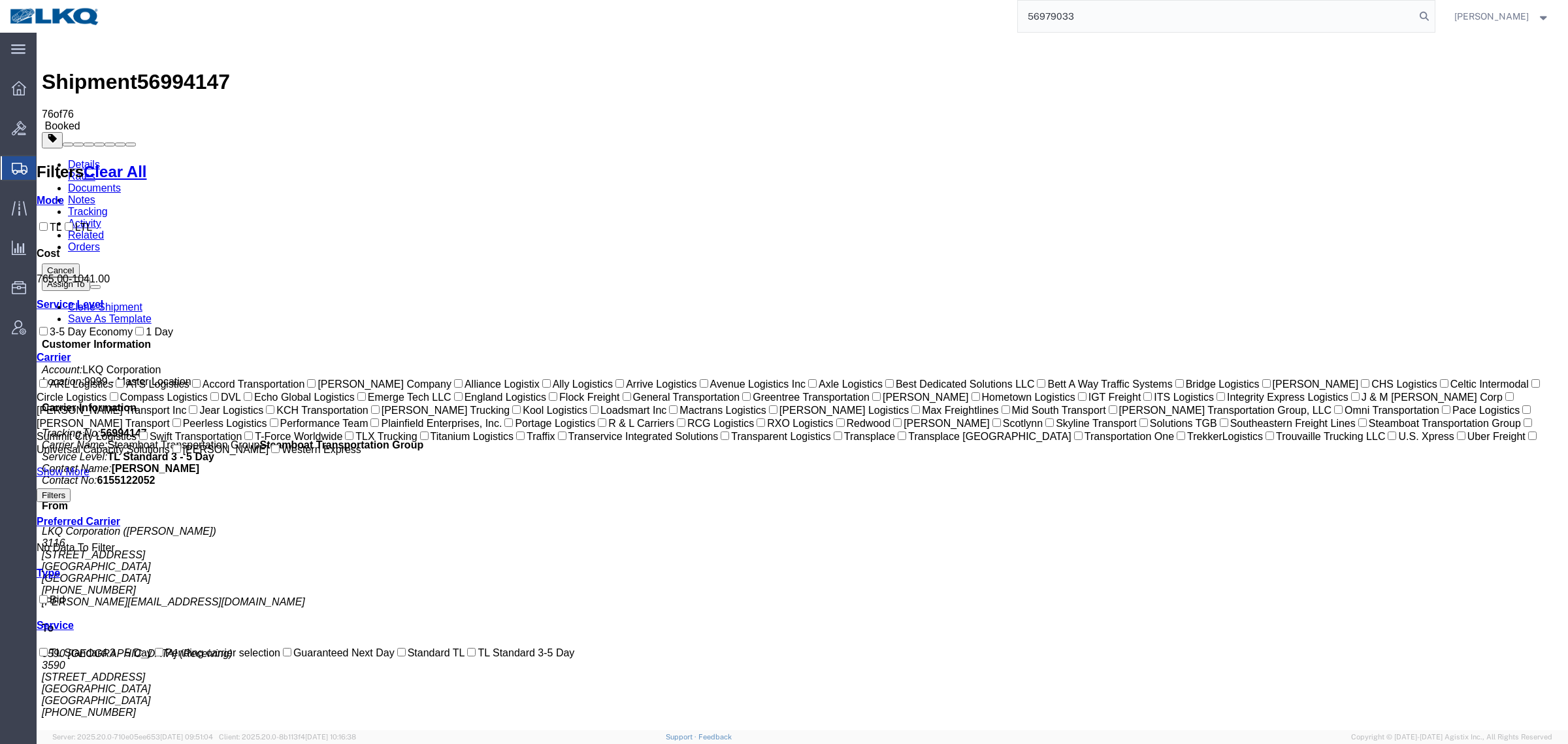
type input "56979033"
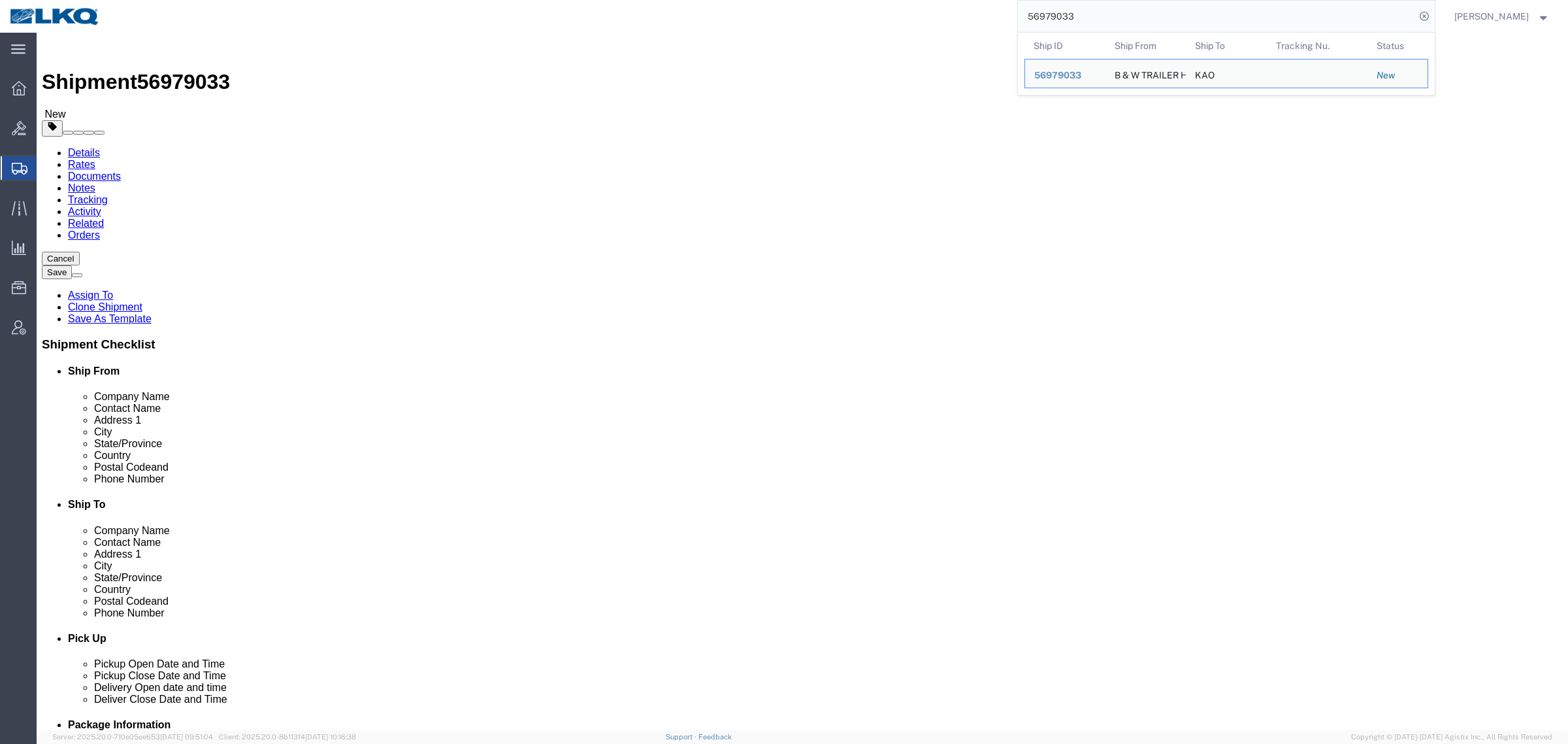
select select
select select "30590"
click at [1101, 17] on input "56979033" at bounding box center [1216, 16] width 397 height 31
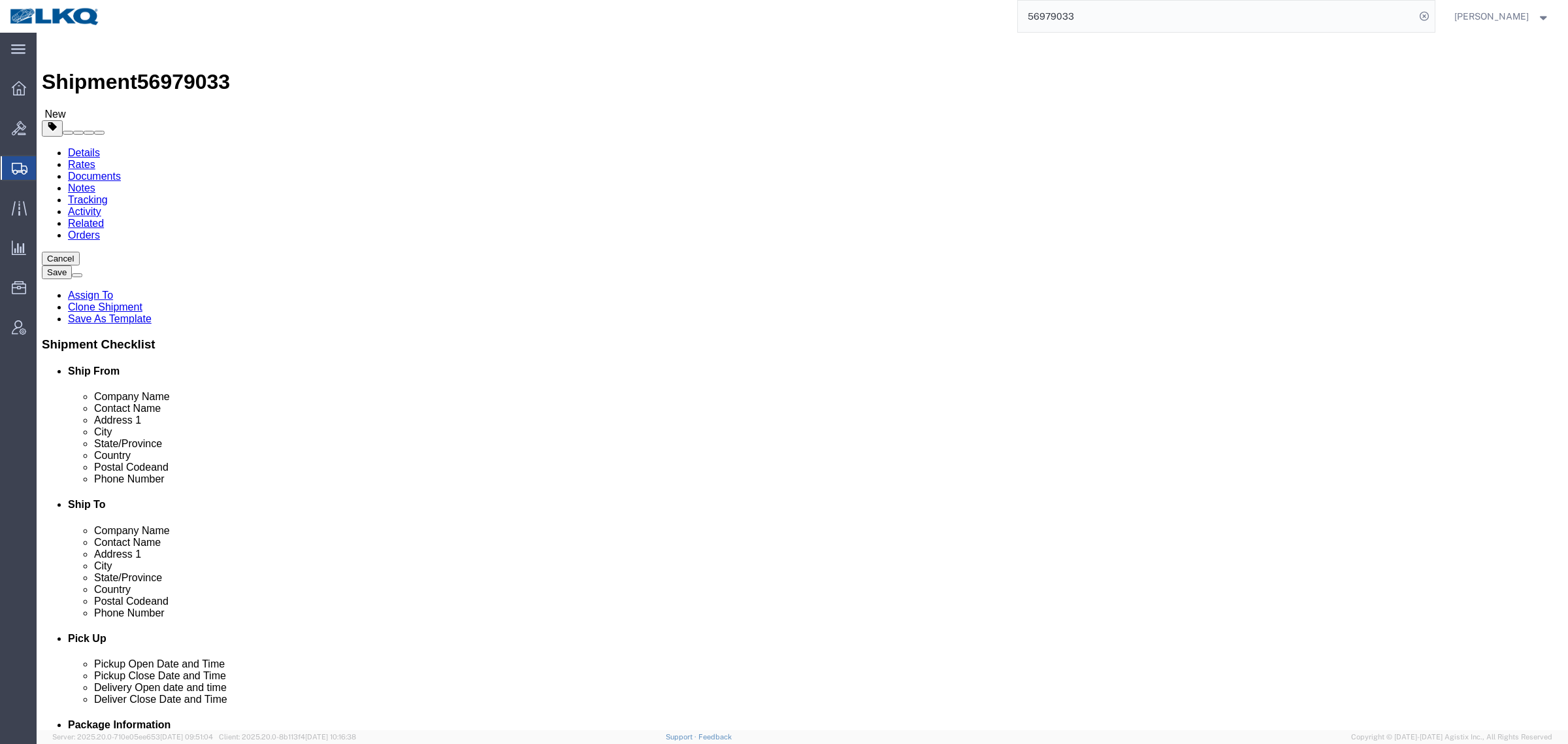
click div "Shipment Information Package Information Special Services Loading Routing"
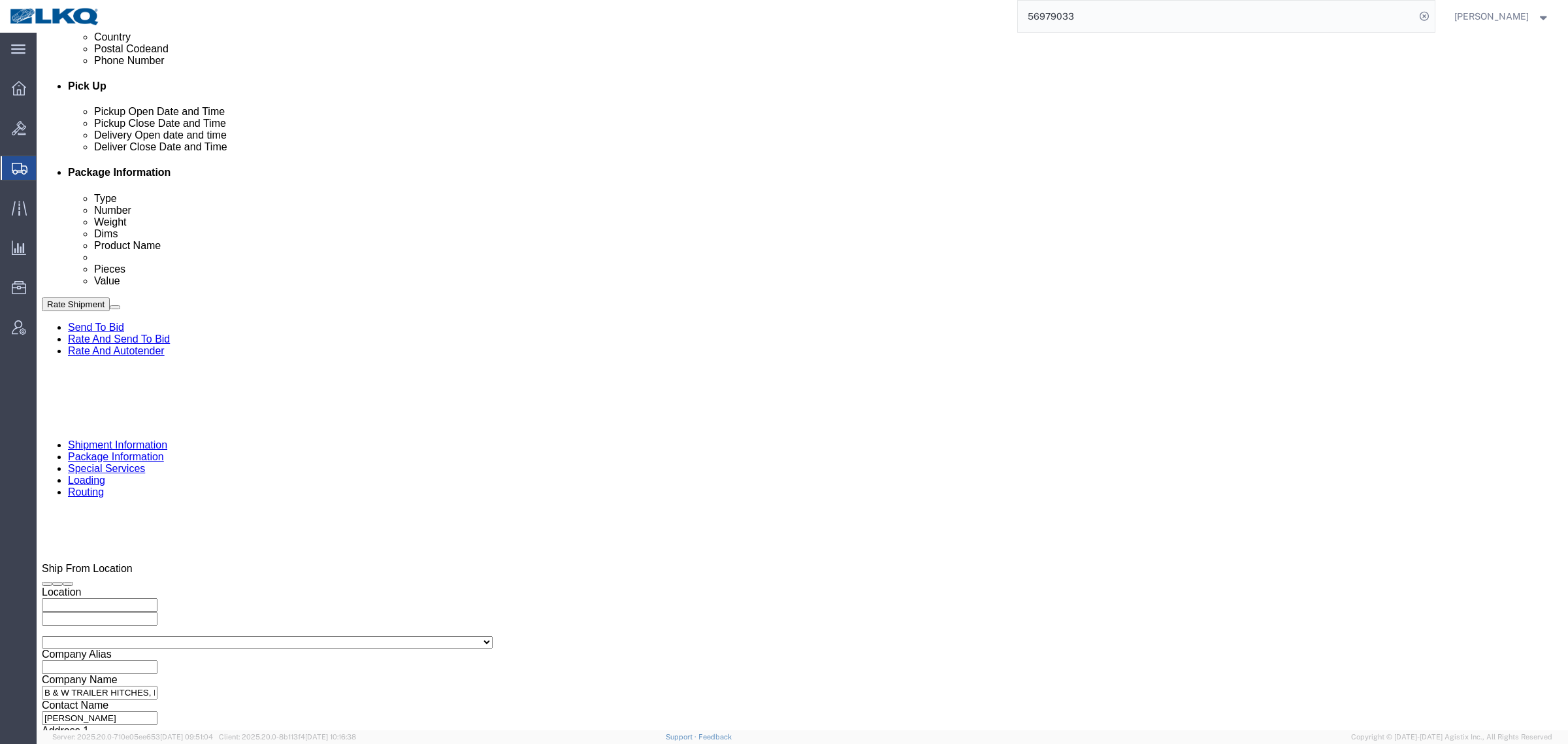
scroll to position [638, 0]
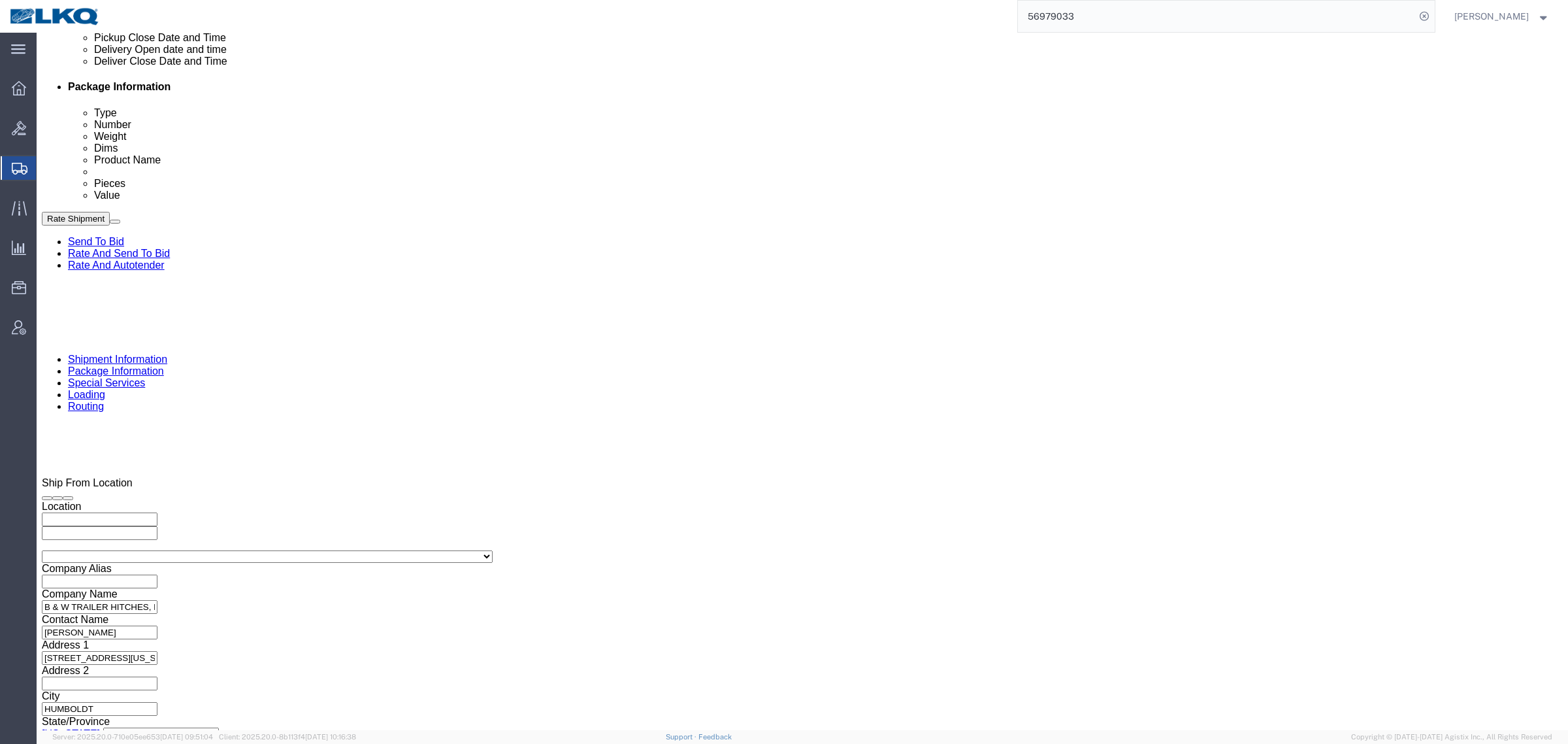
drag, startPoint x: 249, startPoint y: 374, endPoint x: 192, endPoint y: 375, distance: 57.0
click div "Select Account Type Activity ID Airline Appointment Number ASN Batch Request # …"
paste input "489124"
type input "489124"
drag, startPoint x: 314, startPoint y: 321, endPoint x: 578, endPoint y: 381, distance: 270.7
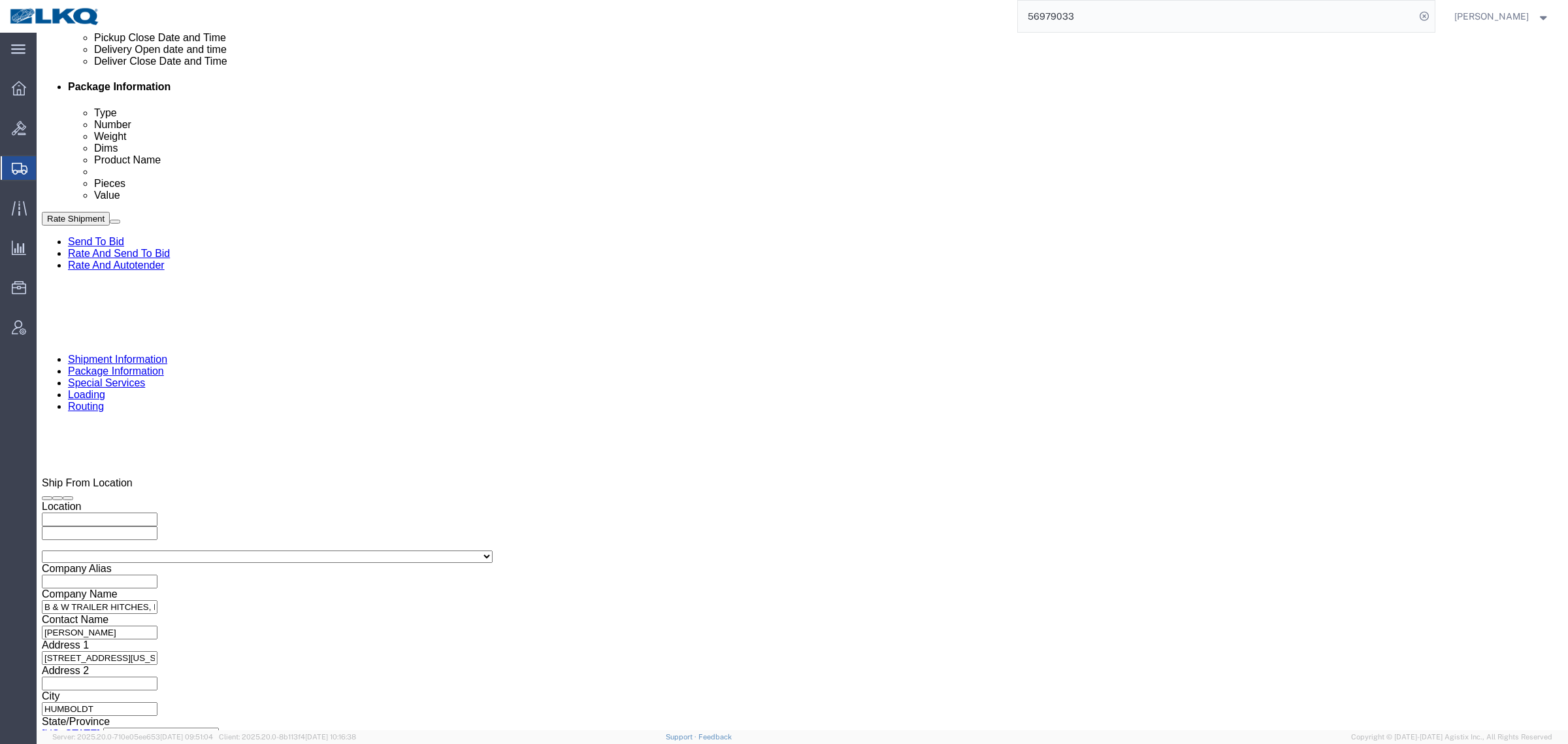
click div "References Add reference"
click div
click button "Apply"
click div "[DATE] 11:00 PM"
type input "10:00 AM"
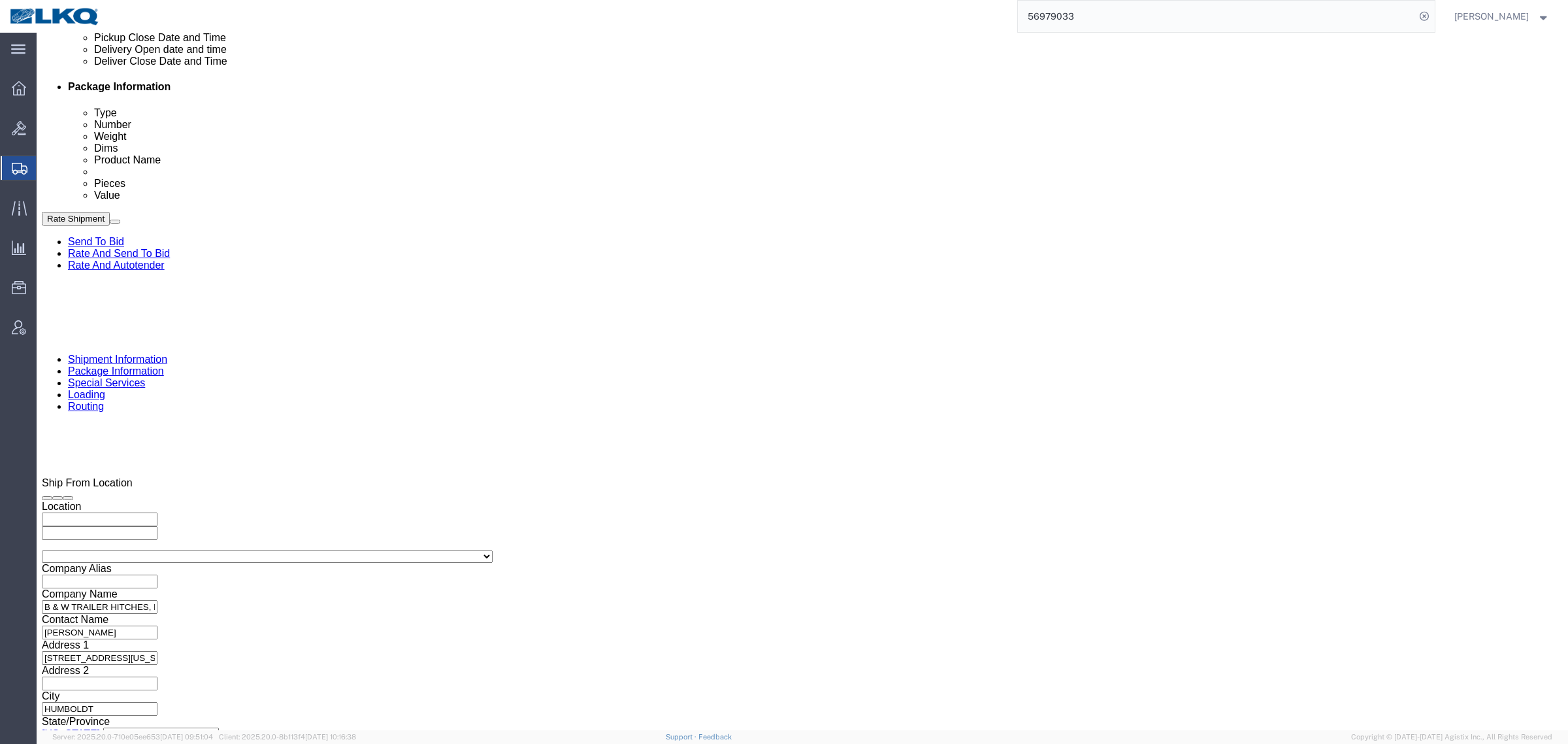
click button "Apply"
click div
type input "11:00 AM"
click button "Apply"
click div "Cancel Save Assign To Clone Shipment Save As Template Shipment Checklist Ship F…"
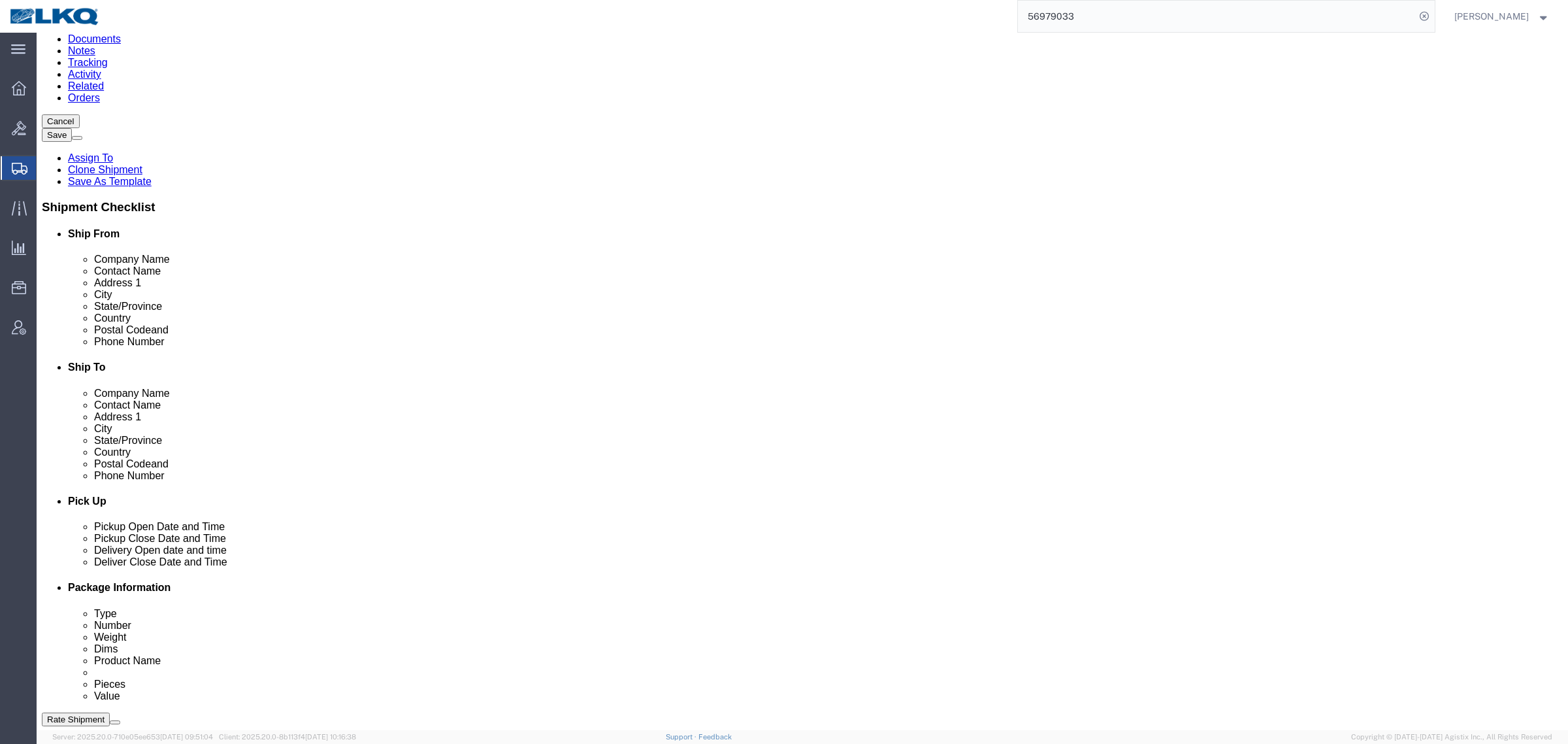
scroll to position [0, 0]
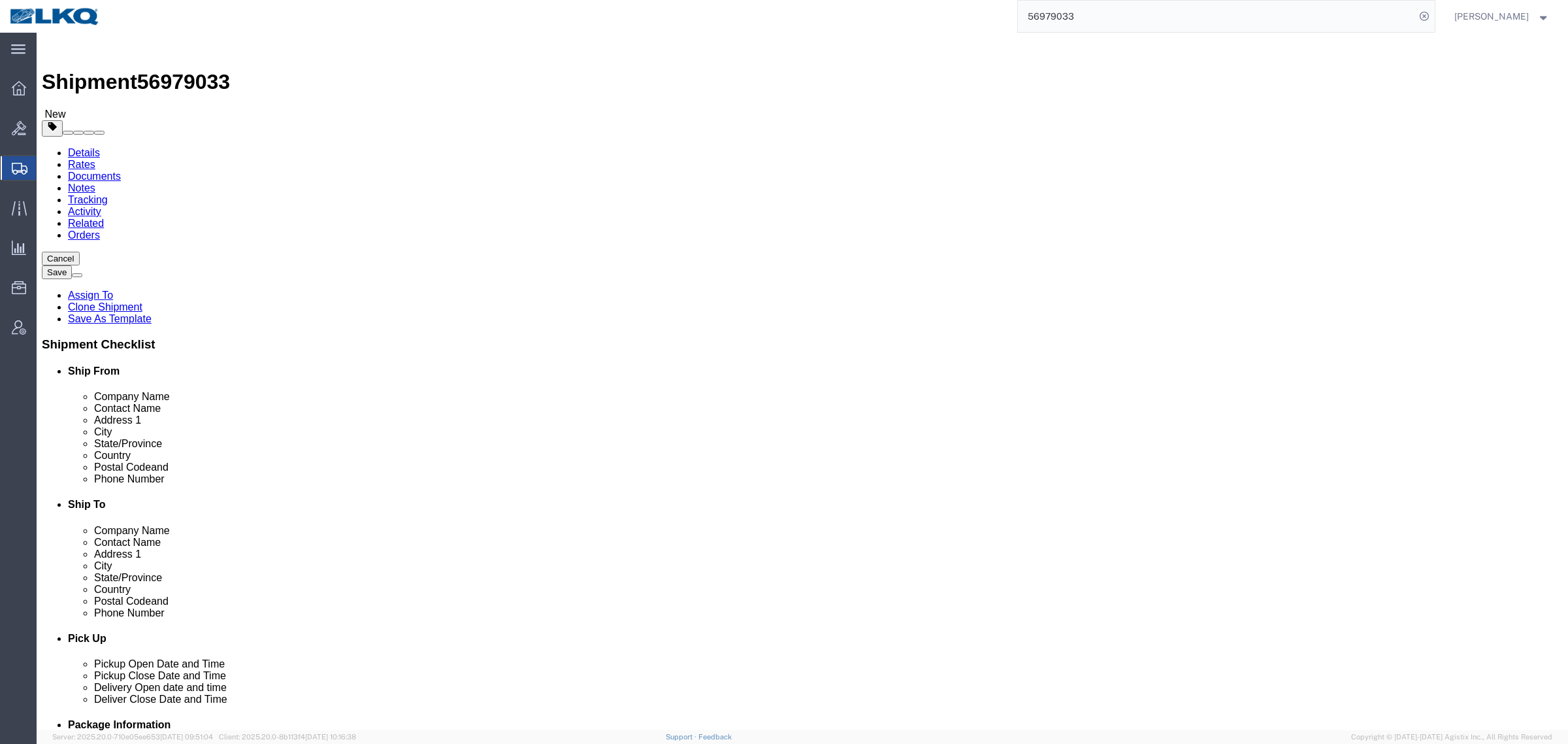
click input "[EMAIL_ADDRESS][DOMAIN_NAME]"
click div "Location 8522 - [GEOGRAPHIC_DATA] - KAO Operations [GEOGRAPHIC_DATA] My Profile…"
click div "Cancel Save Assign To Clone Shipment Save As Template Shipment Checklist Ship F…"
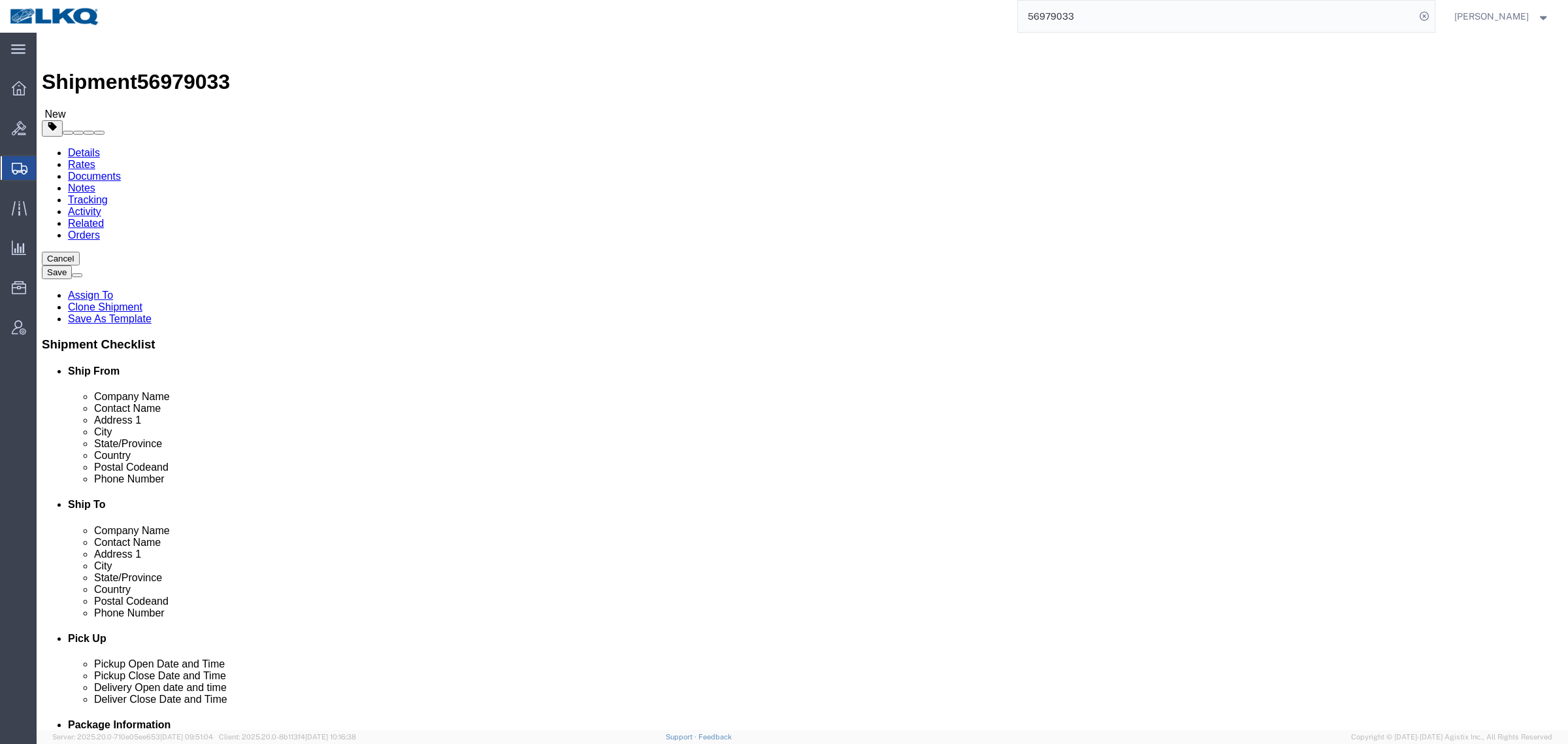
click div "Cancel Save Assign To Clone Shipment Save As Template Shipment Checklist Ship F…"
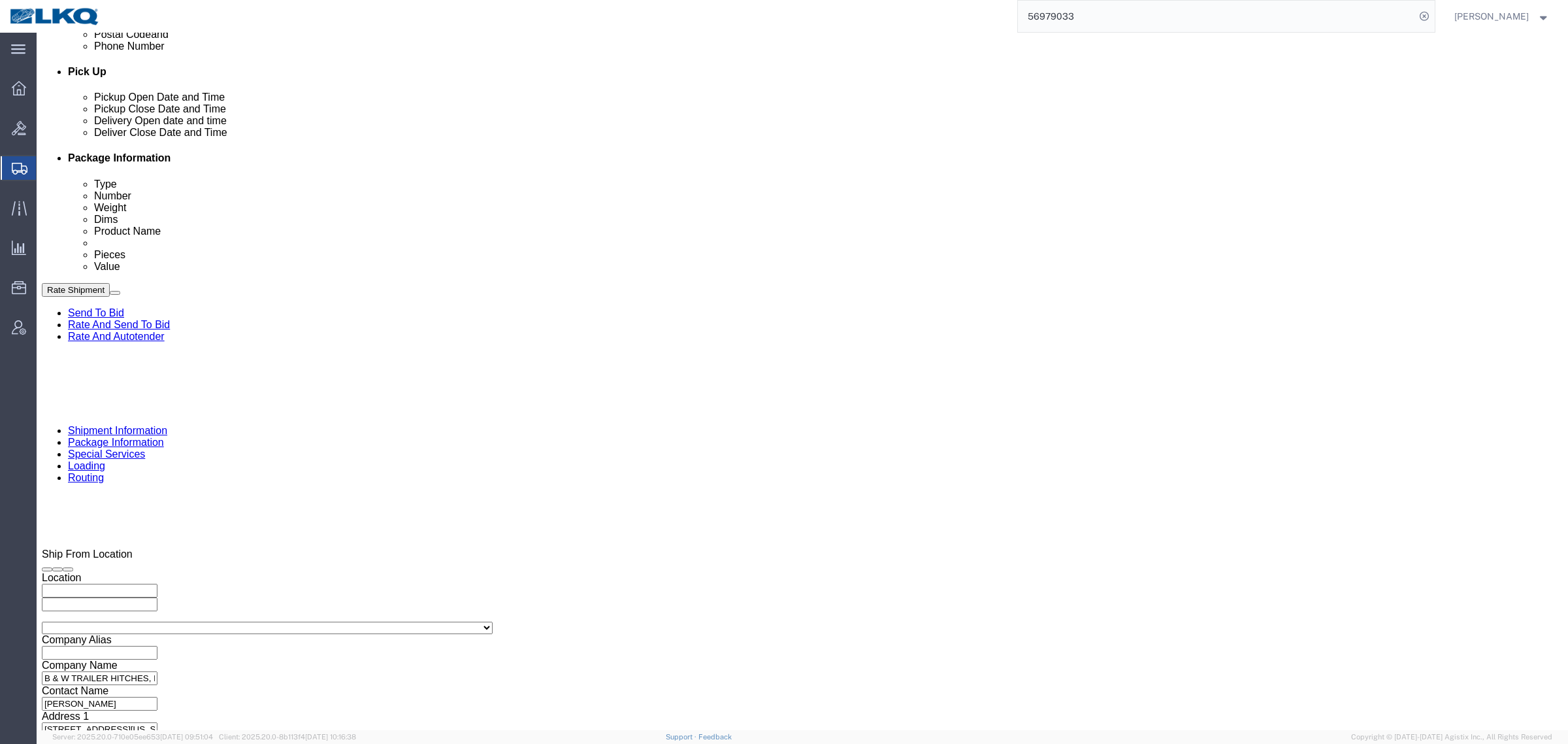
scroll to position [638, 0]
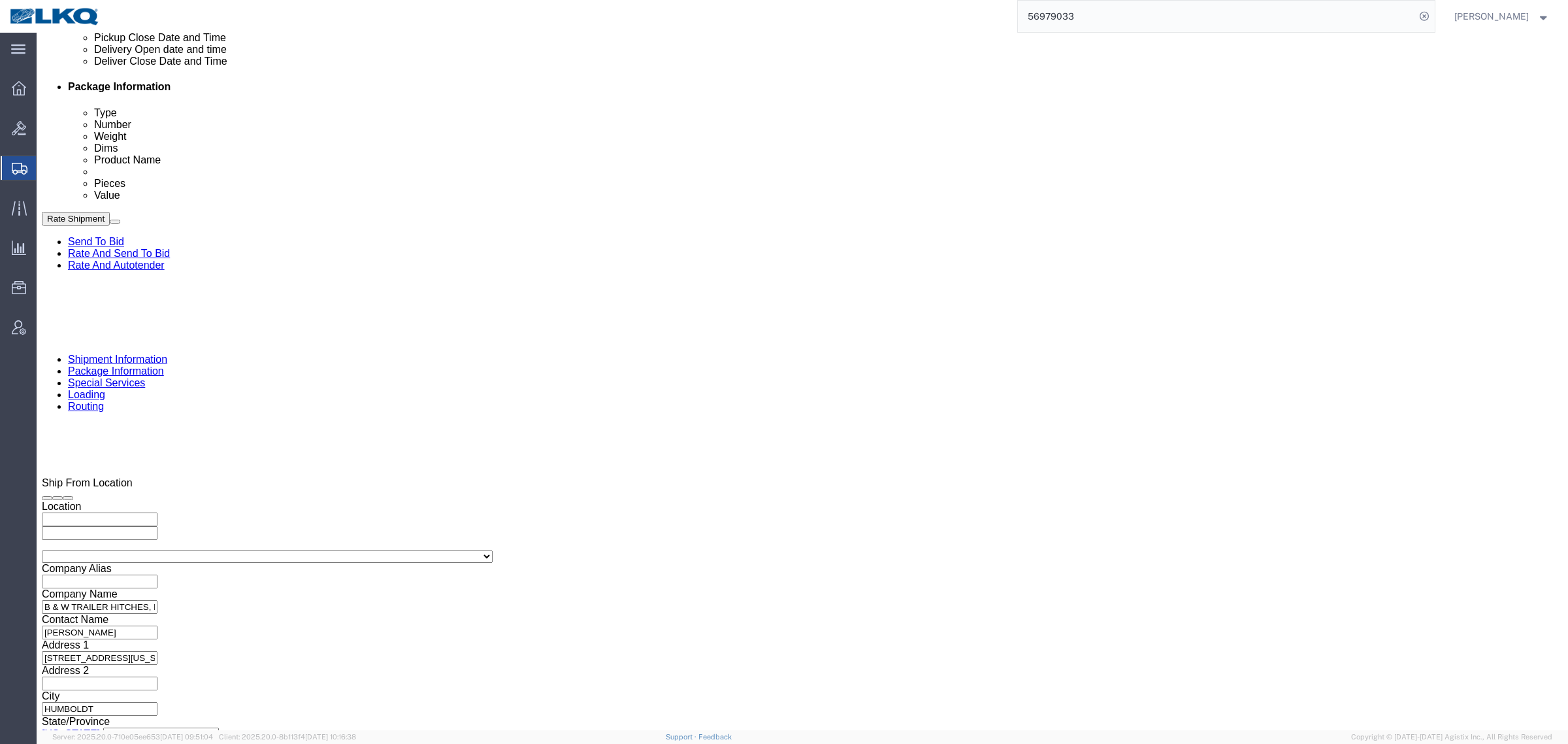
click div "Cancel Save Assign To Clone Shipment Save As Template Shipment Checklist Ship F…"
click button "Rate Shipment"
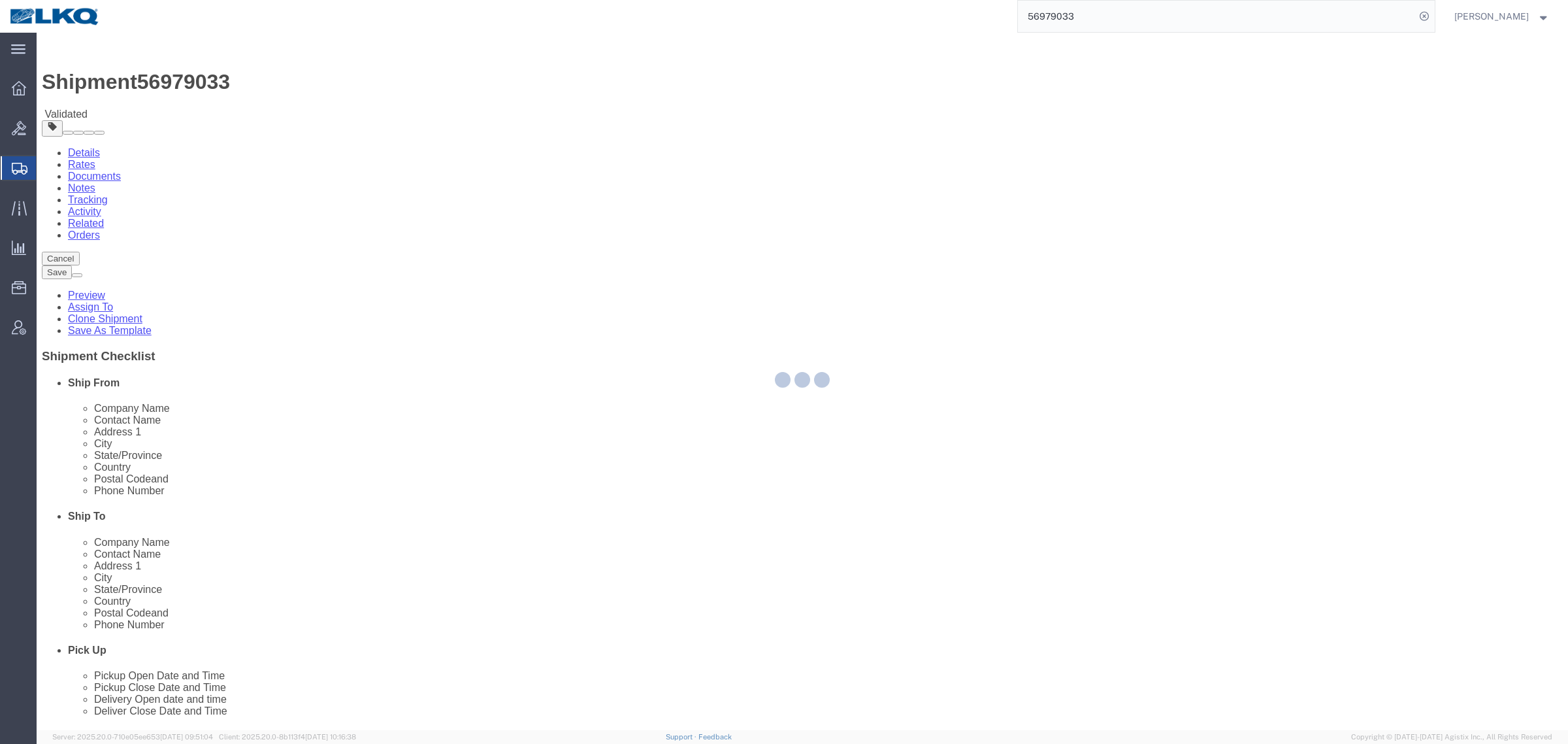
select select "30590"
select select "TL"
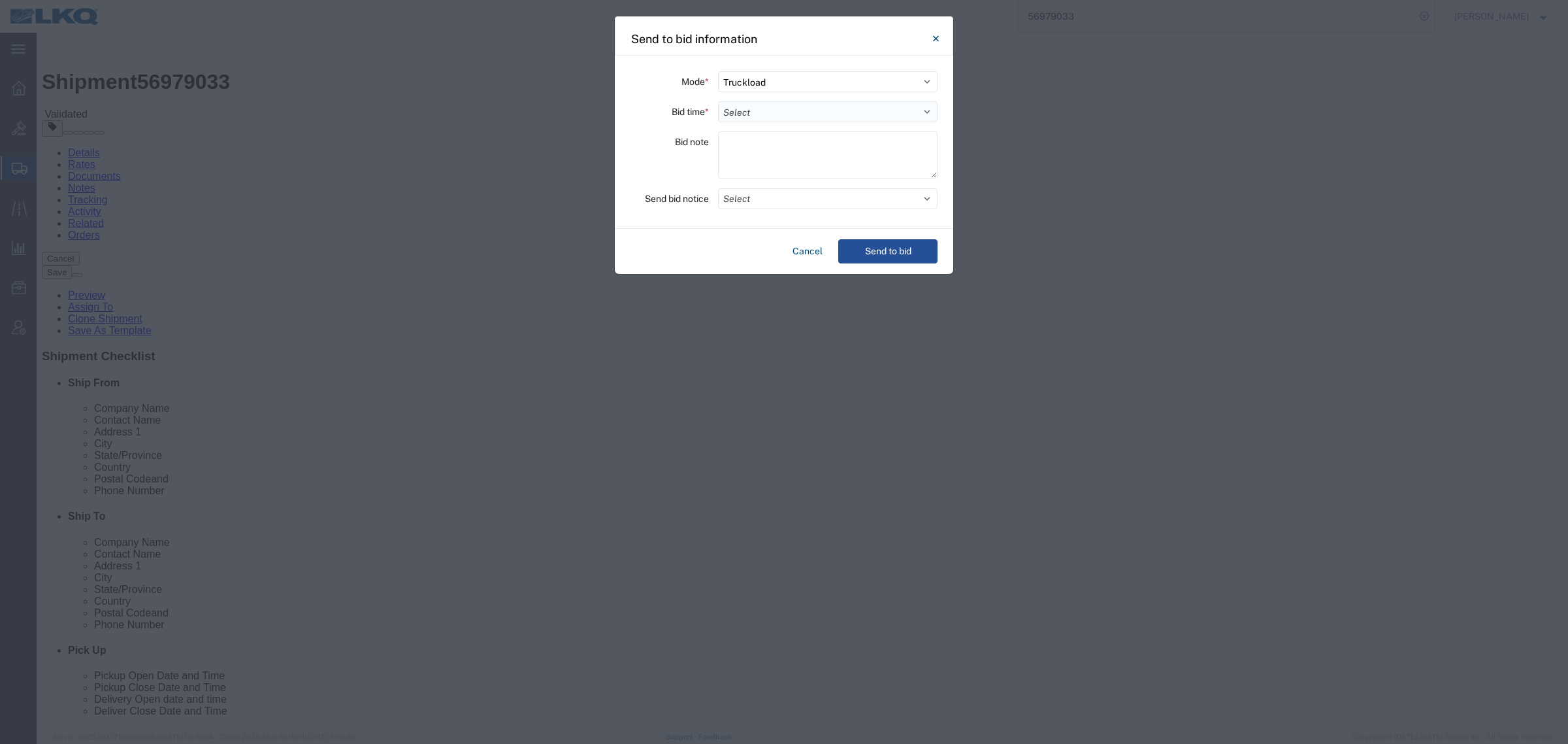
click at [810, 103] on select "Select 30 Min (Rush) 1 Hour (Rush) 2 Hours (Rush) 4 Hours (Rush) 8 Hours (Rush)…" at bounding box center [827, 112] width 219 height 21
select select "24"
click at [718, 101] on select "Select 30 Min (Rush) 1 Hour (Rush) 2 Hours (Rush) 4 Hours (Rush) 8 Hours (Rush)…" at bounding box center [827, 112] width 219 height 21
click at [890, 258] on button "Send to bid" at bounding box center [887, 251] width 99 height 24
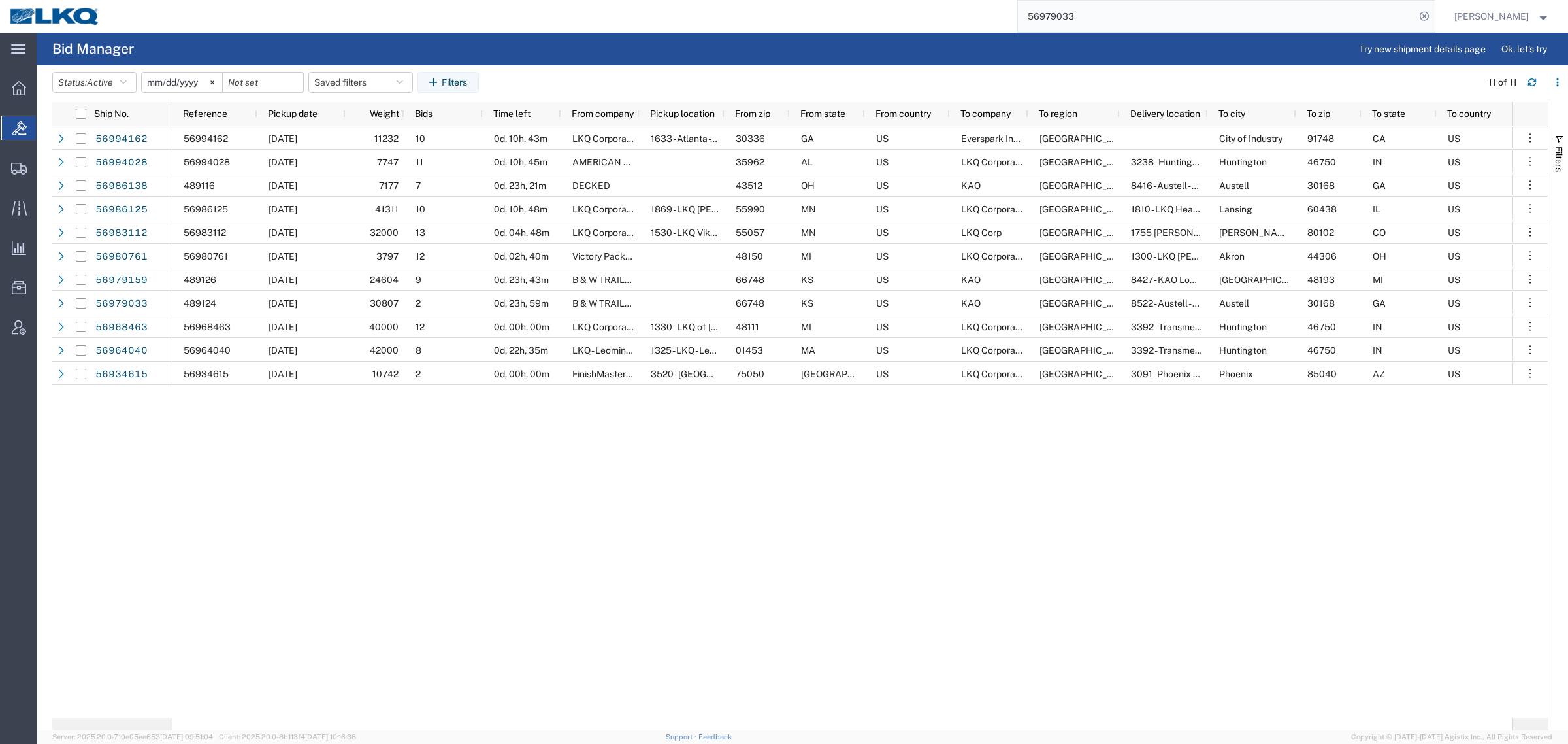
click at [1124, 450] on div "56994162 [DATE] 11232 10 0d, 10h, 43m LKQ Corporation 1633 - [GEOGRAPHIC_DATA] …" at bounding box center [842, 422] width 1340 height 592
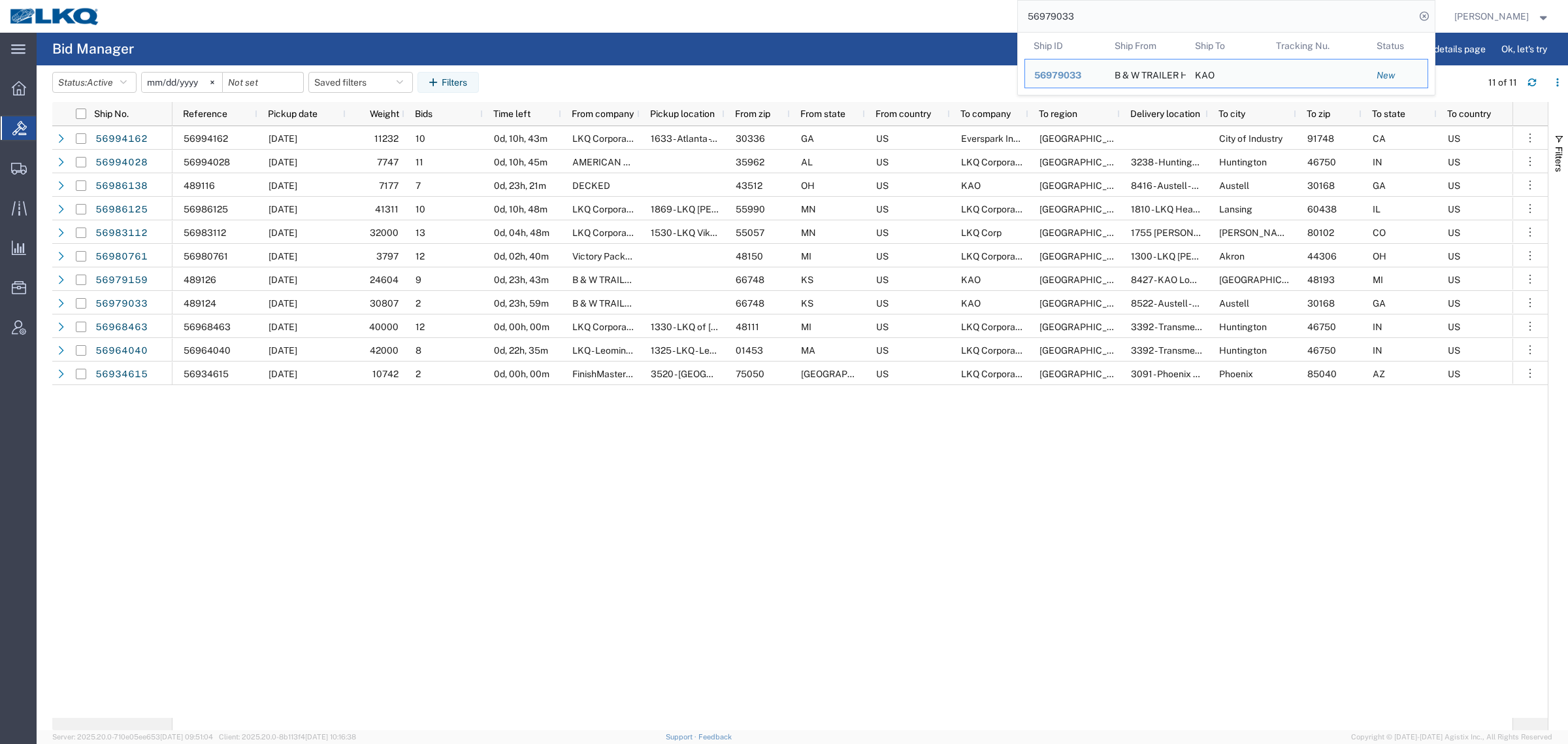
drag, startPoint x: 1099, startPoint y: 13, endPoint x: 964, endPoint y: 24, distance: 135.4
click at [964, 24] on div "56979033 Ship ID Ship From Ship To Tracking Nu. Status Ship ID 56979033 Ship Fr…" at bounding box center [773, 16] width 1325 height 33
paste input "794304"
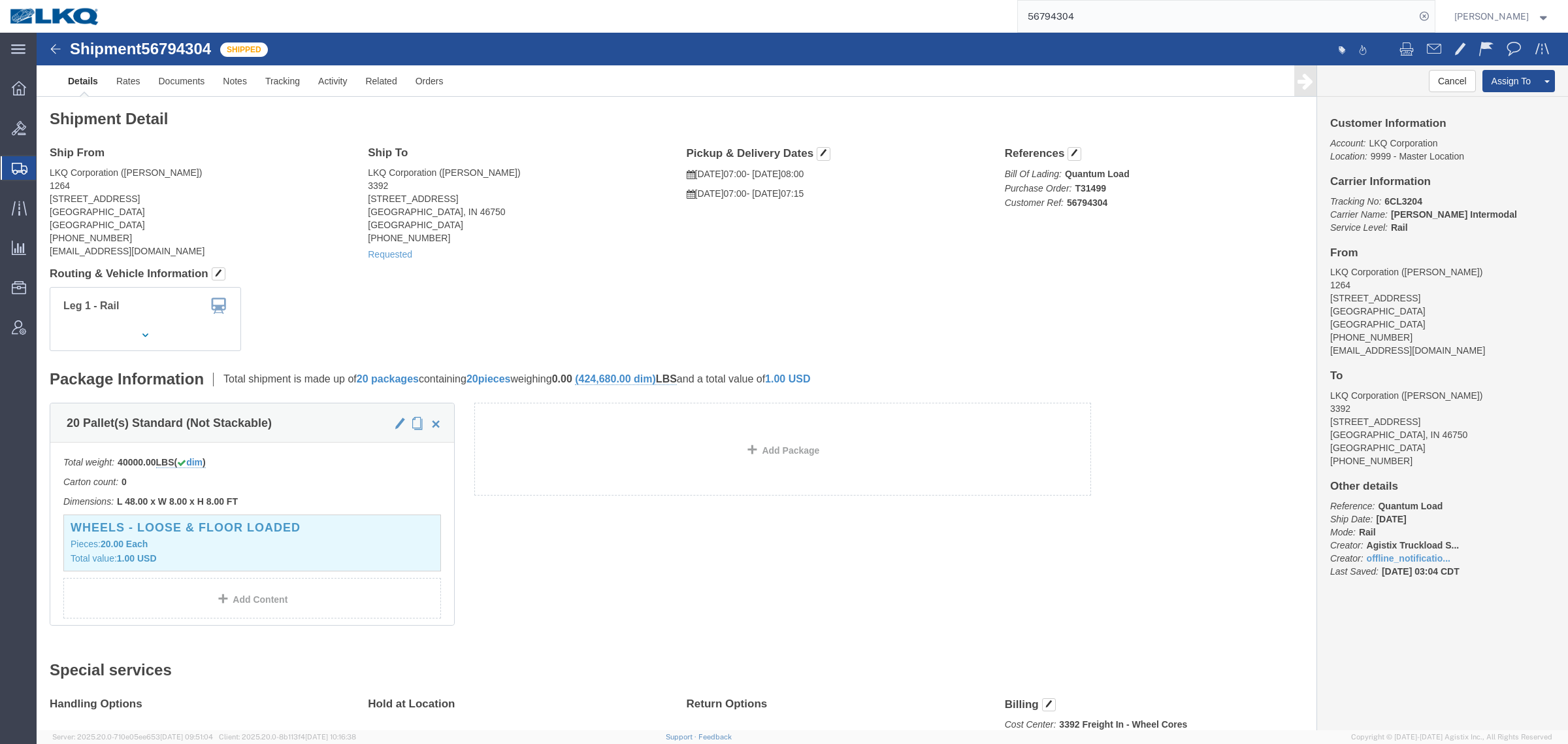
click div "Leg 1 - Rail"
click link "Notes"
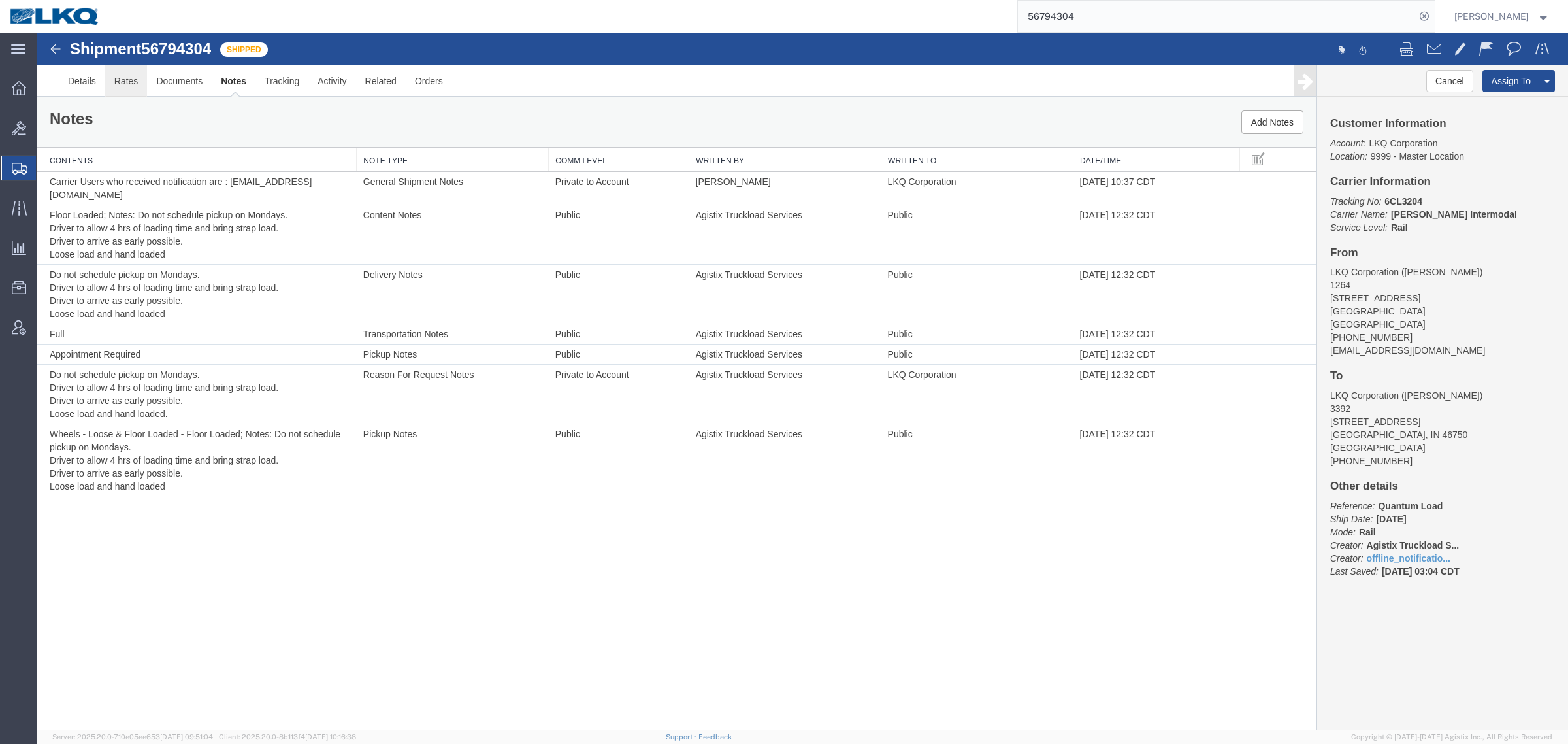
click at [135, 76] on link "Rates" at bounding box center [126, 80] width 42 height 31
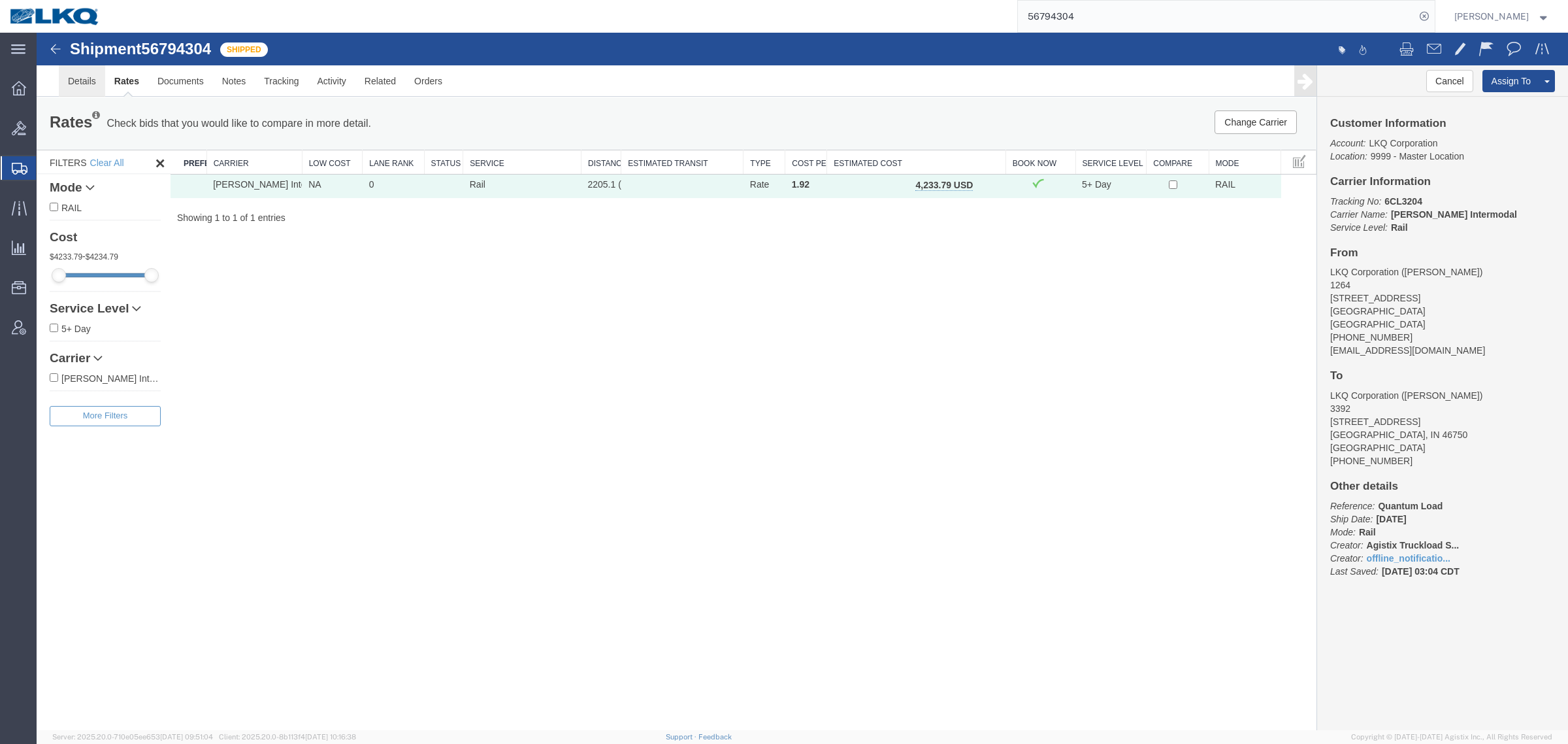
click at [82, 80] on link "Details" at bounding box center [82, 80] width 46 height 31
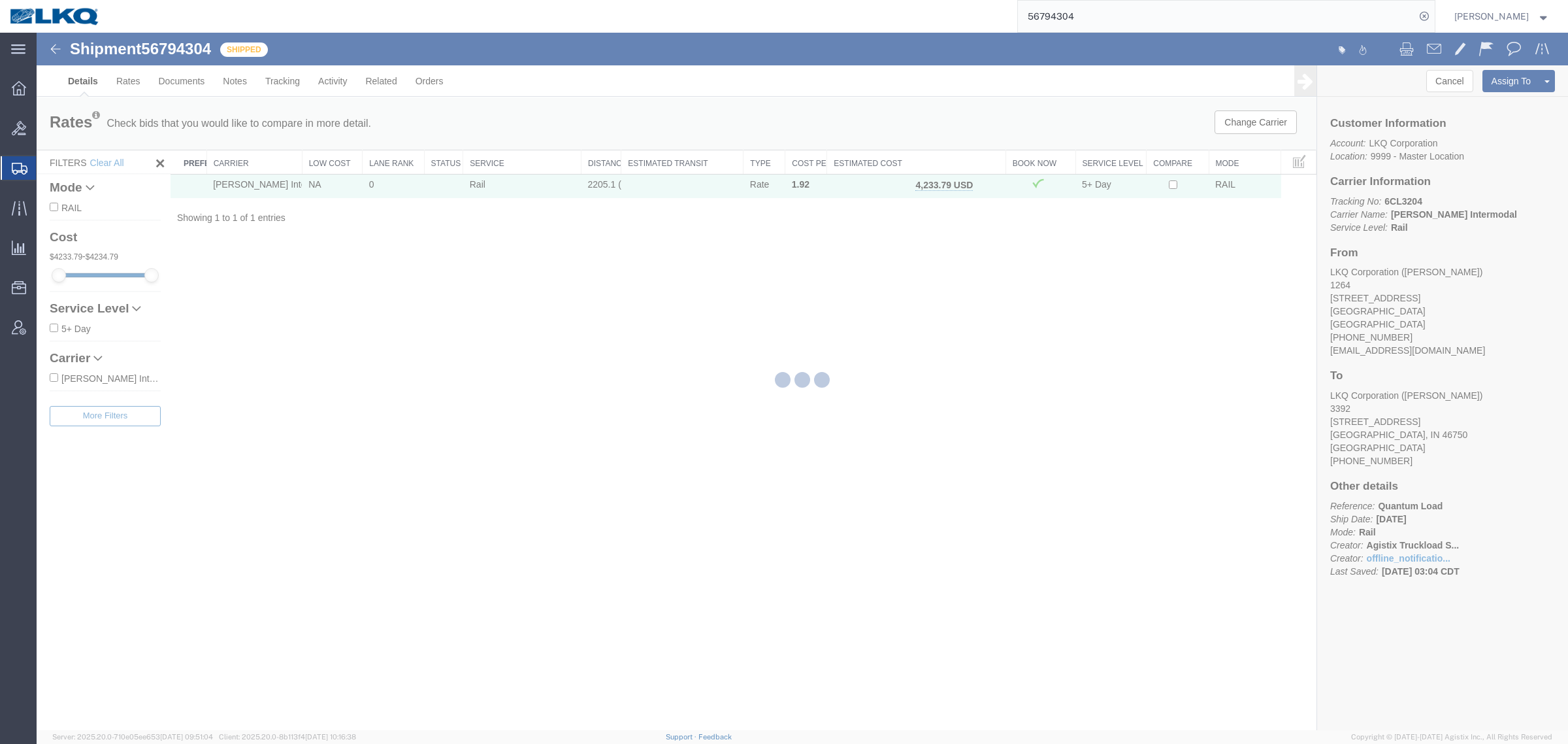
drag, startPoint x: 638, startPoint y: 366, endPoint x: 700, endPoint y: 384, distance: 64.6
click at [654, 371] on div at bounding box center [802, 381] width 1531 height 698
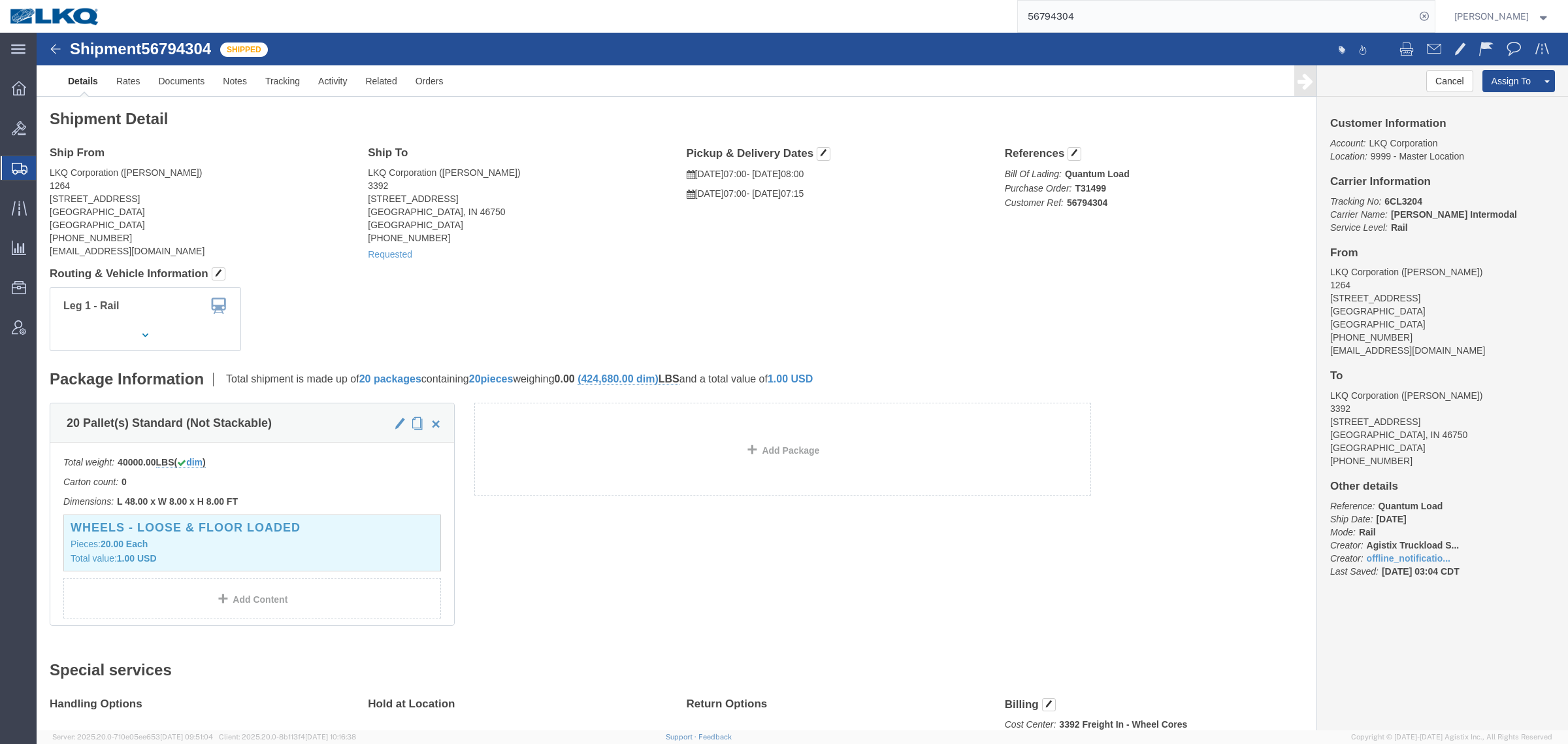
drag, startPoint x: 723, startPoint y: 272, endPoint x: 786, endPoint y: 209, distance: 89.1
click div "Leg 1 - Rail"
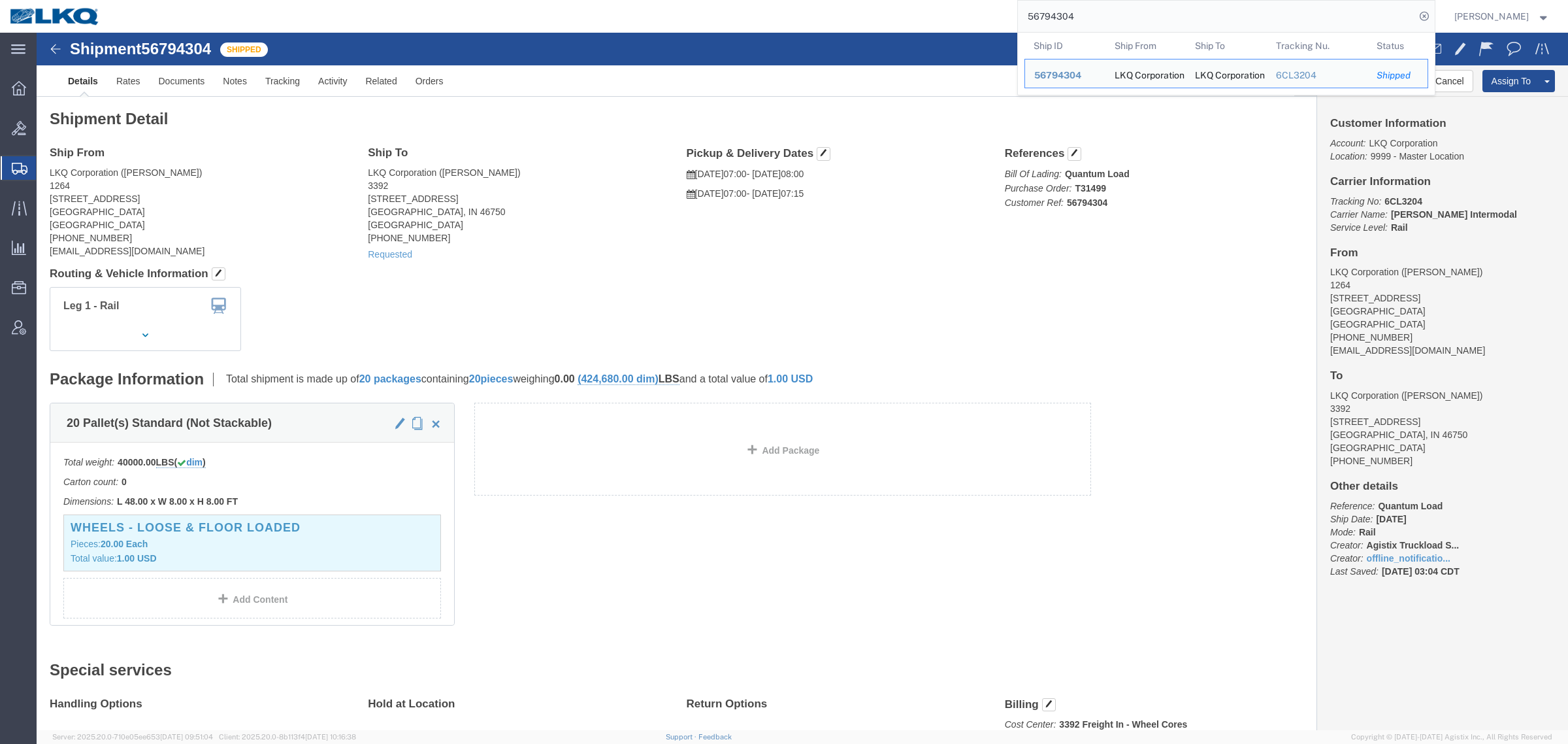
drag, startPoint x: 1101, startPoint y: 19, endPoint x: 895, endPoint y: 30, distance: 206.3
click at [923, 28] on div "56794304 Ship ID Ship From Ship To Tracking Nu. Status Ship ID 56794304 Ship Fr…" at bounding box center [773, 16] width 1325 height 33
paste input "621371"
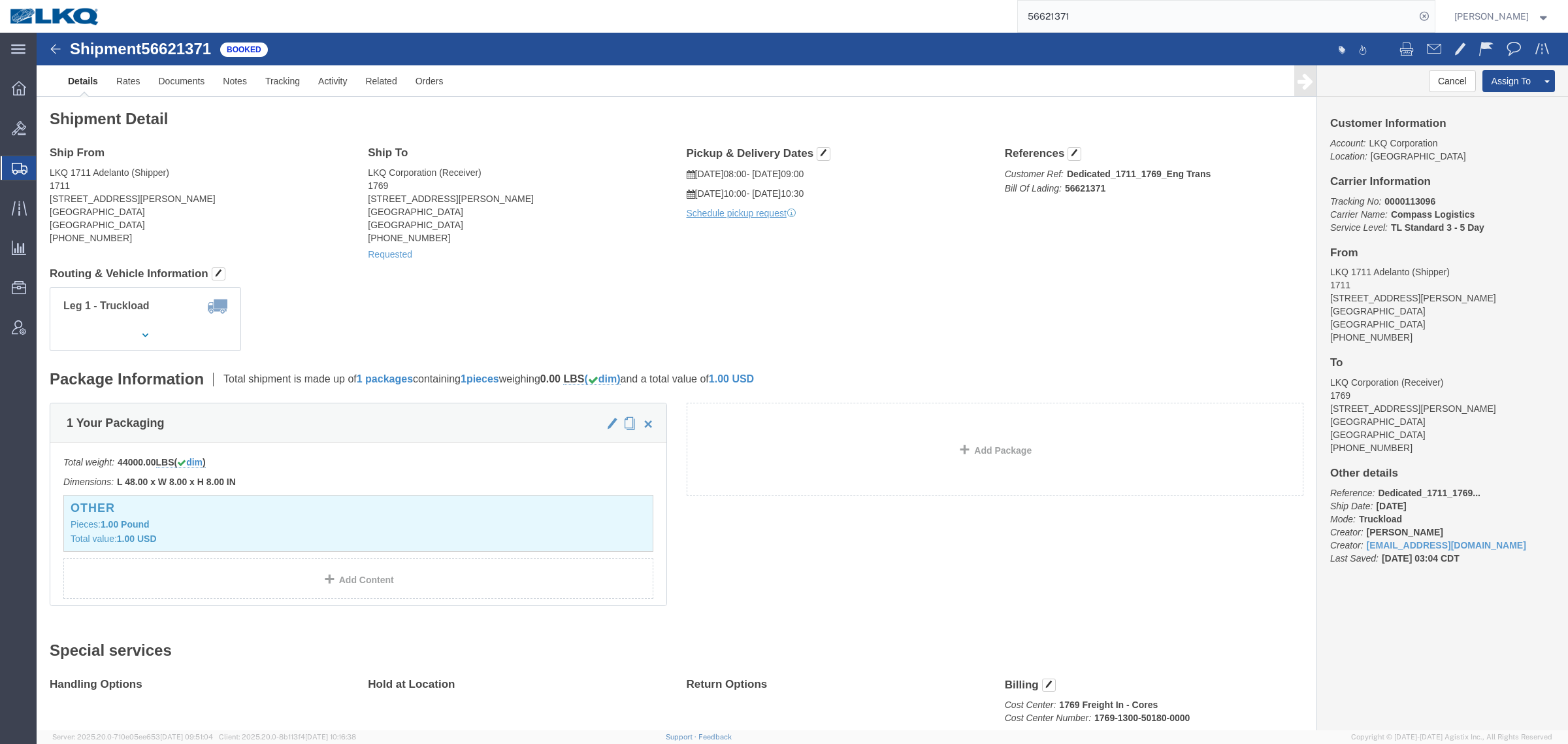
drag, startPoint x: 893, startPoint y: 240, endPoint x: 833, endPoint y: 5, distance: 242.5
click h4 "Routing & Vehicle Information"
paste input "712789"
click at [880, 11] on div "567127891371" at bounding box center [773, 16] width 1325 height 33
click at [1070, 24] on input "567127891371" at bounding box center [1216, 16] width 397 height 31
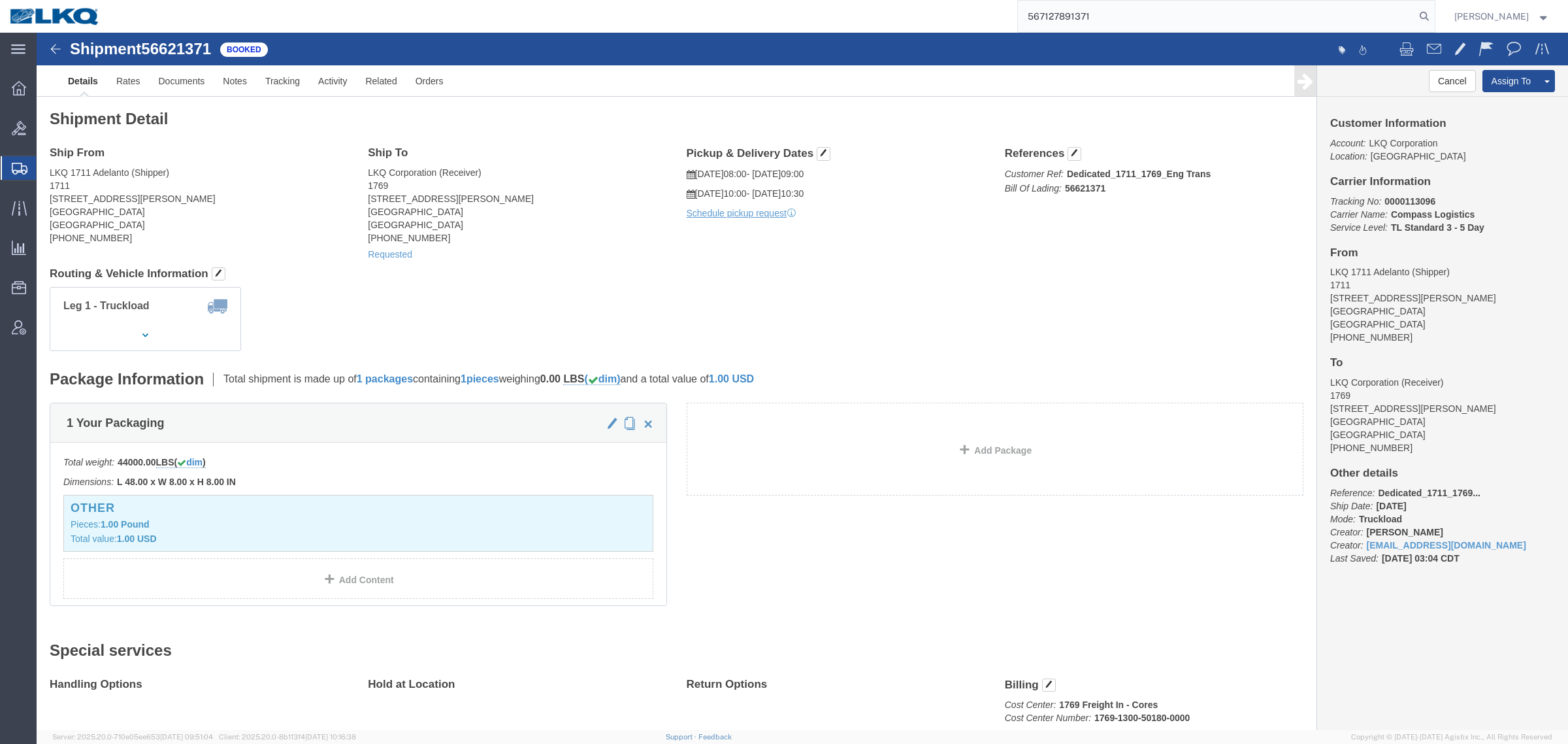
click at [1070, 24] on input "567127891371" at bounding box center [1216, 16] width 397 height 31
paste input "search"
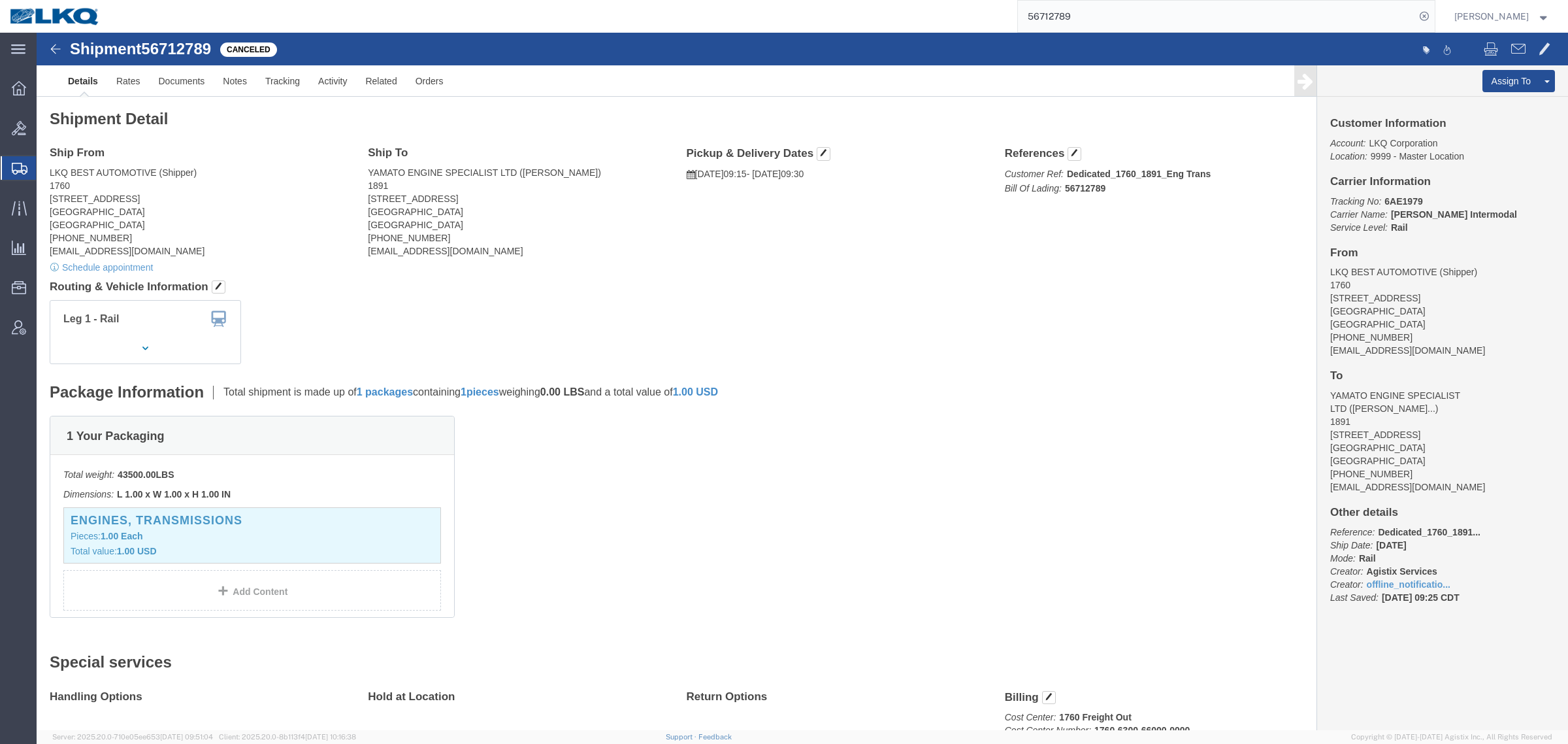
click address "LKQ BEST AUTOMOTIVE (Shipper) 1760 [STREET_ADDRESS] [PHONE_NUMBER] [EMAIL_ADDRE…"
click link "Rates"
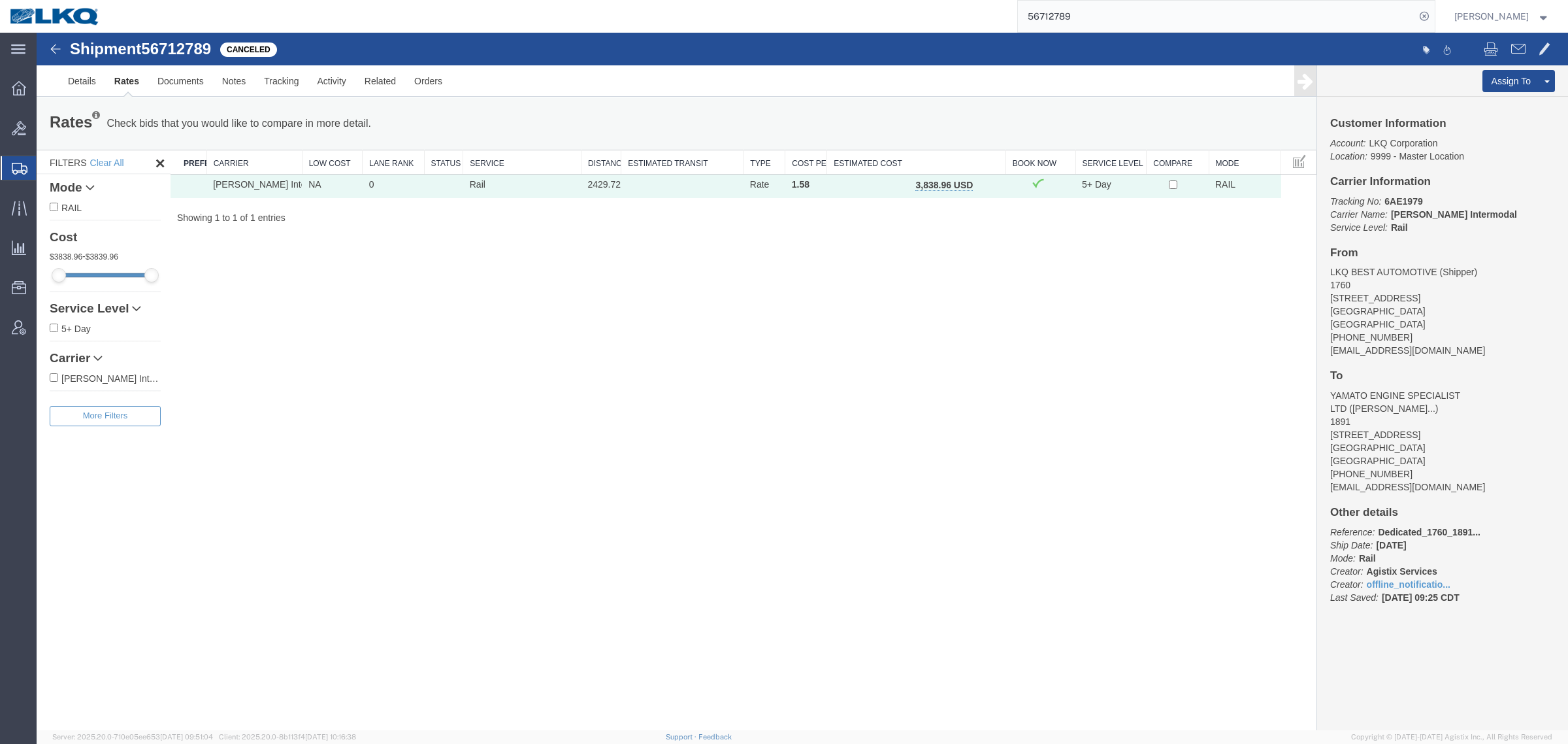
click at [720, 350] on div "Shipment 56712789 1 of 1 Canceled Details Rates Documents Notes Tracking Activi…" at bounding box center [802, 381] width 1531 height 698
drag, startPoint x: 831, startPoint y: 435, endPoint x: 864, endPoint y: 419, distance: 36.7
click at [835, 433] on div "Shipment 56712789 1 of 1 Canceled Details Rates Documents Notes Tracking Activi…" at bounding box center [802, 381] width 1531 height 698
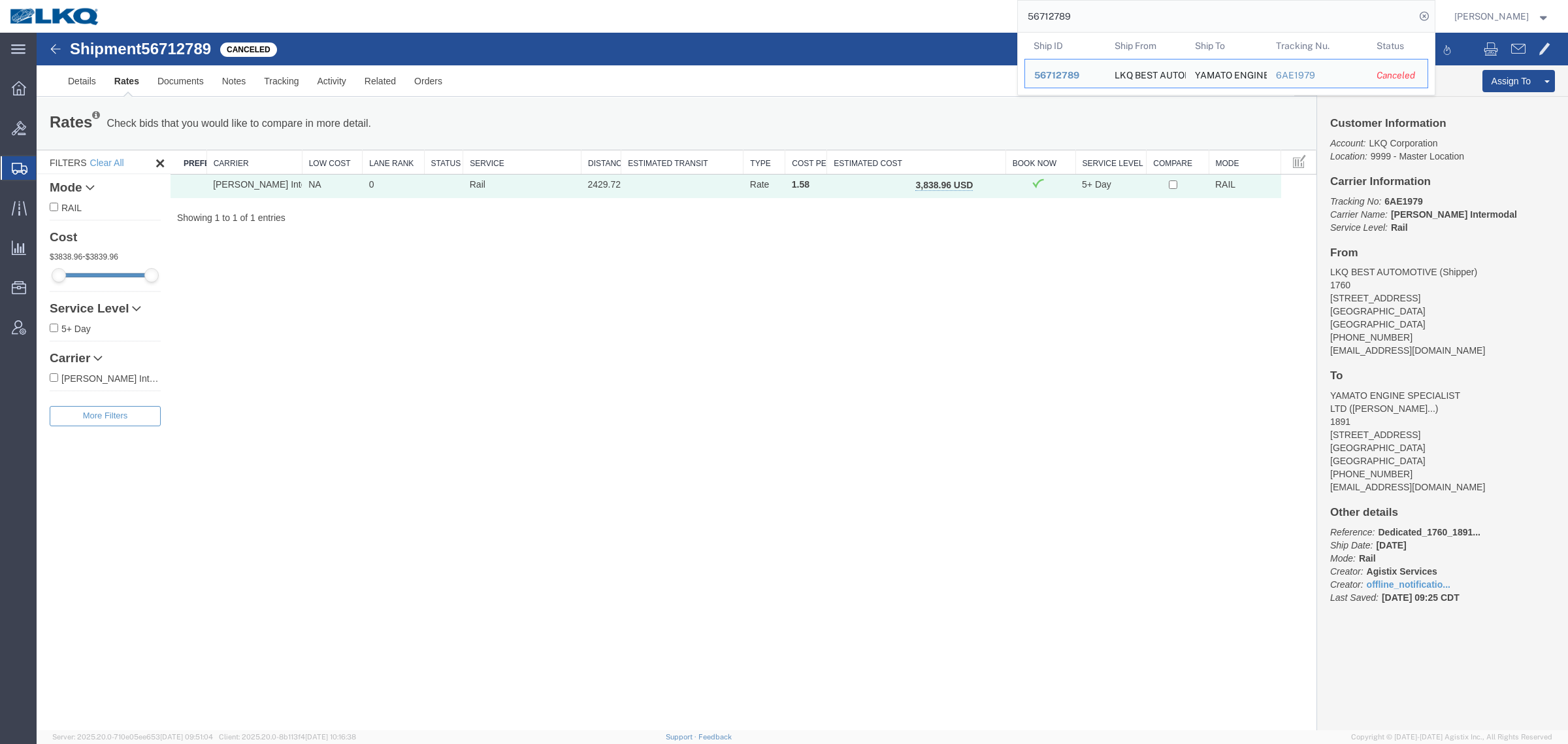
drag, startPoint x: 1119, startPoint y: 20, endPoint x: 893, endPoint y: 27, distance: 226.1
click at [903, 27] on div "56712789 Ship ID Ship From Ship To Tracking Nu. Status Ship ID 56712789 Ship Fr…" at bounding box center [773, 16] width 1325 height 33
paste input "85026"
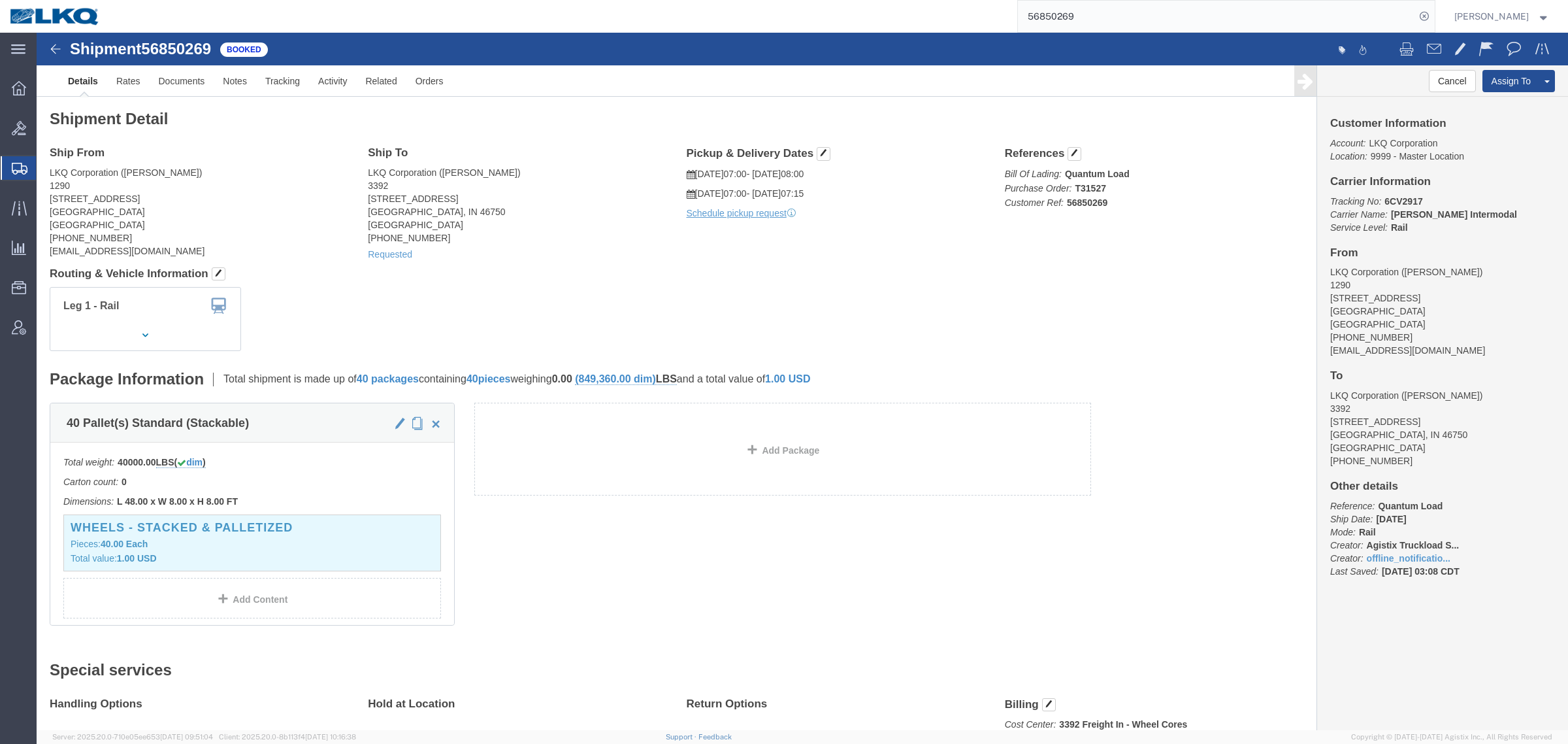
click div "Leg 1 - Rail"
click address "LKQ Corporation ([PERSON_NAME]) 1290 [STREET_ADDRESS] [PHONE_NUMBER] [EMAIL_ADD…"
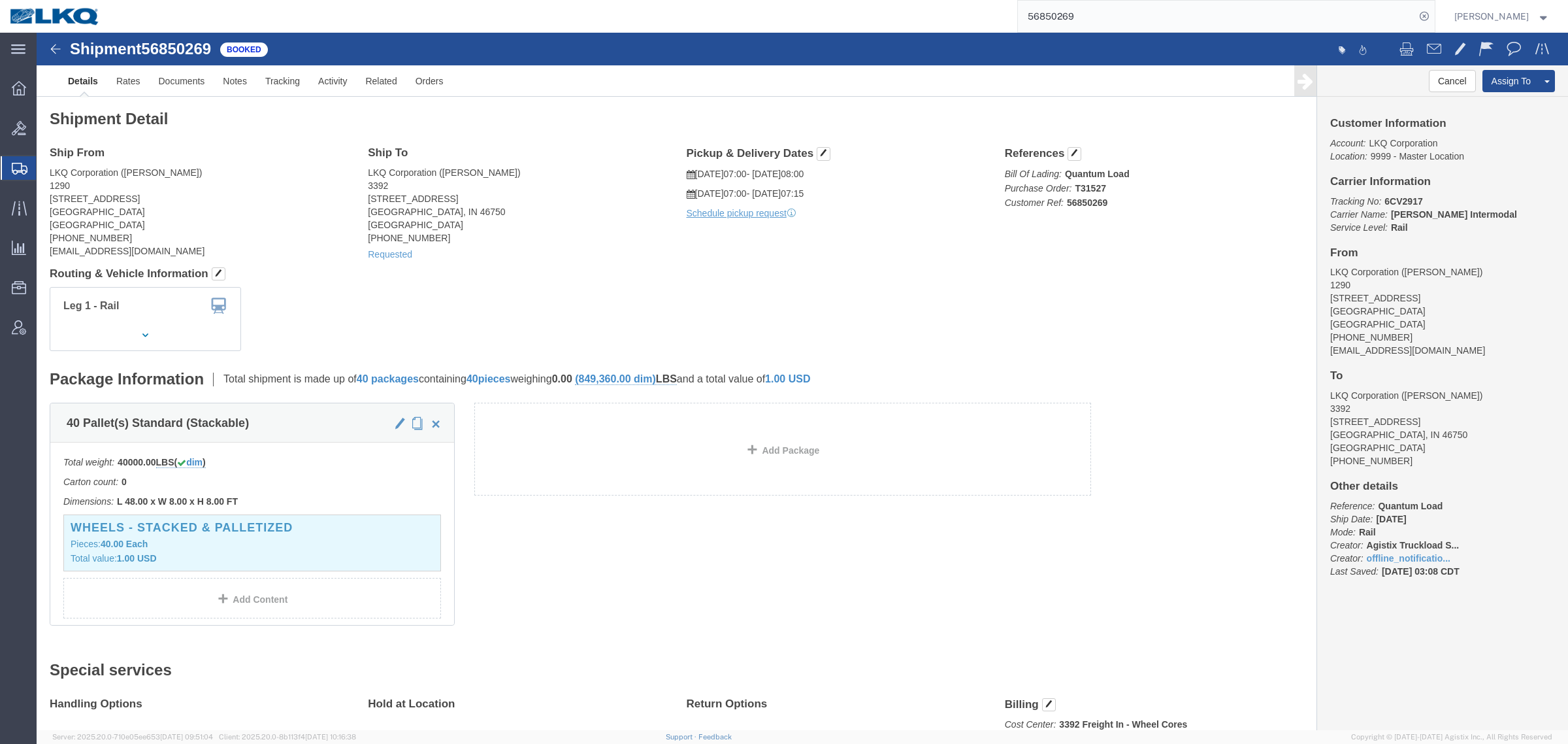
click div "Shipment Detail Ship From LKQ Corporation ([PERSON_NAME]) [STREET_ADDRESS] [PHO…"
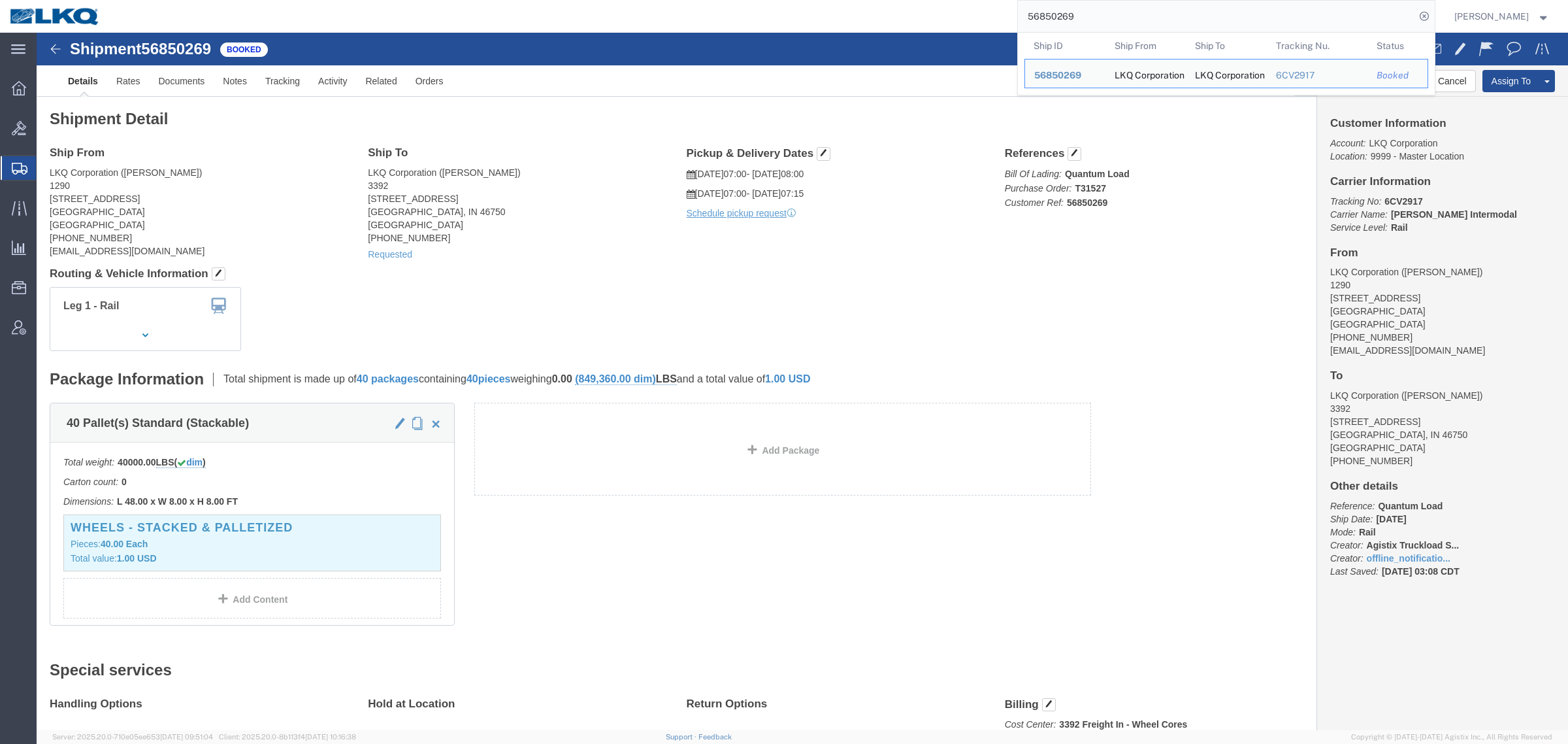
drag, startPoint x: 1099, startPoint y: 17, endPoint x: 820, endPoint y: 27, distance: 279.2
click at [824, 25] on div "56850269 Ship ID Ship From Ship To Tracking Nu. Status Ship ID 56850269 Ship Fr…" at bounding box center [773, 16] width 1325 height 33
paste input "607111"
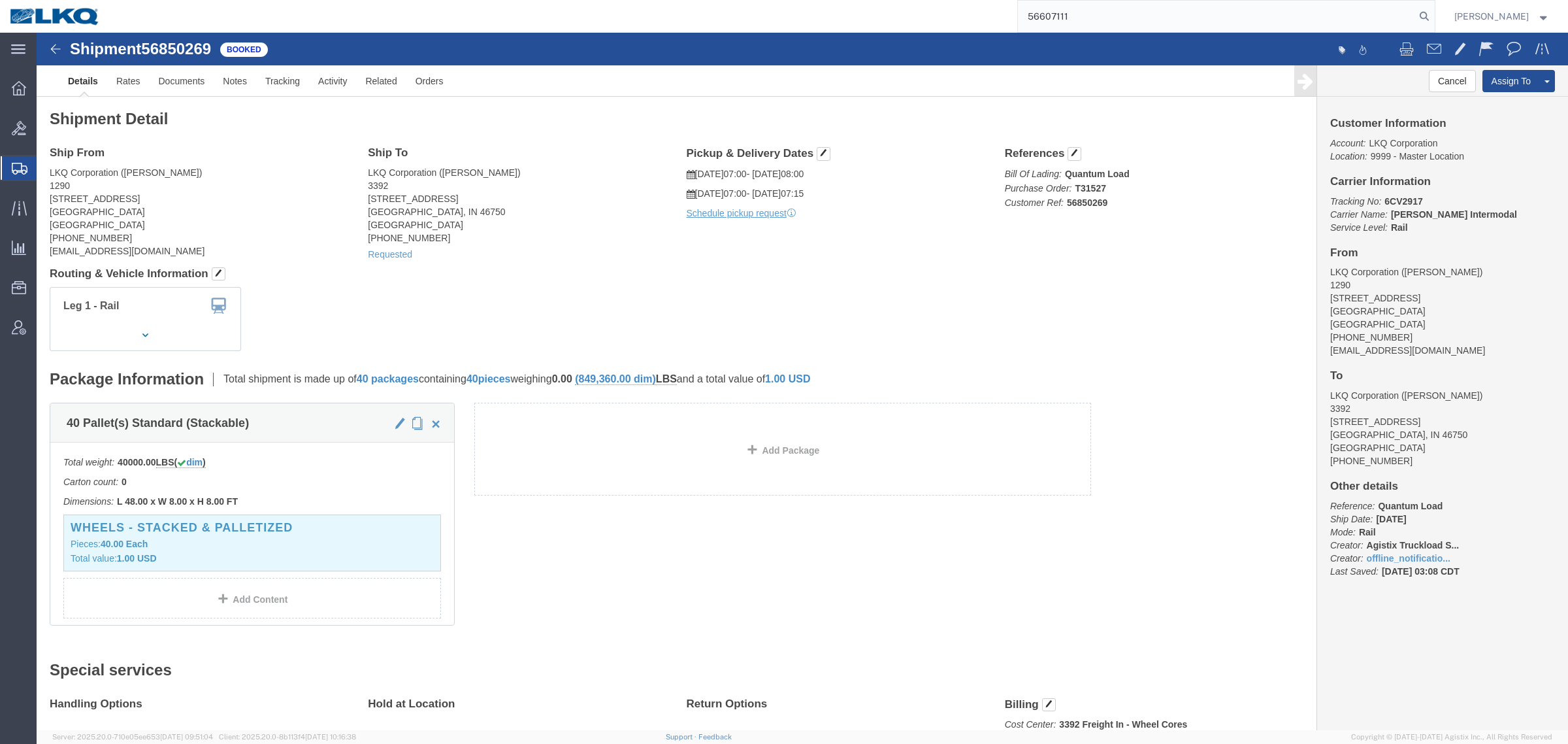
type input "56607111"
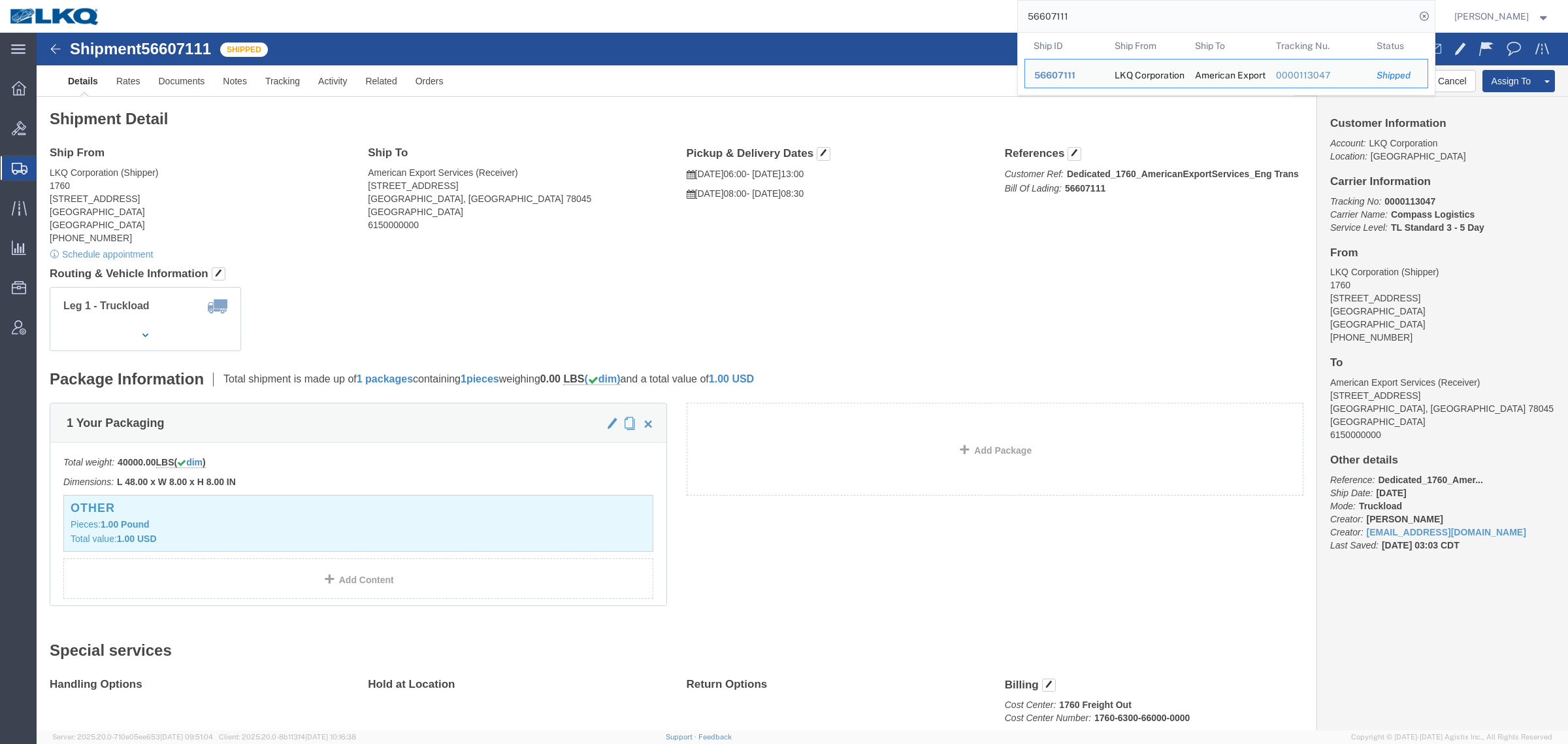
click h4 "Routing & Vehicle Information"
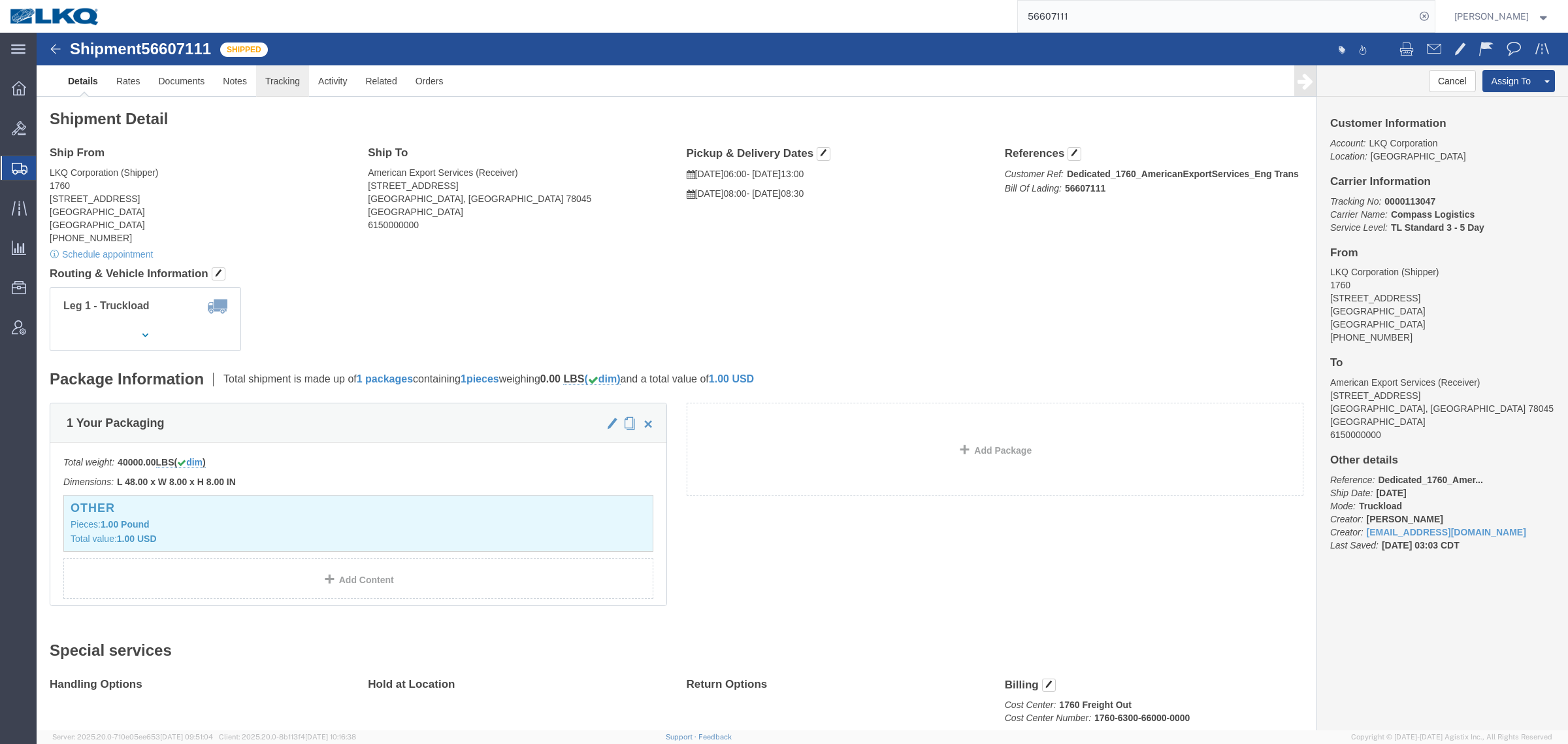
click link "Tracking"
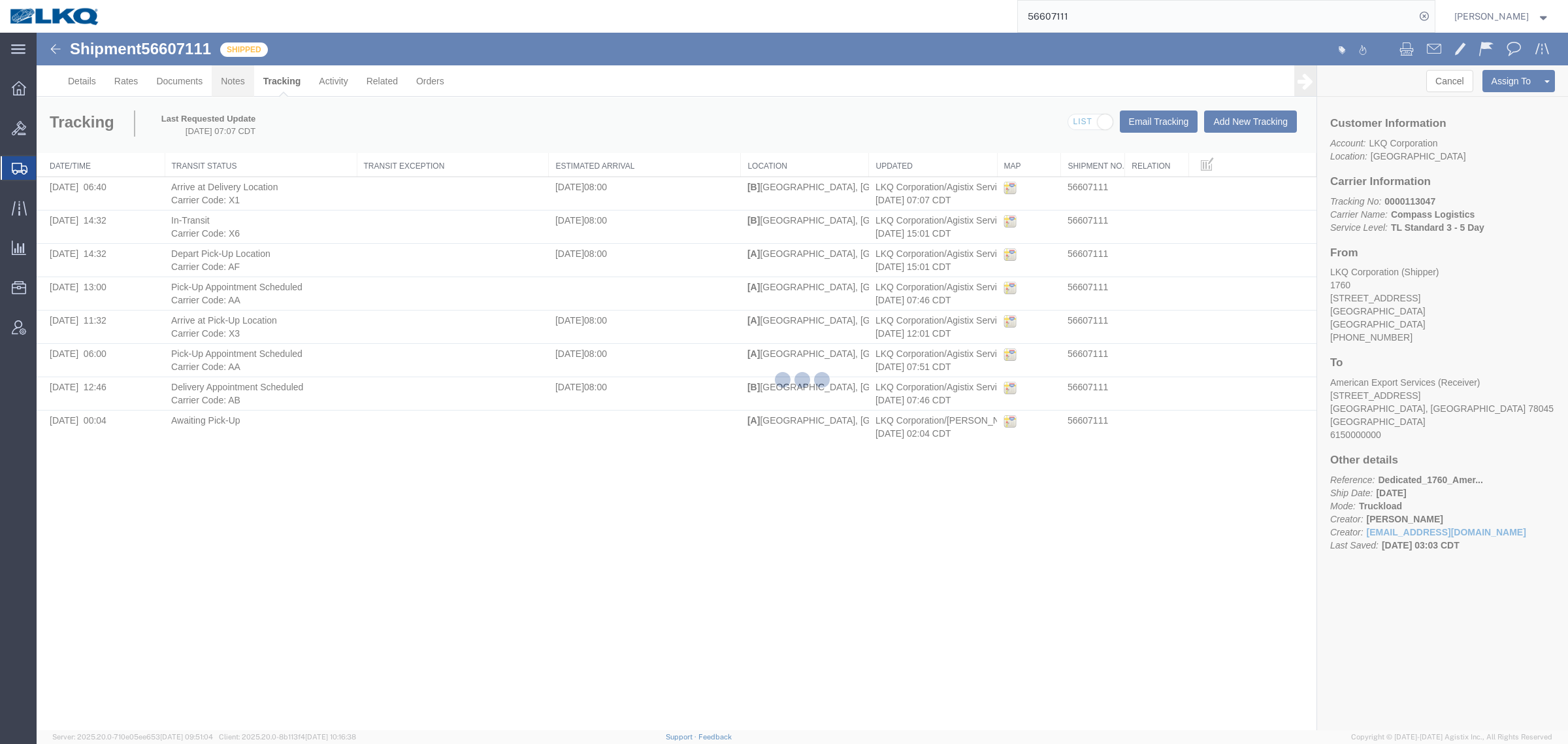
drag, startPoint x: 273, startPoint y: 116, endPoint x: 236, endPoint y: 84, distance: 48.9
click at [236, 84] on link "Notes" at bounding box center [233, 80] width 42 height 31
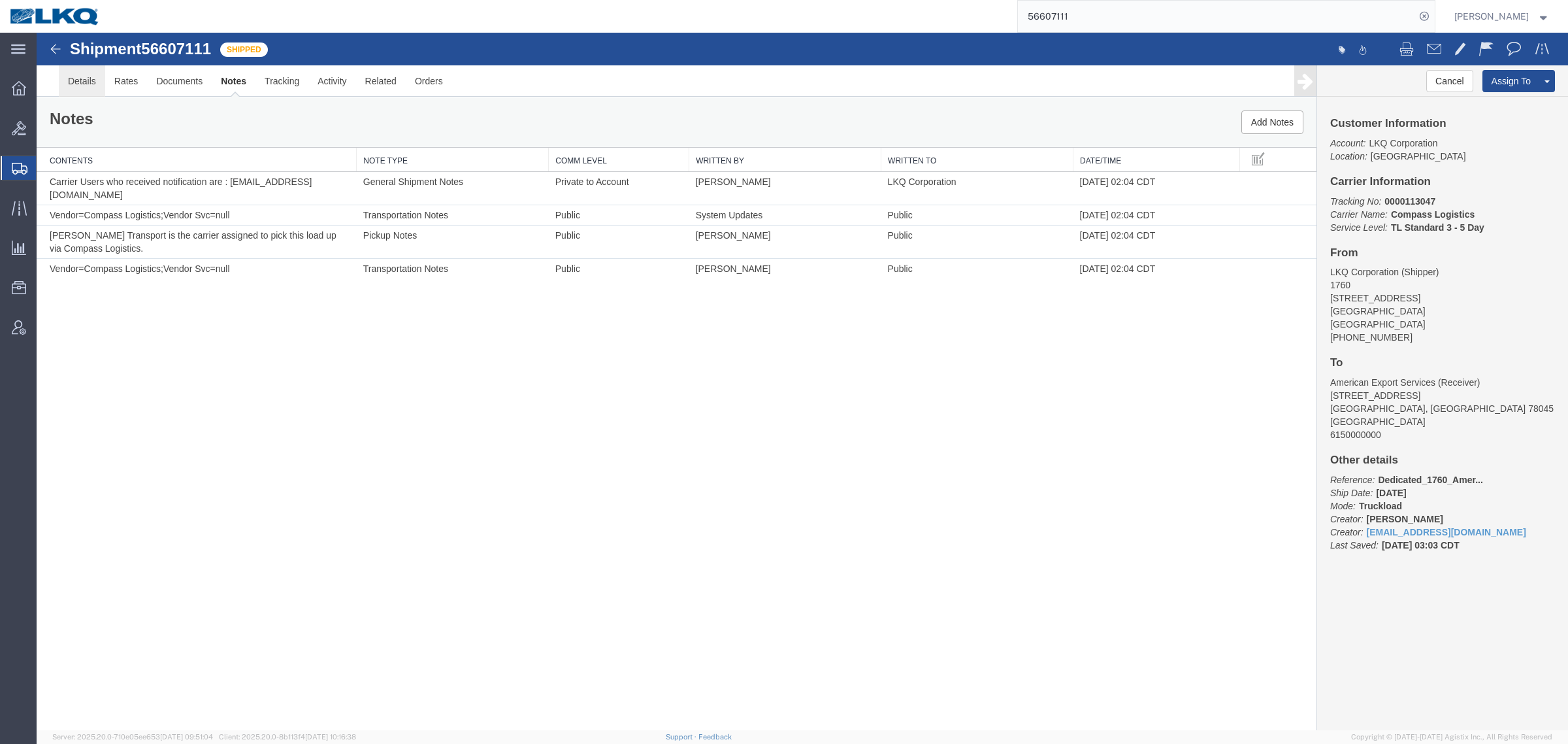
click at [71, 91] on link "Details" at bounding box center [82, 80] width 46 height 31
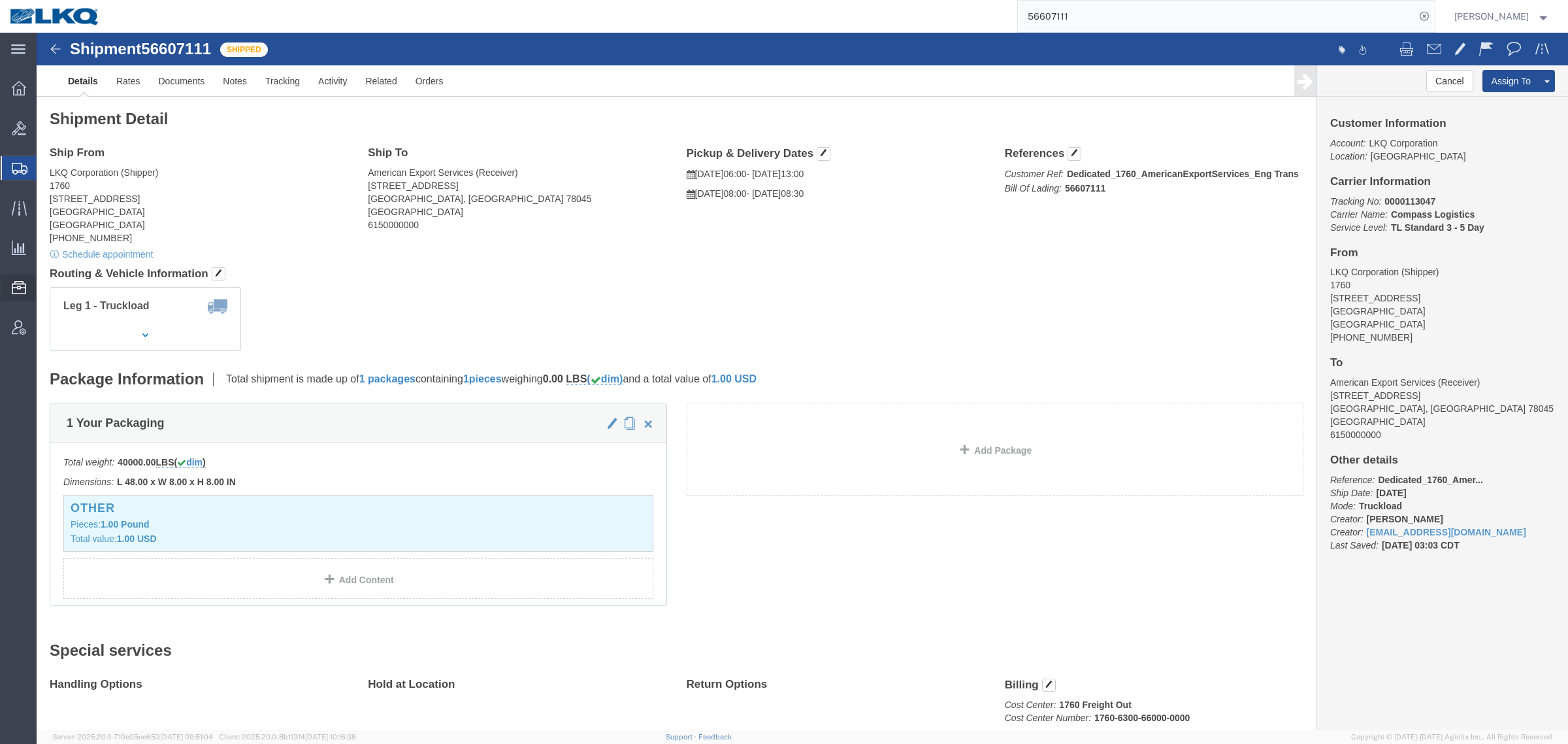
click at [0, 0] on span "Location Appointment" at bounding box center [0, 0] width 0 height 0
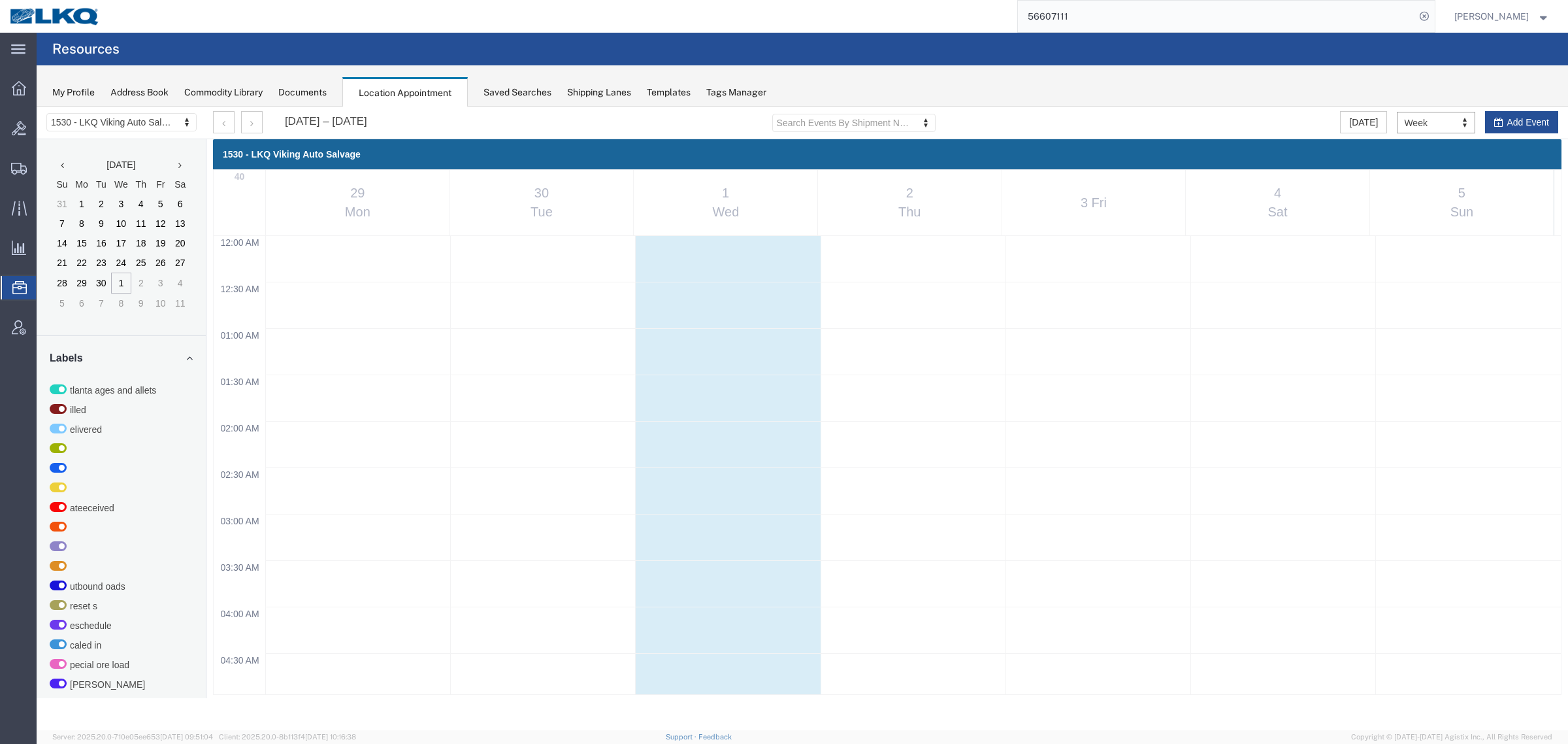
scroll to position [560, 0]
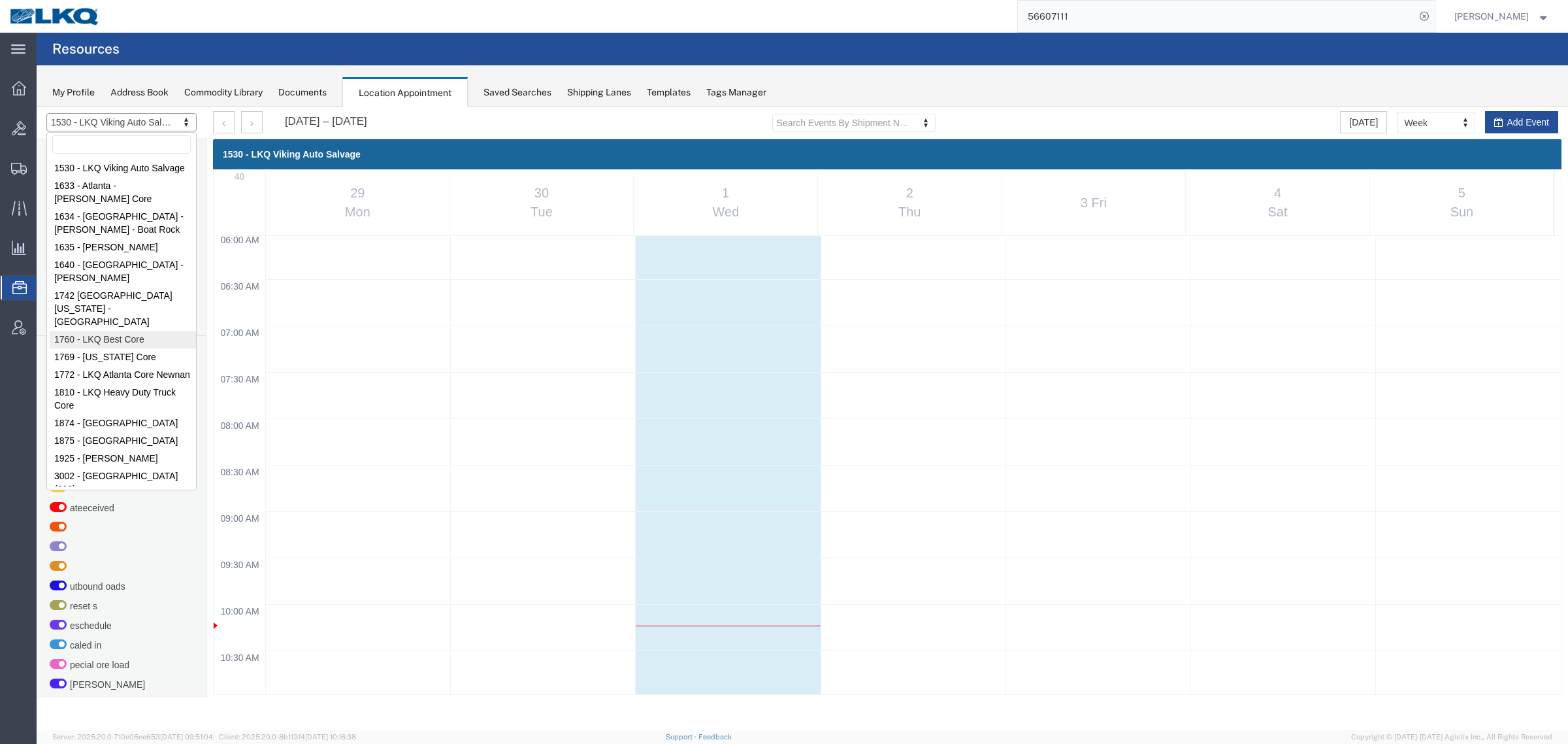
select select "27634"
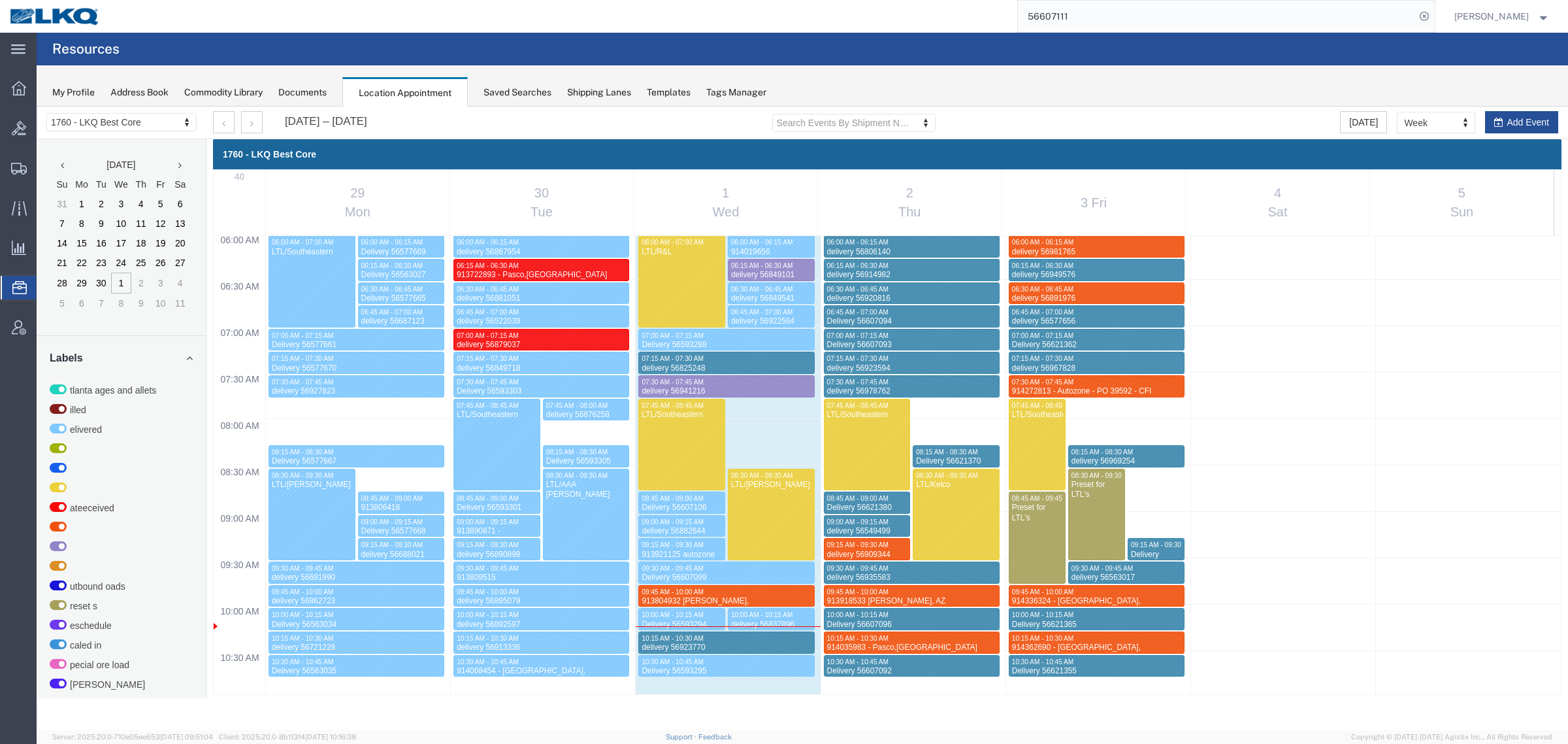
click at [239, 113] on div at bounding box center [238, 122] width 50 height 22
click at [249, 125] on button "button" at bounding box center [251, 122] width 21 height 22
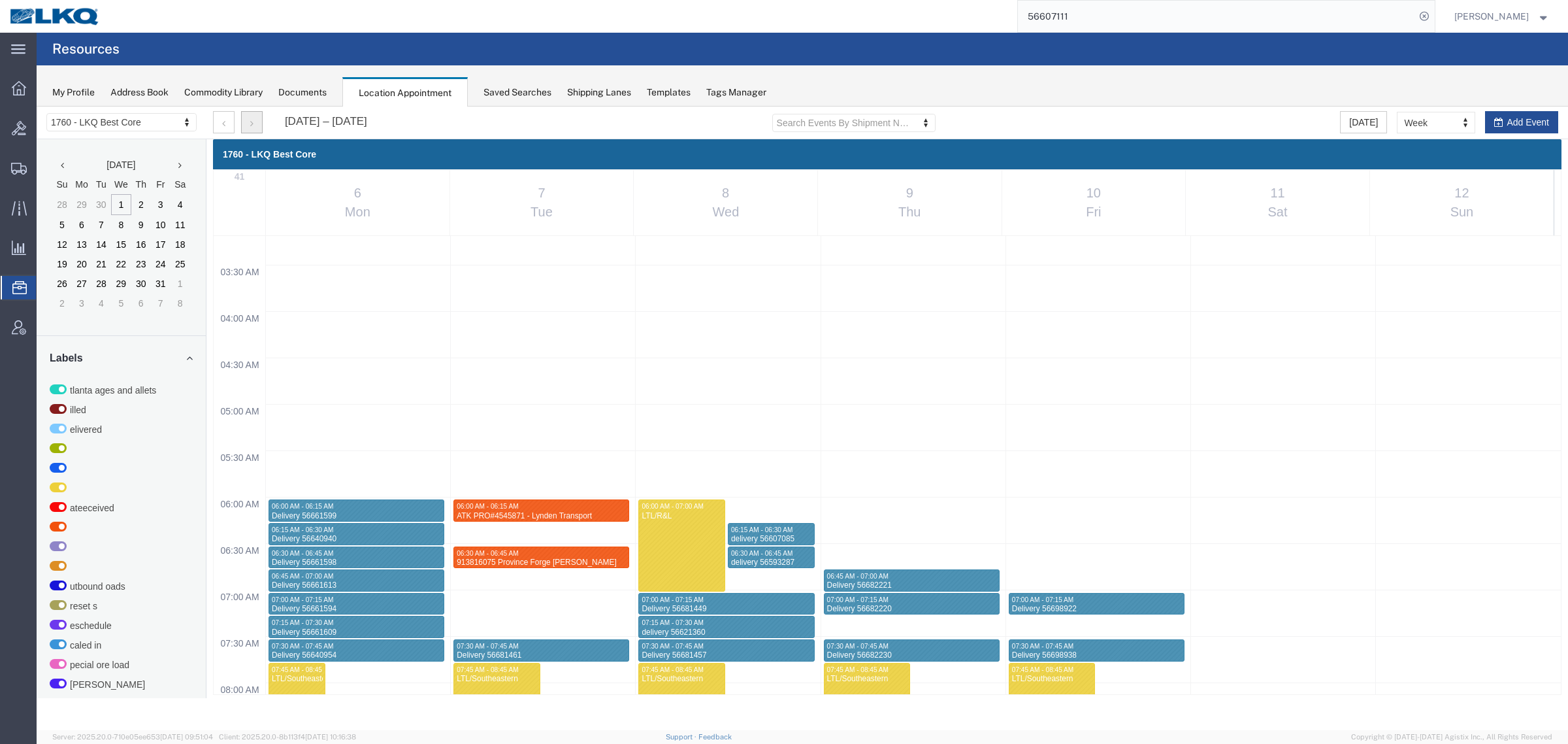
scroll to position [396, 0]
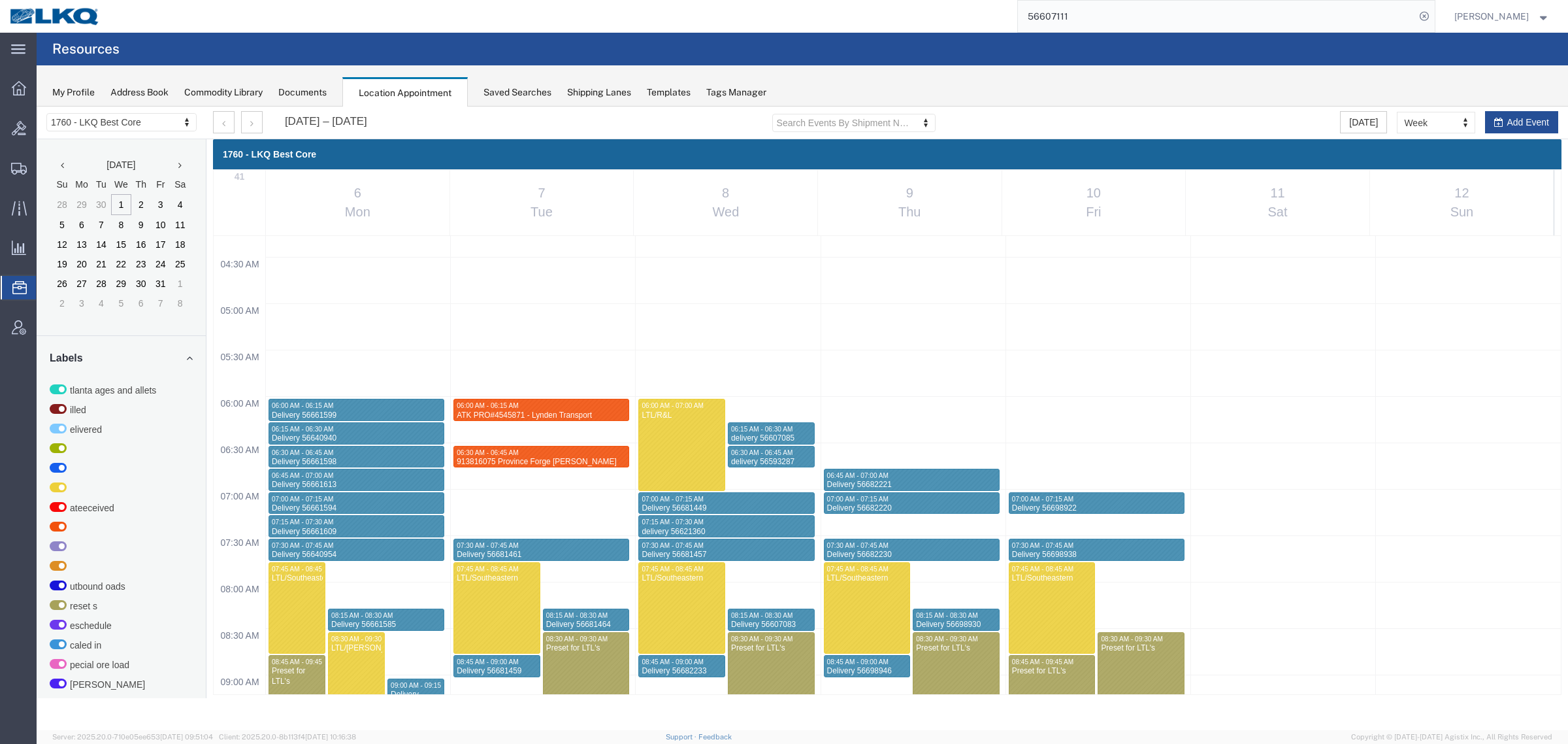
drag, startPoint x: 1126, startPoint y: 19, endPoint x: 952, endPoint y: 24, distance: 174.1
click at [954, 21] on div "56607111" at bounding box center [773, 16] width 1325 height 33
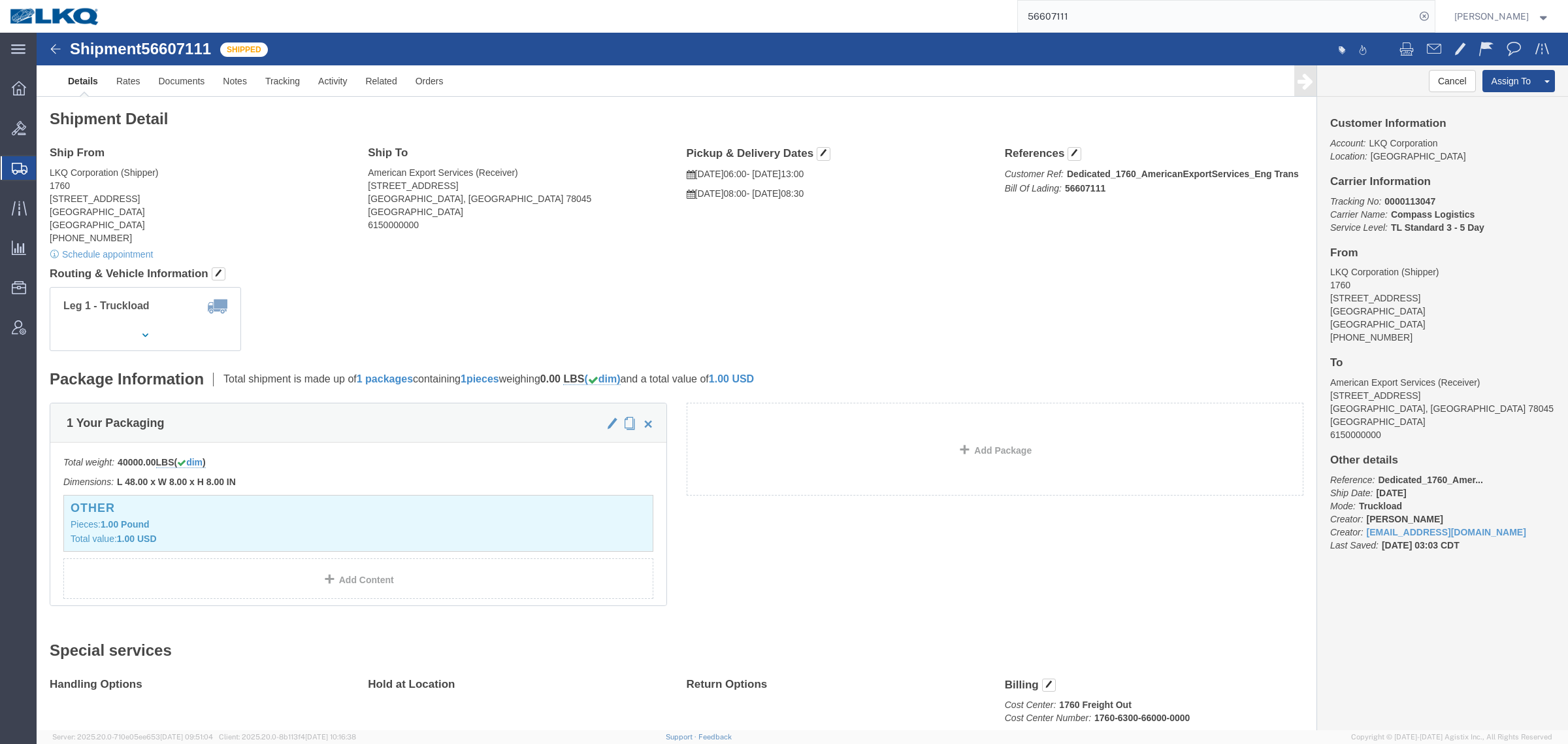
click div "Ship From LKQ Corporation (Shipper) 1760 1710 W Mount Houston Rd Houston, TX 77…"
click div
click div "Shipment 56607111 Shipped"
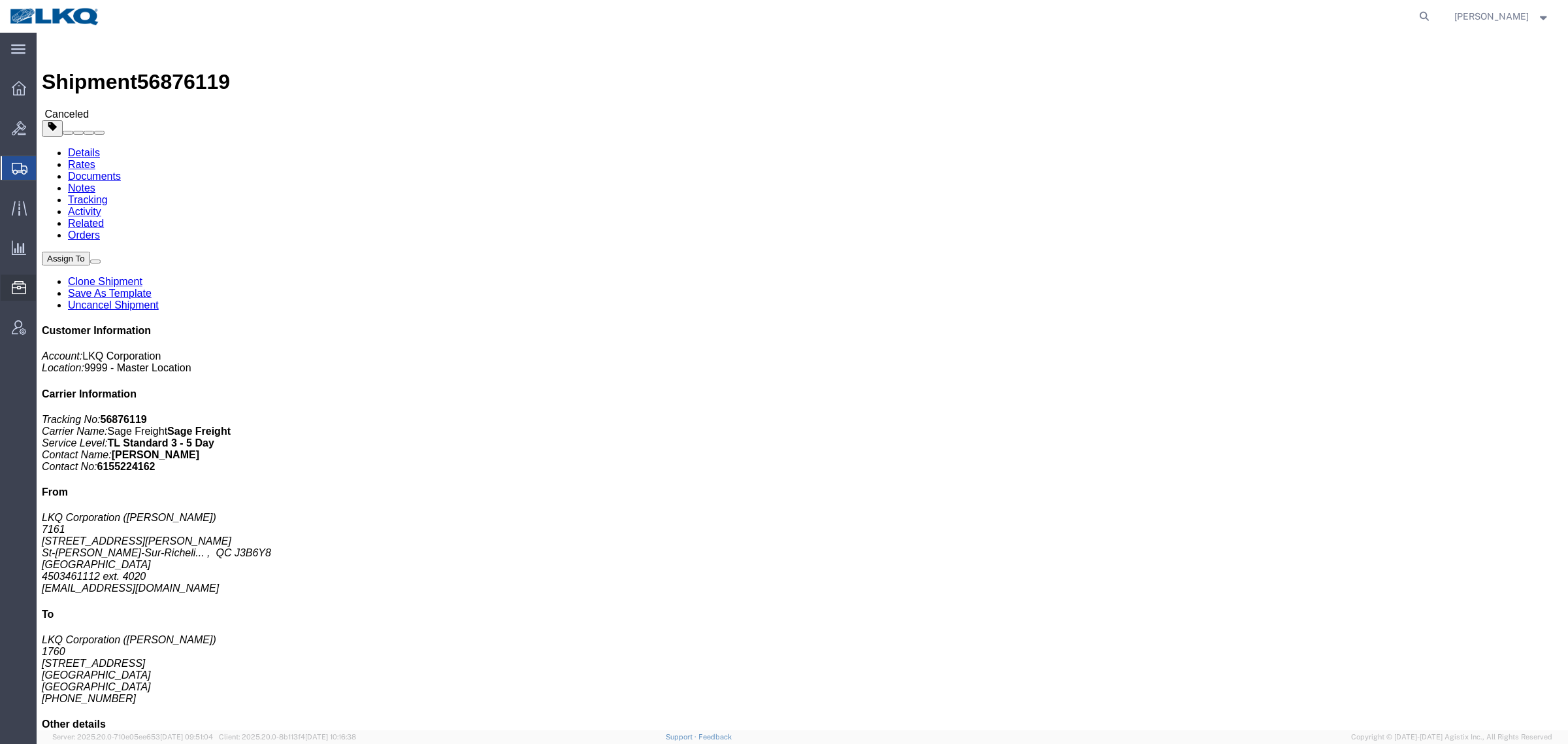
click at [0, 0] on span "Location Appointment" at bounding box center [0, 0] width 0 height 0
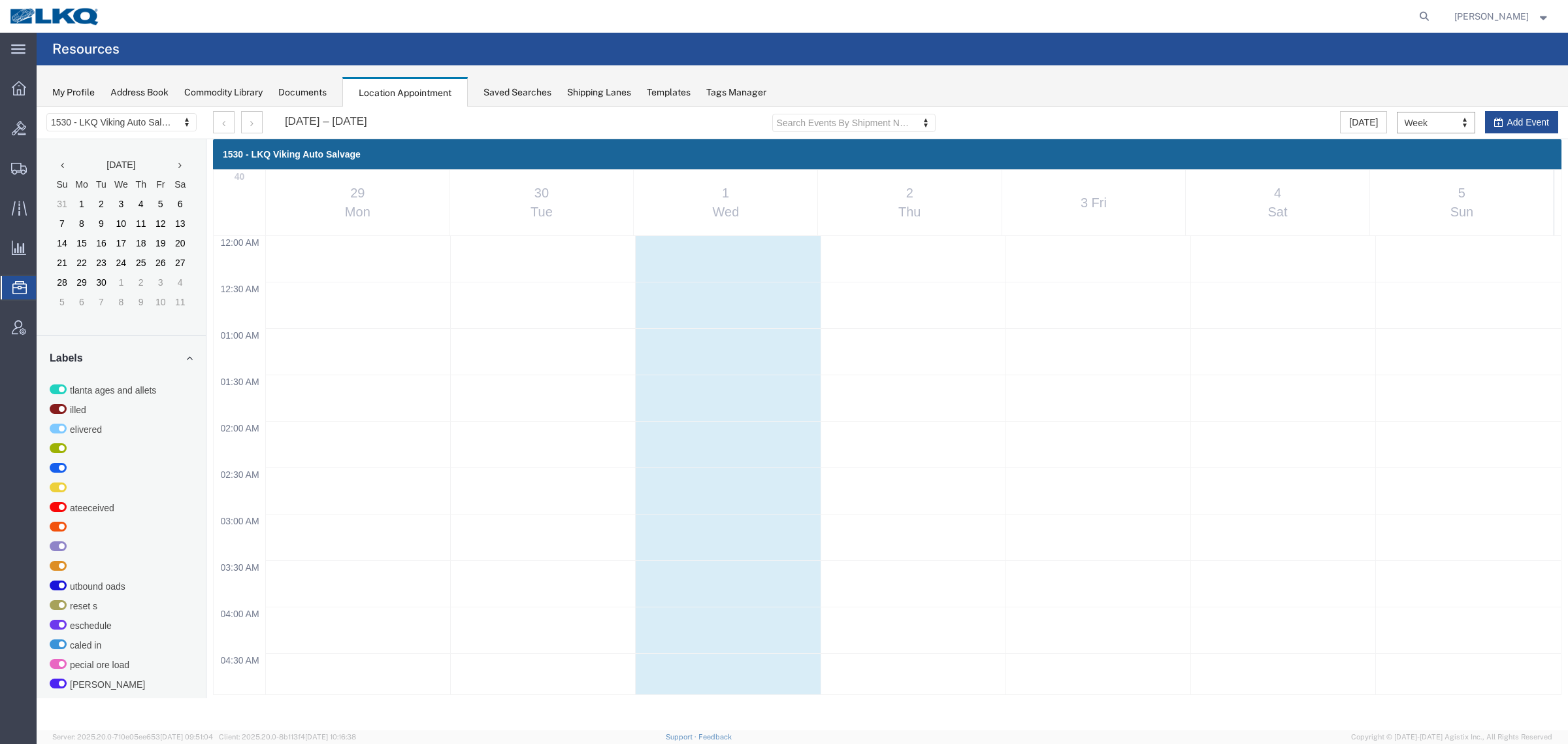
scroll to position [560, 0]
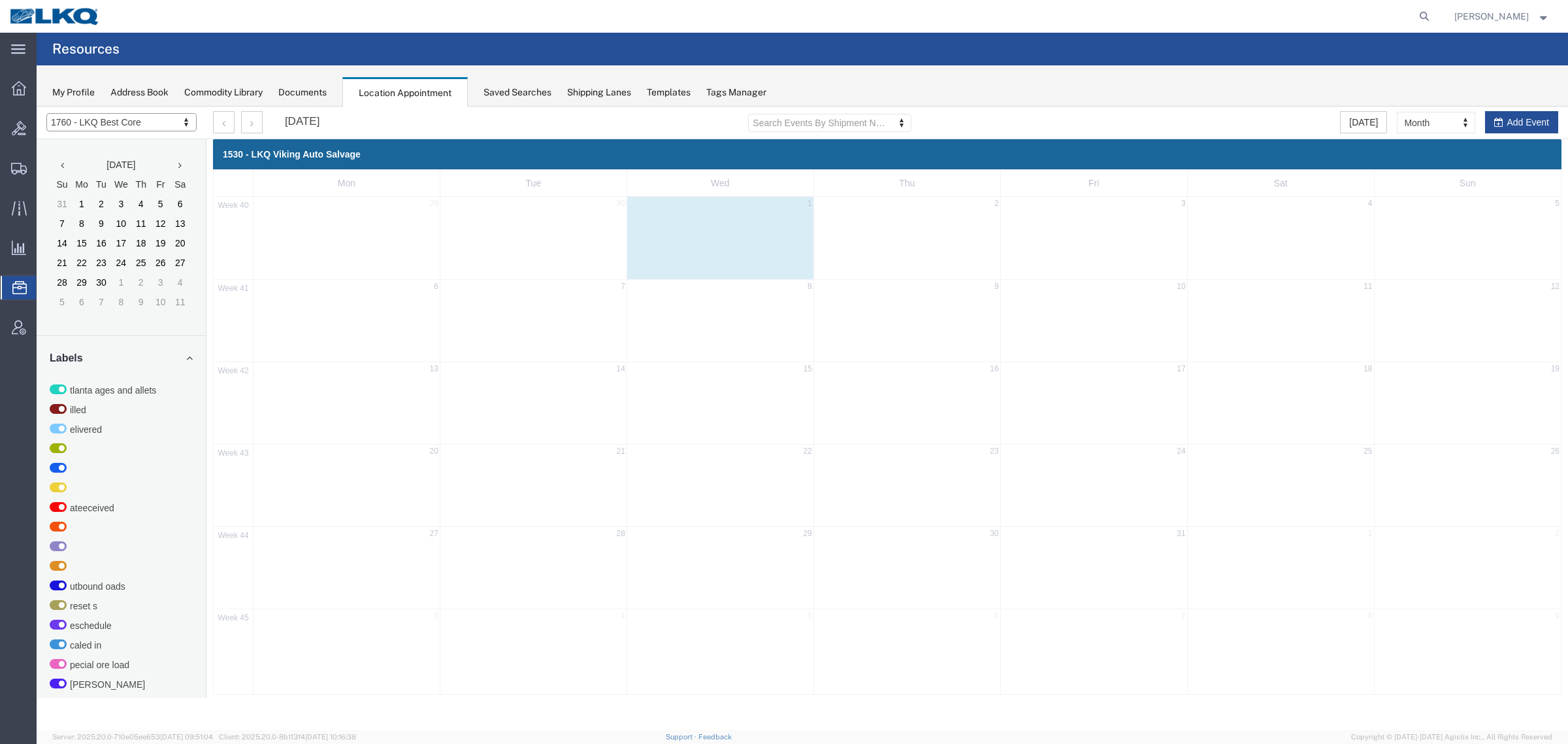
select select "27634"
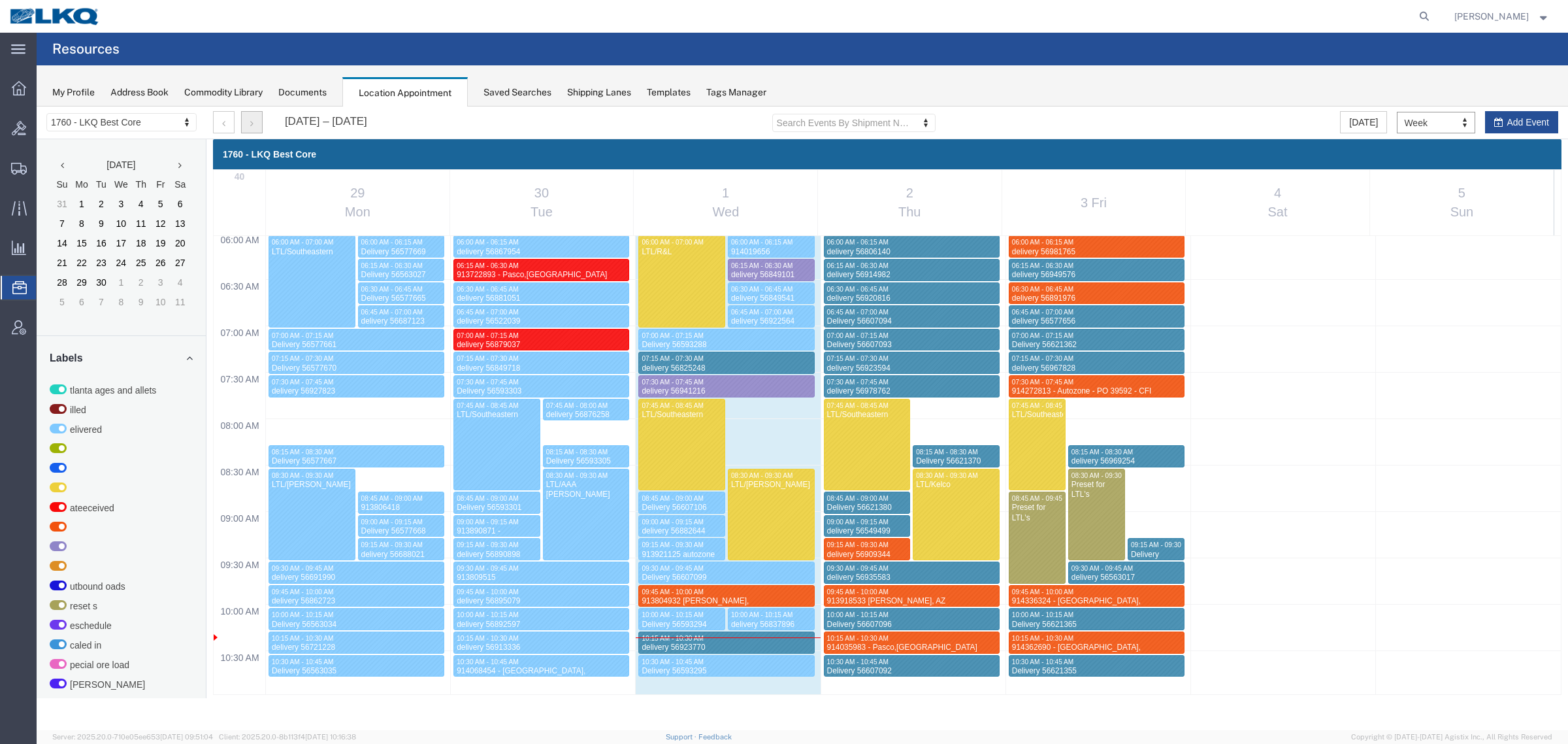
click at [252, 128] on button "button" at bounding box center [251, 122] width 21 height 22
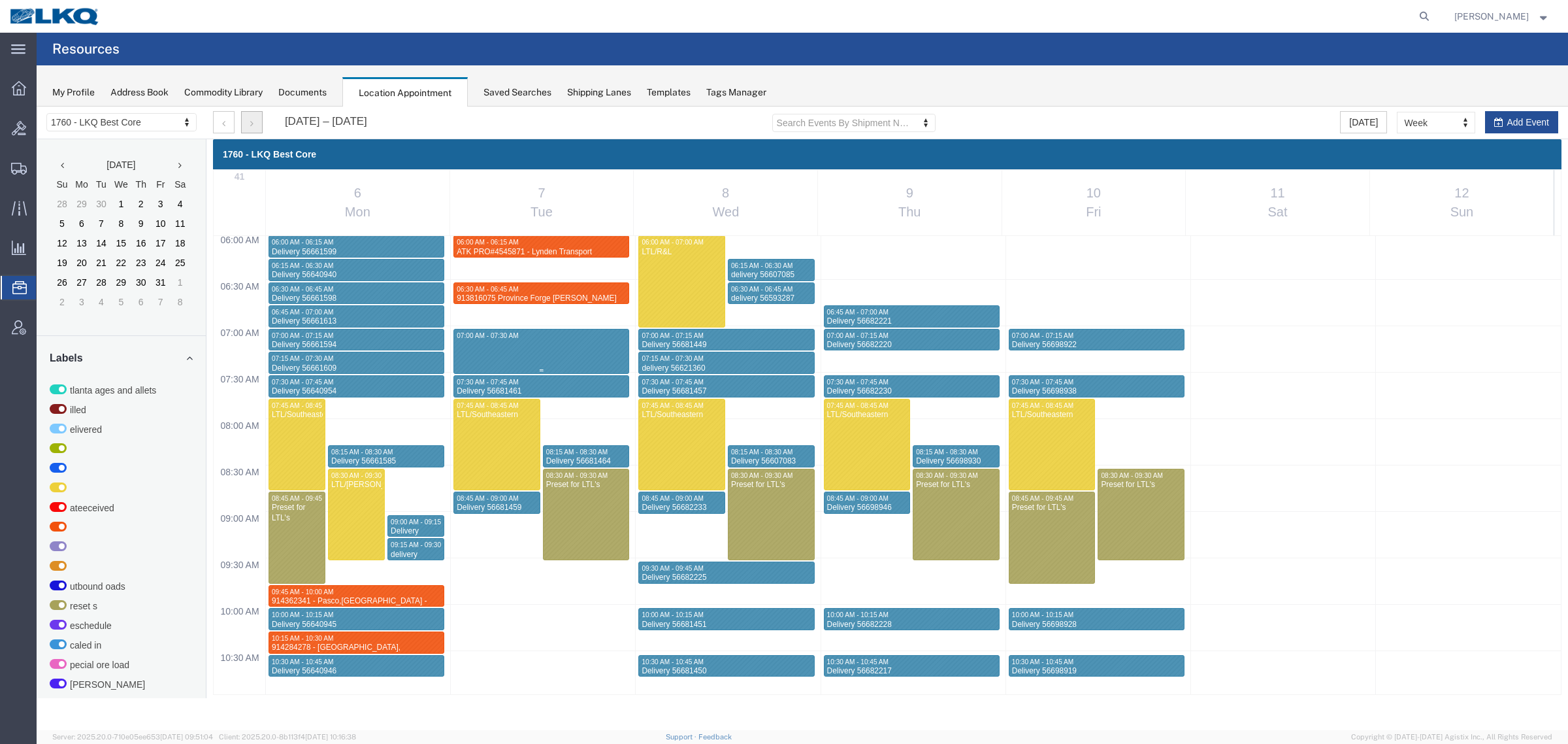
select select "1"
select select
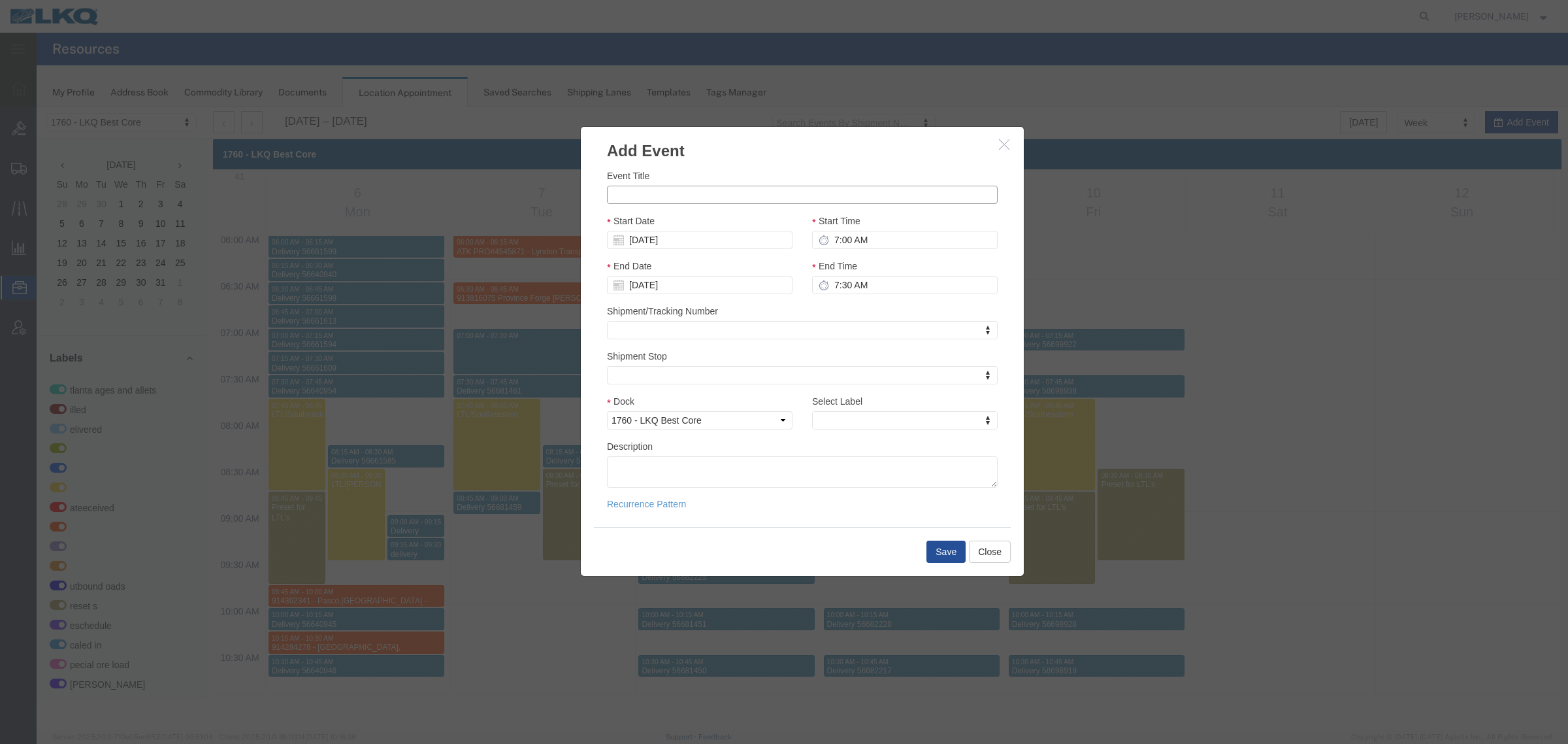
click at [677, 200] on input "Event Title" at bounding box center [802, 195] width 390 height 18
paste input "9114433939"
drag, startPoint x: 677, startPoint y: 195, endPoint x: 570, endPoint y: 193, distance: 107.0
click at [570, 193] on div "Add Event Event Title 9114433939 - Start Date 10/07/2025 Start Time 7:00 AM End…" at bounding box center [802, 418] width 1531 height 623
paste input "Tolleson, AZ"
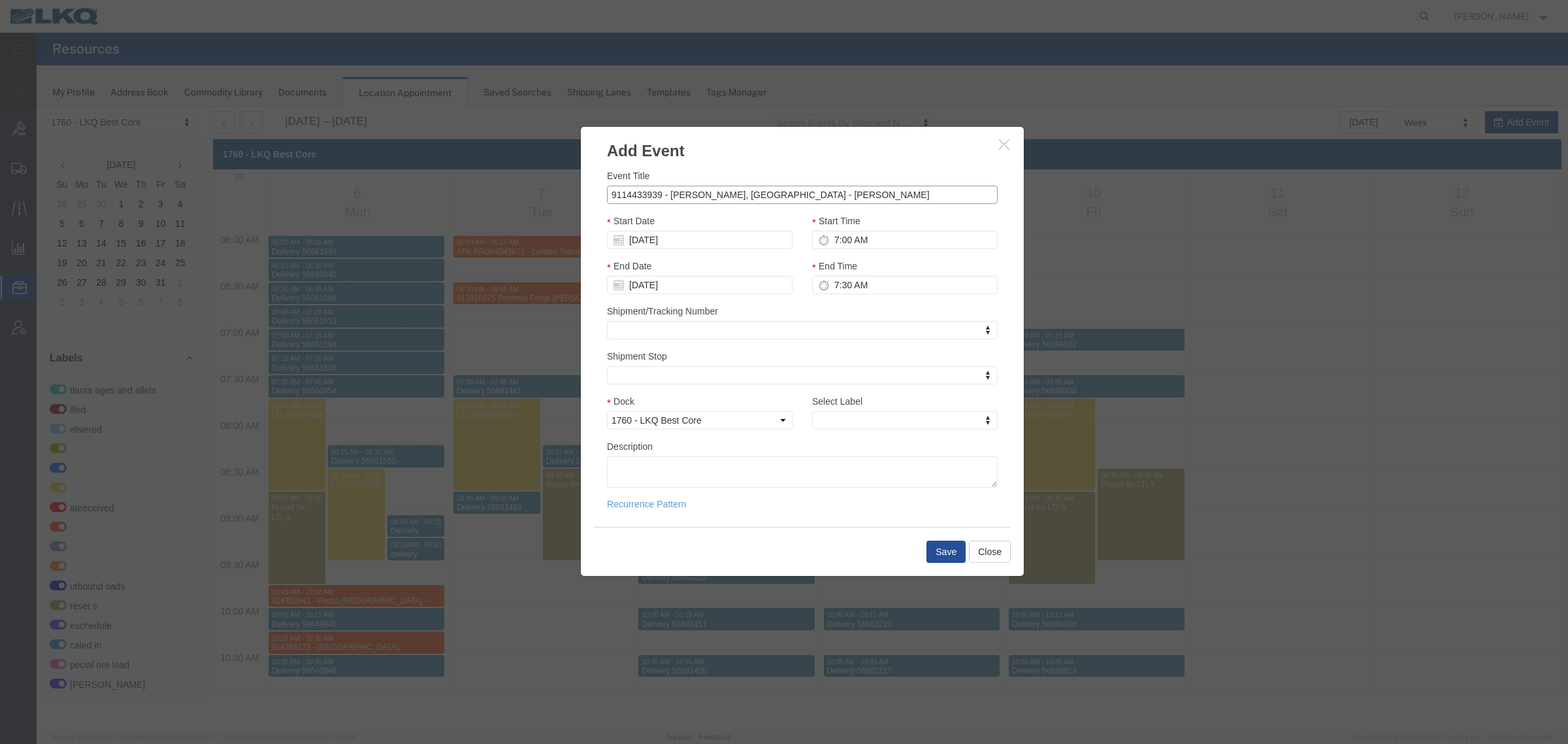
type input "9114433939 - Tolleson, AZ - Rudolph Freight"
click at [867, 286] on input "7:30 AM" at bounding box center [905, 285] width 186 height 18
type input "7:15 AM"
select select "24"
click at [932, 547] on button "Save" at bounding box center [946, 551] width 39 height 22
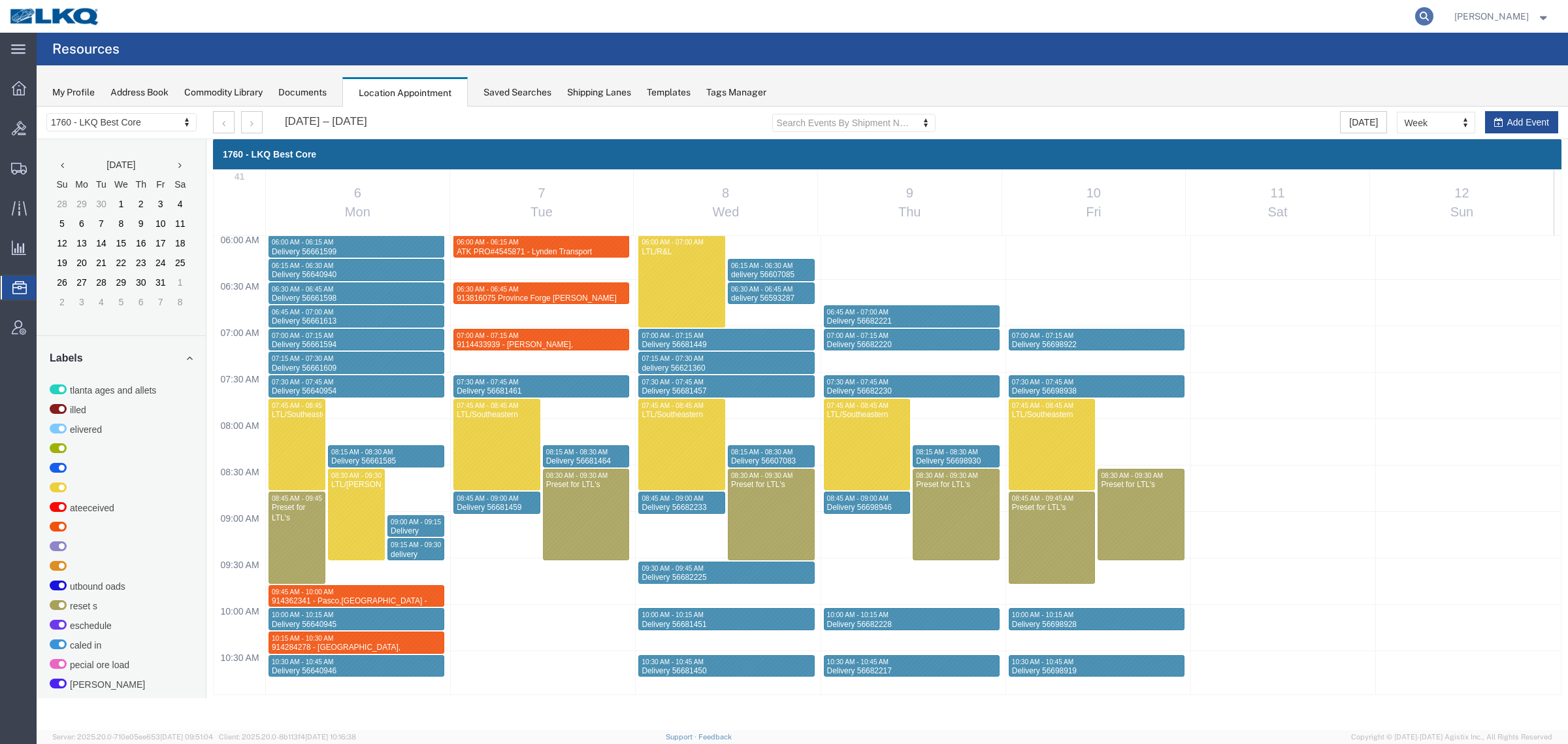
click at [1433, 17] on icon at bounding box center [1424, 16] width 18 height 18
paste input "56790117"
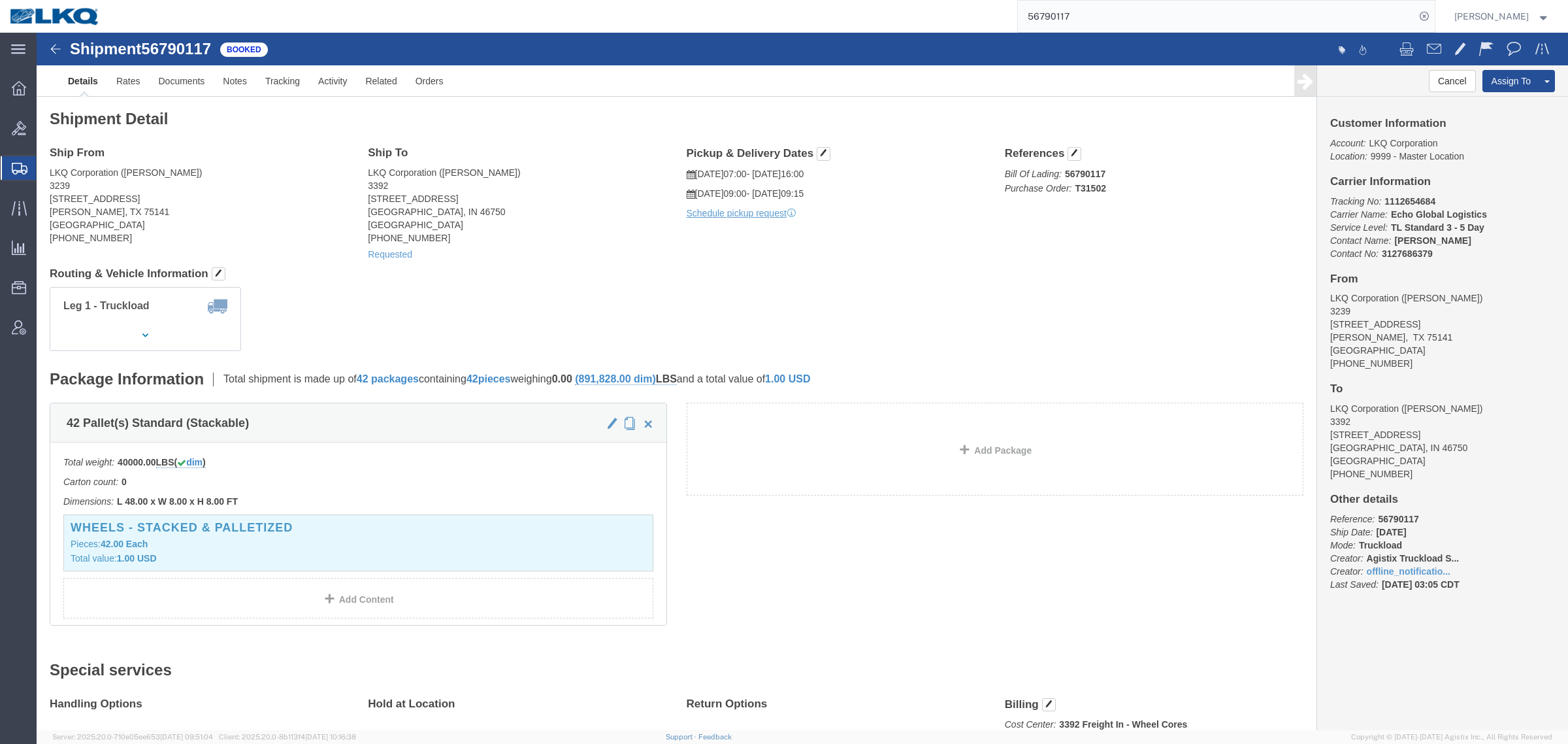
click div "Shipment Detail Ship From LKQ Corporation (Cameron montgomery) 3239 415 North I…"
click div "Leg 1 - Truckload Vehicle 1: Standard Dry Van (53 Feet) Number of trucks: 1"
click at [1099, 10] on input "56790117" at bounding box center [1216, 16] width 397 height 31
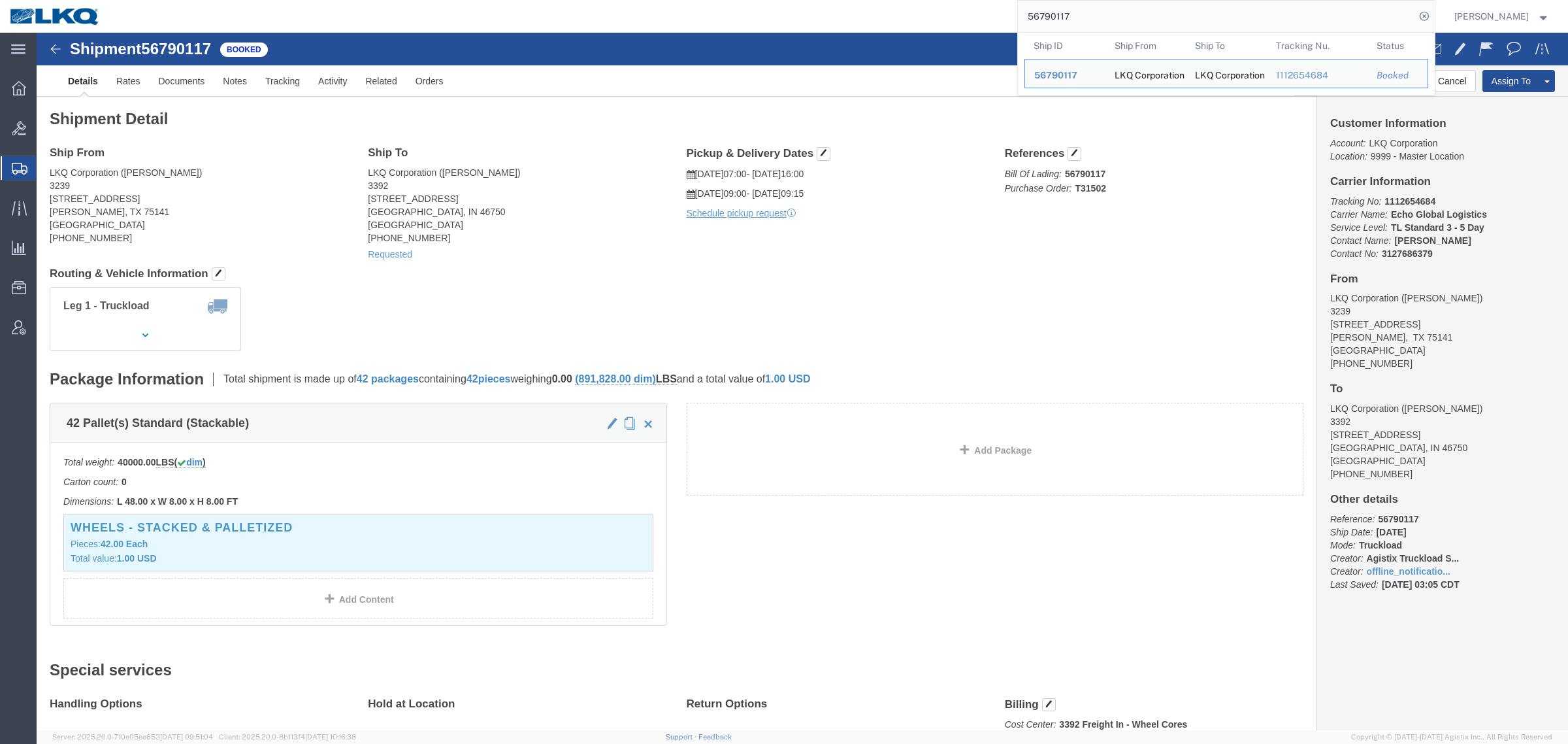
click at [1099, 10] on input "56790117" at bounding box center [1216, 16] width 397 height 31
paste input "98430"
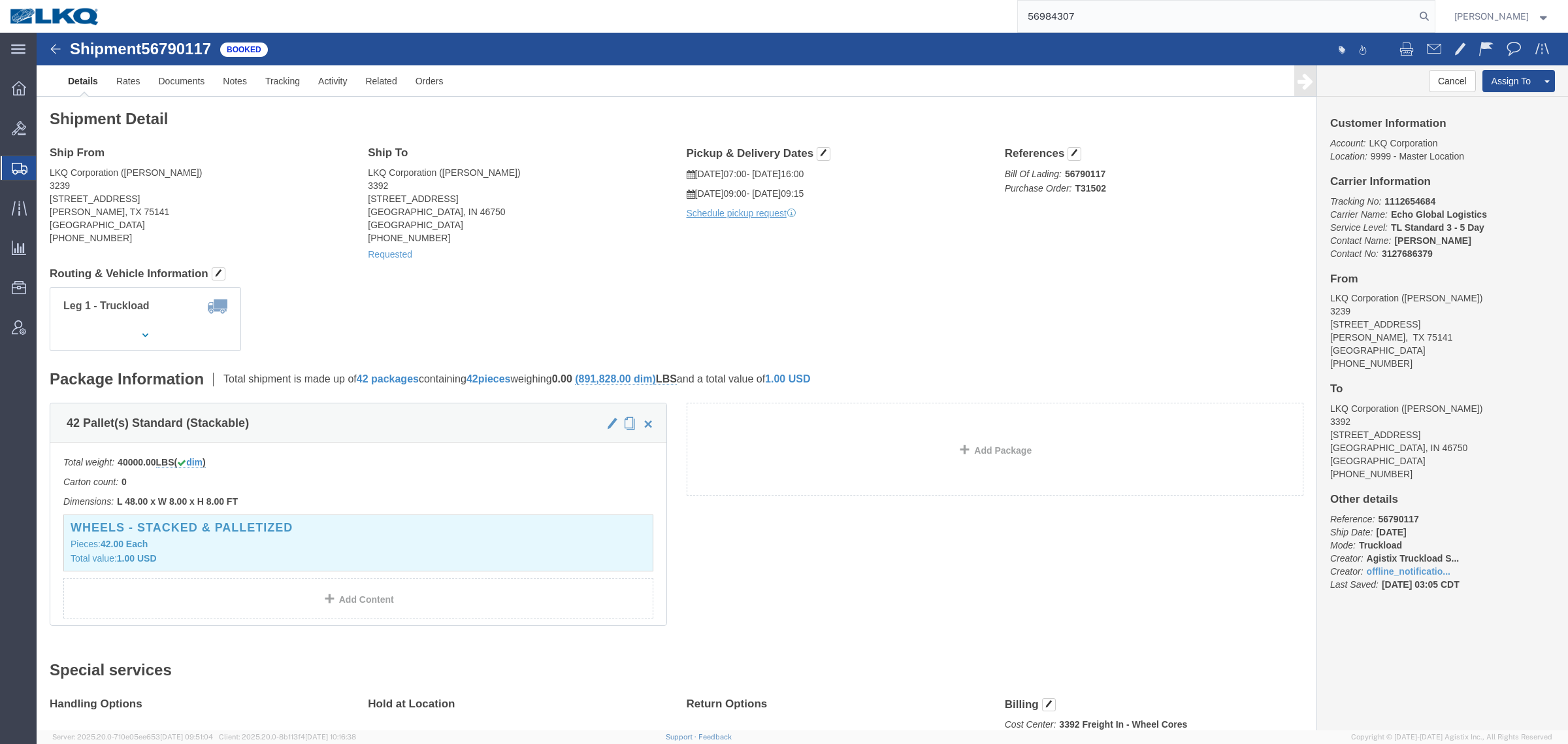
type input "56984307"
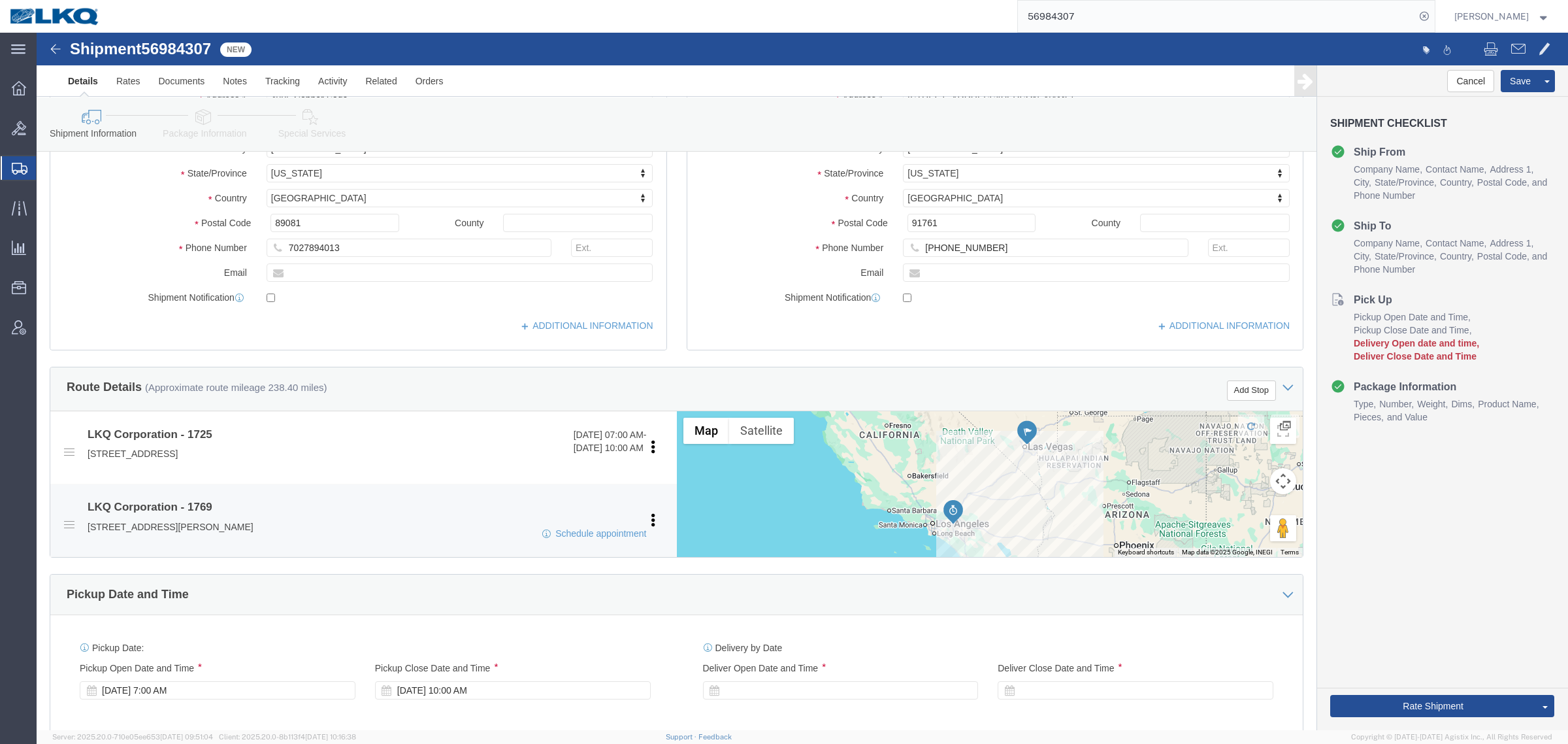
scroll to position [490, 0]
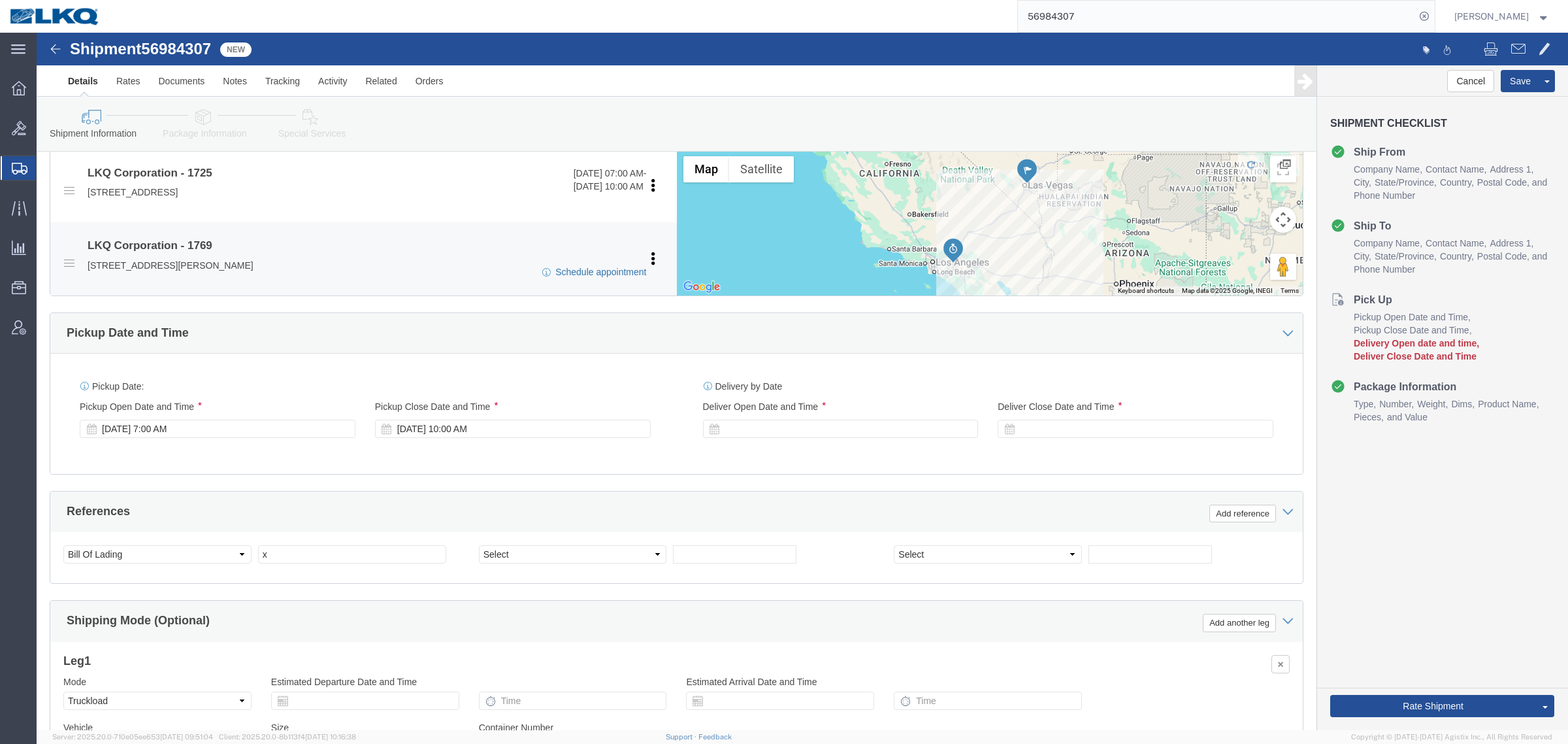
click li "LKQ Corporation - 1769 Schedule appointment 405 S Wanamaker Ave, Ontario, CA, 9…"
select select "27602"
select select "28716"
click link "Schedule appointment"
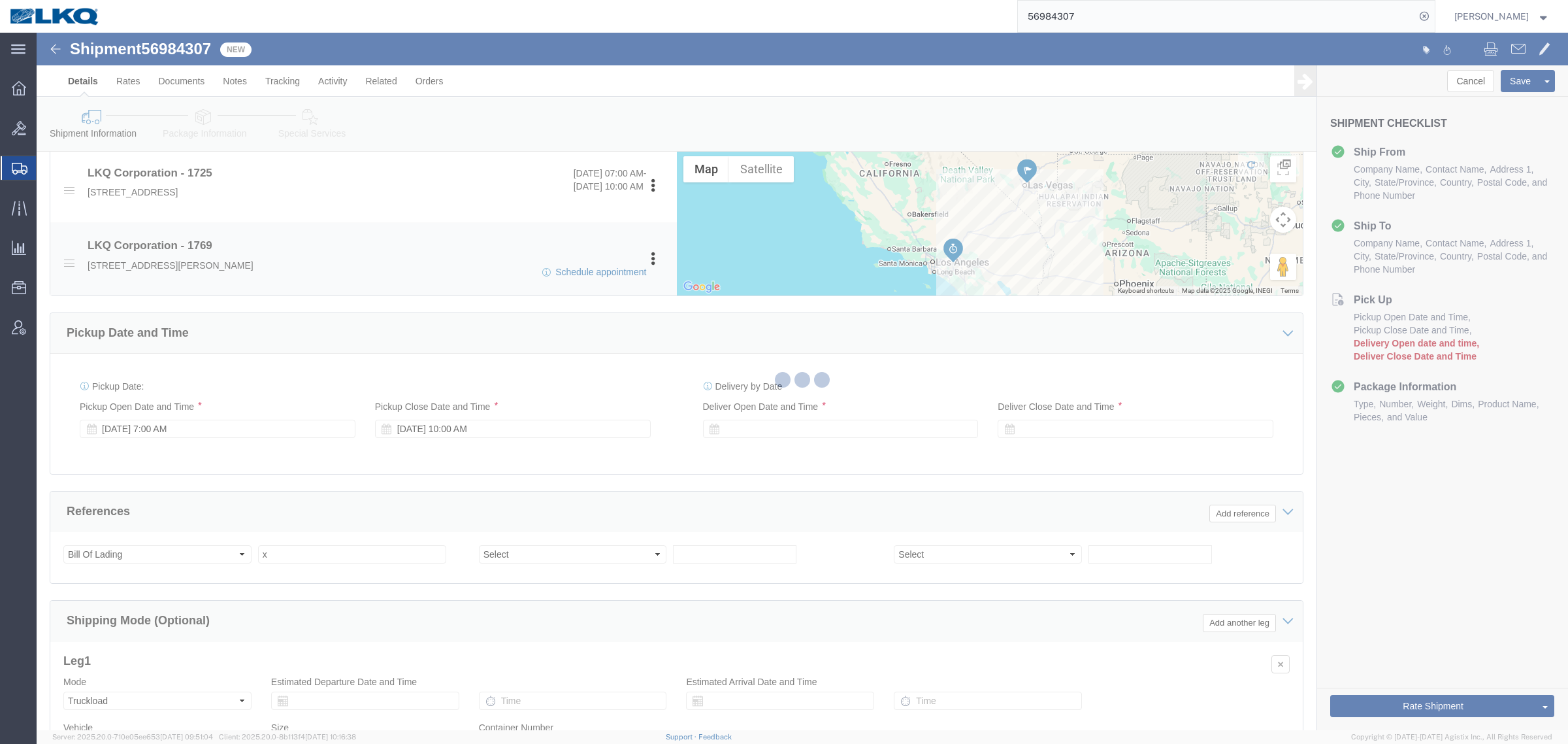
select select
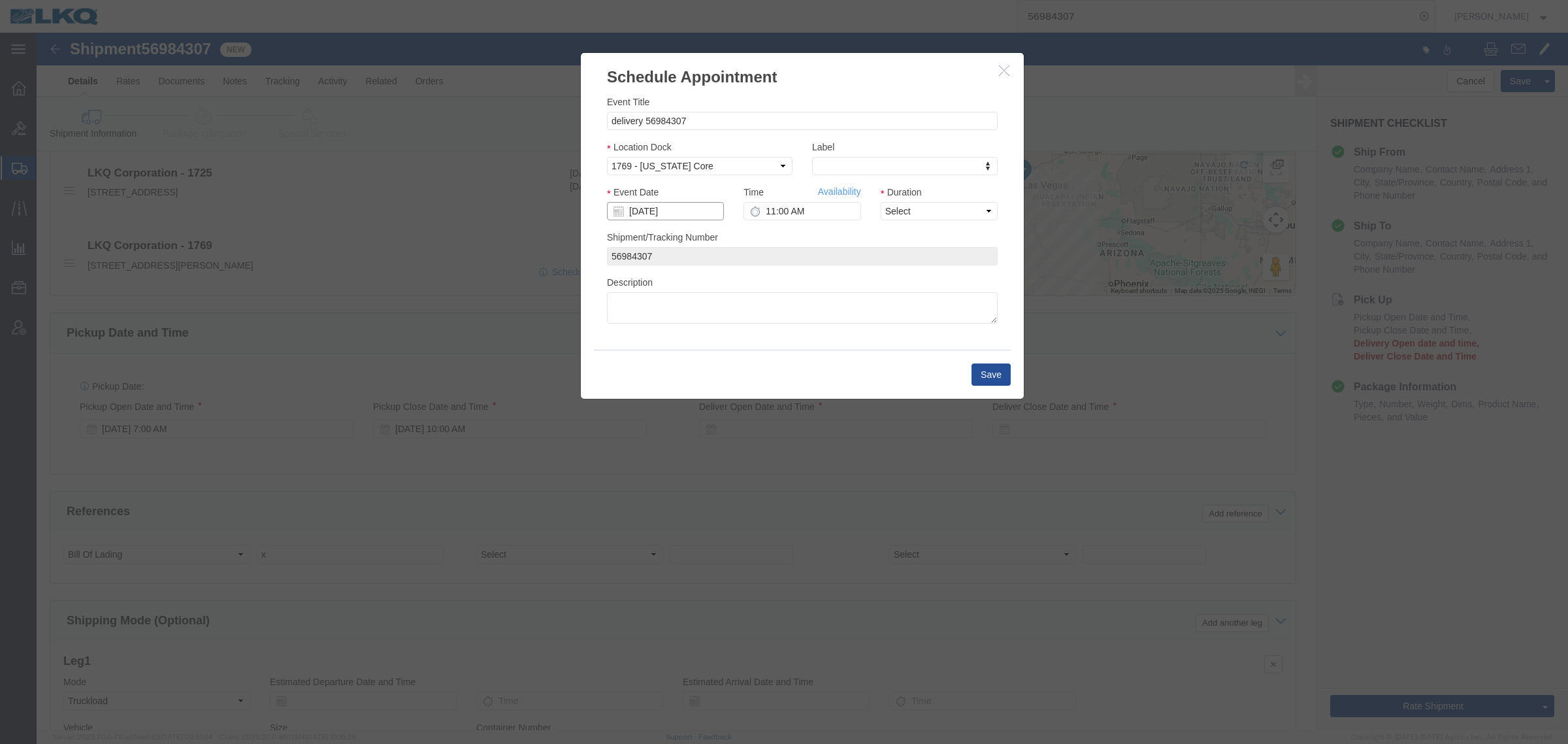
click input "[DATE]"
click td "7"
click input "11:00 AM"
type input "9:00 AM"
click div "Duration Select 15 min 30 min 45 min 1 hr 2 hr 3 hr 4 hr"
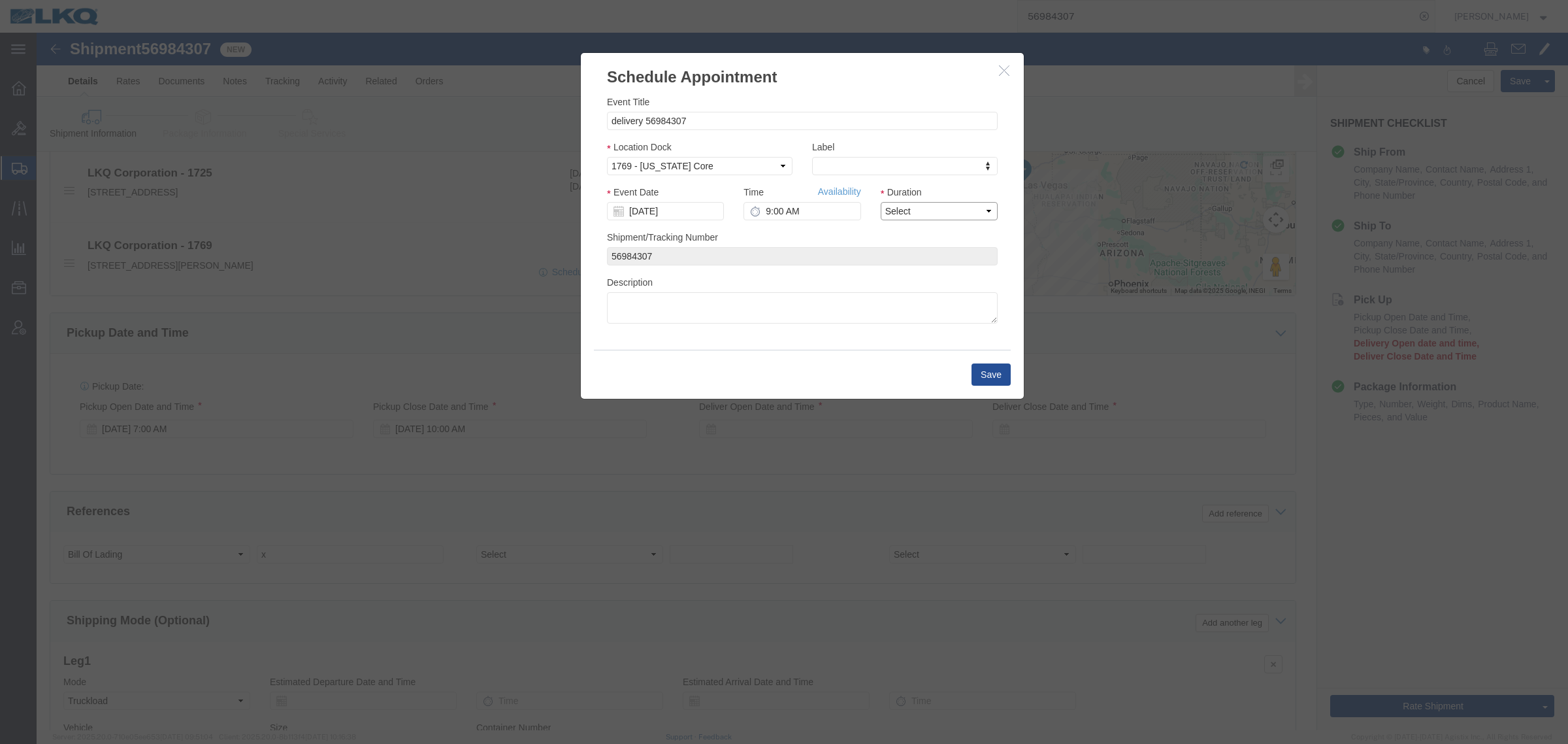
click select "Select 15 min 30 min 45 min 1 hr 2 hr 3 hr 4 hr"
select select "15"
click select "Select 15 min 30 min 45 min 1 hr 2 hr 3 hr 4 hr"
click button "Save"
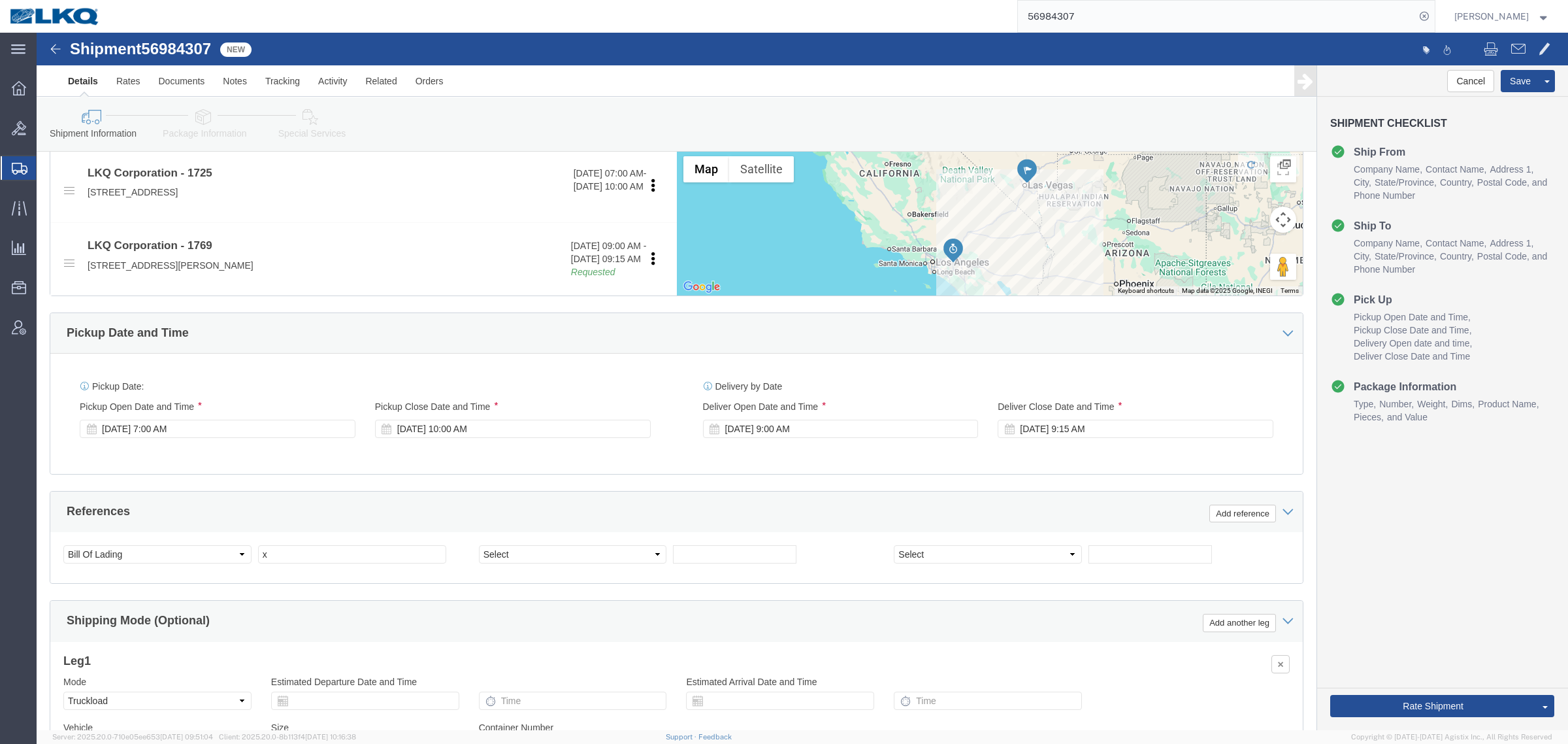
click link "Special Services"
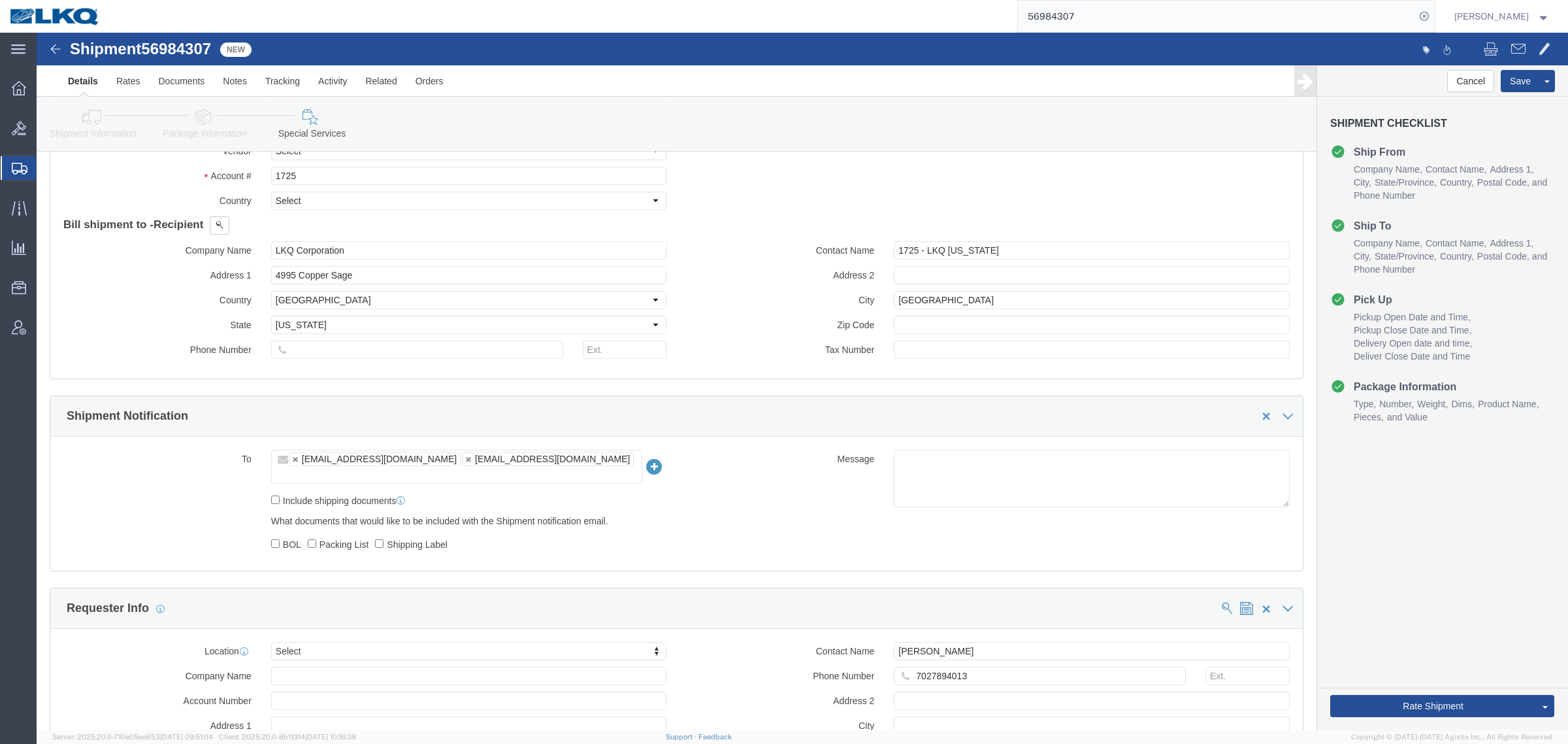
scroll to position [981, 0]
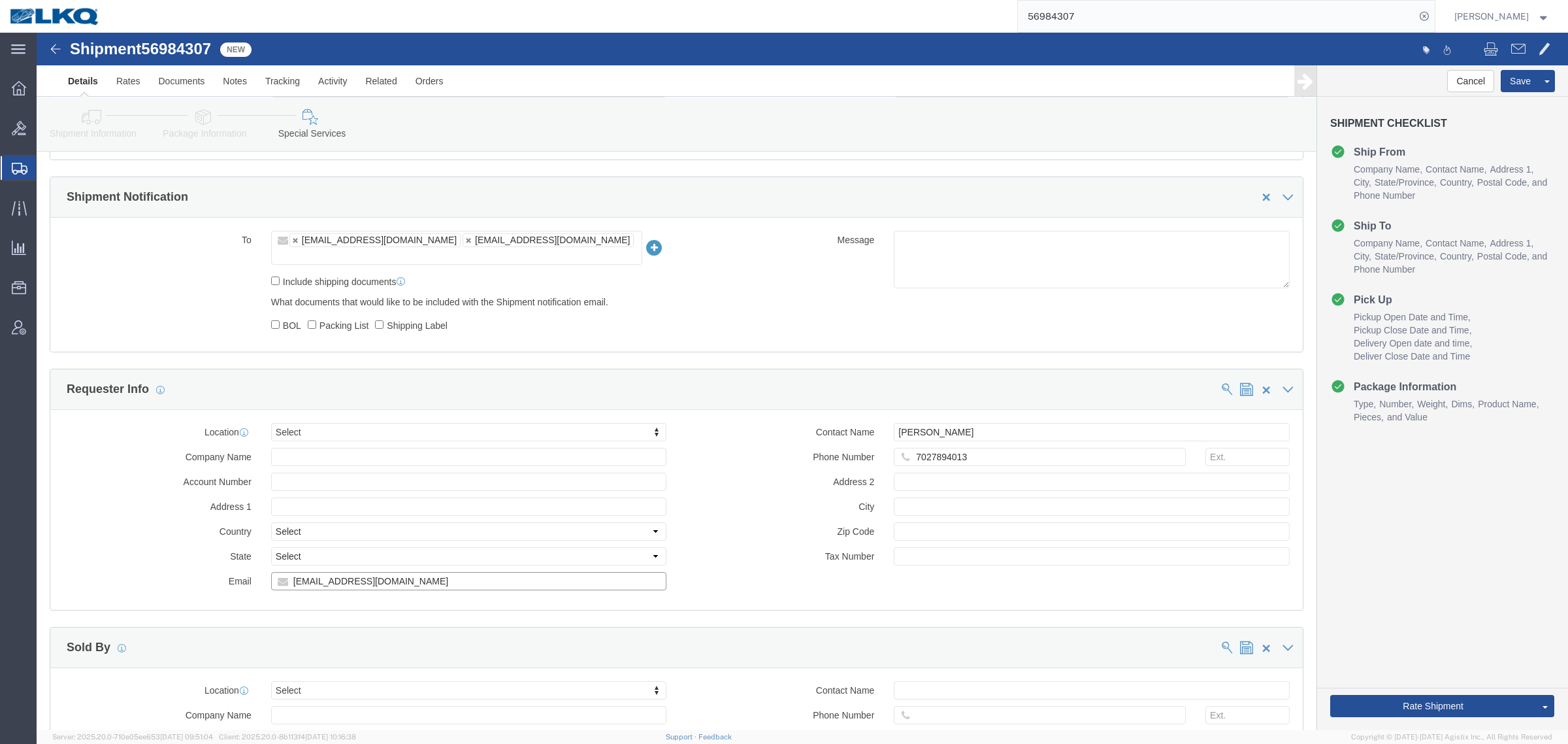
click input "jxhornyak@lkqcorp.com"
click link "Shipment Information"
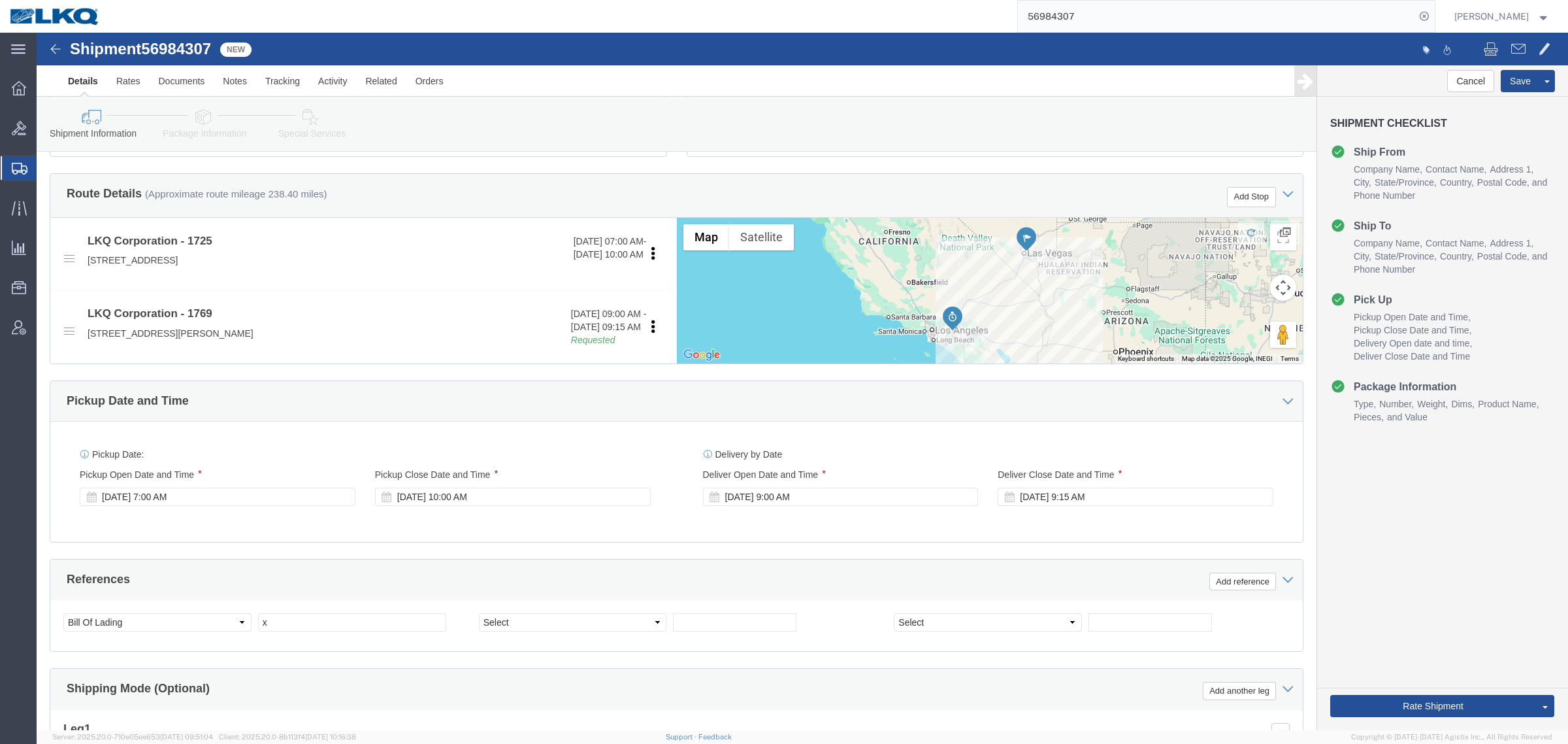
scroll to position [393, 0]
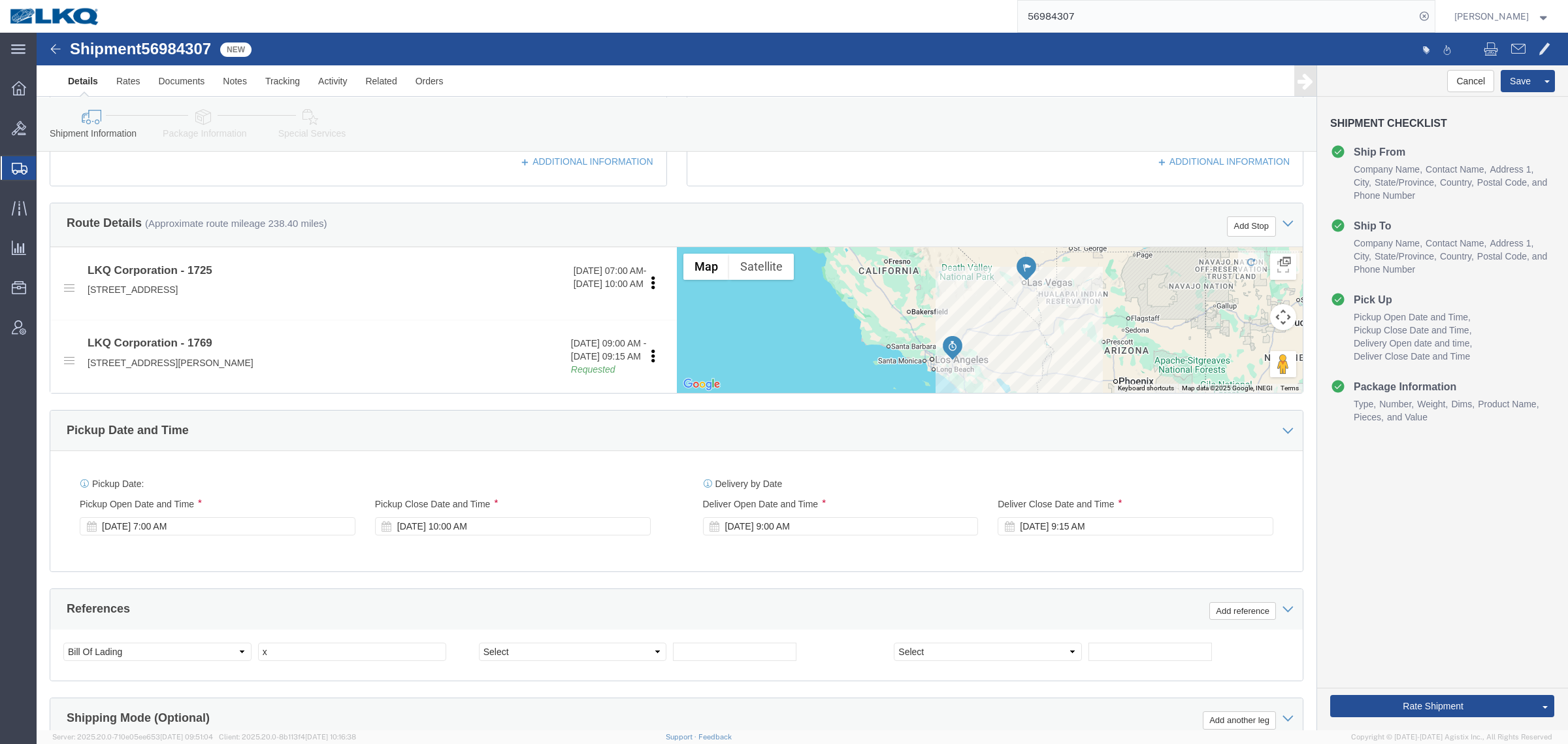
click div "Pickup Date: Pickup Start Date Pickup Start Time Pickup Open Date and Time Oct …"
click div "Cancel Save Assign To Clone Shipment Save As Template Shipment Checklist Ship F…"
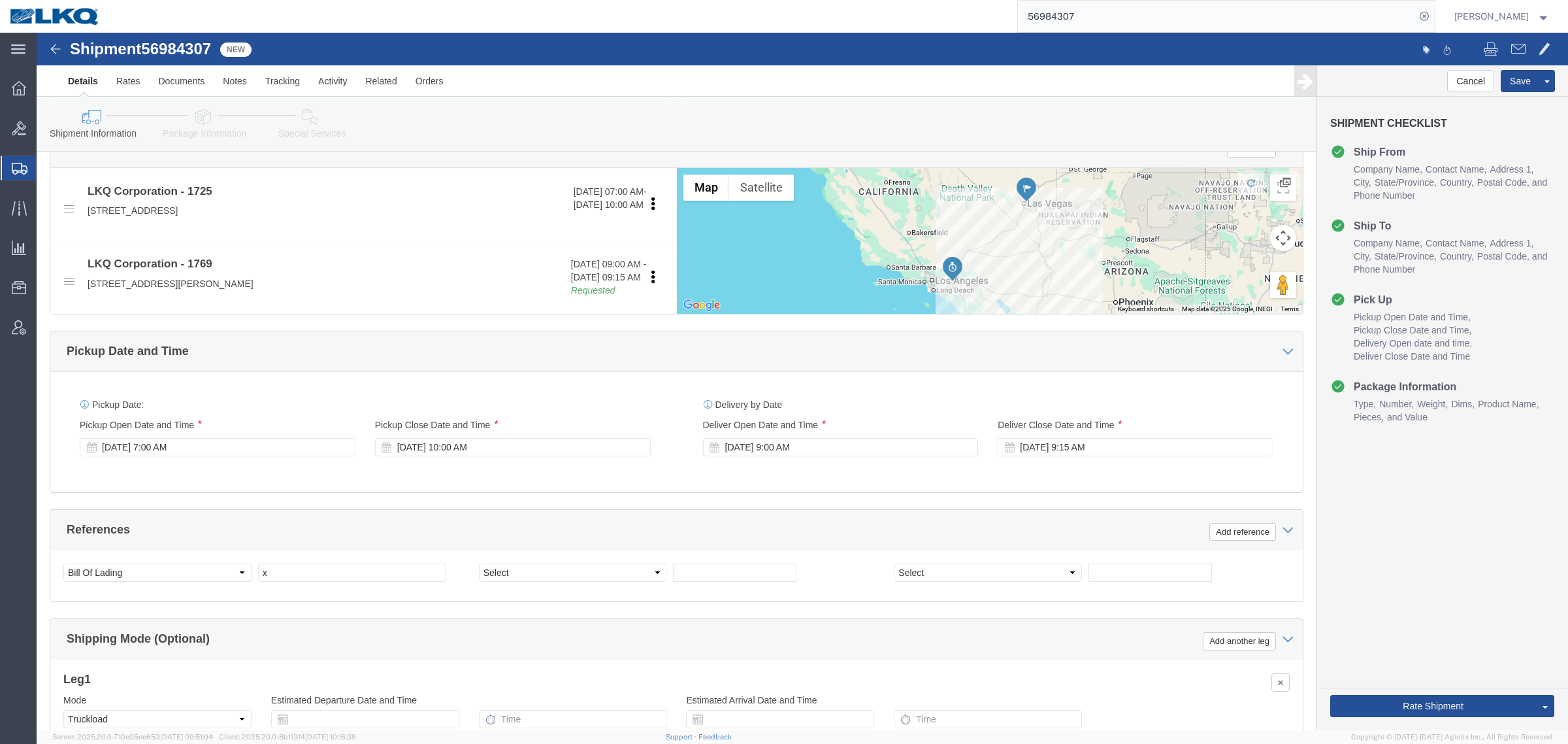
scroll to position [556, 0]
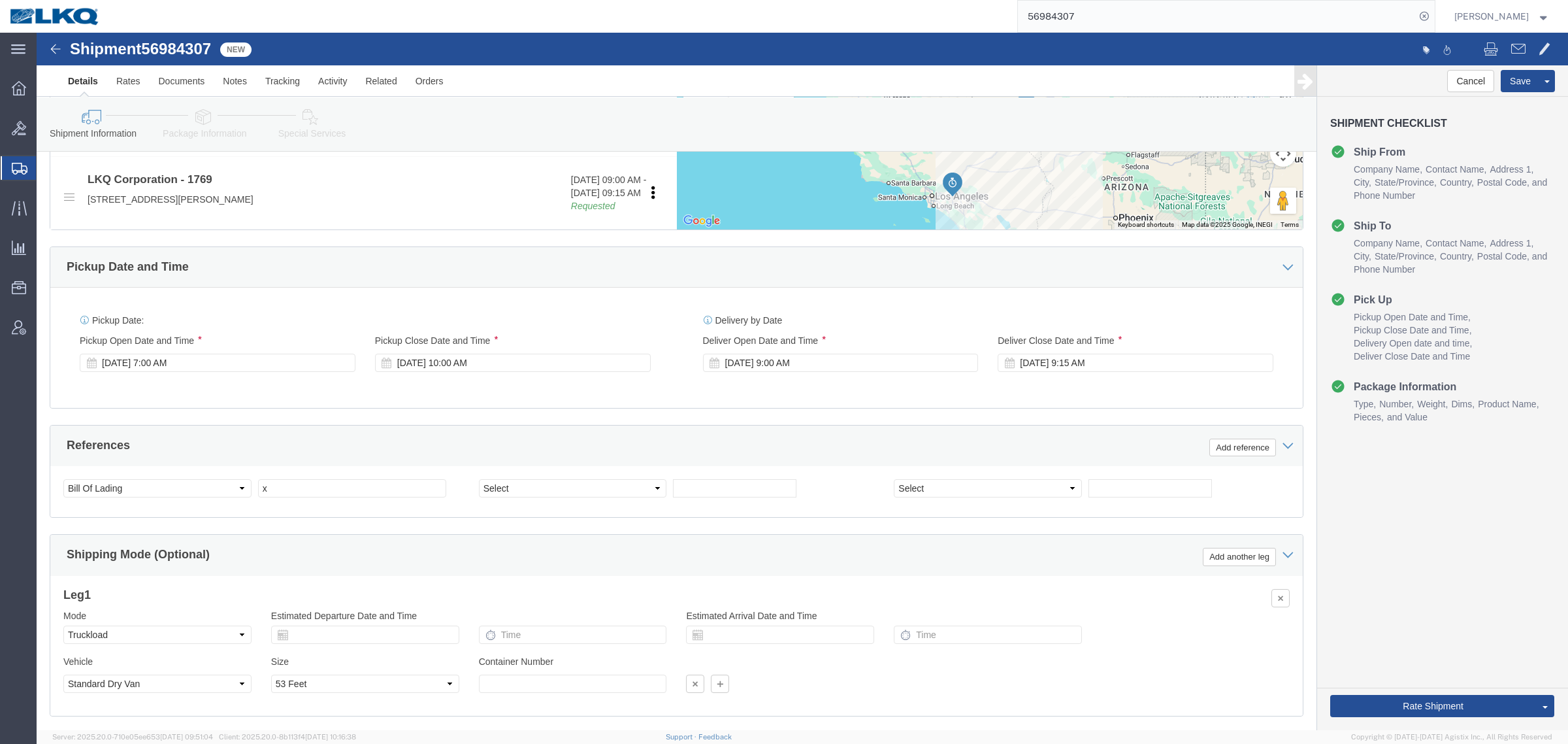
click span "56984307"
copy span "56984307"
click input "x"
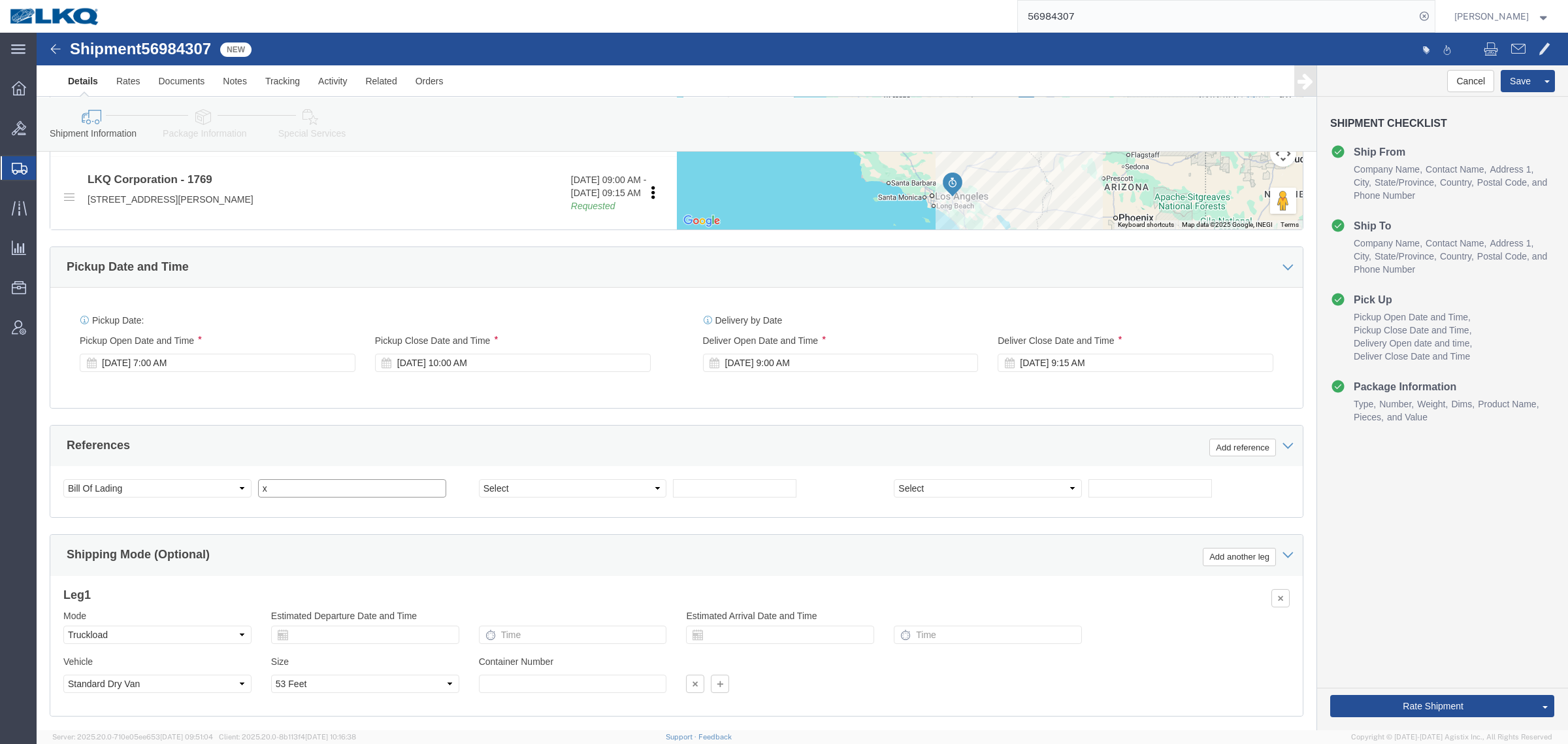
paste input "56984307"
type input "56984307"
click div "References Add reference"
click link "Send To Bid"
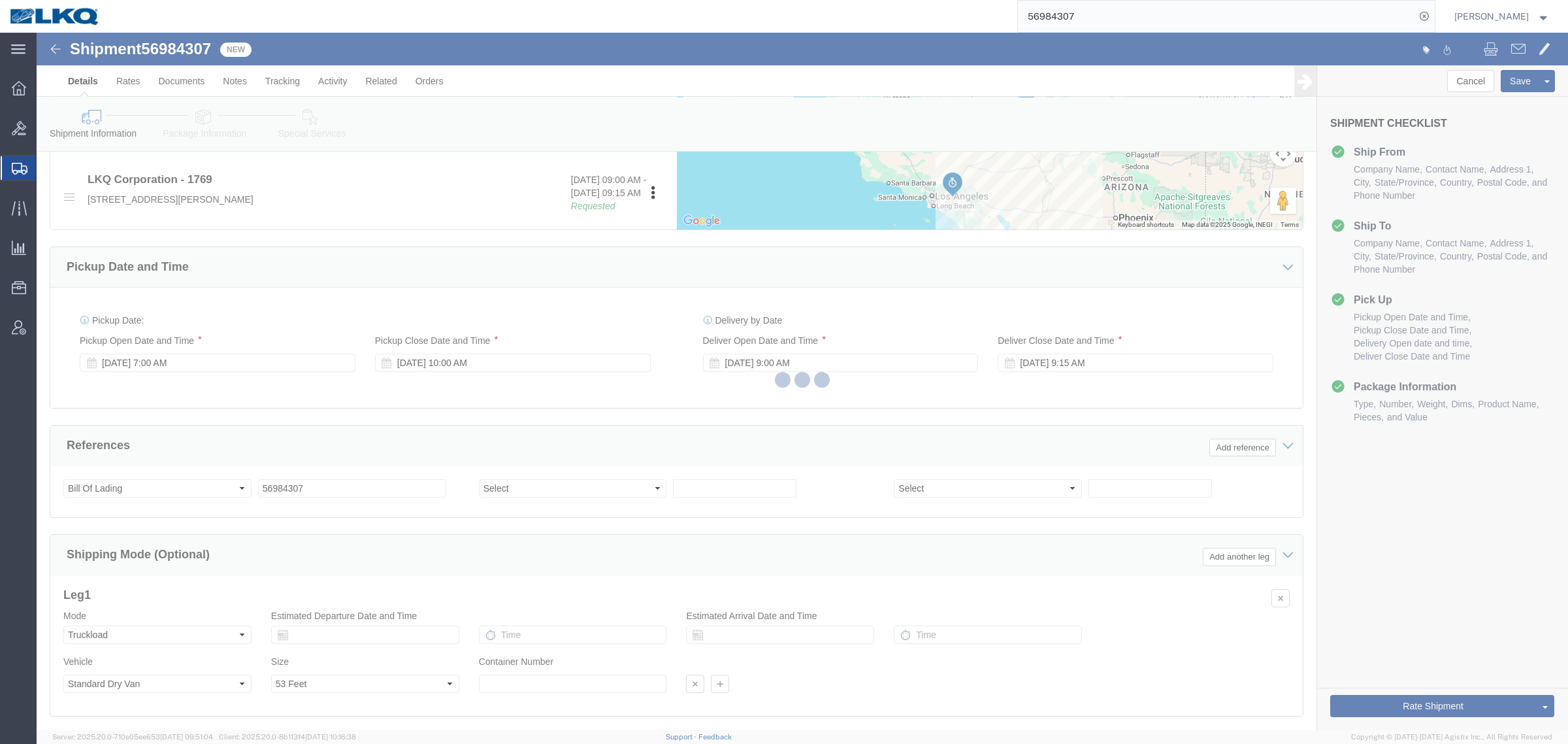
select select "TL"
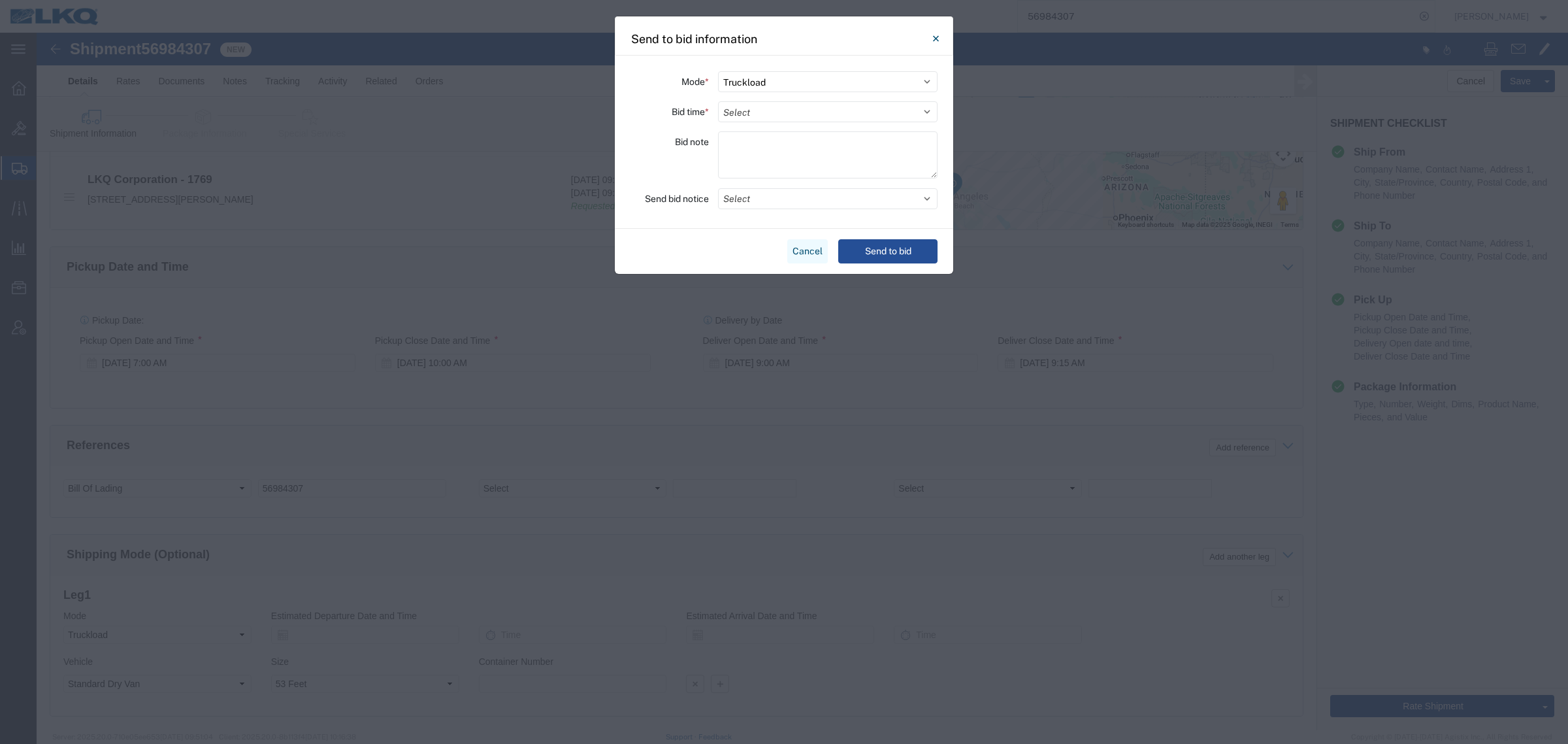
click at [802, 252] on button "Cancel" at bounding box center [807, 251] width 41 height 24
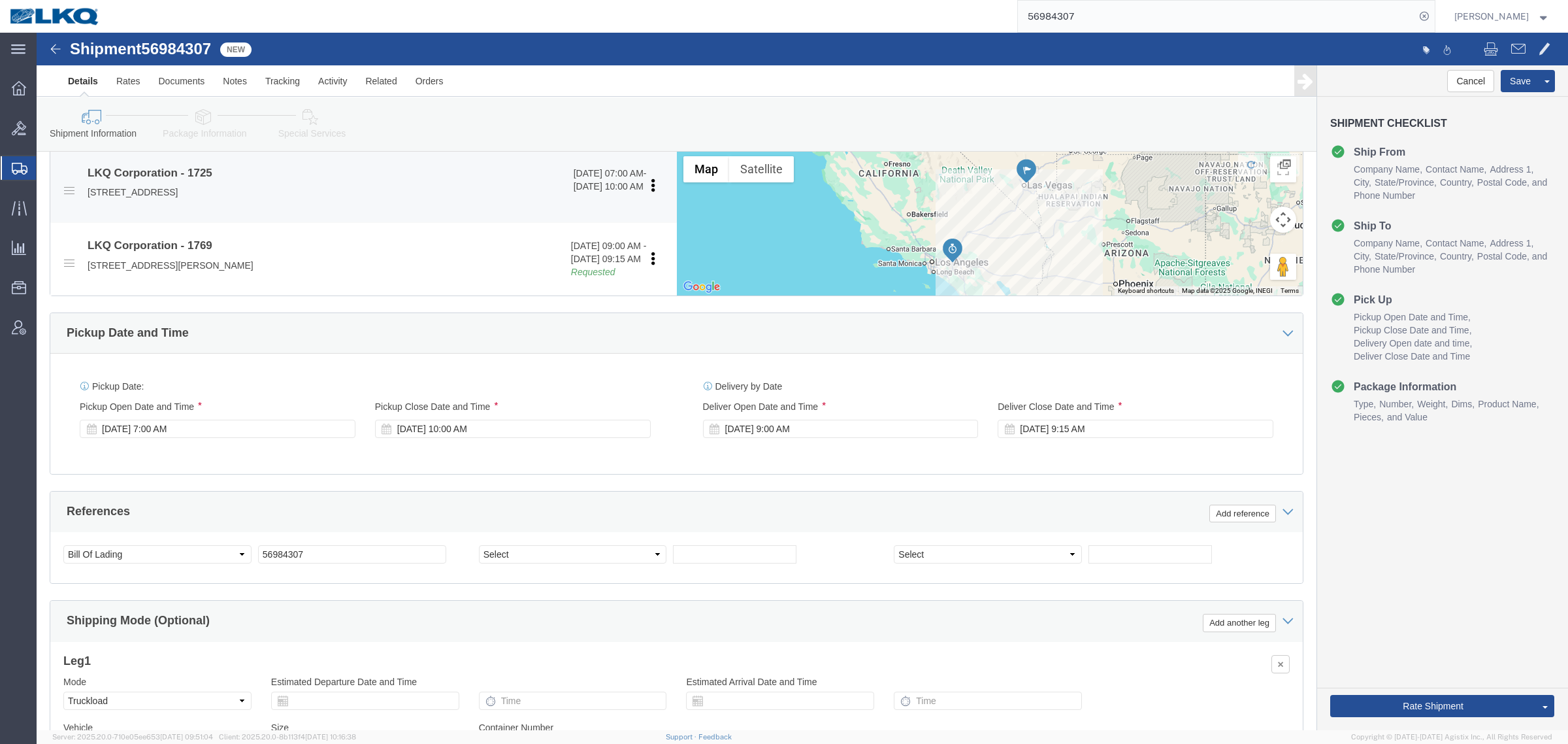
scroll to position [393, 0]
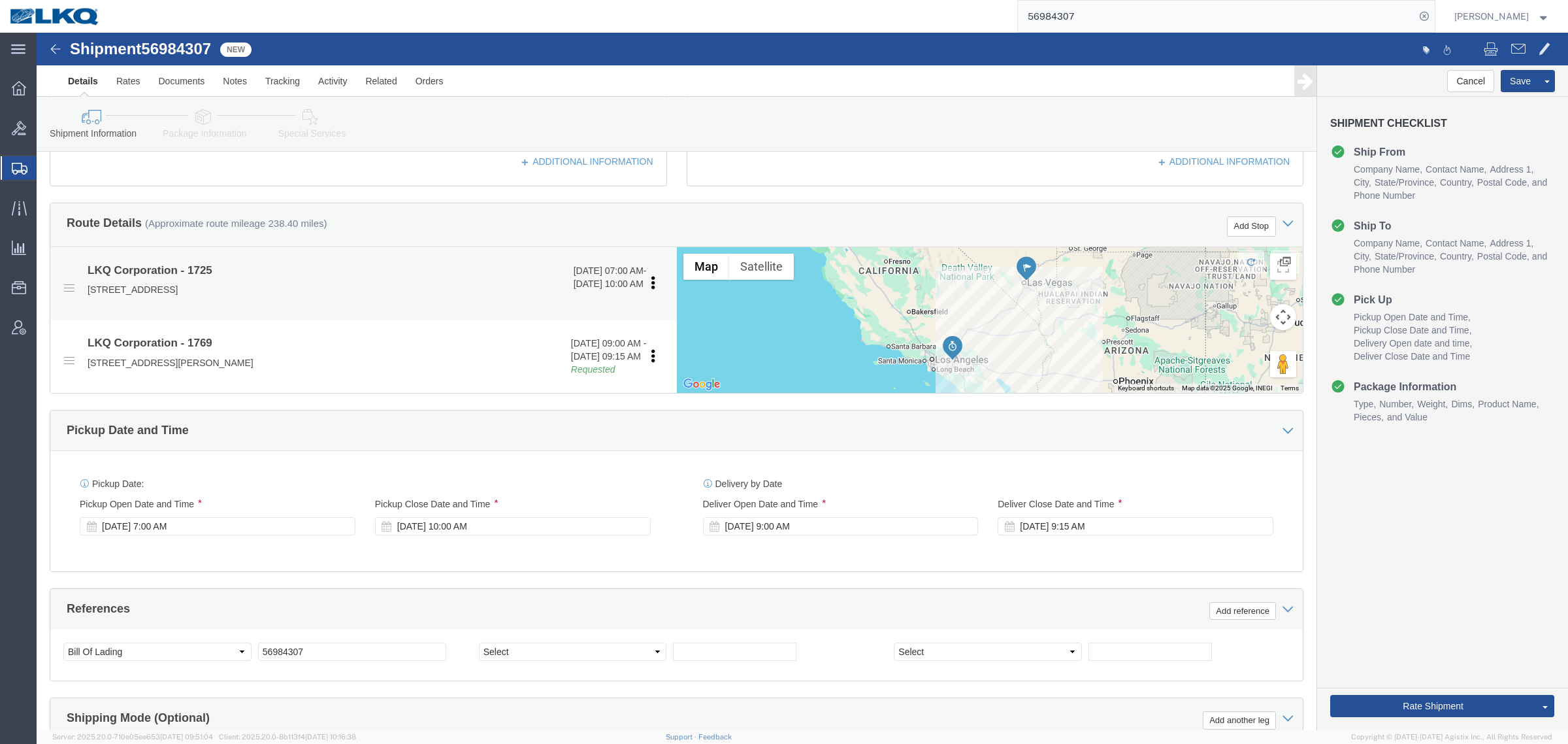
click p "4995 Copper Sage, North Las Vegas, NV, 89081, US"
copy p "89081"
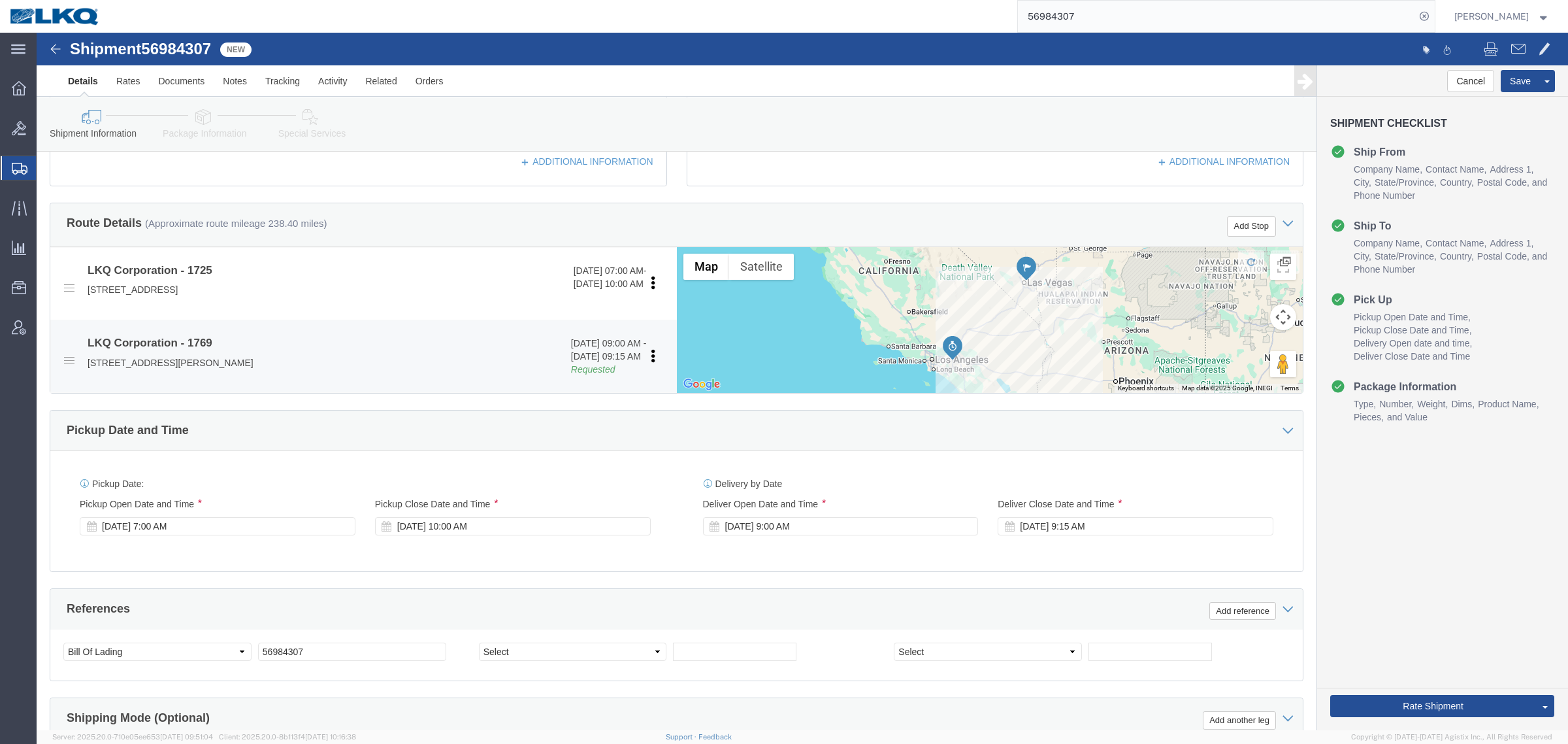
click p "[STREET_ADDRESS][PERSON_NAME]"
copy p "91761"
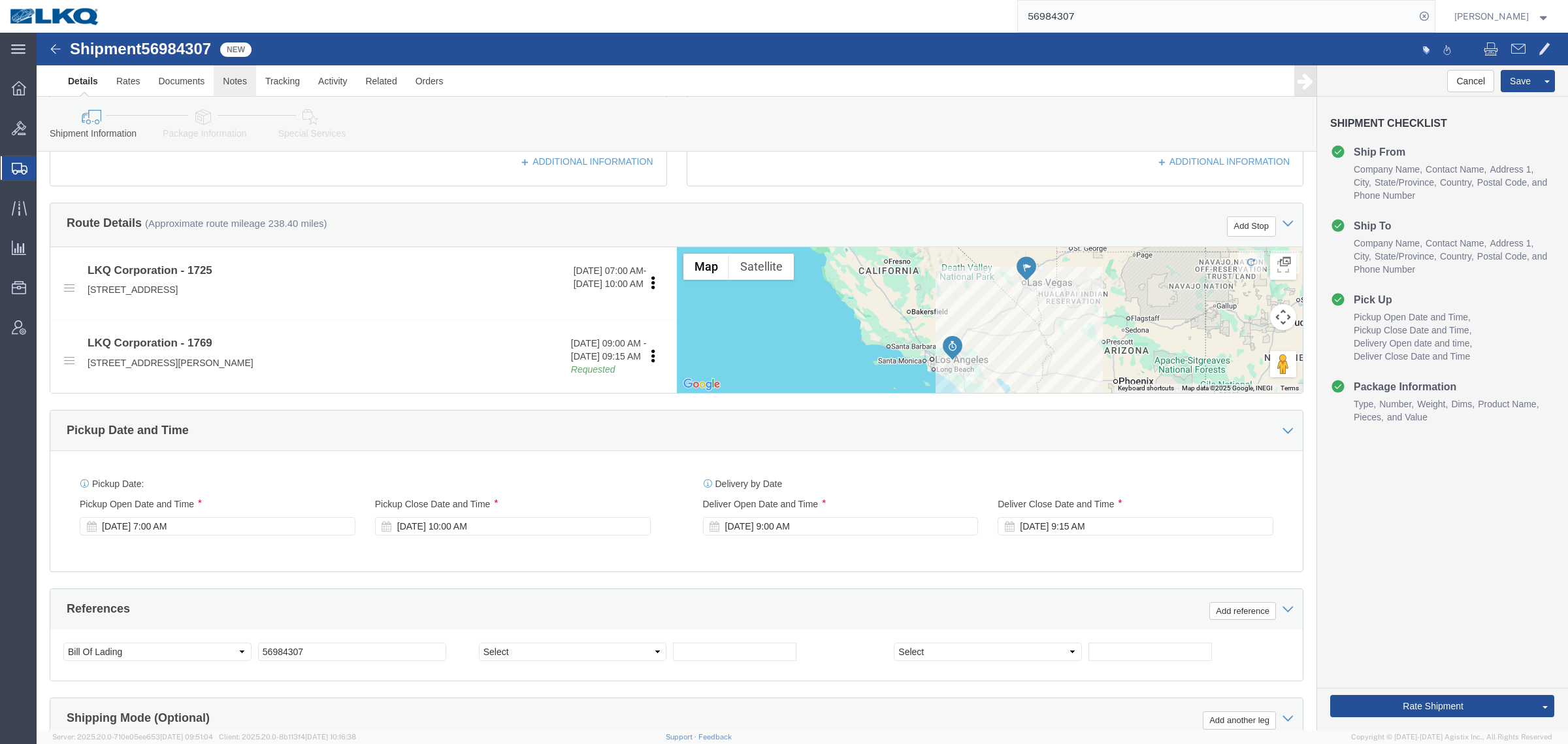
click link "Notes"
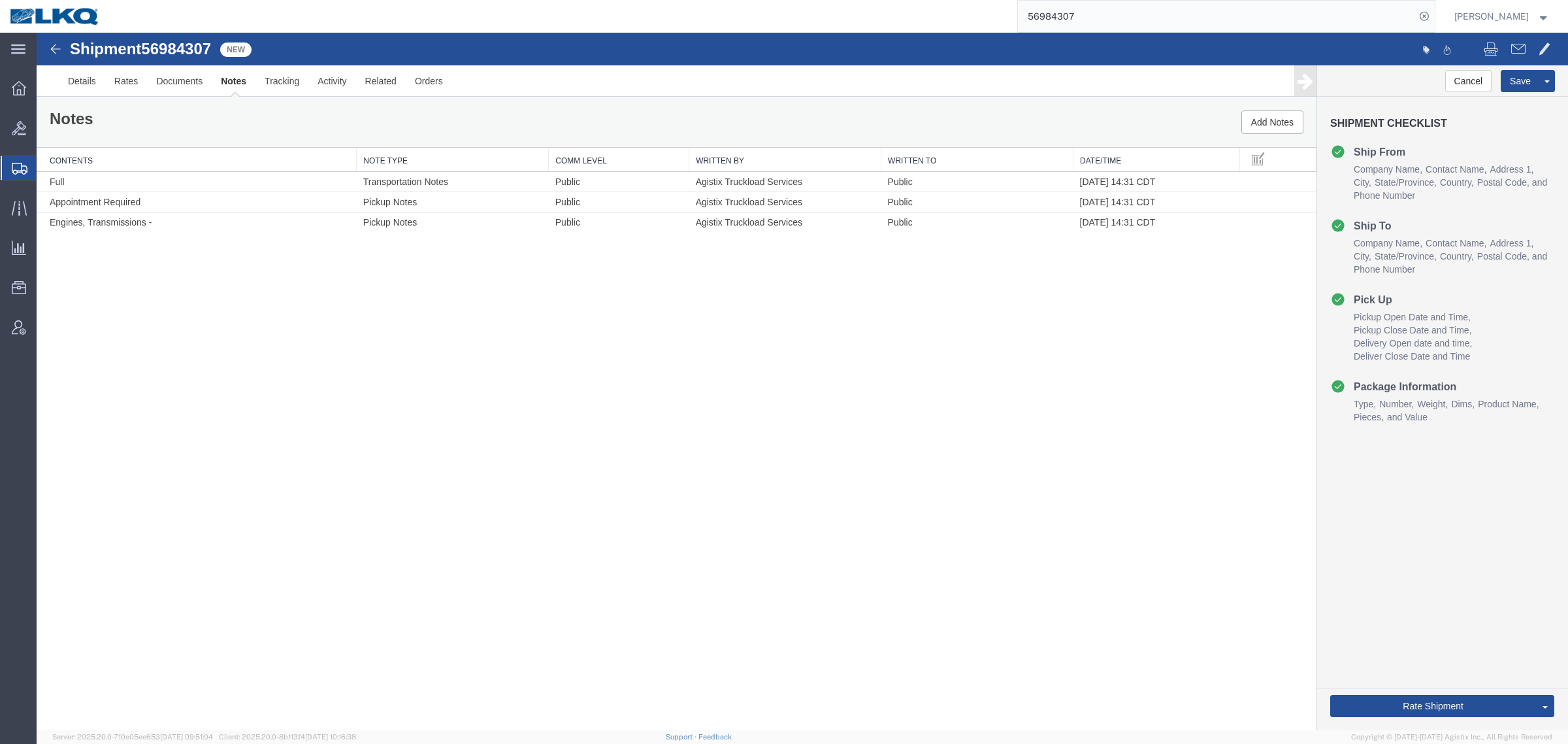
click at [1275, 138] on div "Notes Add Notes" at bounding box center [676, 123] width 1280 height 50
click at [1270, 124] on button "Add Notes" at bounding box center [1272, 122] width 62 height 24
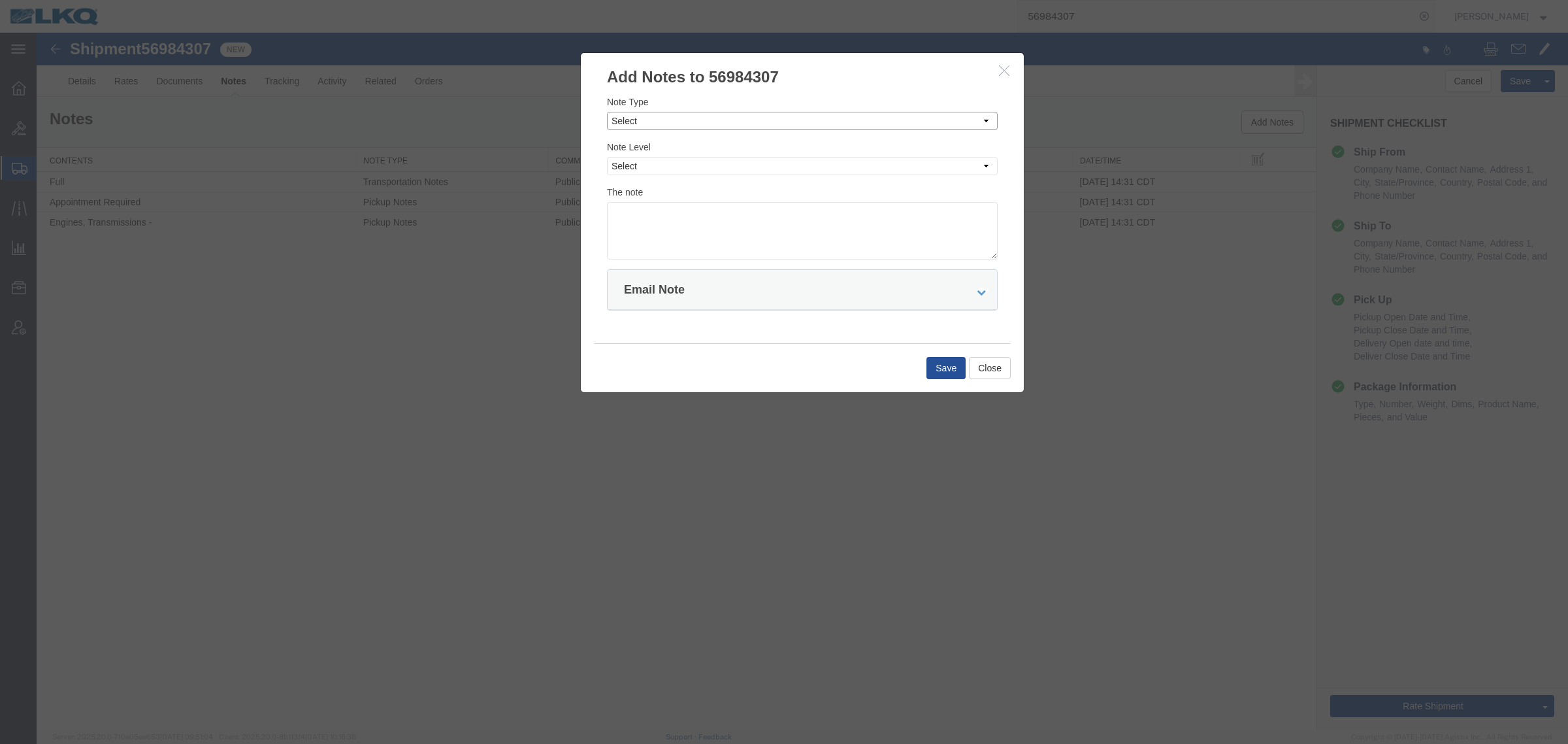
drag, startPoint x: 781, startPoint y: 123, endPoint x: 775, endPoint y: 129, distance: 8.5
click at [780, 123] on select "Select Approval Bid Notes Carrier Change Notes Claim Notes Content Hazmat Notes…" at bounding box center [802, 121] width 390 height 18
select select "BID_NOTES"
click at [607, 112] on select "Select Approval Bid Notes Carrier Change Notes Claim Notes Content Hazmat Notes…" at bounding box center [802, 121] width 390 height 18
click at [736, 170] on select "Select Private to Account Private to Vendor Public" at bounding box center [802, 166] width 390 height 18
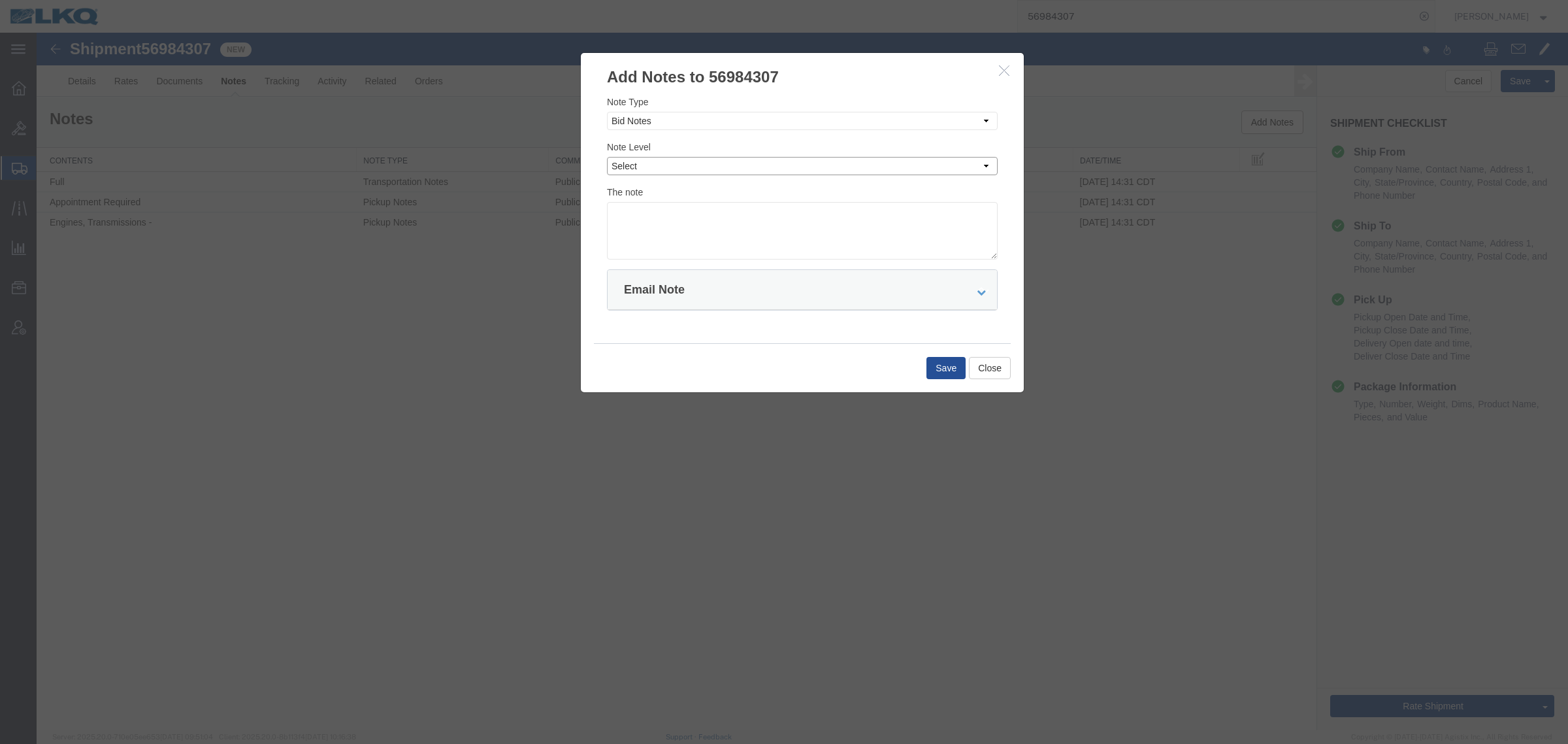
select select "PRIVATE_TO_ACCOUNT"
click at [607, 157] on select "Select Private to Account Private to Vendor Public" at bounding box center [802, 166] width 390 height 18
click at [762, 242] on textarea at bounding box center [802, 231] width 390 height 57
type textarea "DAT: $499"
click at [957, 369] on button "Save" at bounding box center [946, 368] width 39 height 22
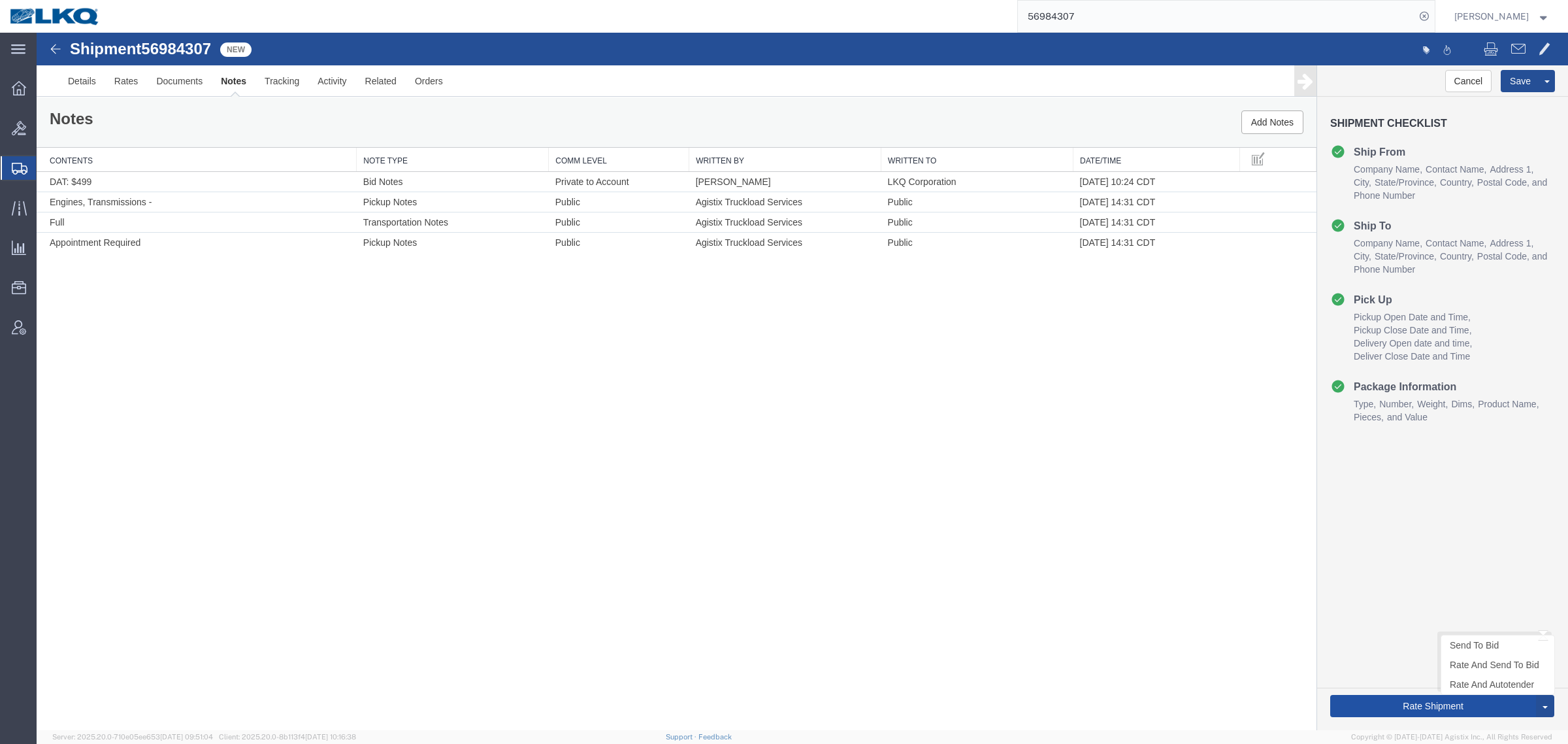
click at [1405, 703] on button "Rate Shipment" at bounding box center [1432, 706] width 206 height 22
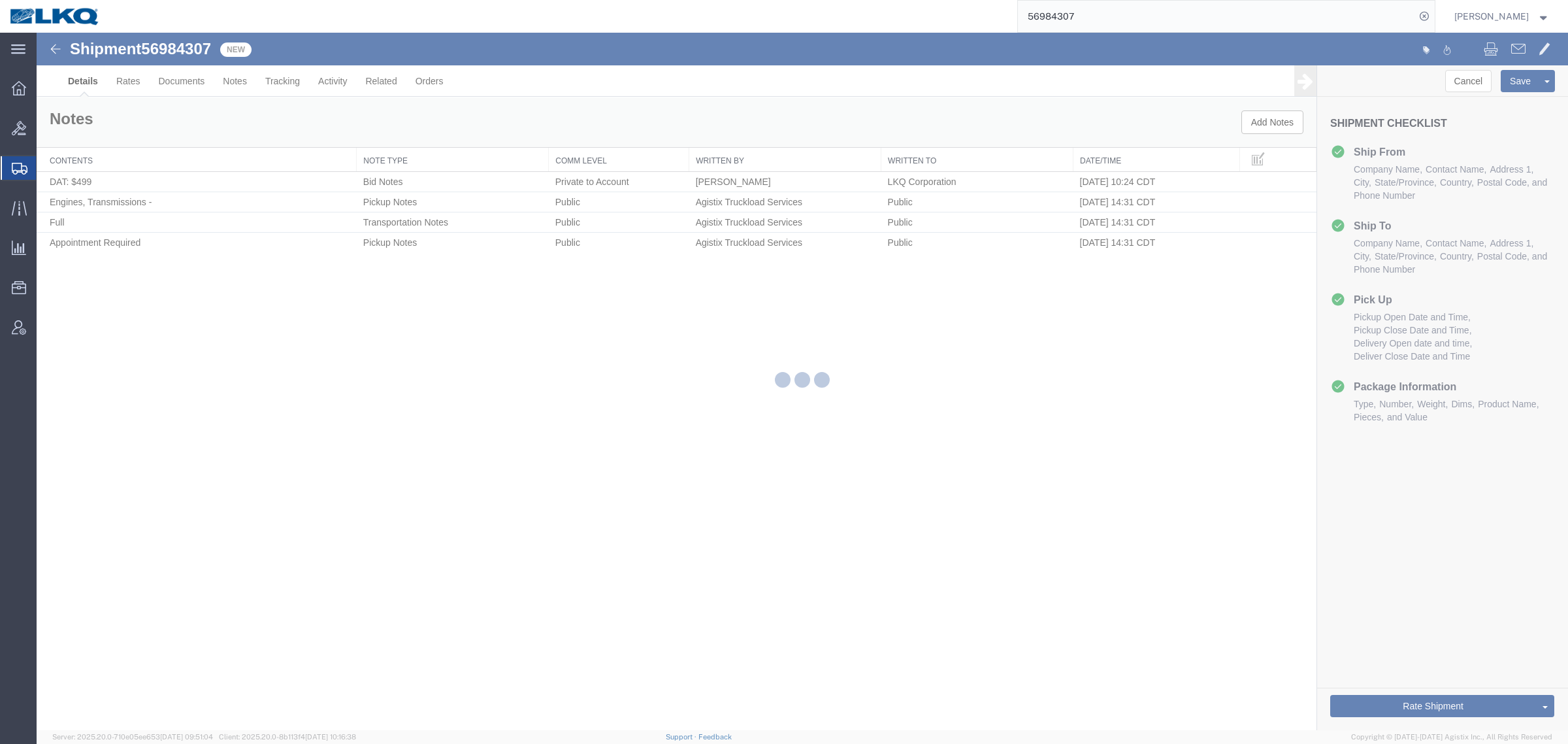
select select "27602"
select select "28716"
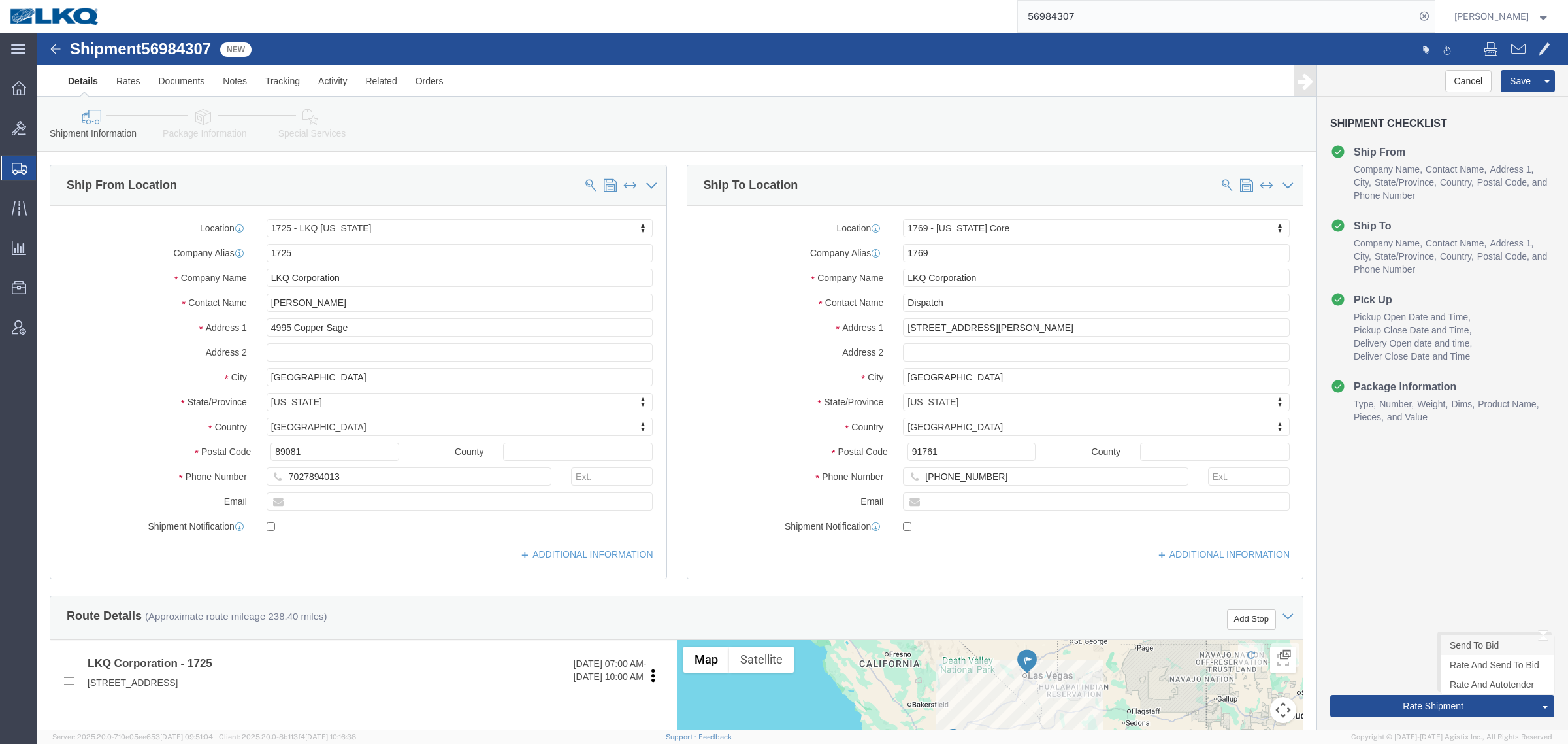
click link "Send To Bid"
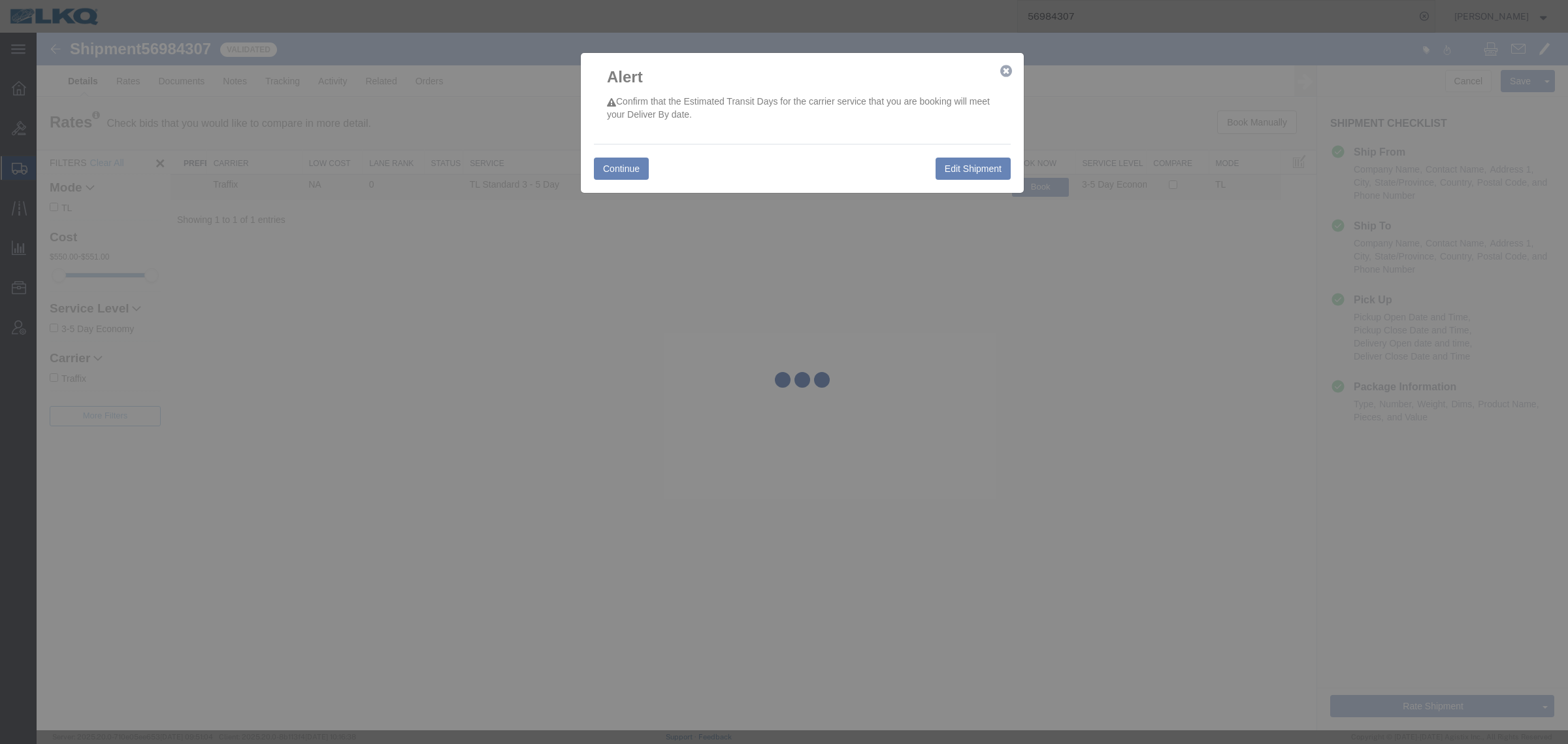
click at [654, 184] on div at bounding box center [802, 381] width 1531 height 698
click at [620, 167] on div at bounding box center [802, 381] width 1531 height 698
select select "27602"
select select "28716"
select select "TL"
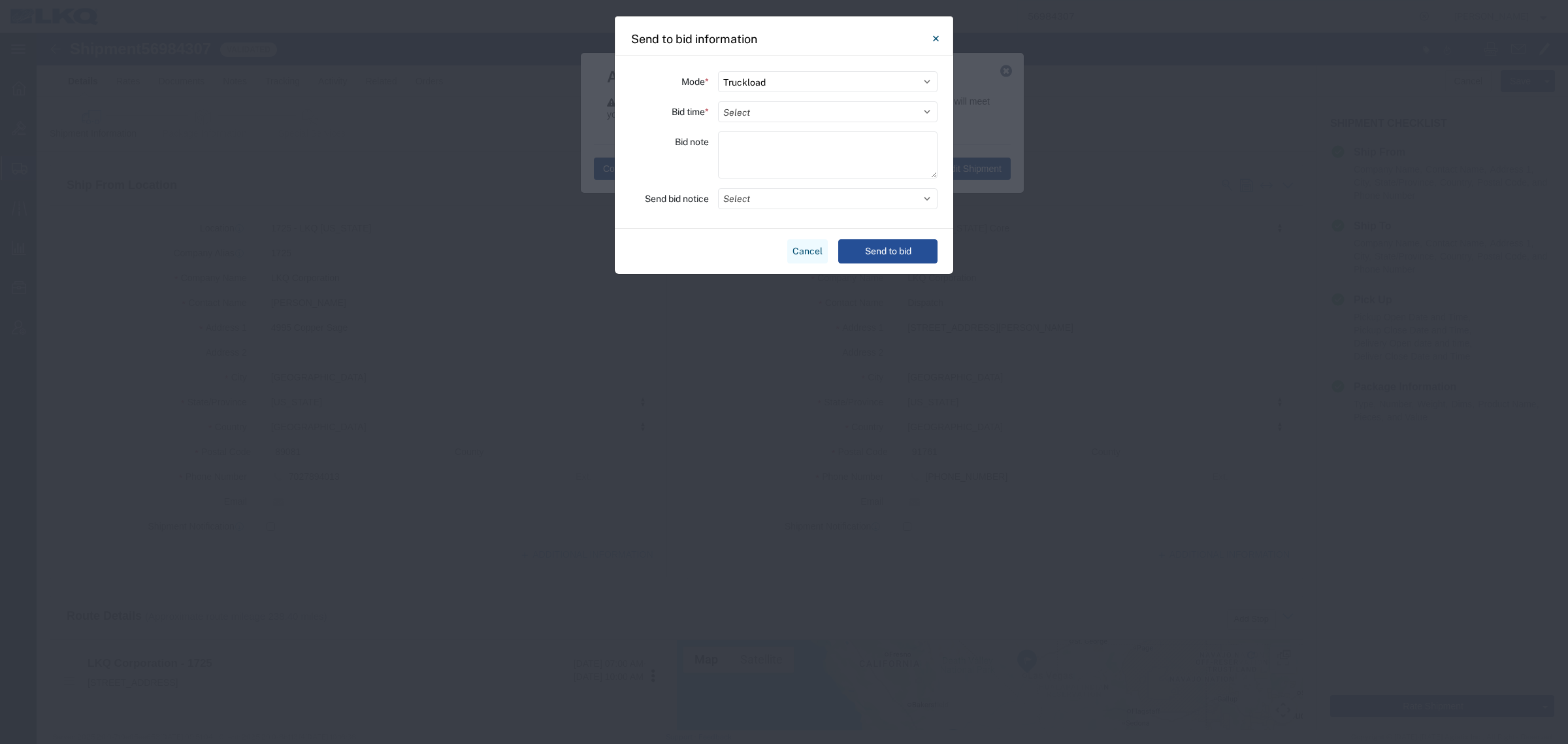
click at [795, 251] on button "Cancel" at bounding box center [807, 251] width 41 height 24
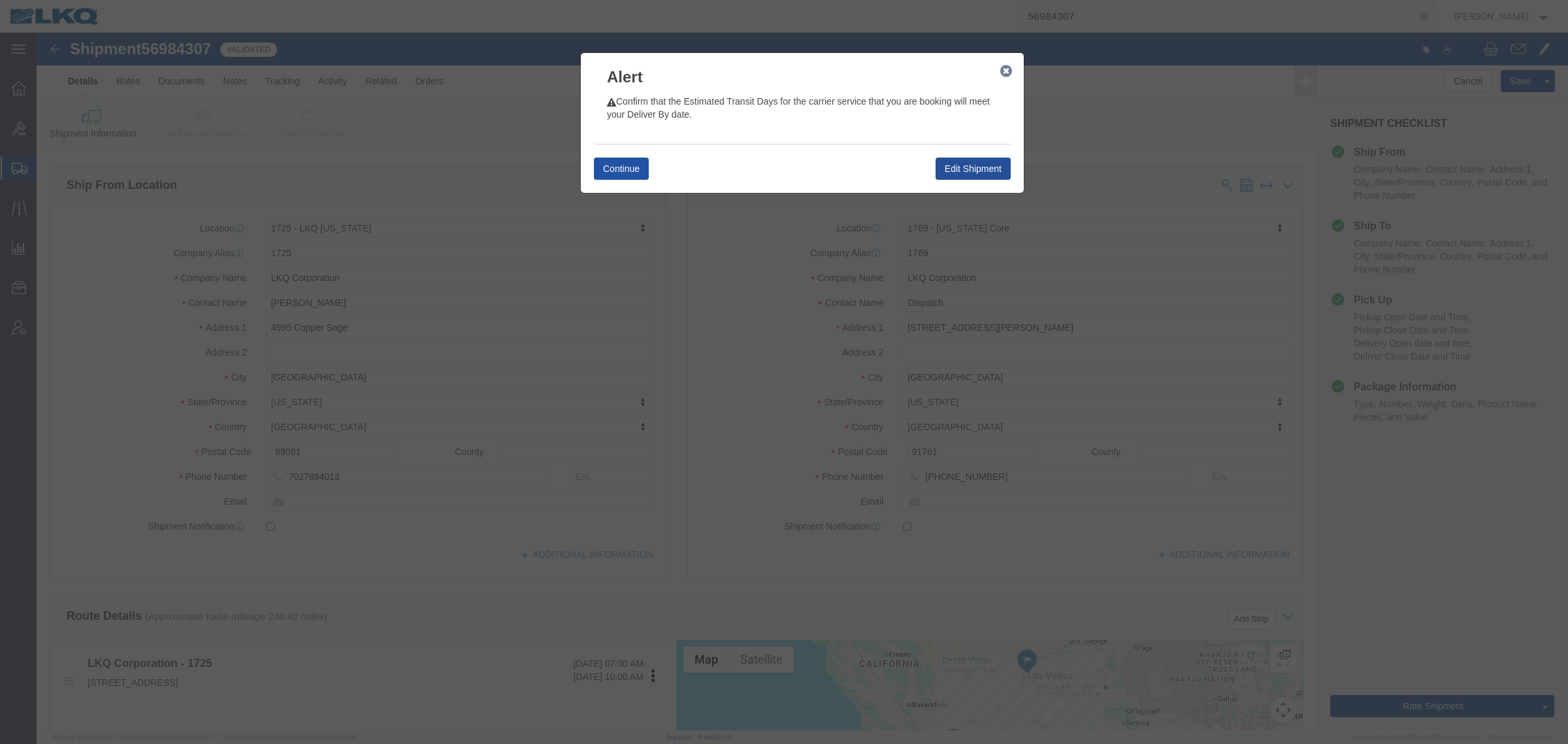
click button "Continue"
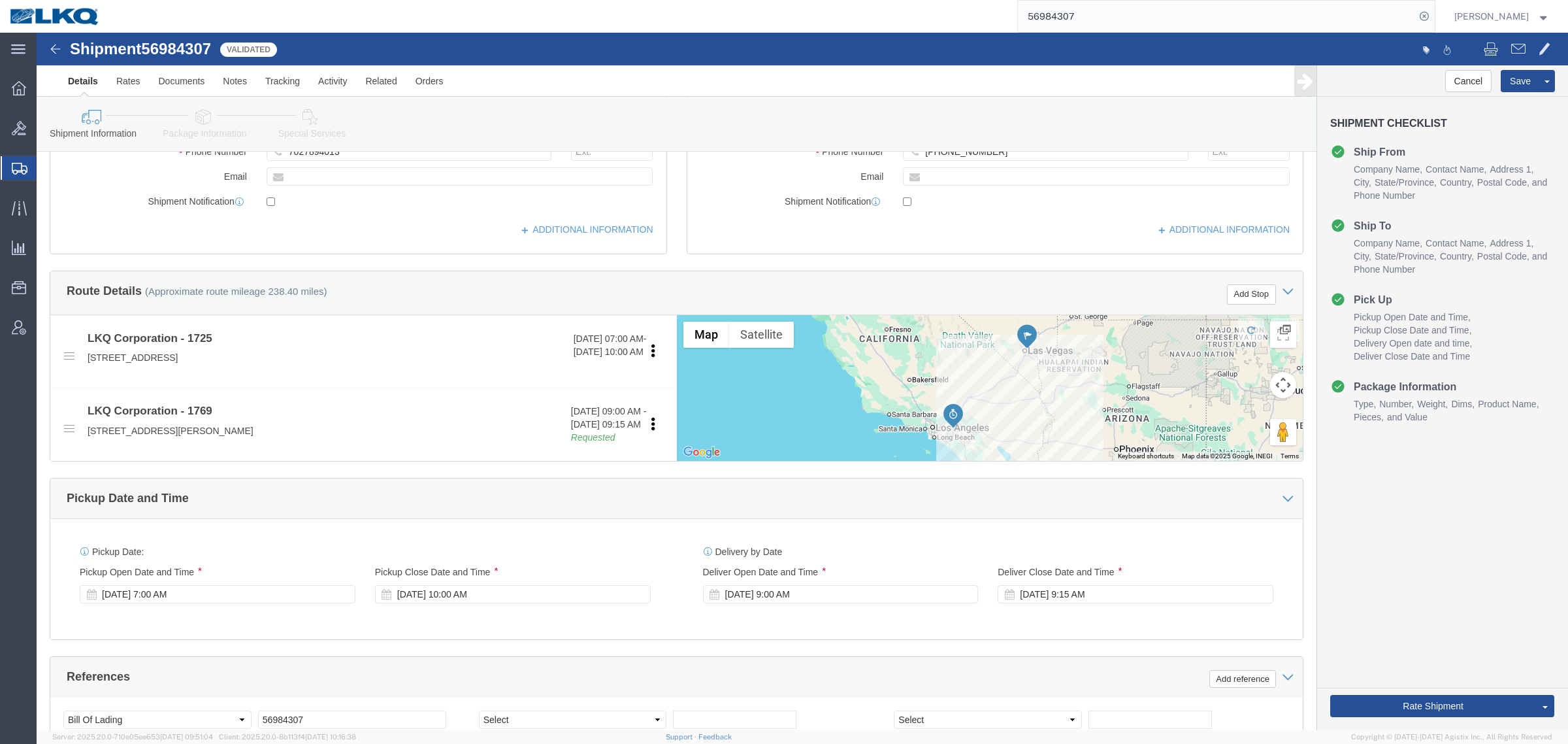
scroll to position [327, 0]
click link "Send To Bid"
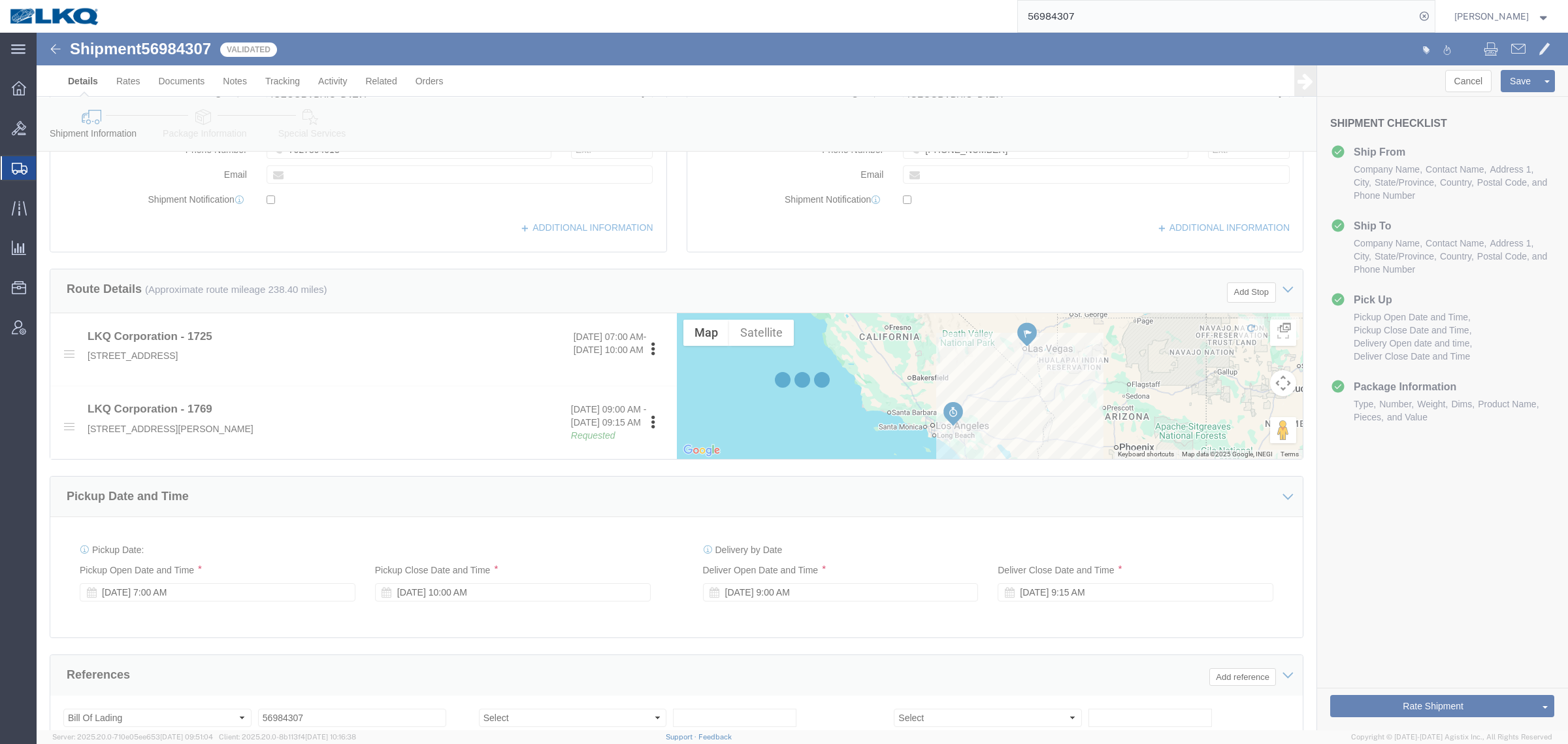
select select "TL"
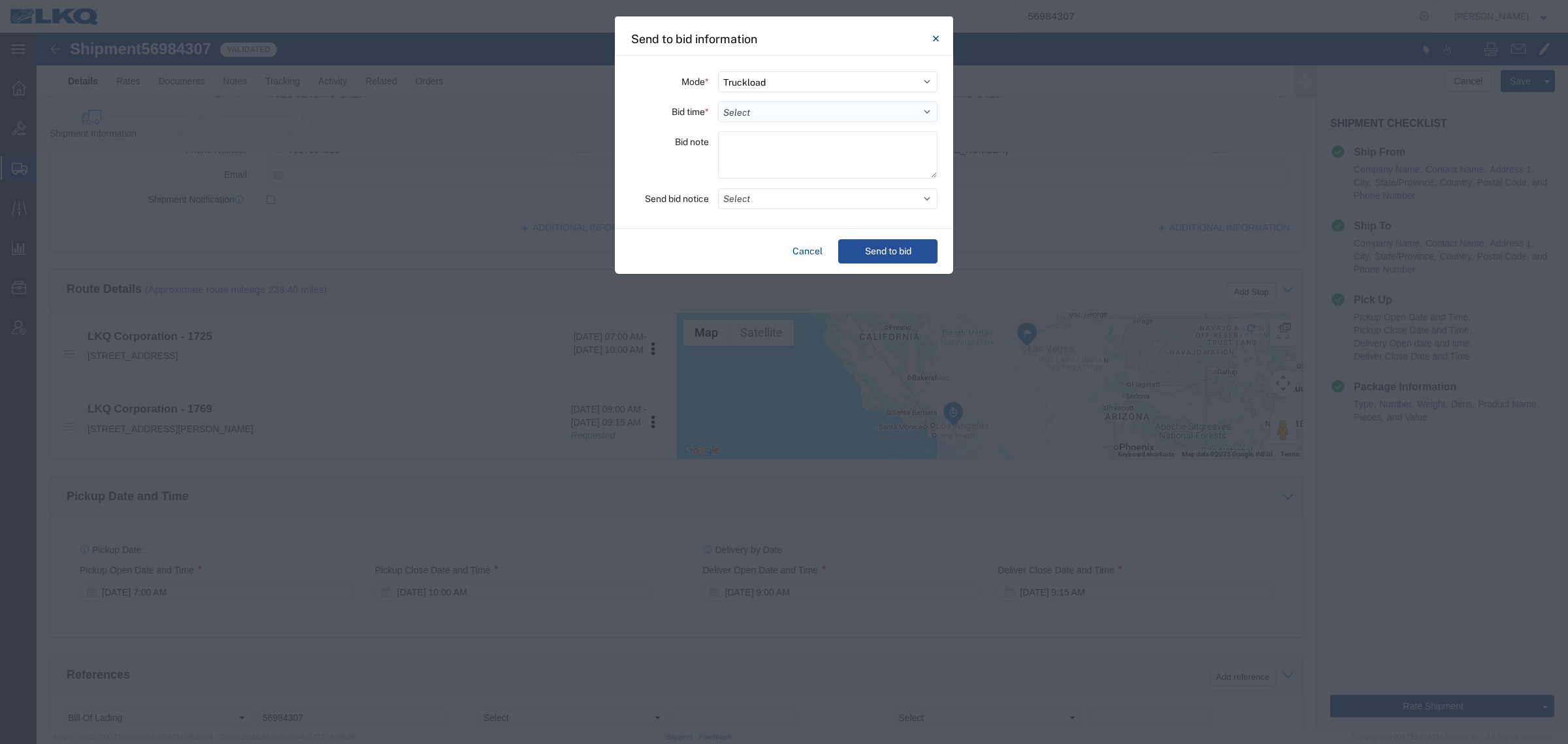
drag, startPoint x: 779, startPoint y: 107, endPoint x: 773, endPoint y: 120, distance: 14.3
click at [778, 109] on select "Select 30 Min (Rush) 1 Hour (Rush) 2 Hours (Rush) 4 Hours (Rush) 8 Hours (Rush)…" at bounding box center [827, 112] width 219 height 21
select select "24"
click at [718, 101] on select "Select 30 Min (Rush) 1 Hour (Rush) 2 Hours (Rush) 4 Hours (Rush) 8 Hours (Rush)…" at bounding box center [827, 112] width 219 height 21
click at [811, 200] on button "Select" at bounding box center [827, 199] width 219 height 21
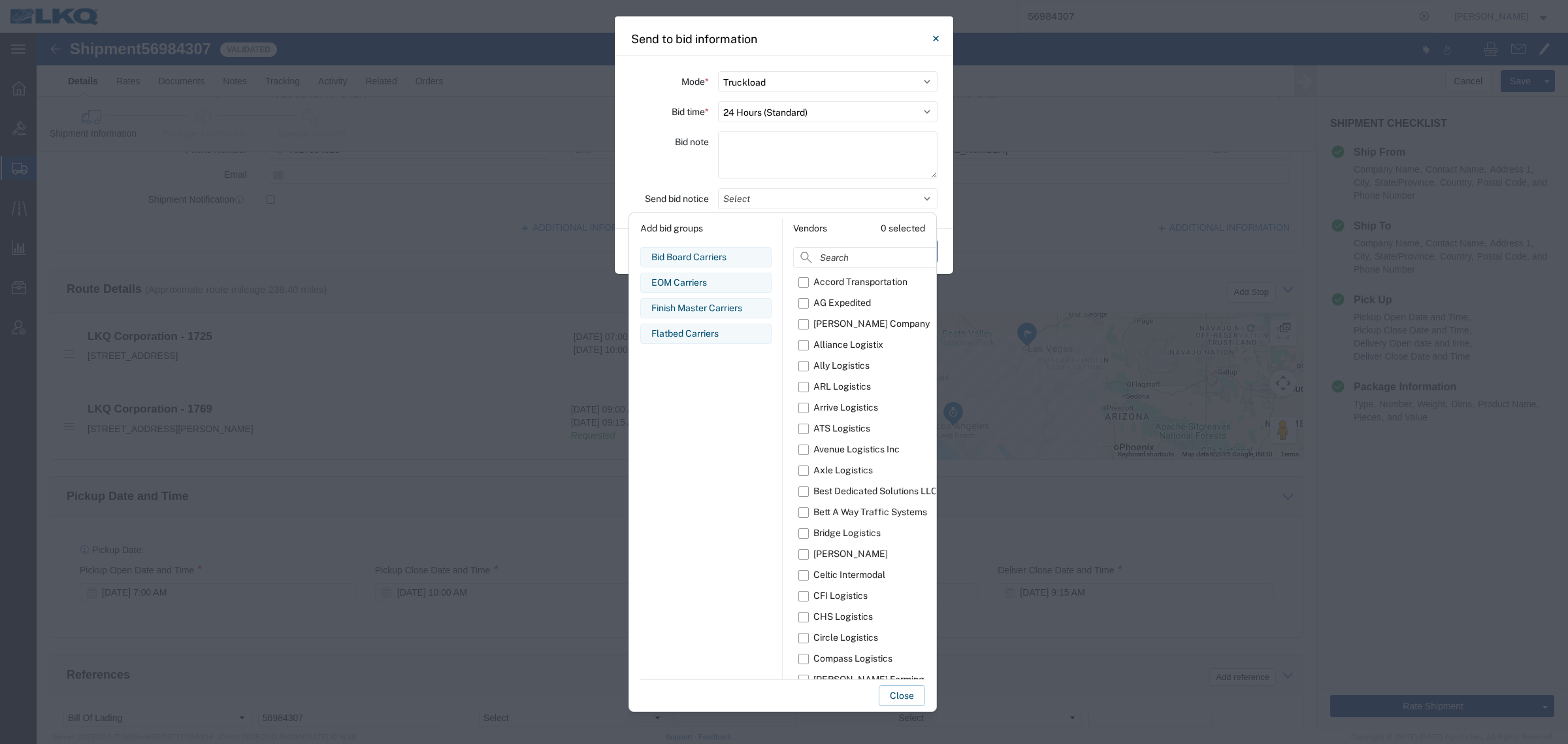
click at [642, 195] on div "Send bid notice" at bounding box center [669, 199] width 78 height 21
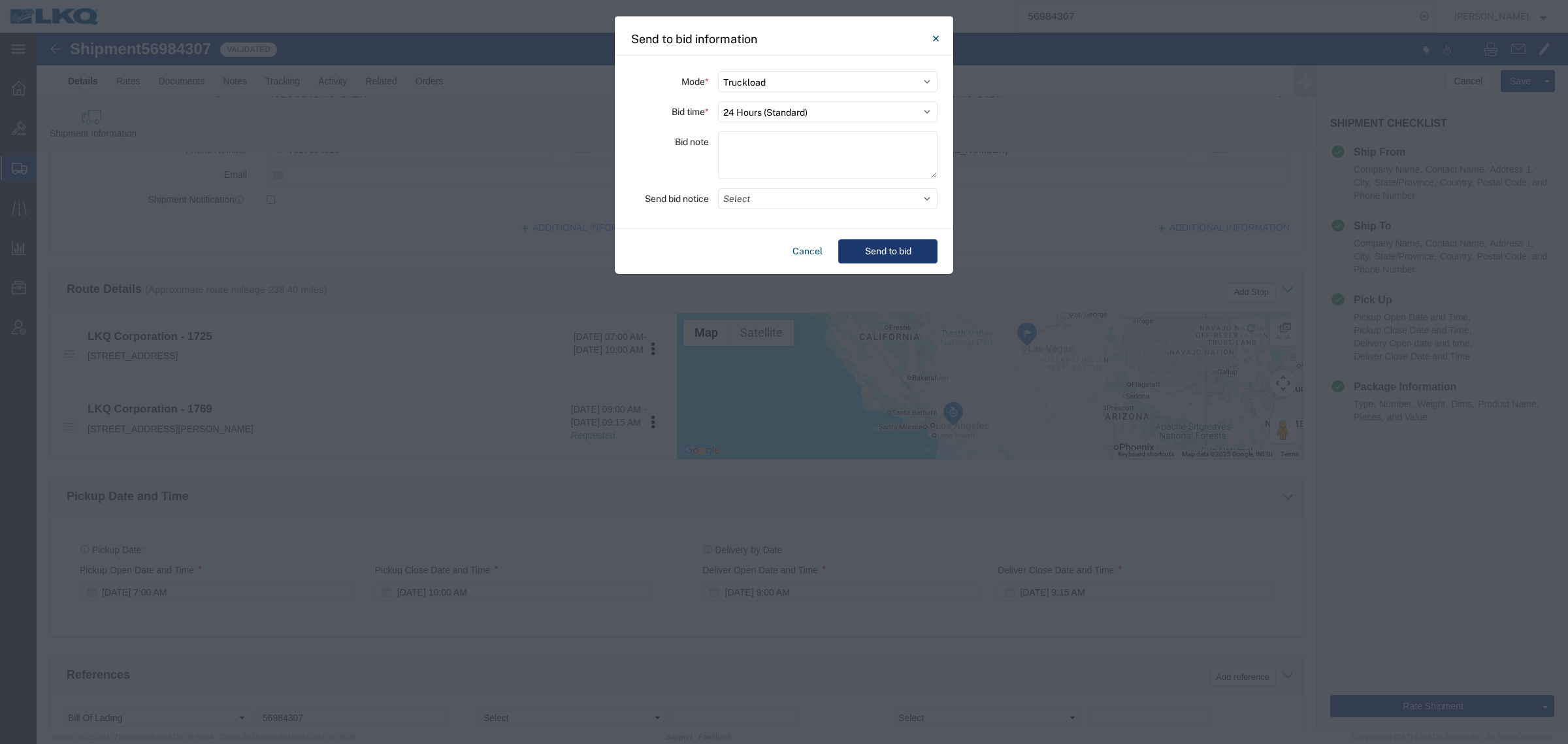
click at [899, 251] on button "Send to bid" at bounding box center [887, 251] width 99 height 24
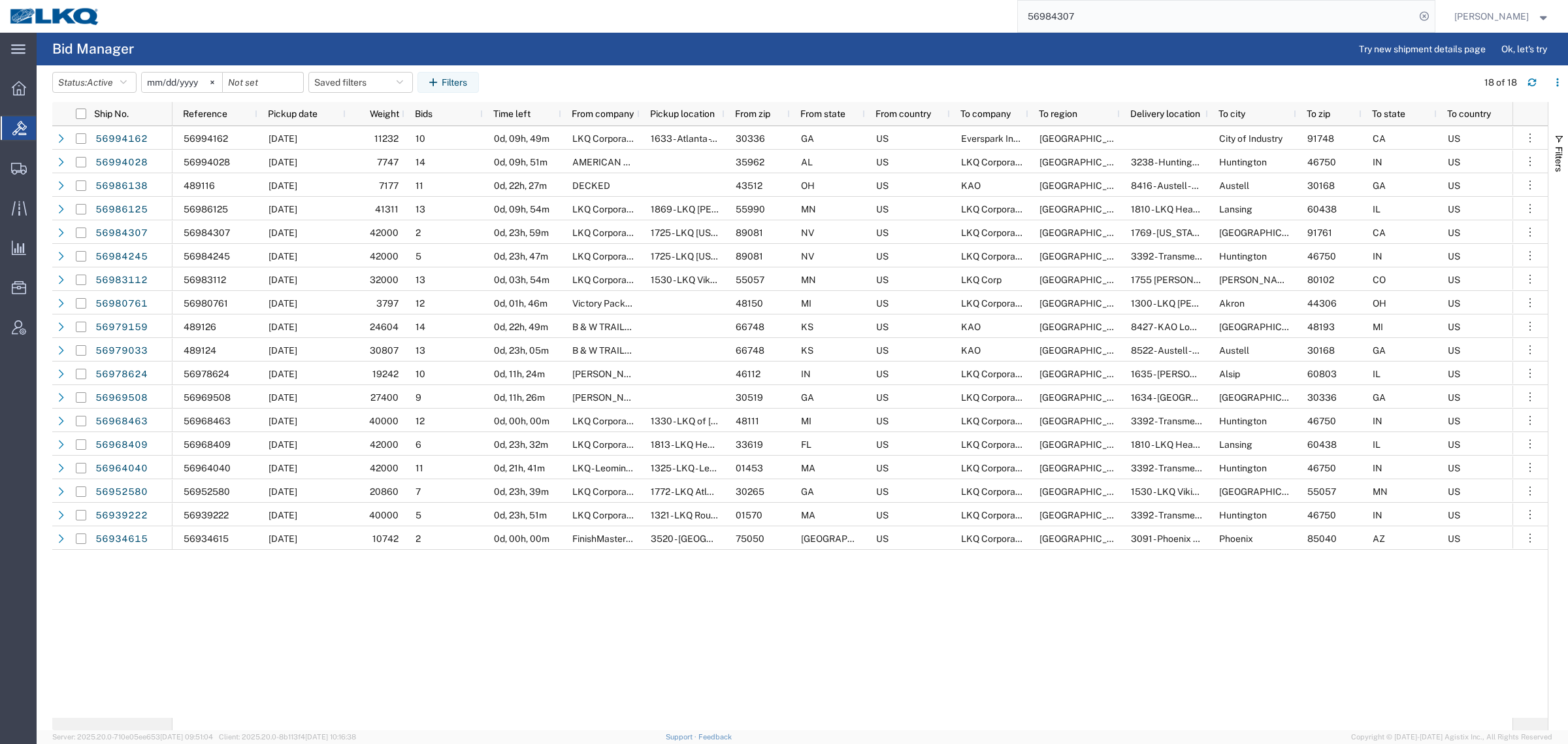
drag, startPoint x: 887, startPoint y: 36, endPoint x: 799, endPoint y: 49, distance: 89.0
click at [800, 48] on div "main_menu Created with Sketch. Collapse Menu Overview Bids Shipments Shipment M…" at bounding box center [784, 388] width 1568 height 711
paste input "821596"
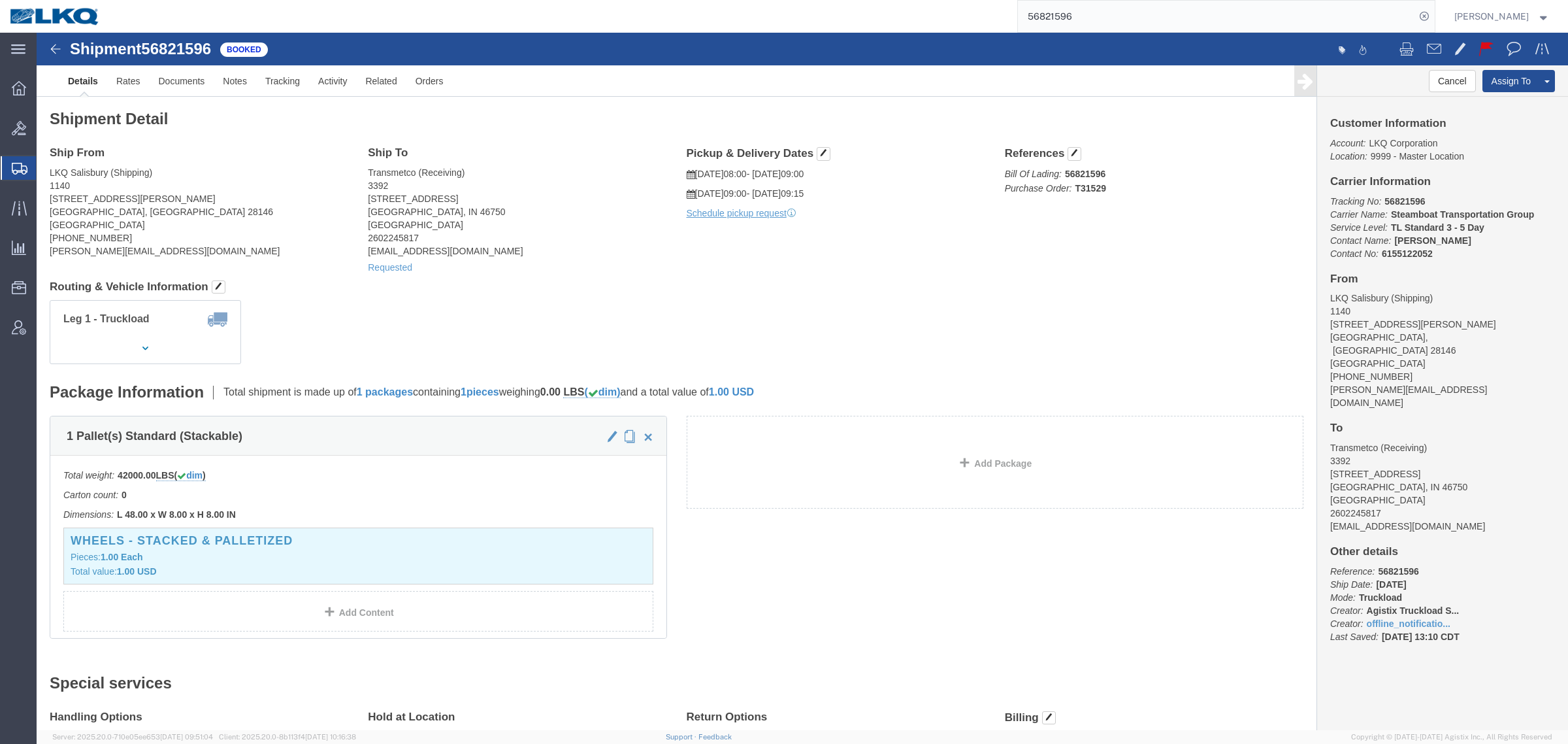
drag, startPoint x: 683, startPoint y: 265, endPoint x: 705, endPoint y: 161, distance: 106.3
click div "Shipment Detail Ship From LKQ Salisbury (Shipping) 1140 1212 Webb Road Salisbur…"
drag, startPoint x: 1083, startPoint y: 24, endPoint x: 901, endPoint y: 21, distance: 182.0
click at [901, 21] on div "56821596" at bounding box center [773, 16] width 1325 height 33
paste input "46145"
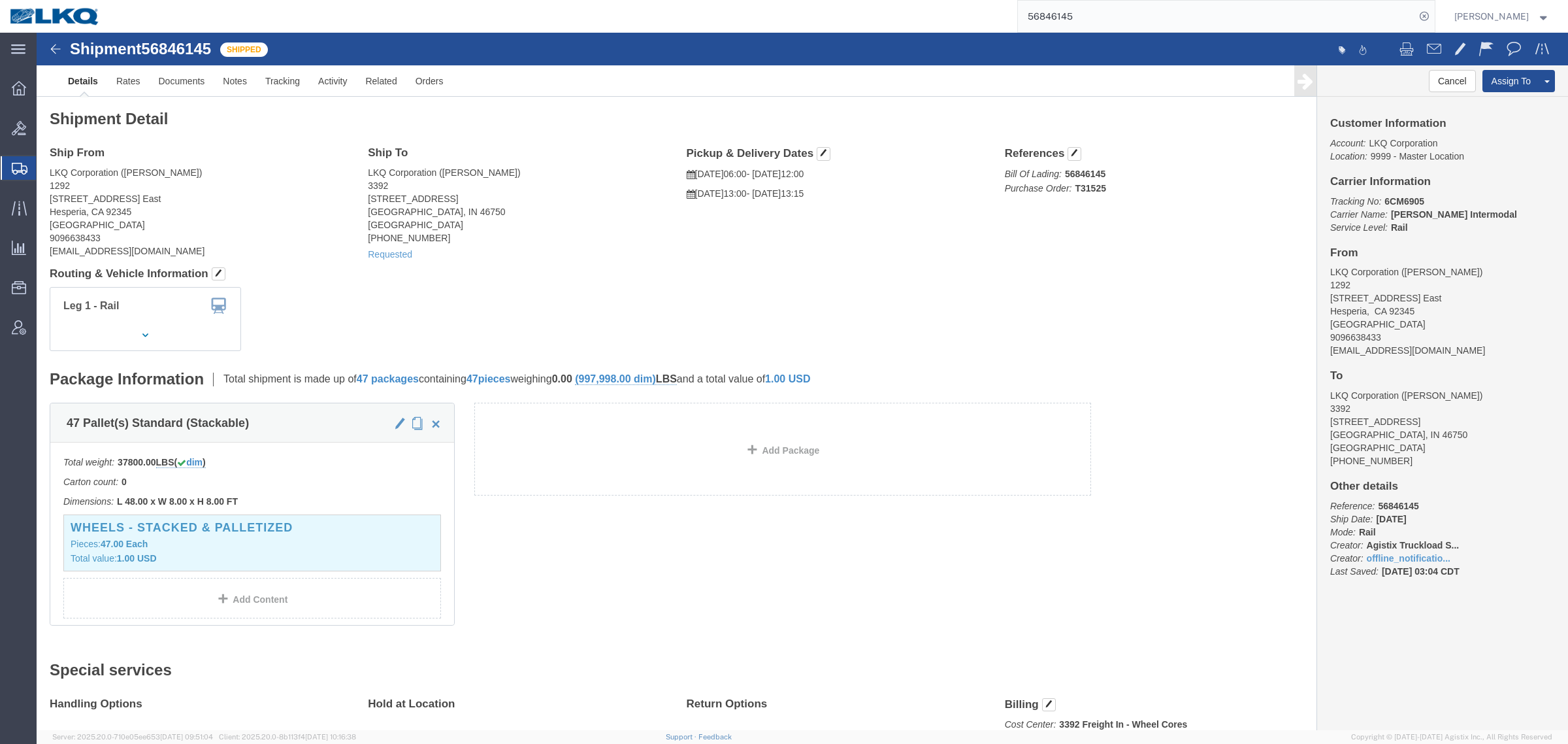
paste input "56978936"
drag, startPoint x: 1093, startPoint y: 15, endPoint x: 962, endPoint y: 17, distance: 131.0
click at [974, 17] on div "5656978936" at bounding box center [773, 16] width 1325 height 33
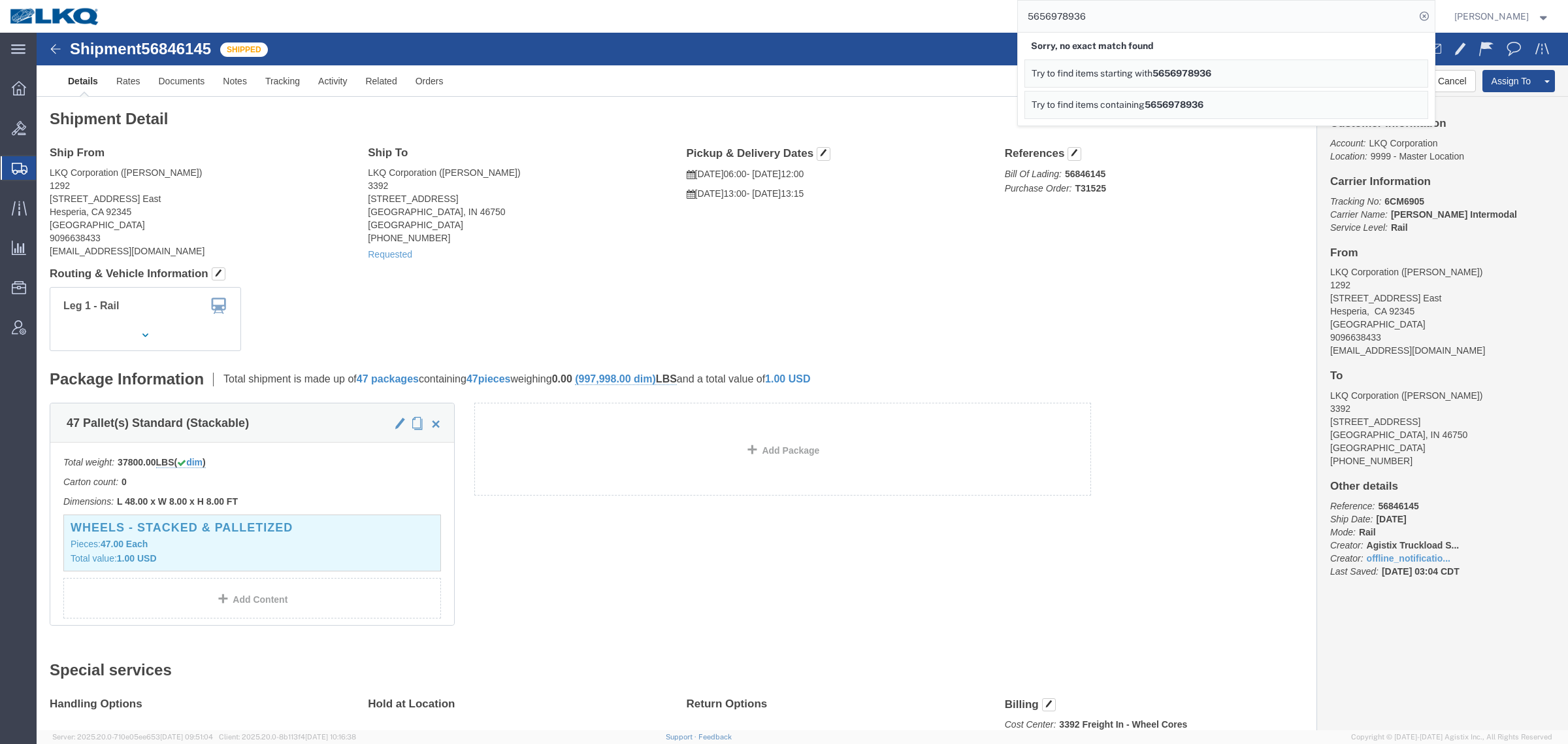
drag, startPoint x: 881, startPoint y: 60, endPoint x: 975, endPoint y: 5, distance: 108.9
click ul "Details Rates Documents Notes Tracking Activity Related Orders"
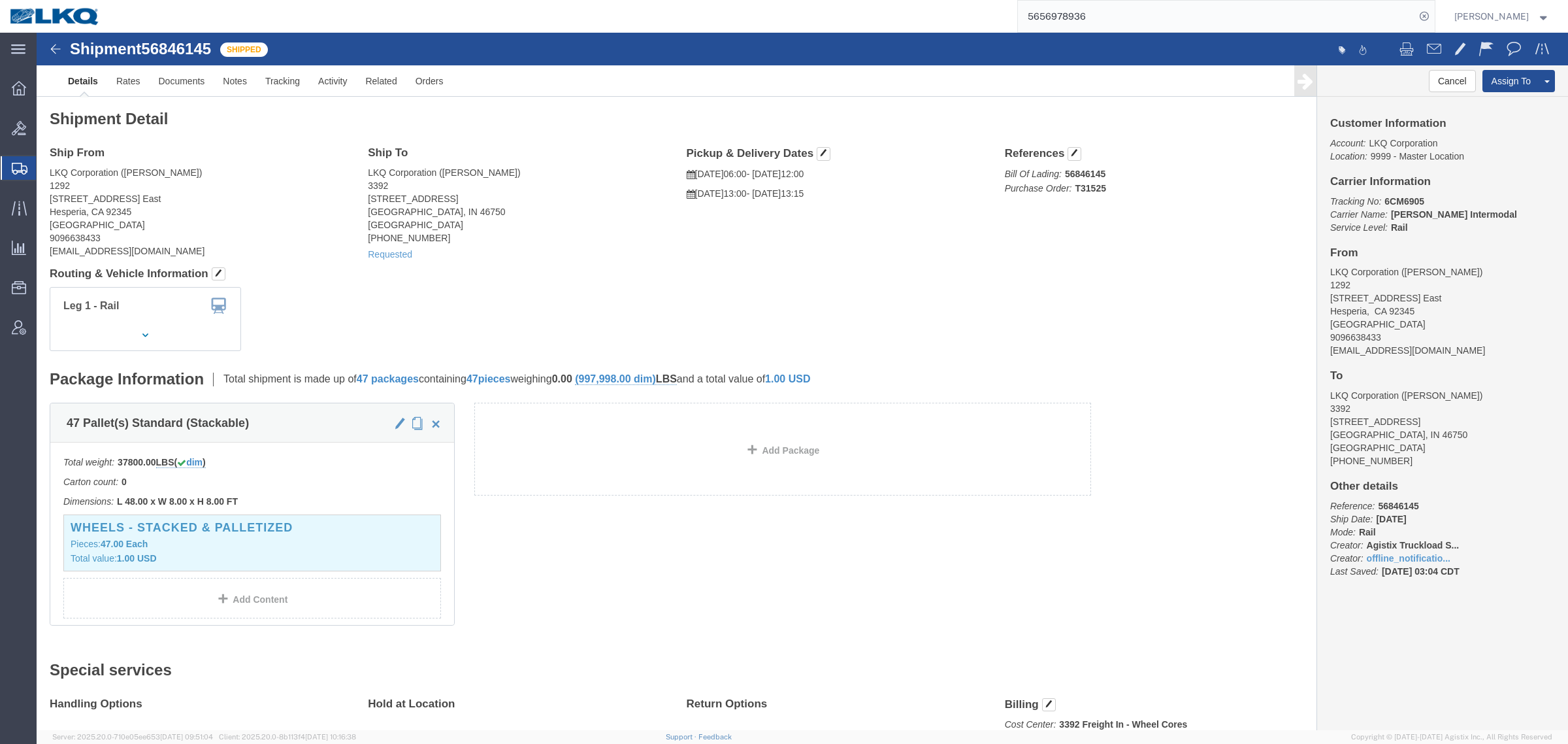
click at [1081, 8] on input "5656978936" at bounding box center [1216, 16] width 397 height 31
paste input "search"
type input "56978936"
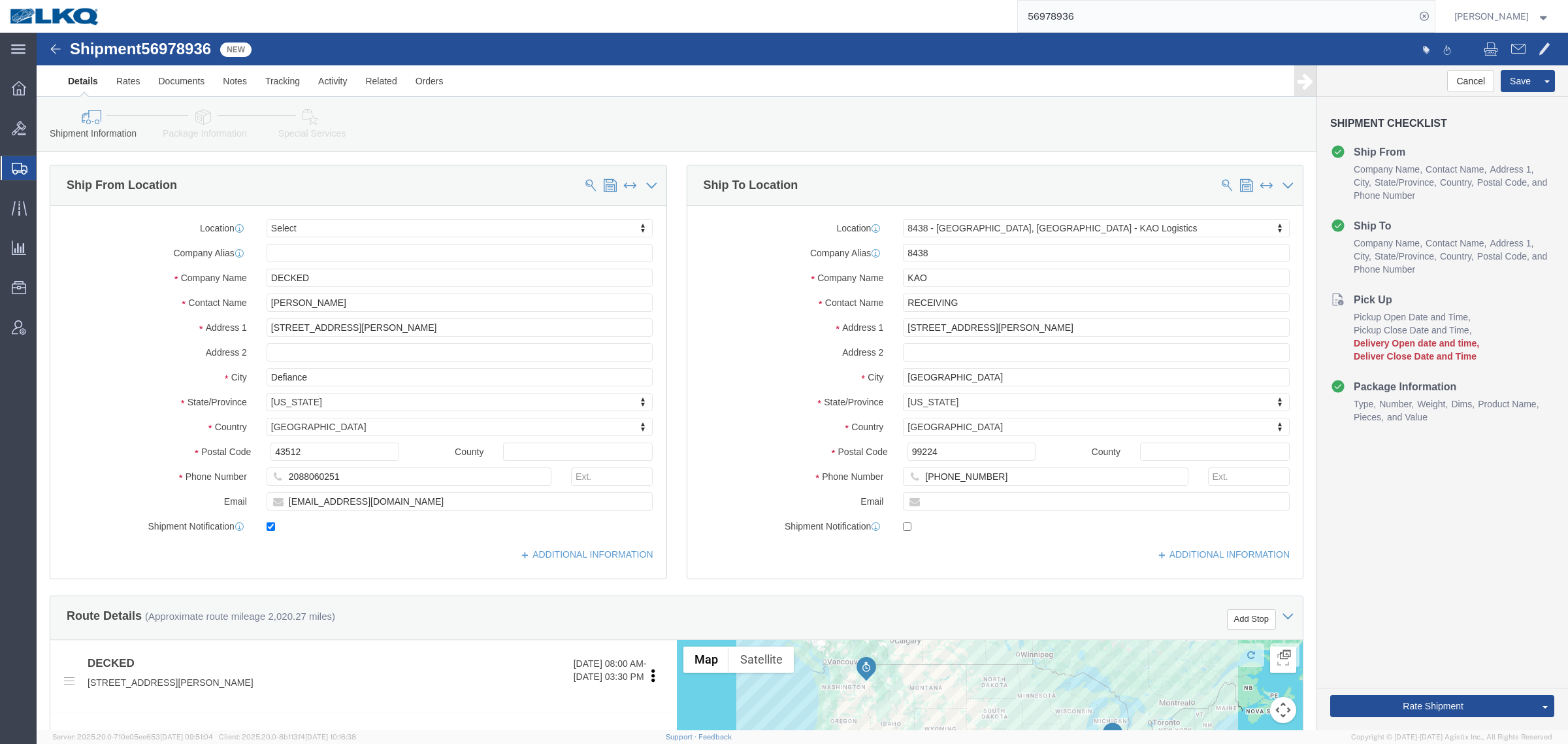
select select
select select "30553"
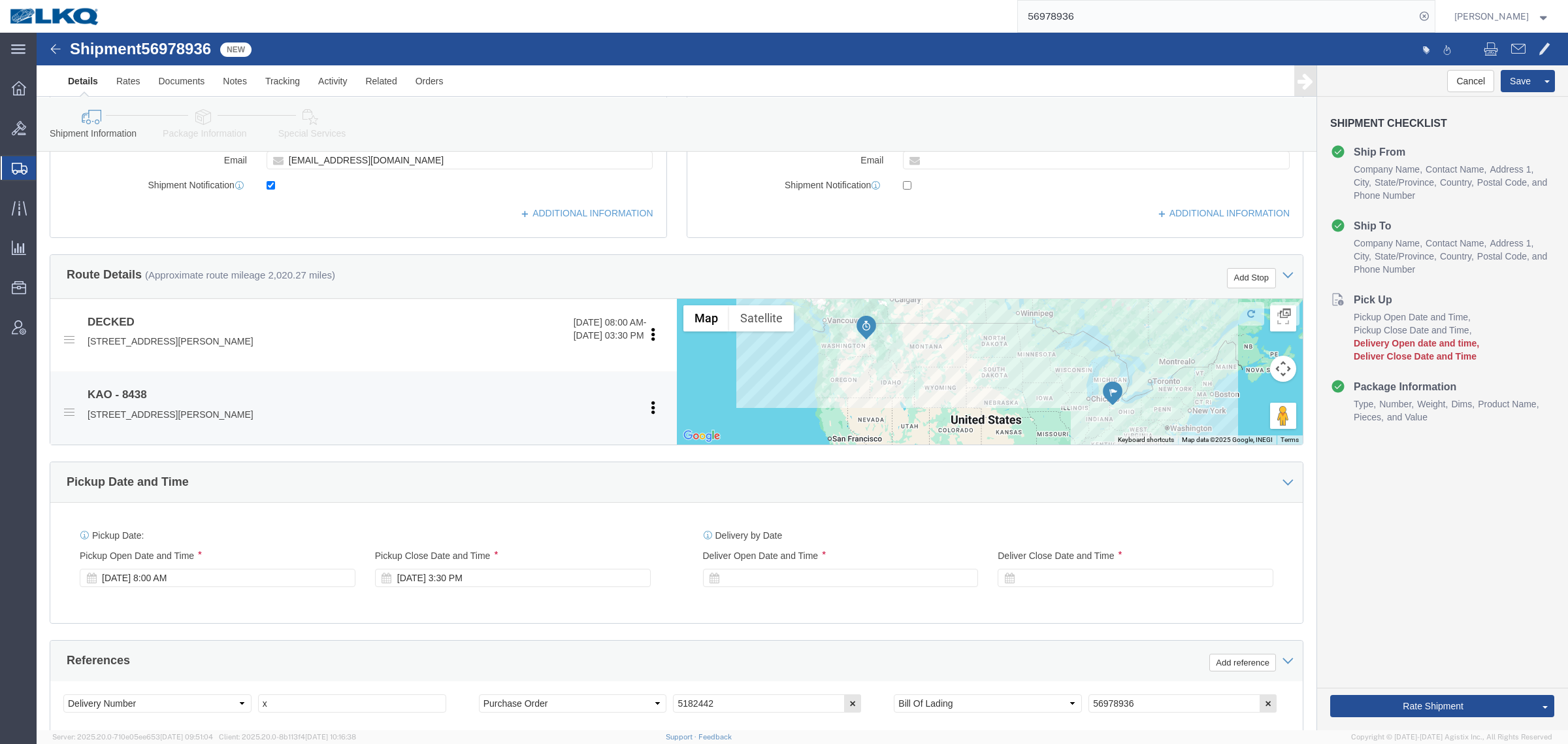
scroll to position [490, 0]
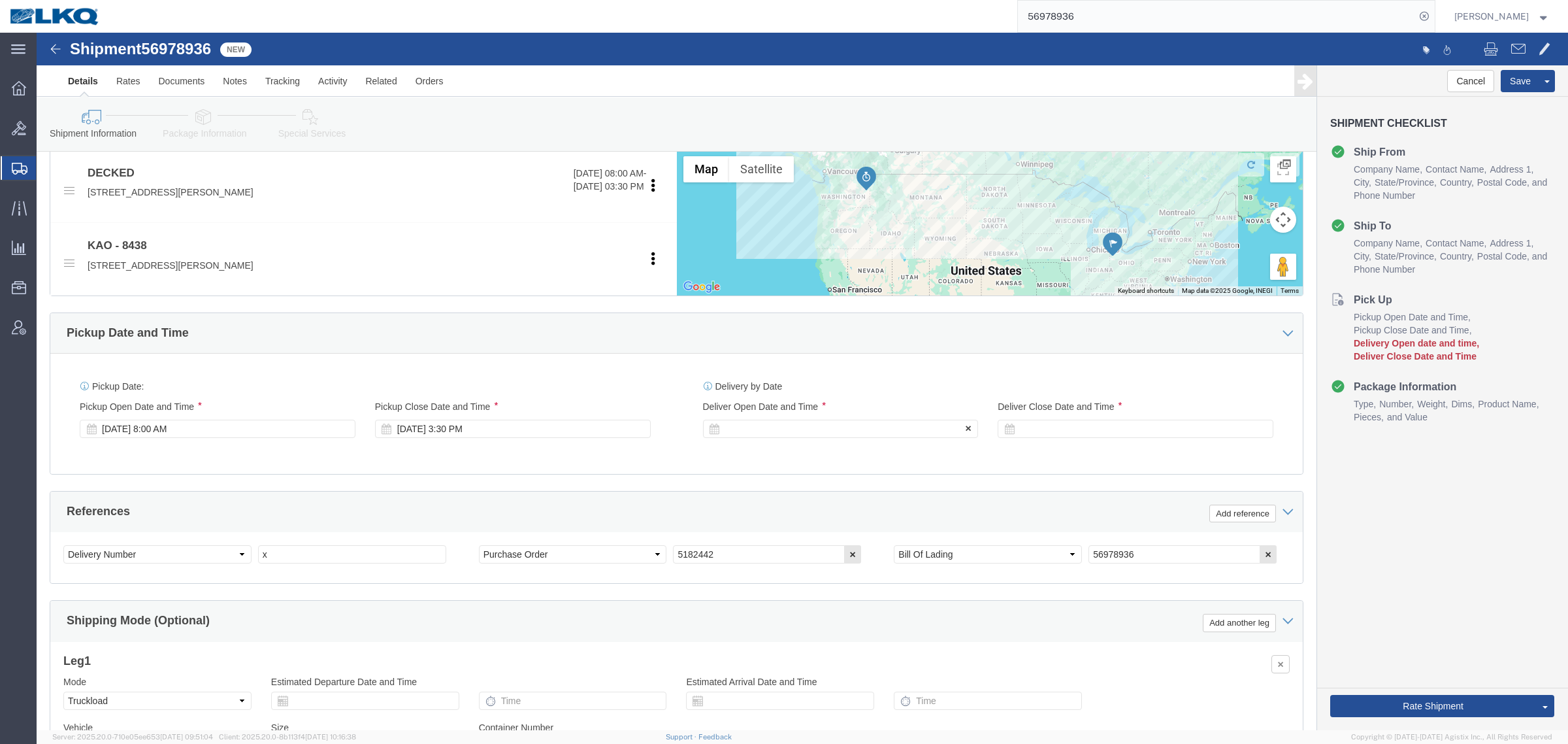
click div
click input "4:30 PM"
type input "5:30 AM"
click button "Apply"
click div "Pickup Date: Pickup Start Date Pickup Start Time Pickup Open Date and Time Oct …"
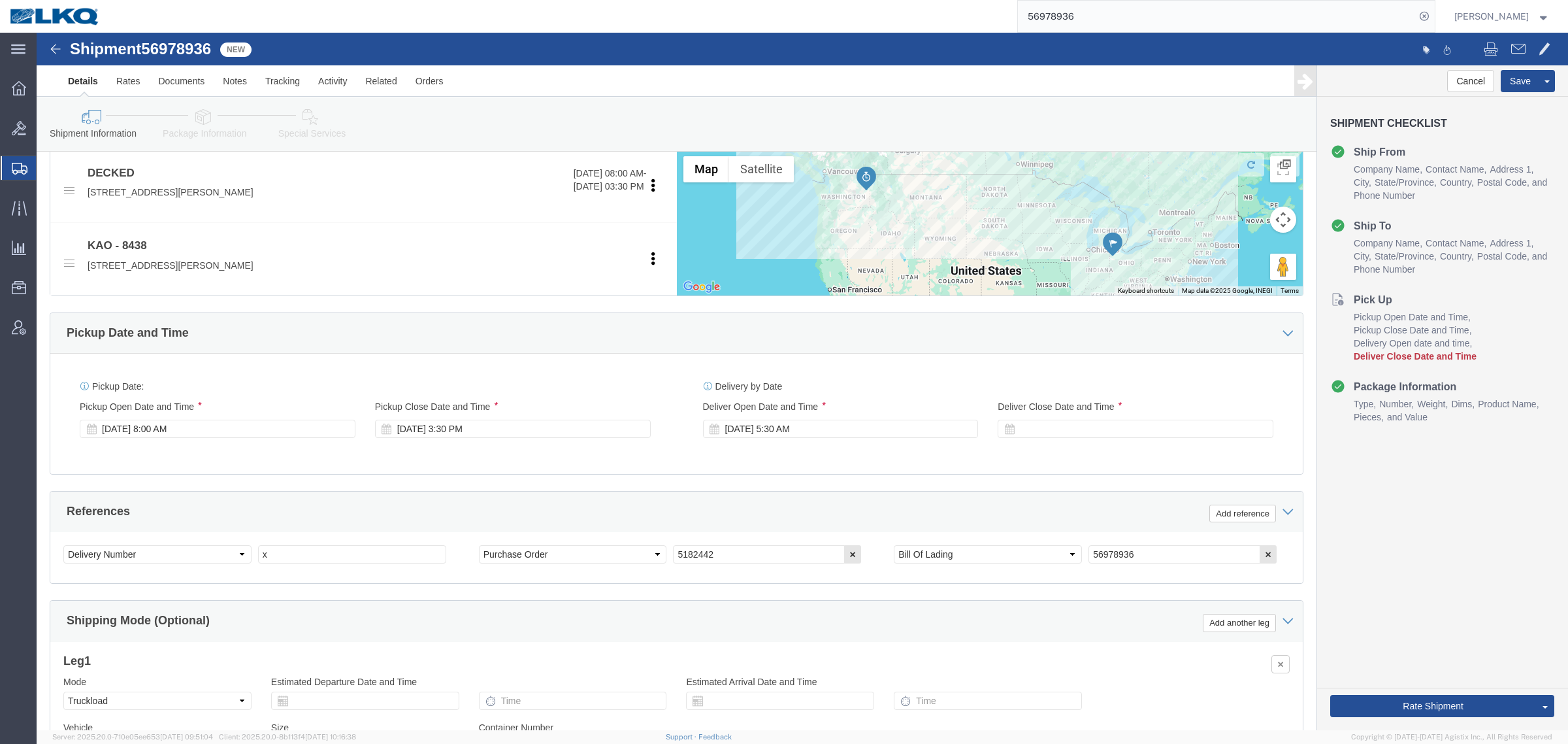
drag, startPoint x: 271, startPoint y: 95, endPoint x: 280, endPoint y: 137, distance: 43.0
click link "Special Services"
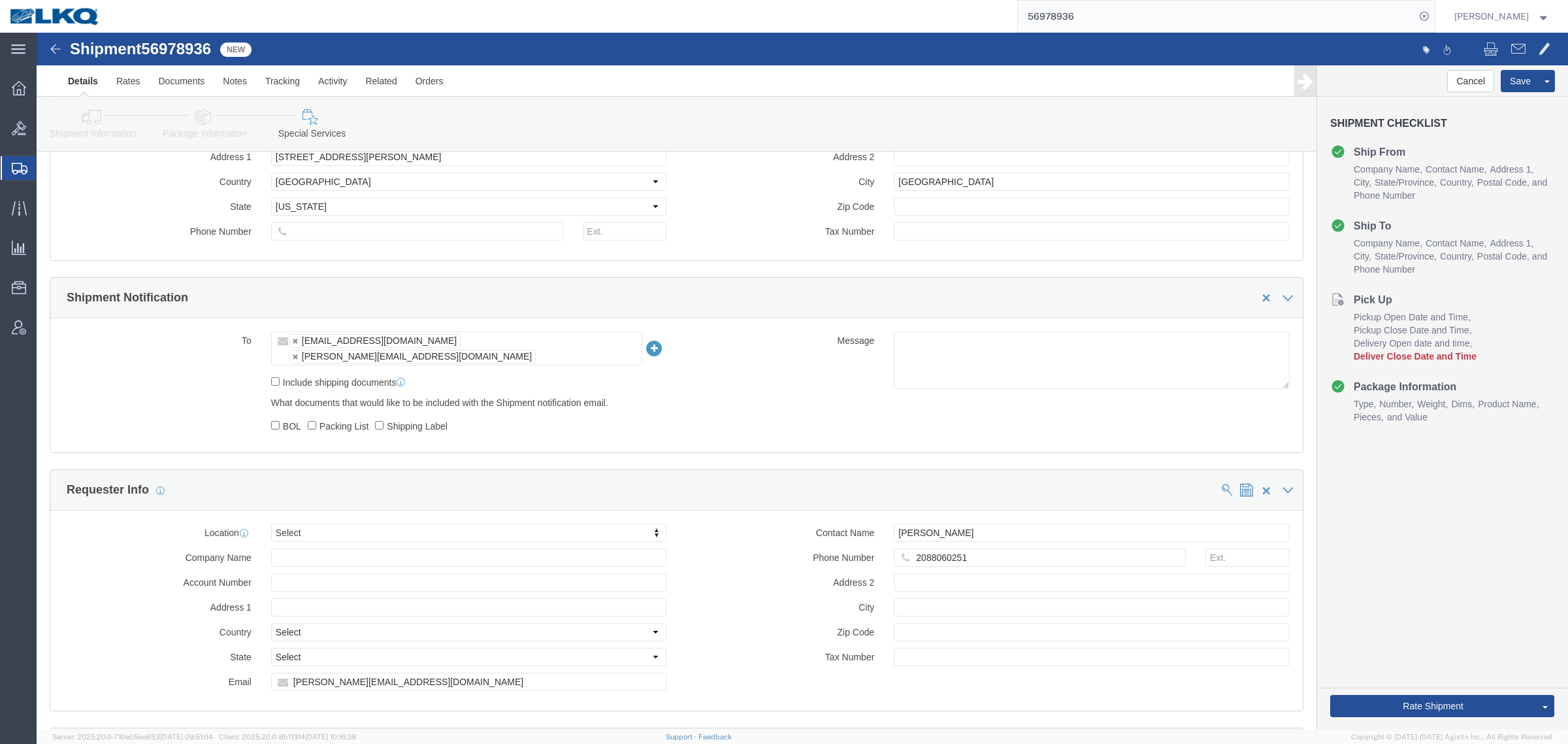
scroll to position [1062, 0]
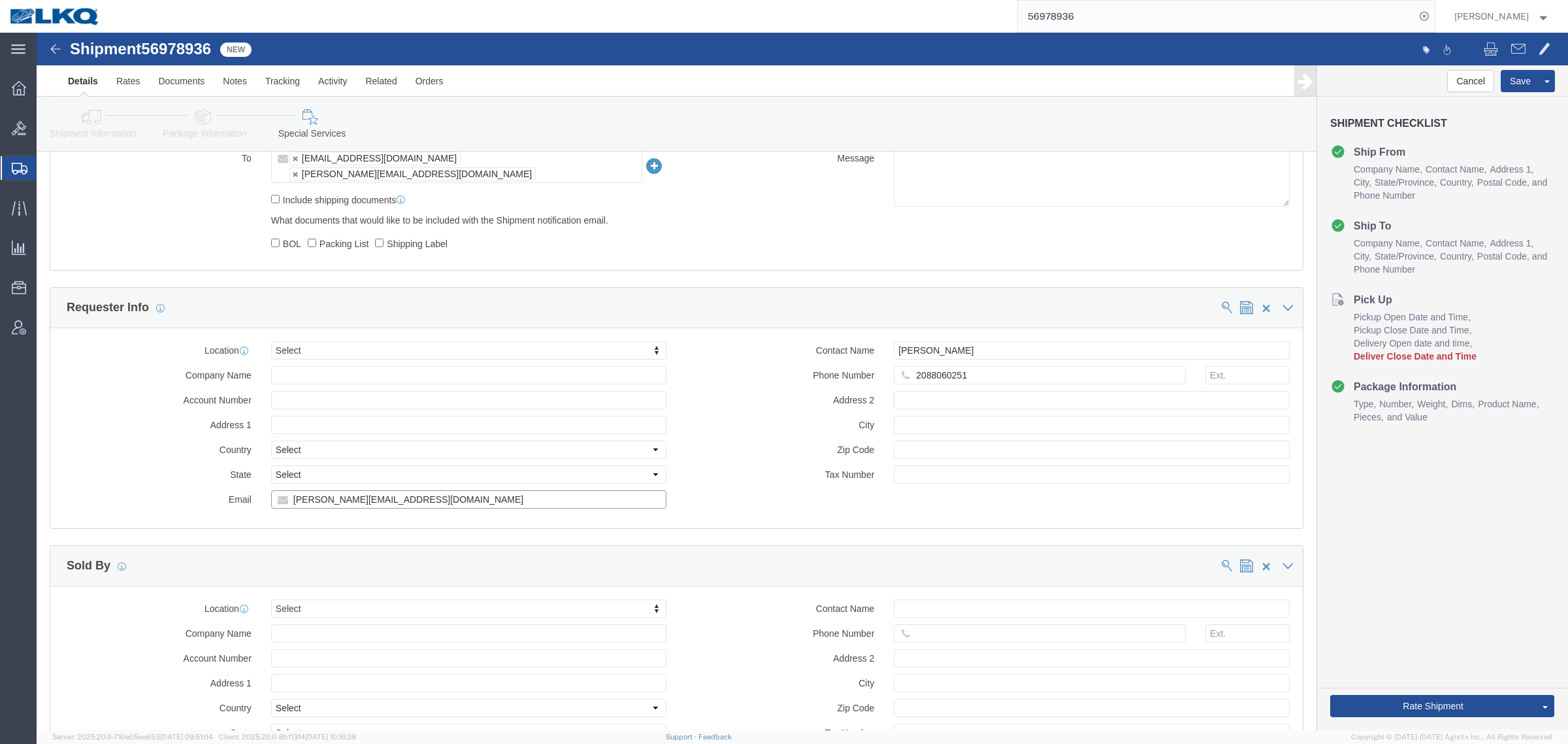
click input "[PERSON_NAME][EMAIL_ADDRESS][DOMAIN_NAME]"
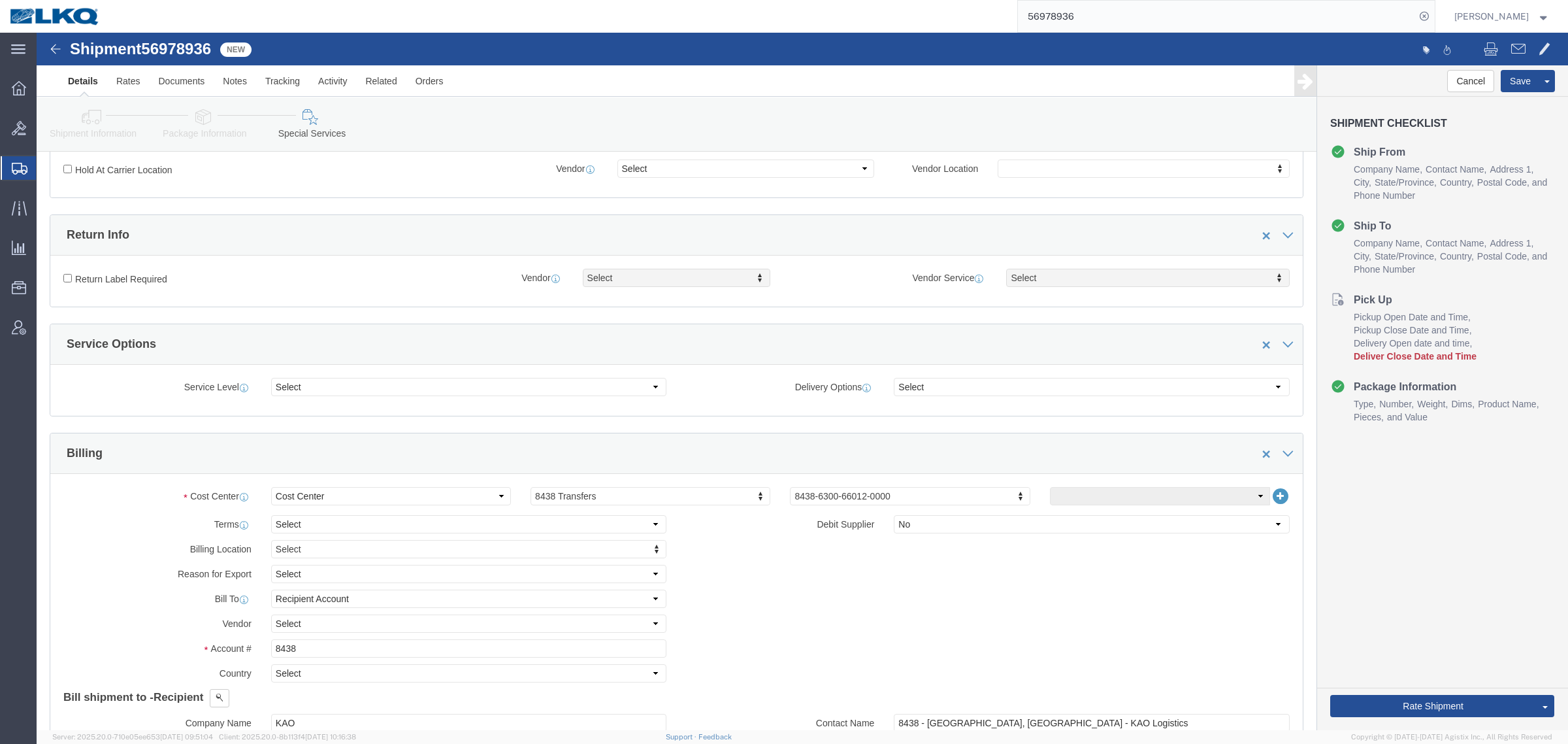
scroll to position [163, 0]
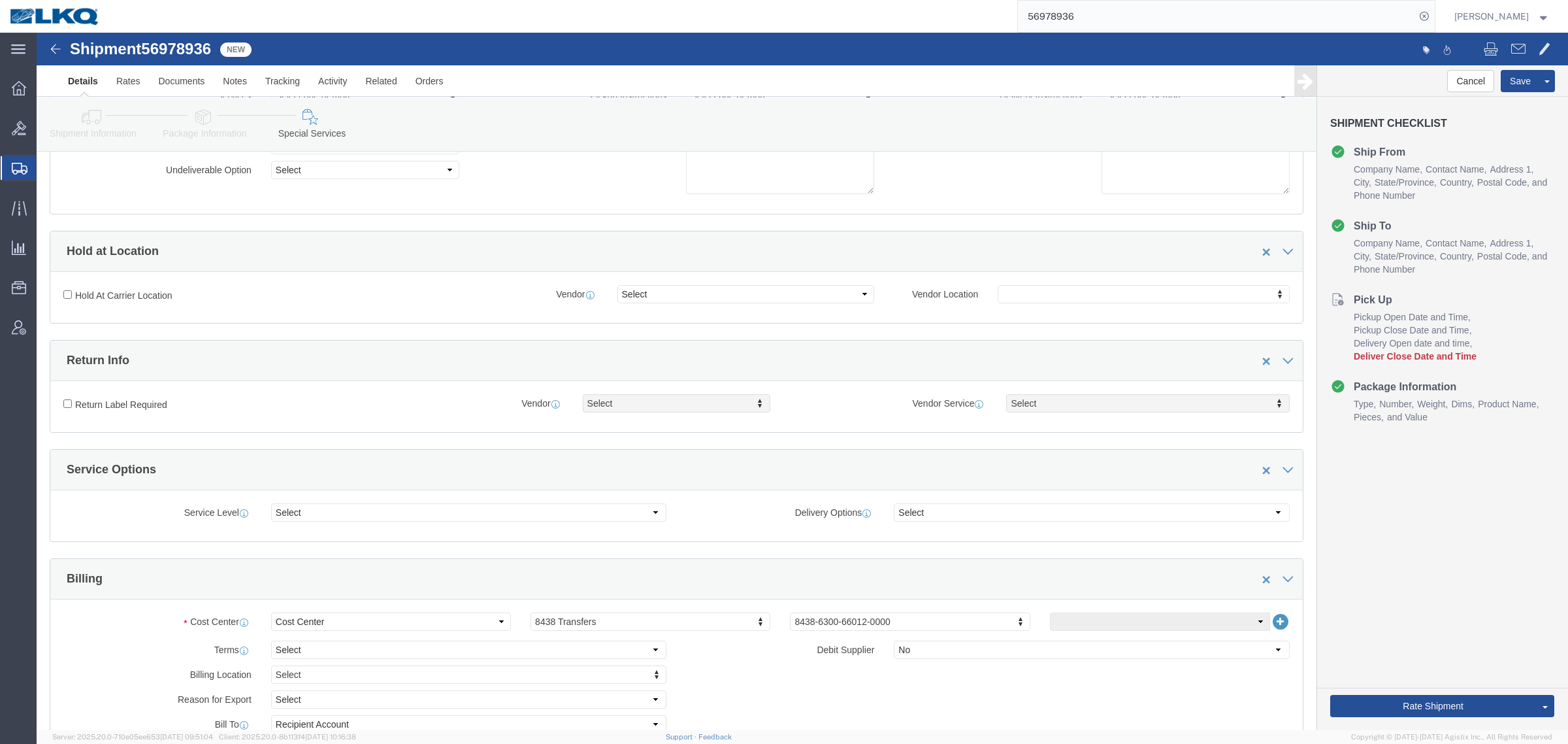
click icon
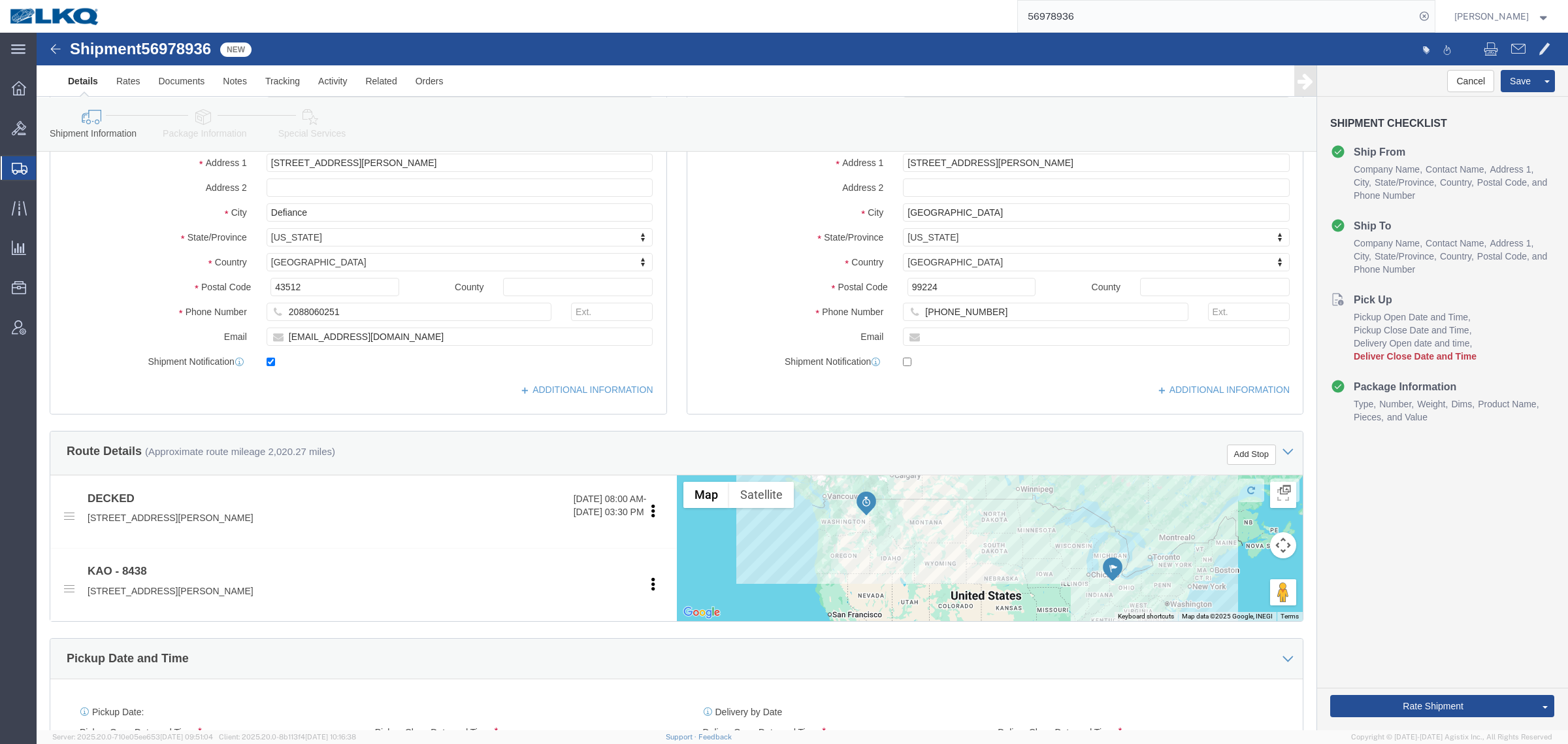
scroll to position [409, 0]
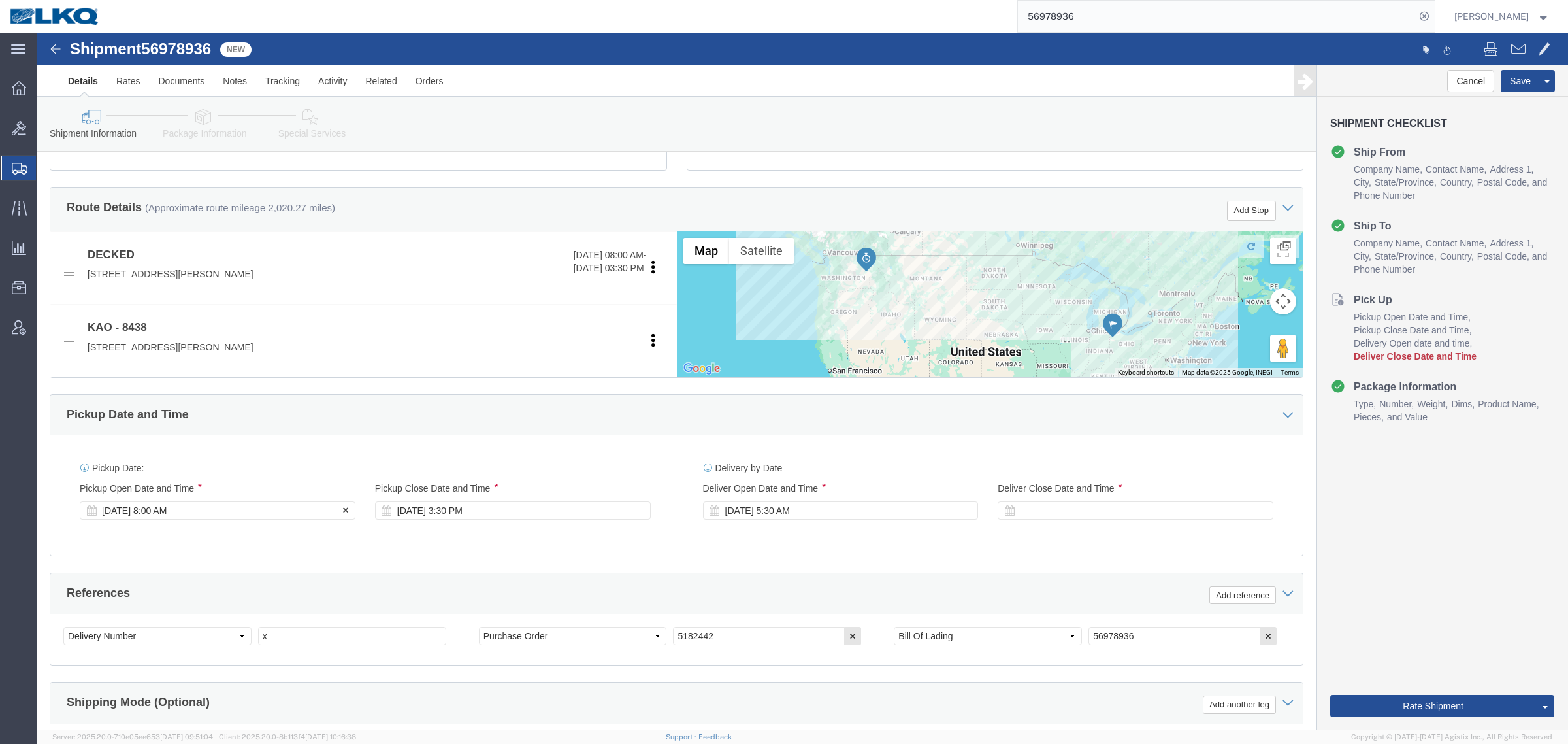
click div "[DATE] 8:00 AM"
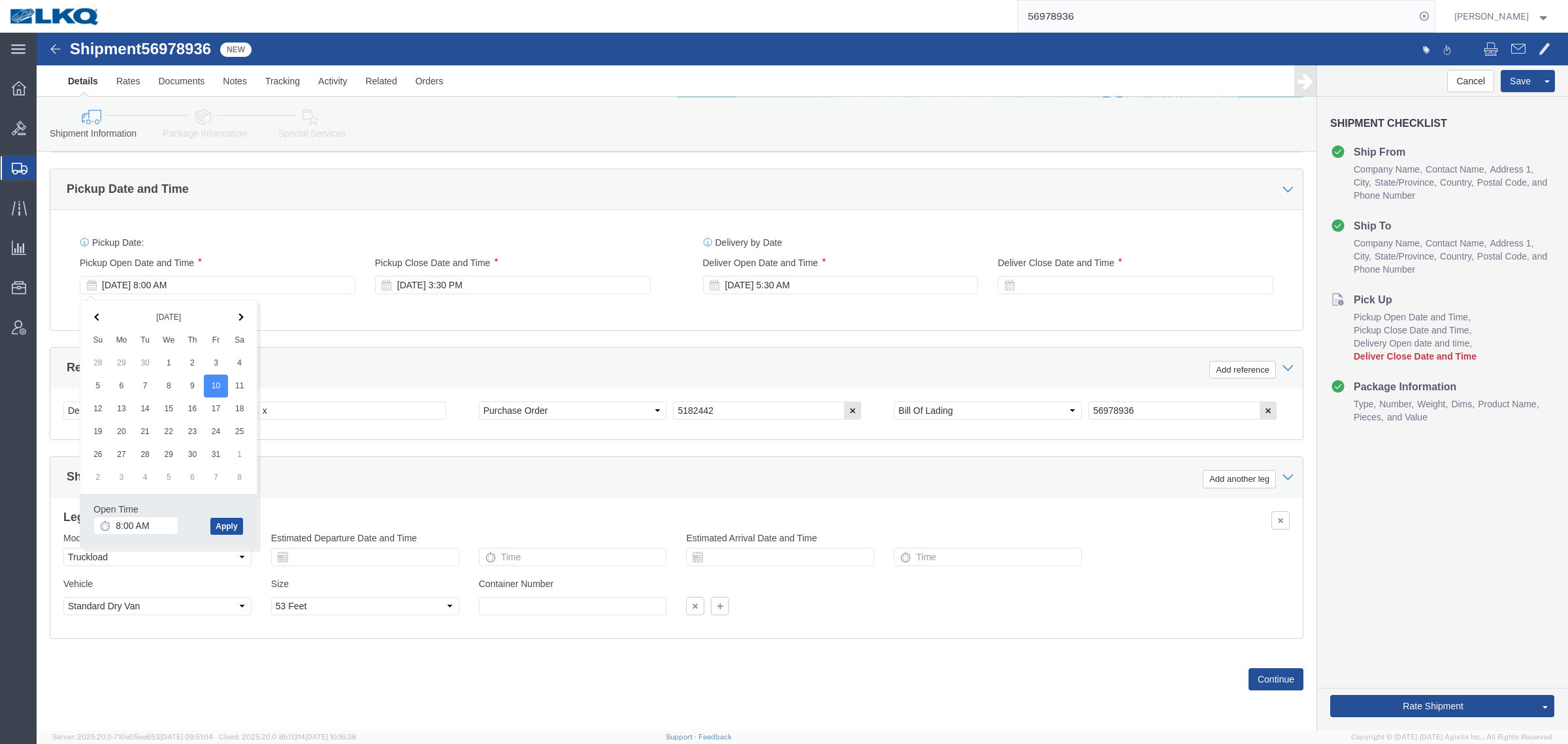
click button "Apply"
click div "Ship From Location Location My Profile Location 1100 - LKQ Crystal River 1103 -…"
click div
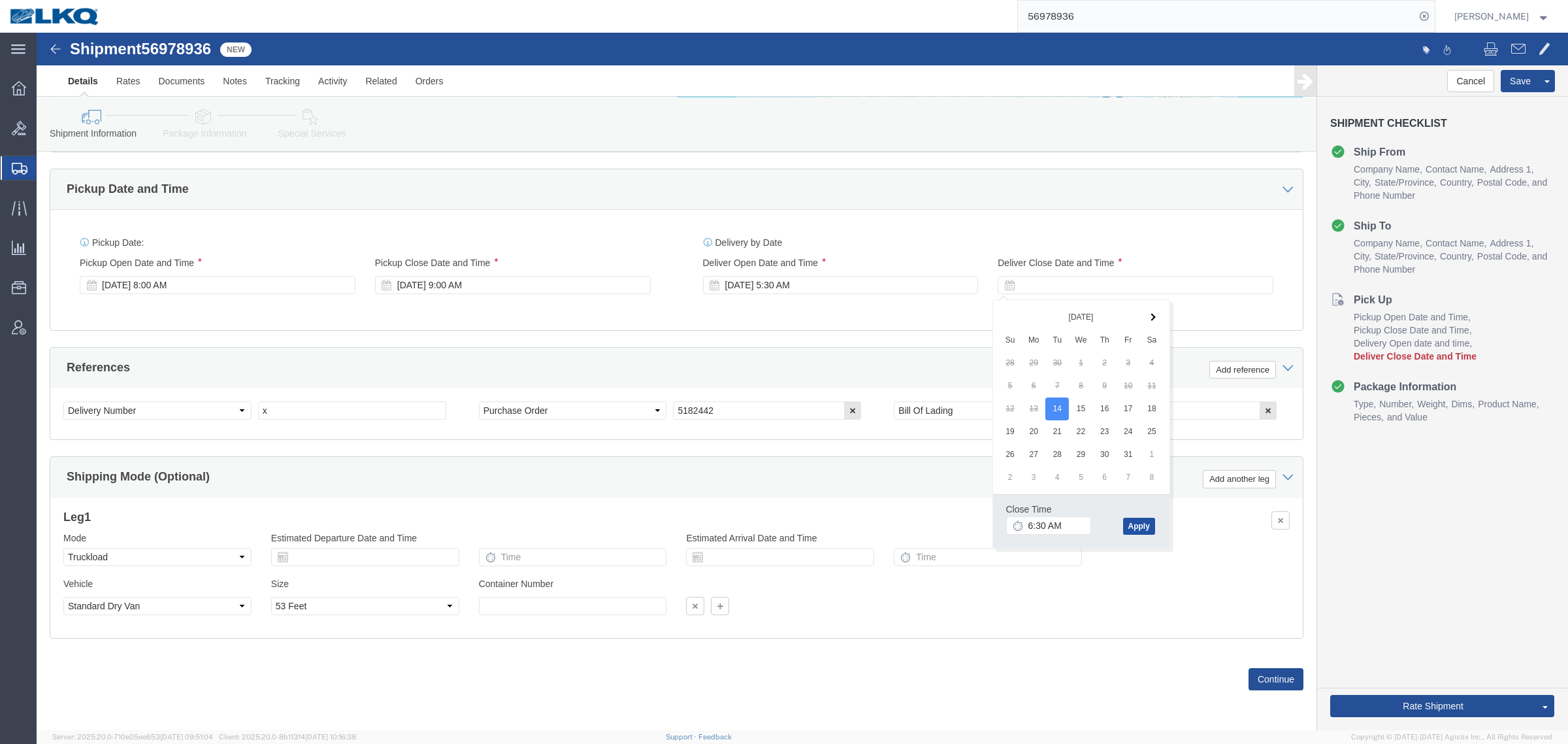
click button "Apply"
drag, startPoint x: 265, startPoint y: 368, endPoint x: 190, endPoint y: 375, distance: 75.3
click div "Select Account Type Activity ID Airline Appointment Number ASN Batch Request # …"
paste input "489135"
type input "489135"
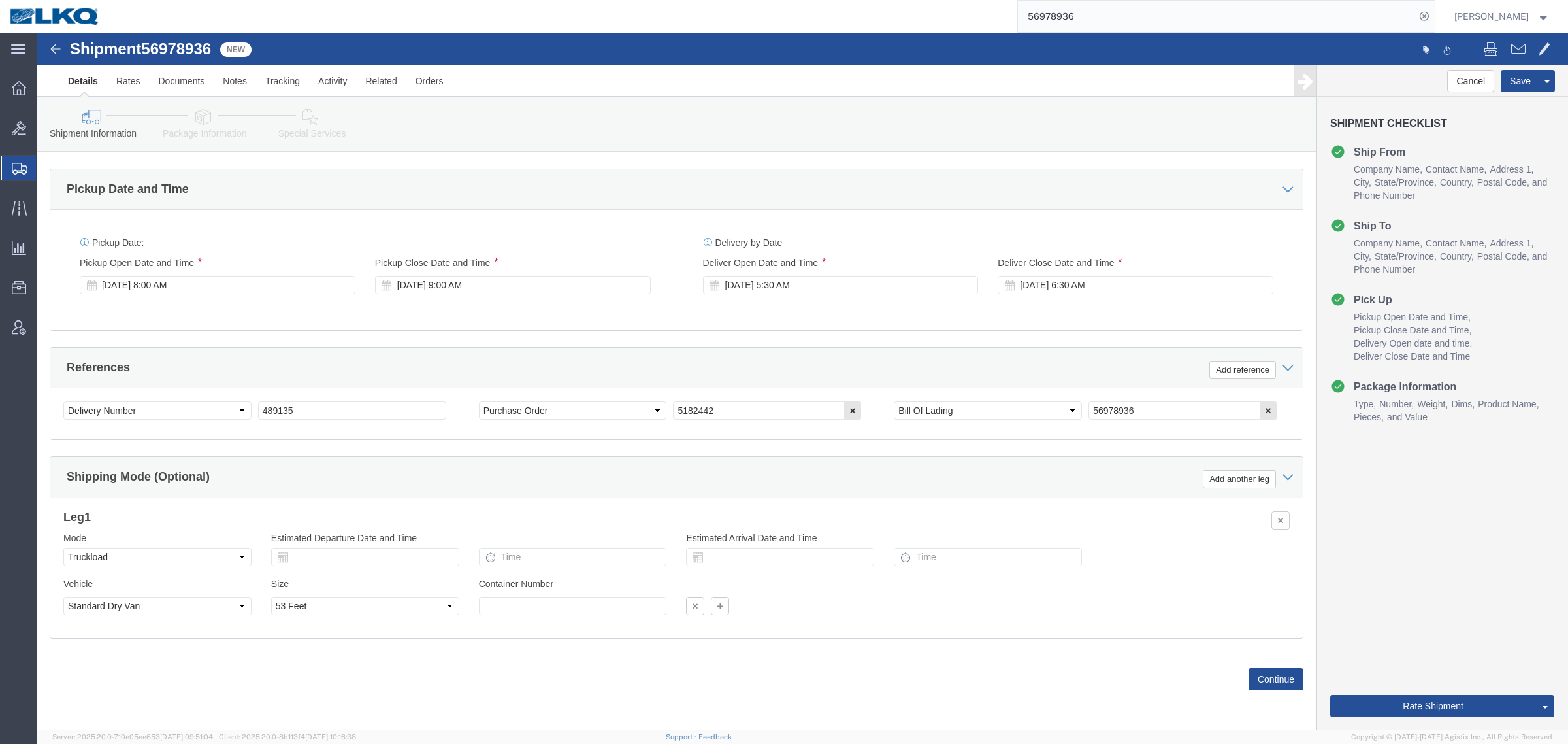
click div "References Add reference"
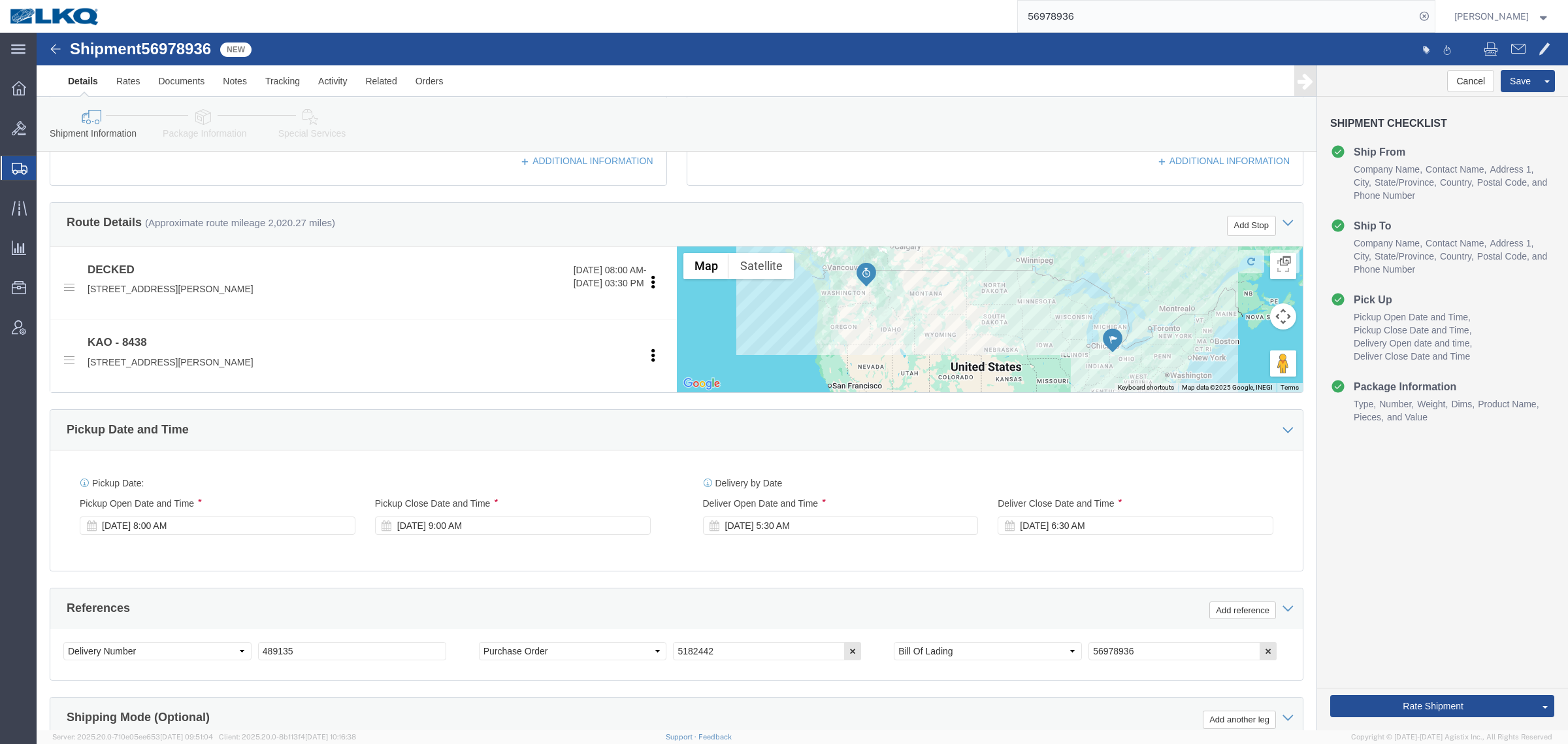
scroll to position [393, 0]
click div "Pickup Date and Time"
click div "Cancel Save Assign To Clone Shipment Save As Template Shipment Checklist Ship F…"
click button "Rate Shipment"
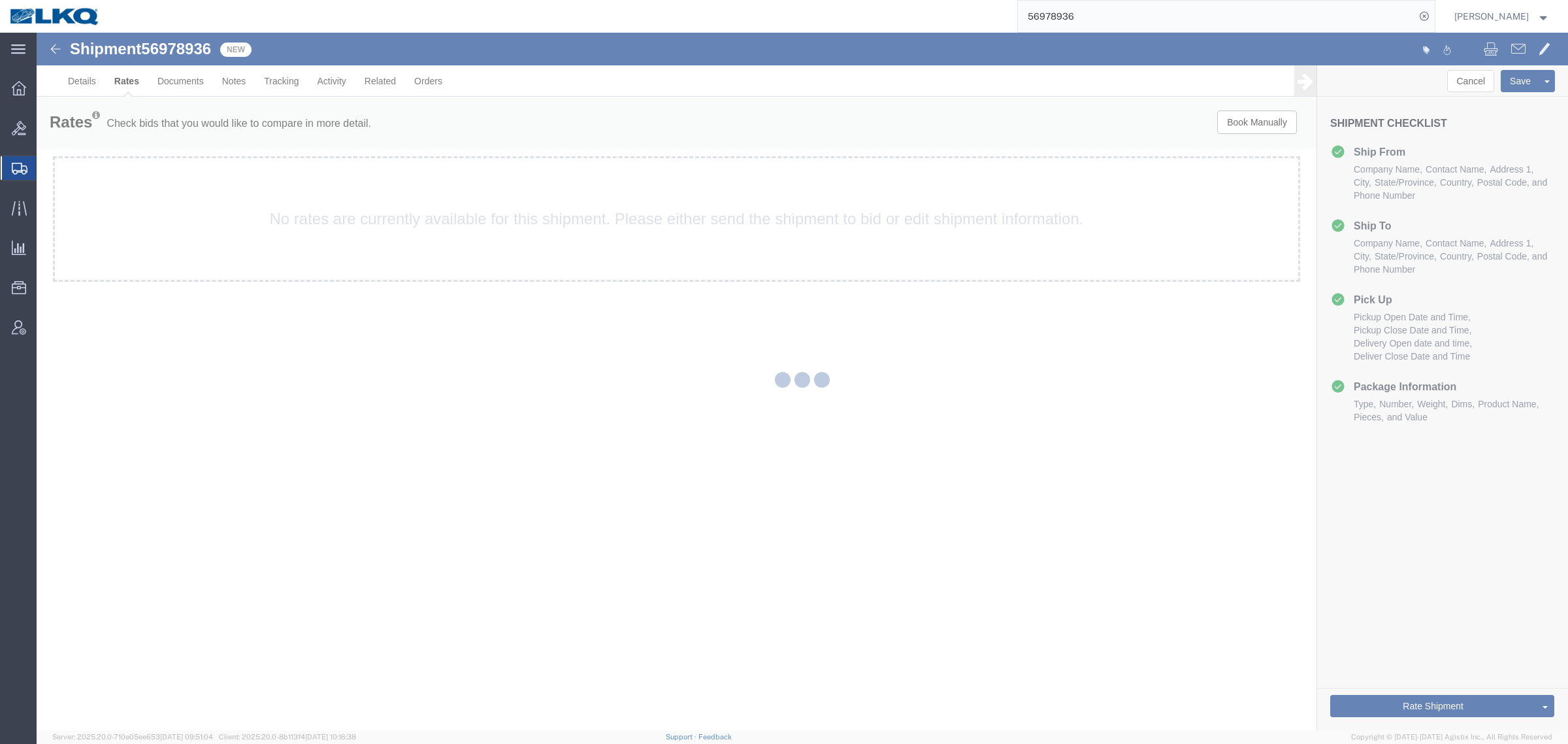
scroll to position [0, 0]
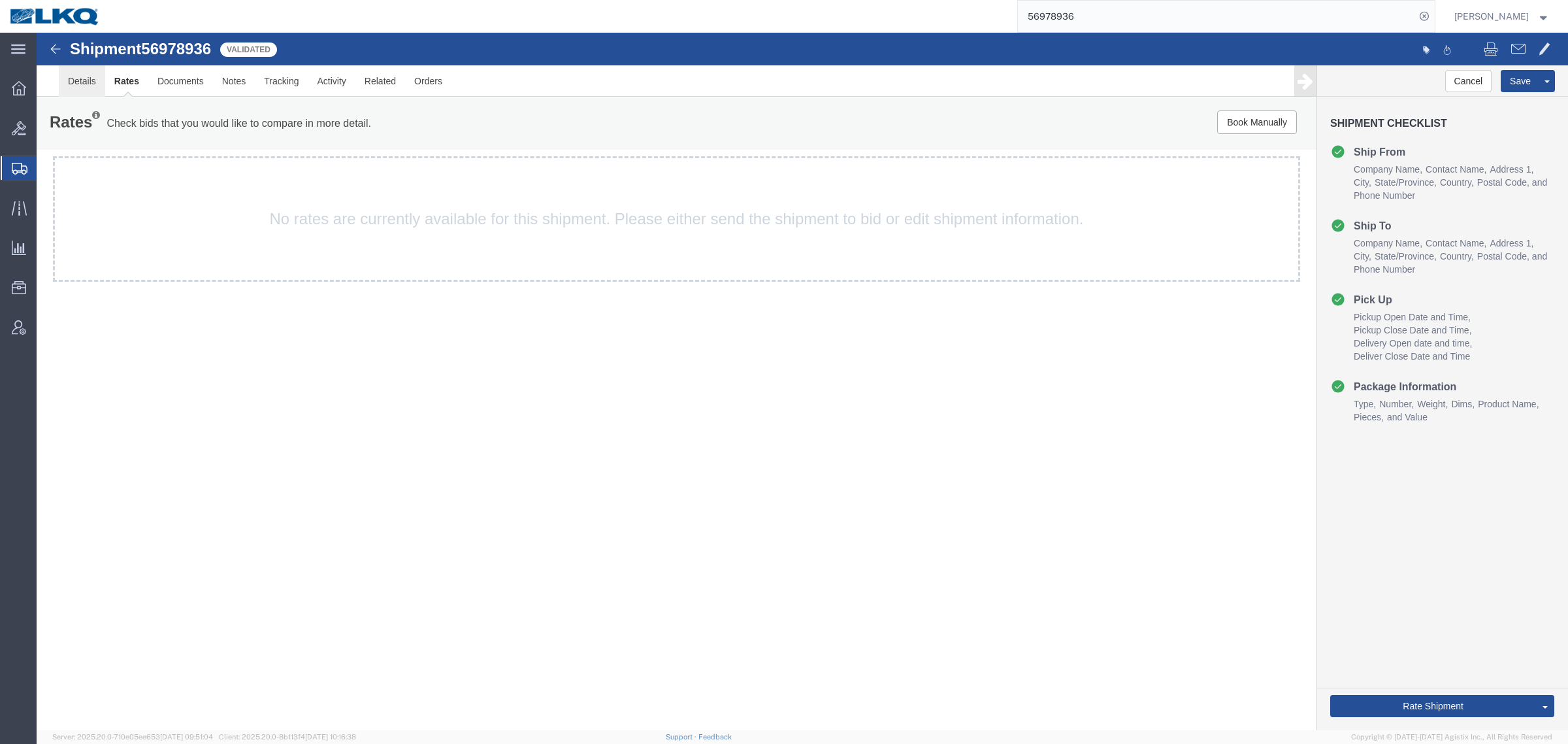
click at [88, 90] on link "Details" at bounding box center [82, 80] width 46 height 31
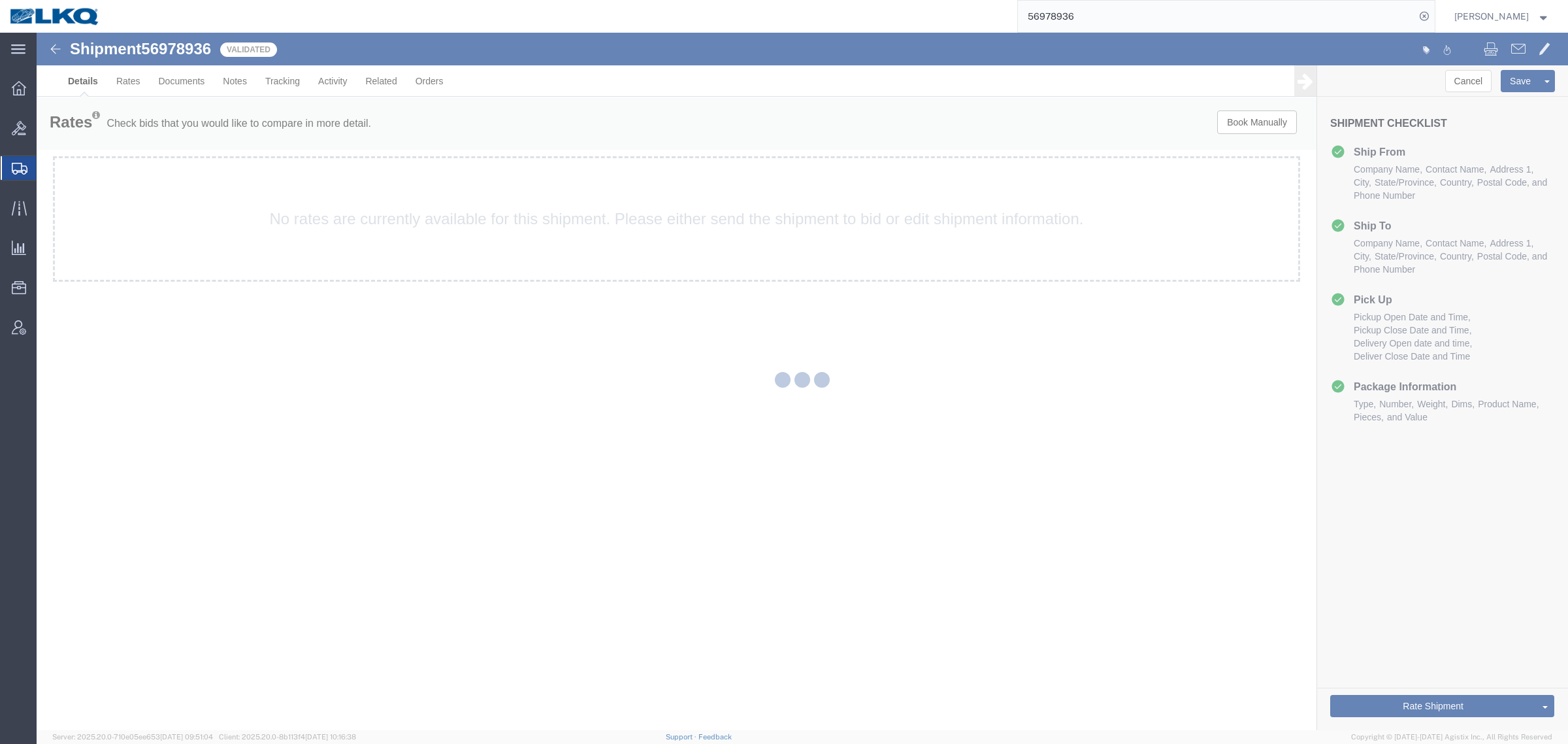
select select "30553"
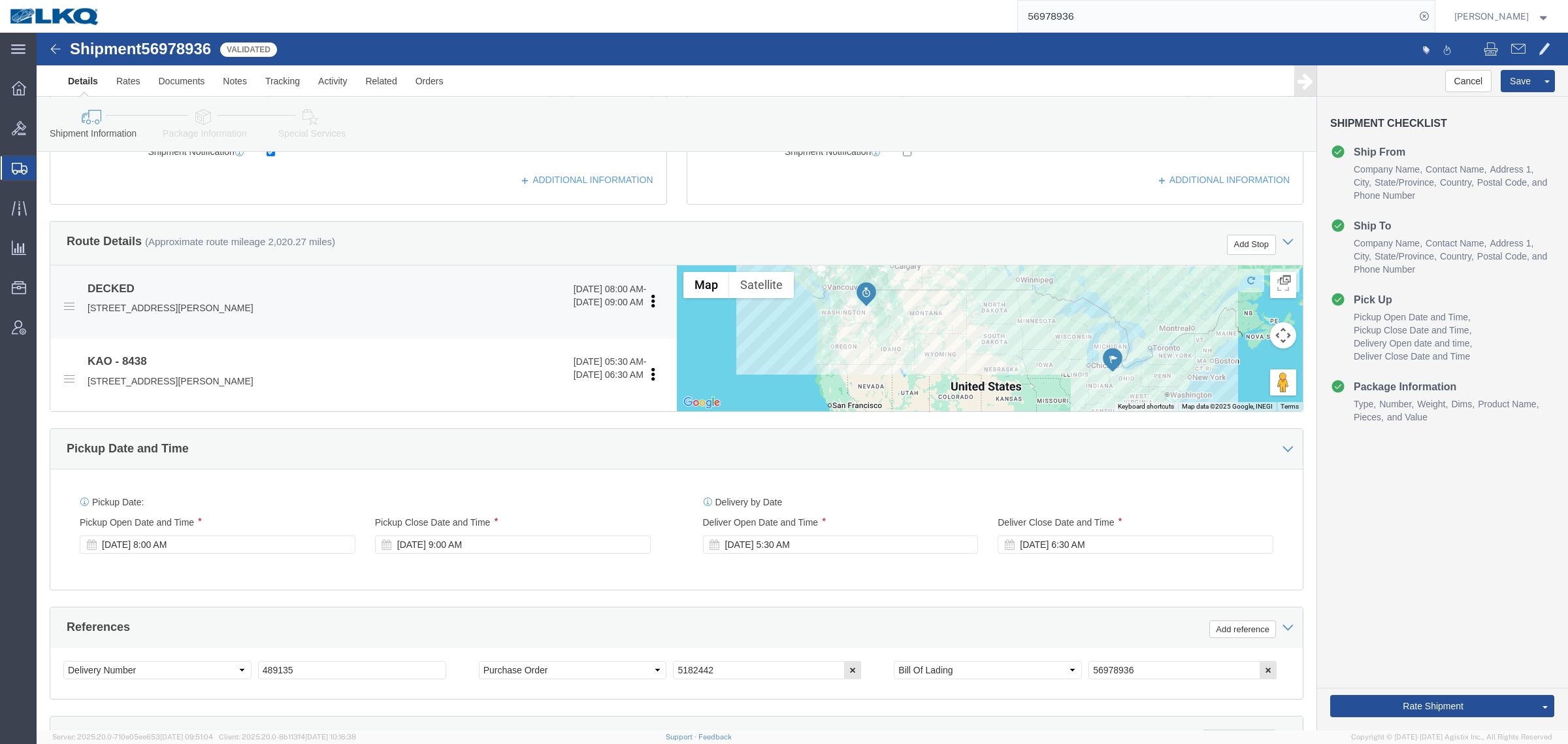
scroll to position [311, 0]
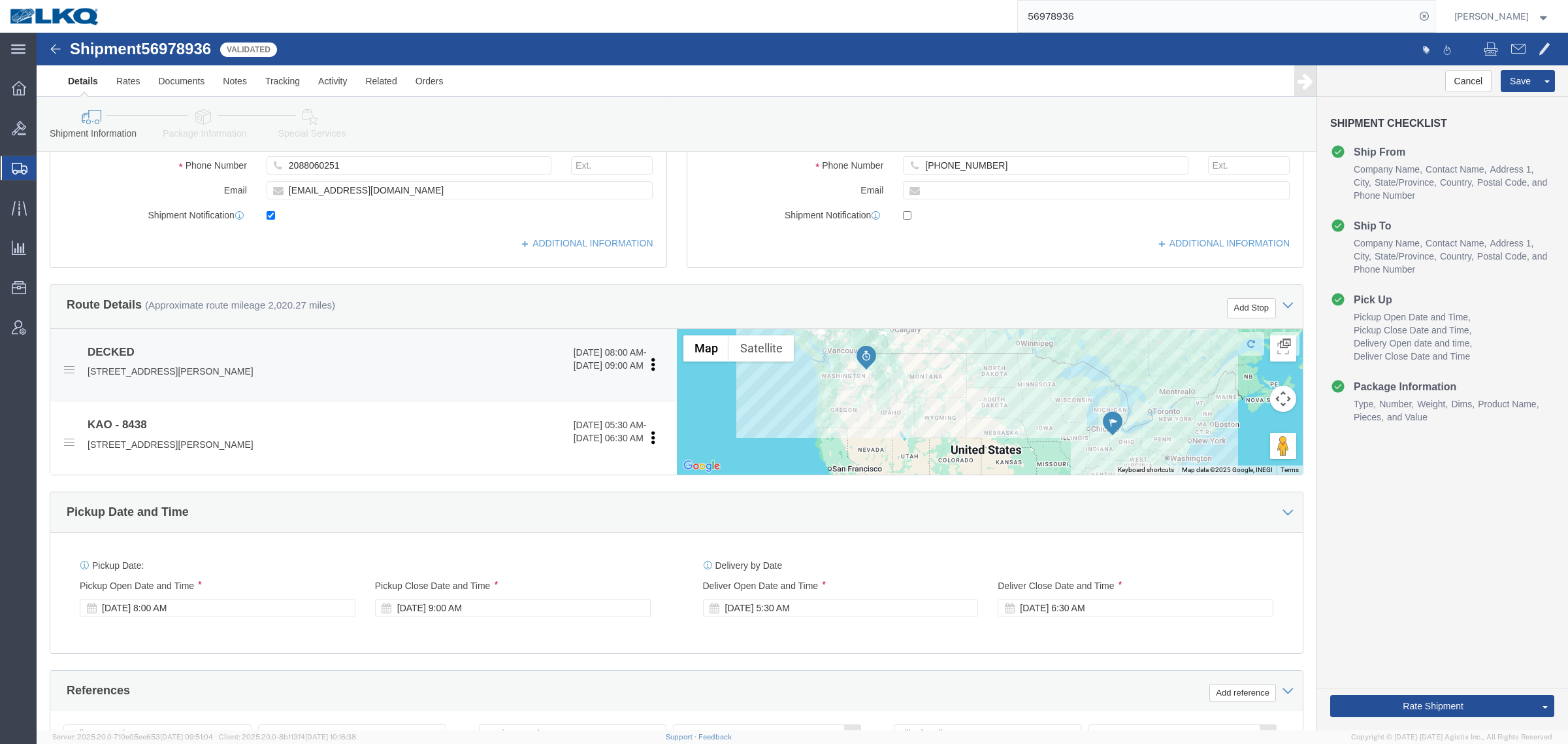
click p "[STREET_ADDRESS][PERSON_NAME]"
copy p "43512"
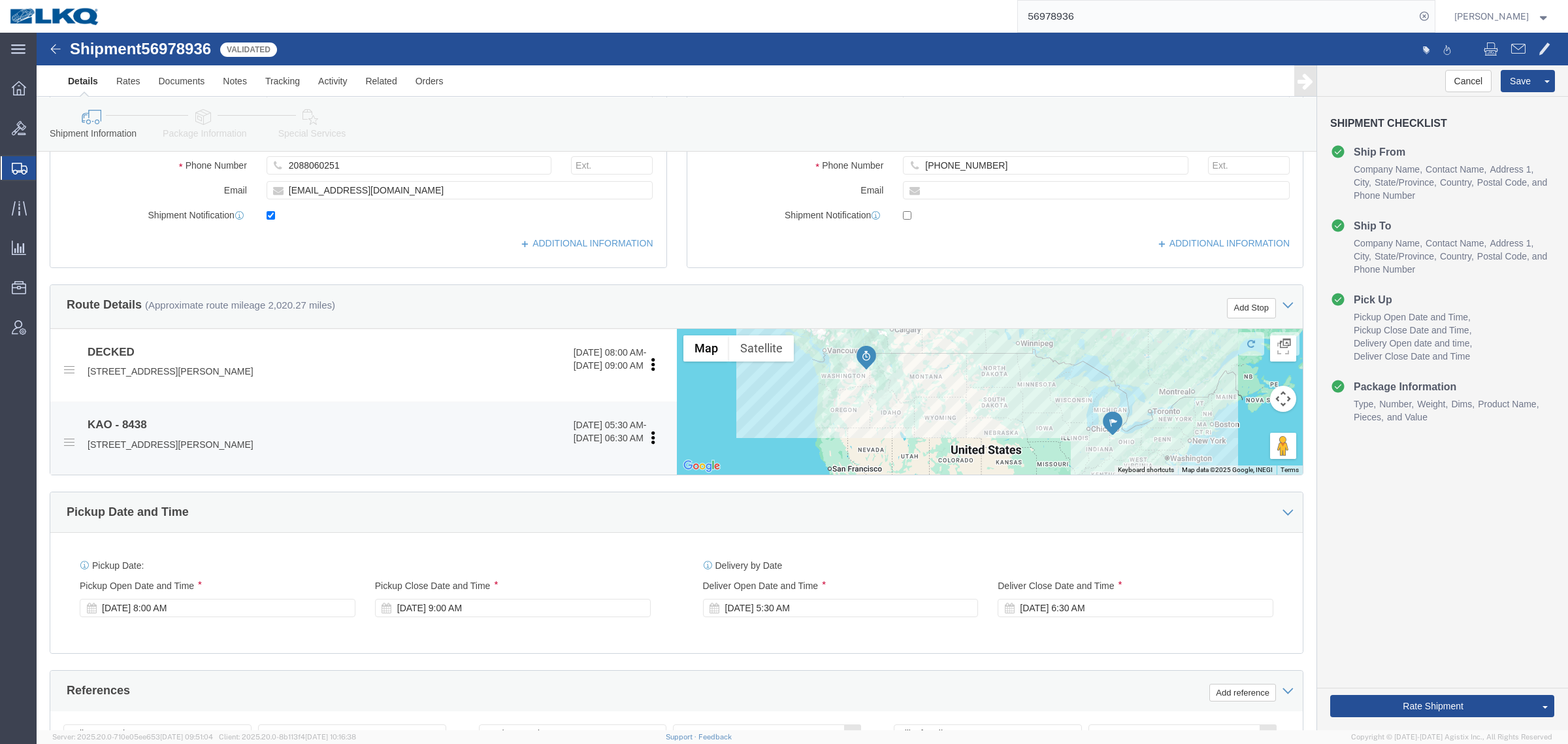
click p "[STREET_ADDRESS][PERSON_NAME]"
copy p "99224"
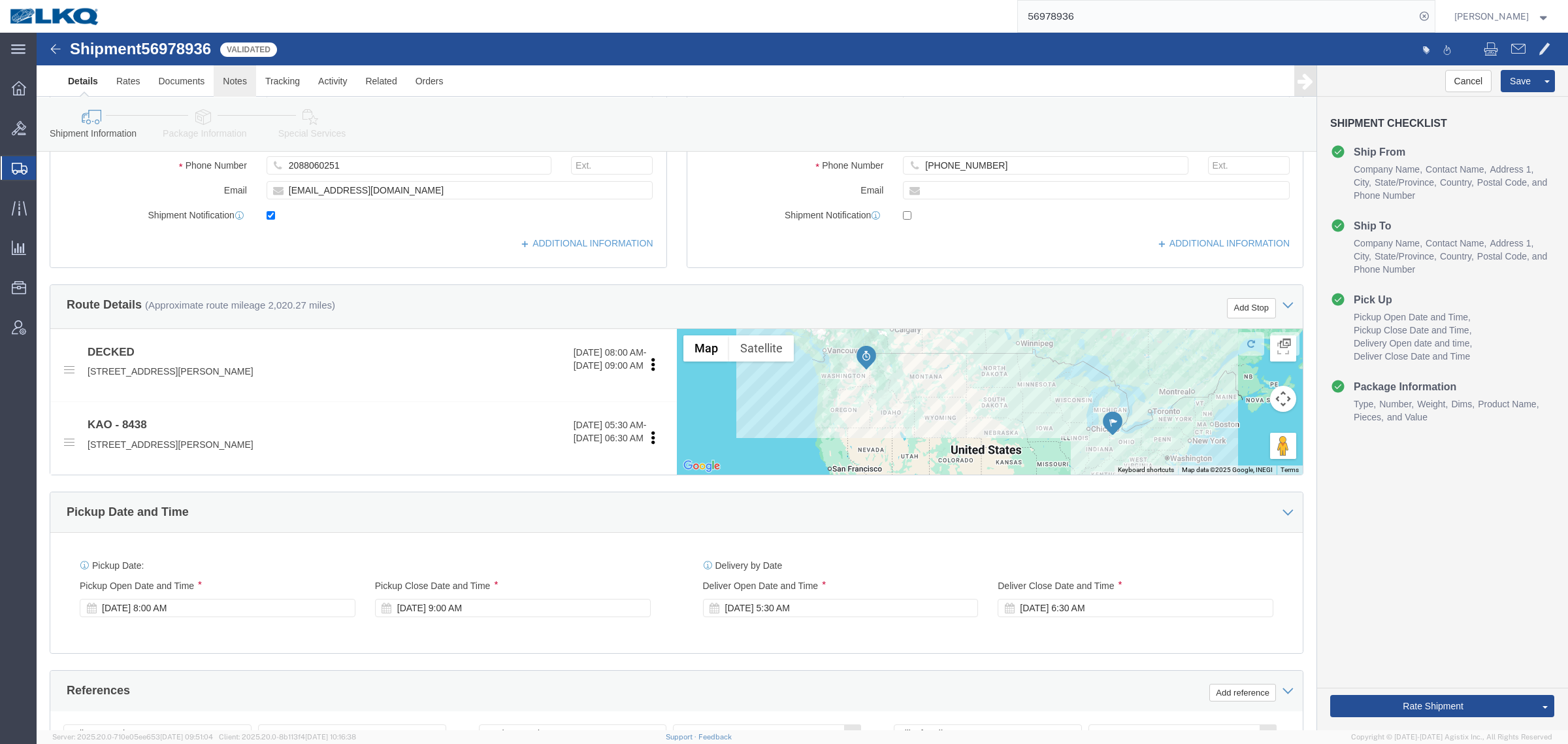
click link "Notes"
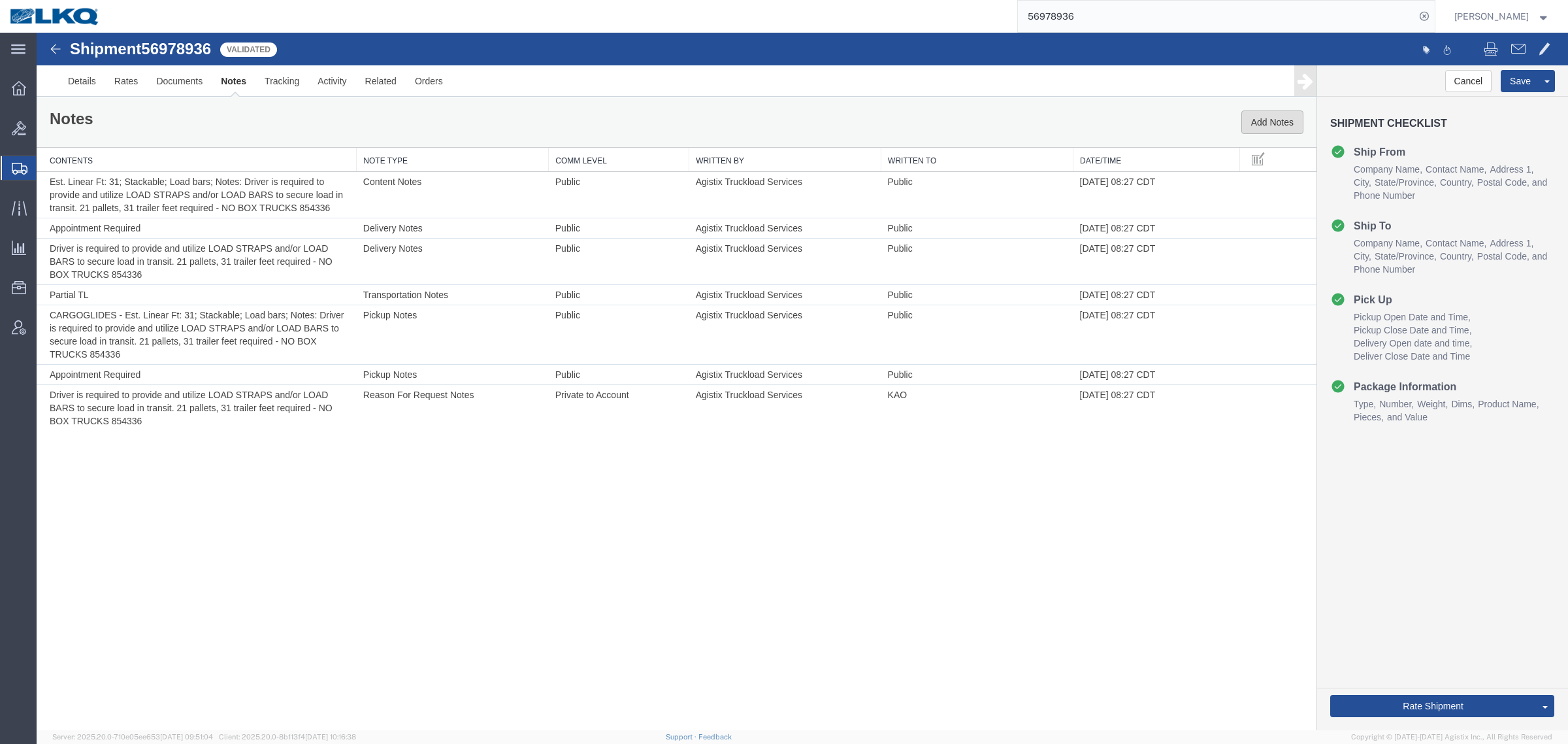
click at [1262, 122] on button "Add Notes" at bounding box center [1272, 122] width 62 height 24
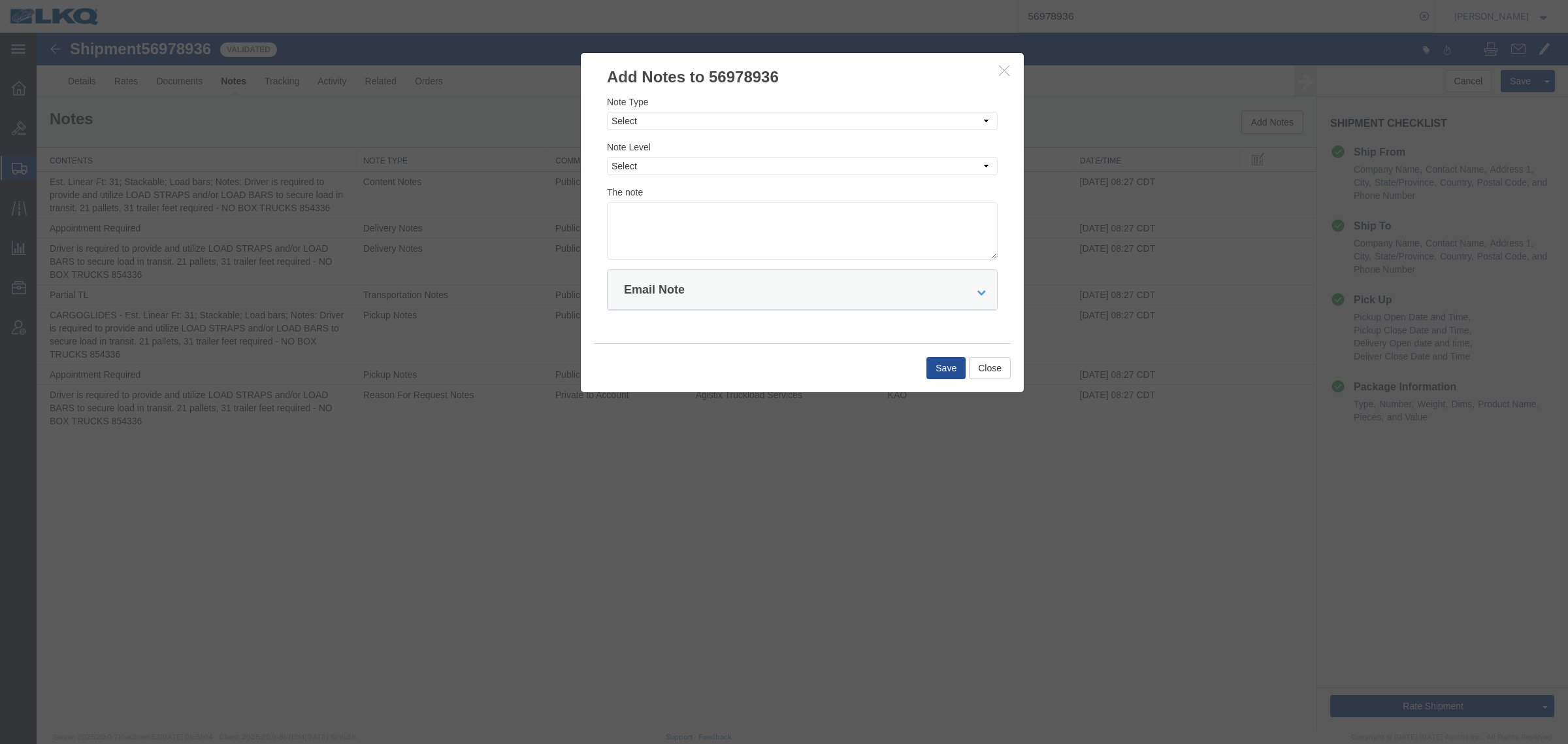
click at [846, 109] on div "Note Type Select Approval Bid Notes Carrier Change Notes Claim Notes Content Ha…" at bounding box center [802, 112] width 390 height 35
drag, startPoint x: 762, startPoint y: 118, endPoint x: 750, endPoint y: 124, distance: 13.4
click at [759, 120] on select "Select Approval Bid Notes Carrier Change Notes Claim Notes Content Hazmat Notes…" at bounding box center [802, 121] width 390 height 18
select select "BID_NOTES"
click at [607, 112] on select "Select Approval Bid Notes Carrier Change Notes Claim Notes Content Hazmat Notes…" at bounding box center [802, 121] width 390 height 18
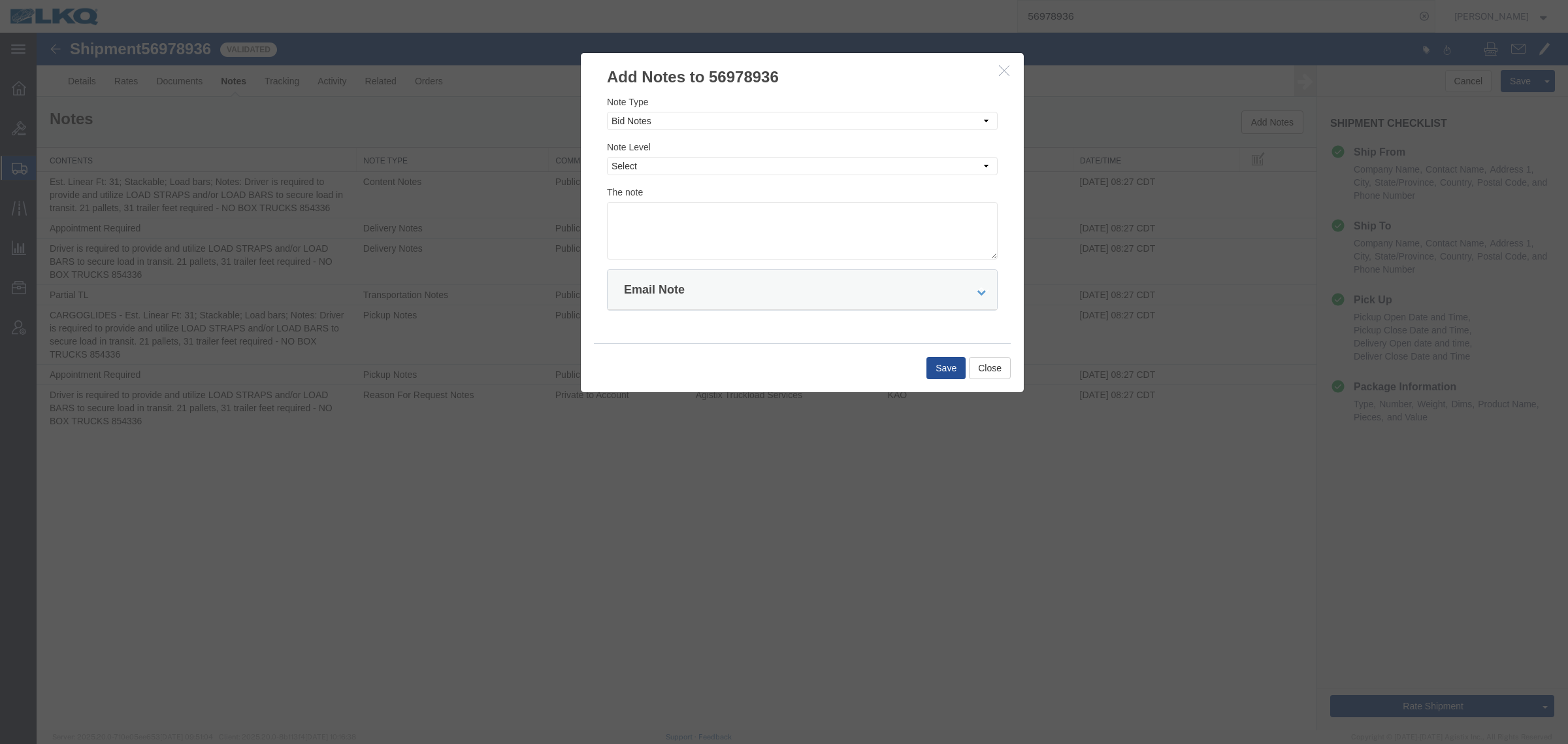
drag, startPoint x: 677, startPoint y: 156, endPoint x: 674, endPoint y: 175, distance: 19.2
click at [677, 158] on div "Note Level Select Private to Account Private to Vendor Public" at bounding box center [802, 157] width 390 height 35
click at [674, 167] on select "Select Private to Account Private to Vendor Public" at bounding box center [802, 166] width 390 height 18
select select "PRIVATE_TO_ACCOUNT"
click at [607, 157] on select "Select Private to Account Private to Vendor Public" at bounding box center [802, 166] width 390 height 18
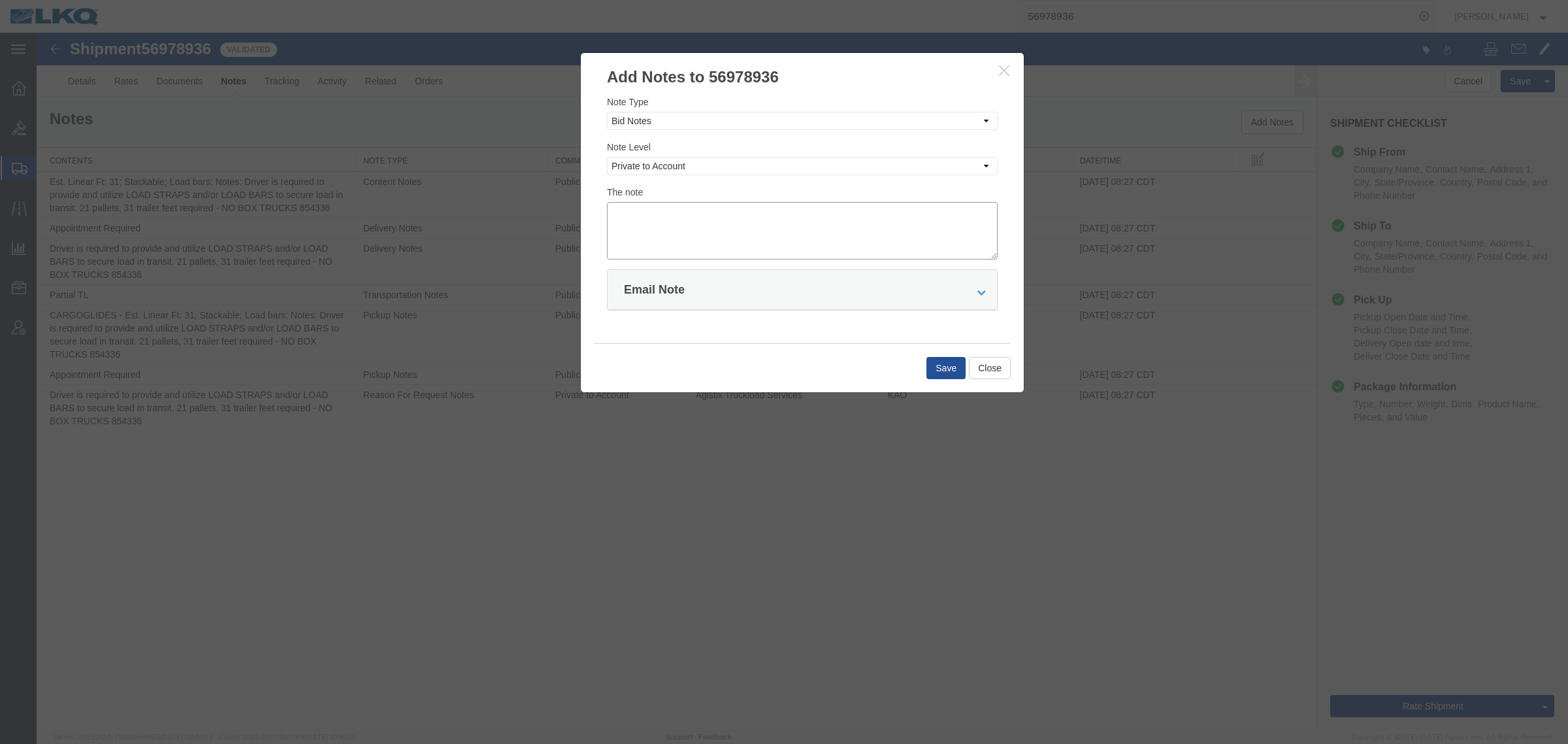
click at [678, 226] on textarea at bounding box center [802, 231] width 390 height 57
type textarea "DAT: $3744"
drag, startPoint x: 928, startPoint y: 366, endPoint x: 937, endPoint y: 371, distance: 10.3
click at [937, 371] on div "Save Close" at bounding box center [802, 367] width 417 height 49
click at [943, 367] on button "Save" at bounding box center [946, 368] width 39 height 22
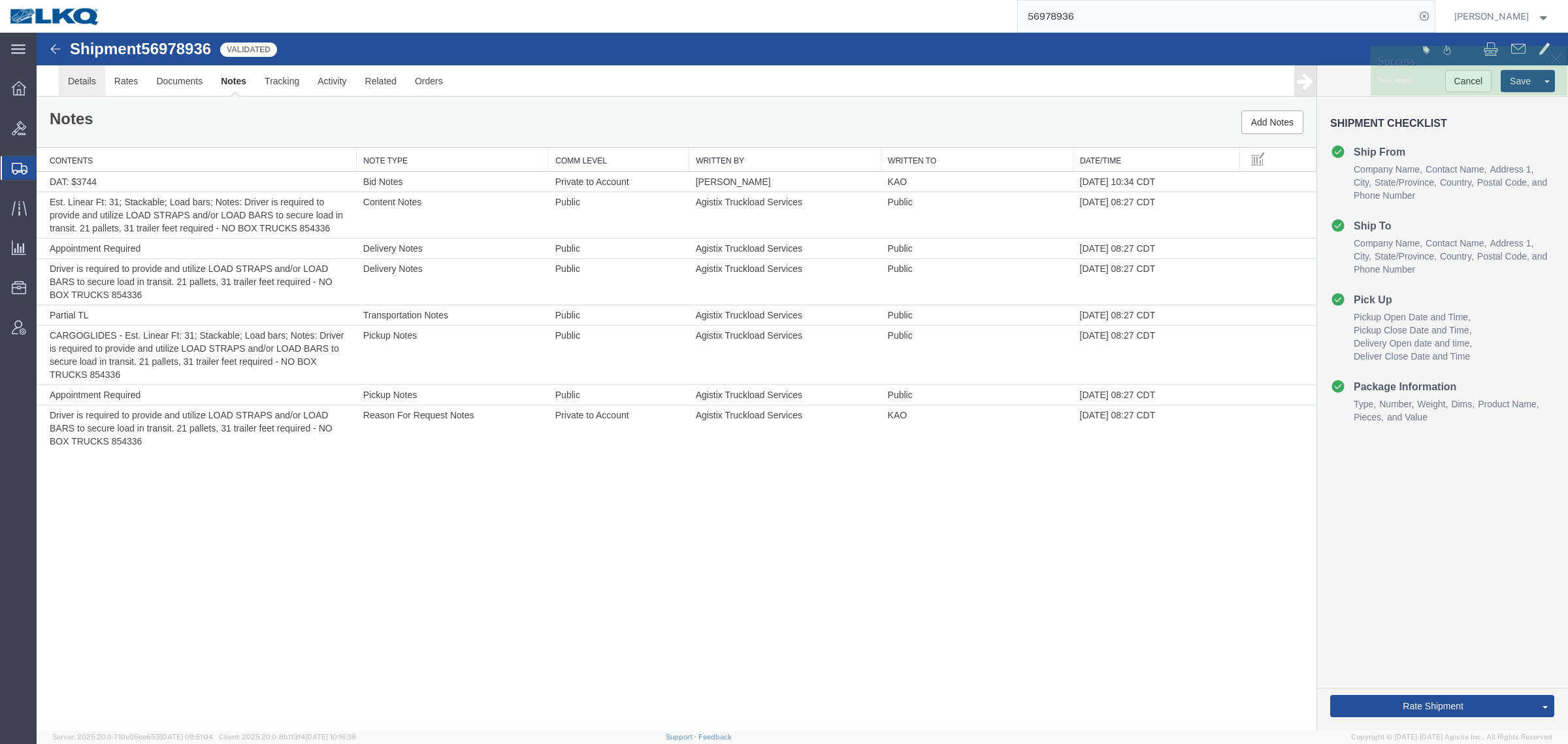
click at [82, 85] on link "Details" at bounding box center [82, 80] width 46 height 31
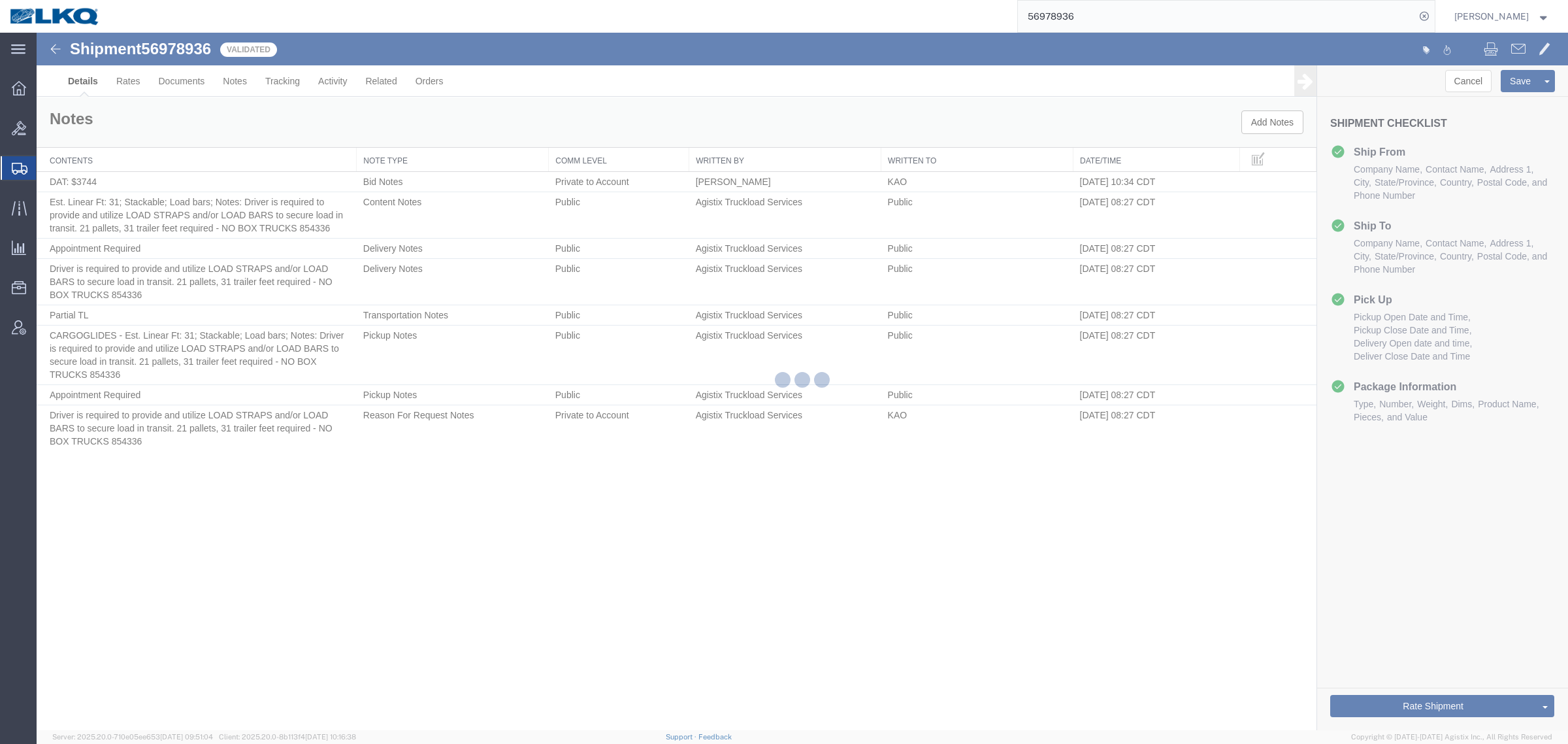
select select "30553"
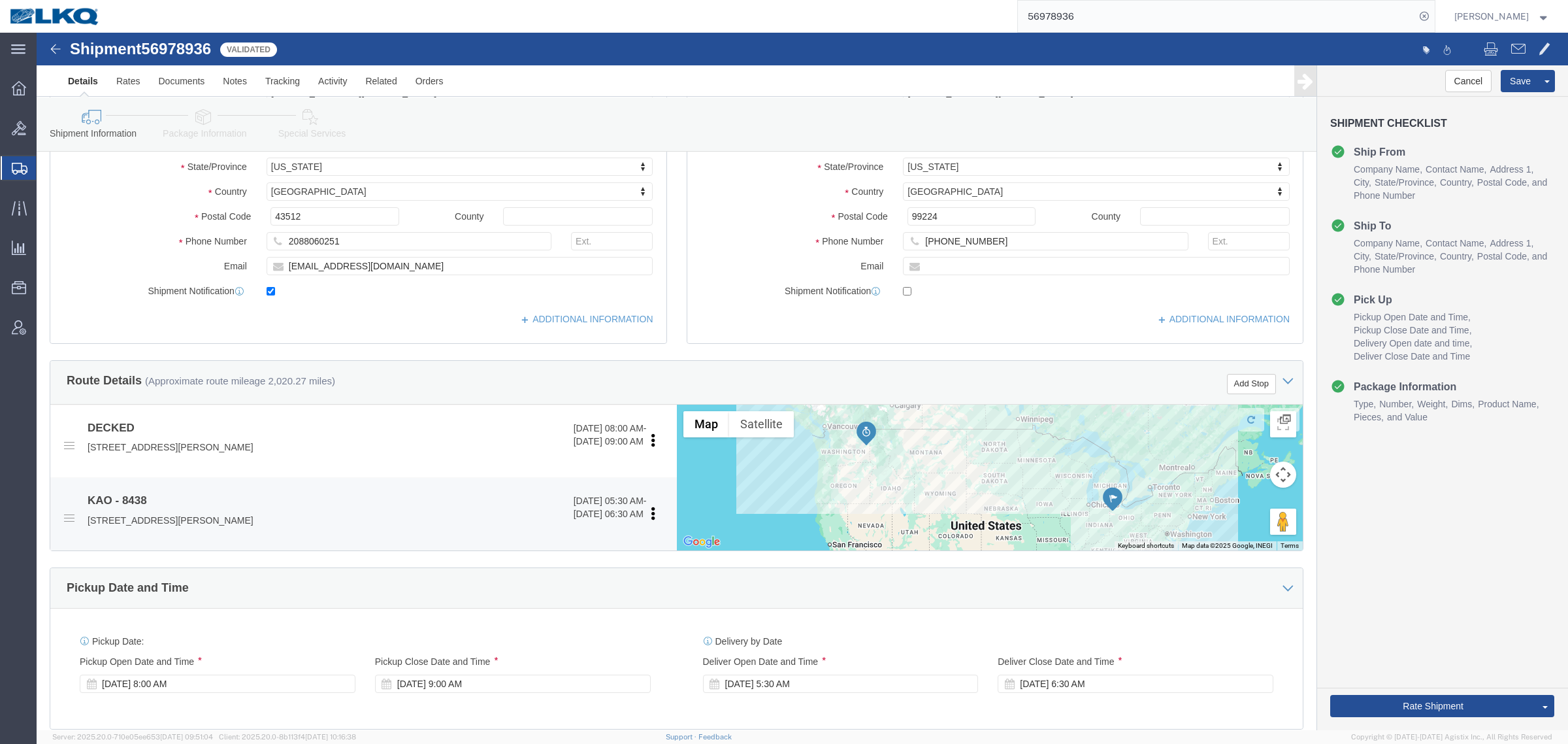
scroll to position [245, 0]
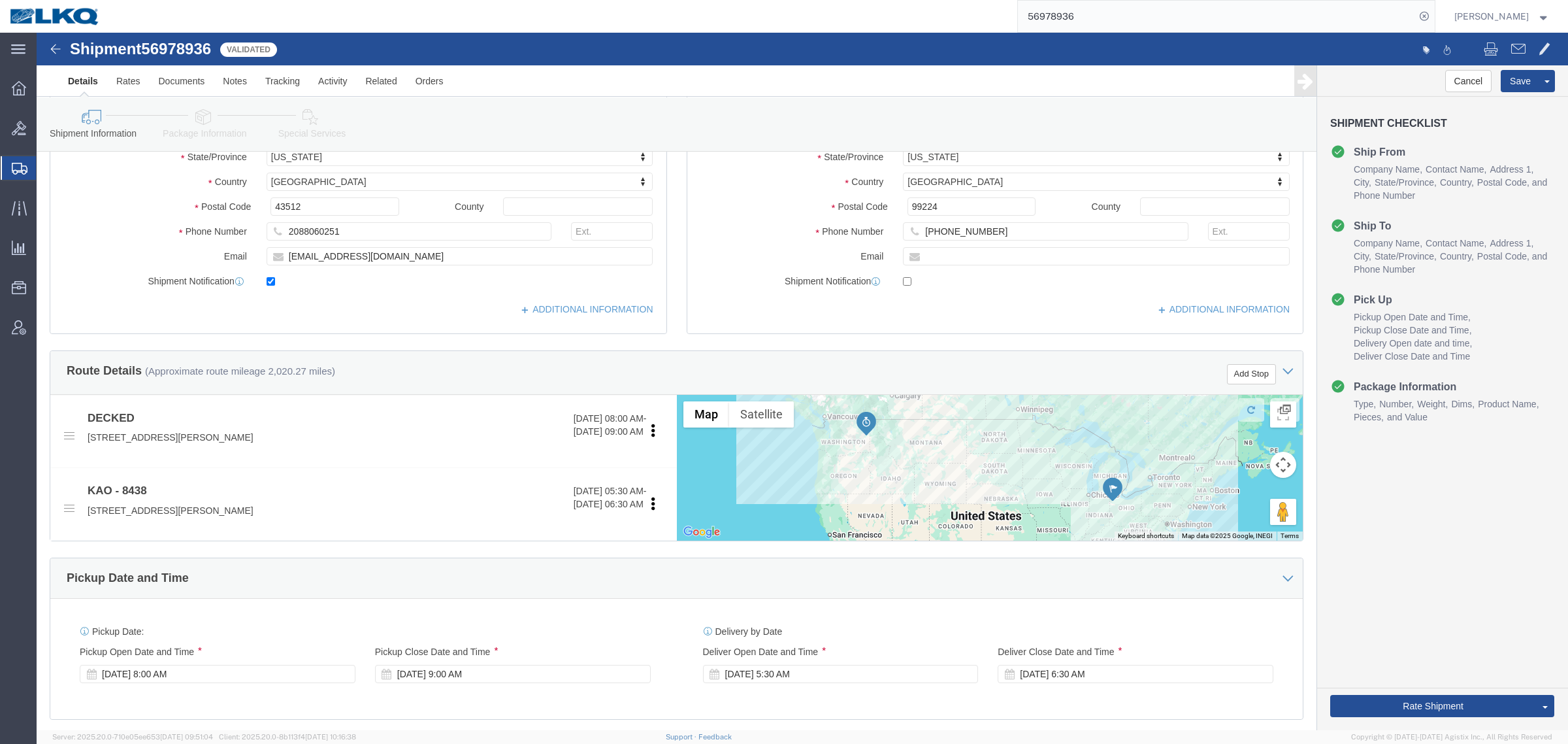
click div "Cancel Save Preview Assign To Clone Shipment Save As Template Shipment Checklis…"
click link "Send To Bid"
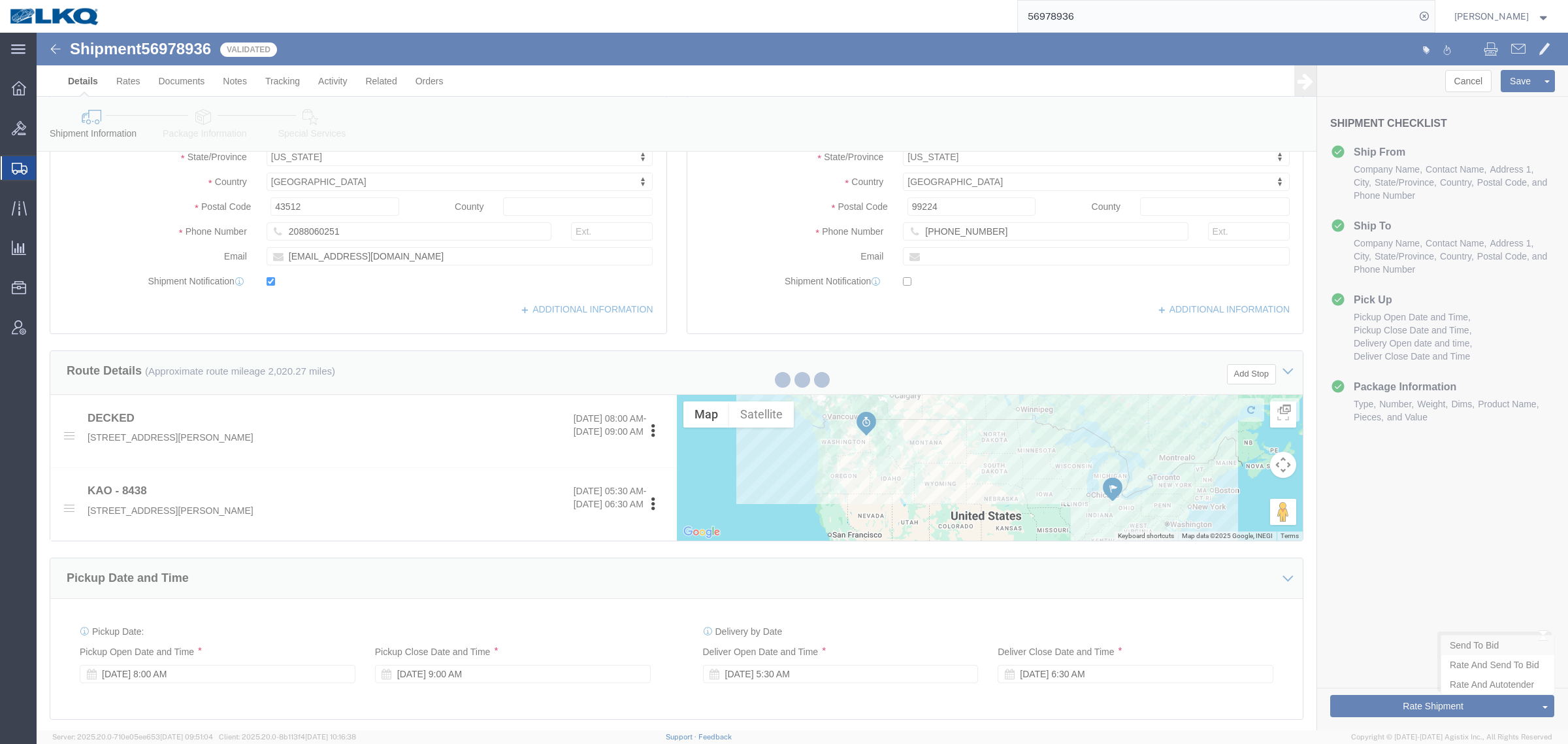
select select "TL"
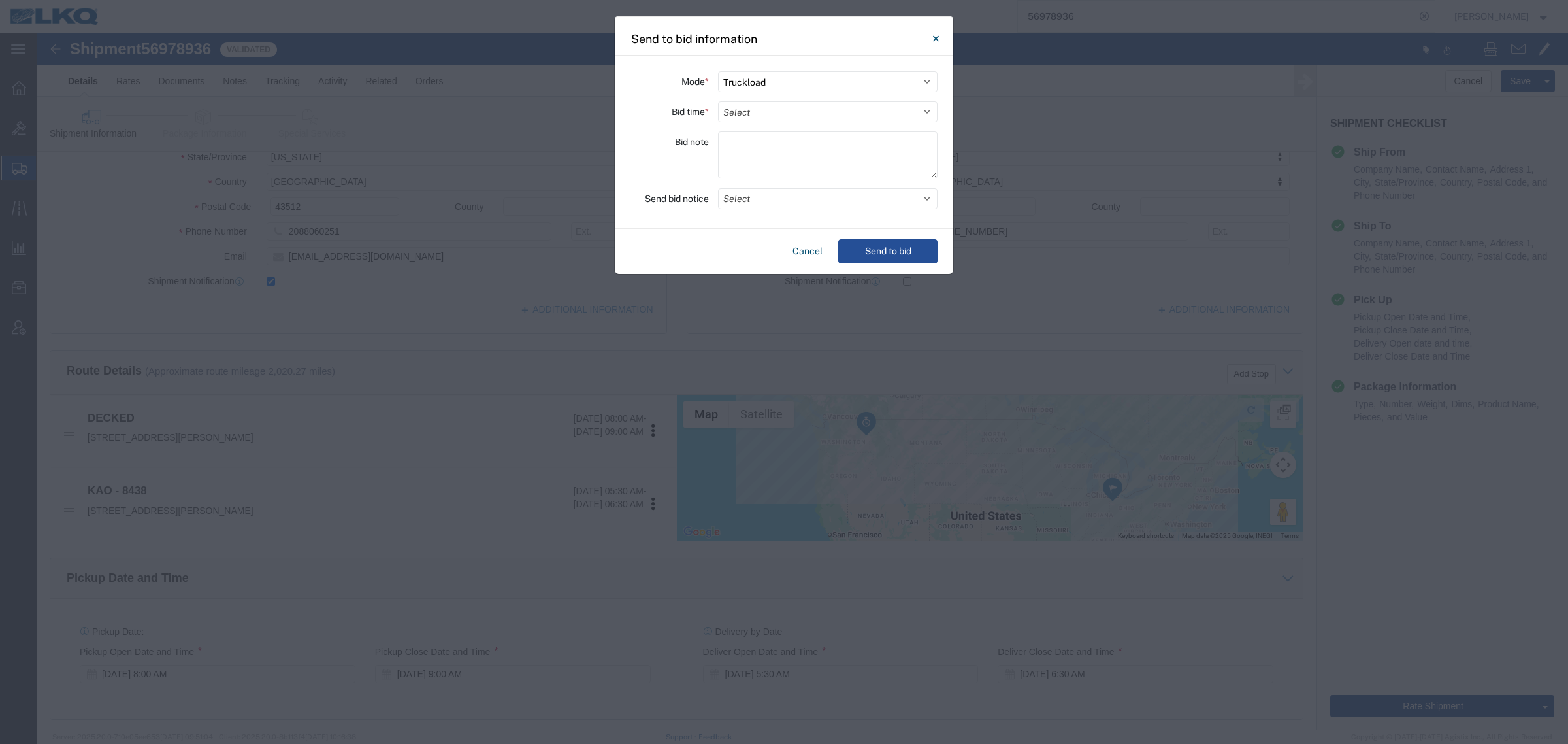
click at [759, 122] on div "Mode * Select Small Parcel Truckload Air Rail Less than Truckload Ocean Freight…" at bounding box center [784, 142] width 339 height 173
click at [759, 109] on select "Select 30 Min (Rush) 1 Hour (Rush) 2 Hours (Rush) 4 Hours (Rush) 8 Hours (Rush)…" at bounding box center [827, 112] width 219 height 21
select select "24"
click at [718, 101] on select "Select 30 Min (Rush) 1 Hour (Rush) 2 Hours (Rush) 4 Hours (Rush) 8 Hours (Rush)…" at bounding box center [827, 112] width 219 height 21
click at [867, 249] on button "Send to bid" at bounding box center [887, 251] width 99 height 24
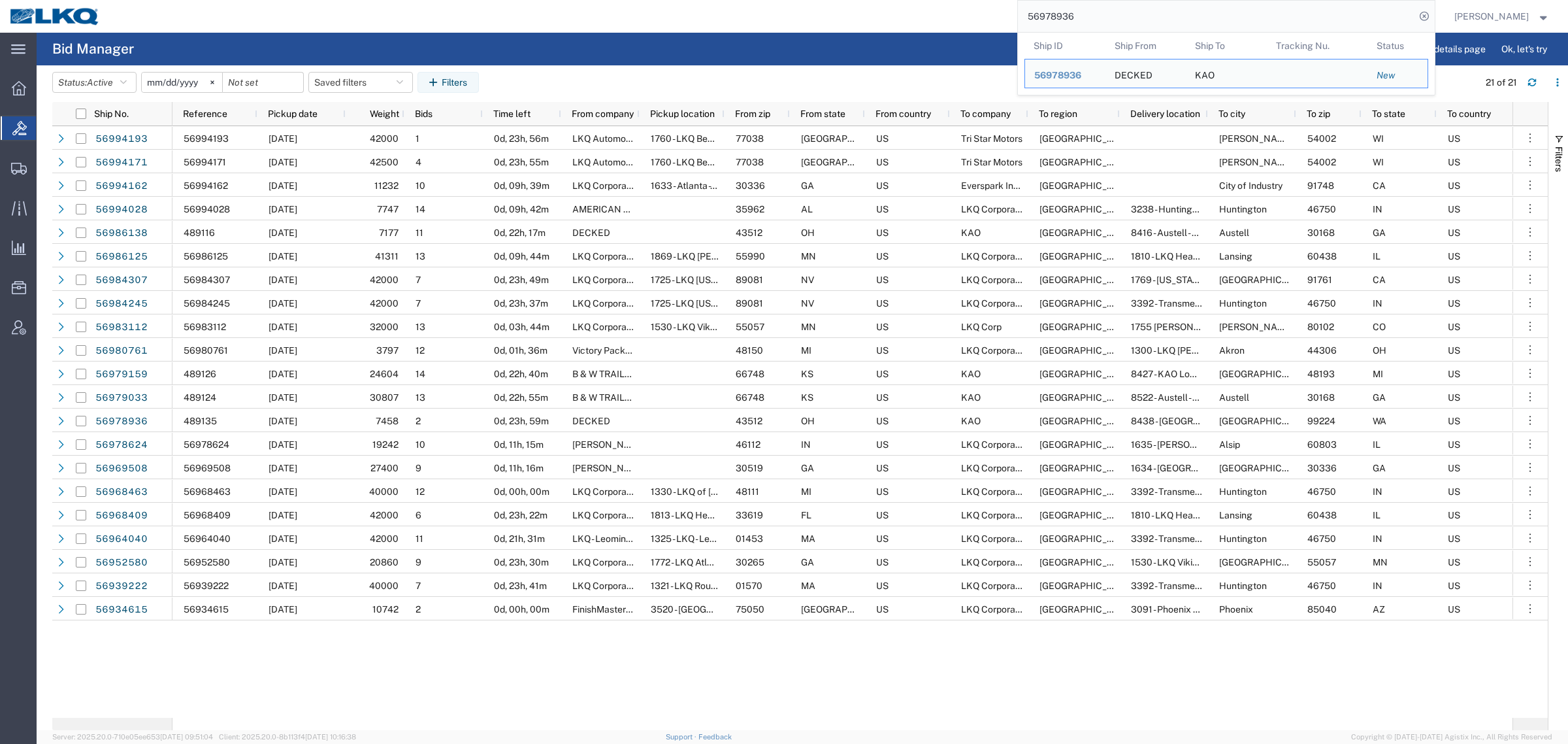
click at [1096, 15] on input "56978936" at bounding box center [1216, 16] width 397 height 31
click at [1096, 17] on input "56978936" at bounding box center [1216, 16] width 397 height 31
paste input "621371"
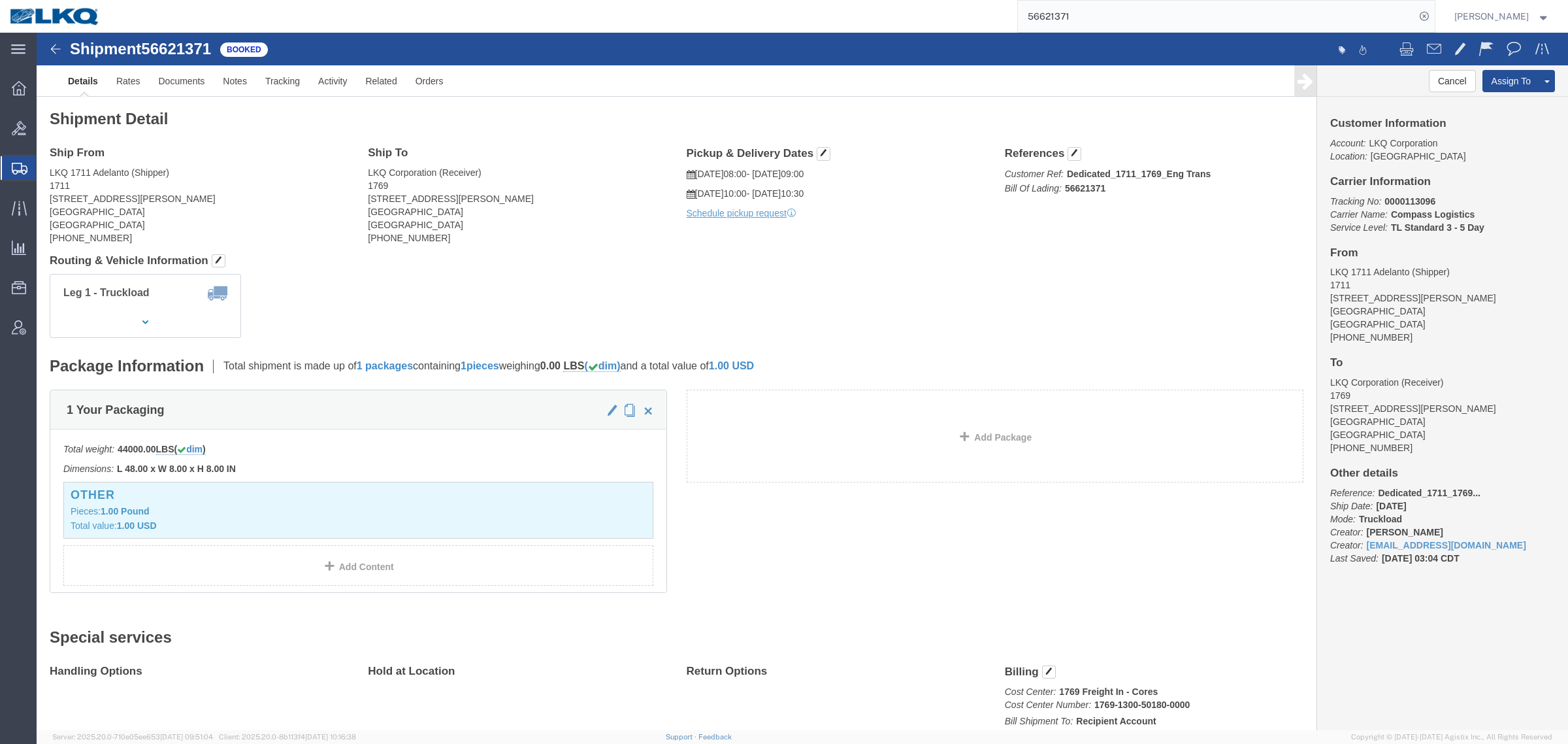
click div "Shipment Detail Ship From LKQ 1711 Adelanto (Shipper) 1711 11200 Alden Rd. Adel…"
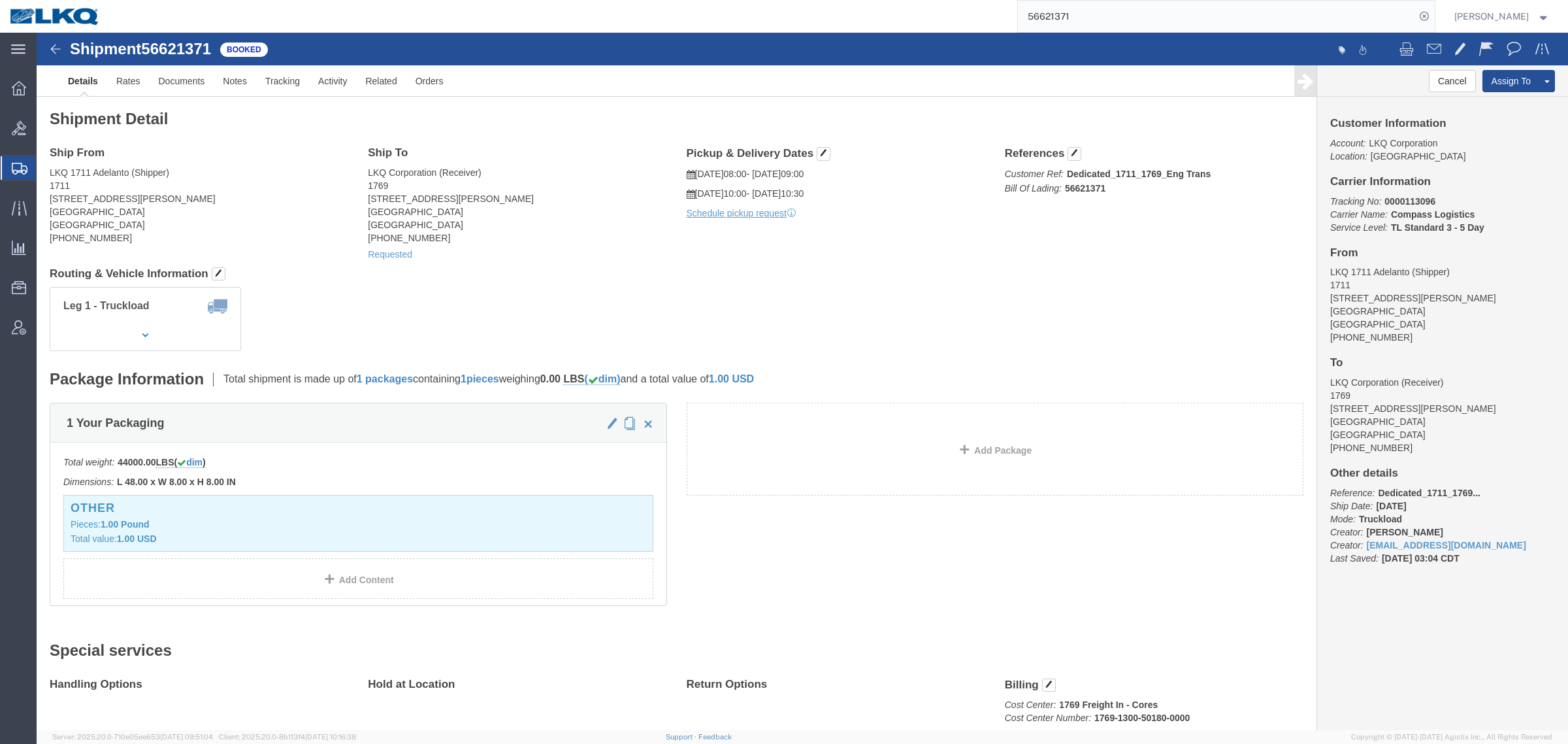
click div "Leg 1 - Truckload Number of trucks: 1"
click h4 "Routing & Vehicle Information"
click address "LKQ Corporation (Receiver) 1769 405 S Wanamaker Ave Ontario, CA 91761 United St…"
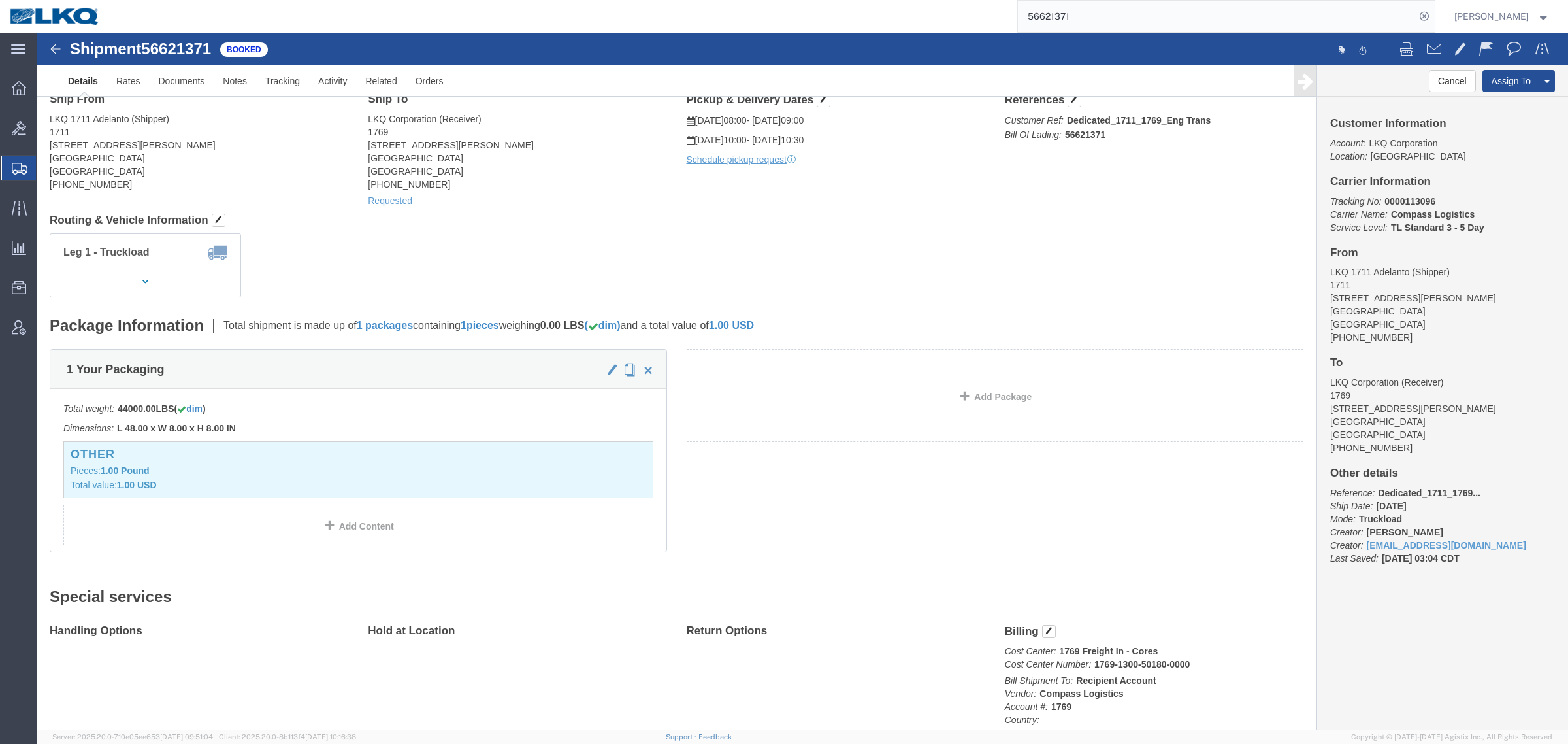
scroll to position [82, 0]
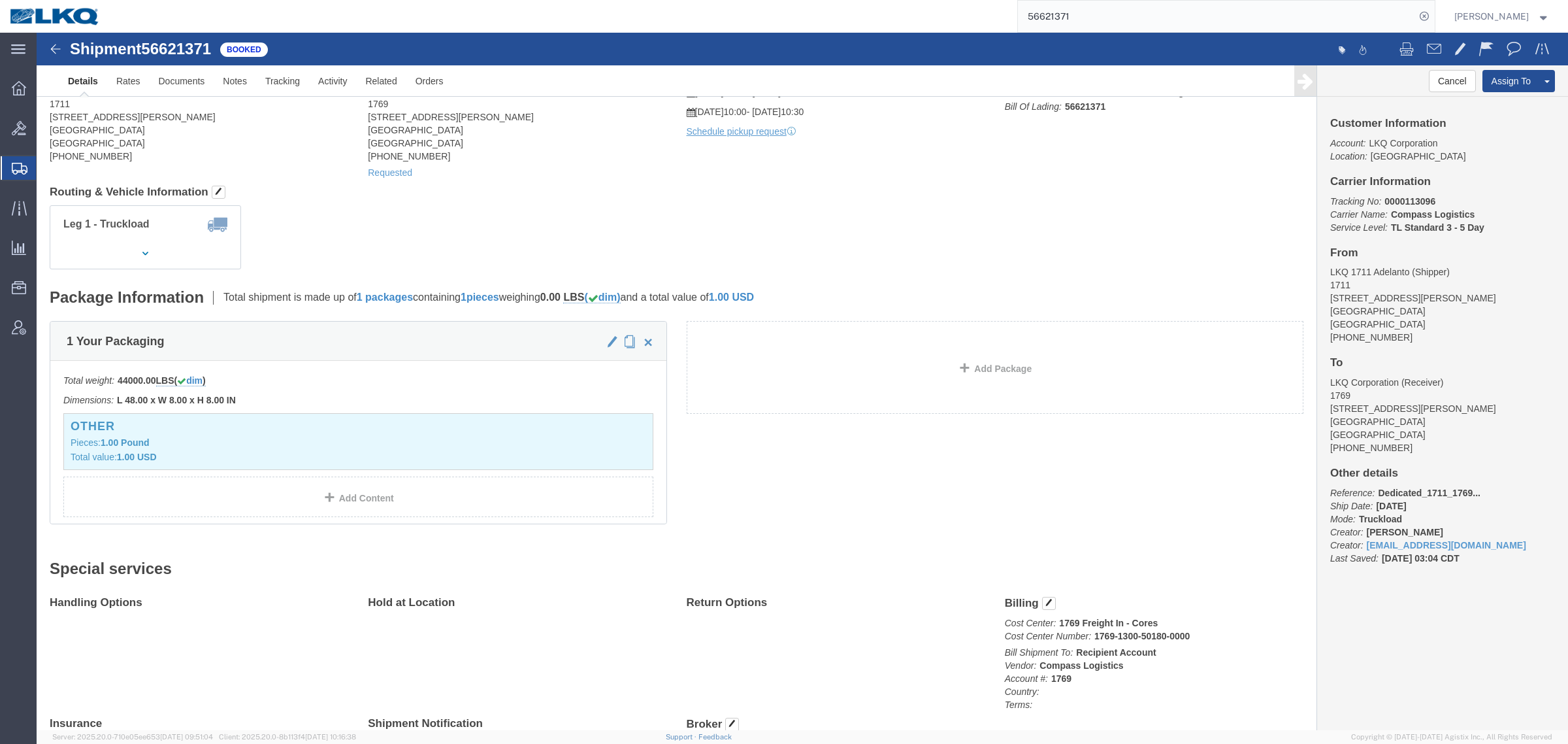
click at [1114, 14] on input "56621371" at bounding box center [1216, 16] width 397 height 31
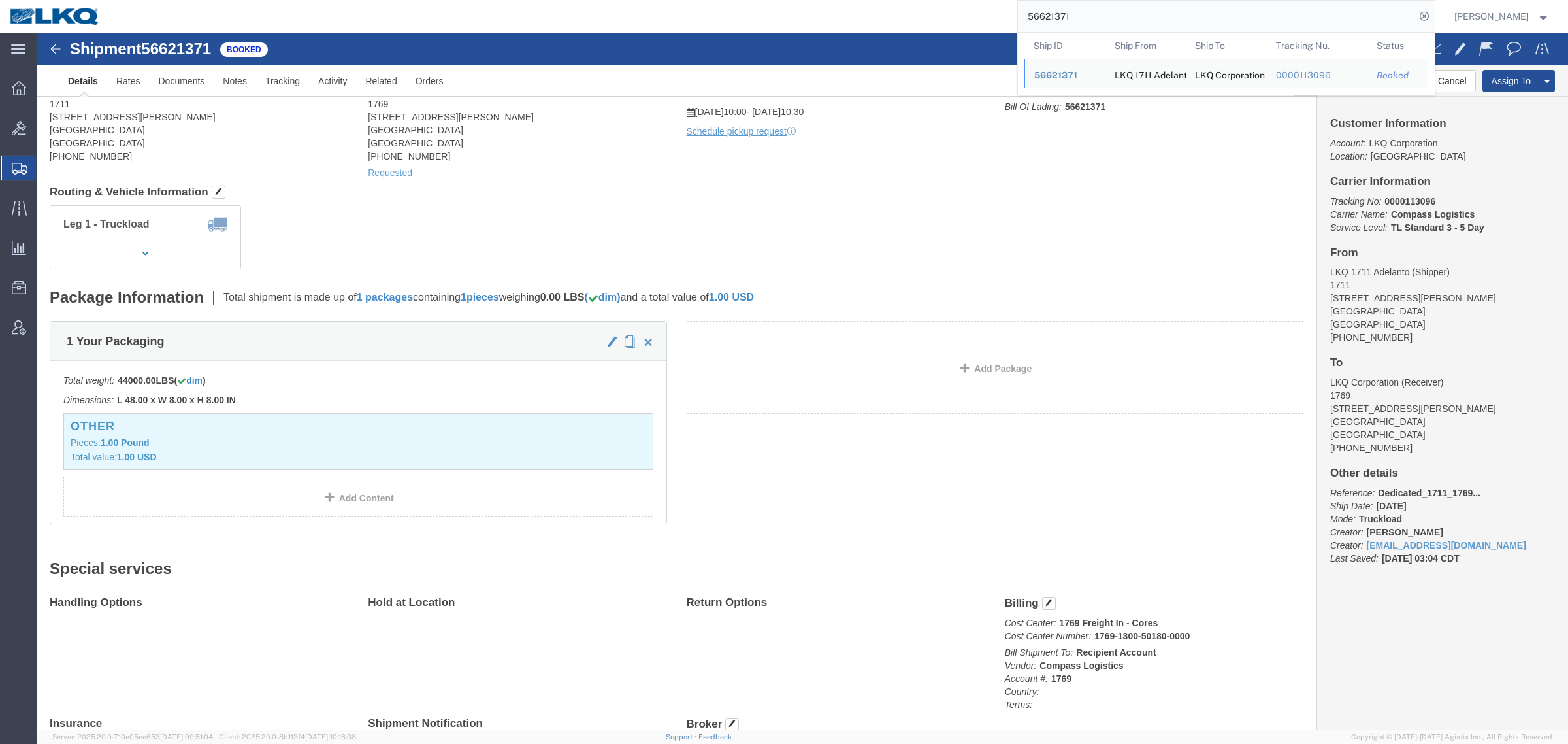
click at [1114, 14] on input "56621371" at bounding box center [1216, 16] width 397 height 31
paste input "97856"
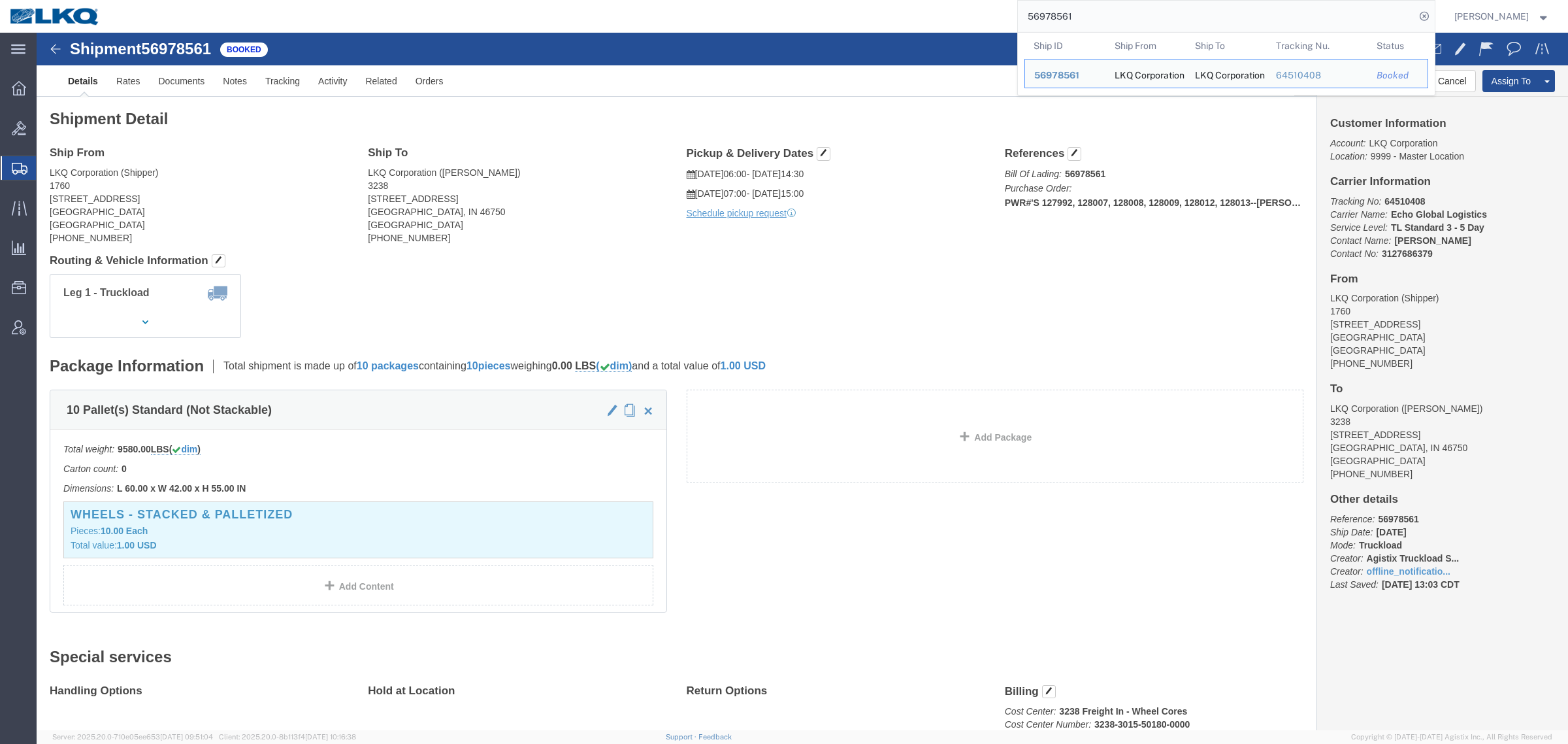
drag, startPoint x: 549, startPoint y: 181, endPoint x: 568, endPoint y: 73, distance: 109.7
click address "LKQ Corporation (DEE SNEAD) 3238 1870 Riverfork Drive W Huntington, IN 46750 Un…"
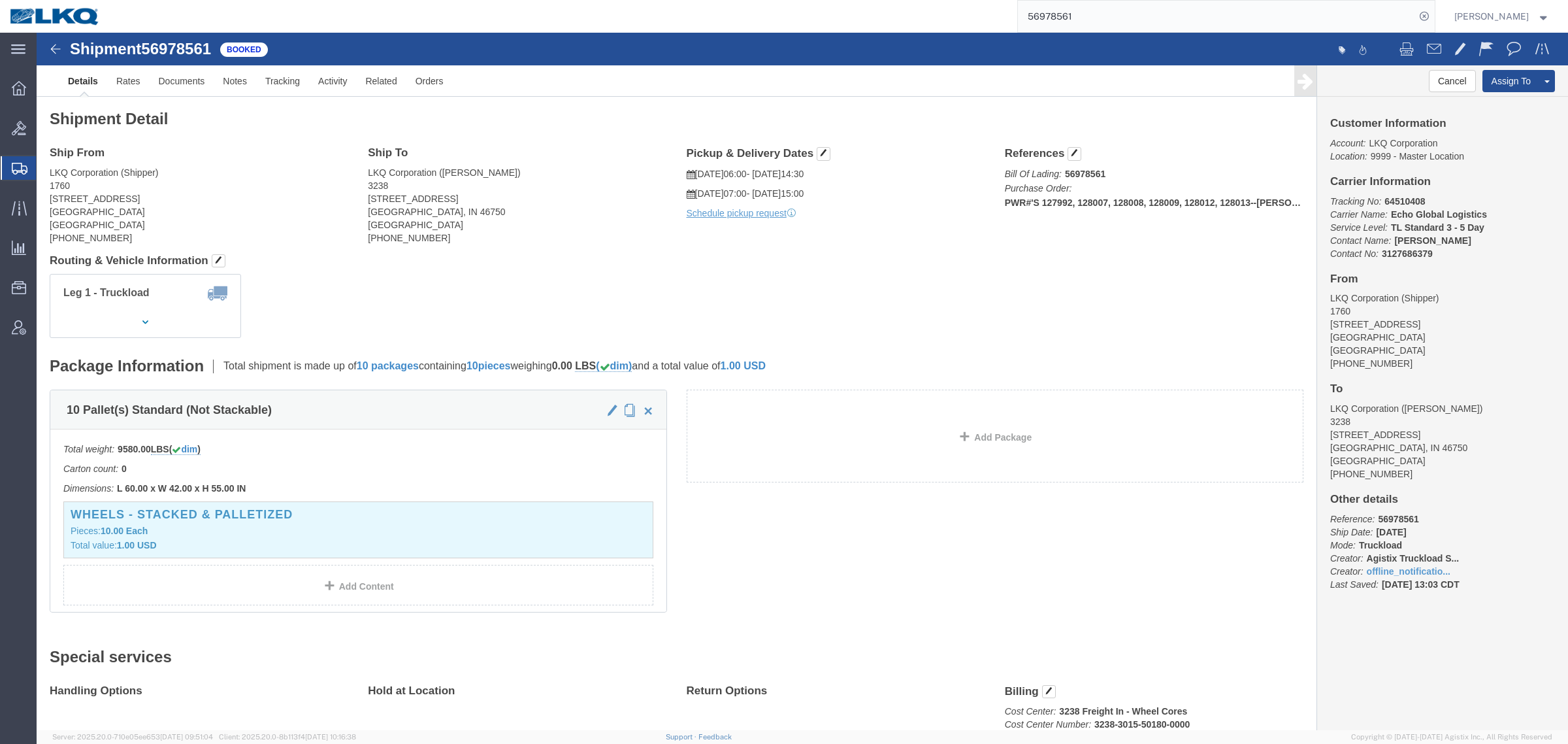
drag, startPoint x: 1103, startPoint y: 15, endPoint x: 895, endPoint y: 28, distance: 208.4
click at [908, 27] on div "56978561" at bounding box center [773, 16] width 1325 height 33
paste input "806"
type input "56978806"
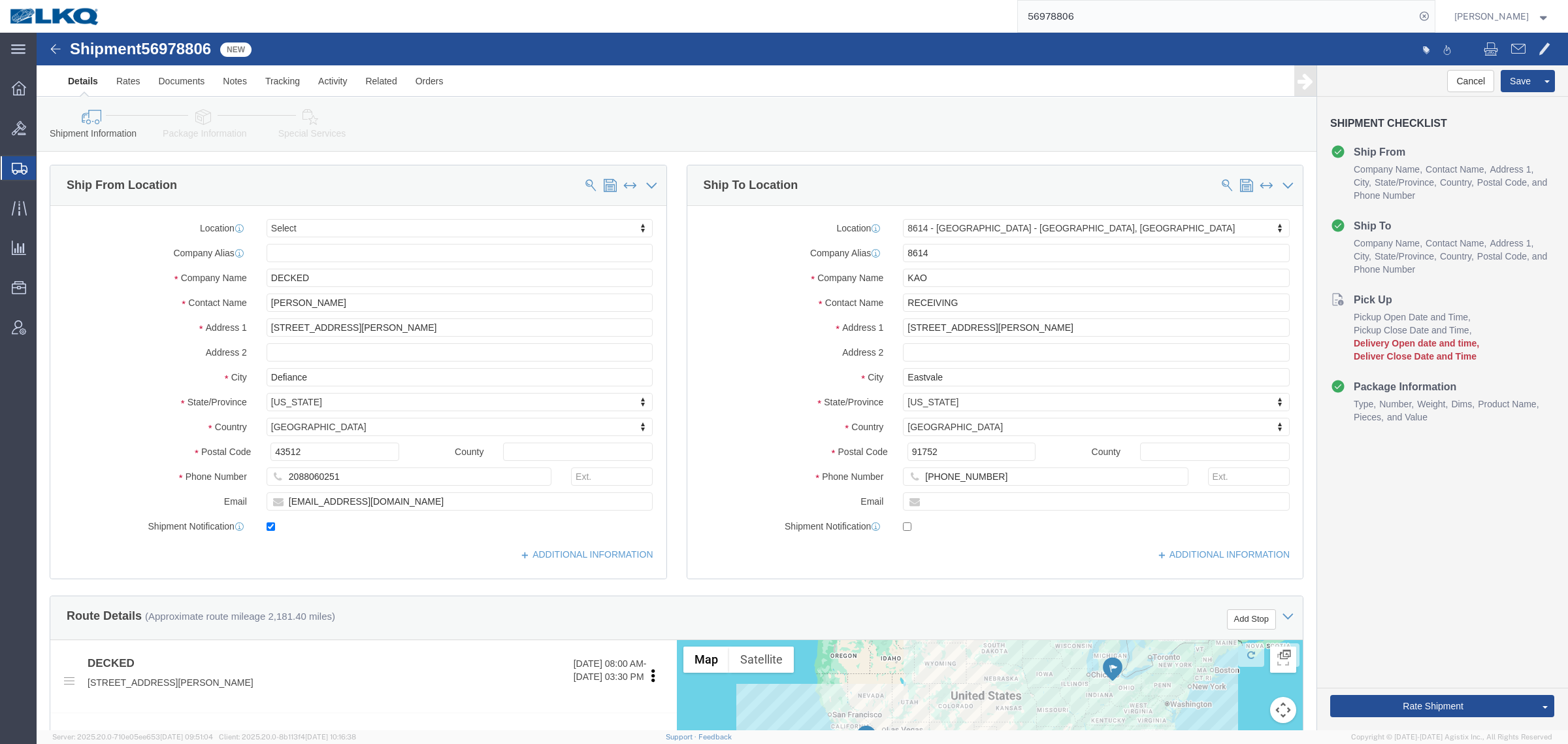
click span "56978806"
select select
select select "30605"
click span "56978806"
copy span "56978806"
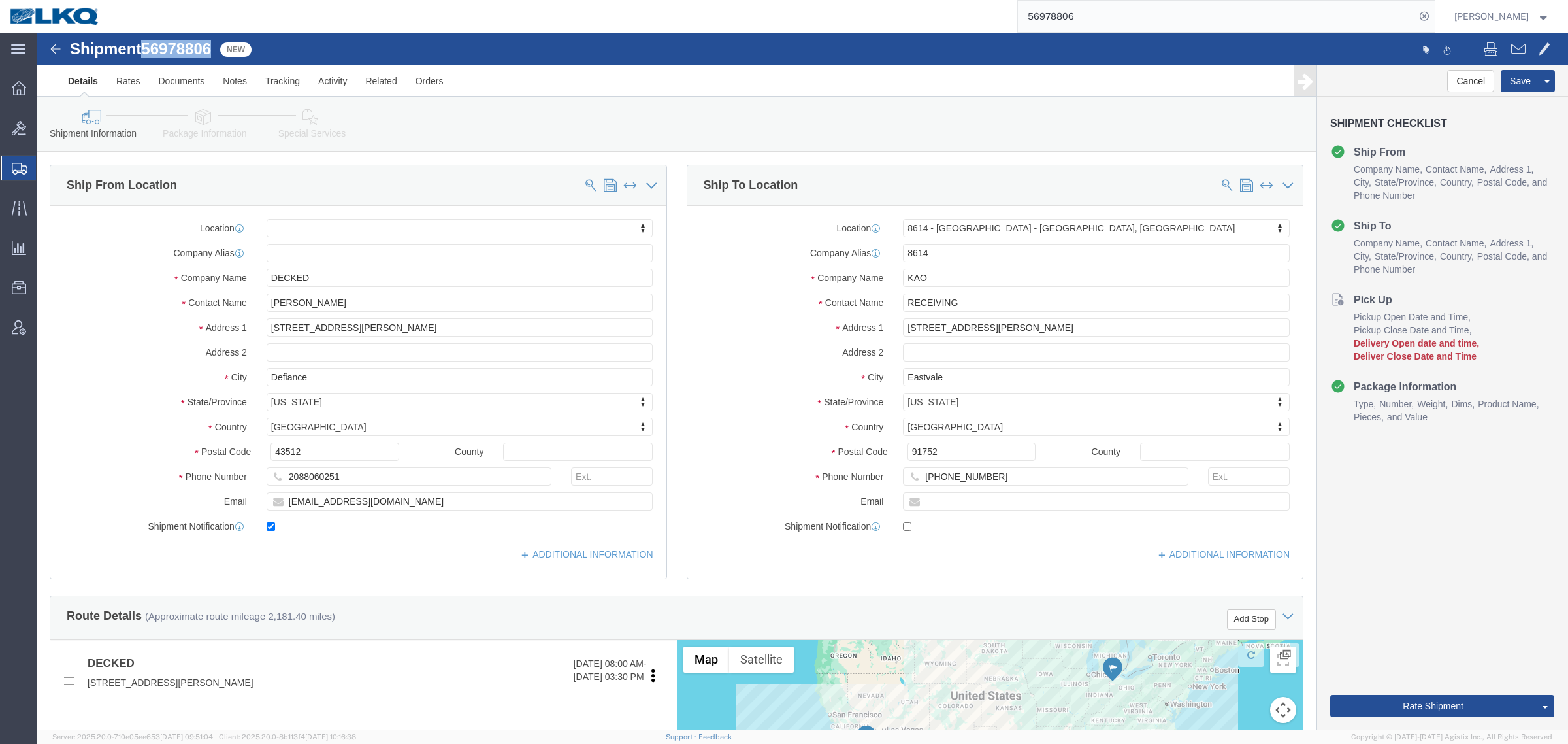
click link "Special Services"
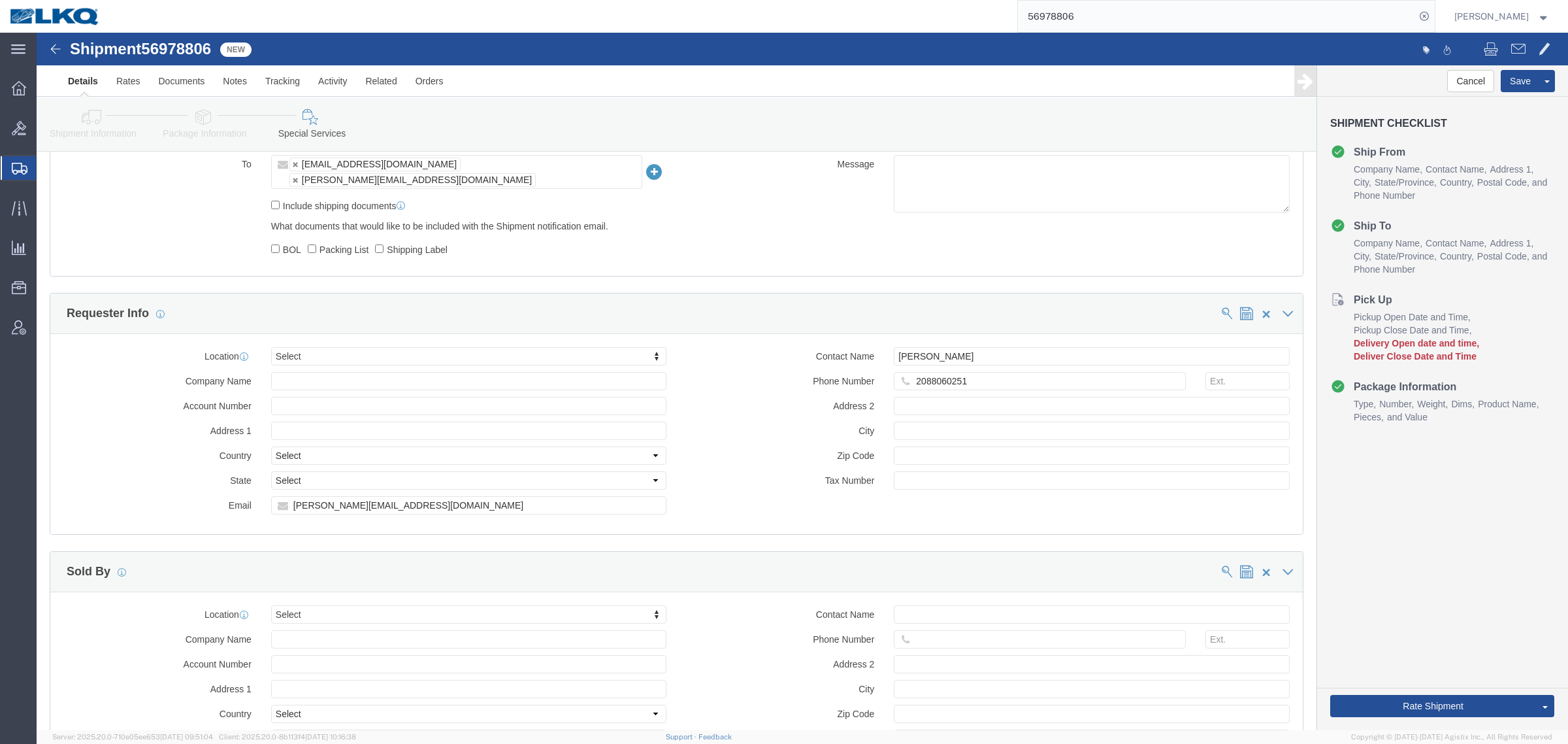
scroll to position [1144, 0]
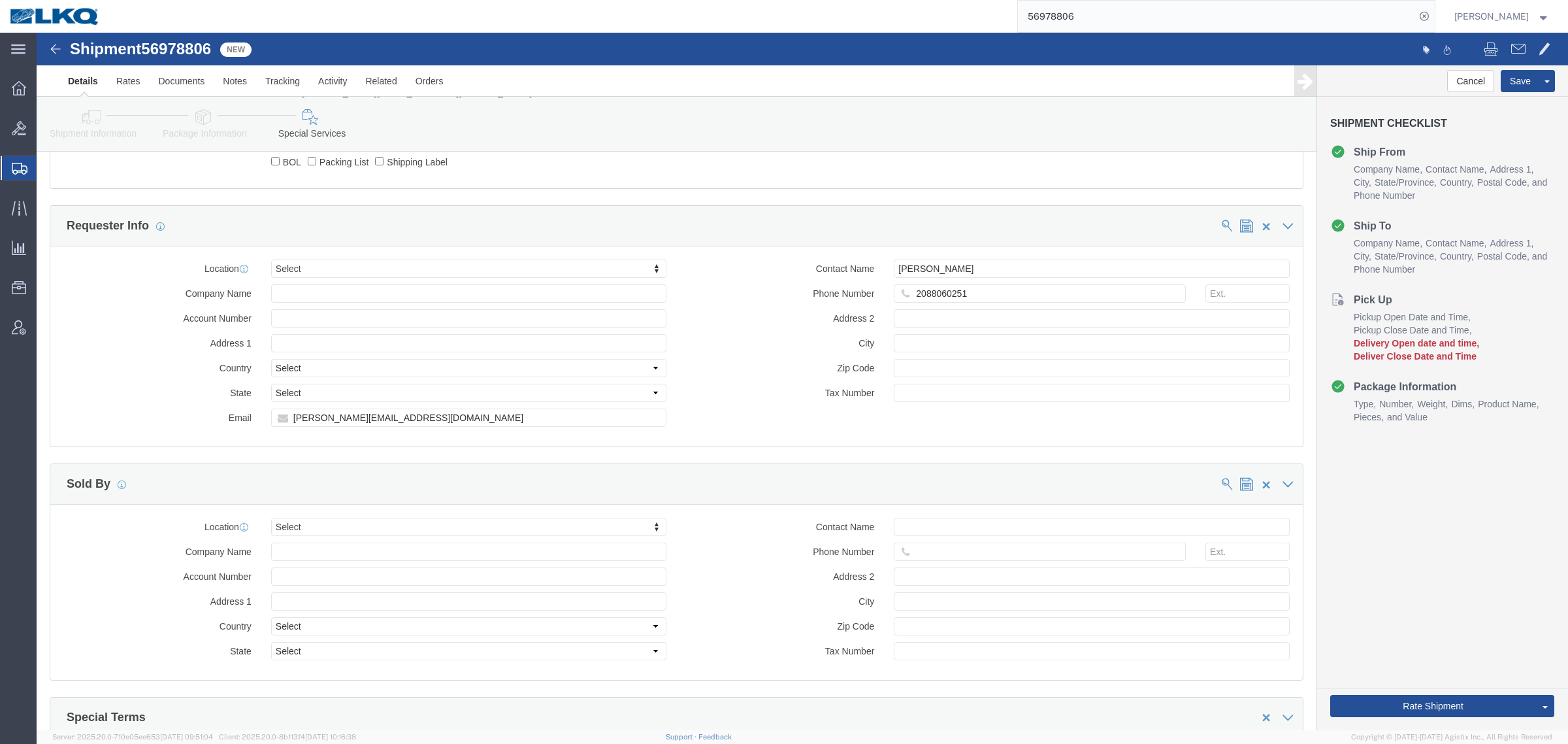
click div "Location Select Select My Profile Location 1100 - LKQ Crystal River 1103 - LKQ …"
click input "matias@decked.com"
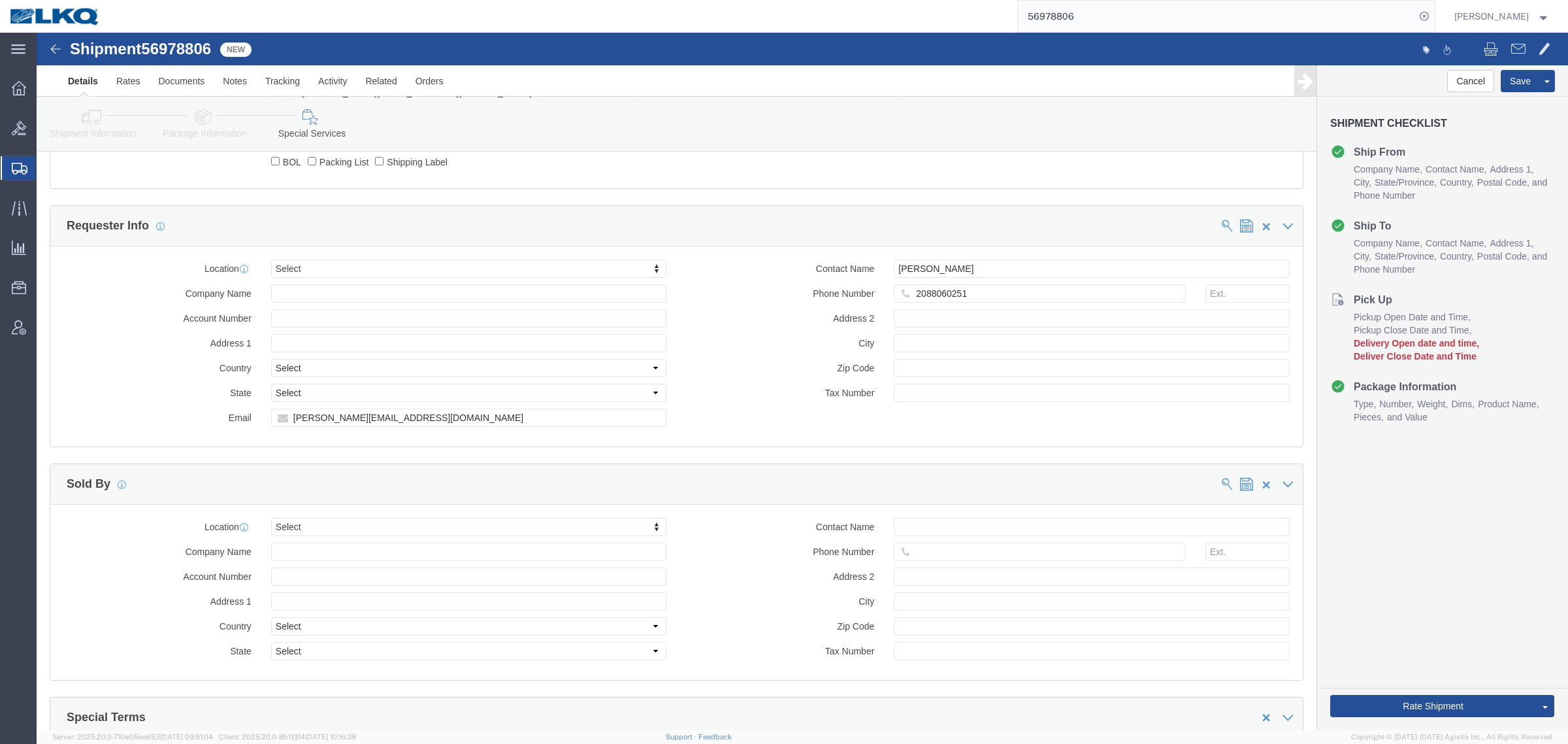
click icon
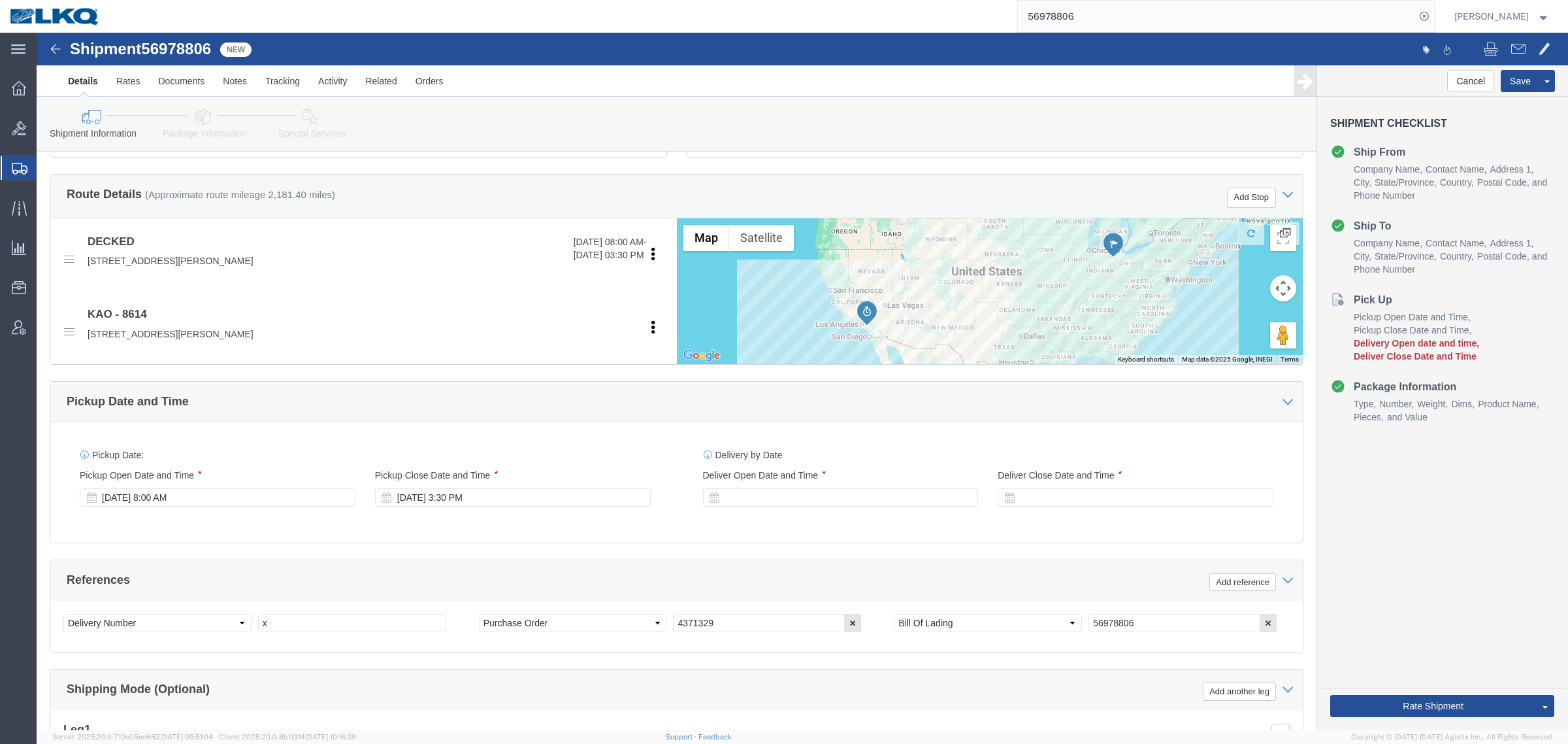
scroll to position [393, 0]
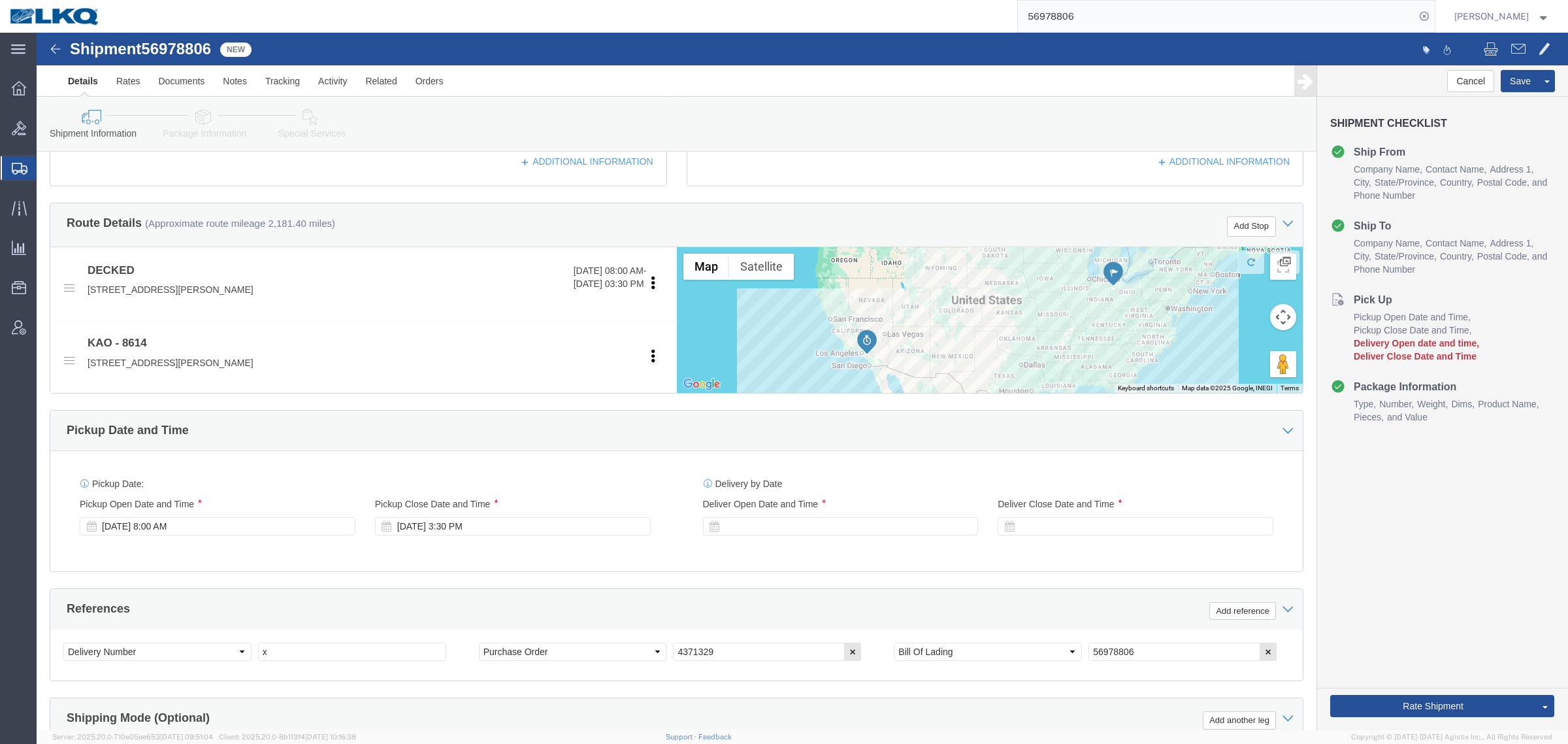
click div
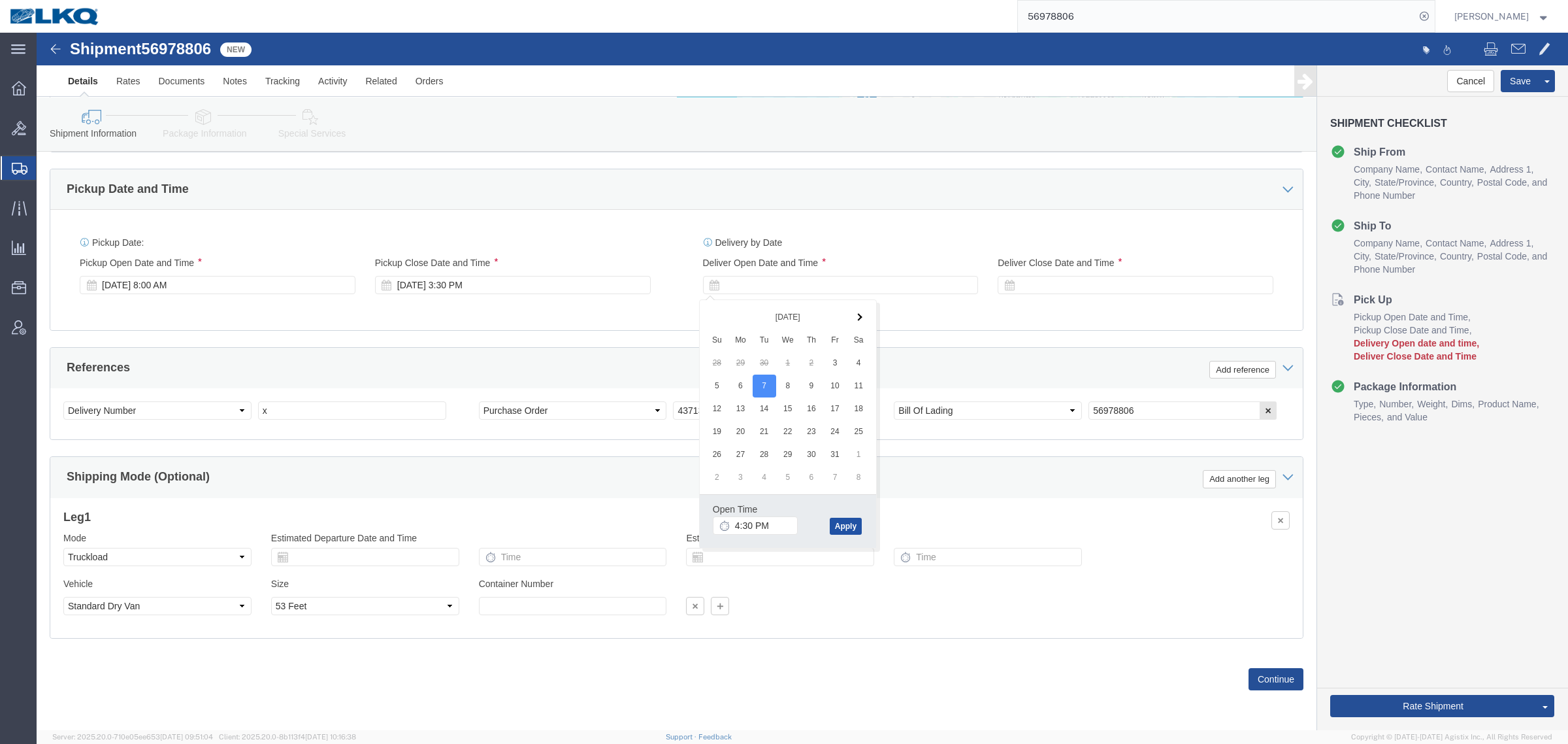
click button "Apply"
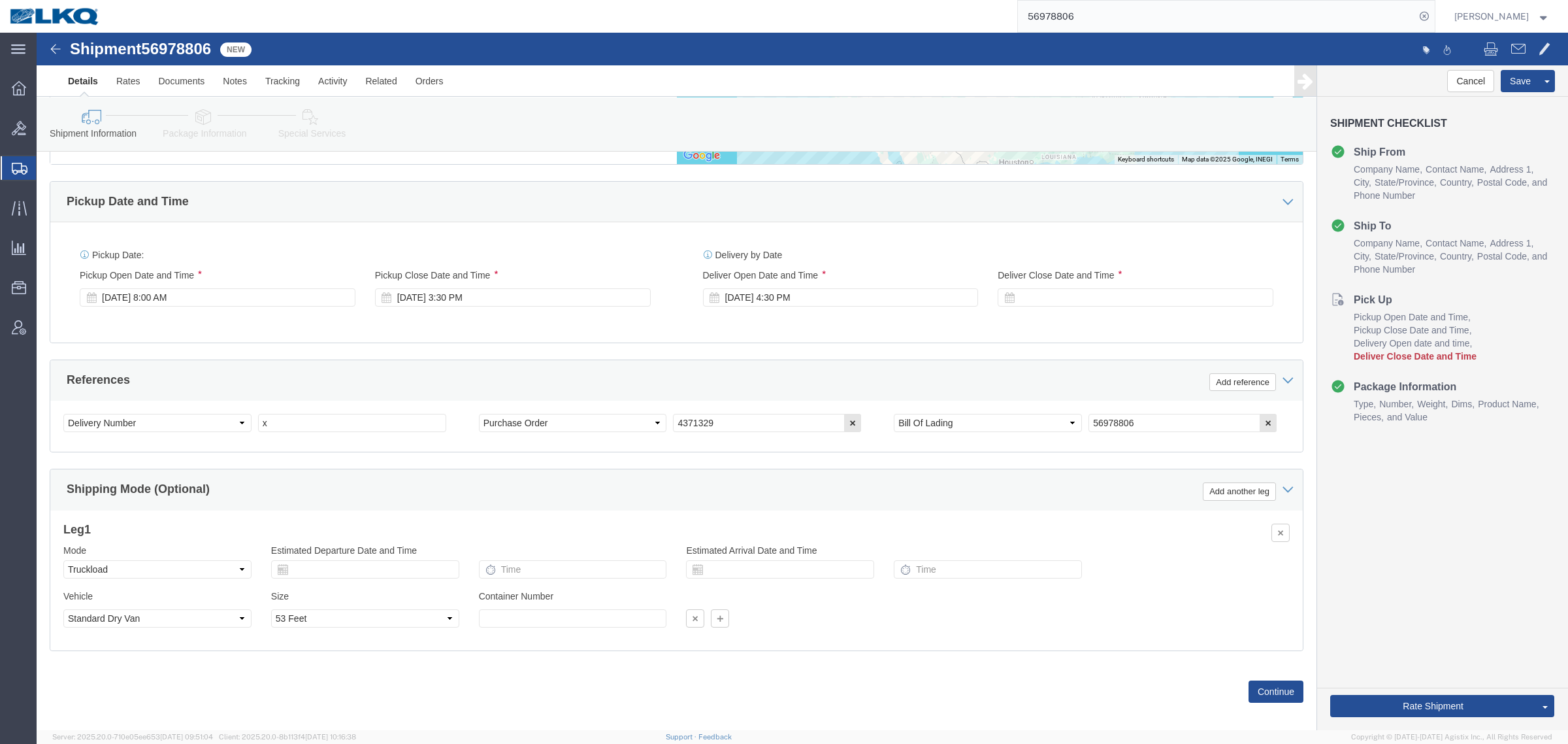
scroll to position [311, 0]
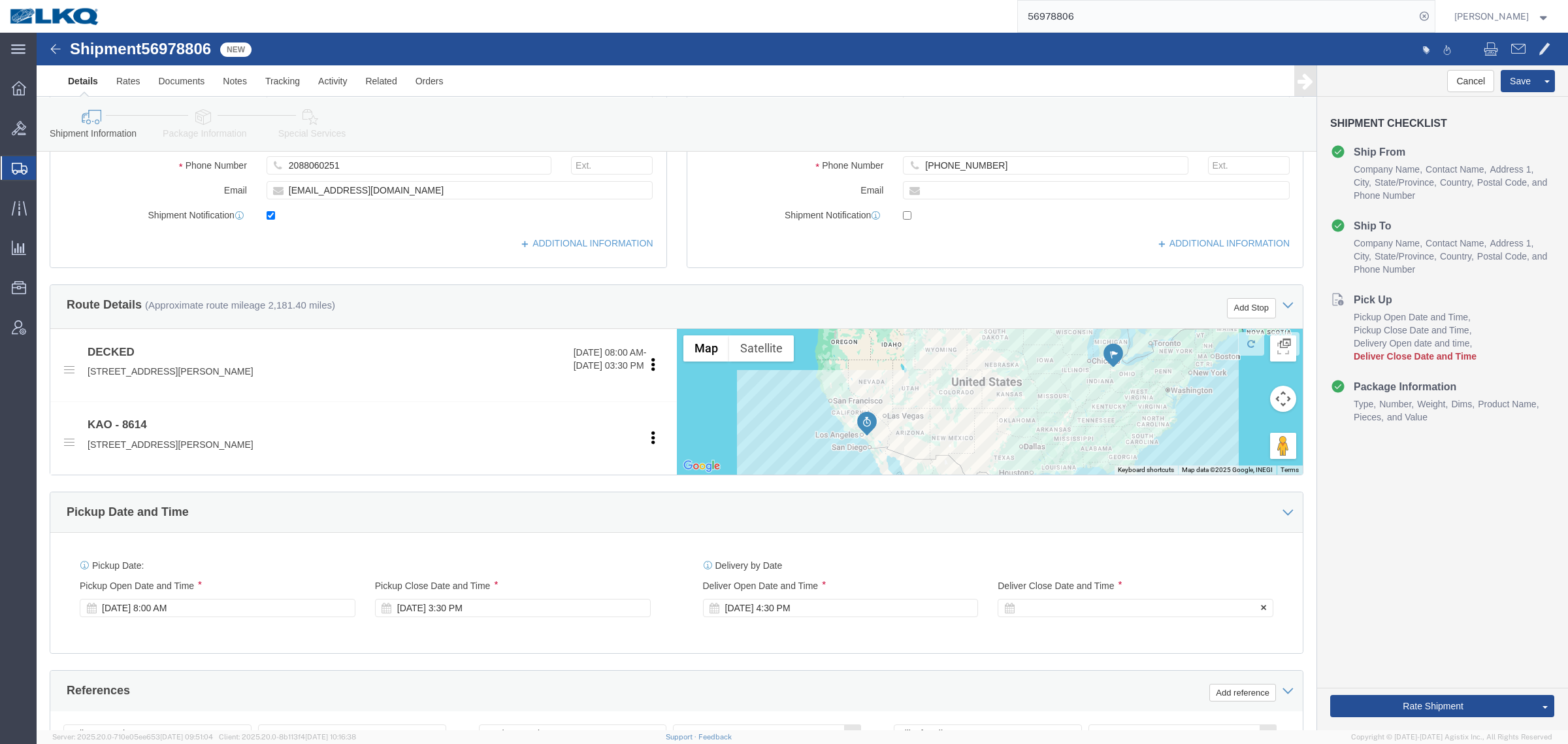
click div
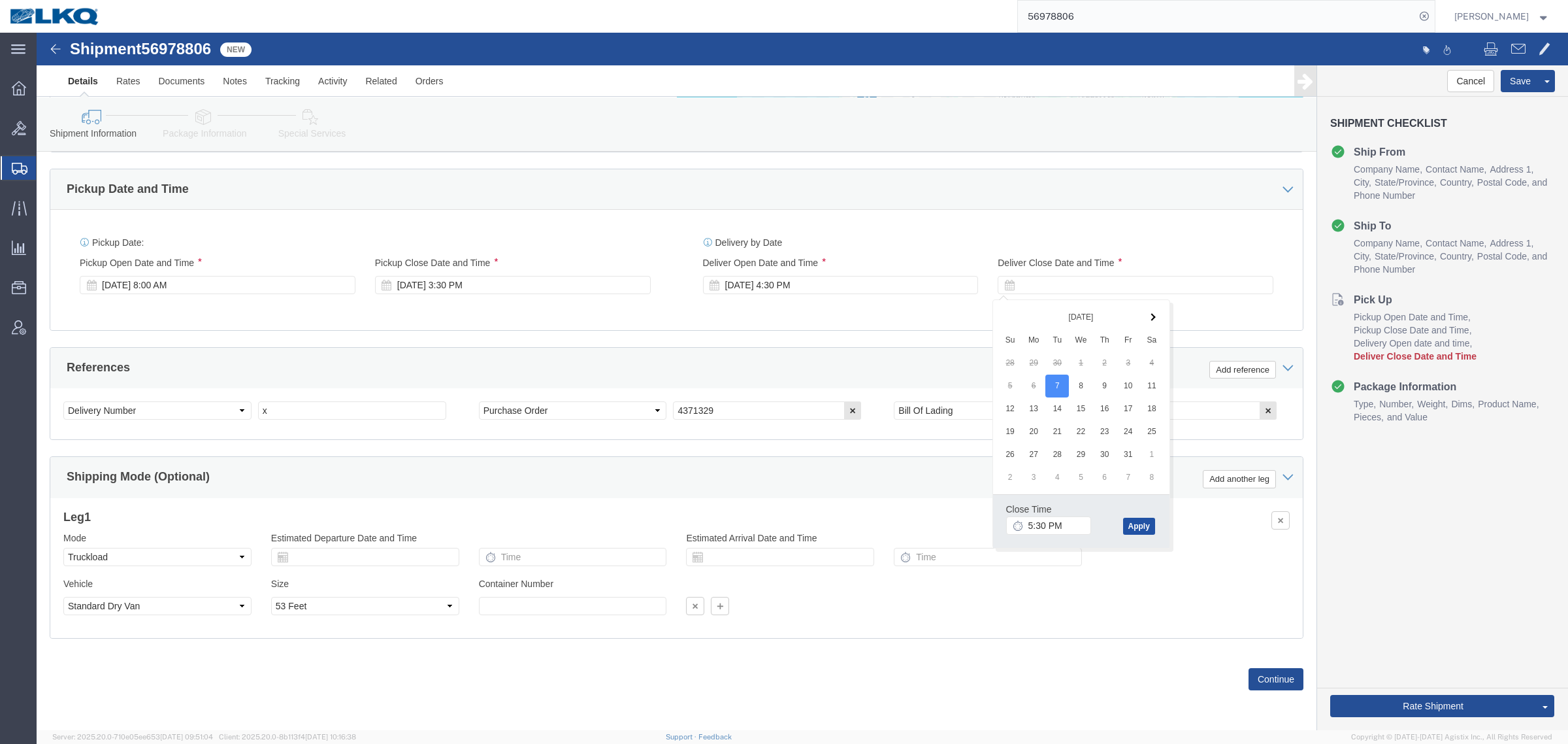
click button "Apply"
click div "[DATE] 8:00 AM"
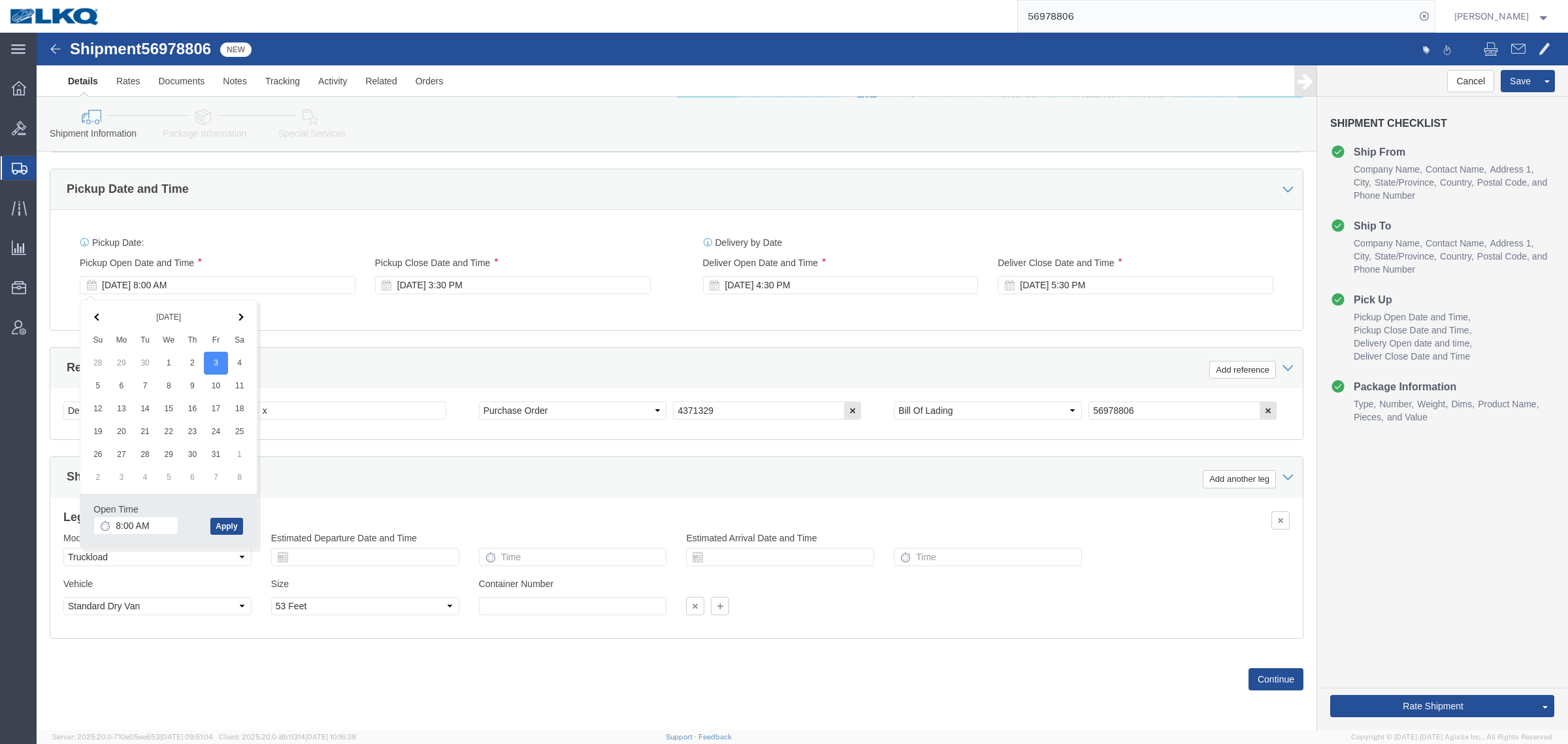
click div "Ship From Location Location My Profile Location 1100 - LKQ Crystal River 1103 -…"
drag, startPoint x: 222, startPoint y: 378, endPoint x: 146, endPoint y: 383, distance: 76.2
click div "Select Account Type Activity ID Airline Appointment Number ASN Batch Request # …"
paste input "489138"
type input "489138"
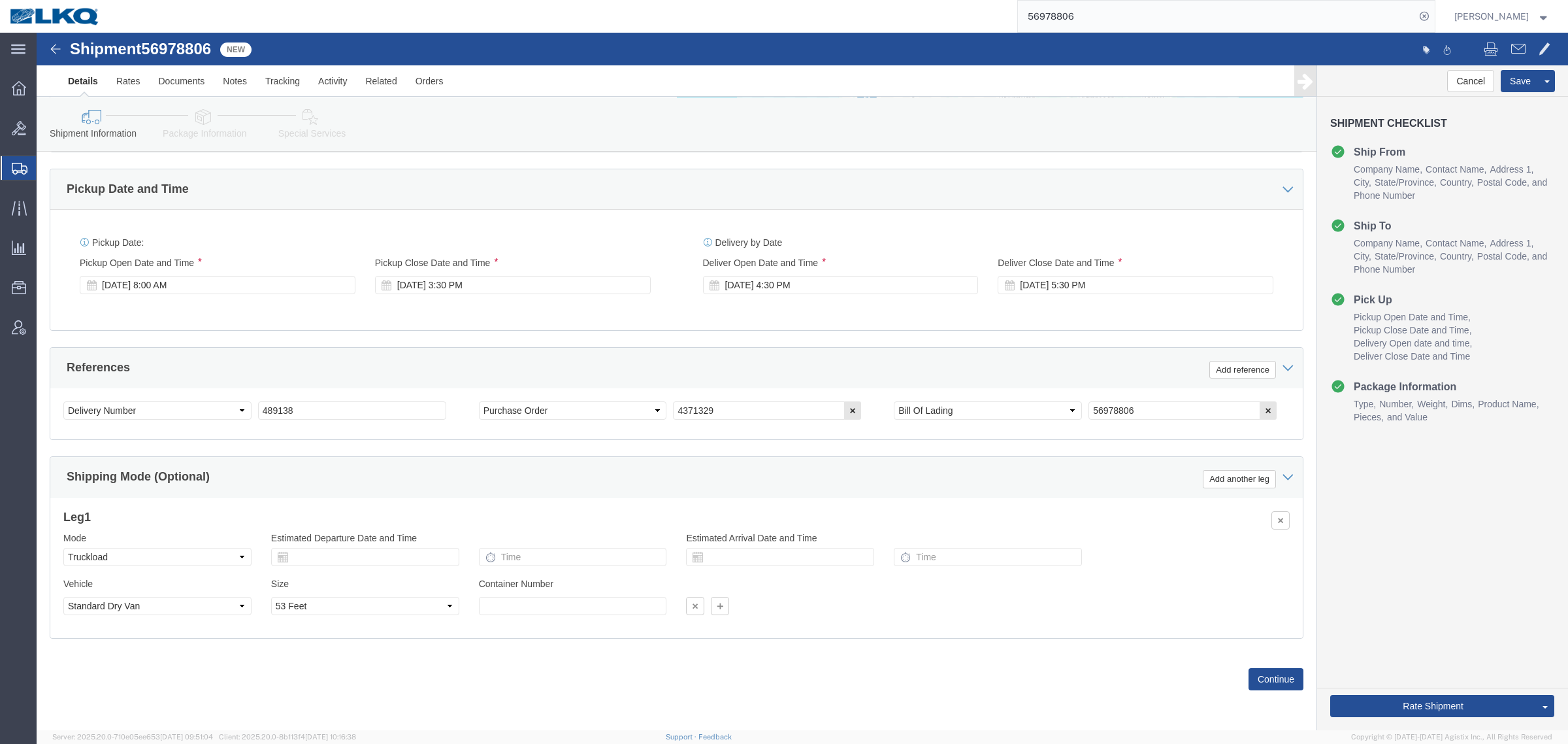
drag, startPoint x: 312, startPoint y: 312, endPoint x: 334, endPoint y: 316, distance: 22.4
click div "Ship From Location Location My Profile Location 1100 - LKQ Crystal River 1103 -…"
click div "Oct 07 2025 4:30 PM"
type input "9:00 AM"
click button "Apply"
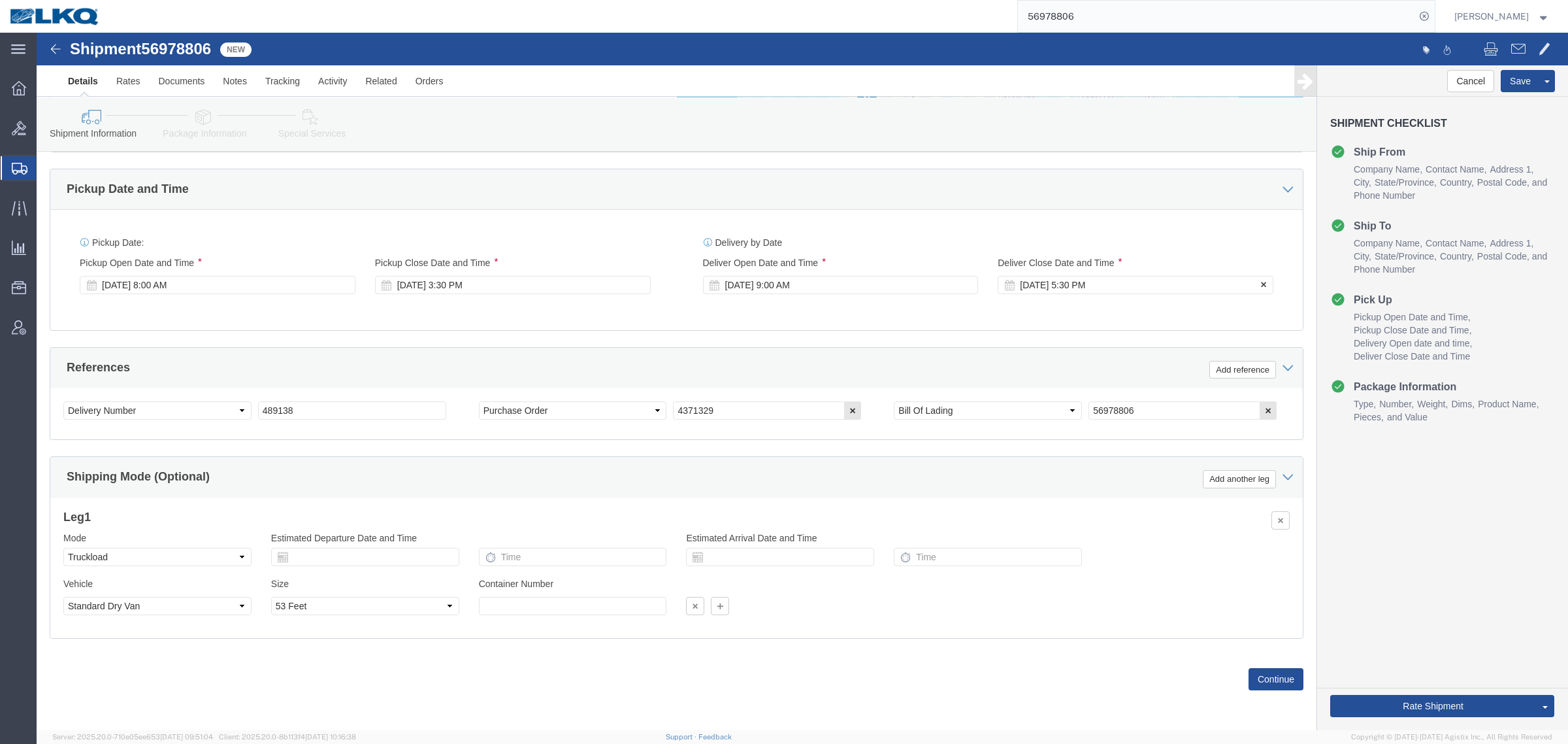
click div "Oct 07 2025 5:30 PM"
click input "5:30 PM"
type input "10:00 AM"
click button "Apply"
click div "Delivery by Date Delivery Start Date Delivery Start Time Deliver Open Date and …"
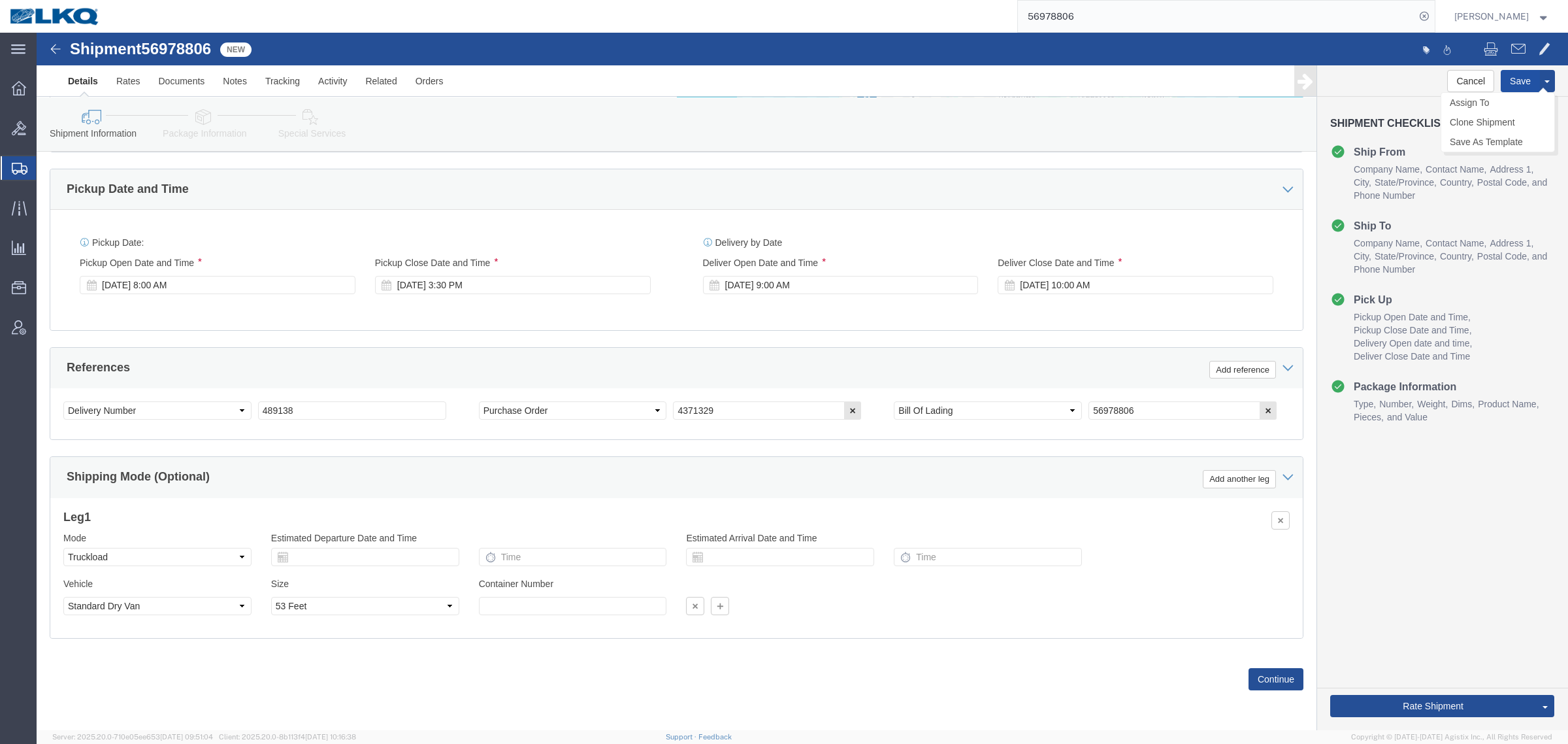
click button "Save"
click div "Ship From Location Location My Profile Location 1100 - LKQ Crystal River 1103 -…"
click div "Cancel Save Assign To Clone Shipment Save As Template Shipment Checklist Ship F…"
click div "Ship From Location Location My Profile Location 1100 - LKQ Crystal River 1103 -…"
click button "Rate Shipment"
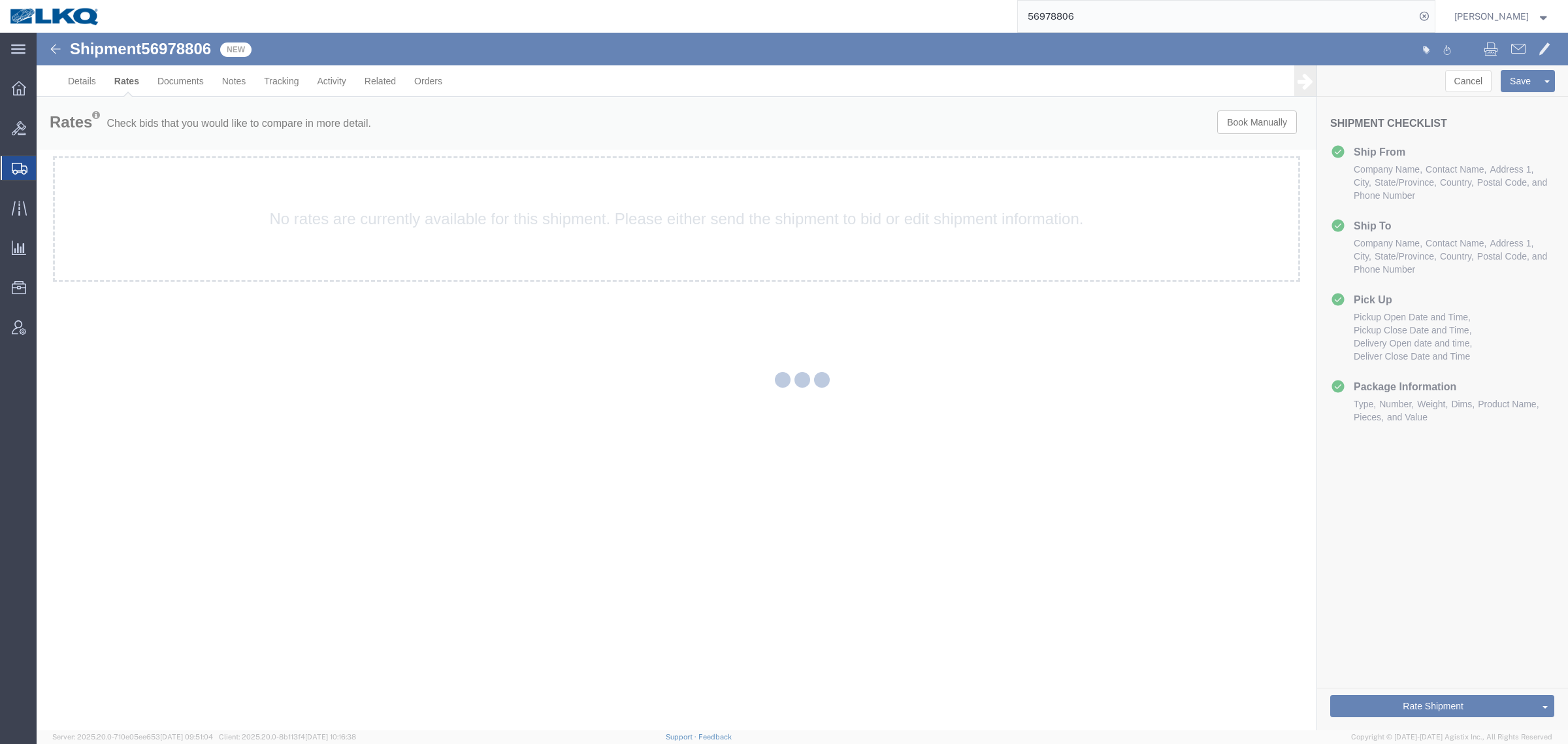
scroll to position [0, 0]
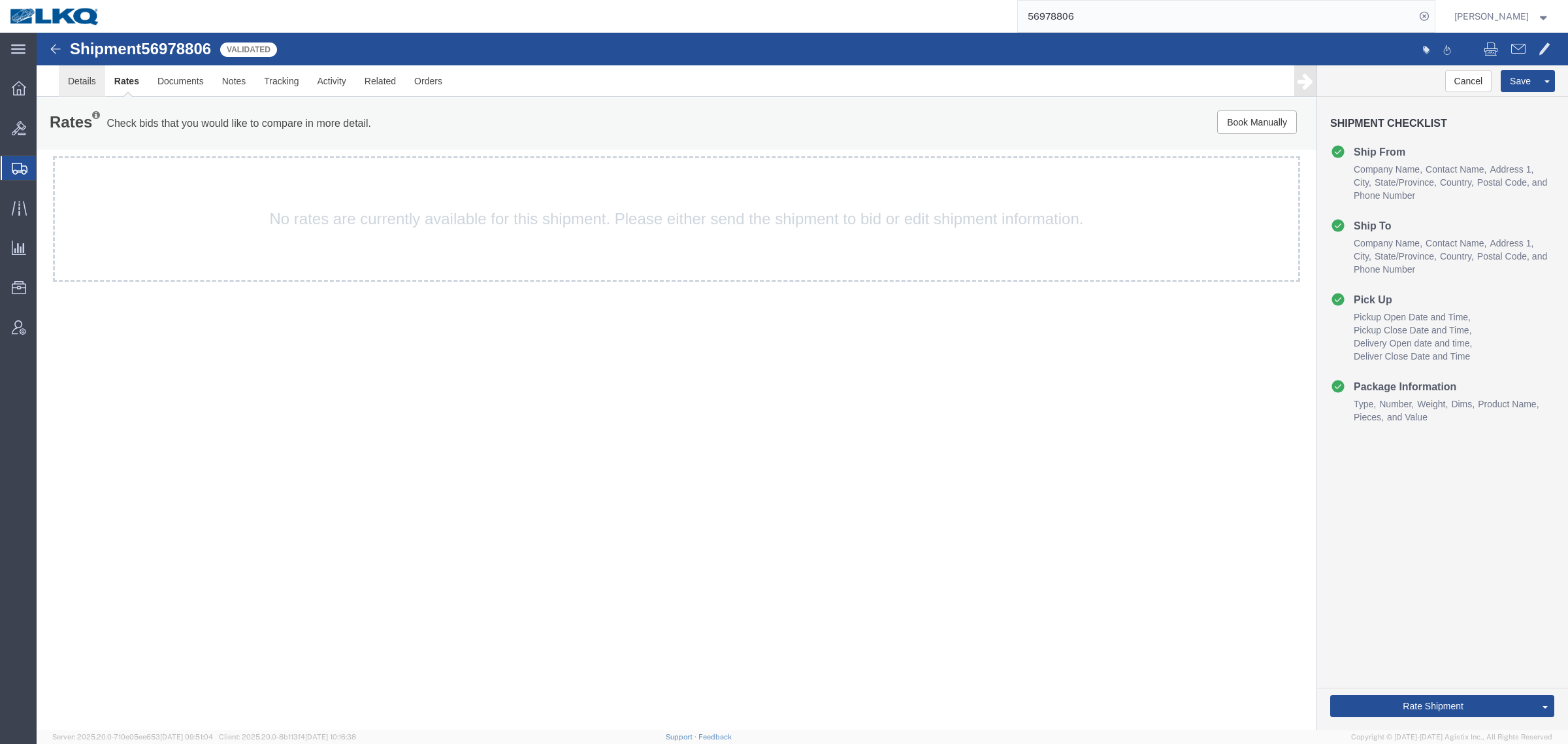
click at [77, 83] on link "Details" at bounding box center [82, 80] width 46 height 31
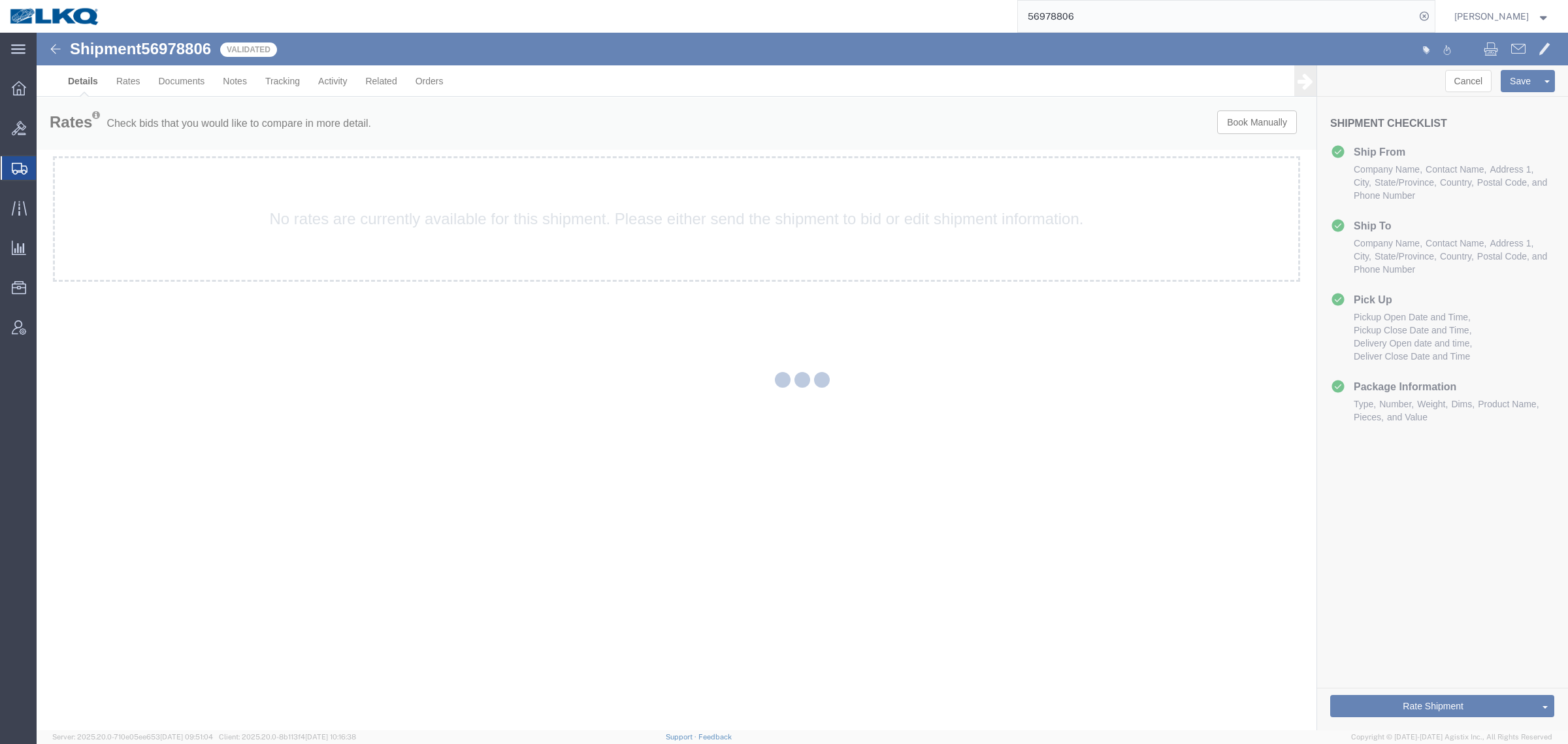
select select "30605"
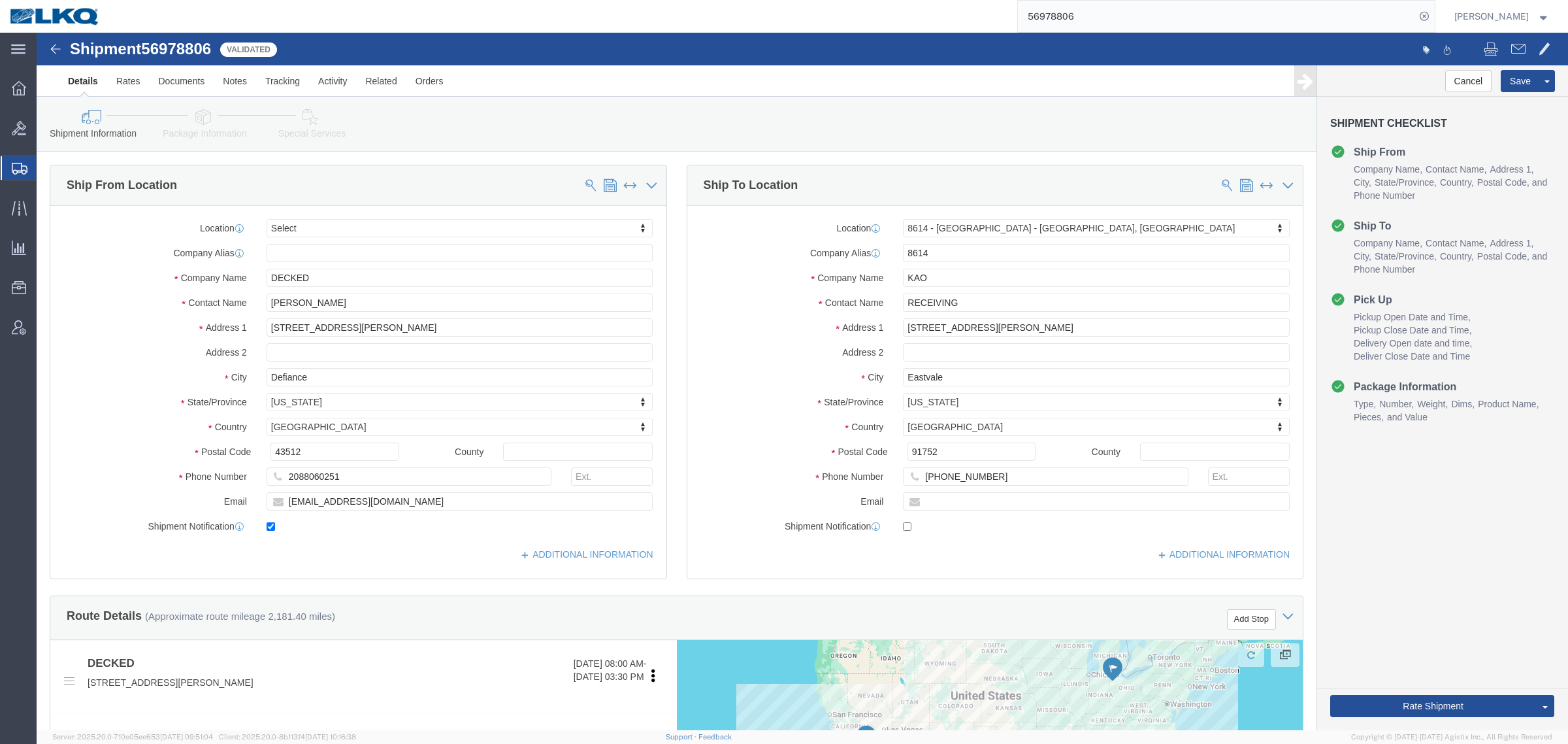
click span "56978806"
copy span "56978806"
click input "43512"
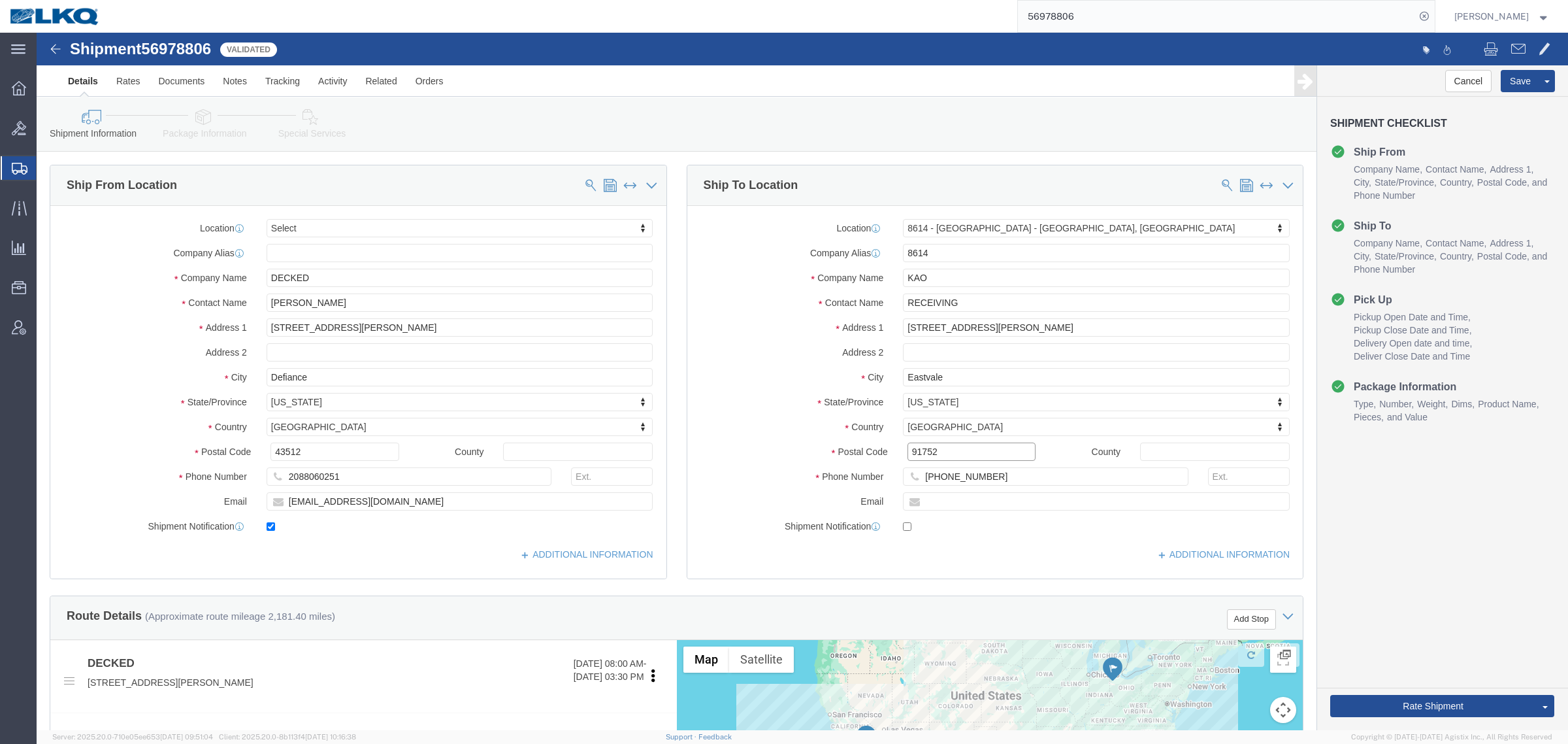
click input "91752"
click link "Tracking"
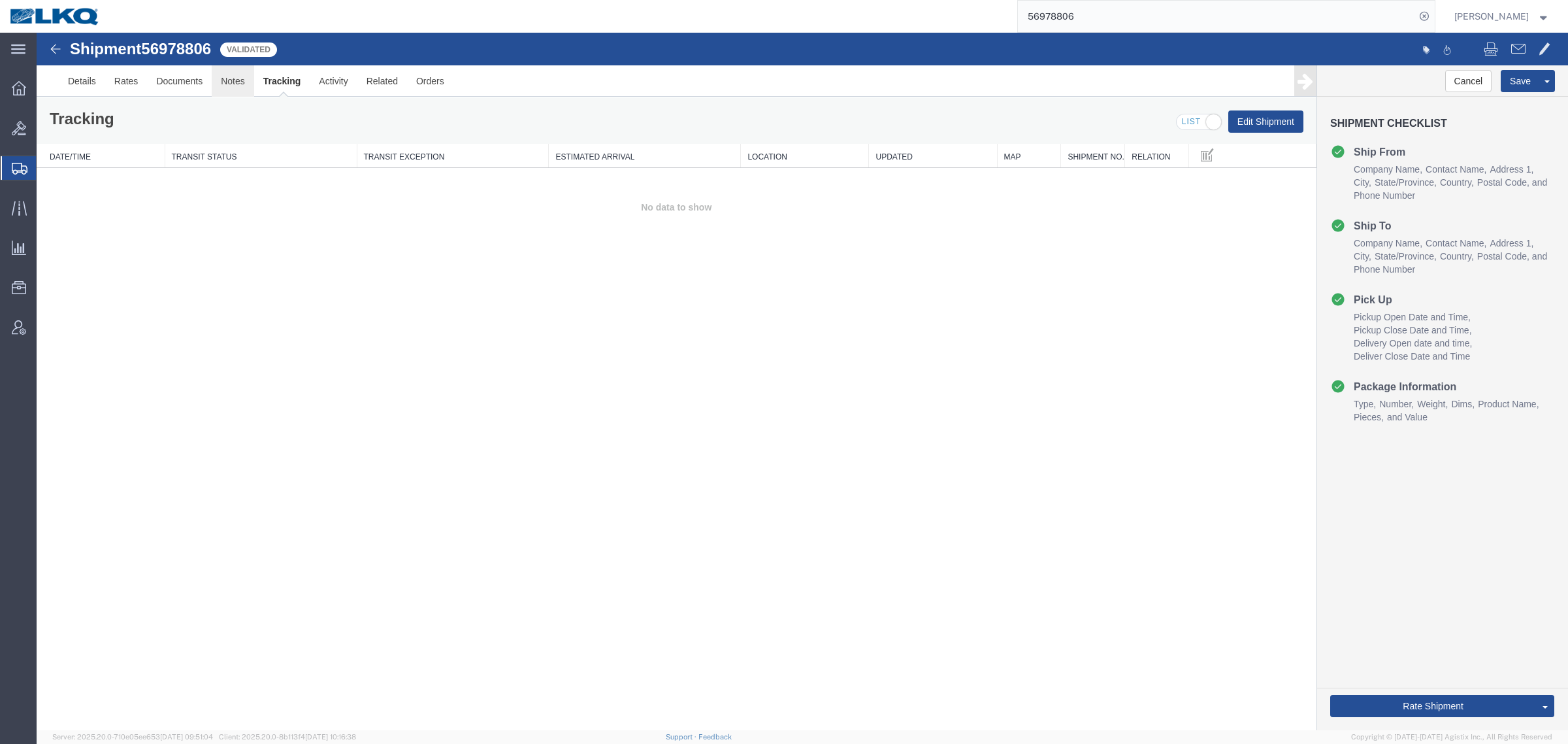
click at [243, 87] on link "Notes" at bounding box center [233, 80] width 42 height 31
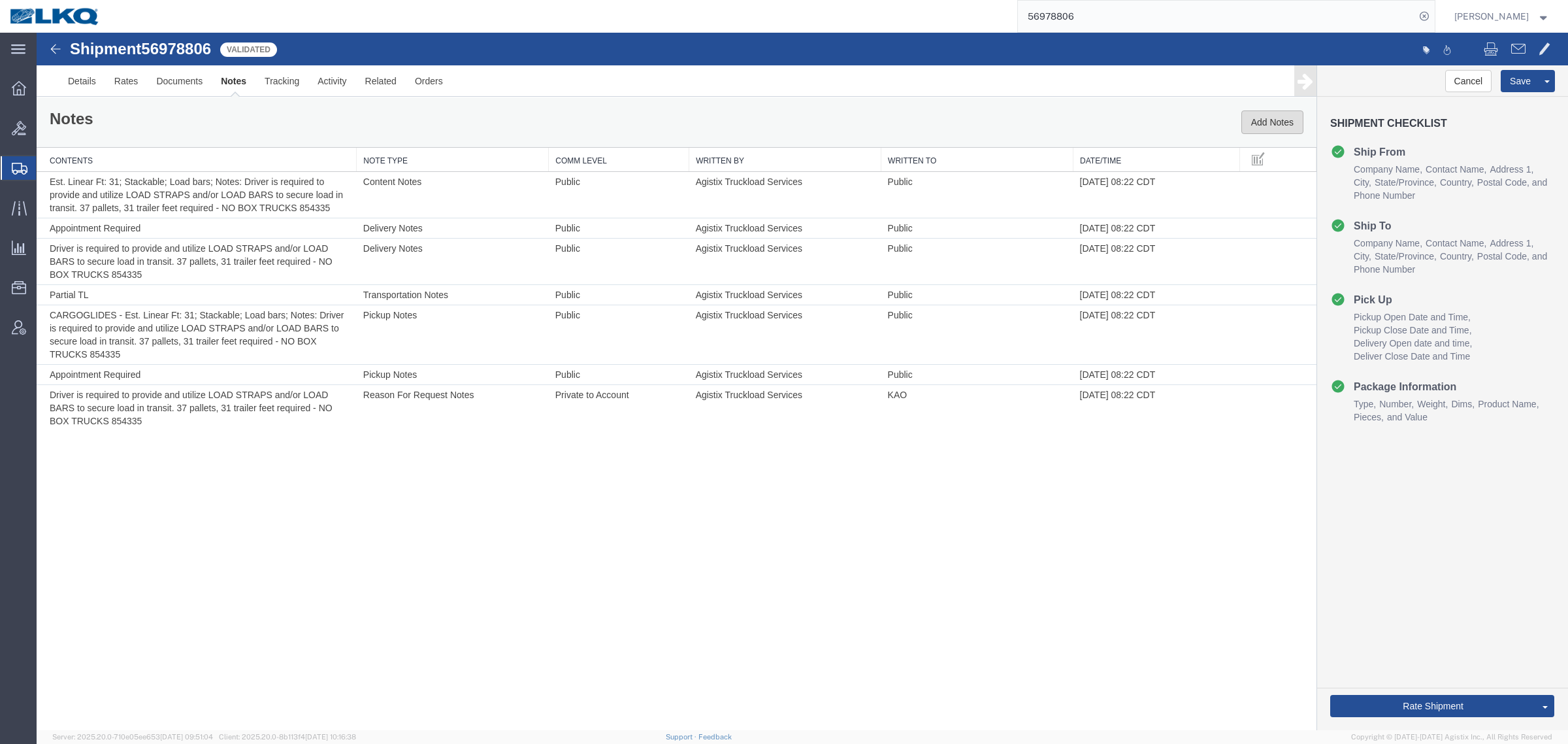
click at [1265, 128] on button "Add Notes" at bounding box center [1272, 122] width 62 height 24
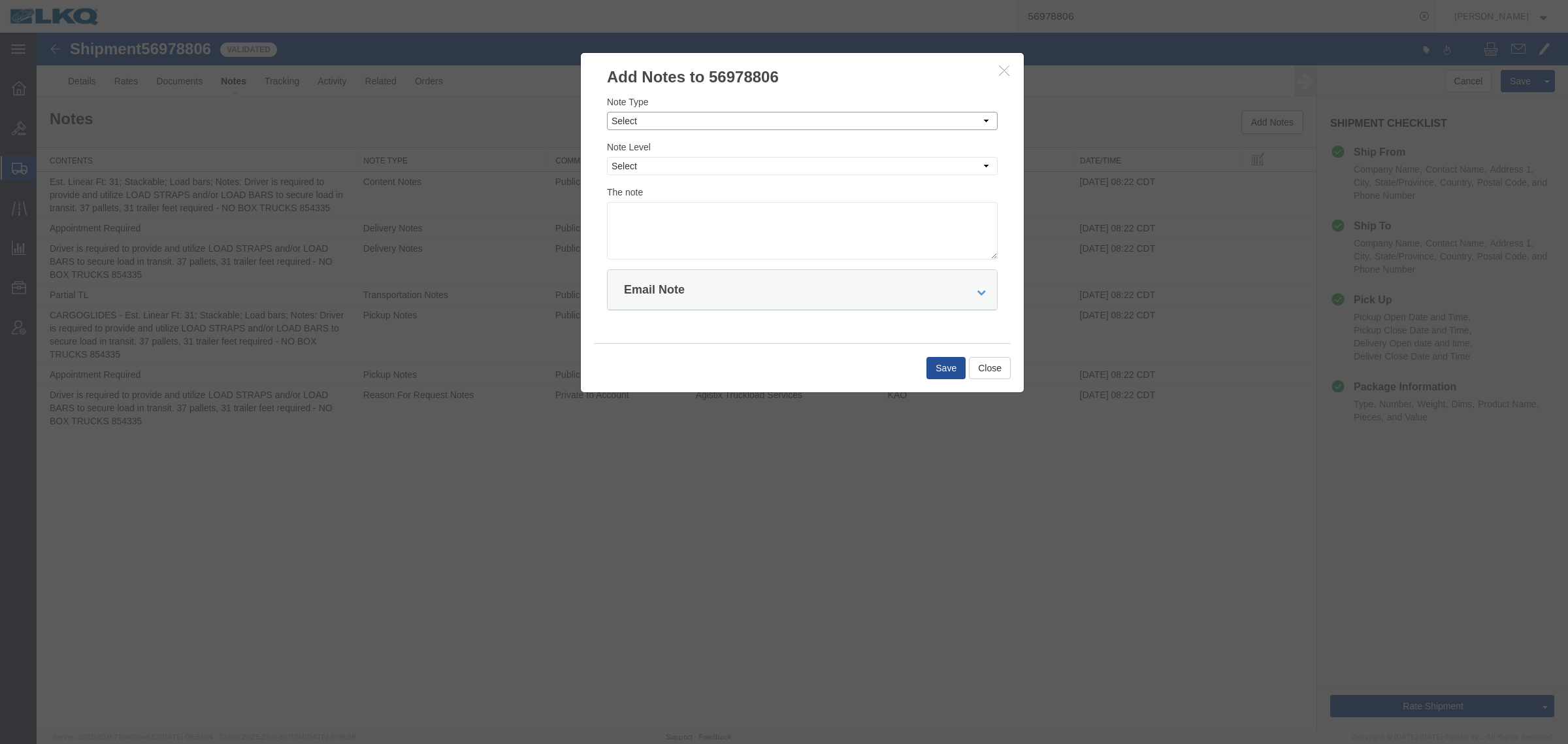
click at [789, 120] on select "Select Approval Bid Notes Carrier Change Notes Claim Notes Content Hazmat Notes…" at bounding box center [802, 121] width 390 height 18
click at [607, 112] on select "Select Approval Bid Notes Carrier Change Notes Claim Notes Content Hazmat Notes…" at bounding box center [802, 121] width 390 height 18
click at [699, 127] on select "Select Approval Bid Notes Carrier Change Notes Claim Notes Content Hazmat Notes…" at bounding box center [802, 121] width 390 height 18
select select "BID_NOTES"
click at [607, 112] on select "Select Approval Bid Notes Carrier Change Notes Claim Notes Content Hazmat Notes…" at bounding box center [802, 121] width 390 height 18
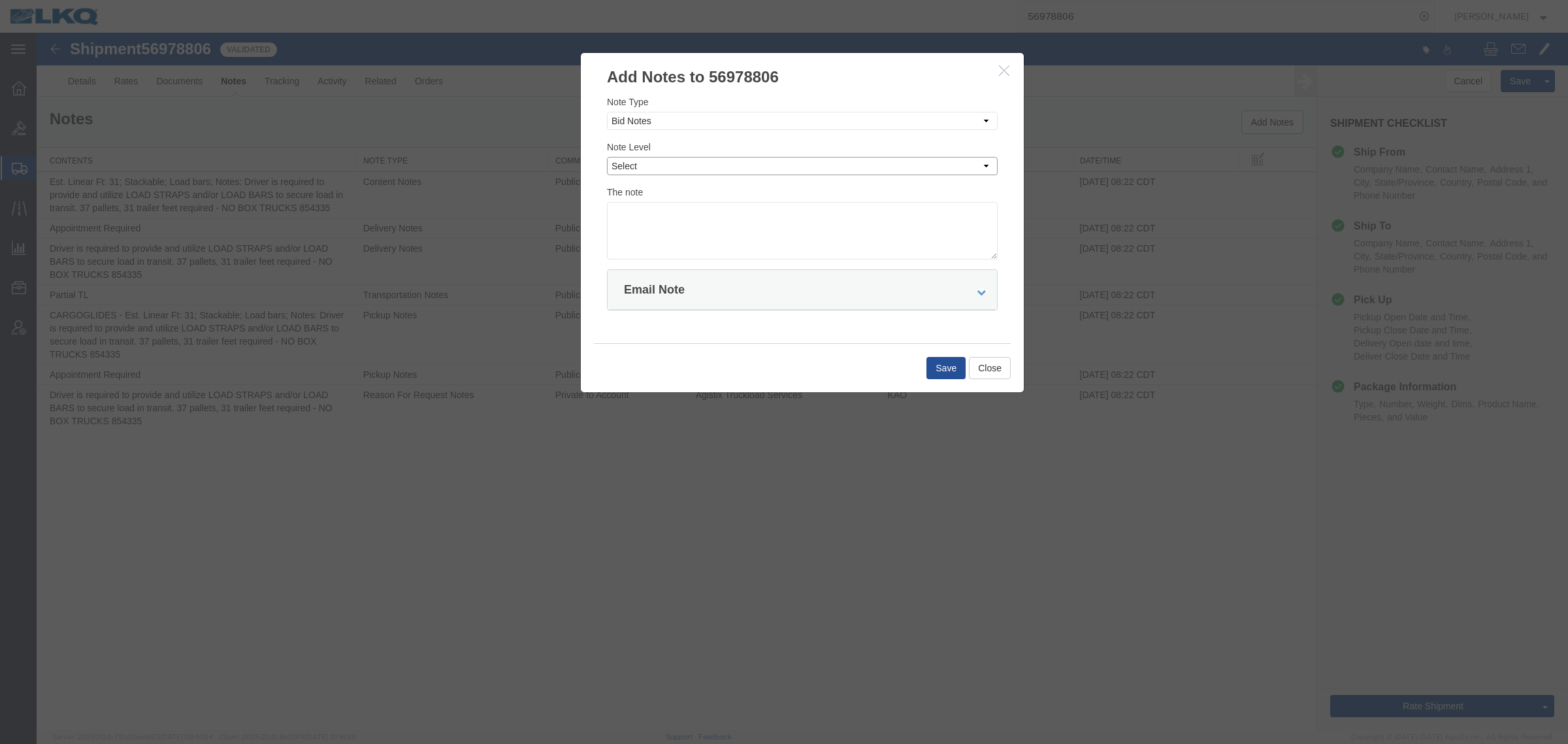
click at [720, 168] on select "Select Private to Account Private to Vendor Public" at bounding box center [802, 166] width 390 height 18
select select "PRIVATE_TO_ACCOUNT"
click at [607, 157] on select "Select Private to Account Private to Vendor Public" at bounding box center [802, 166] width 390 height 18
click at [736, 233] on textarea at bounding box center [802, 231] width 390 height 57
type textarea "DAT: $3144"
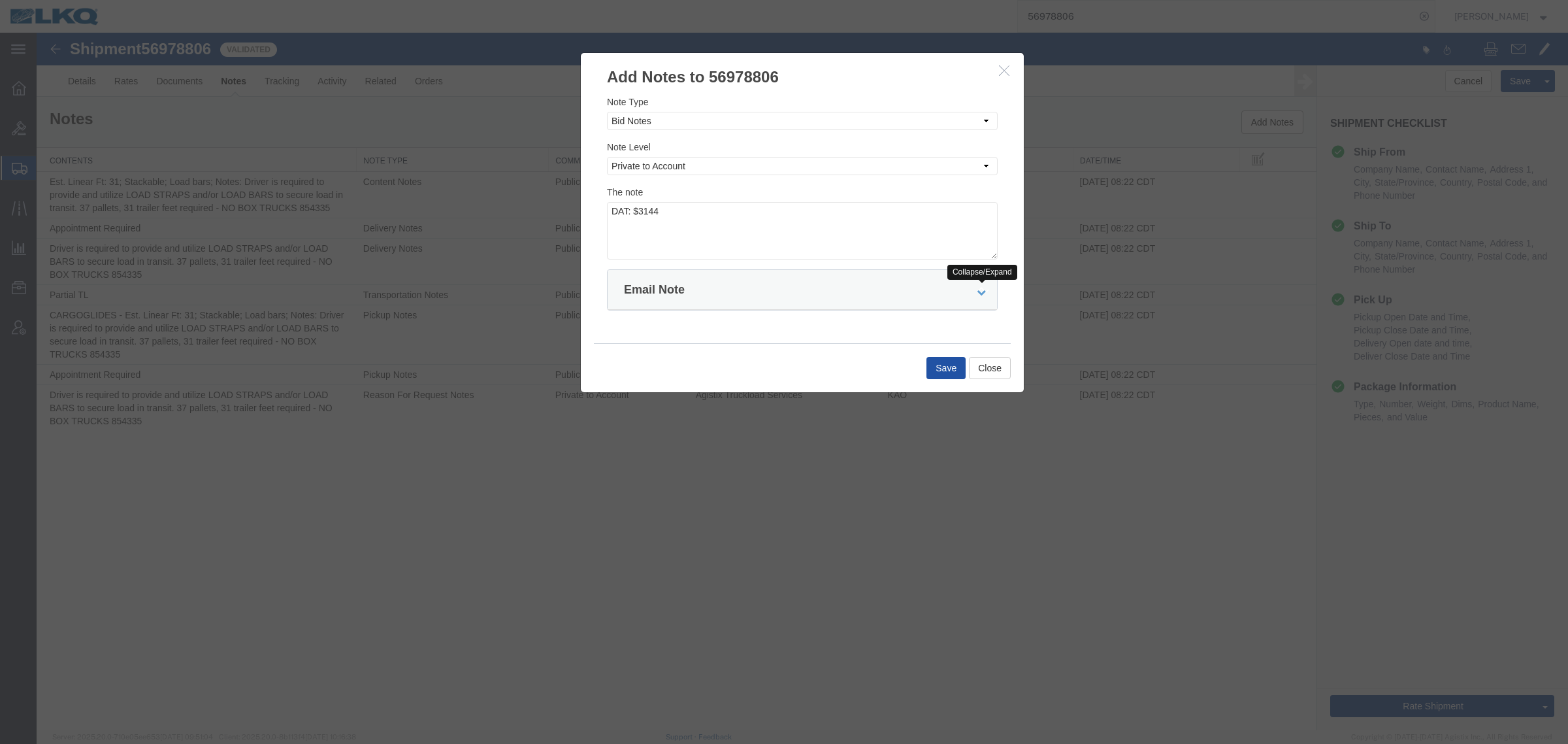
click at [932, 373] on button "Save" at bounding box center [946, 368] width 39 height 22
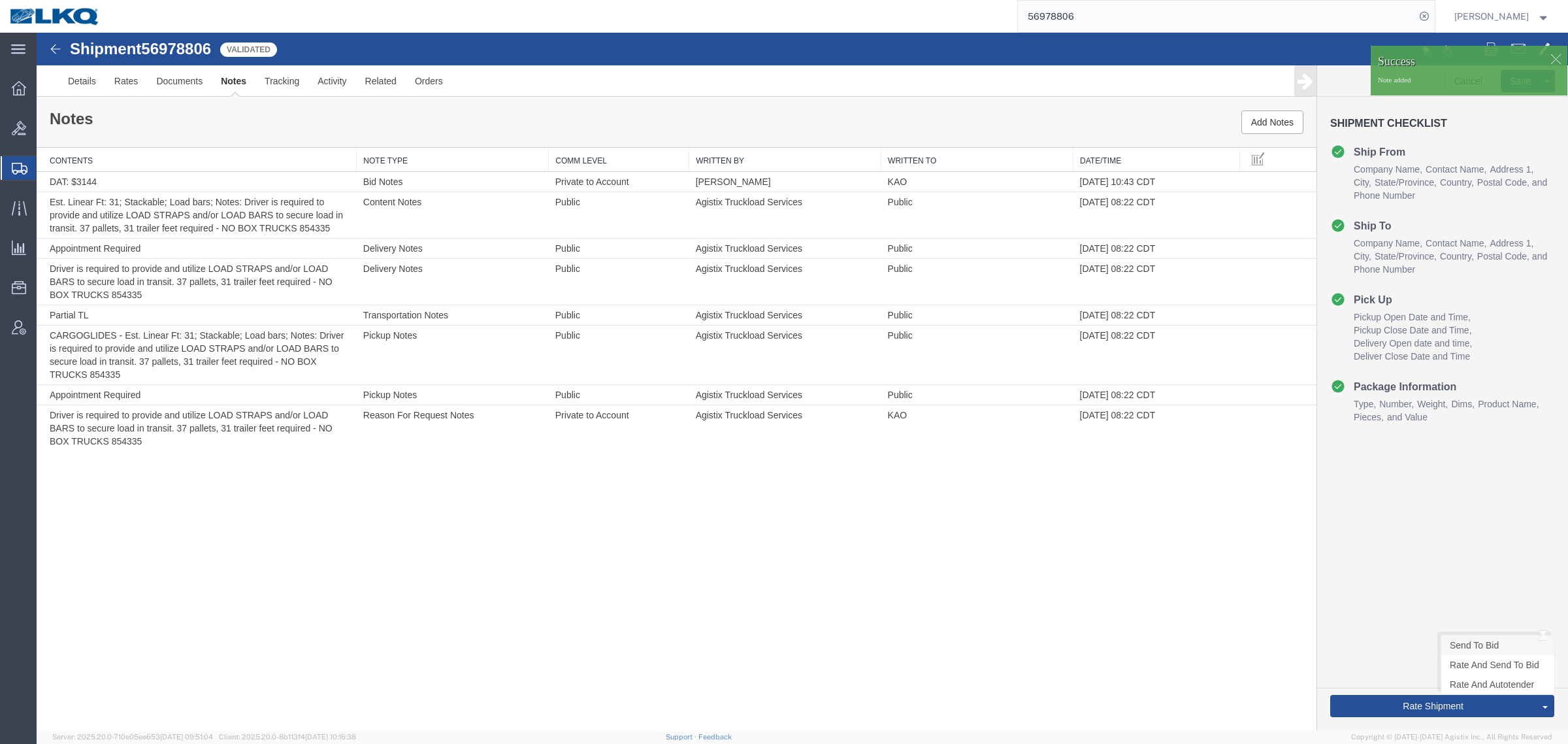
click at [1478, 646] on link "Send To Bid" at bounding box center [1497, 645] width 113 height 19
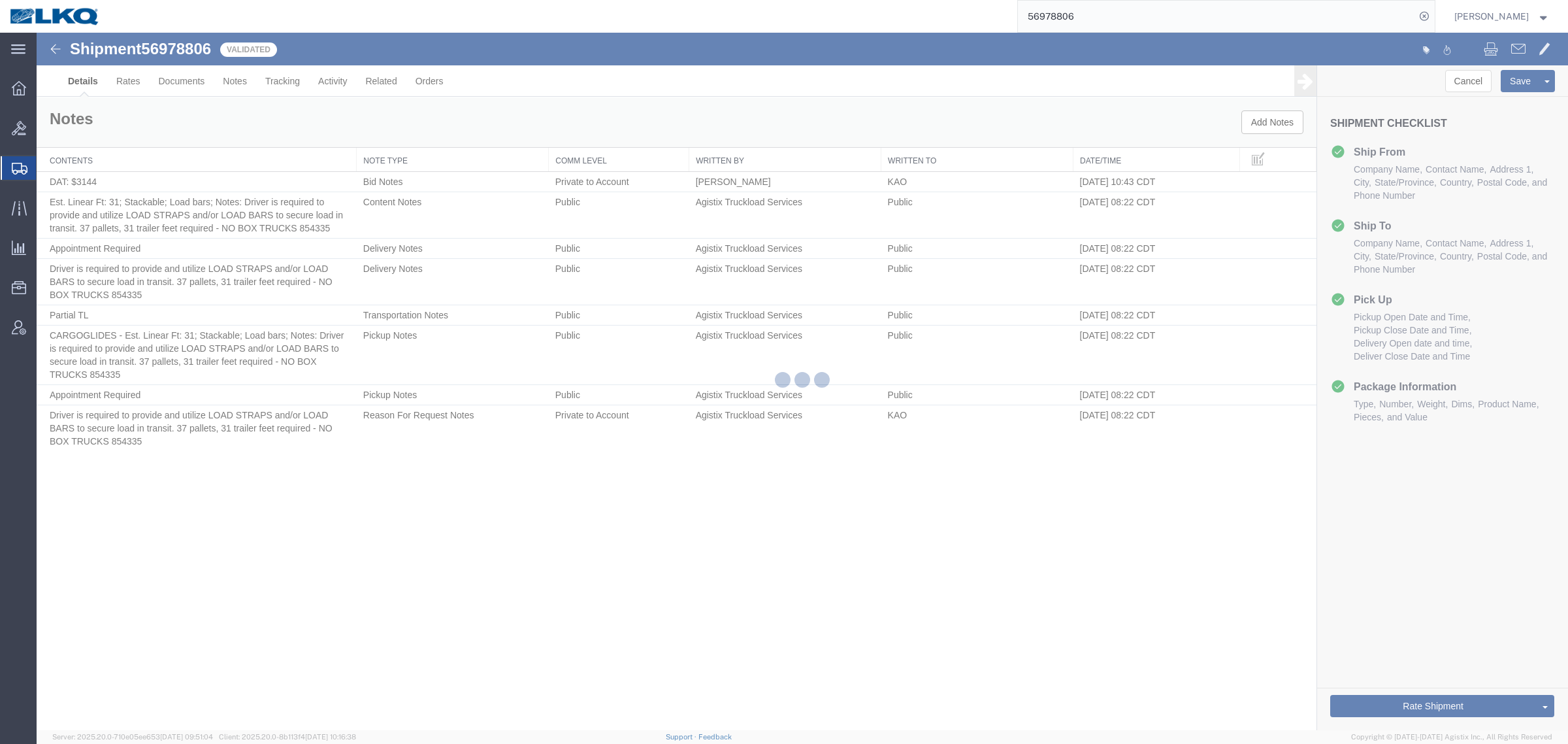
select select "30605"
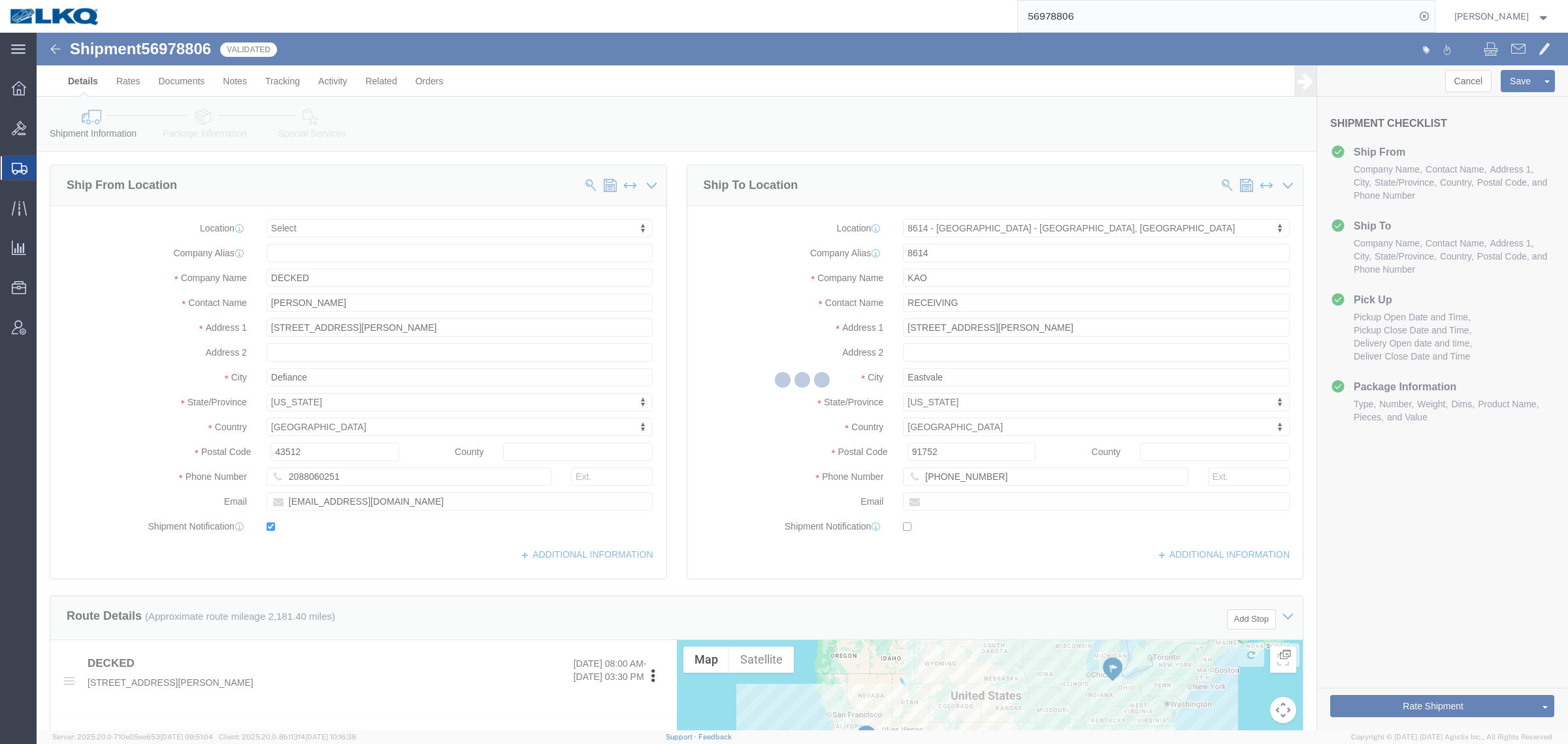
select select "TL"
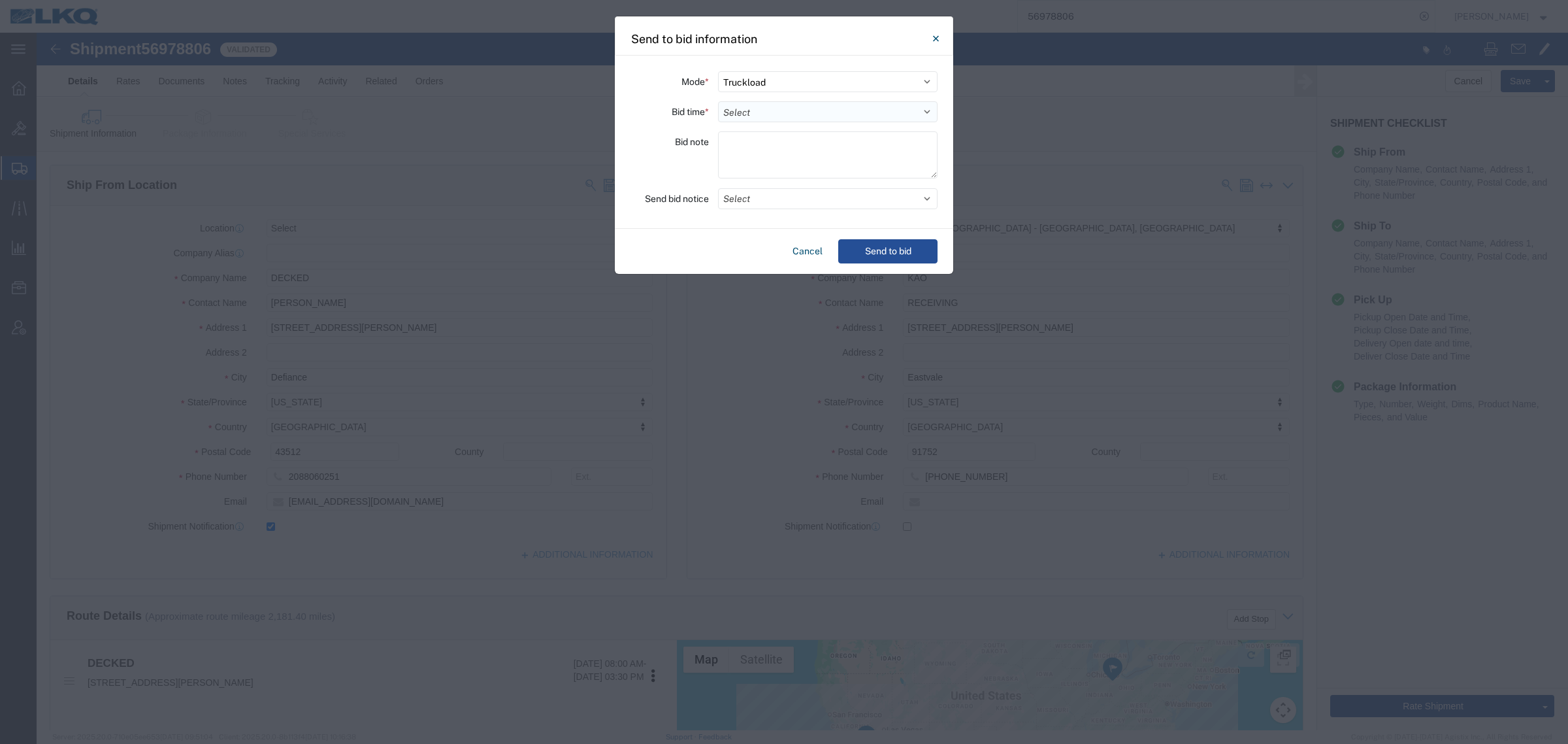
drag, startPoint x: 795, startPoint y: 111, endPoint x: 792, endPoint y: 122, distance: 11.4
click at [795, 111] on select "Select 30 Min (Rush) 1 Hour (Rush) 2 Hours (Rush) 4 Hours (Rush) 8 Hours (Rush)…" at bounding box center [827, 112] width 219 height 21
select select "24"
click at [718, 101] on select "Select 30 Min (Rush) 1 Hour (Rush) 2 Hours (Rush) 4 Hours (Rush) 8 Hours (Rush)…" at bounding box center [827, 112] width 219 height 21
click at [882, 252] on button "Send to bid" at bounding box center [887, 251] width 99 height 24
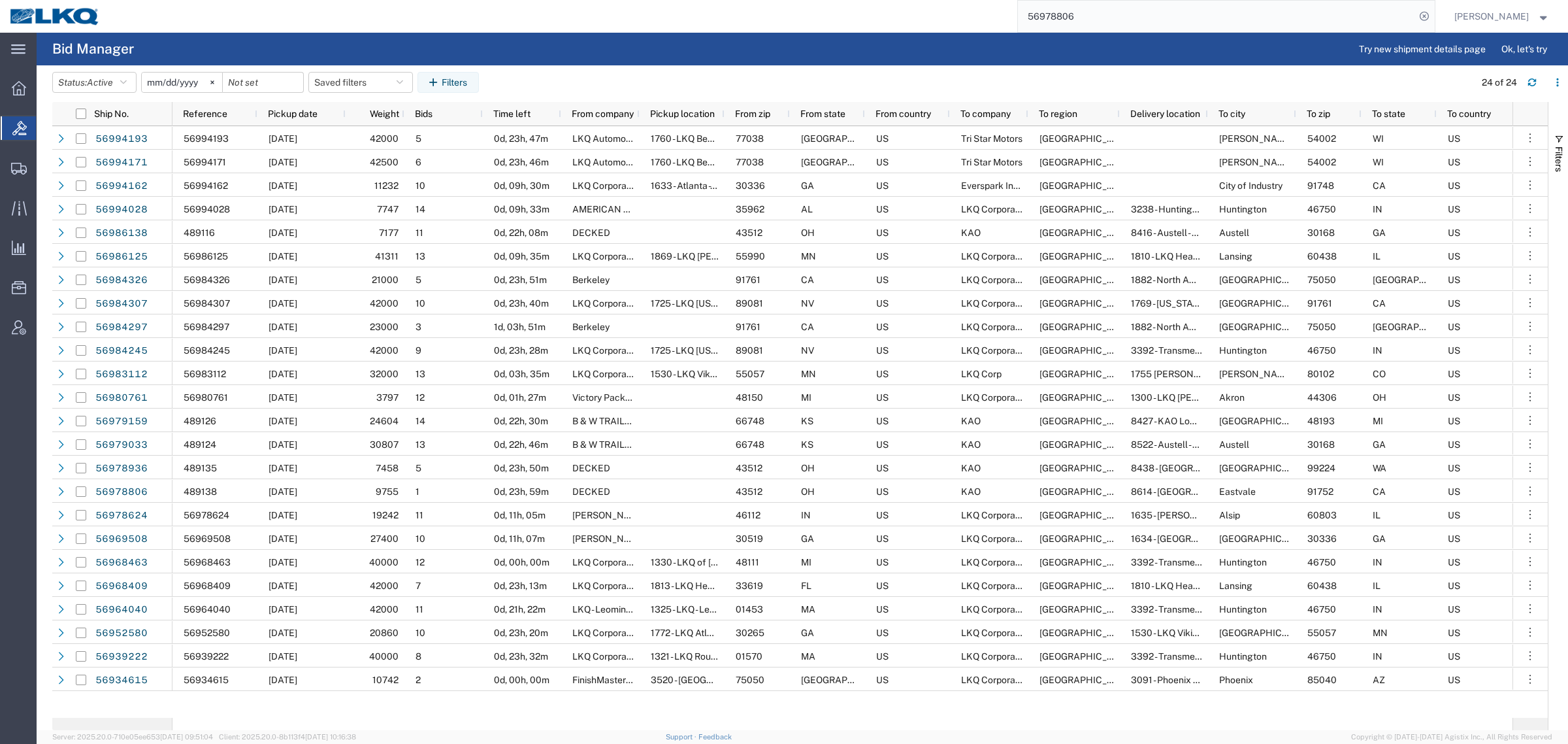
click at [890, 46] on agx-page-header "Bid Manager Try new shipment details page Ok, let's try" at bounding box center [802, 48] width 1531 height 33
drag, startPoint x: 1000, startPoint y: 18, endPoint x: 961, endPoint y: 21, distance: 39.1
click at [964, 18] on div "56978806" at bounding box center [773, 16] width 1325 height 33
paste input "93"
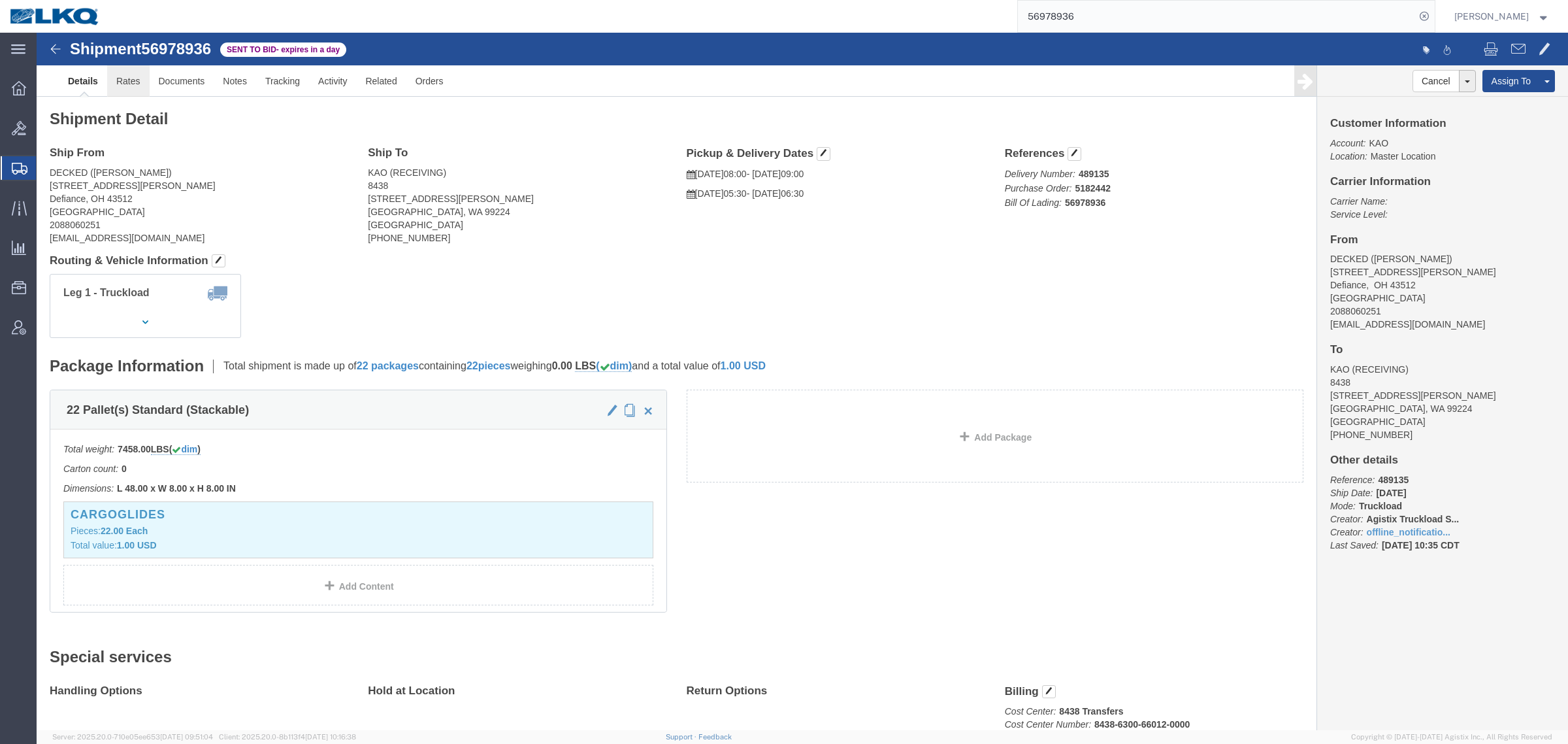
click link "Rates"
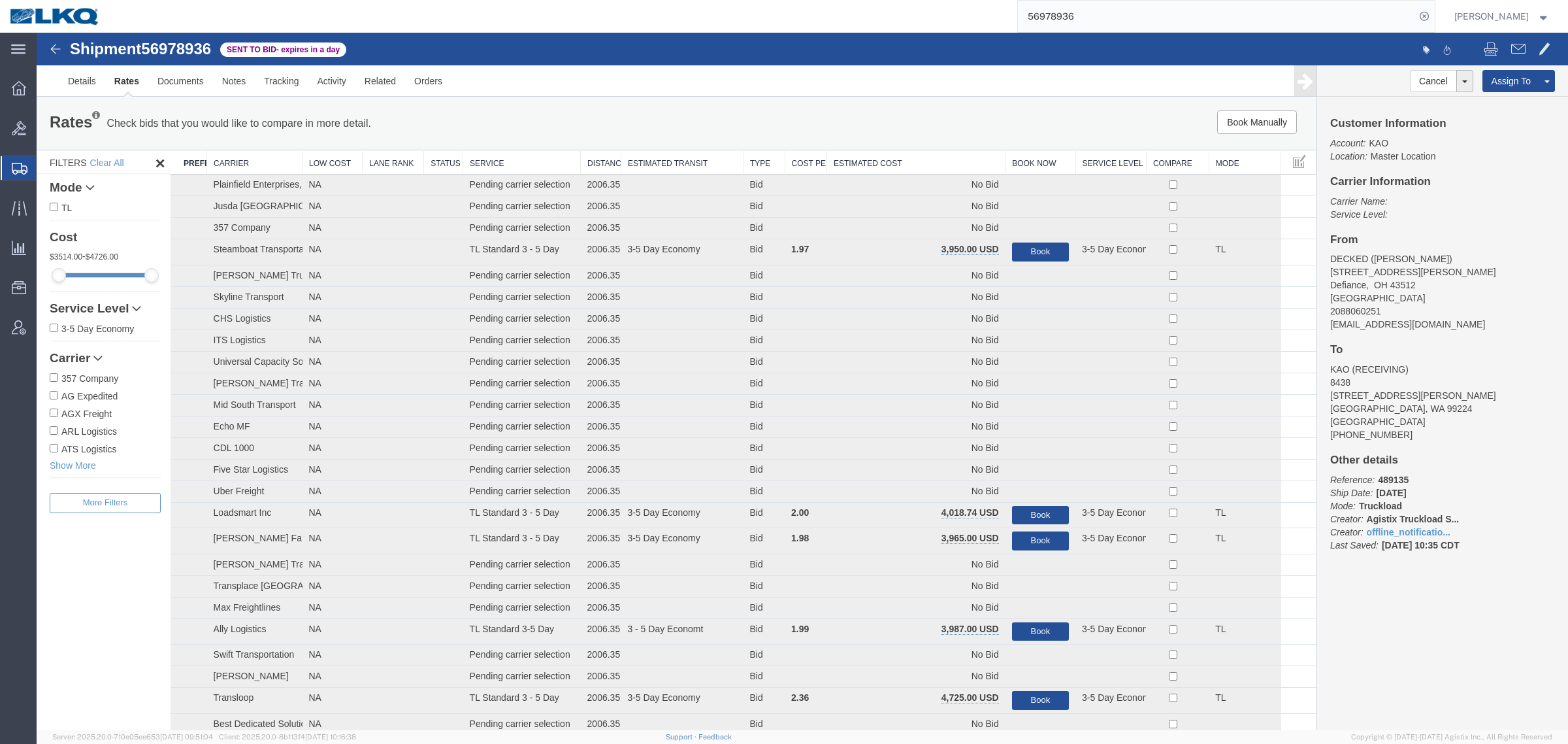
click at [902, 159] on th "Estimated Cost" at bounding box center [917, 162] width 179 height 24
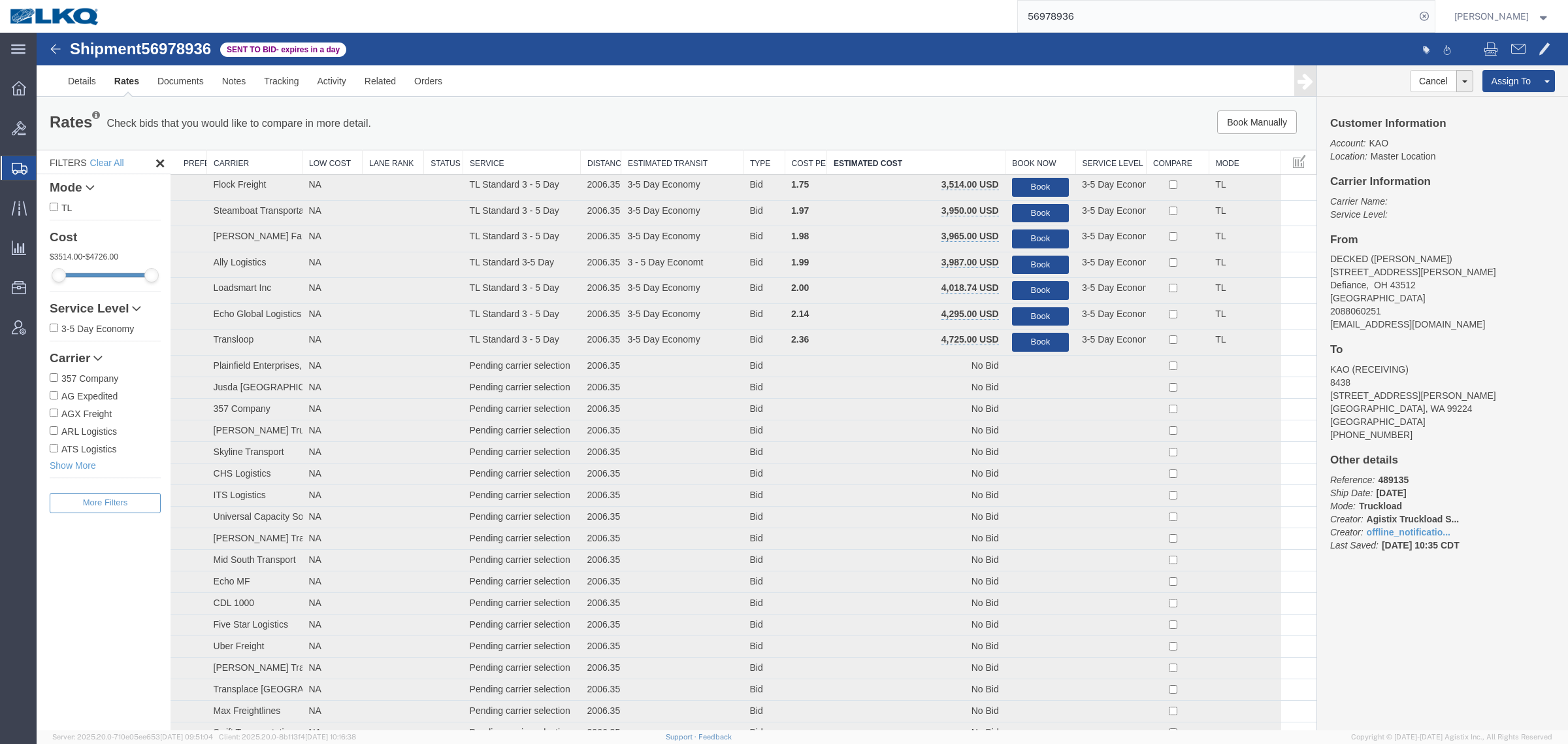
click at [895, 90] on ul "Details Rates Documents Notes Tracking Activity Related Orders" at bounding box center [802, 80] width 1487 height 30
drag, startPoint x: 1092, startPoint y: 8, endPoint x: 890, endPoint y: 25, distance: 202.7
click at [892, 24] on div "56978936" at bounding box center [773, 16] width 1325 height 33
paste input "850269"
type input "56850269"
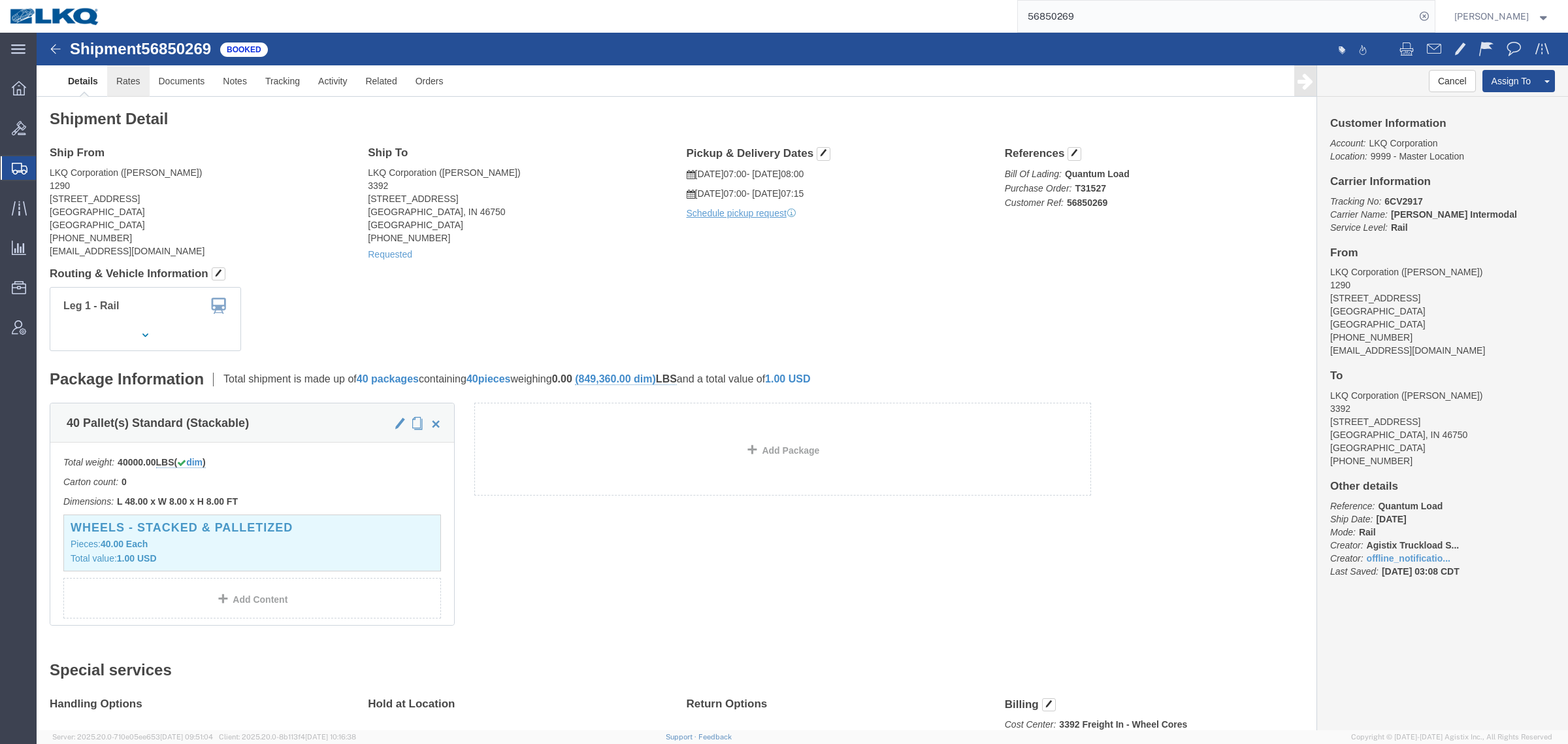
click link "Rates"
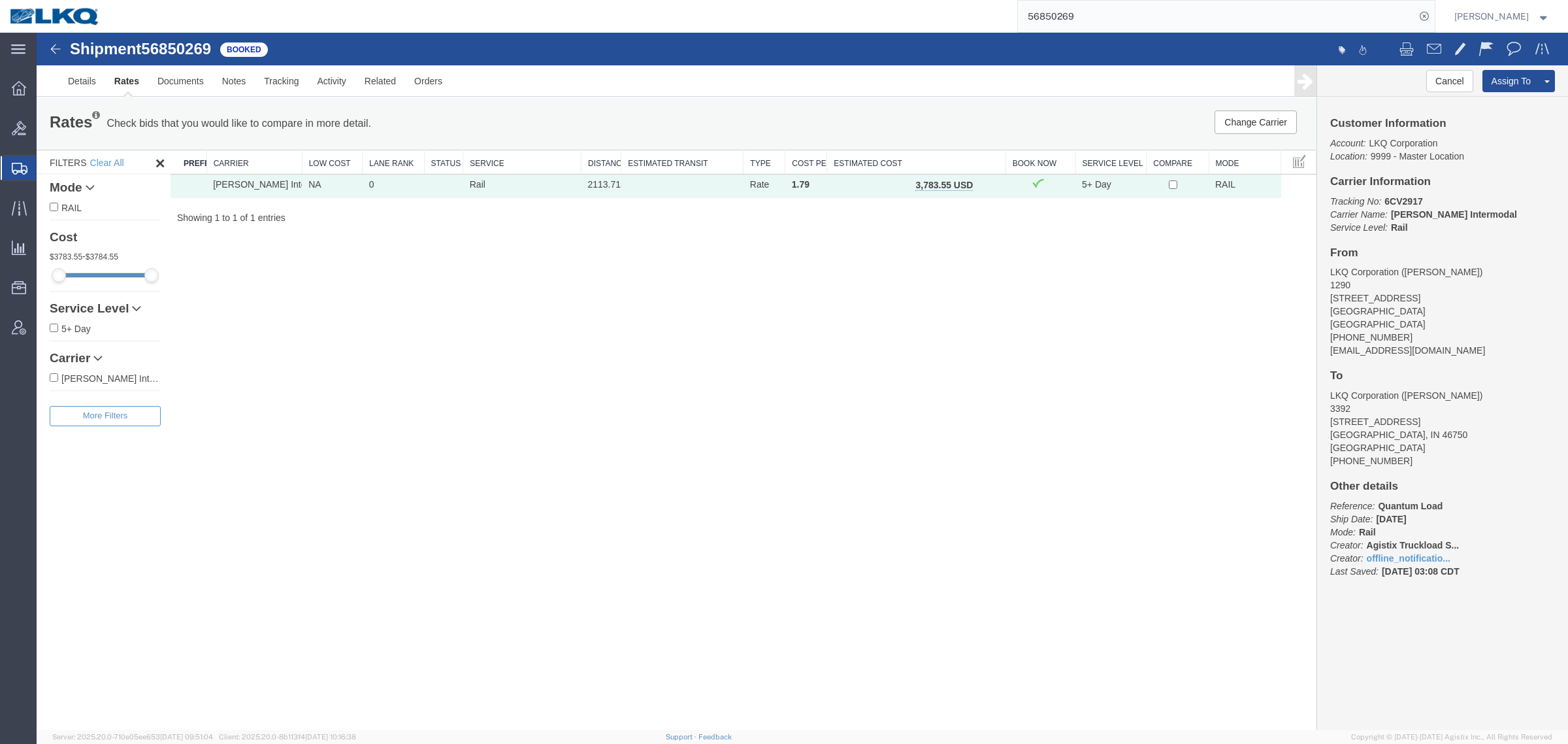
click at [984, 183] on span "button" at bounding box center [986, 184] width 7 height 9
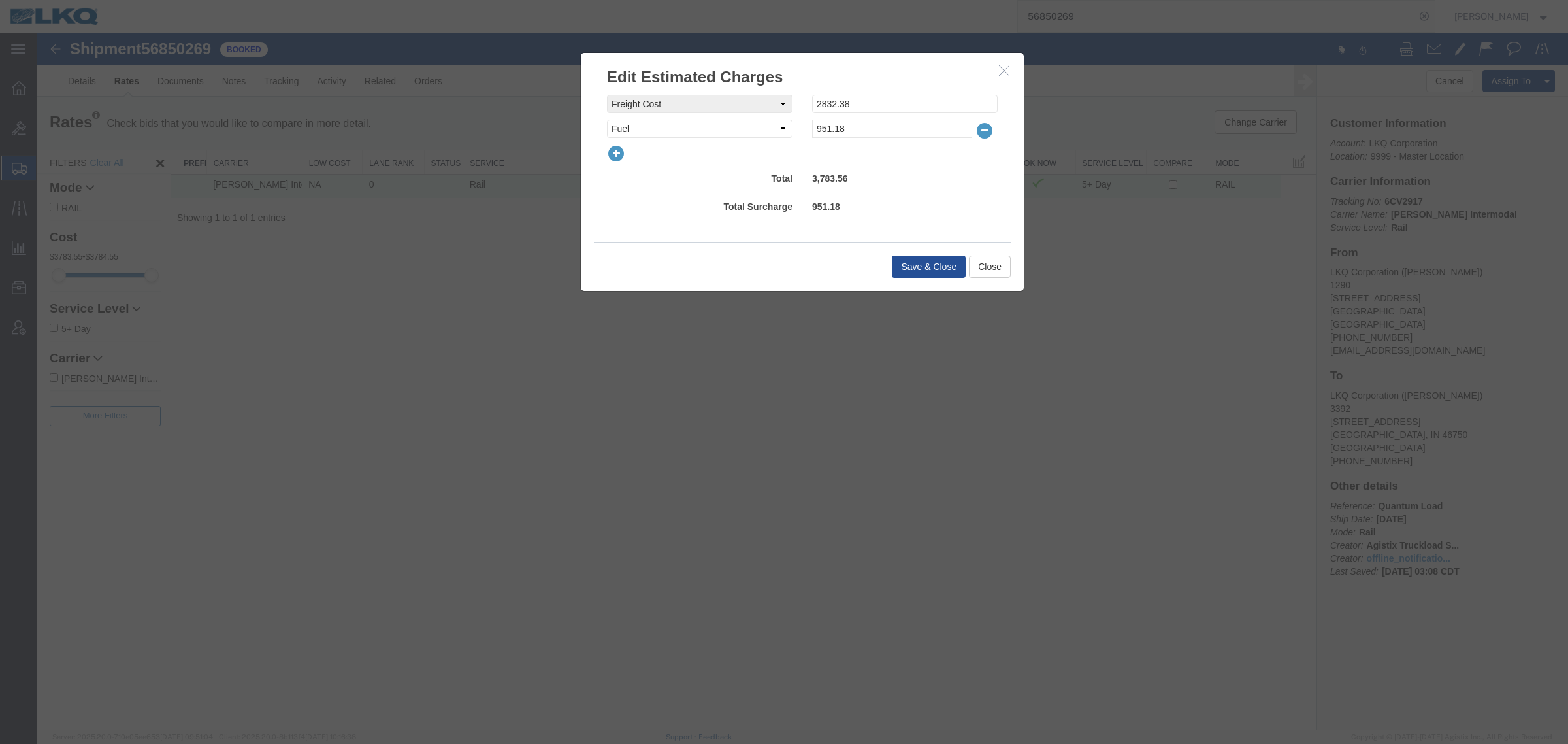
click at [985, 130] on icon "button" at bounding box center [984, 131] width 18 height 18
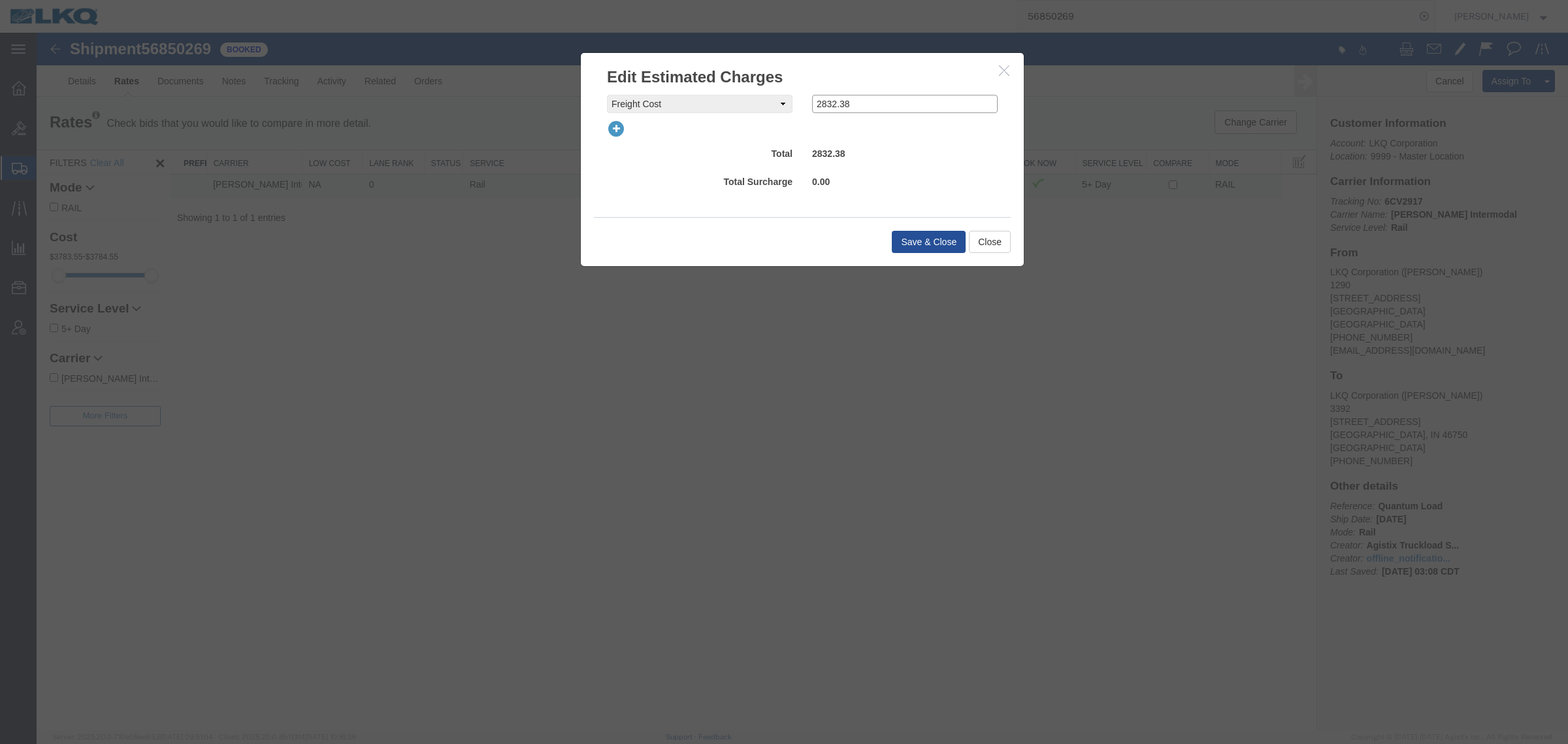
click at [864, 102] on input "2832.38" at bounding box center [905, 104] width 186 height 18
type input "350"
click at [929, 247] on button "Save & Close" at bounding box center [928, 242] width 74 height 22
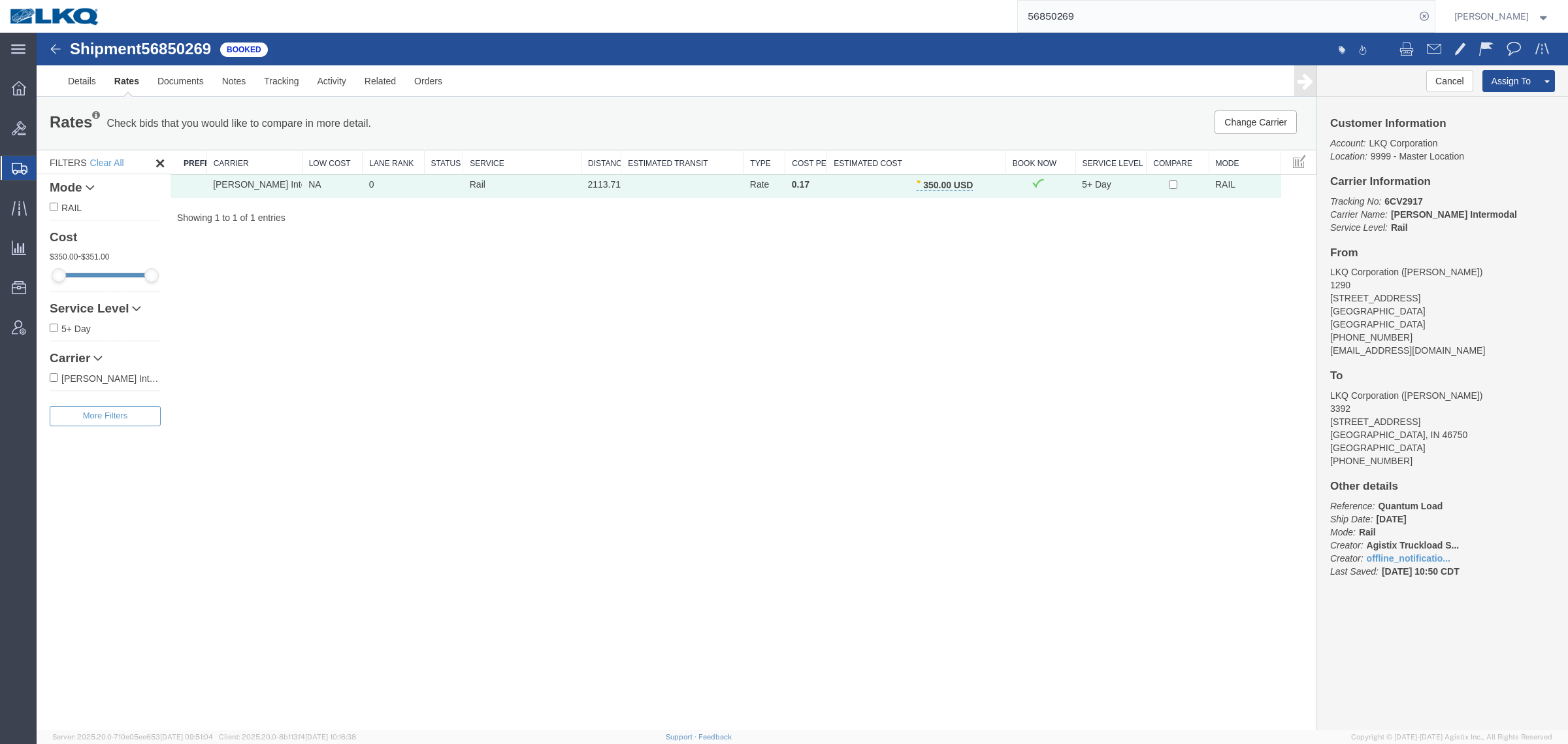
click at [615, 337] on div "Shipment 56850269 1 of 1 Booked Details Rates Documents Notes Tracking Activity…" at bounding box center [802, 381] width 1531 height 698
drag, startPoint x: 998, startPoint y: 377, endPoint x: 987, endPoint y: 87, distance: 290.2
click at [998, 374] on div "Shipment 56850269 1 of 1 Booked Details Rates Documents Notes Tracking Activity…" at bounding box center [802, 381] width 1531 height 698
drag, startPoint x: 1108, startPoint y: 17, endPoint x: 919, endPoint y: 21, distance: 189.0
click at [919, 20] on div "56850269" at bounding box center [773, 16] width 1325 height 33
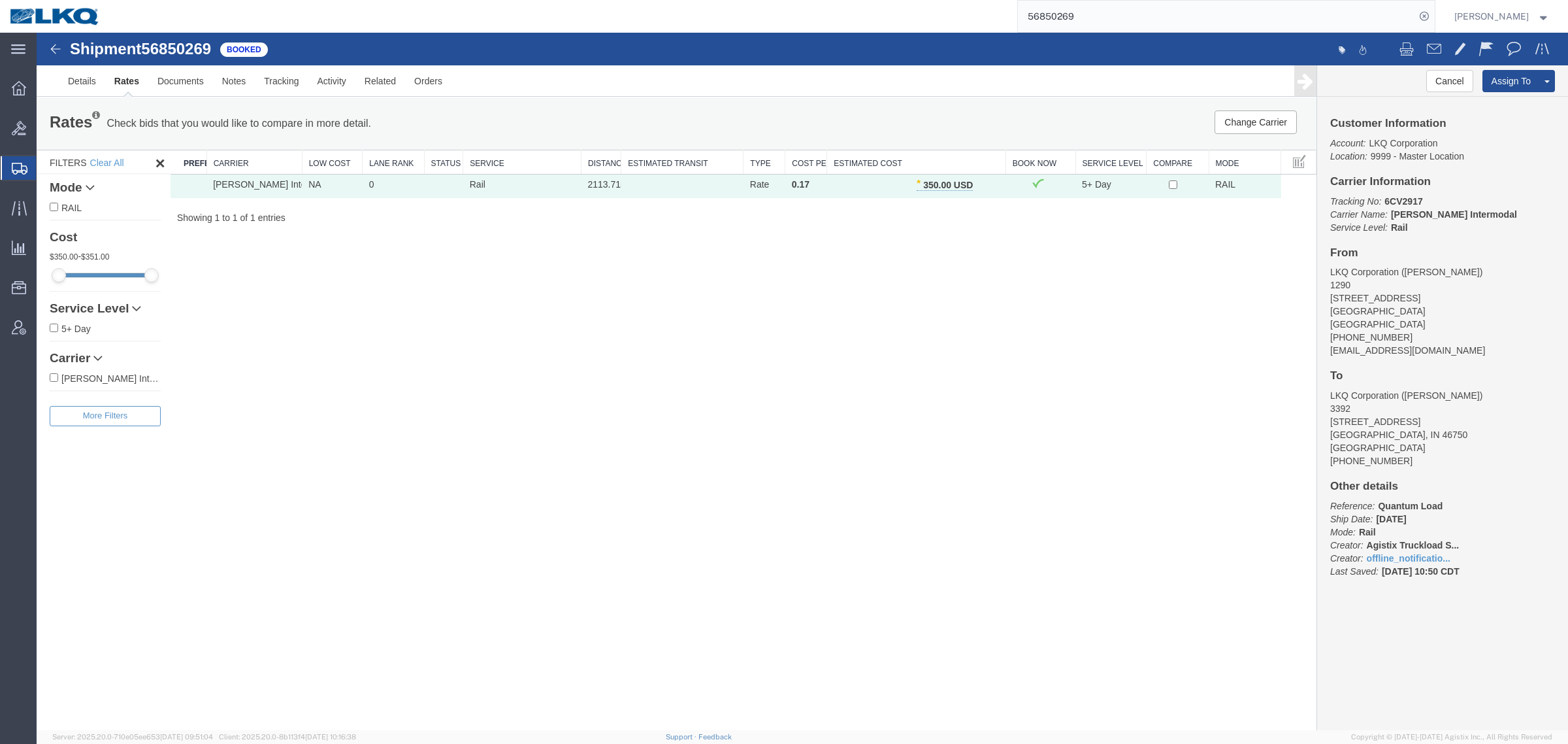
paste input "21596"
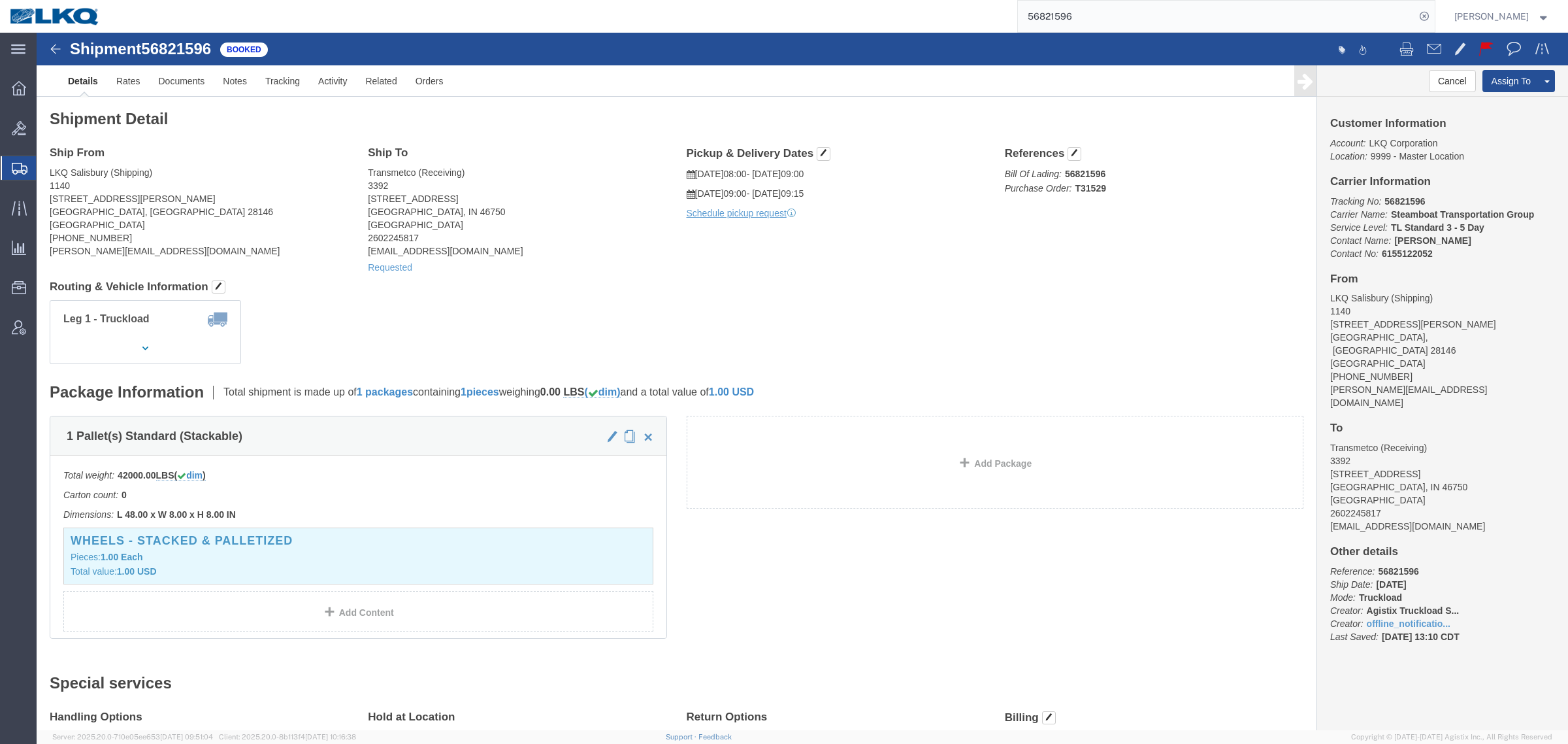
click h4 "Routing & Vehicle Information"
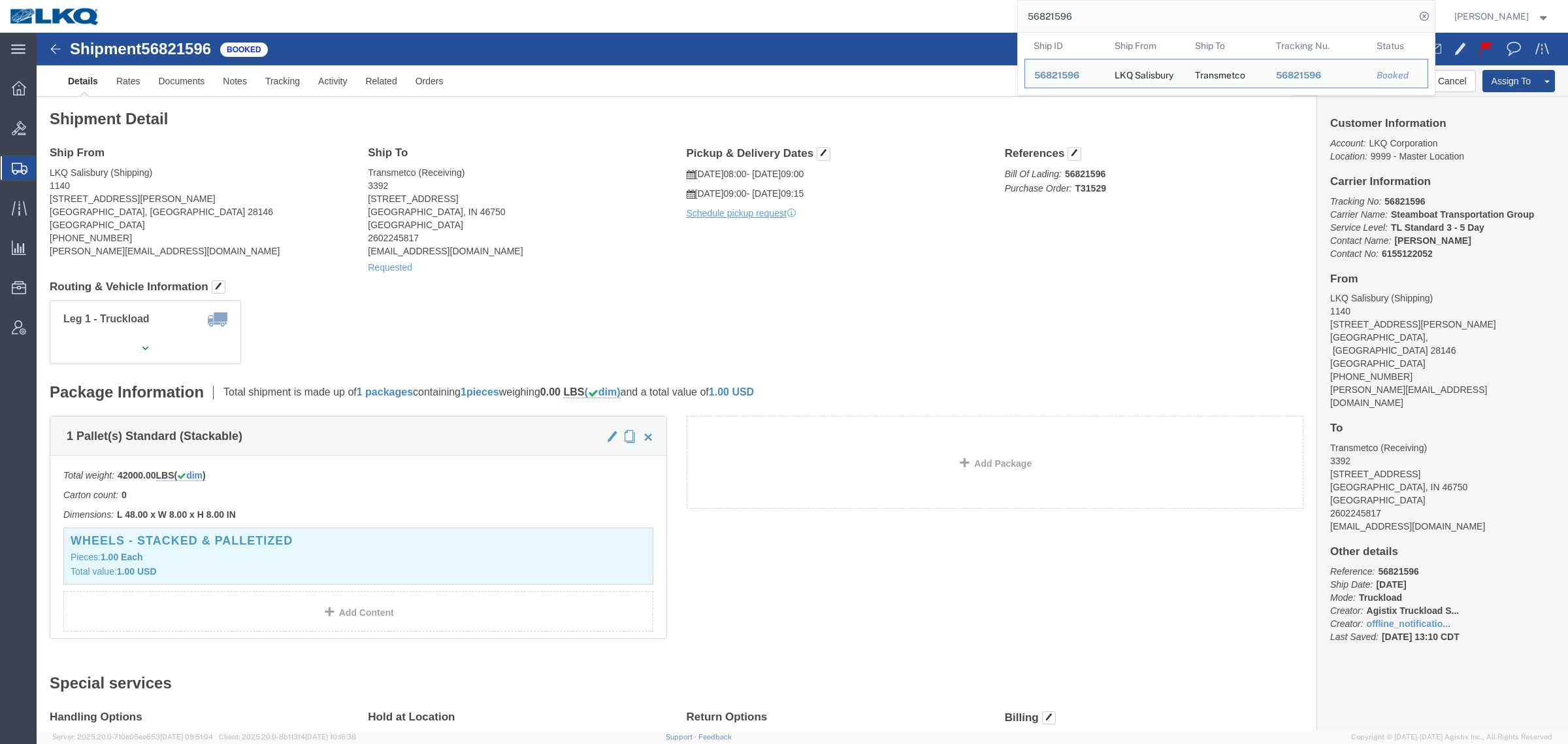
click at [1144, 27] on input "56821596" at bounding box center [1216, 16] width 397 height 31
click at [1140, 24] on input "56821596" at bounding box center [1216, 16] width 397 height 31
paste input "56621371"
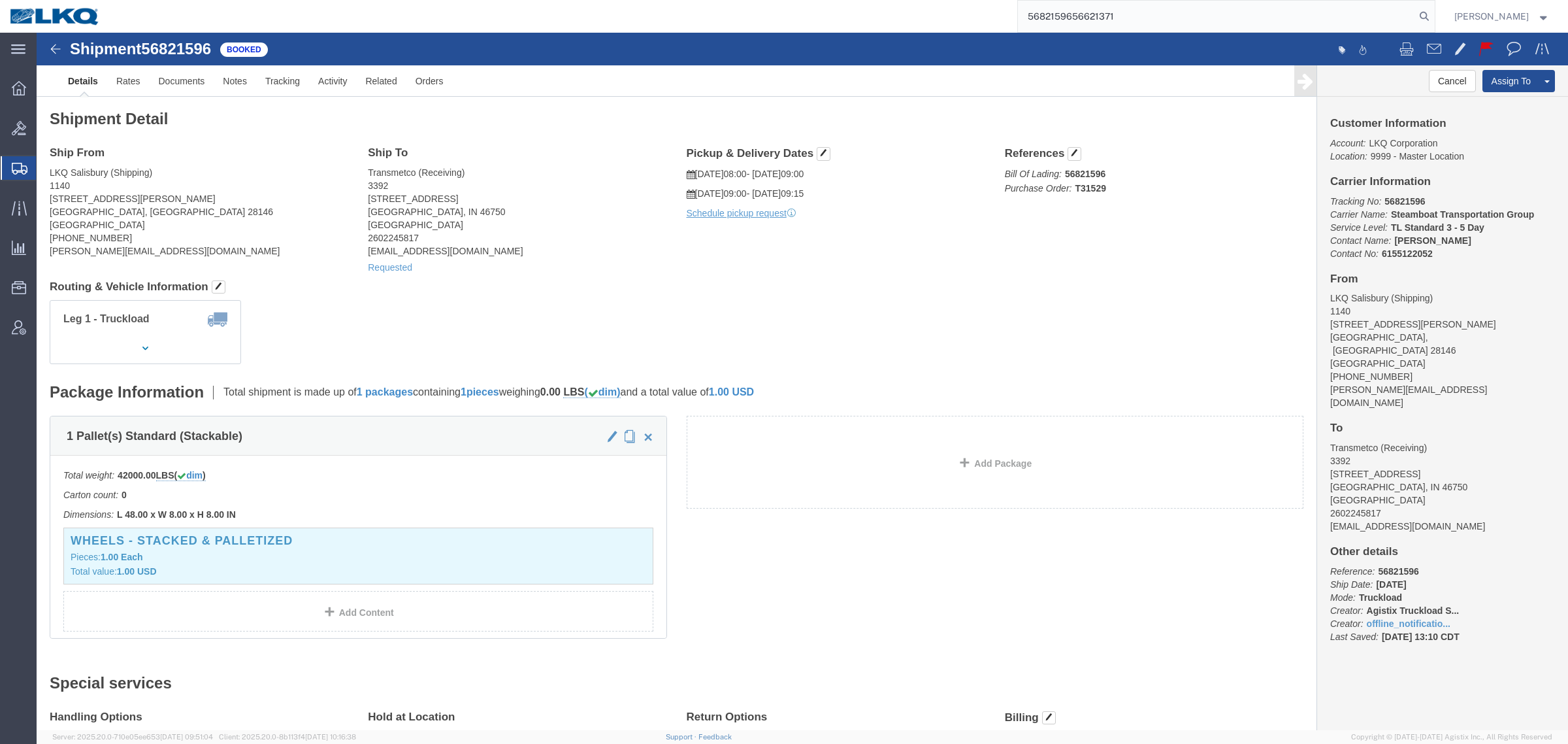
click at [1140, 24] on input "5682159656621371" at bounding box center [1216, 16] width 397 height 31
paste input "search"
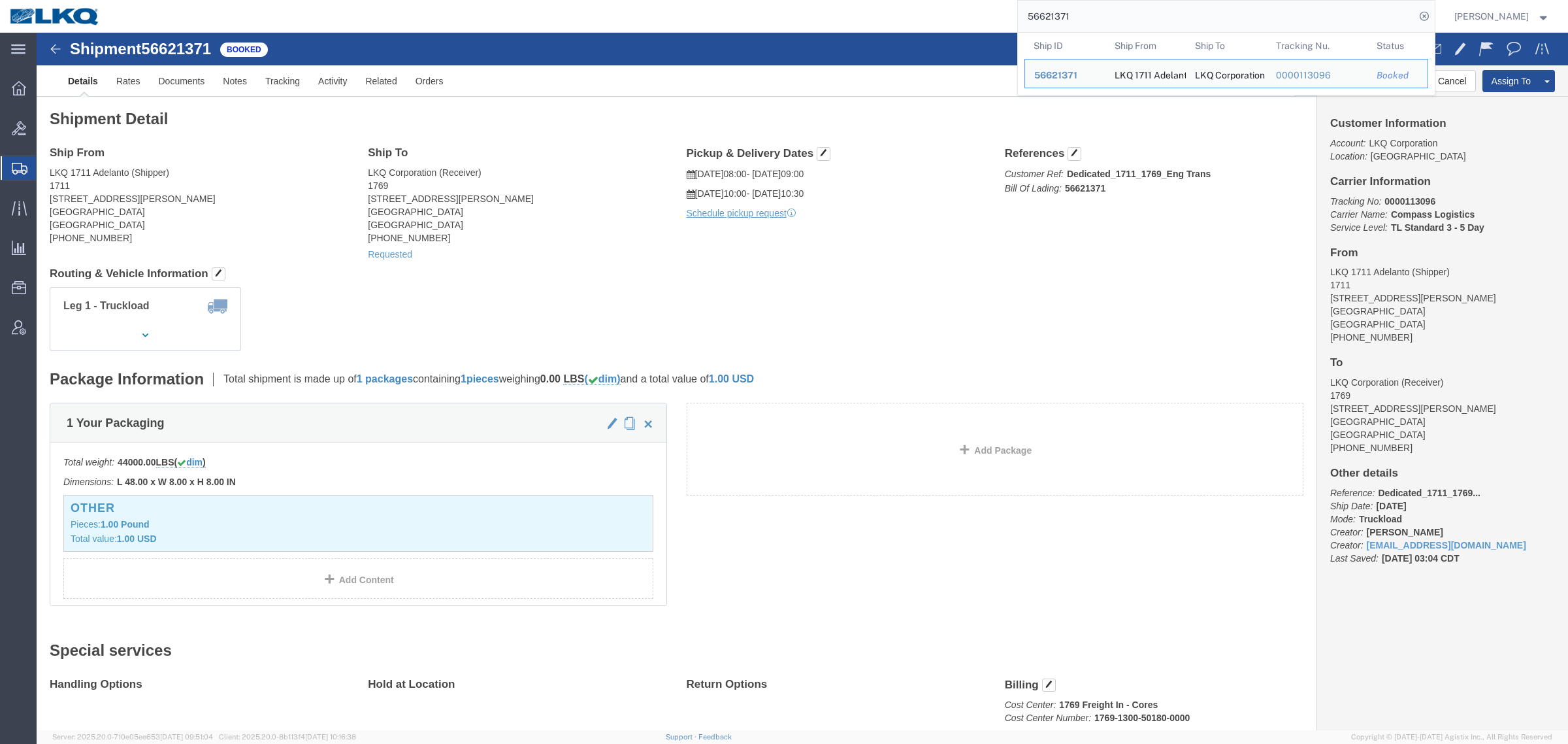
drag, startPoint x: 585, startPoint y: 252, endPoint x: 778, endPoint y: 82, distance: 257.2
click div "Shipment Detail Ship From LKQ 1711 Adelanto (Shipper) 1711 11200 Alden Rd. Adel…"
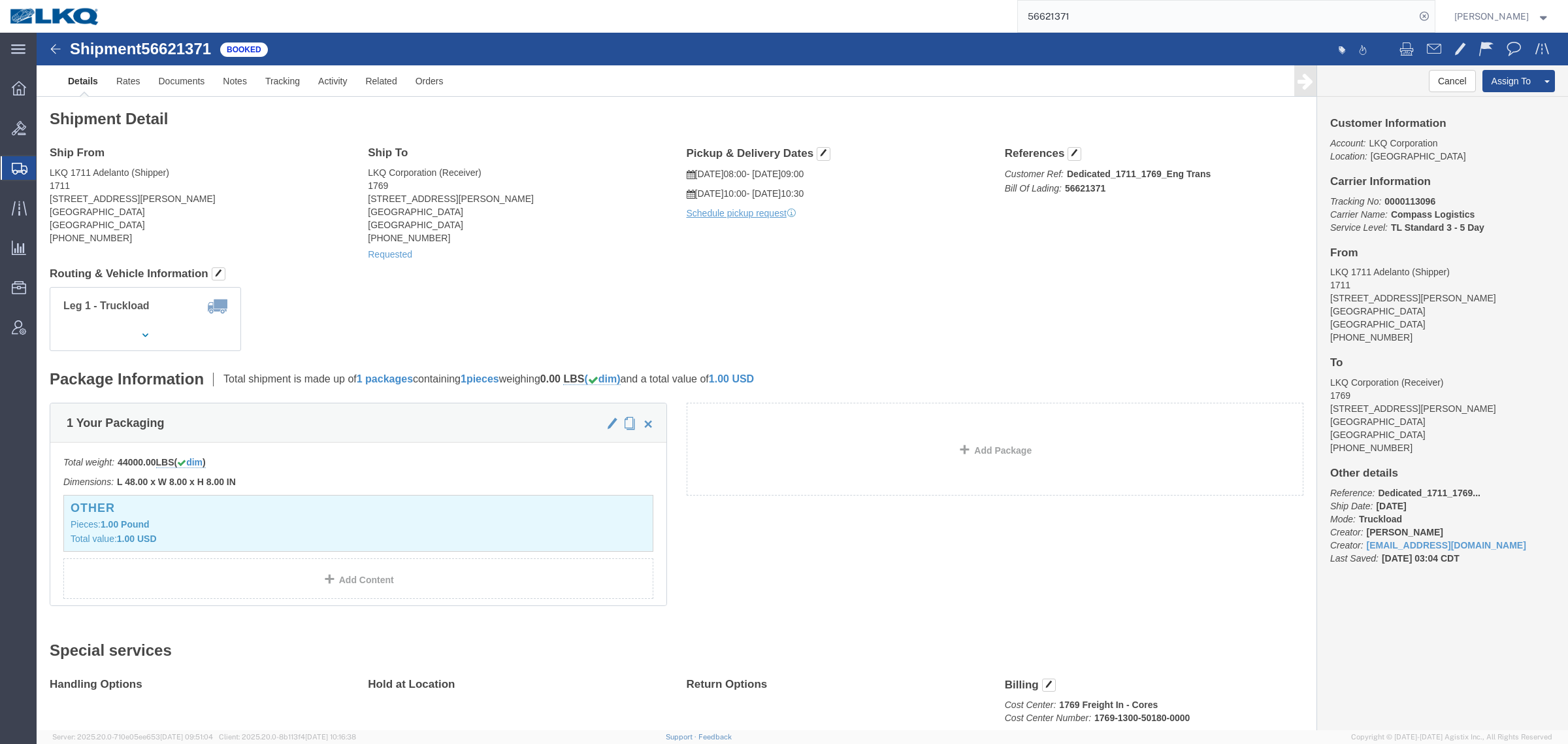
click address "LKQ Corporation (Receiver) 1769 405 S Wanamaker Ave Ontario, CA 91761 United St…"
click div "Shipment Detail Ship From LKQ 1711 Adelanto (Shipper) 1711 11200 Alden Rd. Adel…"
click h2 "Shipment Detail"
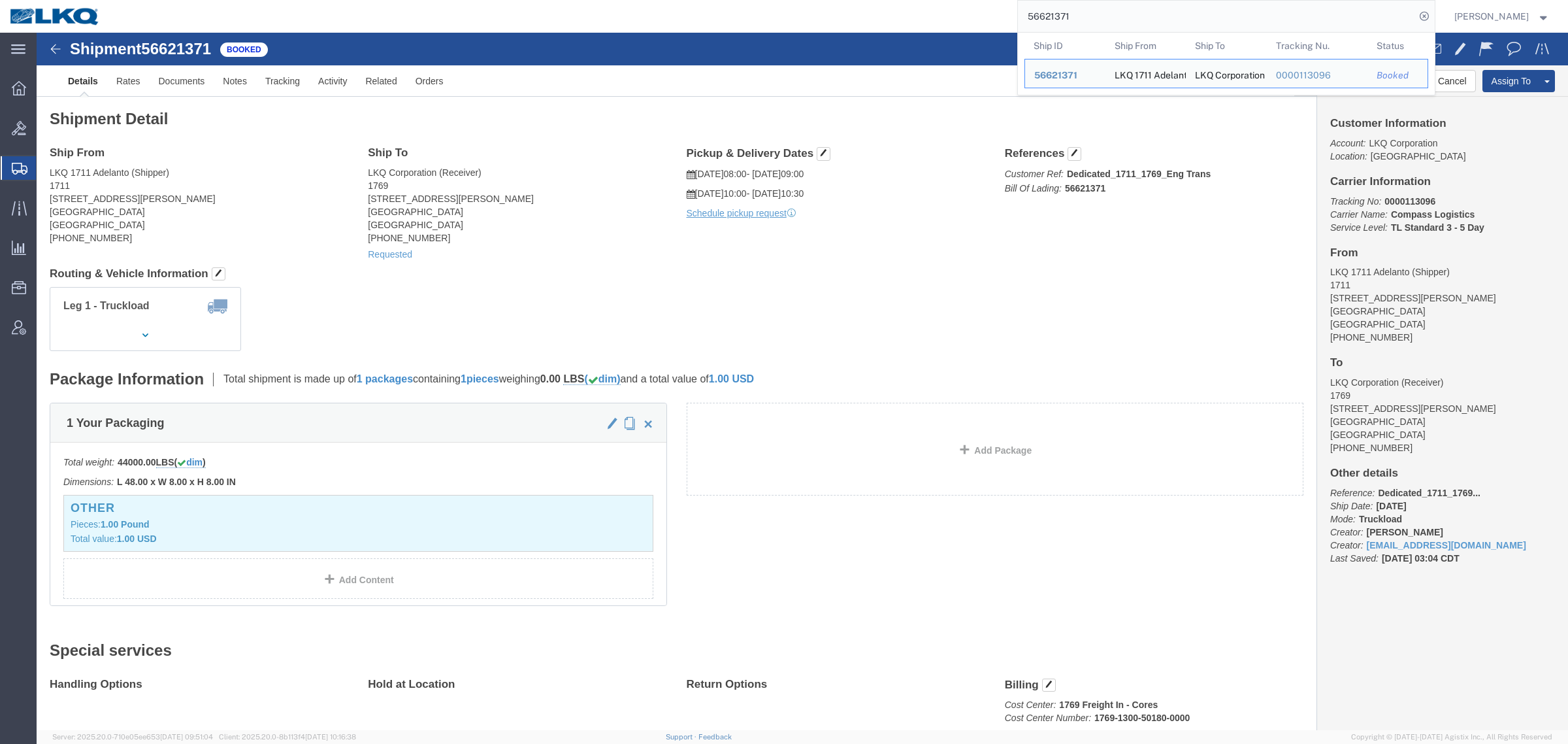
paste input "978936"
drag, startPoint x: 946, startPoint y: 15, endPoint x: 907, endPoint y: 10, distance: 39.3
click at [906, 10] on div "56621371 Ship ID Ship From Ship To Tracking Nu. Status Ship ID 56621371 Ship Fr…" at bounding box center [773, 16] width 1325 height 33
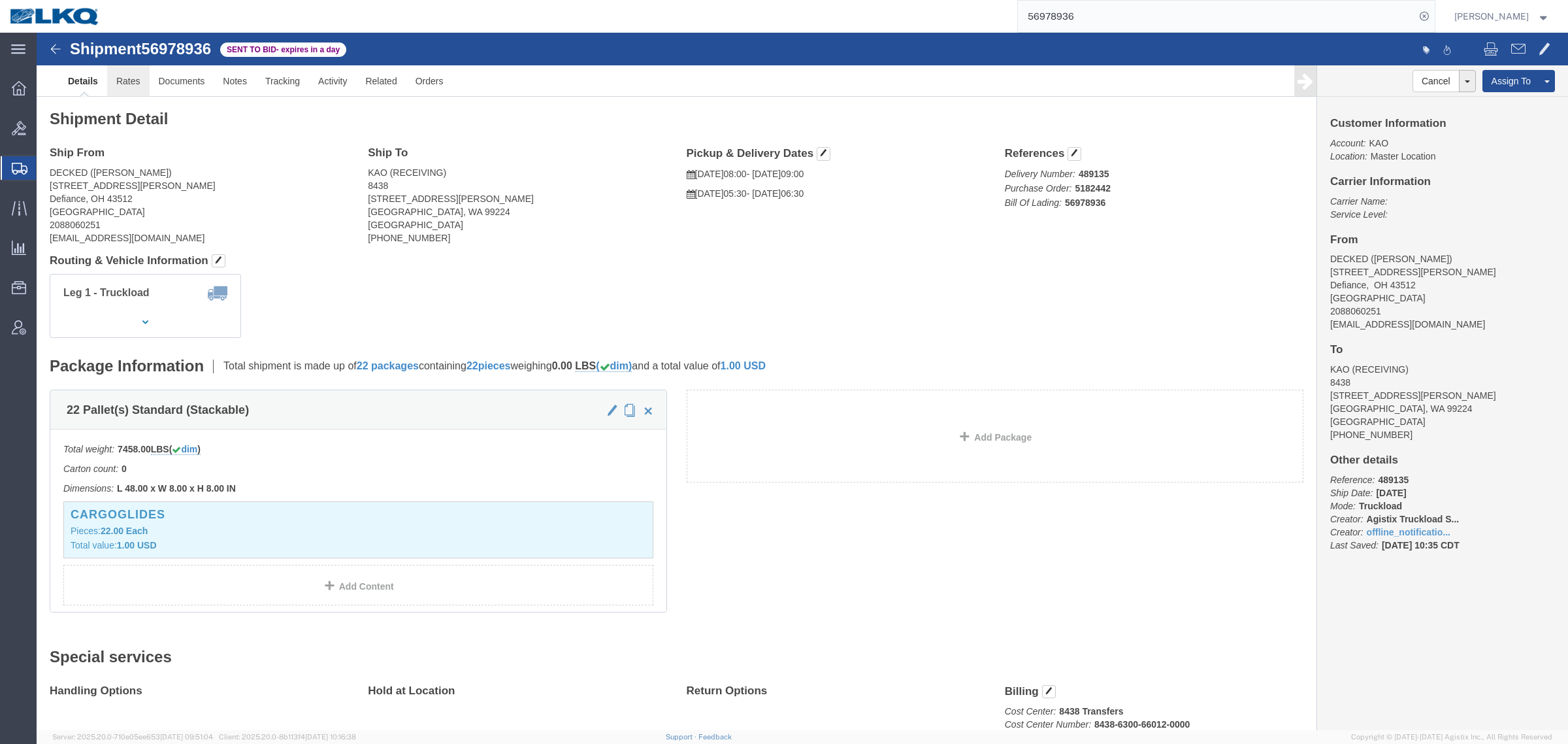
click link "Rates"
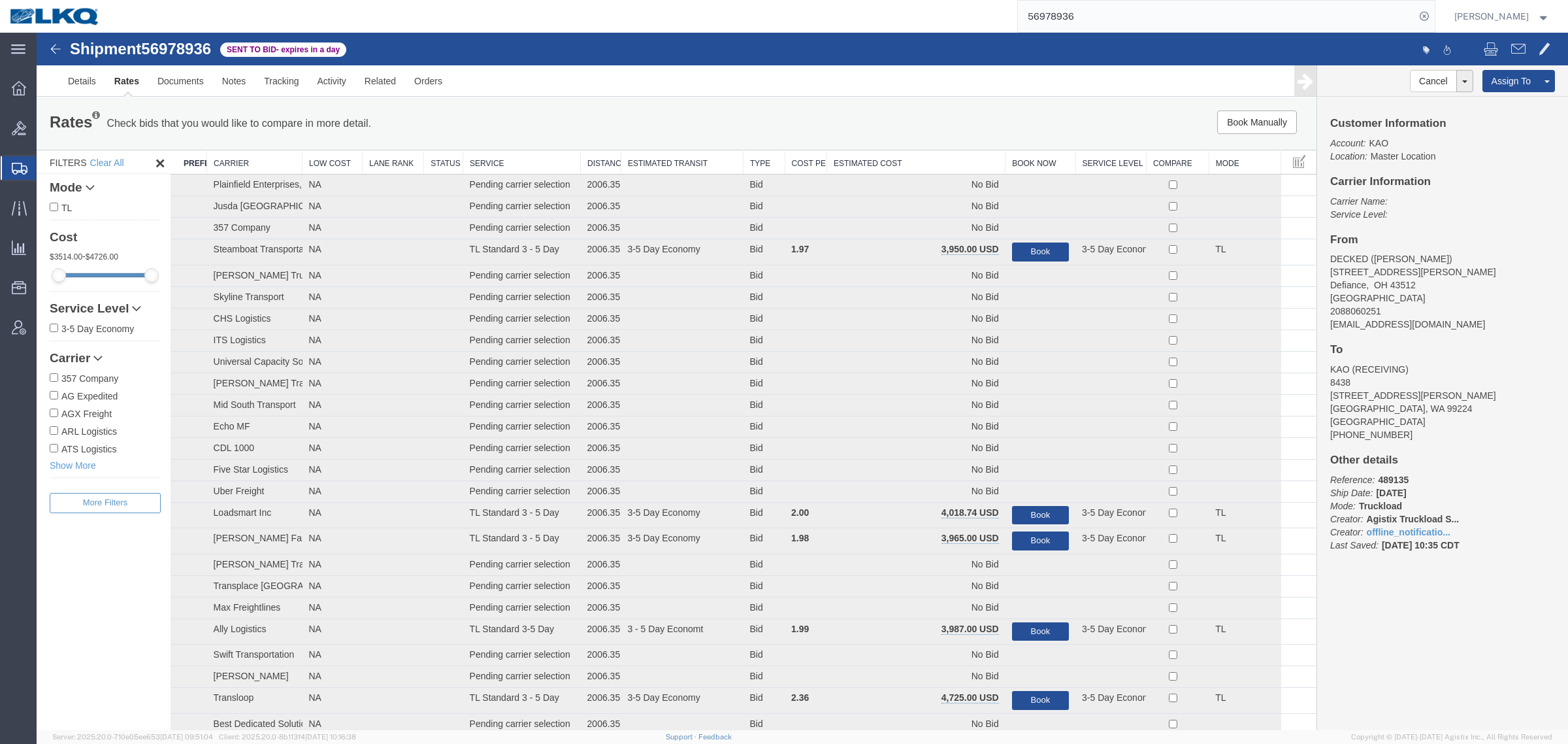
click at [877, 163] on th "Estimated Cost" at bounding box center [917, 162] width 179 height 24
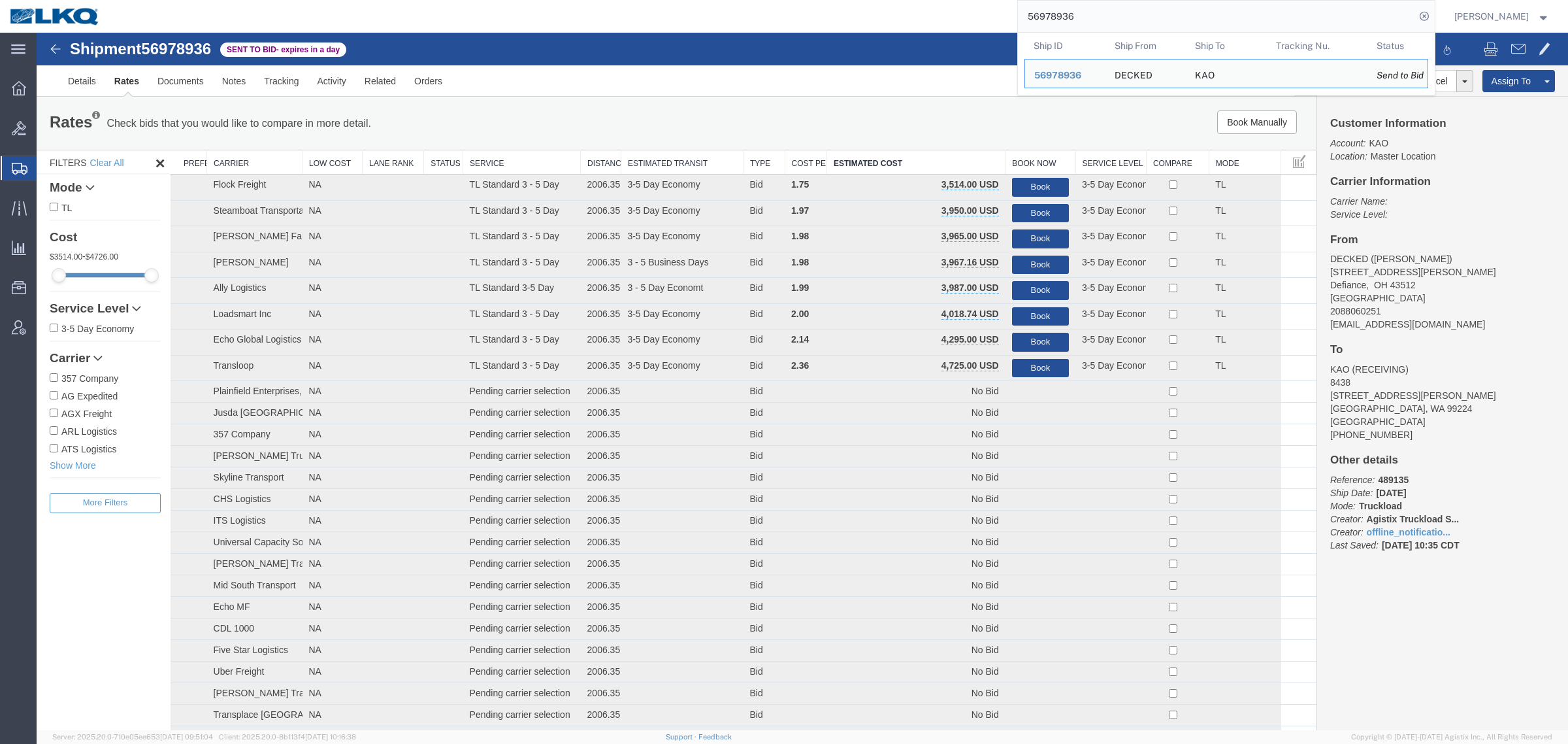
paste input "94193"
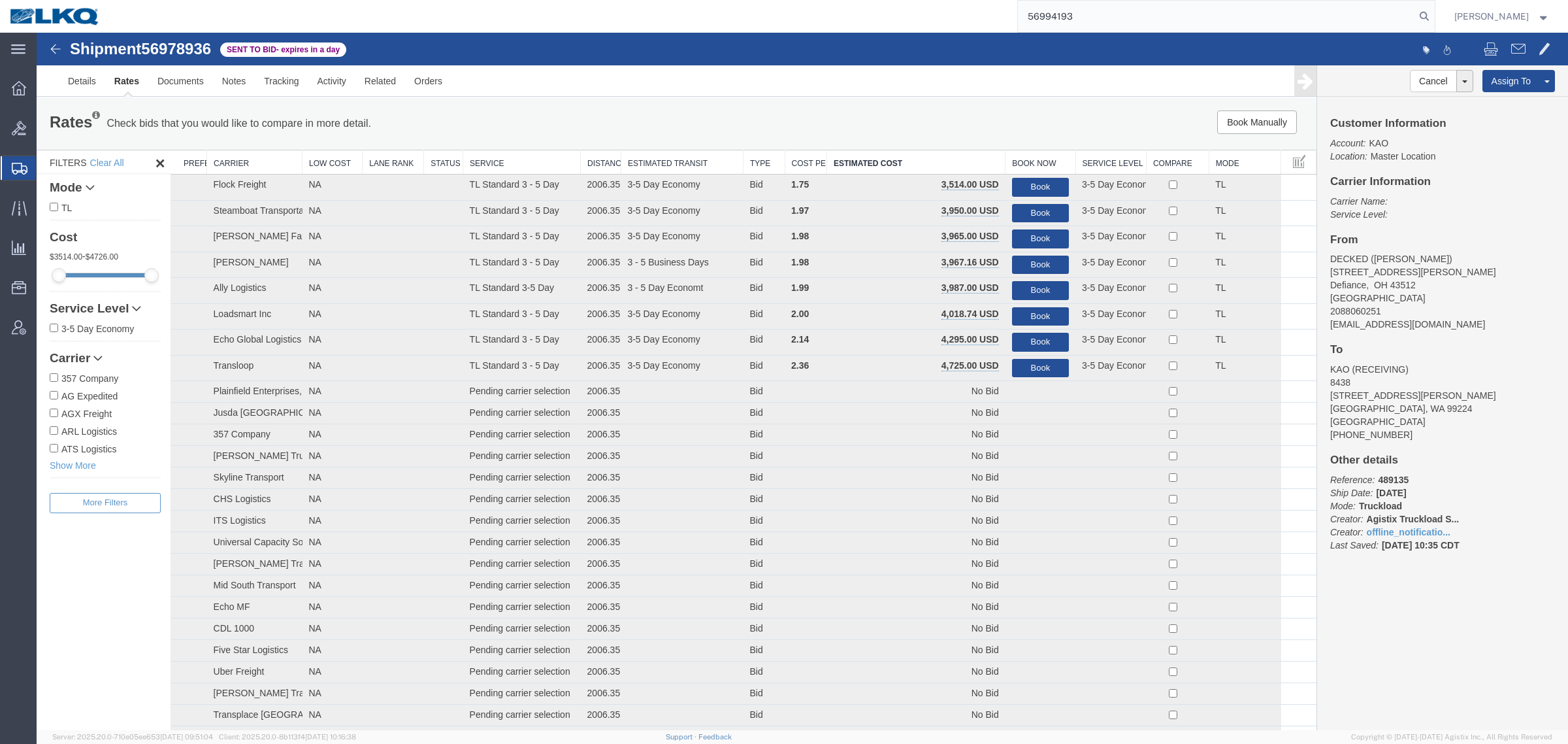
type input "56994193"
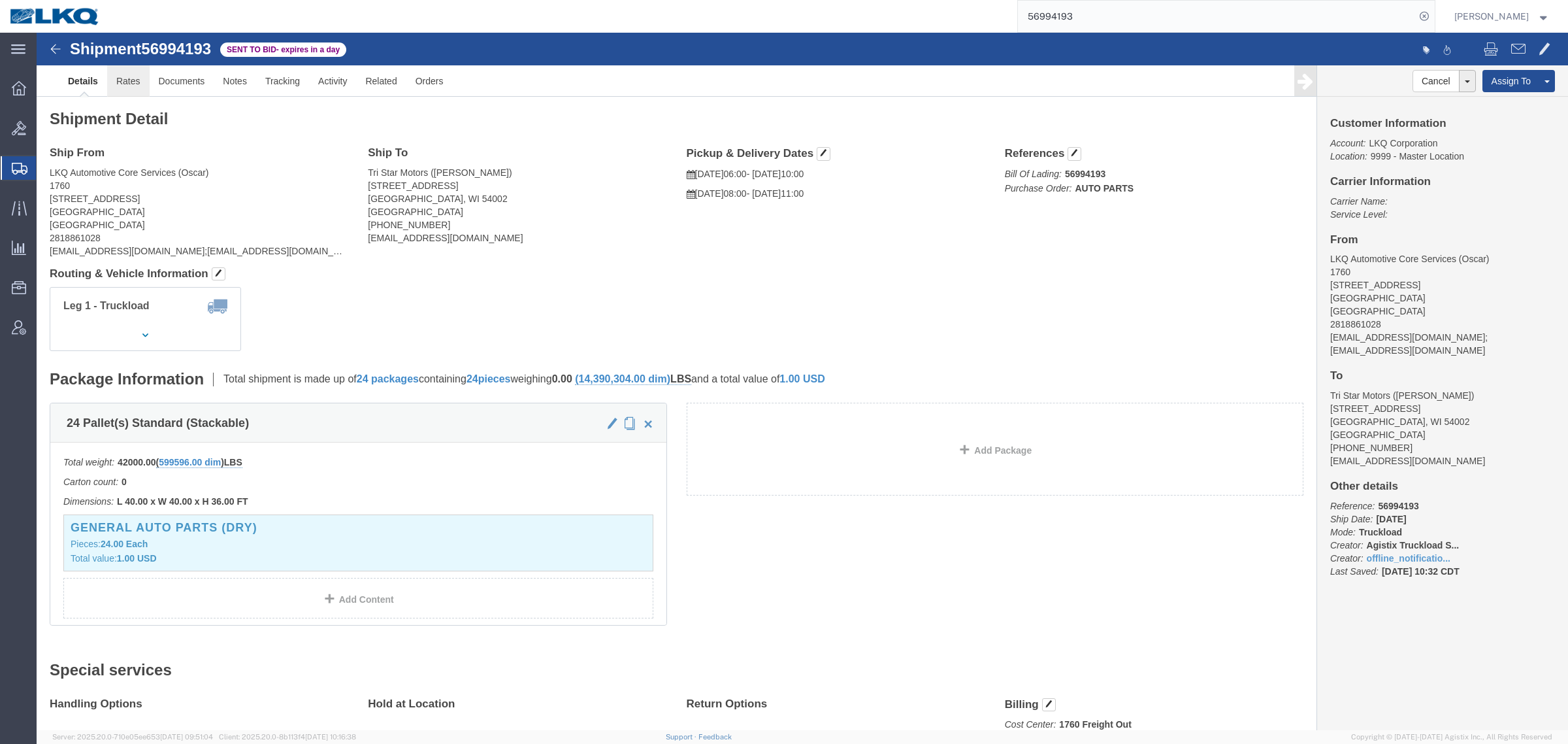
click link "Rates"
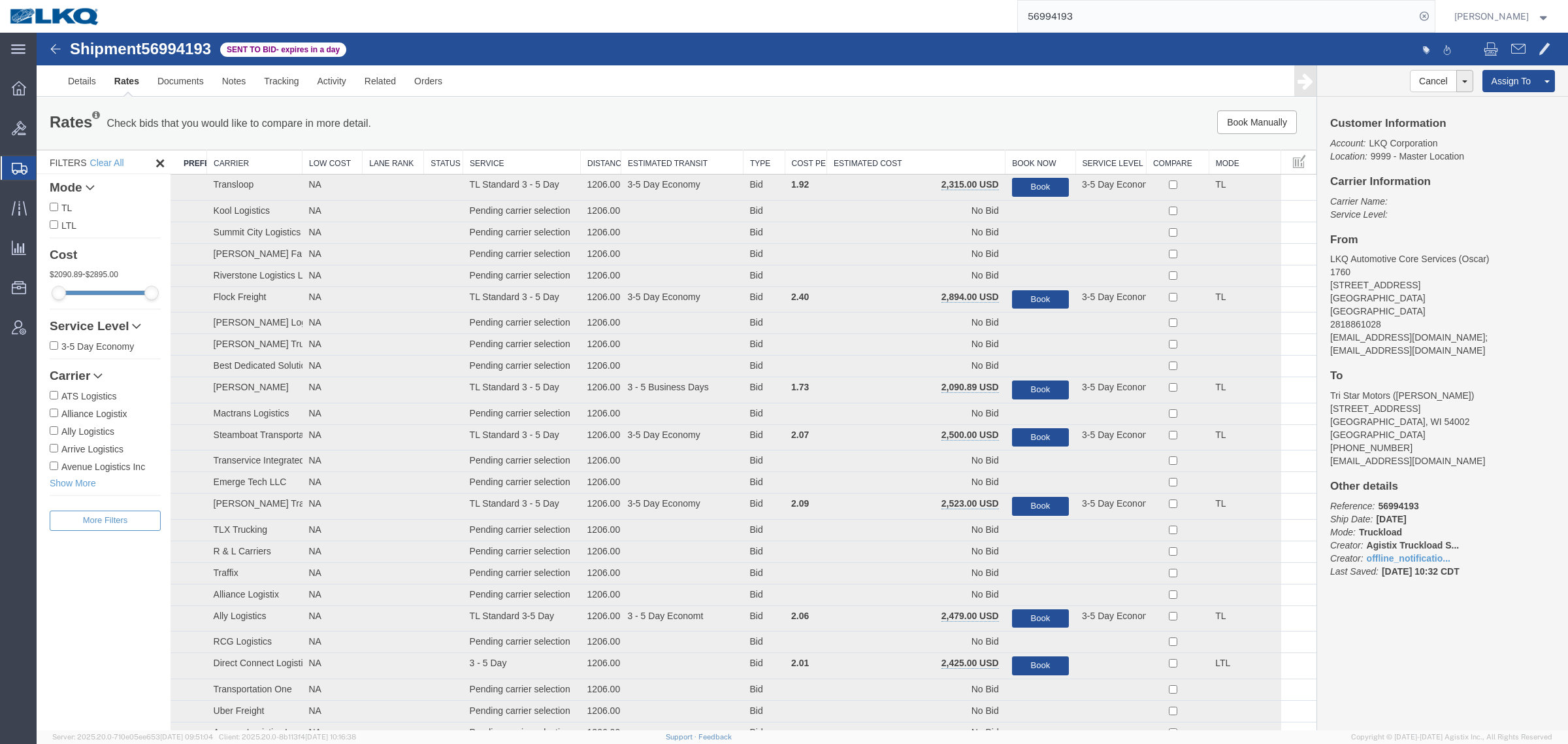
click at [941, 152] on th "Estimated Cost" at bounding box center [917, 162] width 179 height 24
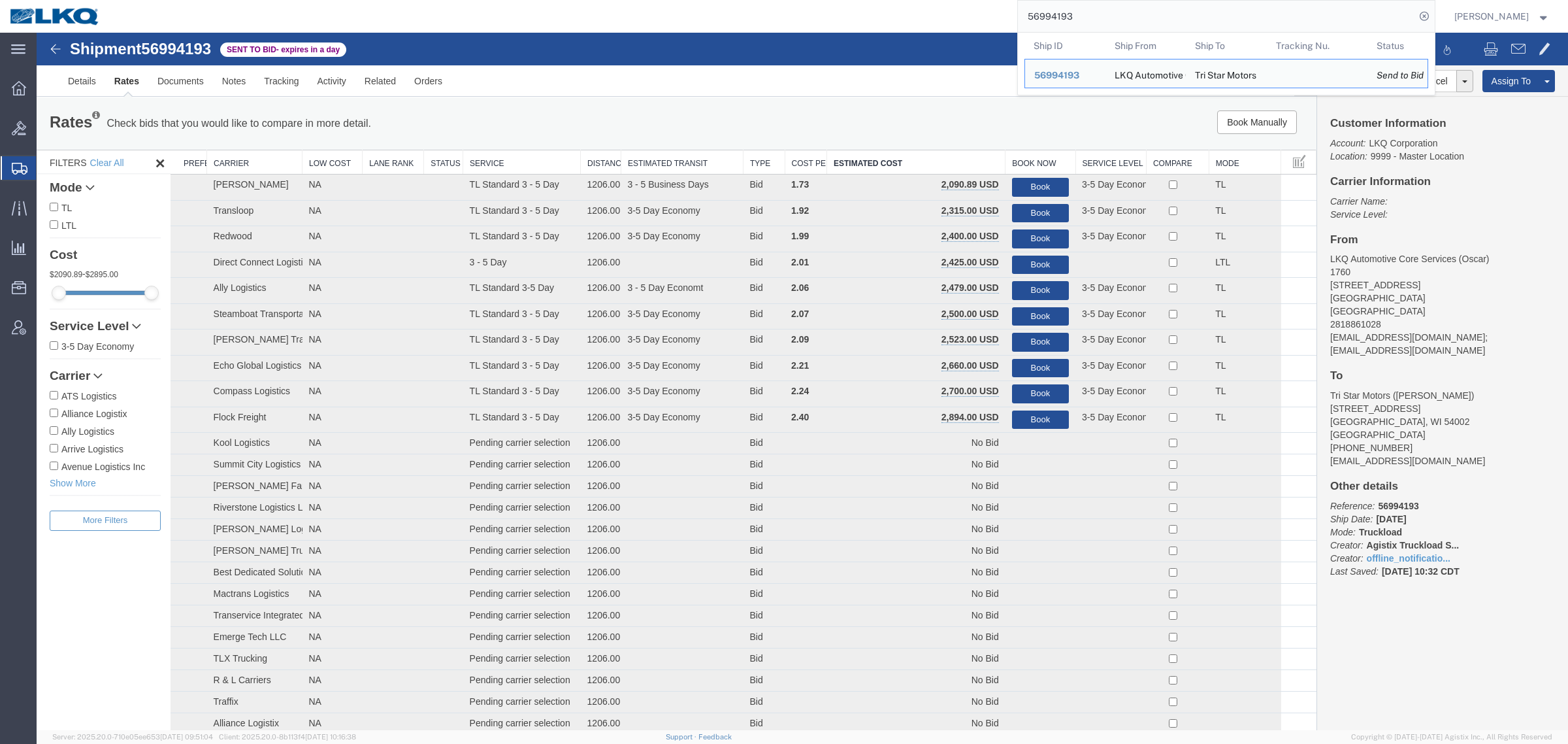
drag, startPoint x: 1096, startPoint y: 12, endPoint x: 889, endPoint y: 19, distance: 207.1
click at [890, 19] on div "56994193 Ship ID Ship From Ship To Tracking Nu. Status Ship ID 56994193 Ship Fr…" at bounding box center [773, 16] width 1325 height 33
paste input "71"
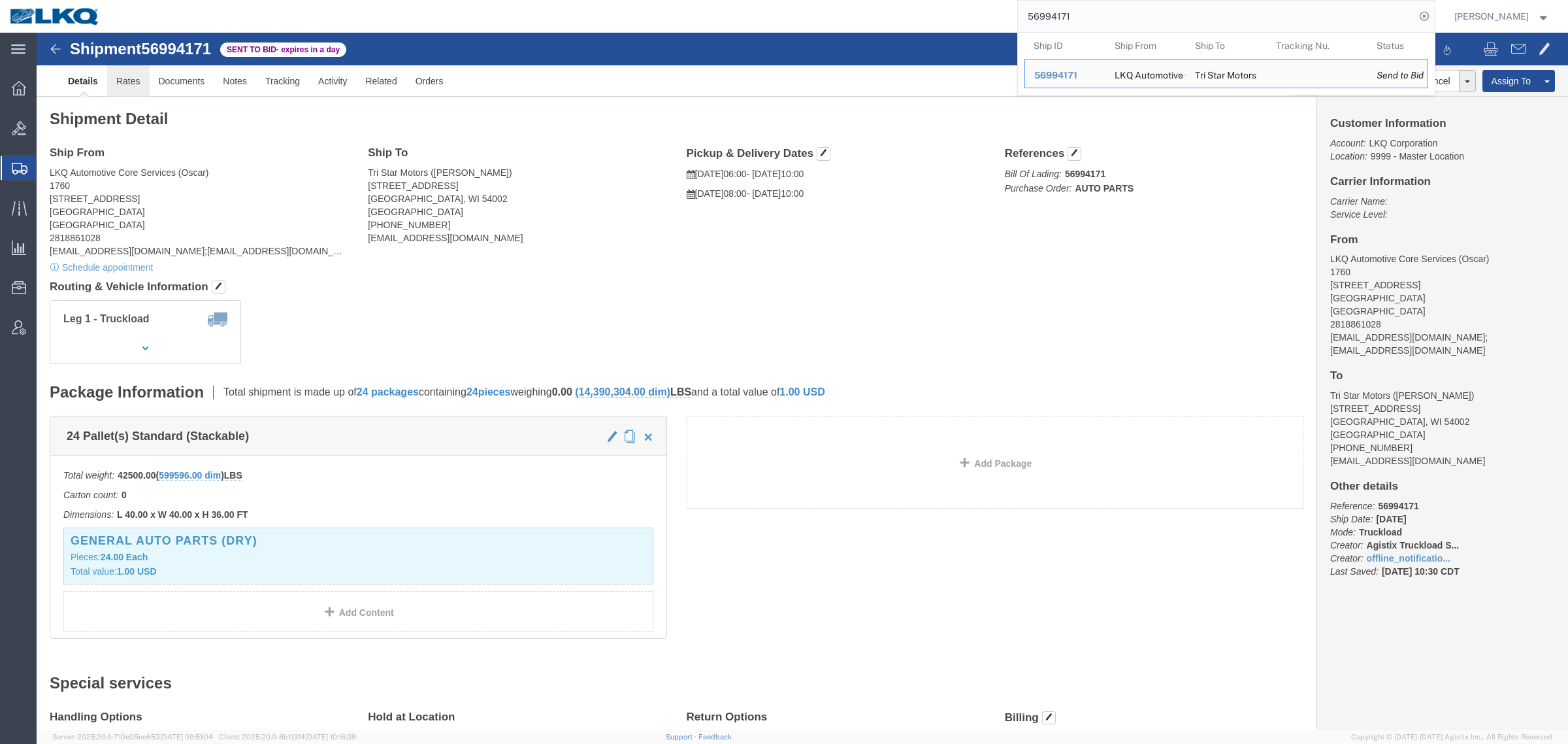
click link "Rates"
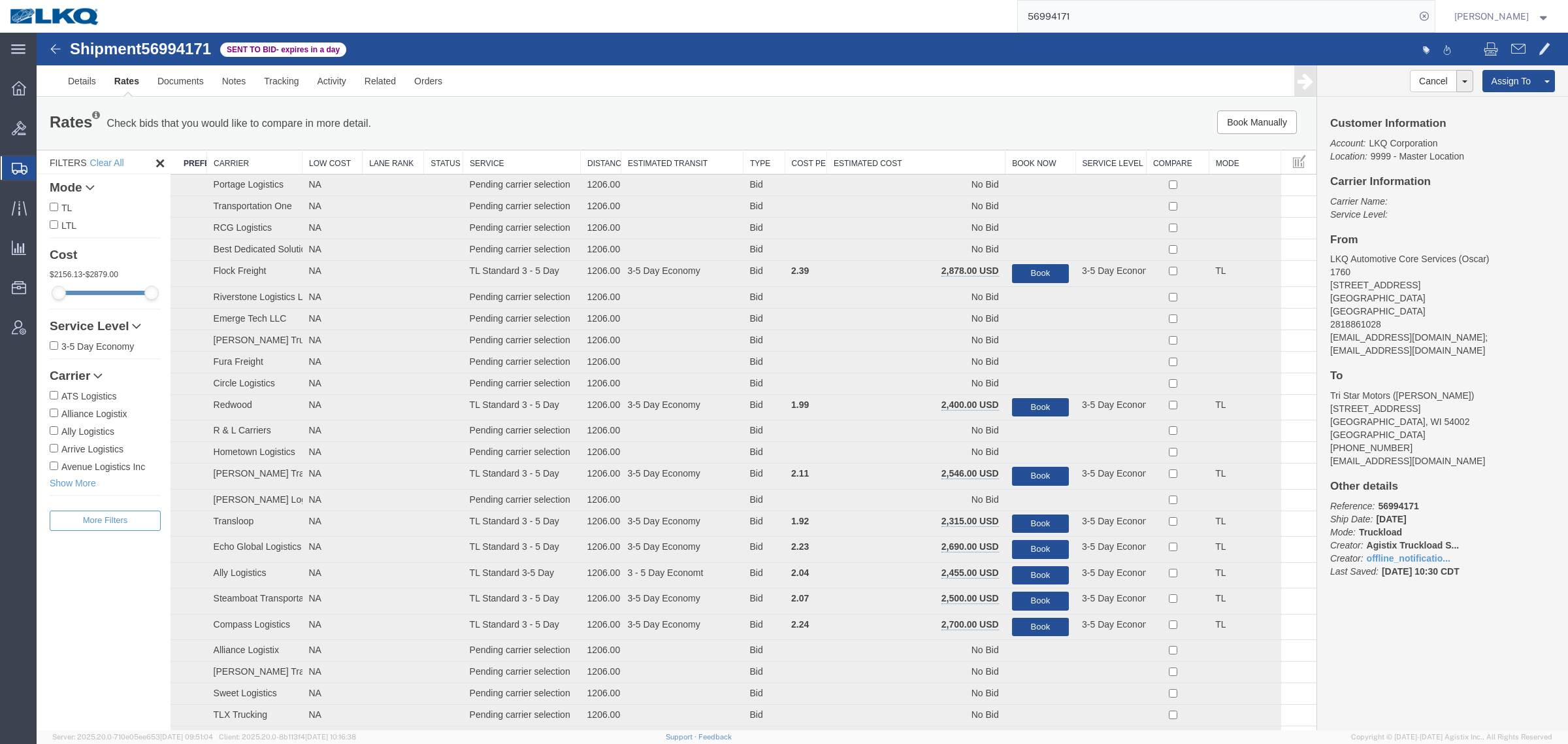
click at [881, 160] on th "Estimated Cost" at bounding box center [917, 162] width 179 height 24
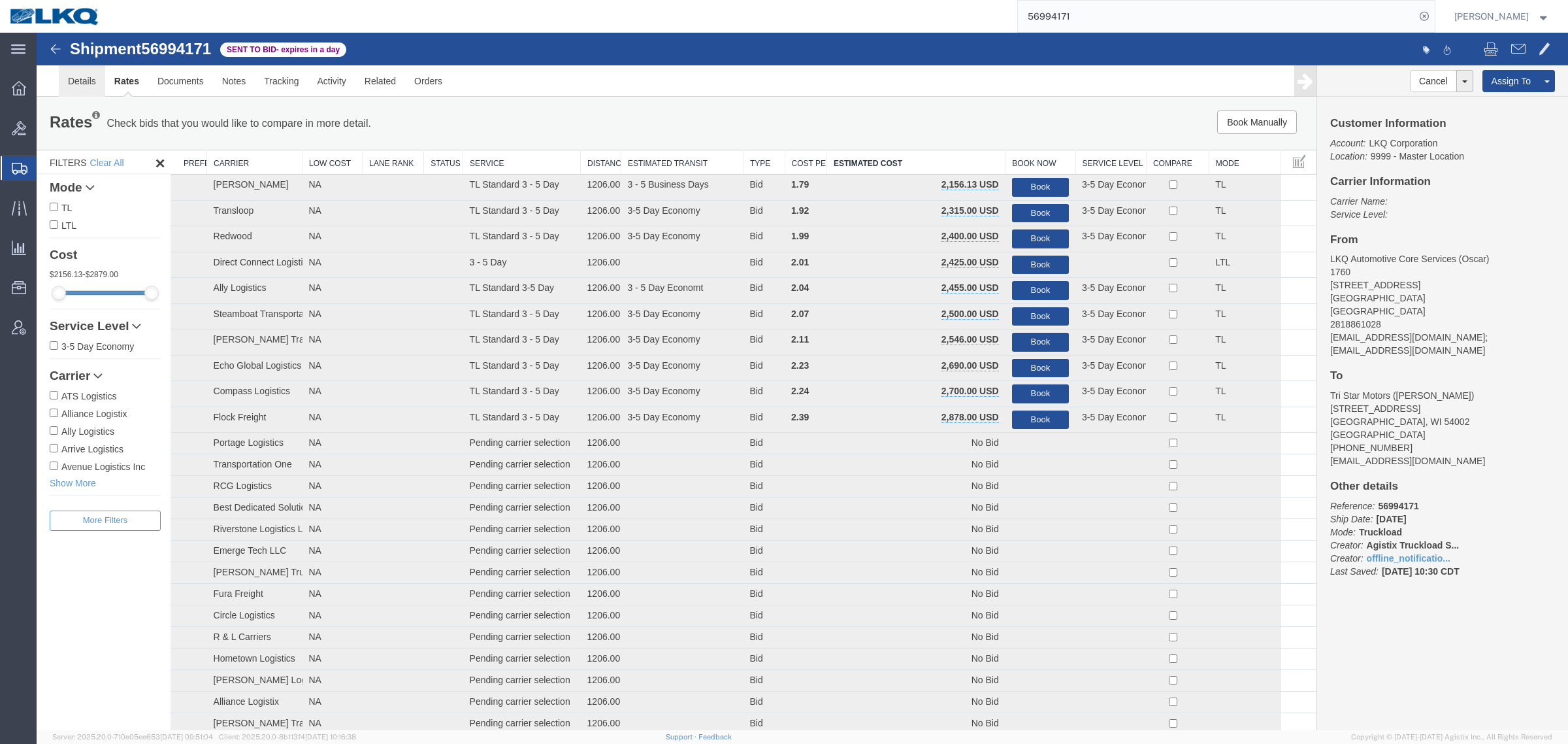
click at [79, 87] on link "Details" at bounding box center [82, 80] width 46 height 31
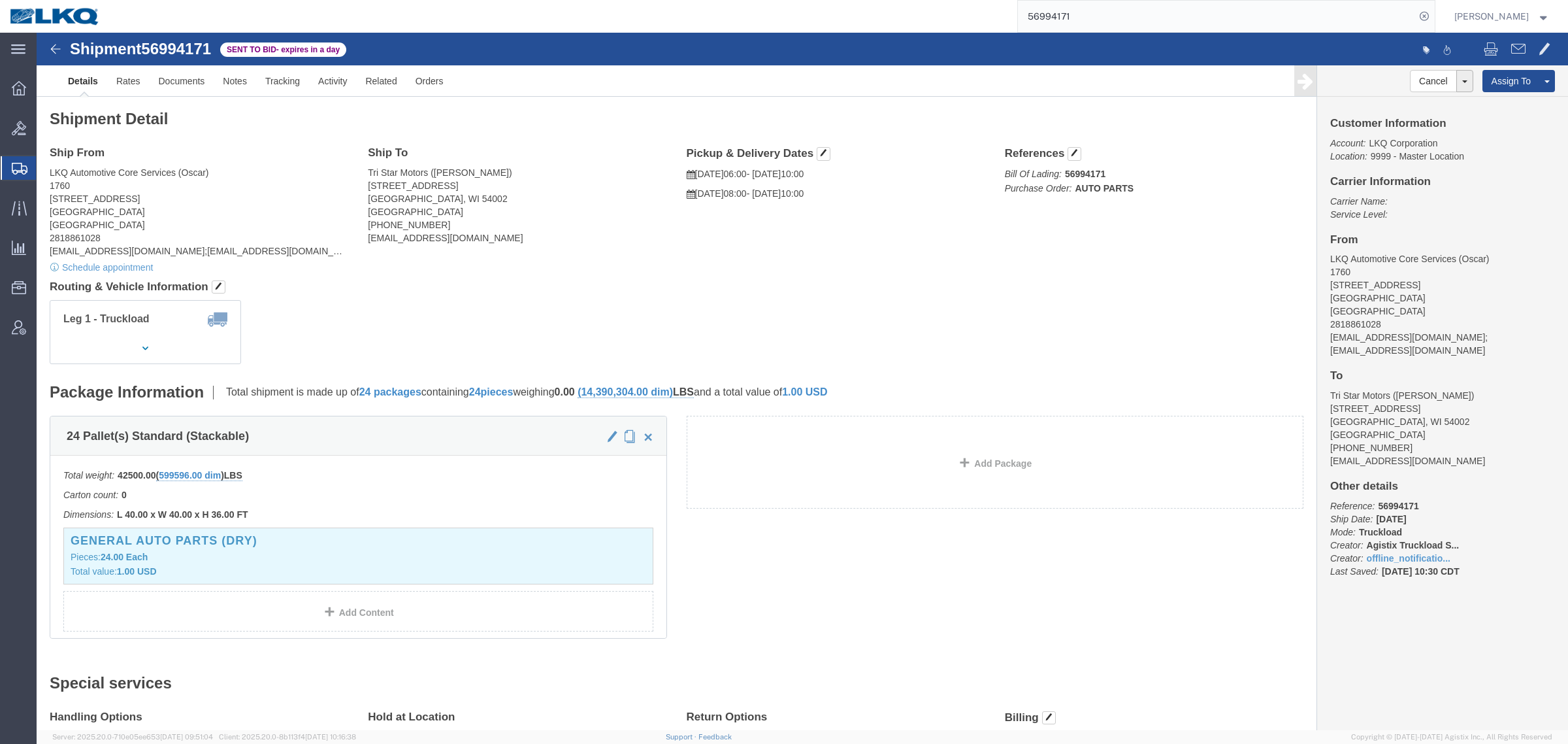
click at [1104, 15] on input "56994171" at bounding box center [1216, 16] width 397 height 31
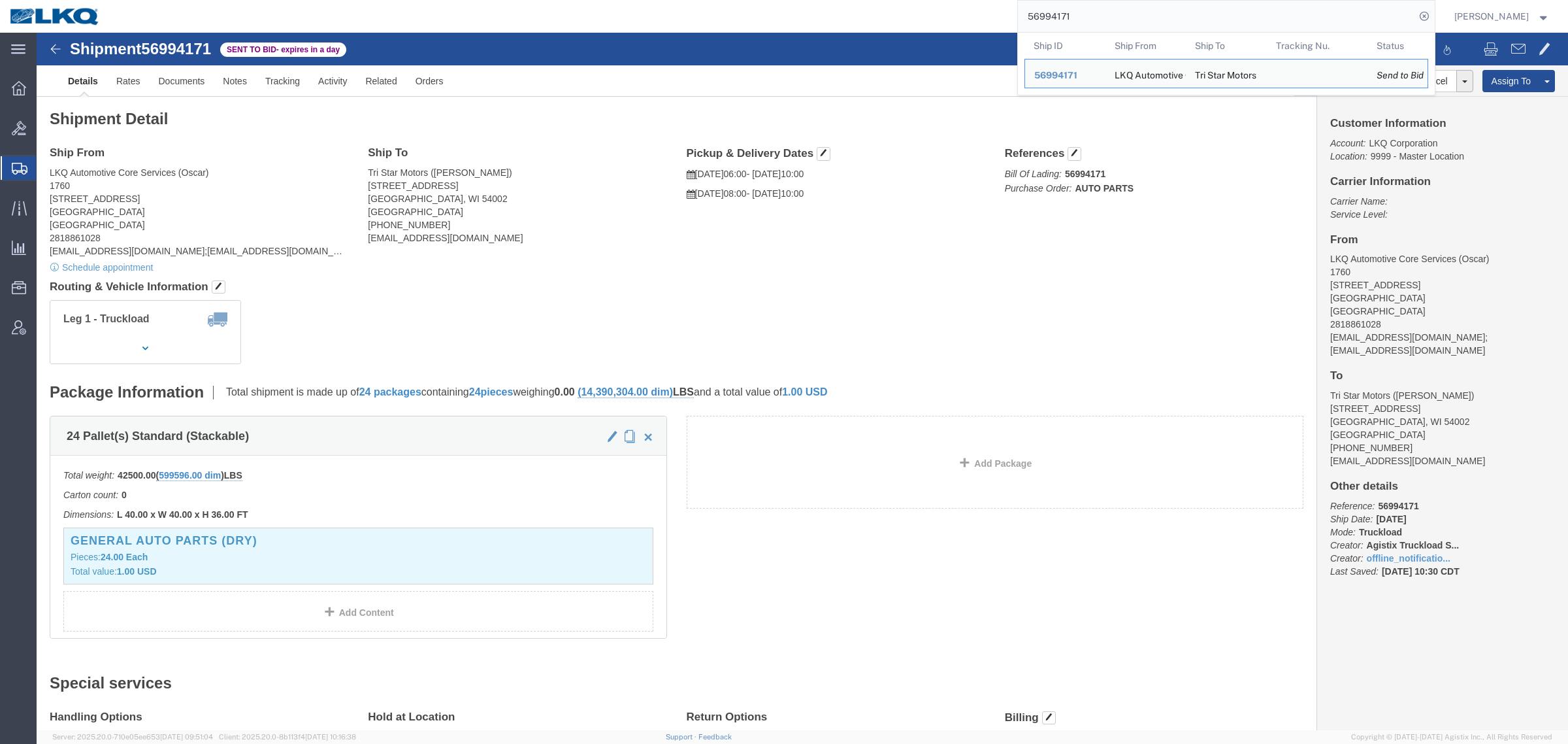
click at [1104, 15] on input "56994171" at bounding box center [1216, 16] width 397 height 31
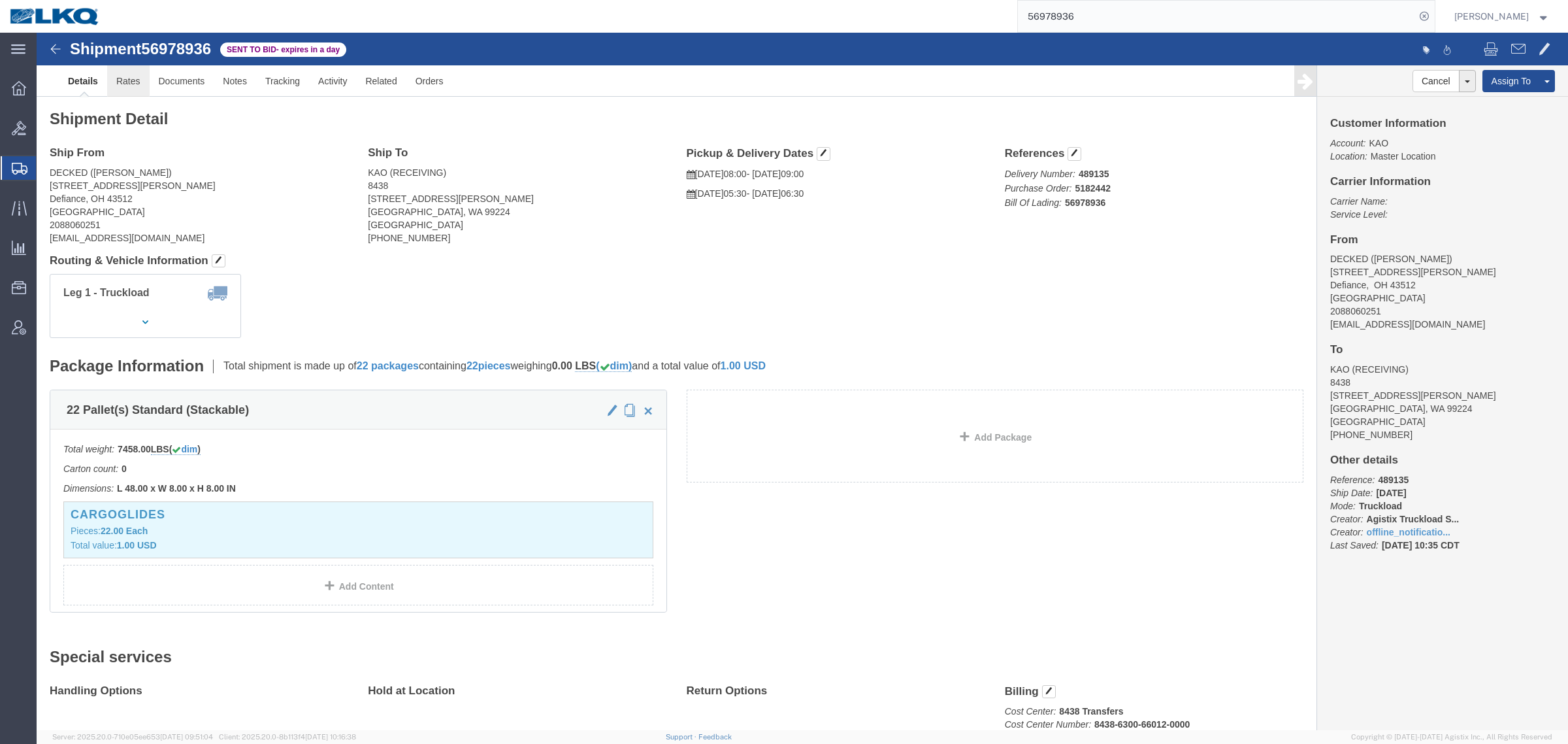
click link "Rates"
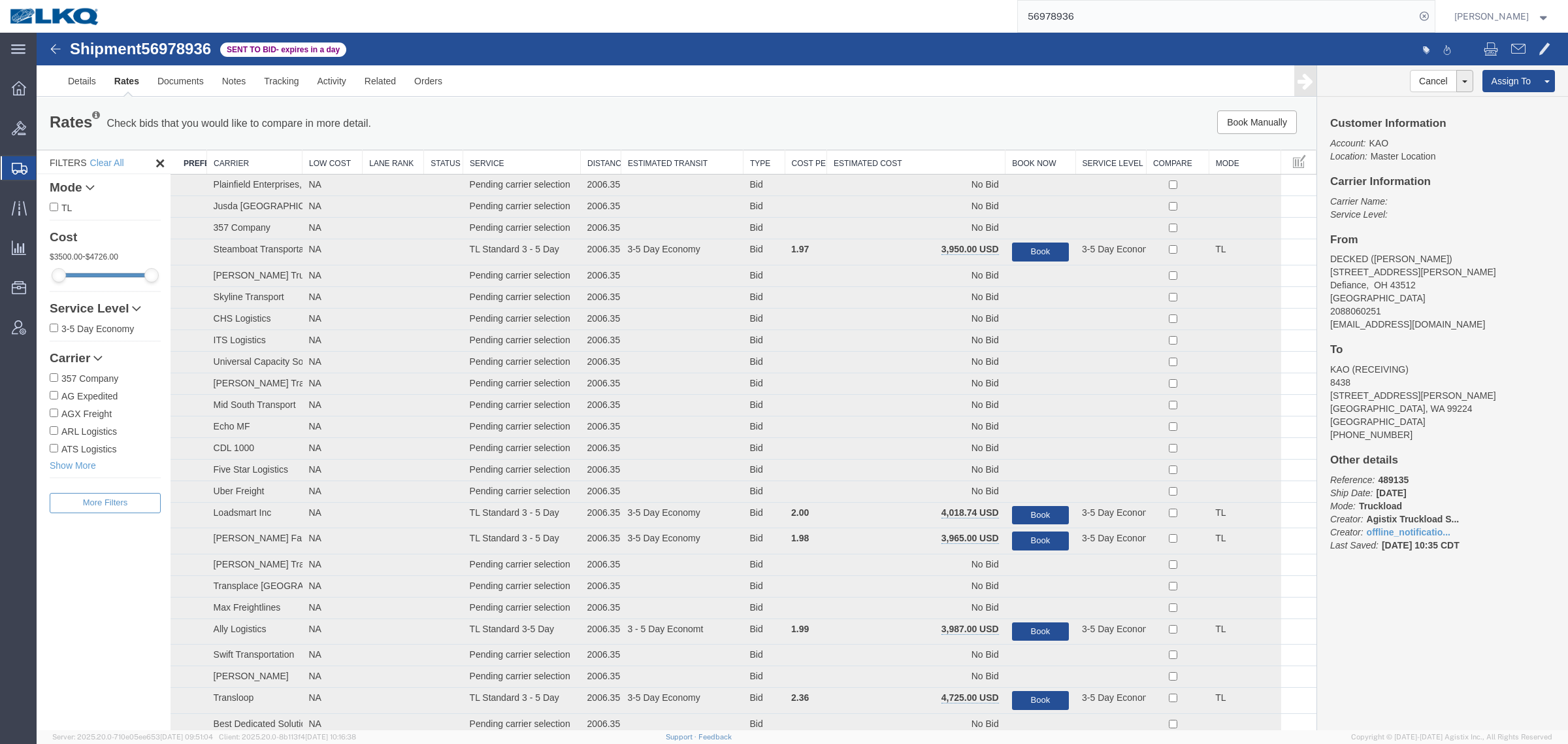
click at [899, 161] on th "Estimated Cost" at bounding box center [917, 162] width 179 height 24
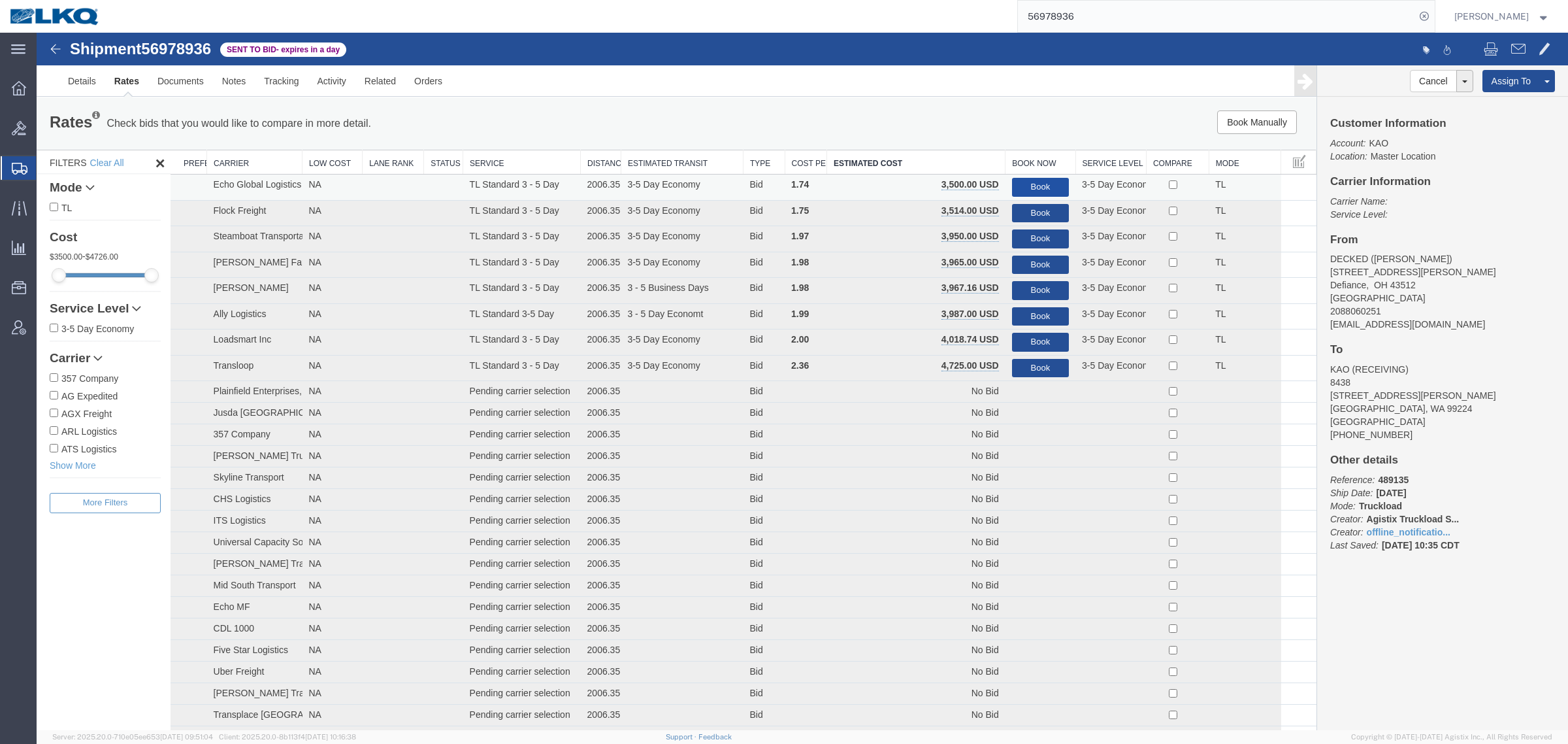
click at [1022, 181] on button "Book" at bounding box center [1040, 187] width 57 height 19
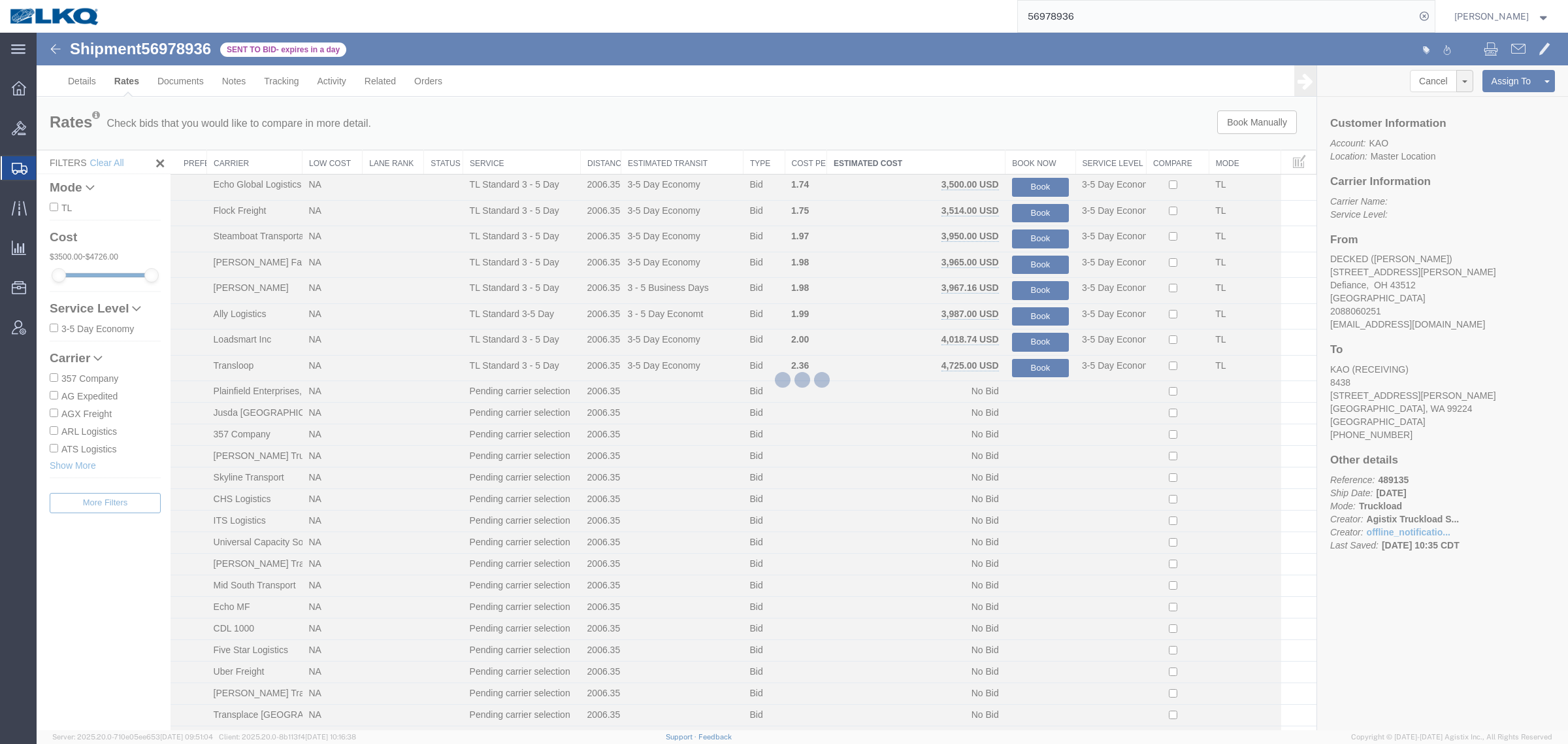
click at [961, 136] on div at bounding box center [802, 381] width 1531 height 698
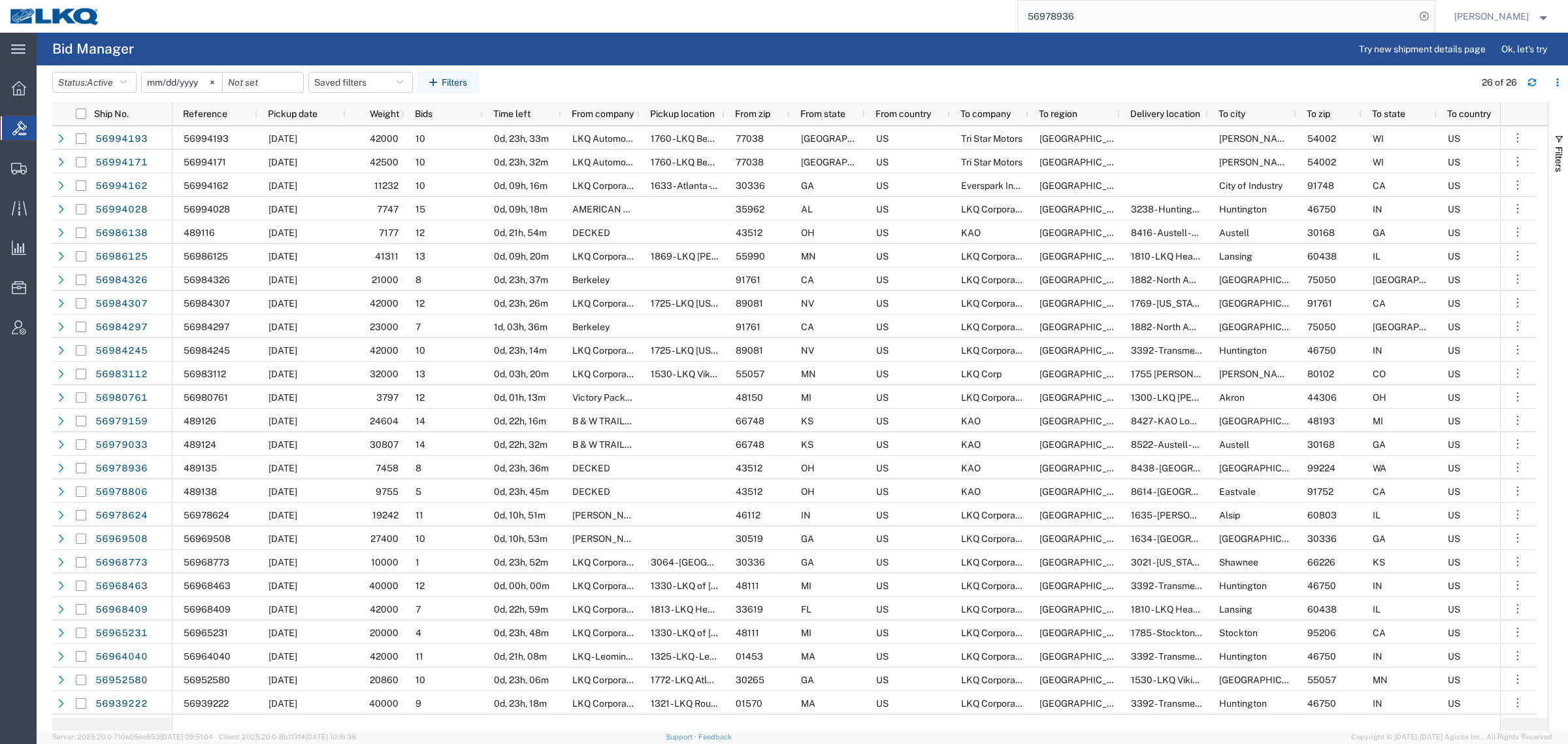
paste input "640305"
drag, startPoint x: 1115, startPoint y: 12, endPoint x: 893, endPoint y: 40, distance: 223.8
click at [919, 35] on div "main_menu Created with Sketch. Collapse Menu Overview Bids Shipments Shipment M…" at bounding box center [784, 388] width 1568 height 711
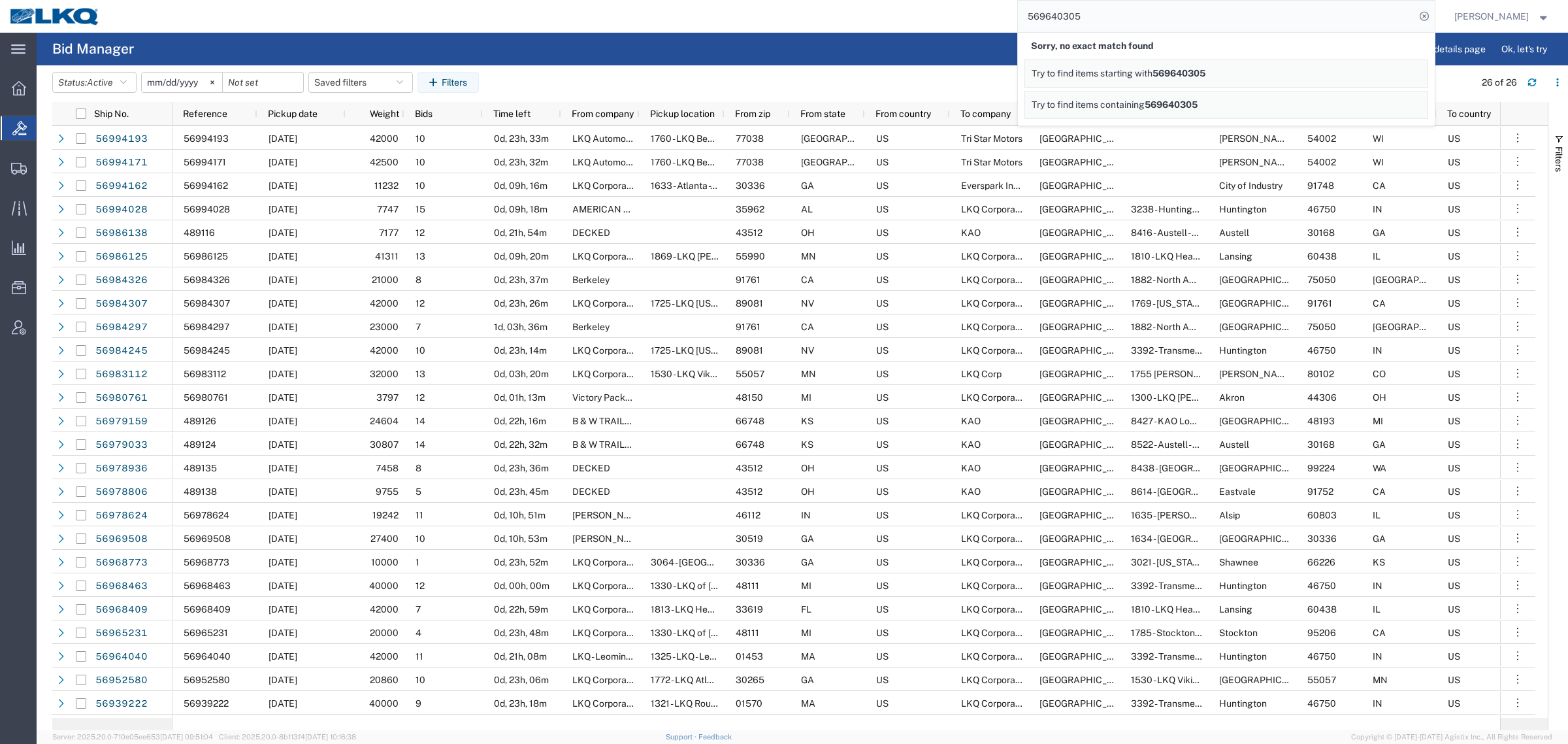
click at [1121, 12] on input "569640305" at bounding box center [1216, 16] width 397 height 31
click at [1067, 5] on input "569640305" at bounding box center [1216, 16] width 397 height 31
paste input "78520"
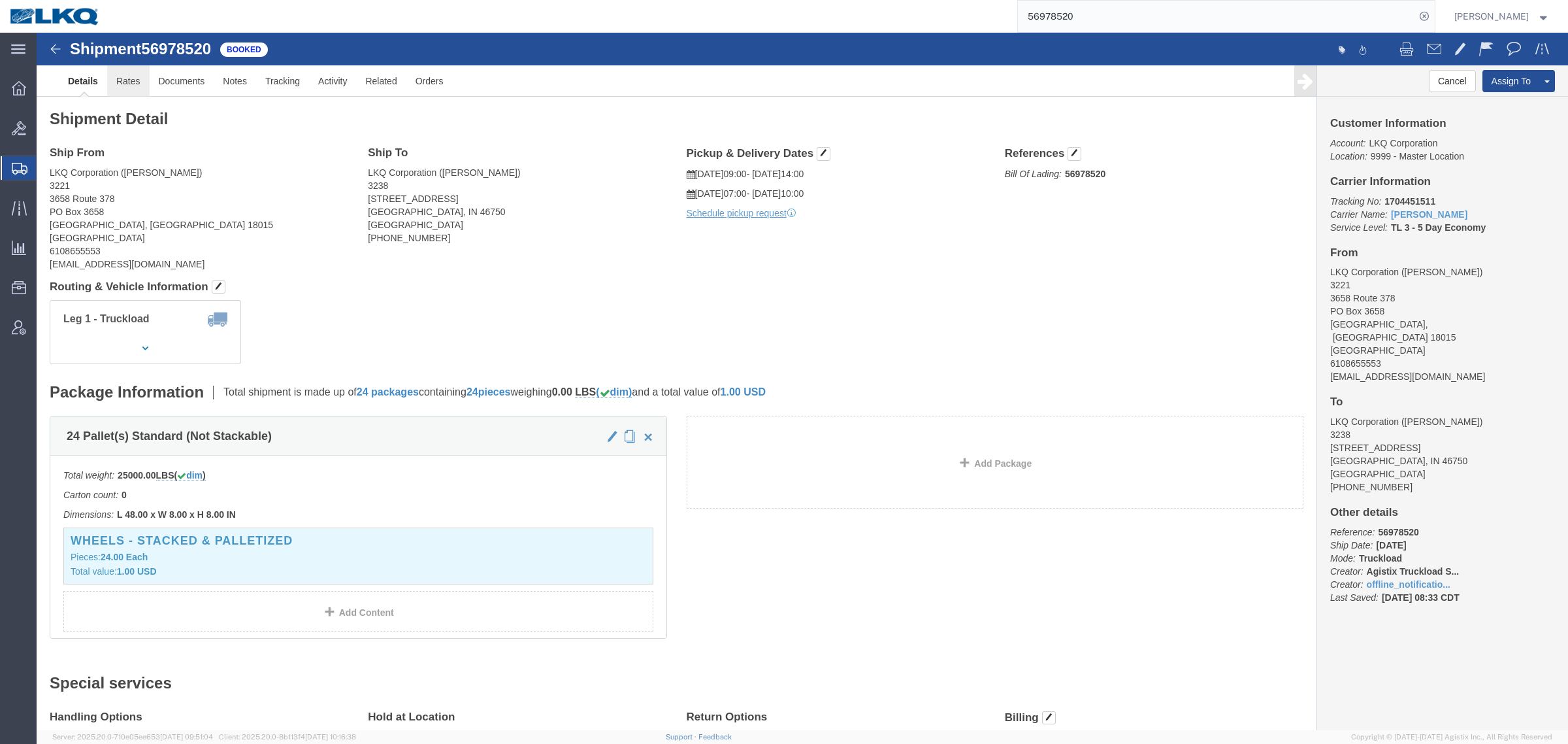
click link "Rates"
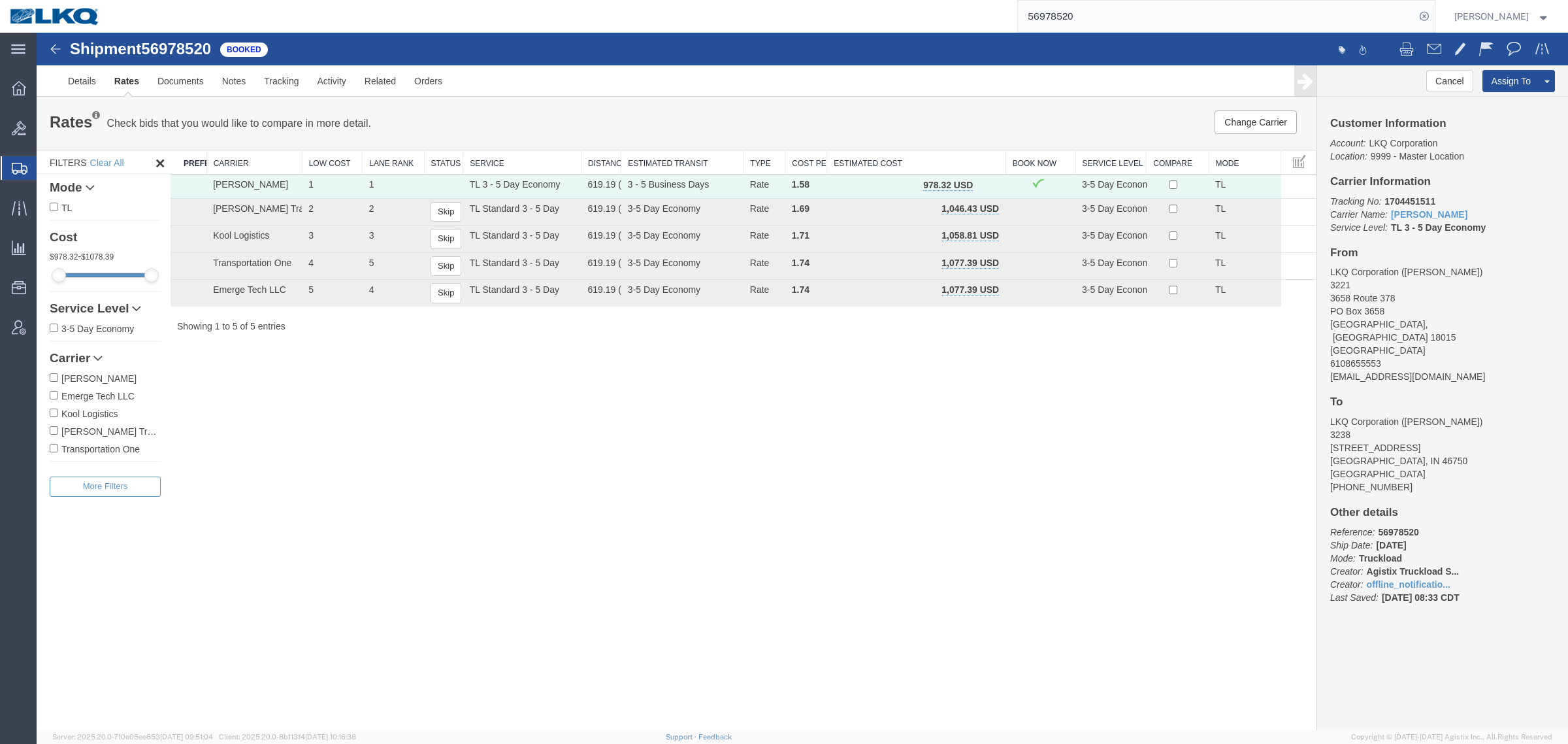
click at [440, 402] on div "Shipment 56978520 5 of 5 Booked Details Rates Documents Notes Tracking Activity…" at bounding box center [802, 381] width 1531 height 698
click at [188, 88] on link "Documents" at bounding box center [180, 80] width 64 height 31
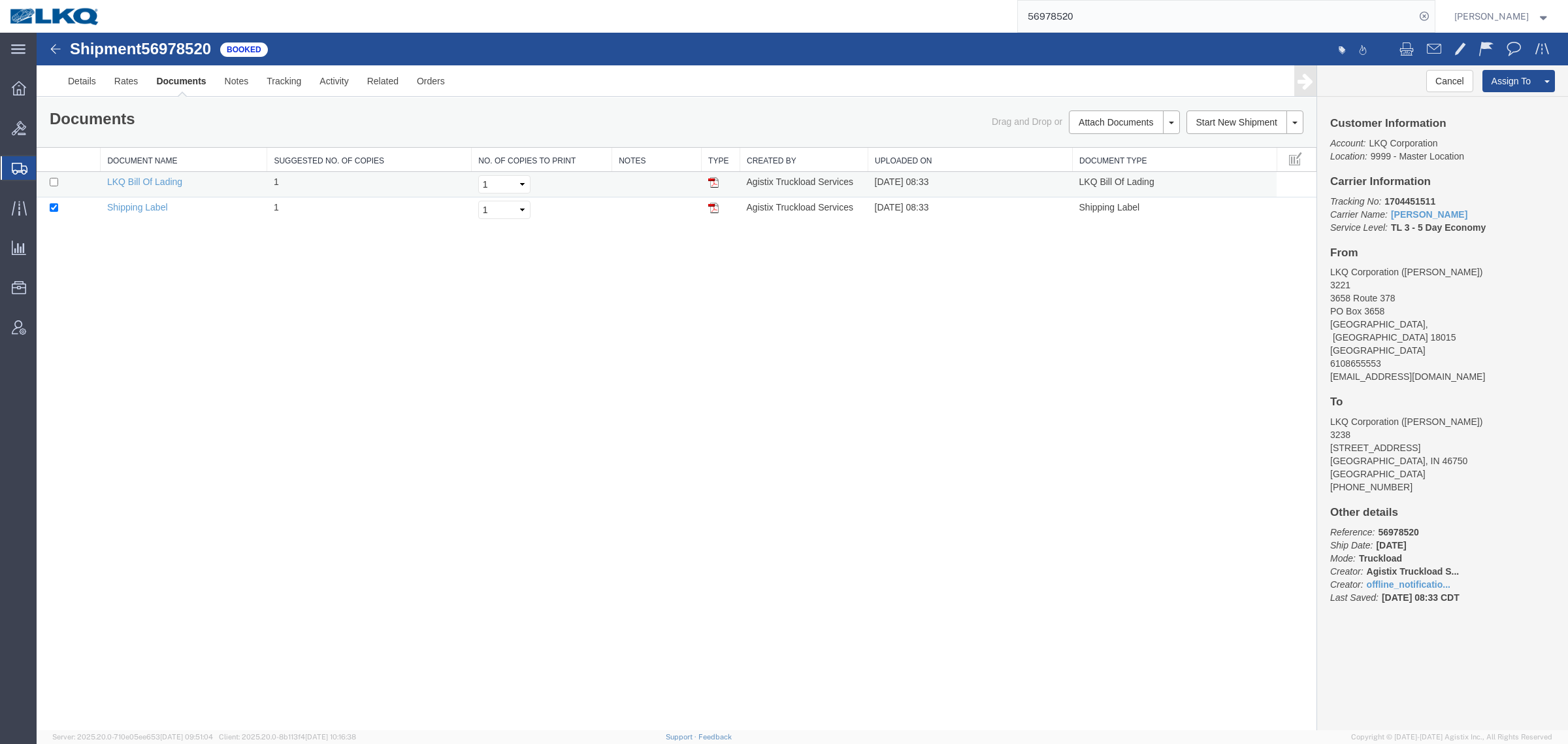
click at [721, 183] on td at bounding box center [721, 184] width 39 height 26
click at [713, 184] on img at bounding box center [713, 182] width 10 height 10
drag, startPoint x: 662, startPoint y: 296, endPoint x: 827, endPoint y: 136, distance: 229.8
click at [665, 296] on div "Shipment 56978520 2 of 2 Booked Details Rates Documents Notes Tracking Activity…" at bounding box center [802, 381] width 1531 height 698
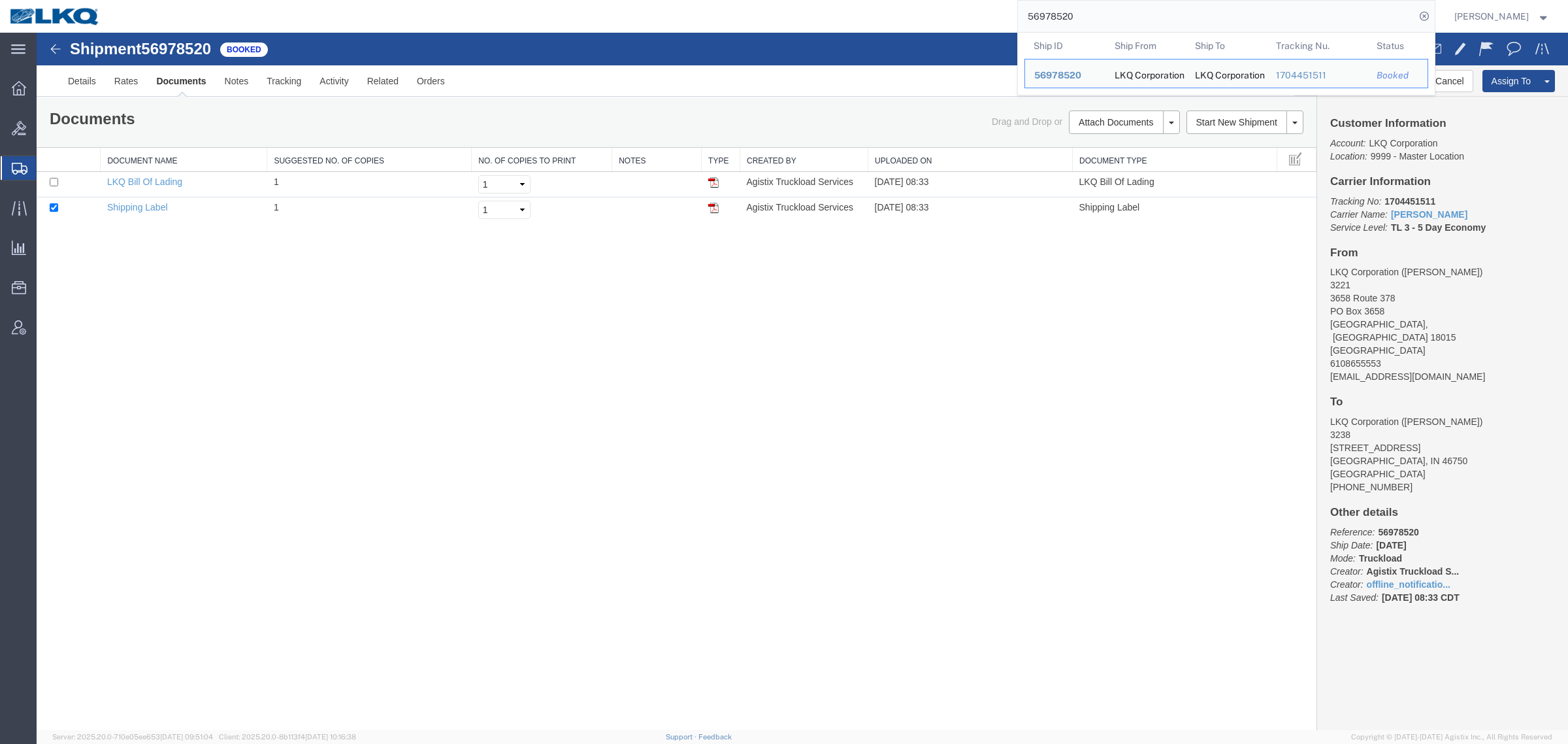
drag, startPoint x: 1101, startPoint y: 11, endPoint x: 945, endPoint y: 12, distance: 156.0
click at [948, 12] on div "56978520 Ship ID Ship From Ship To Tracking Nu. Status Ship ID 56978520 Ship Fr…" at bounding box center [773, 16] width 1325 height 33
paste input "806"
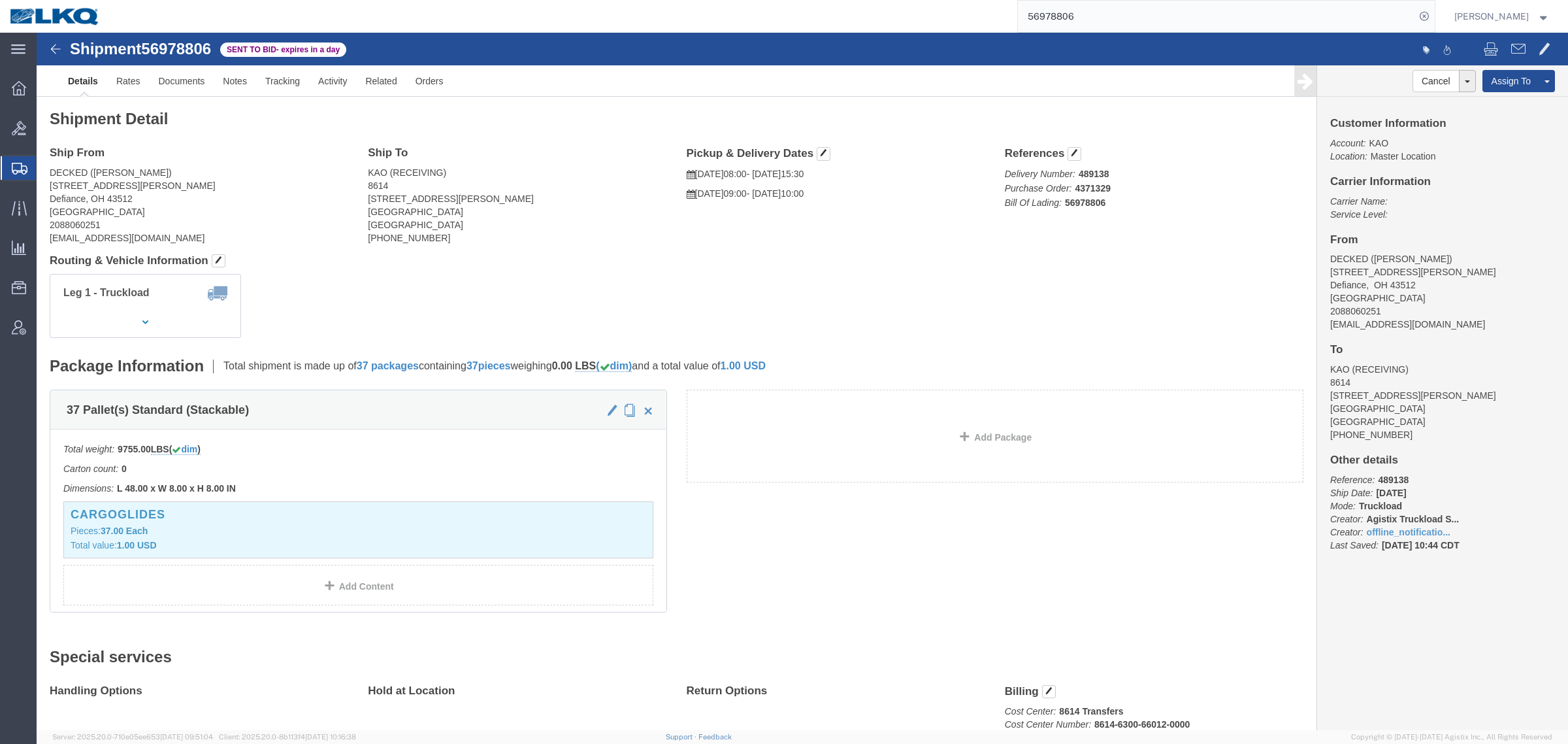
drag, startPoint x: 506, startPoint y: 262, endPoint x: 455, endPoint y: 267, distance: 51.2
click div "Leg 1 - Truckload Vehicle 1: Standard Dry Van (53 Feet) Number of trucks: 1"
click address "DECKED ([PERSON_NAME]) [STREET_ADDRESS][PERSON_NAME] 2088060251 [EMAIL_ADDRESS]…"
click div "Shipment Detail Ship From DECKED ([PERSON_NAME]) [STREET_ADDRESS][PERSON_NAME] …"
click link "Rates"
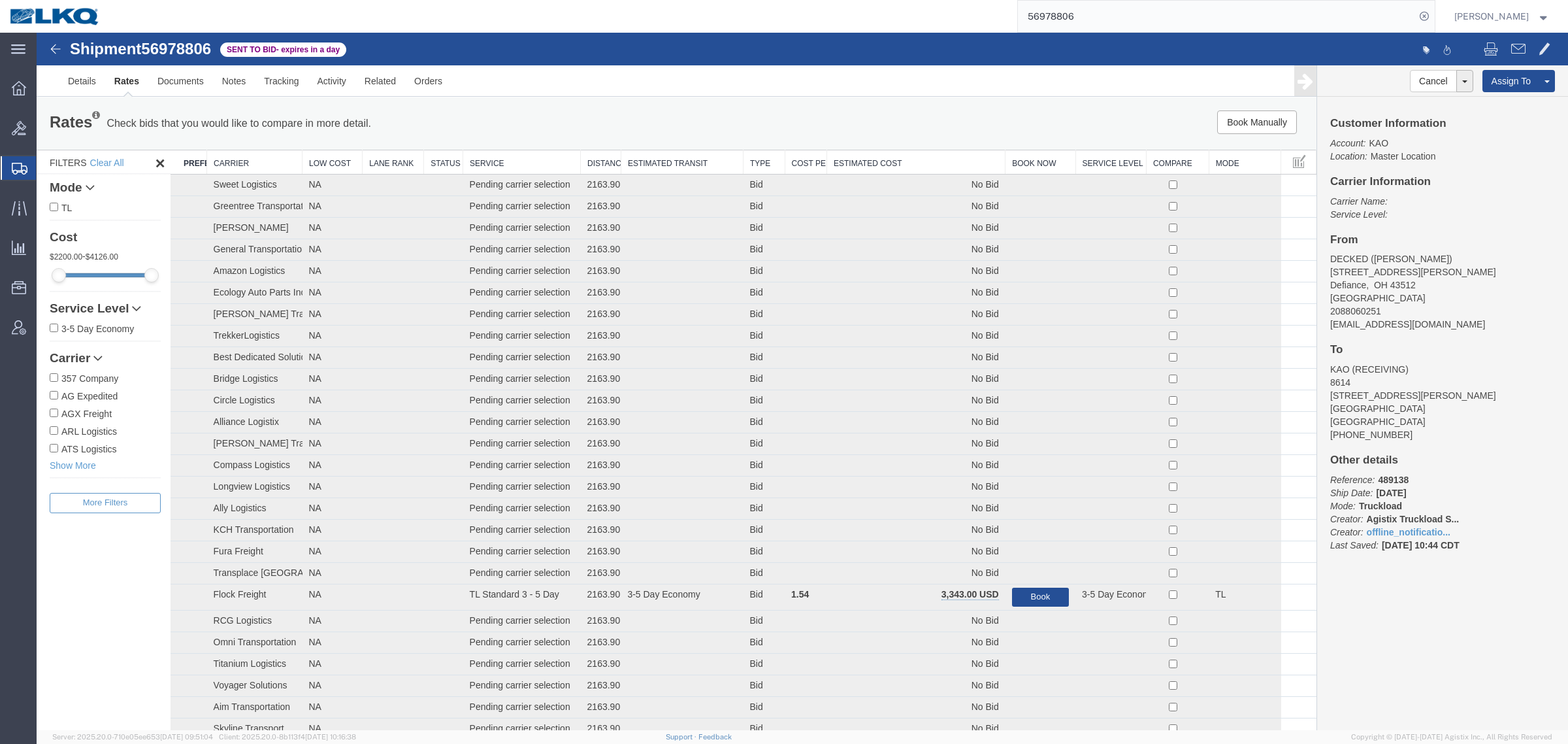
click at [890, 156] on th "Estimated Cost" at bounding box center [917, 162] width 179 height 24
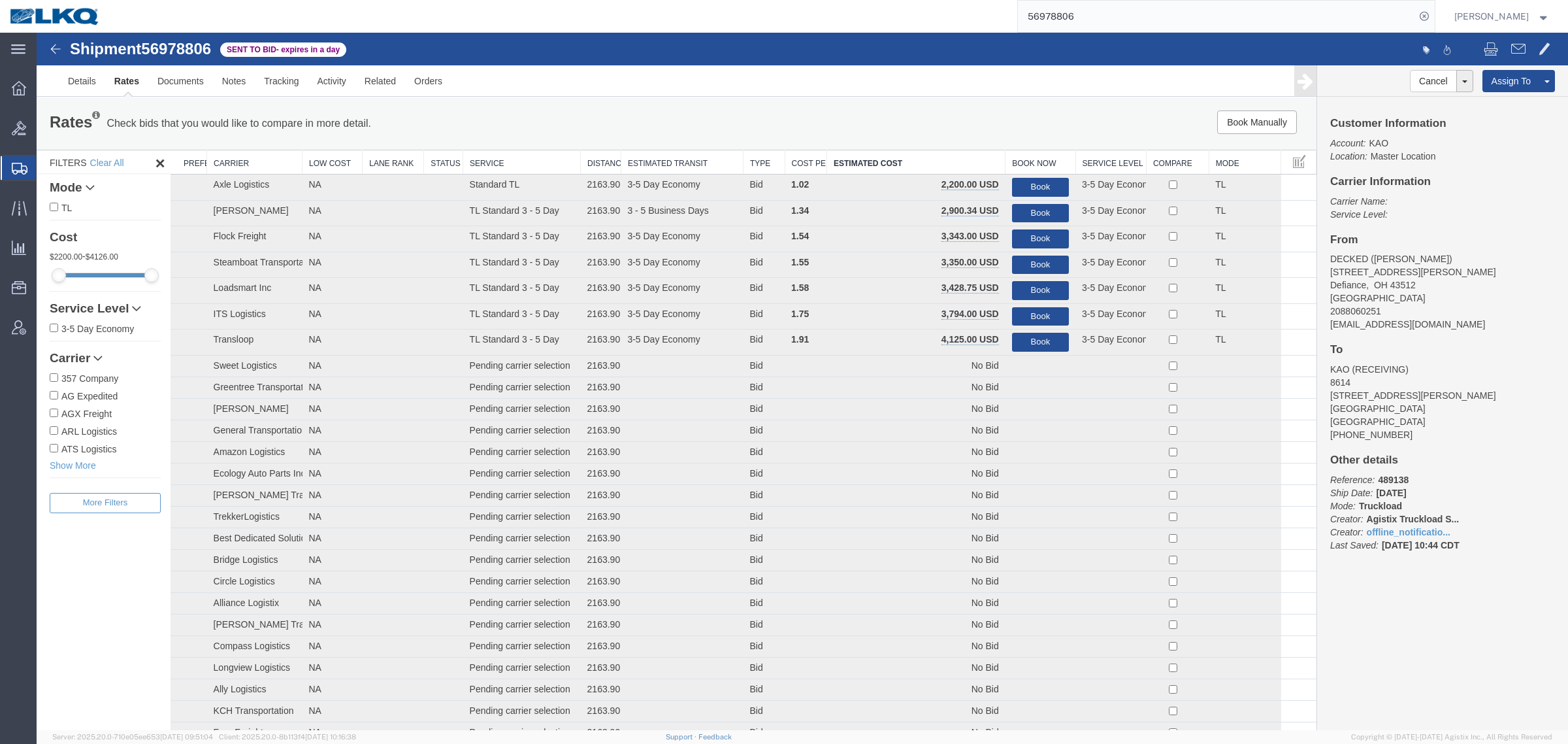
click at [925, 29] on div "56978806" at bounding box center [773, 16] width 1325 height 33
paste input "65461"
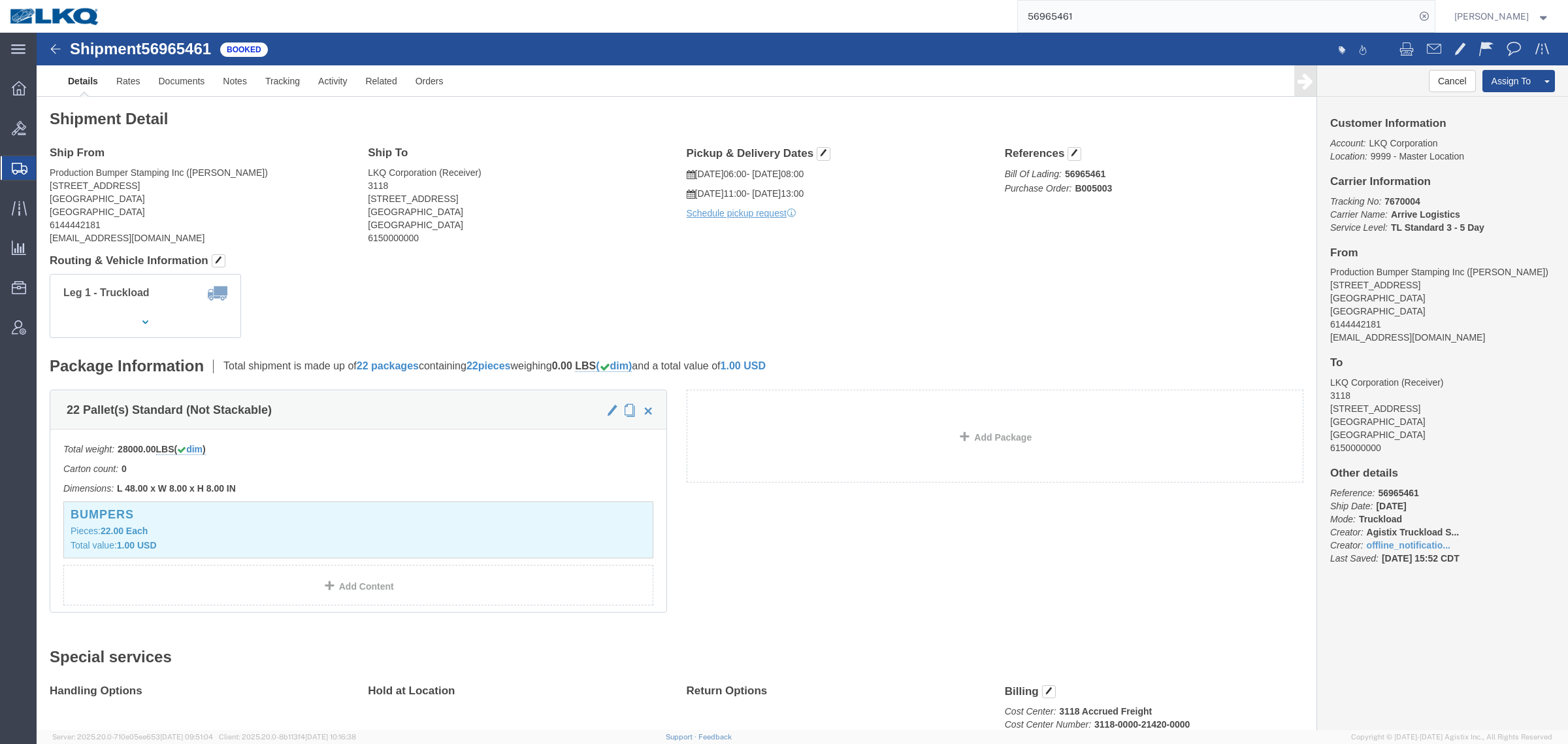
click div "Leg 1 - Truckload Vehicle 1: Standard Dry Van (53 Feet) Number of trucks: 1"
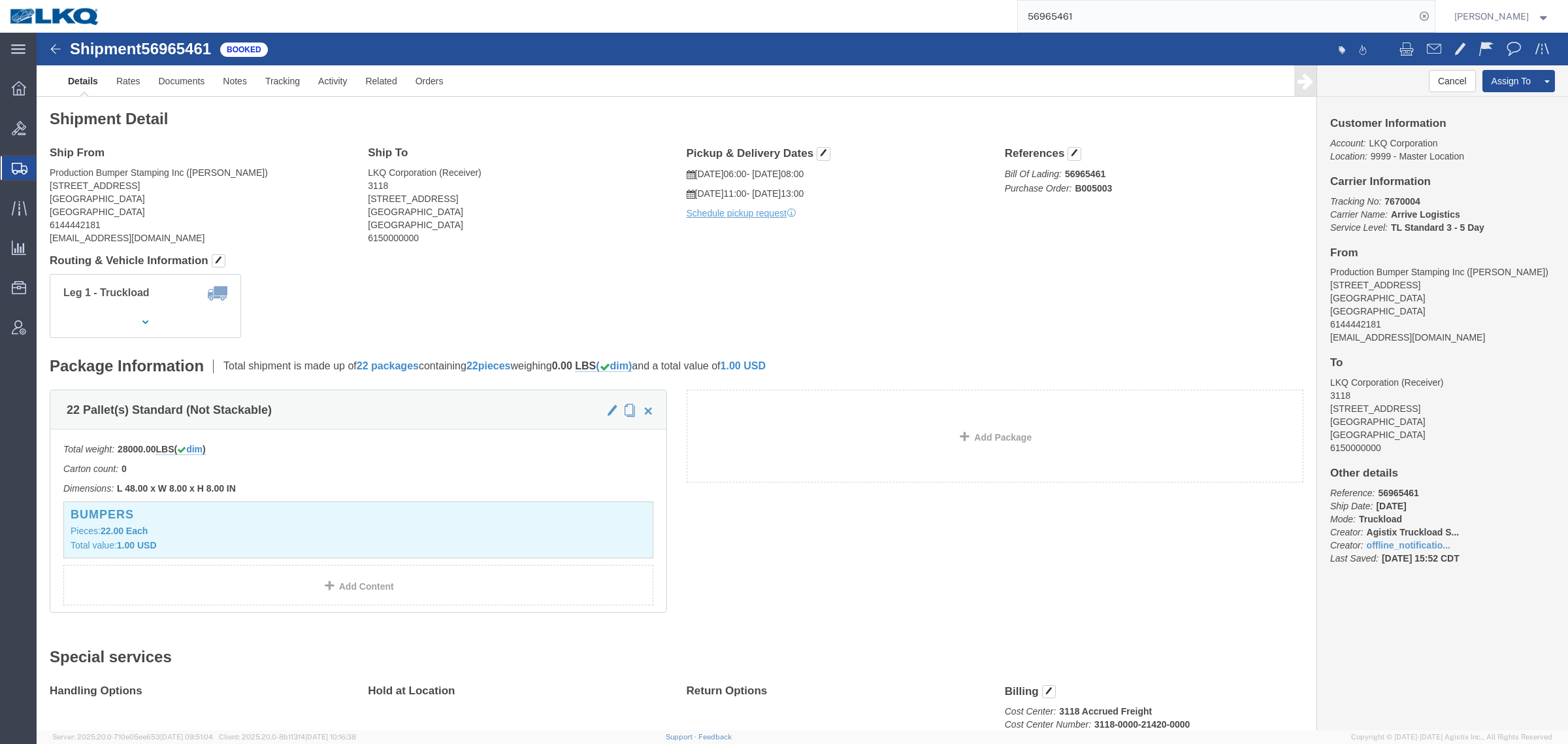
click div "Leg 1 - Truckload Vehicle 1: Standard Dry Van (53 Feet) Number of trucks: 1"
click address "LKQ Corporation (Receiver) 3118 [STREET_ADDRESS]"
click at [1106, 6] on input "56965461" at bounding box center [1216, 16] width 397 height 31
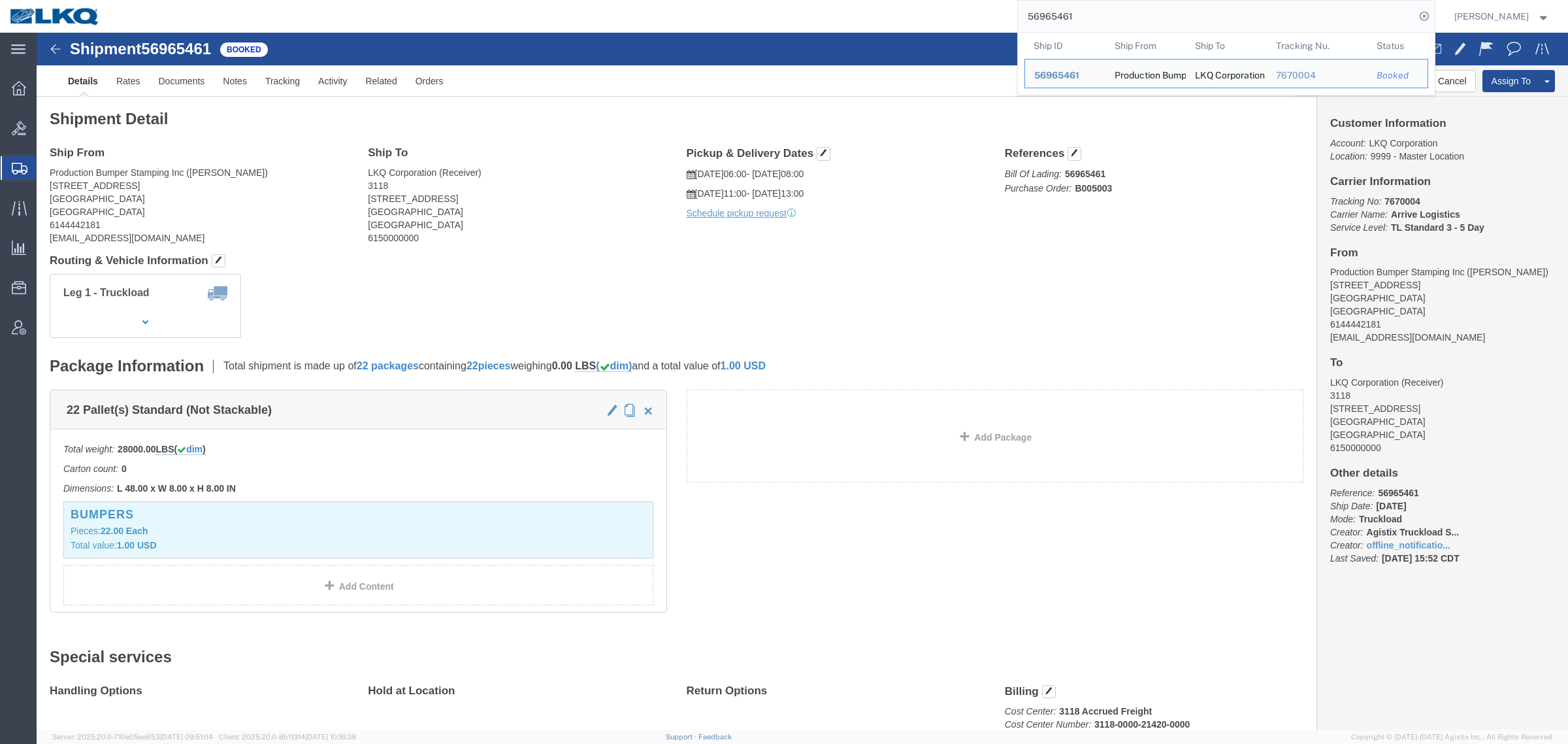
click at [1106, 6] on input "56965461" at bounding box center [1216, 16] width 397 height 31
paste input "8773"
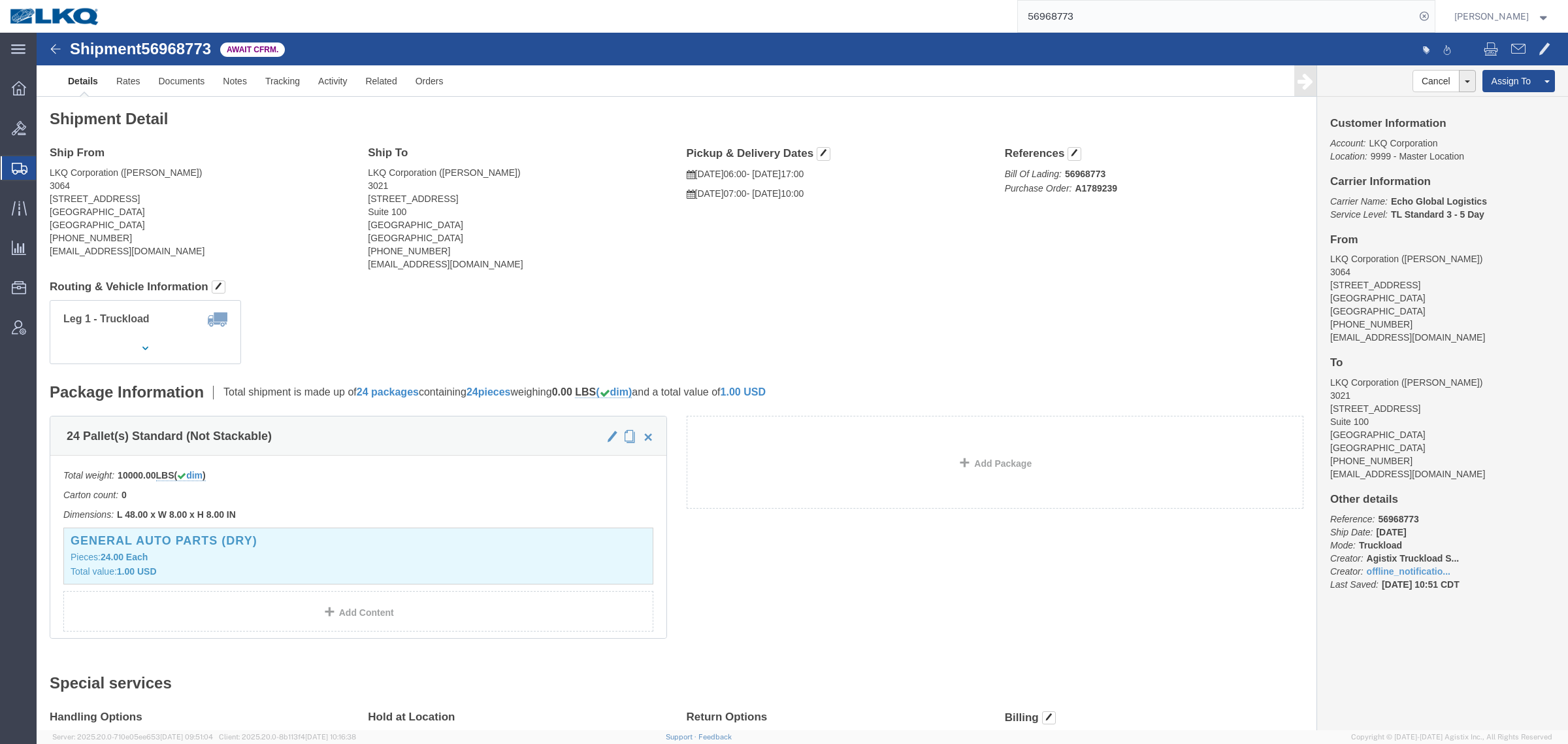
click address "LKQ Corporation ([PERSON_NAME]) 3021 [STREET_ADDRESS] [PHONE_NUMBER] [EMAIL_ADD…"
copy div "[EMAIL_ADDRESS][DOMAIN_NAME]"
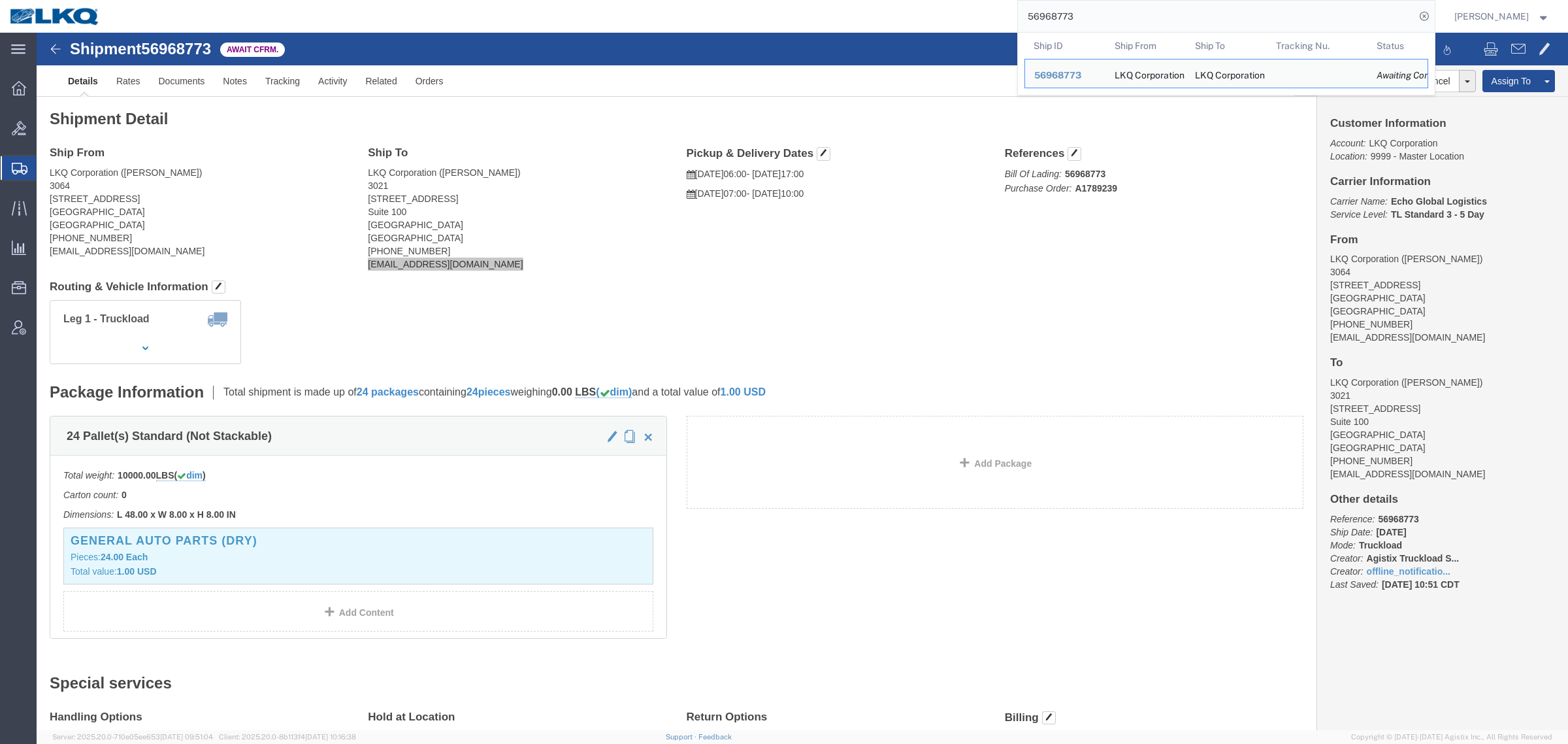
drag, startPoint x: 1099, startPoint y: 13, endPoint x: 987, endPoint y: 15, distance: 112.0
click at [998, 15] on div "56968773 Ship ID Ship From Ship To Tracking Nu. Status Ship ID 56968773 Ship Fr…" at bounding box center [773, 16] width 1325 height 33
paste input "78806"
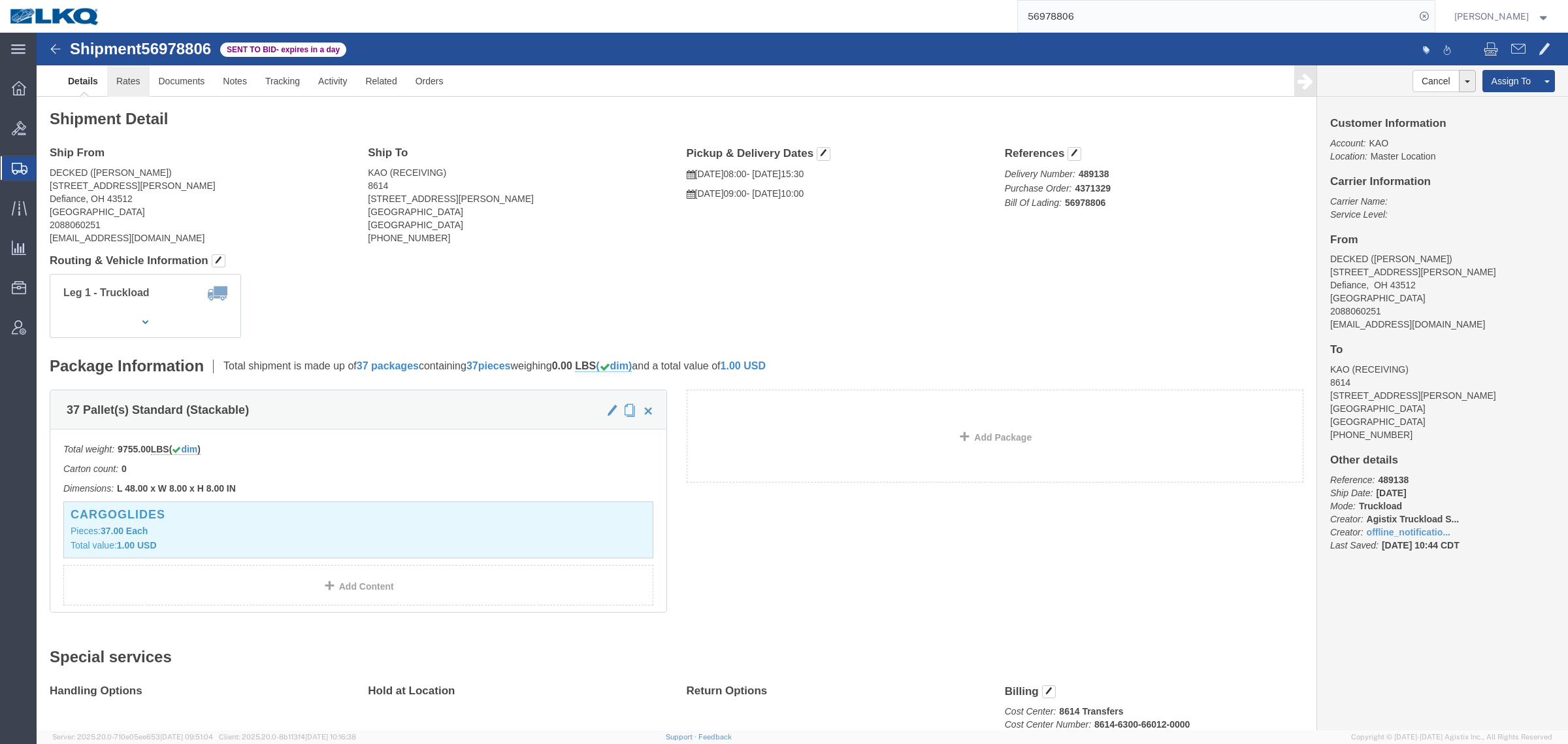
click link "Rates"
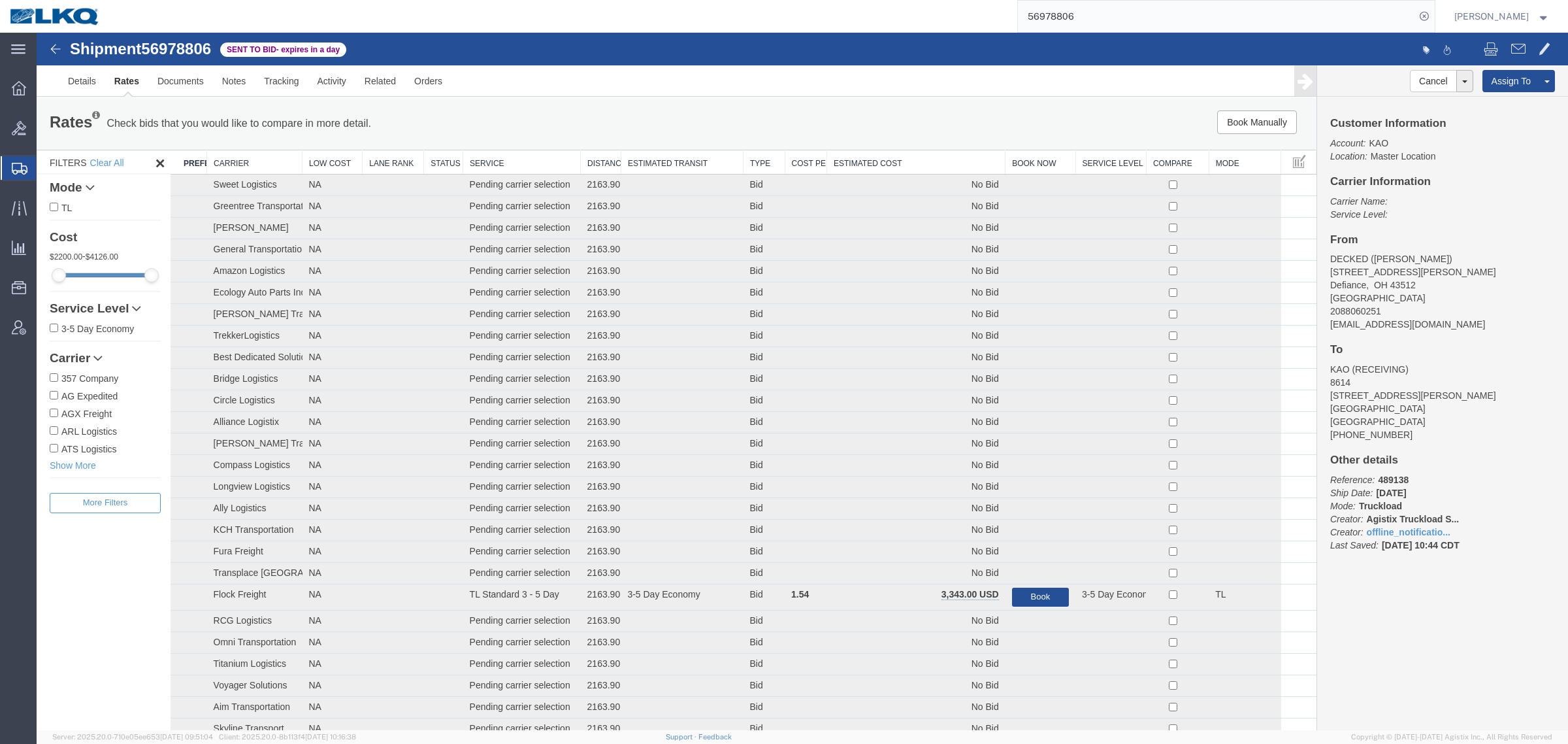
drag, startPoint x: 919, startPoint y: 170, endPoint x: 907, endPoint y: 164, distance: 13.4
click at [914, 167] on th "Estimated Cost" at bounding box center [917, 162] width 179 height 24
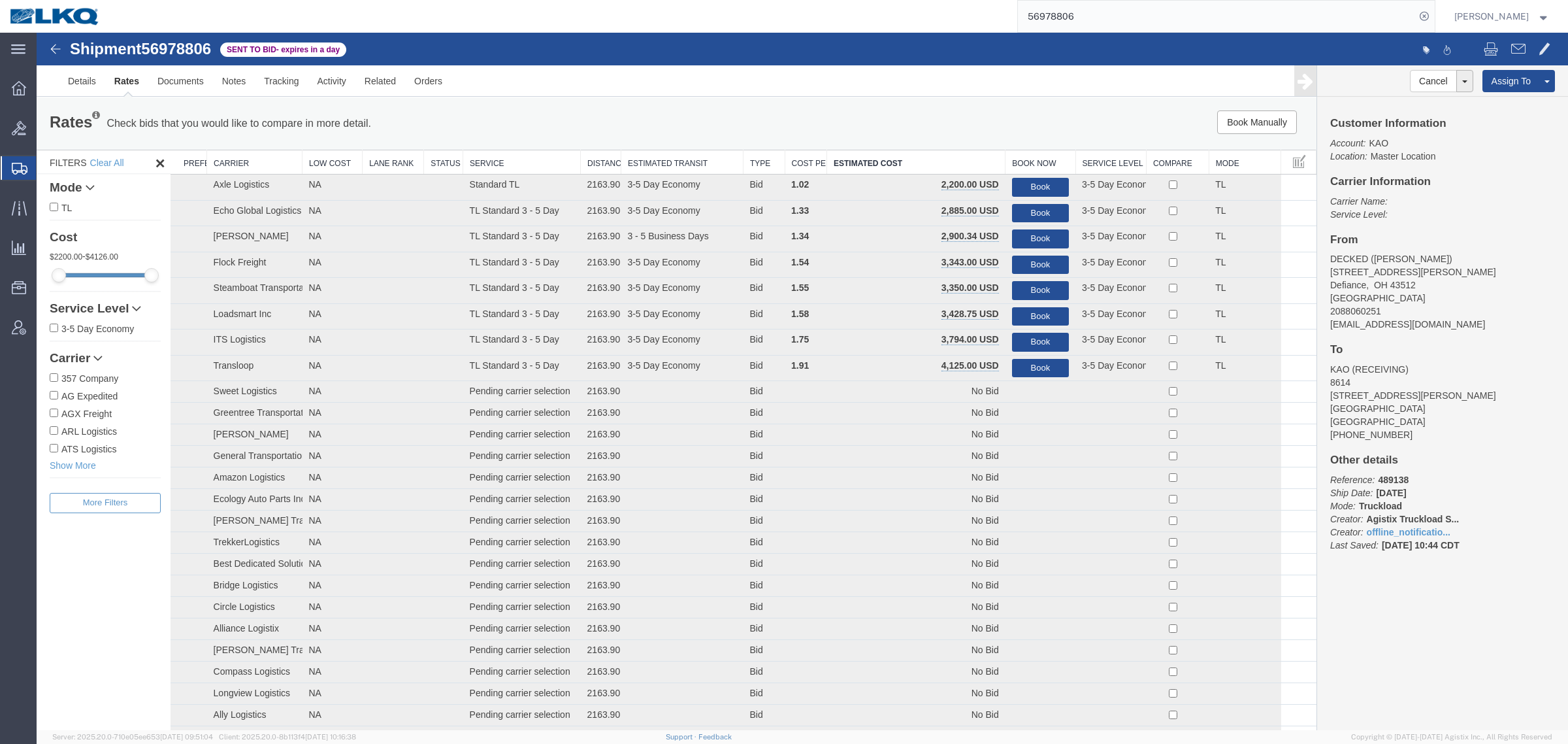
click at [870, 132] on div "Book Manually Pause Continue" at bounding box center [1048, 122] width 530 height 24
click at [227, 82] on link "Notes" at bounding box center [234, 80] width 42 height 31
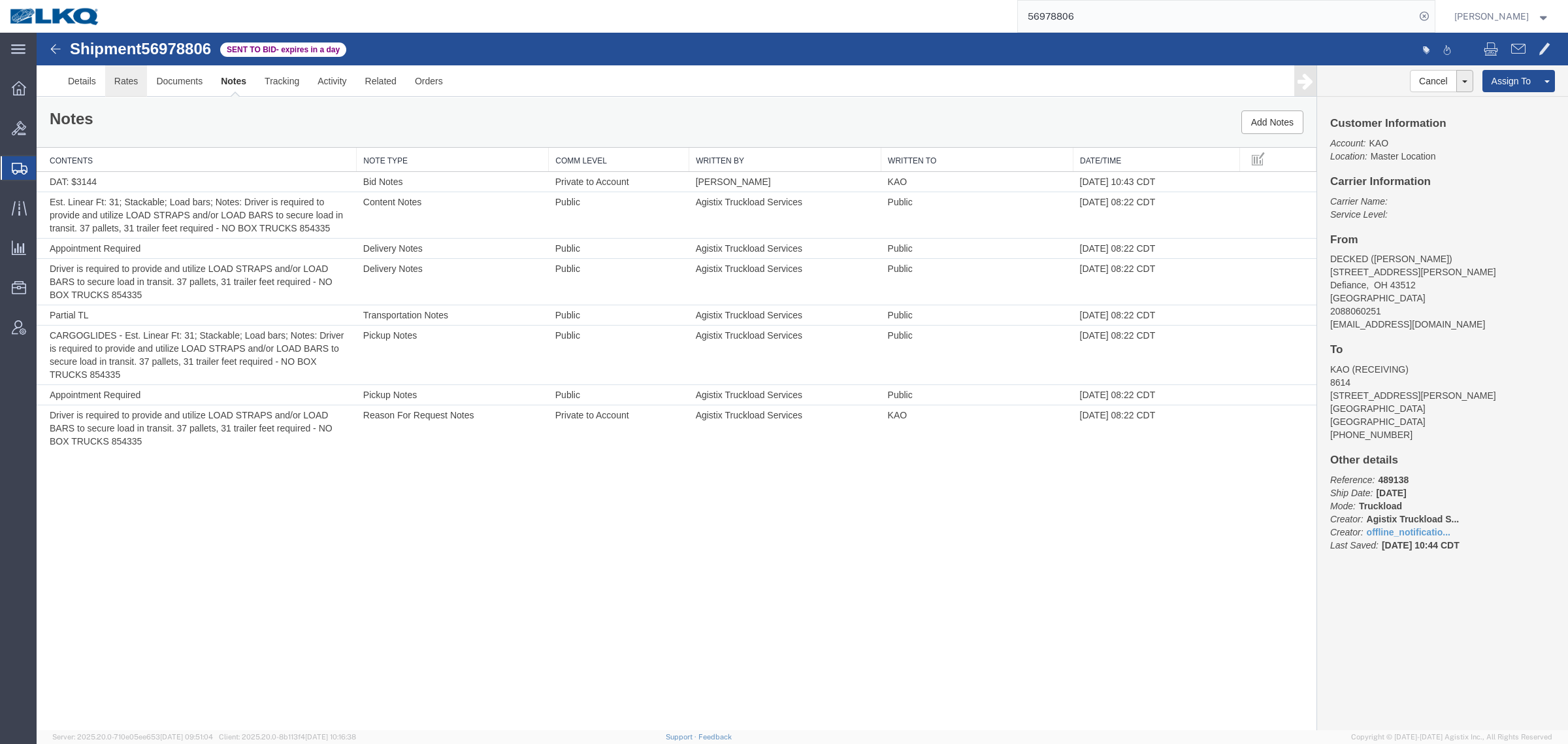
click at [136, 83] on link "Rates" at bounding box center [126, 80] width 42 height 31
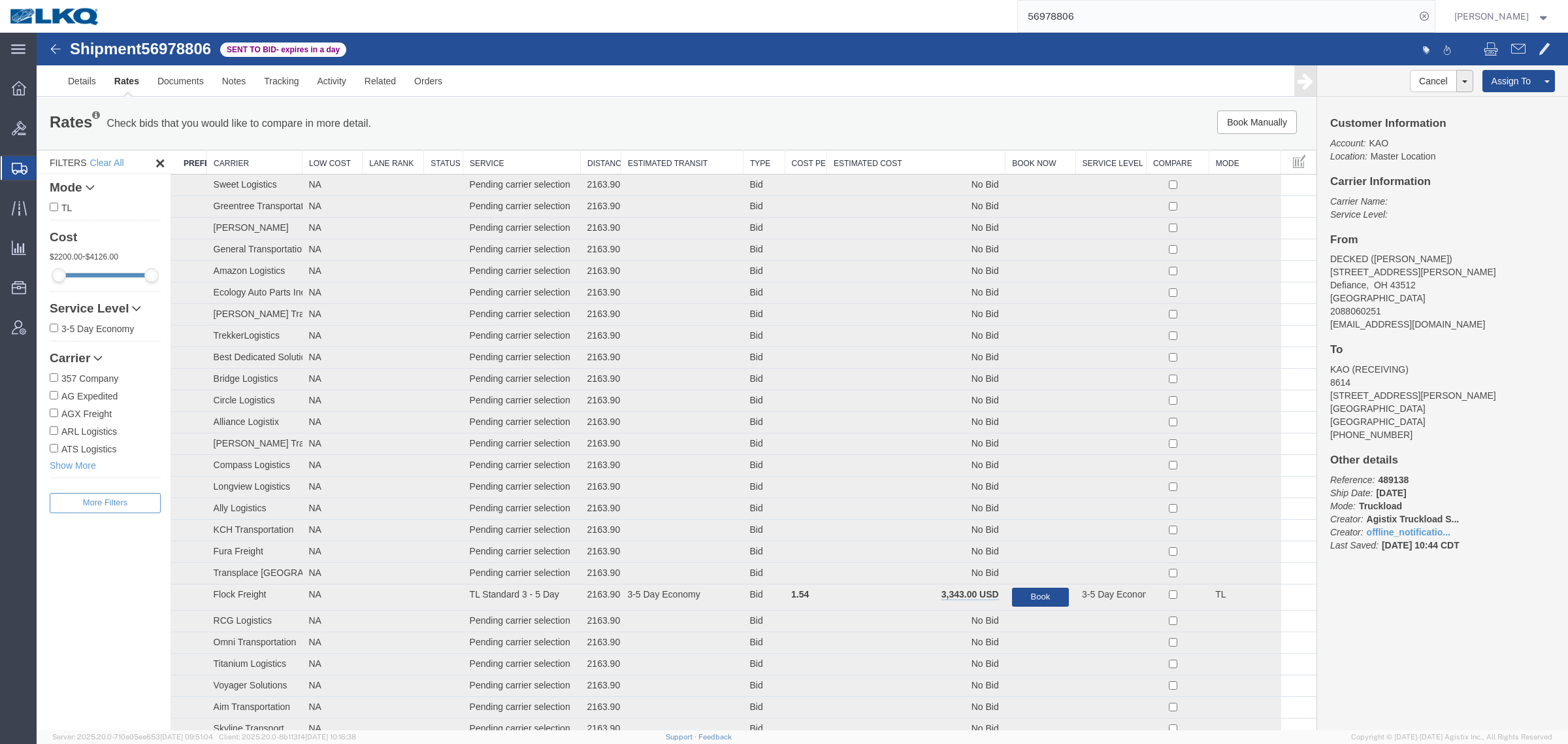
click at [856, 157] on th "Estimated Cost" at bounding box center [917, 162] width 179 height 24
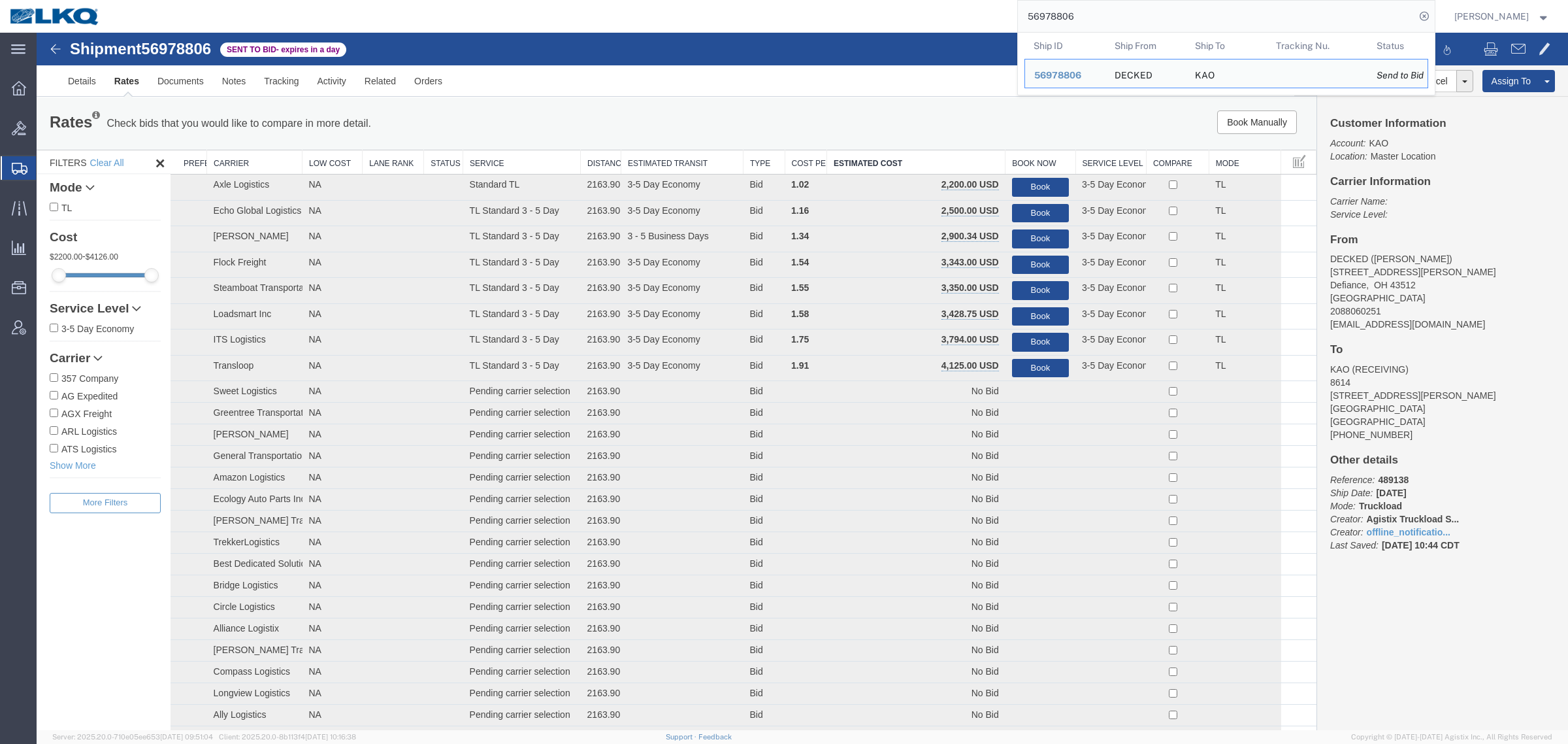
paste input "65461"
drag, startPoint x: 1080, startPoint y: 12, endPoint x: 961, endPoint y: 15, distance: 119.0
click at [961, 14] on div "56965461 Ship ID Ship From Ship To Tracking Nu. Status Ship ID 56978806 Ship Fr…" at bounding box center [773, 16] width 1325 height 33
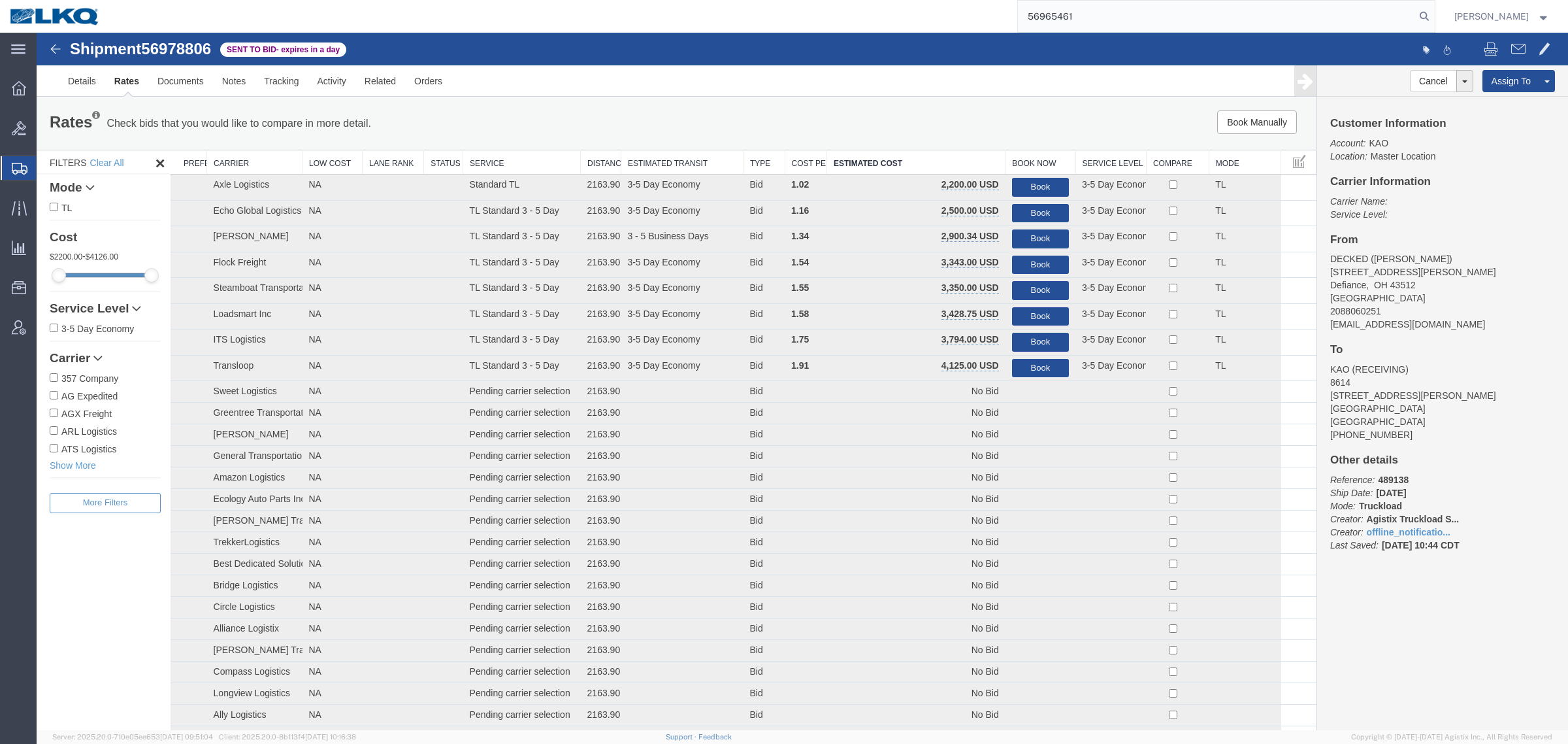
type input "56965461"
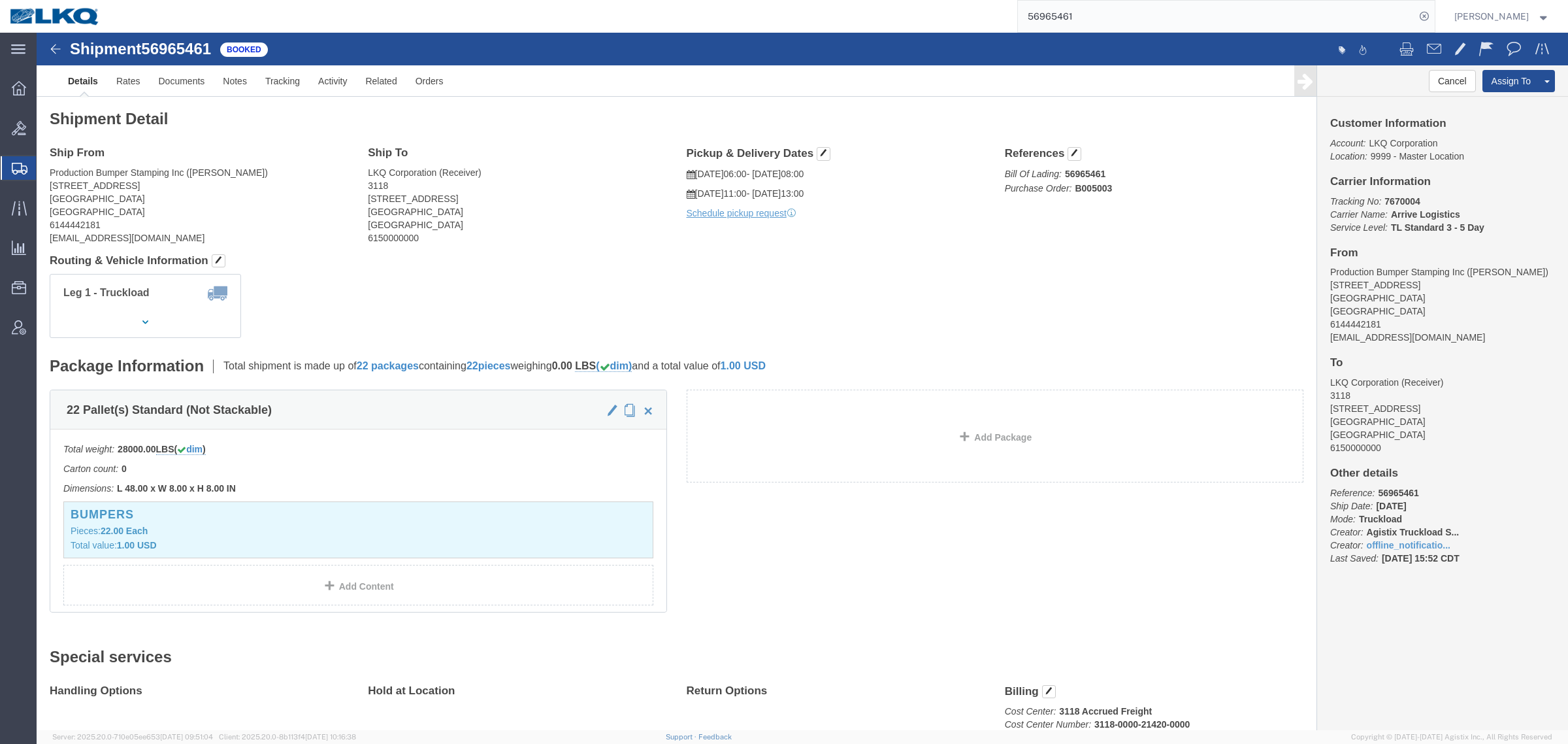
click div "Leg 1 - Truckload Vehicle 1: Standard Dry Van (53 Feet) Number of trucks: 1"
click span
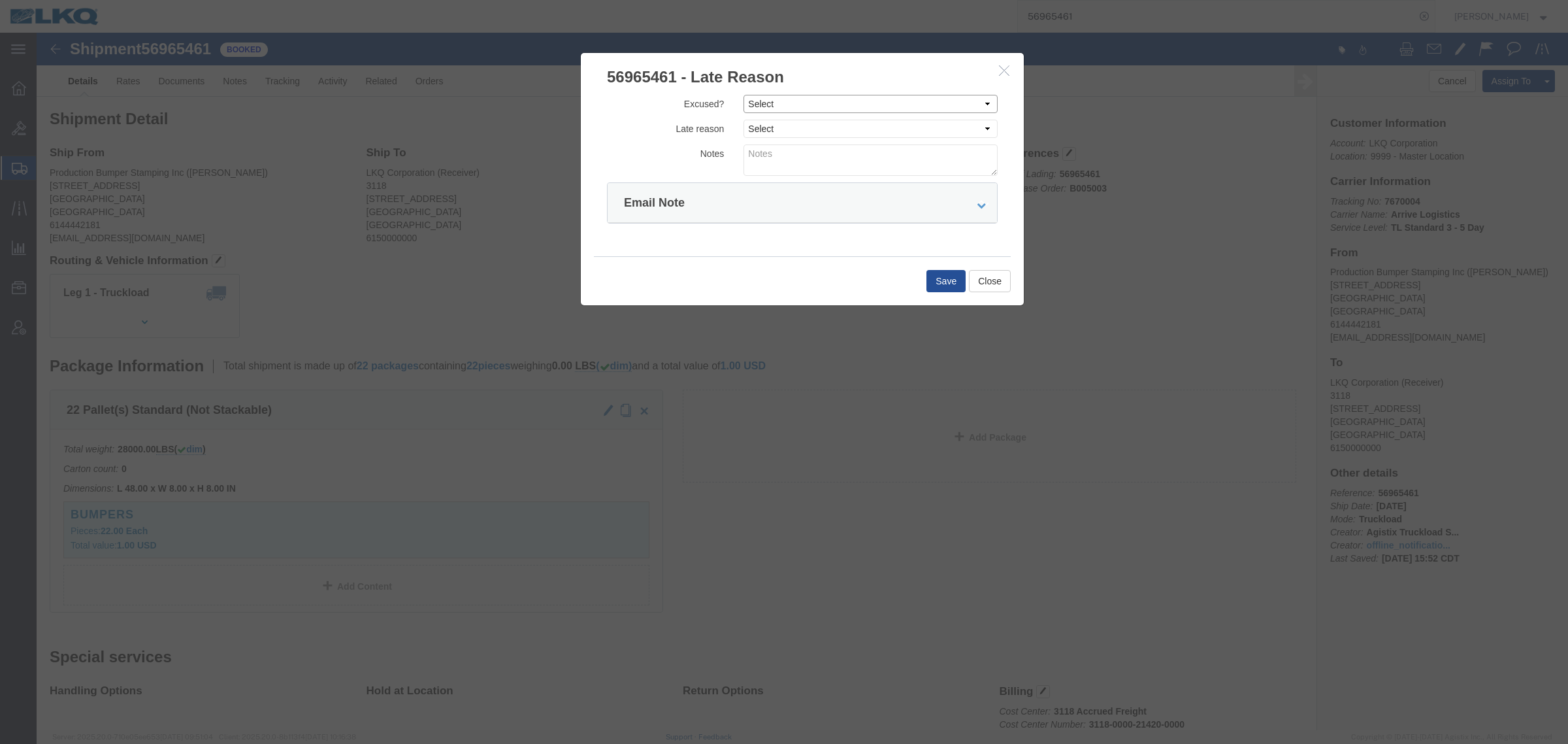
drag, startPoint x: 779, startPoint y: 69, endPoint x: 775, endPoint y: 80, distance: 11.7
click select "Select Excused Not Excused"
select select "NOT_EXCUSED"
click select "Select Excused Not Excused"
click select "Select Bad Carrier Data Carrier Admin Error Delay Accident Driver Error Lack of…"
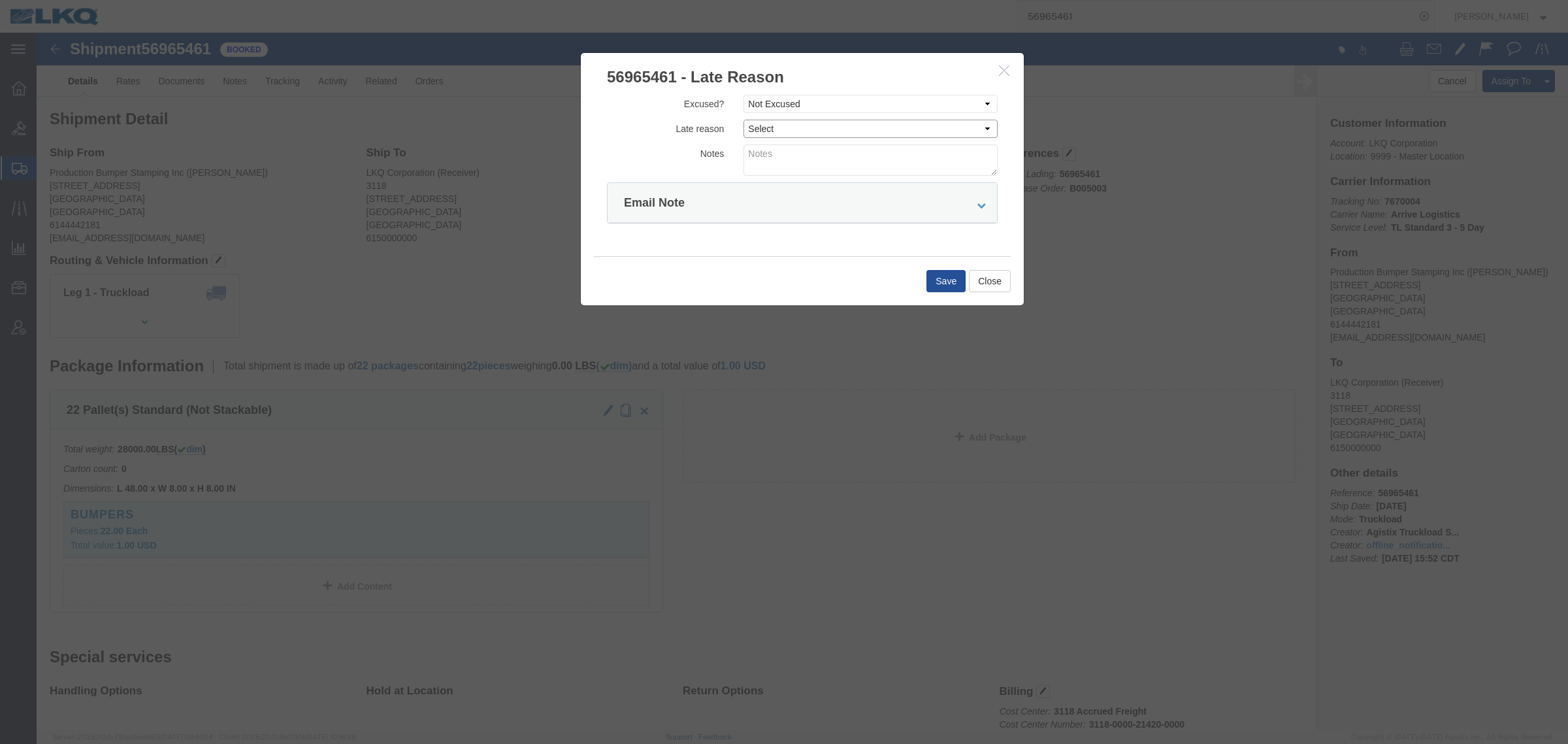
select select "DRIVER_ERROR"
click select "Select Bad Carrier Data Carrier Admin Error Delay Accident Driver Error Lack of…"
click textarea
type textarea "Missed 10/1"
click button "Save"
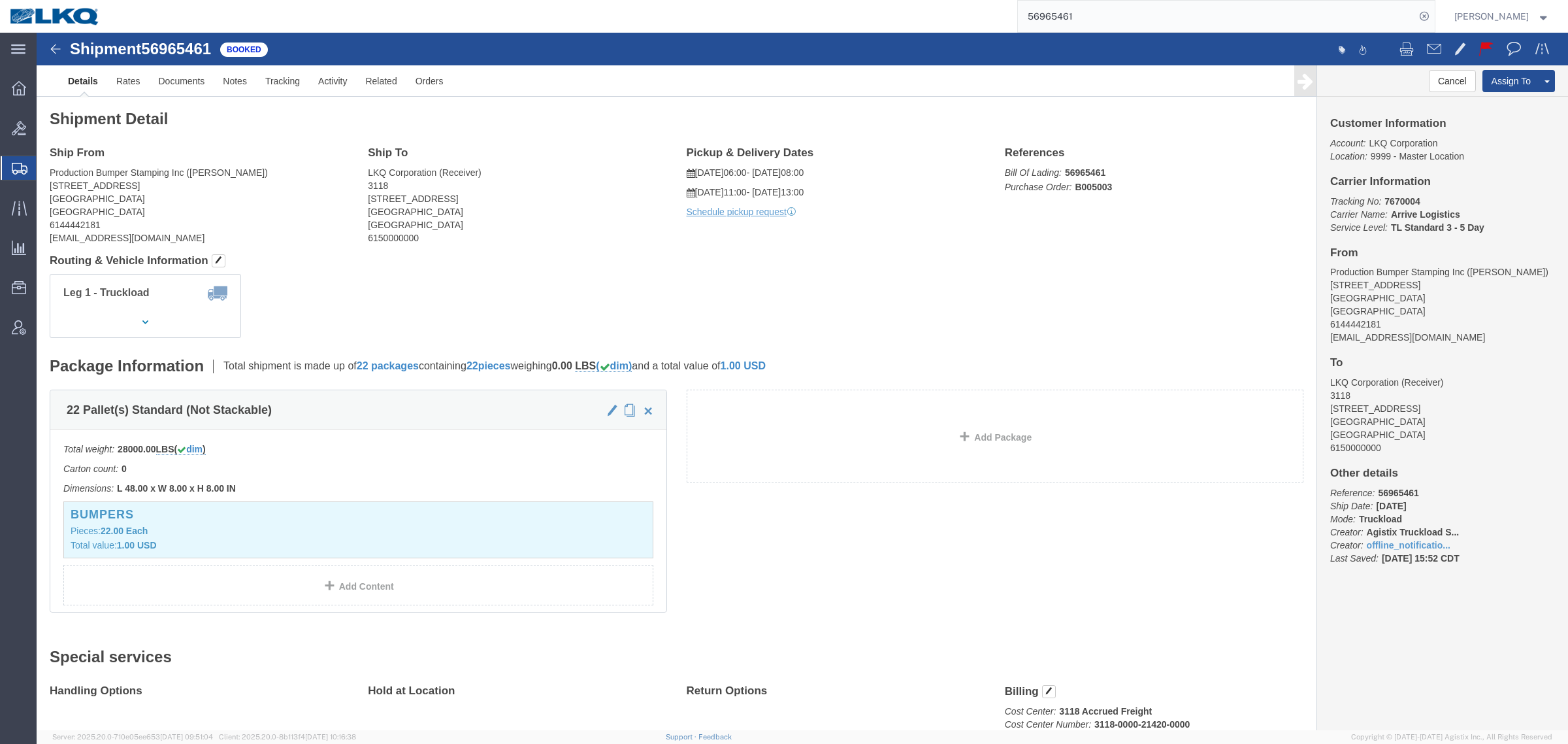
click div "Leg 1 - Truckload Vehicle 1: Standard Dry Van (53 Feet) Number of trucks: 1"
click button "Cancel"
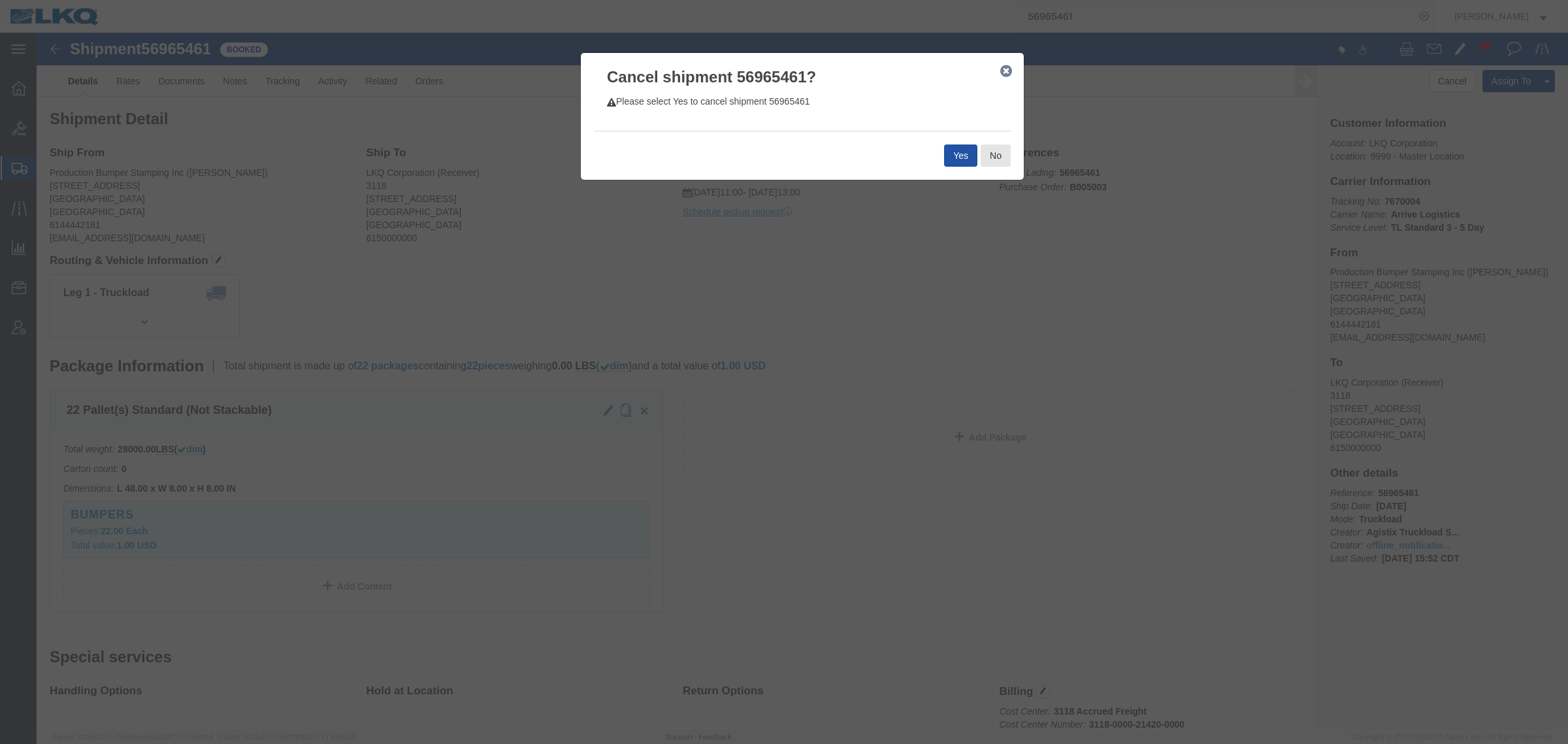
click button "Yes"
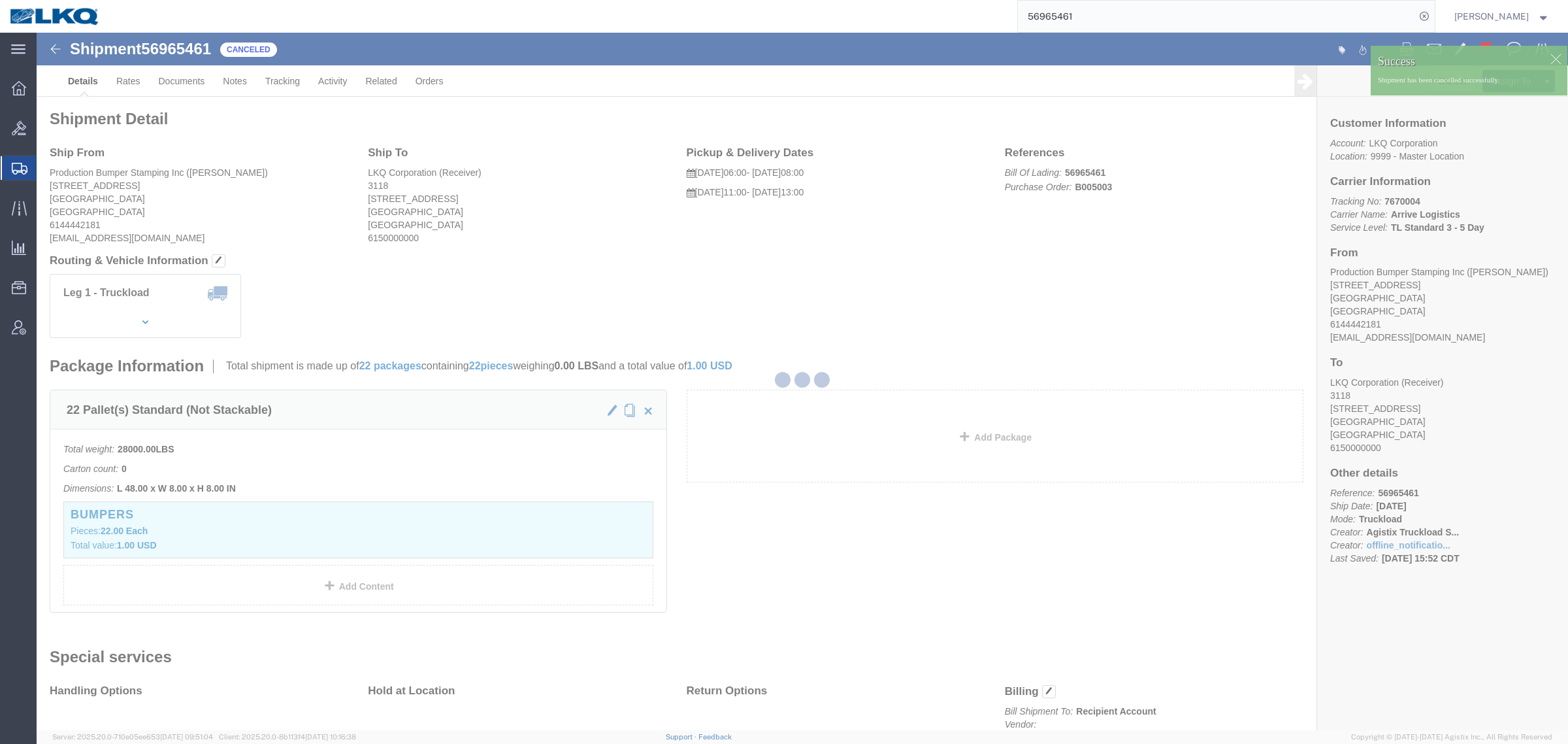
click at [1039, 295] on div at bounding box center [802, 381] width 1531 height 698
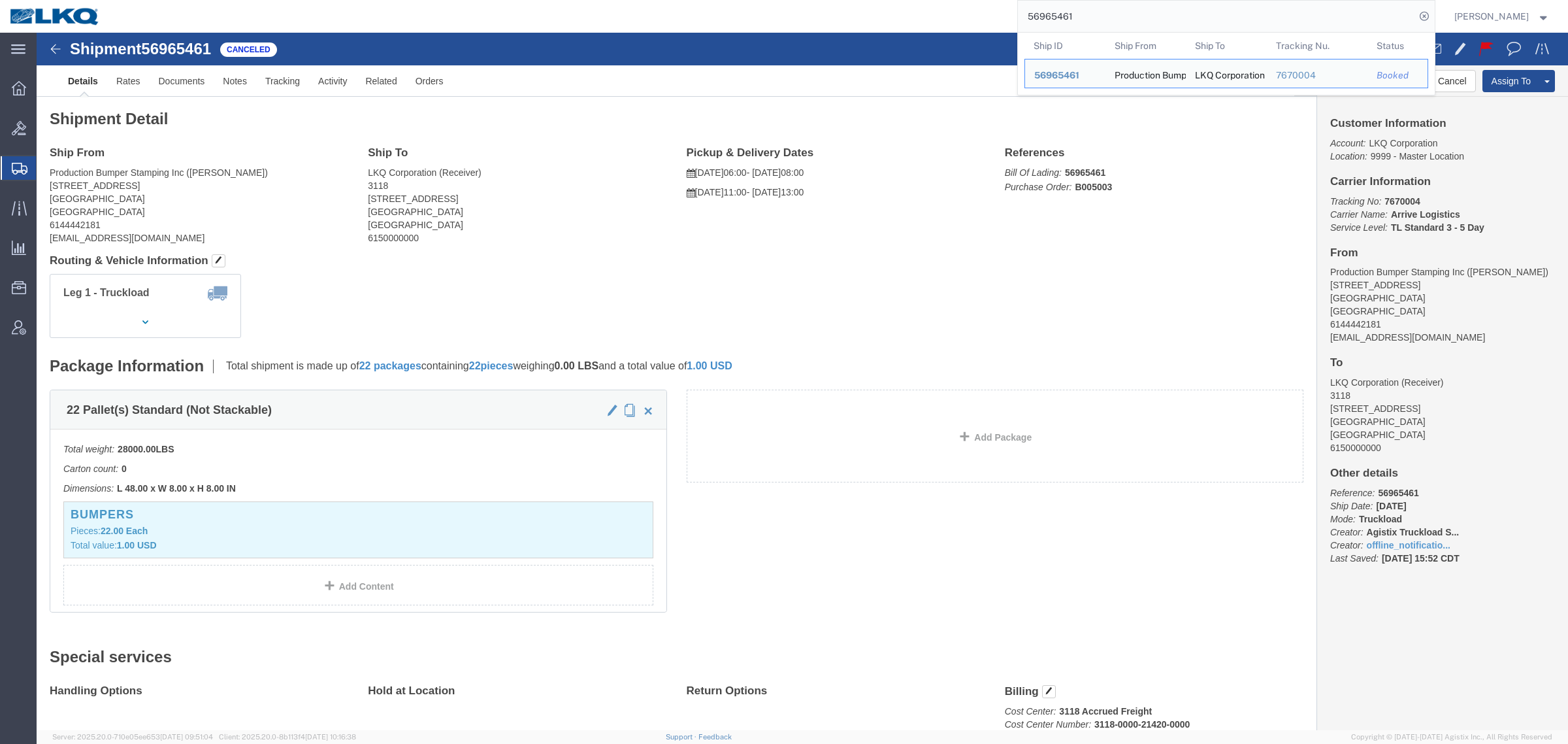
drag, startPoint x: 1101, startPoint y: 24, endPoint x: 841, endPoint y: 30, distance: 260.1
click at [851, 31] on div "56965461 Ship ID Ship From Ship To Tracking Nu. Status Ship ID 56965461 Ship Fr…" at bounding box center [773, 16] width 1325 height 33
paste input "78806"
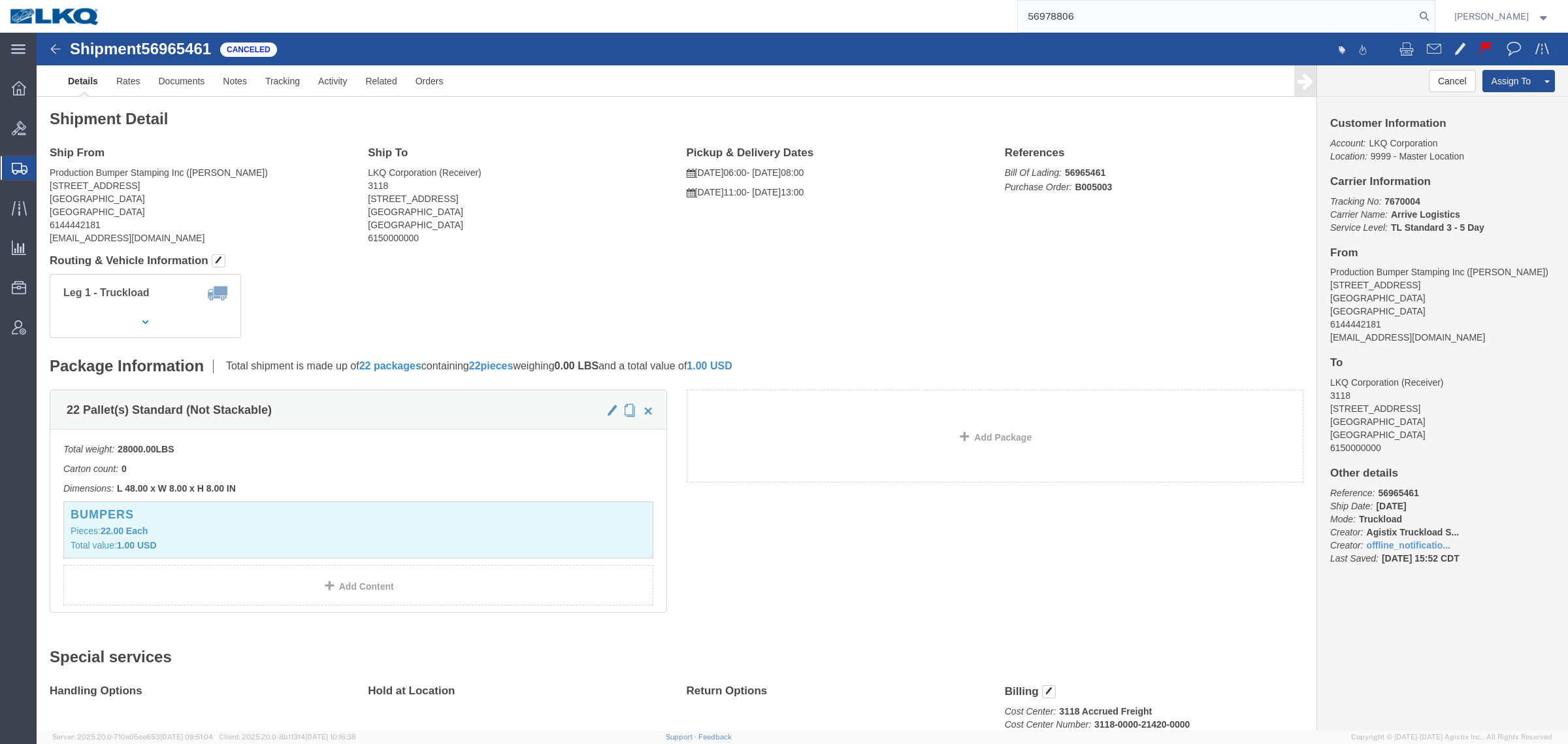
type input "56978806"
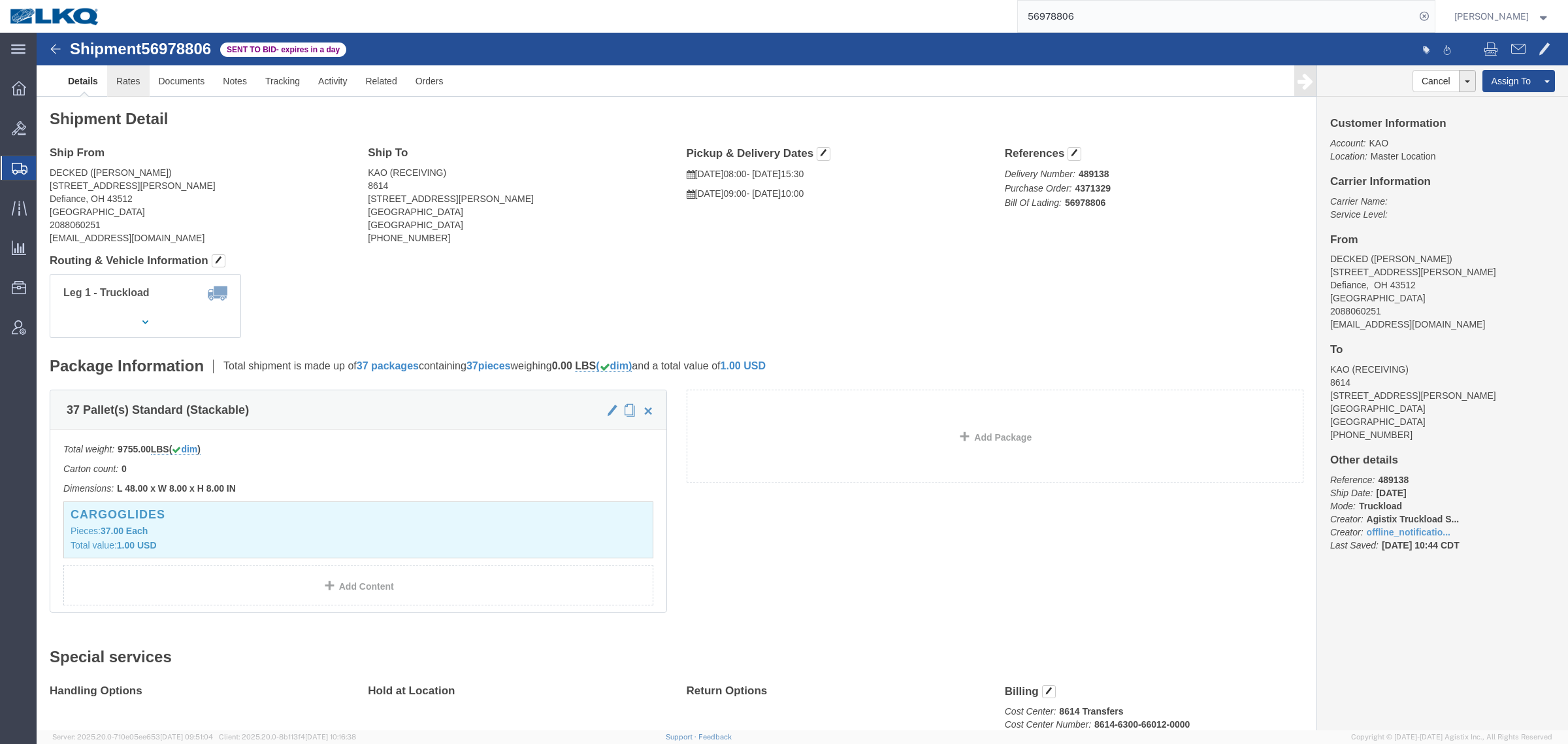
click link "Rates"
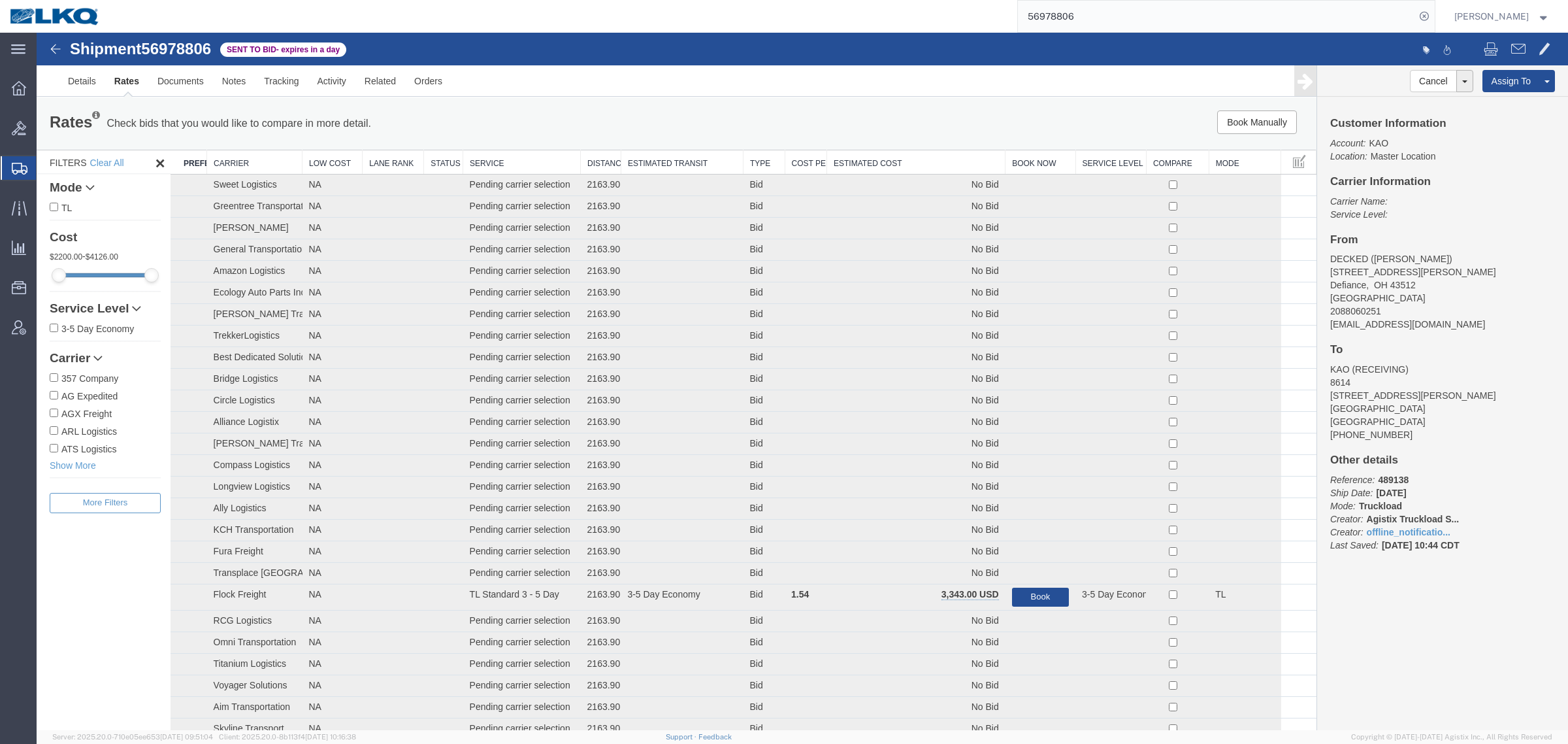
click at [906, 155] on th "Estimated Cost" at bounding box center [917, 162] width 179 height 24
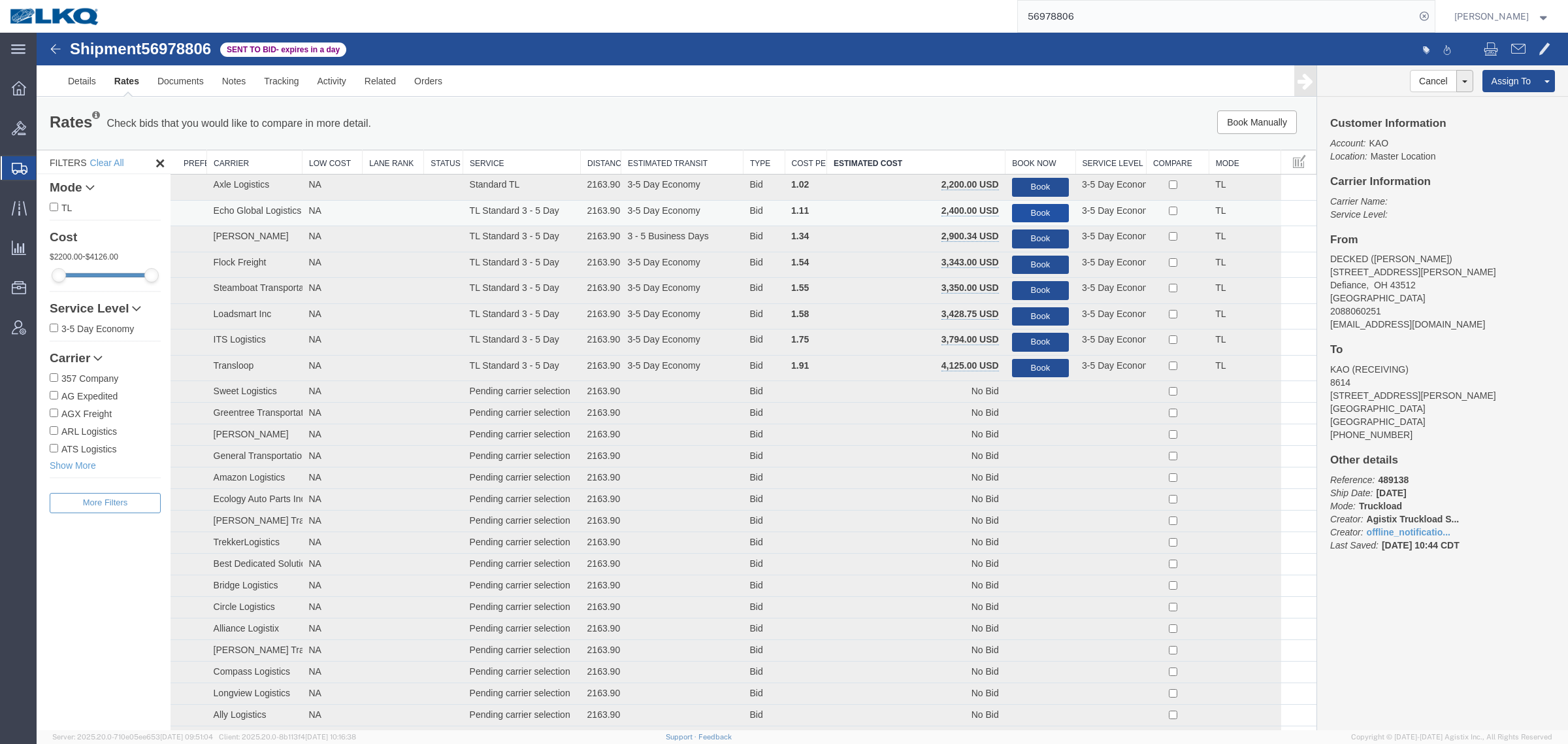
click at [1036, 211] on button "Book" at bounding box center [1040, 213] width 57 height 19
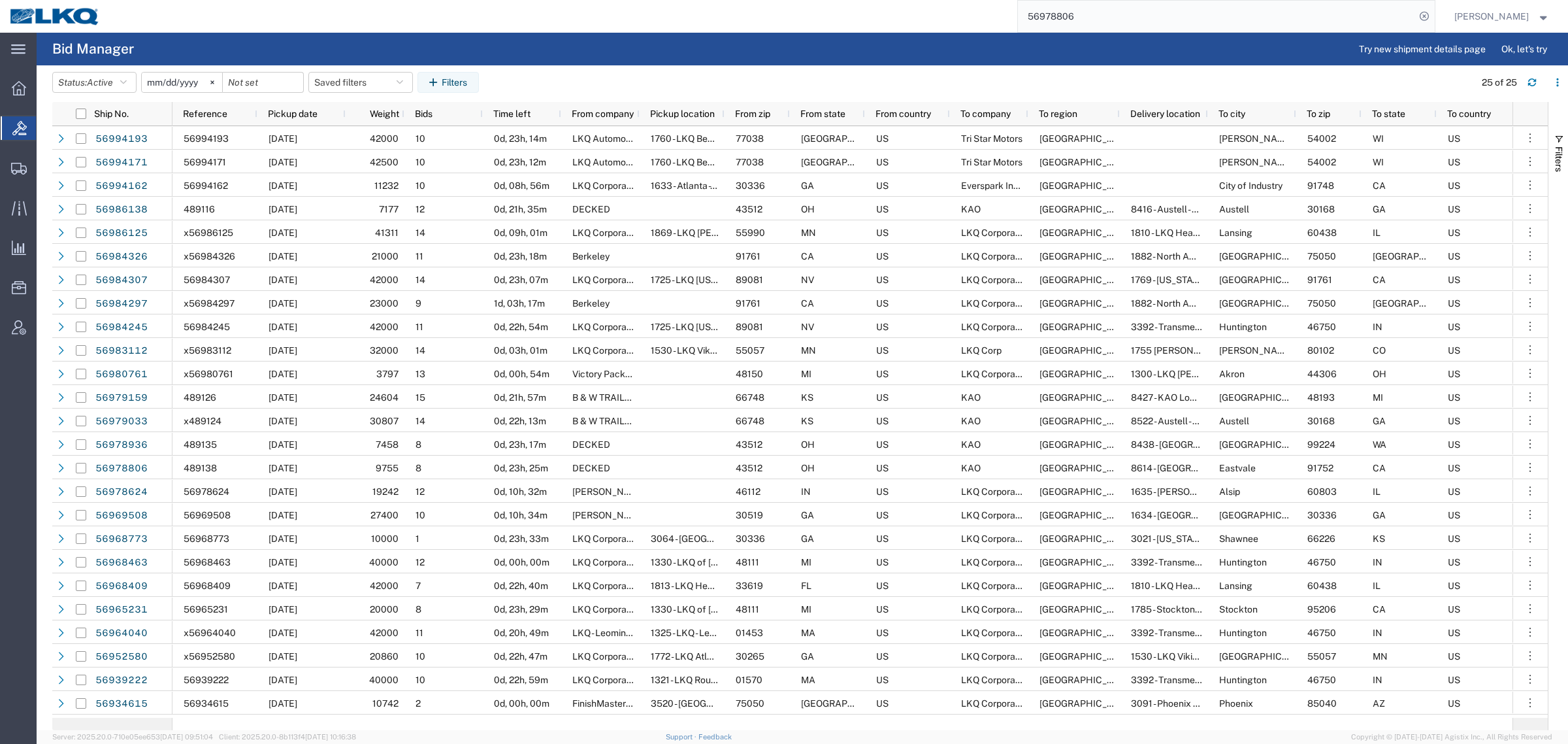
click at [1155, 21] on input "56978806" at bounding box center [1216, 16] width 397 height 31
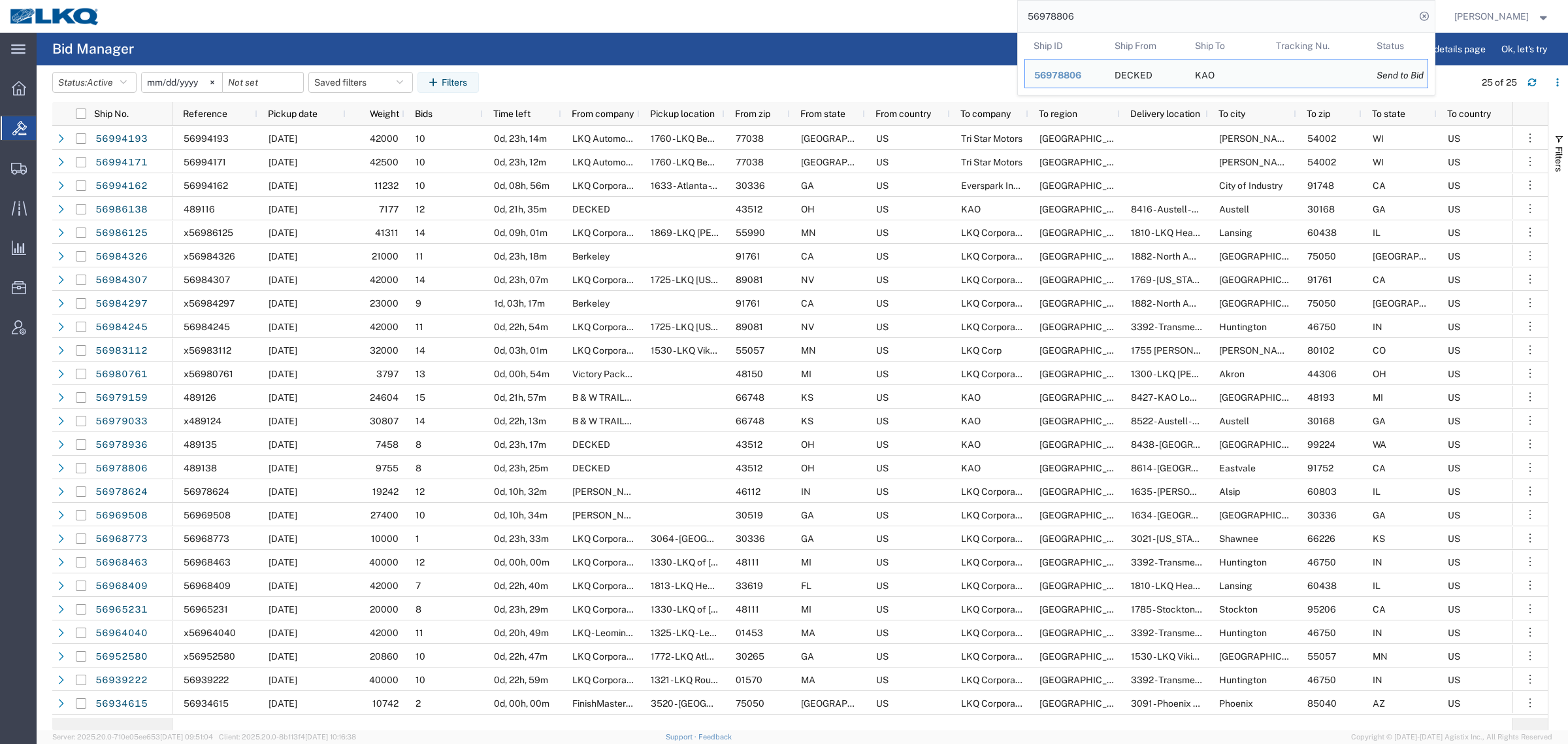
click at [1153, 21] on input "56978806" at bounding box center [1216, 16] width 397 height 31
paste input "65461"
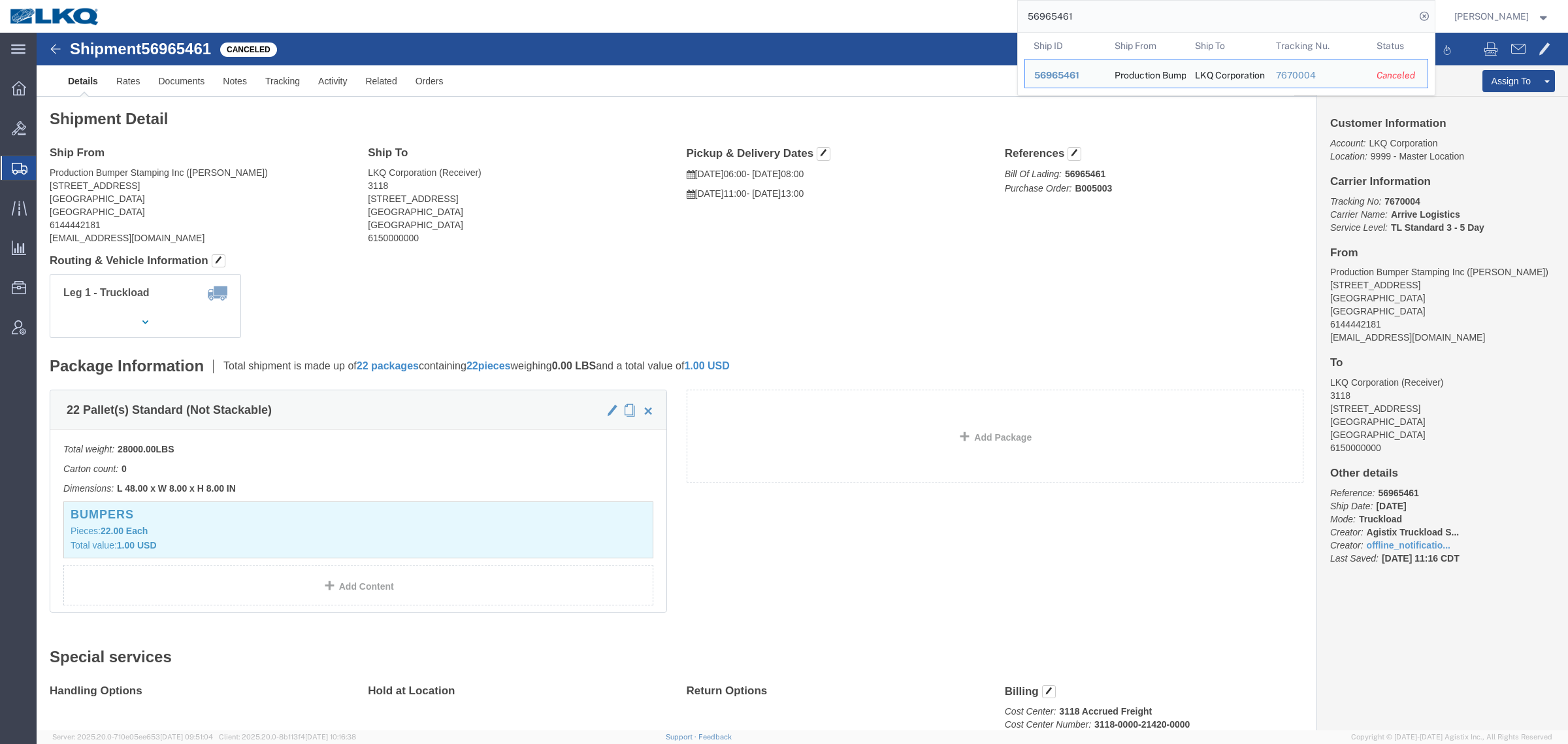
click h4 "Routing & Vehicle Information"
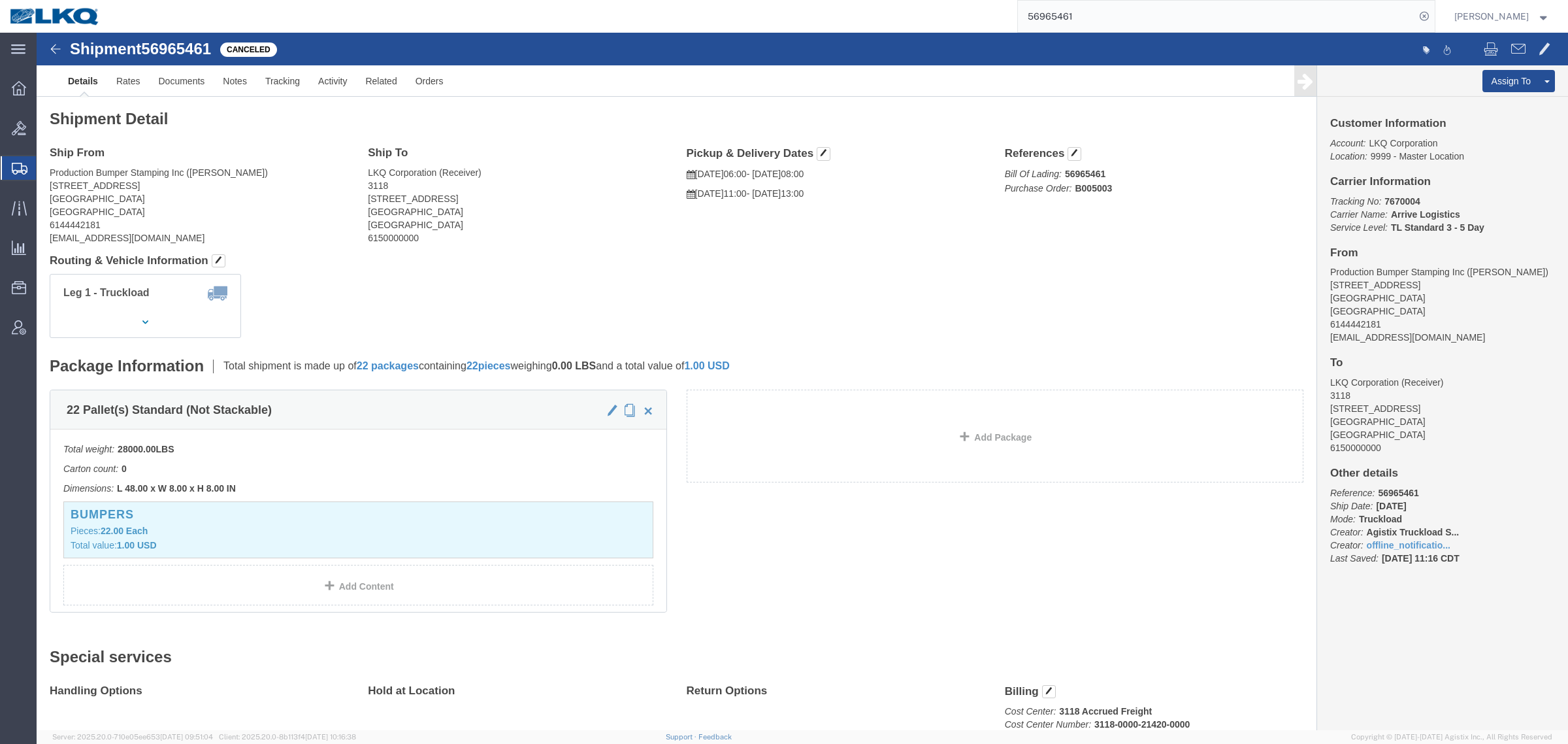
click div "Leg 1 - Truckload Vehicle 1: Standard Dry Van (53 Feet) Number of trucks: 1"
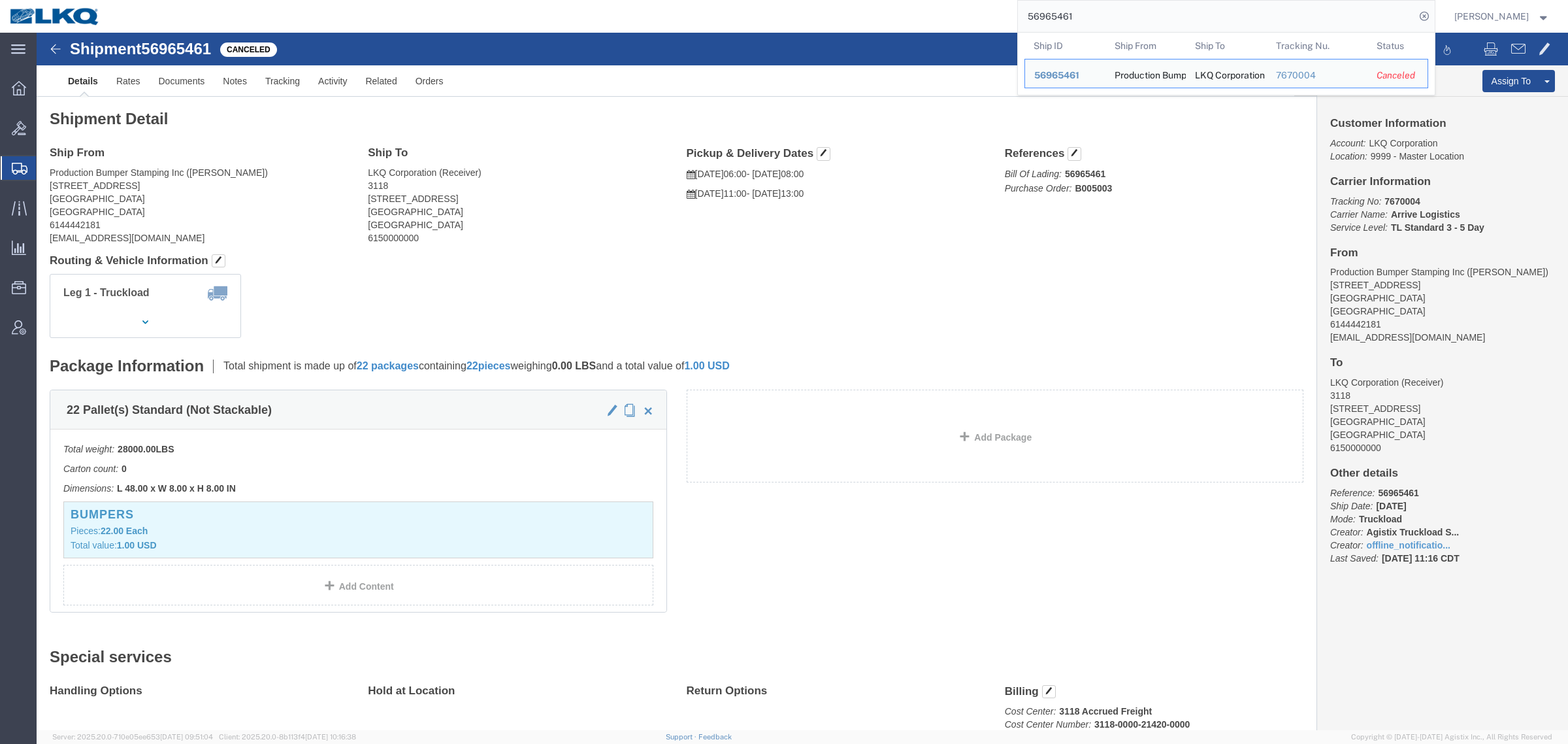
drag, startPoint x: 1014, startPoint y: 17, endPoint x: 944, endPoint y: 27, distance: 70.7
click at [945, 25] on div "56965461 Ship ID Ship From Ship To Tracking Nu. Status Ship ID 56965461 Ship Fr…" at bounding box center [773, 16] width 1325 height 33
paste input "579"
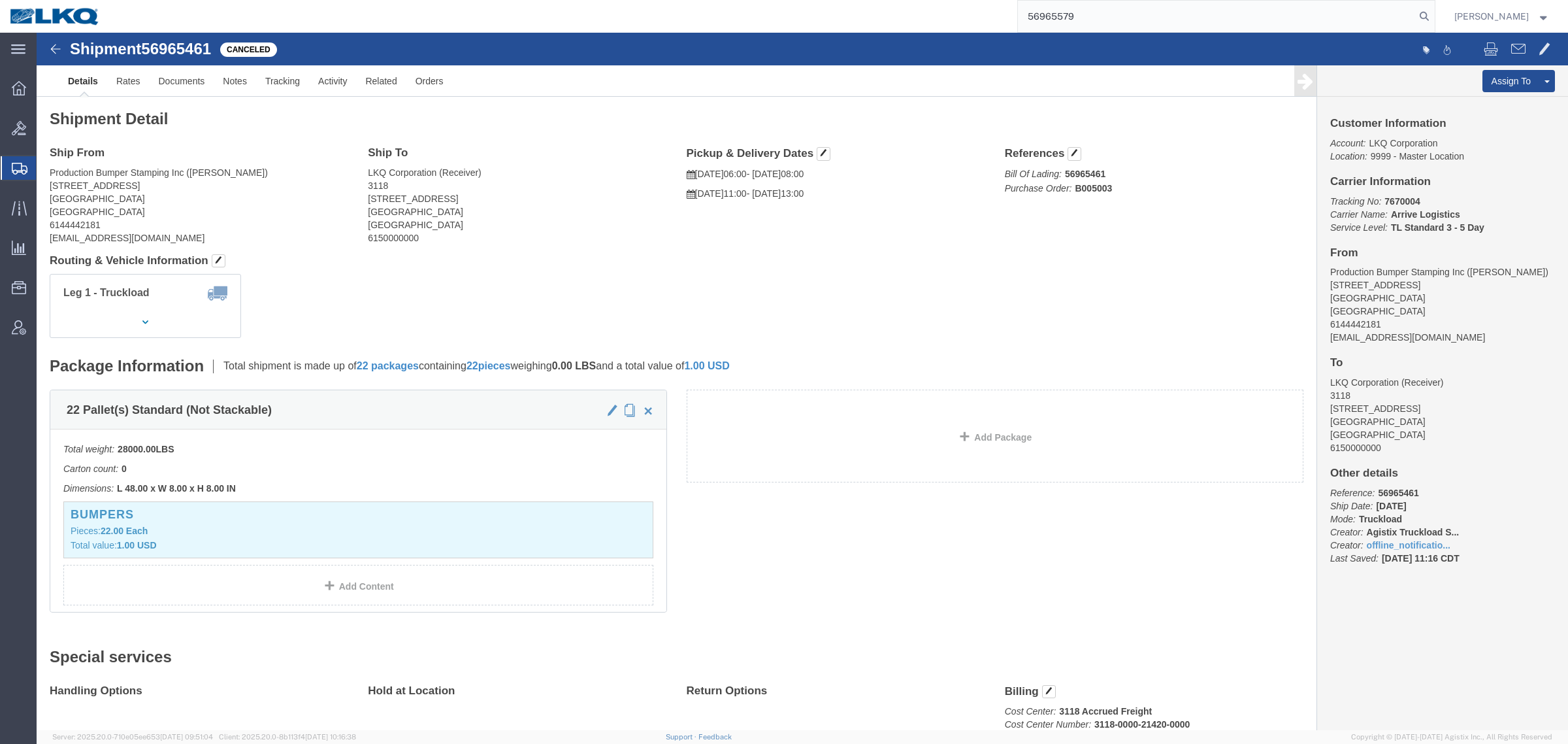
type input "56965579"
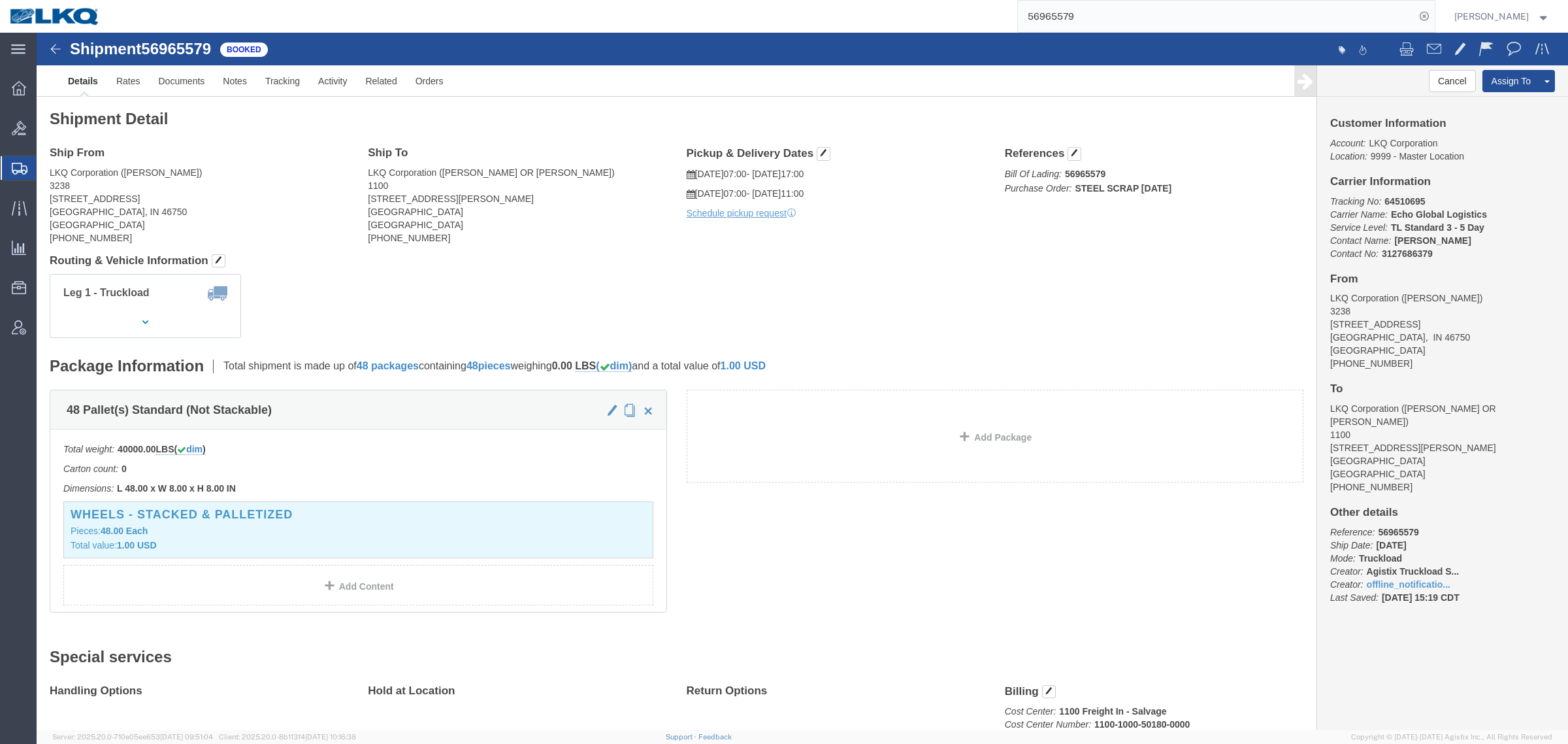
click h4 "Routing & Vehicle Information"
click div "Leg 1 - Truckload Vehicle 1: Standard Dry Van (53 Feet) Number of trucks: 1"
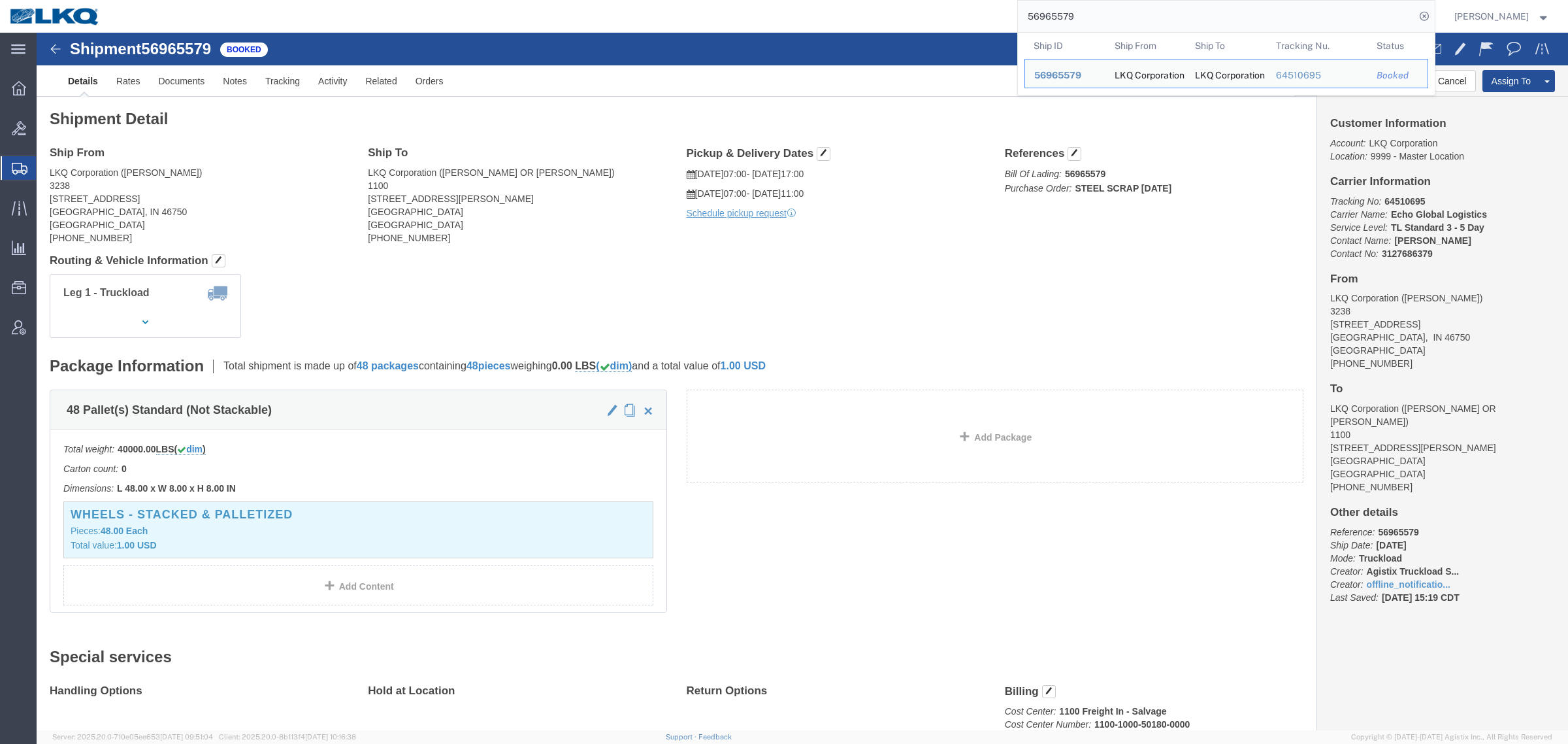
drag, startPoint x: 1095, startPoint y: 15, endPoint x: 919, endPoint y: 10, distance: 176.1
click at [922, 10] on div "56965579 Ship ID Ship From Ship To Tracking Nu. Status Ship ID 56965579 Ship Fr…" at bounding box center [773, 16] width 1325 height 33
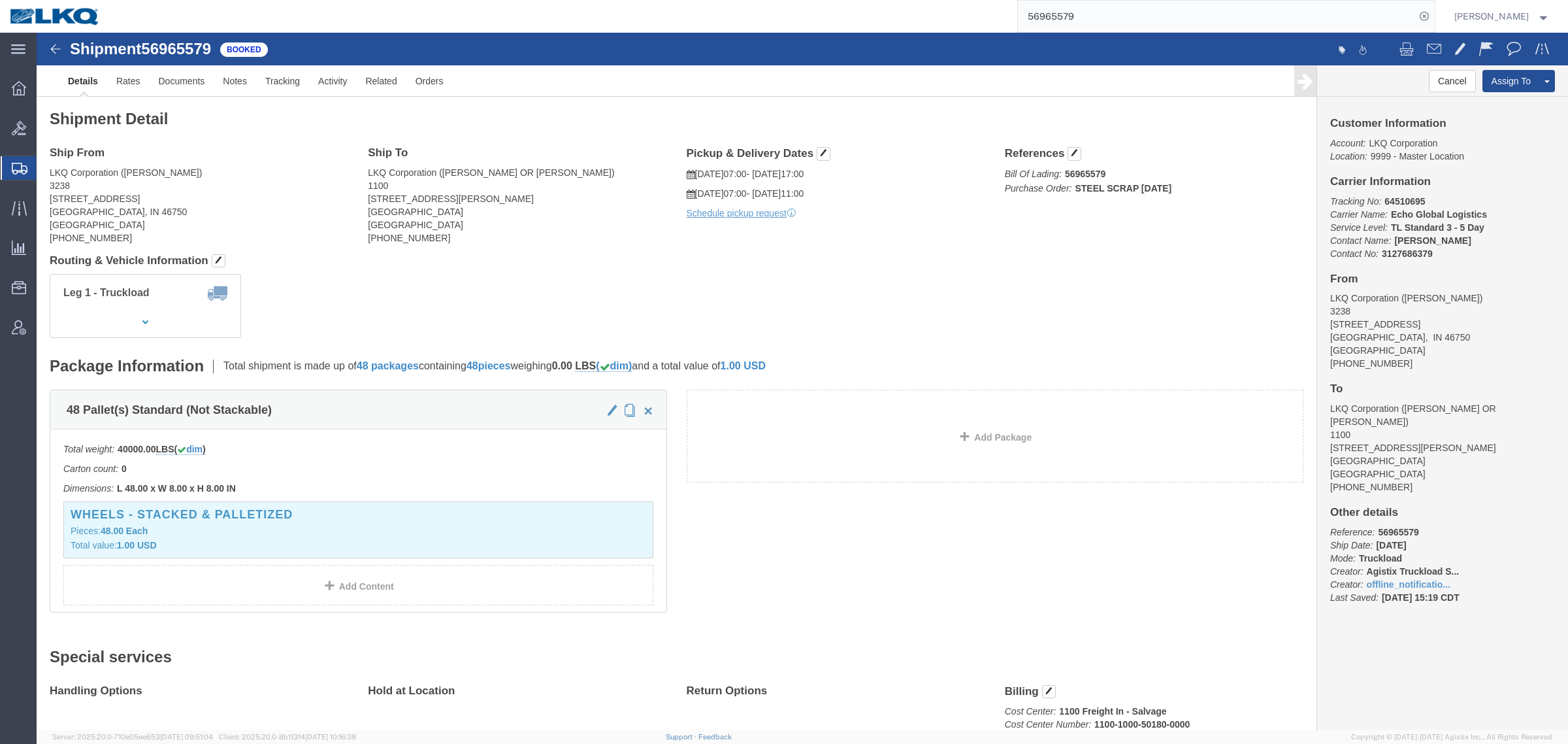
click at [1135, 21] on input "56965579" at bounding box center [1216, 16] width 397 height 31
click span "button"
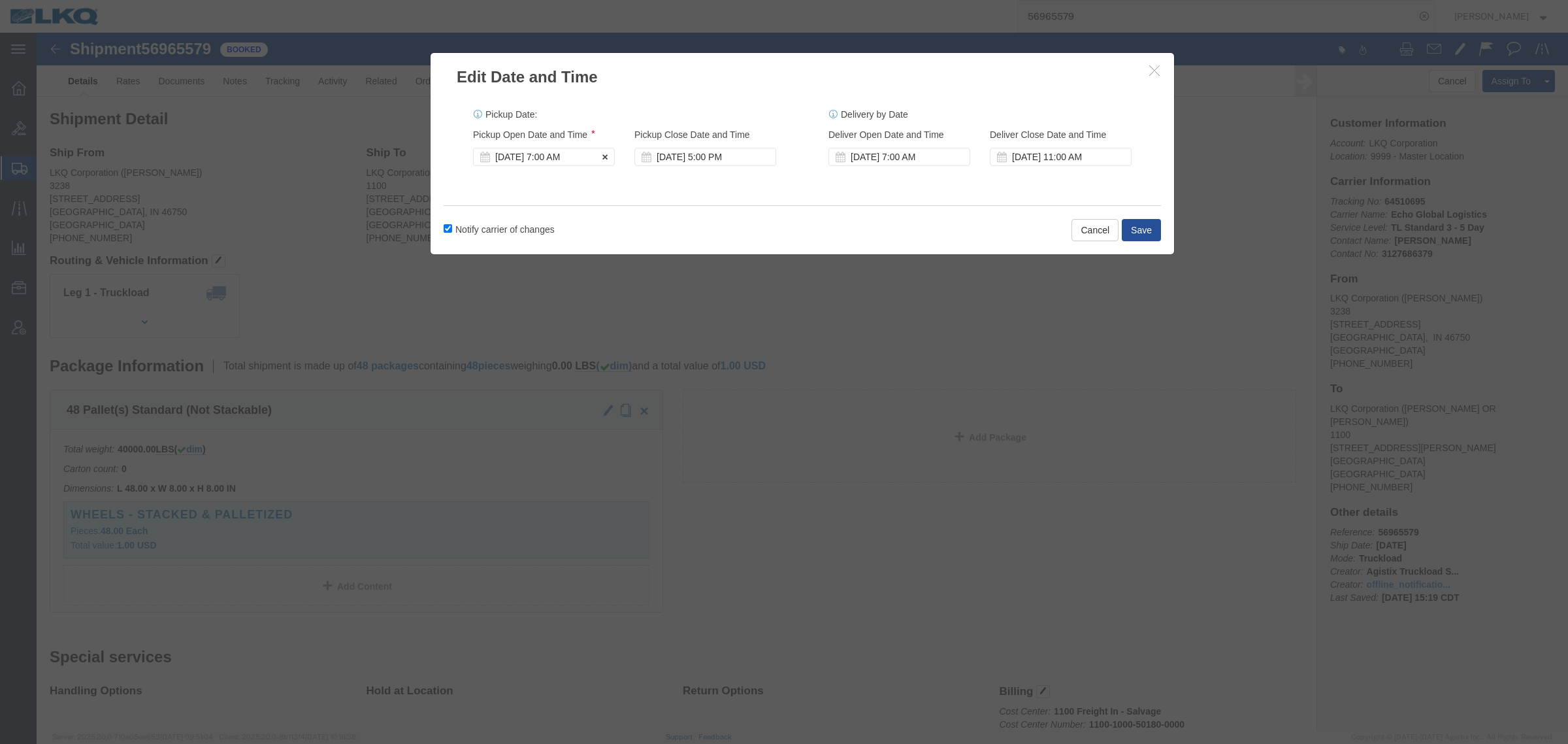
click div "[DATE] 7:00 AM"
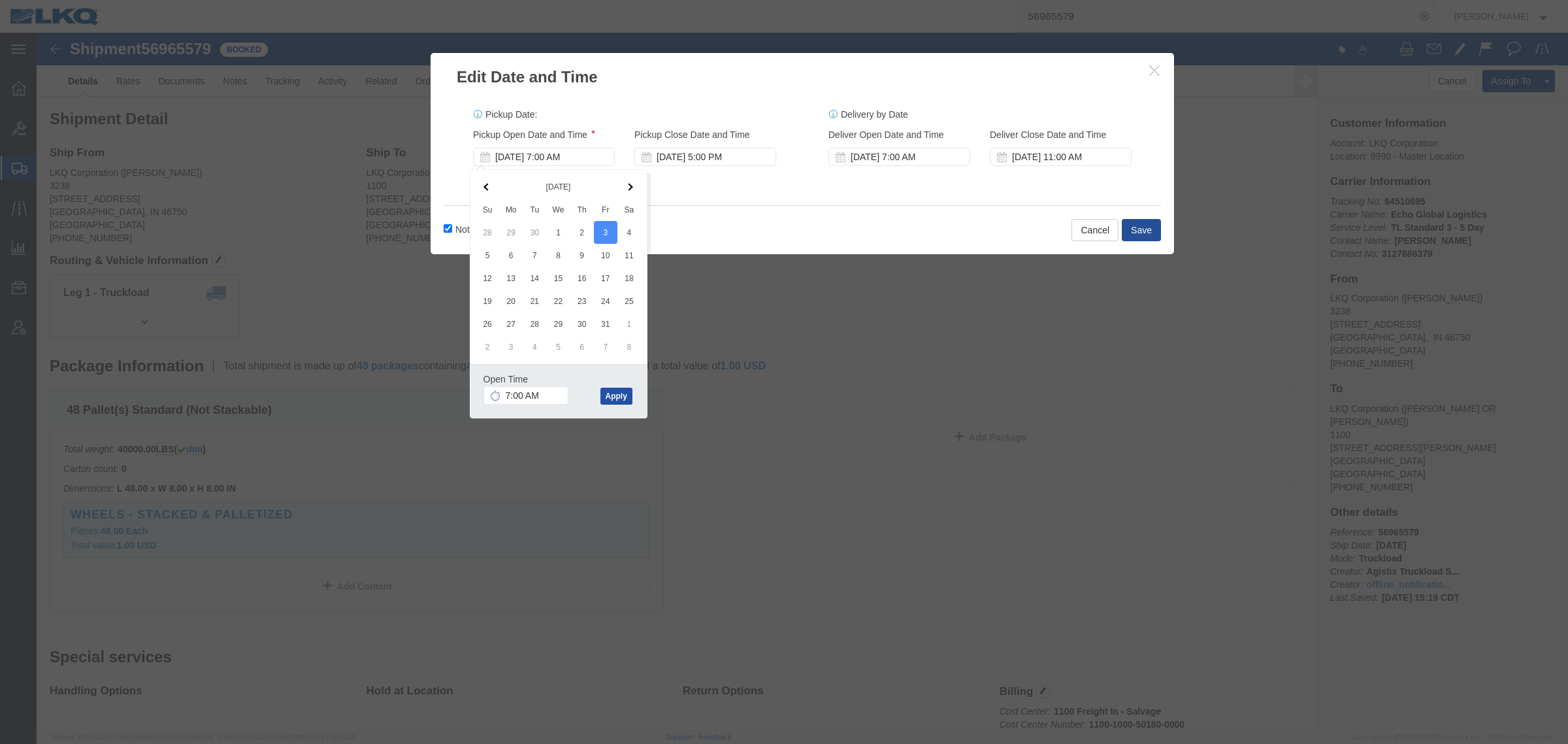
click button "Apply"
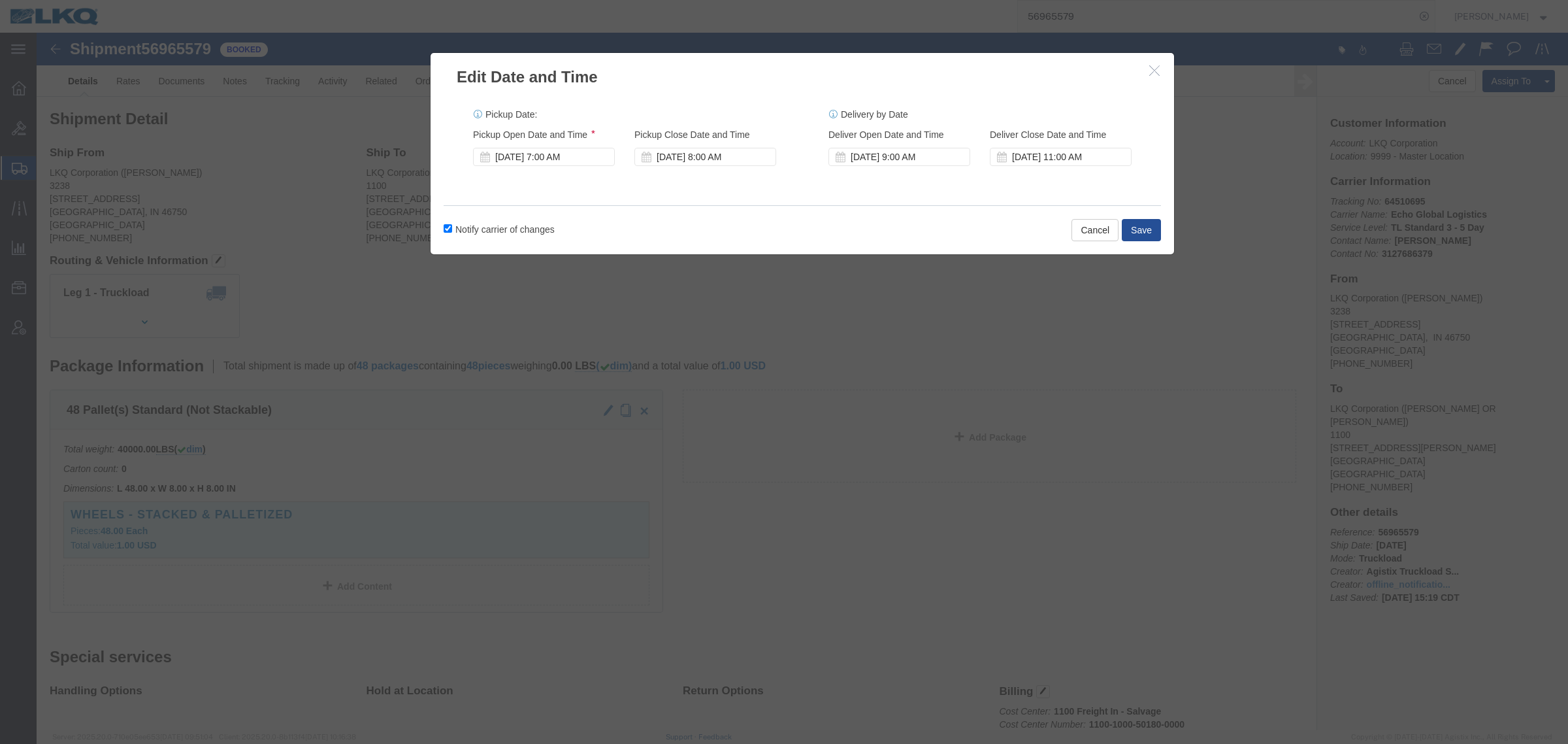
click label "Notify carrier of changes"
click input "Notify carrier of changes"
checkbox input "false"
click div "[DATE] 9:00 AM"
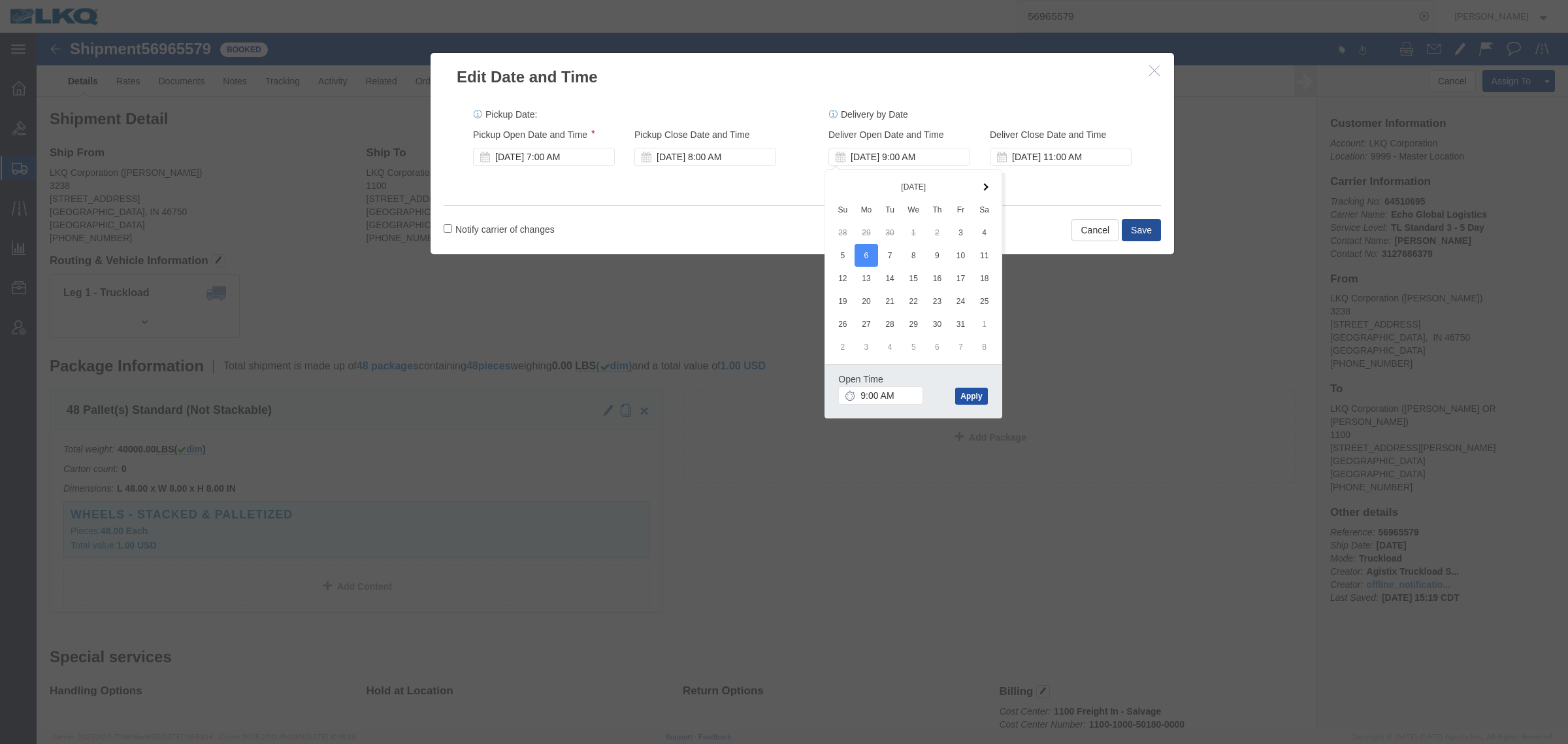
click button "Apply"
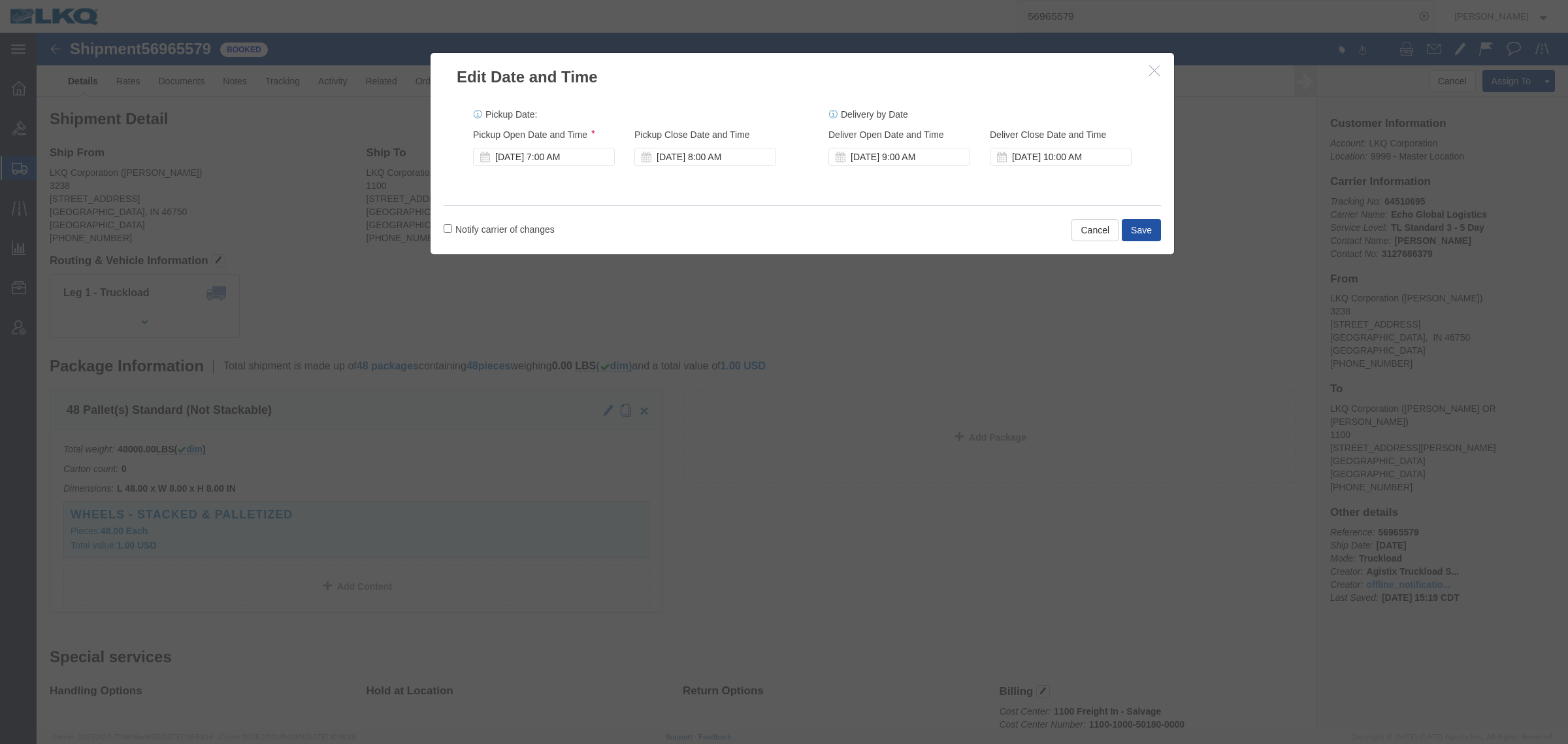
click button "Save"
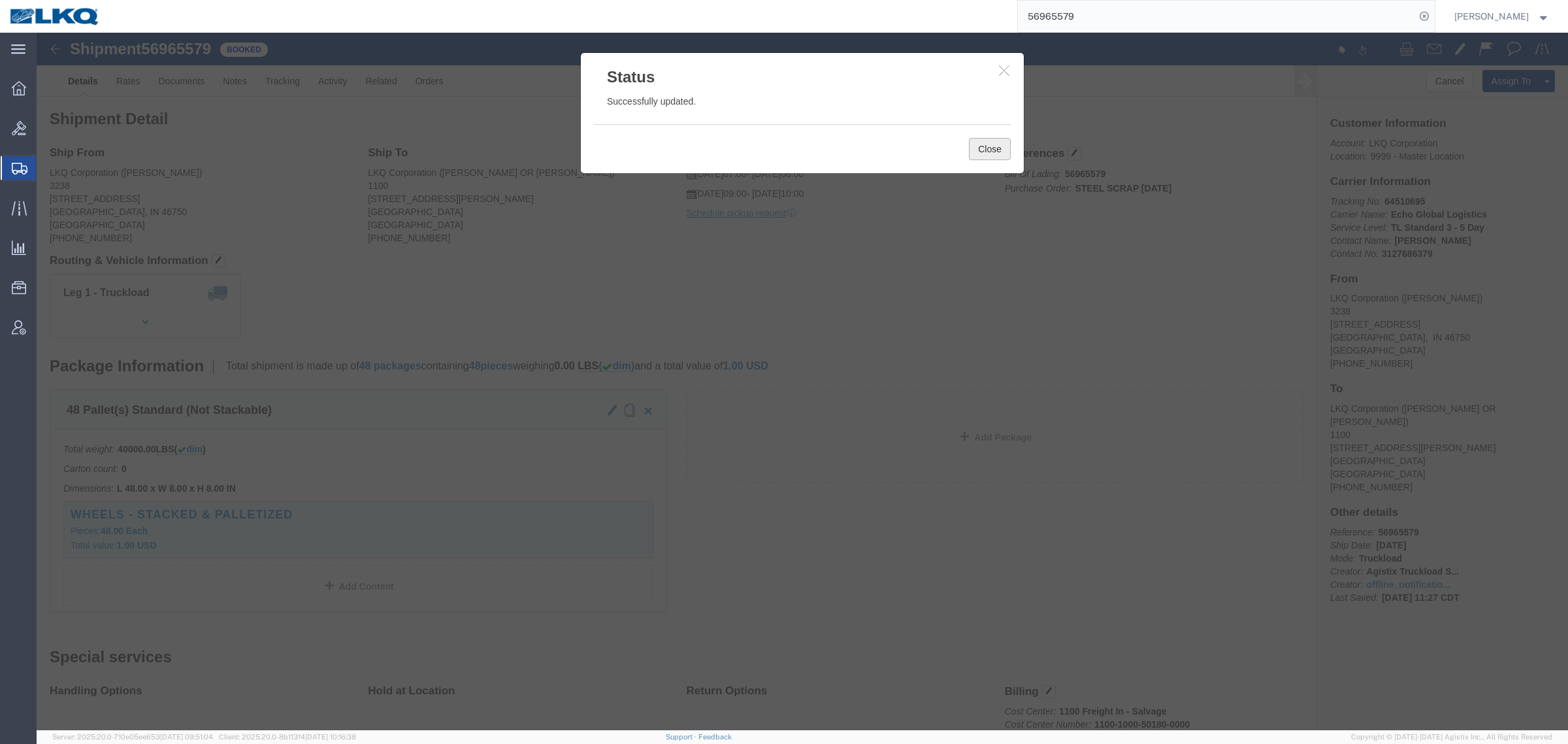
click button "Close"
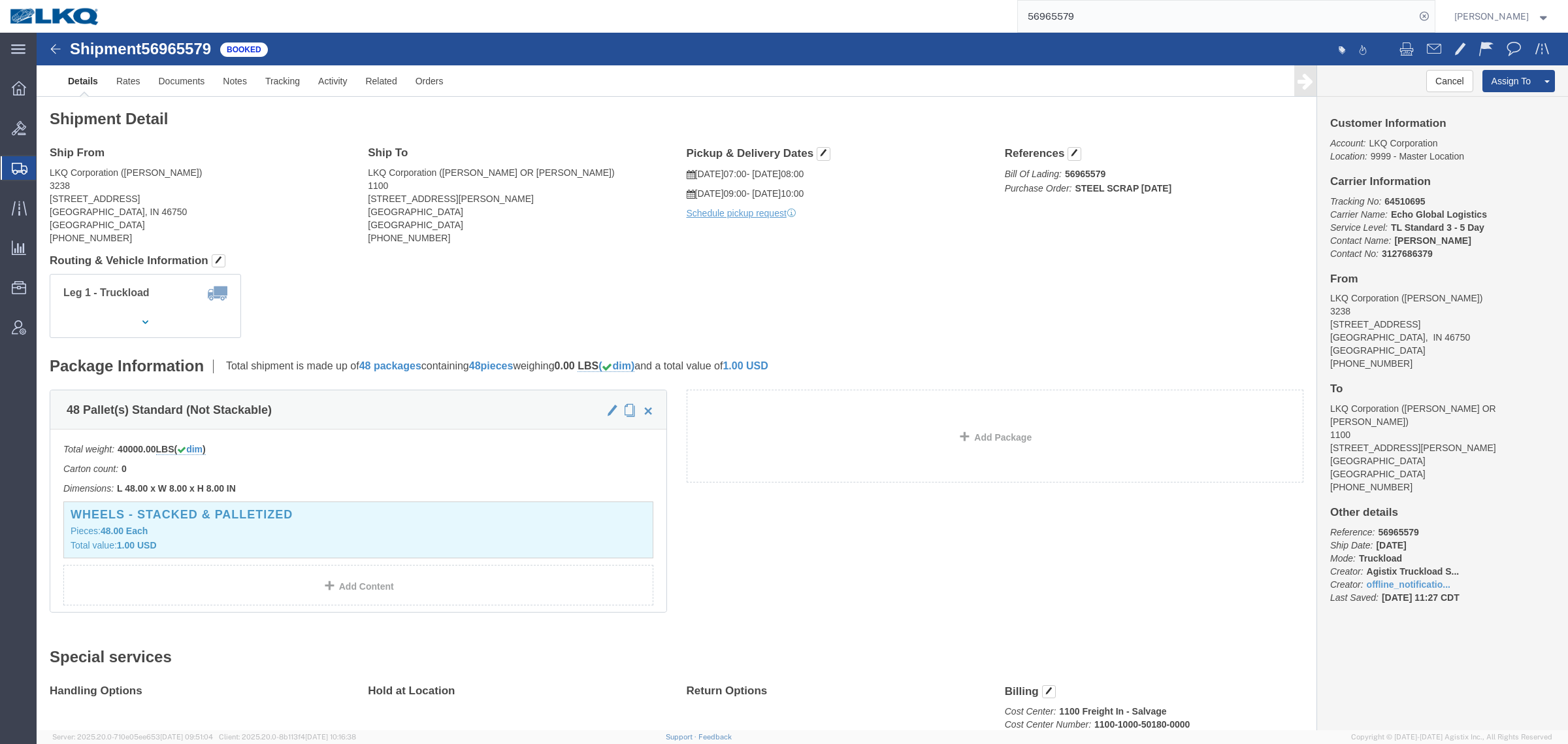
click div "Leg 1 - Truckload Vehicle 1: Standard Dry Van (53 Feet) Number of trucks: 1"
click h4 "Routing & Vehicle Information"
drag, startPoint x: 764, startPoint y: 240, endPoint x: 977, endPoint y: 100, distance: 254.9
click div "Shipment Detail Ship From LKQ Corporation ([PERSON_NAME]) [STREET_ADDRESS] [PHO…"
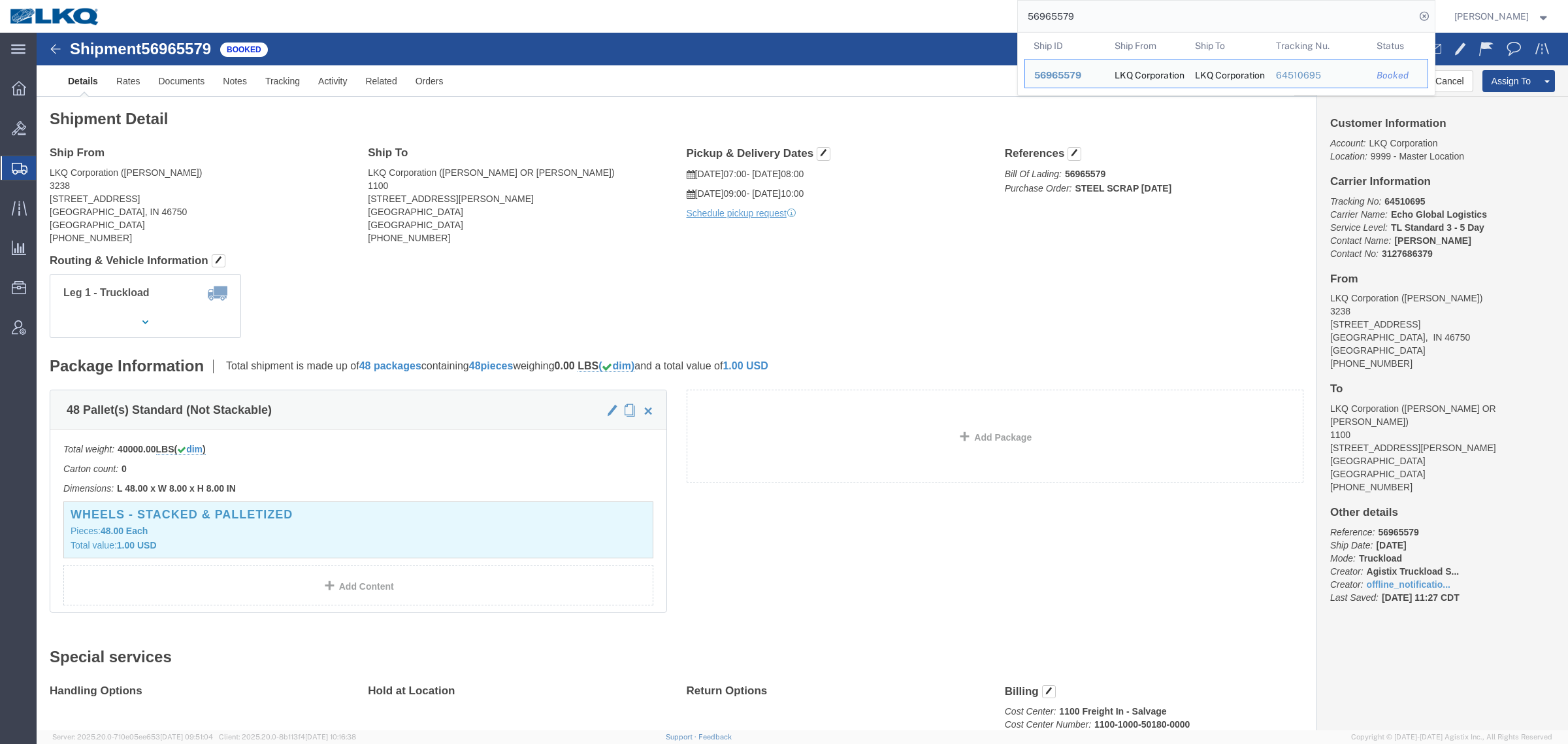
drag, startPoint x: 1102, startPoint y: 21, endPoint x: 968, endPoint y: 23, distance: 134.0
click at [968, 23] on div "56965579 Ship ID Ship From Ship To Tracking Nu. Status Ship ID 56965579 Ship Fr…" at bounding box center [773, 16] width 1325 height 33
paste input "461"
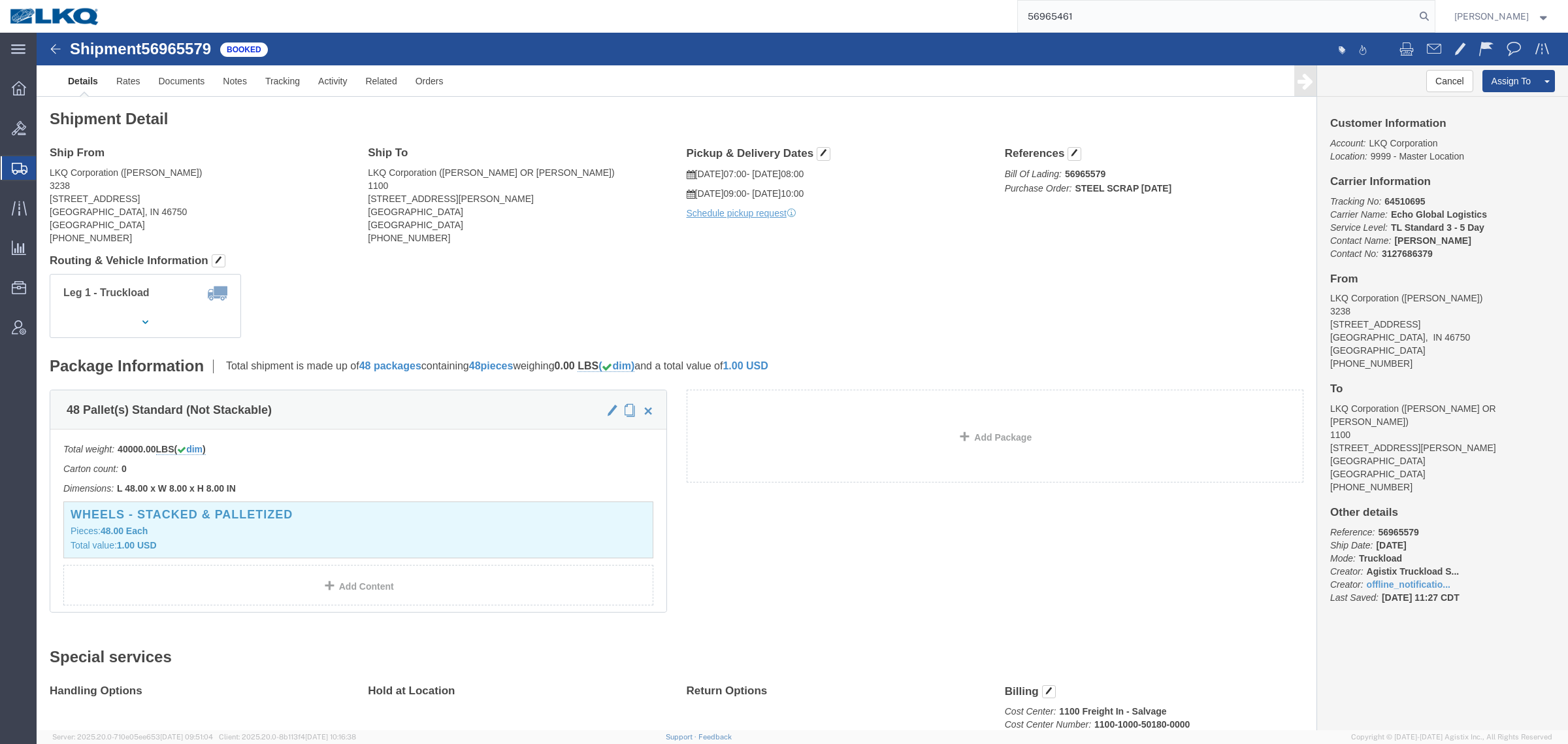
type input "56965461"
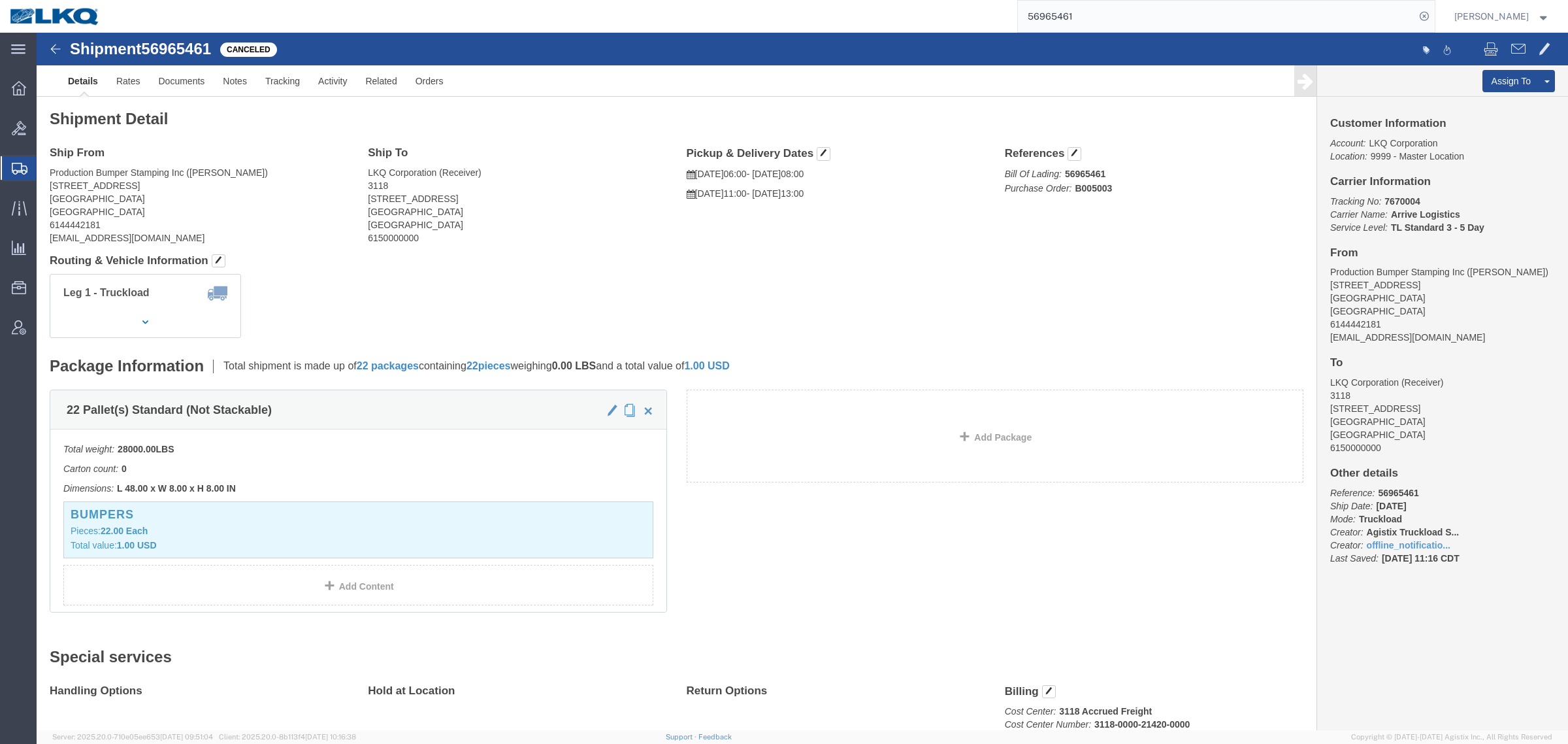
click h4 "Routing & Vehicle Information"
click link "Clone Shipment"
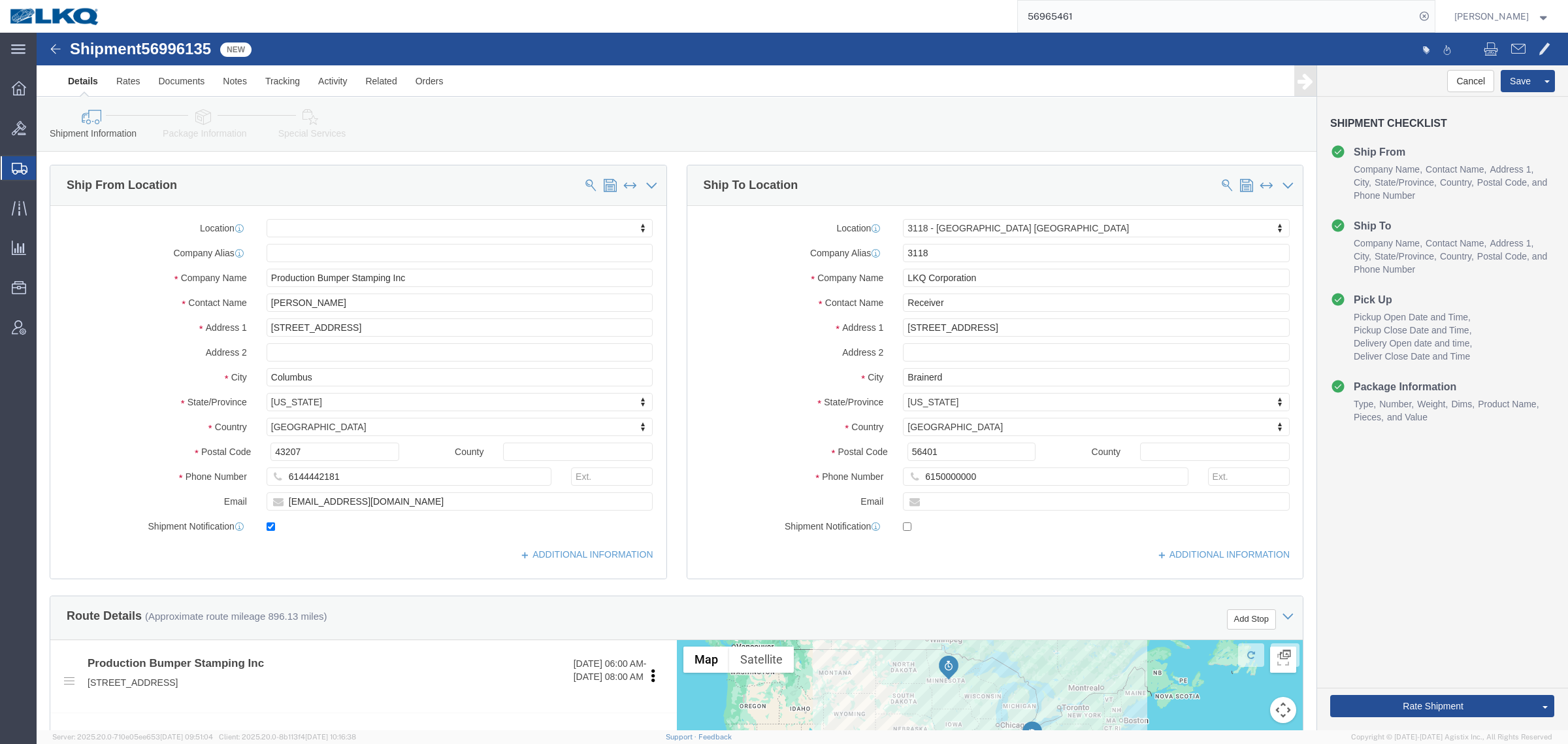
select select
select select "27852"
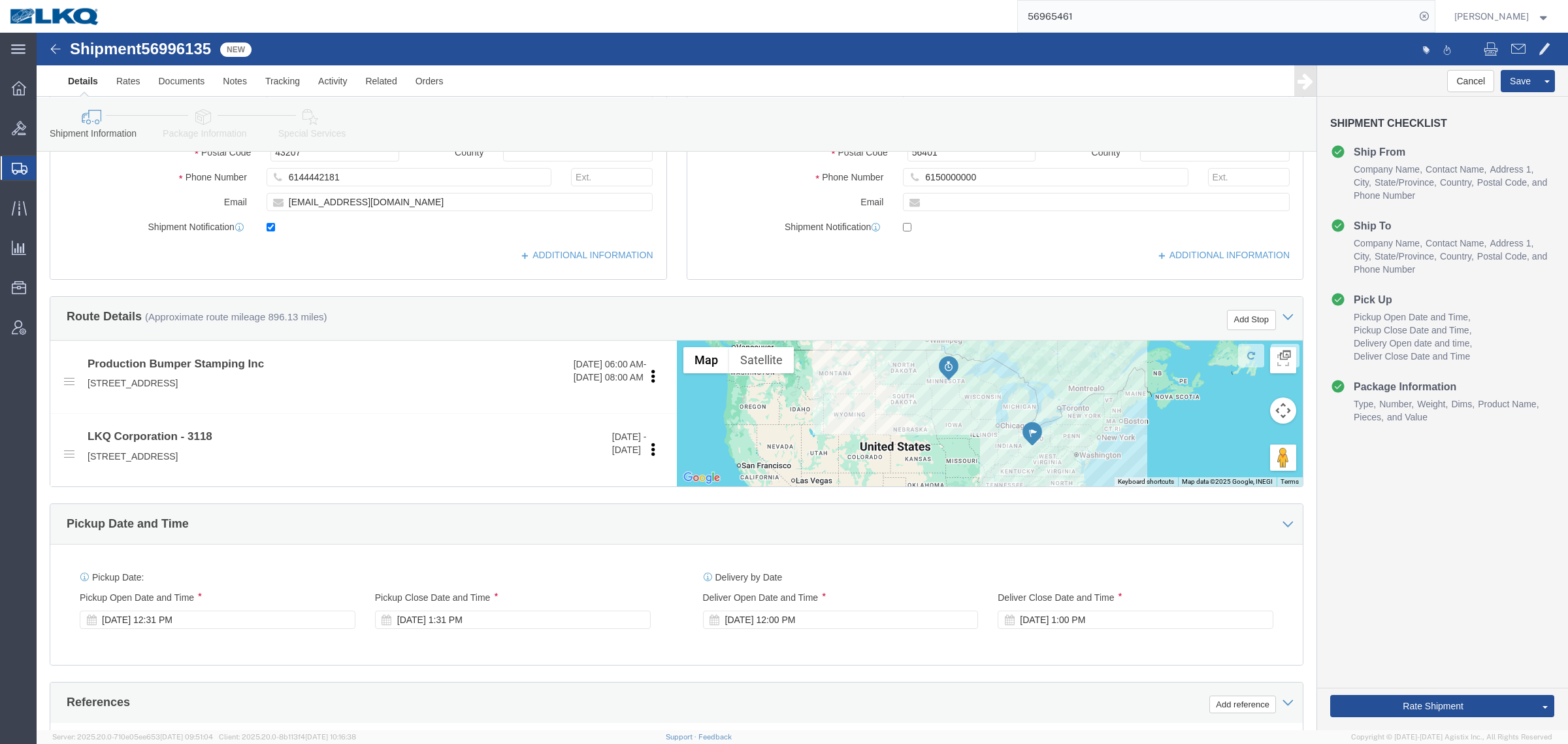
scroll to position [327, 0]
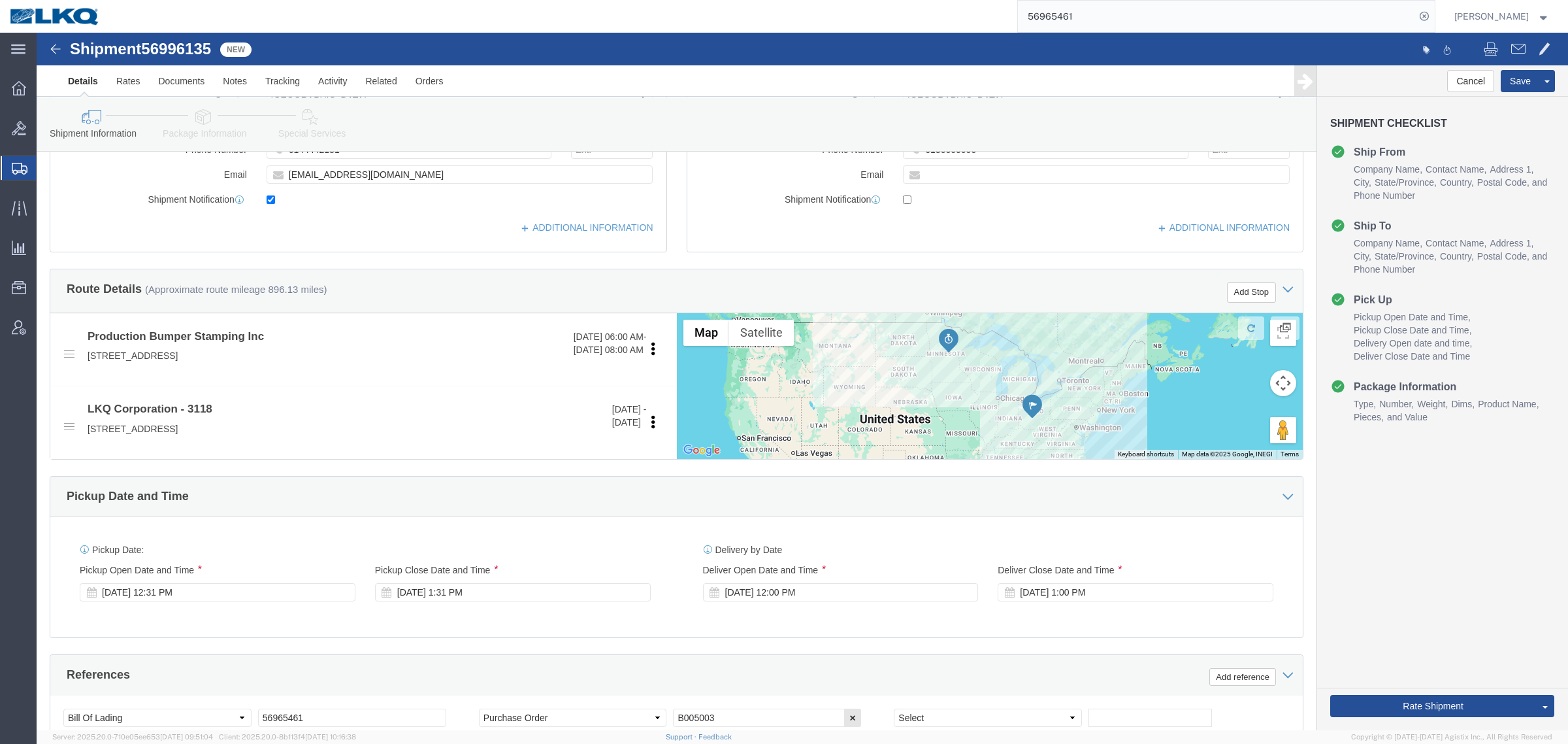
click span "56996135"
click div "Shipment Information Package Information Special Services Loading Routing"
click span "56996135"
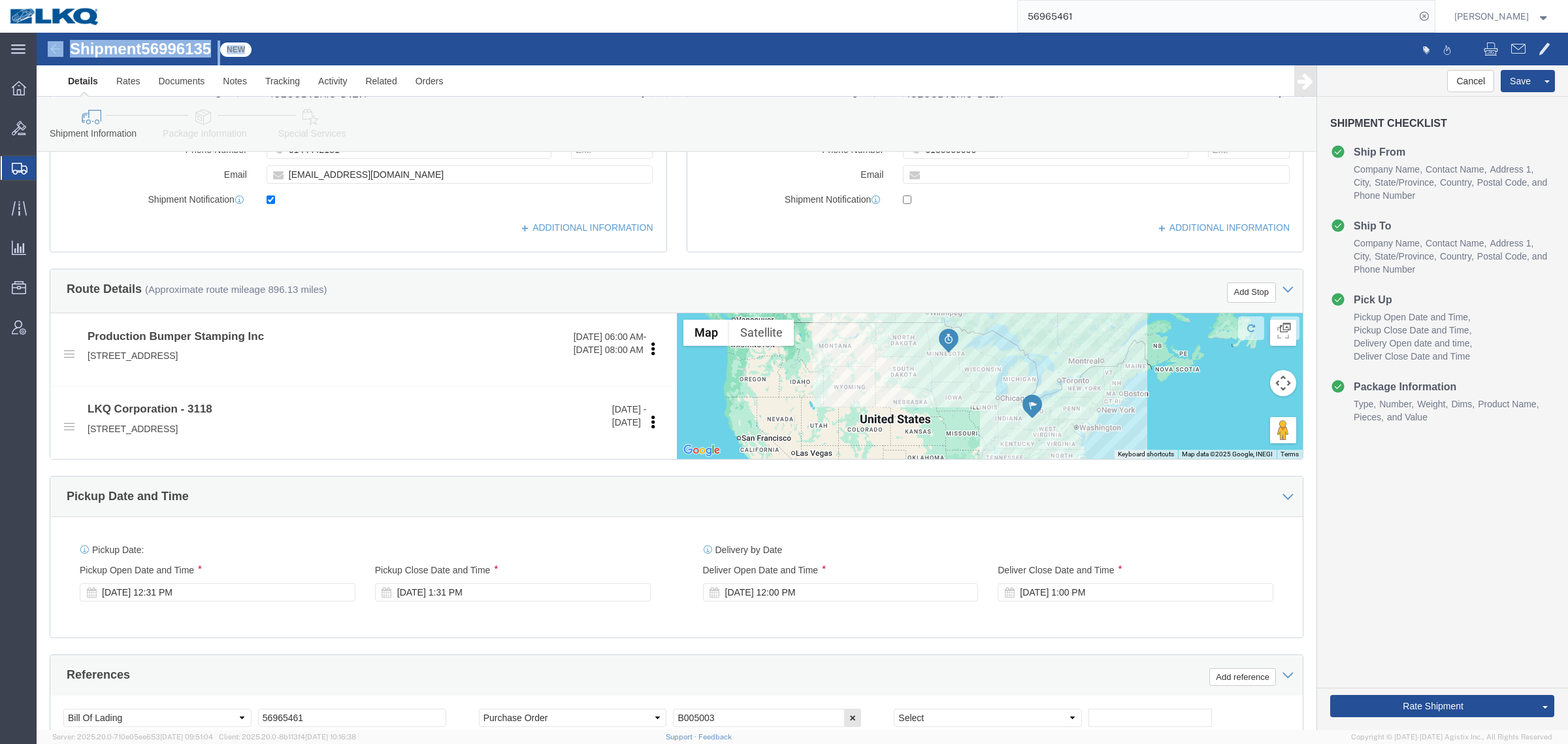
click span "56996135"
copy span "56996135"
click div "Ship To Location Location 3118 - [GEOGRAPHIC_DATA] [GEOGRAPHIC_DATA] My Profile…"
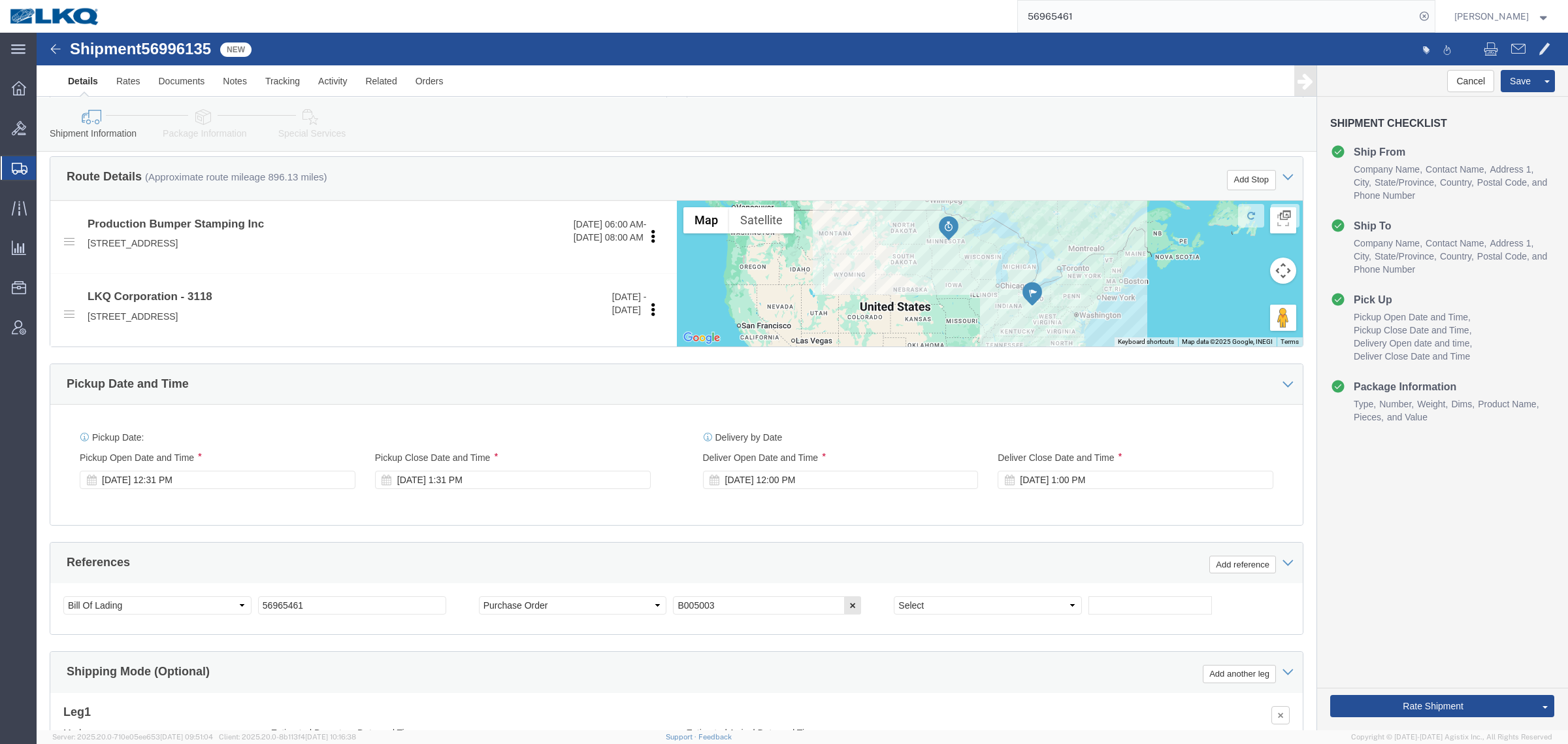
scroll to position [638, 0]
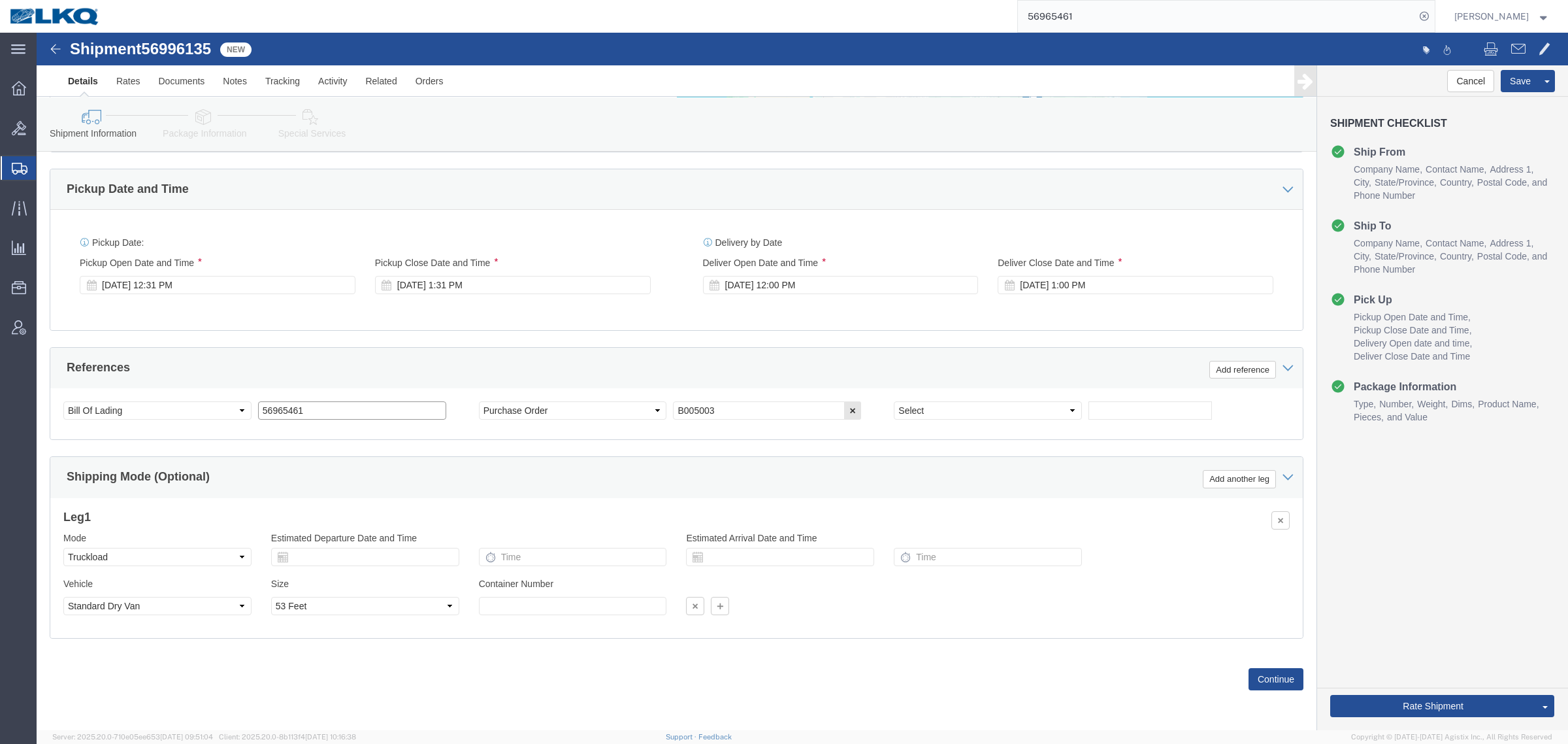
click input "56965461"
click input "text"
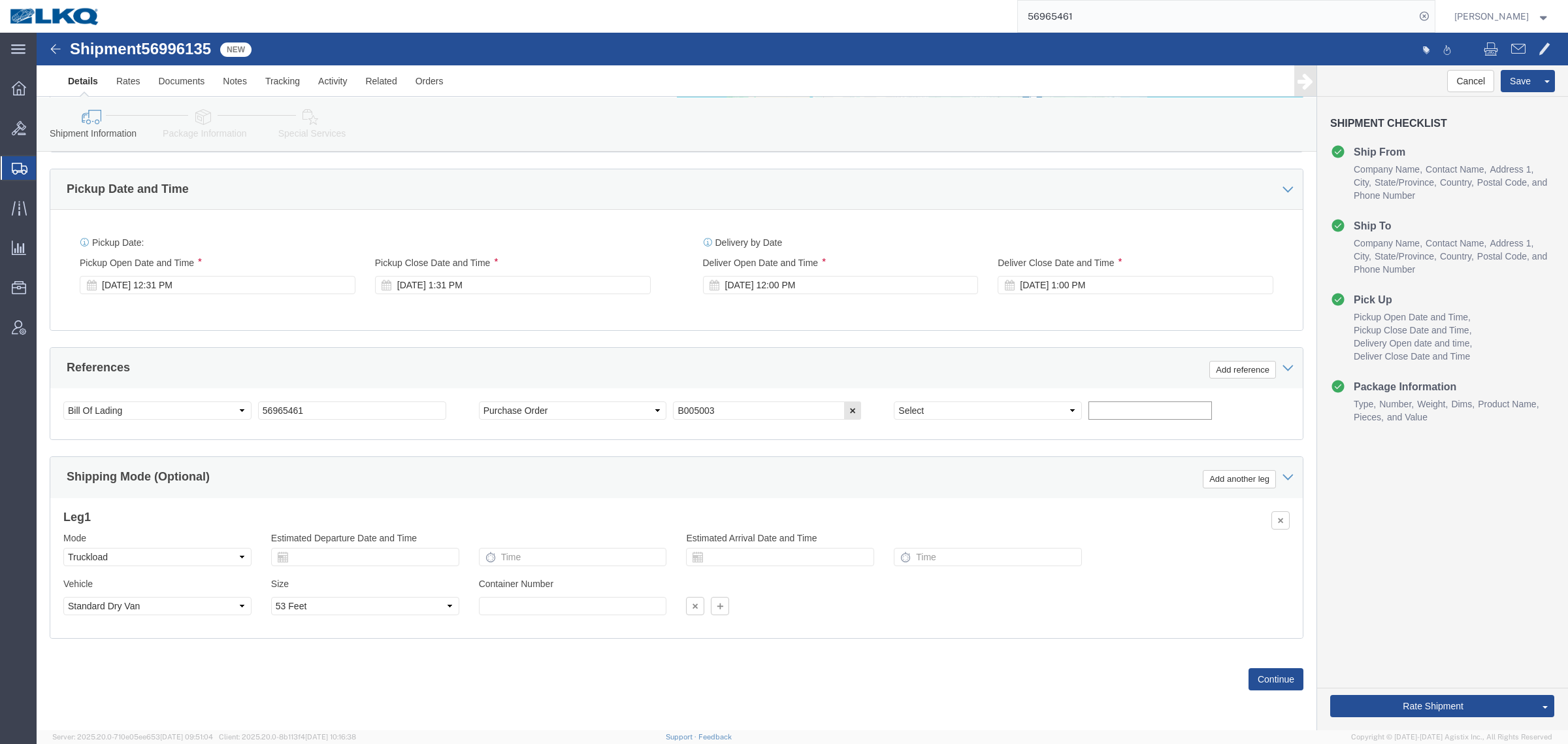
paste input "56965461"
type input "56965461"
drag, startPoint x: 281, startPoint y: 378, endPoint x: 174, endPoint y: 379, distance: 107.0
click div "Select Account Type Activity ID Airline Appointment Number ASN Batch Request # …"
type input "Help Now"
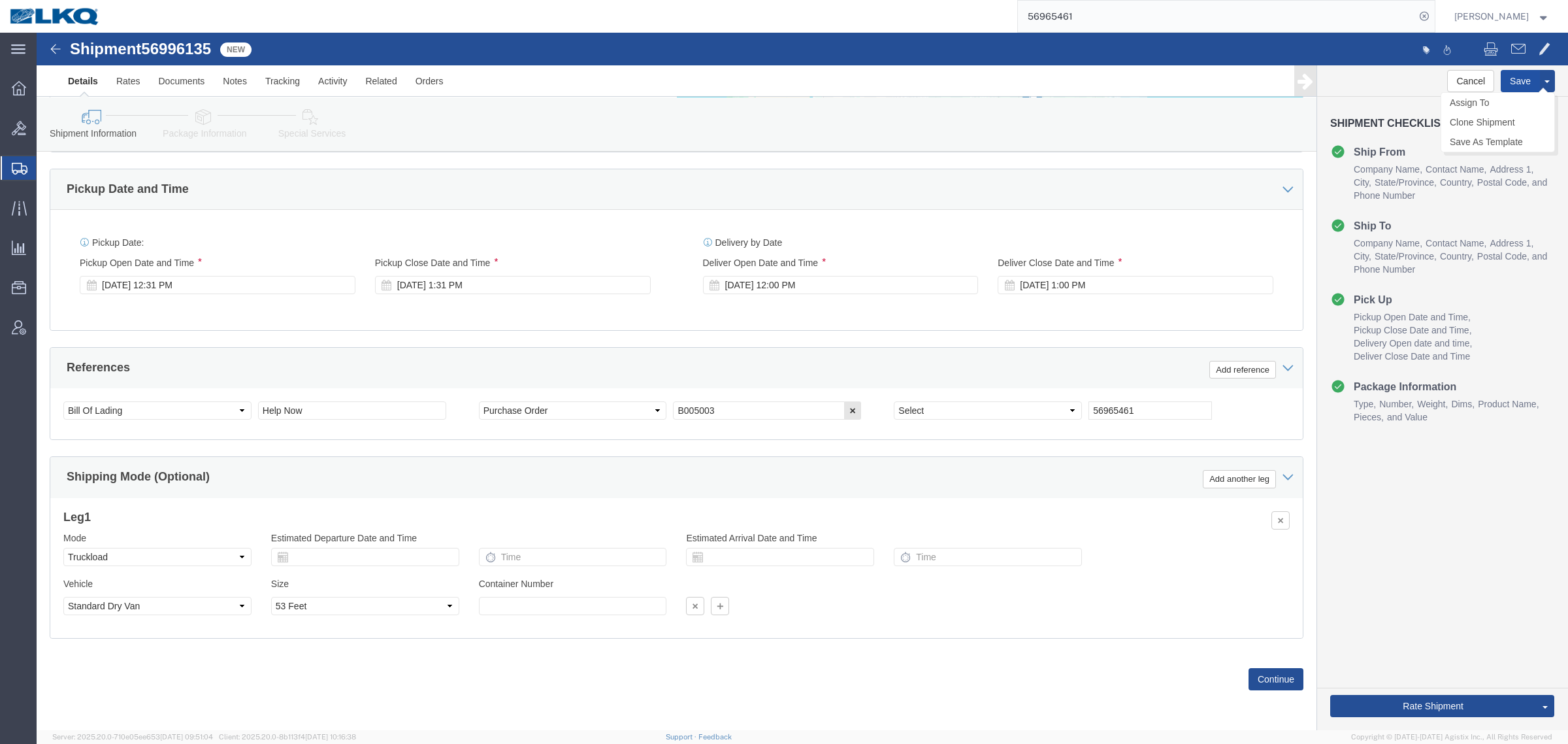
click button "Save"
click span "56996135"
copy span "56996135"
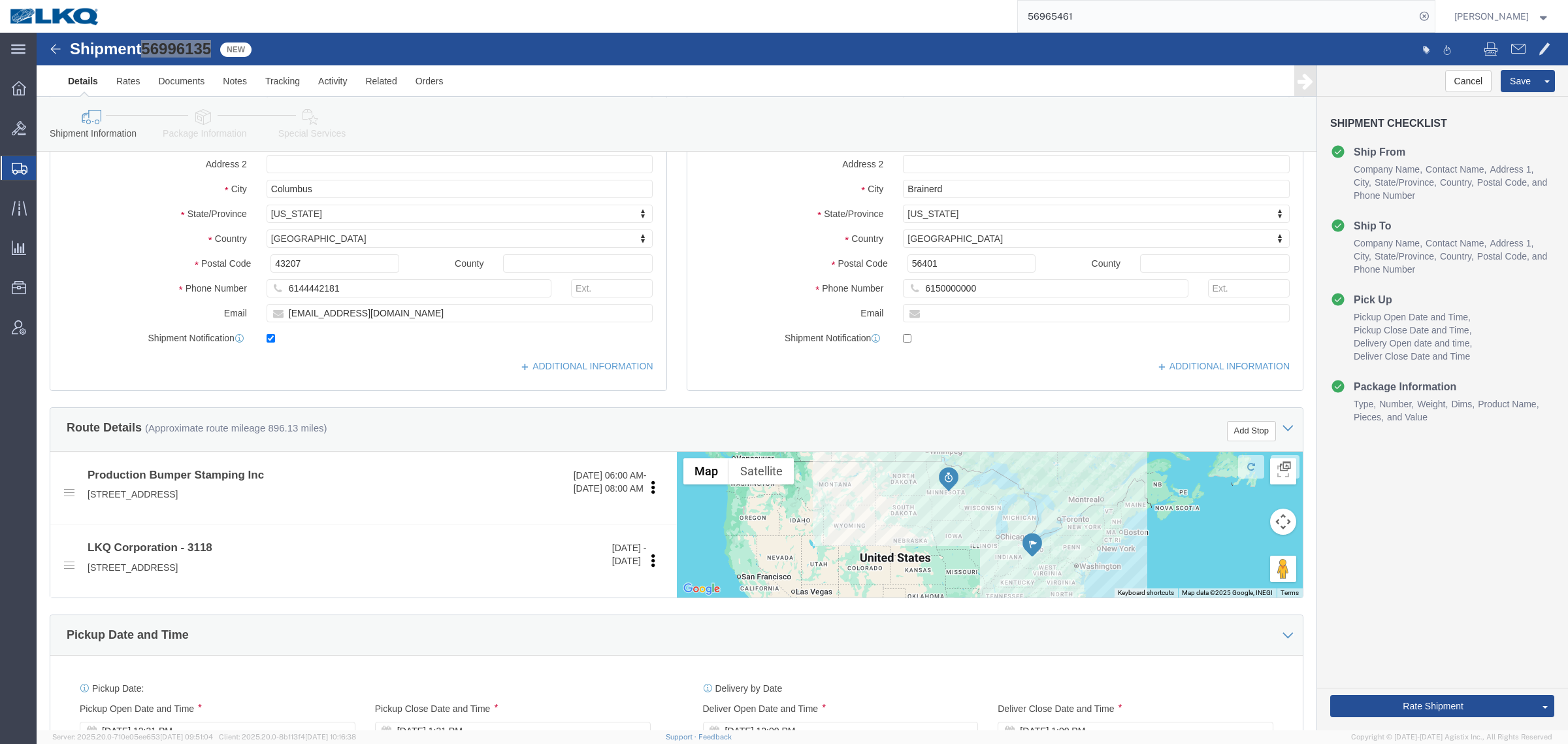
scroll to position [148, 0]
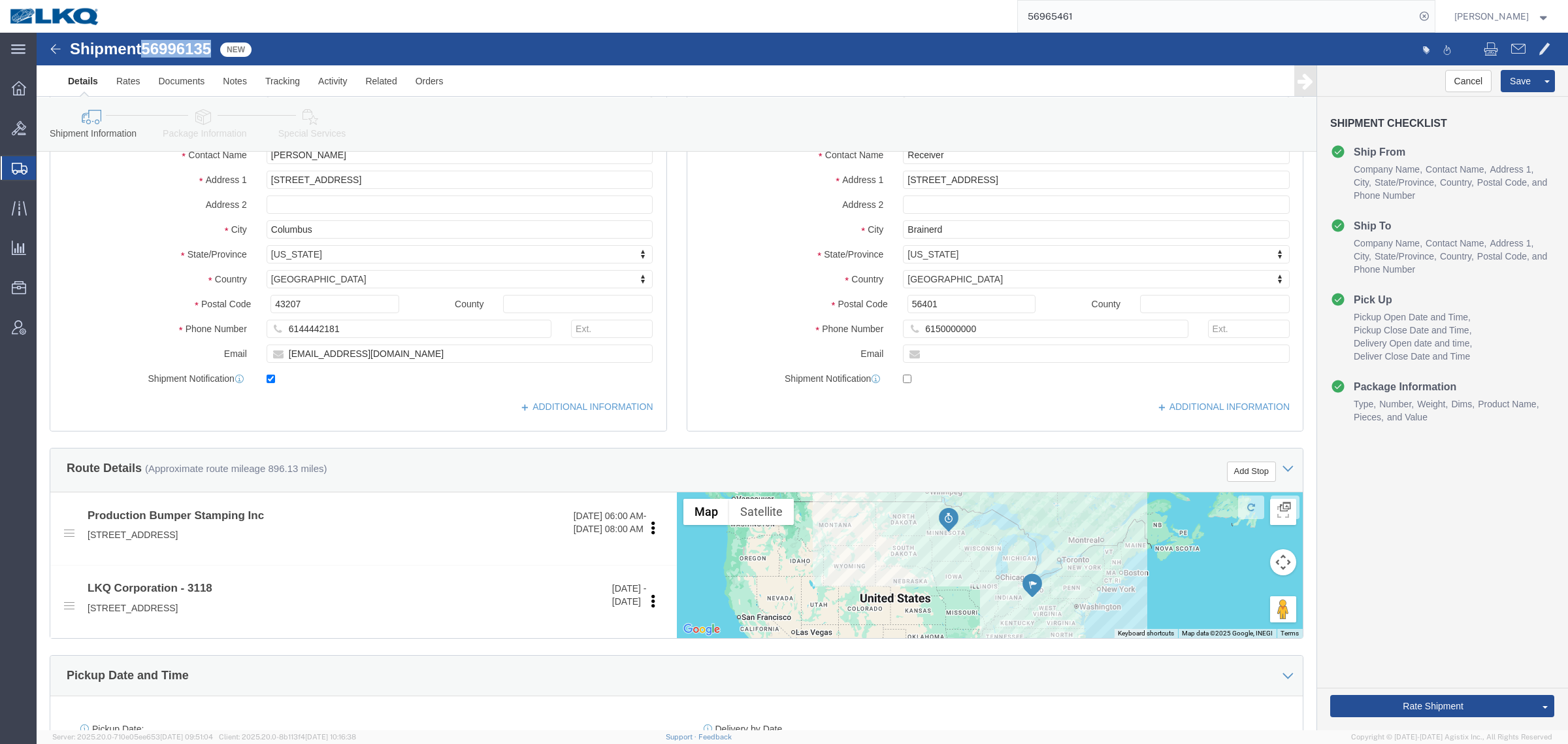
click icon
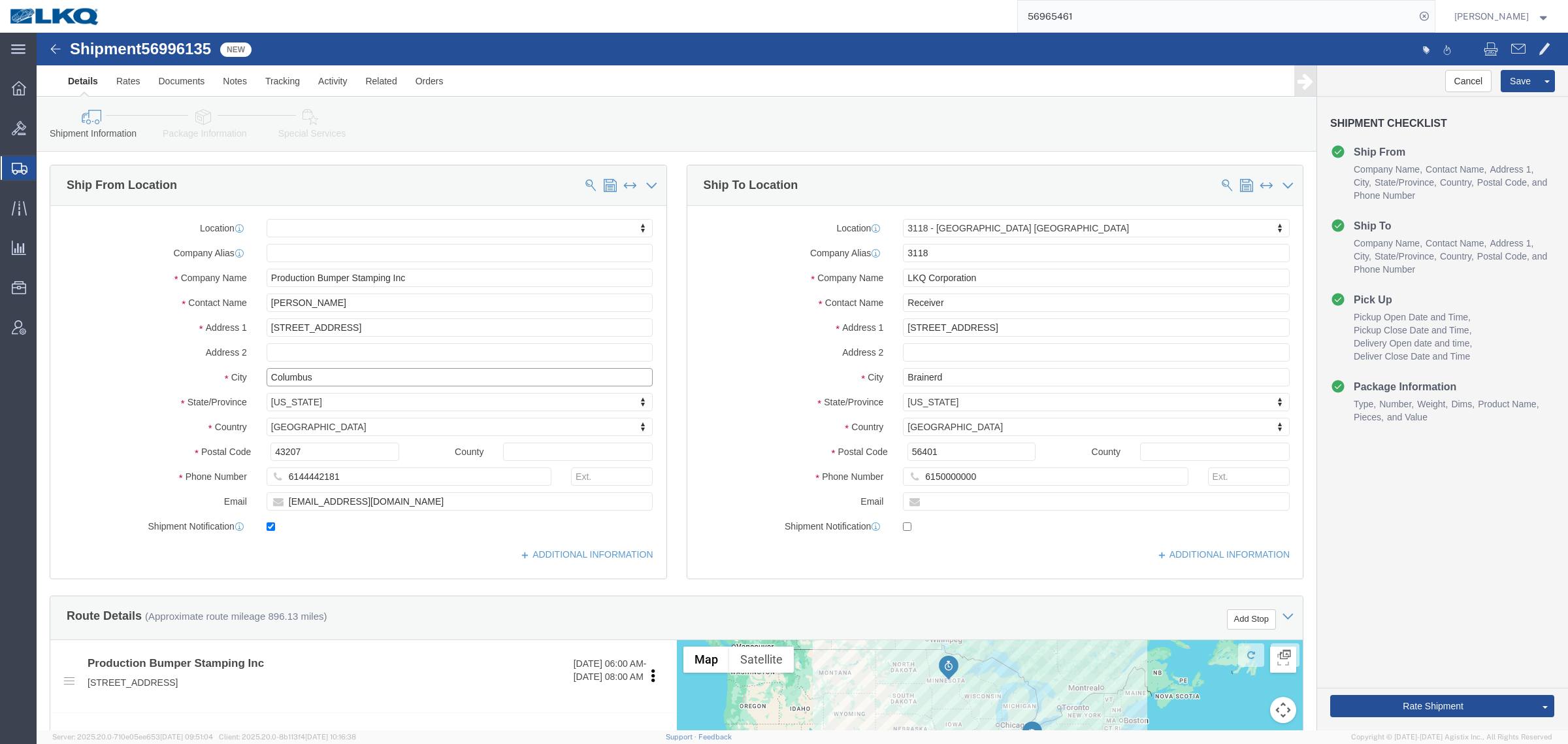
click input "Columbus"
click input "Brainerd"
drag, startPoint x: 1112, startPoint y: 17, endPoint x: 896, endPoint y: 29, distance: 216.3
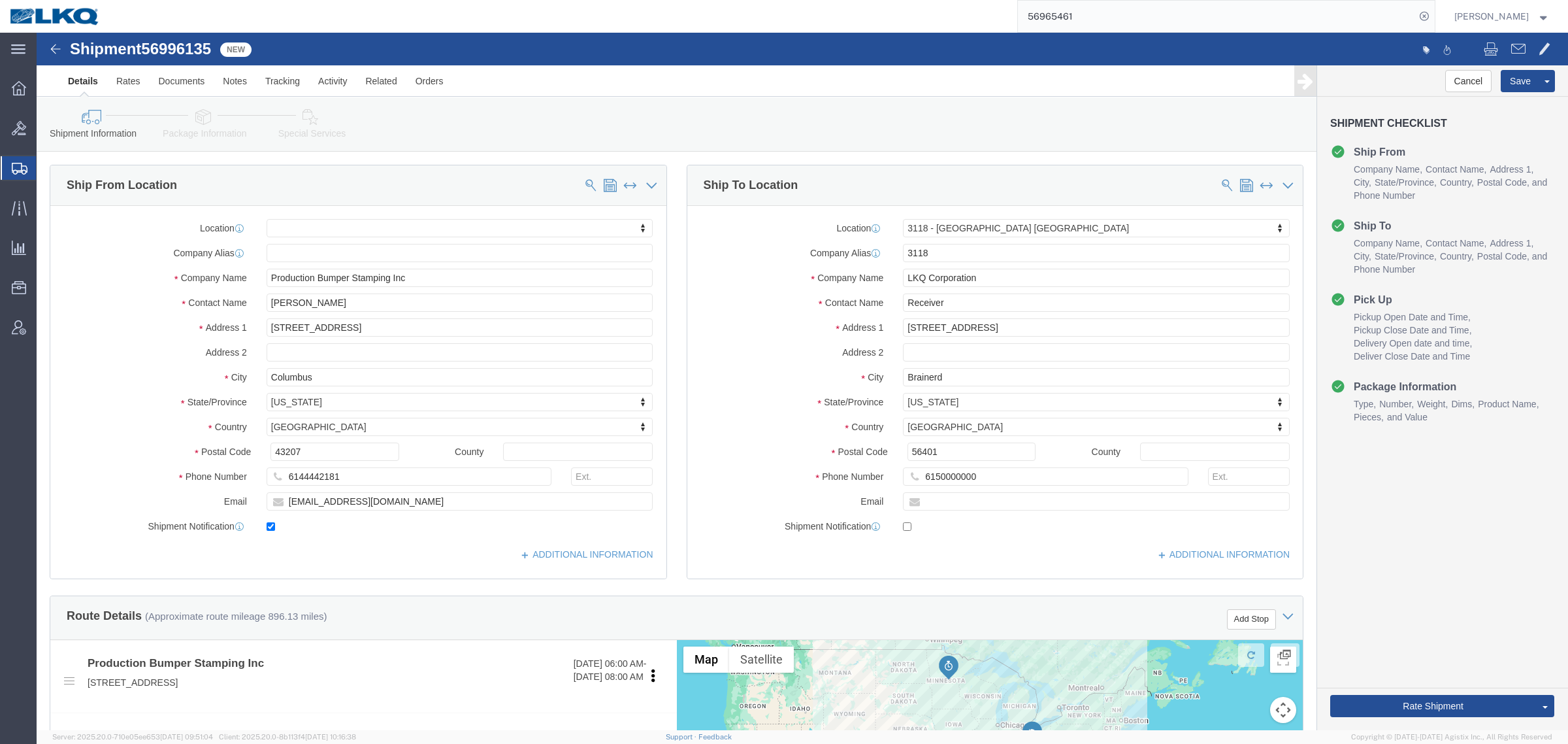
click at [915, 29] on div "56965461" at bounding box center [773, 16] width 1325 height 33
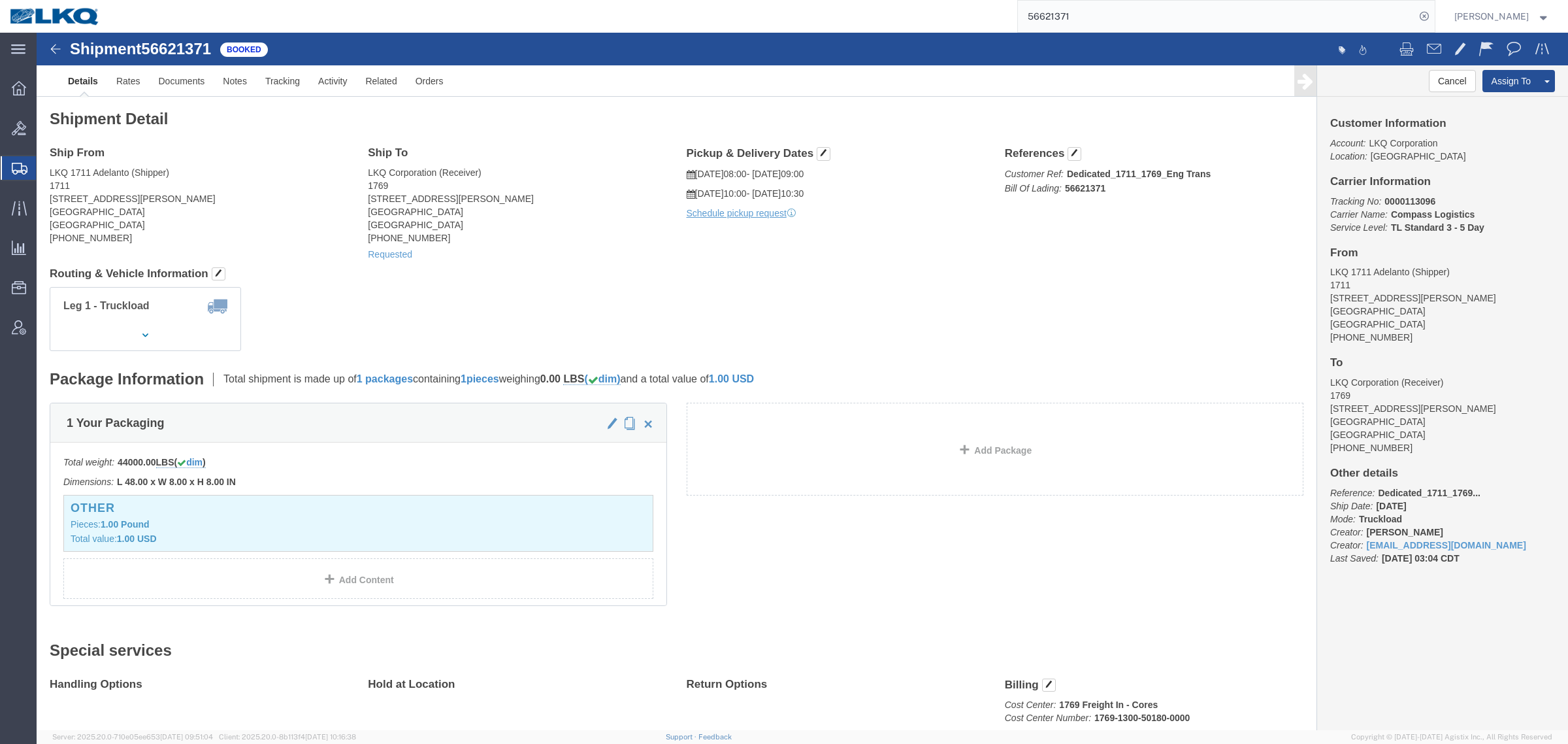
click address "LKQ 1711 Adelanto (Shipper) [STREET_ADDRESS][PERSON_NAME] [GEOGRAPHIC_DATA] Uni…"
copy address "92301"
drag, startPoint x: 1108, startPoint y: 21, endPoint x: 993, endPoint y: 26, distance: 115.1
click at [1003, 20] on div "56621371" at bounding box center [773, 16] width 1325 height 33
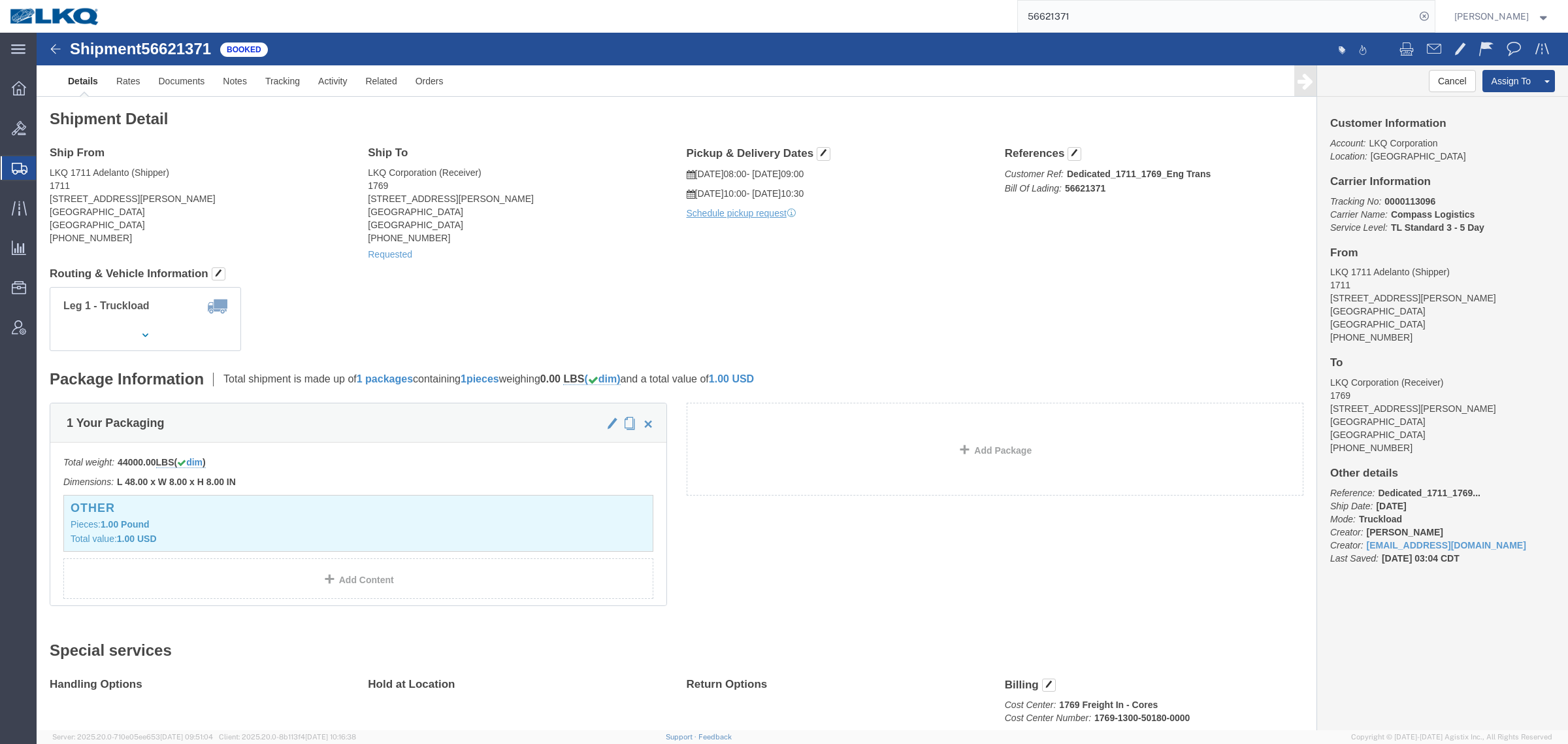
paste input "9230"
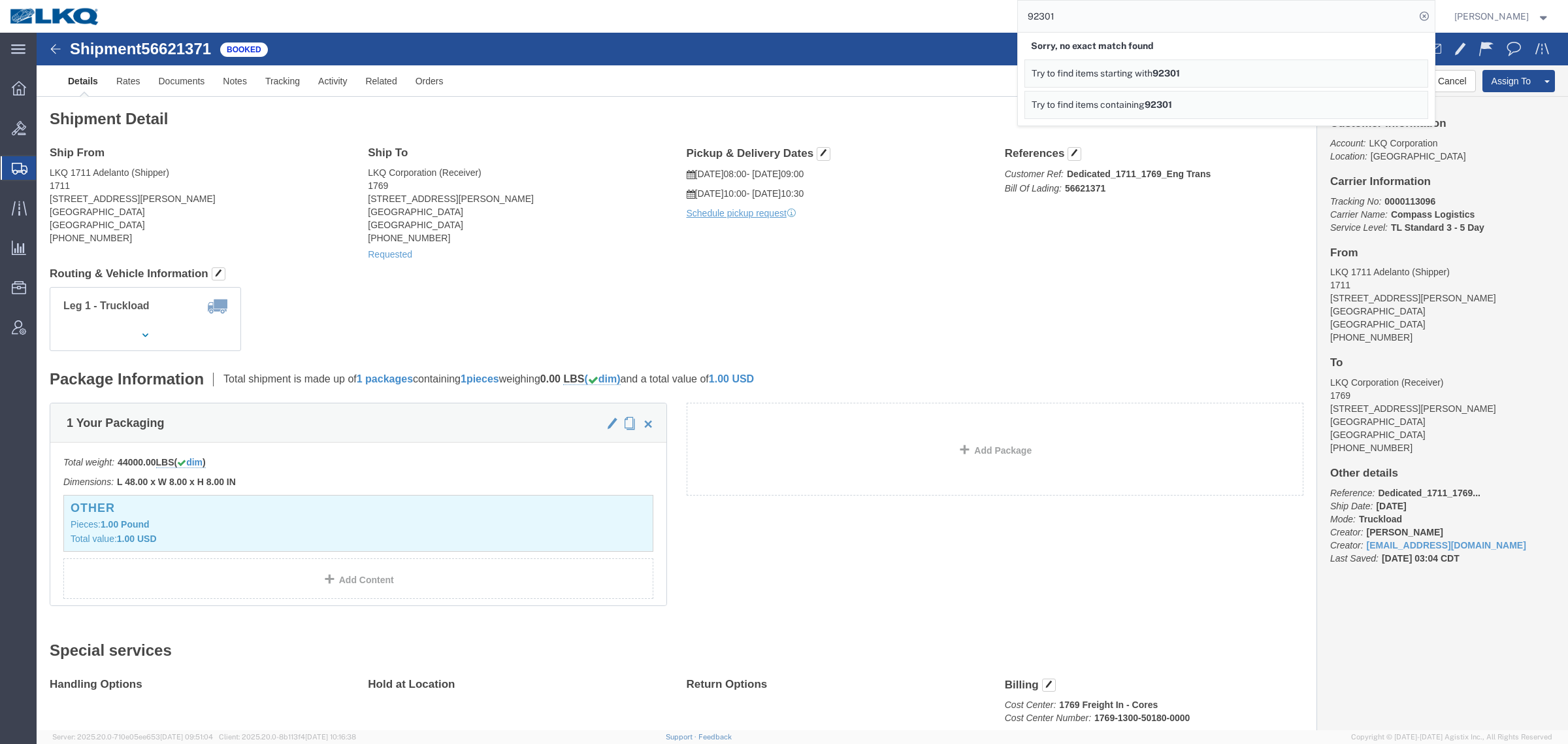
click address "LKQ Corporation (Receiver) 1769 [STREET_ADDRESS][PERSON_NAME] [PHONE_NUMBER]"
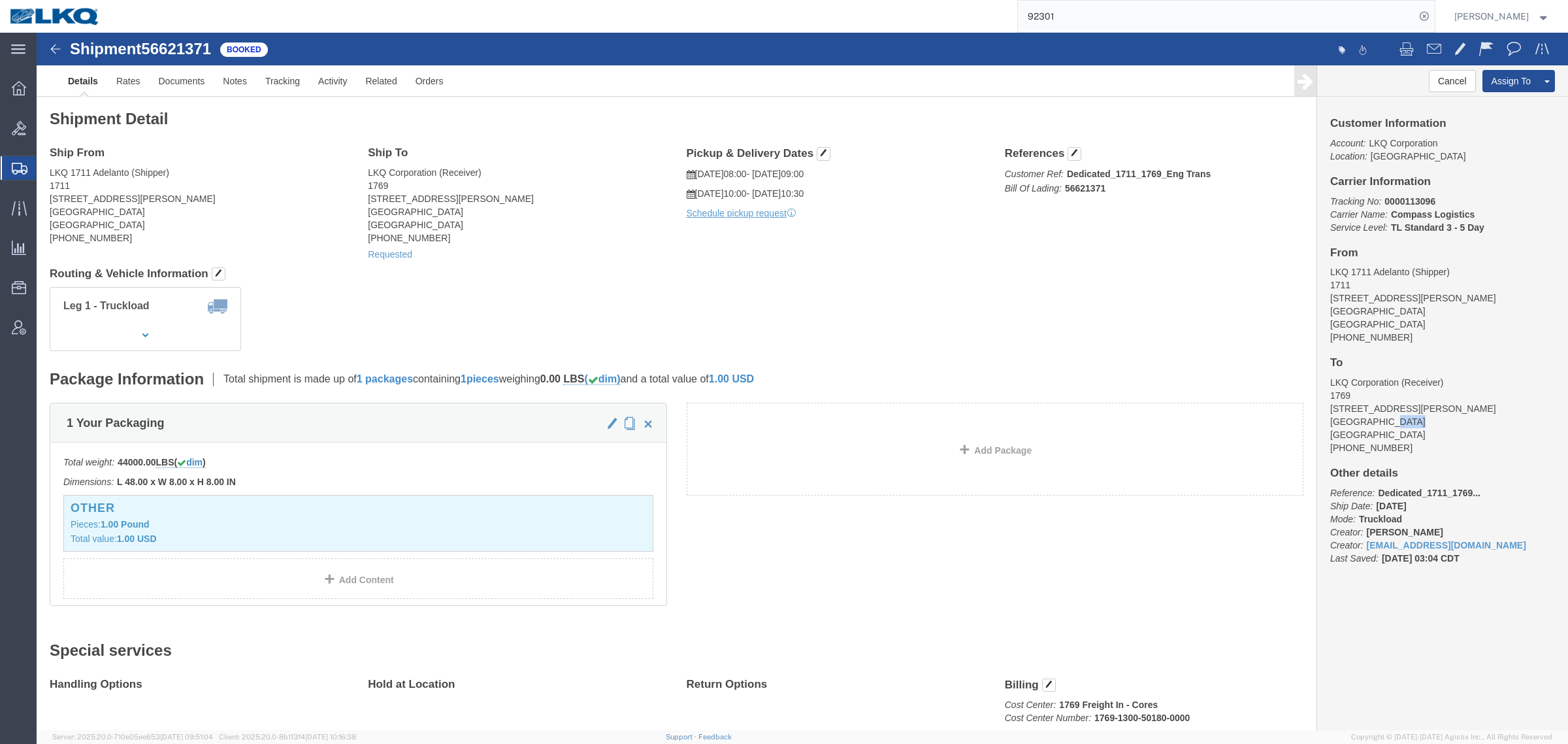
click address "LKQ Corporation (Receiver) 1769 [STREET_ADDRESS][PERSON_NAME] [PHONE_NUMBER]"
copy address "91761"
click div "Leg 1 - Truckload Number of trucks: 1"
click div "Ship From LKQ 1711 Adelanto (Shipper) [STREET_ADDRESS][PERSON_NAME] [GEOGRAPHIC…"
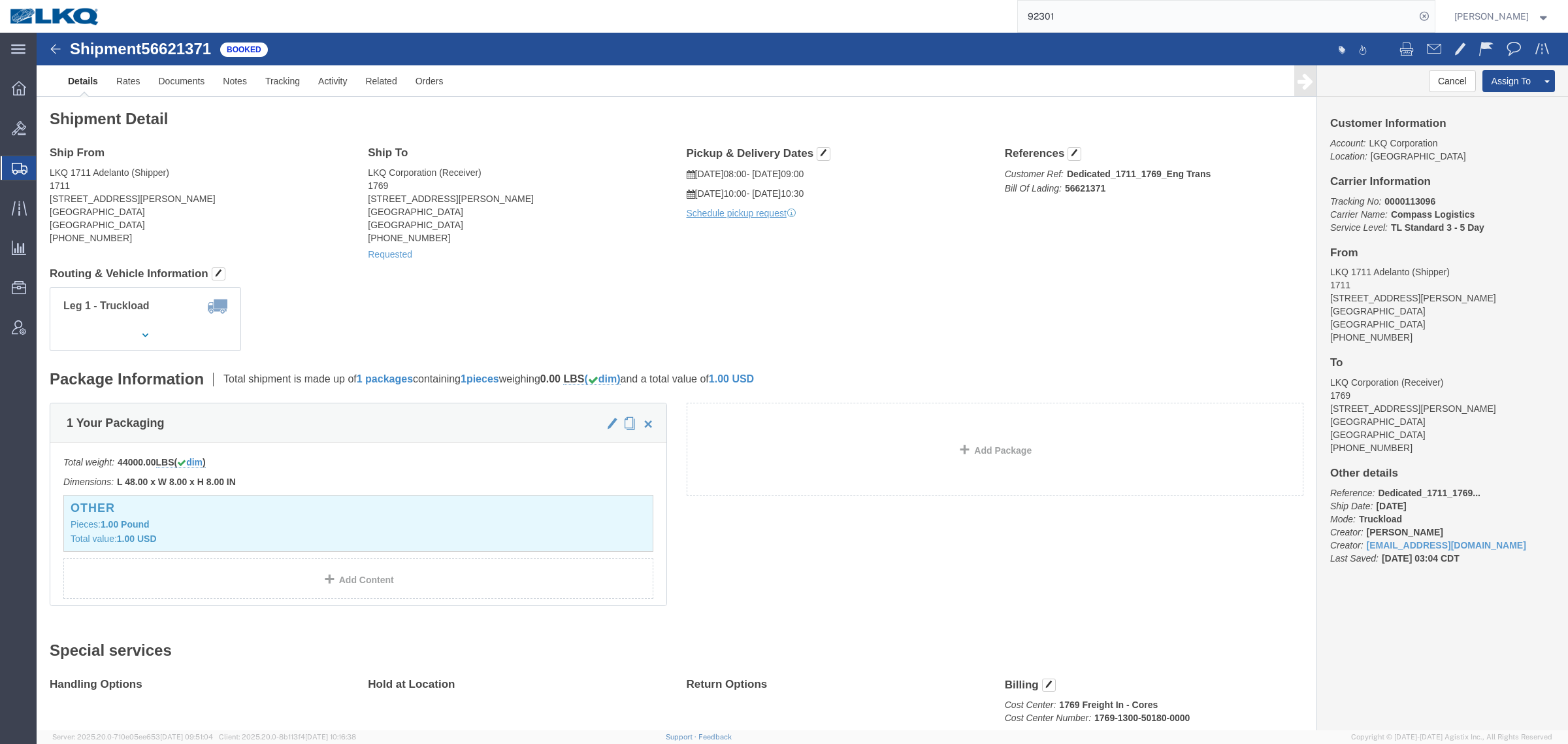
click div "Leg 1 - Truckload Number of trucks: 1"
click h4 "Routing & Vehicle Information"
drag, startPoint x: 930, startPoint y: 30, endPoint x: 922, endPoint y: 31, distance: 8.1
click at [922, 31] on div "92301" at bounding box center [773, 16] width 1325 height 33
paste input "5696546"
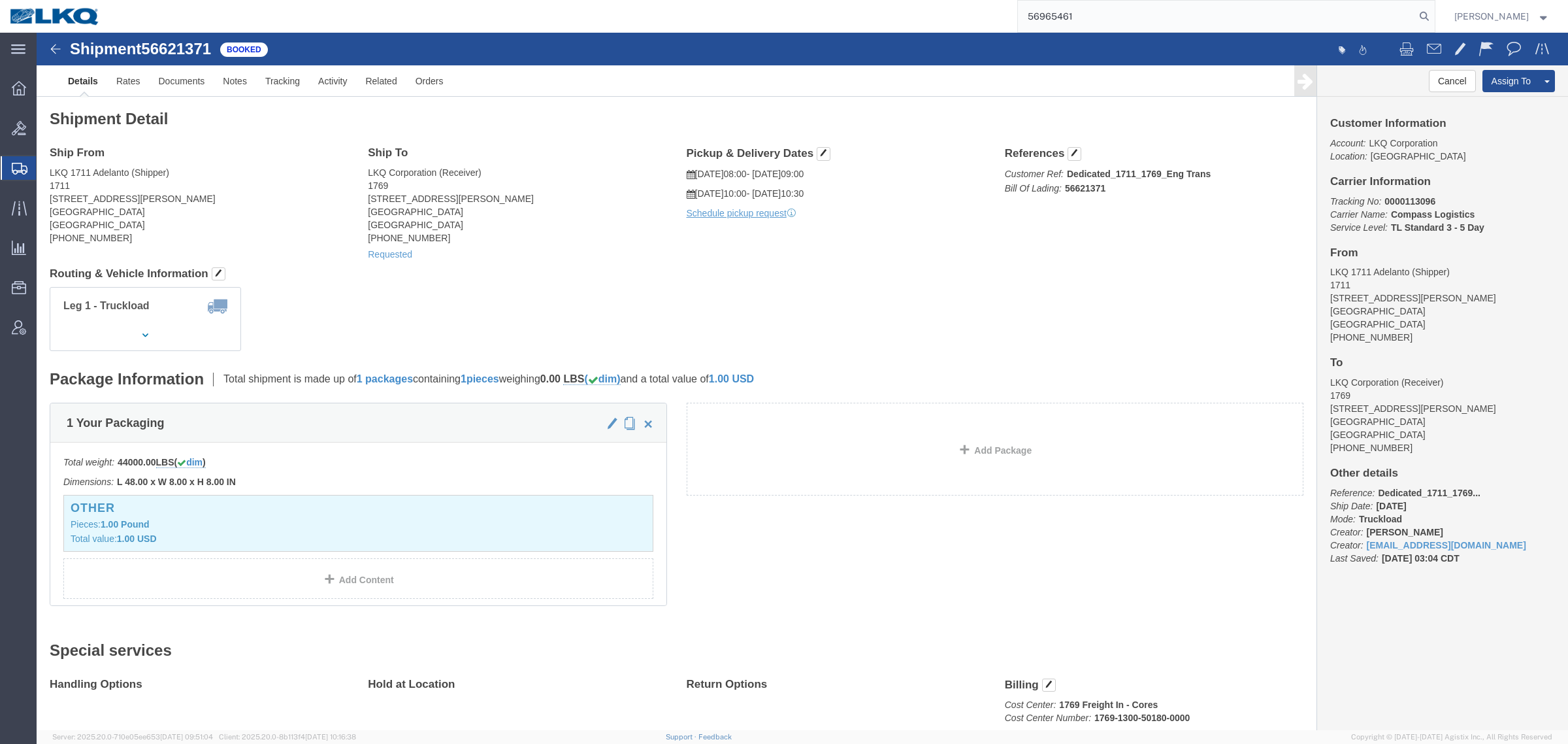
type input "56965461"
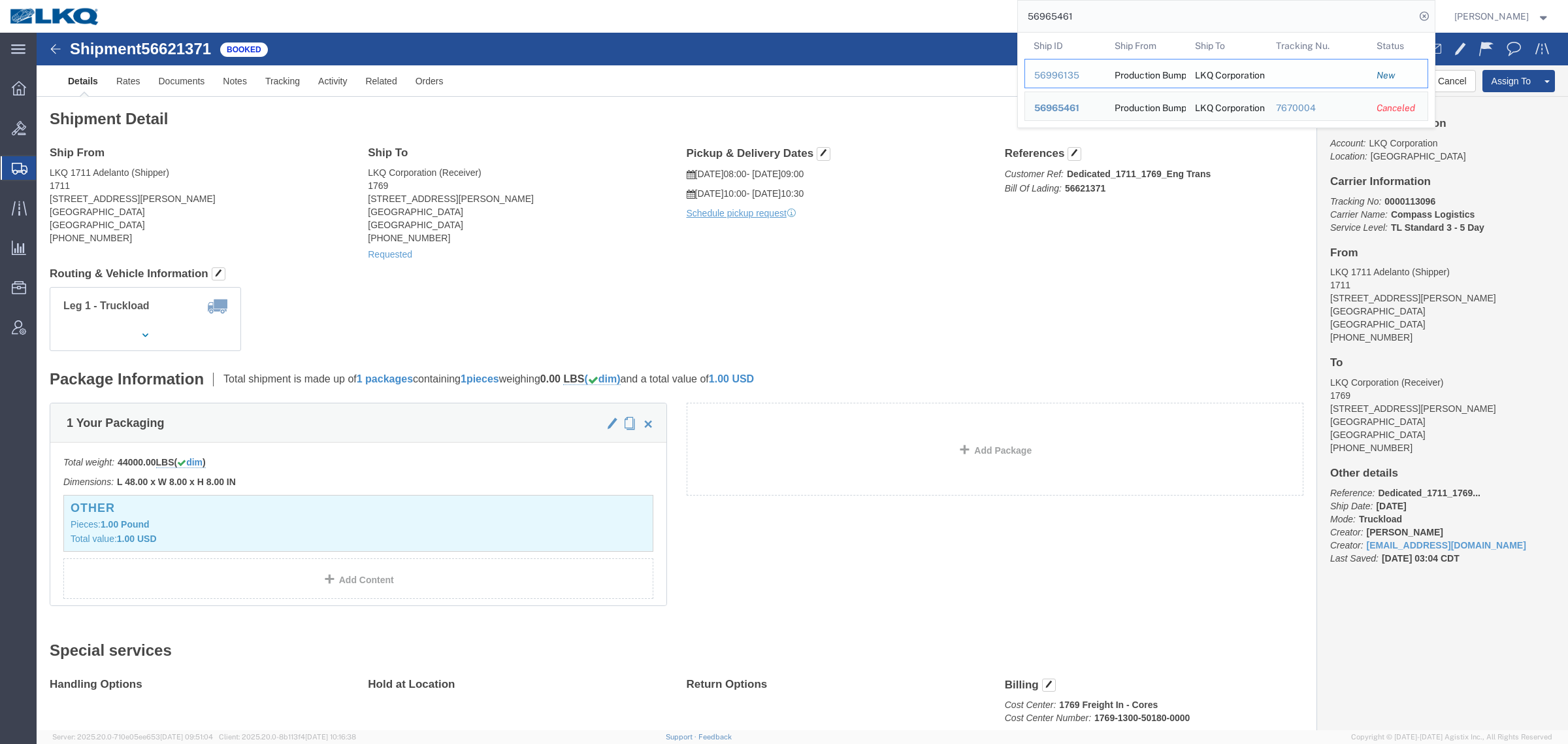
click at [1072, 76] on div "56996135" at bounding box center [1065, 76] width 62 height 14
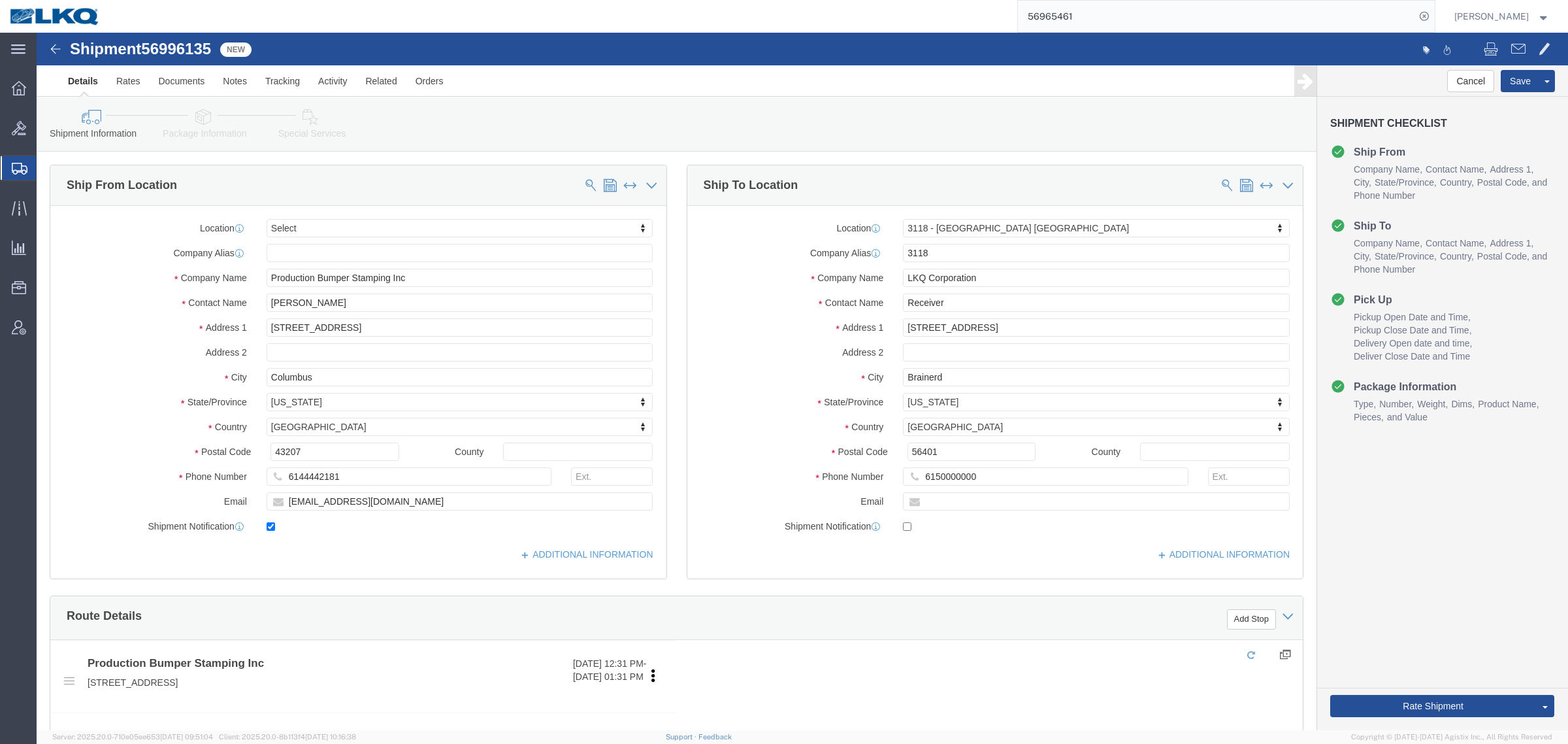
select select "27852"
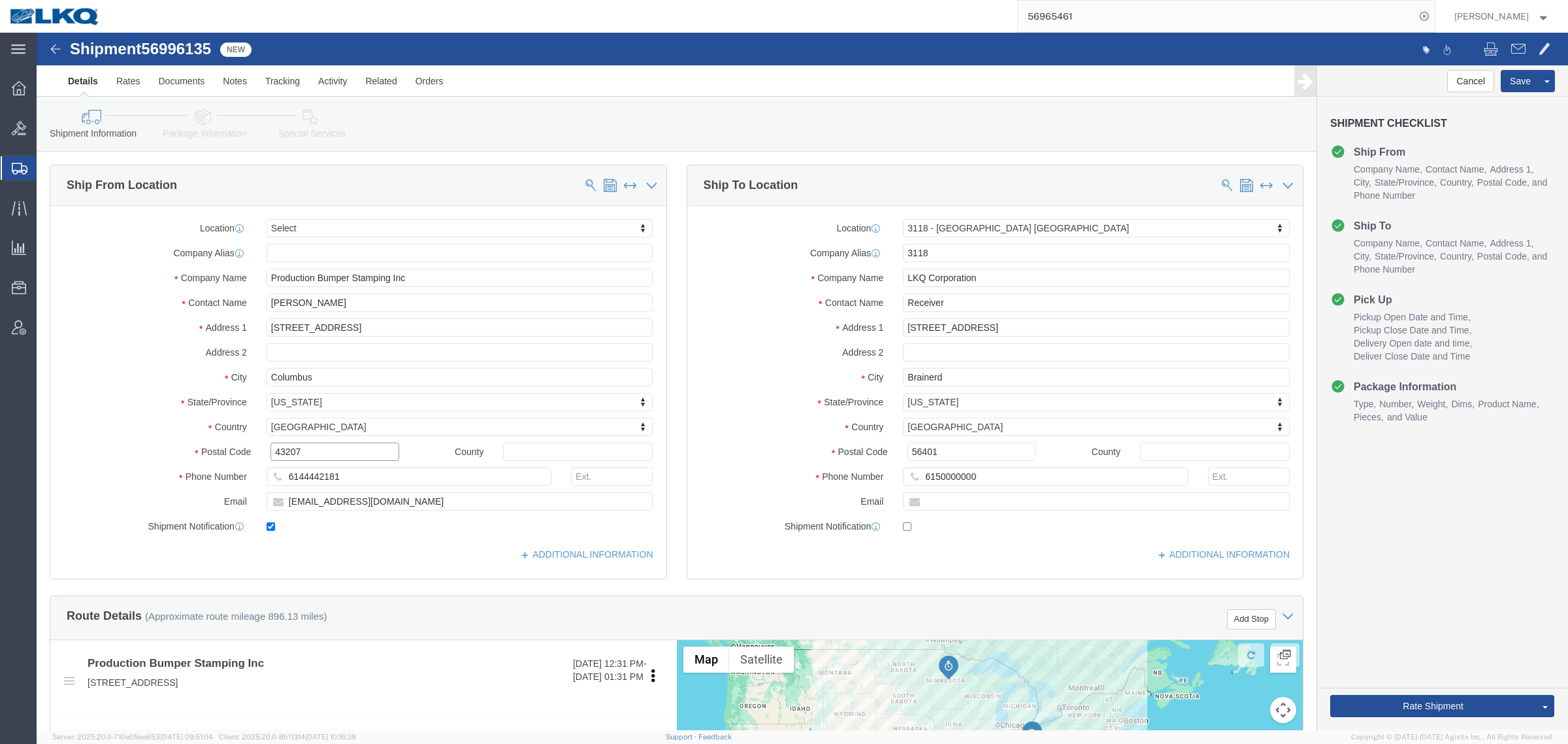
click input "43207"
click input "56401"
click div "Shipment 56996135 New Details Rates Documents Notes Tracking Activity Related O…"
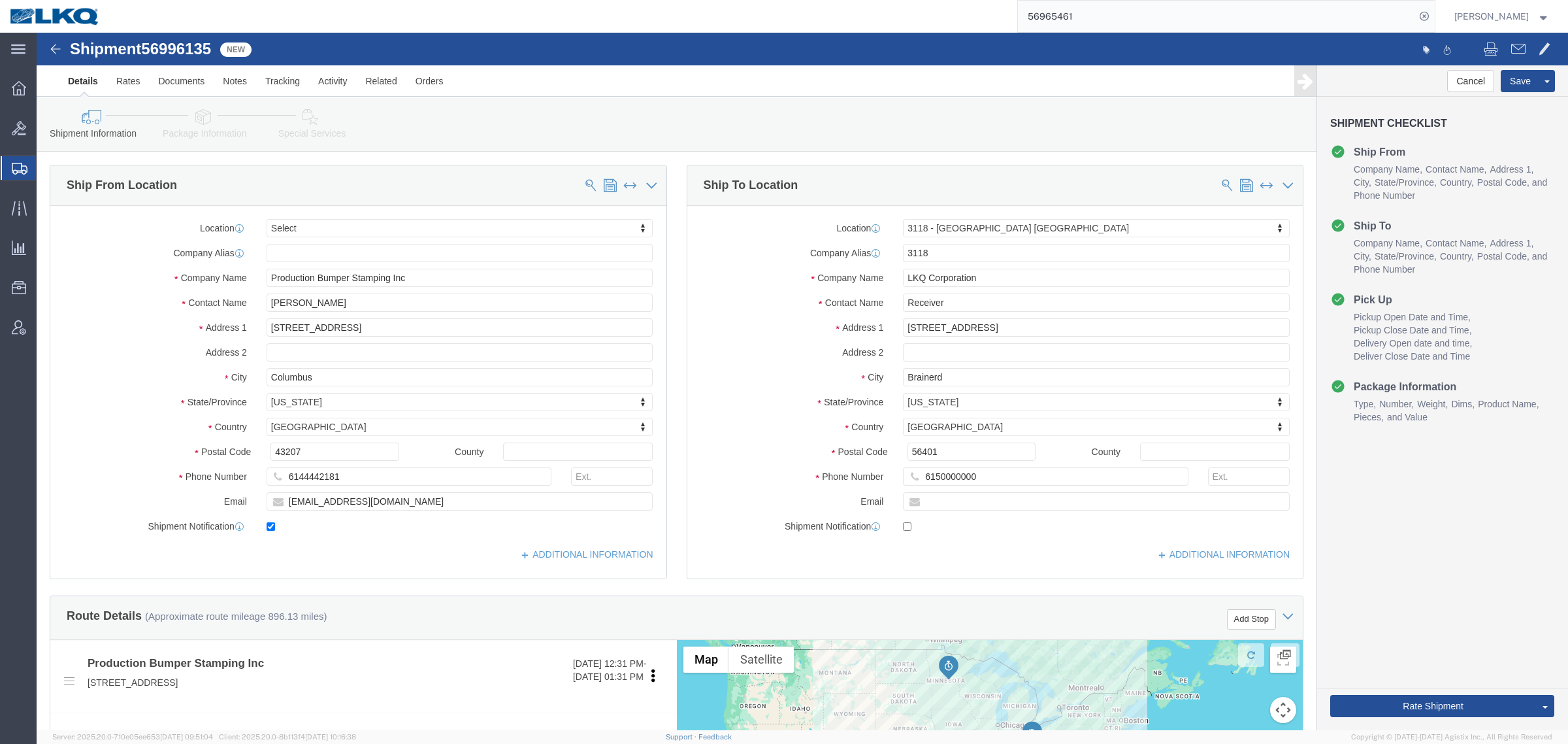
click at [1128, 23] on input "56965461" at bounding box center [1216, 16] width 397 height 31
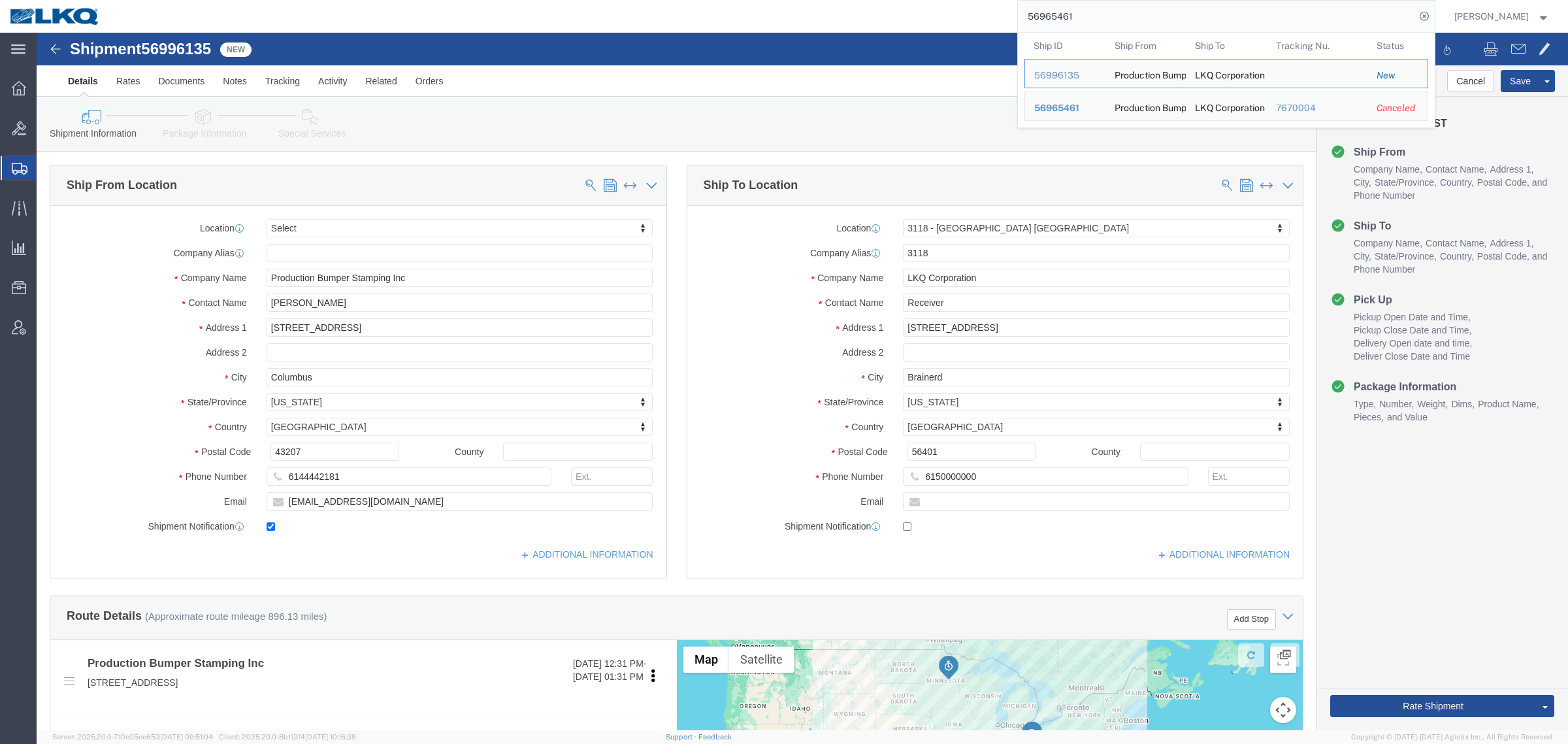
click at [1128, 23] on input "56965461" at bounding box center [1216, 16] width 397 height 31
paste input "40"
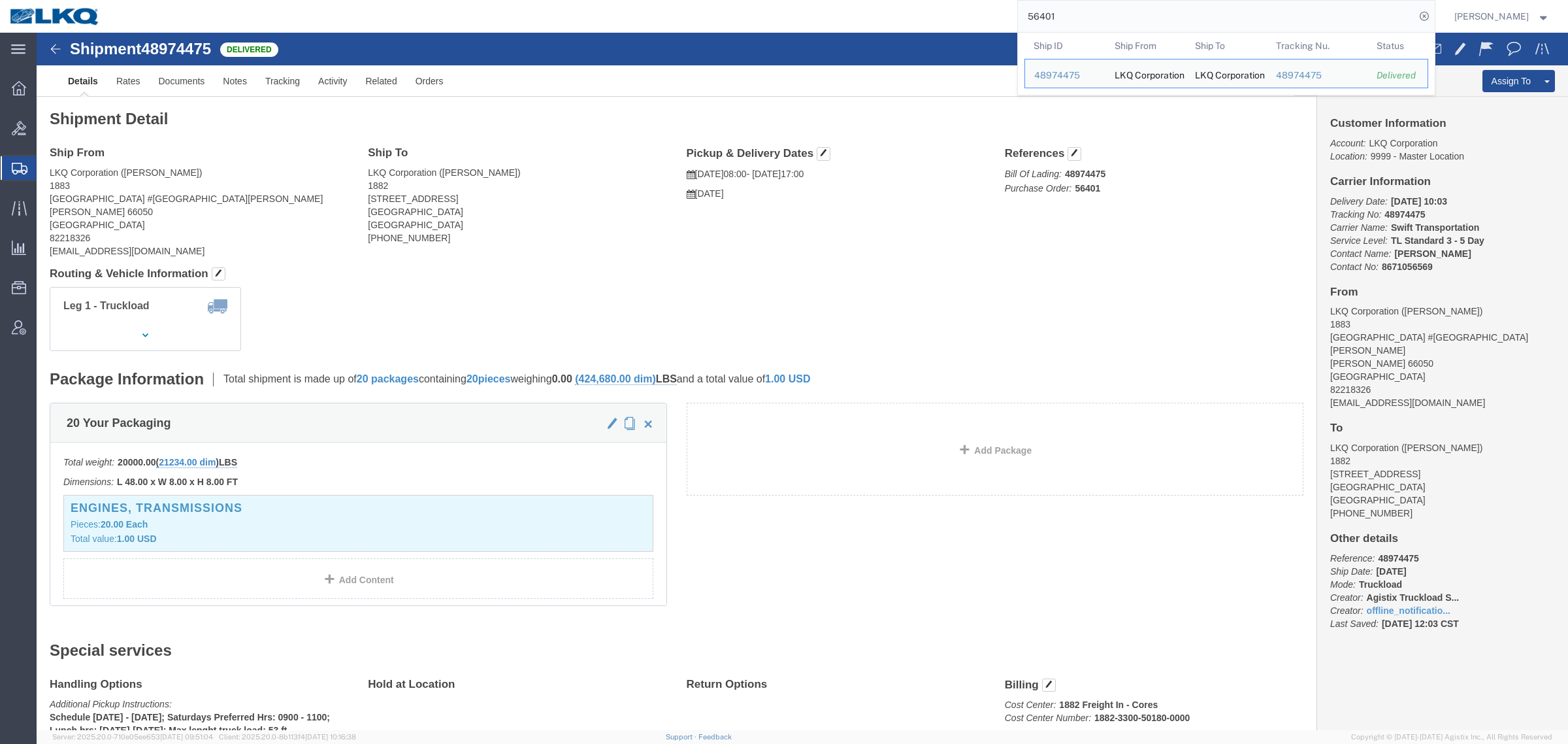
click span "48974475"
click at [1097, 21] on input "56401" at bounding box center [1216, 16] width 397 height 31
click at [1076, 8] on input "56401" at bounding box center [1216, 16] width 397 height 31
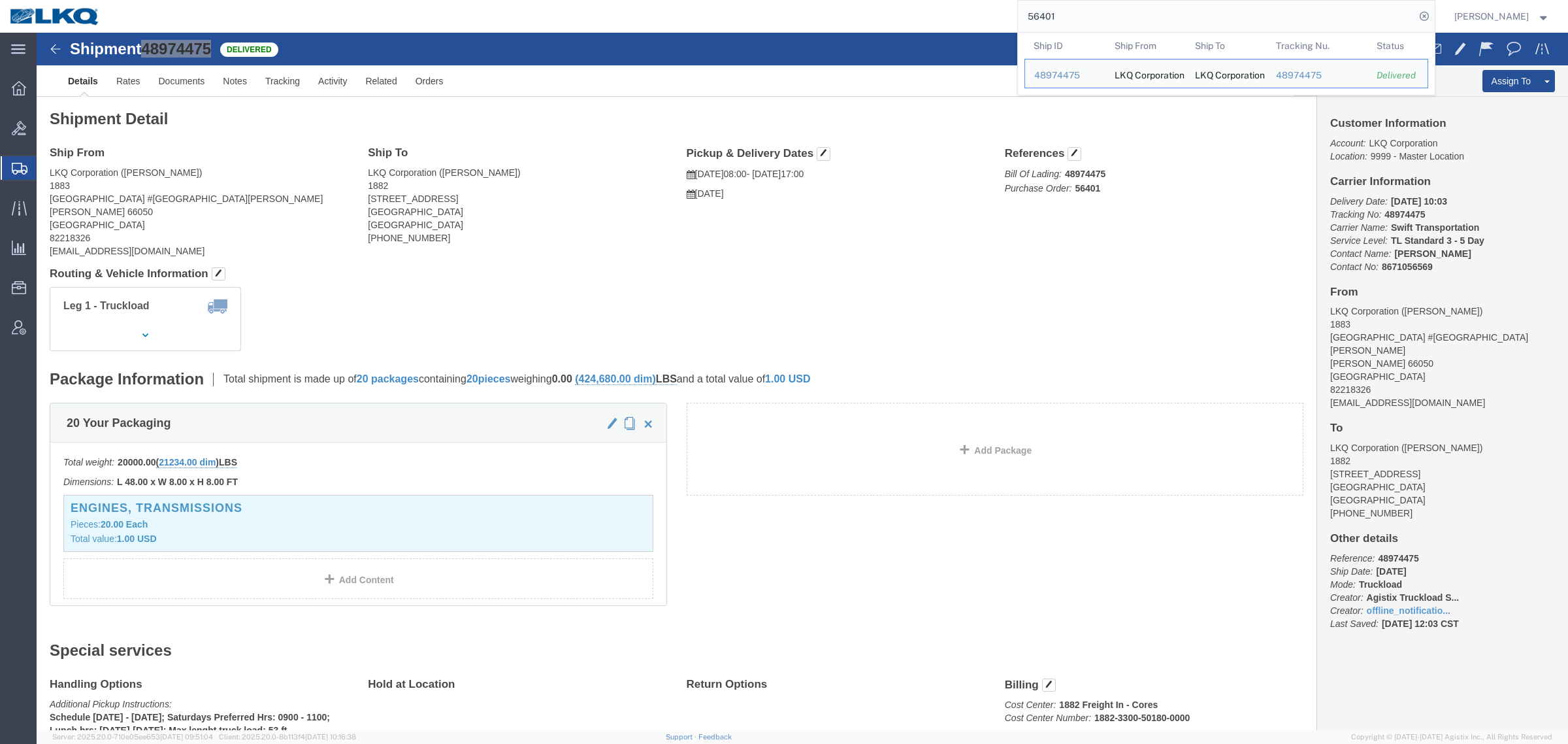
click at [1076, 8] on input "56401" at bounding box center [1216, 16] width 397 height 31
paste input "96546"
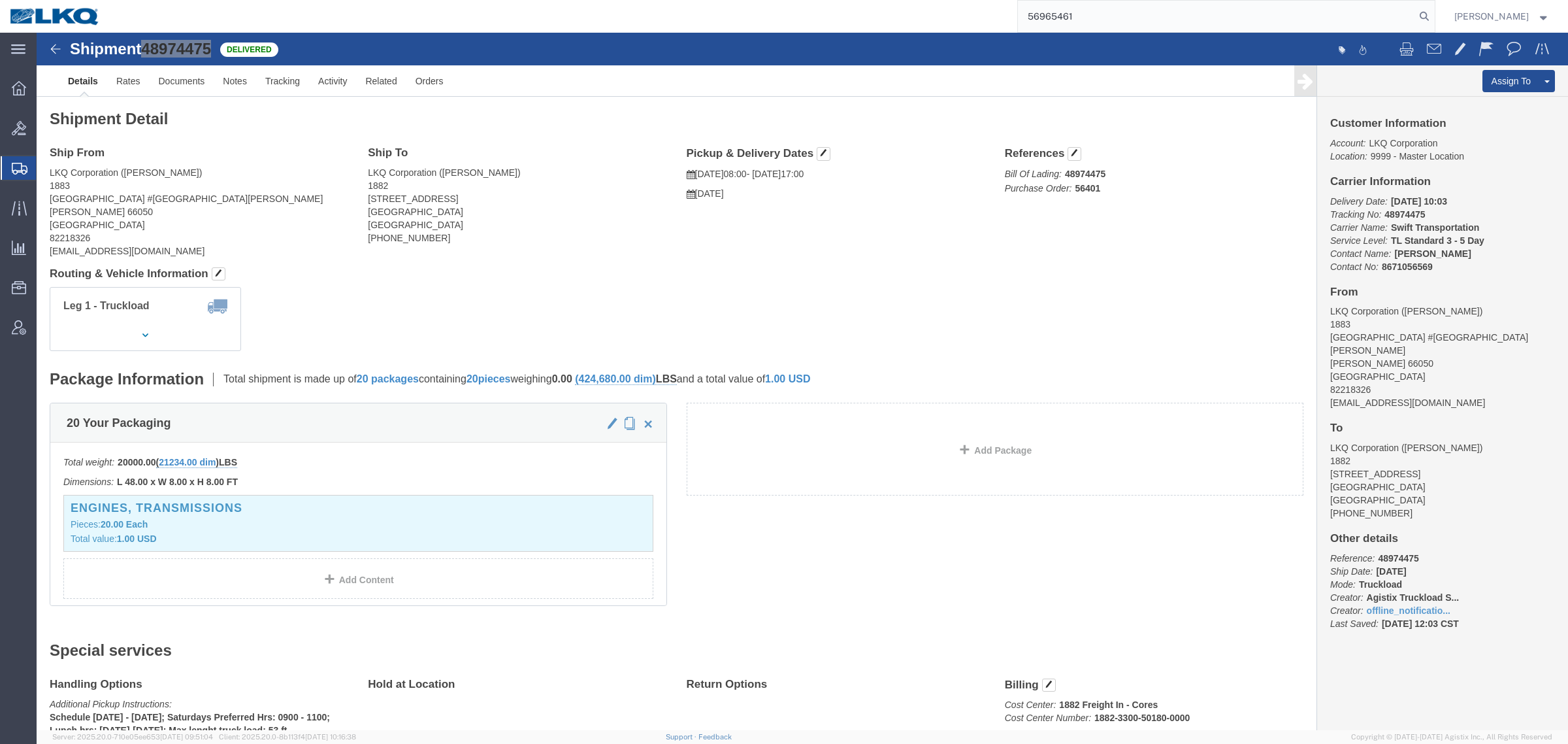
click at [1164, 14] on input "56965461" at bounding box center [1216, 16] width 397 height 31
type input "56965461"
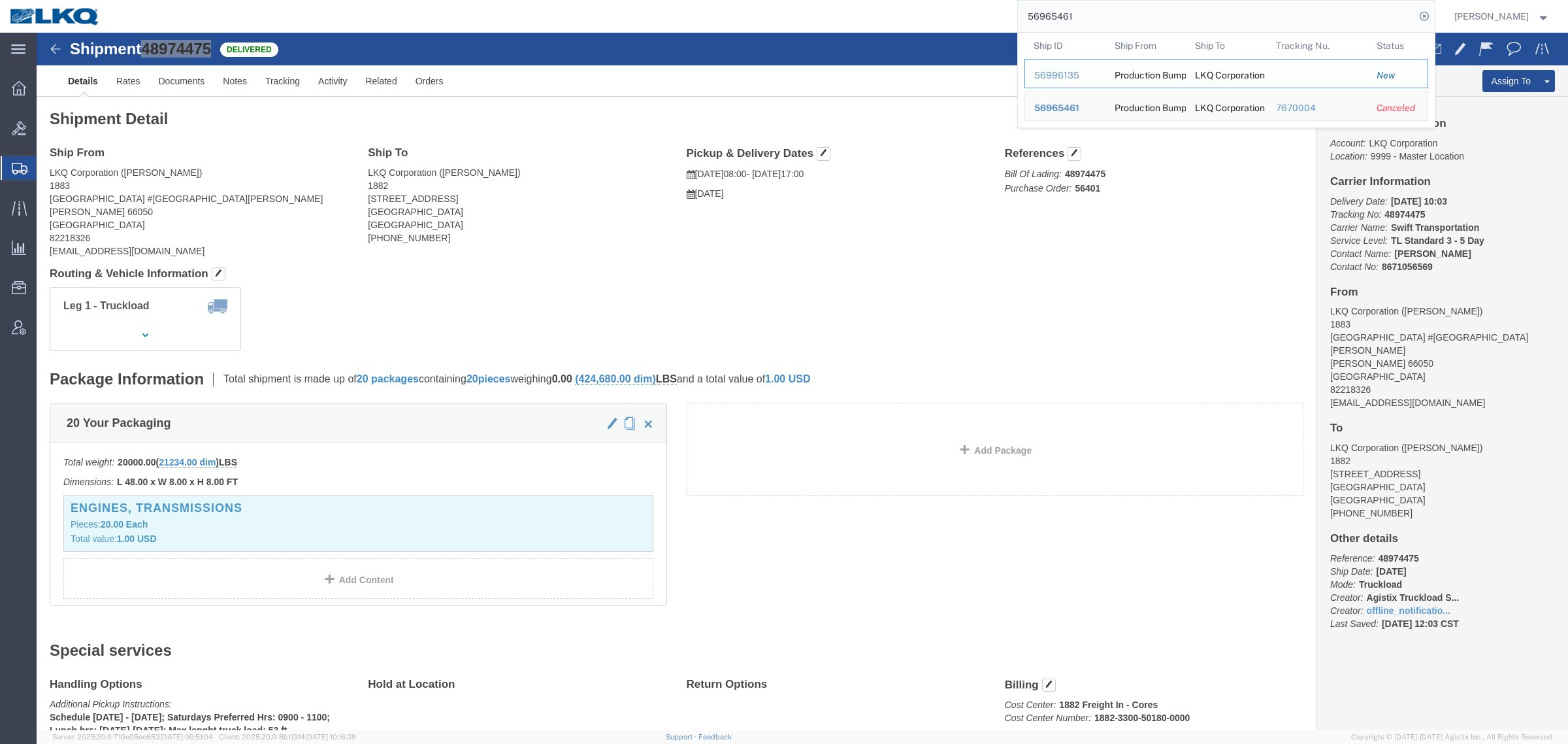
drag, startPoint x: 1073, startPoint y: 76, endPoint x: 1037, endPoint y: 43, distance: 48.8
click at [1073, 76] on div "56996135" at bounding box center [1065, 76] width 62 height 14
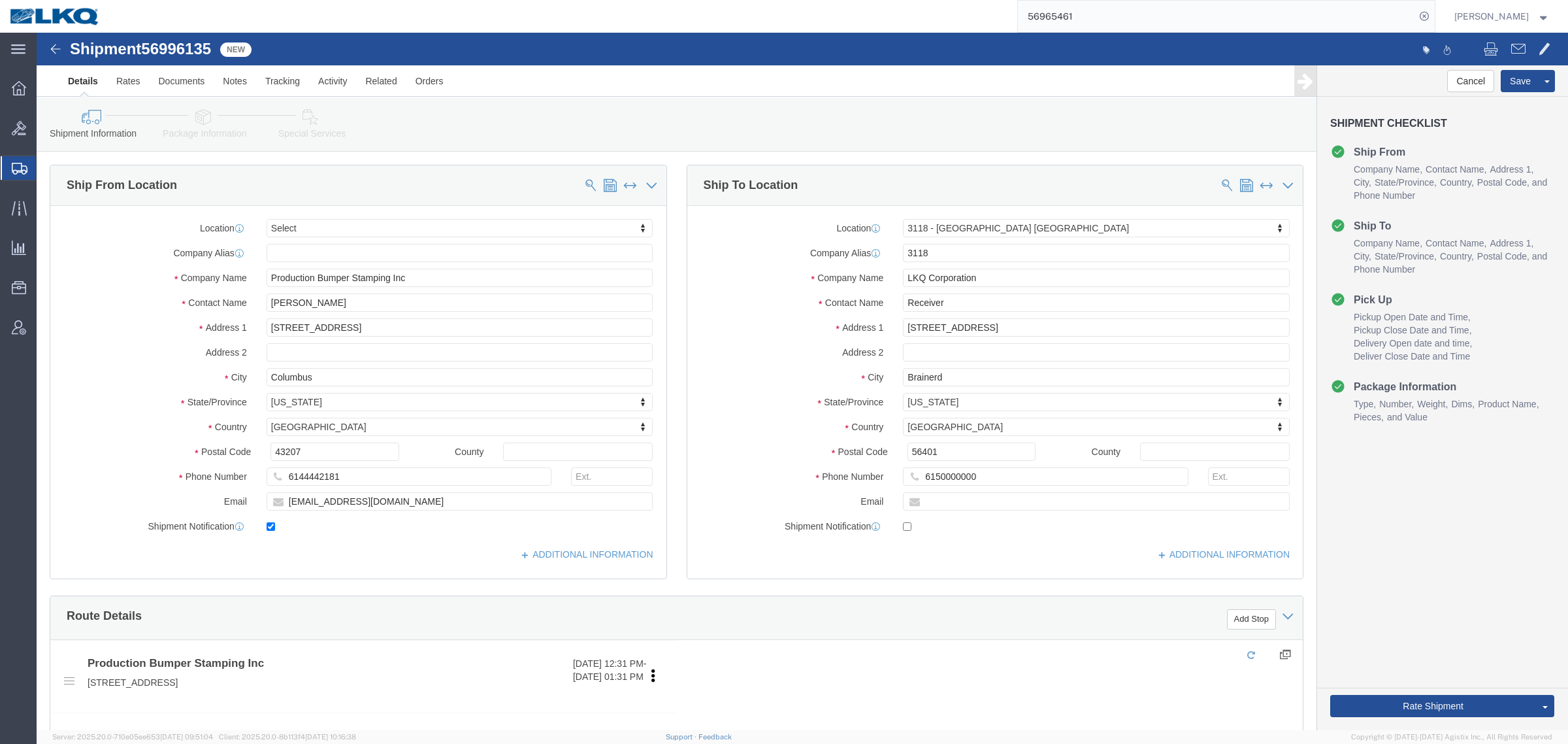
select select "27852"
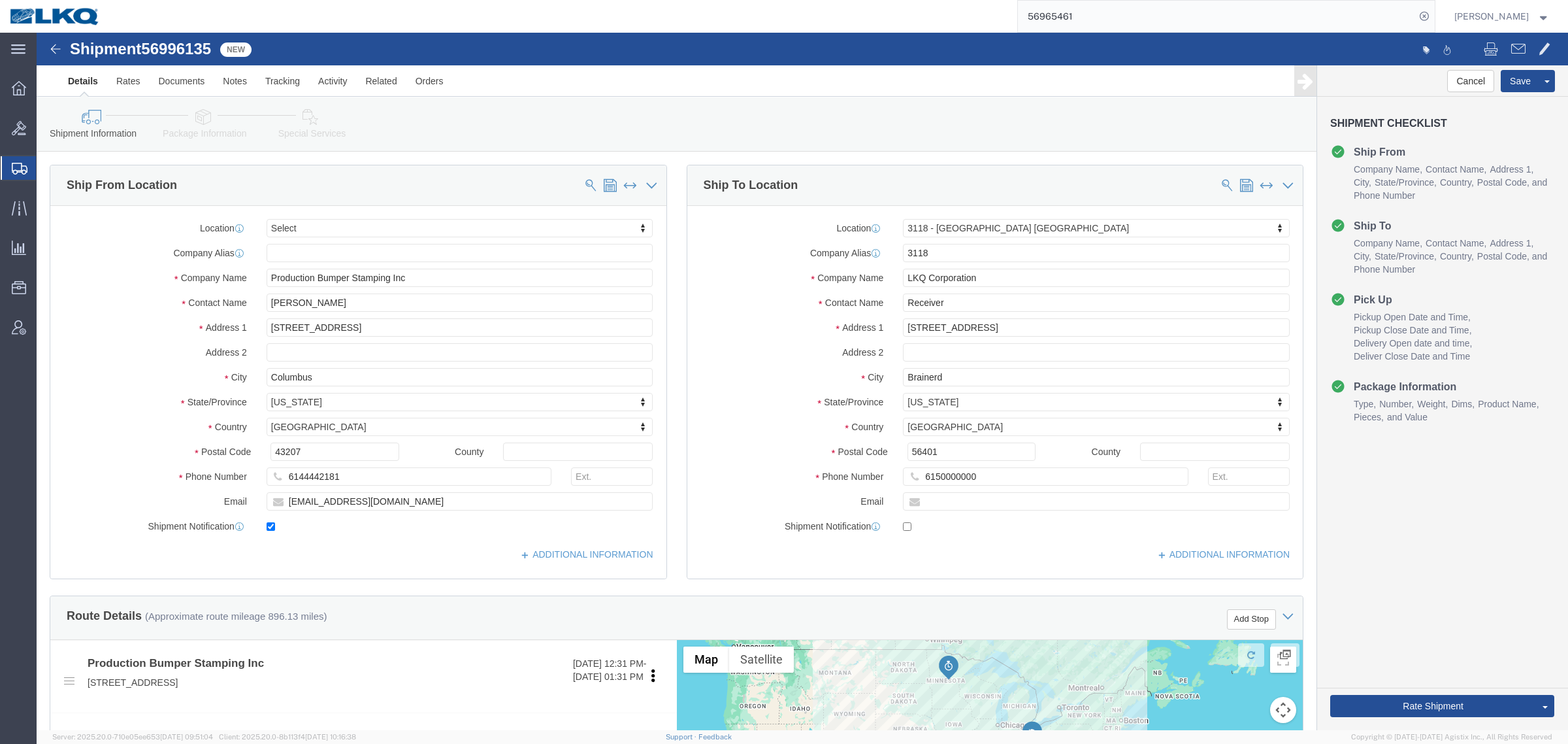
click div "Shipment Information Package Information Special Services Loading Routing"
click span "56996135"
copy span "56996135"
click ul "Details Rates Documents Notes Tracking Activity Related Orders"
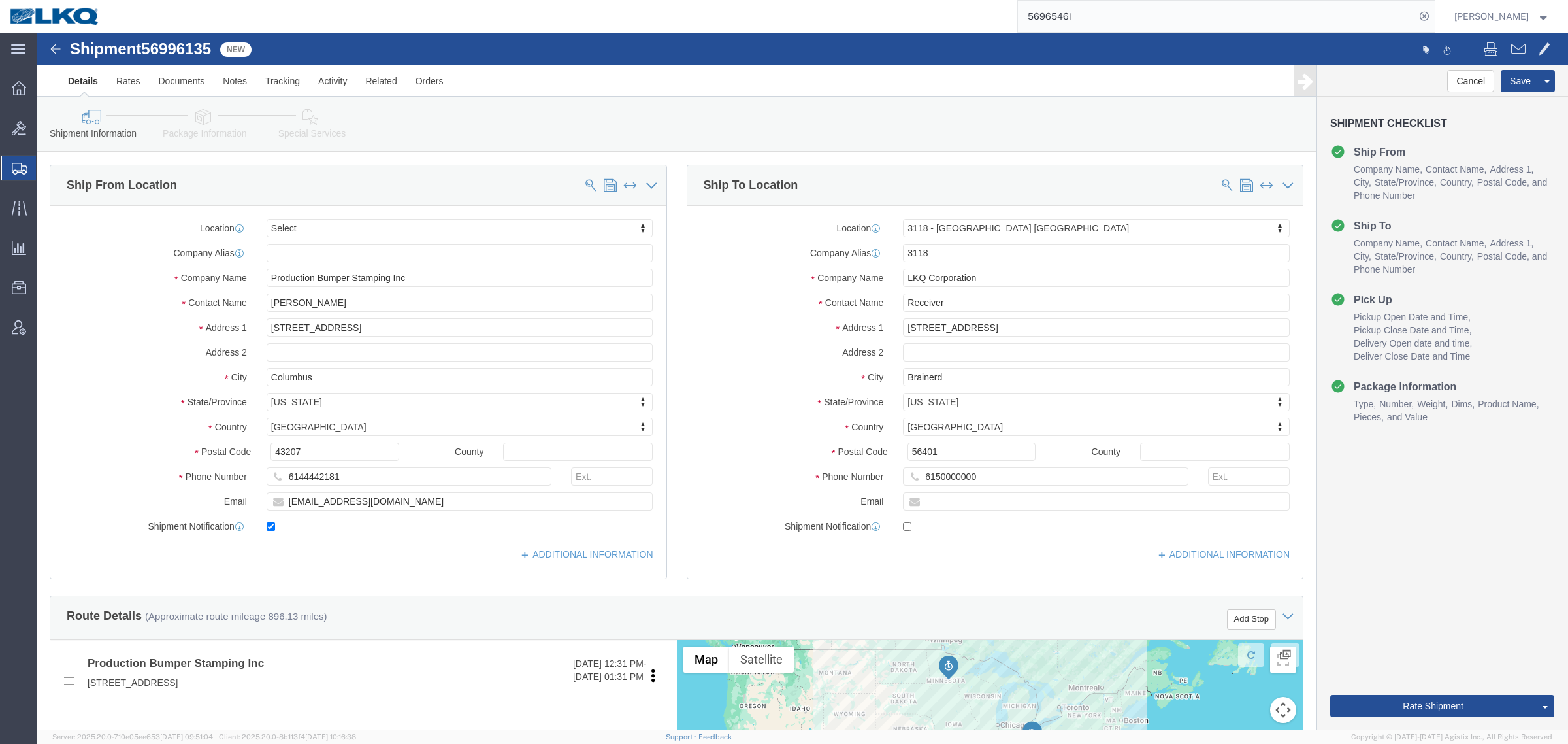
click span "56996135"
copy span "56996135"
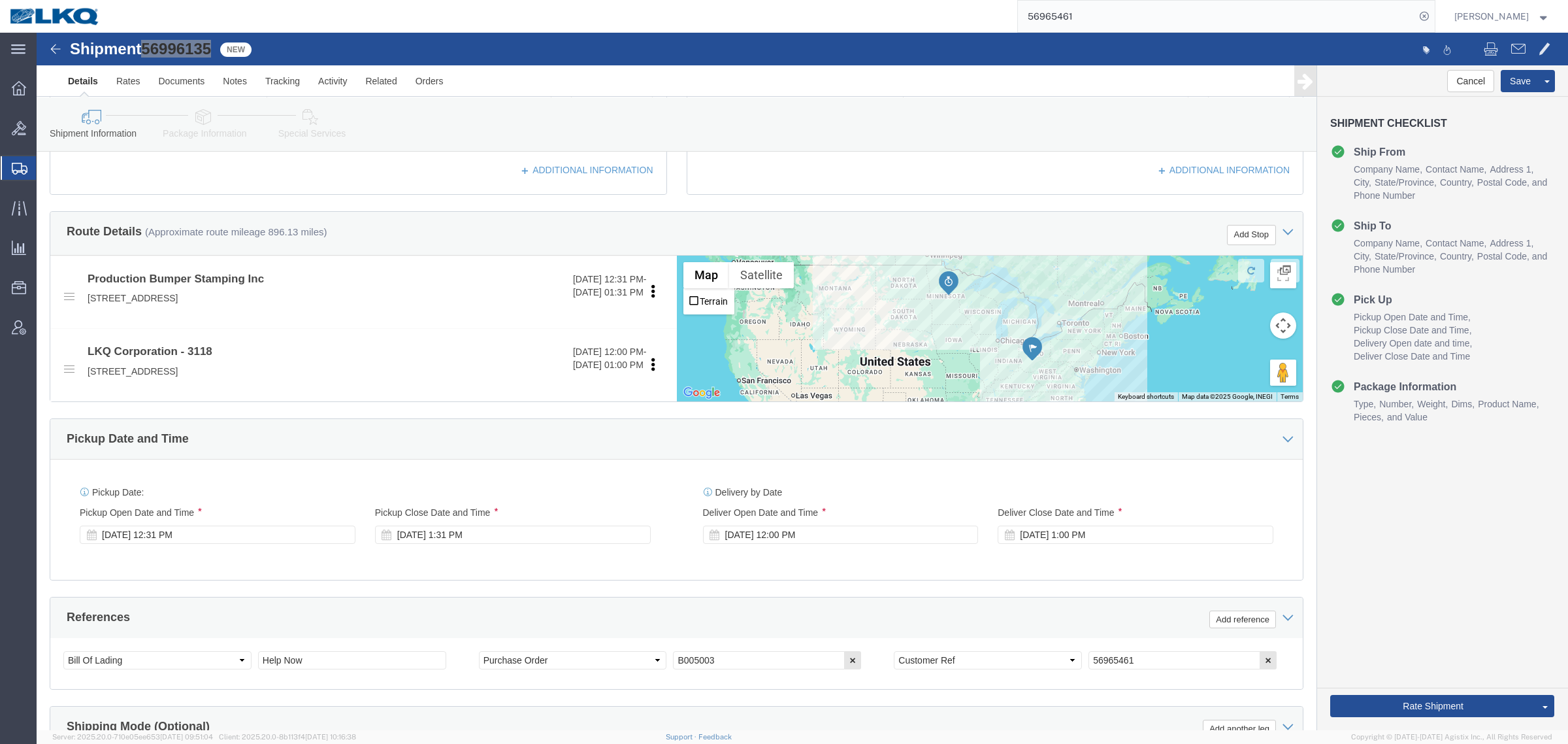
scroll to position [393, 0]
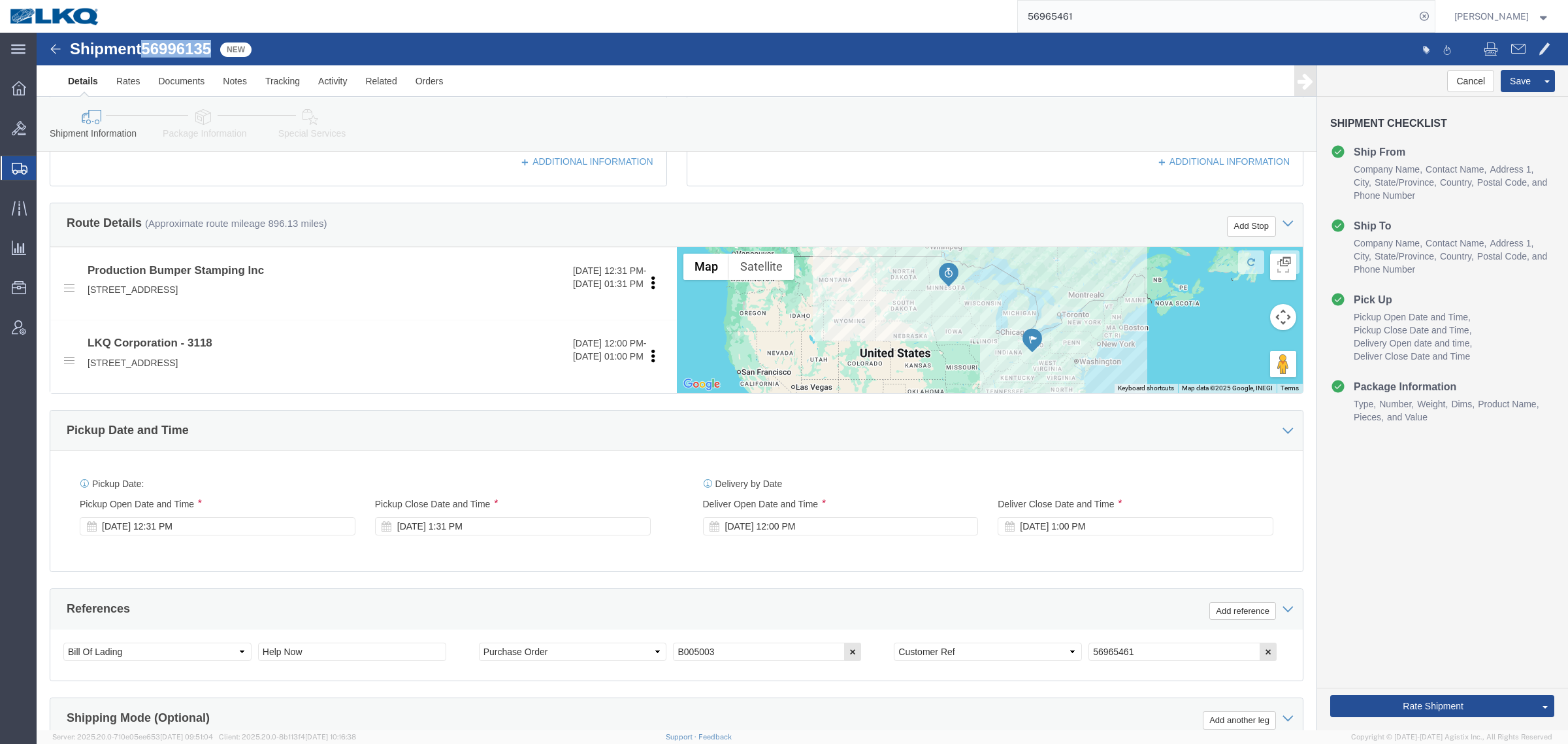
click span "56996135"
copy span "56996135"
click div "Ship From Location Location Select Select My Profile Location 1100 - LKQ [GEOGR…"
paste input "56996135"
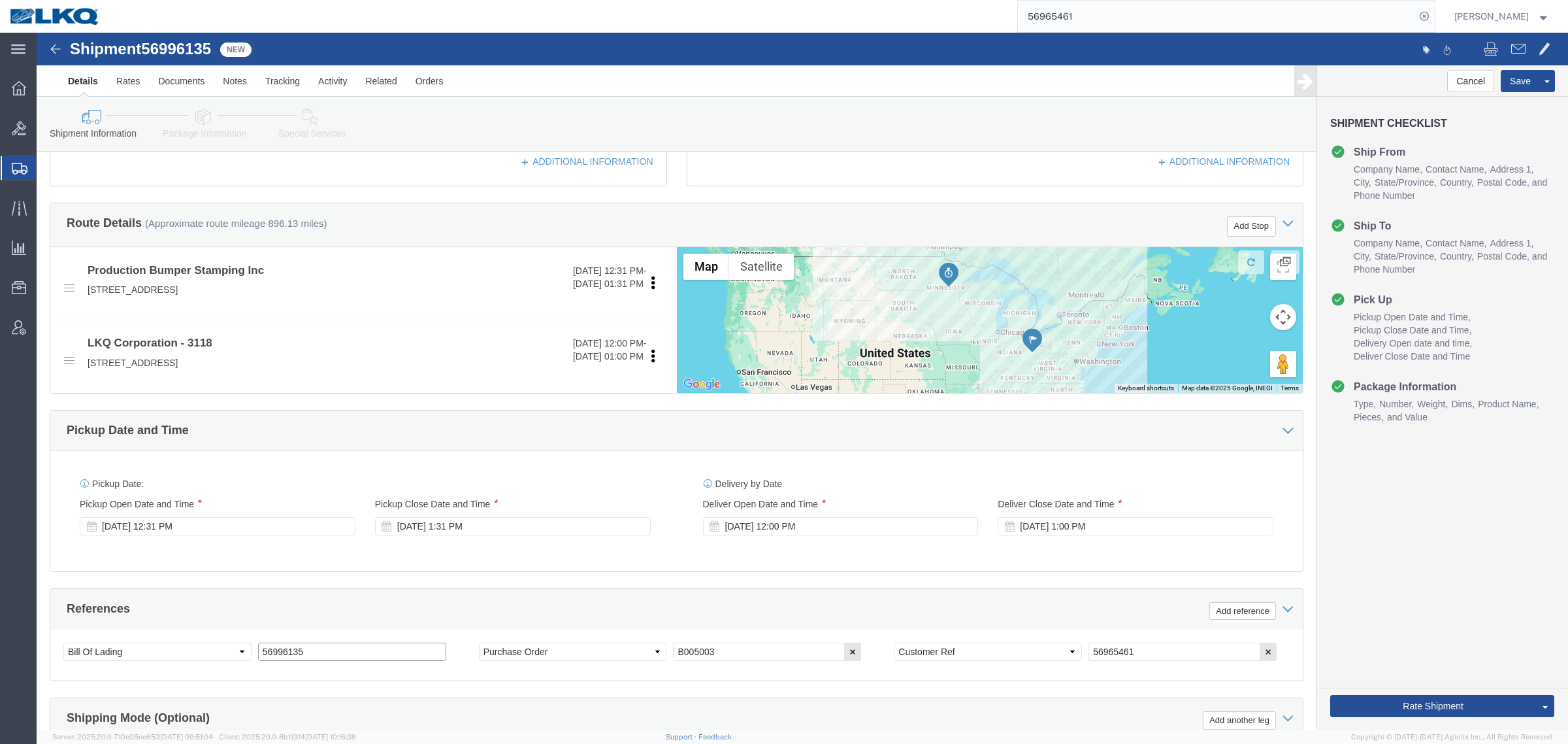
click div "Select Account Type Activity ID Airline Appointment Number ASN Batch Request # …"
type input "56996135"
click div "Ship From Location Location Select Select My Profile Location 1100 - LKQ [GEOGR…"
click div "Pickup Date: Pickup Start Date Pickup Start Time Pickup Open Date and Time [DAT…"
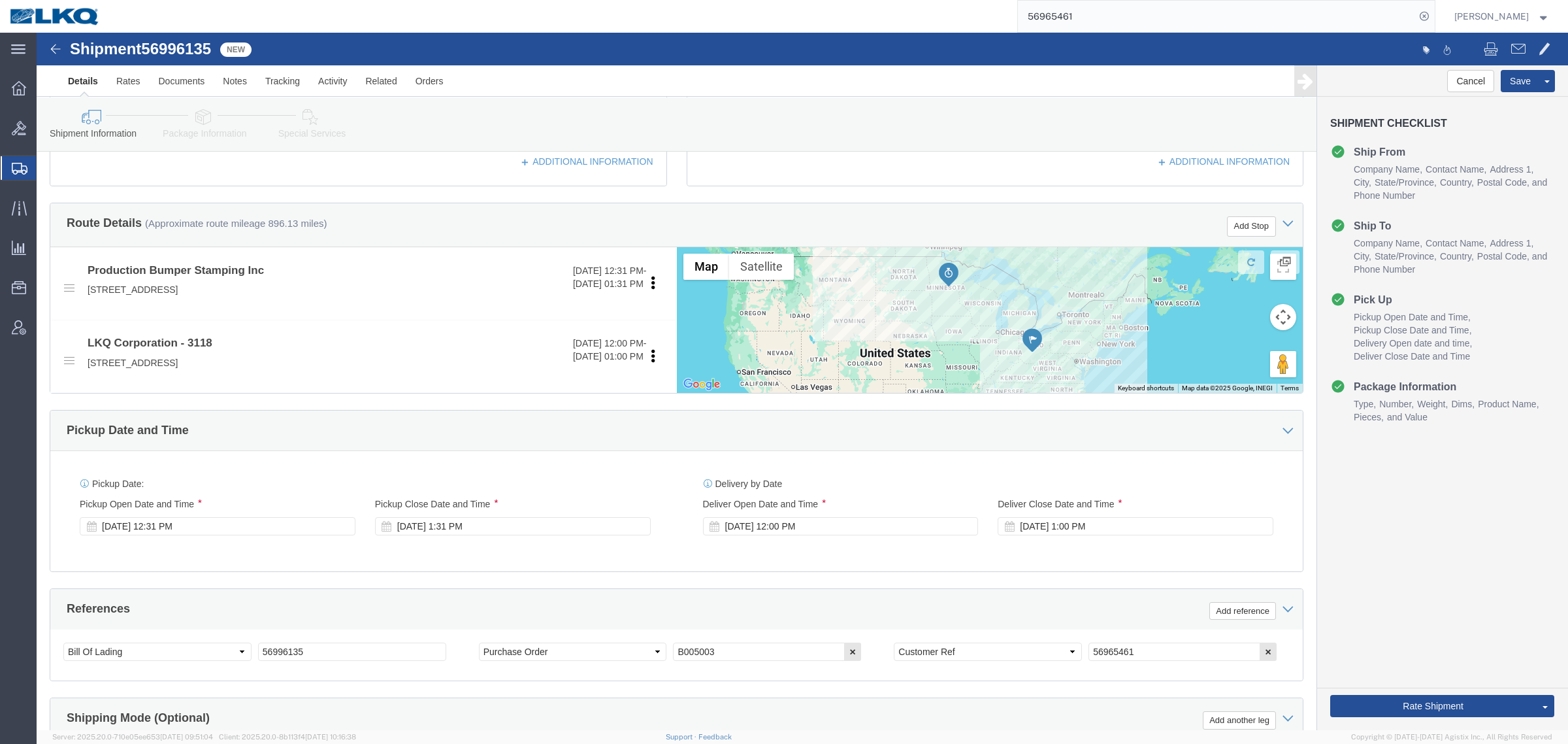
click div "Pickup Date: Pickup Start Date Pickup Start Time Pickup Open Date and Time [DAT…"
click at [1101, 17] on input "56965461" at bounding box center [1216, 16] width 397 height 31
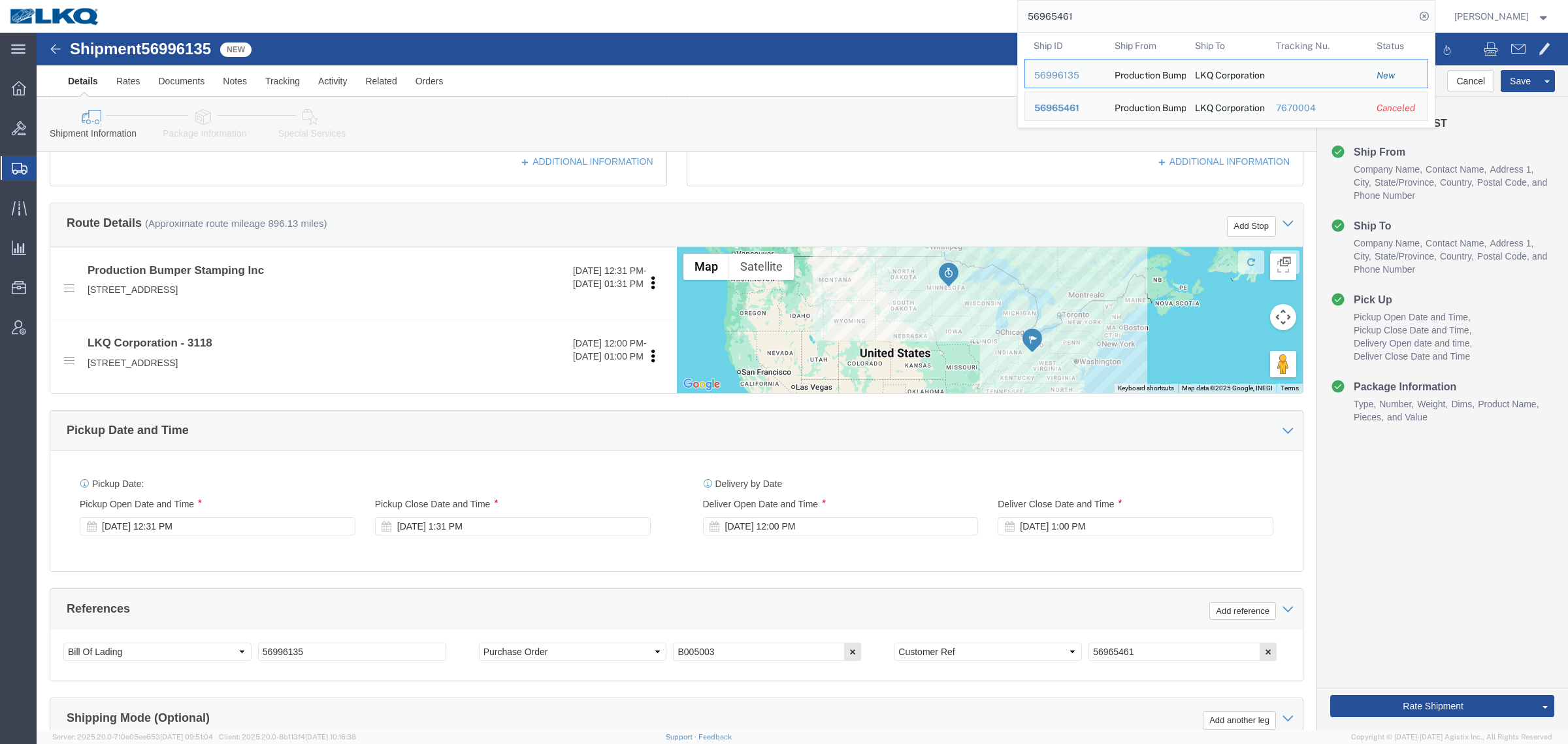
click at [1101, 17] on input "56965461" at bounding box center [1216, 16] width 397 height 31
click at [1101, 17] on input "56965461" at bounding box center [1216, 16] width 397 height 31
paste input "896765"
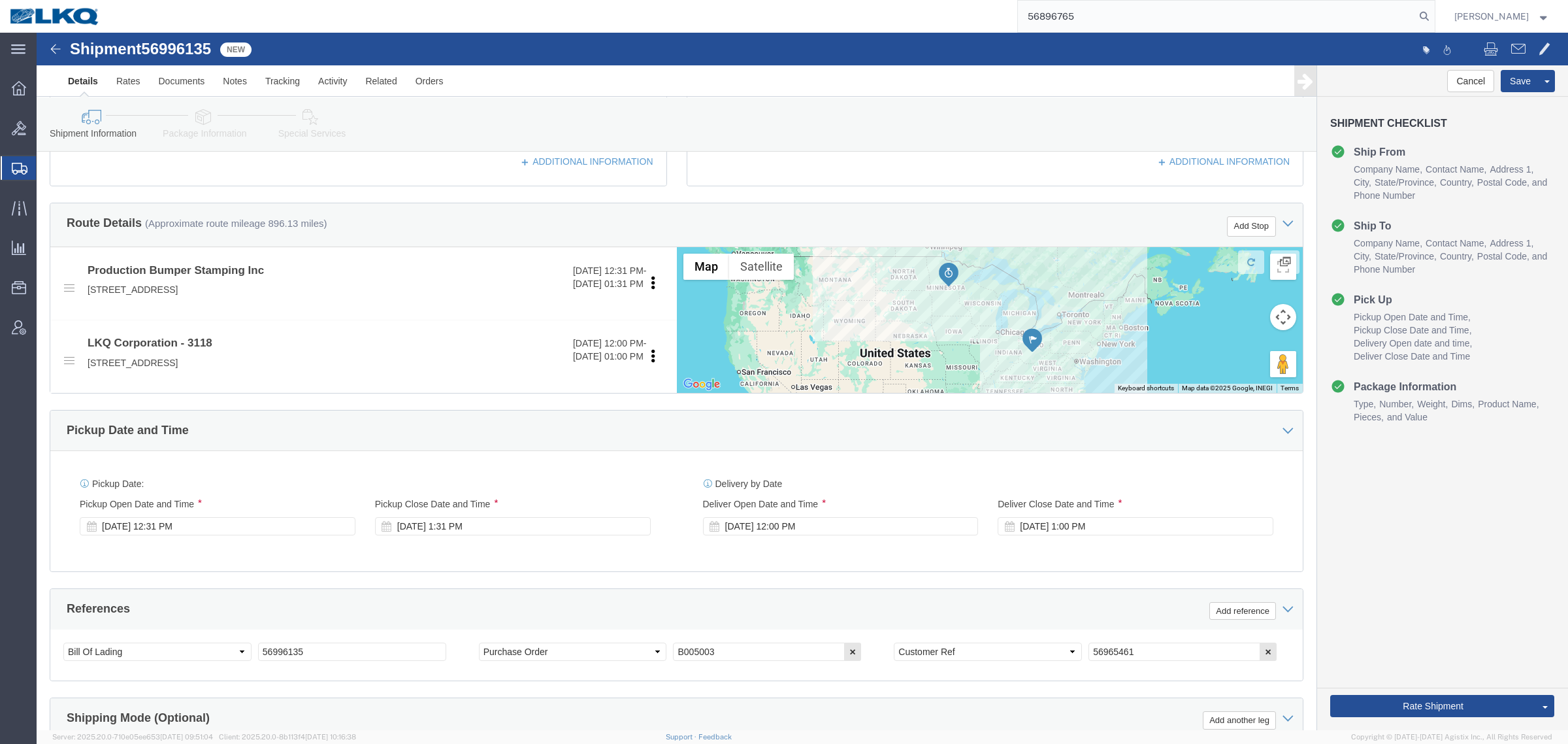
type input "56896765"
click span "56996135"
copy span "56996135"
drag, startPoint x: 141, startPoint y: 487, endPoint x: 192, endPoint y: 511, distance: 56.4
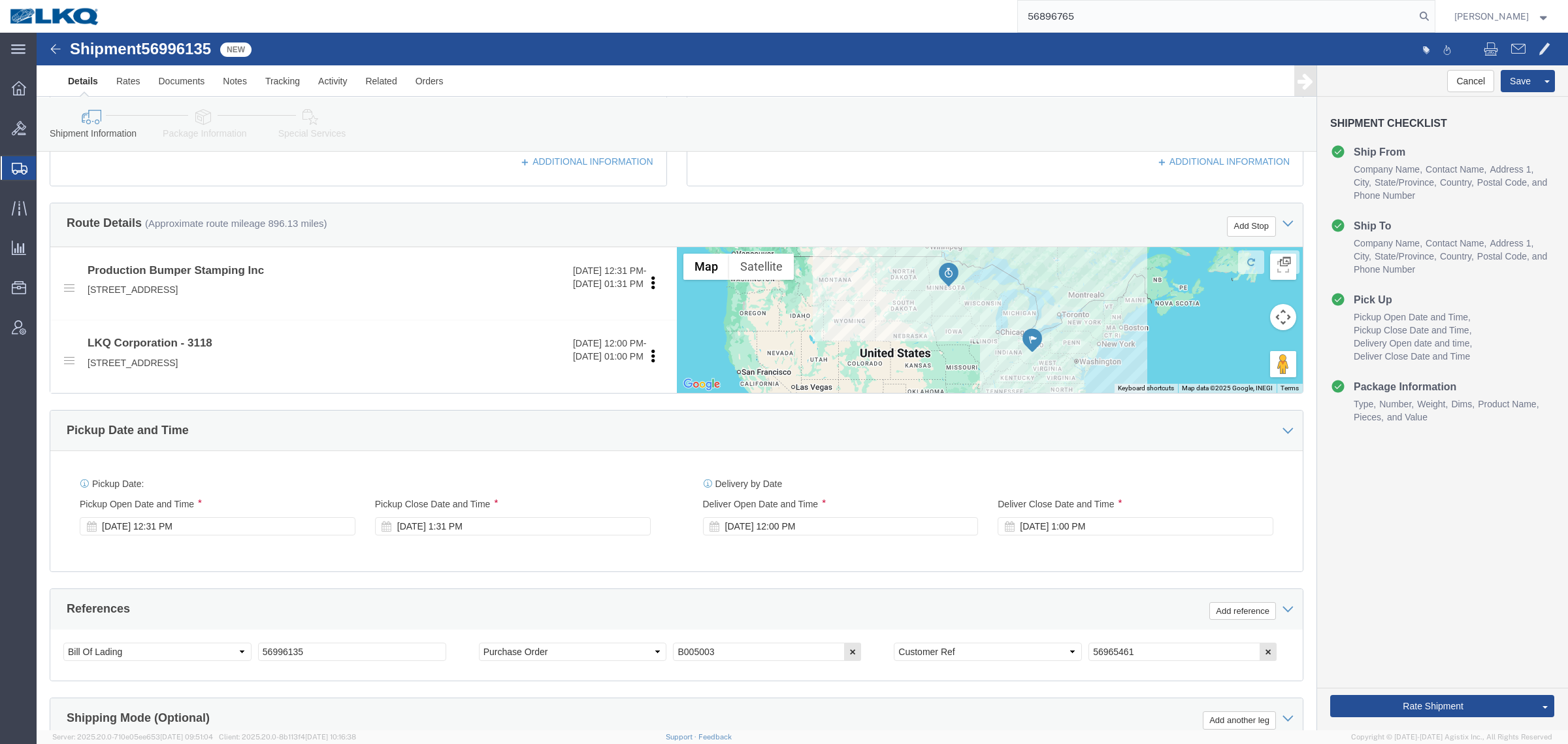
click div "[DATE] 12:31 PM"
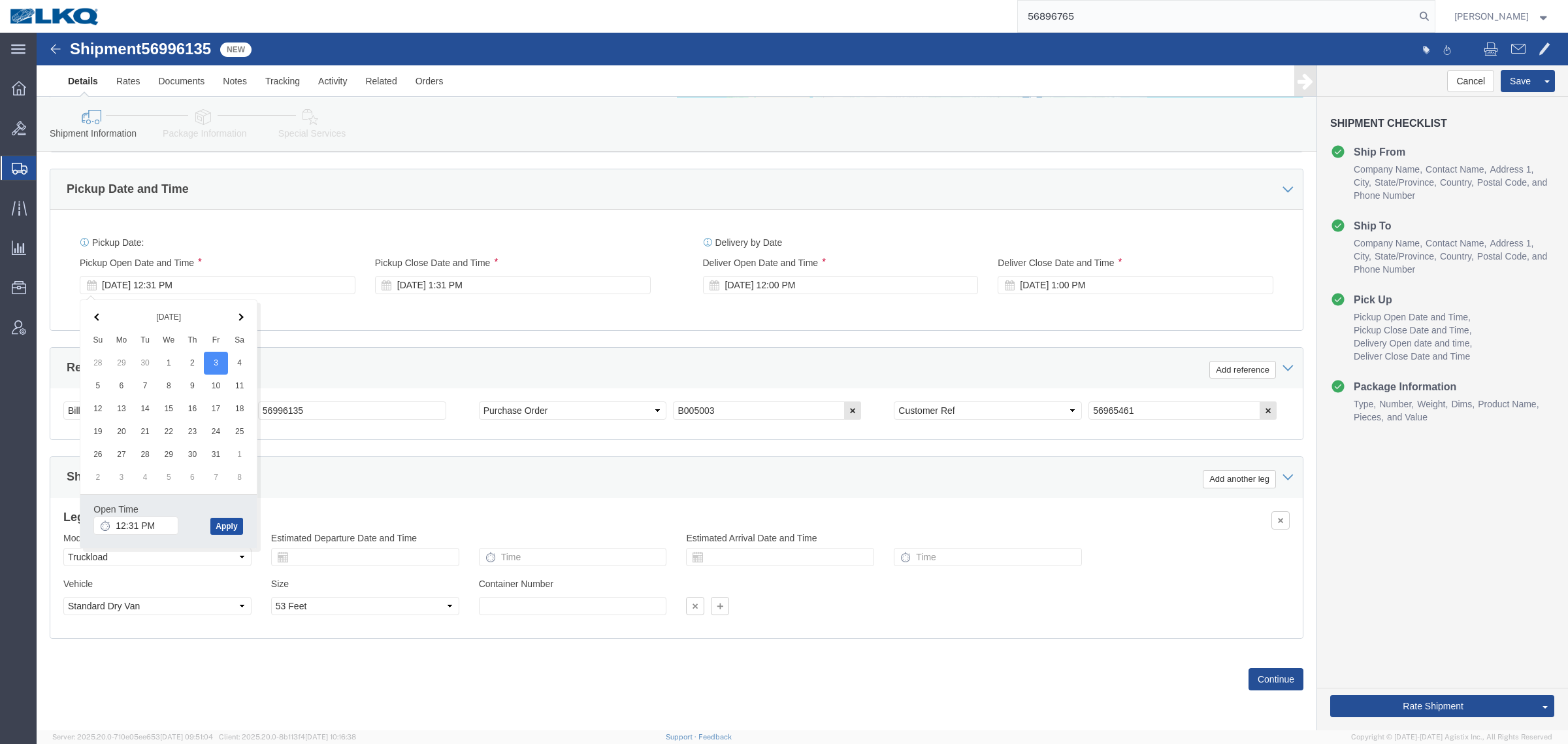
click button "Apply"
click div "References Add reference"
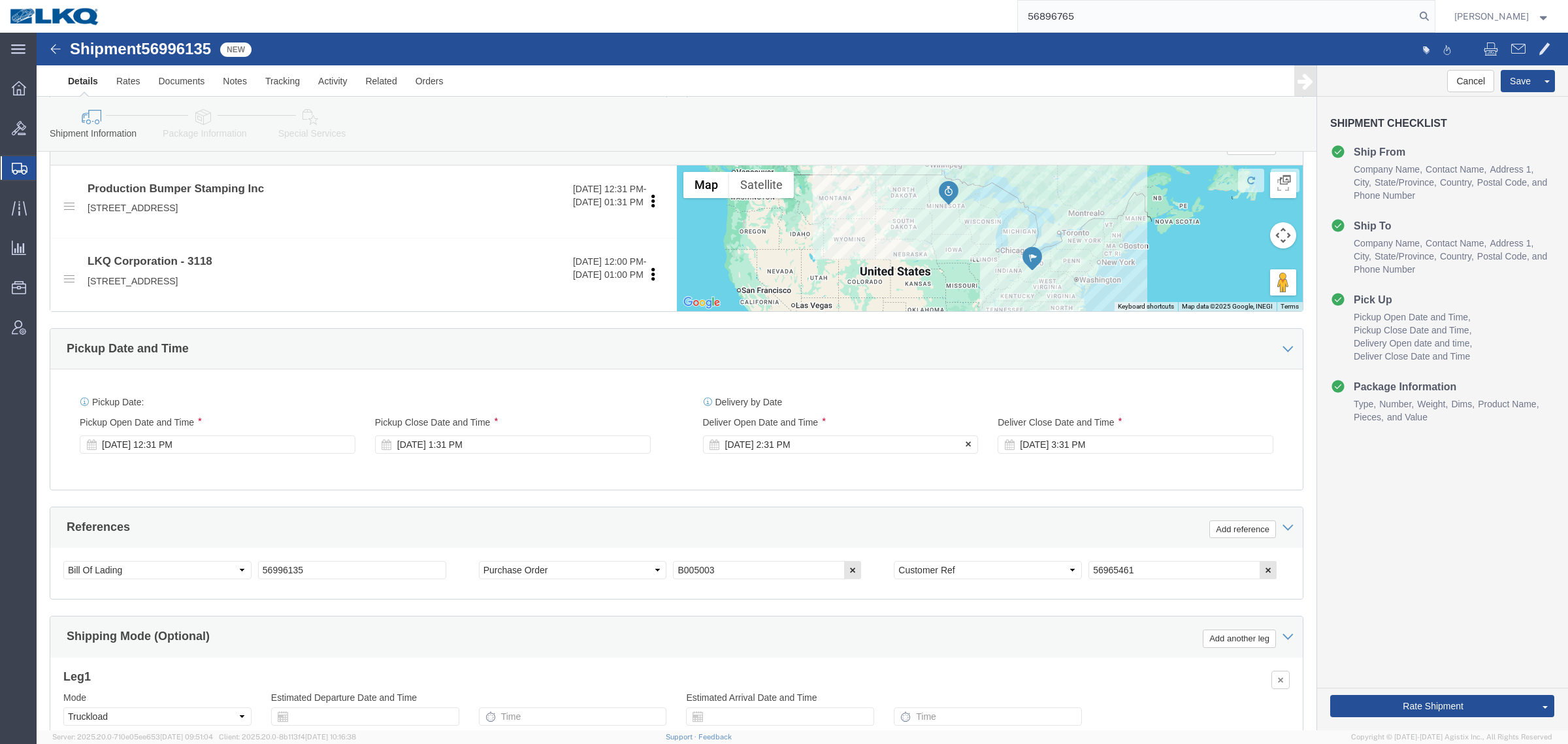
click div "[DATE] 2:31 PM"
click button "Apply"
click div "[DATE] 2:31 PM"
type input "12:00 PM"
drag, startPoint x: 806, startPoint y: 651, endPoint x: 911, endPoint y: 593, distance: 120.0
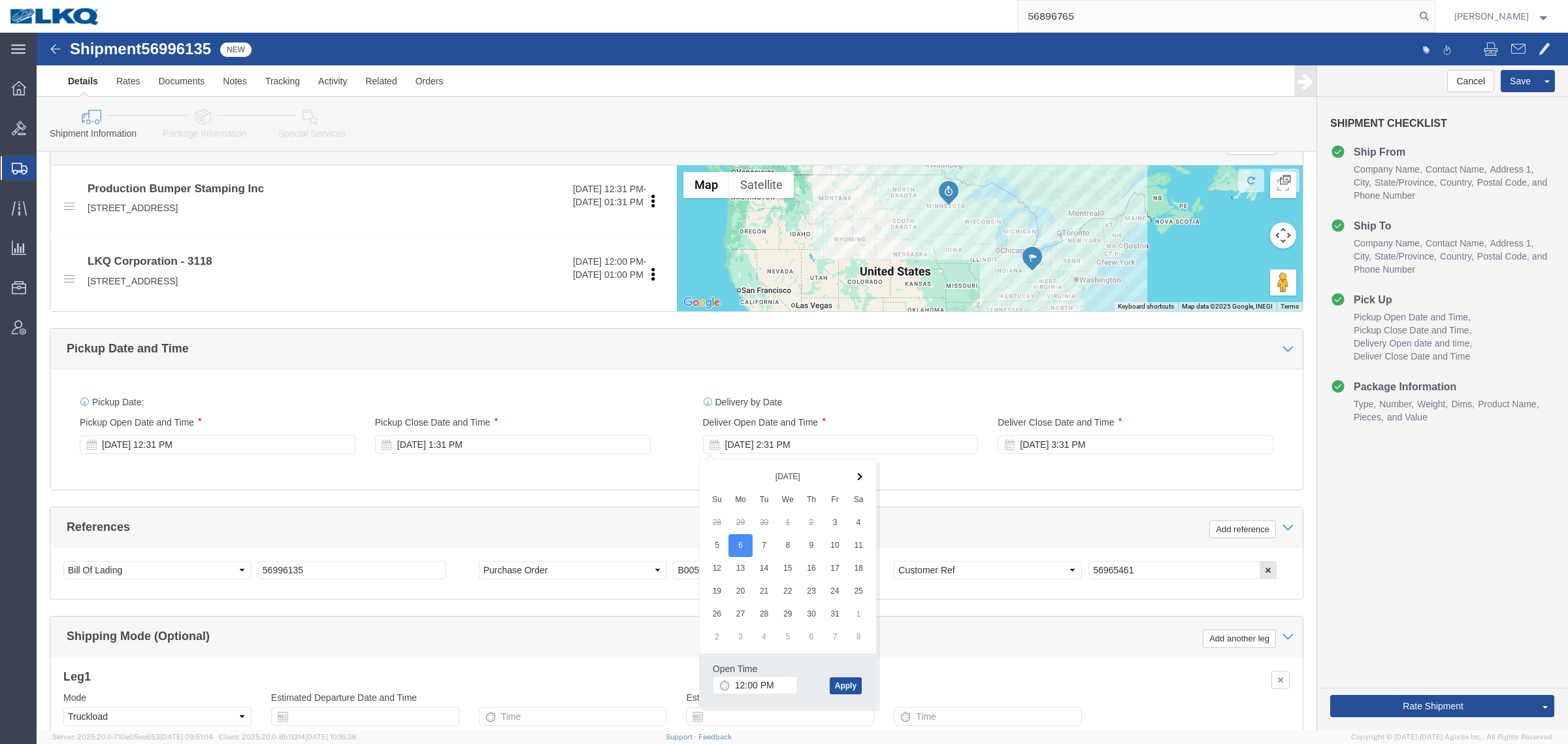
click button "Apply"
drag, startPoint x: 1088, startPoint y: 453, endPoint x: 1095, endPoint y: 429, distance: 25.0
click div "Pickup Date: Pickup Start Date Pickup Start Time Pickup Open Date and Time [DAT…"
click div "[DATE] 3:31 PM"
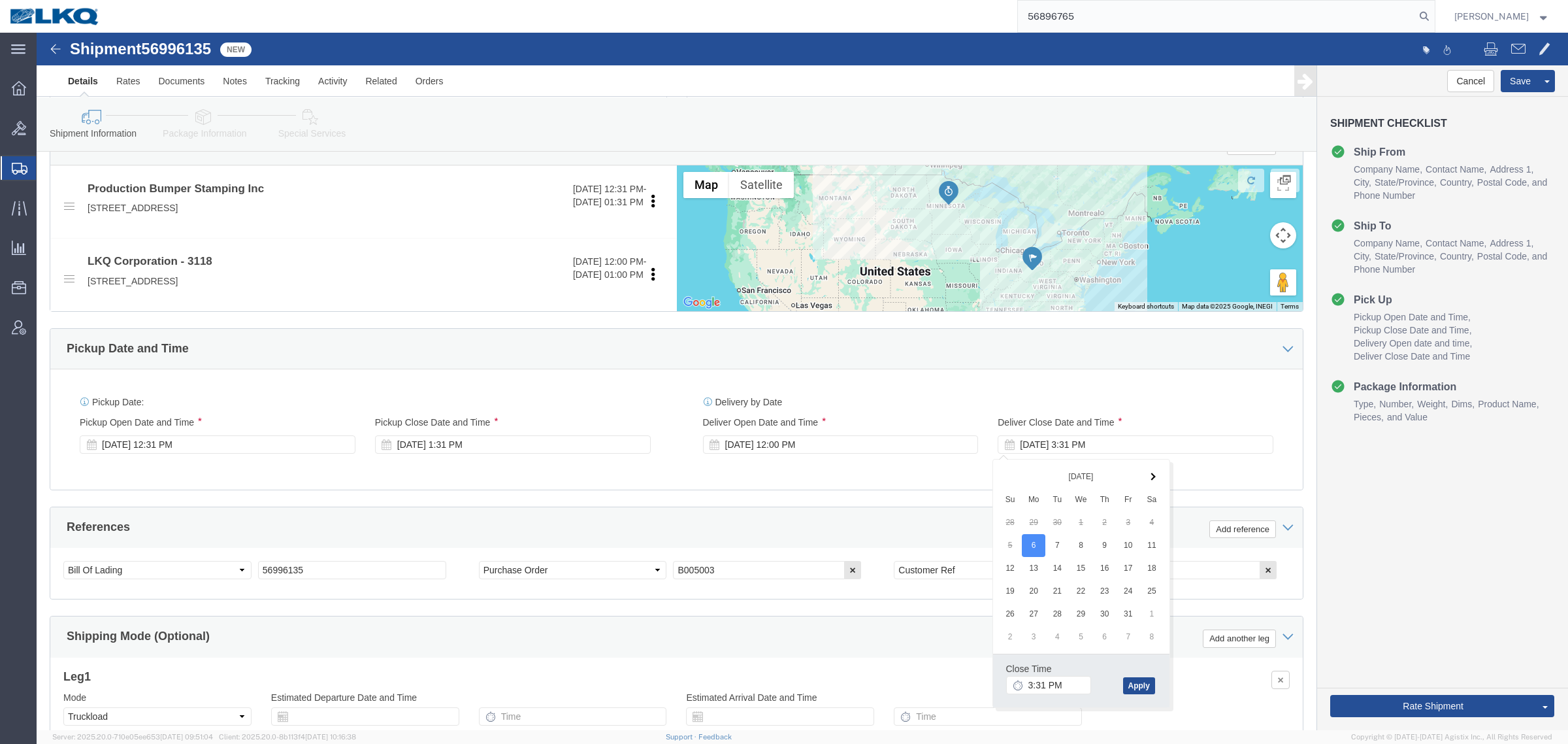
click div "Cancel Save Assign To Clone Shipment Save As Template Shipment Checklist Ship F…"
click button "Rate Shipment"
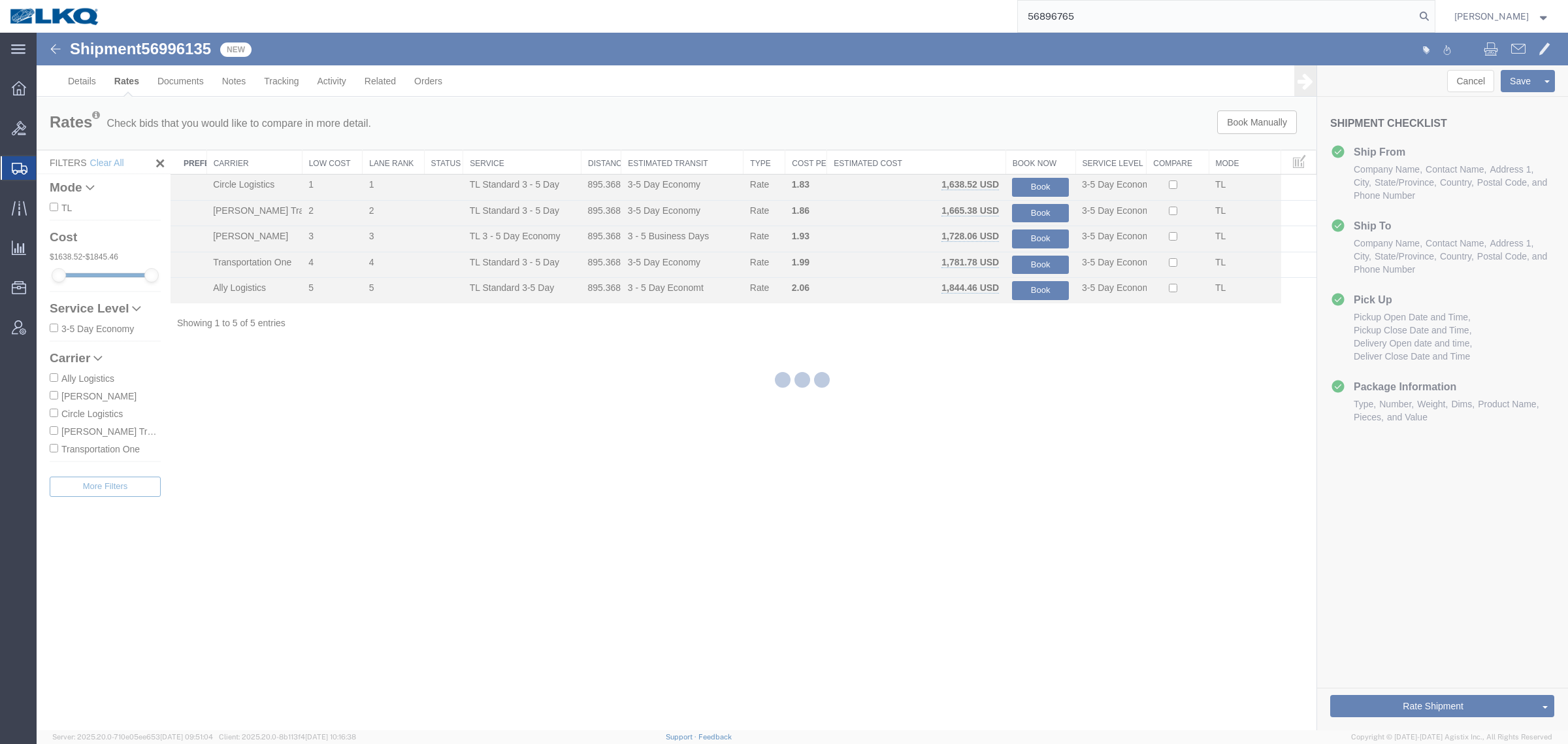
scroll to position [0, 0]
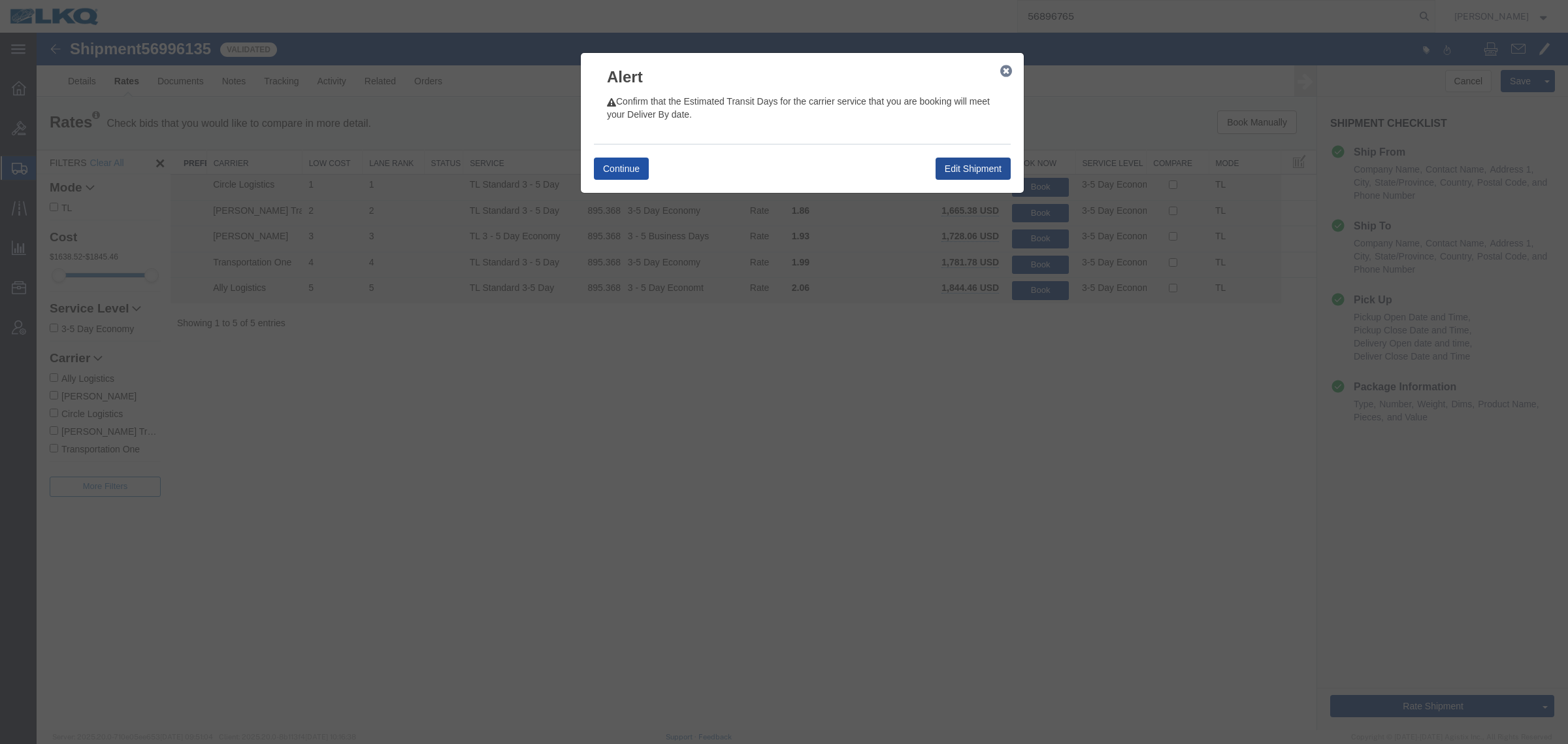
click at [625, 167] on button "Continue" at bounding box center [621, 168] width 55 height 22
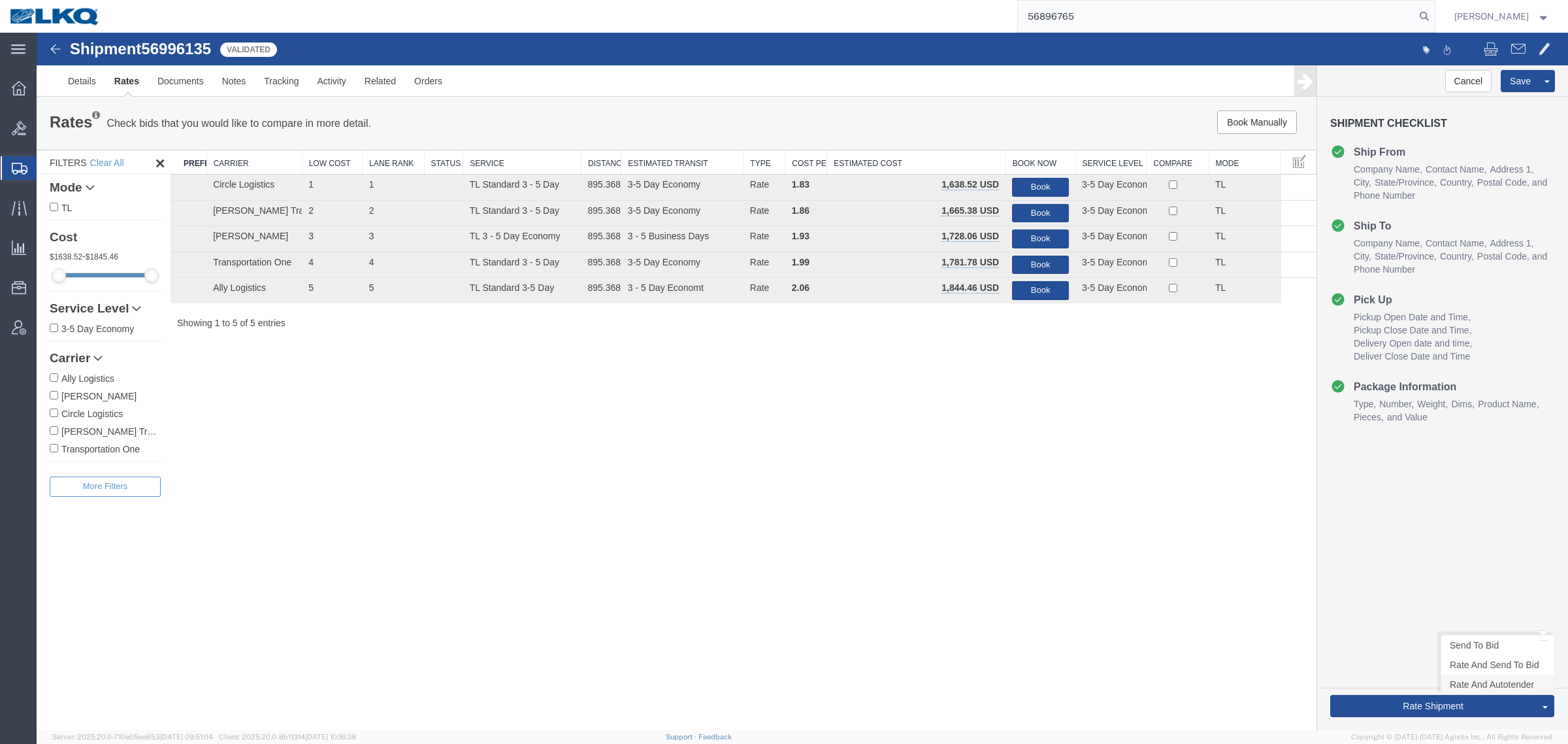
click at [1467, 684] on link "Rate And Autotender" at bounding box center [1497, 684] width 113 height 19
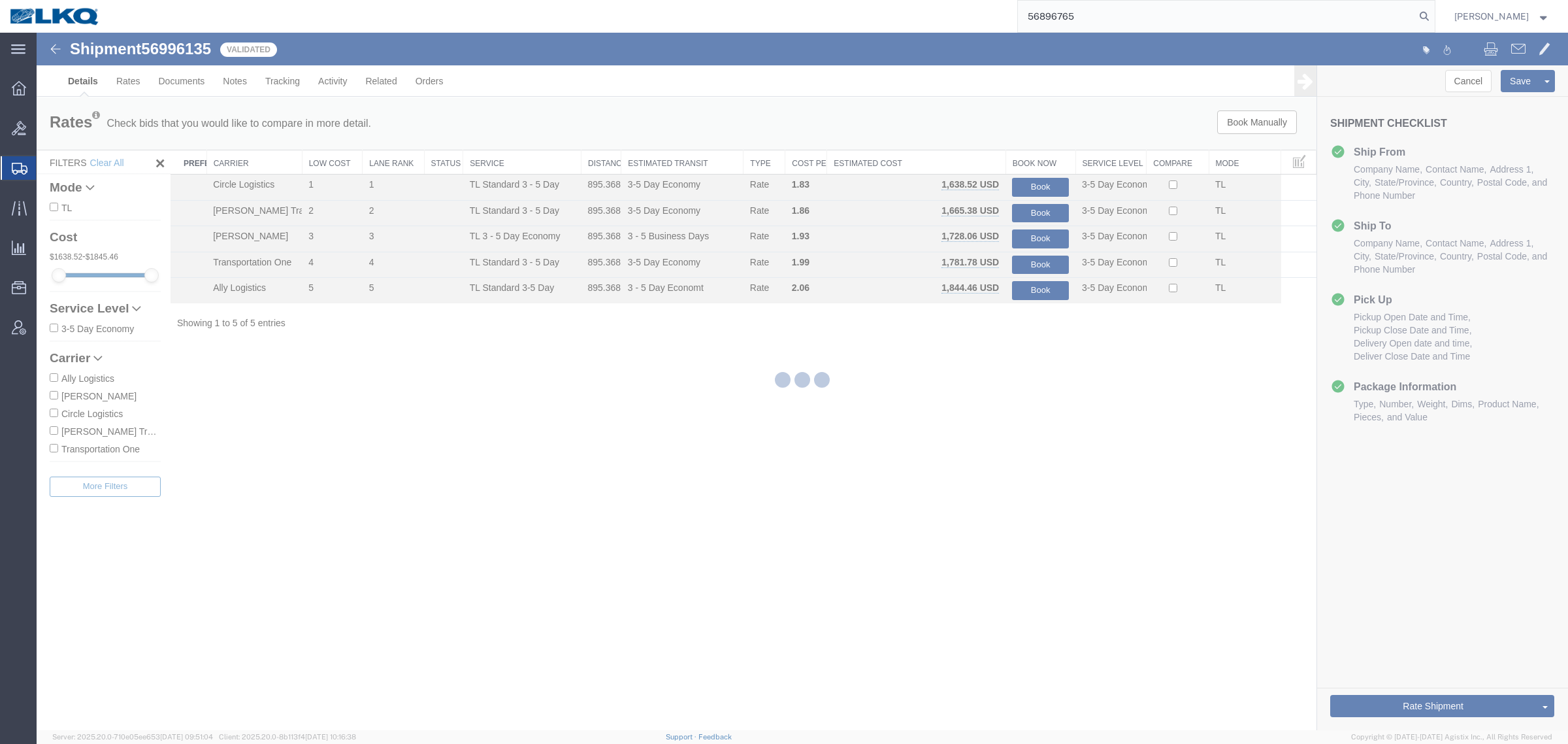
select select "27852"
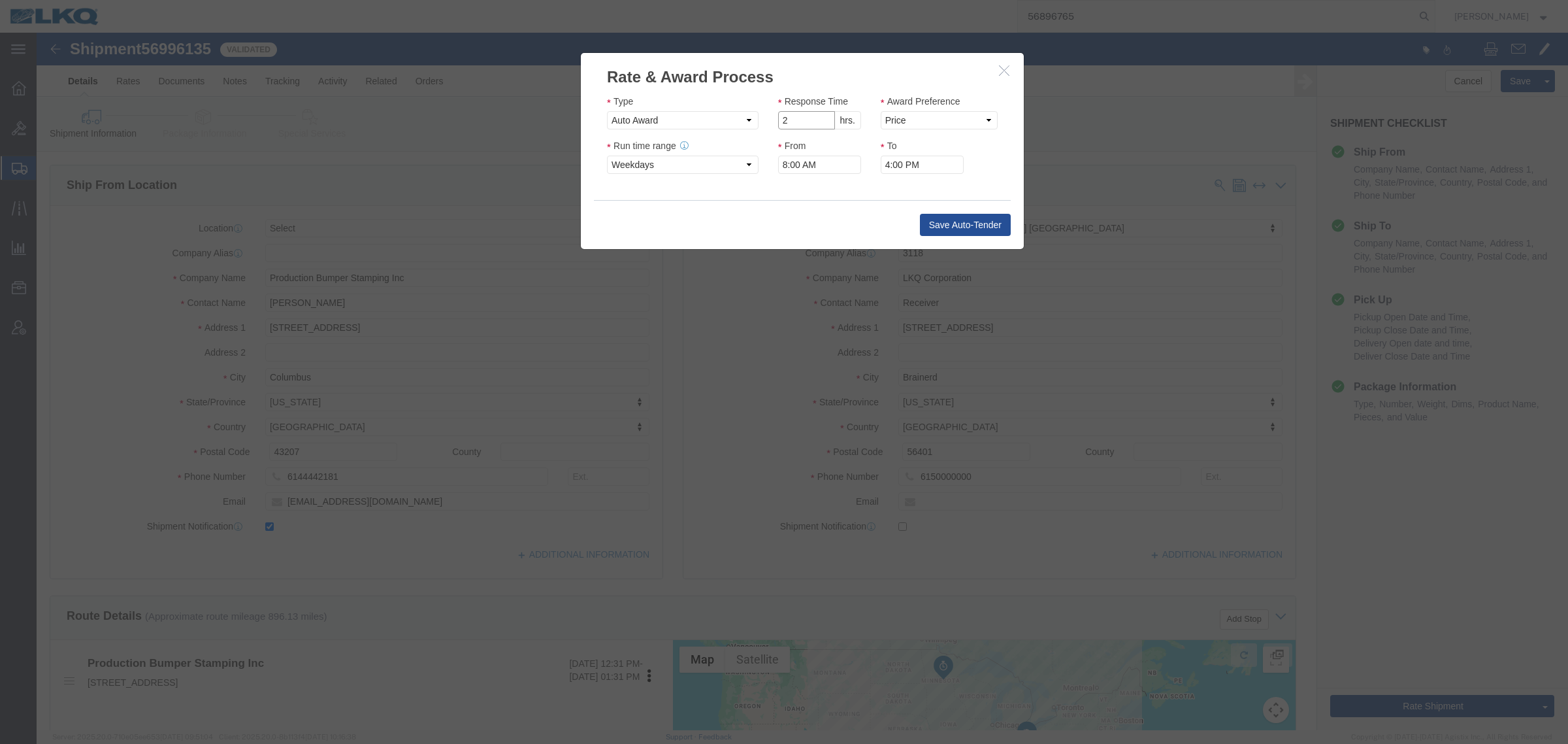
click input "2"
click input "1"
click select "Price Carrier Rank"
type input "2"
click input "2"
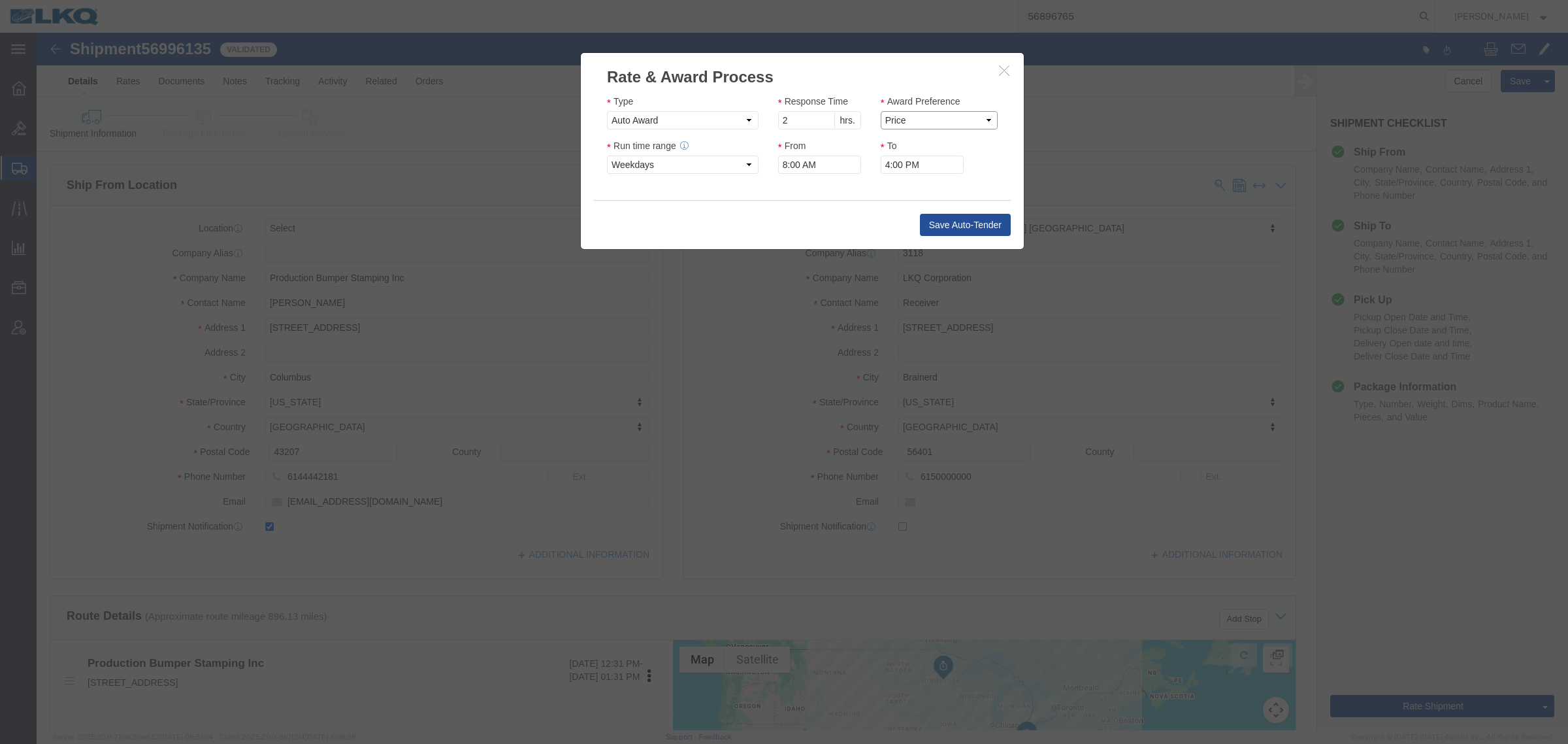
click select "Price Carrier Rank"
select select "LANE_RANK"
click select "Price Carrier Rank"
click input "8:00 AM"
type input "7:00 AM"
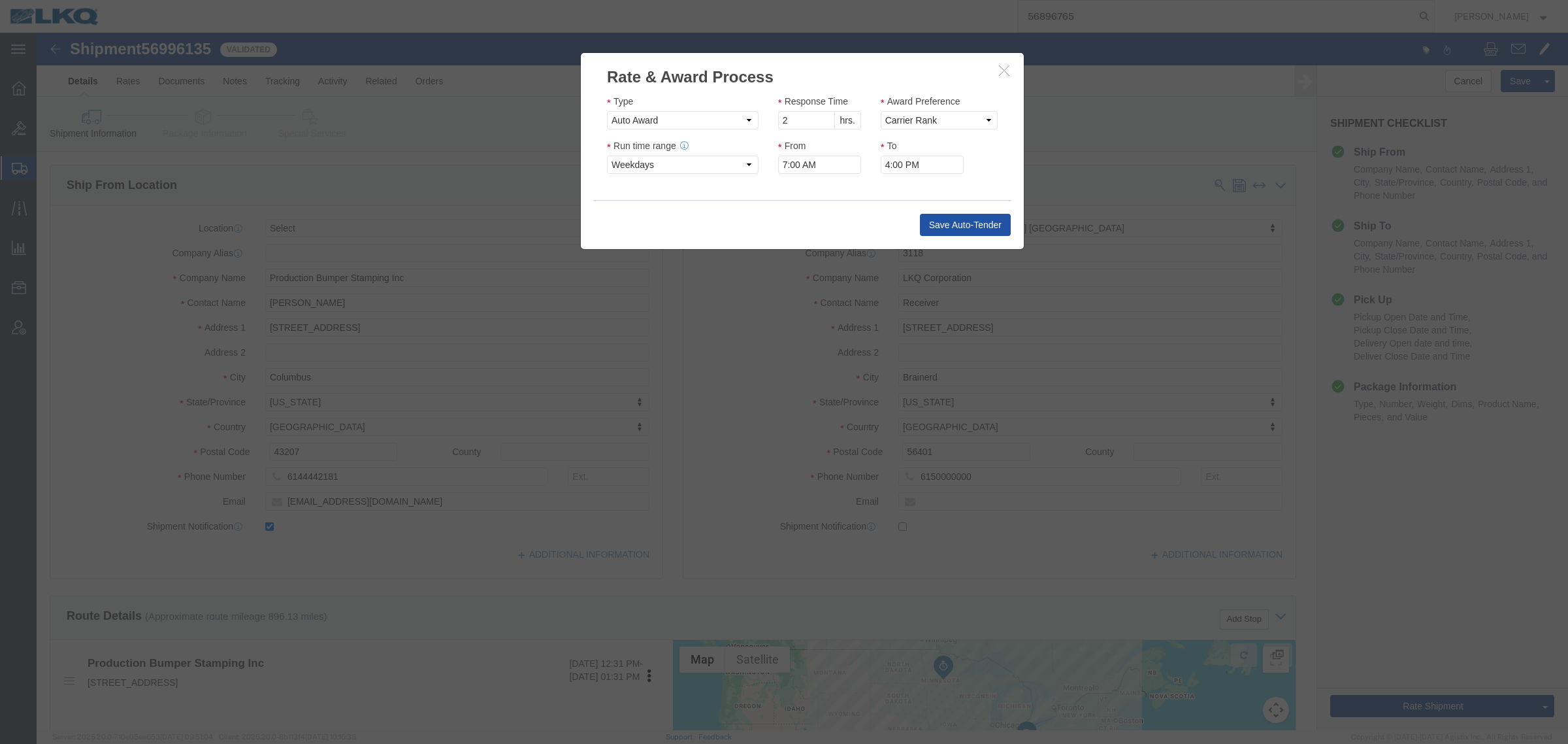
click button "Save Auto-Tender"
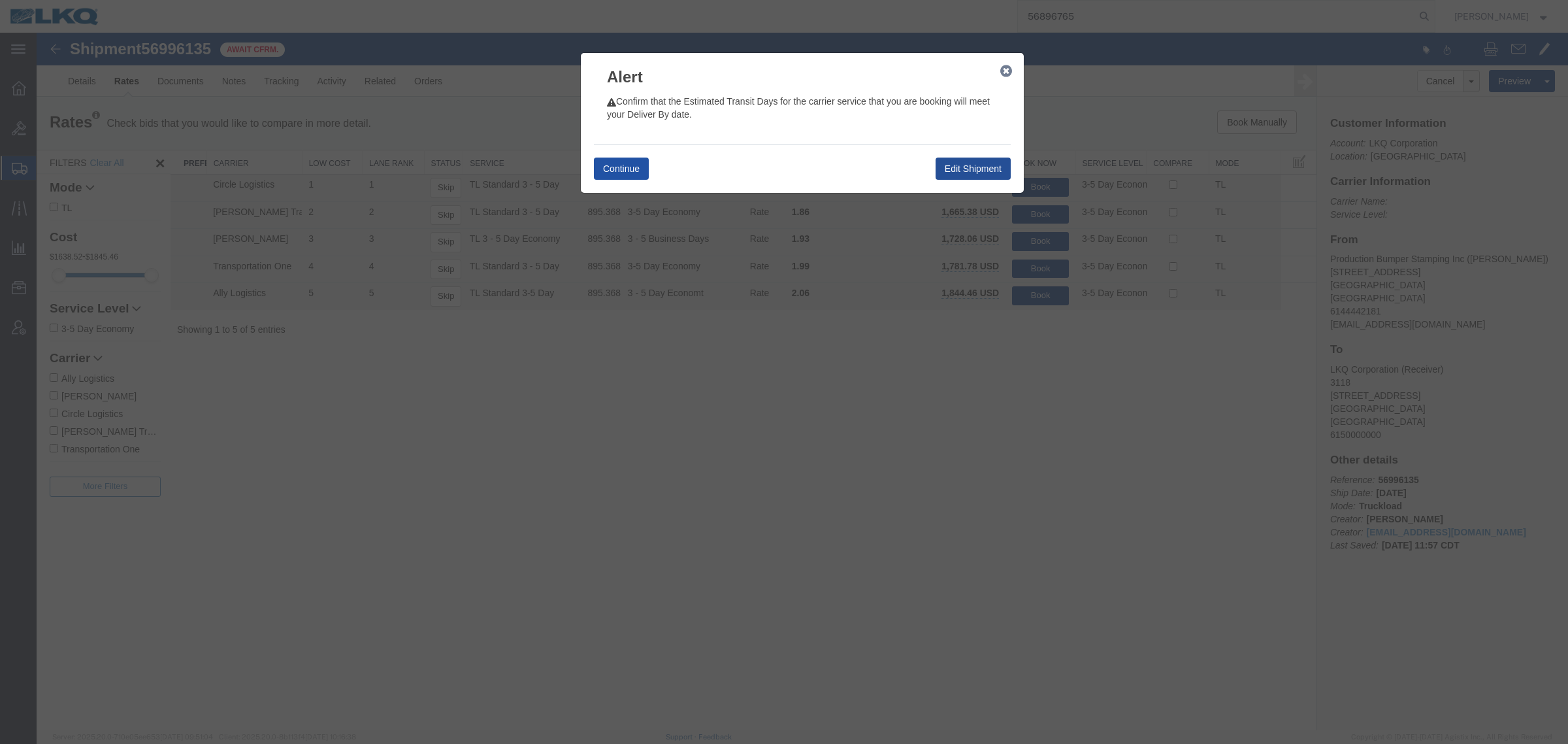
click at [606, 168] on button "Continue" at bounding box center [621, 168] width 55 height 22
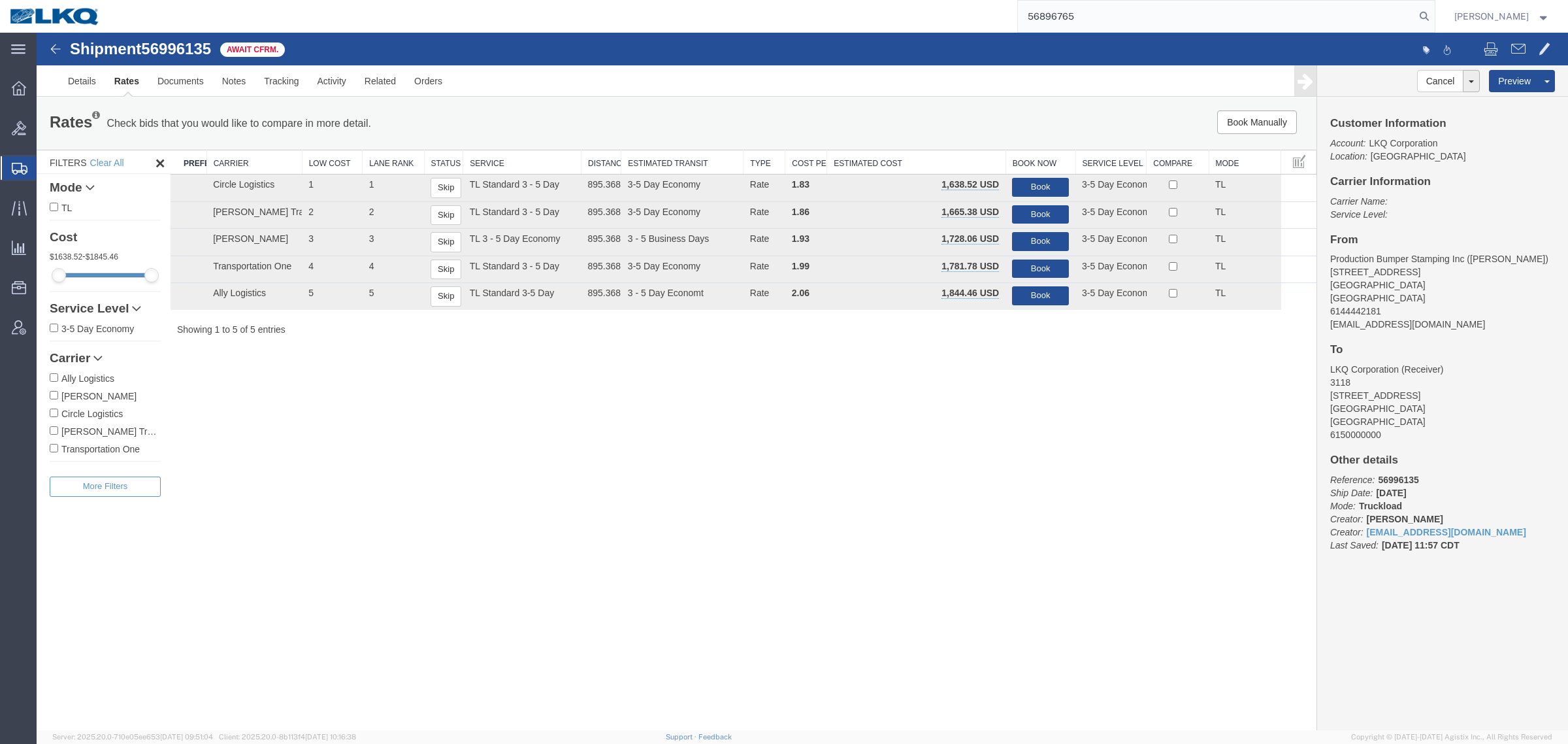
click at [910, 502] on div "Shipment 56996135 5 of 5 Await Cfrm. Details Rates Documents Notes Tracking Act…" at bounding box center [802, 381] width 1531 height 698
click at [716, 462] on div "Shipment 56996135 5 of 5 Await Cfrm. Details Rates Documents Notes Tracking Act…" at bounding box center [802, 381] width 1531 height 698
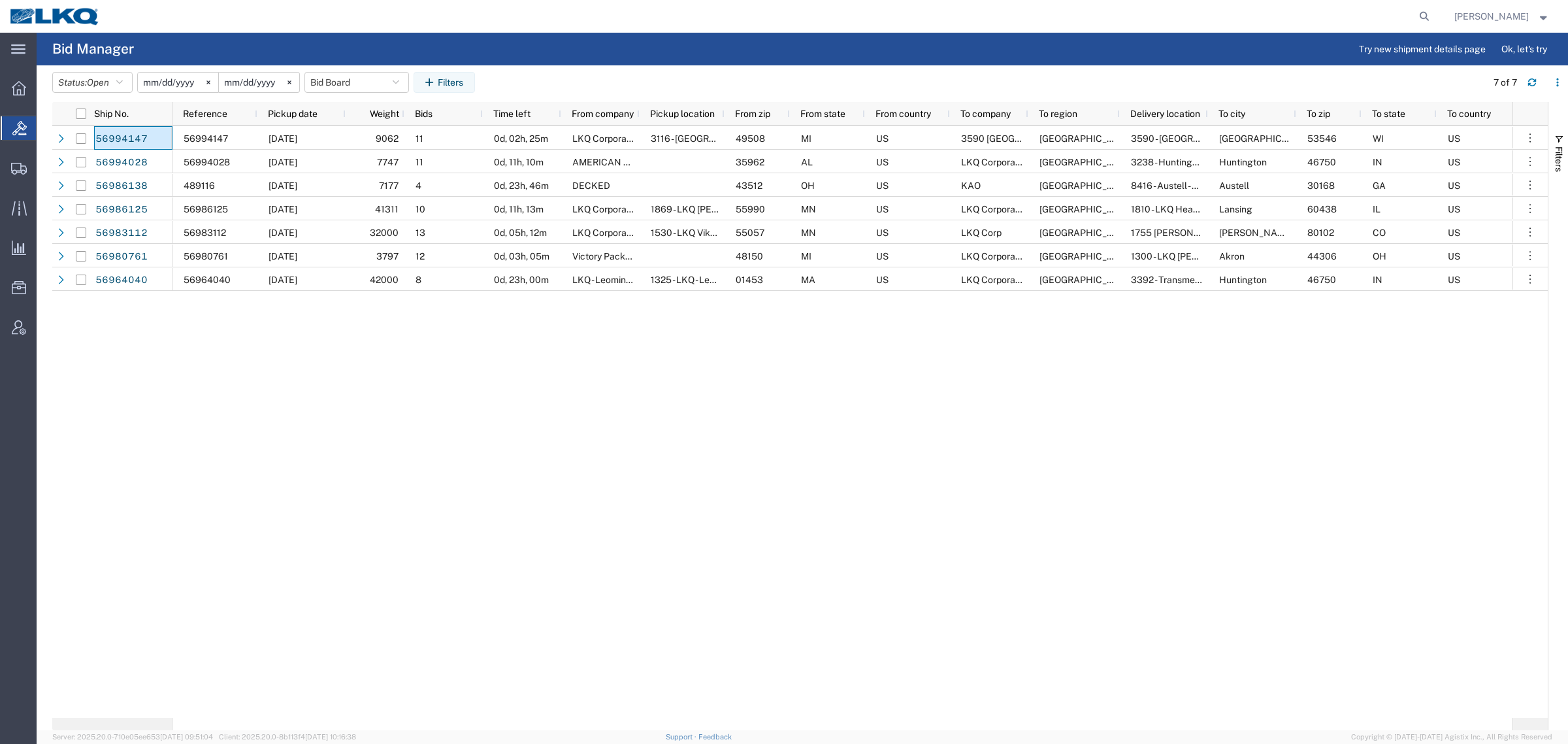
click at [193, 35] on agx-page-header "Bid Manager Try new shipment details page Ok, let's try" at bounding box center [802, 48] width 1531 height 33
click at [17, 168] on icon at bounding box center [19, 168] width 16 height 12
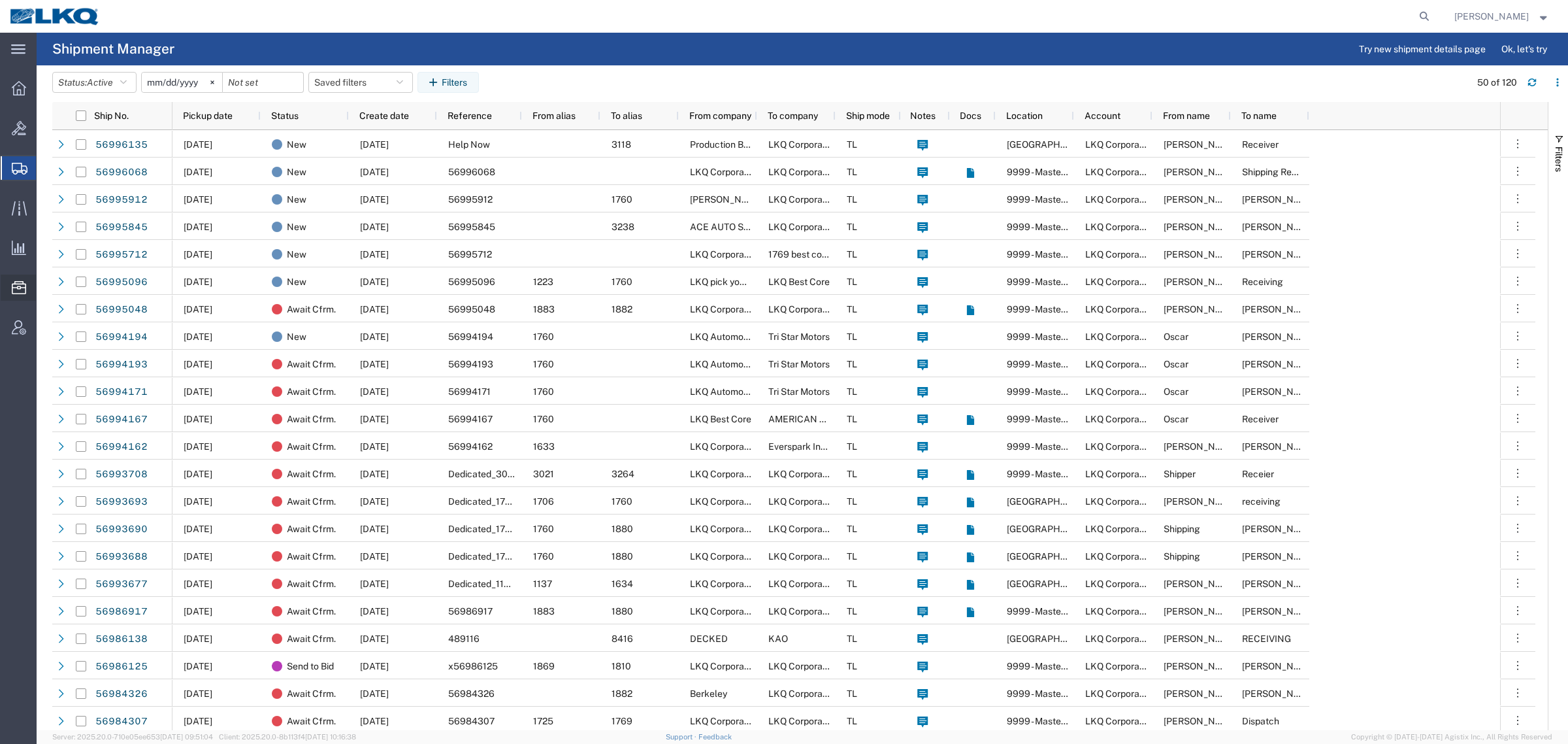
click at [0, 0] on span "Address Book" at bounding box center [0, 0] width 0 height 0
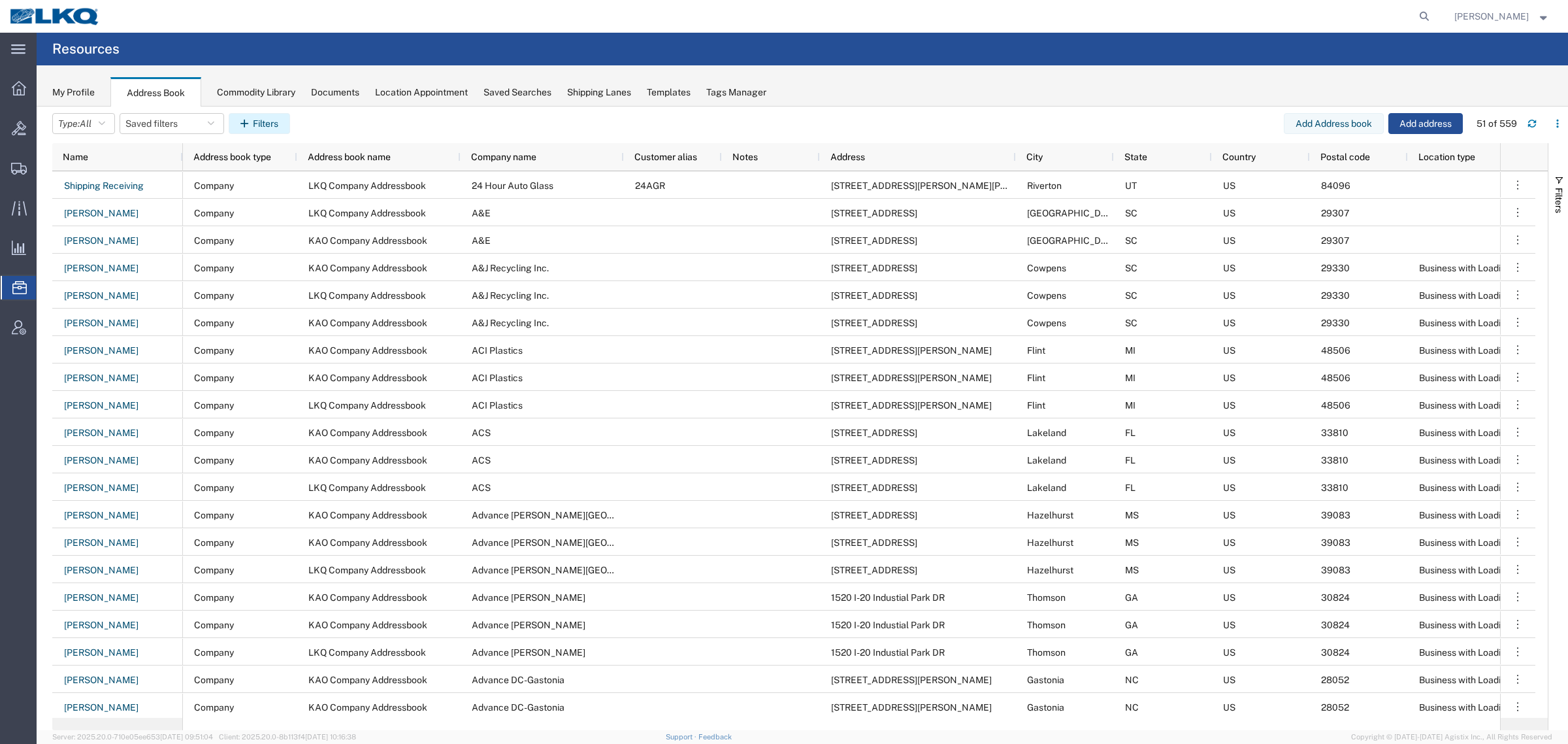
click at [276, 125] on button "Filters" at bounding box center [259, 123] width 62 height 21
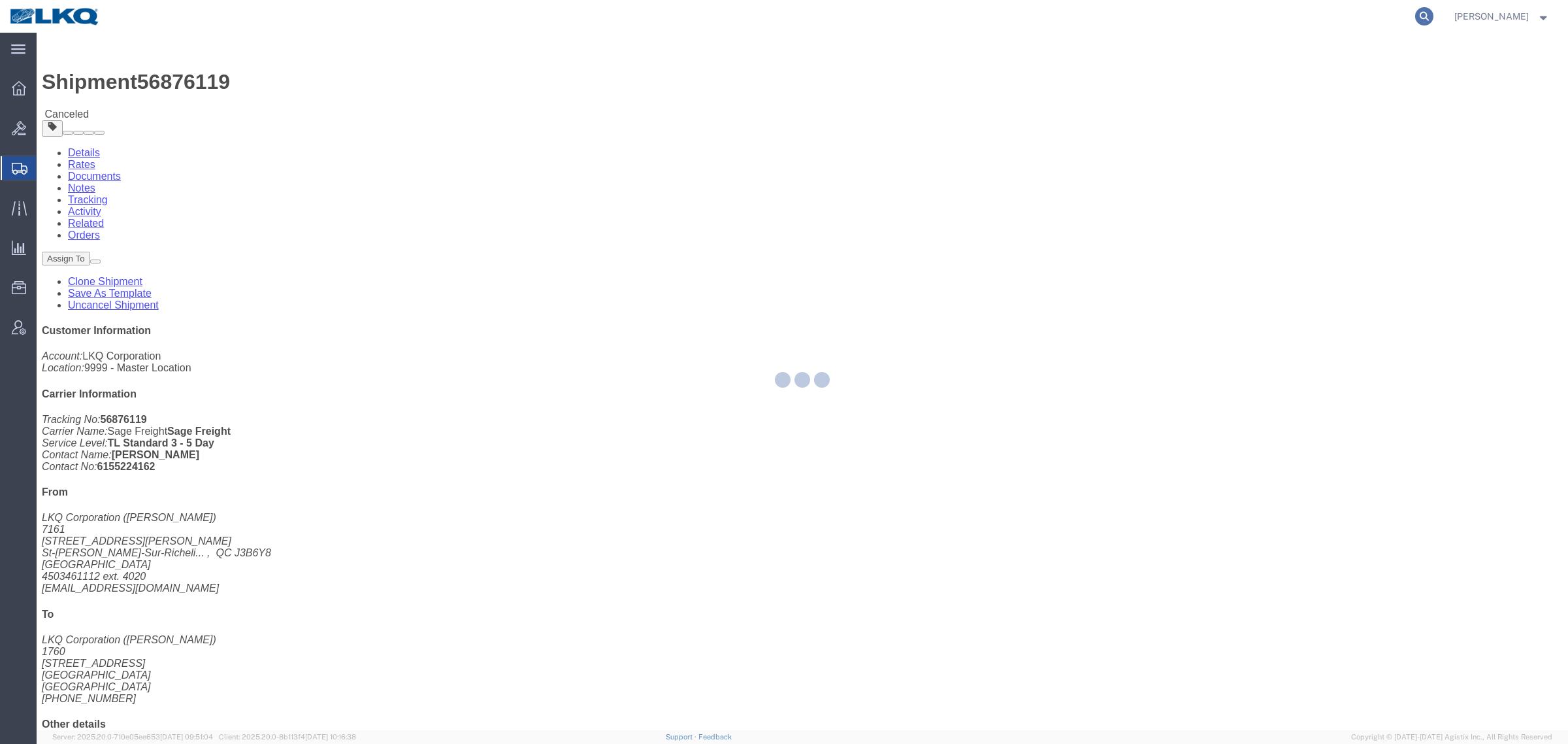
click at [1432, 17] on icon at bounding box center [1424, 16] width 18 height 18
paste input "56896765"
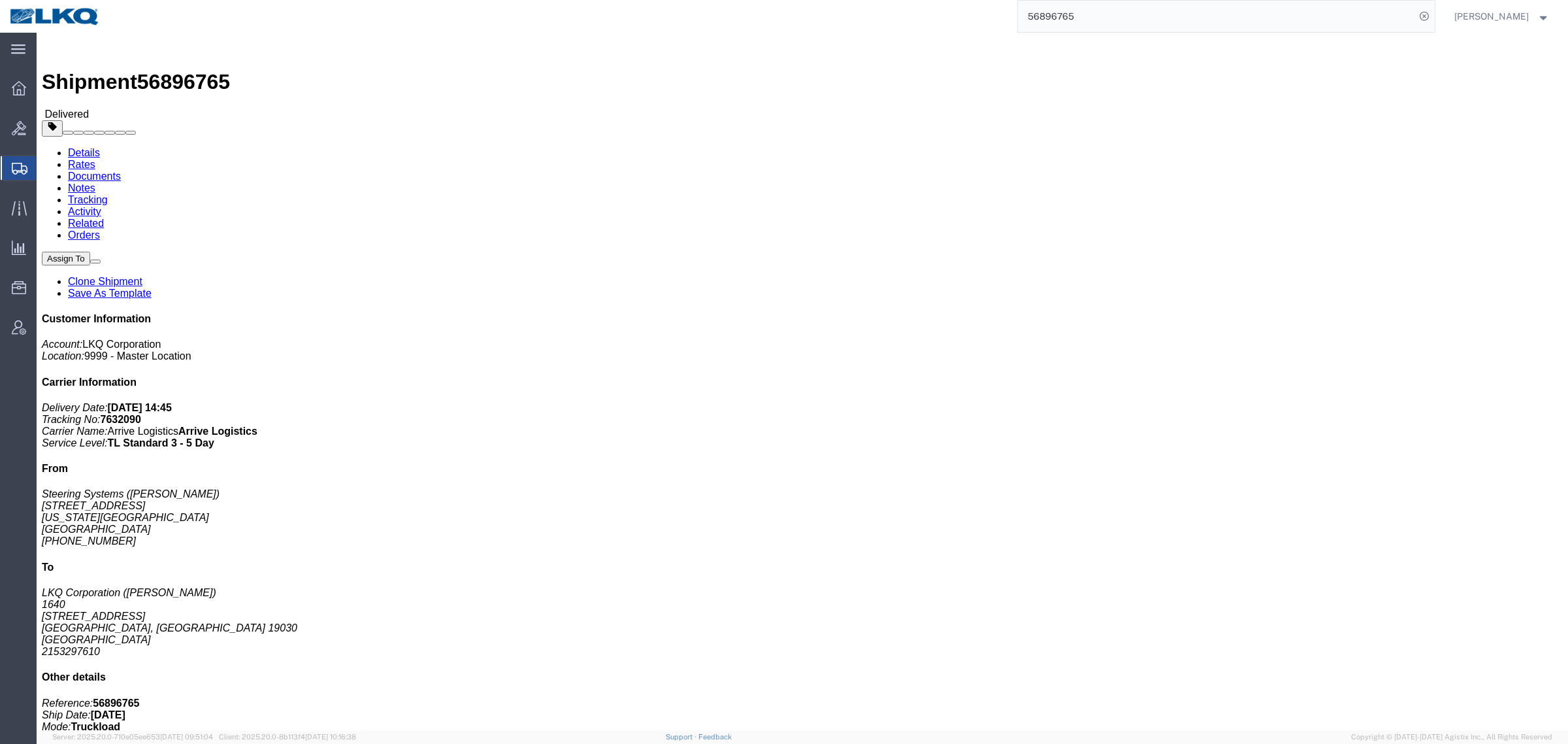
click link "Rates"
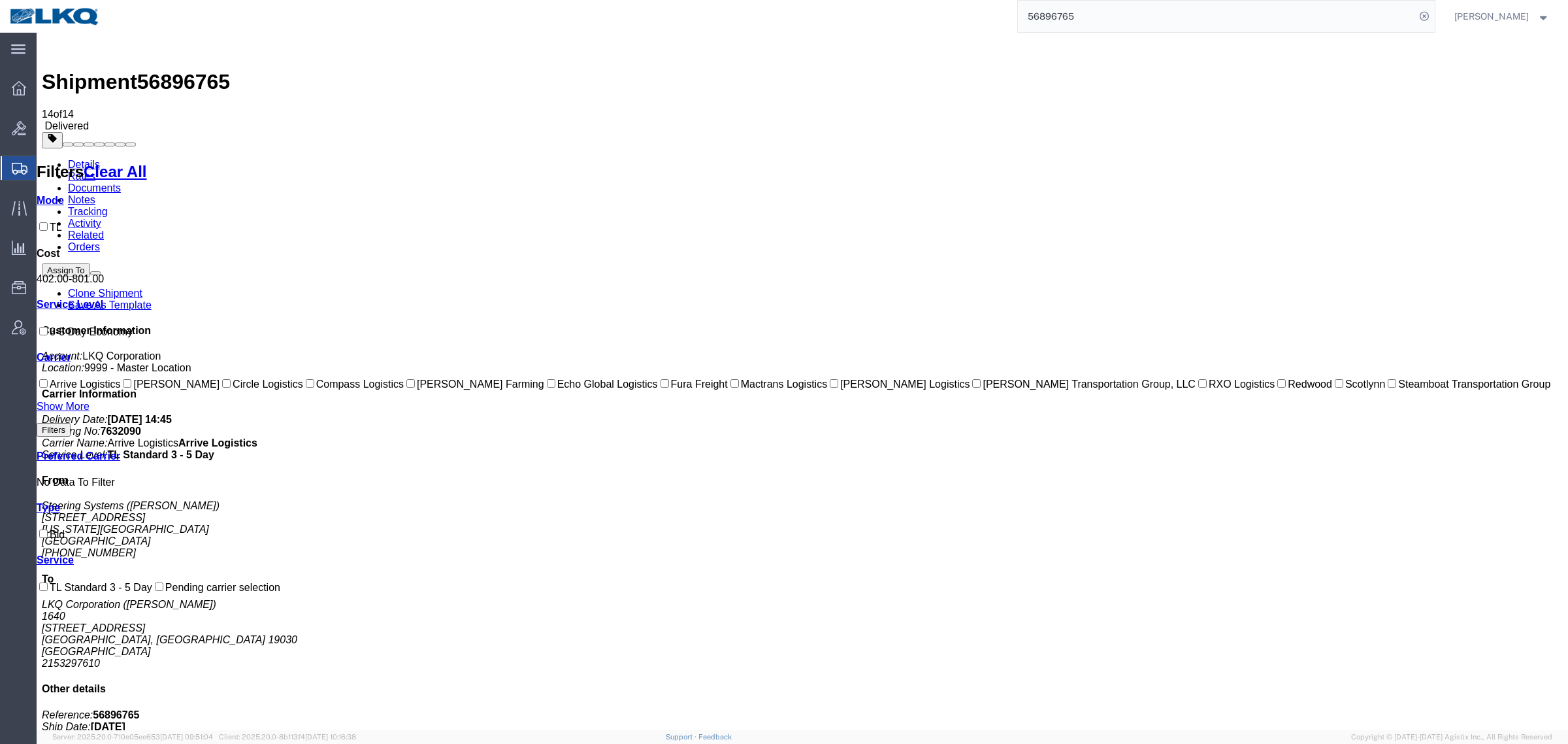
drag, startPoint x: 540, startPoint y: 560, endPoint x: 811, endPoint y: 299, distance: 376.2
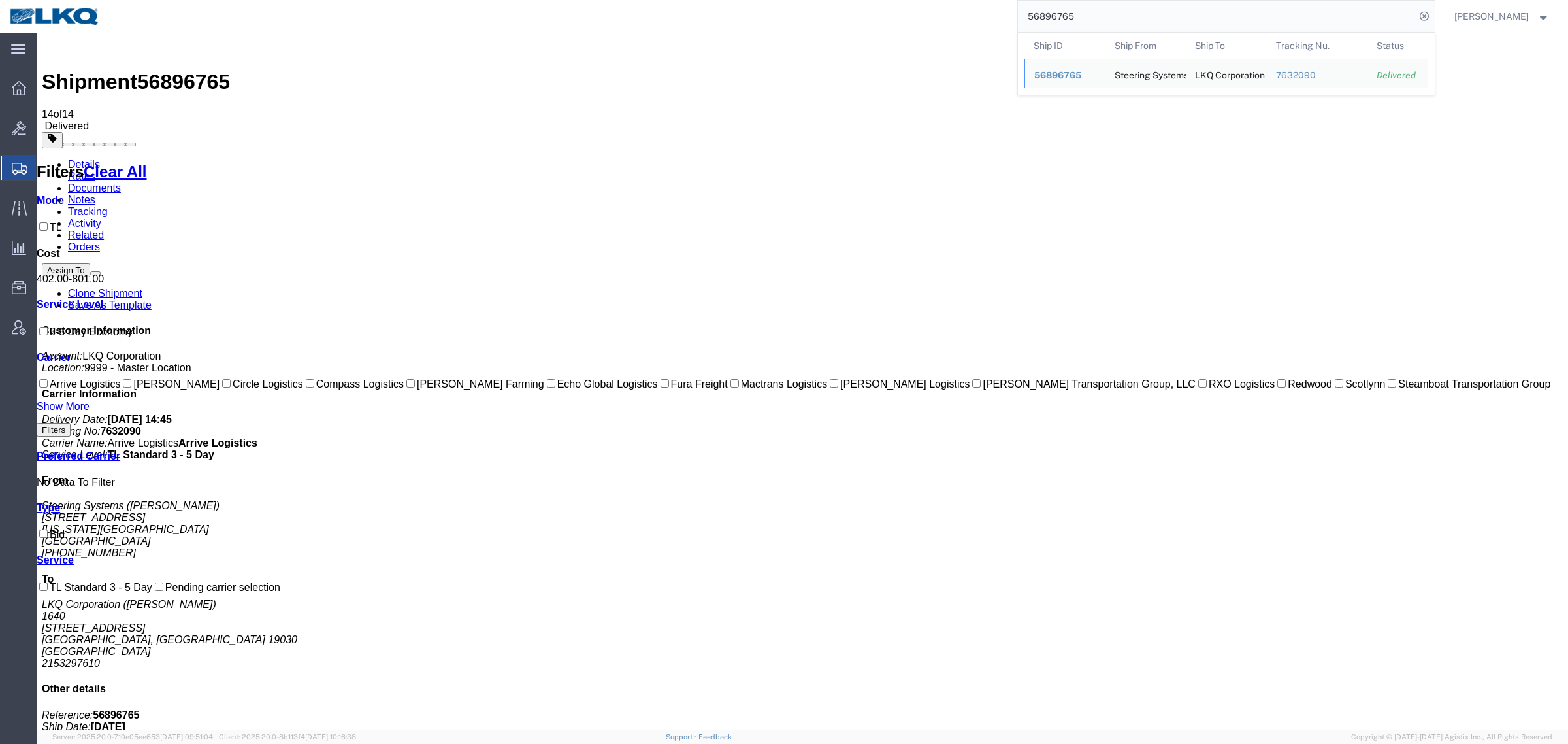
drag, startPoint x: 1031, startPoint y: 17, endPoint x: 908, endPoint y: 8, distance: 123.3
click at [916, 10] on div "56896765 Ship ID Ship From Ship To Tracking Nu. Status Ship ID 56896765 Ship Fr…" at bounding box center [773, 16] width 1325 height 33
paste input "621371"
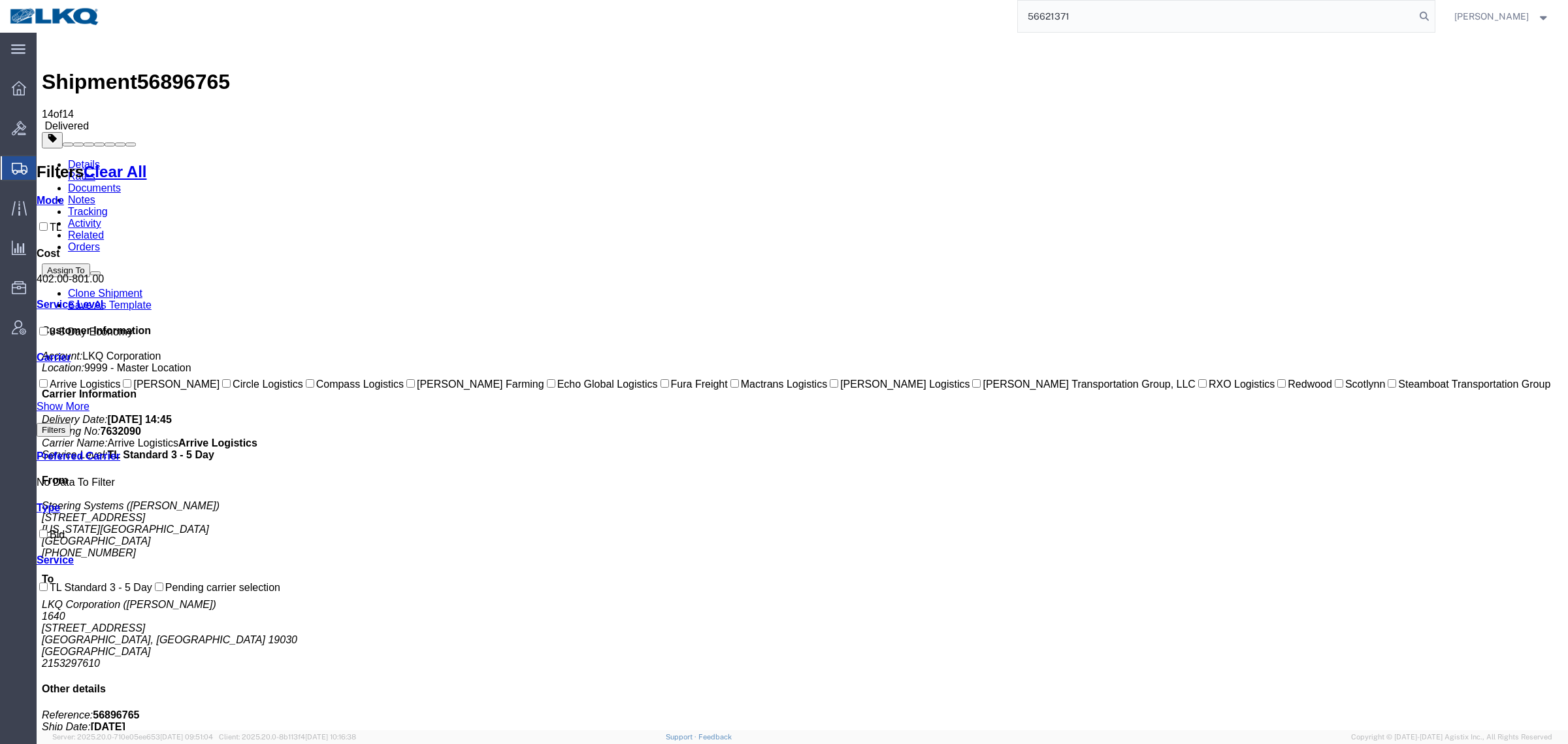
type input "56621371"
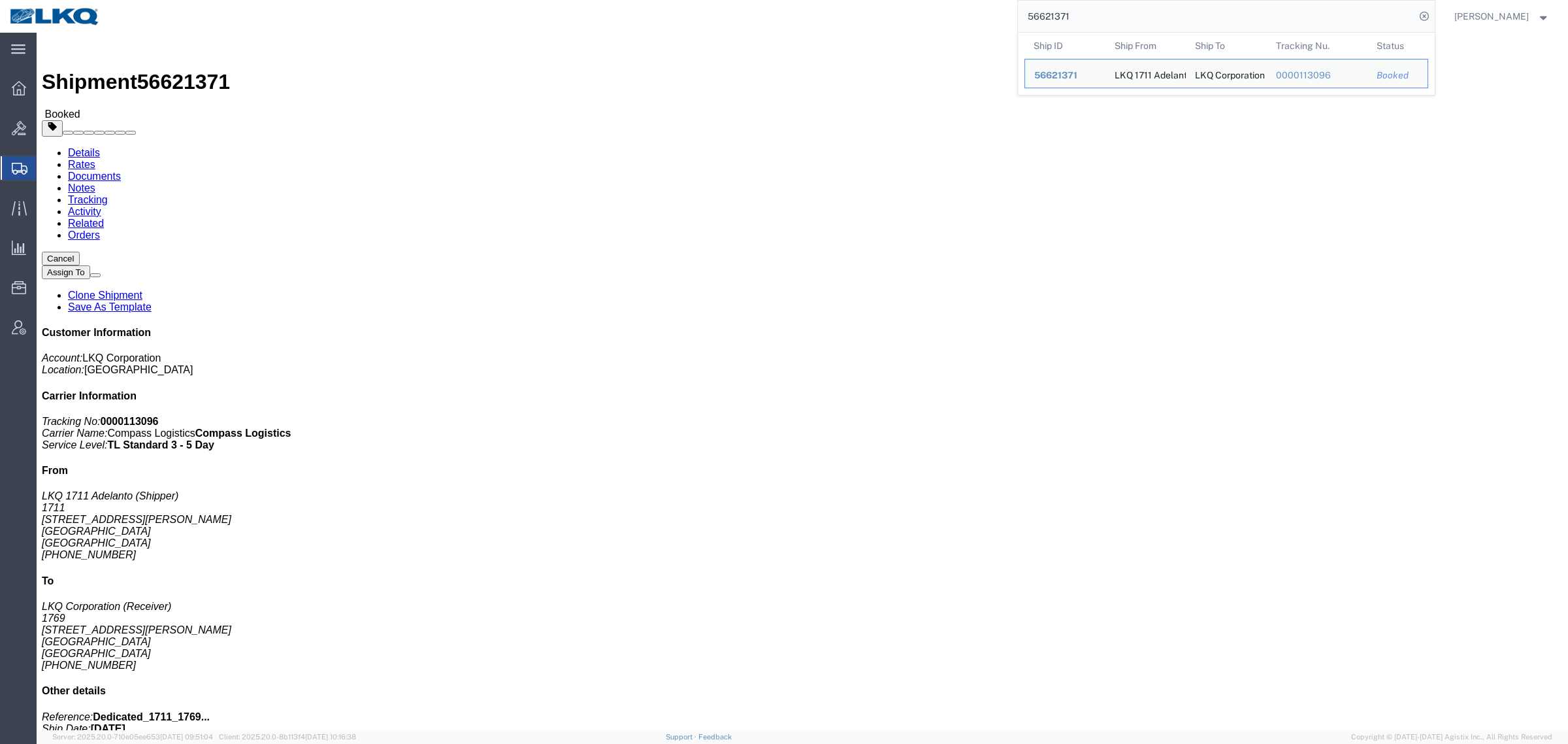
click div "Shipment Detail Ship From LKQ 1711 Adelanto (Shipper) 1711 [STREET_ADDRESS][PER…"
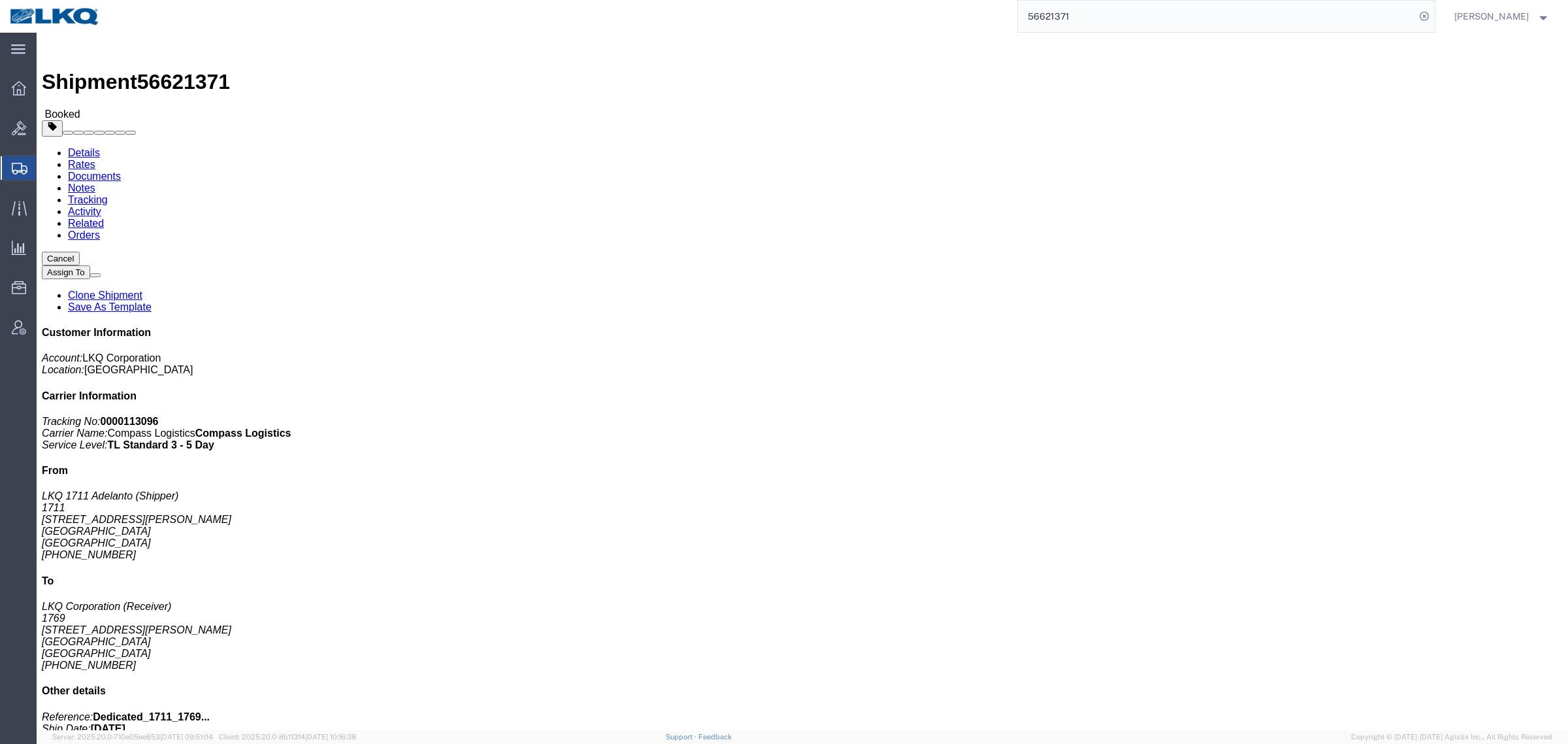
click div "Shipment Detail Ship From LKQ 1711 Adelanto (Shipper) 1711 [STREET_ADDRESS][PER…"
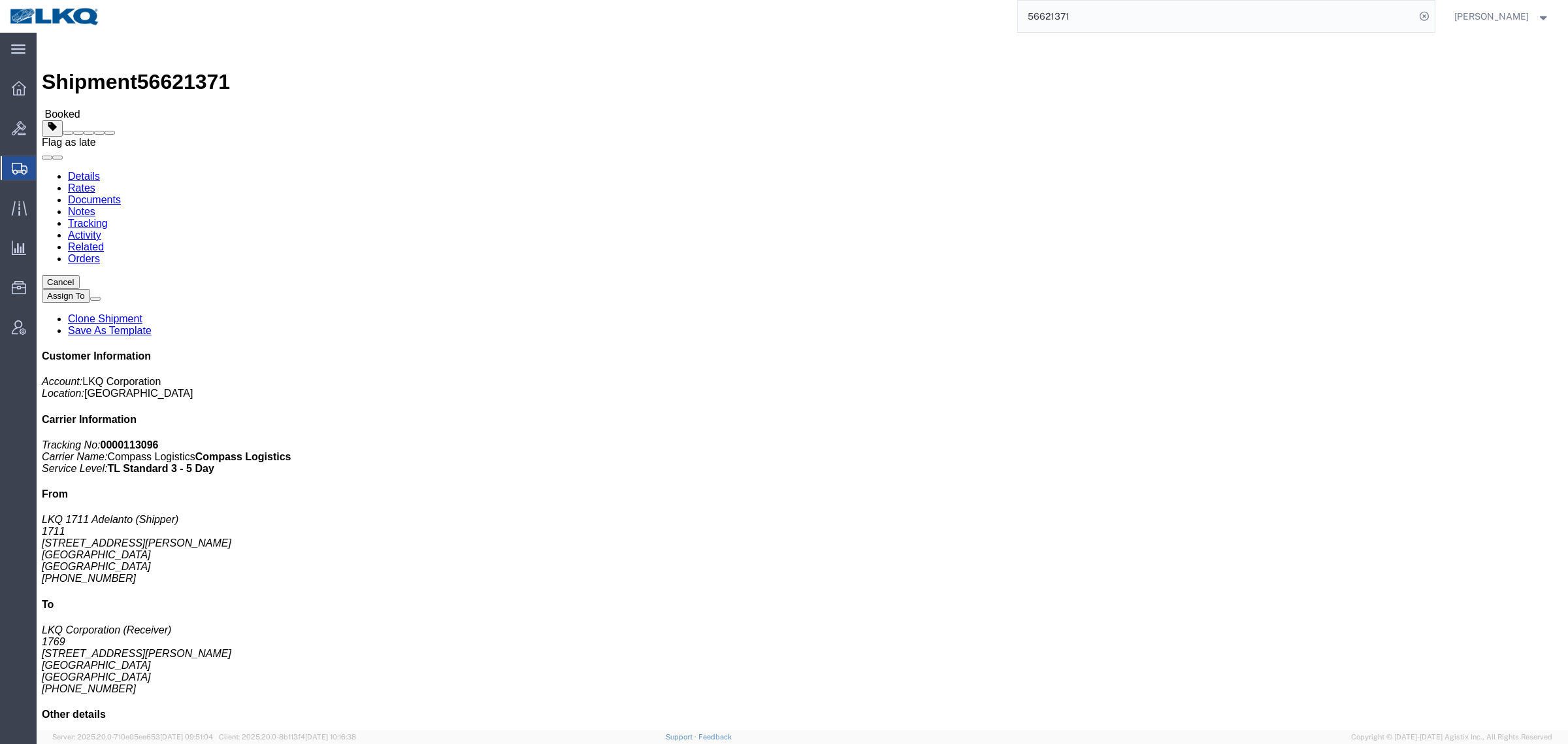
click span
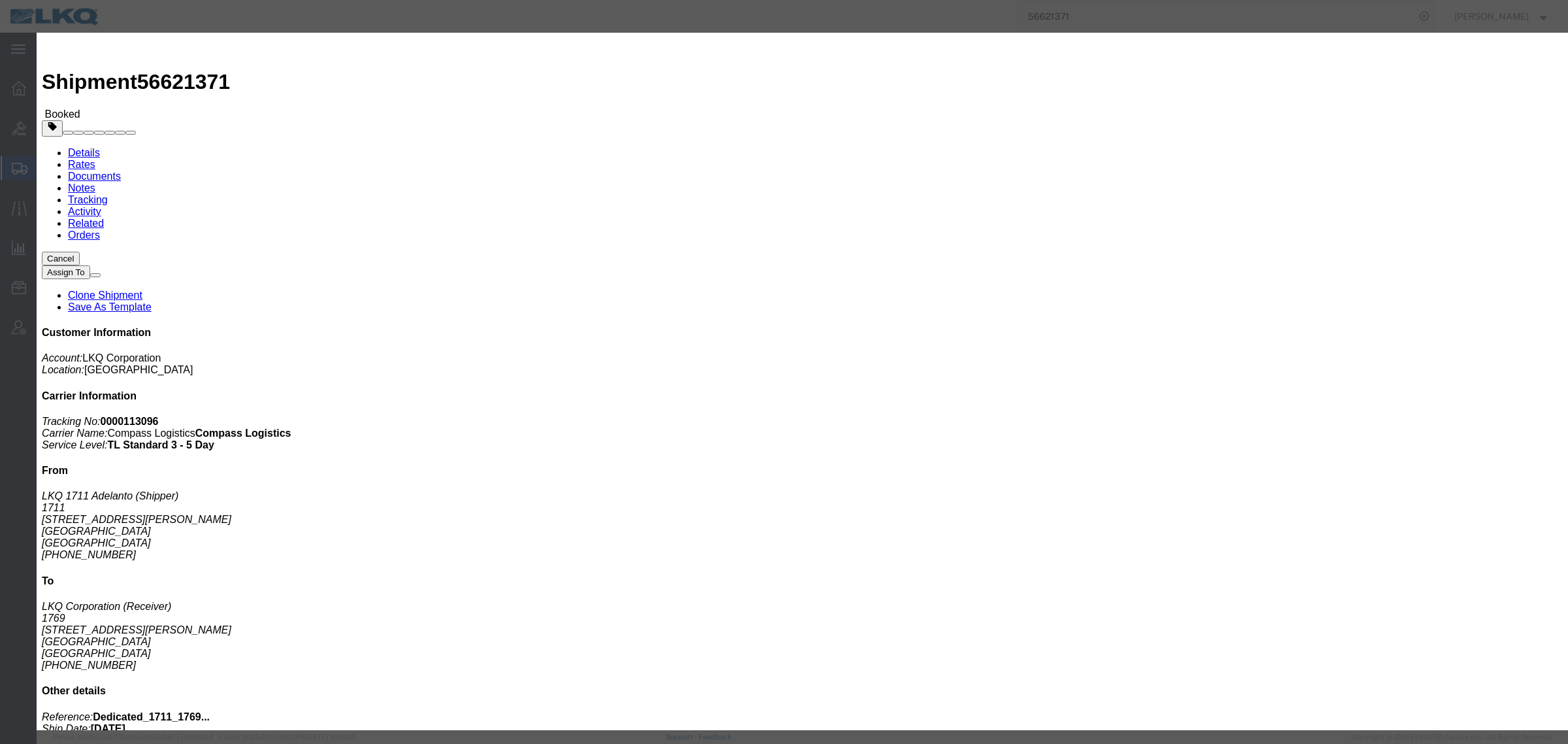
click select "Select Excused Not Excused"
select select "NOT_EXCUSED"
click select "Select Excused Not Excused"
click select "Select Bad Carrier Data Carrier Admin Error Delay Accident Driver Error Lack of…"
select select "DRIVER_ERROR"
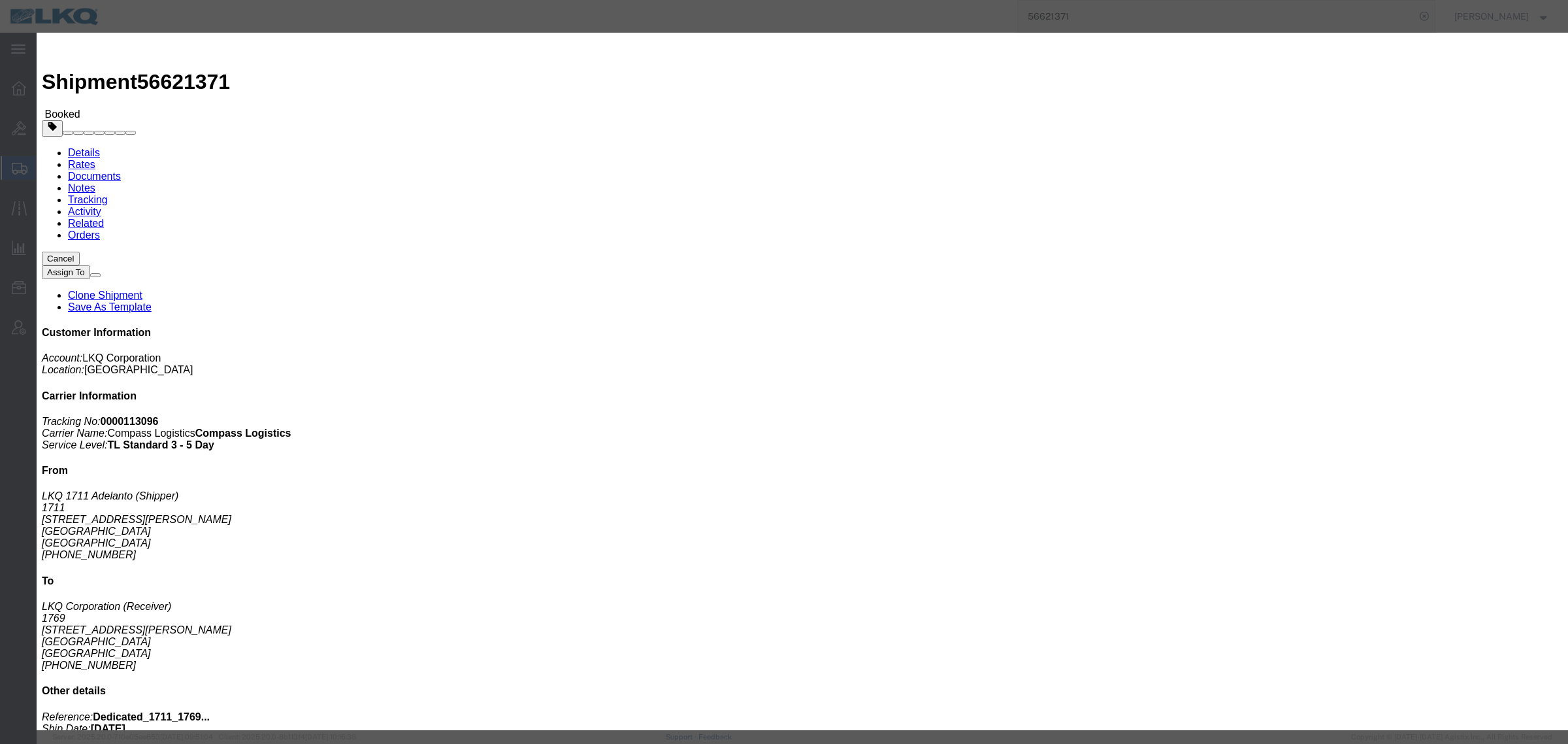
click select "Select Bad Carrier Data Carrier Admin Error Delay Accident Driver Error Lack of…"
click textarea
type textarea "M"
type textarea "Missed 10/1"
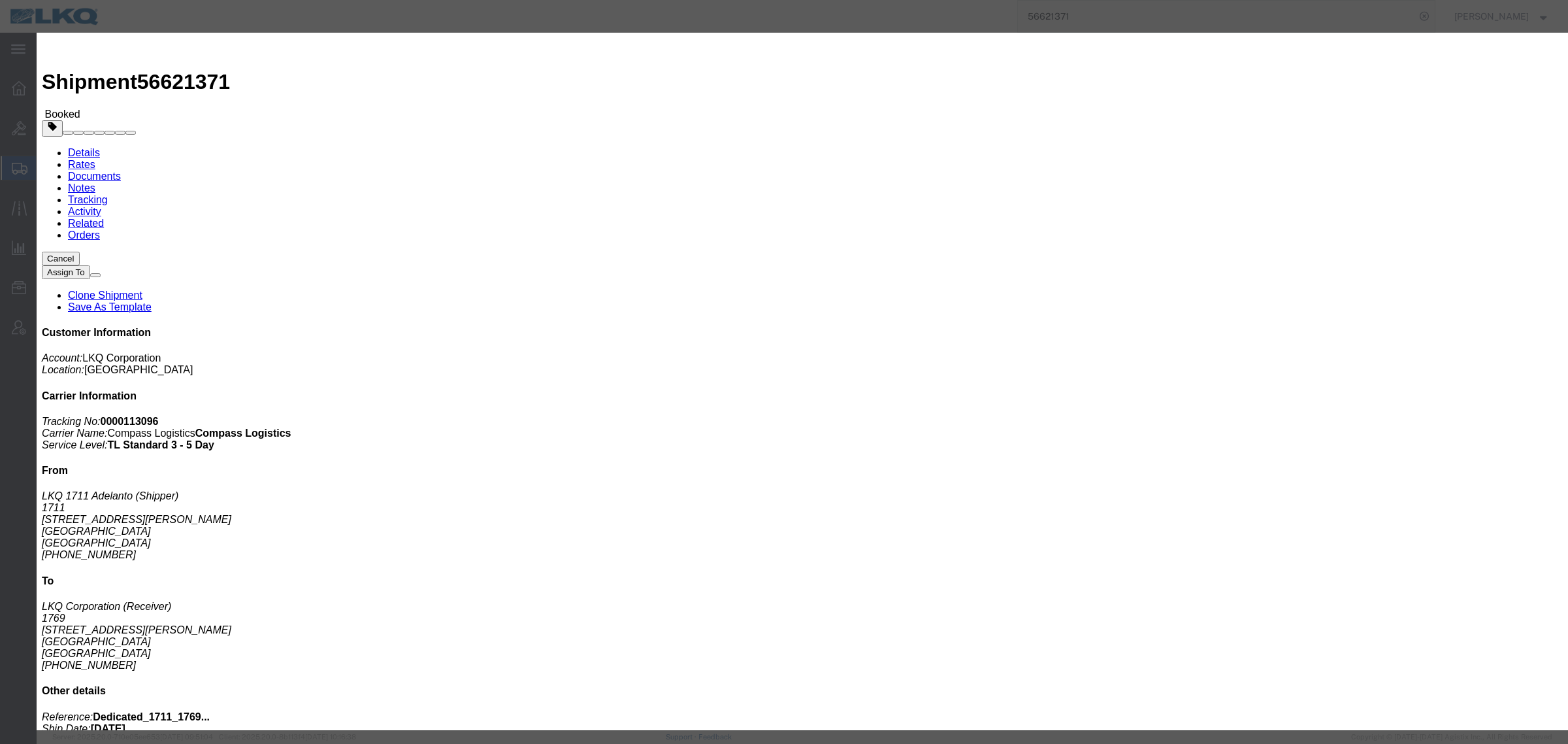
click button "Save"
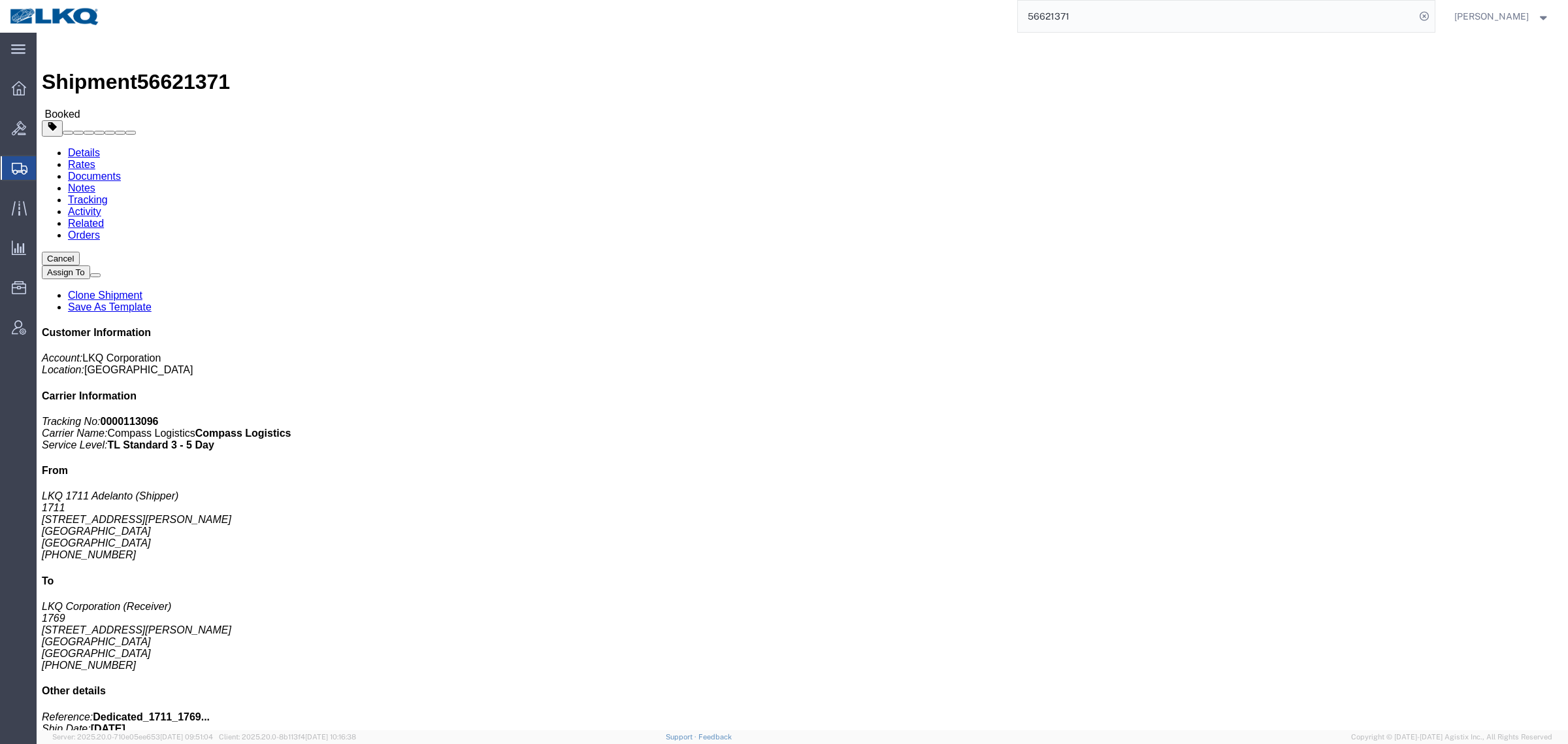
click div "Leg 1 - Truckload Number of trucks: 1"
drag, startPoint x: 1102, startPoint y: 18, endPoint x: 941, endPoint y: 5, distance: 161.5
click at [951, 6] on div "56621371" at bounding box center [773, 16] width 1325 height 33
paste input "996743"
type input "56996743"
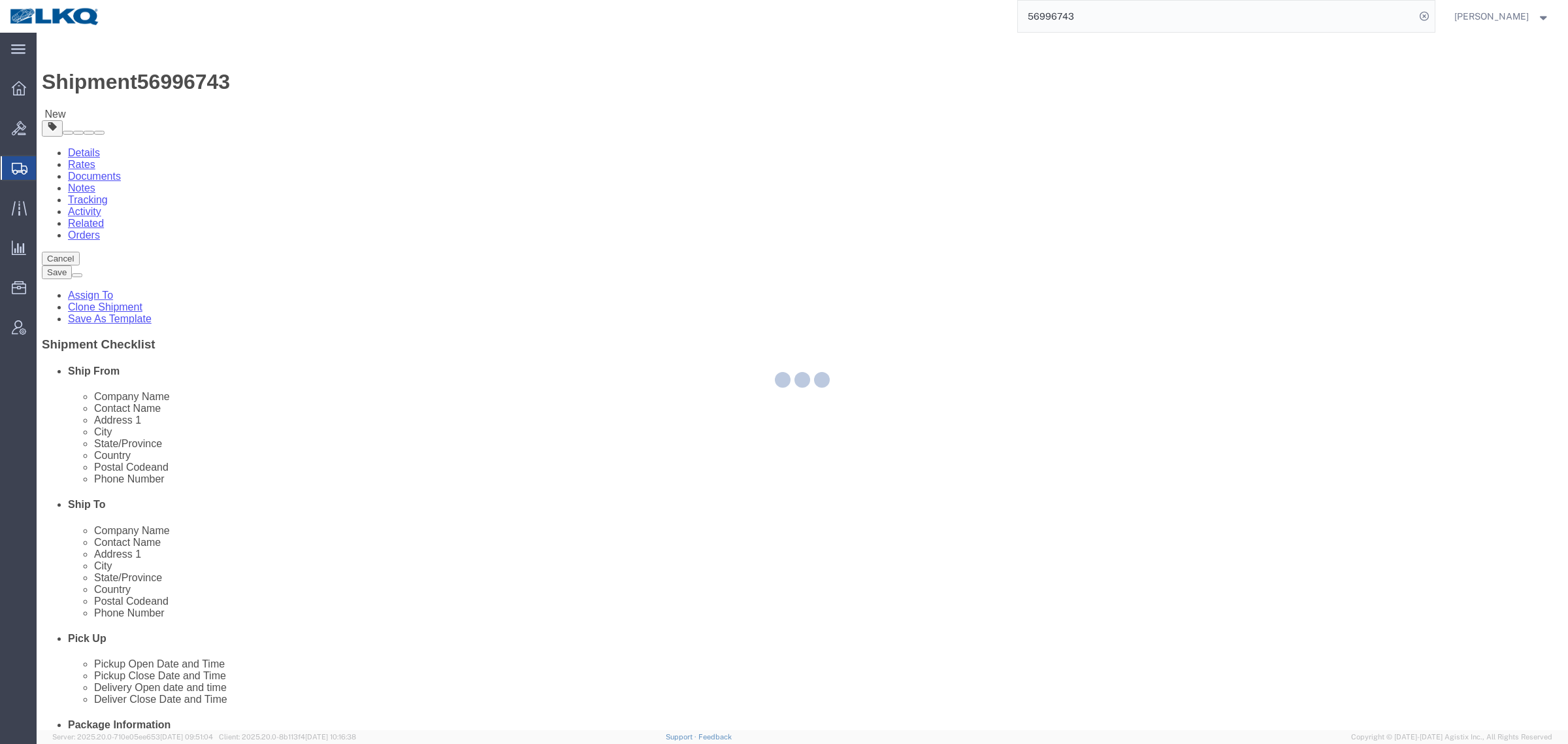
select select
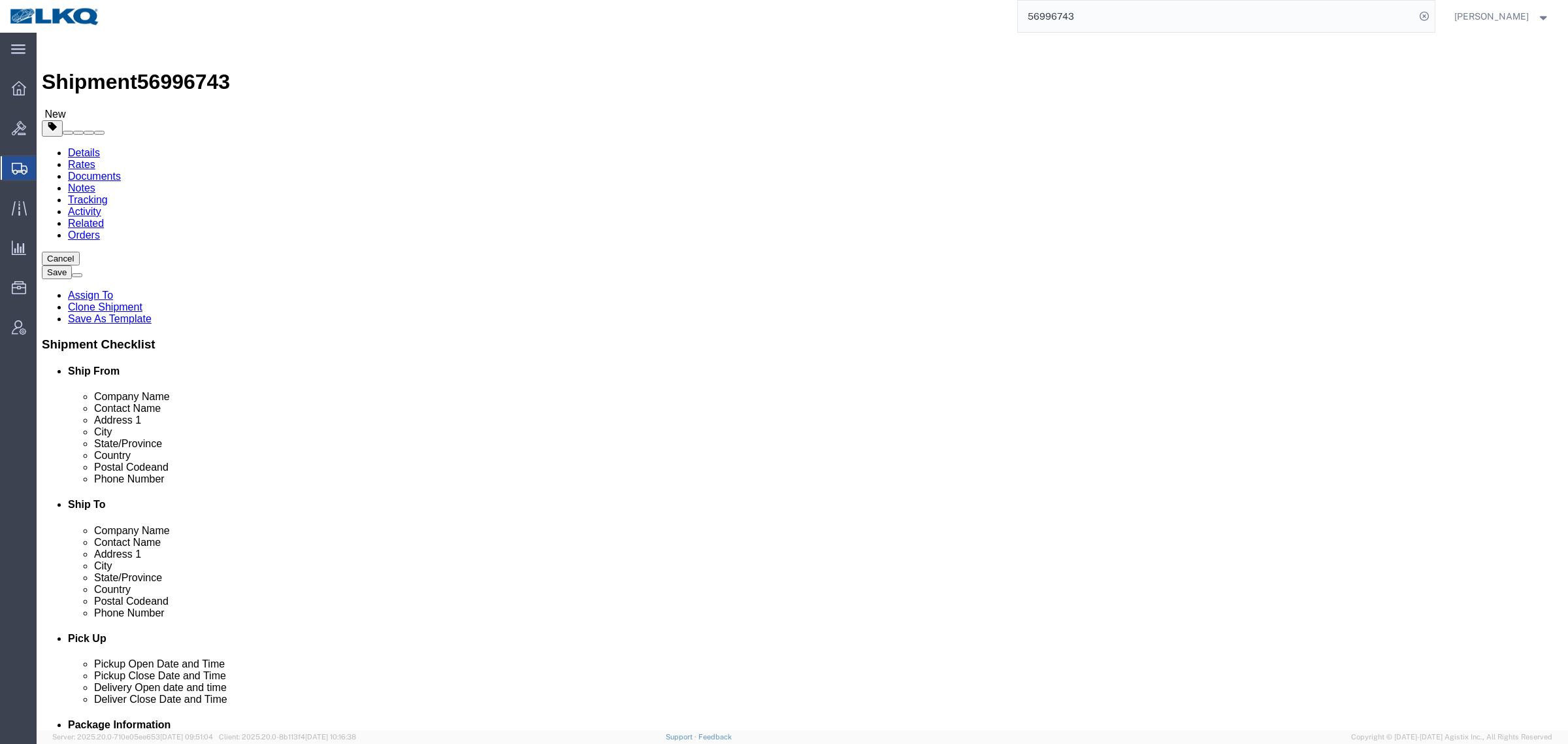
drag, startPoint x: 1076, startPoint y: 1, endPoint x: 1061, endPoint y: 6, distance: 15.8
click at [1069, 2] on input "56996743" at bounding box center [1216, 16] width 397 height 31
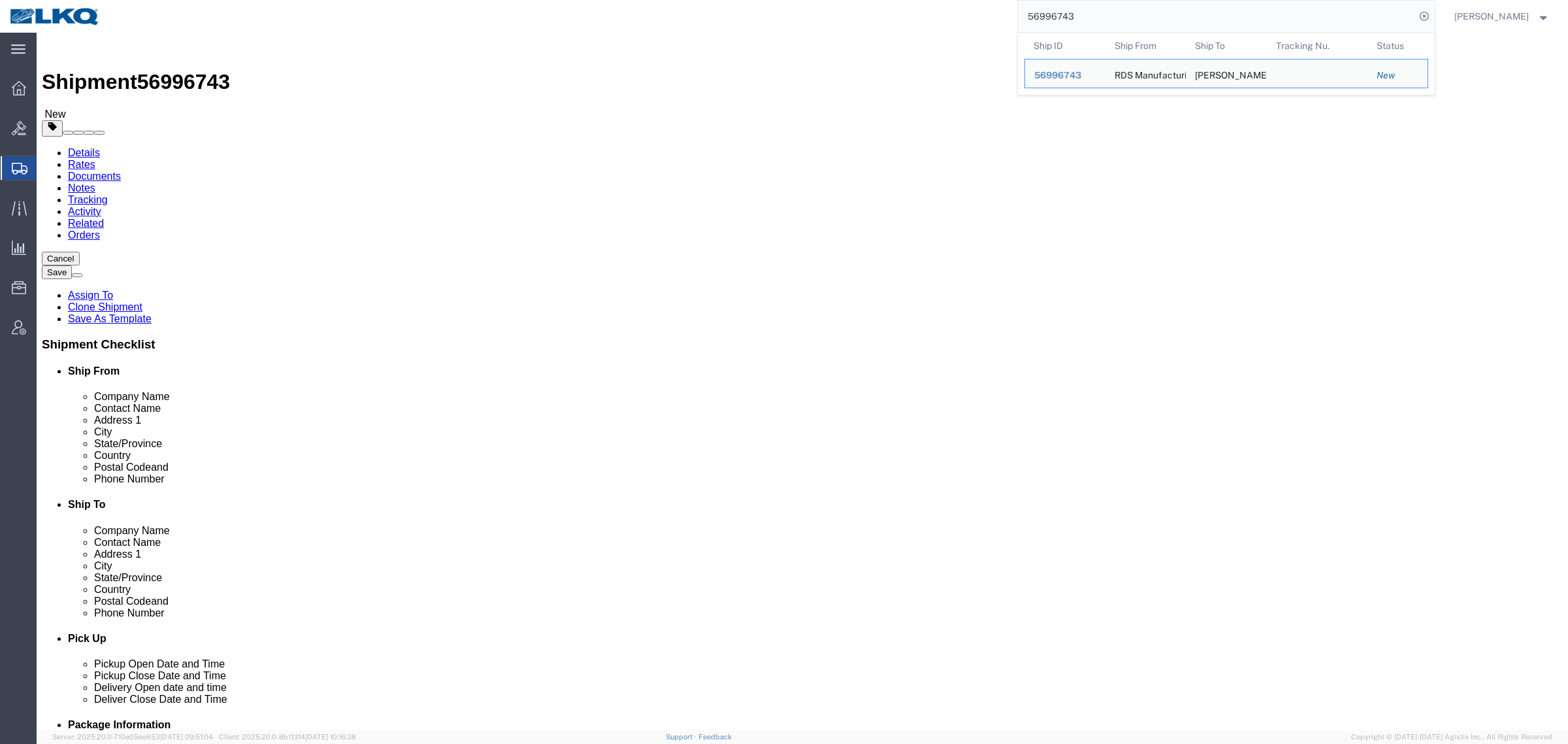
click at [1096, 15] on input "56996743" at bounding box center [1216, 16] width 397 height 31
paste input "701904"
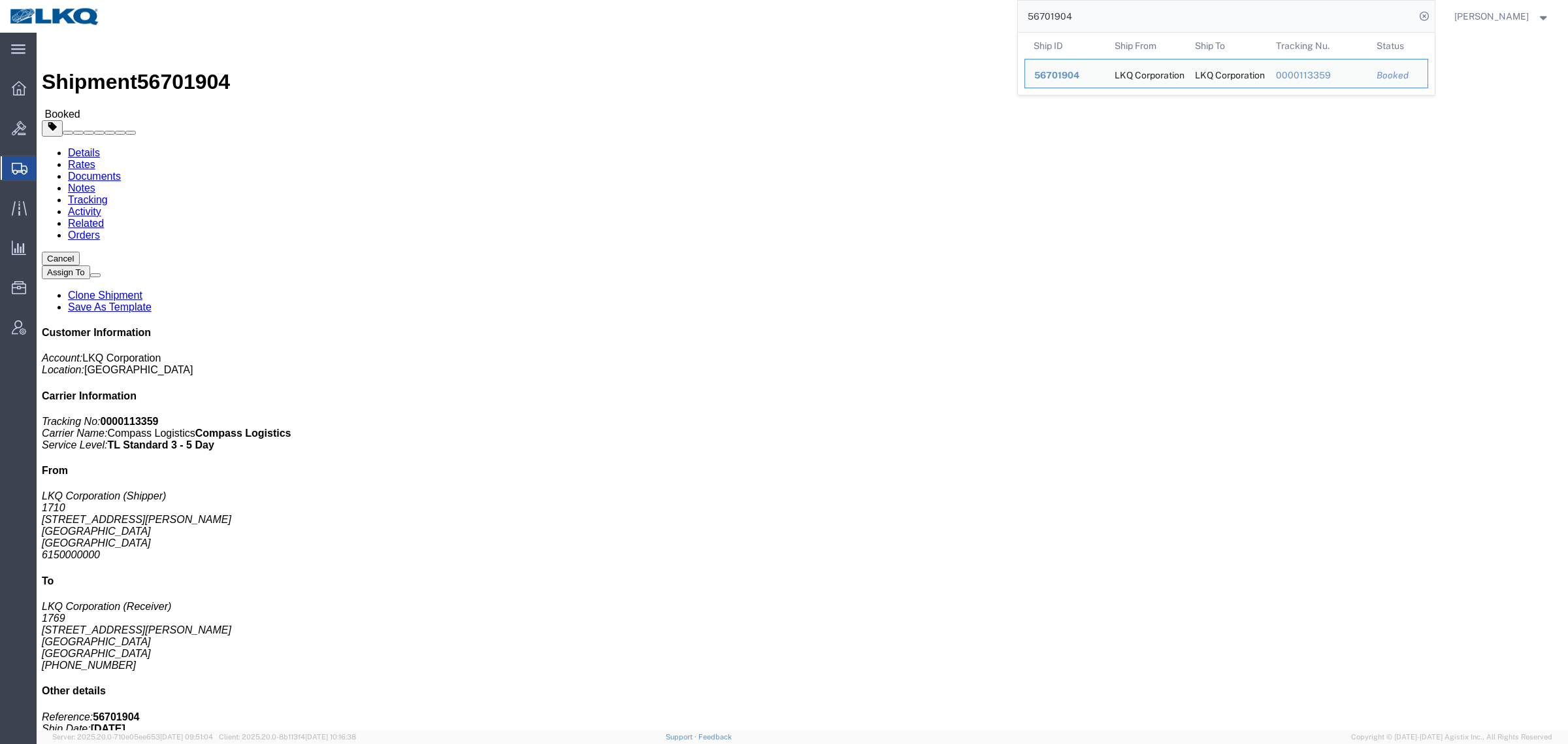
click div "Ship From LKQ Corporation (Shipper) [STREET_ADDRESS][PERSON_NAME]"
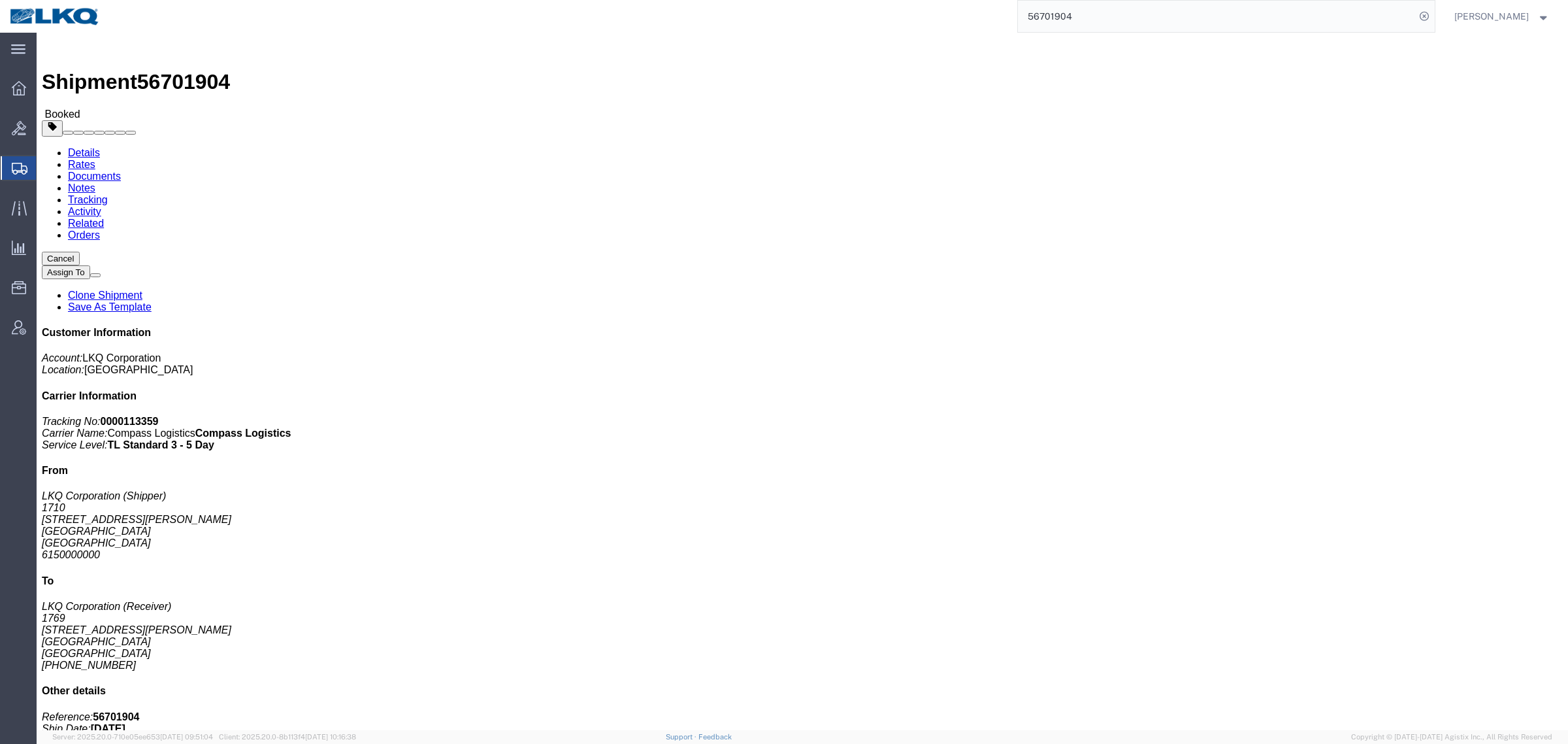
click at [864, 29] on div "56701904" at bounding box center [773, 16] width 1325 height 33
paste input "952502"
click address "LKQ Corporation (Receiver) 1769 [STREET_ADDRESS][PERSON_NAME] [PHONE_NUMBER]"
click at [947, 15] on div "56952502" at bounding box center [773, 16] width 1325 height 33
paste input "640305"
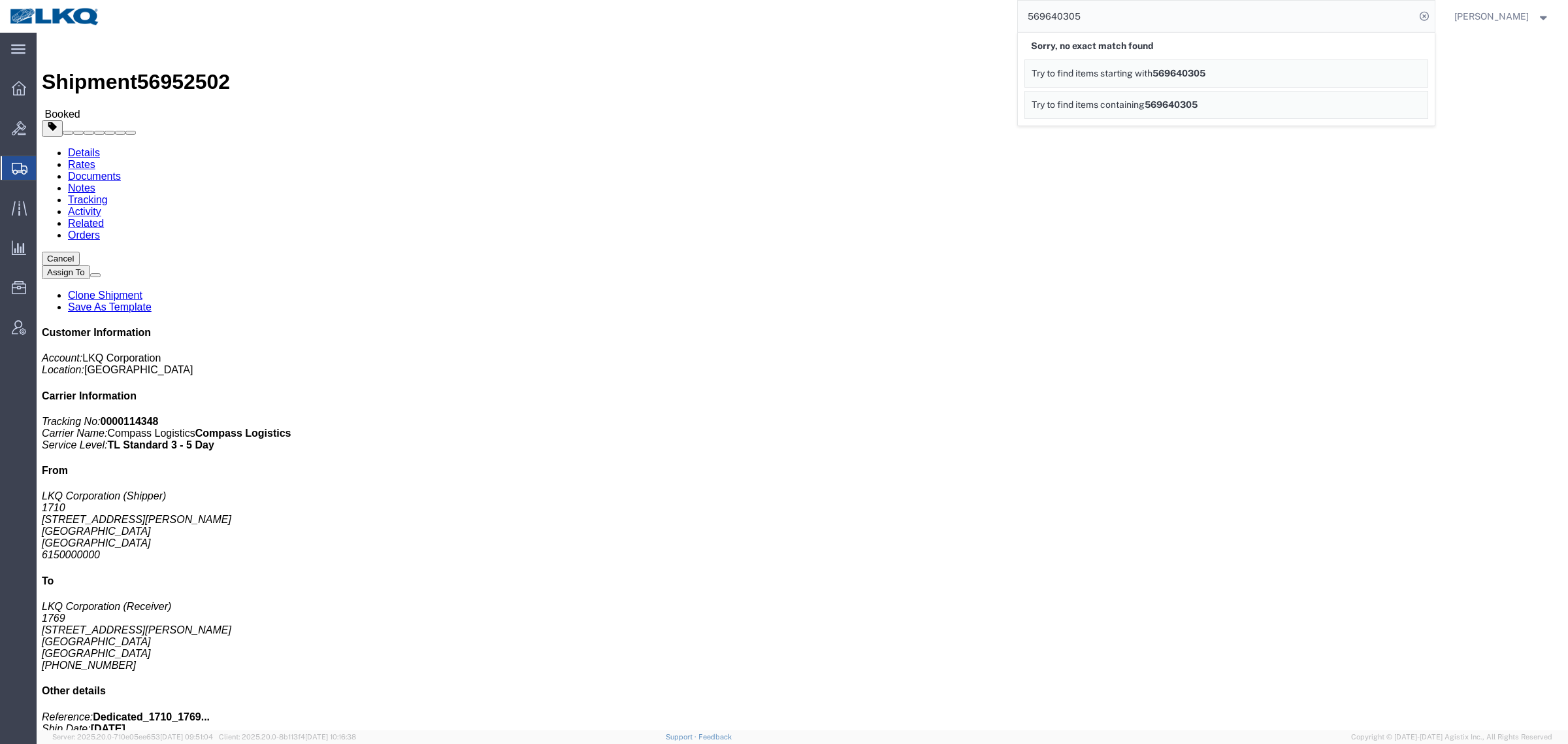
click at [1066, 15] on input "569640305" at bounding box center [1216, 16] width 397 height 31
click at [1065, 17] on input "569640305" at bounding box center [1216, 16] width 397 height 31
paste input "621371"
type input "56621371"
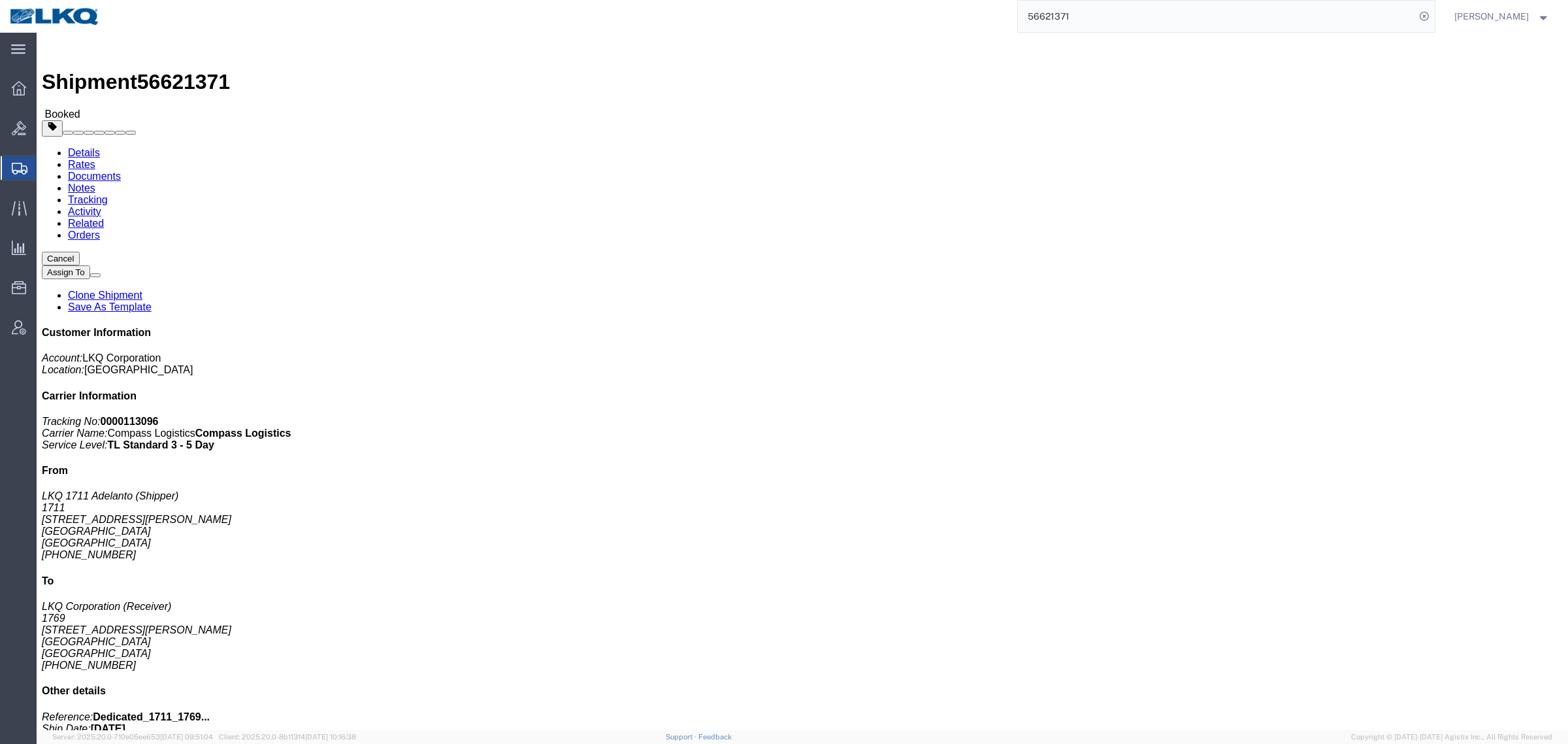
click link "Requested"
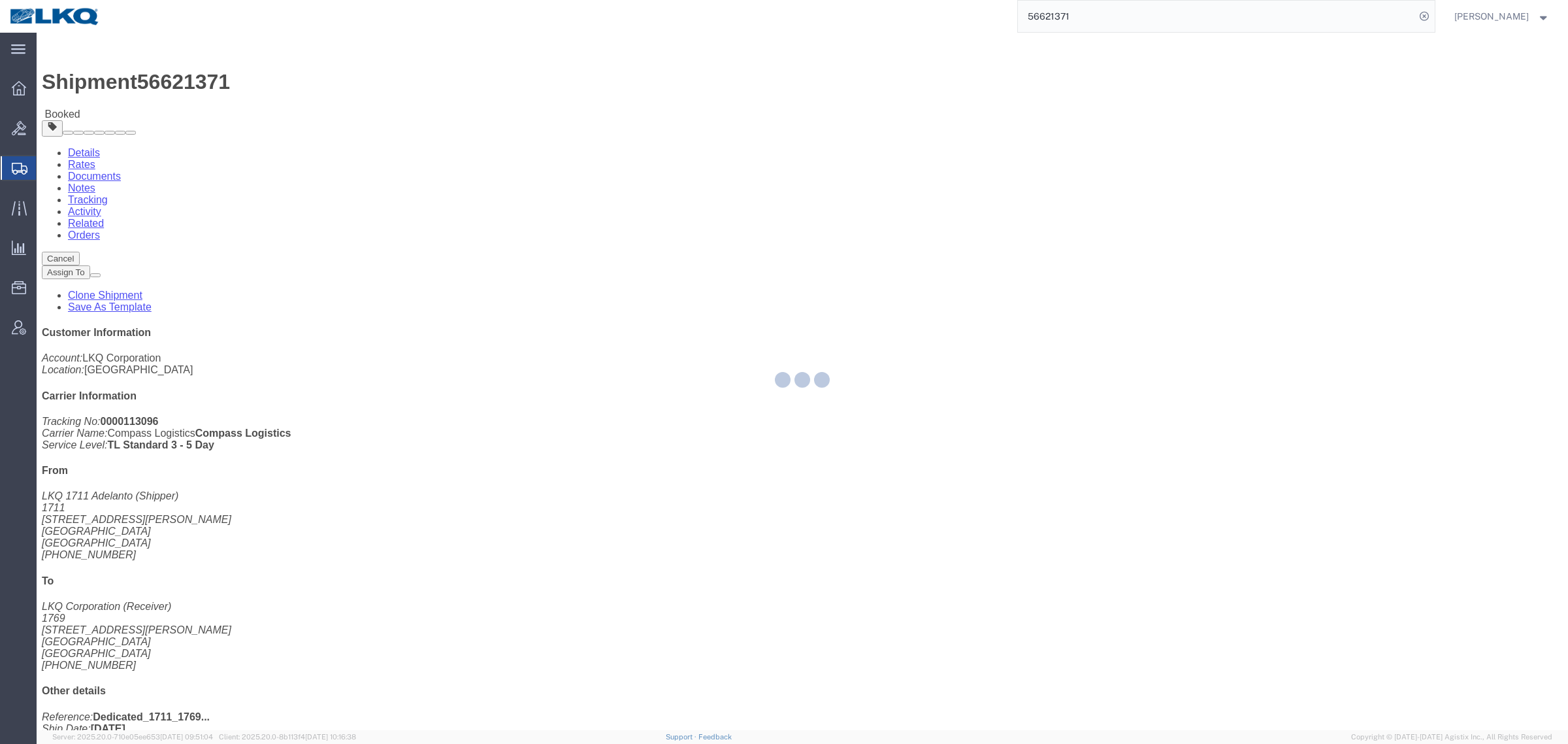
select select
select select "30"
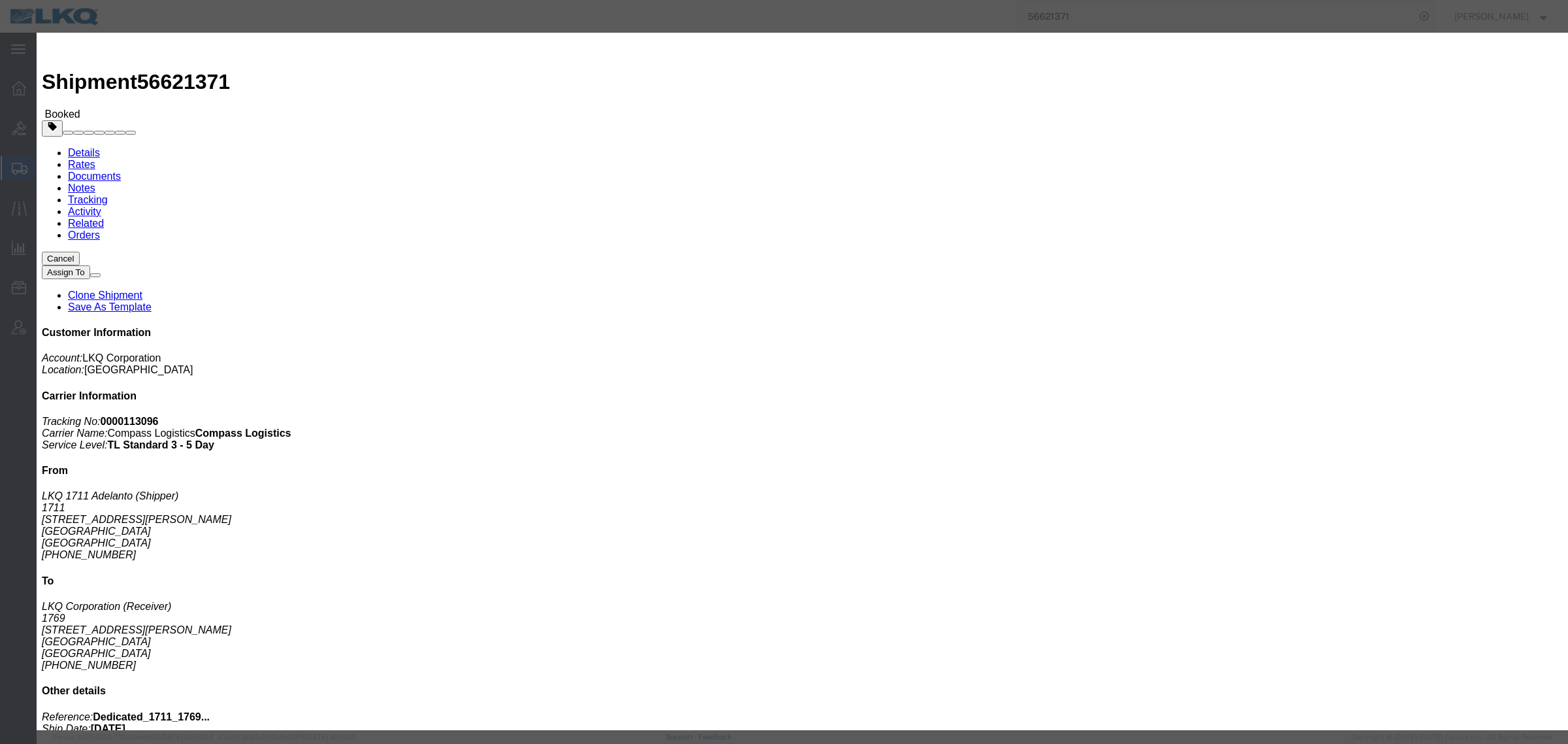
click input "[DATE]"
click td "2"
click input "10:00 AM"
type input "12:00 PM"
click select "Select 15 min 30 min 45 min 1 hr 2 hr 3 hr 4 hr"
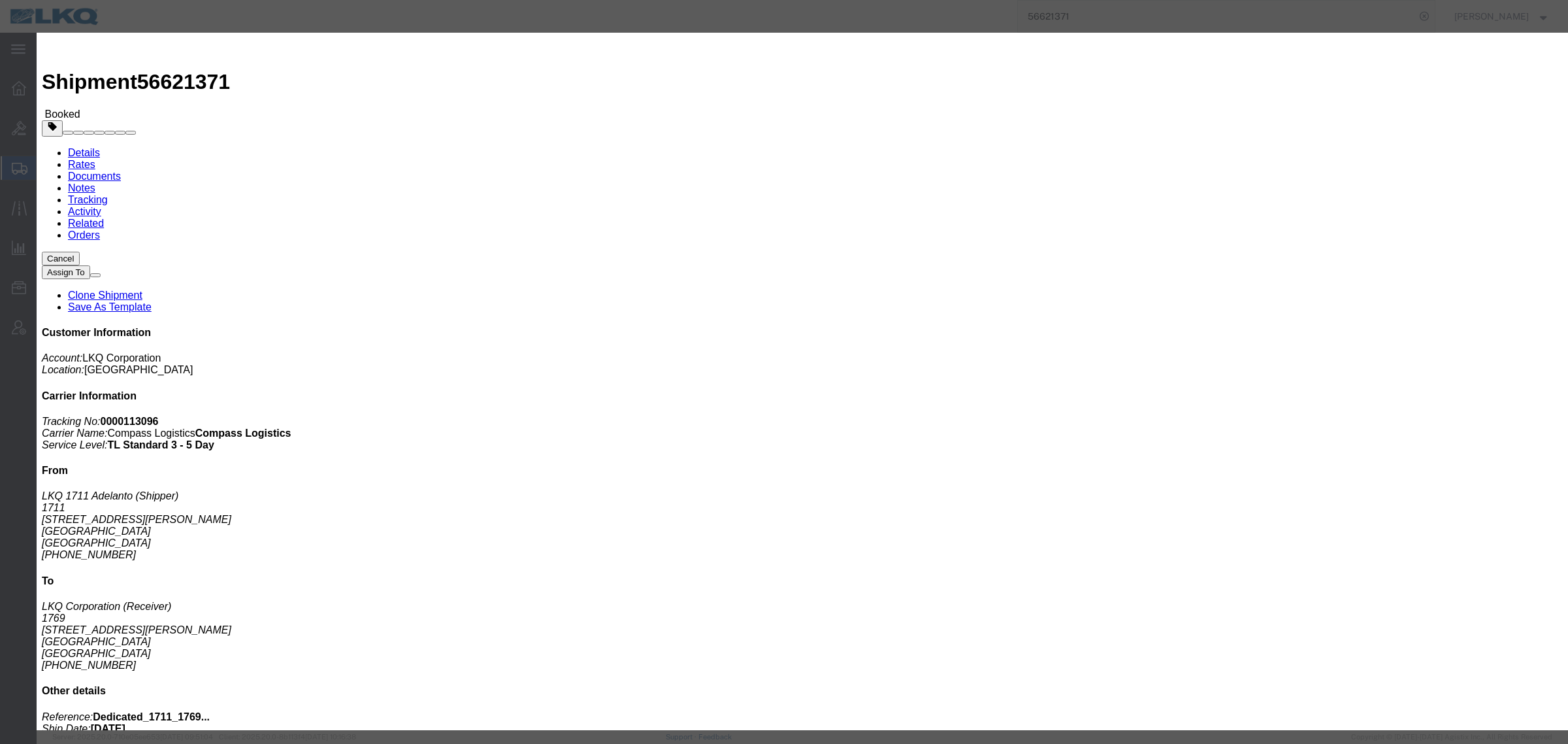
select select "15"
click select "Select 15 min 30 min 45 min 1 hr 2 hr 3 hr 4 hr"
click button "Save"
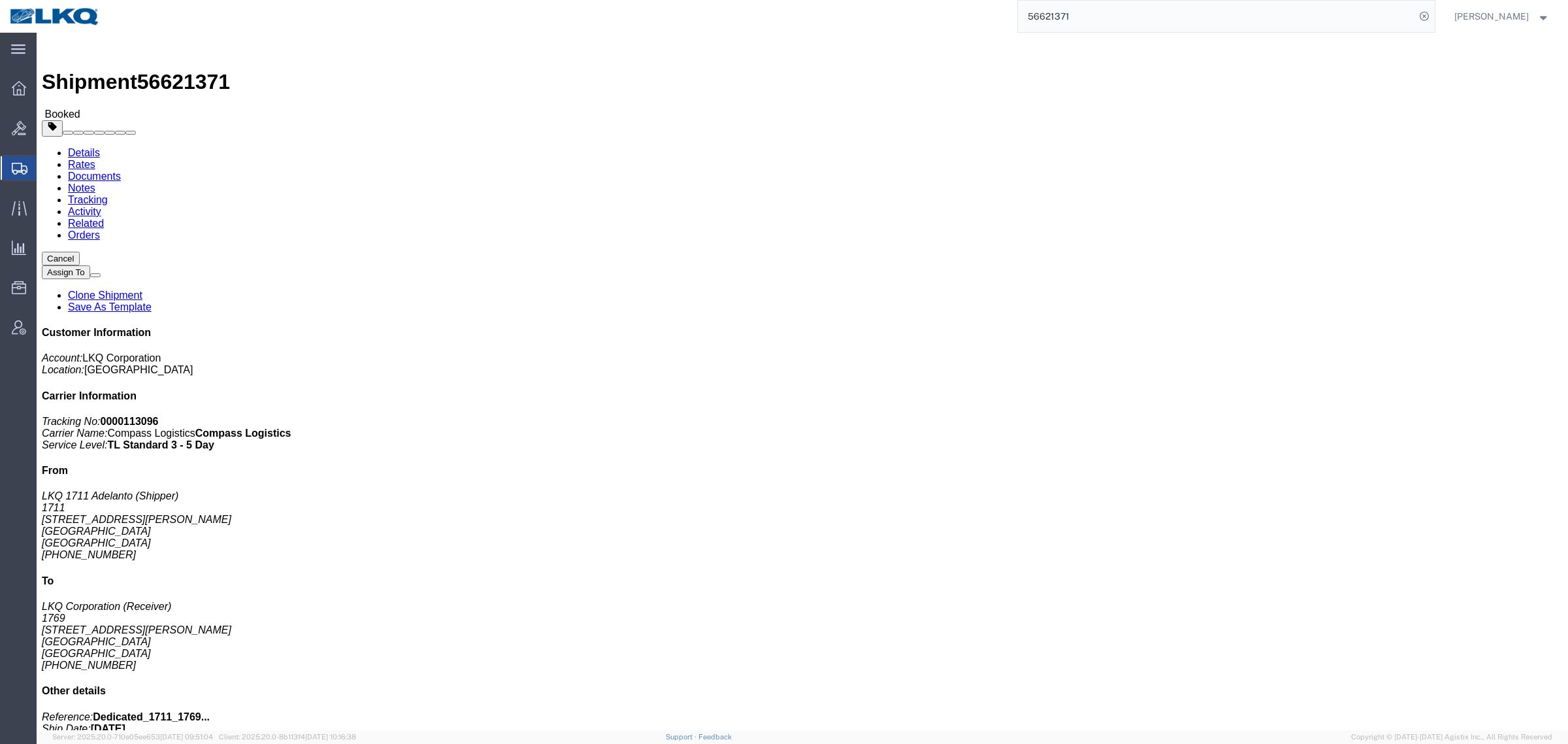
click button "Close"
click span "button"
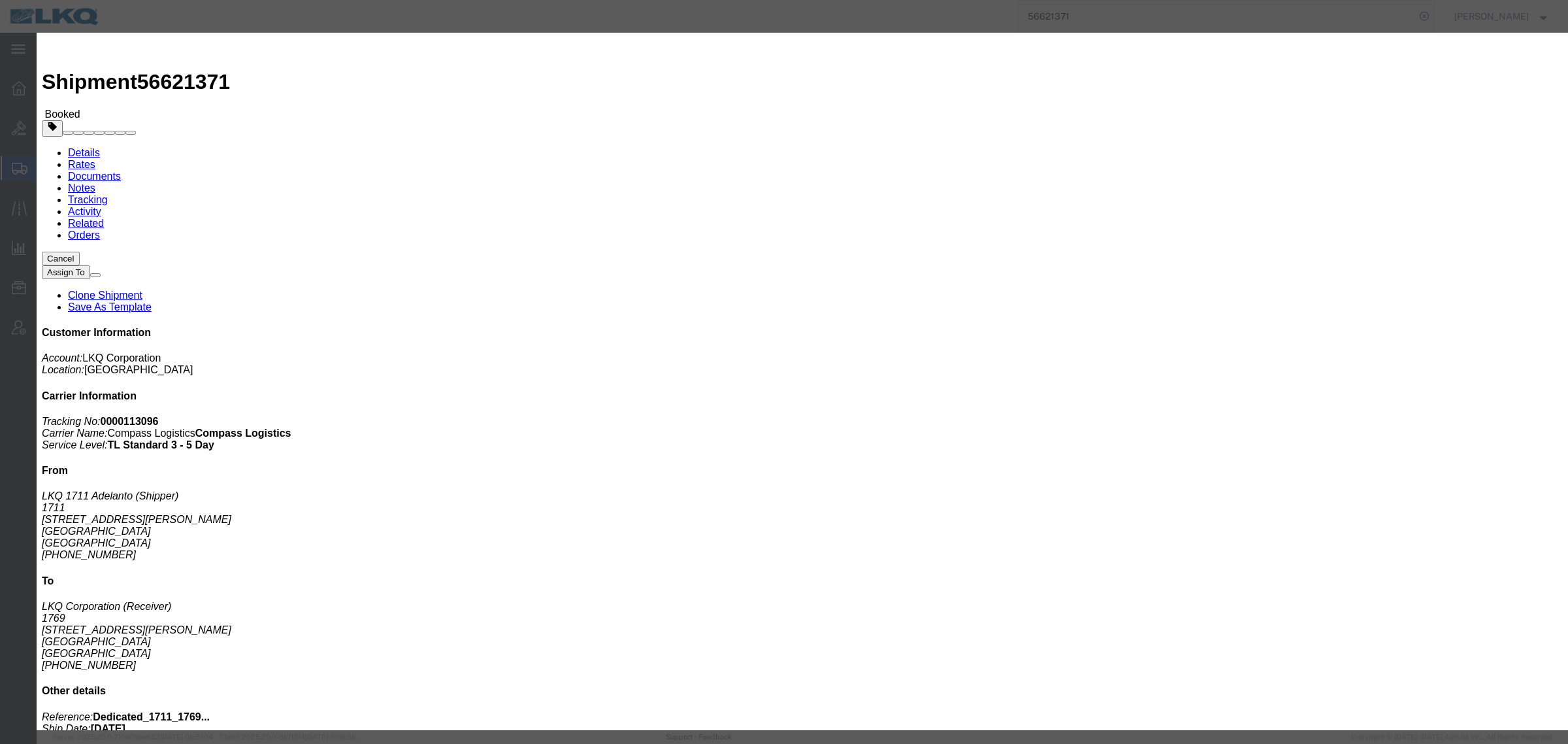
click div "[DATE] 8:00 AM"
click button "Apply"
click button "Save"
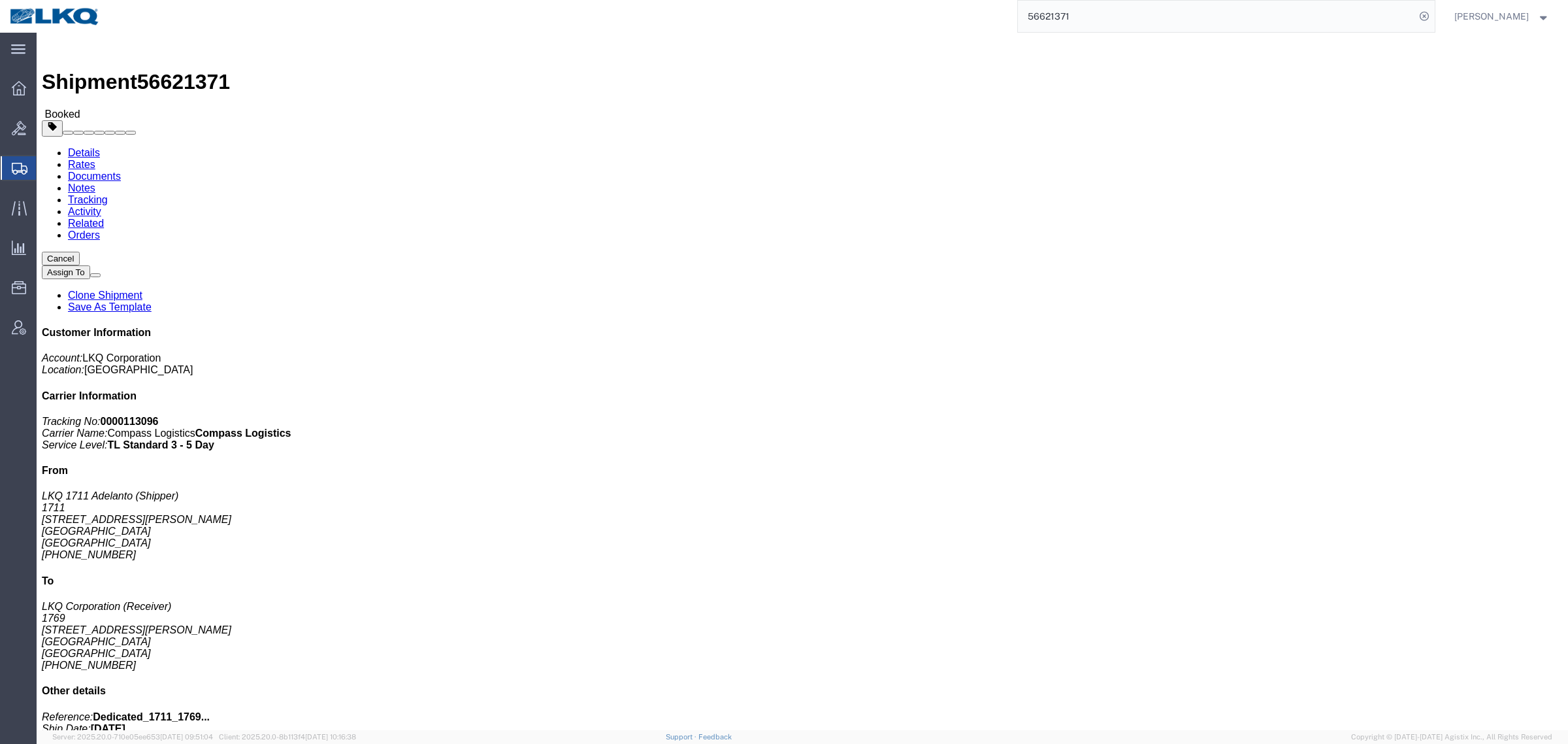
click button "Close"
